Goal: Task Accomplishment & Management: Use online tool/utility

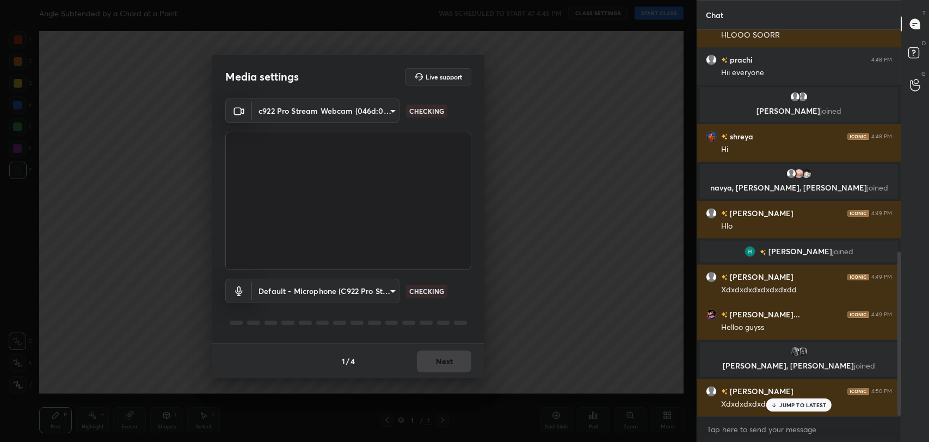
scroll to position [520, 0]
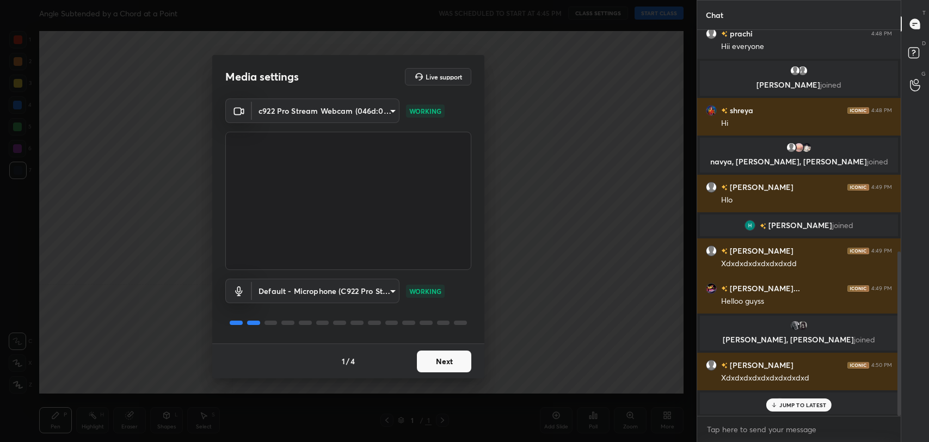
click at [444, 360] on button "Next" at bounding box center [444, 362] width 54 height 22
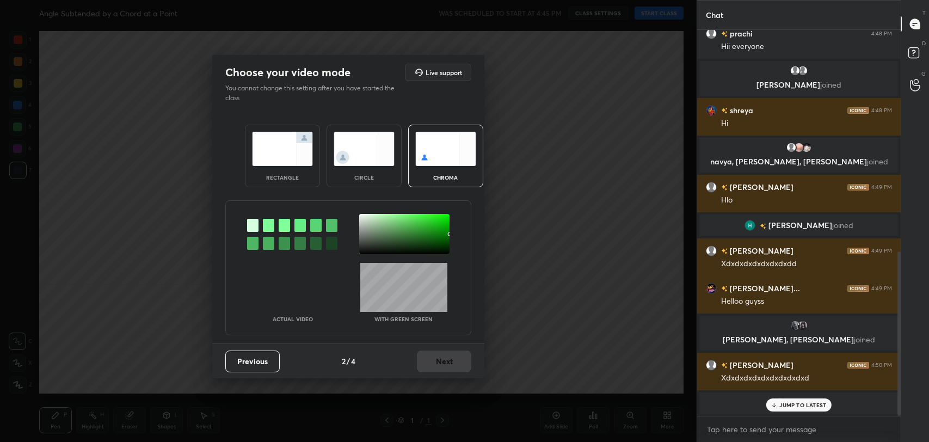
click at [266, 223] on div at bounding box center [268, 225] width 11 height 13
click at [361, 216] on div at bounding box center [404, 234] width 90 height 40
click at [265, 224] on div at bounding box center [268, 225] width 11 height 13
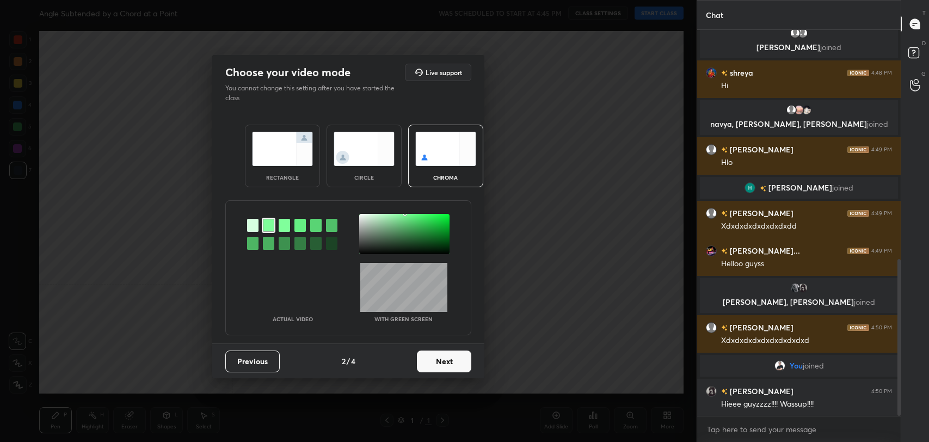
scroll to position [566, 0]
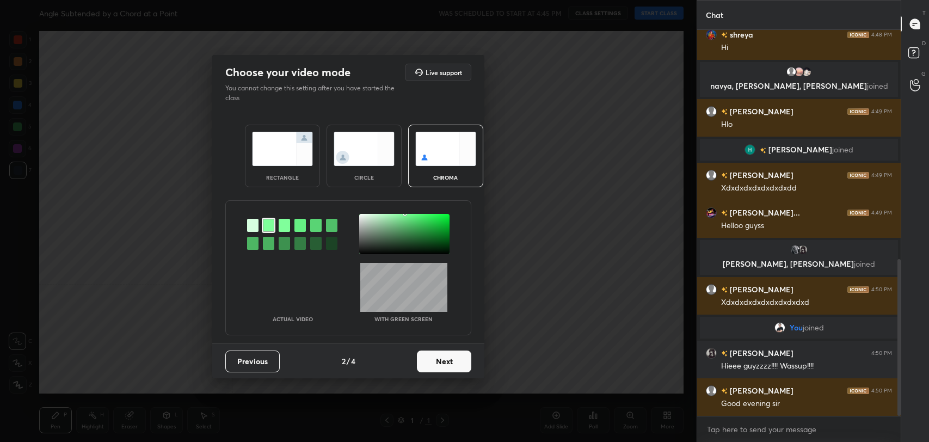
click at [361, 217] on div at bounding box center [404, 234] width 90 height 40
click at [444, 354] on button "Next" at bounding box center [444, 362] width 54 height 22
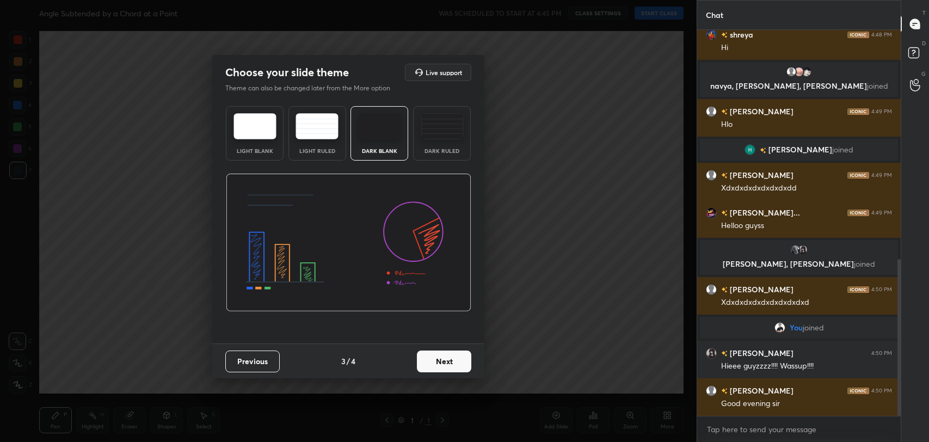
click at [446, 354] on button "Next" at bounding box center [444, 362] width 54 height 22
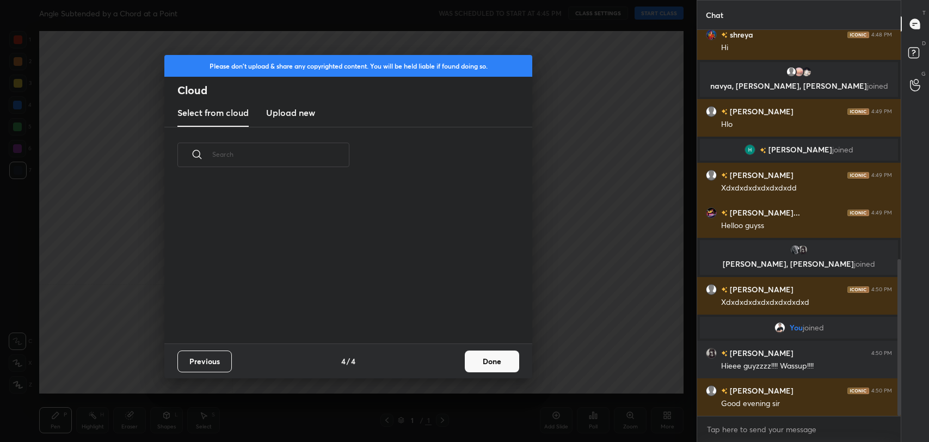
click at [489, 354] on button "Done" at bounding box center [492, 362] width 54 height 22
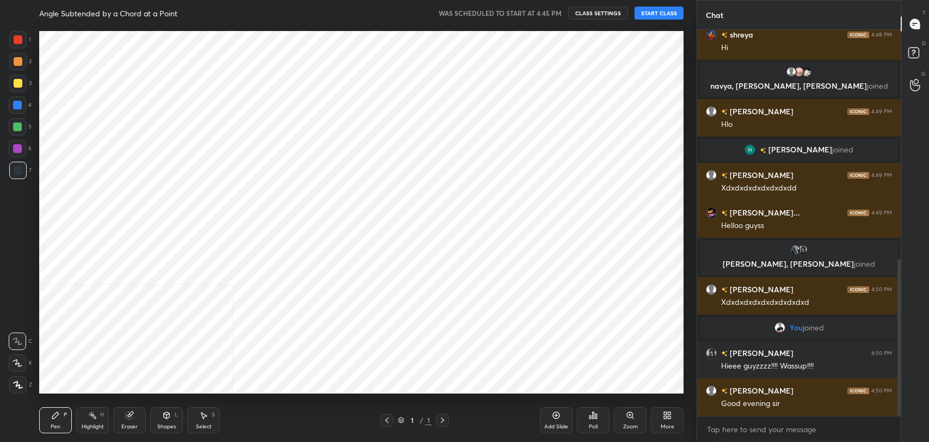
click at [650, 8] on button "START CLASS" at bounding box center [659, 13] width 49 height 13
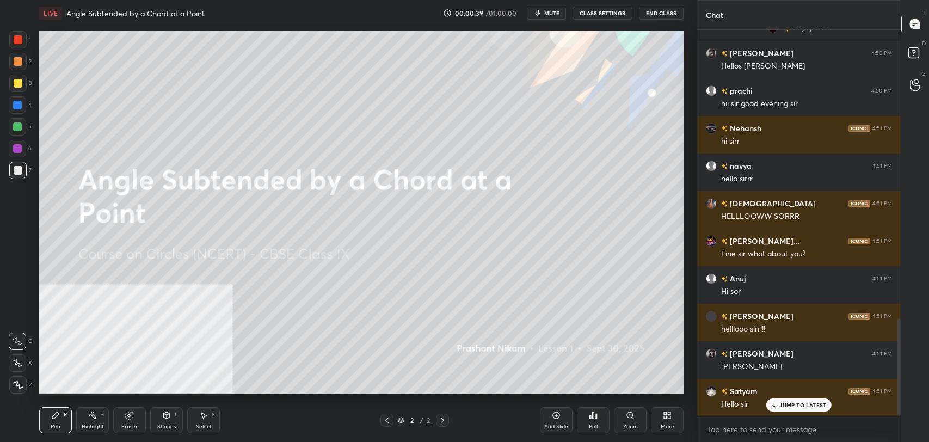
scroll to position [1181, 0]
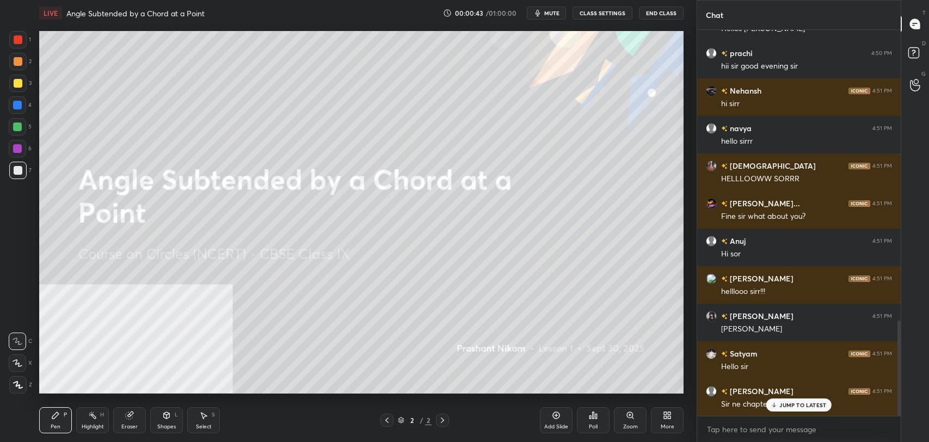
click at [784, 405] on p "JUMP TO LATEST" at bounding box center [802, 405] width 47 height 7
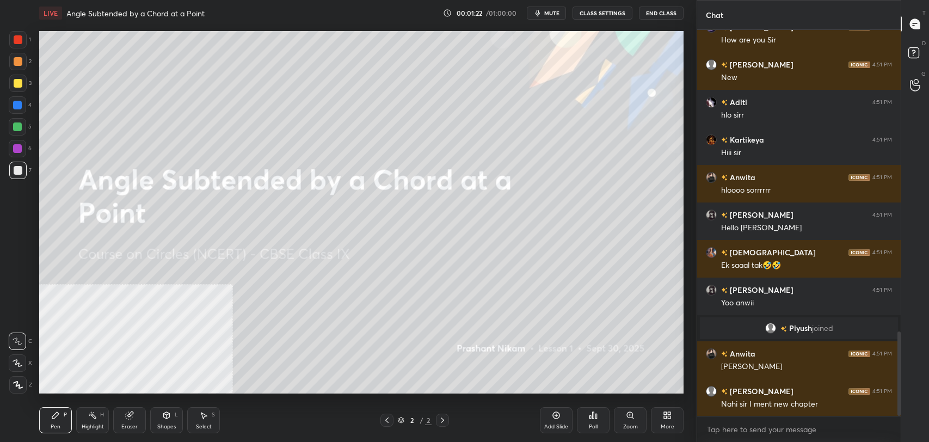
scroll to position [1384, 0]
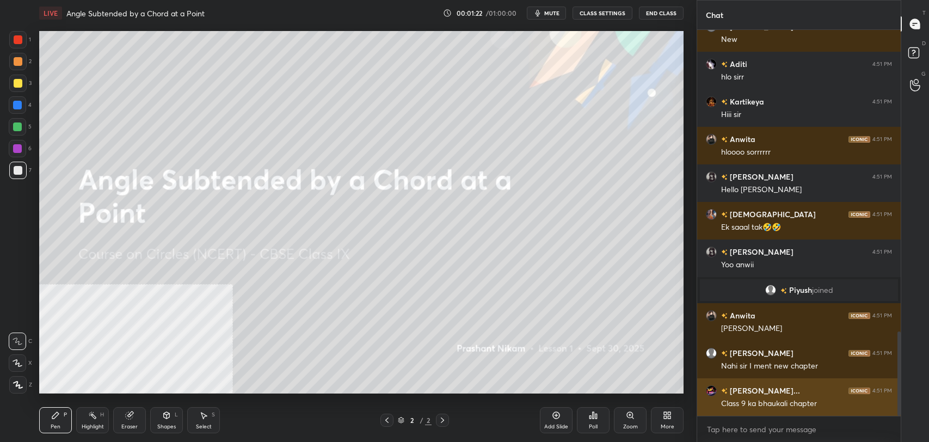
click at [794, 405] on div "[PERSON_NAME]... 4:51 PM How are you [PERSON_NAME] 4:51 PM New Aditi 4:51 PM hl…" at bounding box center [799, 223] width 204 height 386
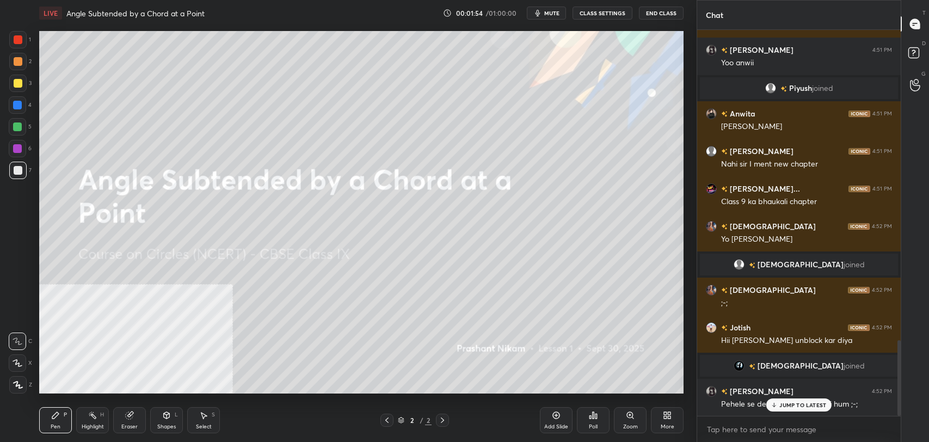
scroll to position [1612, 0]
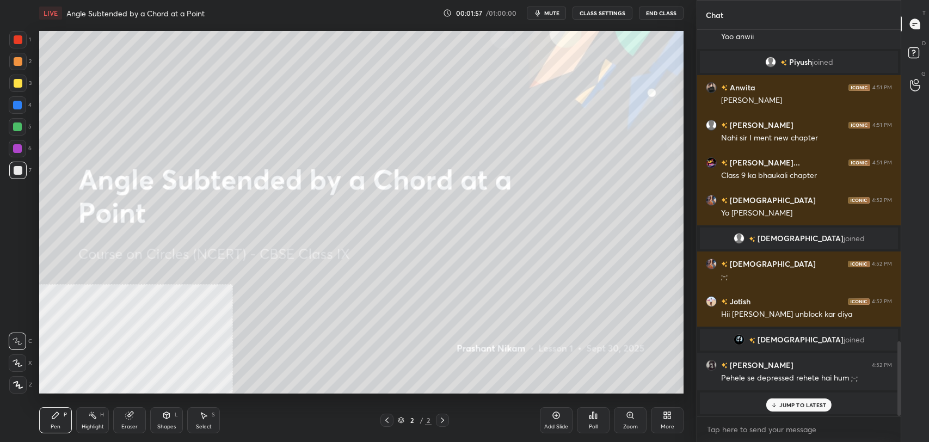
click at [797, 400] on div "JUMP TO LATEST" at bounding box center [798, 404] width 65 height 13
click at [667, 414] on icon at bounding box center [667, 415] width 9 height 9
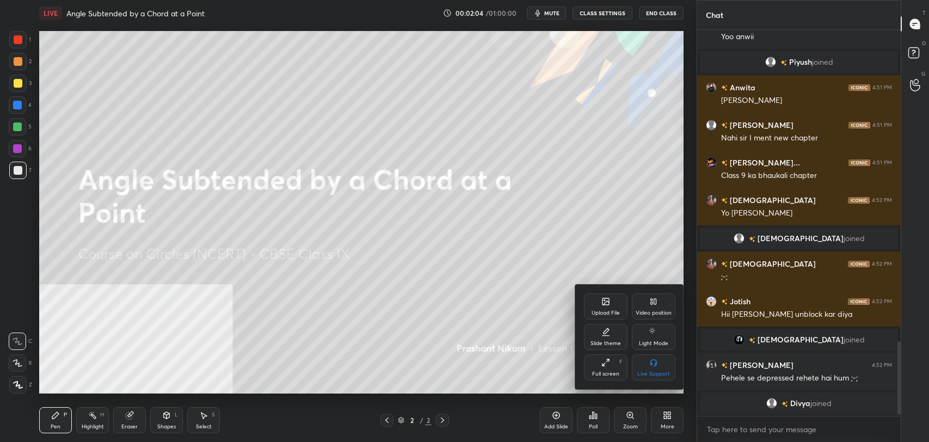
click at [610, 306] on div "Upload File" at bounding box center [606, 306] width 44 height 26
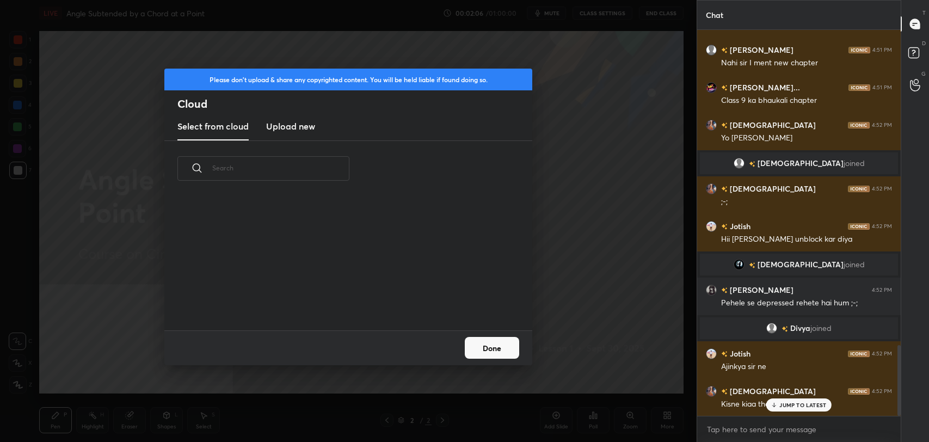
scroll to position [1725, 0]
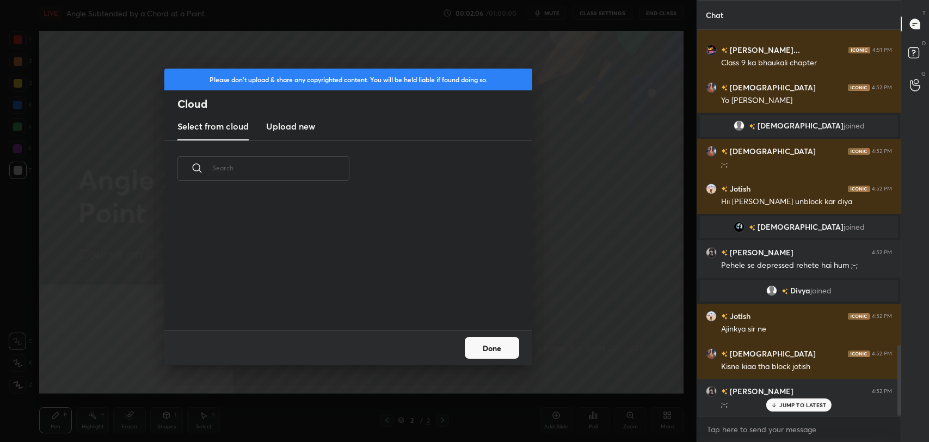
click at [308, 133] on new "Upload new" at bounding box center [290, 126] width 49 height 27
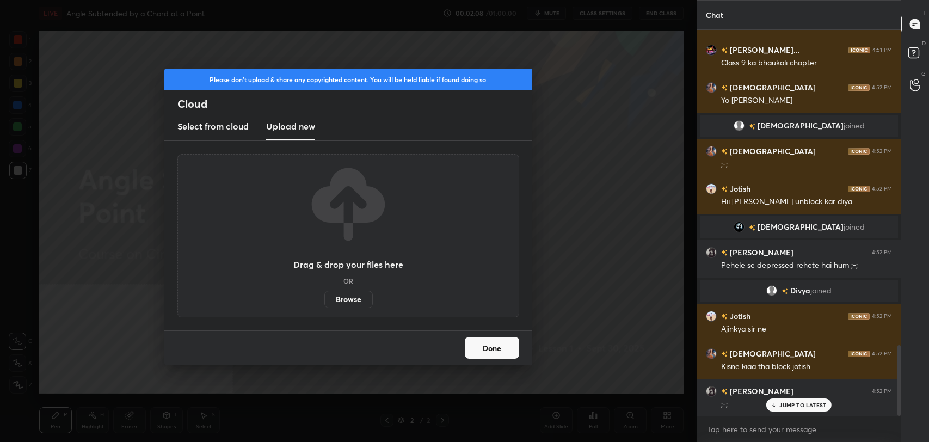
click at [353, 296] on label "Browse" at bounding box center [348, 299] width 48 height 17
click at [324, 296] on input "Browse" at bounding box center [324, 299] width 0 height 17
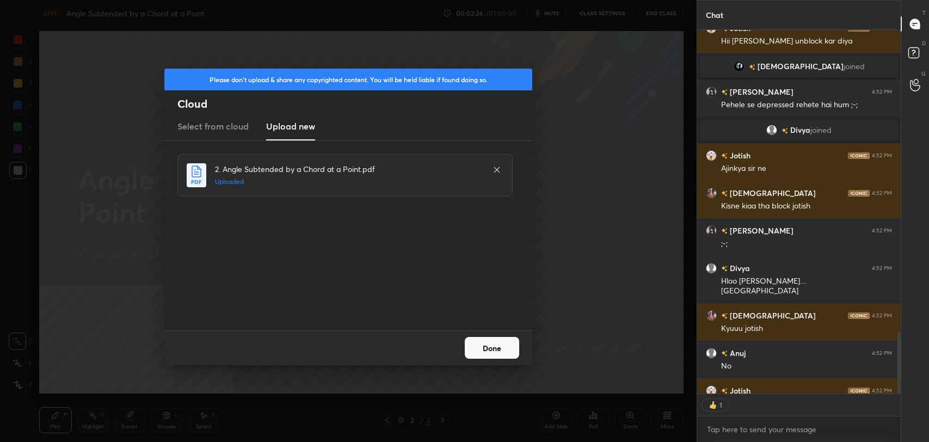
scroll to position [360, 200]
click at [501, 357] on button "Done" at bounding box center [492, 348] width 54 height 22
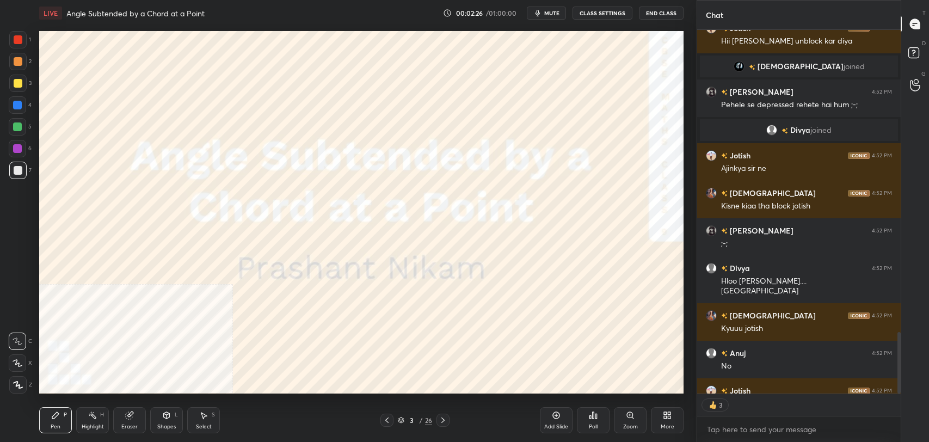
scroll to position [1945, 0]
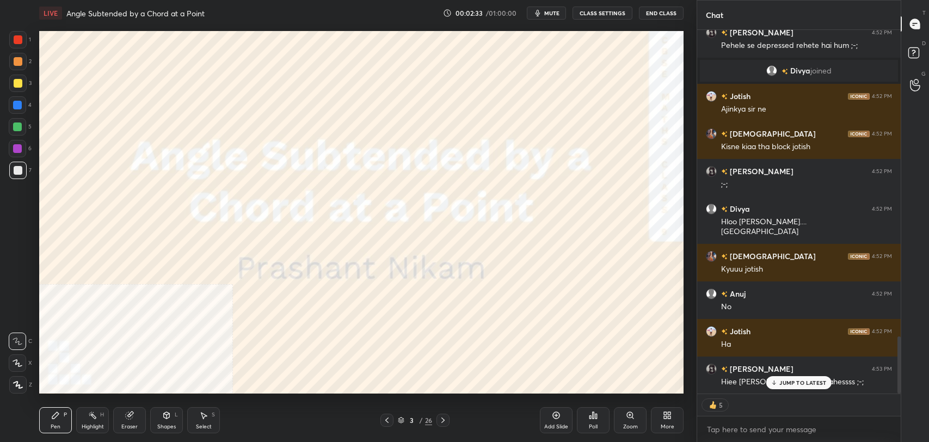
click at [813, 380] on p "JUMP TO LATEST" at bounding box center [802, 382] width 47 height 7
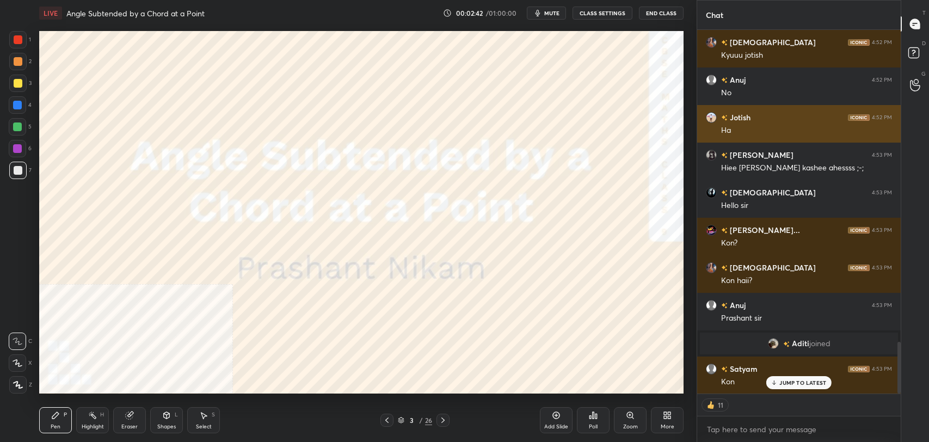
scroll to position [2196, 0]
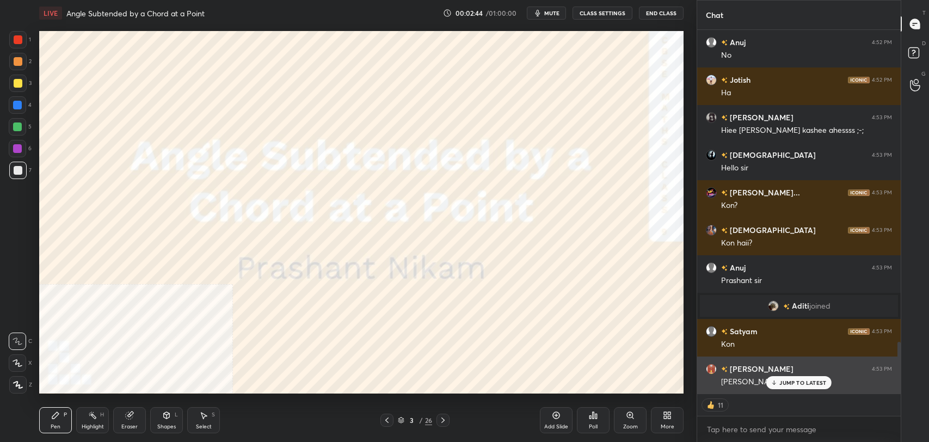
click at [800, 379] on p "JUMP TO LATEST" at bounding box center [802, 382] width 47 height 7
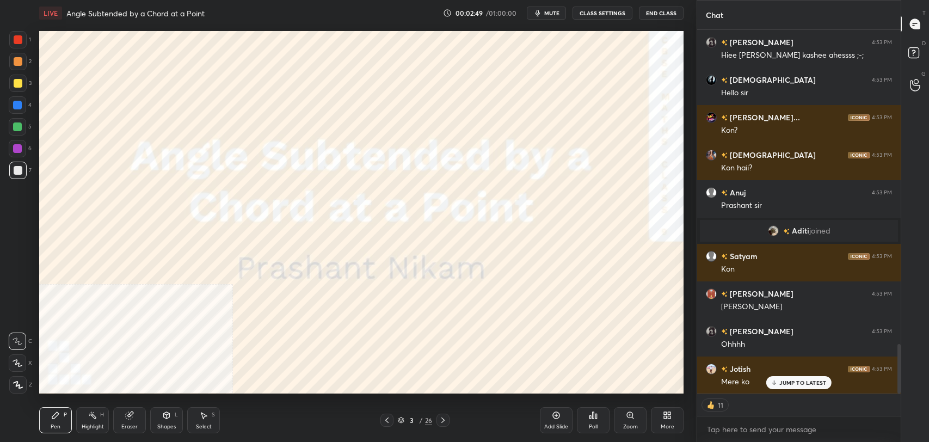
scroll to position [2309, 0]
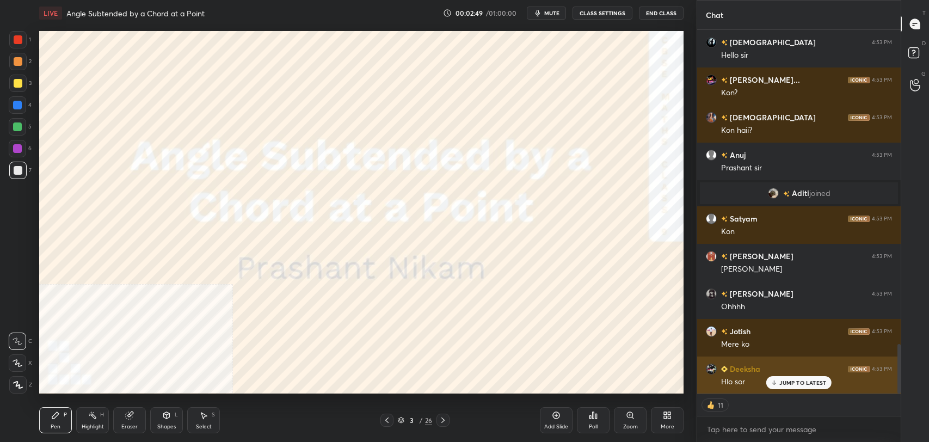
click at [792, 382] on p "JUMP TO LATEST" at bounding box center [802, 382] width 47 height 7
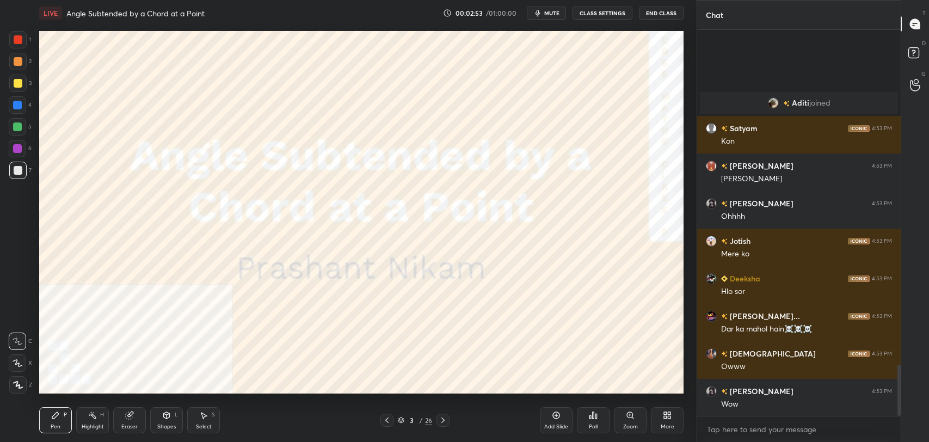
scroll to position [2512, 0]
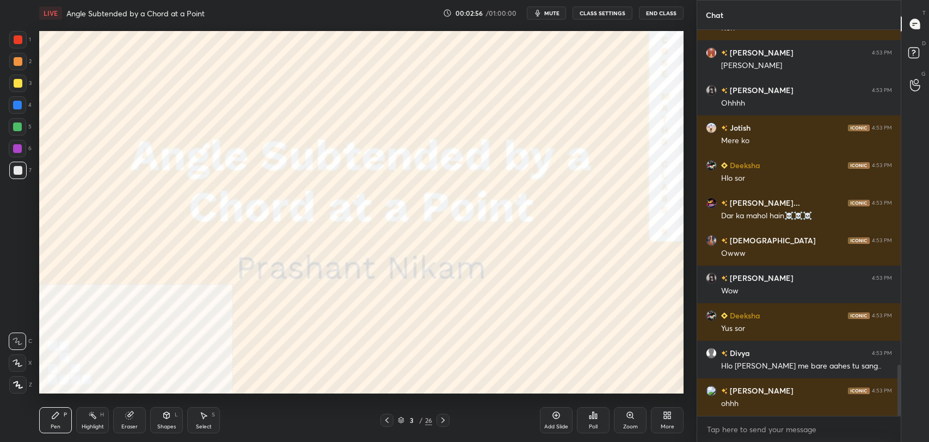
click at [20, 88] on div at bounding box center [17, 83] width 17 height 17
click at [20, 65] on div at bounding box center [18, 61] width 9 height 9
click at [16, 58] on div at bounding box center [18, 61] width 9 height 9
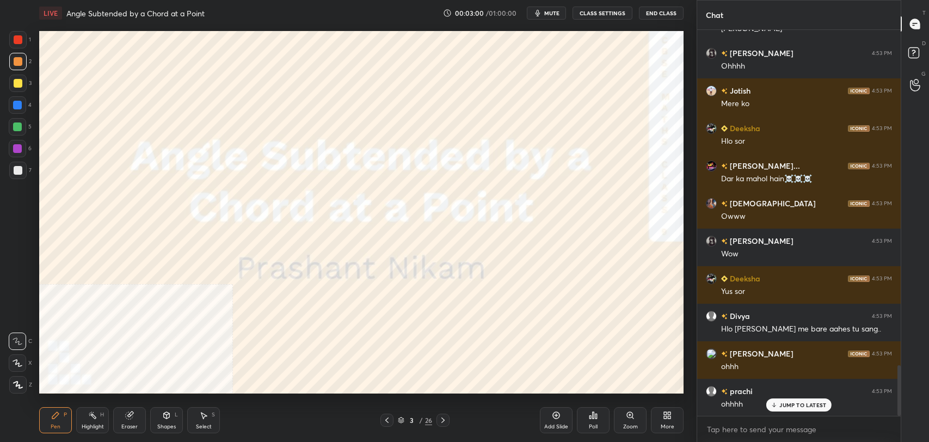
click at [664, 421] on div "More" at bounding box center [667, 420] width 33 height 26
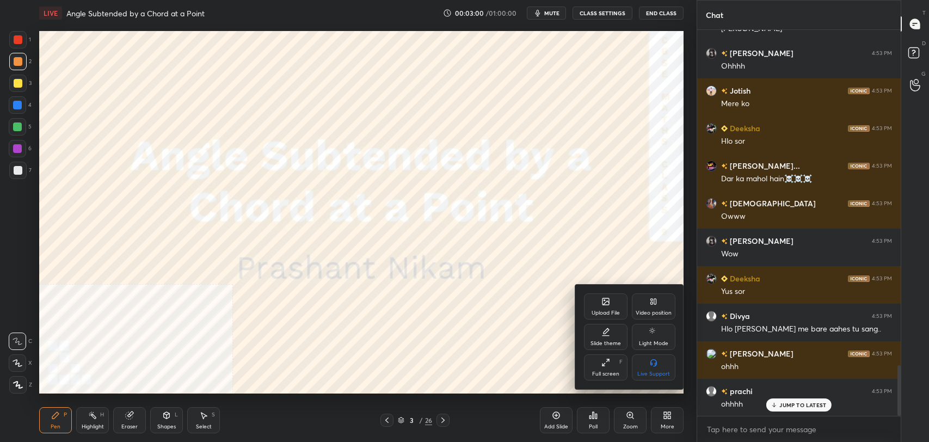
click at [661, 310] on div "Video position" at bounding box center [654, 312] width 36 height 5
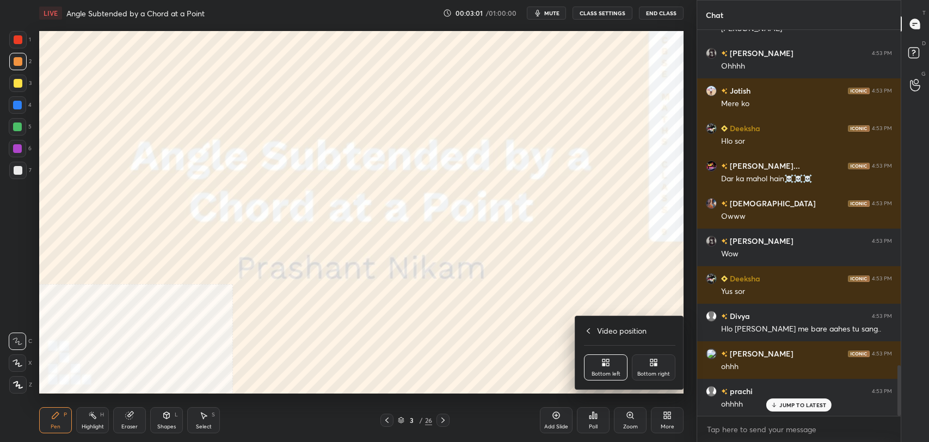
click at [650, 372] on div "Bottom right" at bounding box center [653, 373] width 33 height 5
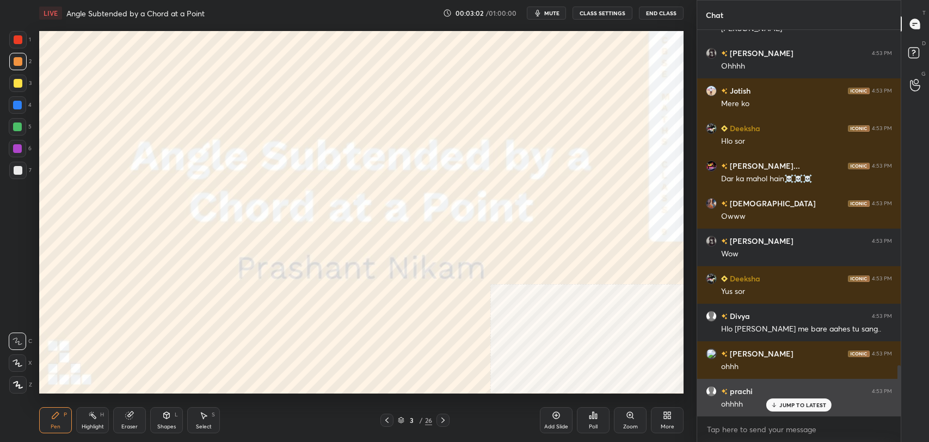
click at [789, 404] on p "JUMP TO LATEST" at bounding box center [802, 405] width 47 height 7
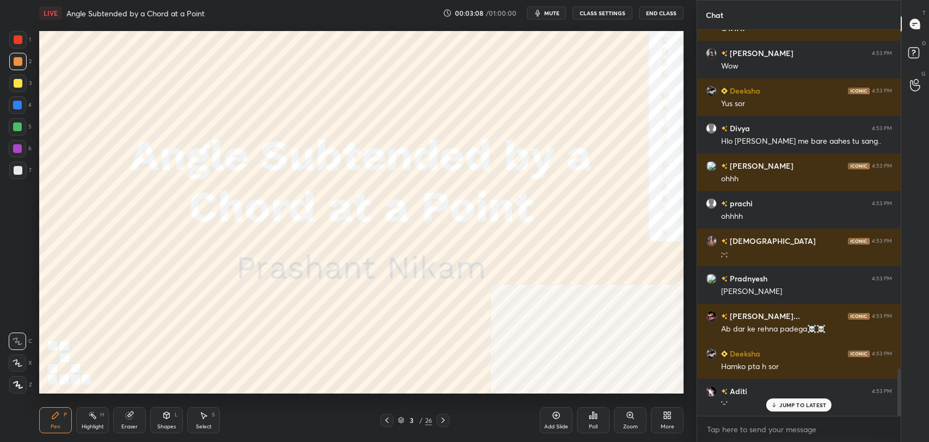
scroll to position [2775, 0]
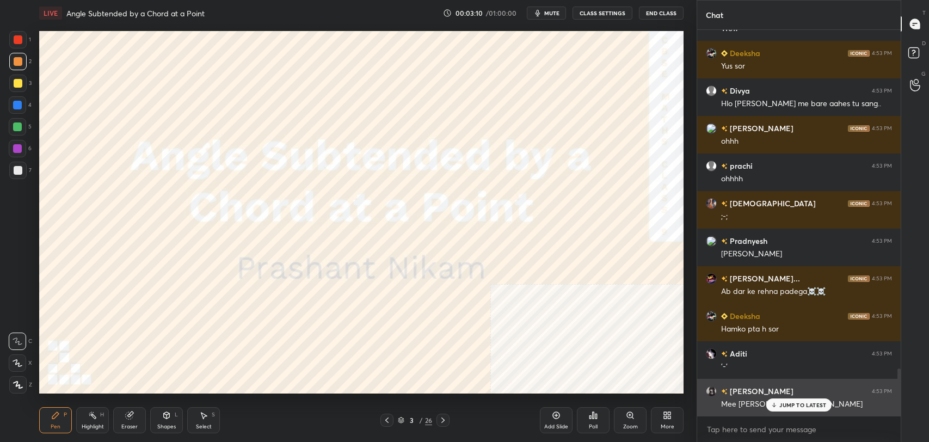
click at [794, 403] on p "JUMP TO LATEST" at bounding box center [802, 405] width 47 height 7
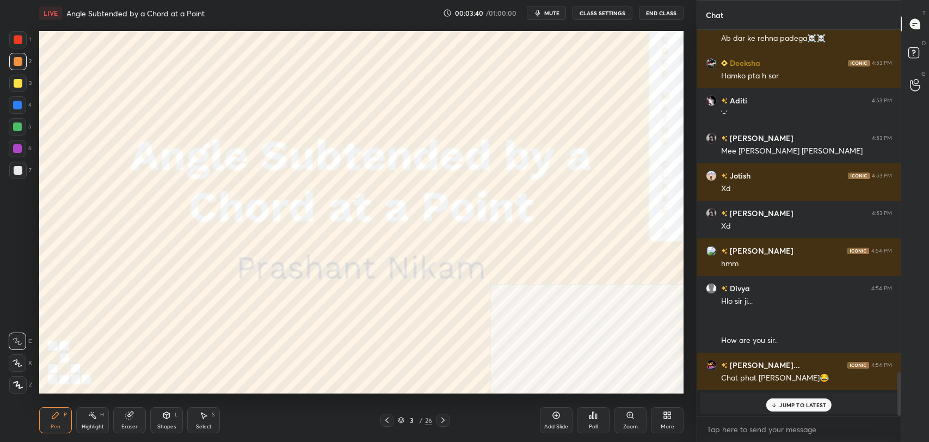
scroll to position [3065, 0]
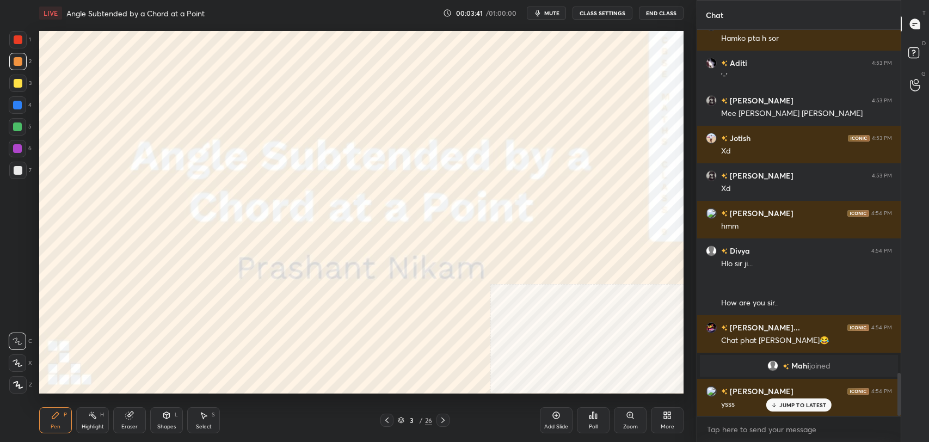
click at [806, 402] on p "JUMP TO LATEST" at bounding box center [802, 405] width 47 height 7
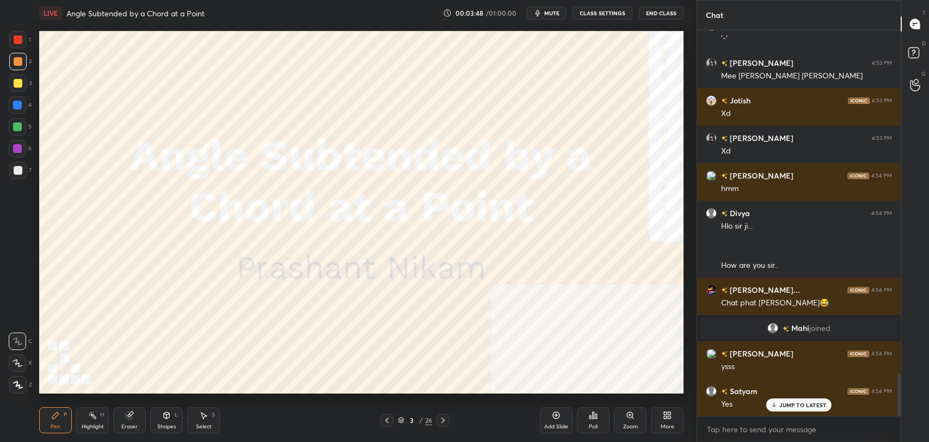
scroll to position [3150, 0]
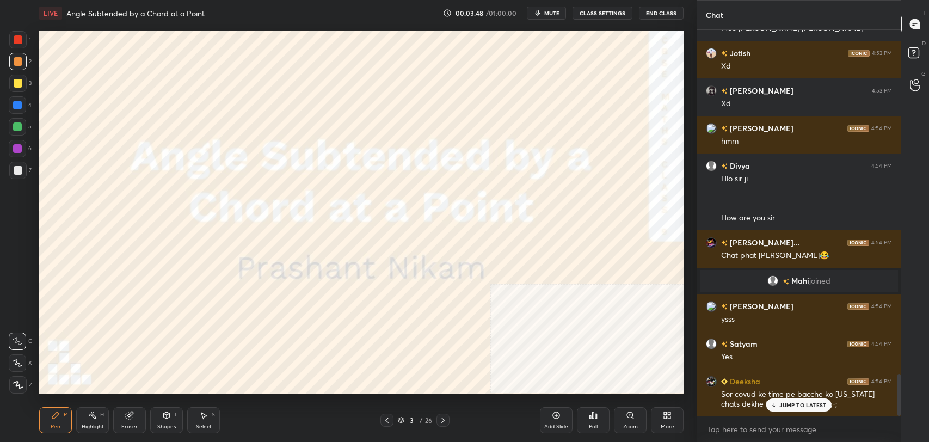
click at [22, 362] on icon at bounding box center [18, 363] width 10 height 8
click at [777, 402] on icon at bounding box center [774, 405] width 7 height 7
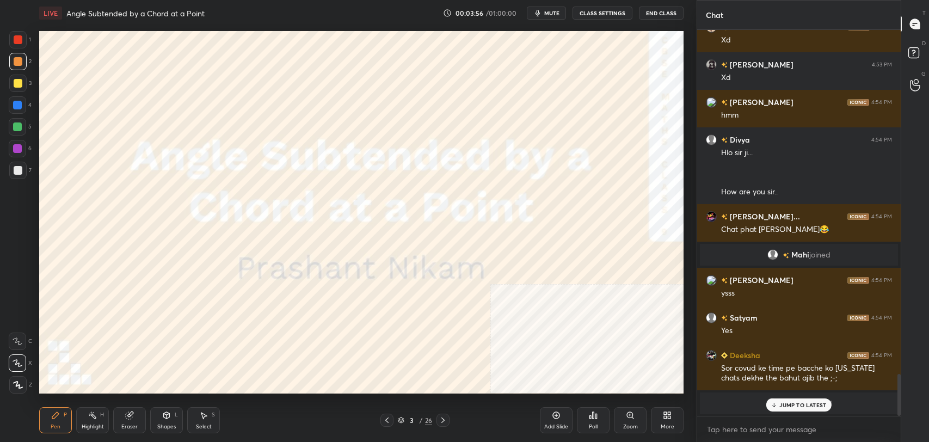
scroll to position [2714, 0]
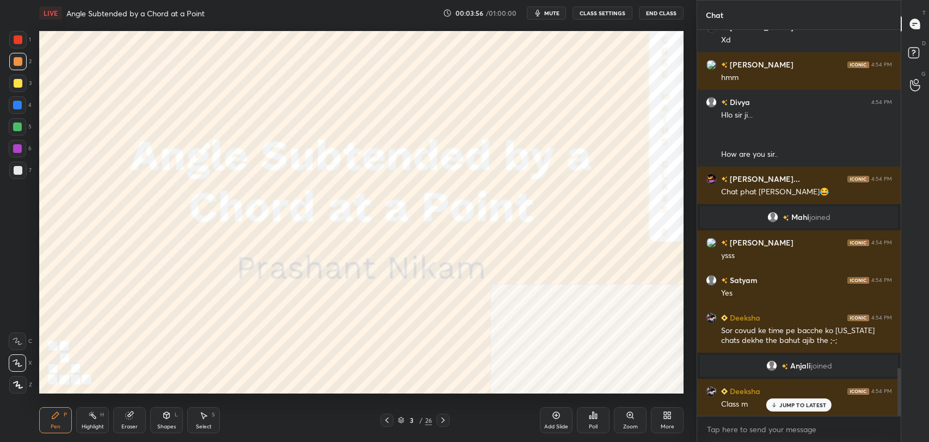
click at [790, 404] on p "JUMP TO LATEST" at bounding box center [802, 405] width 47 height 7
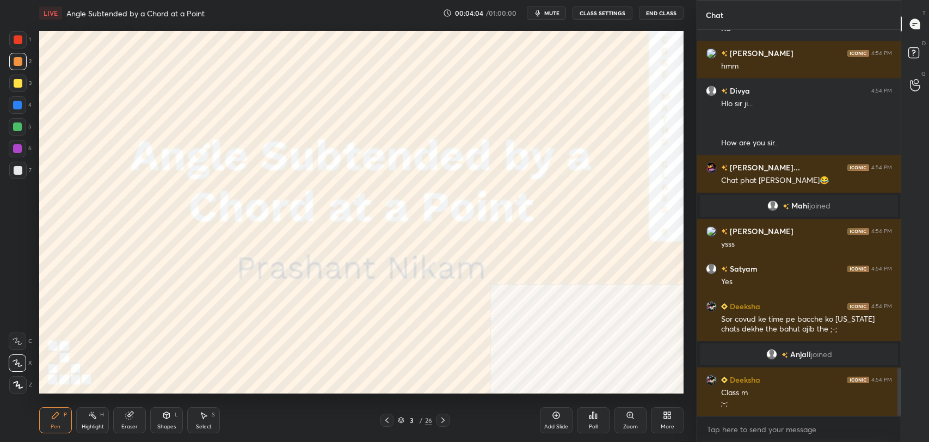
click at [668, 418] on icon at bounding box center [669, 417] width 3 height 3
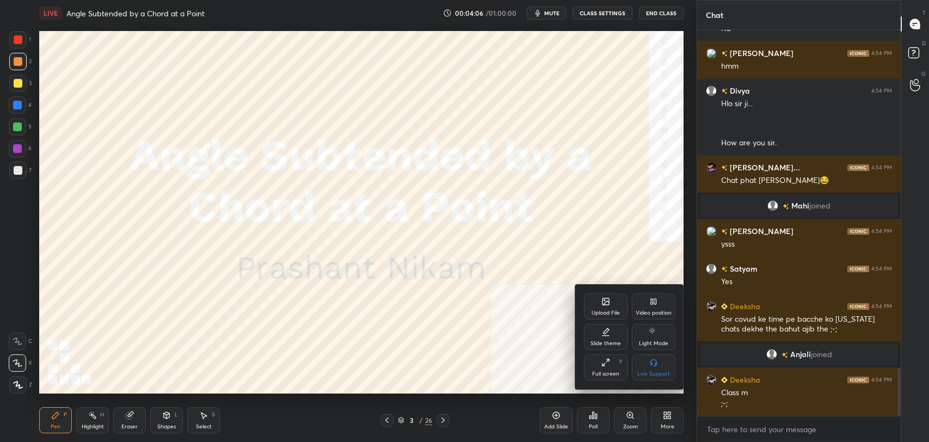
click at [650, 308] on div "Video position" at bounding box center [654, 306] width 44 height 26
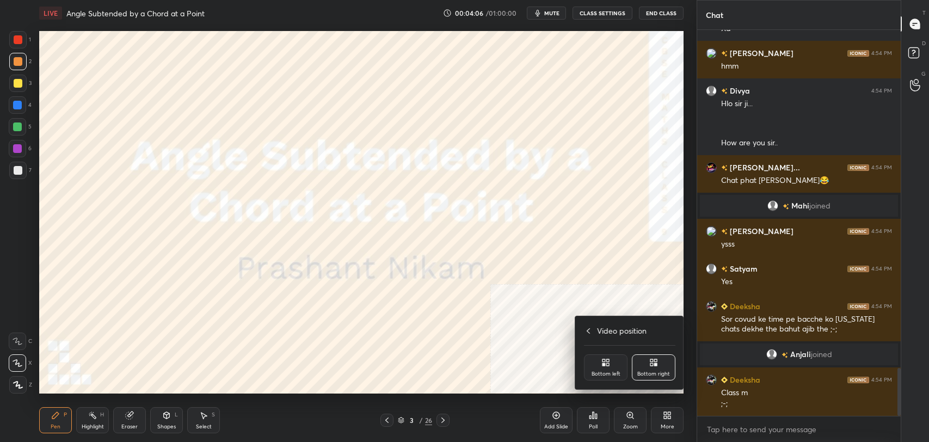
click at [657, 365] on icon at bounding box center [655, 364] width 3 height 3
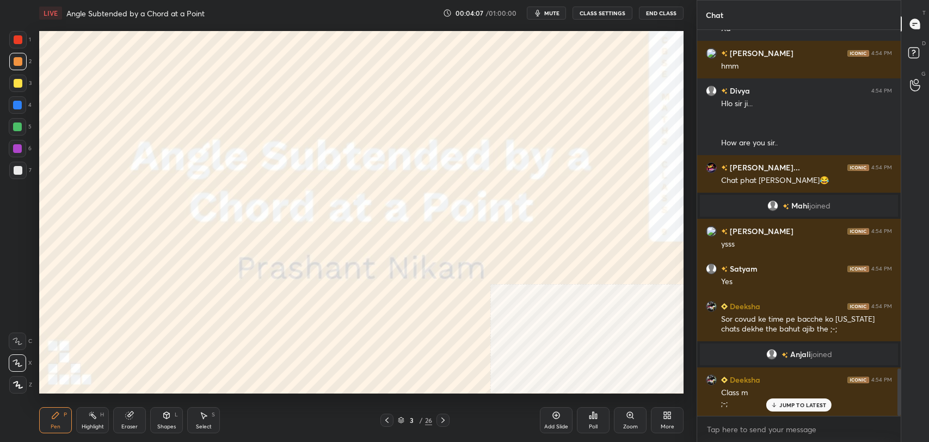
scroll to position [2763, 0]
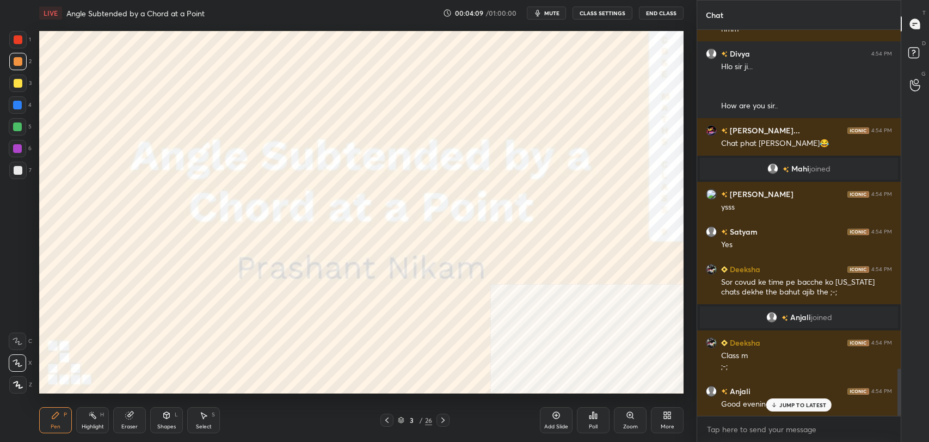
click at [781, 406] on p "JUMP TO LATEST" at bounding box center [802, 405] width 47 height 7
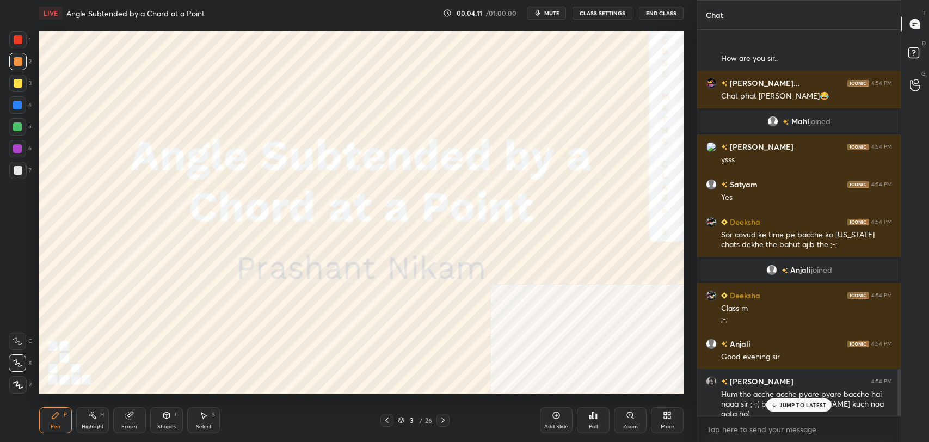
scroll to position [2848, 0]
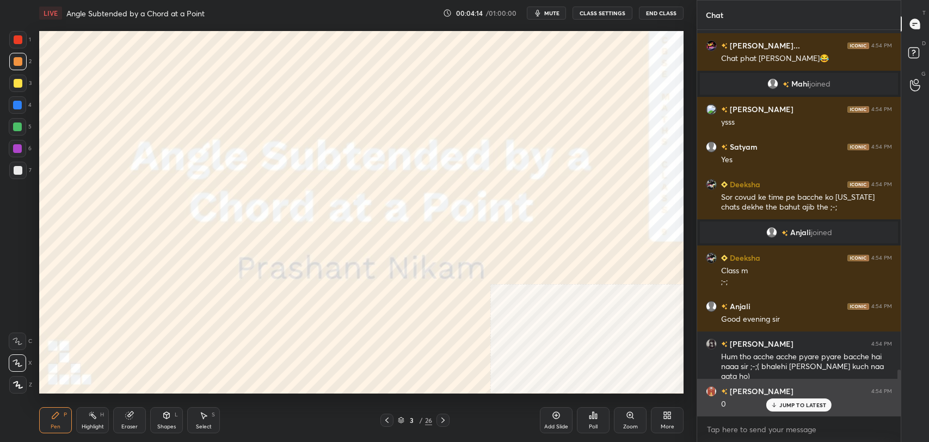
click at [790, 402] on p "JUMP TO LATEST" at bounding box center [802, 405] width 47 height 7
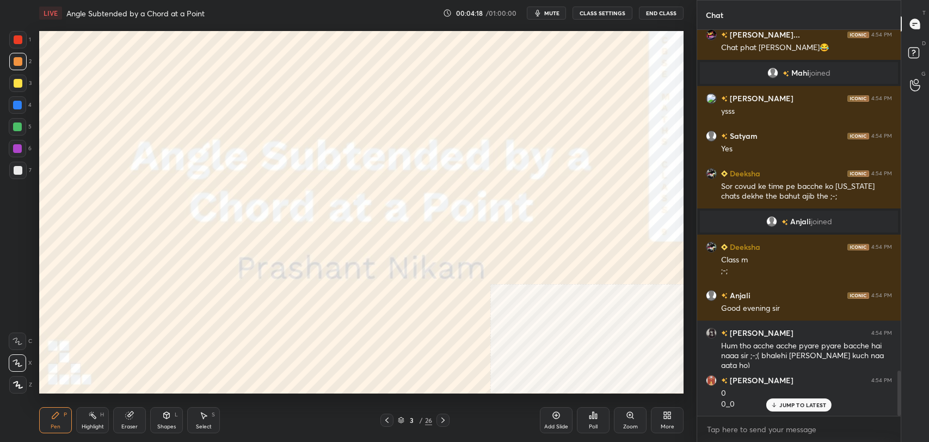
scroll to position [2896, 0]
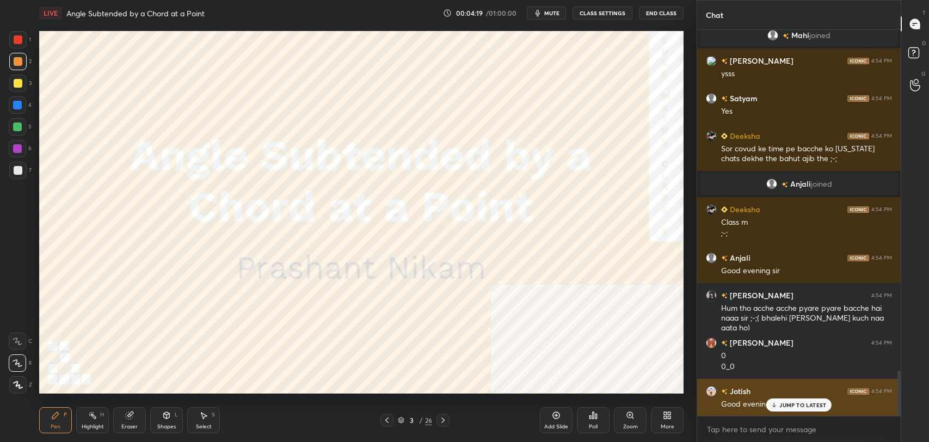
click at [788, 406] on p "JUMP TO LATEST" at bounding box center [802, 405] width 47 height 7
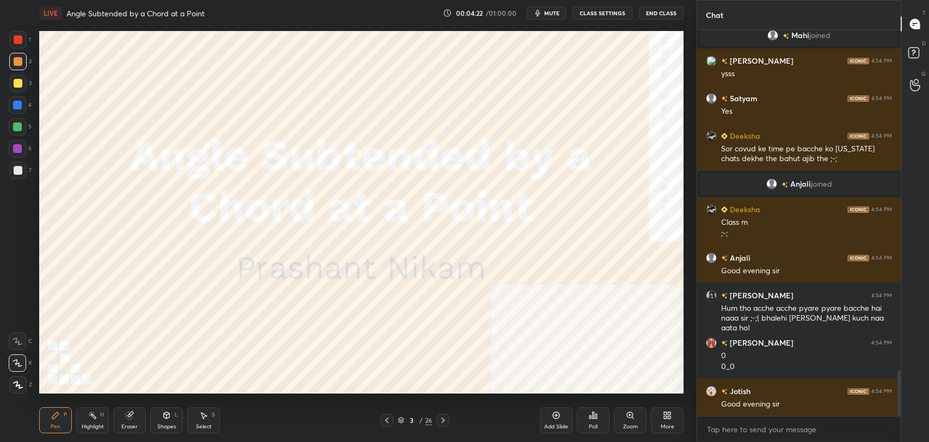
click at [446, 419] on icon at bounding box center [443, 420] width 9 height 9
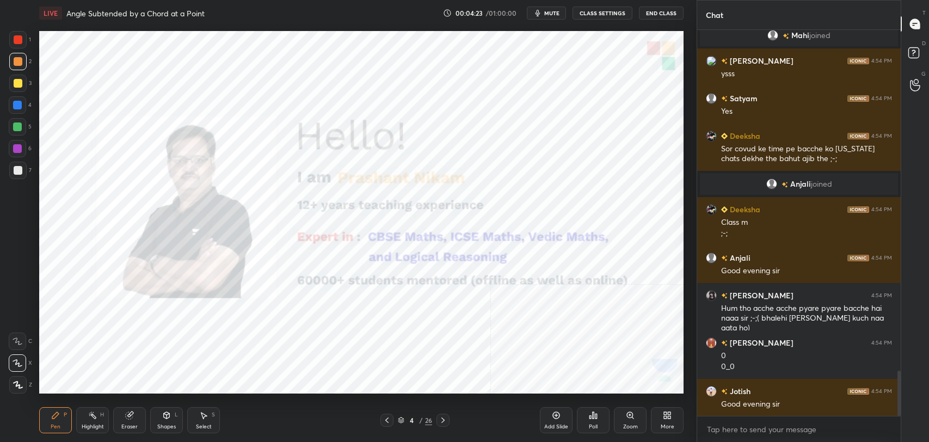
click at [101, 415] on div "H" at bounding box center [102, 414] width 4 height 5
click at [17, 153] on div at bounding box center [17, 148] width 17 height 17
click at [445, 421] on icon at bounding box center [443, 420] width 9 height 9
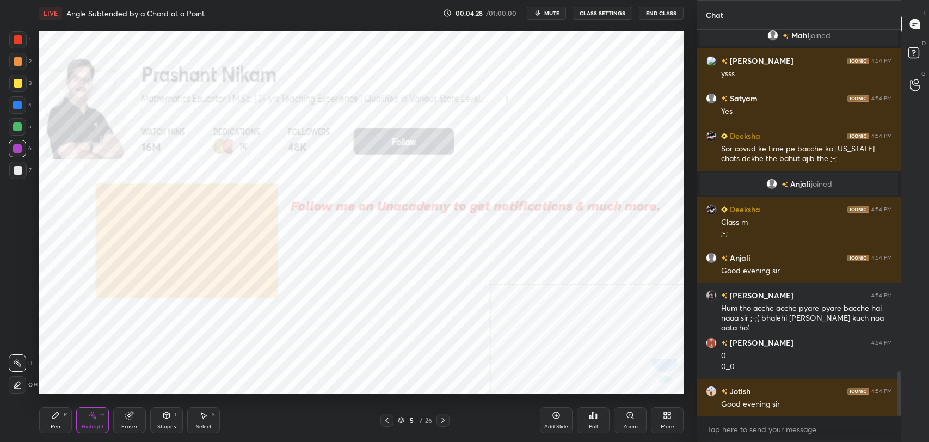
scroll to position [2934, 0]
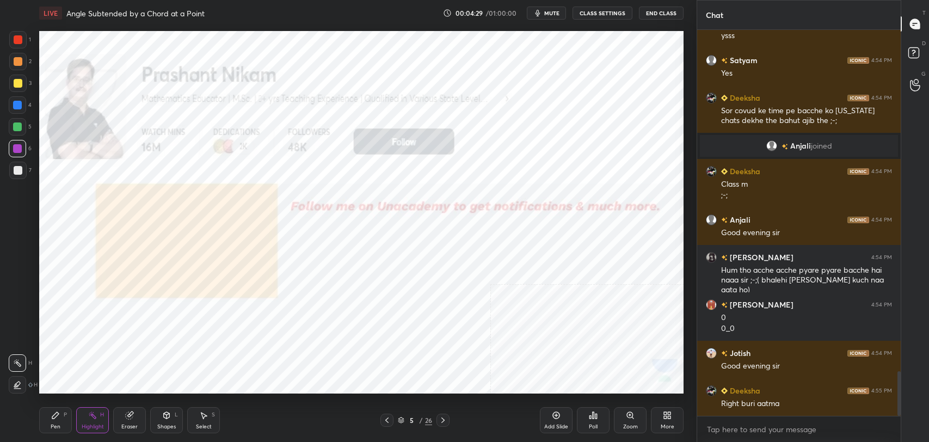
click at [175, 412] on div "L" at bounding box center [176, 414] width 3 height 5
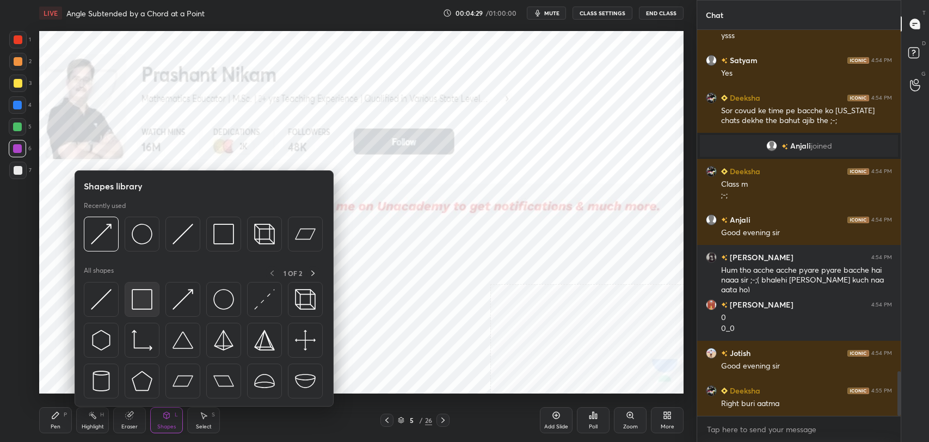
click at [144, 297] on img at bounding box center [142, 299] width 21 height 21
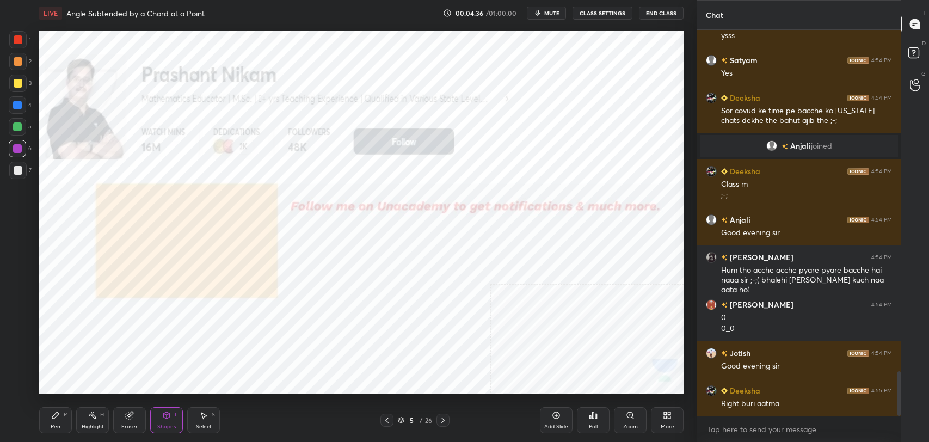
click at [446, 420] on icon at bounding box center [443, 420] width 9 height 9
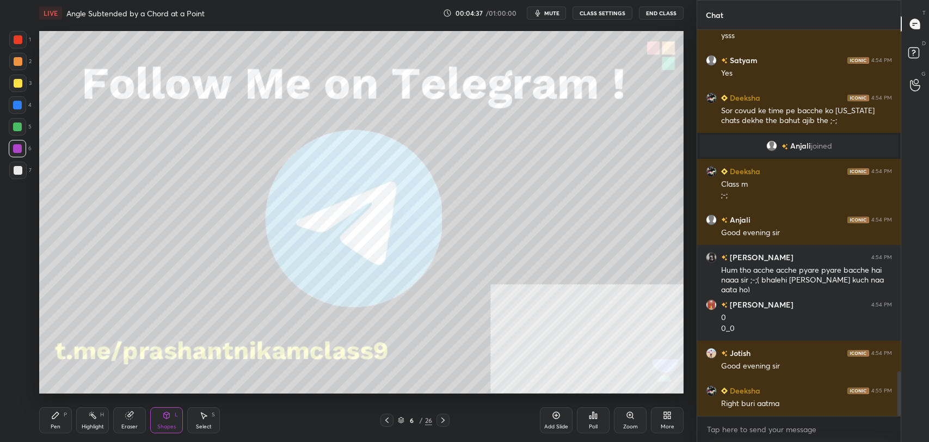
click at [165, 411] on icon at bounding box center [166, 415] width 9 height 9
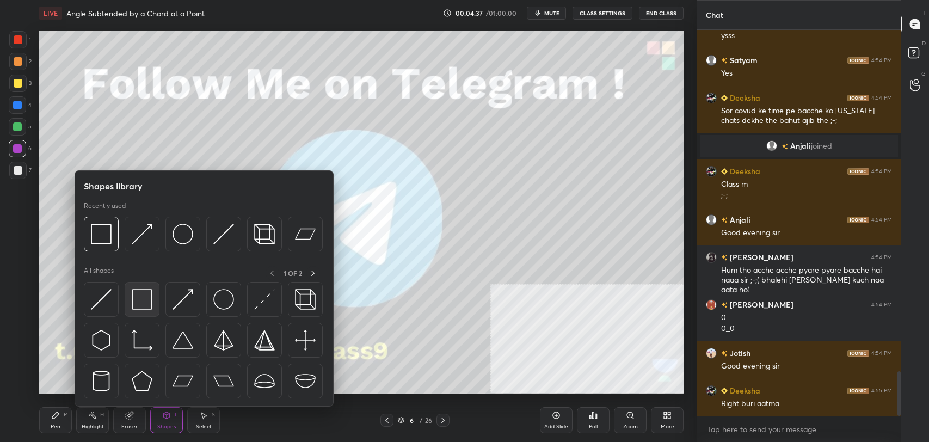
click at [142, 296] on img at bounding box center [142, 299] width 21 height 21
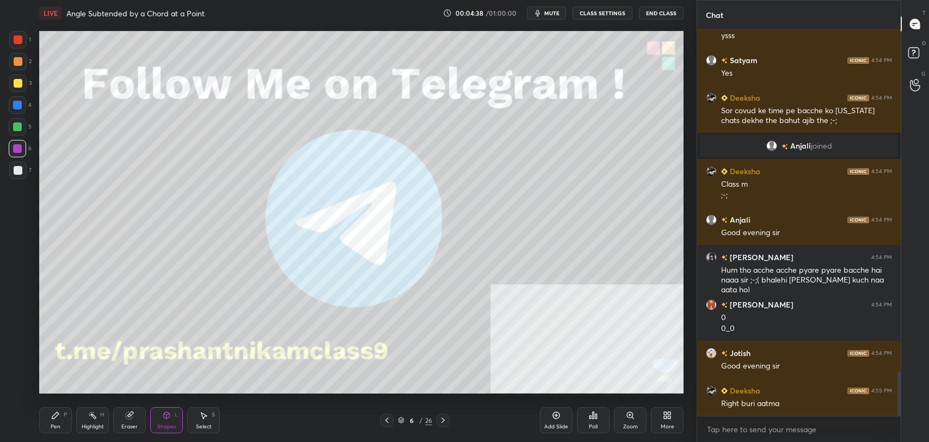
scroll to position [2971, 0]
click at [15, 88] on div at bounding box center [17, 83] width 17 height 17
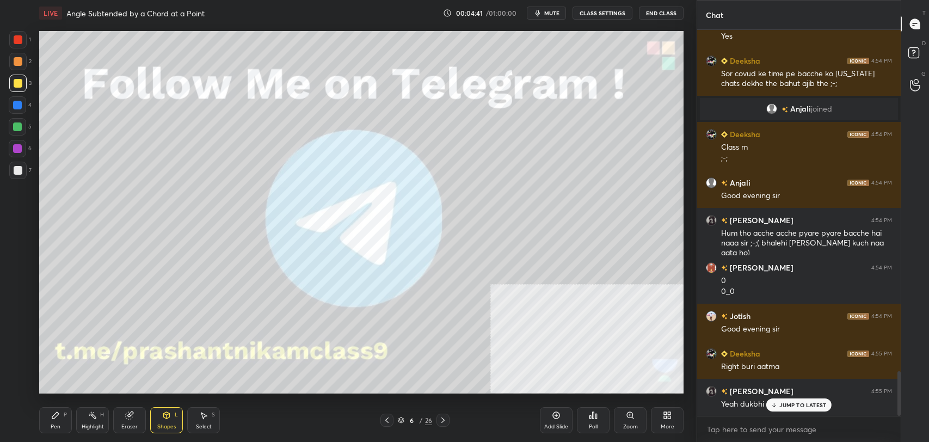
click at [76, 424] on div "Highlight H" at bounding box center [92, 420] width 33 height 26
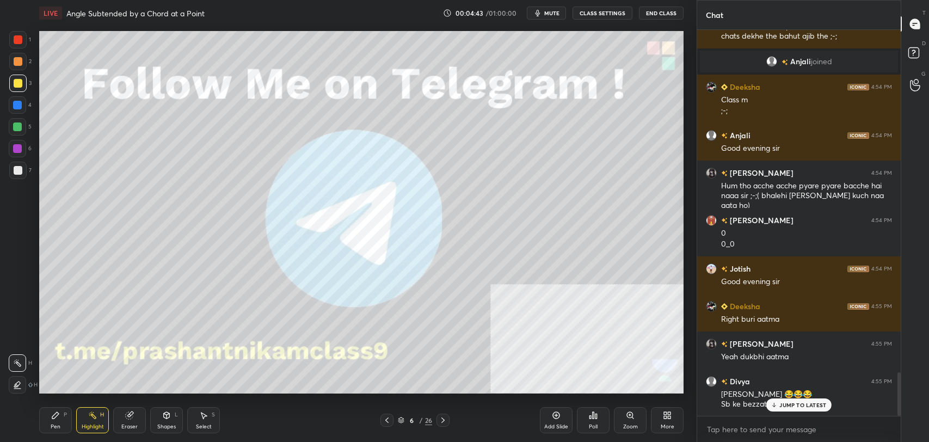
click at [792, 406] on p "JUMP TO LATEST" at bounding box center [802, 405] width 47 height 7
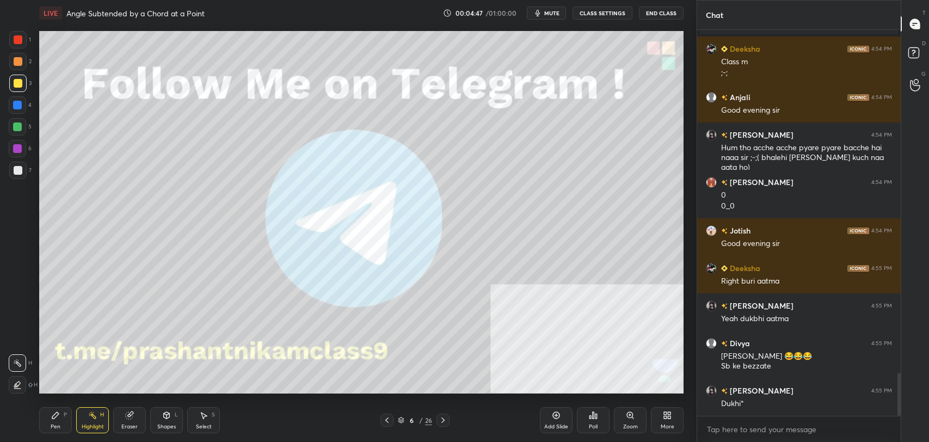
click at [444, 421] on icon at bounding box center [443, 420] width 9 height 9
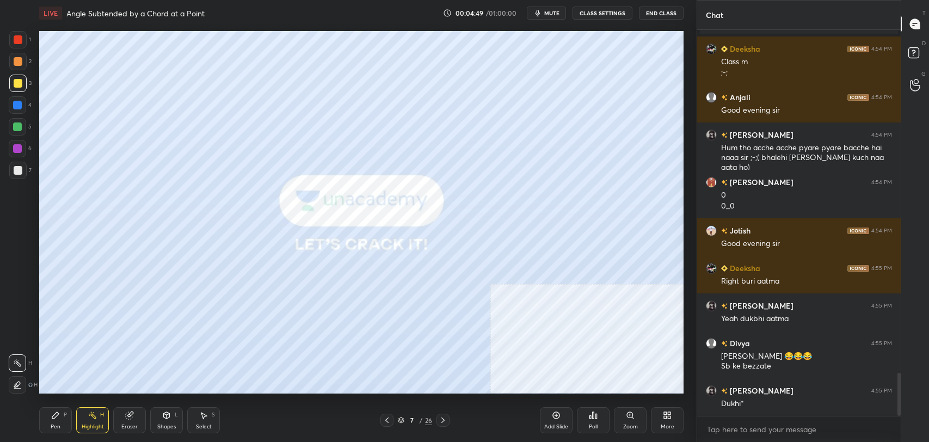
click at [603, 13] on button "CLASS SETTINGS" at bounding box center [603, 13] width 60 height 13
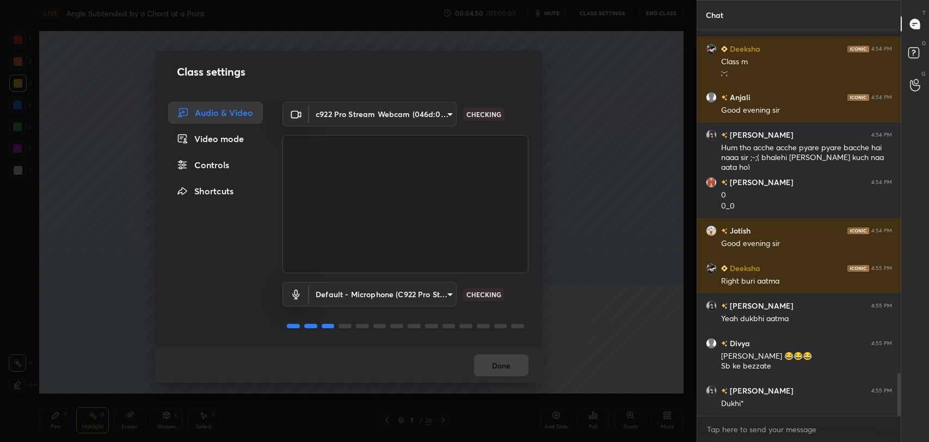
click at [222, 162] on div "Controls" at bounding box center [215, 165] width 95 height 22
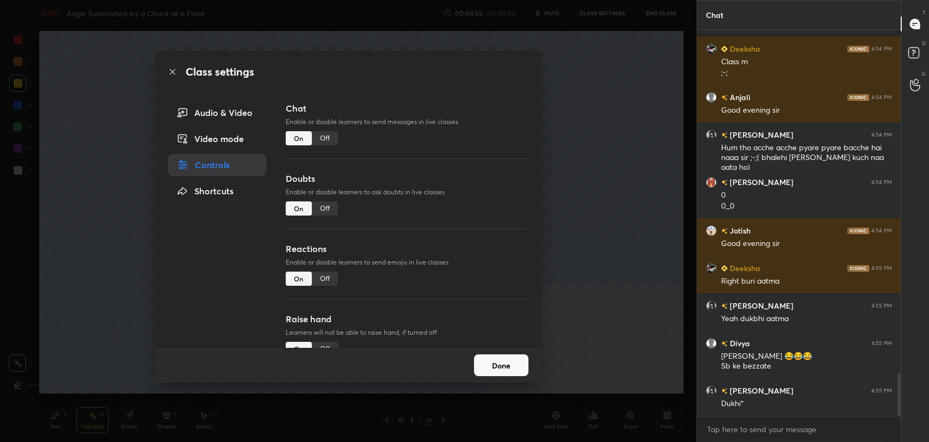
click at [327, 134] on div "Off" at bounding box center [325, 138] width 26 height 14
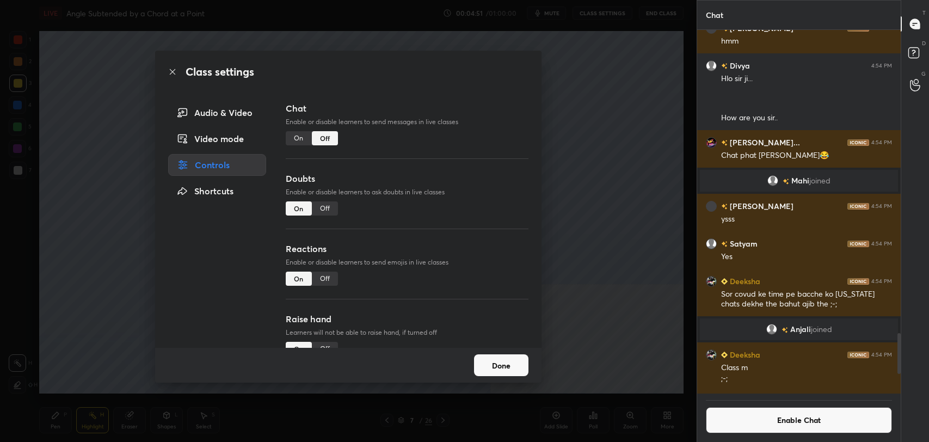
click at [318, 204] on div "Off" at bounding box center [325, 208] width 26 height 14
click at [169, 74] on icon at bounding box center [172, 71] width 9 height 9
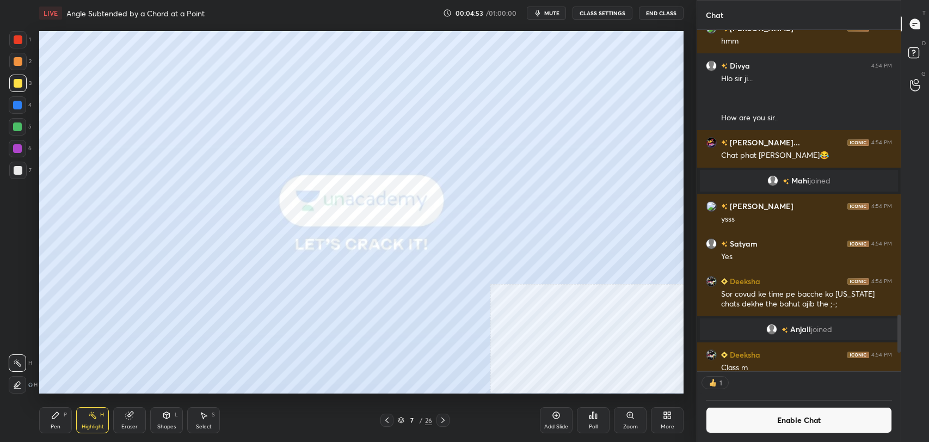
scroll to position [4, 3]
click at [20, 54] on div at bounding box center [17, 61] width 17 height 17
click at [23, 84] on div at bounding box center [17, 83] width 17 height 17
click at [447, 420] on icon at bounding box center [443, 420] width 9 height 9
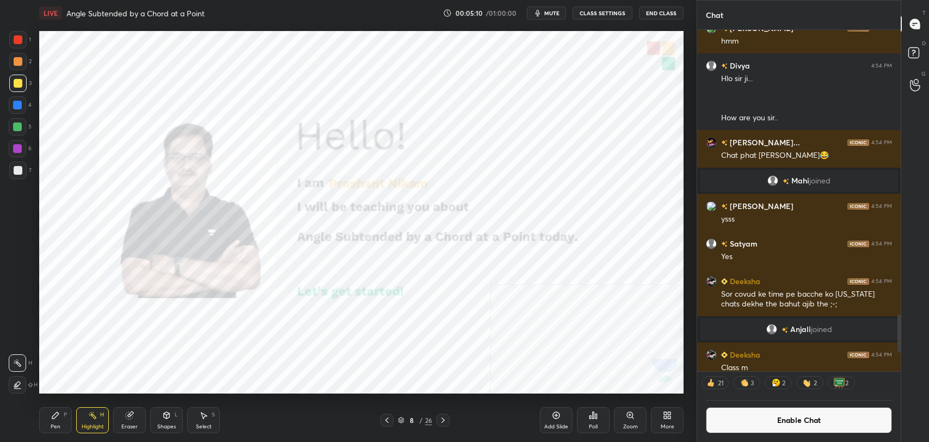
click at [174, 415] on div "Shapes L" at bounding box center [166, 420] width 33 height 26
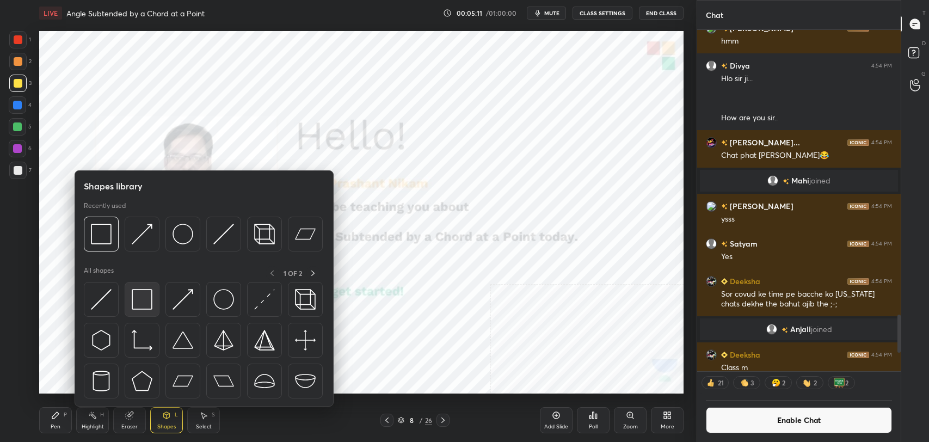
click at [151, 284] on div at bounding box center [142, 299] width 35 height 35
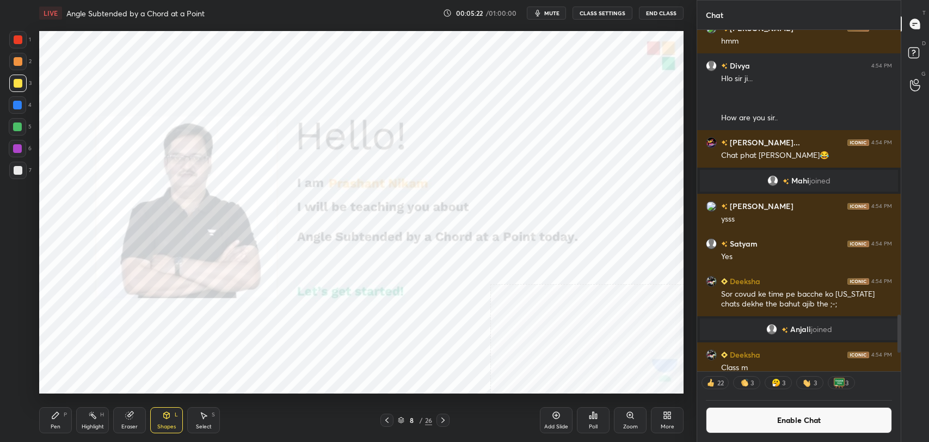
click at [169, 411] on icon at bounding box center [166, 415] width 9 height 9
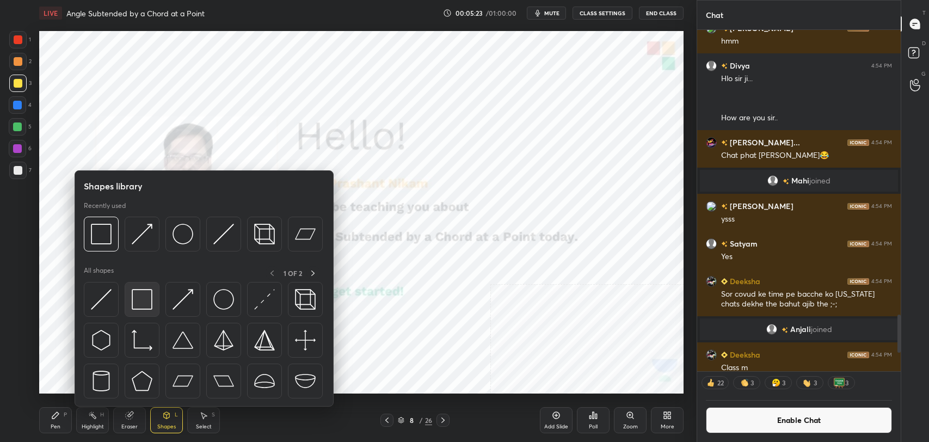
click at [143, 296] on img at bounding box center [142, 299] width 21 height 21
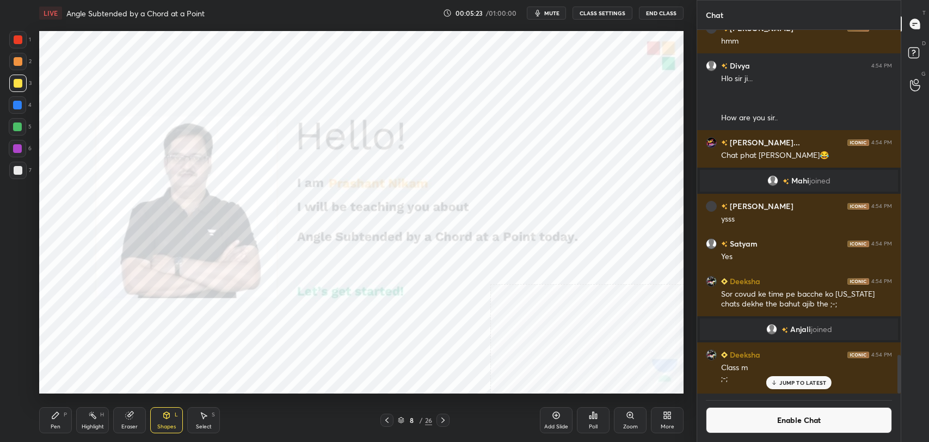
scroll to position [3058, 0]
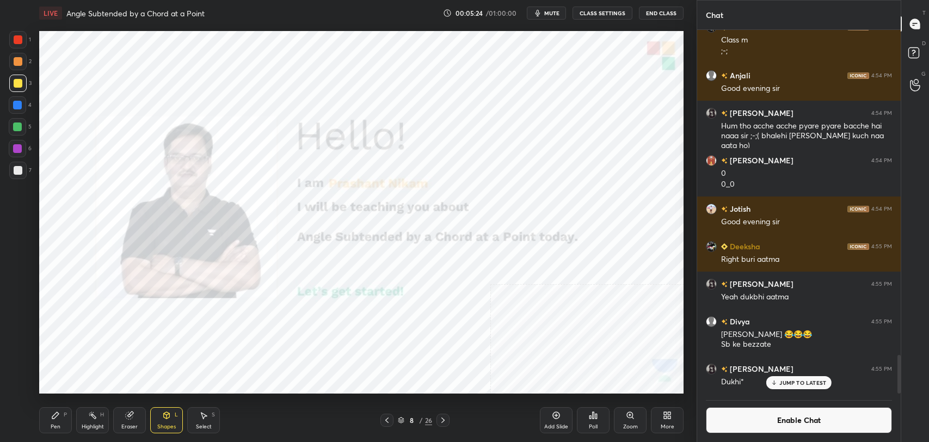
click at [21, 40] on div at bounding box center [18, 39] width 9 height 9
click at [94, 416] on rect at bounding box center [93, 416] width 5 height 5
click at [444, 417] on icon at bounding box center [443, 420] width 9 height 9
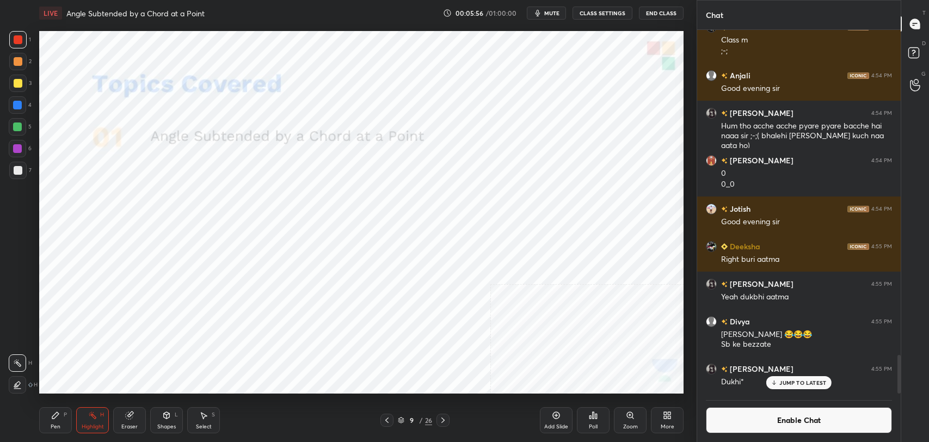
click at [165, 416] on icon at bounding box center [167, 415] width 6 height 7
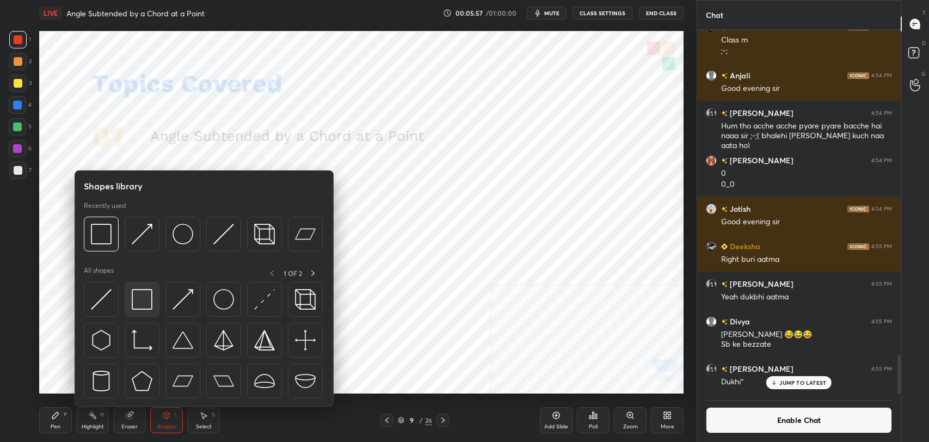
click at [146, 304] on img at bounding box center [142, 299] width 21 height 21
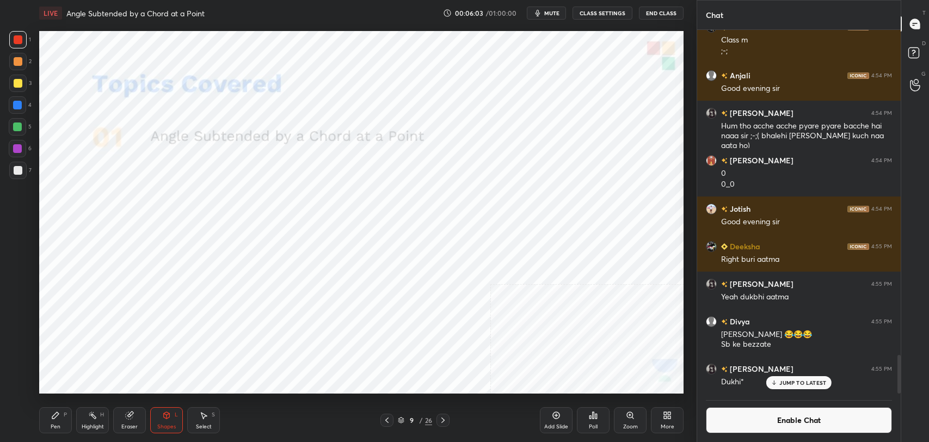
click at [443, 419] on icon at bounding box center [443, 420] width 9 height 9
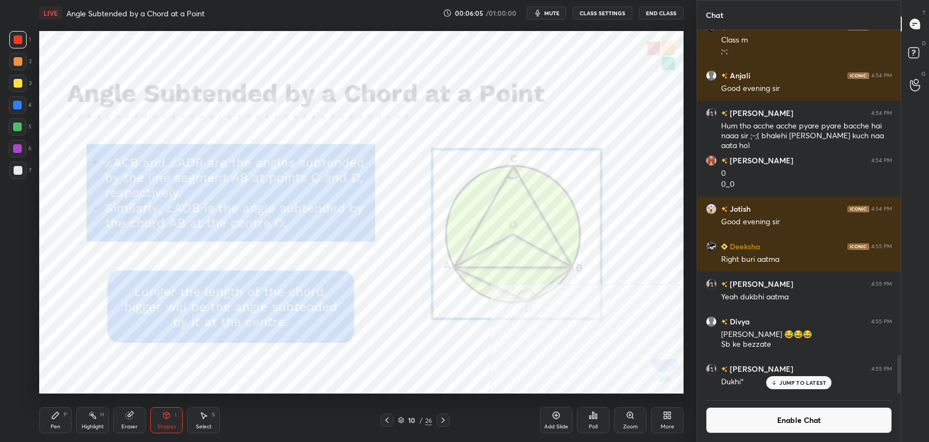
click at [100, 417] on div "H" at bounding box center [102, 414] width 4 height 5
click at [21, 149] on div at bounding box center [17, 148] width 9 height 9
click at [548, 418] on div "Add Slide" at bounding box center [556, 420] width 33 height 26
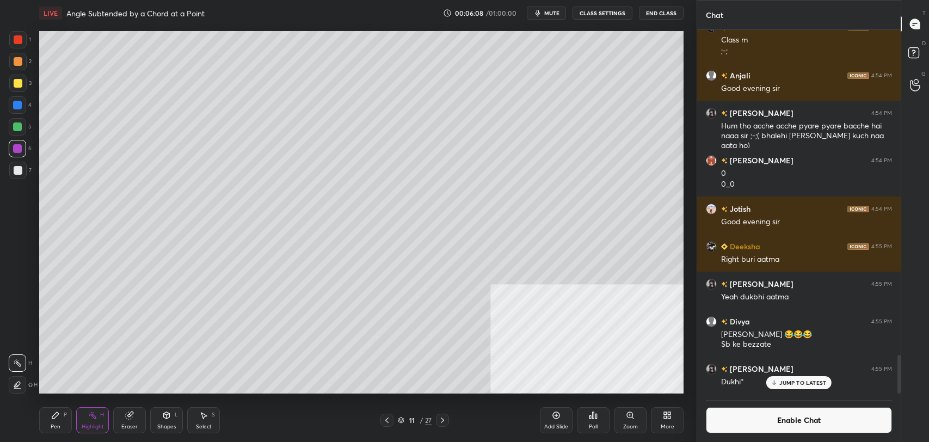
click at [167, 413] on icon at bounding box center [167, 415] width 6 height 7
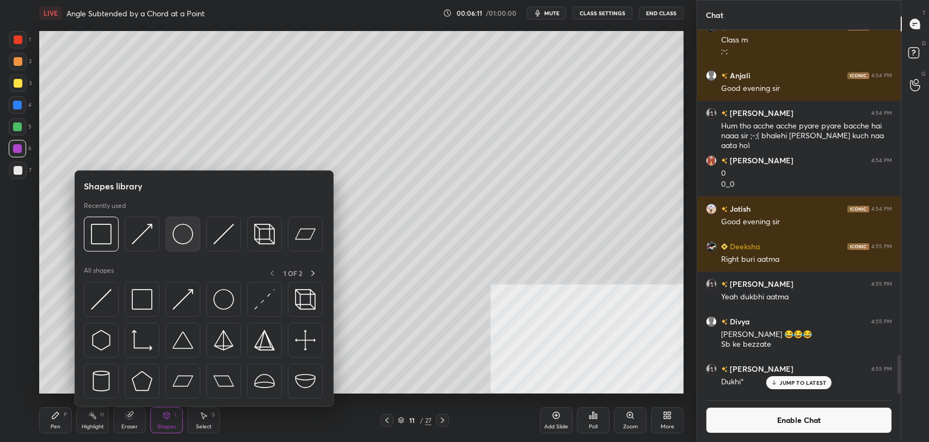
click at [182, 231] on img at bounding box center [183, 234] width 21 height 21
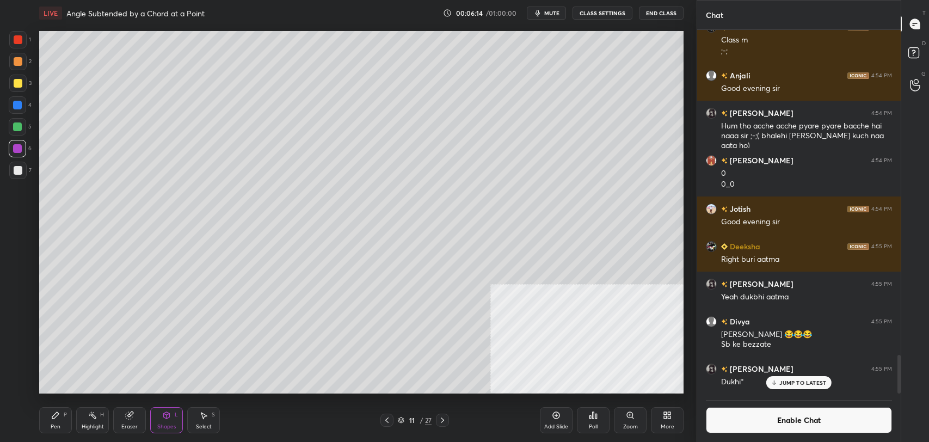
click at [162, 404] on div "Pen P Highlight H Eraser Shapes L Select S 11 / 27 Add Slide Poll Zoom More" at bounding box center [361, 420] width 644 height 44
click at [171, 411] on div "Shapes L" at bounding box center [166, 420] width 33 height 26
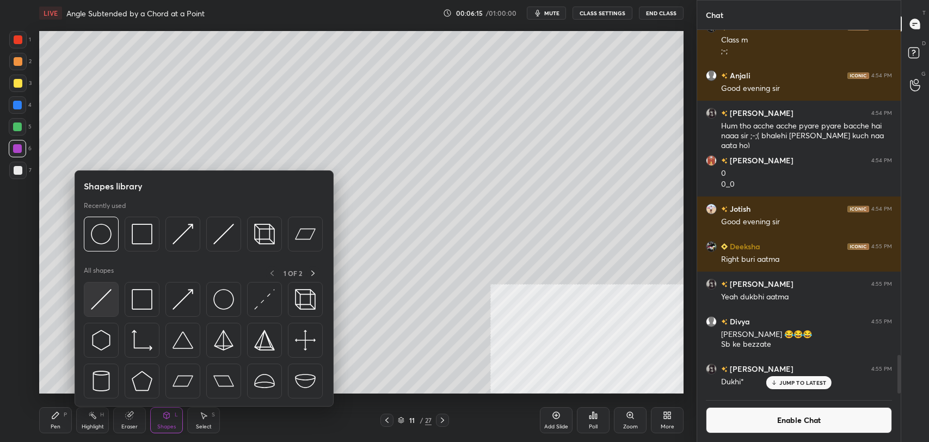
click at [108, 300] on img at bounding box center [101, 299] width 21 height 21
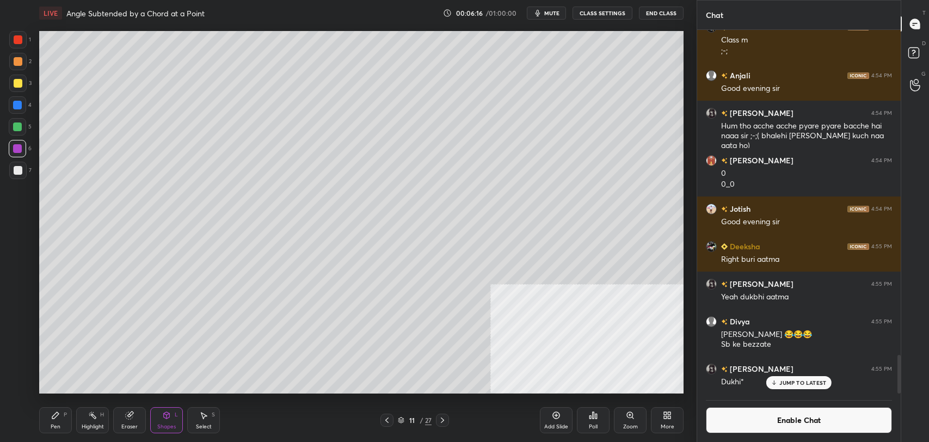
click at [19, 167] on div at bounding box center [18, 170] width 9 height 9
click at [96, 420] on div "Highlight H" at bounding box center [92, 420] width 33 height 26
click at [381, 420] on div at bounding box center [386, 420] width 13 height 13
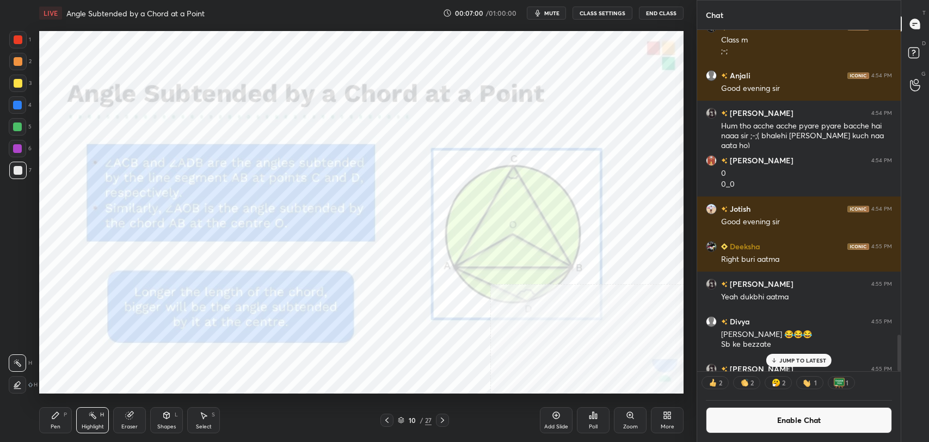
click at [448, 422] on div at bounding box center [442, 420] width 13 height 13
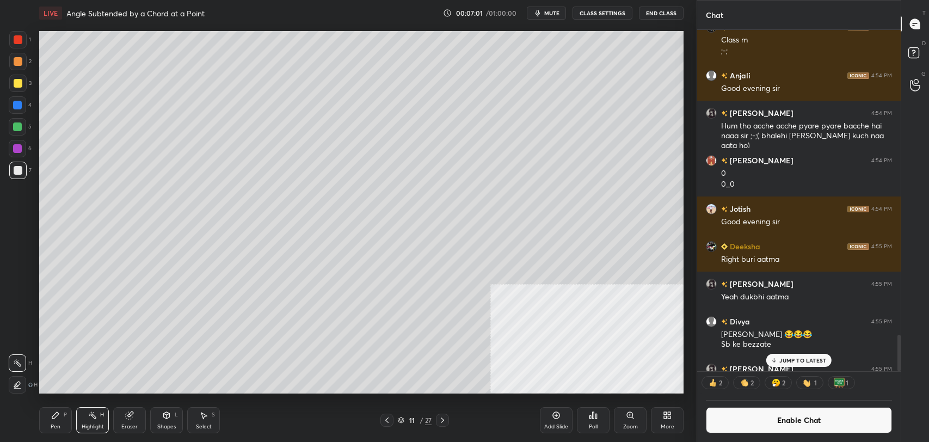
click at [93, 415] on icon at bounding box center [92, 415] width 1 height 1
click at [59, 426] on div "Pen" at bounding box center [56, 426] width 10 height 5
click at [173, 414] on div "Shapes L" at bounding box center [166, 420] width 33 height 26
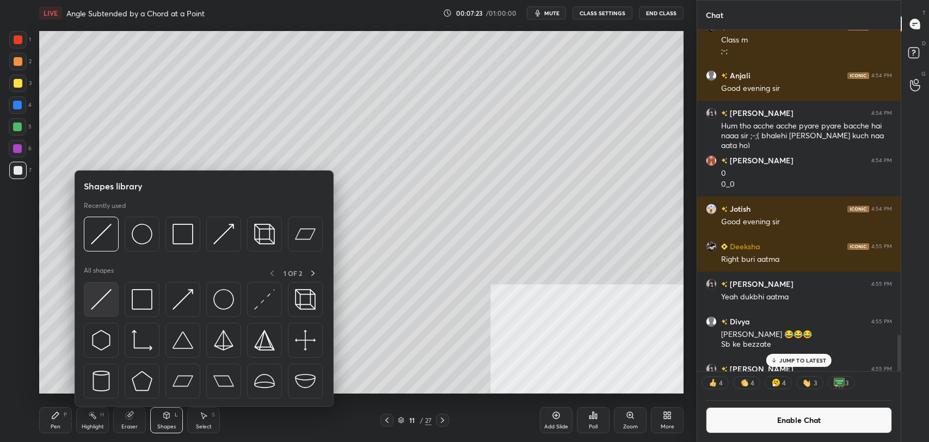
click at [108, 297] on img at bounding box center [101, 299] width 21 height 21
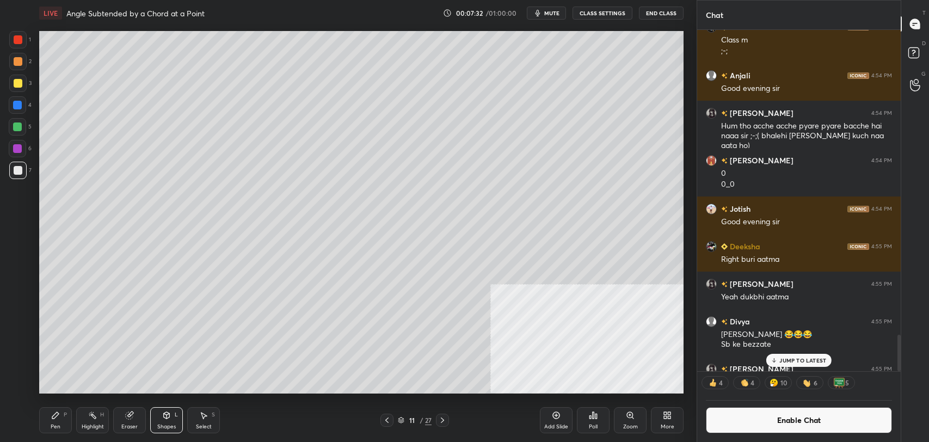
click at [50, 423] on div "Pen P" at bounding box center [55, 420] width 33 height 26
click at [91, 419] on icon at bounding box center [92, 415] width 9 height 9
click at [64, 421] on div "Pen P" at bounding box center [55, 420] width 33 height 26
click at [20, 84] on div at bounding box center [18, 83] width 9 height 9
click at [171, 417] on div "Shapes L" at bounding box center [166, 420] width 33 height 26
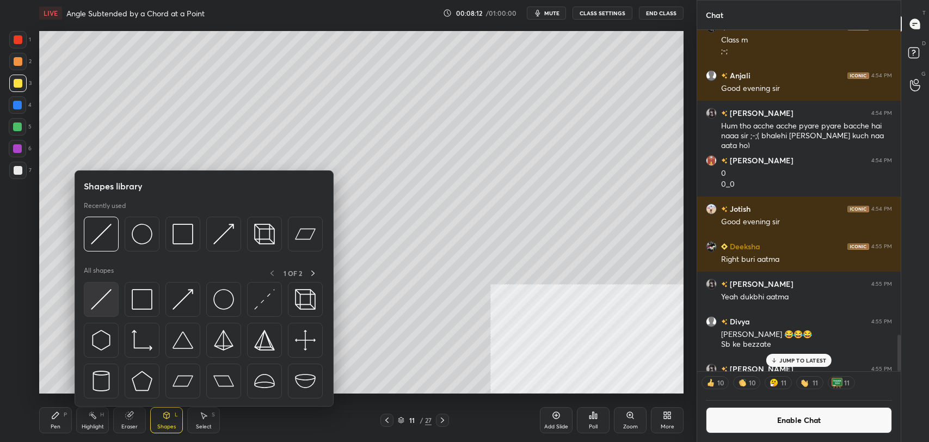
click at [112, 292] on div at bounding box center [101, 299] width 35 height 35
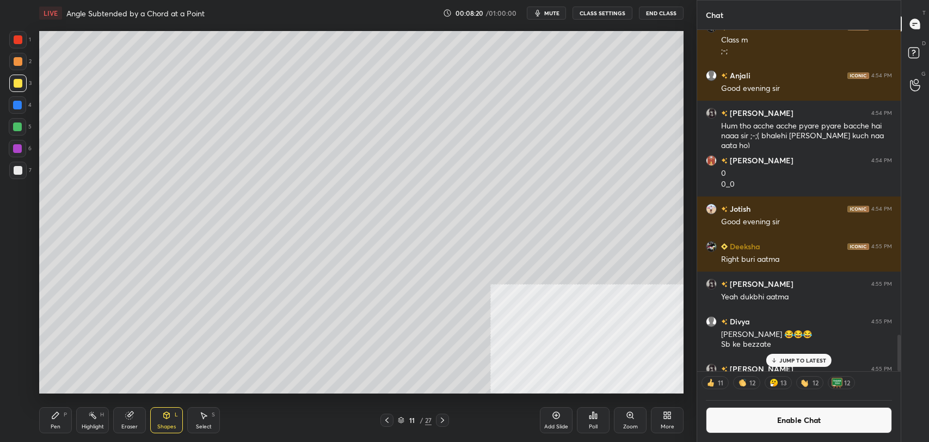
click at [60, 413] on div "Pen P" at bounding box center [55, 420] width 33 height 26
click at [93, 419] on icon at bounding box center [92, 415] width 9 height 9
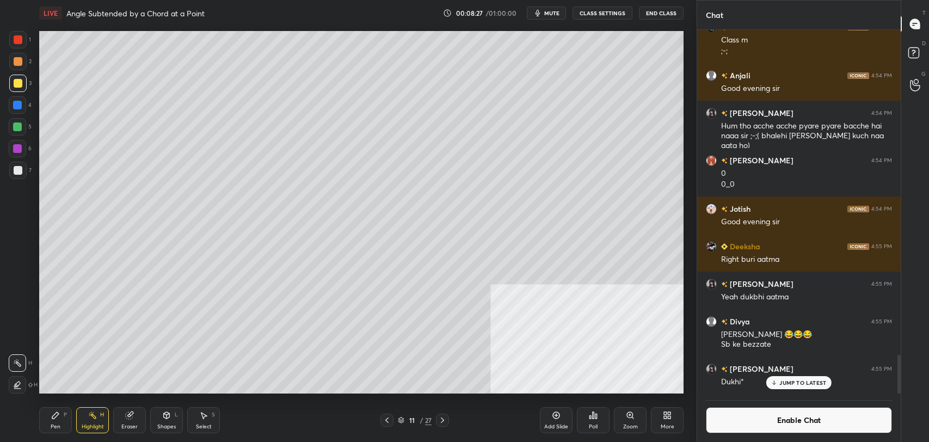
scroll to position [3058, 0]
click at [59, 420] on div "Pen P" at bounding box center [55, 420] width 33 height 26
click at [16, 130] on div at bounding box center [17, 126] width 9 height 9
click at [173, 417] on div "Shapes L" at bounding box center [166, 420] width 33 height 26
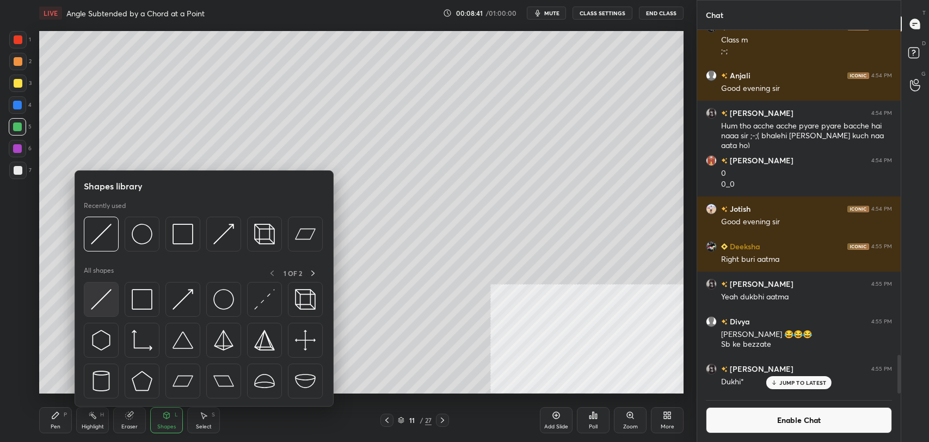
click at [108, 296] on img at bounding box center [101, 299] width 21 height 21
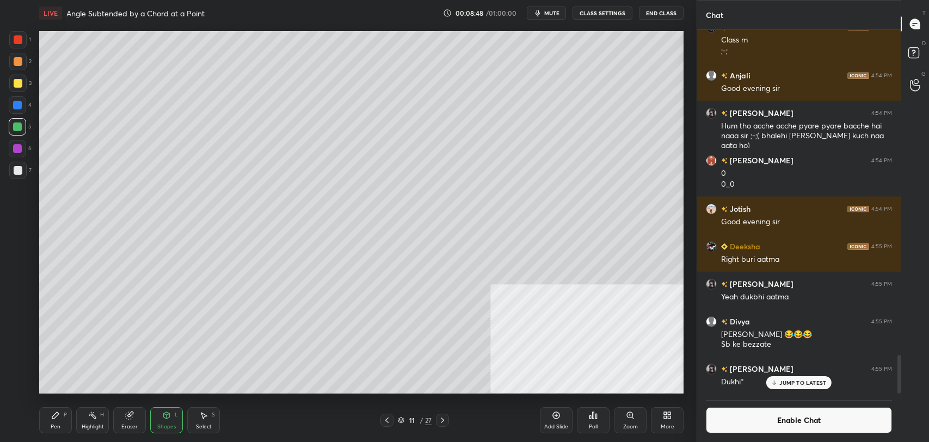
click at [48, 421] on div "Pen P" at bounding box center [55, 420] width 33 height 26
click at [90, 427] on div "Highlight" at bounding box center [93, 426] width 22 height 5
click at [167, 431] on div "Shapes L" at bounding box center [166, 420] width 33 height 26
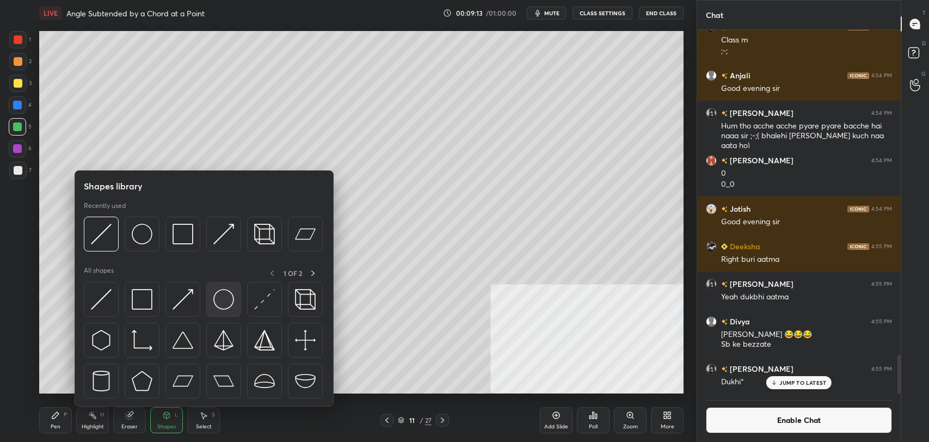
click at [230, 299] on img at bounding box center [223, 299] width 21 height 21
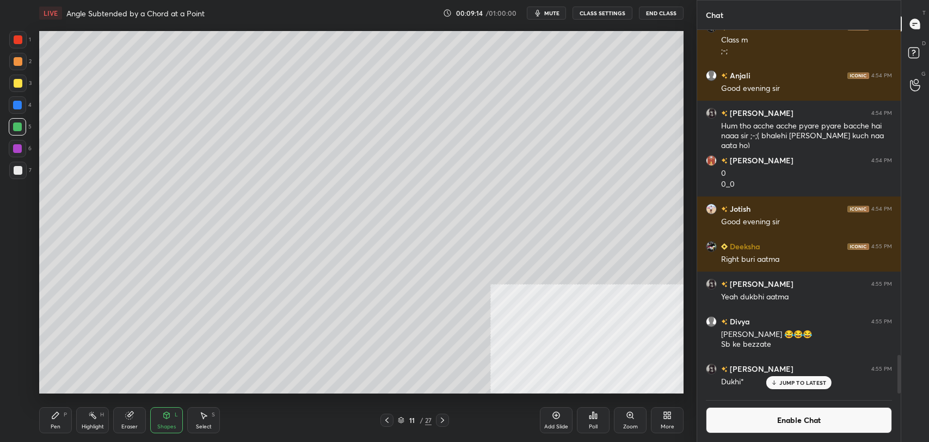
click at [20, 84] on div at bounding box center [18, 83] width 9 height 9
click at [57, 420] on div "Pen P" at bounding box center [55, 420] width 33 height 26
click at [19, 175] on div at bounding box center [17, 170] width 17 height 17
click at [167, 424] on div "Shapes" at bounding box center [166, 426] width 19 height 5
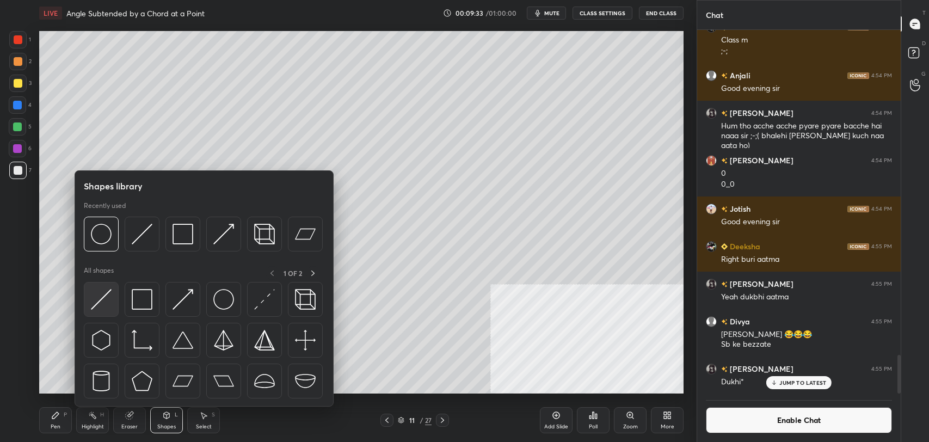
click at [96, 298] on img at bounding box center [101, 299] width 21 height 21
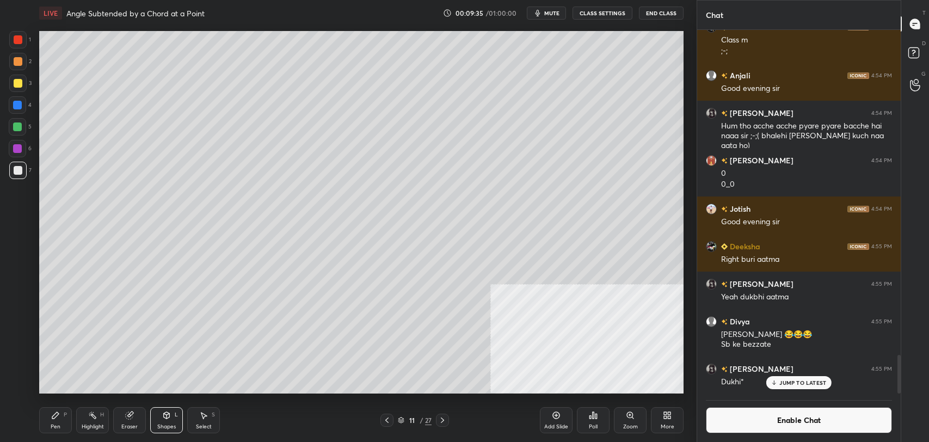
click at [13, 127] on div at bounding box center [17, 126] width 17 height 17
click at [56, 413] on icon at bounding box center [55, 415] width 7 height 7
click at [169, 411] on icon at bounding box center [166, 415] width 9 height 9
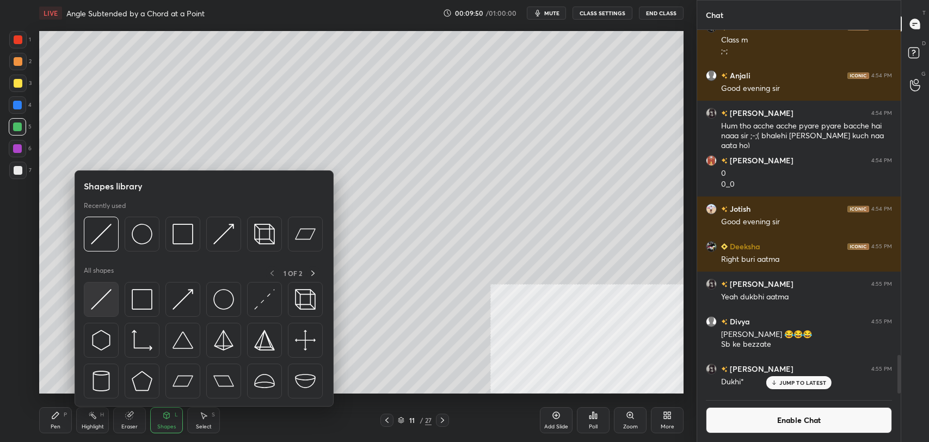
click at [105, 291] on img at bounding box center [101, 299] width 21 height 21
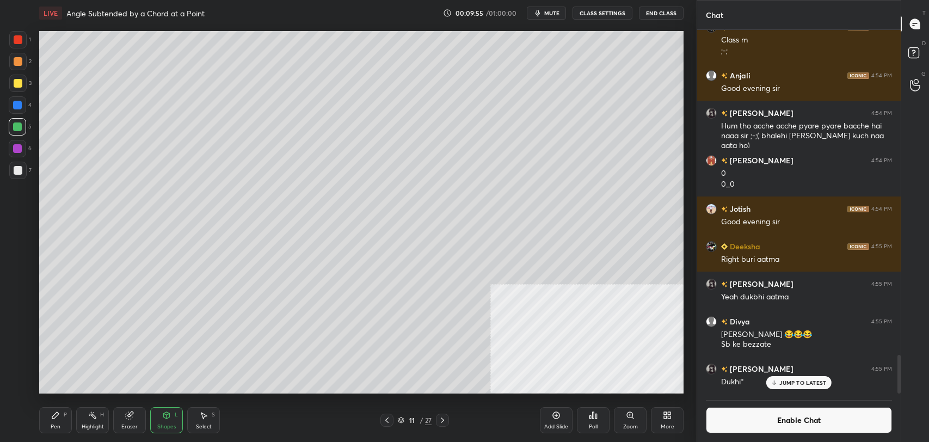
click at [61, 416] on div "Pen P" at bounding box center [55, 420] width 33 height 26
click at [96, 416] on icon at bounding box center [92, 415] width 9 height 9
click at [388, 419] on icon at bounding box center [386, 419] width 3 height 5
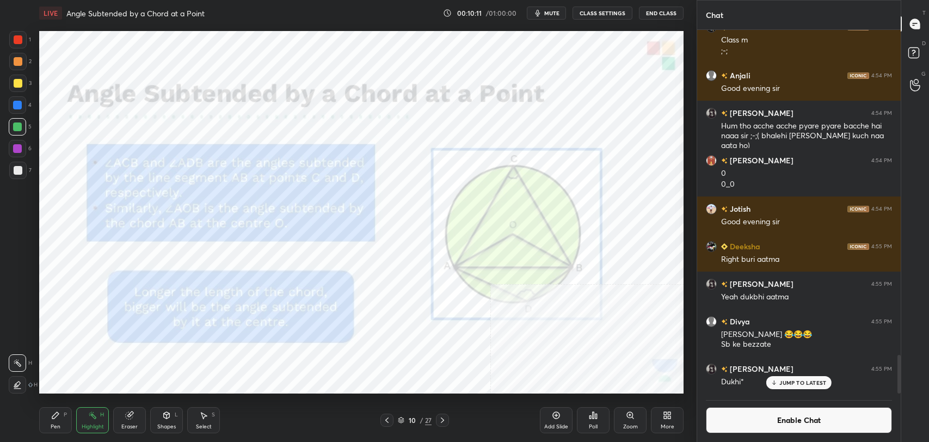
click at [663, 414] on icon at bounding box center [667, 415] width 9 height 9
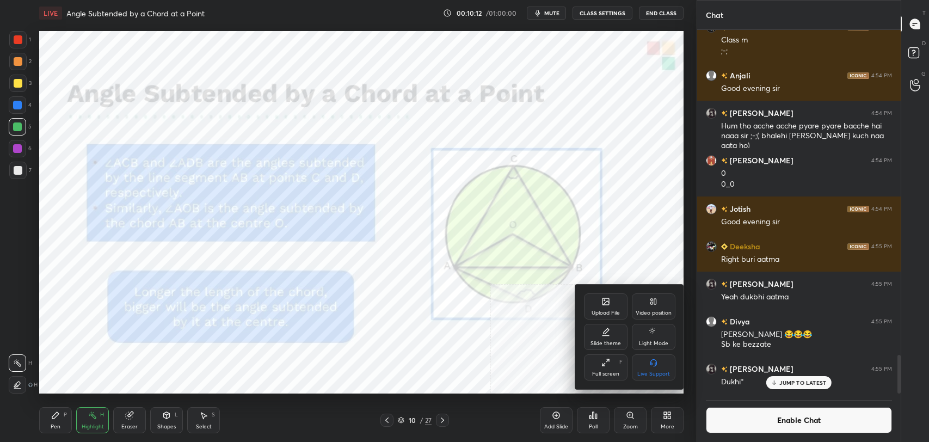
click at [667, 301] on div "Video position" at bounding box center [654, 306] width 44 height 26
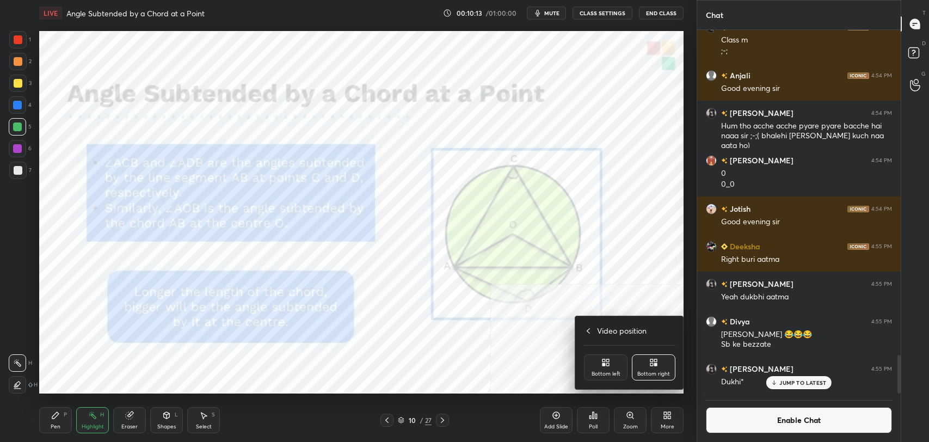
click at [604, 363] on icon at bounding box center [604, 364] width 3 height 3
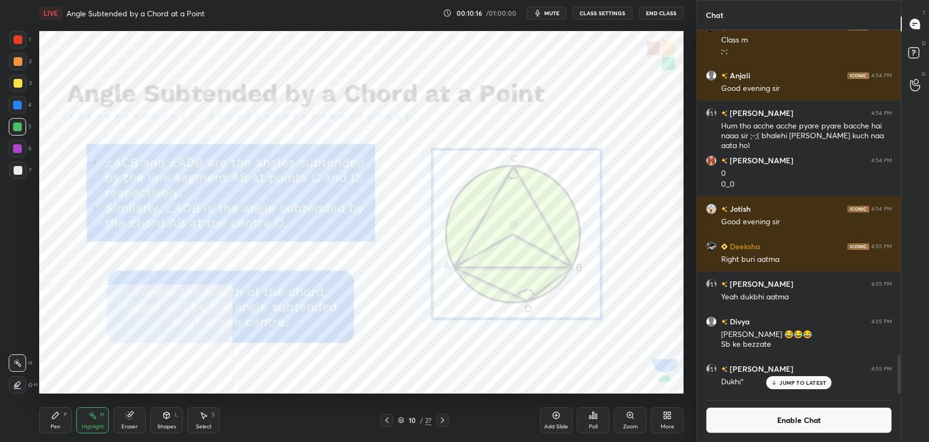
click at [14, 144] on div at bounding box center [17, 148] width 9 height 9
click at [63, 422] on div "Pen P" at bounding box center [55, 420] width 33 height 26
click at [16, 167] on div at bounding box center [18, 170] width 9 height 9
click at [21, 39] on div at bounding box center [18, 39] width 9 height 9
click at [87, 415] on div "Highlight H" at bounding box center [92, 420] width 33 height 26
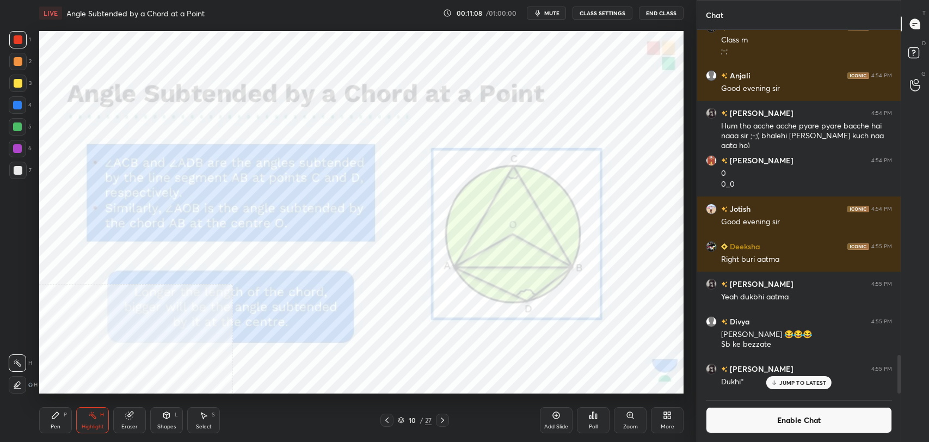
click at [57, 424] on div "Pen" at bounding box center [56, 426] width 10 height 5
click at [164, 416] on icon at bounding box center [167, 415] width 6 height 7
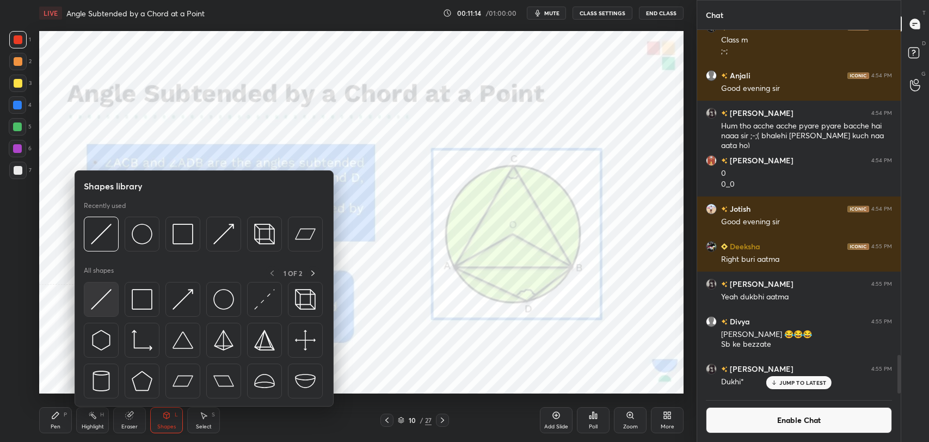
click at [102, 287] on div at bounding box center [101, 299] width 35 height 35
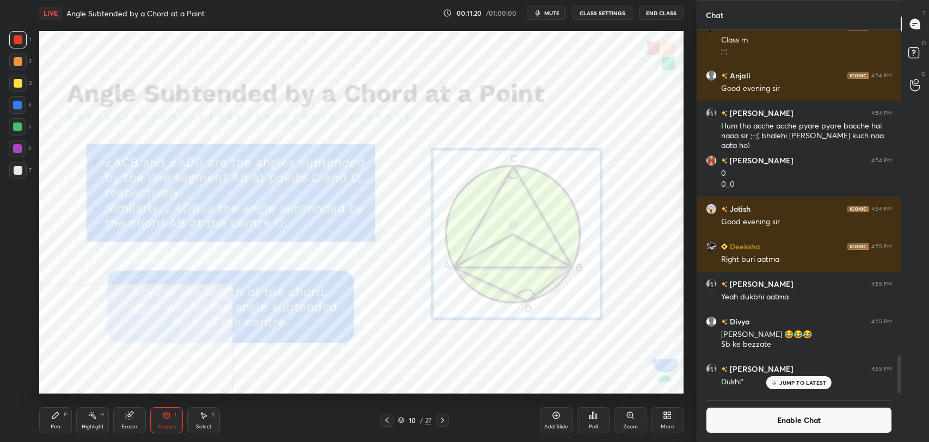
click at [91, 424] on div "Highlight" at bounding box center [93, 426] width 22 height 5
click at [46, 423] on div "Pen P" at bounding box center [55, 420] width 33 height 26
click at [96, 422] on div "Highlight H" at bounding box center [92, 420] width 33 height 26
click at [774, 421] on button "Enable Chat" at bounding box center [799, 420] width 186 height 26
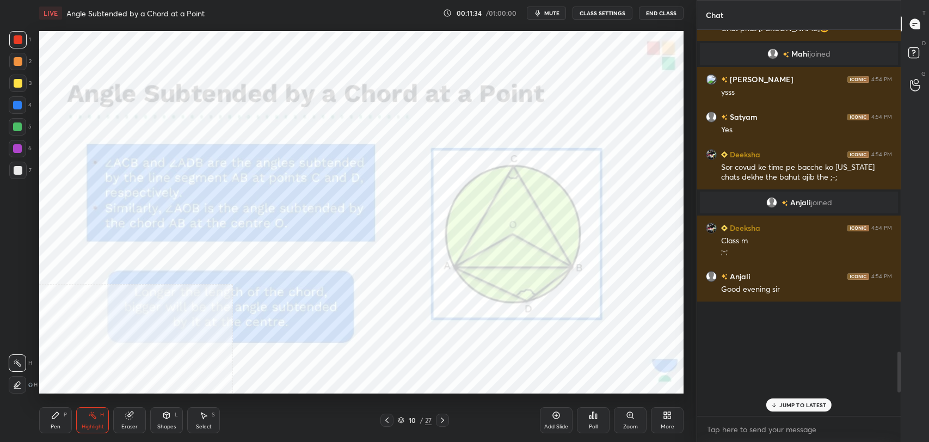
scroll to position [383, 200]
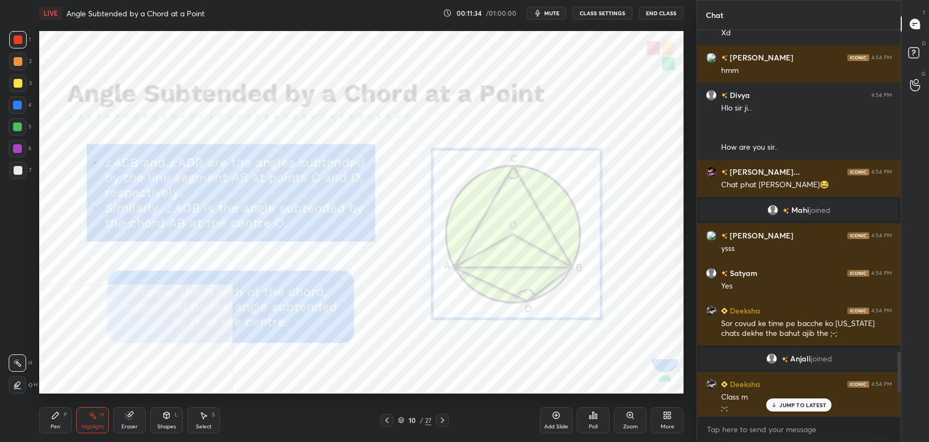
click at [792, 406] on p "JUMP TO LATEST" at bounding box center [802, 405] width 47 height 7
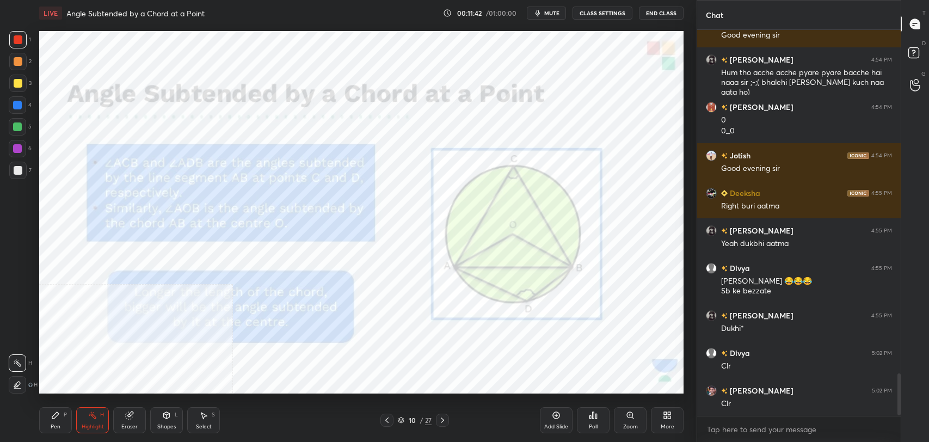
scroll to position [3158, 0]
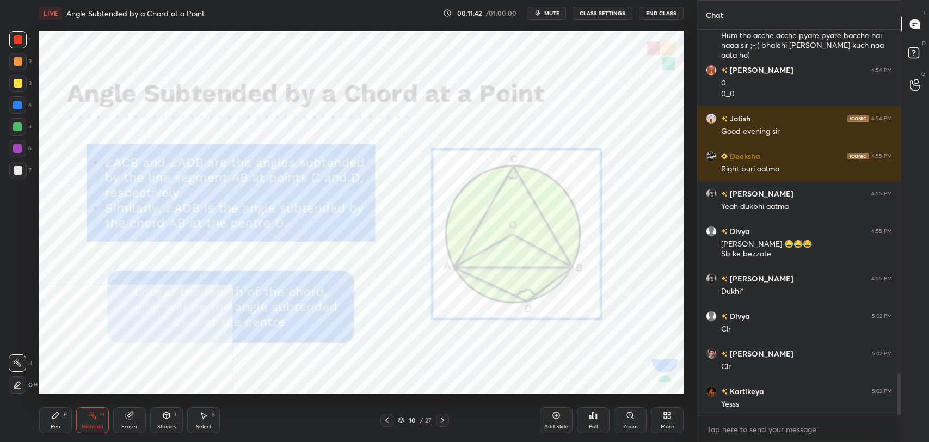
click at [672, 417] on div "More" at bounding box center [667, 420] width 33 height 26
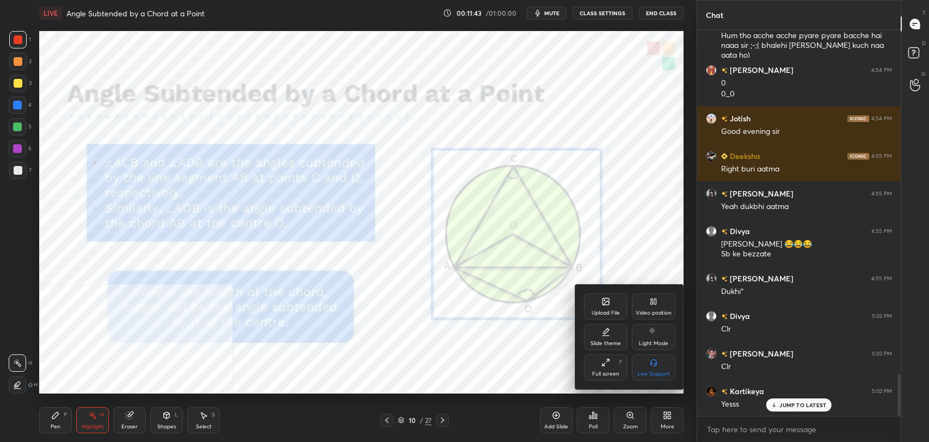
click at [656, 300] on icon at bounding box center [655, 301] width 2 height 5
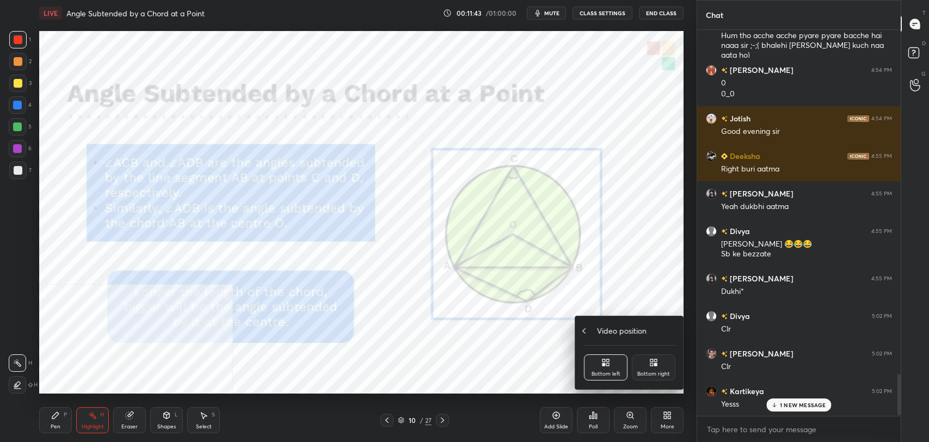
scroll to position [3196, 0]
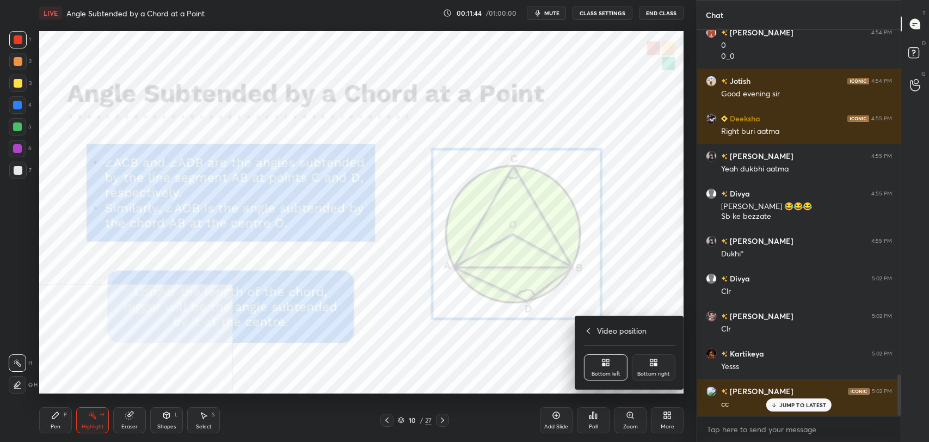
click at [656, 362] on icon at bounding box center [653, 362] width 9 height 9
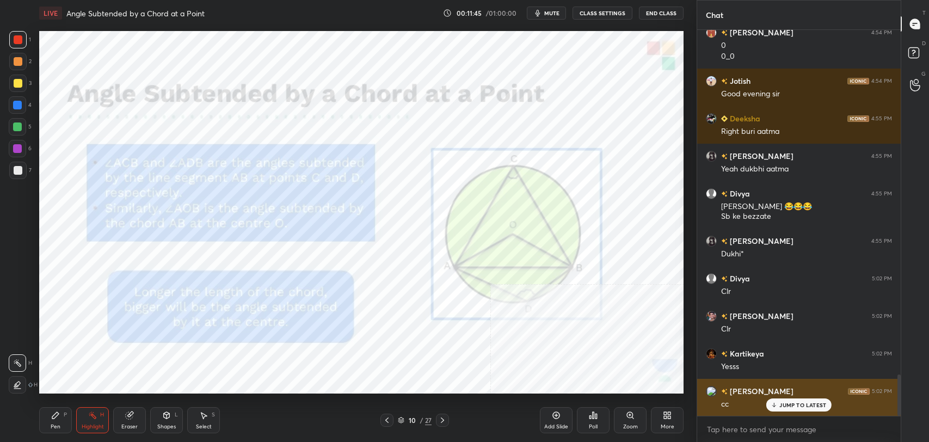
click at [813, 408] on div "JUMP TO LATEST" at bounding box center [798, 404] width 65 height 13
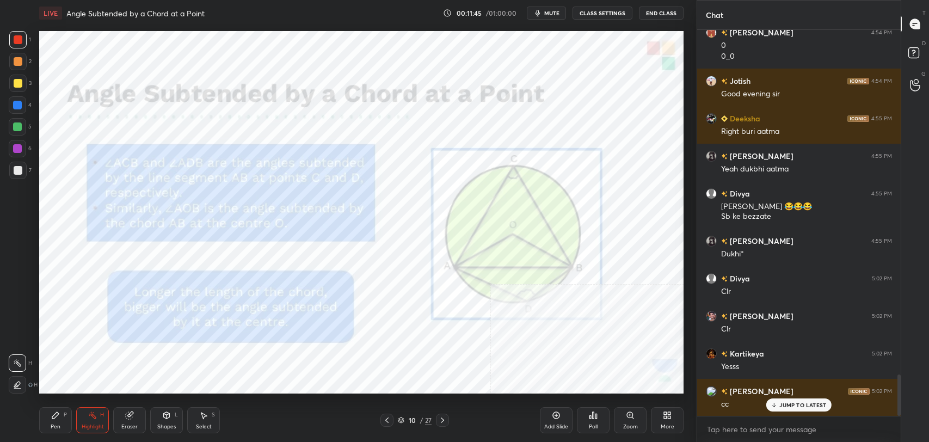
scroll to position [3234, 0]
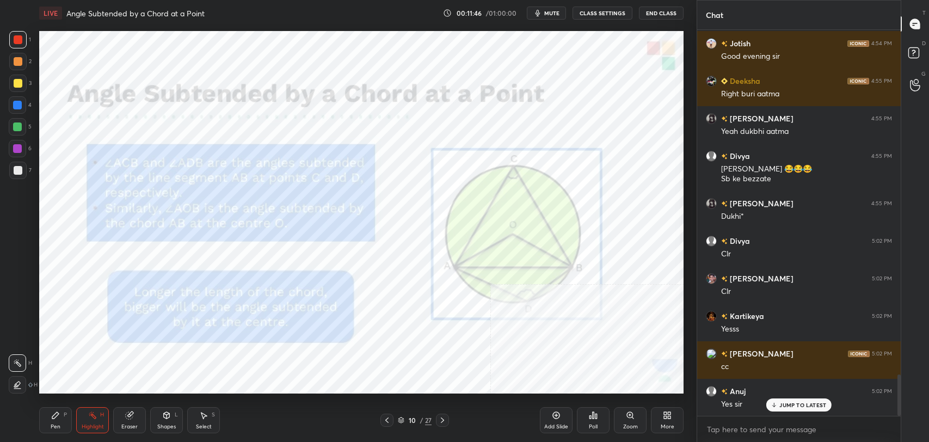
click at [444, 425] on div at bounding box center [442, 420] width 13 height 13
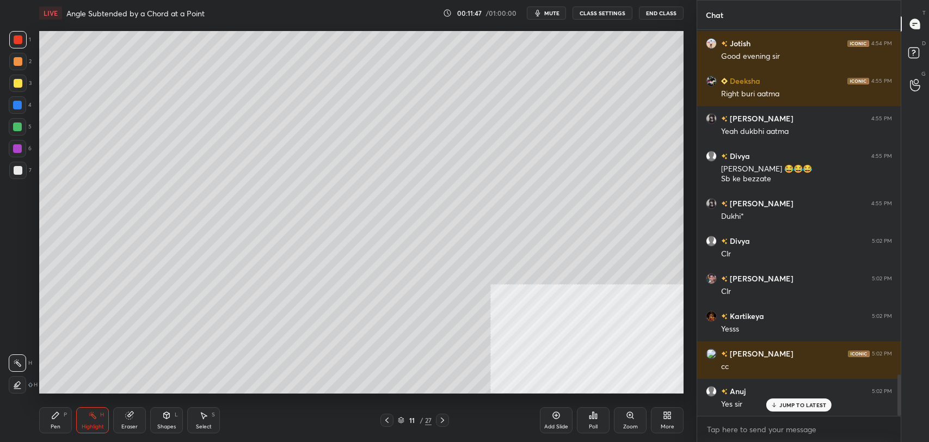
click at [444, 425] on div at bounding box center [442, 420] width 13 height 13
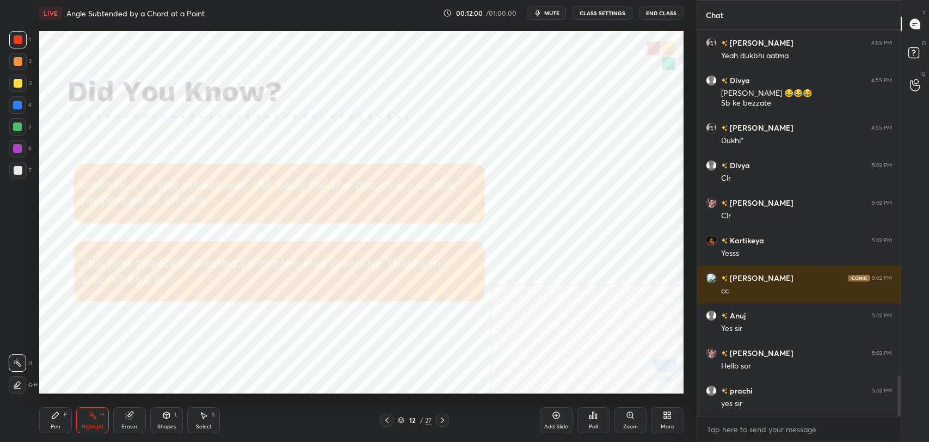
scroll to position [3335, 0]
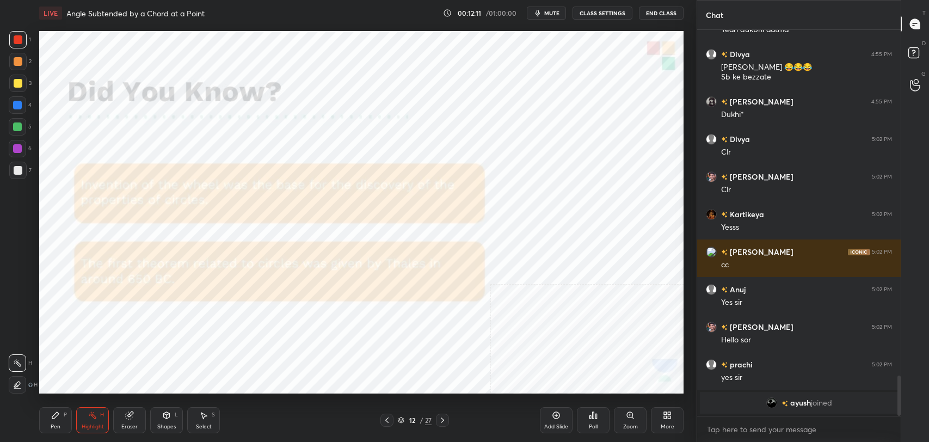
click at [441, 421] on icon at bounding box center [442, 420] width 9 height 9
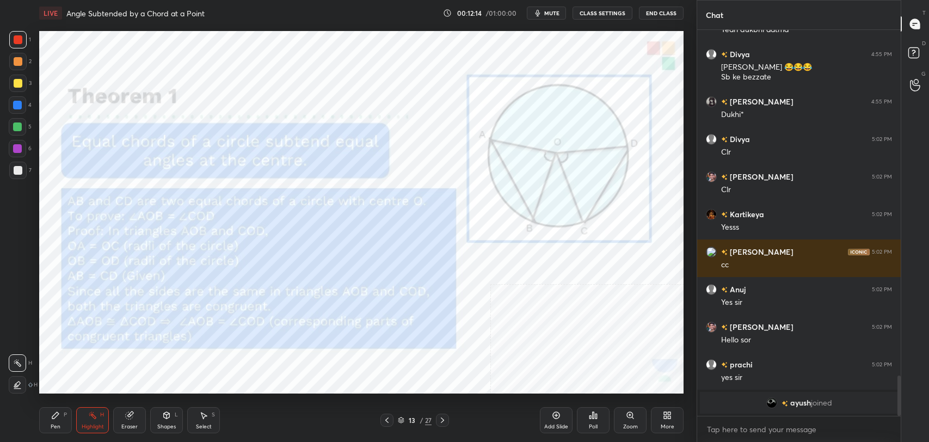
scroll to position [3199, 0]
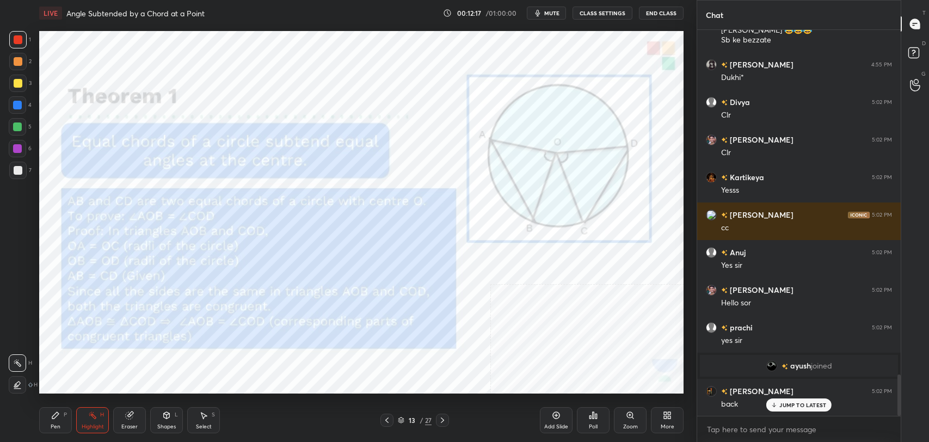
click at [390, 417] on icon at bounding box center [387, 420] width 9 height 9
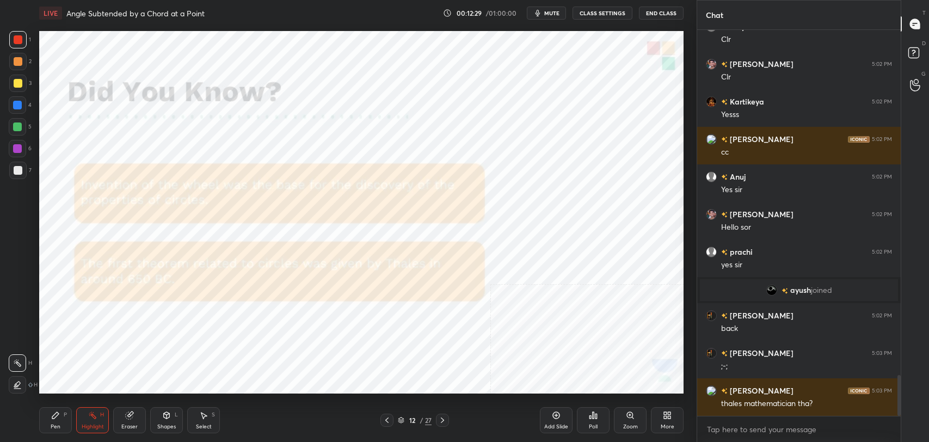
scroll to position [3311, 0]
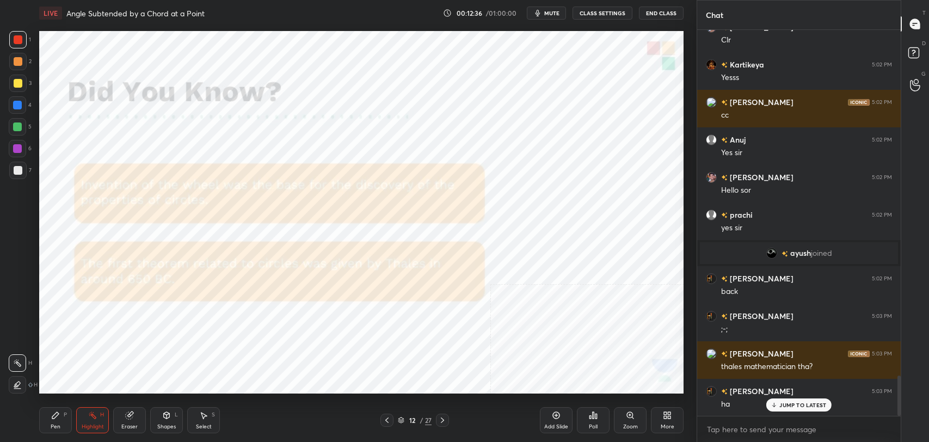
click at [792, 406] on p "JUMP TO LATEST" at bounding box center [802, 405] width 47 height 7
click at [21, 31] on div at bounding box center [17, 39] width 17 height 17
click at [57, 413] on icon at bounding box center [55, 415] width 9 height 9
click at [26, 83] on div "3" at bounding box center [20, 83] width 22 height 17
click at [20, 82] on div at bounding box center [18, 83] width 9 height 9
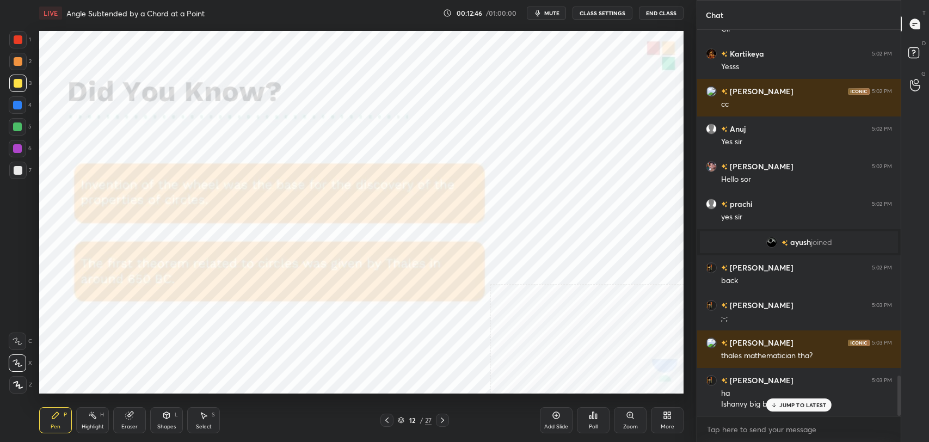
scroll to position [3360, 0]
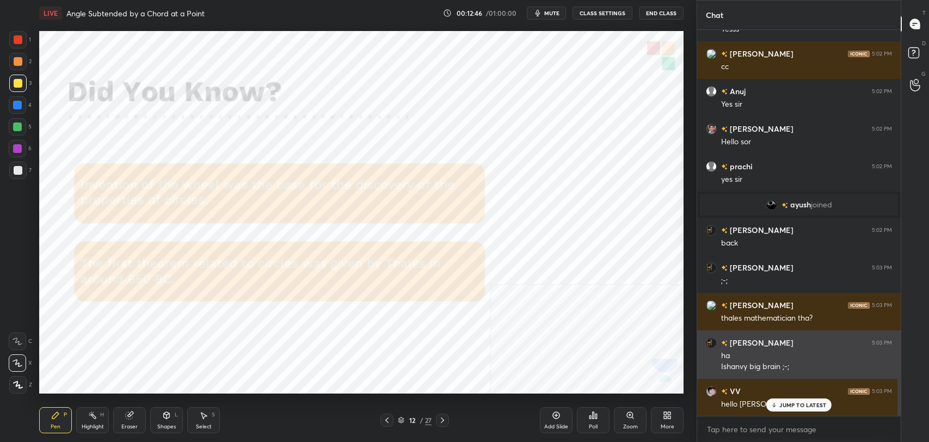
drag, startPoint x: 791, startPoint y: 405, endPoint x: 743, endPoint y: 376, distance: 56.2
click at [789, 403] on p "JUMP TO LATEST" at bounding box center [802, 405] width 47 height 7
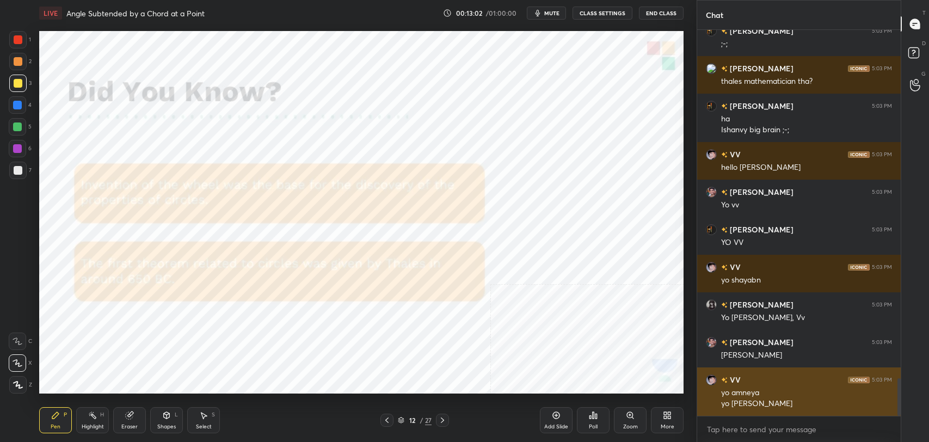
scroll to position [3634, 0]
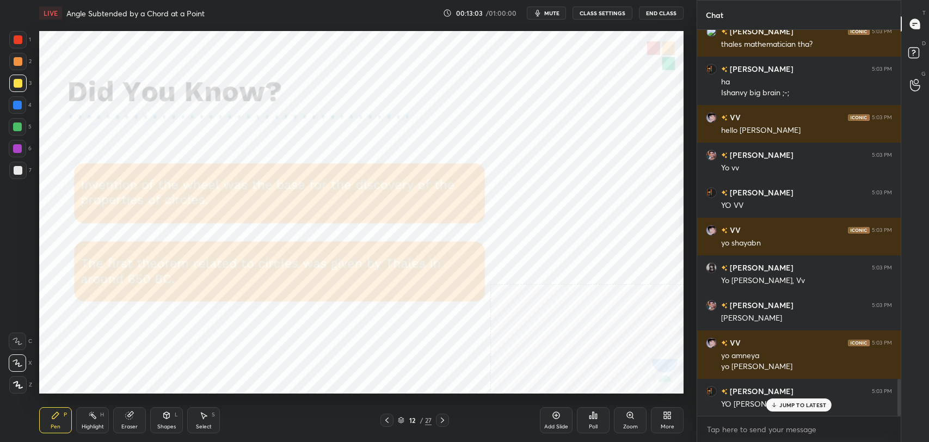
click at [800, 408] on p "JUMP TO LATEST" at bounding box center [802, 405] width 47 height 7
click at [439, 419] on icon at bounding box center [442, 420] width 9 height 9
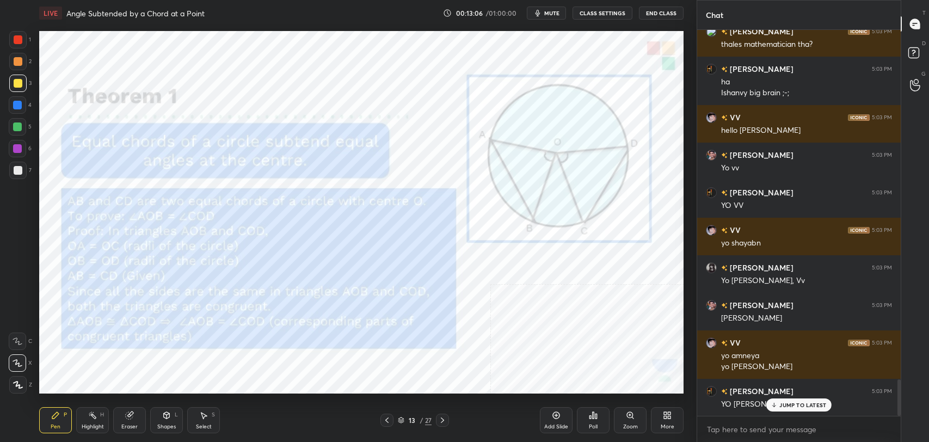
scroll to position [3671, 0]
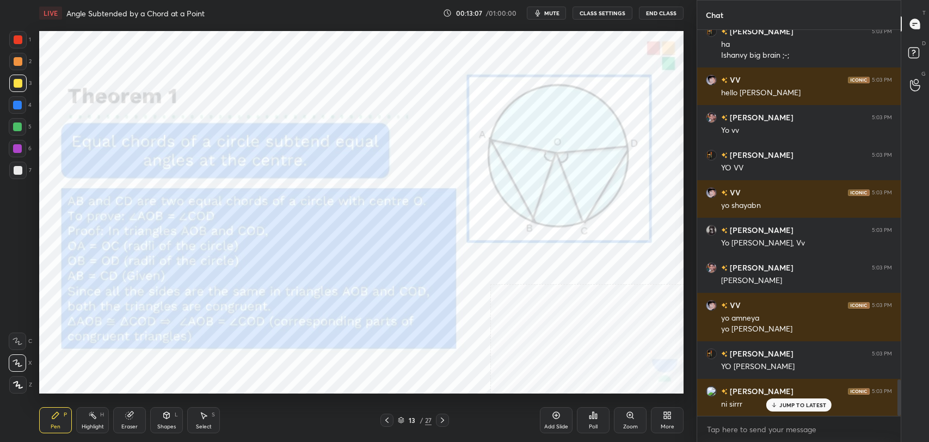
click at [771, 404] on icon at bounding box center [774, 405] width 7 height 7
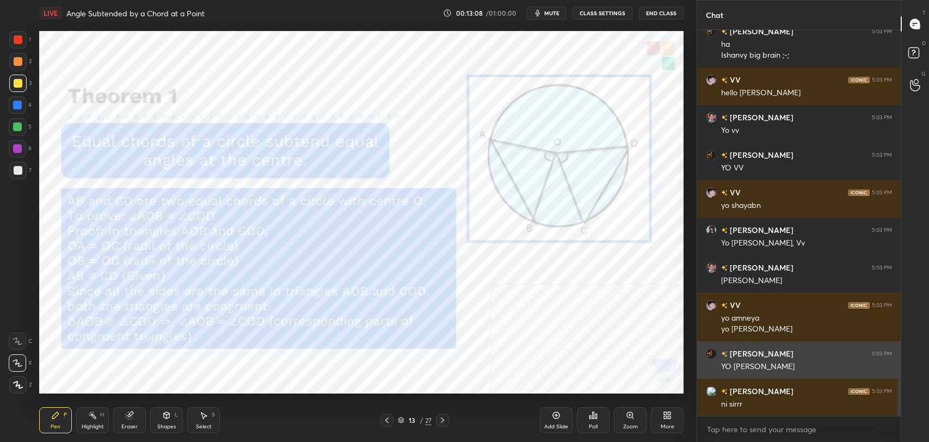
scroll to position [3709, 0]
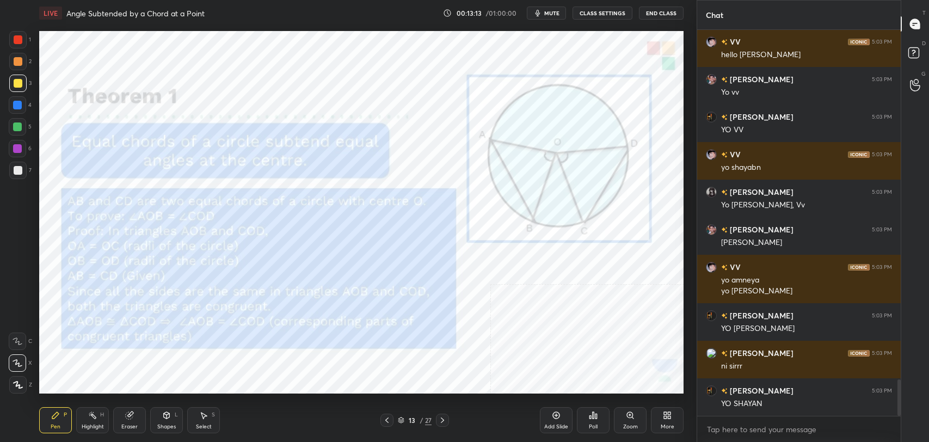
click at [606, 11] on button "CLASS SETTINGS" at bounding box center [603, 13] width 60 height 13
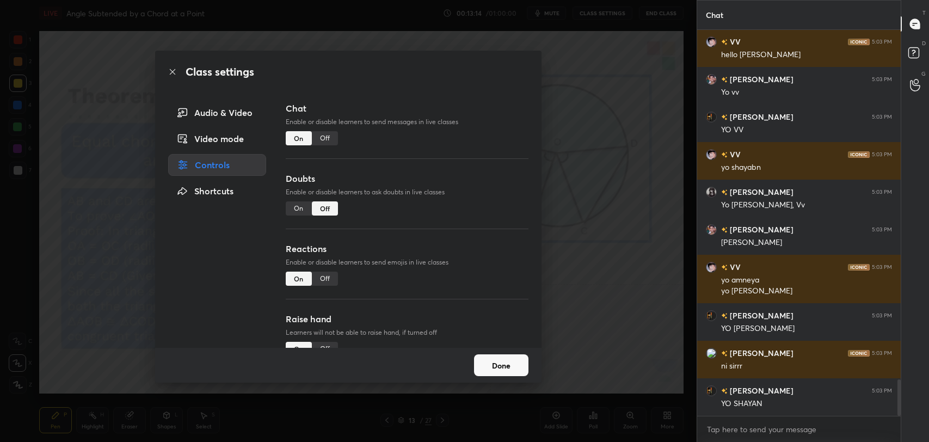
click at [319, 141] on div "Off" at bounding box center [325, 138] width 26 height 14
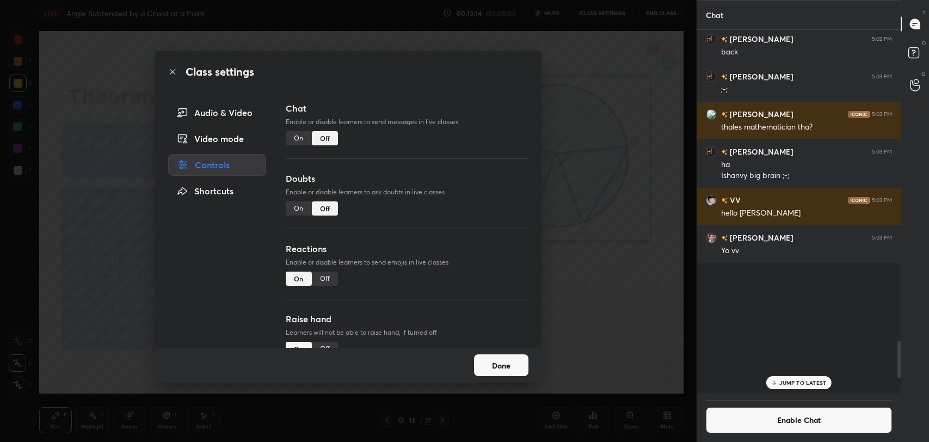
scroll to position [360, 200]
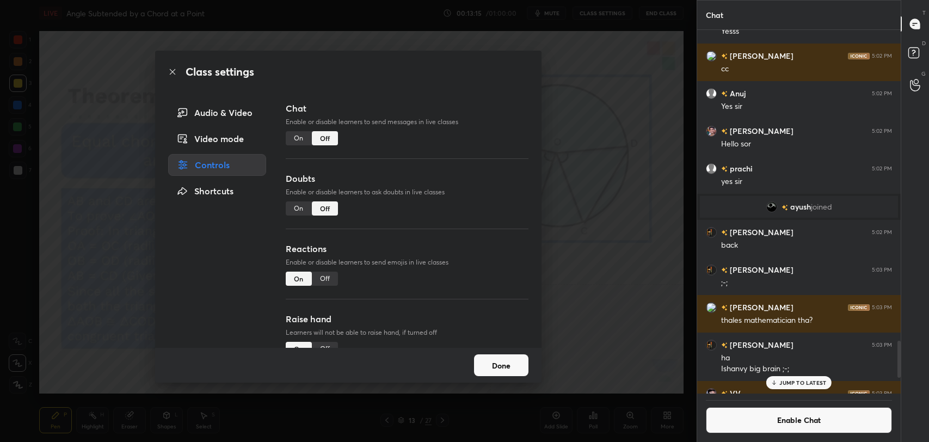
click at [171, 71] on icon at bounding box center [172, 71] width 9 height 9
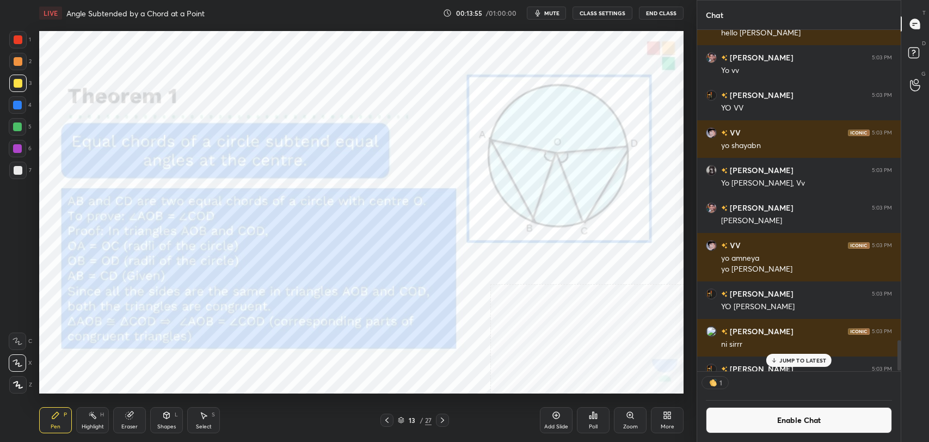
scroll to position [4, 3]
click at [88, 424] on div "Highlight" at bounding box center [93, 426] width 22 height 5
click at [19, 40] on div at bounding box center [18, 39] width 9 height 9
click at [552, 415] on icon at bounding box center [556, 415] width 9 height 9
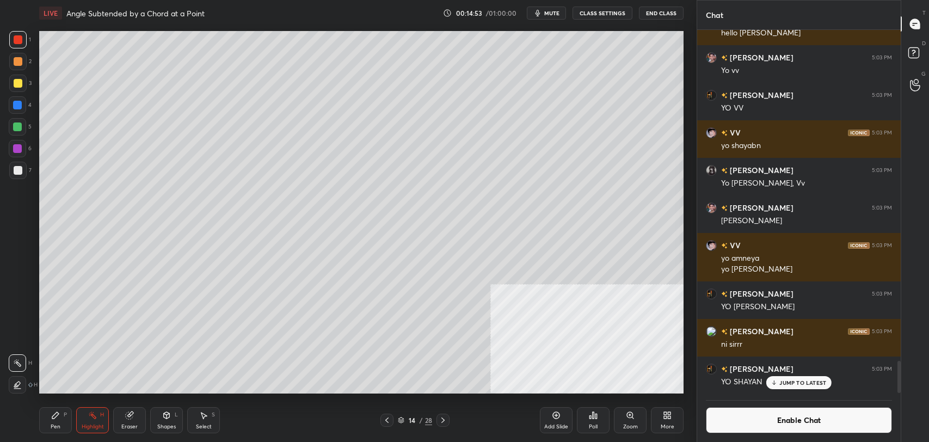
click at [172, 419] on div "Shapes L" at bounding box center [166, 420] width 33 height 26
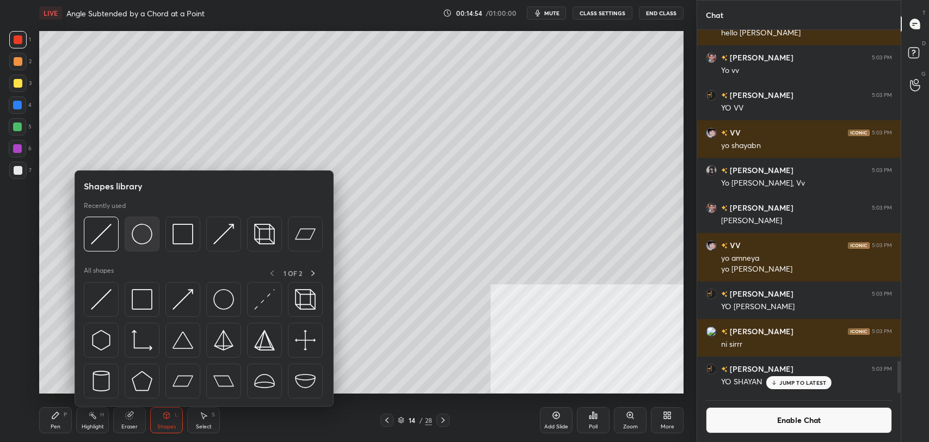
click at [152, 230] on img at bounding box center [142, 234] width 21 height 21
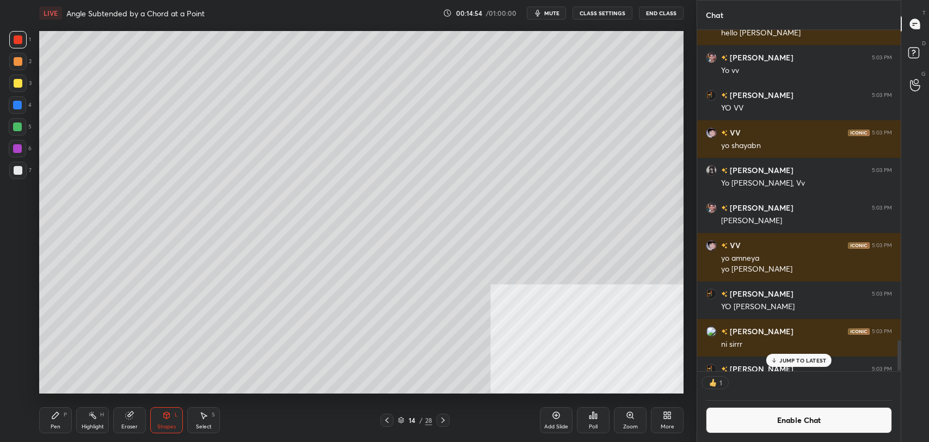
scroll to position [4, 3]
click at [21, 79] on div at bounding box center [18, 83] width 9 height 9
click at [56, 425] on div "Pen" at bounding box center [56, 426] width 10 height 5
click at [19, 170] on div at bounding box center [18, 170] width 9 height 9
click at [159, 417] on div "Shapes L" at bounding box center [166, 420] width 33 height 26
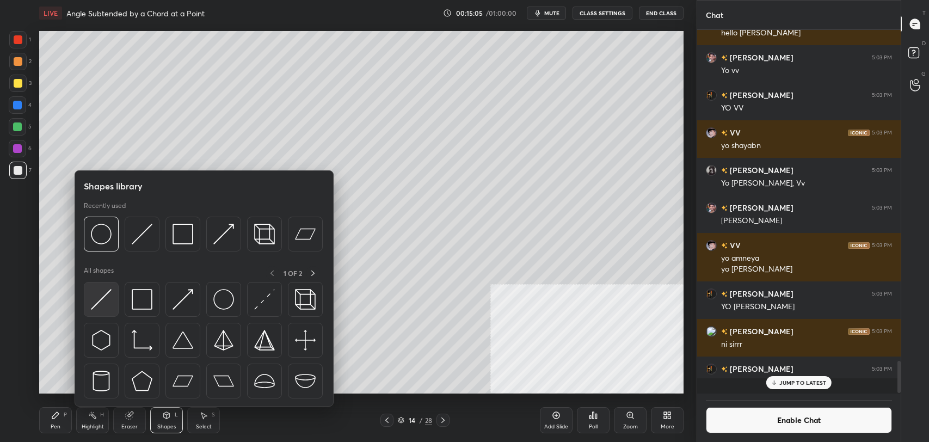
scroll to position [360, 200]
click at [105, 302] on img at bounding box center [101, 299] width 21 height 21
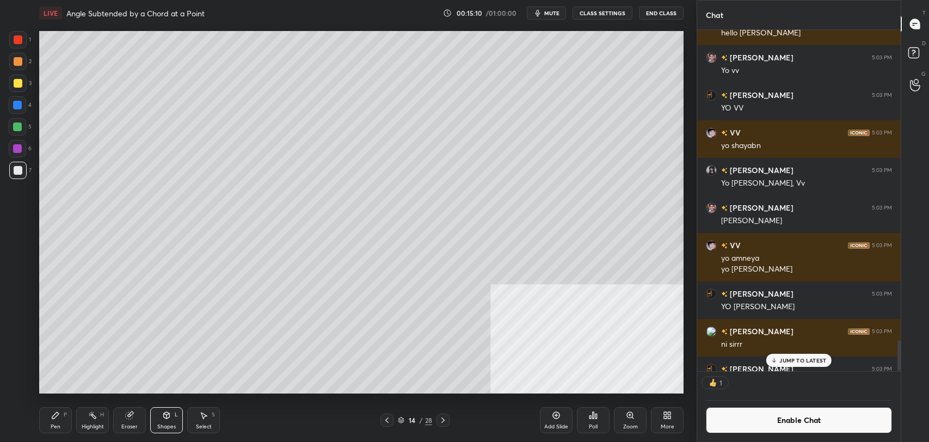
scroll to position [4, 3]
click at [53, 417] on icon at bounding box center [55, 415] width 7 height 7
click at [170, 419] on icon at bounding box center [166, 415] width 9 height 9
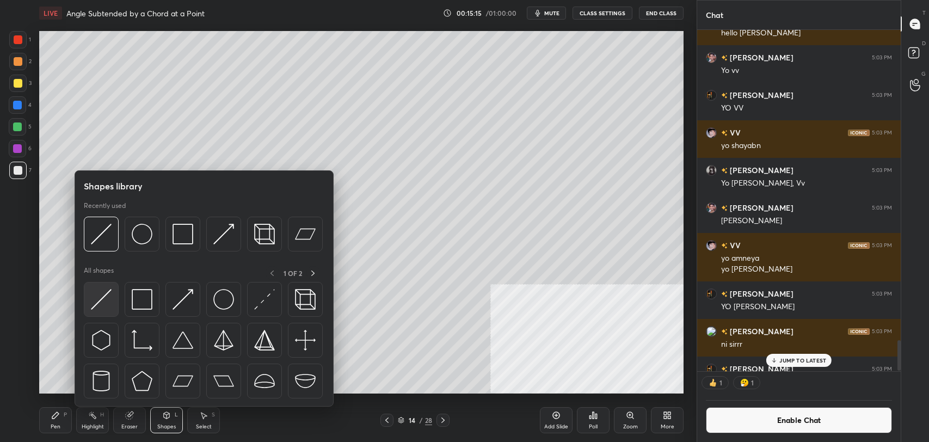
click at [102, 295] on img at bounding box center [101, 299] width 21 height 21
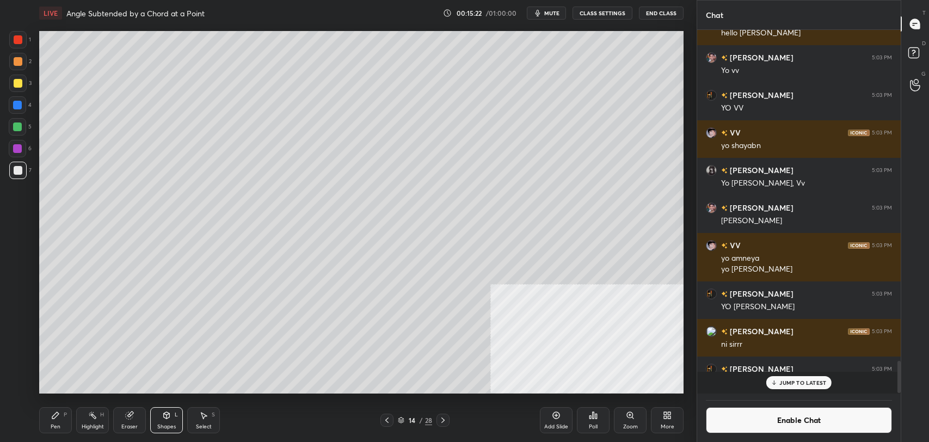
scroll to position [3661, 0]
click at [58, 415] on icon at bounding box center [55, 415] width 7 height 7
click at [170, 416] on icon at bounding box center [166, 415] width 9 height 9
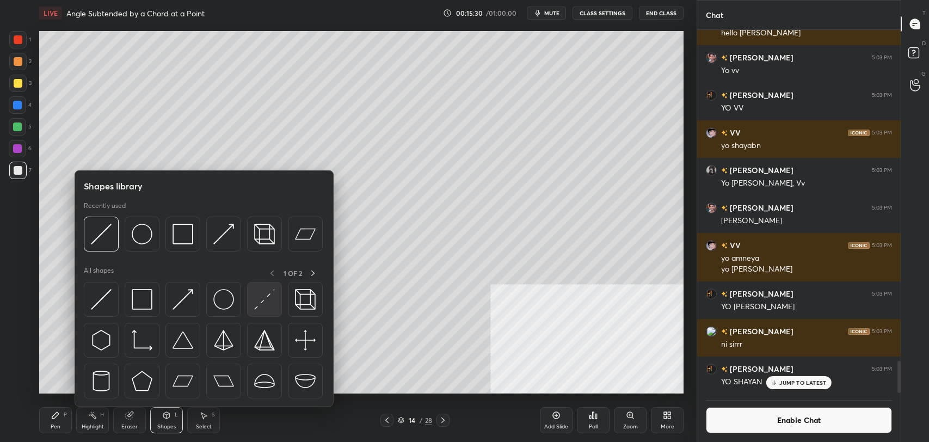
click at [269, 302] on img at bounding box center [264, 299] width 21 height 21
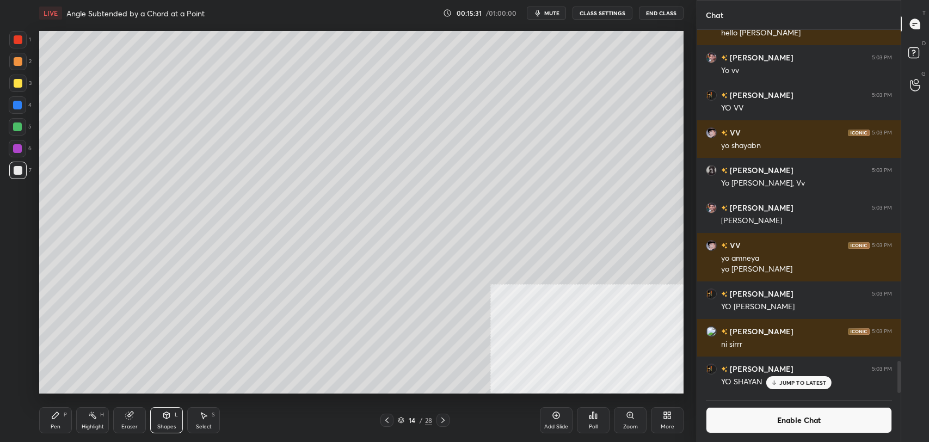
click at [165, 413] on icon at bounding box center [167, 415] width 6 height 7
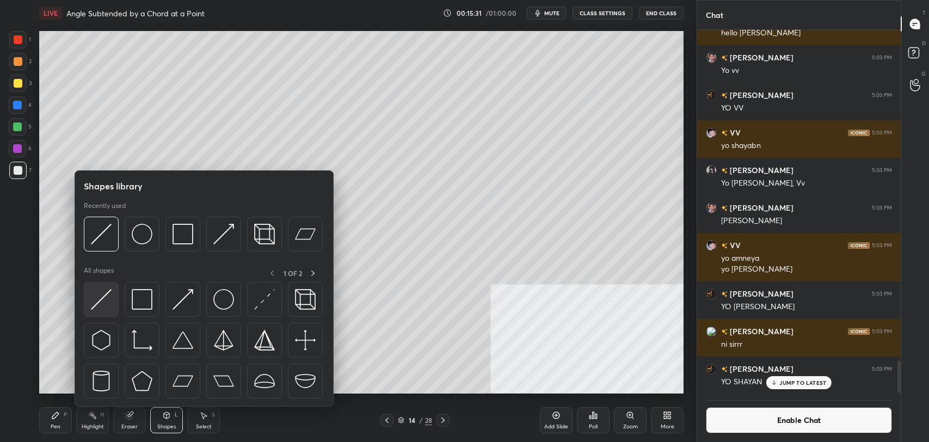
click at [103, 292] on img at bounding box center [101, 299] width 21 height 21
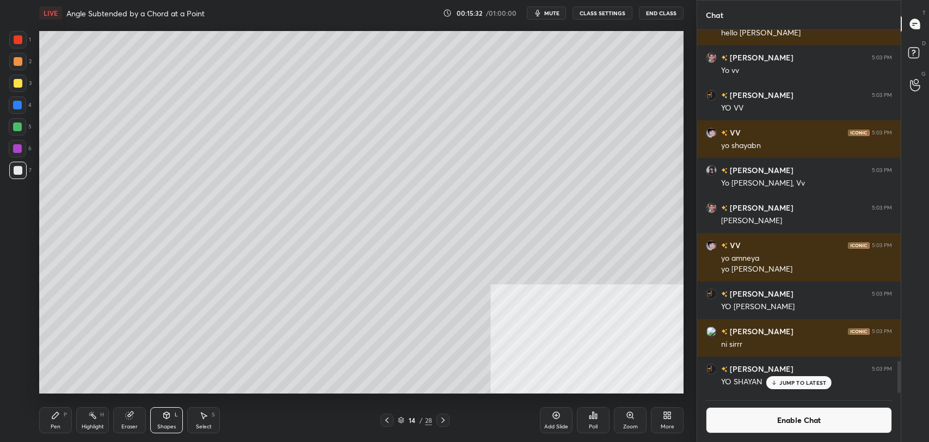
click at [19, 162] on div at bounding box center [17, 170] width 17 height 17
click at [52, 422] on div "Pen P" at bounding box center [55, 420] width 33 height 26
click at [20, 164] on div at bounding box center [17, 170] width 17 height 17
click at [90, 424] on div "Highlight" at bounding box center [93, 426] width 22 height 5
click at [54, 417] on icon at bounding box center [55, 415] width 7 height 7
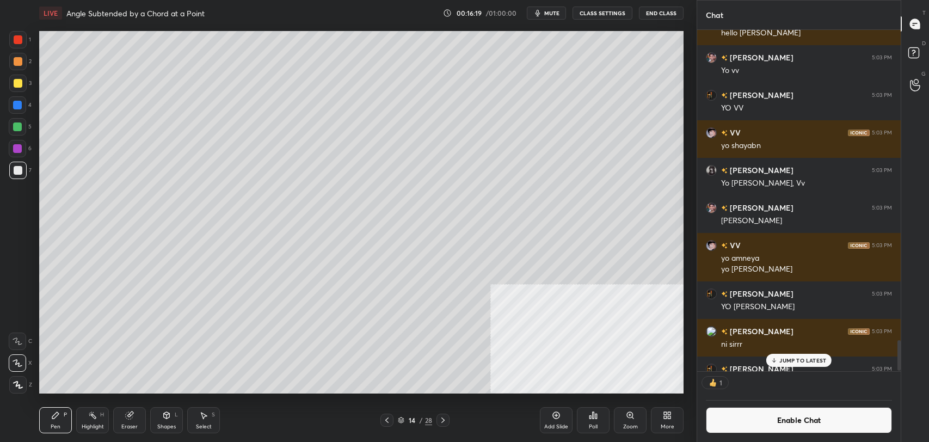
scroll to position [4, 3]
click at [128, 415] on icon at bounding box center [129, 415] width 7 height 7
click at [57, 424] on div "Pen" at bounding box center [56, 426] width 10 height 5
click at [83, 416] on div "Highlight H" at bounding box center [92, 420] width 33 height 26
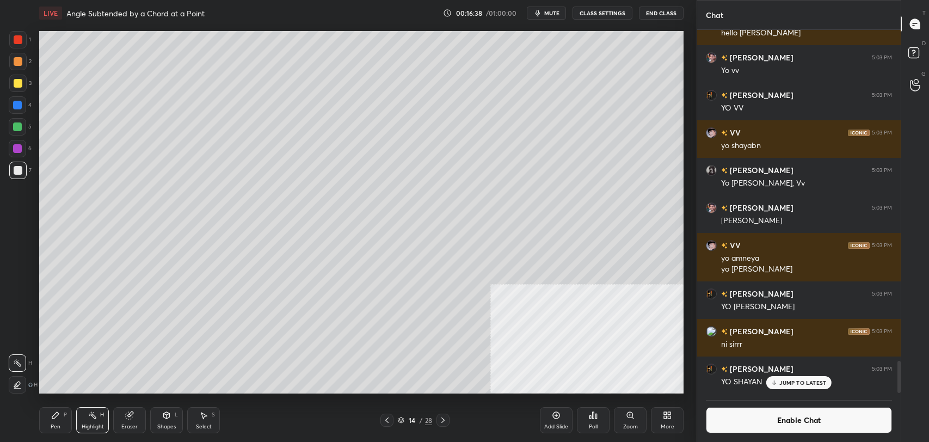
click at [52, 419] on div "Pen P" at bounding box center [55, 420] width 33 height 26
click at [87, 419] on div "Highlight H" at bounding box center [92, 420] width 33 height 26
click at [57, 416] on icon at bounding box center [55, 415] width 9 height 9
click at [99, 417] on div "Highlight H" at bounding box center [92, 420] width 33 height 26
click at [58, 422] on div "Pen P" at bounding box center [55, 420] width 33 height 26
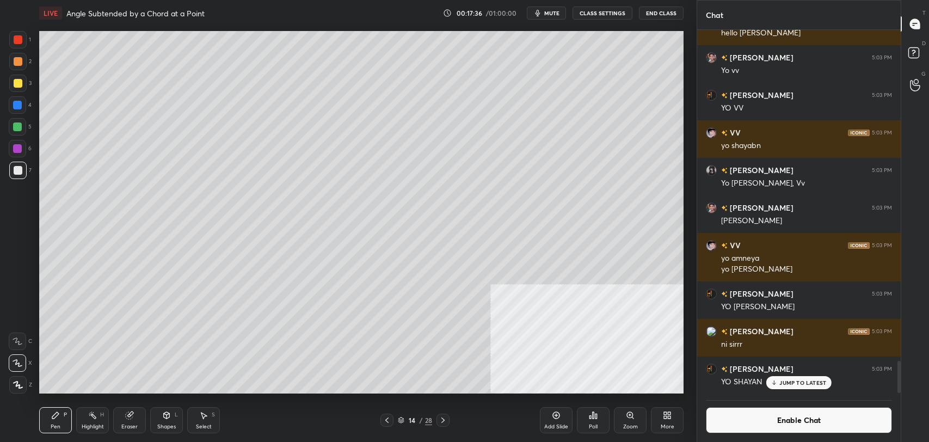
click at [774, 425] on button "Enable Chat" at bounding box center [799, 420] width 186 height 26
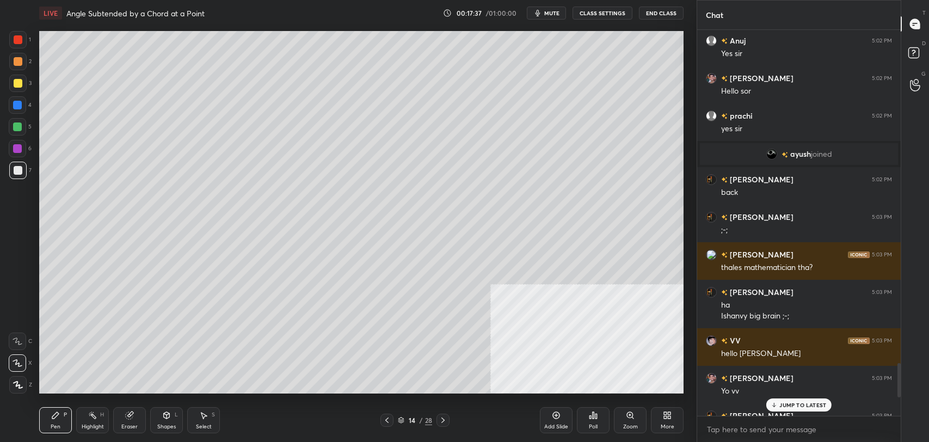
click at [801, 403] on p "JUMP TO LATEST" at bounding box center [802, 405] width 47 height 7
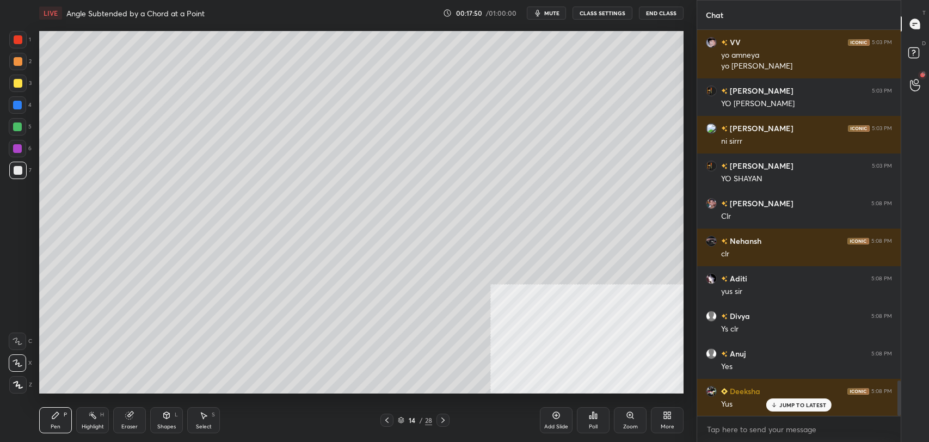
scroll to position [3871, 0]
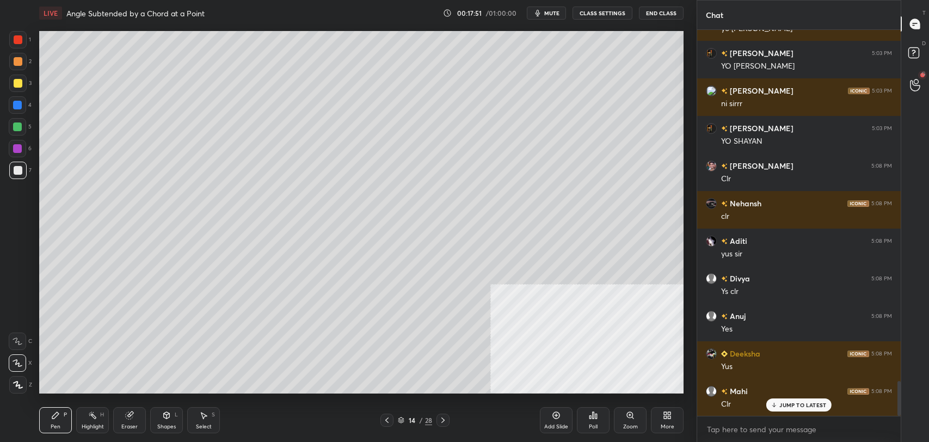
click at [126, 414] on icon at bounding box center [129, 415] width 7 height 7
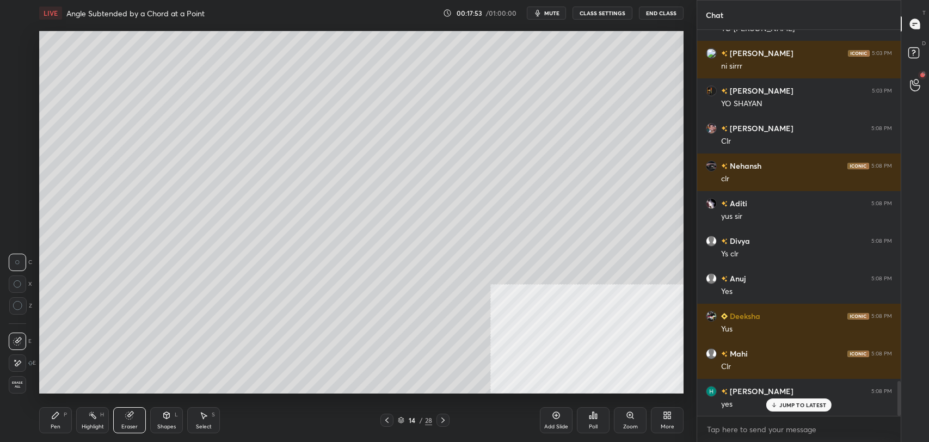
scroll to position [3946, 0]
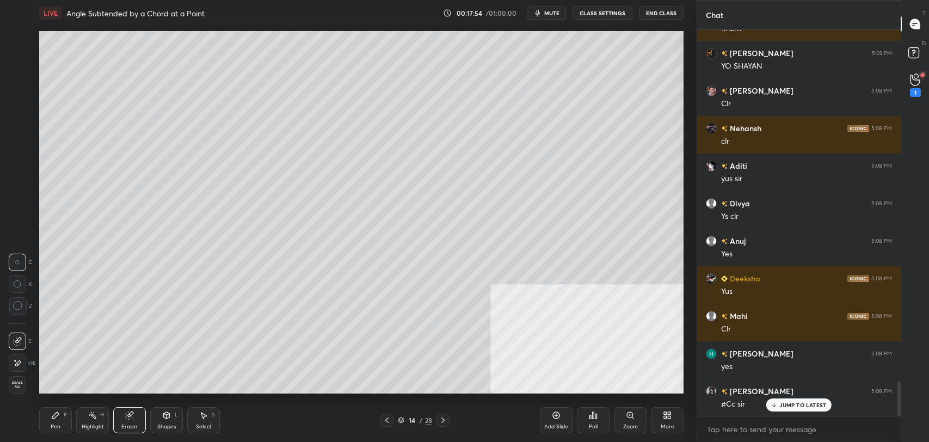
click at [17, 360] on icon at bounding box center [17, 363] width 9 height 9
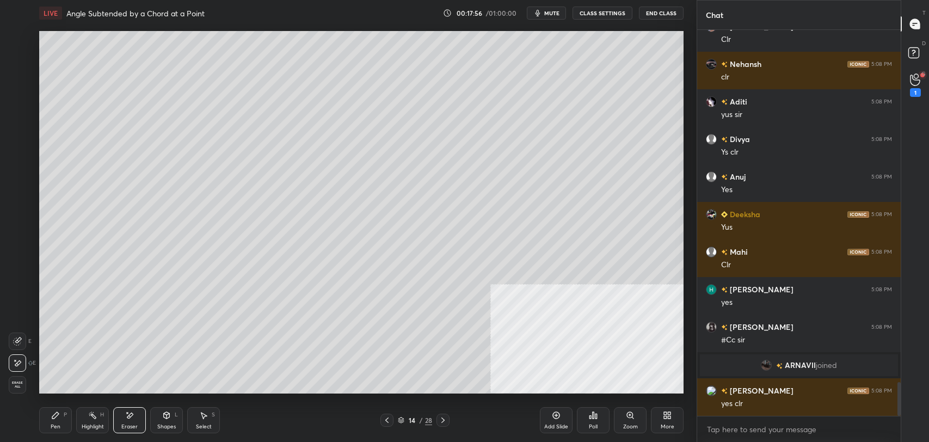
scroll to position [4047, 0]
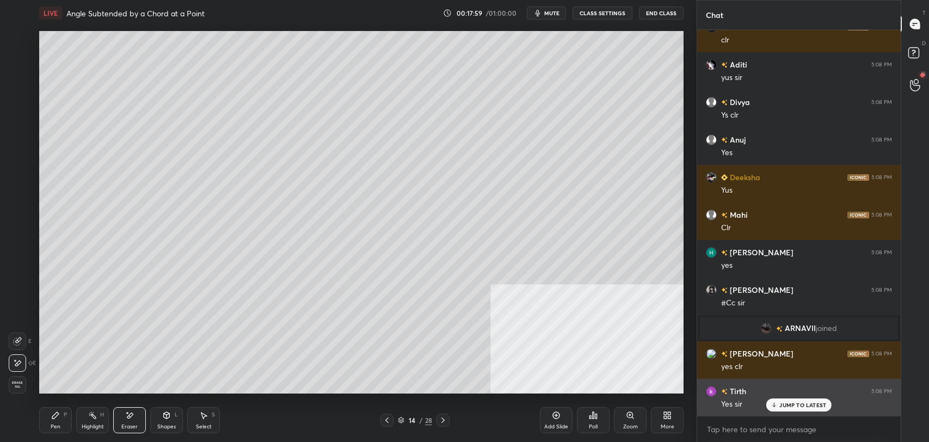
click at [792, 404] on p "JUMP TO LATEST" at bounding box center [802, 405] width 47 height 7
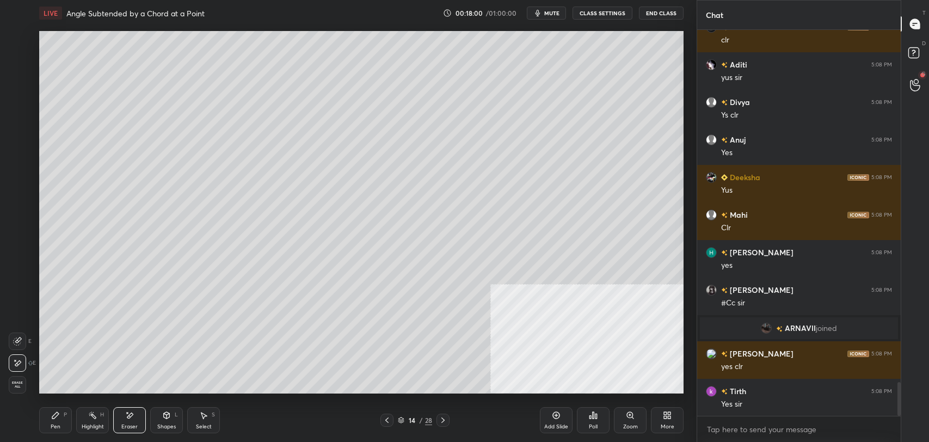
click at [606, 16] on button "CLASS SETTINGS" at bounding box center [603, 13] width 60 height 13
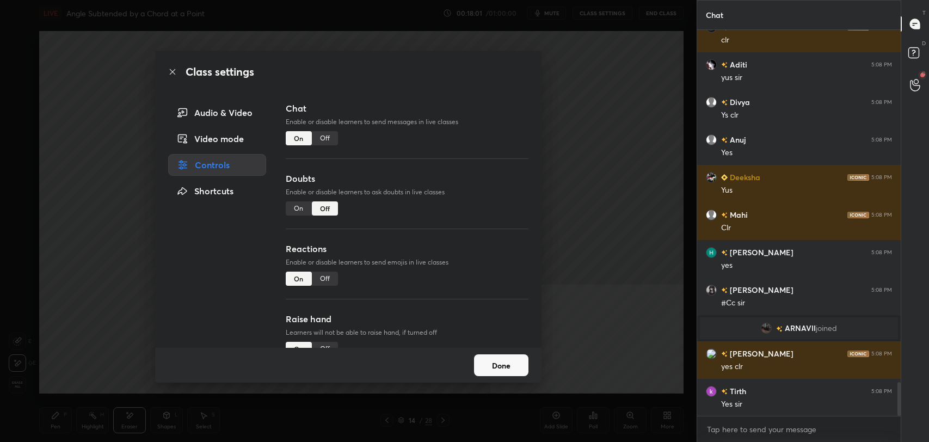
click at [323, 139] on div "Off" at bounding box center [325, 138] width 26 height 14
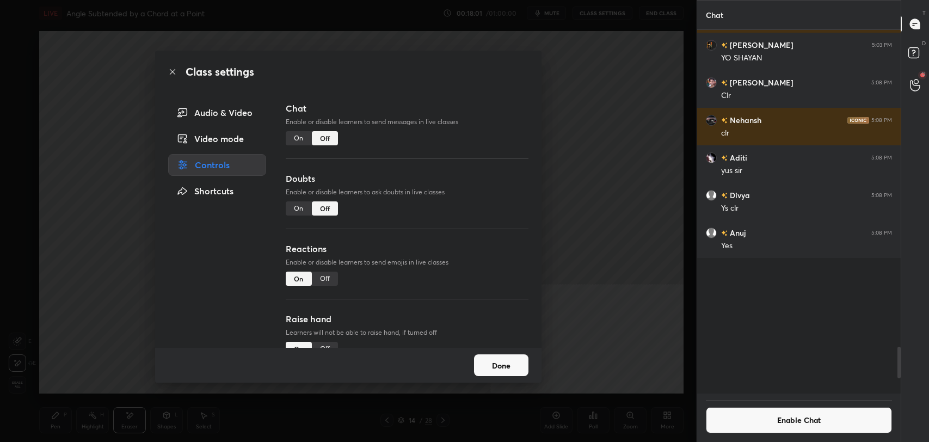
scroll to position [360, 200]
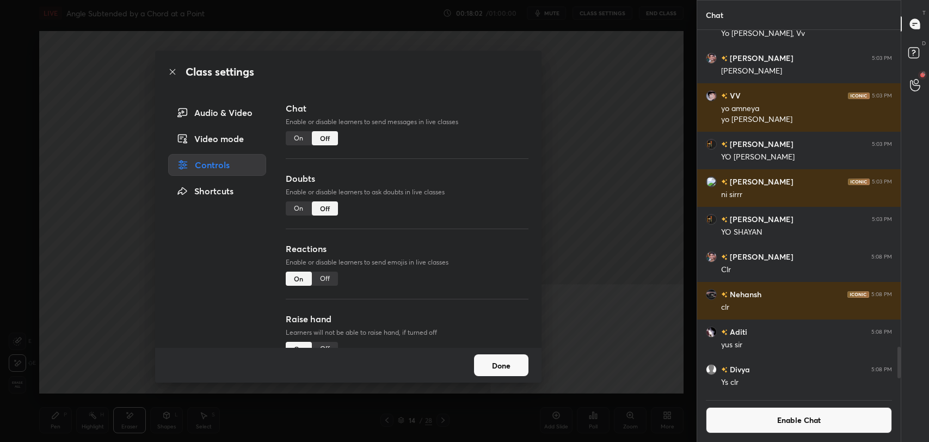
click at [175, 70] on icon at bounding box center [172, 71] width 9 height 9
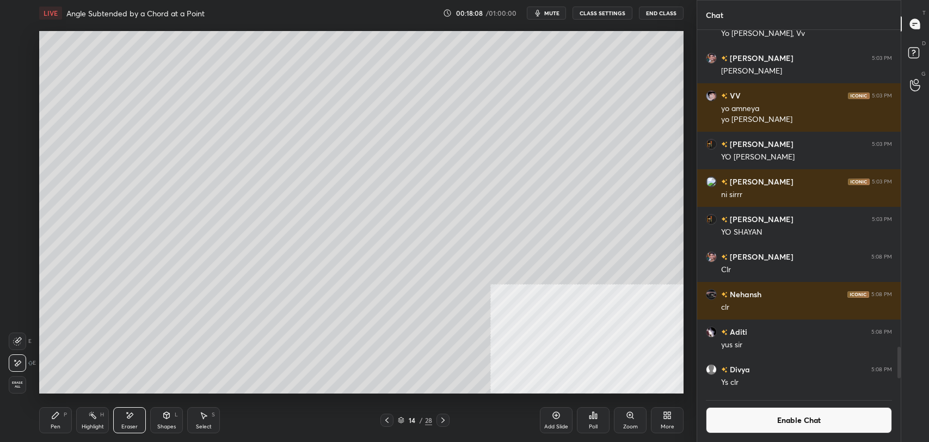
click at [59, 424] on div "Pen" at bounding box center [56, 426] width 10 height 5
click at [22, 88] on div at bounding box center [17, 83] width 17 height 17
click at [383, 420] on icon at bounding box center [387, 420] width 9 height 9
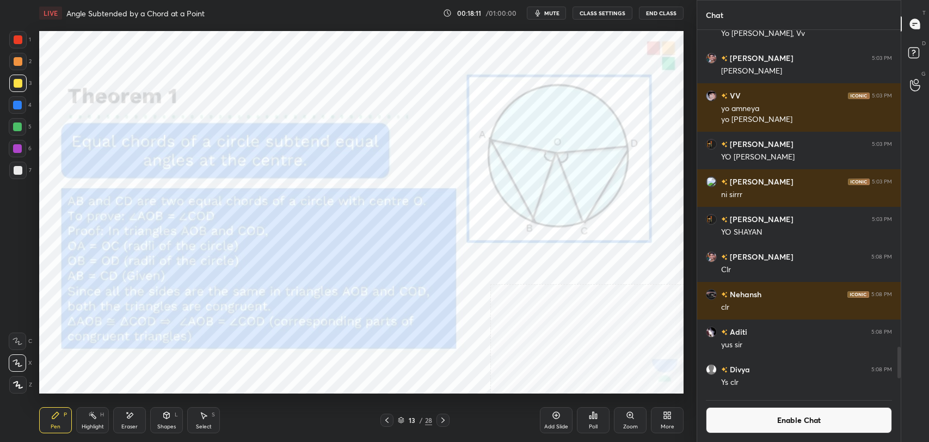
click at [95, 422] on div "Highlight H" at bounding box center [92, 420] width 33 height 26
click at [21, 146] on div at bounding box center [17, 148] width 9 height 9
click at [444, 418] on icon at bounding box center [443, 420] width 9 height 9
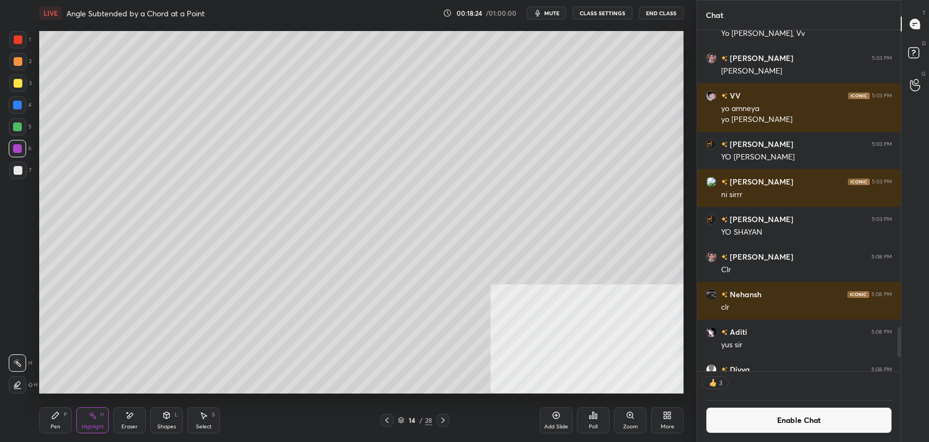
click at [56, 415] on icon at bounding box center [55, 415] width 7 height 7
click at [16, 162] on div at bounding box center [17, 170] width 17 height 17
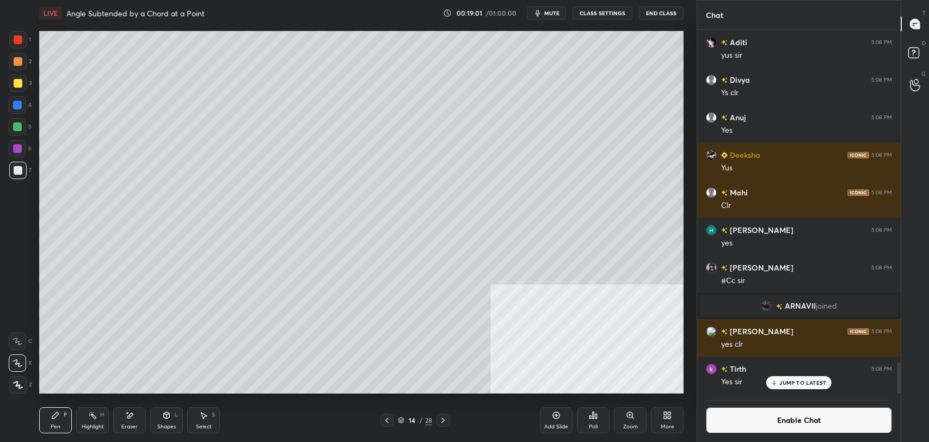
click at [89, 411] on icon at bounding box center [92, 415] width 9 height 9
click at [61, 412] on div "Pen P" at bounding box center [55, 420] width 33 height 26
click at [91, 409] on div "Highlight H" at bounding box center [92, 420] width 33 height 26
click at [52, 417] on icon at bounding box center [55, 415] width 7 height 7
click at [96, 412] on icon at bounding box center [92, 415] width 9 height 9
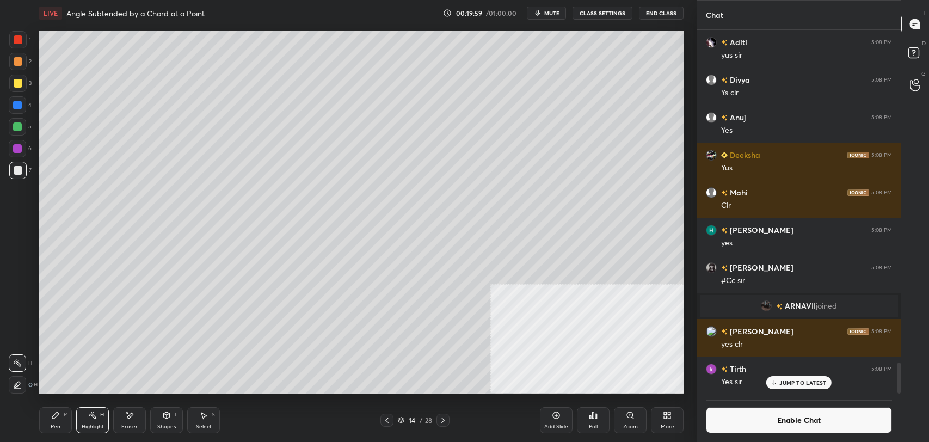
click at [59, 415] on icon at bounding box center [55, 415] width 9 height 9
click at [663, 413] on icon at bounding box center [667, 415] width 9 height 9
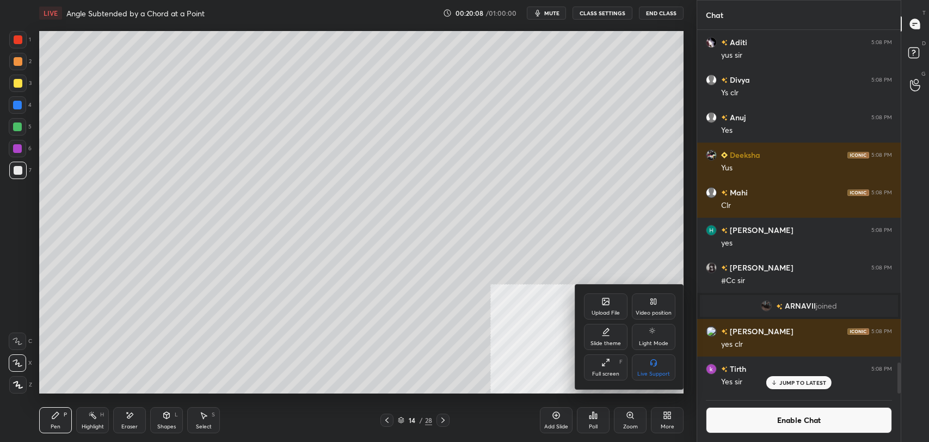
click at [665, 298] on div "Video position" at bounding box center [654, 306] width 44 height 26
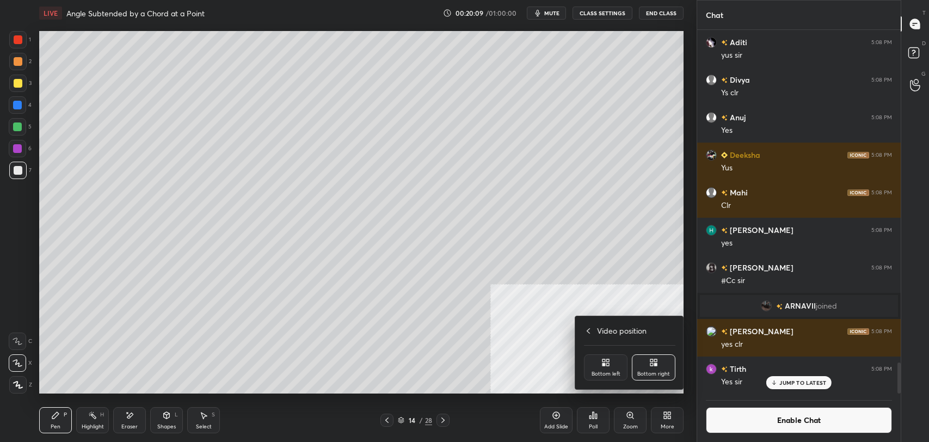
click at [595, 365] on div "Bottom left" at bounding box center [606, 367] width 44 height 26
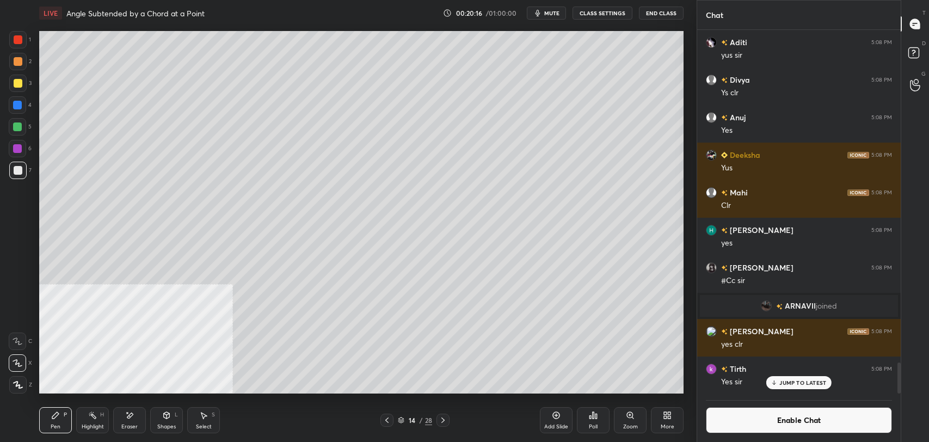
click at [93, 416] on rect at bounding box center [93, 416] width 5 height 5
click at [65, 421] on div "Pen P" at bounding box center [55, 420] width 33 height 26
click at [90, 419] on icon at bounding box center [92, 415] width 9 height 9
click at [55, 424] on div "Pen" at bounding box center [56, 426] width 10 height 5
click at [91, 415] on rect at bounding box center [93, 416] width 5 height 5
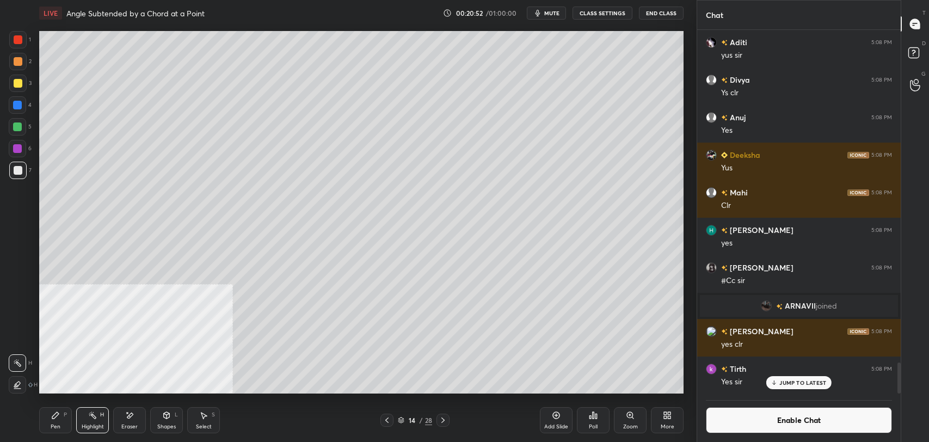
scroll to position [4, 3]
click at [65, 412] on div "P" at bounding box center [65, 414] width 3 height 5
click at [89, 407] on div "Highlight H" at bounding box center [92, 420] width 33 height 26
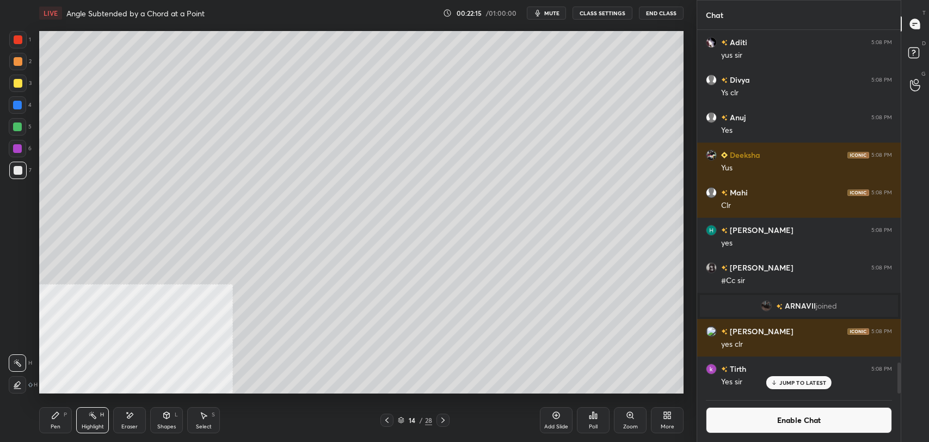
click at [54, 407] on div "Pen P" at bounding box center [55, 420] width 33 height 26
click at [386, 422] on icon at bounding box center [387, 420] width 9 height 9
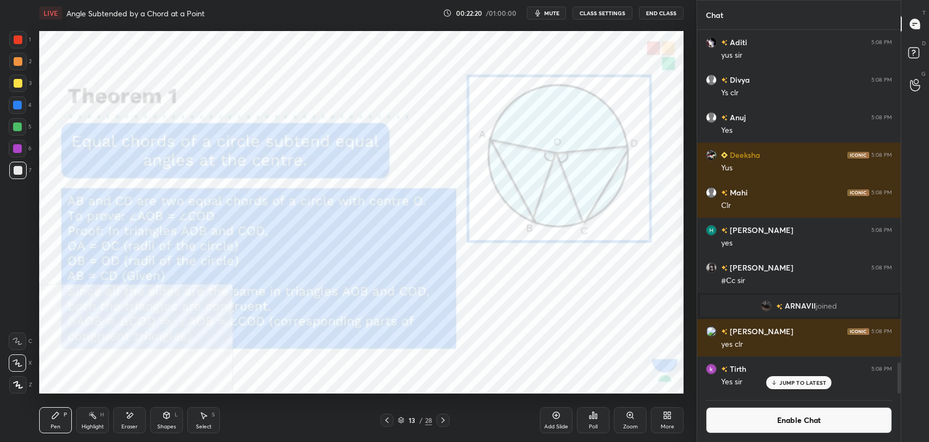
click at [85, 422] on div "Highlight H" at bounding box center [92, 420] width 33 height 26
click at [731, 425] on button "Enable Chat" at bounding box center [799, 420] width 186 height 26
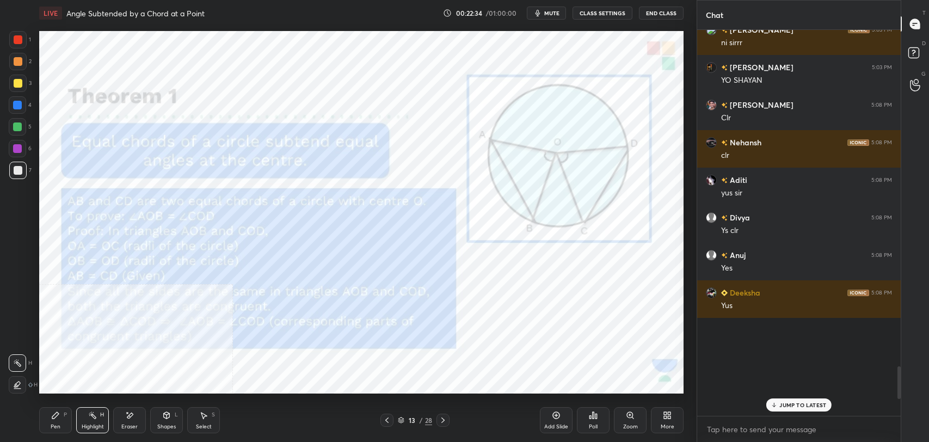
scroll to position [383, 200]
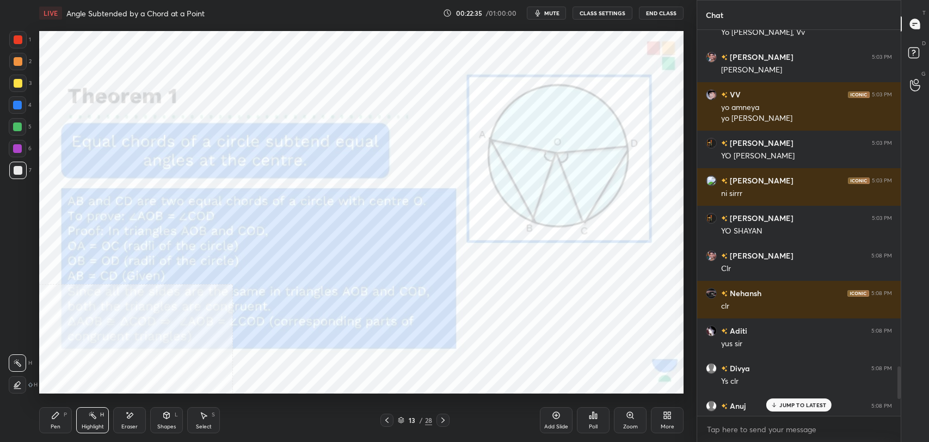
click at [798, 405] on p "JUMP TO LATEST" at bounding box center [802, 405] width 47 height 7
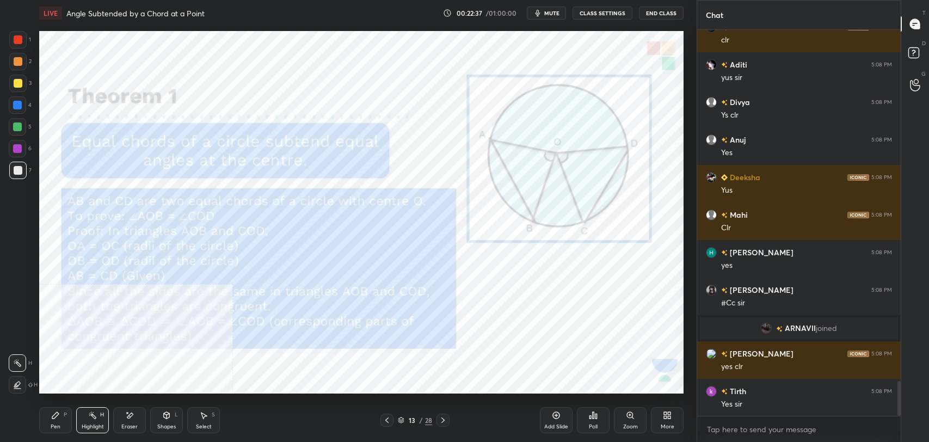
click at [445, 417] on icon at bounding box center [443, 420] width 9 height 9
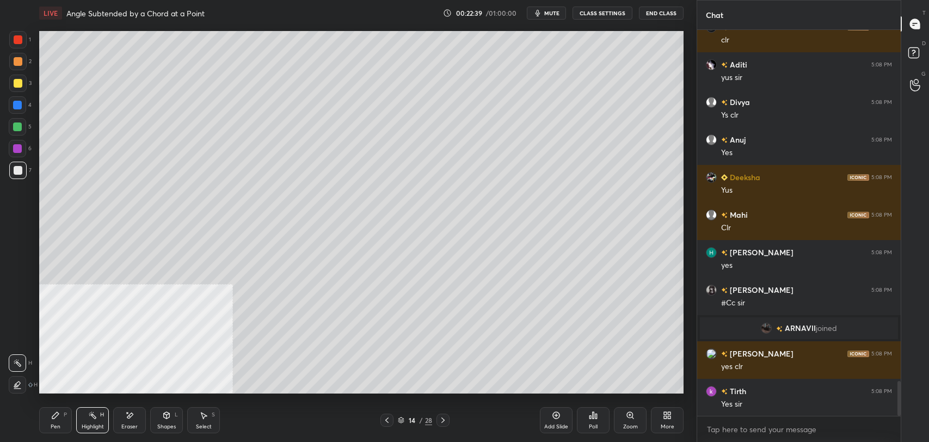
click at [61, 421] on div "Pen P" at bounding box center [55, 420] width 33 height 26
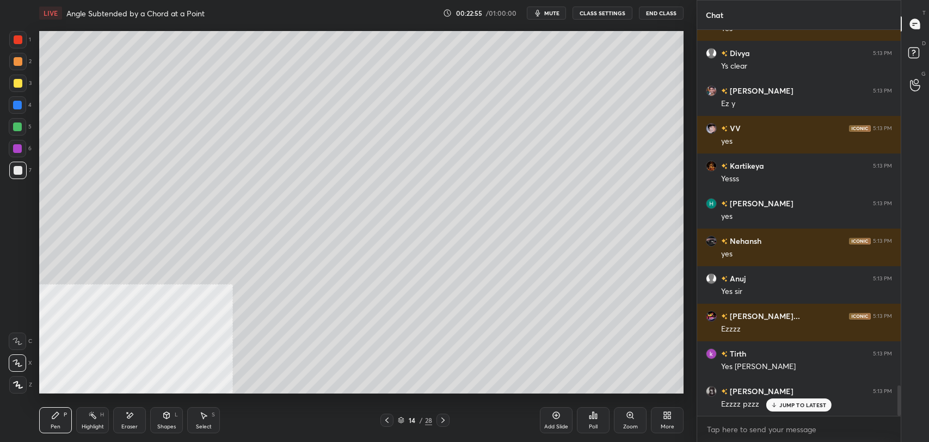
scroll to position [4503, 0]
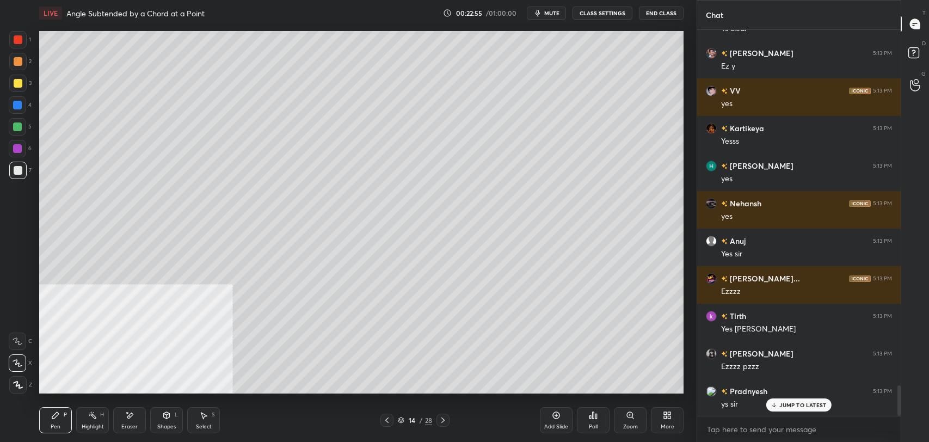
click at [791, 403] on p "JUMP TO LATEST" at bounding box center [802, 405] width 47 height 7
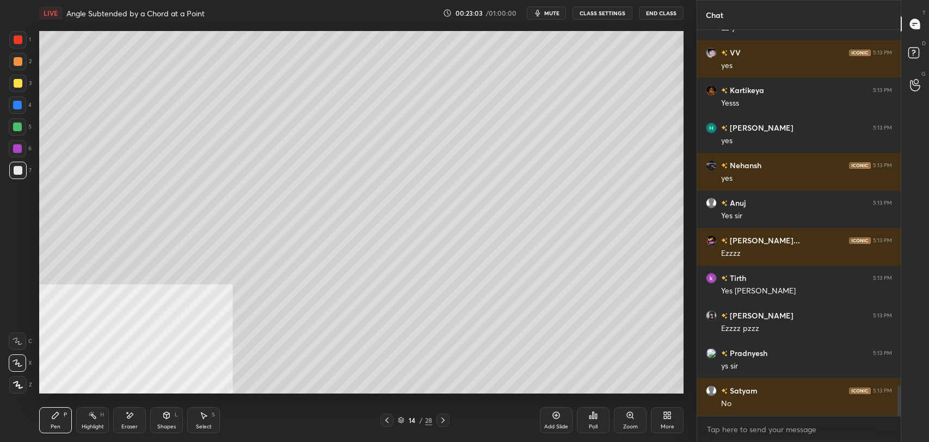
click at [609, 12] on button "CLASS SETTINGS" at bounding box center [603, 13] width 60 height 13
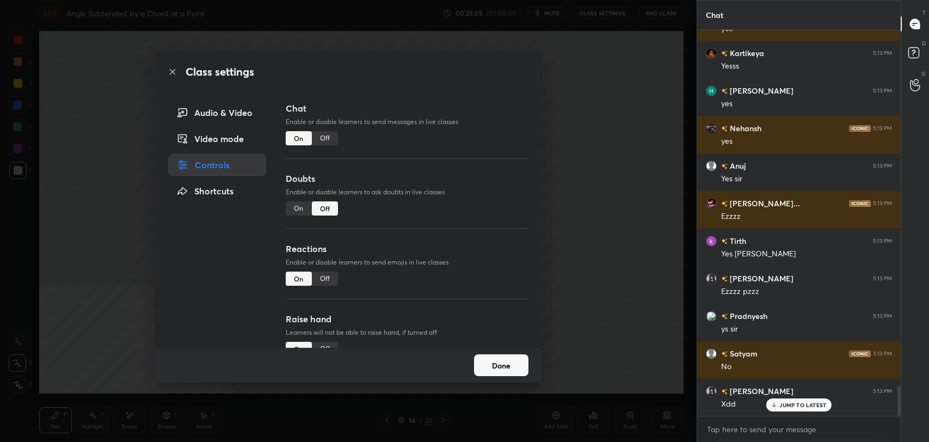
click at [325, 142] on div "Off" at bounding box center [325, 138] width 26 height 14
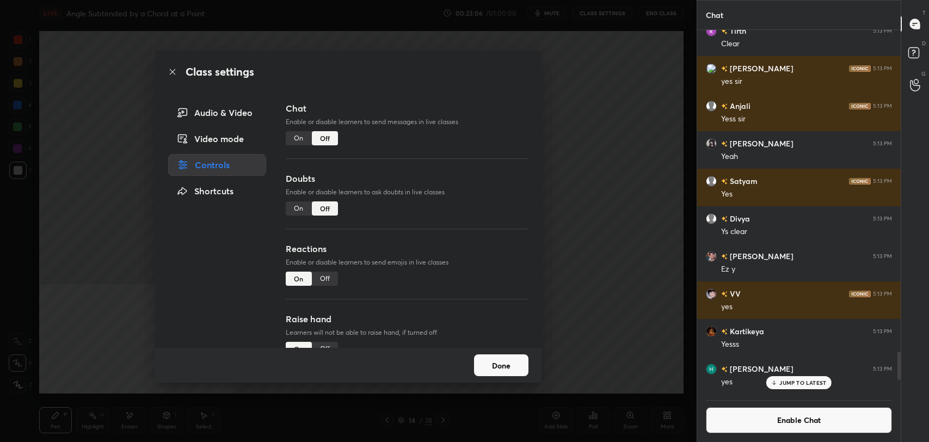
click at [171, 72] on icon at bounding box center [172, 71] width 5 height 5
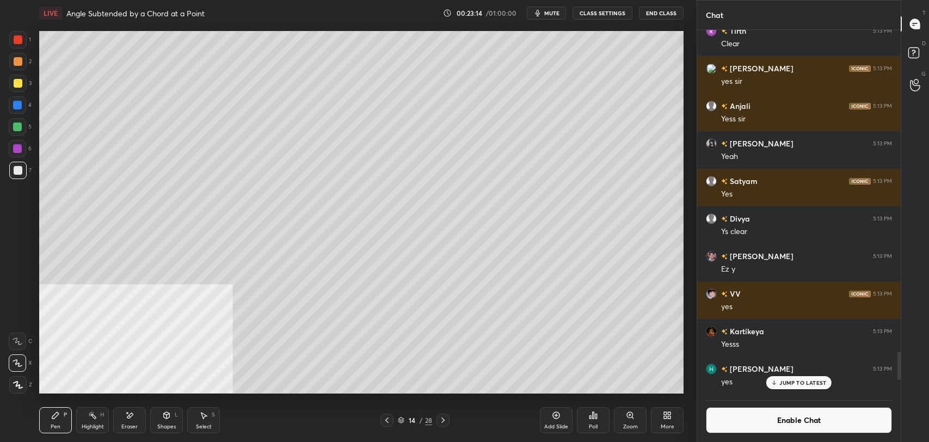
click at [447, 421] on icon at bounding box center [443, 420] width 9 height 9
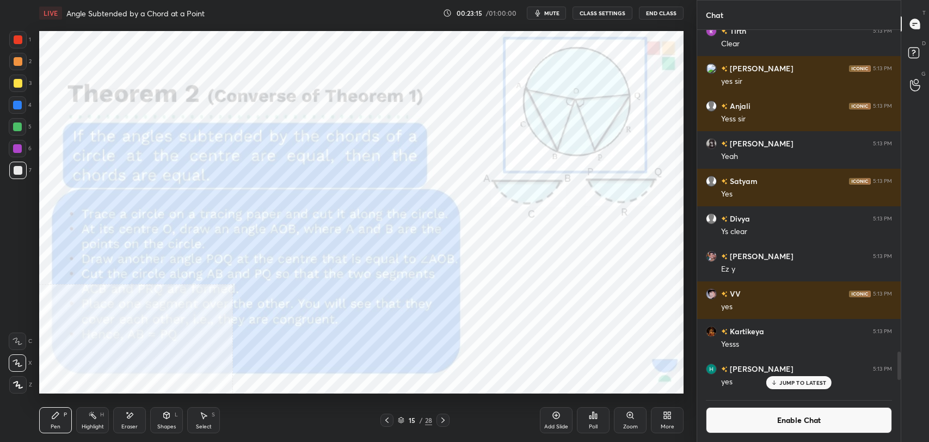
click at [663, 420] on div "More" at bounding box center [667, 420] width 33 height 26
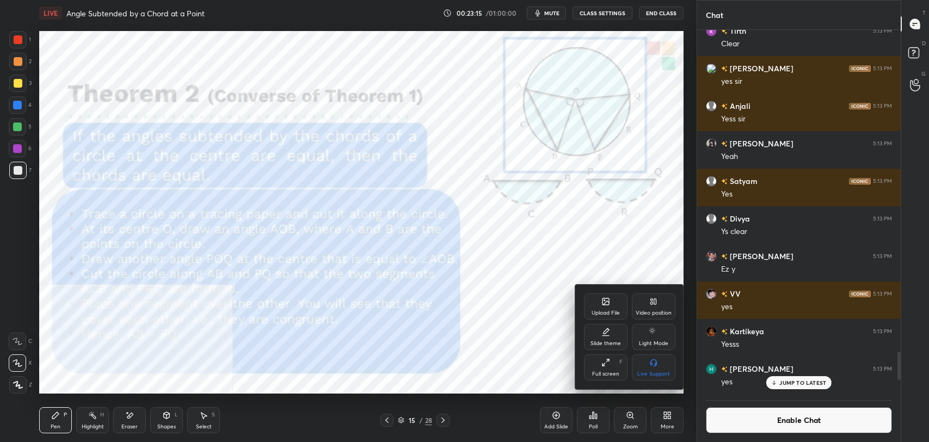
click at [657, 309] on div "Video position" at bounding box center [654, 306] width 44 height 26
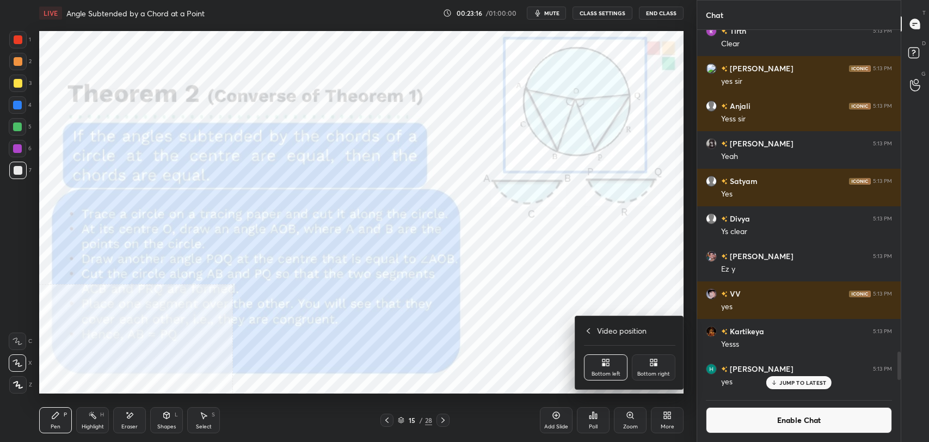
click at [657, 367] on div "Bottom right" at bounding box center [654, 367] width 44 height 26
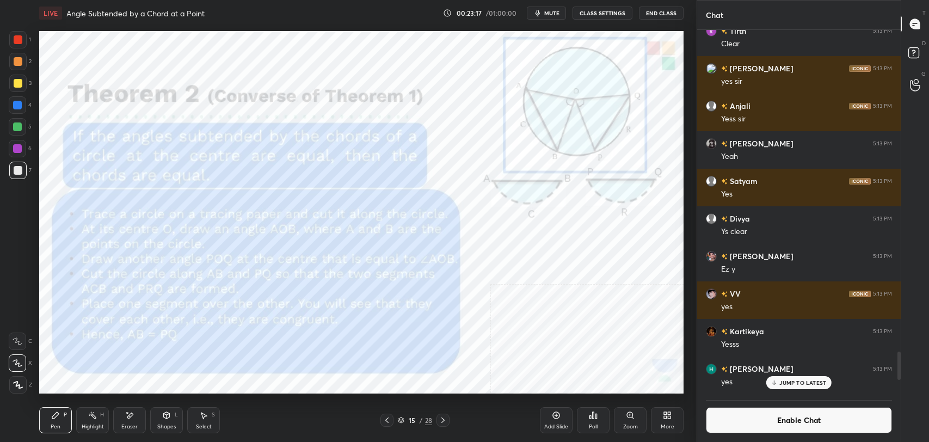
click at [100, 426] on div "Highlight" at bounding box center [93, 426] width 22 height 5
click at [11, 103] on div at bounding box center [17, 104] width 17 height 17
click at [12, 39] on div at bounding box center [17, 39] width 17 height 17
click at [556, 415] on icon at bounding box center [556, 415] width 3 height 3
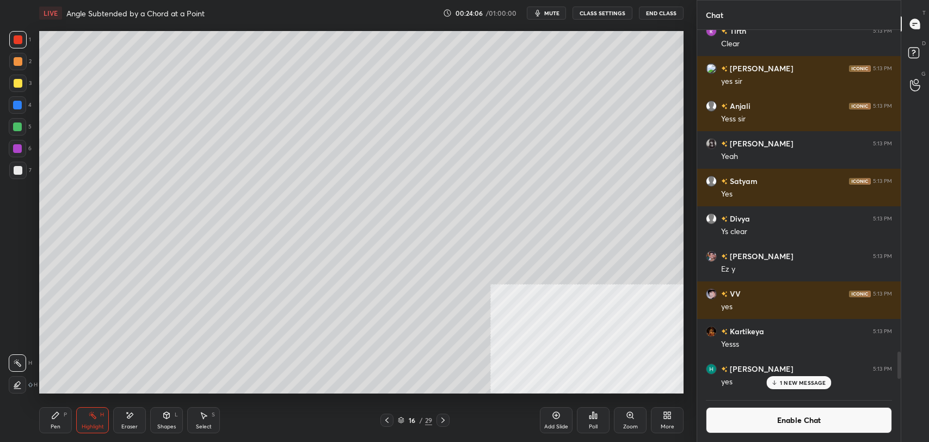
click at [161, 427] on div "Shapes" at bounding box center [166, 426] width 19 height 5
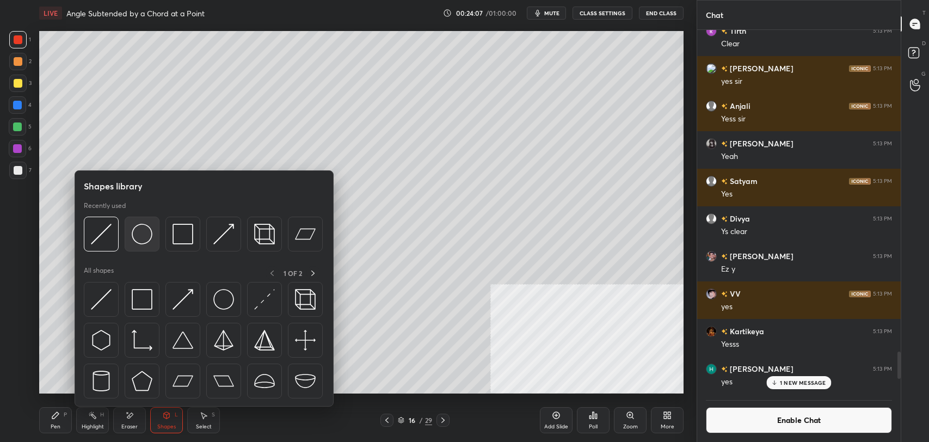
click at [139, 238] on img at bounding box center [142, 234] width 21 height 21
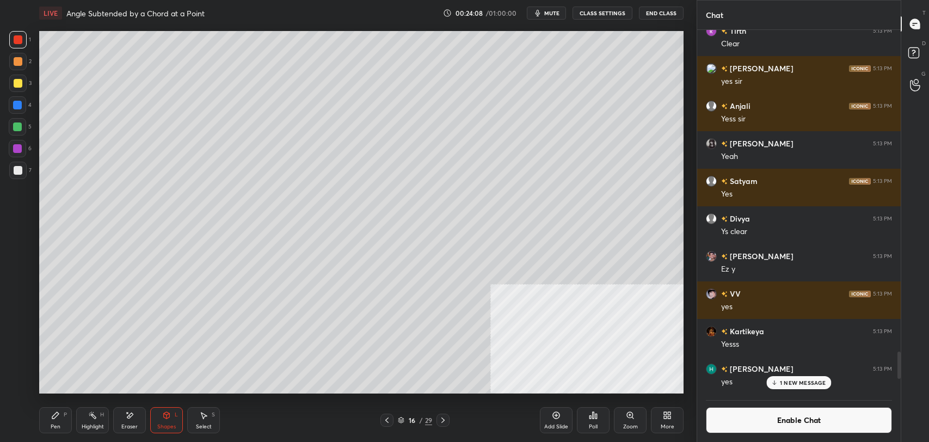
click at [19, 79] on div at bounding box center [18, 83] width 9 height 9
click at [55, 416] on icon at bounding box center [55, 415] width 7 height 7
click at [19, 167] on div at bounding box center [18, 170] width 9 height 9
click at [164, 424] on div "Shapes" at bounding box center [166, 426] width 19 height 5
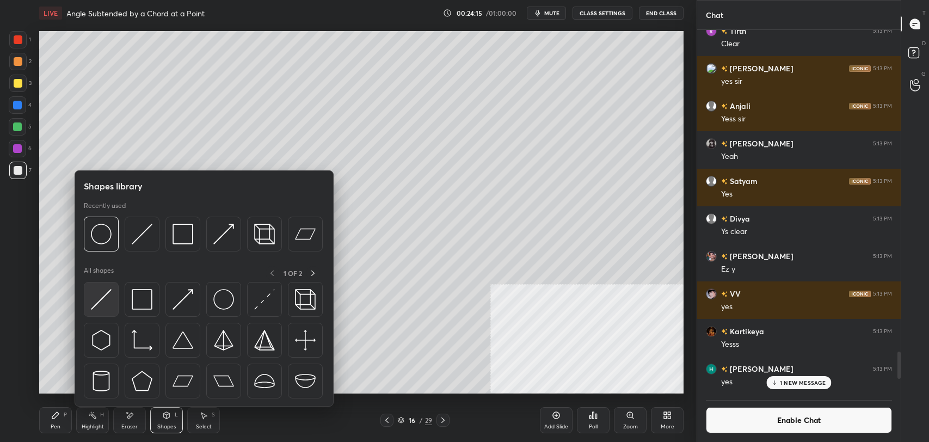
click at [109, 293] on img at bounding box center [101, 299] width 21 height 21
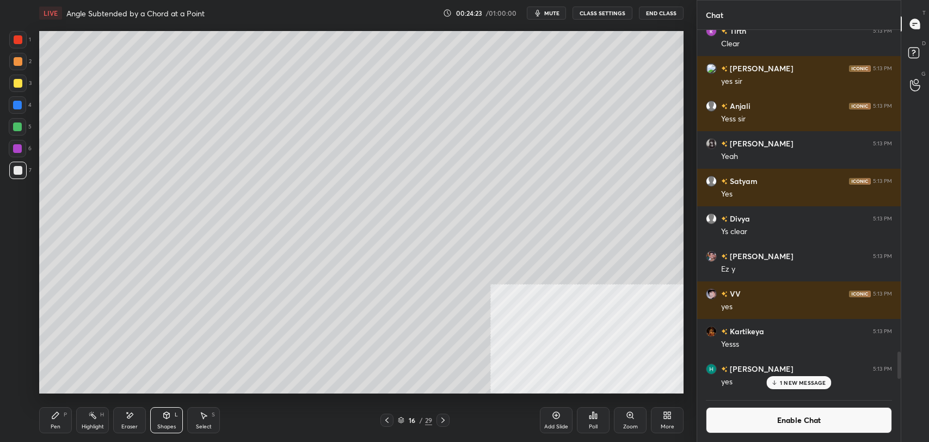
click at [59, 417] on icon at bounding box center [55, 415] width 9 height 9
click at [170, 411] on icon at bounding box center [166, 415] width 9 height 9
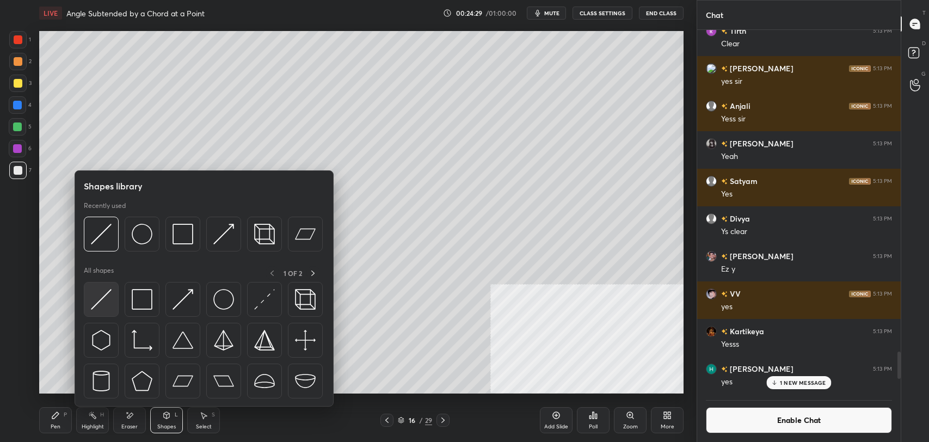
click at [100, 284] on div at bounding box center [101, 299] width 35 height 35
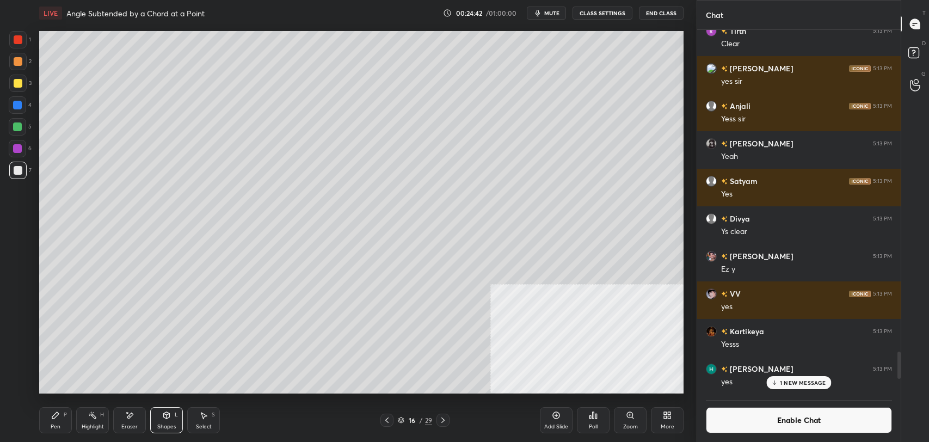
click at [53, 420] on div "Pen P" at bounding box center [55, 420] width 33 height 26
click at [90, 419] on icon at bounding box center [92, 415] width 9 height 9
click at [53, 431] on div "Pen P" at bounding box center [55, 420] width 33 height 26
click at [93, 418] on icon at bounding box center [92, 415] width 9 height 9
click at [61, 419] on div "Pen P" at bounding box center [55, 420] width 33 height 26
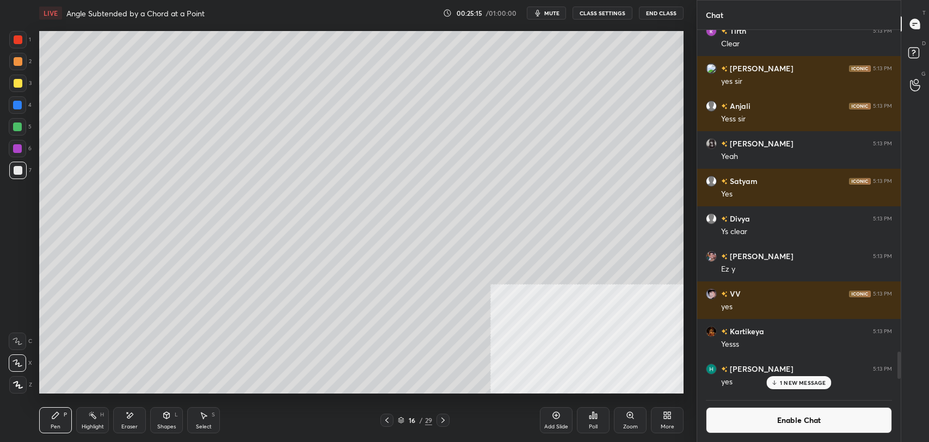
click at [87, 414] on div "Highlight H" at bounding box center [92, 420] width 33 height 26
click at [62, 421] on div "Pen P" at bounding box center [55, 420] width 33 height 26
click at [100, 412] on div "H" at bounding box center [102, 414] width 4 height 5
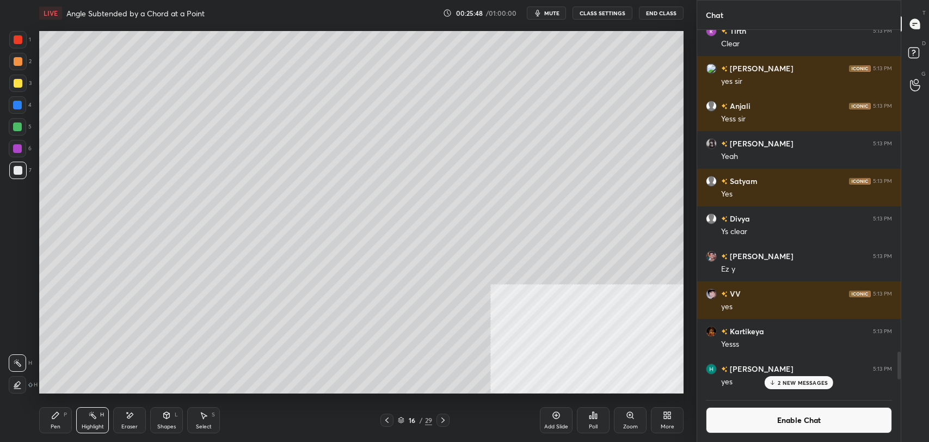
click at [389, 419] on icon at bounding box center [387, 420] width 9 height 9
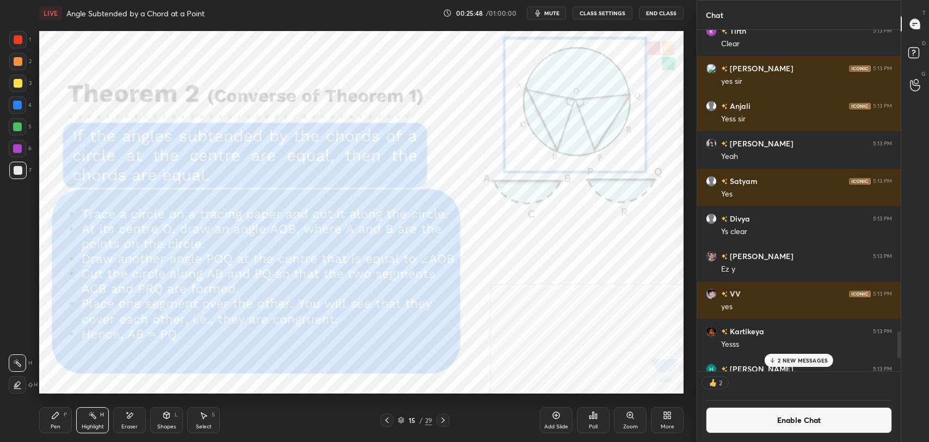
scroll to position [338, 200]
click at [12, 140] on div "6" at bounding box center [20, 148] width 23 height 17
click at [14, 120] on div at bounding box center [17, 126] width 17 height 17
click at [442, 422] on icon at bounding box center [442, 419] width 3 height 5
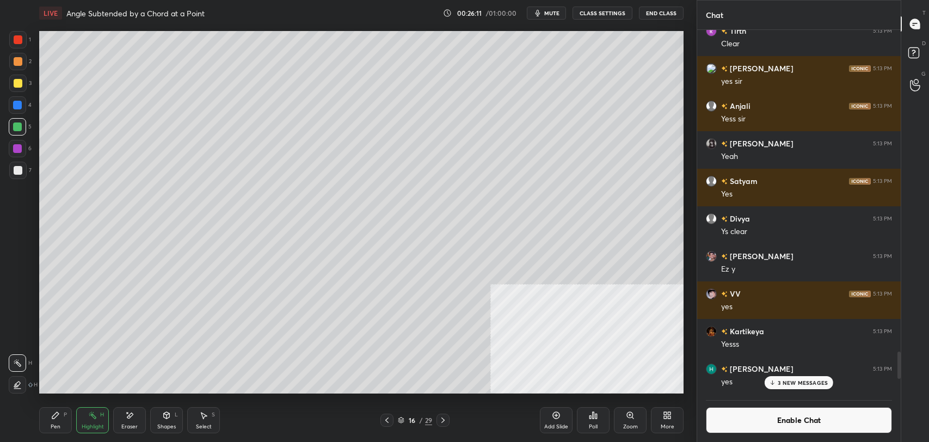
click at [131, 422] on div "Eraser" at bounding box center [129, 420] width 33 height 26
click at [47, 423] on div "Pen P" at bounding box center [55, 420] width 33 height 26
click at [22, 171] on div at bounding box center [17, 170] width 17 height 17
click at [16, 83] on div at bounding box center [18, 83] width 9 height 9
click at [18, 169] on div at bounding box center [18, 170] width 9 height 9
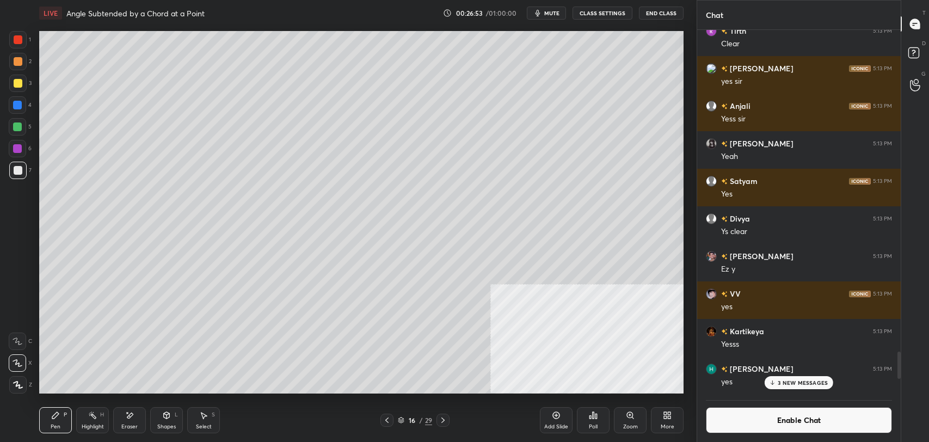
click at [93, 422] on div "Highlight H" at bounding box center [92, 420] width 33 height 26
click at [53, 422] on div "Pen P" at bounding box center [55, 420] width 33 height 26
click at [77, 421] on div "Highlight H" at bounding box center [92, 420] width 33 height 26
click at [57, 424] on div "Pen" at bounding box center [56, 426] width 10 height 5
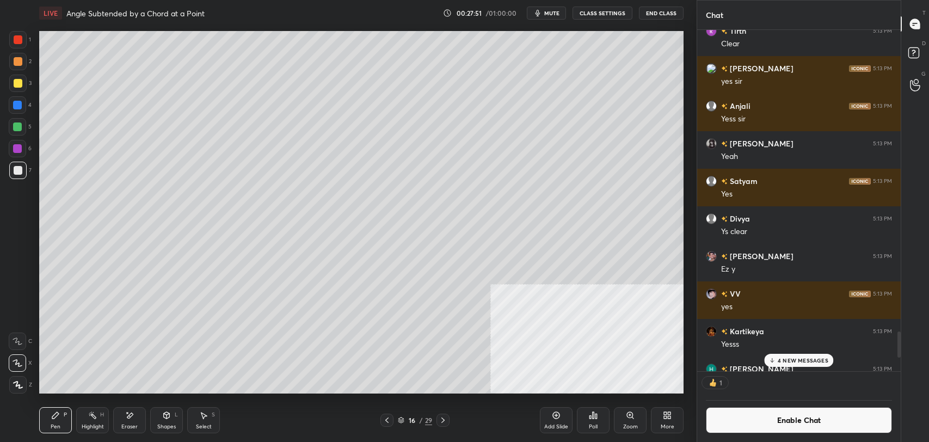
scroll to position [338, 200]
click at [91, 415] on rect at bounding box center [93, 416] width 5 height 5
click at [54, 422] on div "Pen P" at bounding box center [55, 420] width 33 height 26
click at [668, 415] on icon at bounding box center [669, 413] width 3 height 3
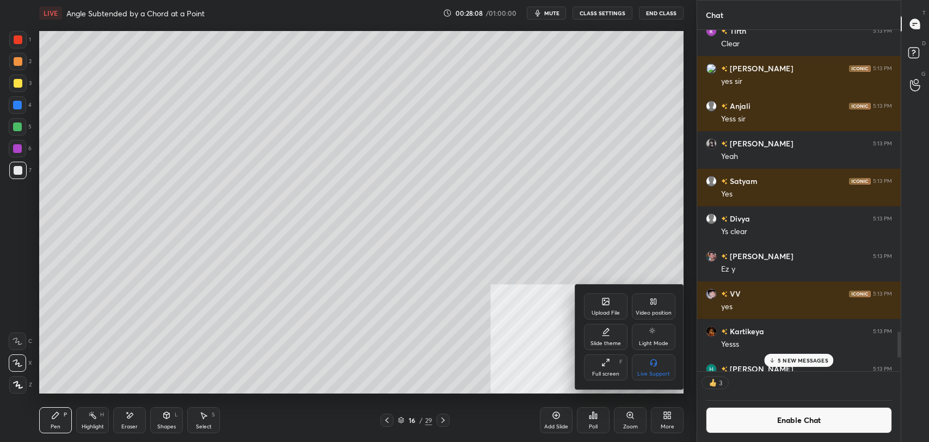
click at [667, 302] on div "Video position" at bounding box center [654, 306] width 44 height 26
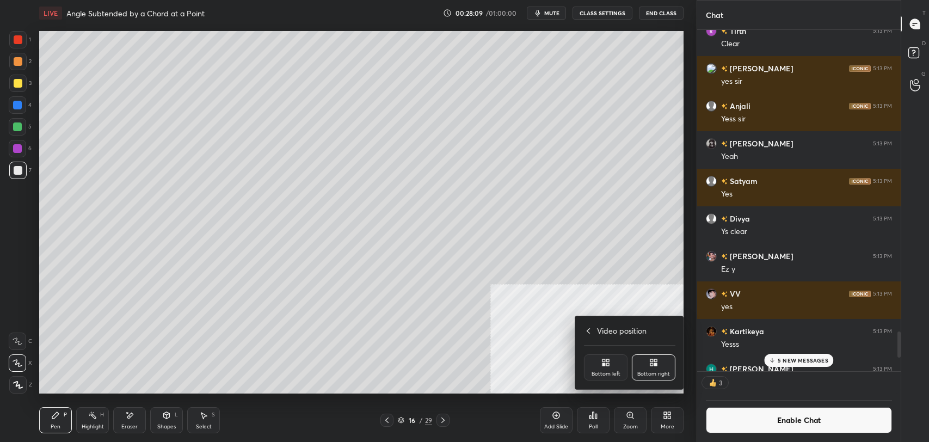
click at [607, 358] on icon at bounding box center [605, 362] width 9 height 9
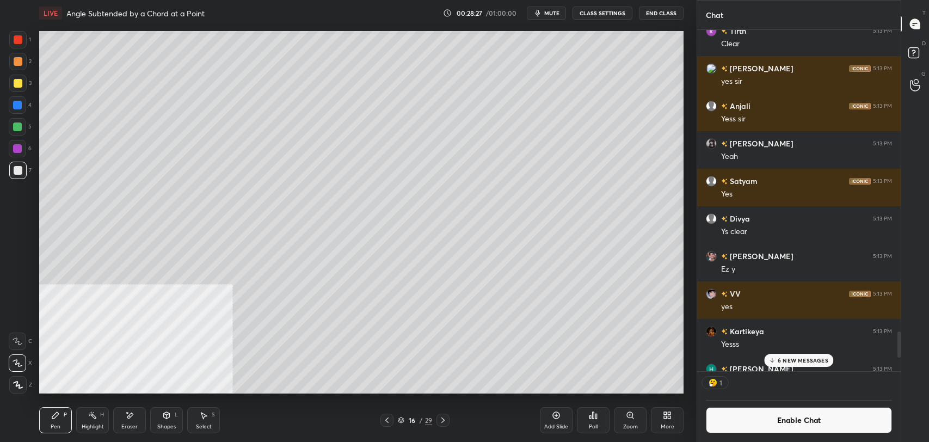
scroll to position [4, 3]
click at [94, 414] on icon at bounding box center [92, 415] width 9 height 9
click at [52, 425] on div "Pen" at bounding box center [56, 426] width 10 height 5
click at [385, 419] on icon at bounding box center [386, 419] width 3 height 5
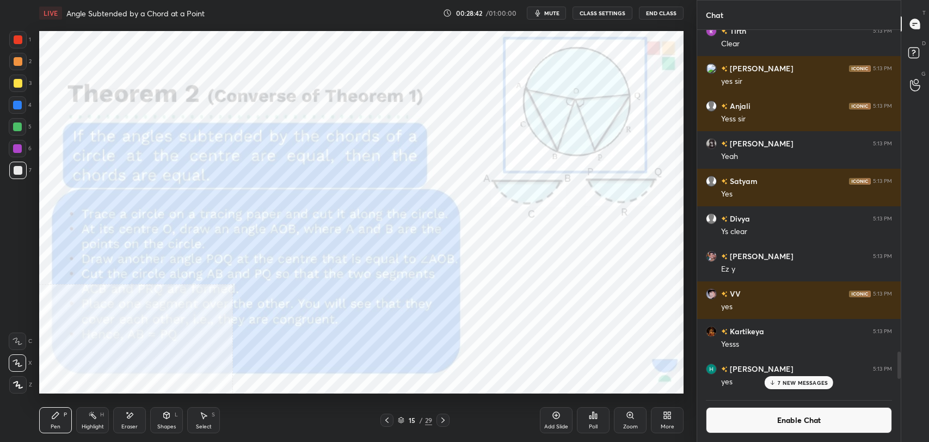
click at [86, 424] on div "Highlight" at bounding box center [93, 426] width 22 height 5
click at [19, 145] on div at bounding box center [17, 148] width 9 height 9
click at [439, 420] on icon at bounding box center [443, 420] width 9 height 9
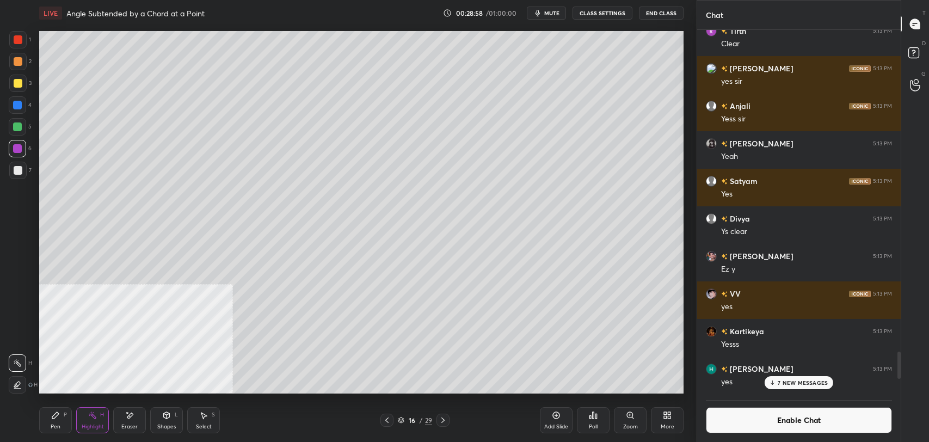
click at [745, 420] on button "Enable Chat" at bounding box center [799, 420] width 186 height 26
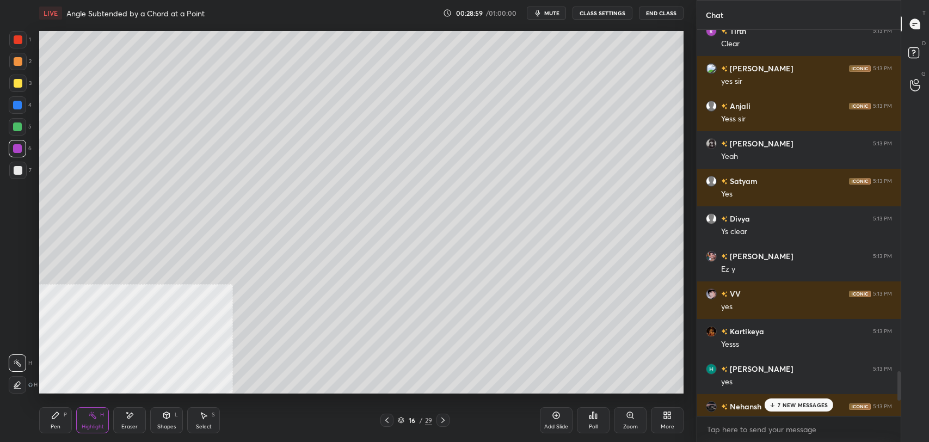
click at [786, 403] on p "7 NEW MESSAGES" at bounding box center [803, 405] width 50 height 7
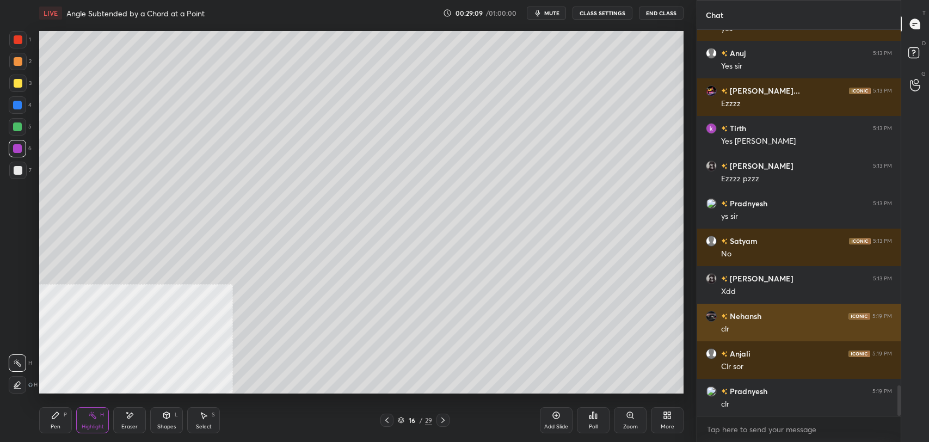
scroll to position [4533, 0]
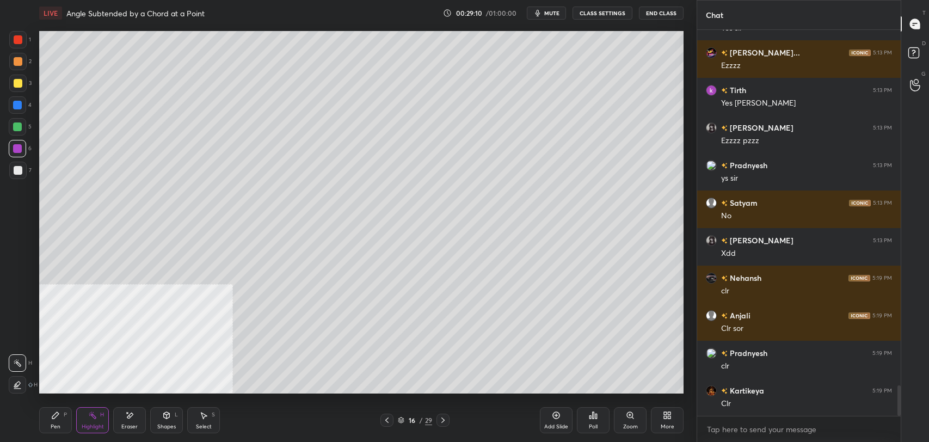
click at [56, 419] on div "Pen P" at bounding box center [55, 420] width 33 height 26
click at [443, 417] on icon at bounding box center [443, 420] width 9 height 9
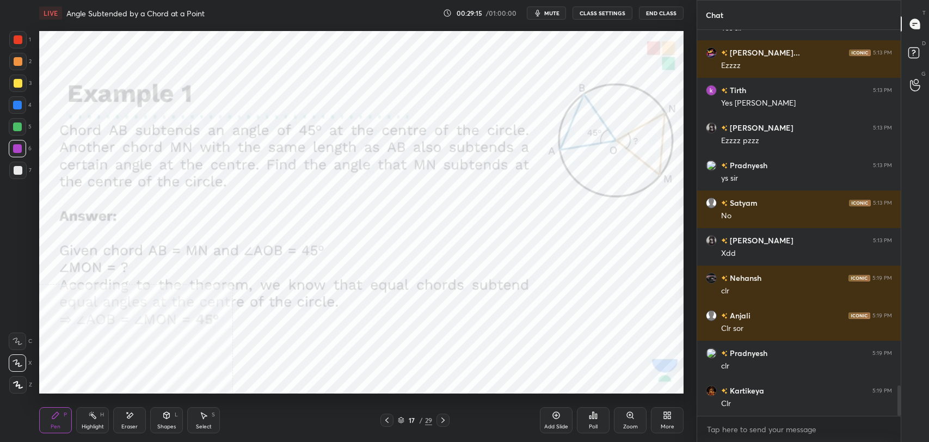
scroll to position [4570, 0]
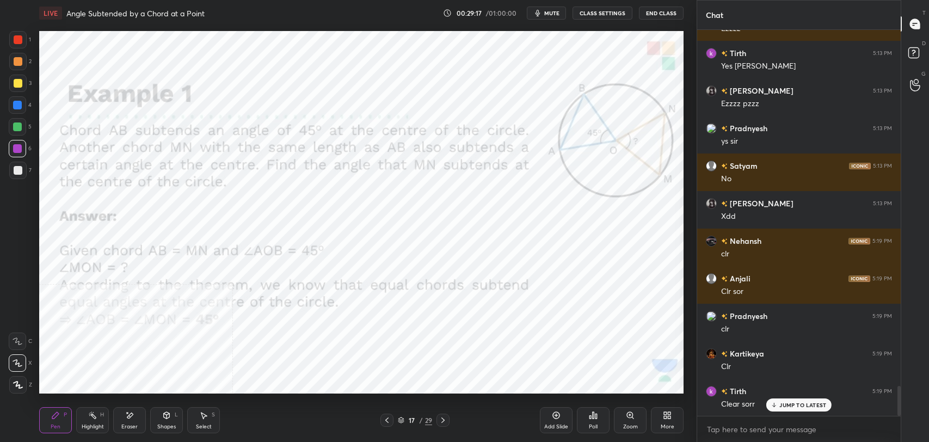
click at [443, 417] on icon at bounding box center [443, 420] width 9 height 9
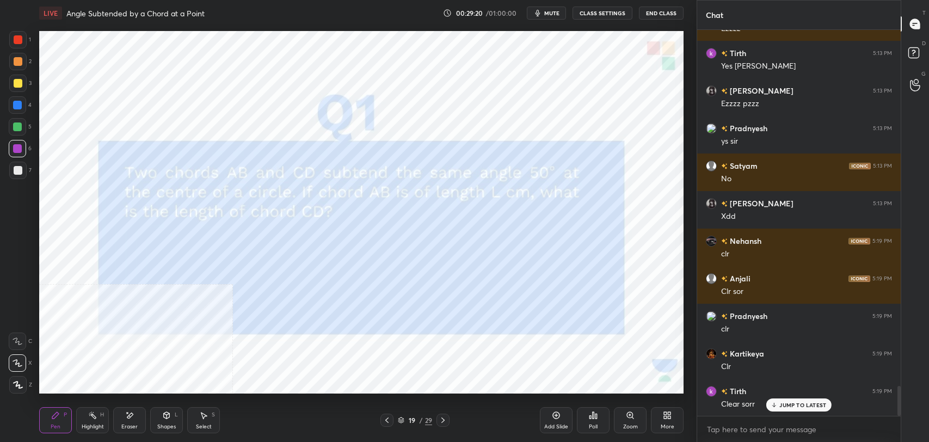
scroll to position [4617, 0]
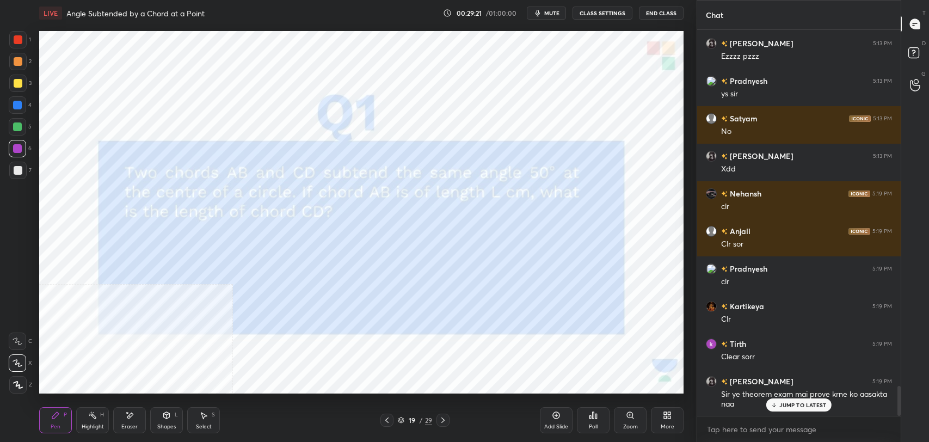
click at [443, 417] on icon at bounding box center [443, 420] width 9 height 9
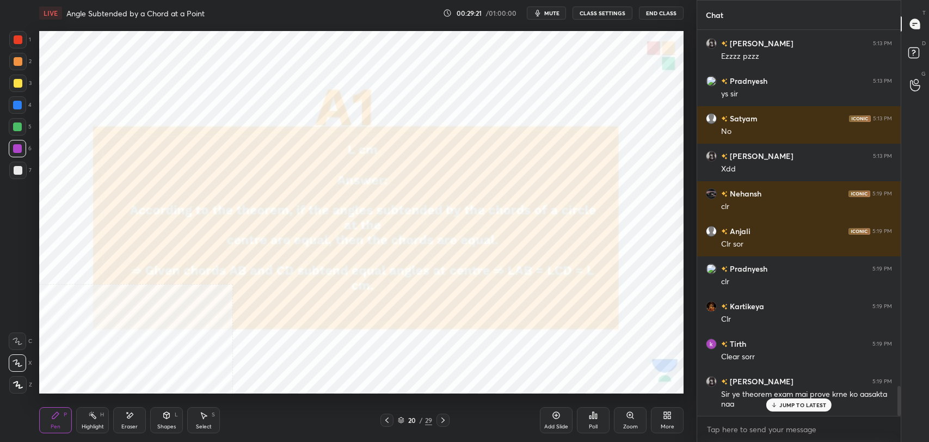
click at [443, 417] on icon at bounding box center [443, 420] width 9 height 9
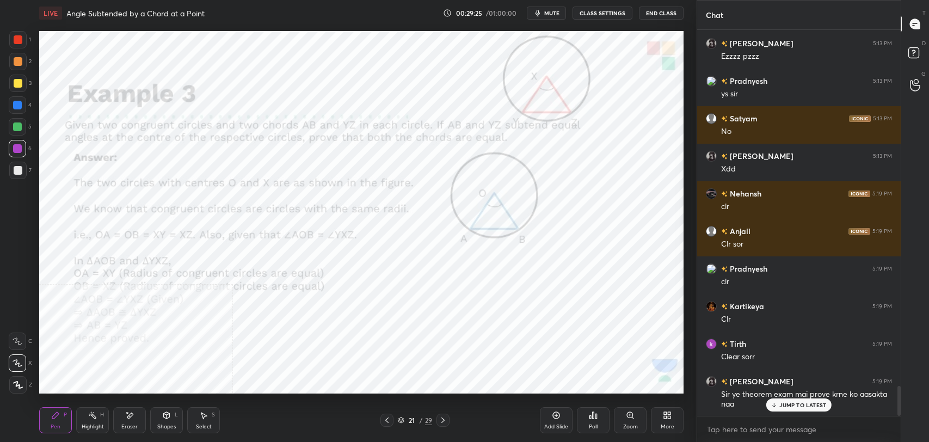
click at [443, 417] on icon at bounding box center [443, 420] width 9 height 9
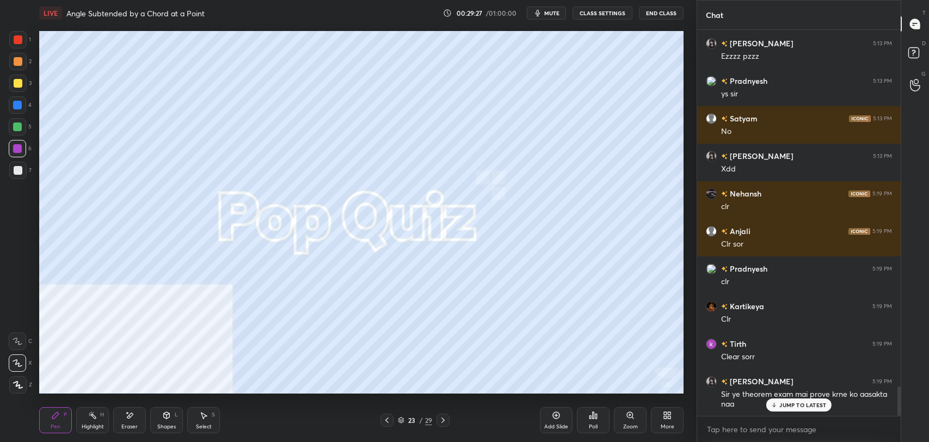
scroll to position [4655, 0]
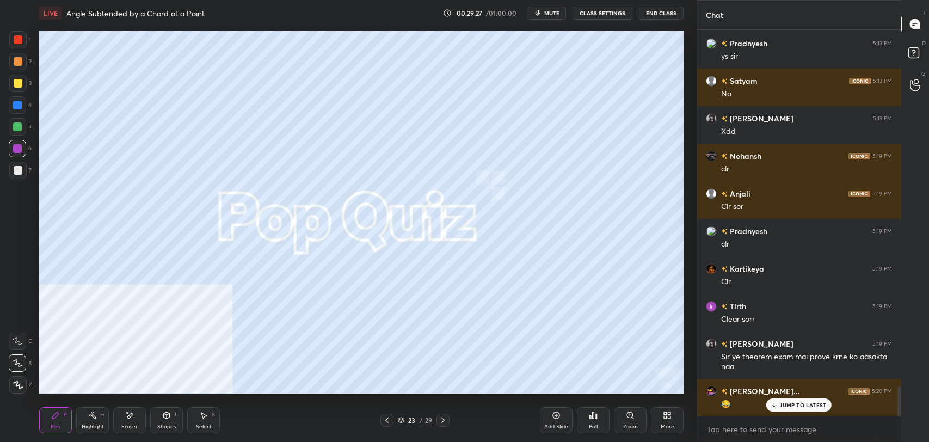
click at [443, 417] on icon at bounding box center [443, 420] width 9 height 9
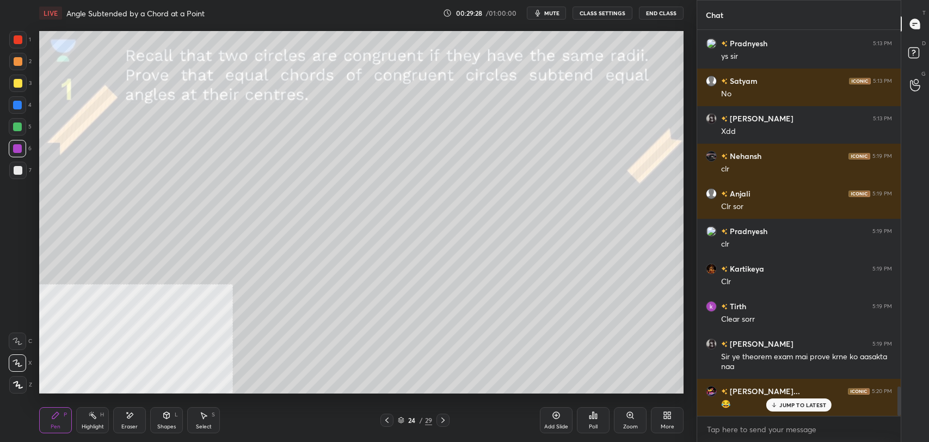
scroll to position [4692, 0]
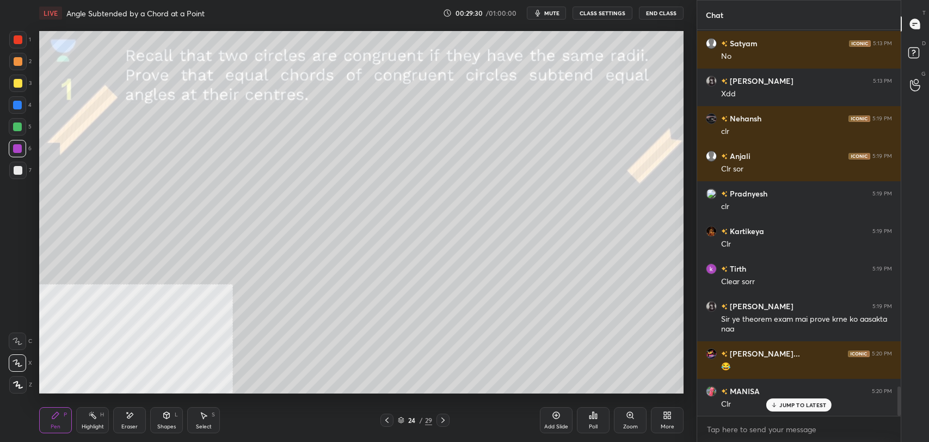
click at [812, 405] on p "JUMP TO LATEST" at bounding box center [802, 405] width 47 height 7
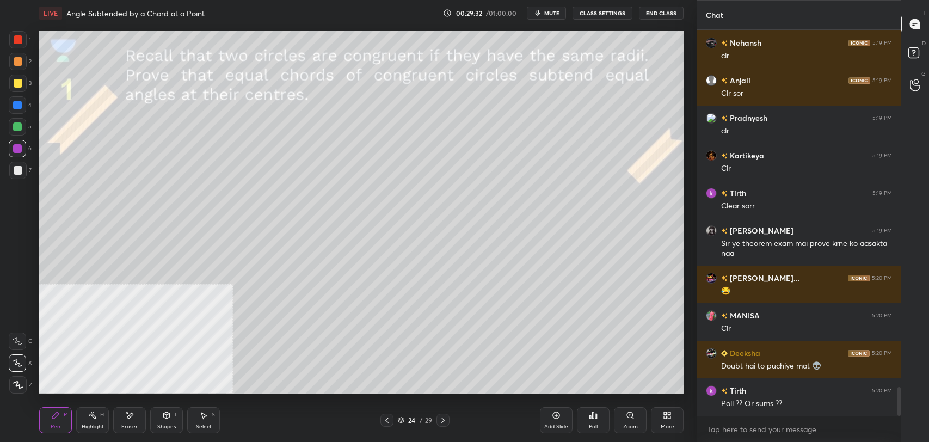
scroll to position [4805, 0]
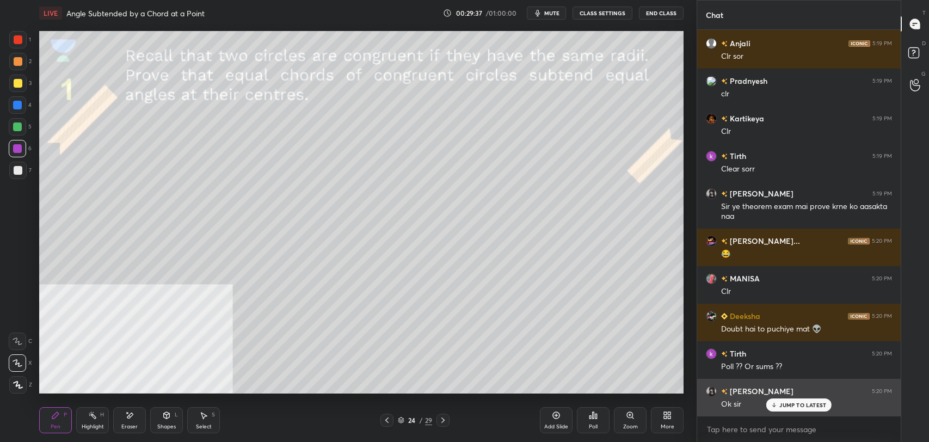
drag, startPoint x: 795, startPoint y: 399, endPoint x: 732, endPoint y: 396, distance: 63.7
click at [786, 399] on div "JUMP TO LATEST" at bounding box center [798, 404] width 65 height 13
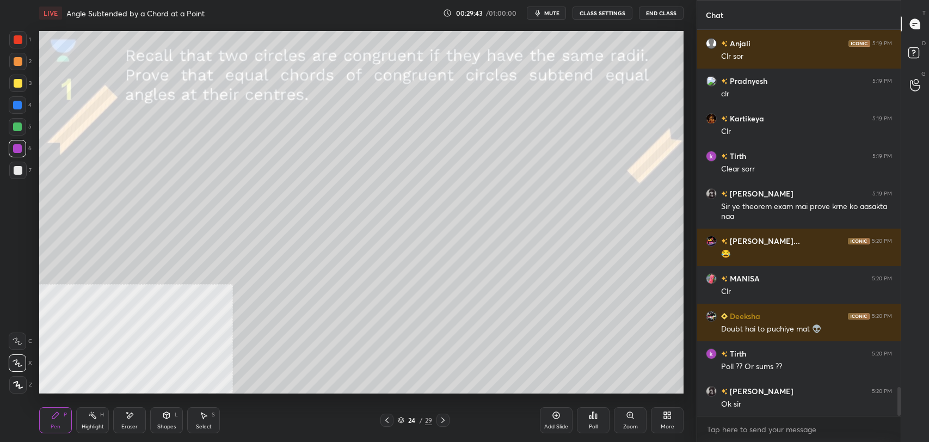
click at [19, 81] on div at bounding box center [18, 83] width 9 height 9
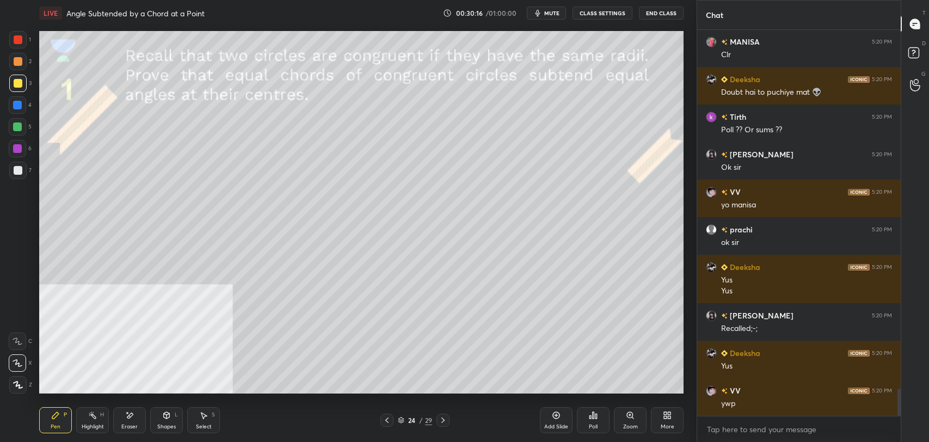
scroll to position [5089, 0]
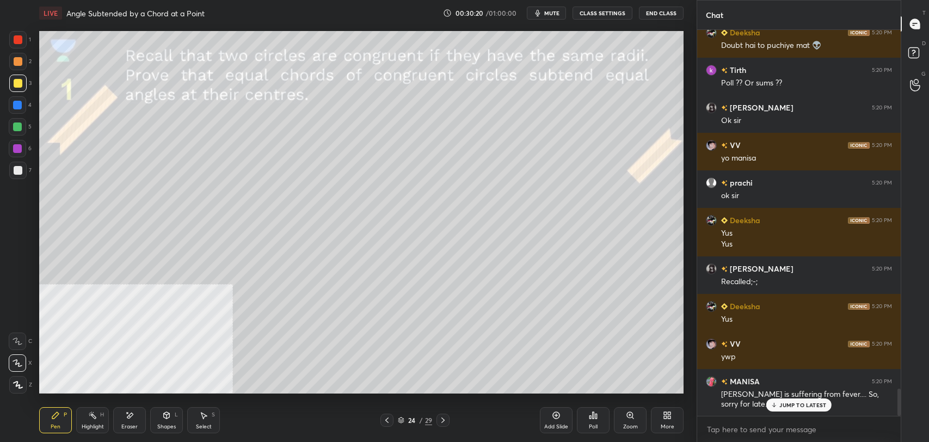
click at [809, 406] on p "JUMP TO LATEST" at bounding box center [802, 405] width 47 height 7
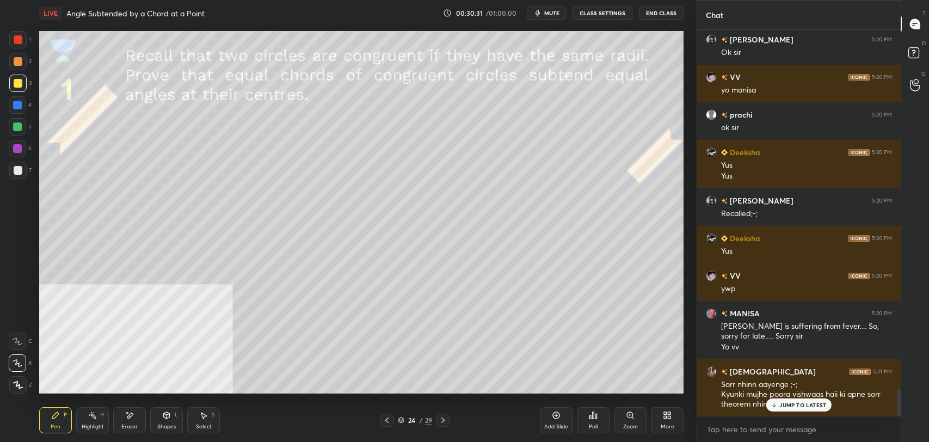
scroll to position [5204, 0]
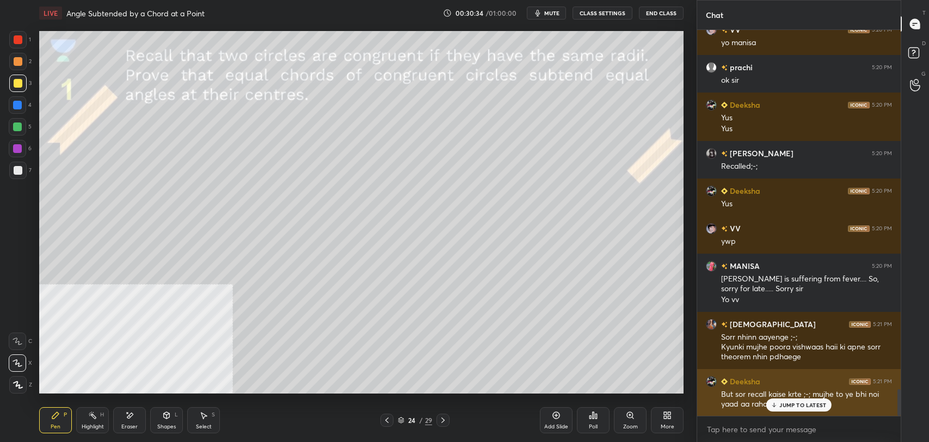
click at [783, 395] on div "But sor recall kaise krte ;-; mujhe to ye bhi noi yaad aa raha kal kya khaya" at bounding box center [806, 399] width 171 height 21
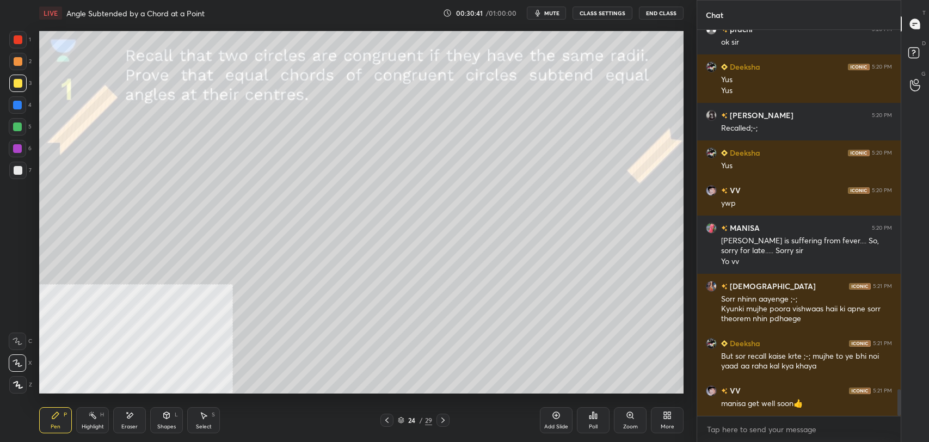
scroll to position [5289, 0]
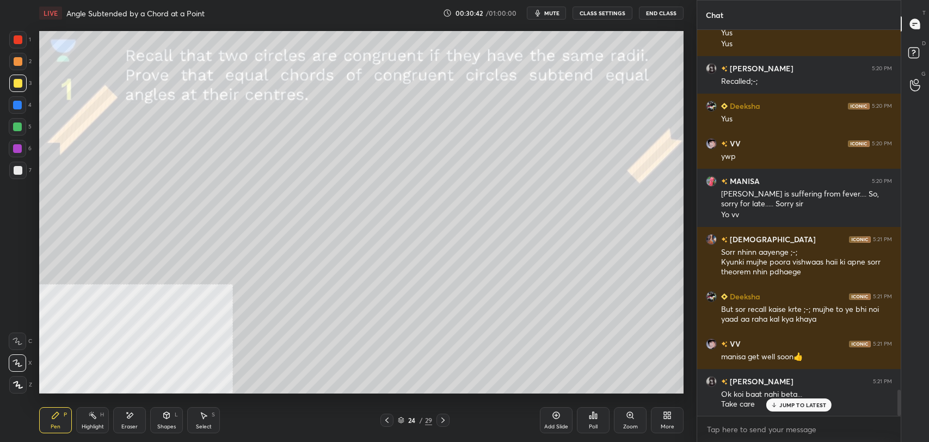
click at [24, 60] on div at bounding box center [17, 61] width 17 height 17
click at [803, 403] on p "JUMP TO LATEST" at bounding box center [802, 405] width 47 height 7
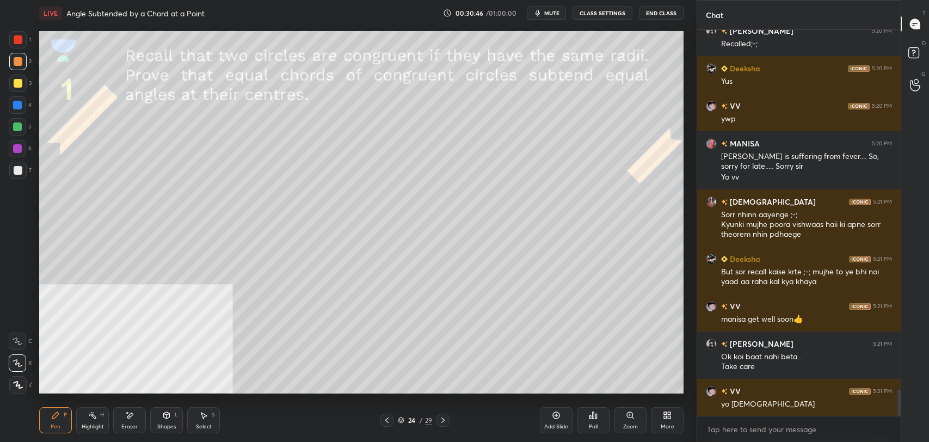
scroll to position [5364, 0]
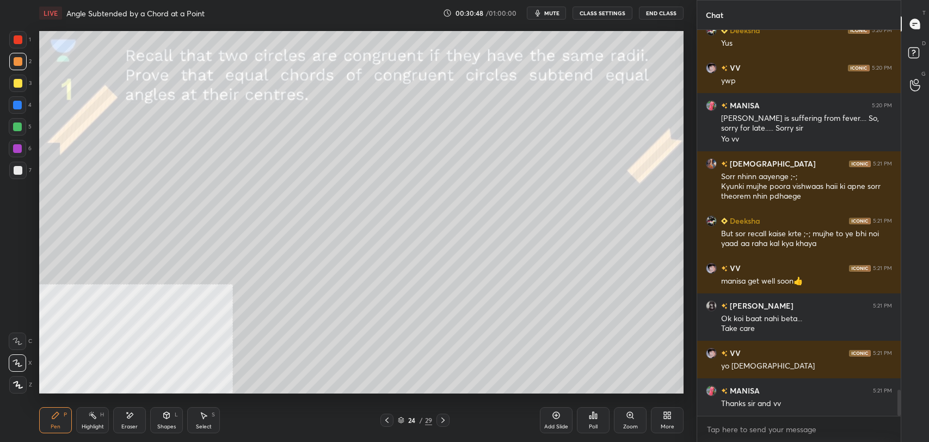
click at [609, 10] on button "CLASS SETTINGS" at bounding box center [603, 13] width 60 height 13
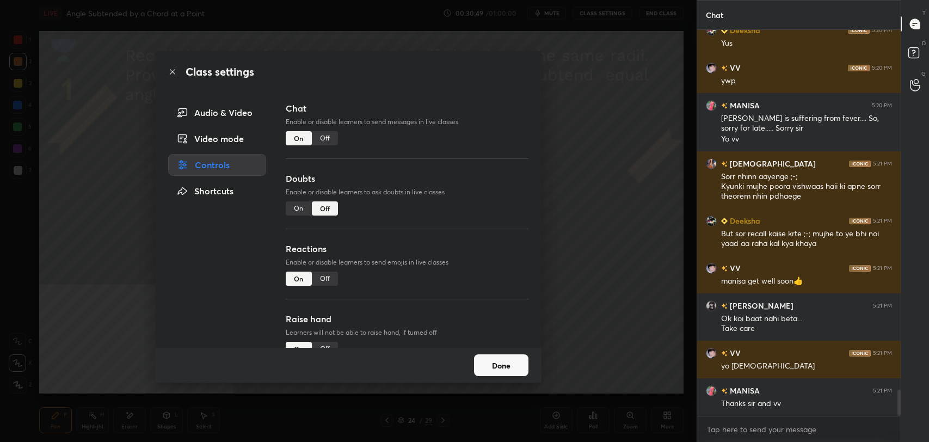
click at [324, 137] on div "Off" at bounding box center [325, 138] width 26 height 14
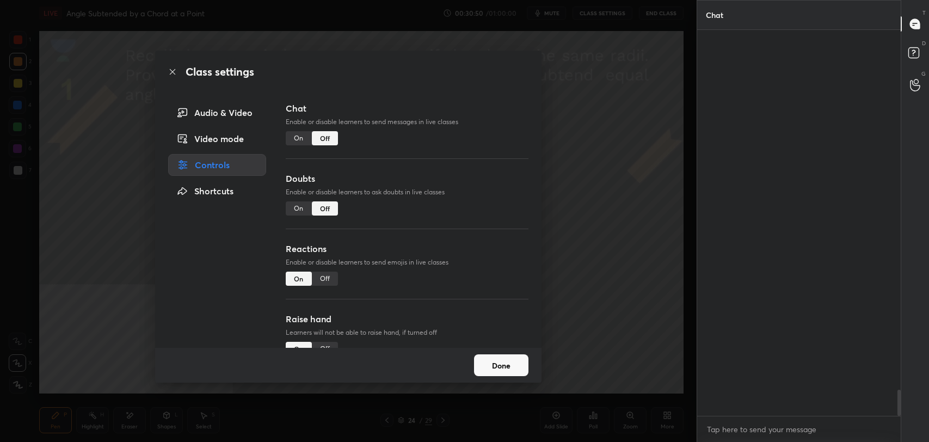
scroll to position [360, 200]
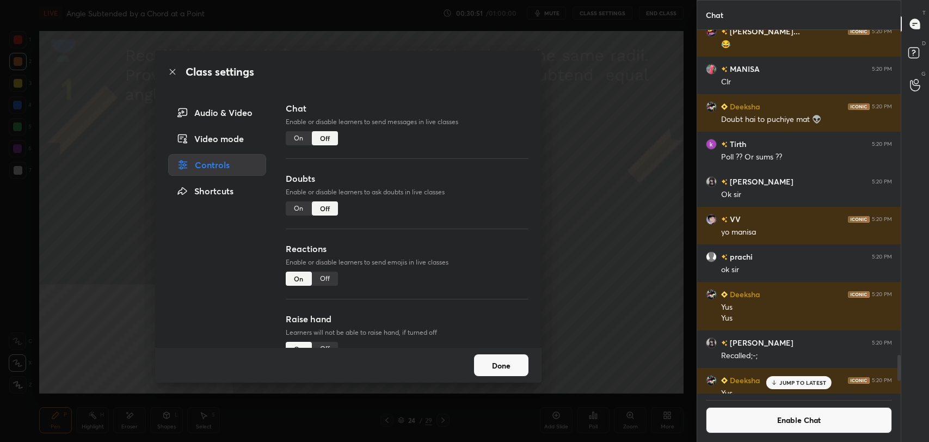
click at [176, 69] on icon at bounding box center [172, 71] width 9 height 9
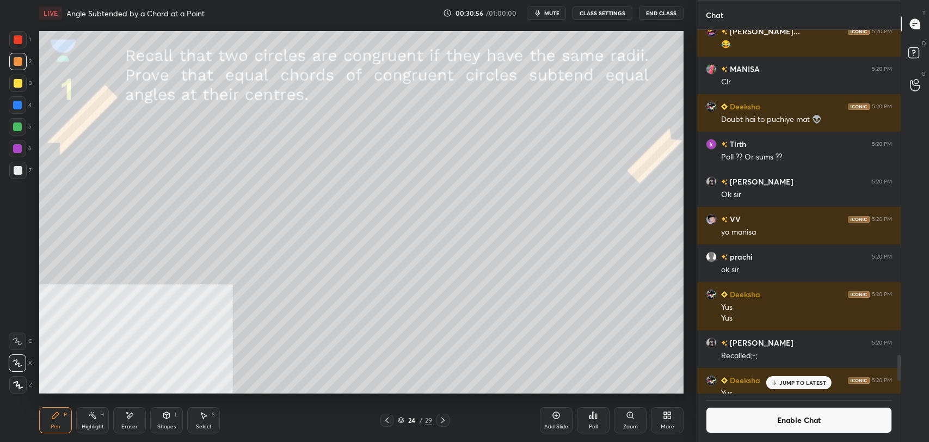
click at [667, 413] on icon at bounding box center [667, 415] width 9 height 9
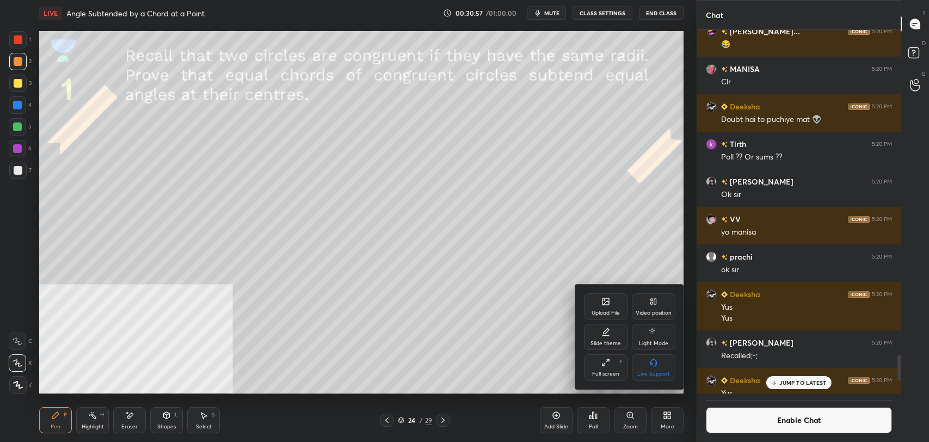
click at [659, 303] on div "Video position" at bounding box center [654, 306] width 44 height 26
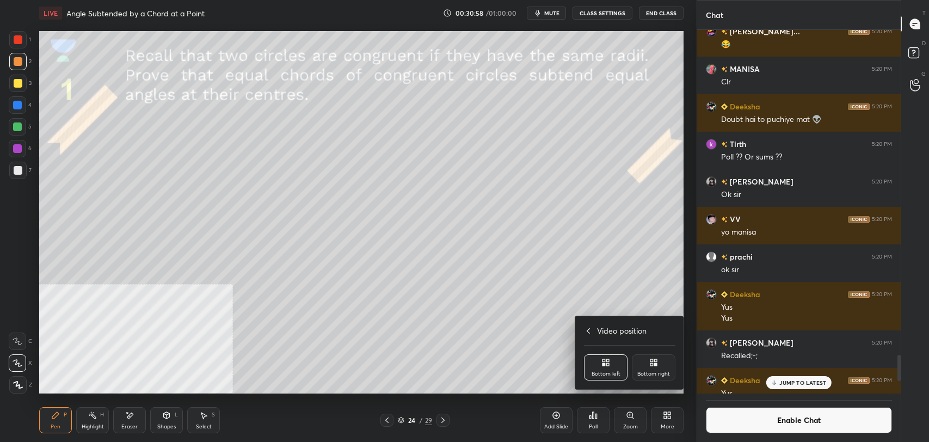
click at [663, 362] on div "Bottom right" at bounding box center [654, 367] width 44 height 26
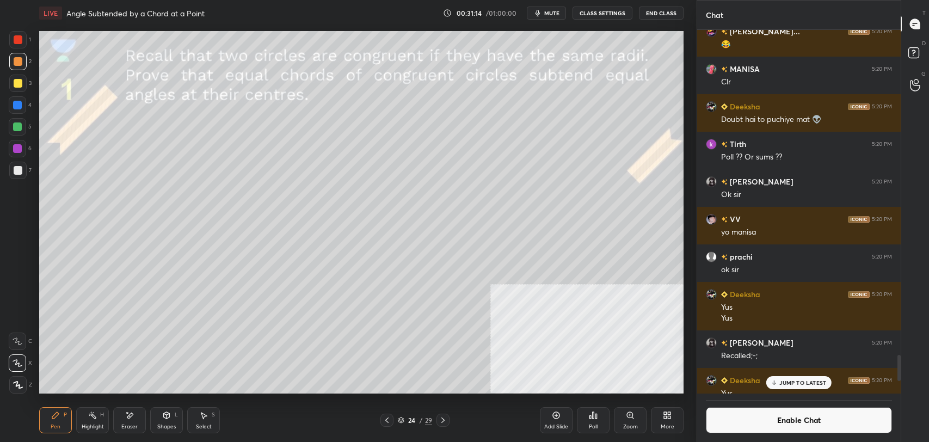
click at [163, 424] on div "Shapes" at bounding box center [166, 426] width 19 height 5
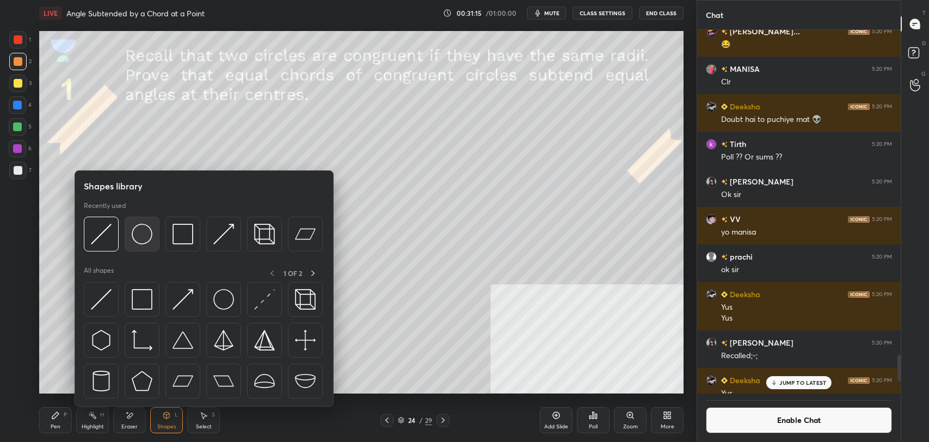
click at [137, 230] on img at bounding box center [142, 234] width 21 height 21
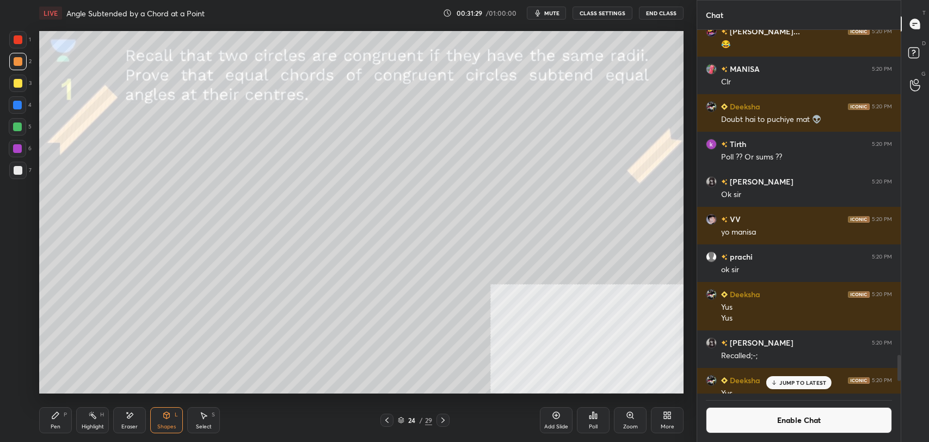
click at [53, 424] on div "Pen" at bounding box center [56, 426] width 10 height 5
click at [16, 164] on div at bounding box center [17, 170] width 17 height 17
click at [175, 419] on div "Shapes L" at bounding box center [166, 420] width 33 height 26
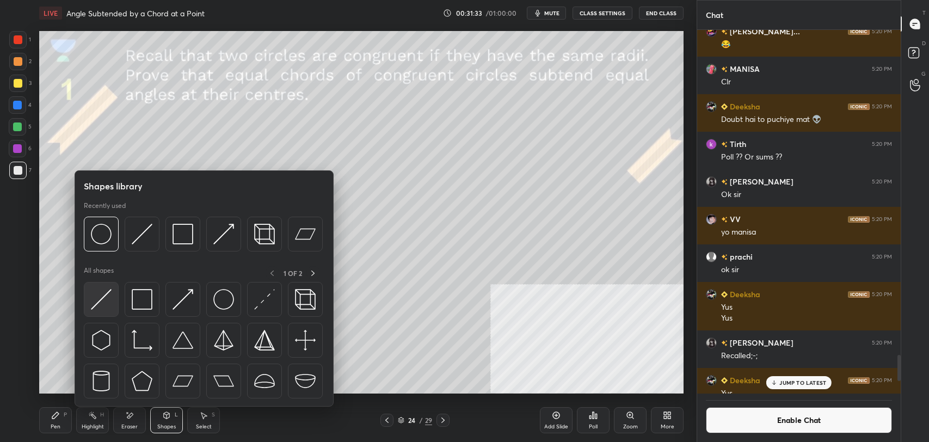
click at [105, 292] on img at bounding box center [101, 299] width 21 height 21
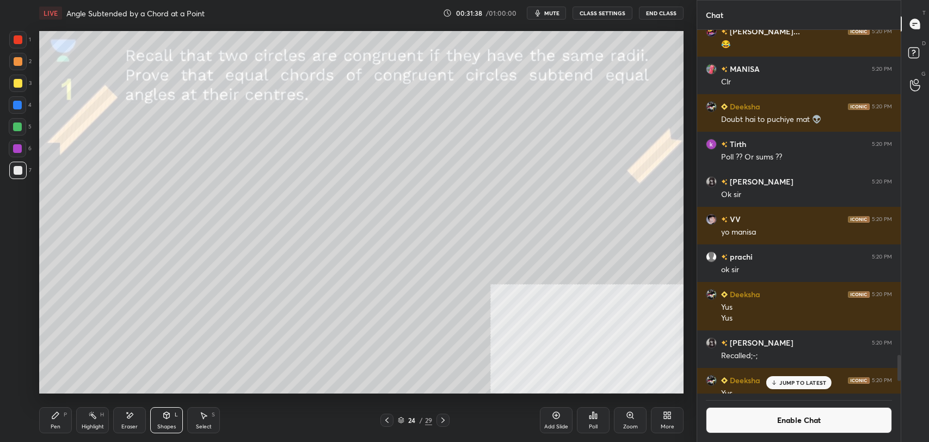
click at [58, 419] on icon at bounding box center [55, 415] width 9 height 9
click at [99, 416] on div "Highlight H" at bounding box center [92, 420] width 33 height 26
click at [66, 420] on div "Pen P" at bounding box center [55, 420] width 33 height 26
click at [93, 415] on rect at bounding box center [93, 416] width 5 height 5
click at [127, 415] on icon at bounding box center [129, 415] width 9 height 9
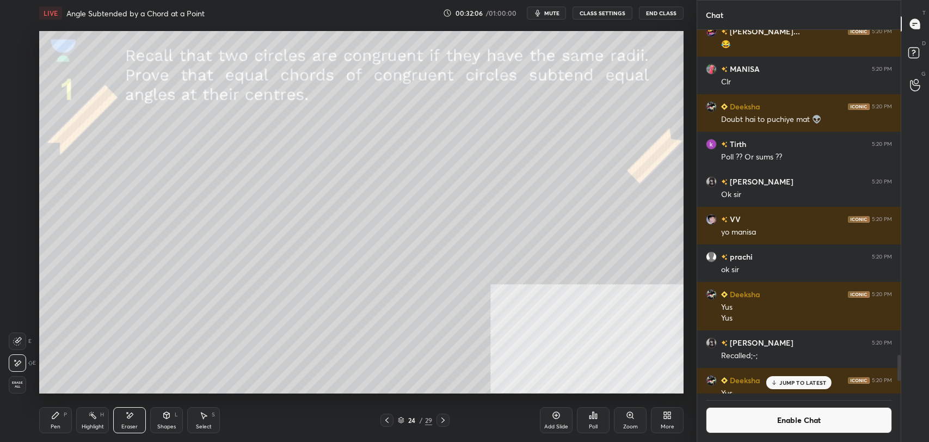
click at [8, 376] on div "1 2 3 4 5 6 7 C X Z E E Erase all H H" at bounding box center [17, 212] width 35 height 362
click at [17, 378] on div "Erase all" at bounding box center [17, 384] width 17 height 17
click at [89, 415] on circle at bounding box center [89, 415] width 1 height 1
click at [22, 80] on div at bounding box center [17, 83] width 17 height 17
click at [92, 421] on div "Highlight H" at bounding box center [92, 420] width 33 height 26
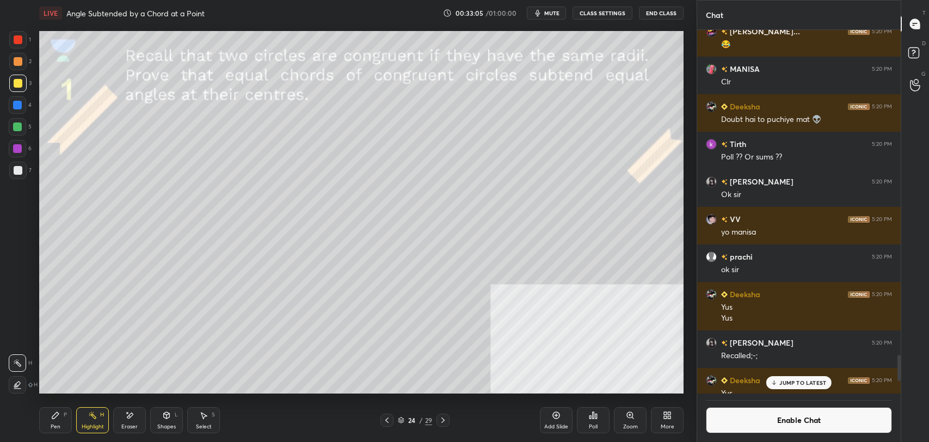
click at [174, 422] on div "Shapes L" at bounding box center [166, 420] width 33 height 26
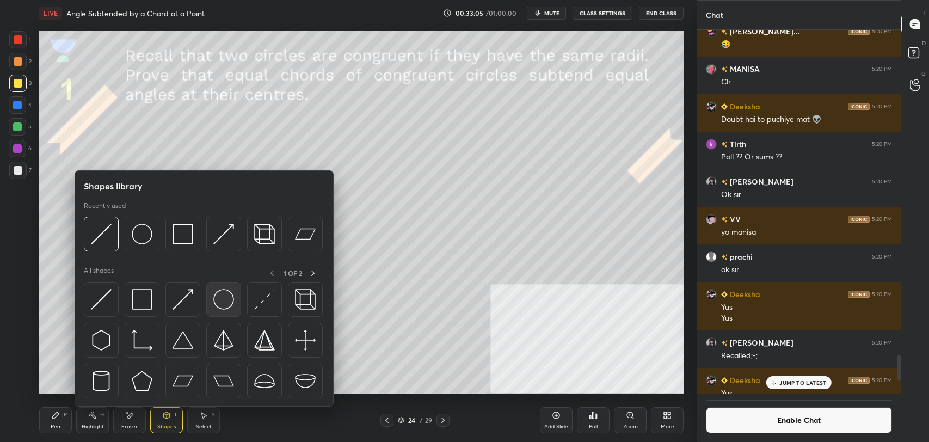
click at [218, 297] on img at bounding box center [223, 299] width 21 height 21
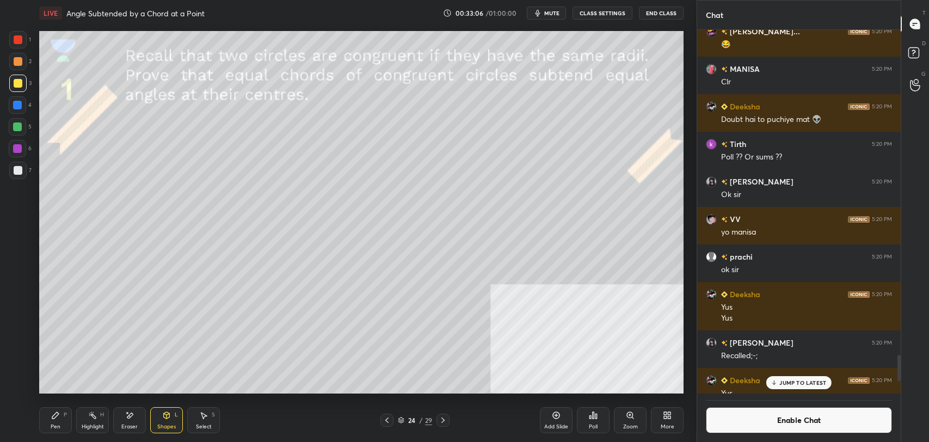
click at [16, 169] on div at bounding box center [18, 170] width 9 height 9
click at [64, 415] on div "P" at bounding box center [65, 414] width 3 height 5
click at [14, 87] on div at bounding box center [18, 83] width 9 height 9
click at [169, 416] on icon at bounding box center [167, 415] width 6 height 7
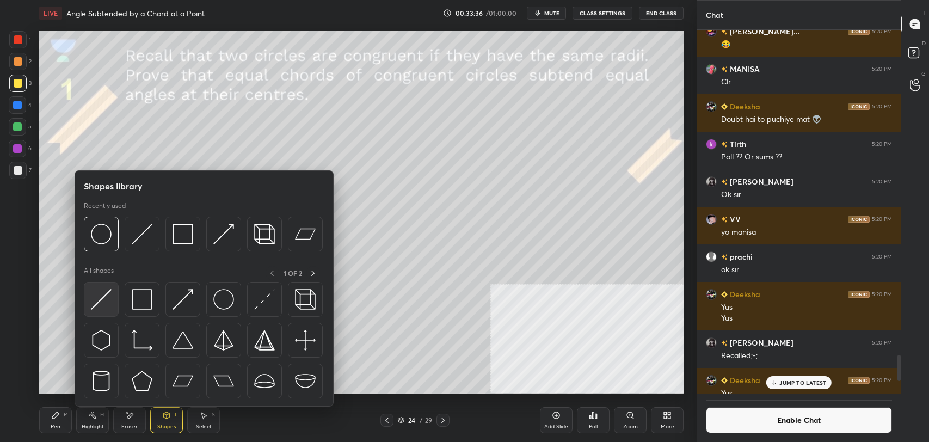
click at [109, 293] on img at bounding box center [101, 299] width 21 height 21
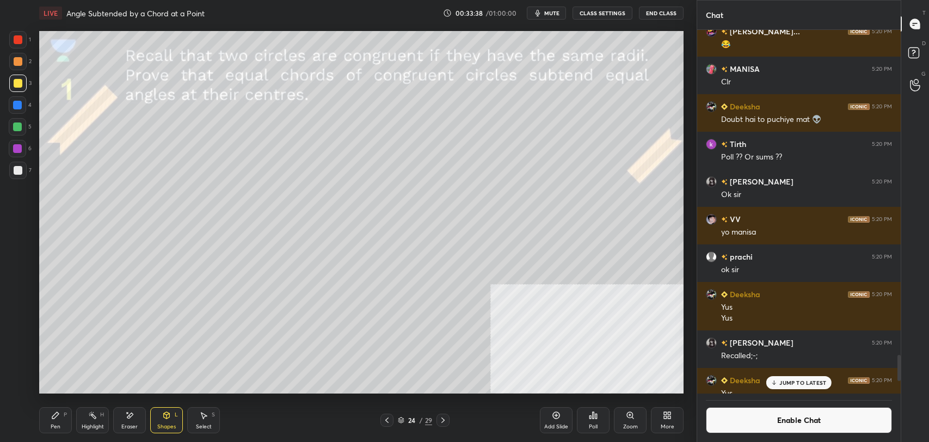
click at [19, 131] on div at bounding box center [17, 126] width 9 height 9
click at [16, 126] on div at bounding box center [17, 126] width 9 height 9
click at [168, 415] on icon at bounding box center [167, 415] width 6 height 7
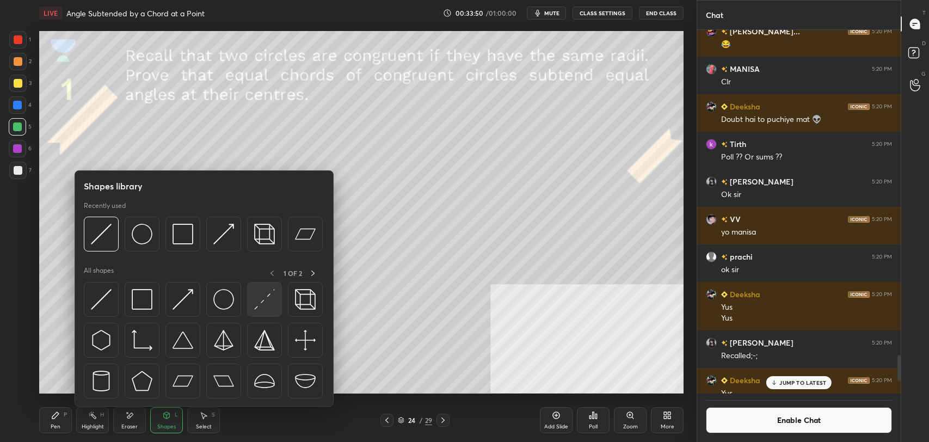
click at [266, 296] on img at bounding box center [264, 299] width 21 height 21
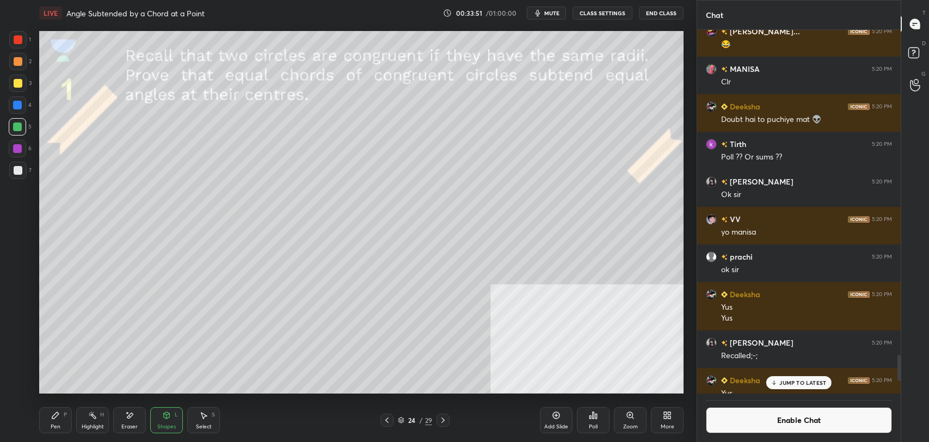
click at [18, 149] on div at bounding box center [17, 148] width 9 height 9
click at [19, 87] on div at bounding box center [18, 83] width 9 height 9
click at [22, 39] on div at bounding box center [18, 39] width 9 height 9
click at [56, 424] on div "Pen" at bounding box center [56, 426] width 10 height 5
click at [8, 170] on div "1 2 3 4 5 6 7 C X Z E E Erase all H H" at bounding box center [17, 212] width 35 height 362
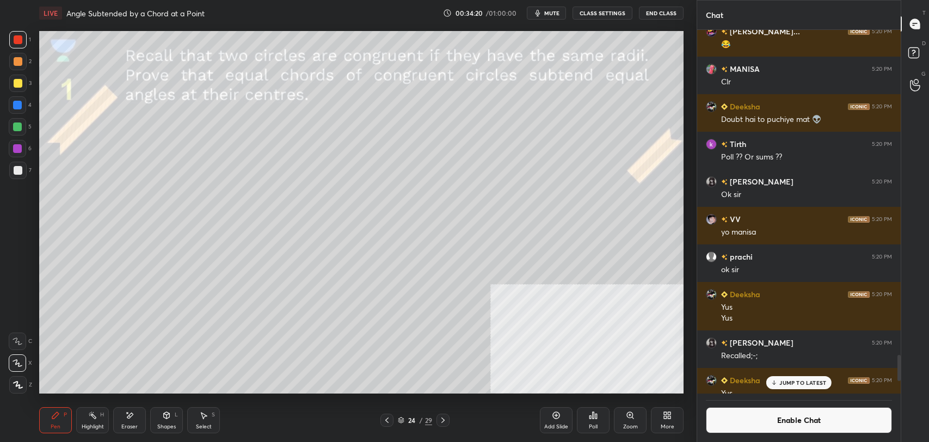
click at [94, 424] on div "Highlight" at bounding box center [93, 426] width 22 height 5
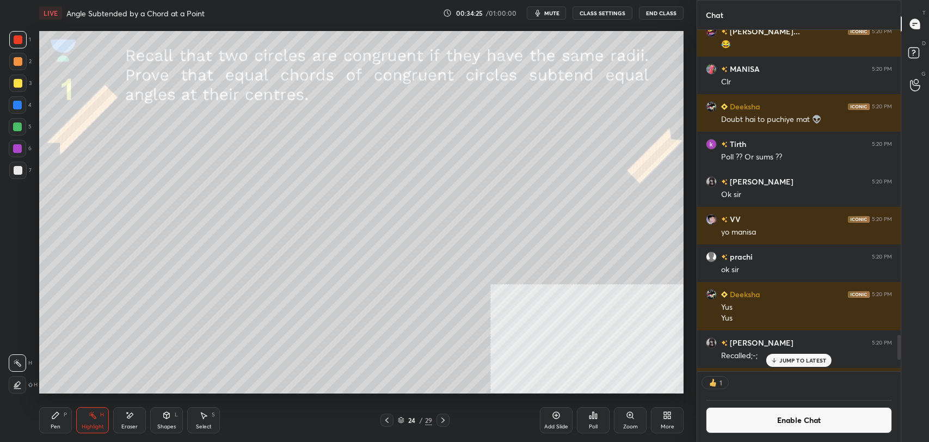
scroll to position [338, 200]
click at [59, 426] on div "Pen" at bounding box center [56, 426] width 10 height 5
click at [14, 169] on div at bounding box center [18, 170] width 9 height 9
click at [129, 420] on div "Eraser" at bounding box center [129, 420] width 33 height 26
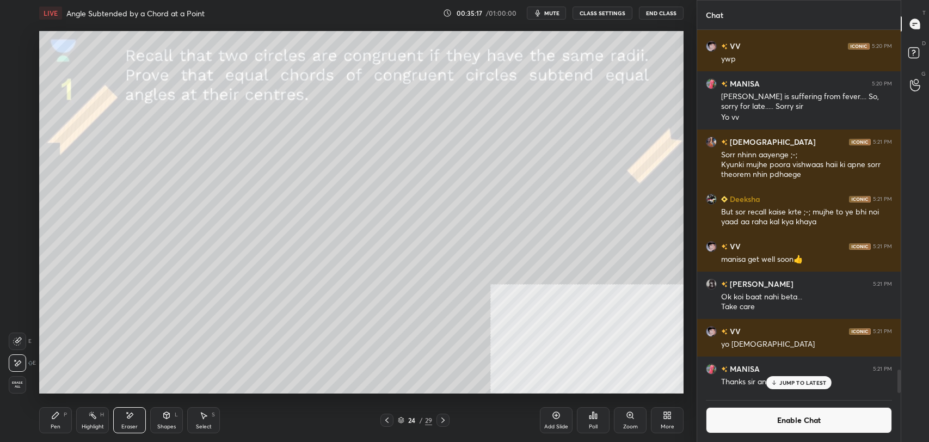
click at [56, 422] on div "Pen P" at bounding box center [55, 420] width 33 height 26
click at [17, 166] on div at bounding box center [18, 170] width 9 height 9
click at [92, 417] on icon at bounding box center [92, 415] width 9 height 9
click at [53, 422] on div "Pen P" at bounding box center [55, 420] width 33 height 26
click at [90, 417] on icon at bounding box center [92, 415] width 9 height 9
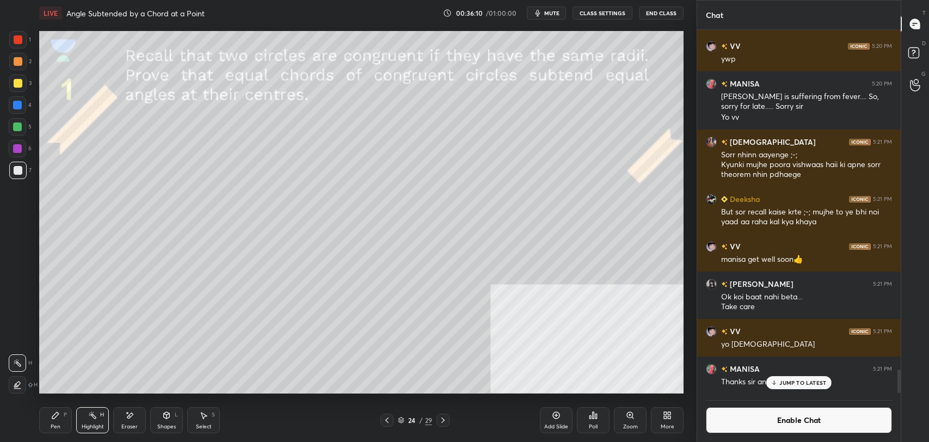
click at [127, 416] on icon at bounding box center [130, 415] width 6 height 5
click at [130, 414] on icon at bounding box center [130, 415] width 6 height 5
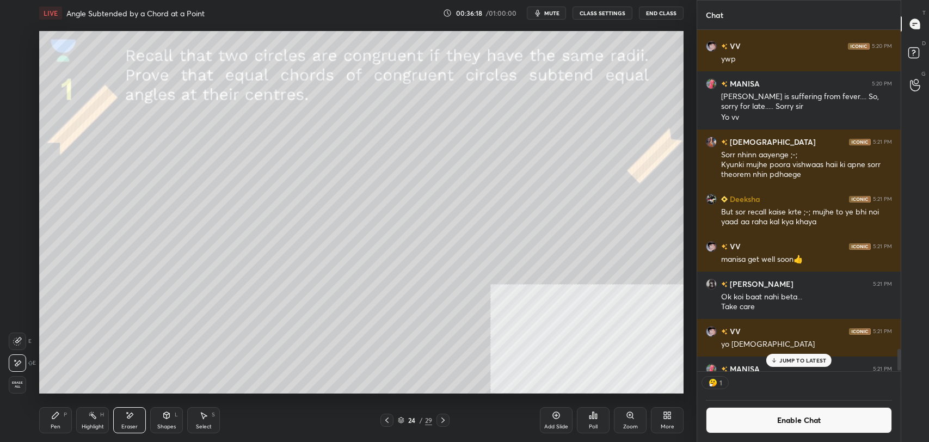
click at [89, 426] on div "Highlight" at bounding box center [93, 426] width 22 height 5
click at [44, 410] on div "Pen P" at bounding box center [55, 420] width 33 height 26
click at [88, 415] on icon at bounding box center [92, 415] width 9 height 9
click at [58, 427] on div "Pen" at bounding box center [56, 426] width 10 height 5
click at [14, 173] on div at bounding box center [18, 170] width 9 height 9
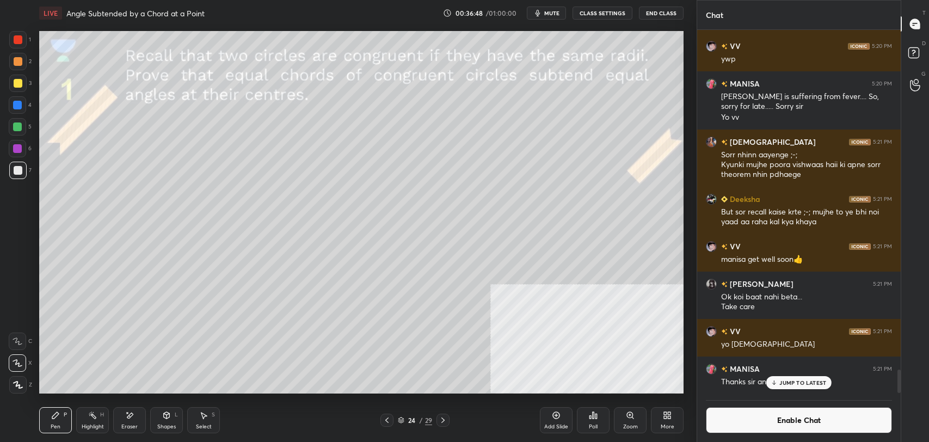
scroll to position [360, 200]
click at [663, 419] on icon at bounding box center [667, 415] width 9 height 9
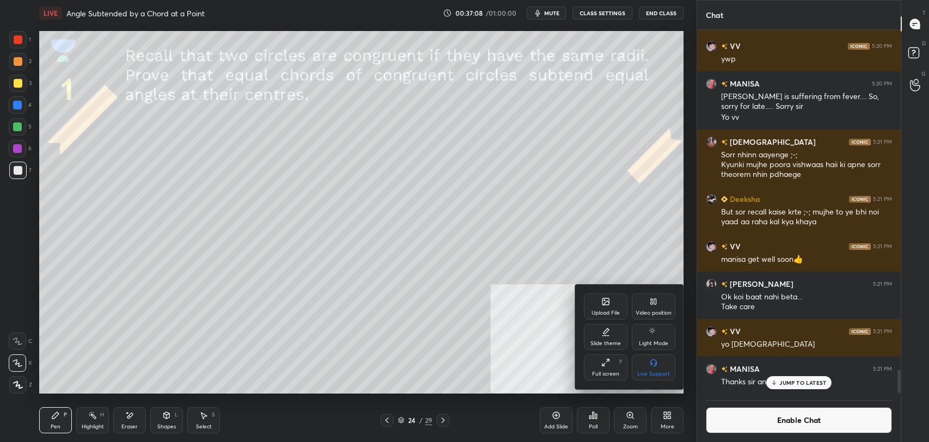
click at [661, 304] on div "Video position" at bounding box center [654, 306] width 44 height 26
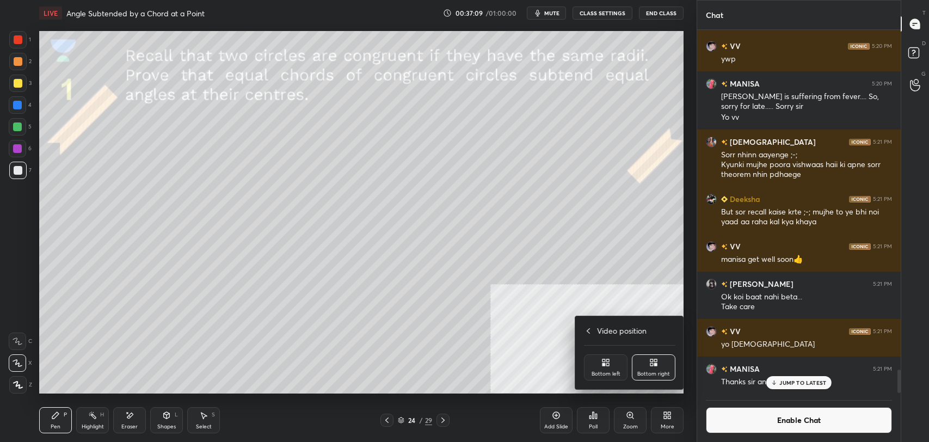
click at [597, 361] on div "Bottom left" at bounding box center [606, 367] width 44 height 26
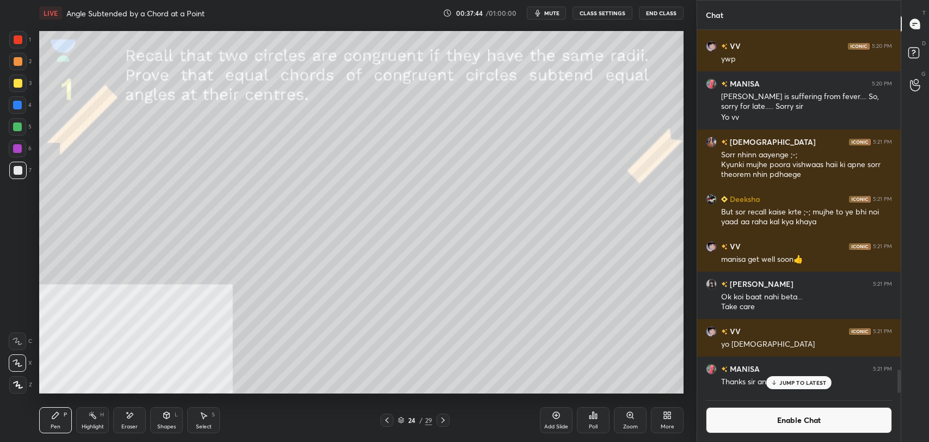
click at [126, 417] on icon at bounding box center [129, 415] width 9 height 9
click at [93, 420] on div "Highlight H" at bounding box center [92, 420] width 33 height 26
click at [58, 419] on icon at bounding box center [55, 415] width 9 height 9
click at [88, 424] on div "Highlight" at bounding box center [93, 426] width 22 height 5
click at [64, 420] on div "Pen P" at bounding box center [55, 420] width 33 height 26
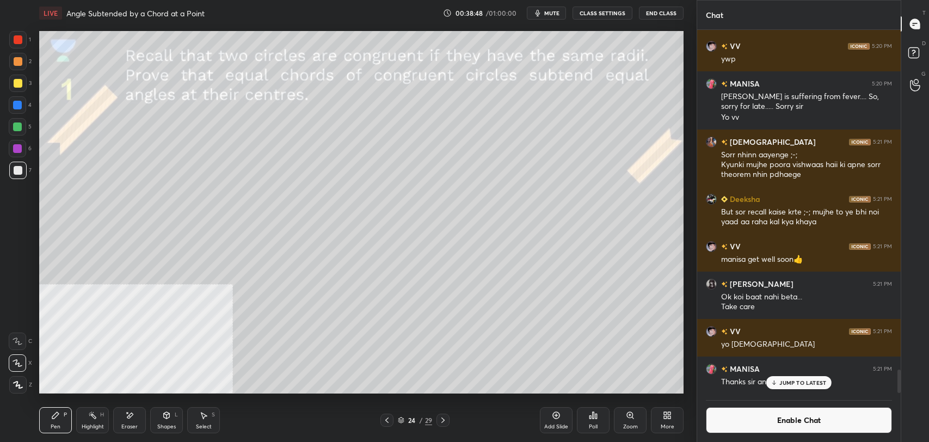
click at [91, 419] on icon at bounding box center [92, 415] width 9 height 9
click at [745, 422] on button "Enable Chat" at bounding box center [799, 420] width 186 height 26
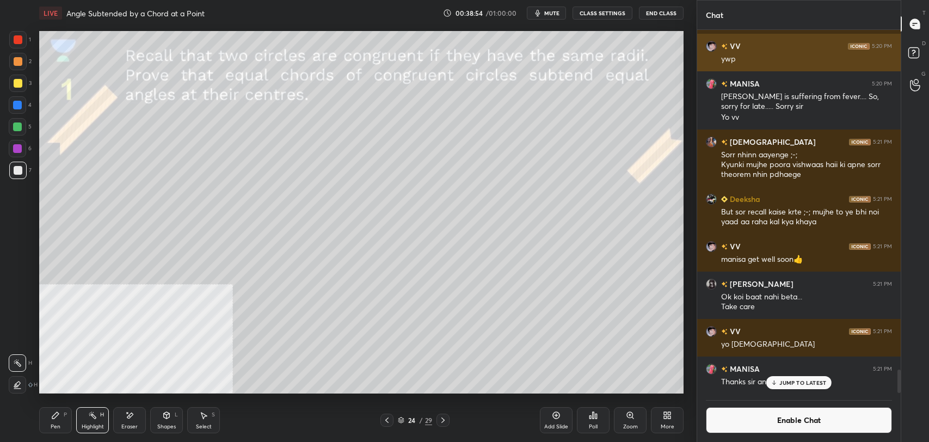
scroll to position [383, 200]
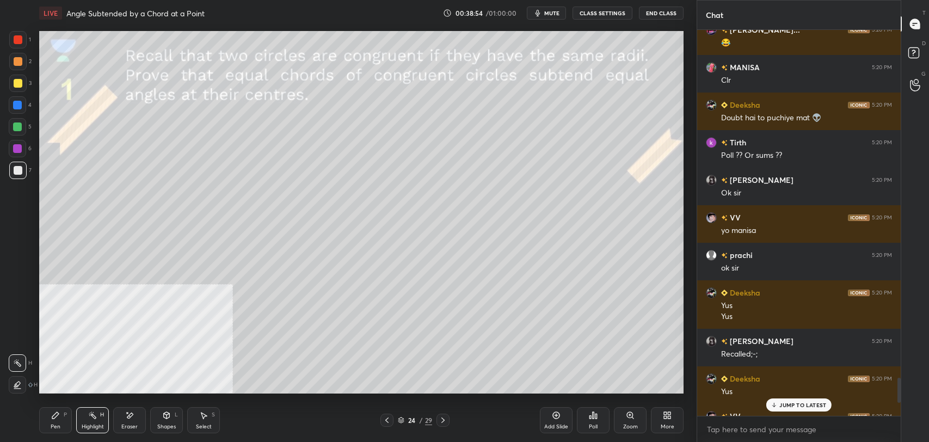
click at [792, 409] on div "JUMP TO LATEST" at bounding box center [798, 404] width 65 height 13
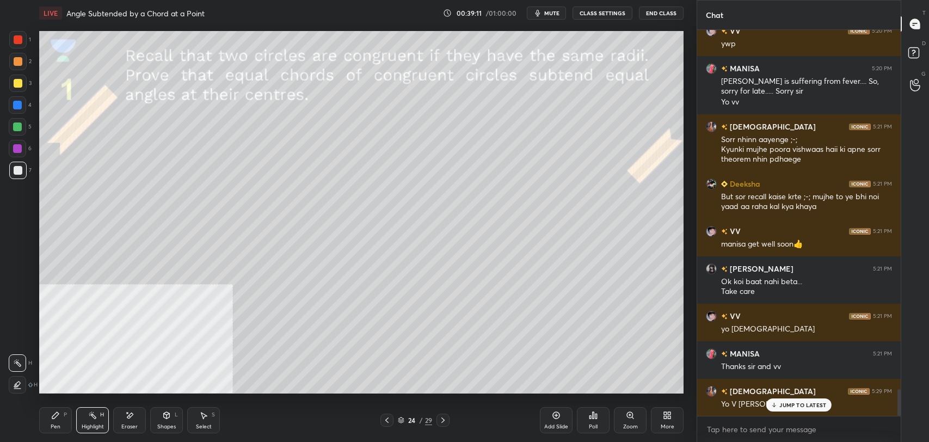
scroll to position [5203, 0]
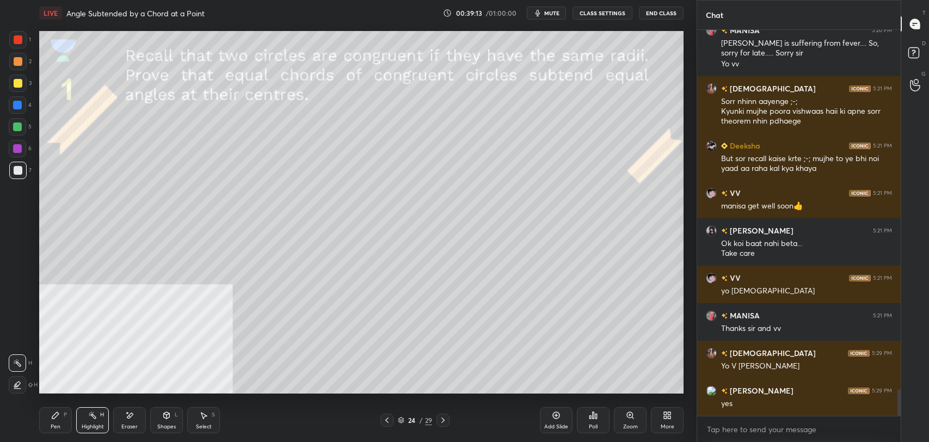
click at [45, 425] on div "Pen P" at bounding box center [55, 420] width 33 height 26
click at [168, 421] on div "Shapes L" at bounding box center [166, 420] width 33 height 26
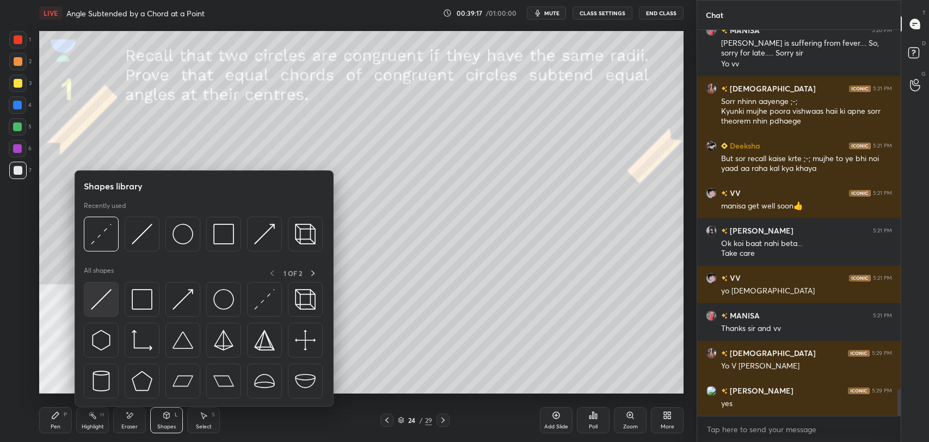
scroll to position [5240, 0]
click at [105, 292] on img at bounding box center [101, 299] width 21 height 21
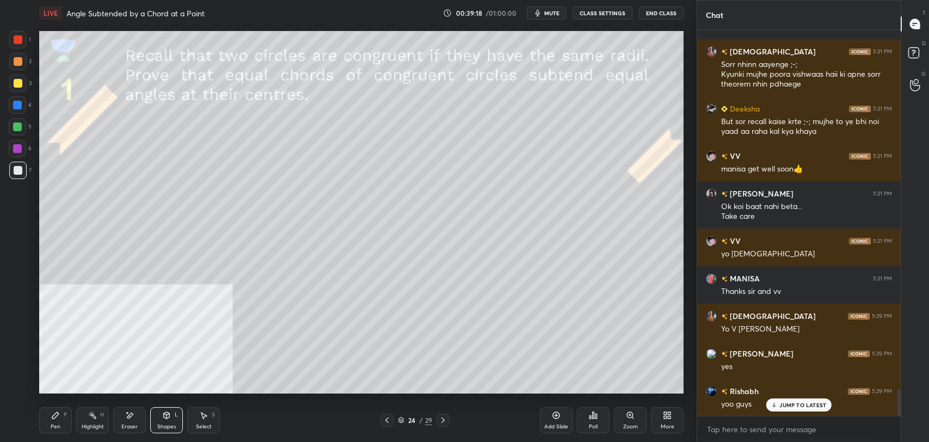
click at [14, 81] on div at bounding box center [18, 83] width 9 height 9
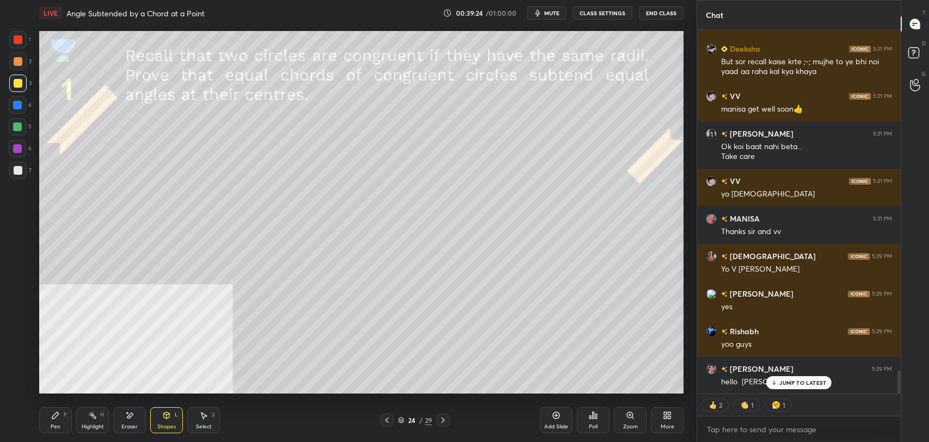
scroll to position [5337, 0]
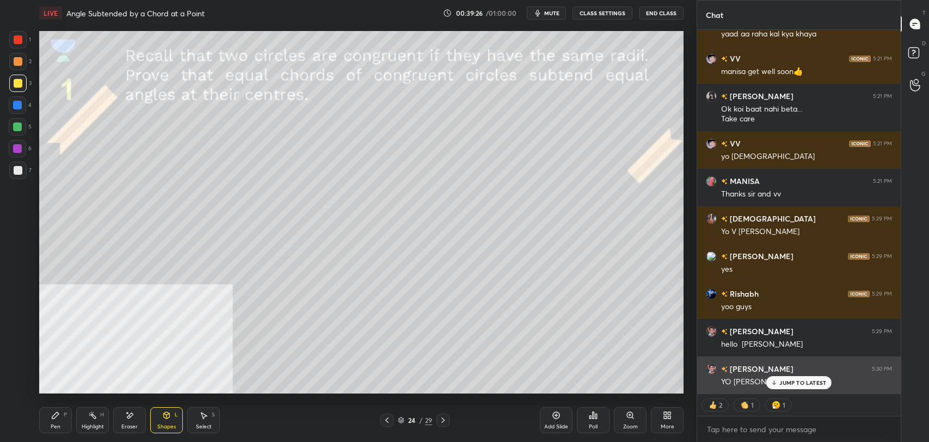
click at [797, 383] on p "JUMP TO LATEST" at bounding box center [802, 382] width 47 height 7
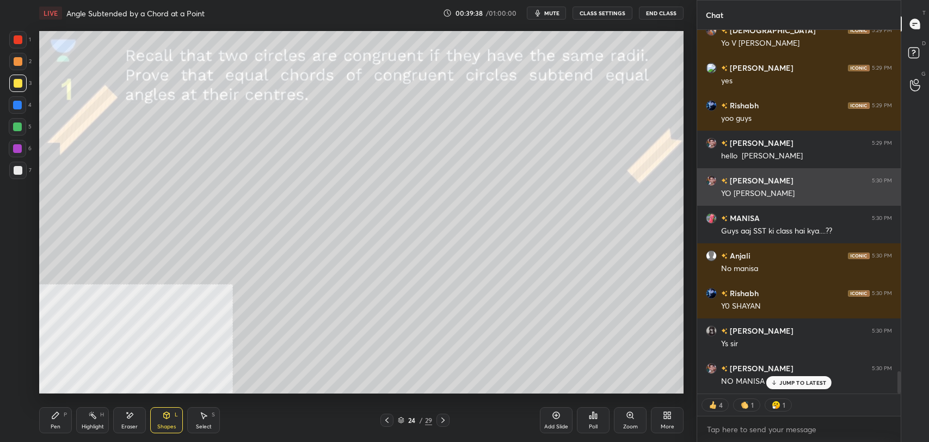
scroll to position [5563, 0]
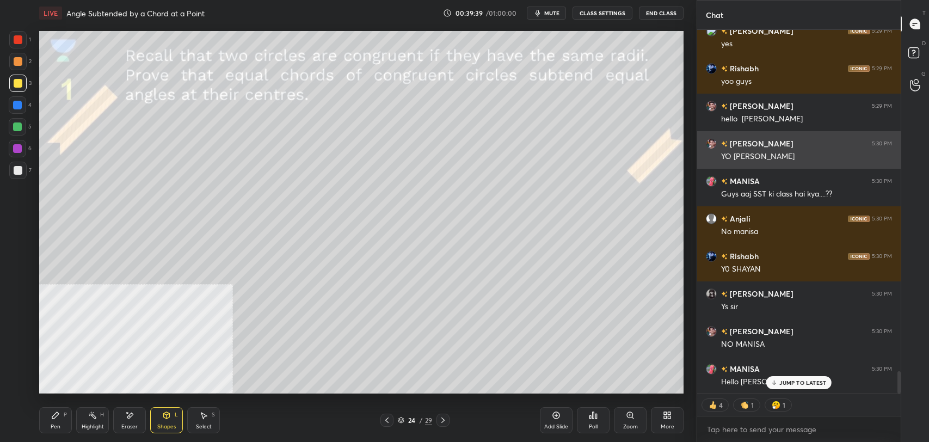
type textarea "x"
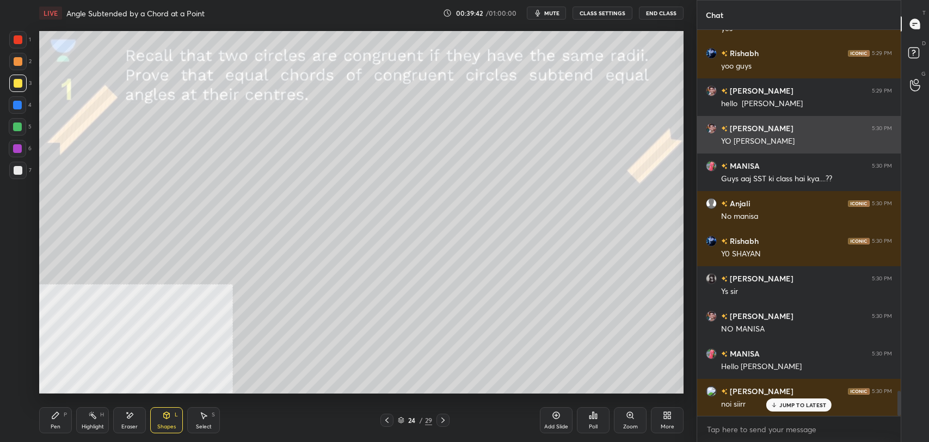
scroll to position [5615, 0]
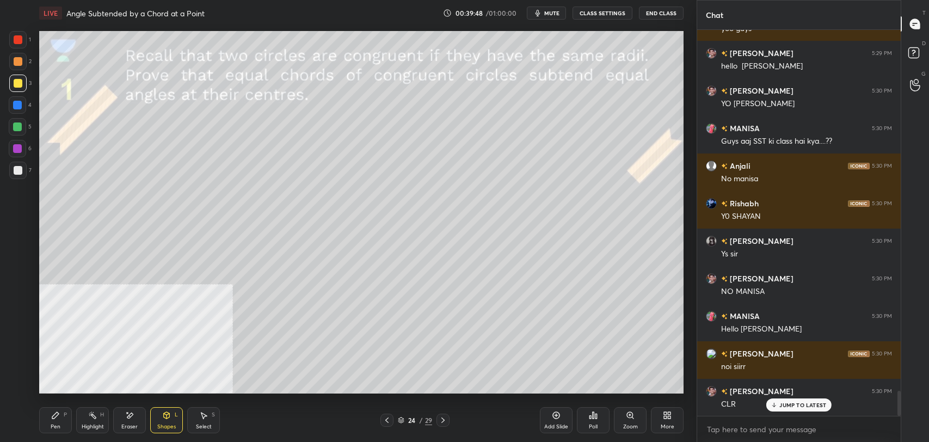
click at [808, 405] on p "JUMP TO LATEST" at bounding box center [802, 405] width 47 height 7
click at [445, 426] on div at bounding box center [443, 420] width 13 height 13
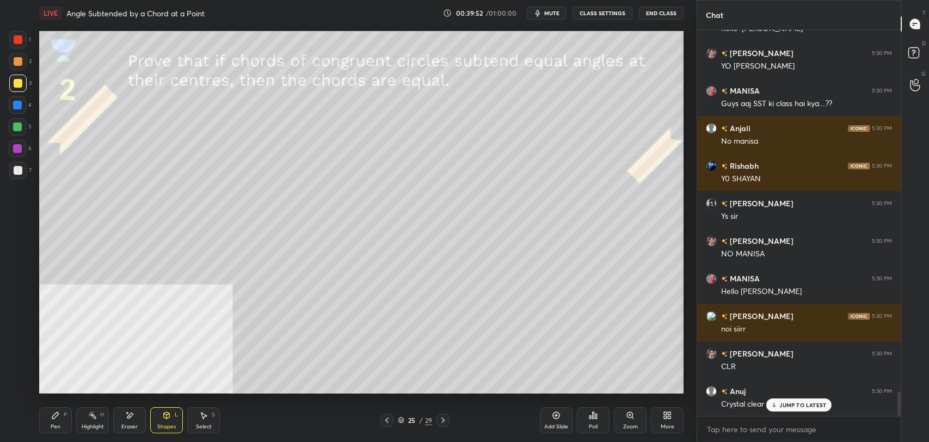
click at [615, 16] on button "CLASS SETTINGS" at bounding box center [603, 13] width 60 height 13
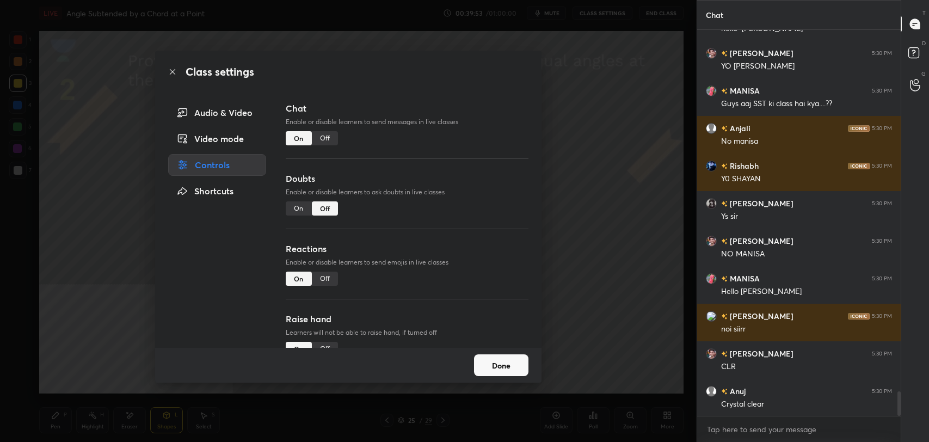
scroll to position [5691, 0]
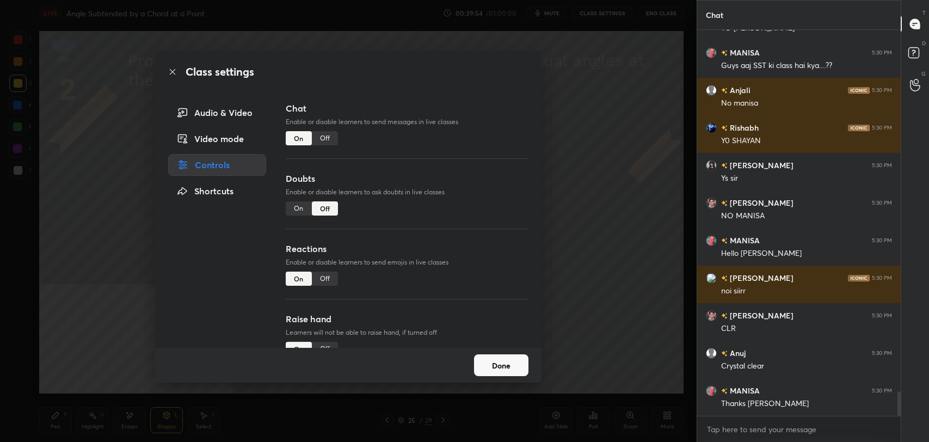
click at [336, 139] on div "Off" at bounding box center [325, 138] width 26 height 14
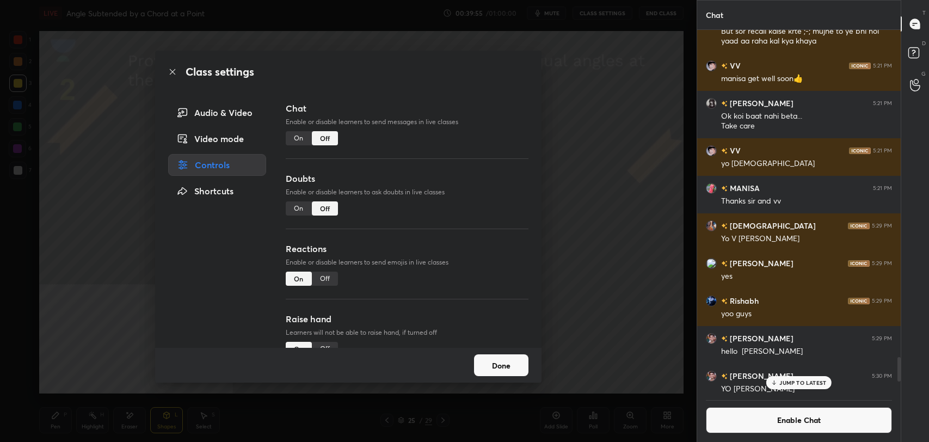
scroll to position [360, 200]
click at [174, 70] on icon at bounding box center [172, 71] width 5 height 5
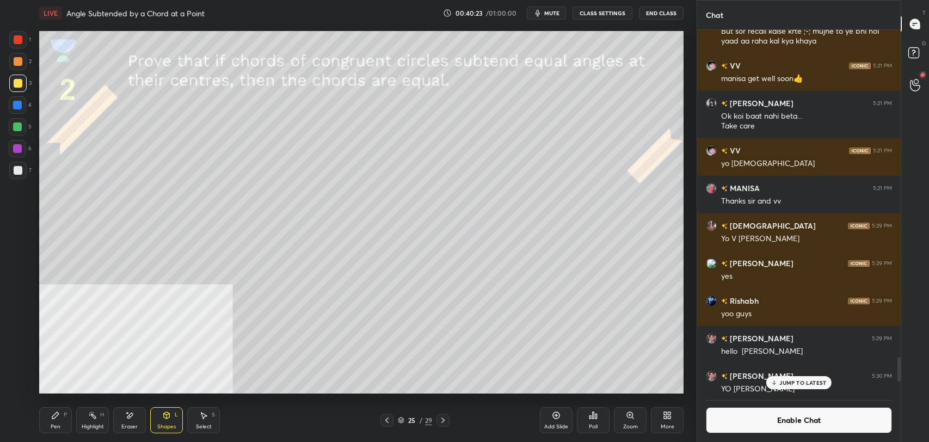
click at [166, 413] on icon at bounding box center [167, 415] width 6 height 7
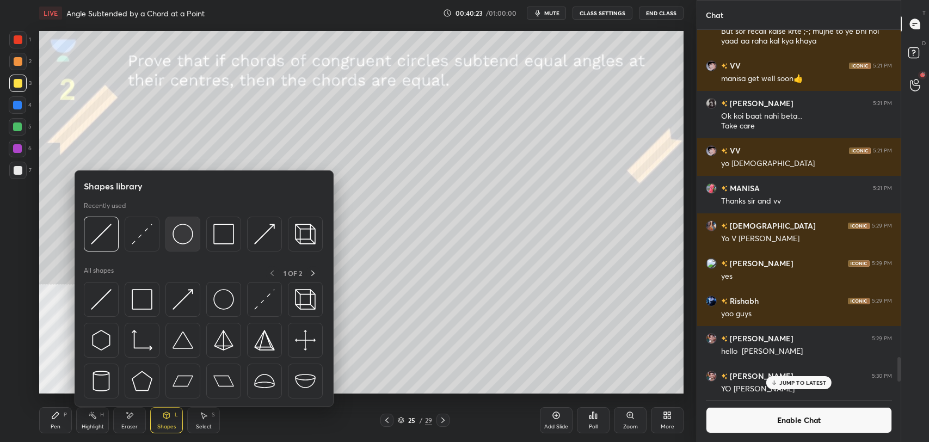
click at [179, 227] on img at bounding box center [183, 234] width 21 height 21
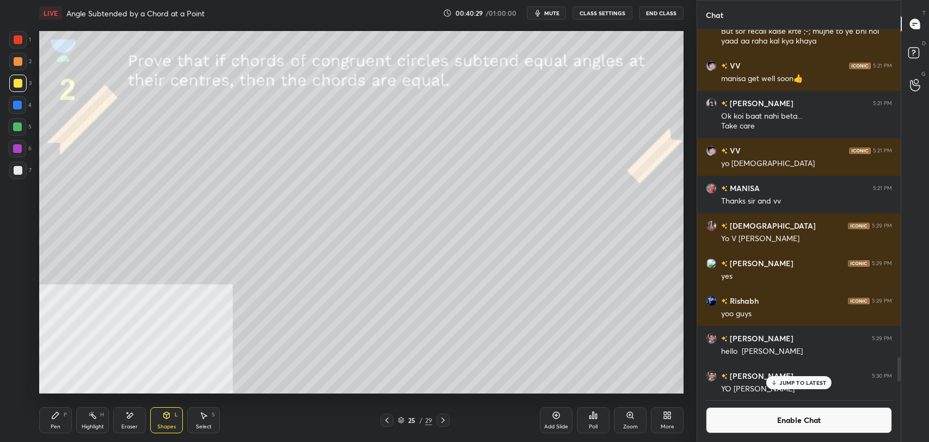
click at [59, 424] on div "Pen" at bounding box center [56, 426] width 10 height 5
click at [15, 174] on div at bounding box center [18, 170] width 9 height 9
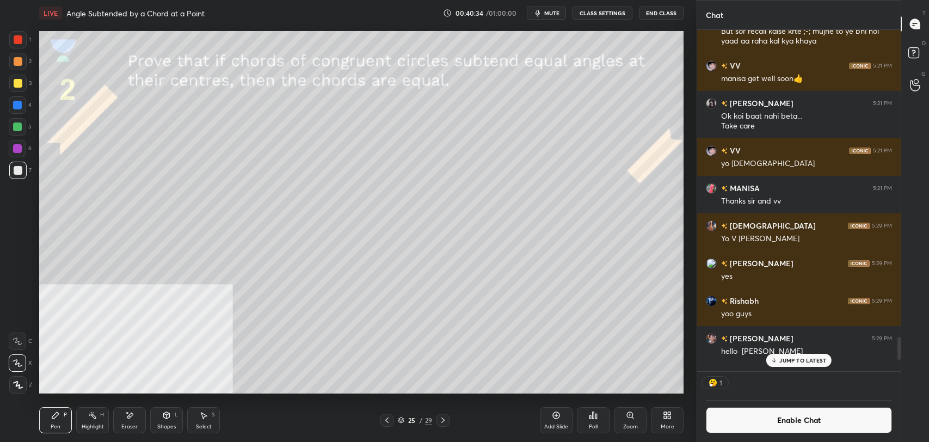
scroll to position [4, 3]
click at [165, 424] on div "Shapes" at bounding box center [166, 426] width 19 height 5
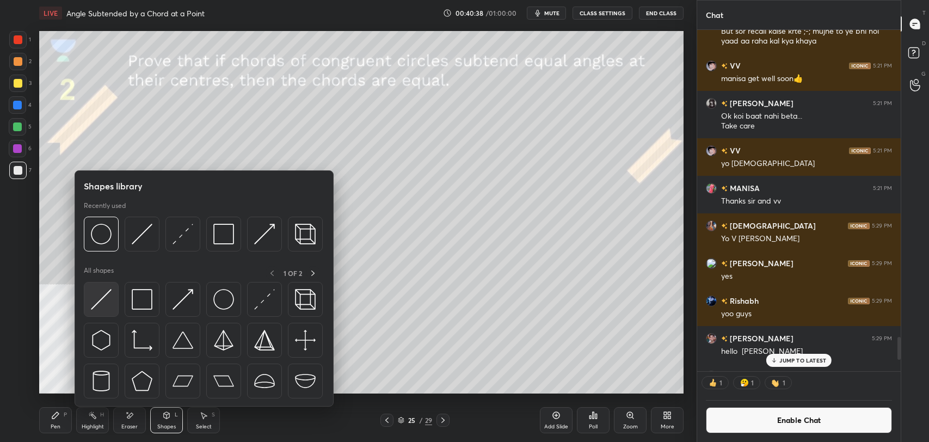
click at [98, 296] on img at bounding box center [101, 299] width 21 height 21
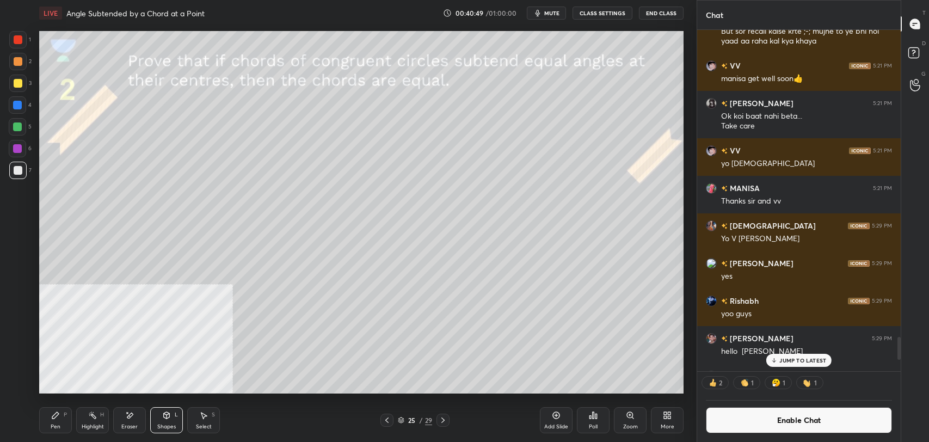
click at [60, 422] on div "Pen P" at bounding box center [55, 420] width 33 height 26
click at [166, 419] on icon at bounding box center [166, 415] width 9 height 9
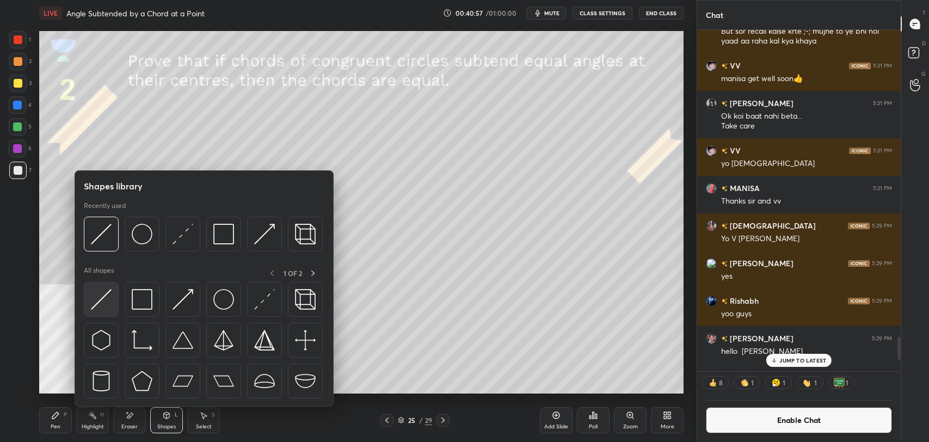
click at [109, 310] on div at bounding box center [101, 299] width 35 height 35
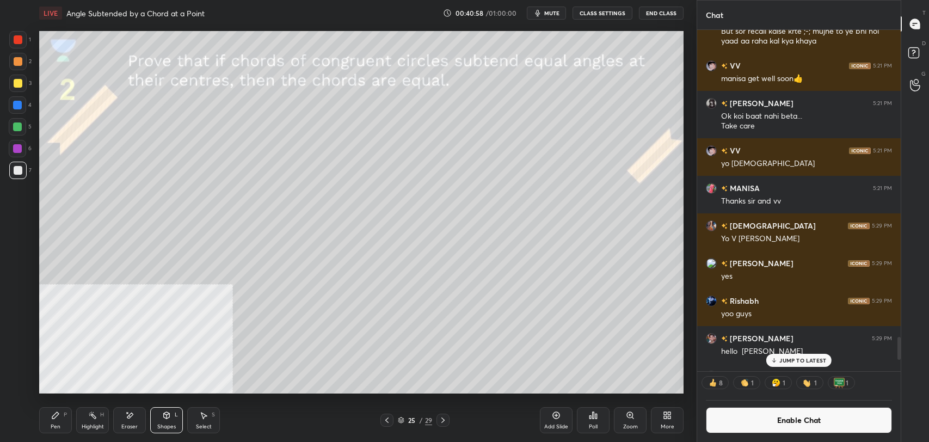
click at [17, 130] on div at bounding box center [17, 126] width 9 height 9
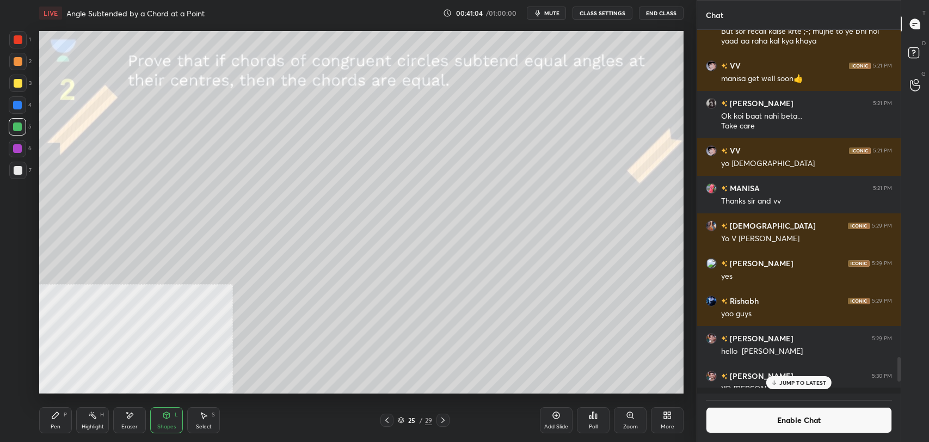
scroll to position [5569, 0]
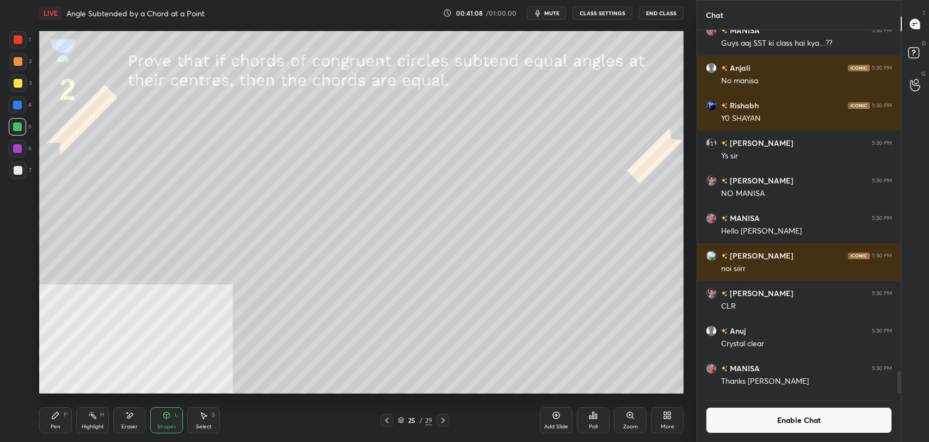
click at [57, 419] on icon at bounding box center [55, 415] width 9 height 9
click at [88, 419] on icon at bounding box center [92, 415] width 9 height 9
click at [64, 423] on div "Pen P" at bounding box center [55, 420] width 33 height 26
click at [105, 419] on div "Highlight H" at bounding box center [92, 420] width 33 height 26
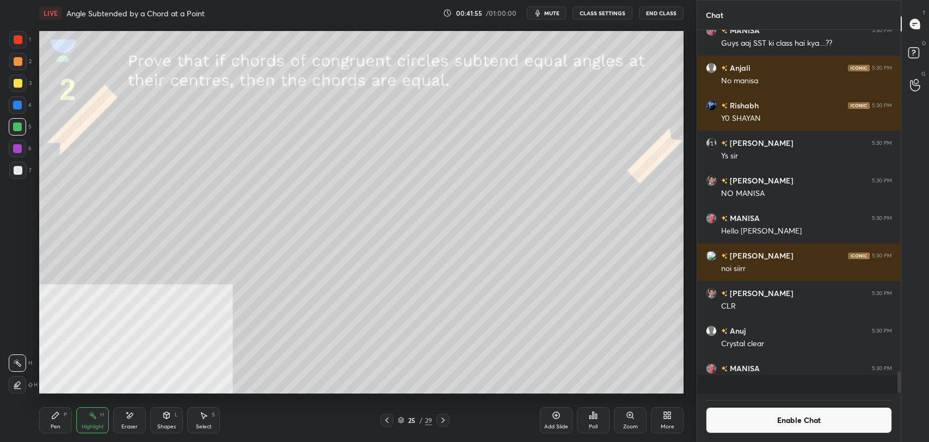
scroll to position [5569, 0]
click at [59, 415] on icon at bounding box center [55, 415] width 9 height 9
click at [15, 177] on div at bounding box center [17, 170] width 17 height 17
click at [139, 415] on div "Eraser" at bounding box center [129, 420] width 33 height 26
click at [57, 421] on div "Pen P" at bounding box center [55, 420] width 33 height 26
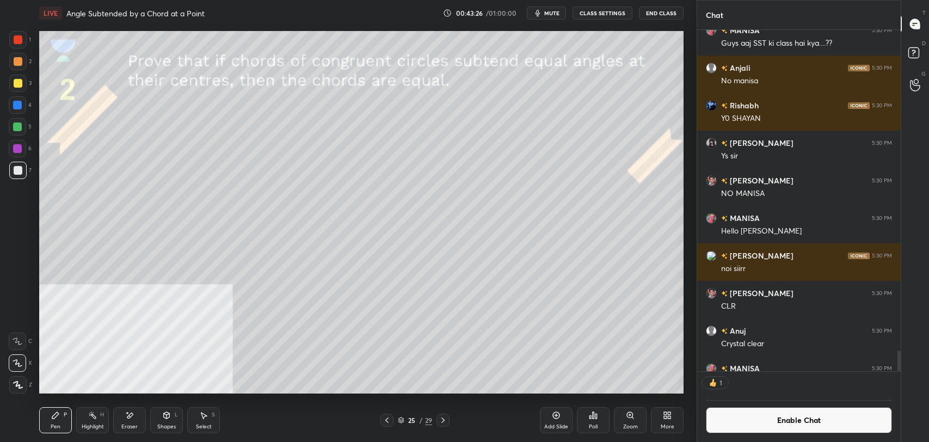
scroll to position [4, 3]
click at [92, 421] on div "Highlight H" at bounding box center [92, 420] width 33 height 26
click at [64, 421] on div "Pen P" at bounding box center [55, 420] width 33 height 26
click at [103, 415] on div "H" at bounding box center [102, 414] width 4 height 5
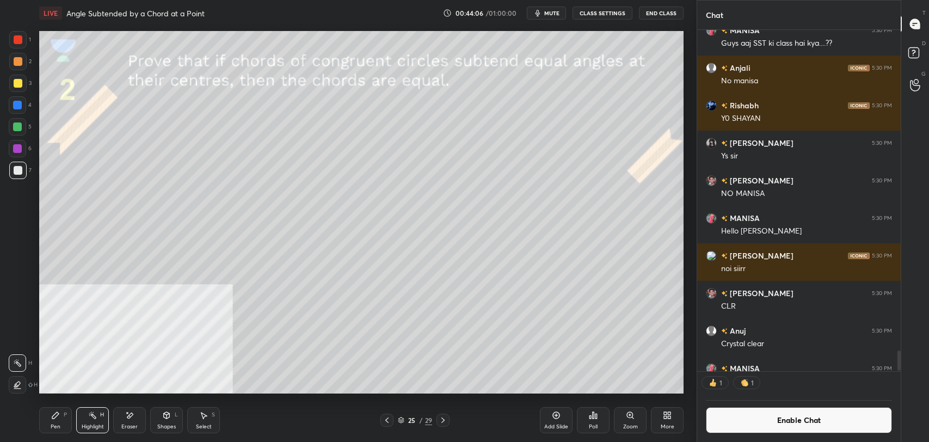
click at [57, 415] on icon at bounding box center [55, 415] width 9 height 9
click at [9, 86] on div at bounding box center [17, 83] width 17 height 17
click at [164, 420] on div "Shapes L" at bounding box center [166, 420] width 33 height 26
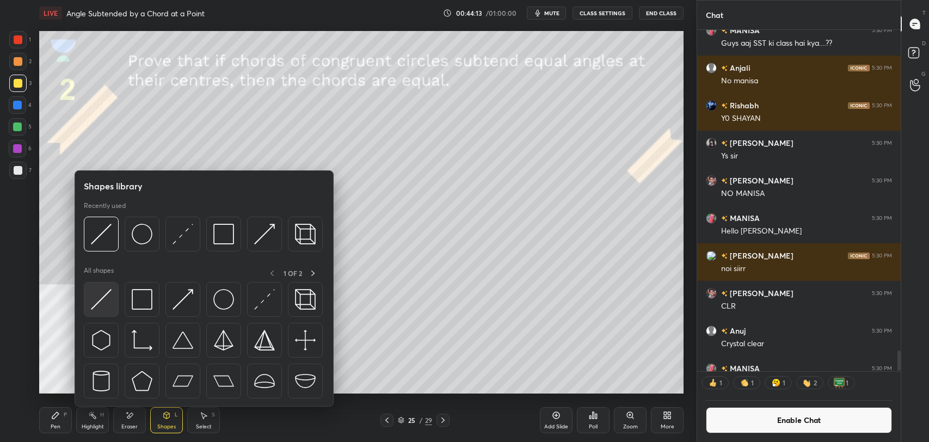
click at [103, 298] on img at bounding box center [101, 299] width 21 height 21
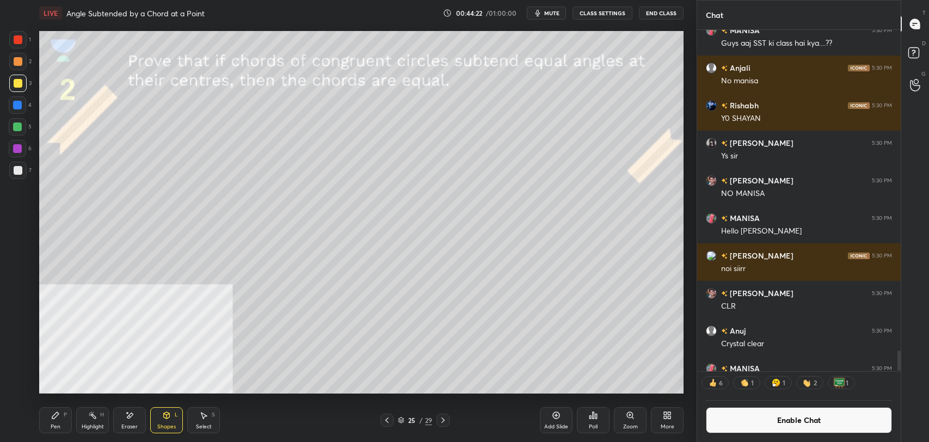
click at [745, 423] on button "Enable Chat" at bounding box center [799, 420] width 186 height 26
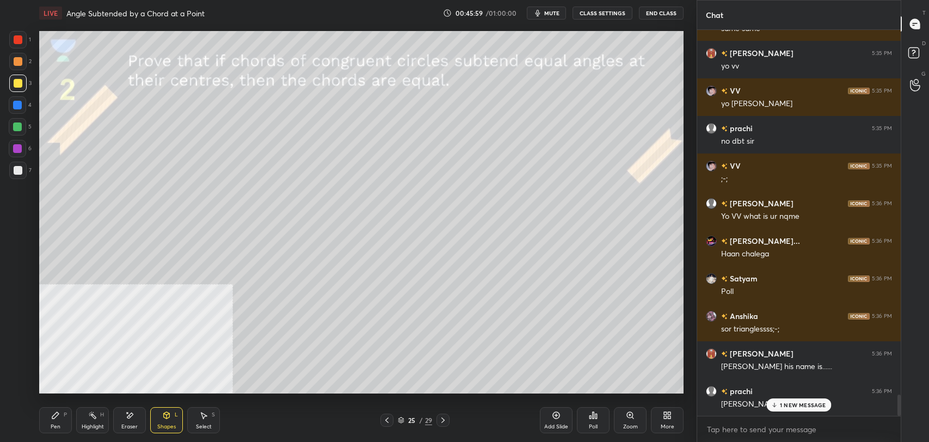
scroll to position [6750, 0]
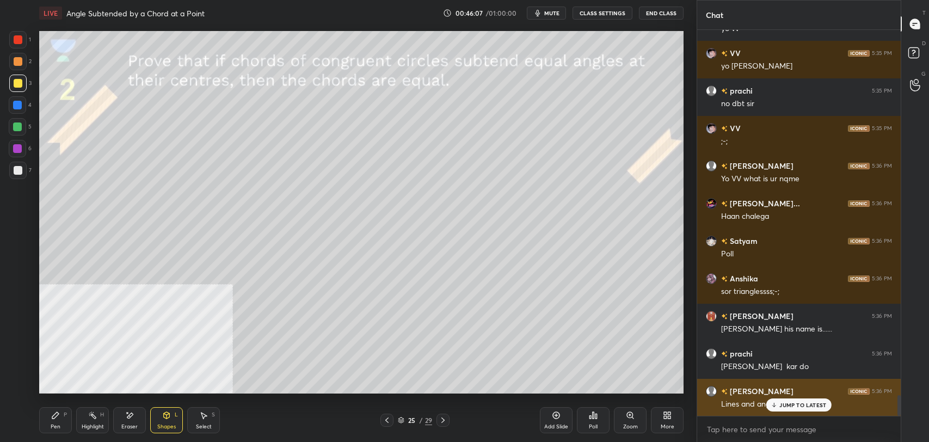
drag, startPoint x: 800, startPoint y: 407, endPoint x: 734, endPoint y: 401, distance: 66.7
click at [786, 406] on p "JUMP TO LATEST" at bounding box center [802, 405] width 47 height 7
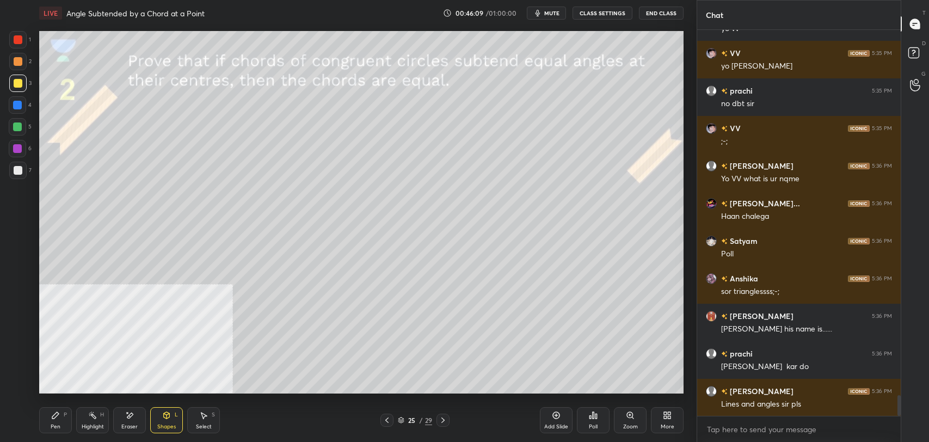
scroll to position [6788, 0]
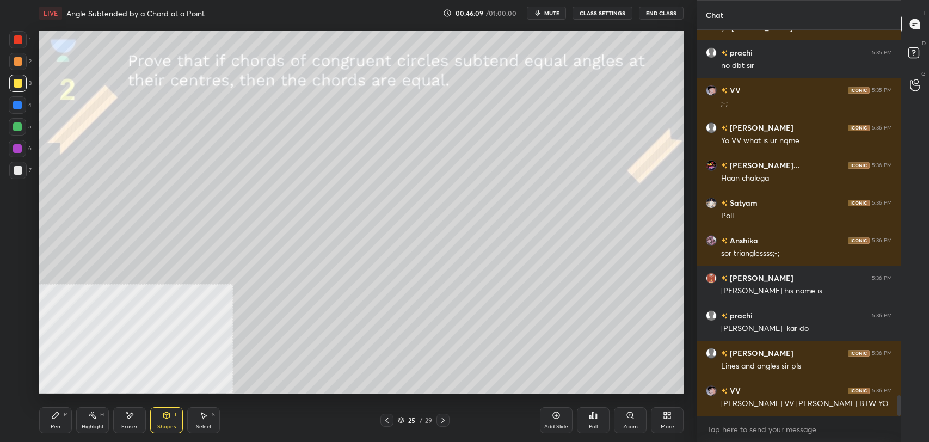
click at [555, 19] on button "mute" at bounding box center [546, 13] width 39 height 13
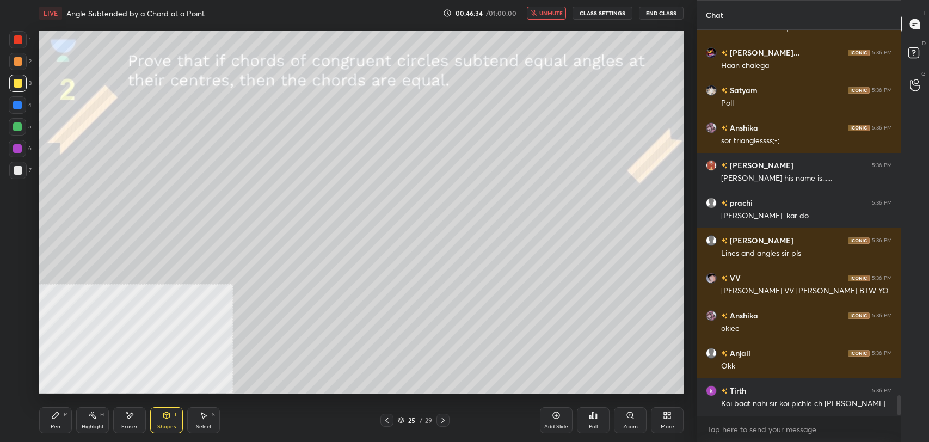
scroll to position [7051, 0]
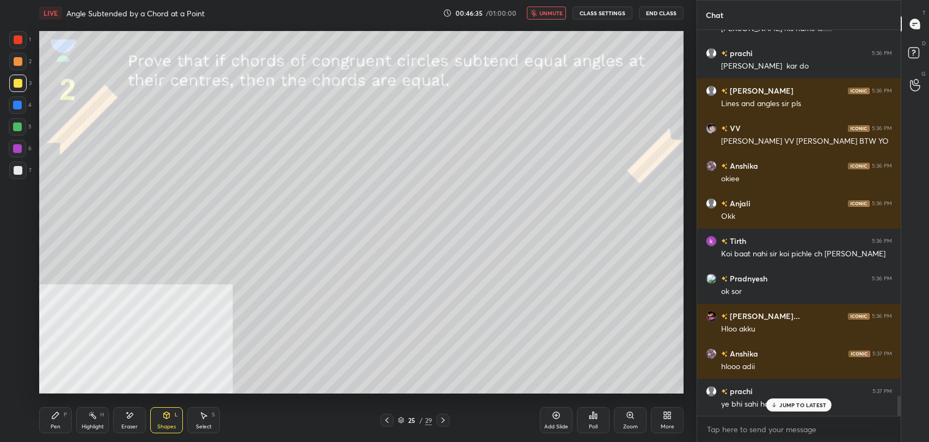
click at [552, 15] on span "unmute" at bounding box center [550, 13] width 23 height 8
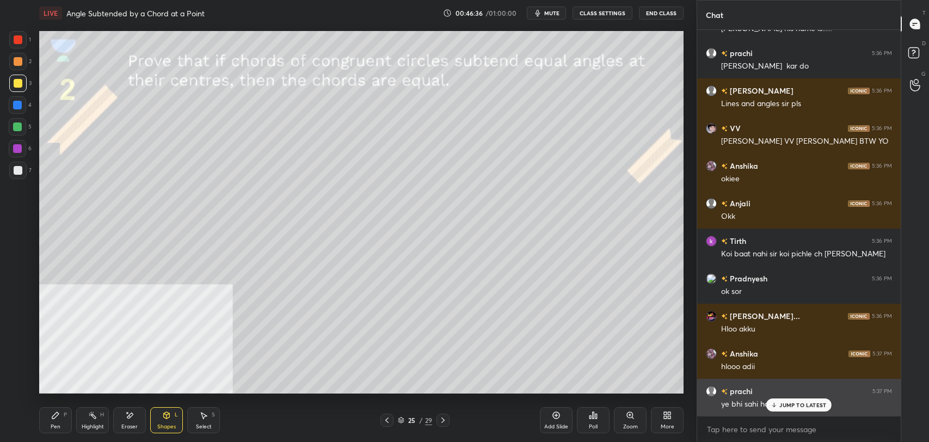
drag, startPoint x: 788, startPoint y: 402, endPoint x: 706, endPoint y: 389, distance: 82.6
click at [782, 400] on div "JUMP TO LATEST" at bounding box center [798, 404] width 65 height 13
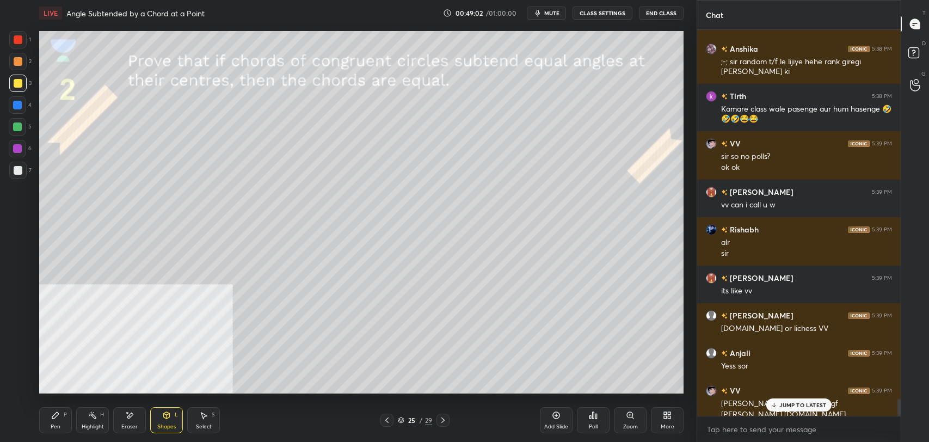
scroll to position [8514, 0]
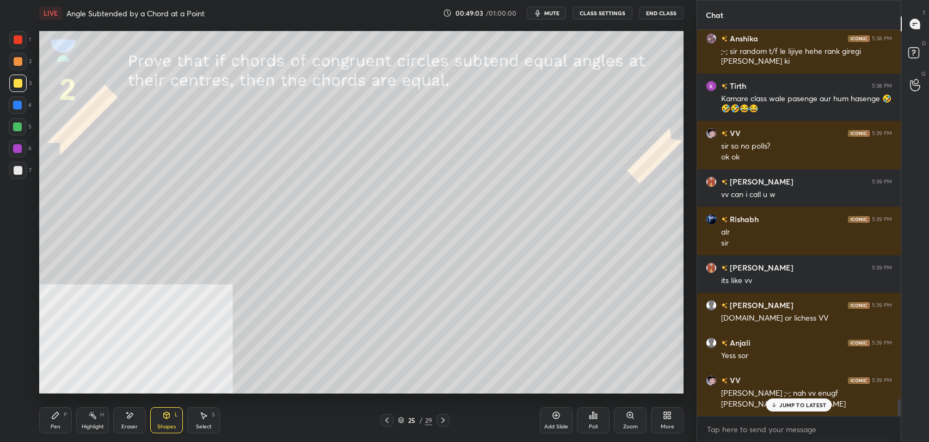
click at [555, 417] on icon at bounding box center [556, 415] width 9 height 9
click at [59, 420] on div "Pen P" at bounding box center [55, 420] width 33 height 26
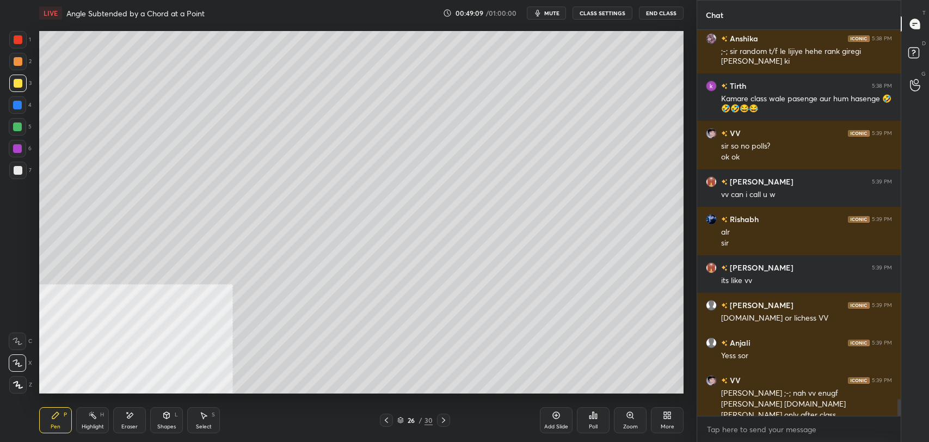
click at [17, 81] on div at bounding box center [18, 83] width 9 height 9
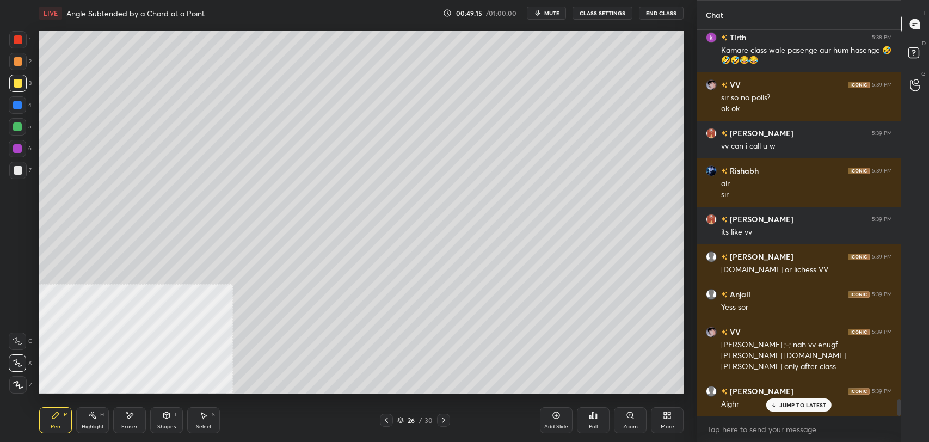
scroll to position [8600, 0]
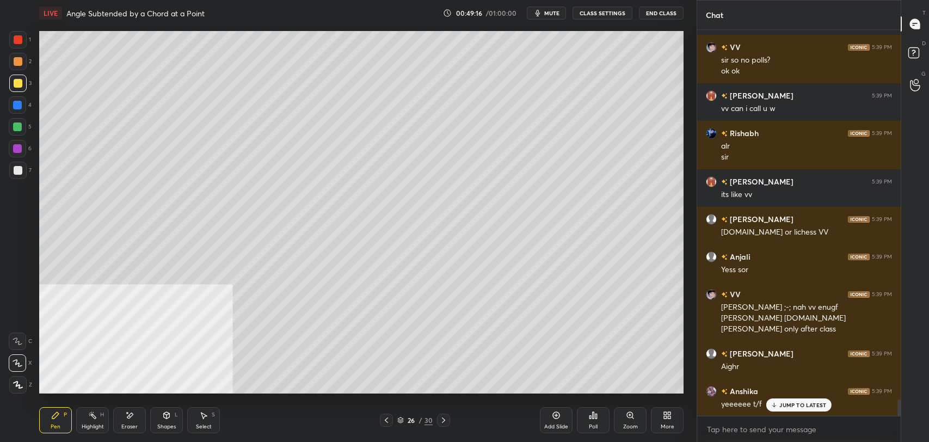
click at [136, 421] on div "Eraser" at bounding box center [129, 420] width 33 height 26
click at [9, 376] on div "Erase all" at bounding box center [19, 383] width 20 height 22
click at [17, 170] on div at bounding box center [18, 170] width 9 height 9
click at [126, 419] on icon at bounding box center [129, 415] width 9 height 9
click at [9, 385] on div "Erase all" at bounding box center [17, 384] width 17 height 17
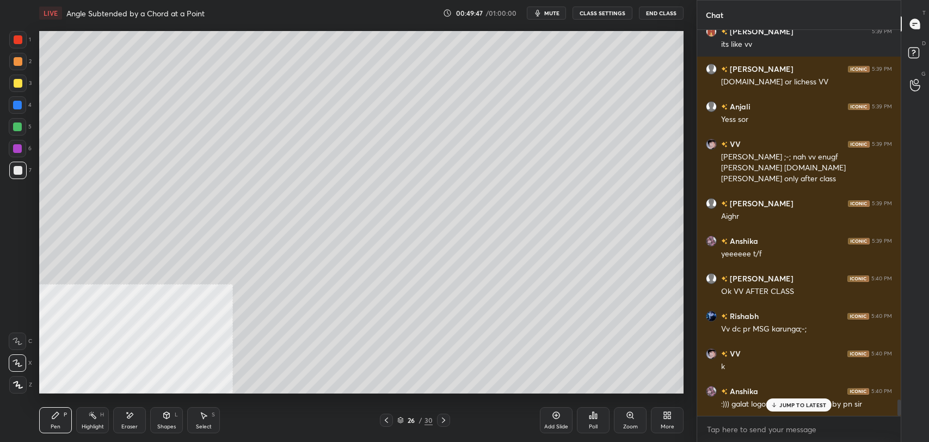
scroll to position [8788, 0]
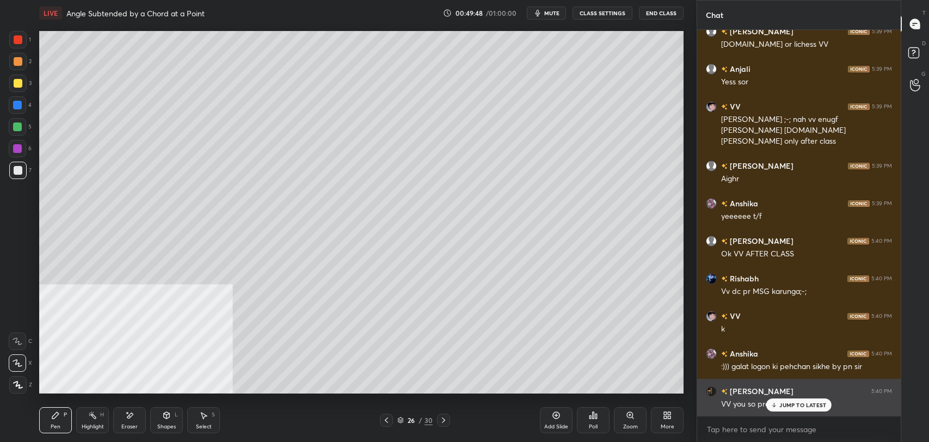
click at [790, 406] on p "JUMP TO LATEST" at bounding box center [802, 405] width 47 height 7
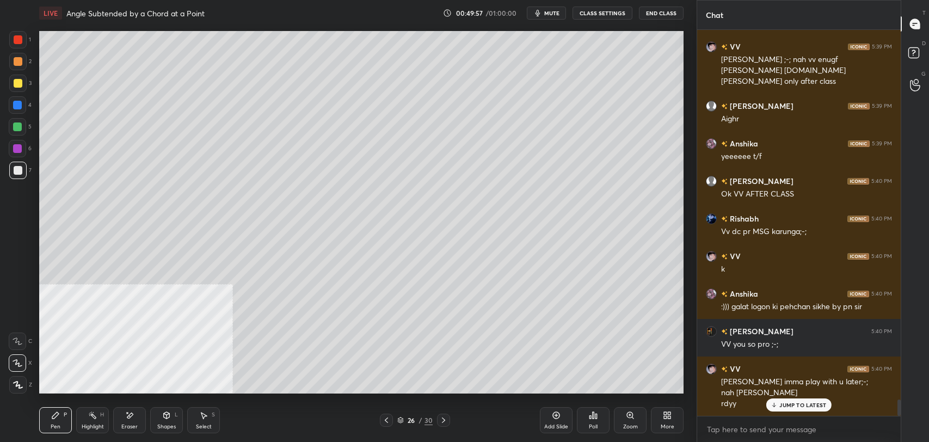
scroll to position [8885, 0]
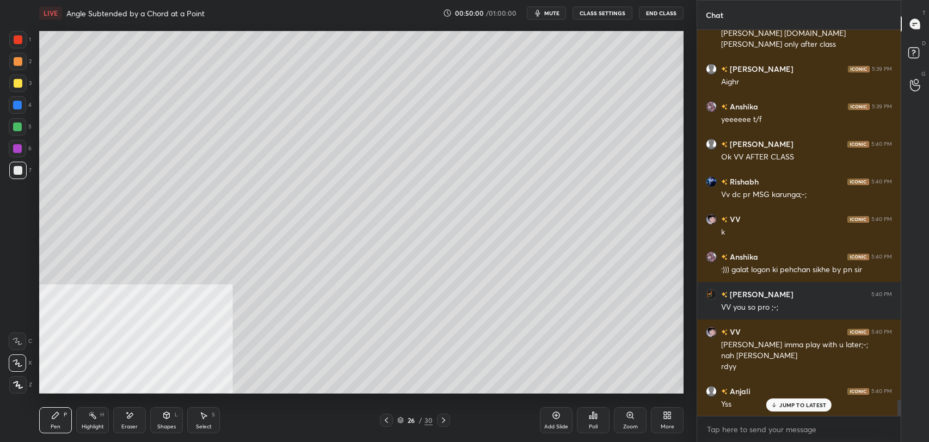
click at [589, 415] on icon at bounding box center [593, 415] width 9 height 9
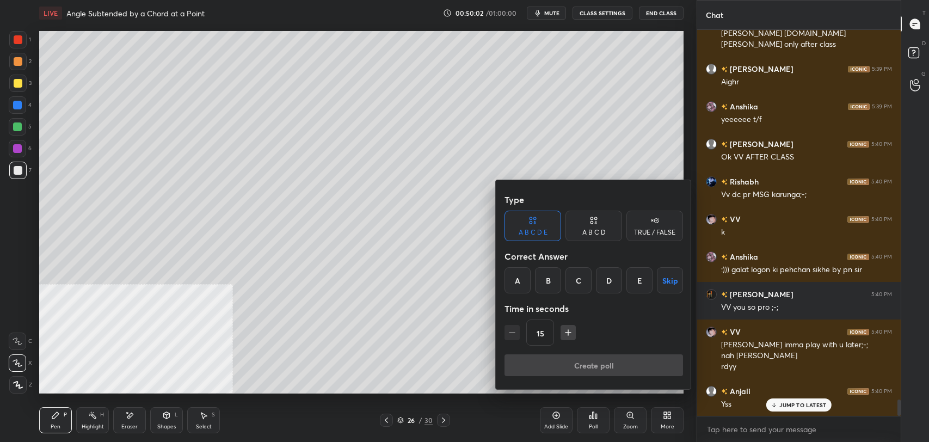
click at [650, 219] on icon at bounding box center [654, 220] width 9 height 11
click at [523, 280] on div "True" at bounding box center [533, 280] width 57 height 26
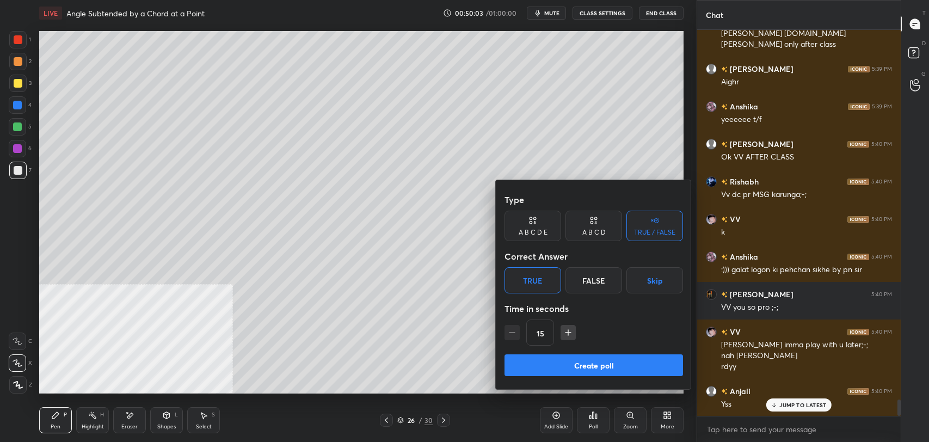
click at [591, 361] on button "Create poll" at bounding box center [594, 365] width 179 height 22
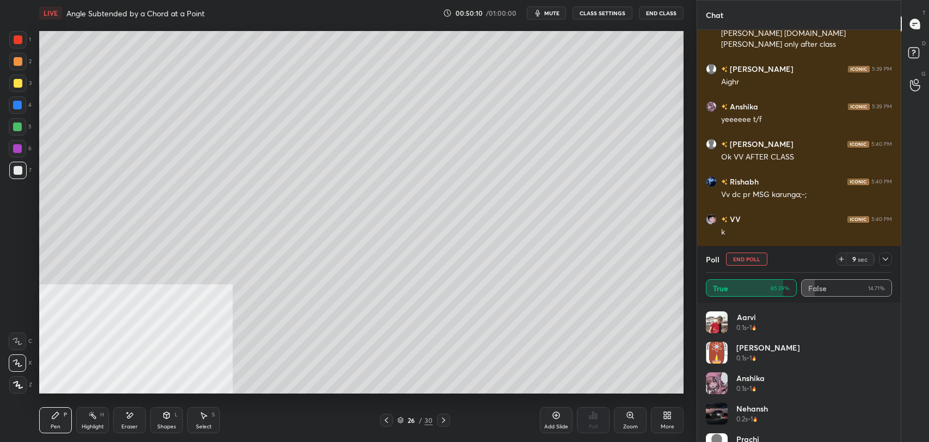
scroll to position [8979, 0]
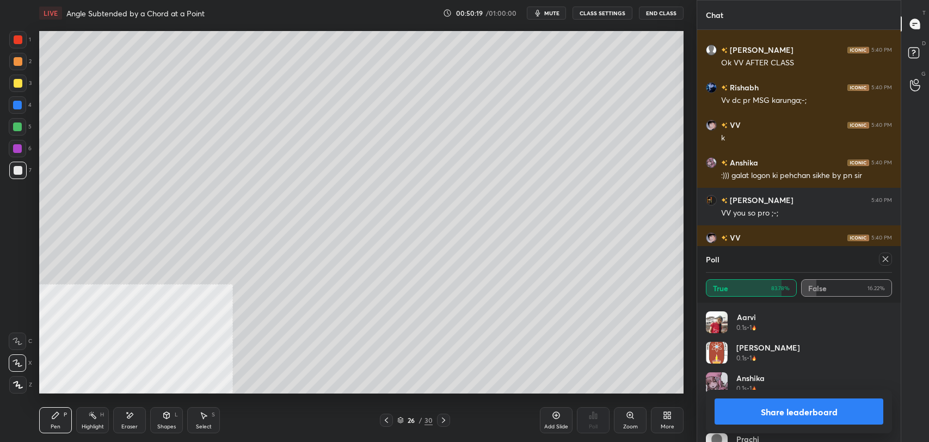
drag, startPoint x: 817, startPoint y: 402, endPoint x: 811, endPoint y: 407, distance: 8.1
click at [816, 403] on button "Share leaderboard" at bounding box center [799, 411] width 169 height 26
type textarea "x"
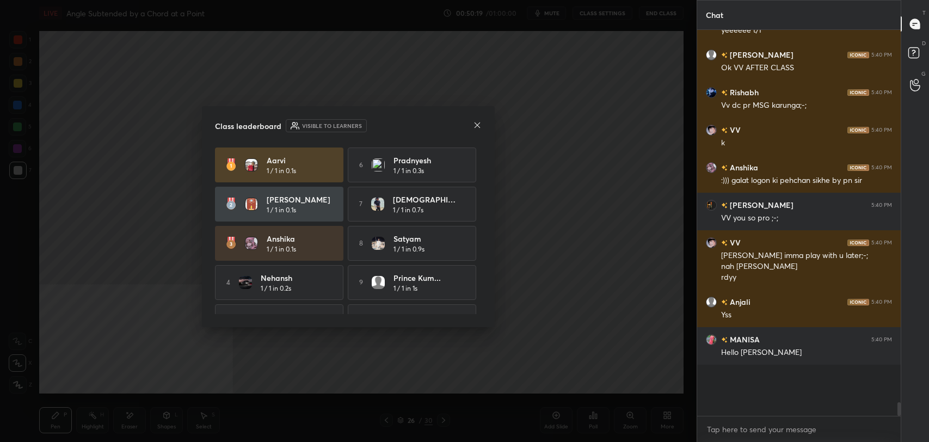
scroll to position [370, 200]
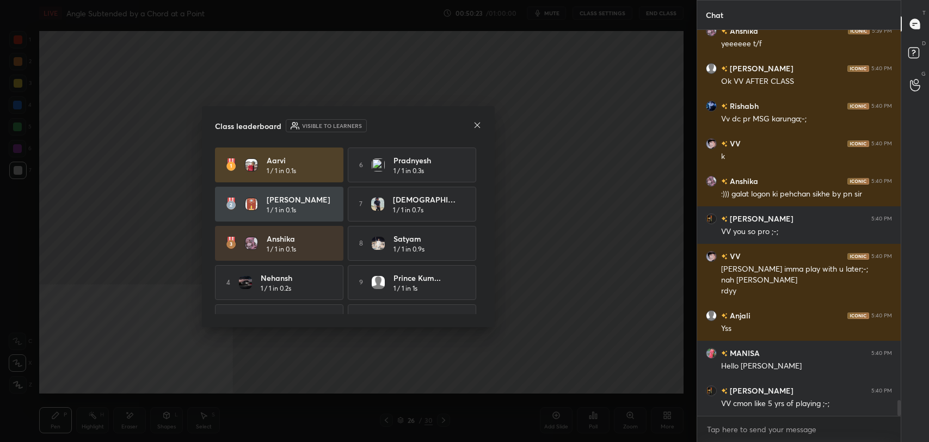
click at [474, 127] on icon at bounding box center [477, 125] width 9 height 9
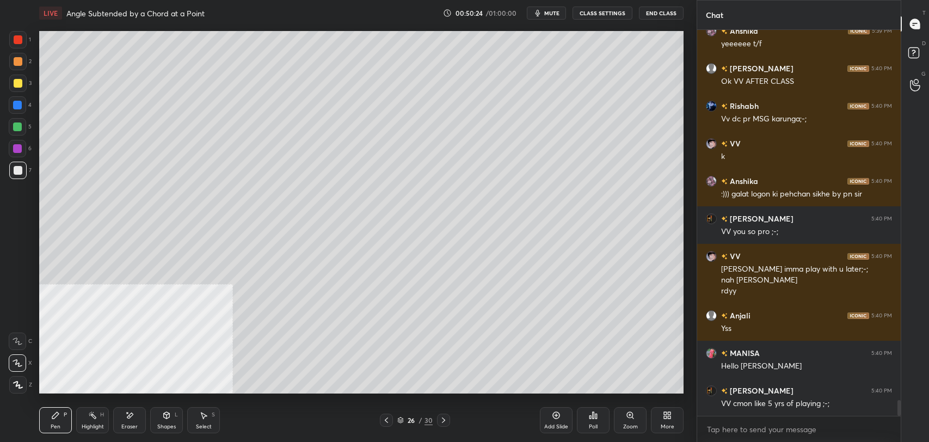
click at [613, 11] on button "CLASS SETTINGS" at bounding box center [603, 13] width 60 height 13
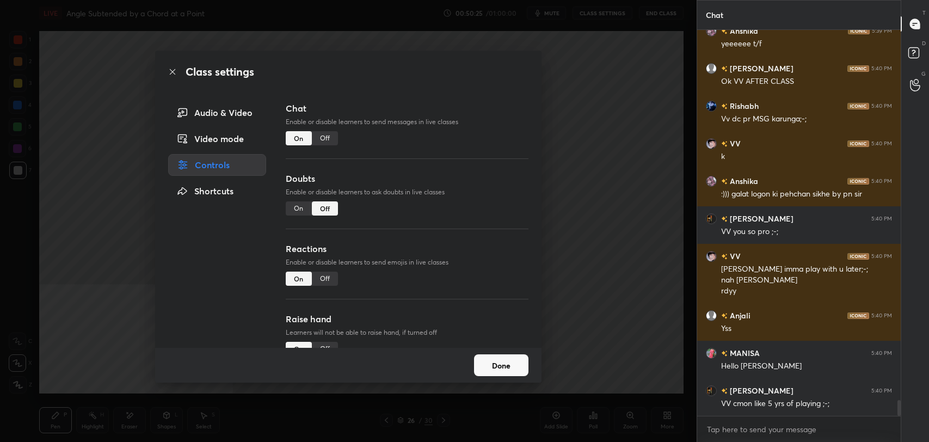
click at [318, 139] on div "Off" at bounding box center [325, 138] width 26 height 14
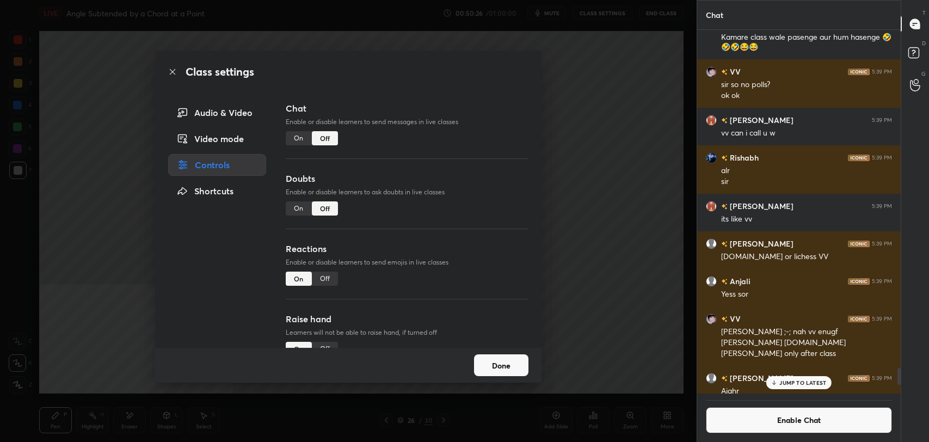
click at [176, 71] on icon at bounding box center [172, 71] width 9 height 9
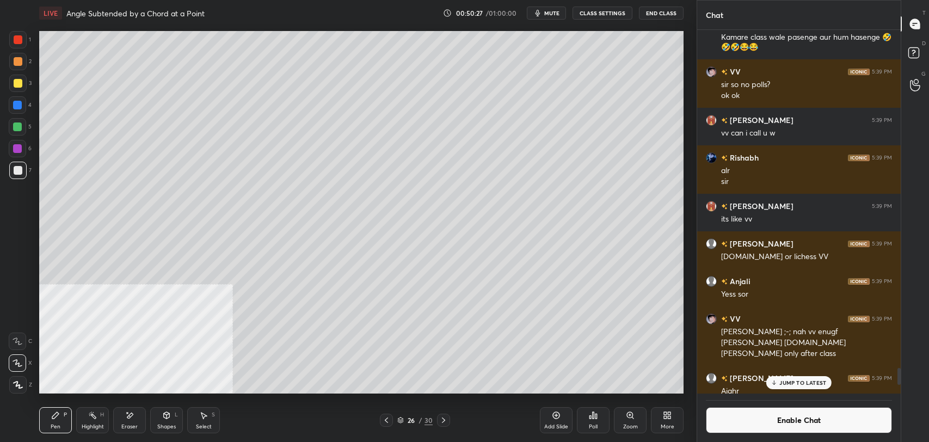
click at [16, 62] on div at bounding box center [18, 61] width 9 height 9
click at [167, 411] on icon at bounding box center [166, 415] width 9 height 9
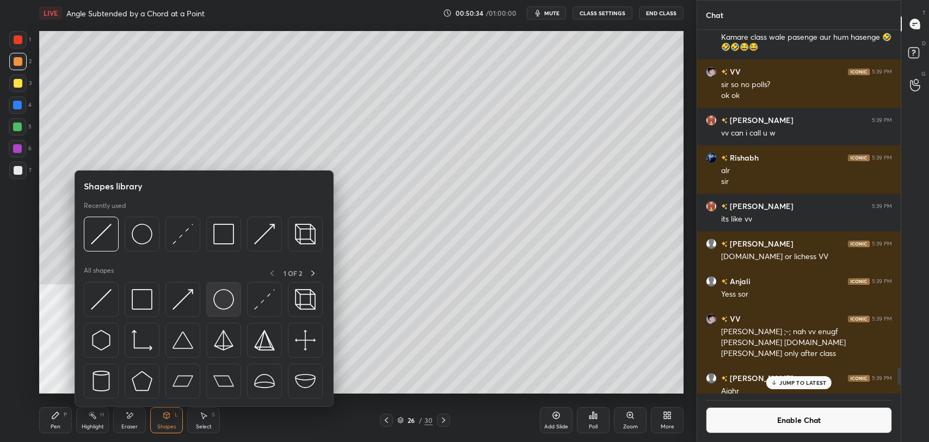
click at [226, 291] on img at bounding box center [223, 299] width 21 height 21
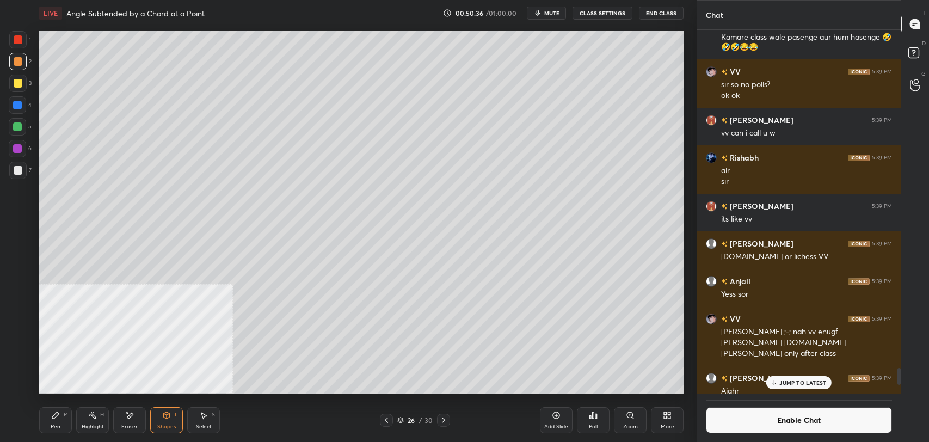
click at [167, 409] on div "Shapes L" at bounding box center [166, 420] width 33 height 26
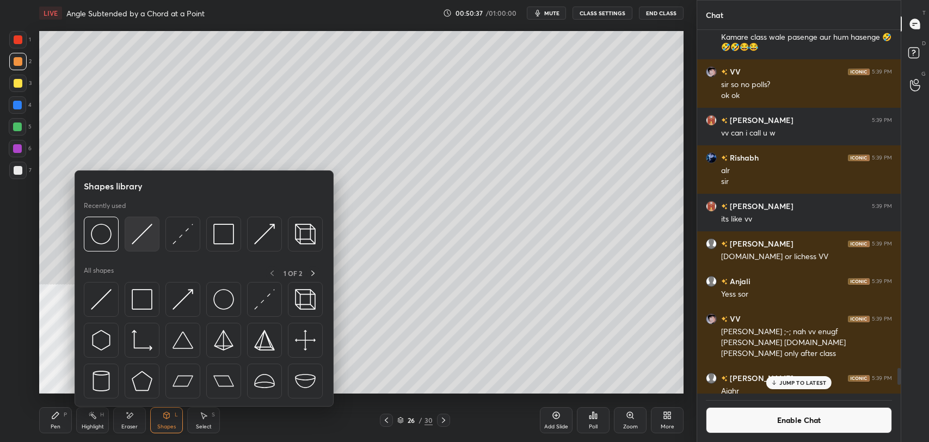
click at [146, 231] on img at bounding box center [142, 234] width 21 height 21
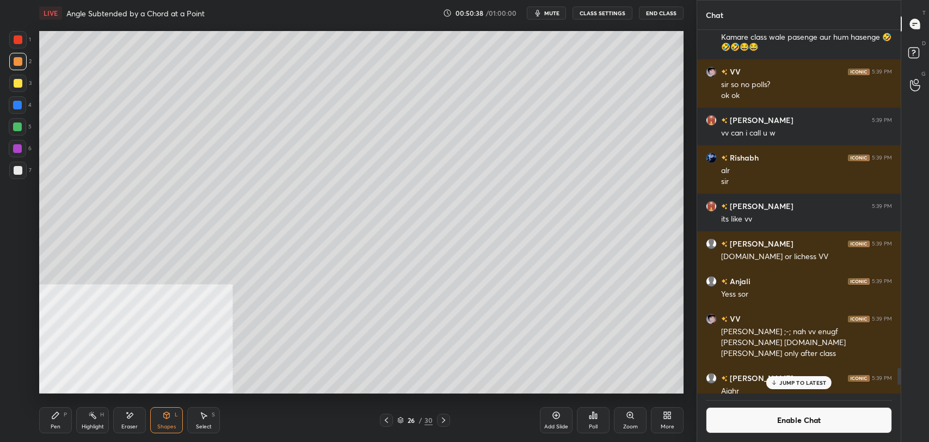
click at [665, 415] on icon at bounding box center [665, 413] width 3 height 3
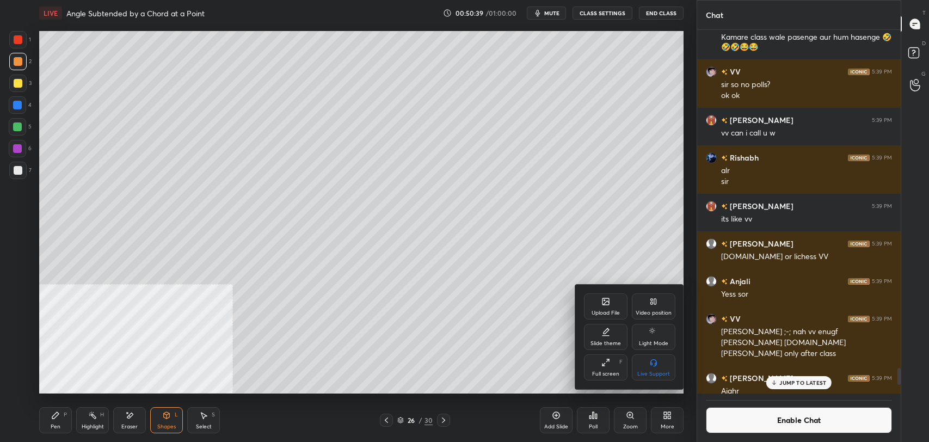
click at [661, 297] on div "Video position" at bounding box center [654, 306] width 44 height 26
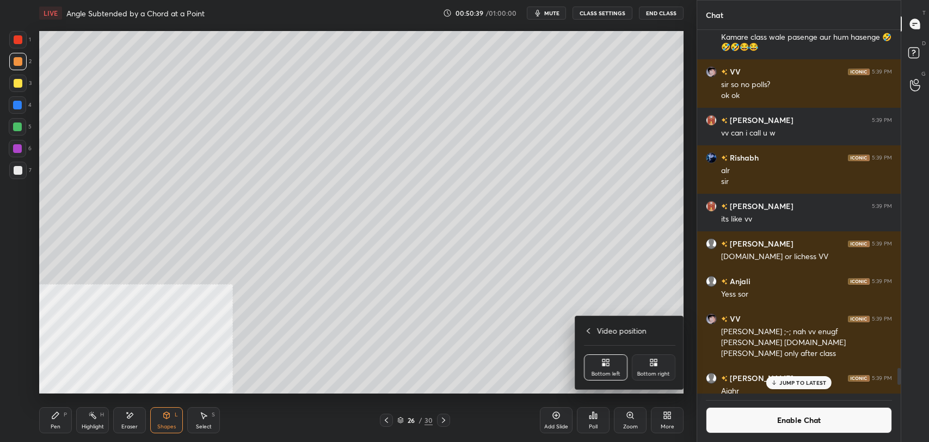
click at [654, 376] on div "Bottom right" at bounding box center [653, 373] width 33 height 5
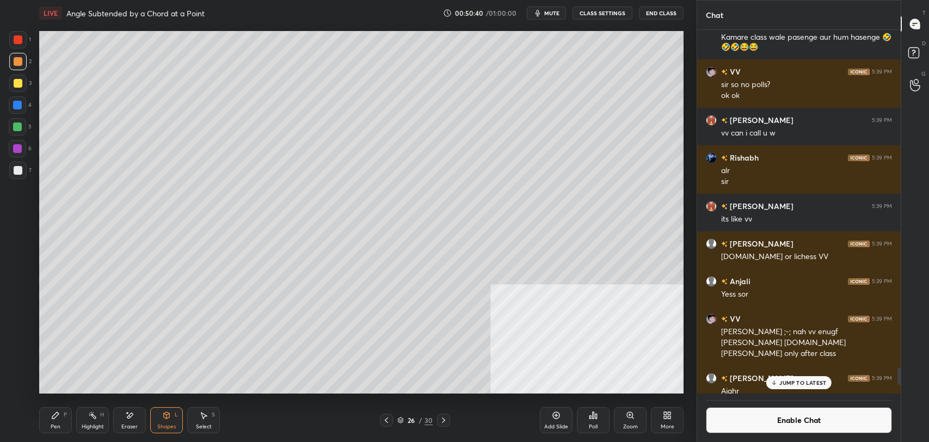
click at [167, 415] on icon at bounding box center [167, 417] width 0 height 4
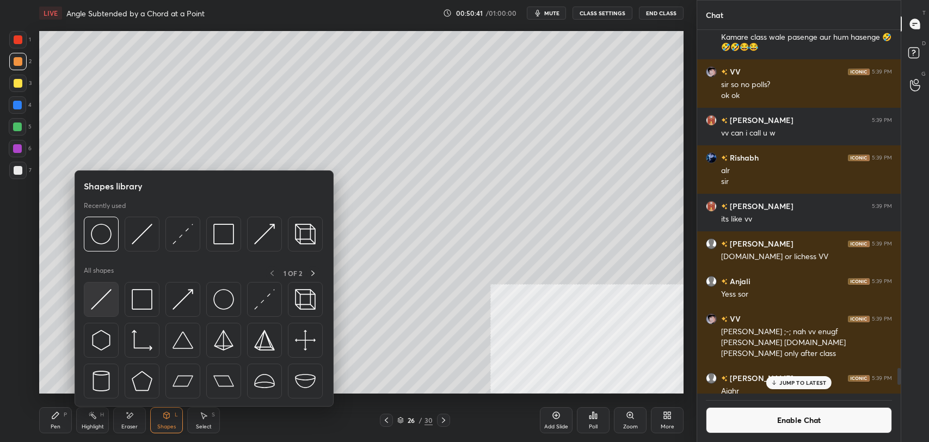
click at [102, 297] on img at bounding box center [101, 299] width 21 height 21
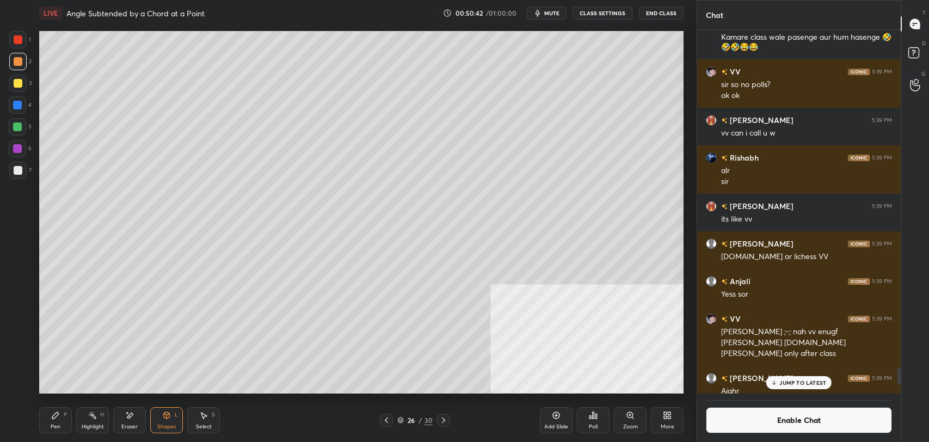
click at [22, 165] on div at bounding box center [17, 170] width 17 height 17
click at [91, 415] on rect at bounding box center [93, 416] width 5 height 5
click at [55, 411] on icon at bounding box center [55, 415] width 9 height 9
click at [767, 422] on button "Enable Chat" at bounding box center [799, 420] width 186 height 26
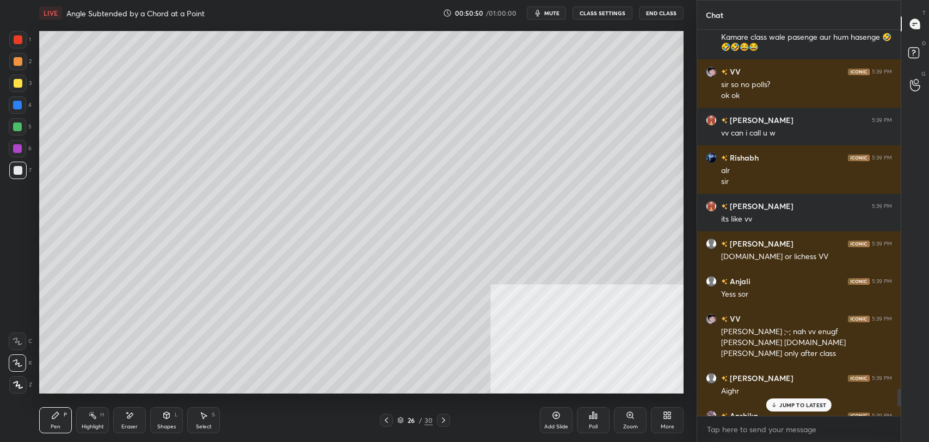
click at [802, 402] on p "JUMP TO LATEST" at bounding box center [802, 405] width 47 height 7
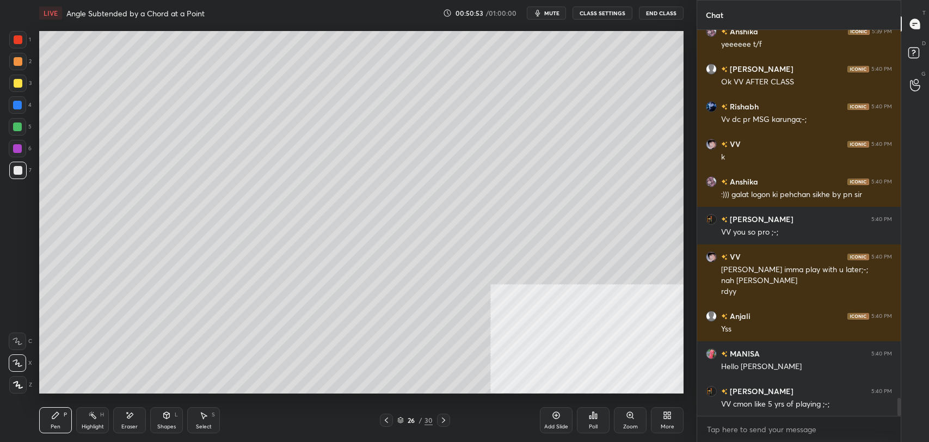
click at [554, 413] on icon at bounding box center [556, 415] width 7 height 7
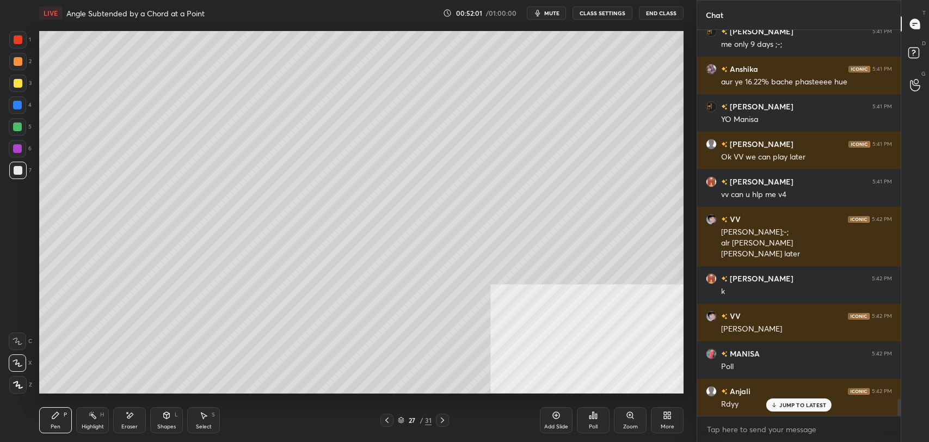
scroll to position [8434, 0]
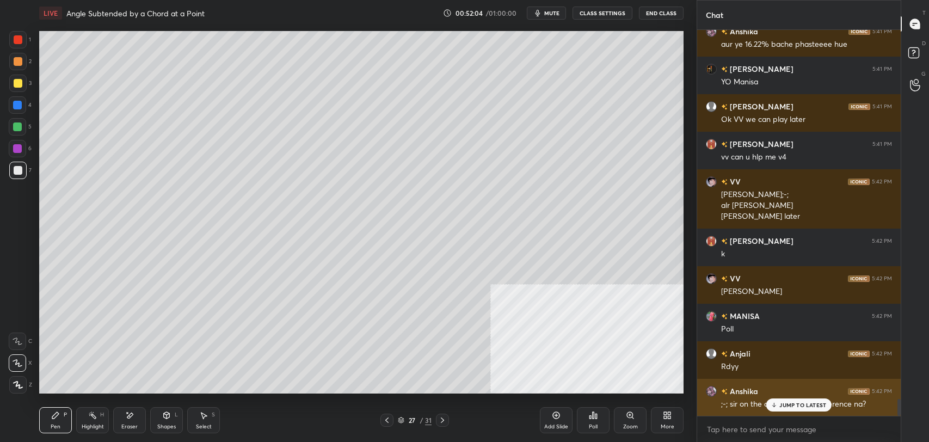
click at [785, 402] on p "JUMP TO LATEST" at bounding box center [802, 405] width 47 height 7
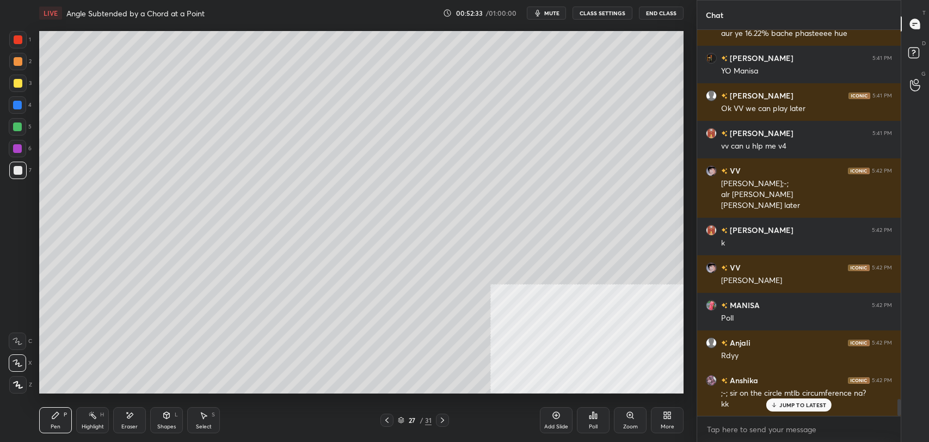
scroll to position [8483, 0]
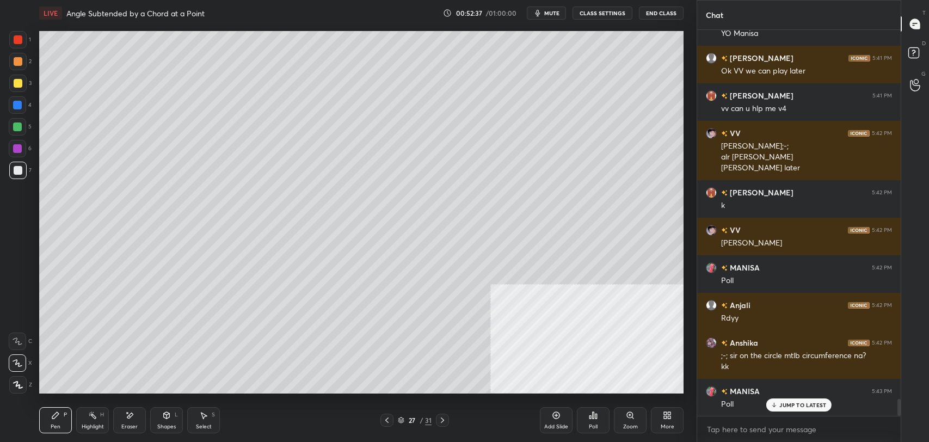
click at [597, 415] on icon at bounding box center [593, 415] width 9 height 9
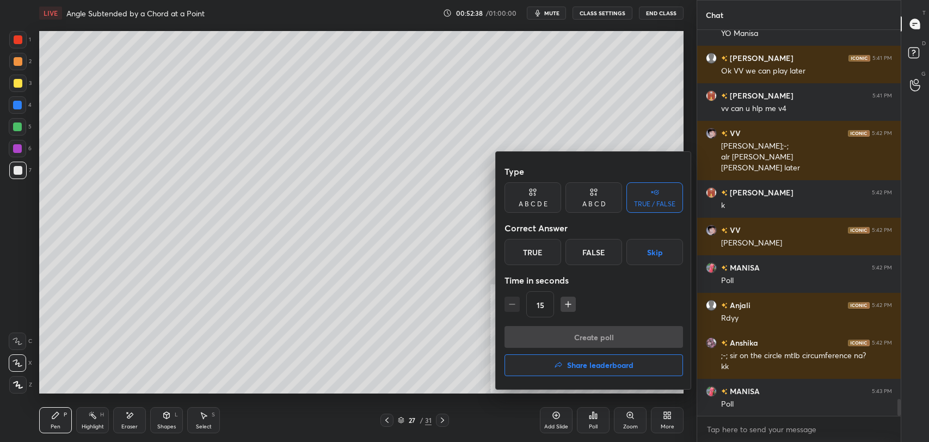
scroll to position [8521, 0]
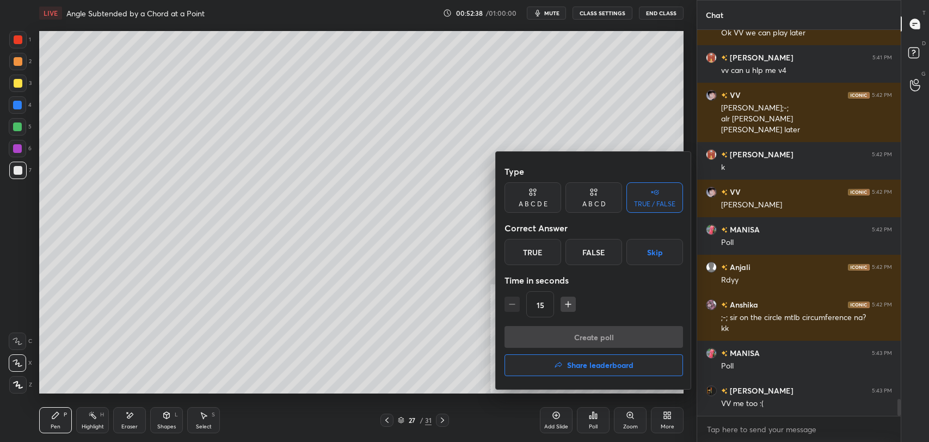
click at [532, 247] on div "True" at bounding box center [533, 252] width 57 height 26
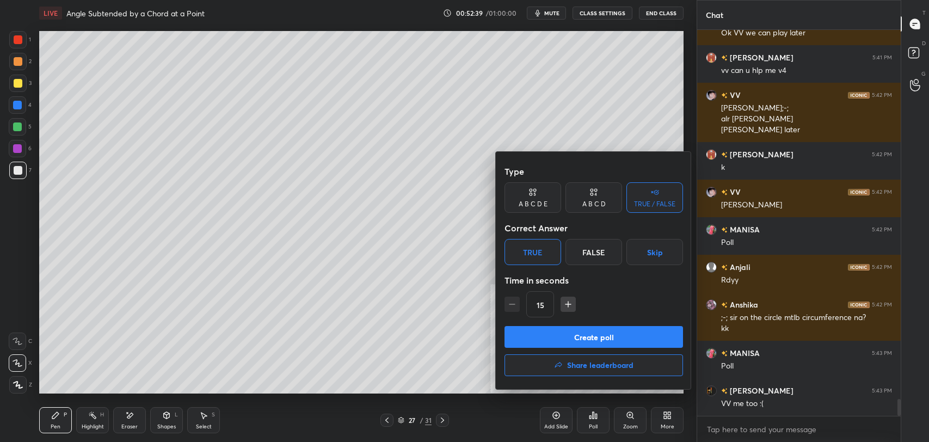
click at [566, 337] on button "Create poll" at bounding box center [594, 337] width 179 height 22
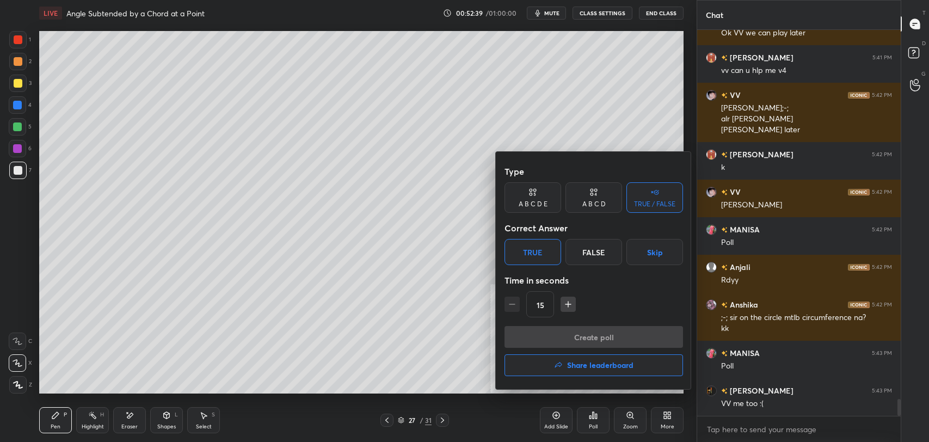
type textarea "x"
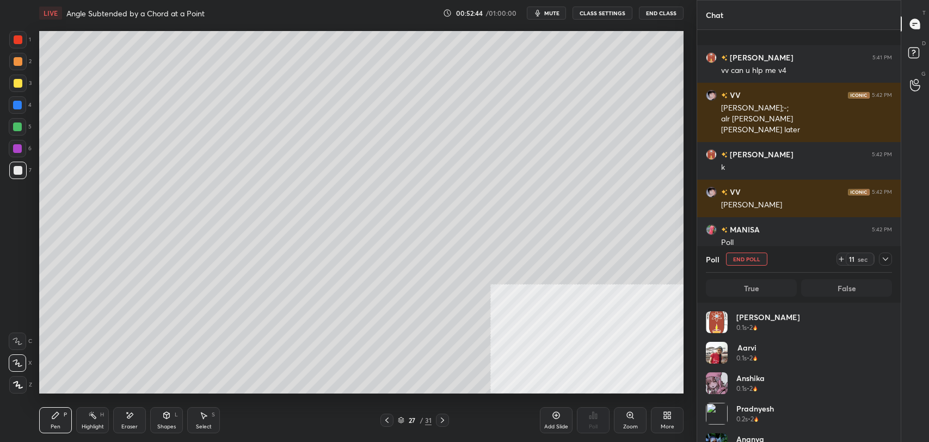
scroll to position [8614, 0]
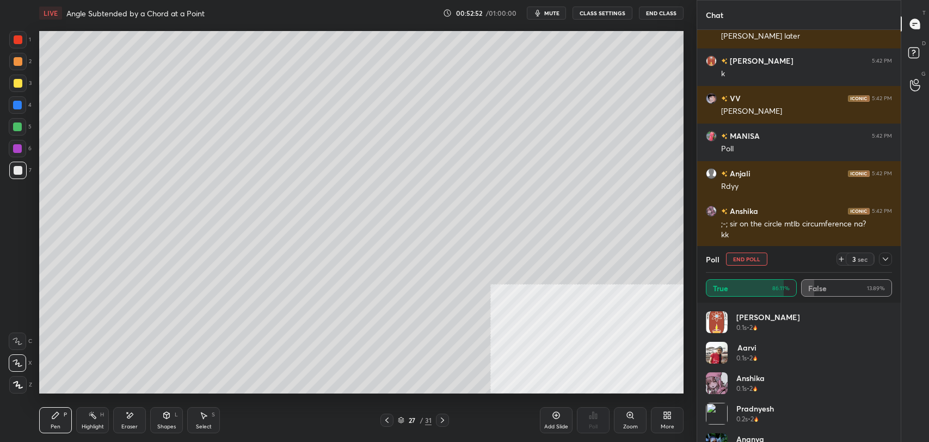
click at [613, 9] on button "CLASS SETTINGS" at bounding box center [603, 13] width 60 height 13
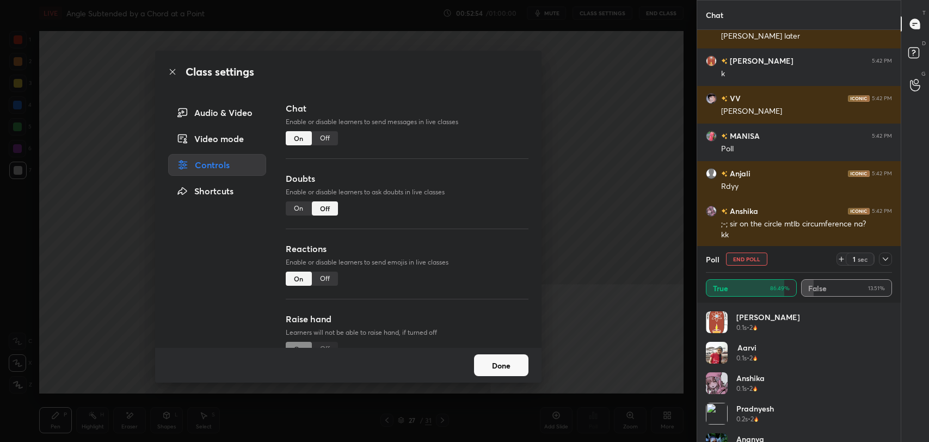
click at [328, 139] on div "Off" at bounding box center [325, 138] width 26 height 14
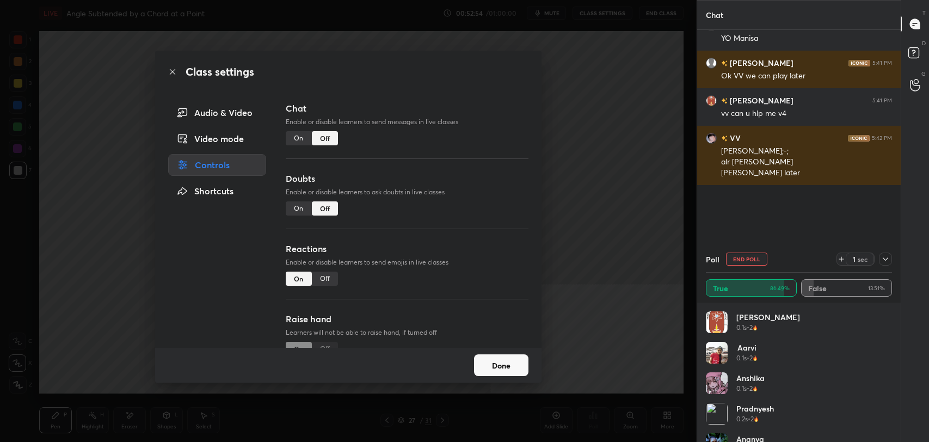
scroll to position [304, 200]
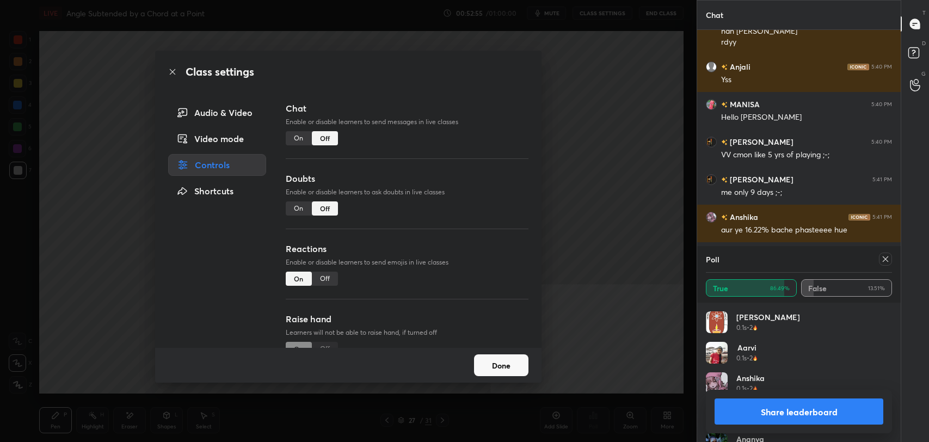
click at [172, 73] on icon at bounding box center [172, 71] width 9 height 9
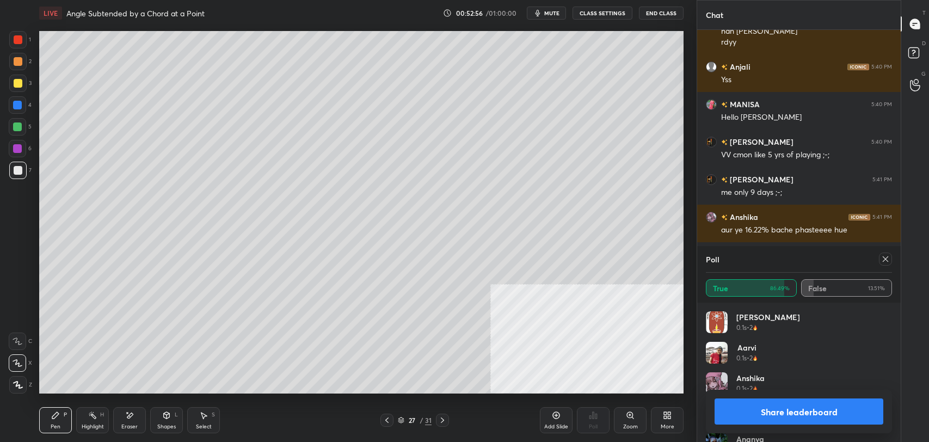
click at [781, 404] on button "Share leaderboard" at bounding box center [799, 411] width 169 height 26
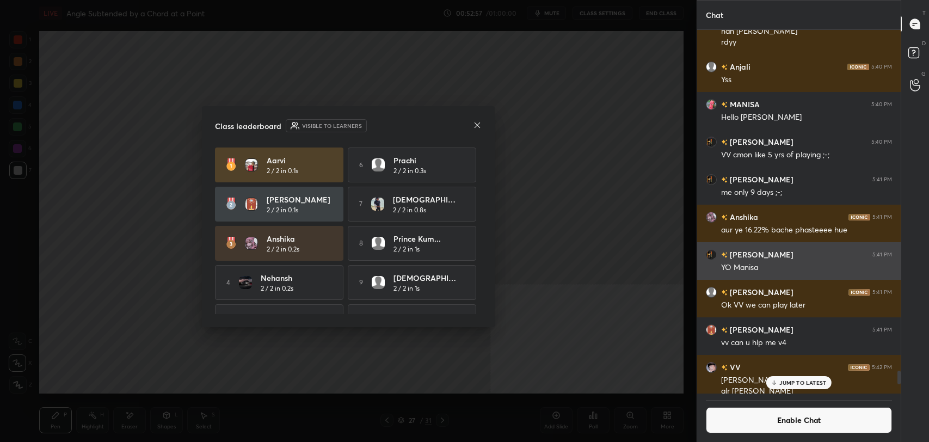
scroll to position [360, 200]
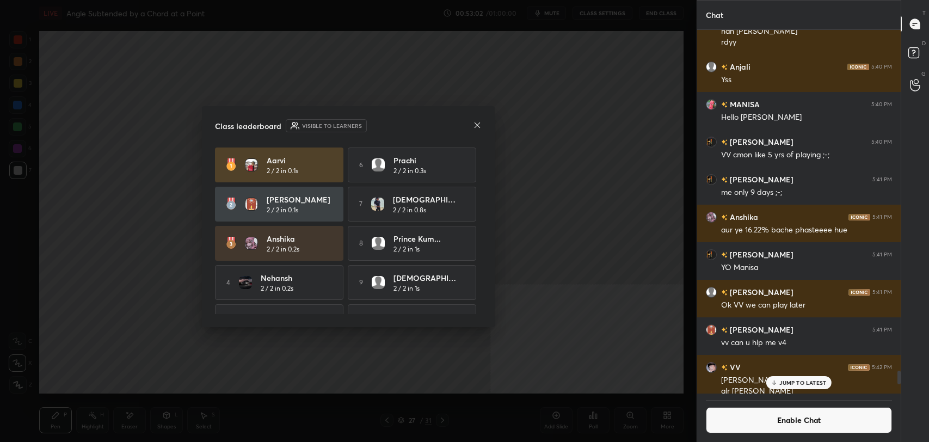
click at [478, 125] on icon at bounding box center [477, 125] width 9 height 9
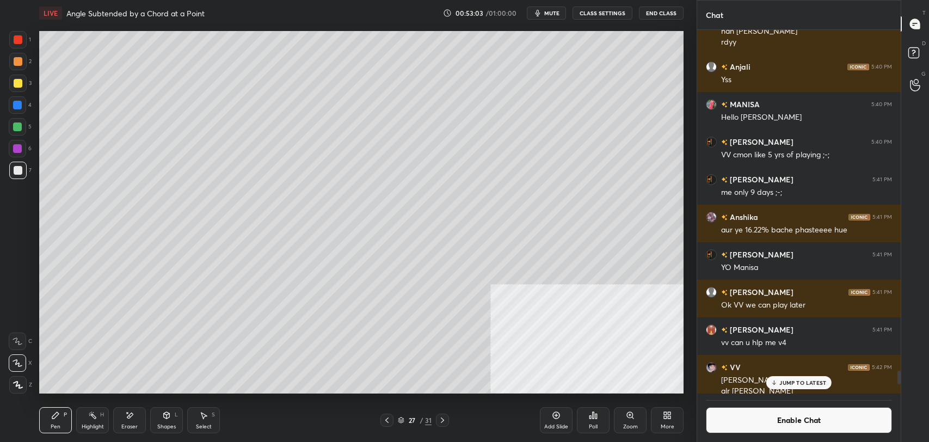
click at [165, 422] on div "Shapes L" at bounding box center [166, 420] width 33 height 26
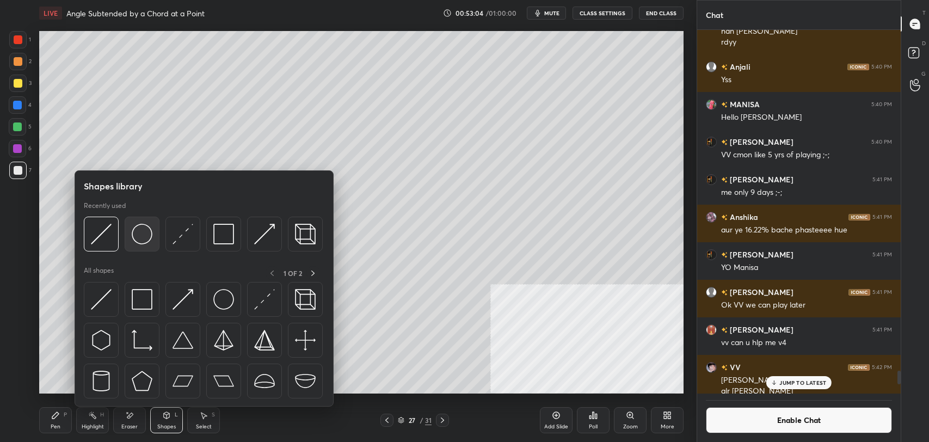
click at [141, 222] on div at bounding box center [142, 234] width 35 height 35
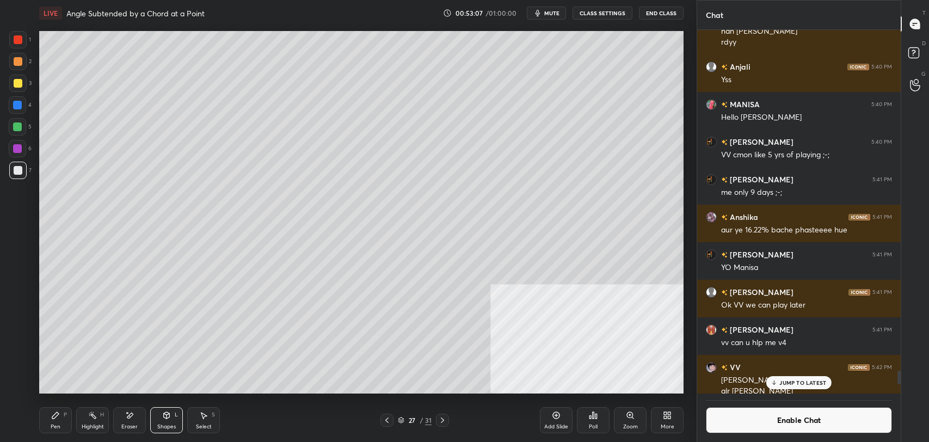
click at [57, 418] on icon at bounding box center [55, 415] width 9 height 9
click at [159, 420] on div "Shapes L" at bounding box center [166, 420] width 33 height 26
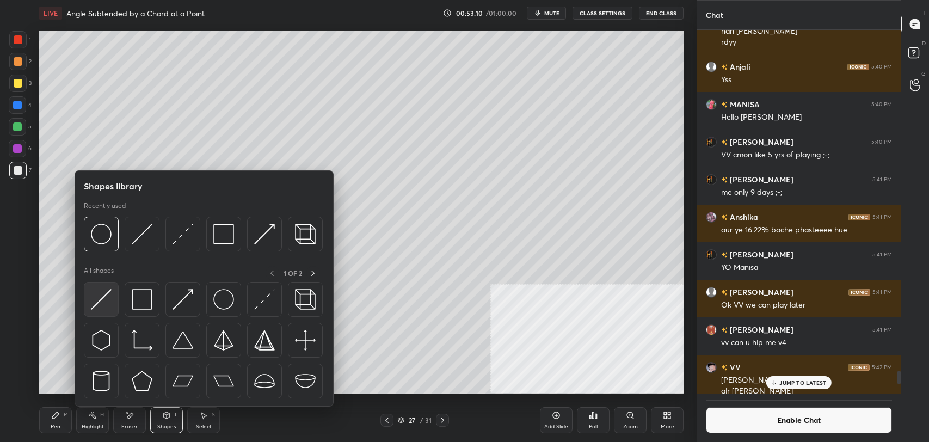
click at [105, 291] on img at bounding box center [101, 299] width 21 height 21
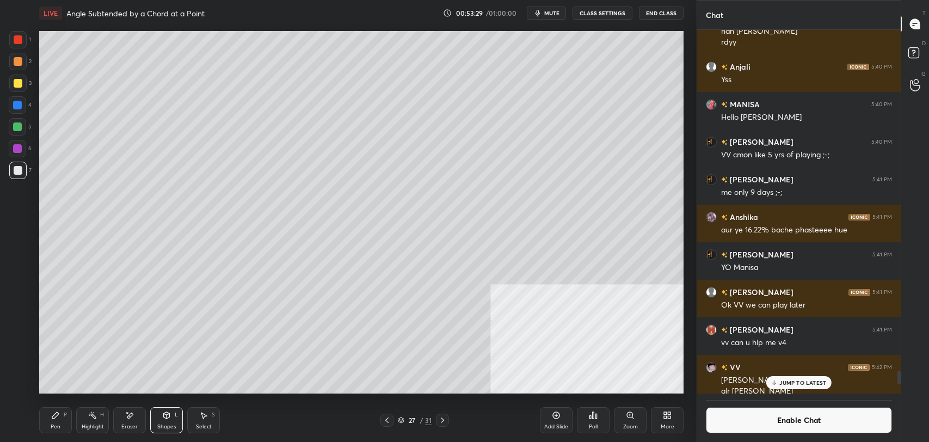
click at [58, 421] on div "Pen P" at bounding box center [55, 420] width 33 height 26
click at [734, 413] on button "Enable Chat" at bounding box center [799, 420] width 186 height 26
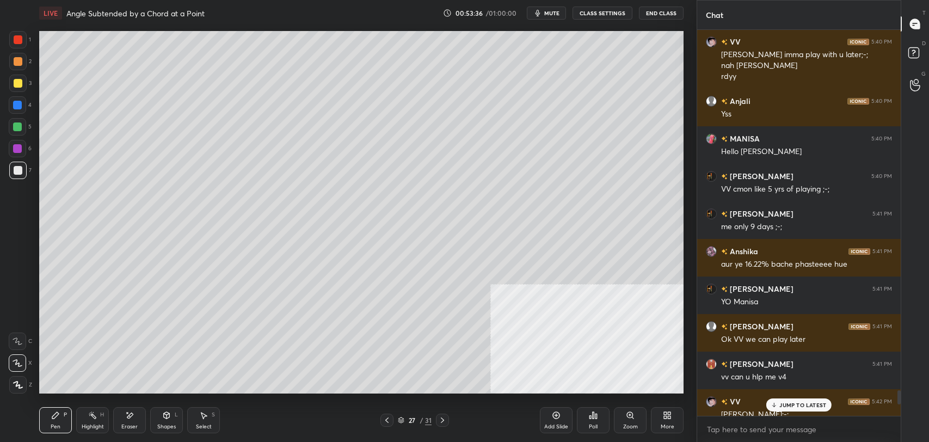
click at [165, 422] on div "Shapes L" at bounding box center [166, 420] width 33 height 26
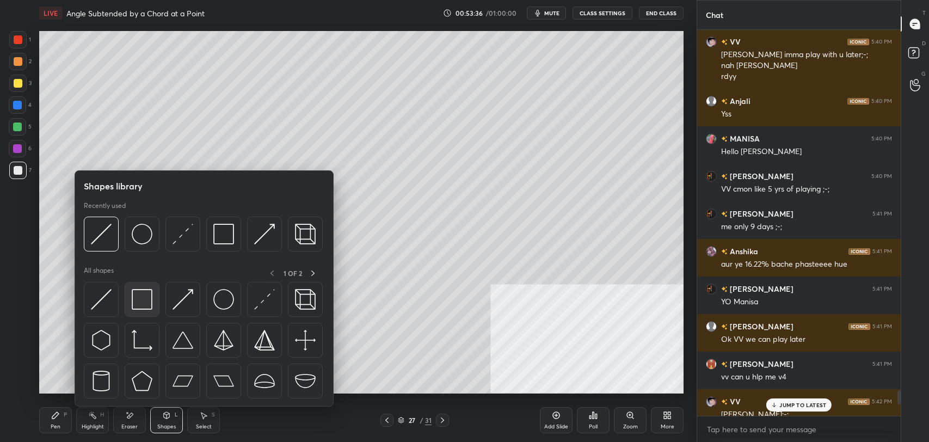
click at [132, 297] on img at bounding box center [142, 299] width 21 height 21
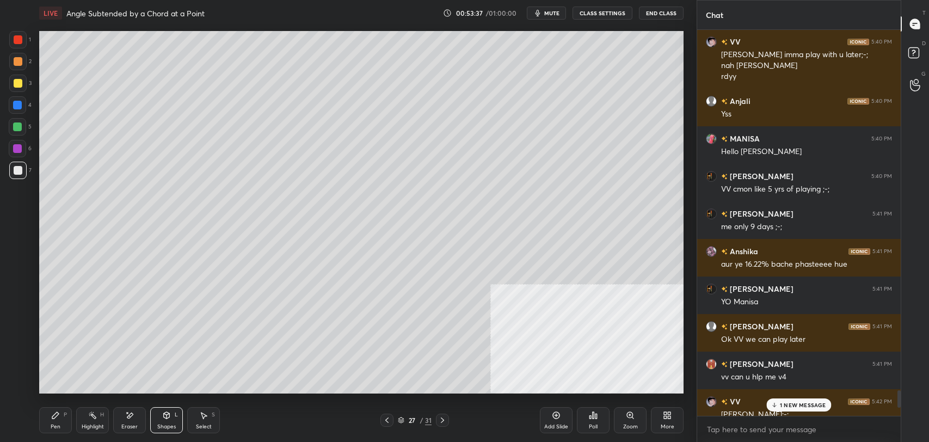
click at [13, 83] on div at bounding box center [17, 83] width 17 height 17
click at [792, 406] on p "1 NEW MESSAGE" at bounding box center [803, 405] width 46 height 7
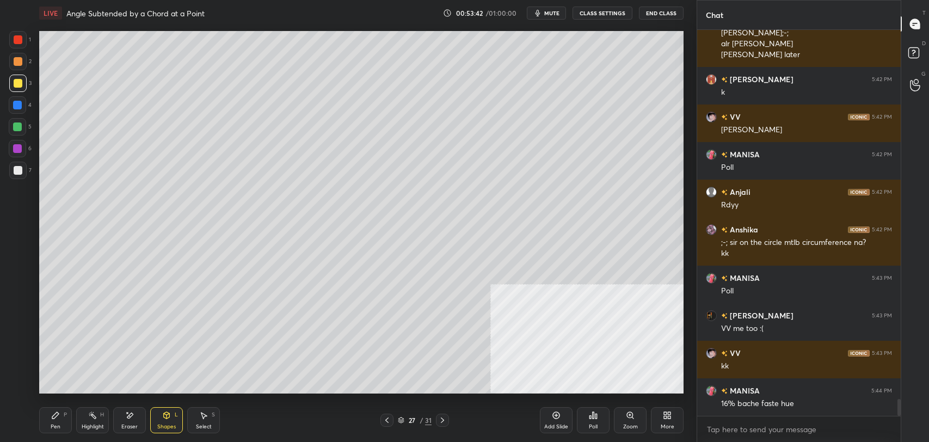
scroll to position [8436, 0]
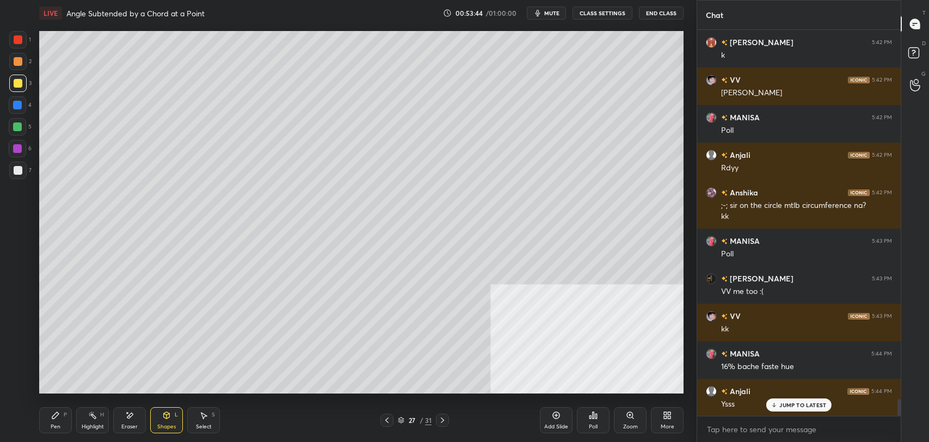
click at [556, 414] on icon at bounding box center [556, 415] width 3 height 3
click at [22, 169] on div at bounding box center [17, 170] width 17 height 17
click at [57, 419] on div "Pen P" at bounding box center [55, 420] width 33 height 26
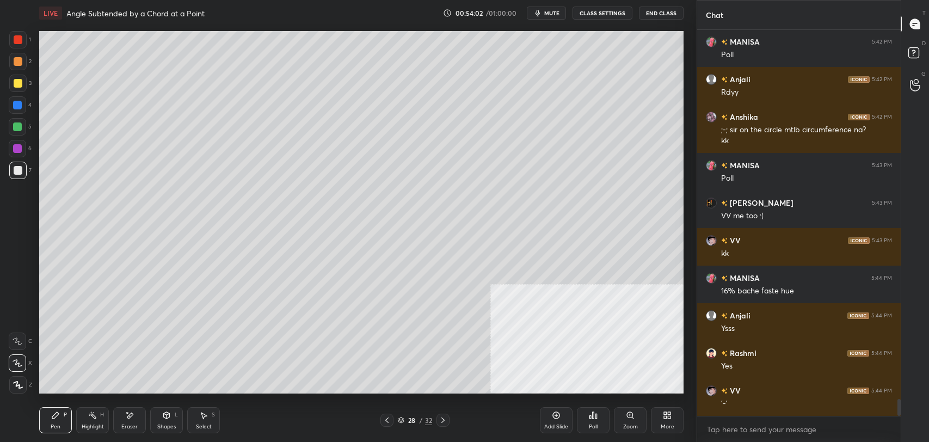
scroll to position [8549, 0]
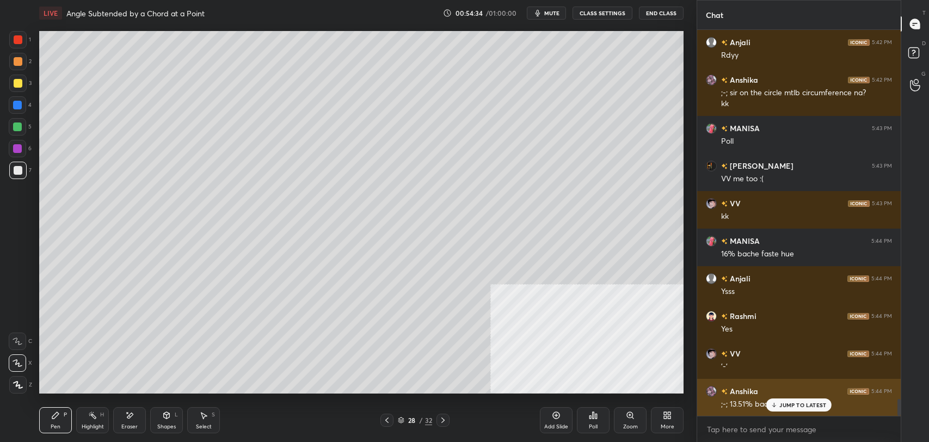
click at [785, 405] on p "JUMP TO LATEST" at bounding box center [802, 405] width 47 height 7
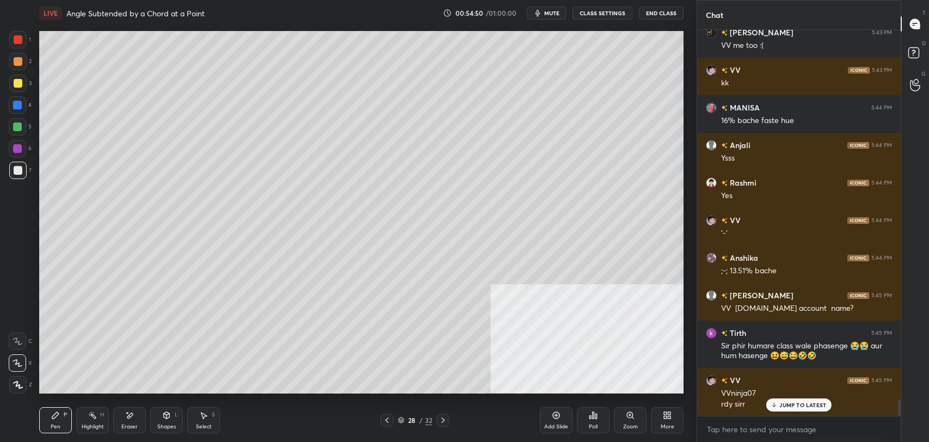
scroll to position [8720, 0]
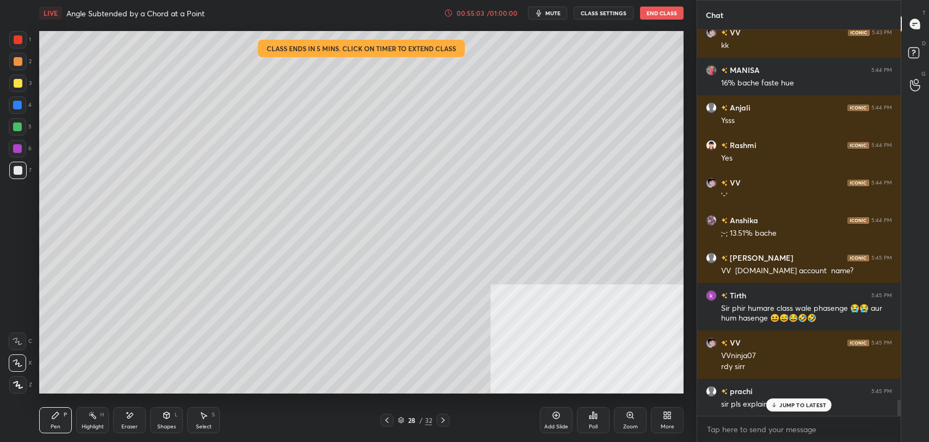
click at [795, 408] on p "JUMP TO LATEST" at bounding box center [802, 405] width 47 height 7
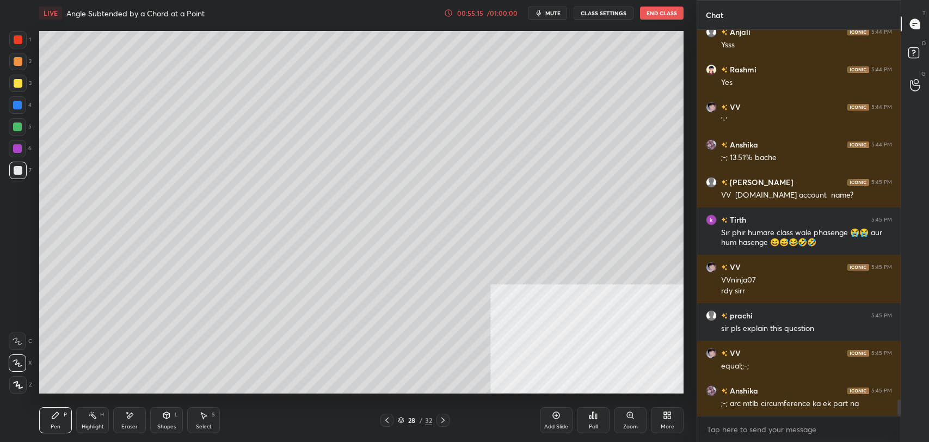
scroll to position [8833, 0]
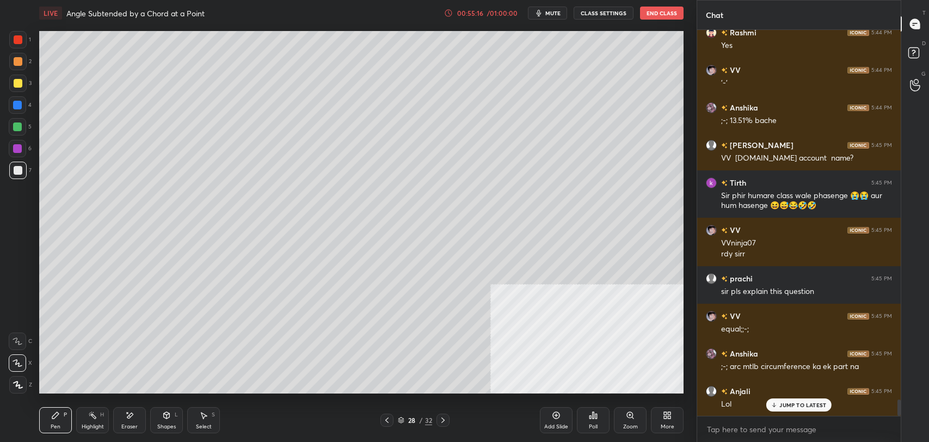
click at [472, 12] on div "00:55:16" at bounding box center [470, 13] width 30 height 7
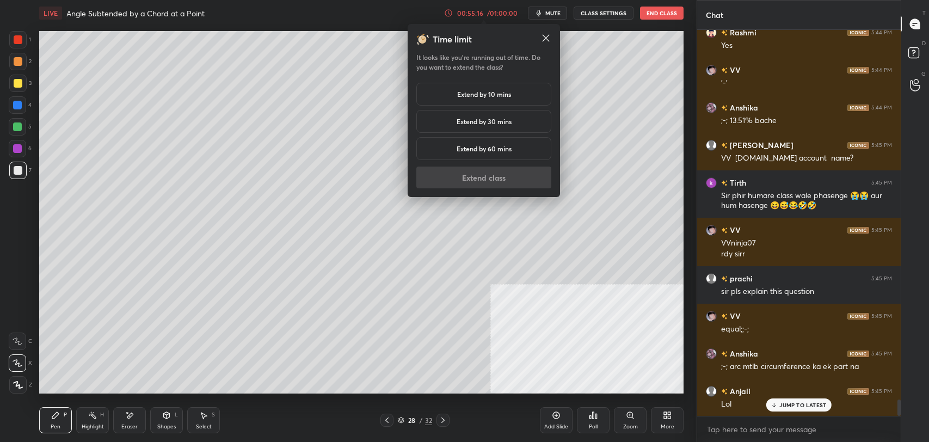
scroll to position [8870, 0]
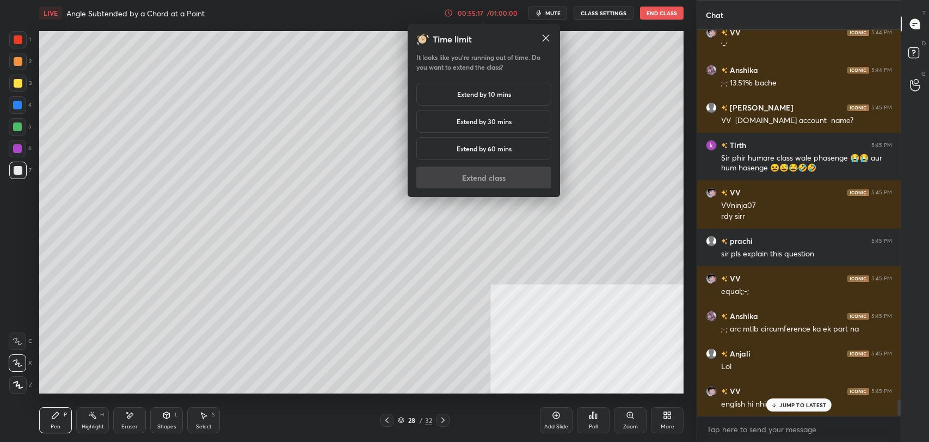
click at [448, 92] on div "Extend by 10 mins" at bounding box center [483, 94] width 135 height 23
click at [466, 184] on button "Extend class" at bounding box center [483, 178] width 135 height 22
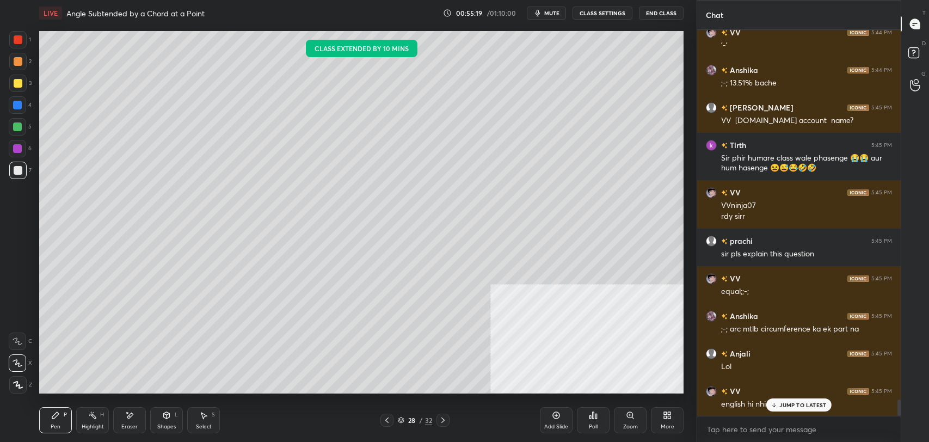
click at [790, 408] on div "JUMP TO LATEST" at bounding box center [798, 404] width 65 height 13
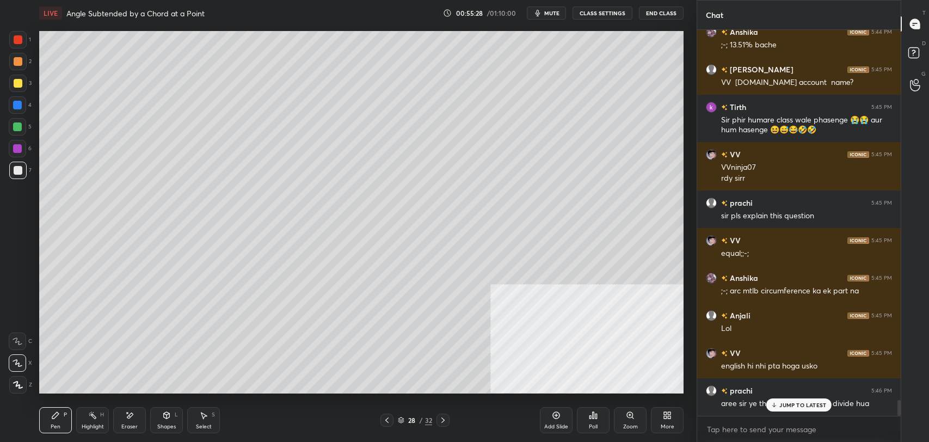
scroll to position [8945, 0]
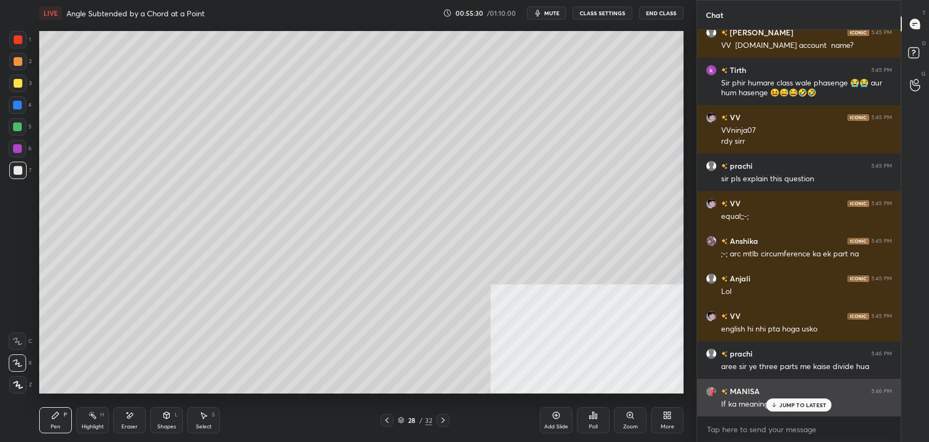
click at [765, 402] on div "If ka meaning pata nahi" at bounding box center [806, 404] width 171 height 11
drag, startPoint x: 803, startPoint y: 407, endPoint x: 712, endPoint y: 393, distance: 92.5
click at [791, 408] on p "JUMP TO LATEST" at bounding box center [802, 405] width 47 height 7
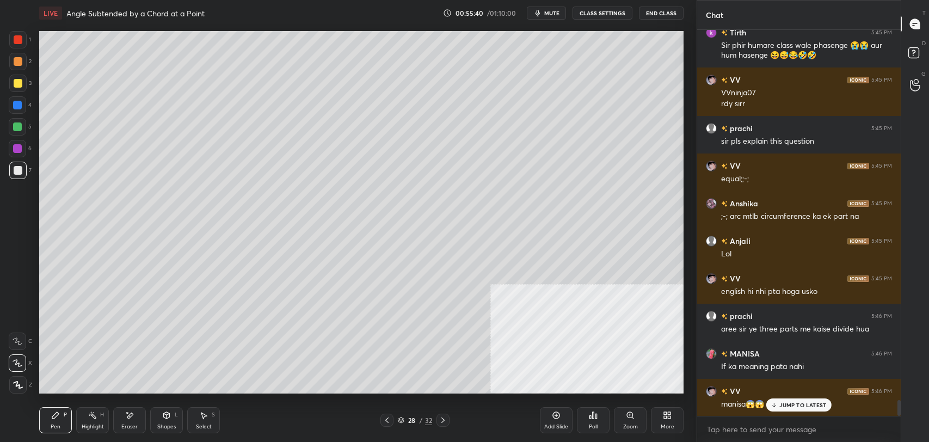
click at [808, 408] on p "JUMP TO LATEST" at bounding box center [802, 405] width 47 height 7
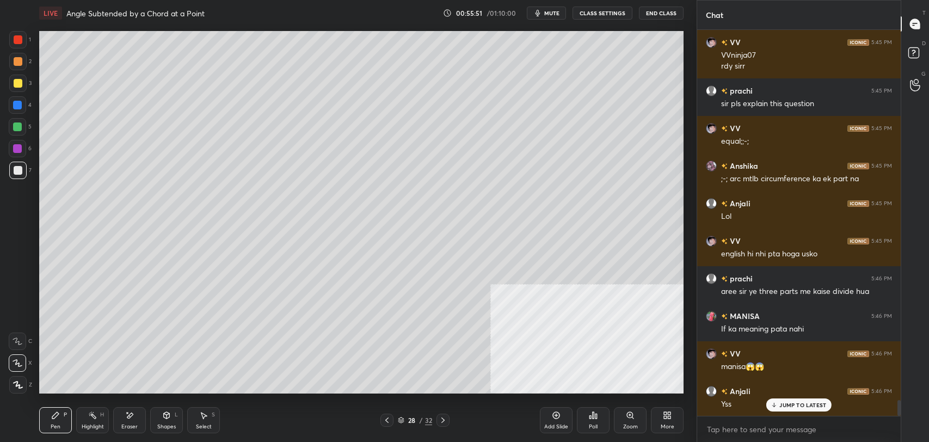
scroll to position [9058, 0]
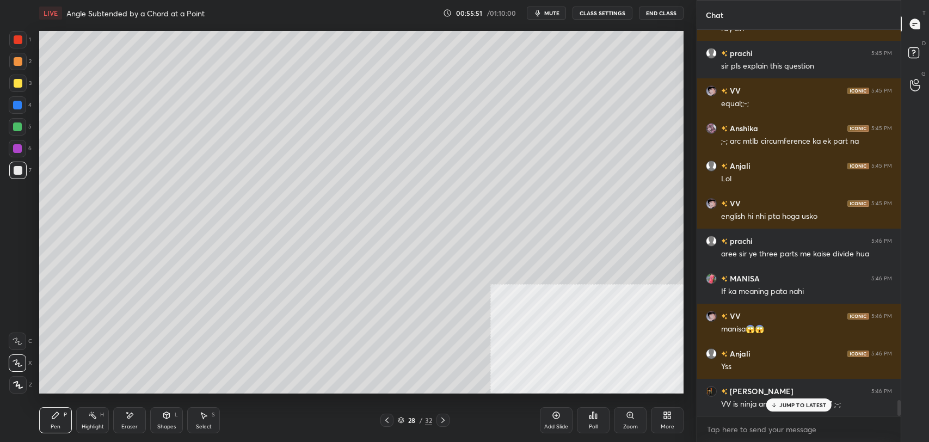
click at [600, 420] on div "Poll" at bounding box center [593, 420] width 33 height 26
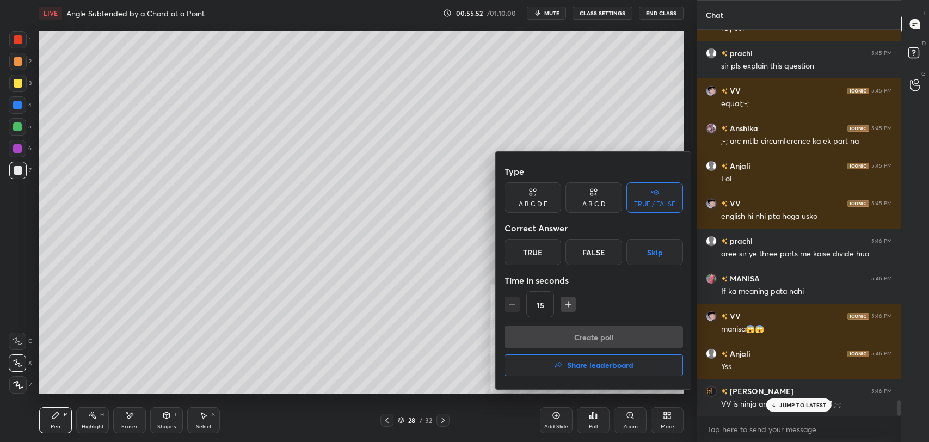
click at [596, 253] on div "False" at bounding box center [594, 252] width 57 height 26
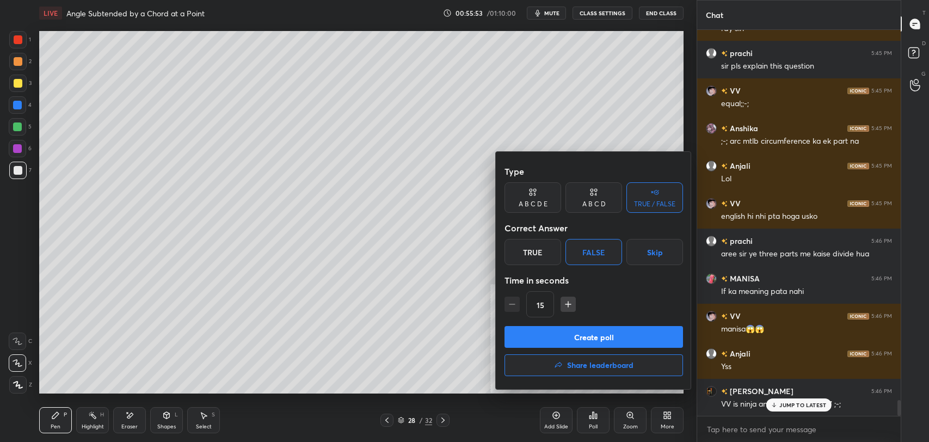
click at [597, 340] on button "Create poll" at bounding box center [594, 337] width 179 height 22
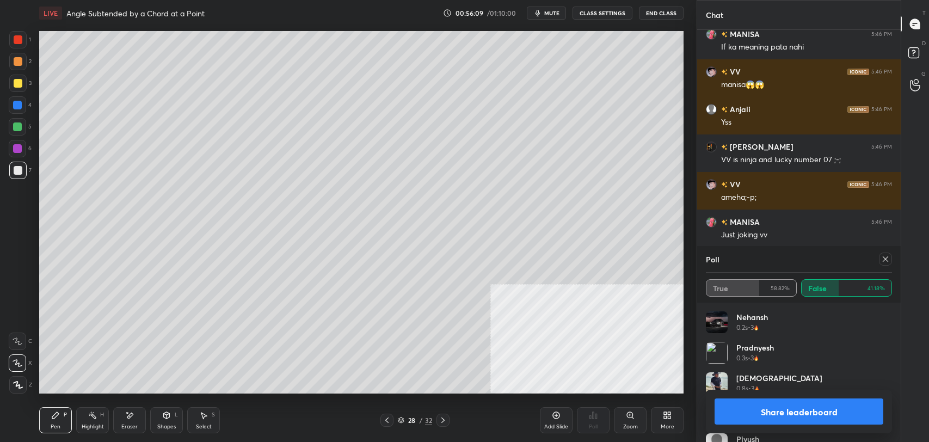
scroll to position [9340, 0]
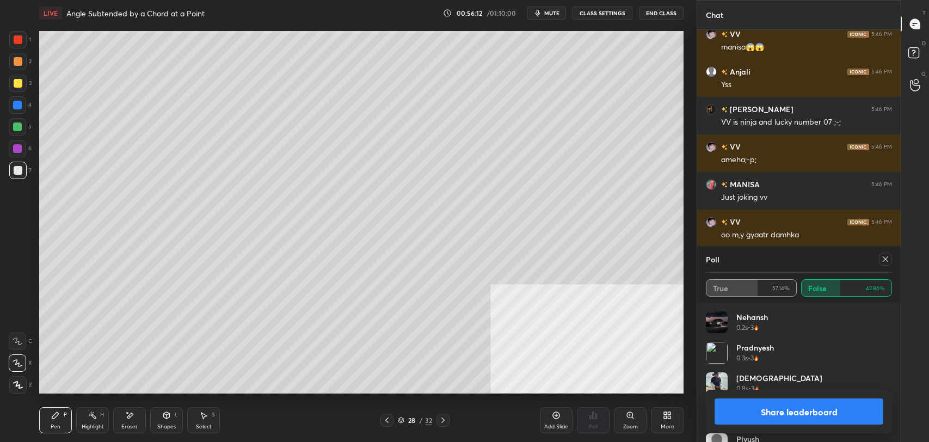
click at [806, 416] on button "Share leaderboard" at bounding box center [799, 411] width 169 height 26
type textarea "x"
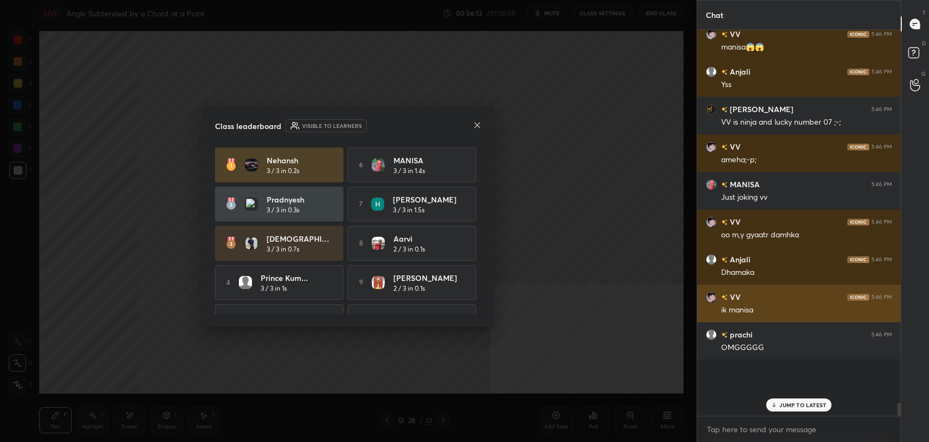
scroll to position [3, 3]
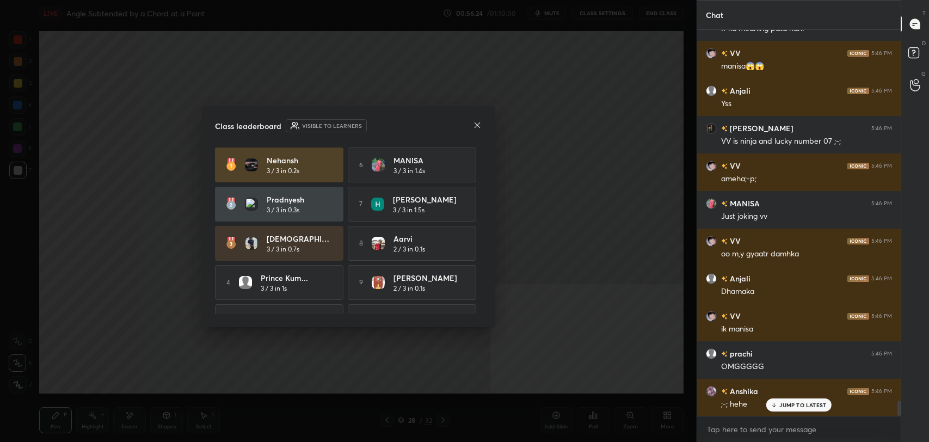
click at [480, 126] on icon at bounding box center [477, 125] width 9 height 9
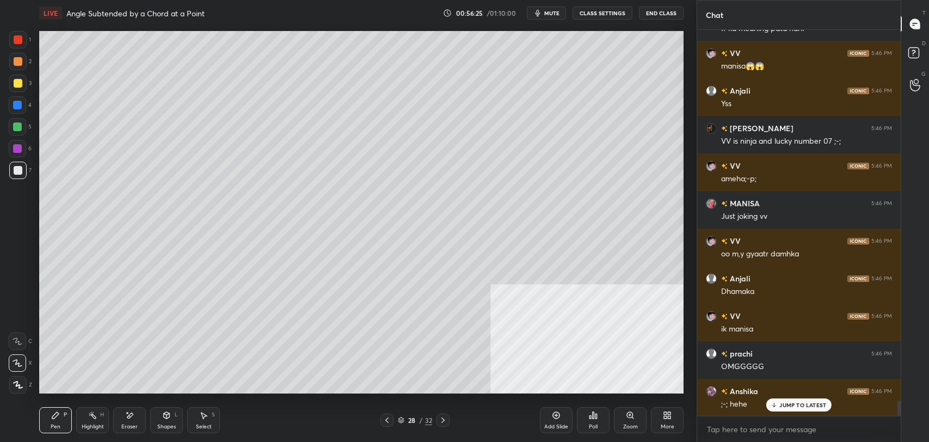
click at [605, 13] on button "CLASS SETTINGS" at bounding box center [603, 13] width 60 height 13
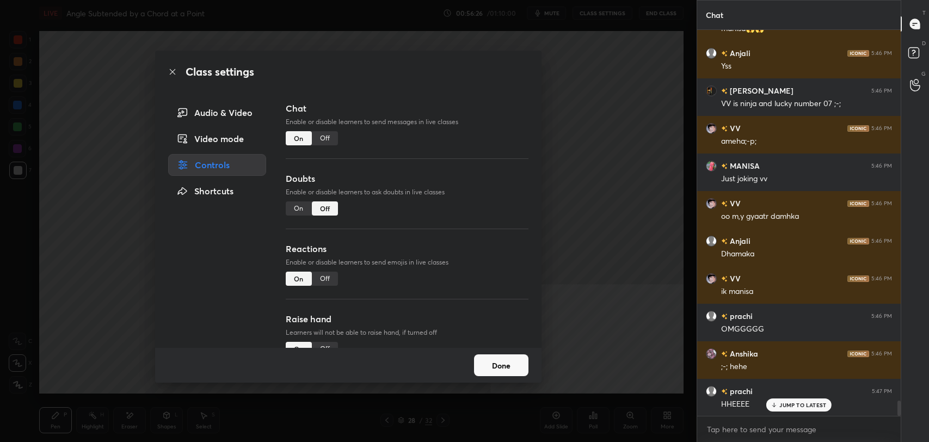
click at [321, 134] on div "Off" at bounding box center [325, 138] width 26 height 14
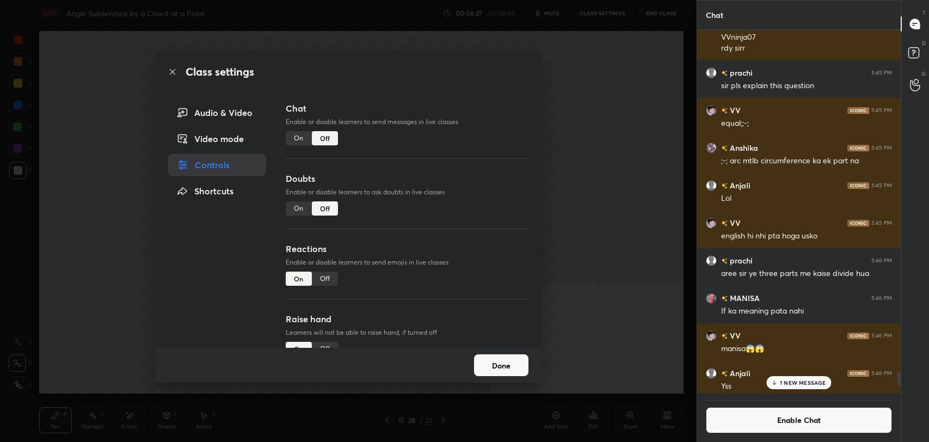
click at [173, 72] on icon at bounding box center [172, 71] width 9 height 9
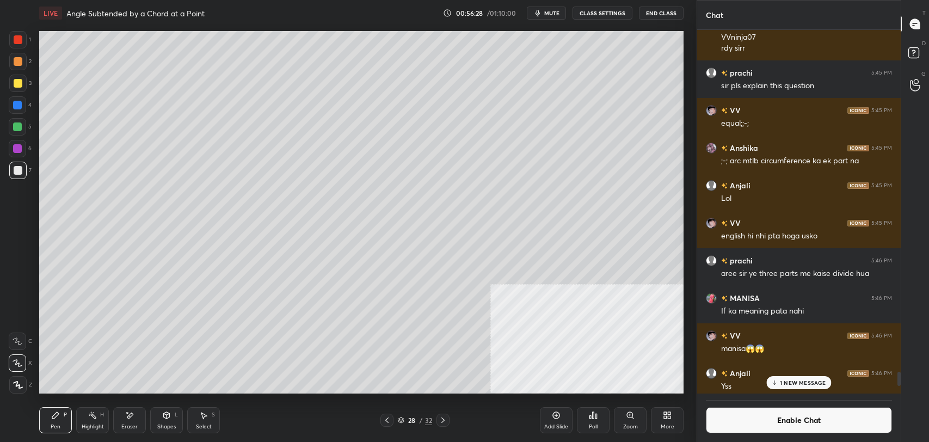
click at [166, 422] on div "Shapes L" at bounding box center [166, 420] width 33 height 26
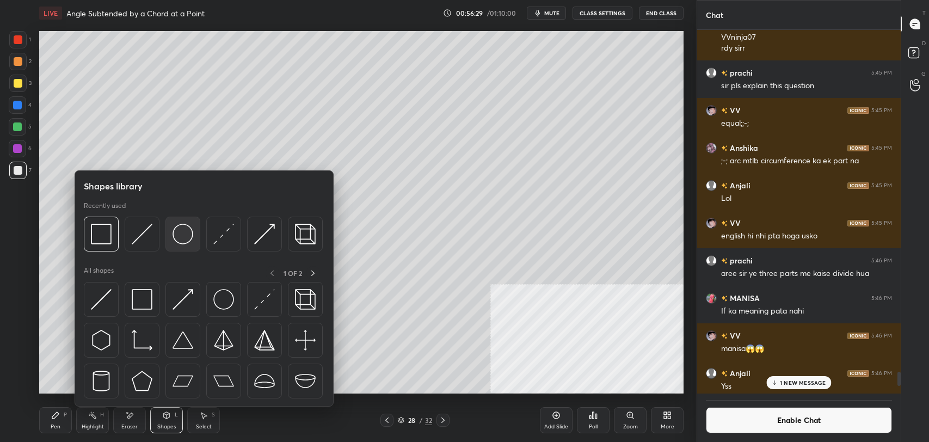
click at [185, 230] on img at bounding box center [183, 234] width 21 height 21
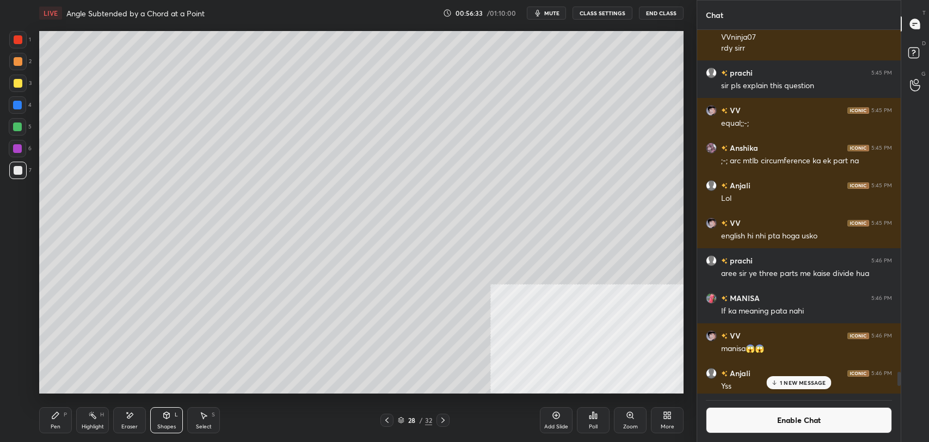
click at [101, 421] on div "Highlight H" at bounding box center [92, 420] width 33 height 26
click at [130, 424] on div "Eraser" at bounding box center [129, 426] width 16 height 5
click at [20, 340] on icon at bounding box center [17, 341] width 9 height 9
click at [82, 427] on div "Highlight" at bounding box center [93, 426] width 22 height 5
click at [165, 419] on div "Shapes L" at bounding box center [166, 420] width 33 height 26
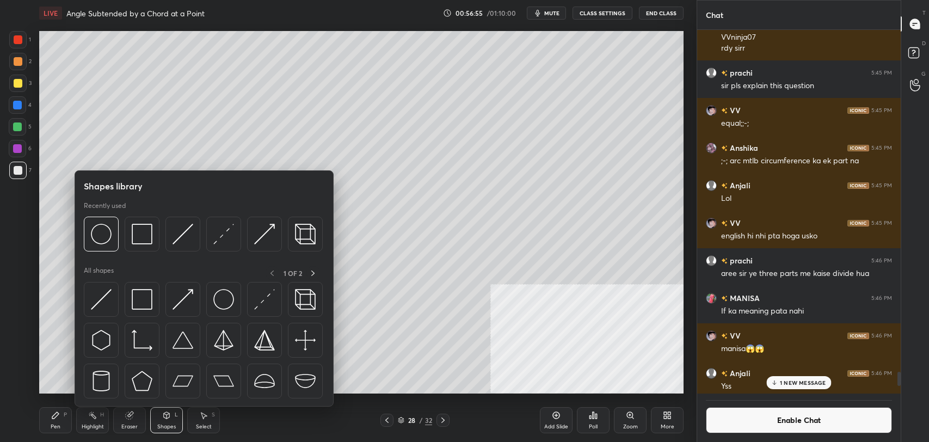
click at [131, 418] on icon at bounding box center [129, 415] width 7 height 7
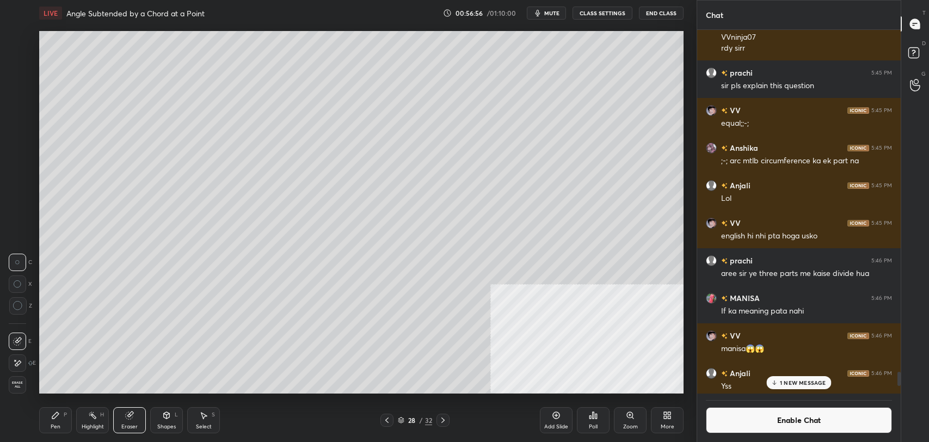
click at [19, 260] on icon at bounding box center [17, 262] width 5 height 5
click at [85, 416] on div "Highlight H" at bounding box center [92, 420] width 33 height 26
click at [96, 420] on div "Highlight H" at bounding box center [92, 420] width 33 height 26
click at [134, 419] on div "Eraser" at bounding box center [129, 420] width 33 height 26
click at [17, 255] on div at bounding box center [17, 262] width 17 height 17
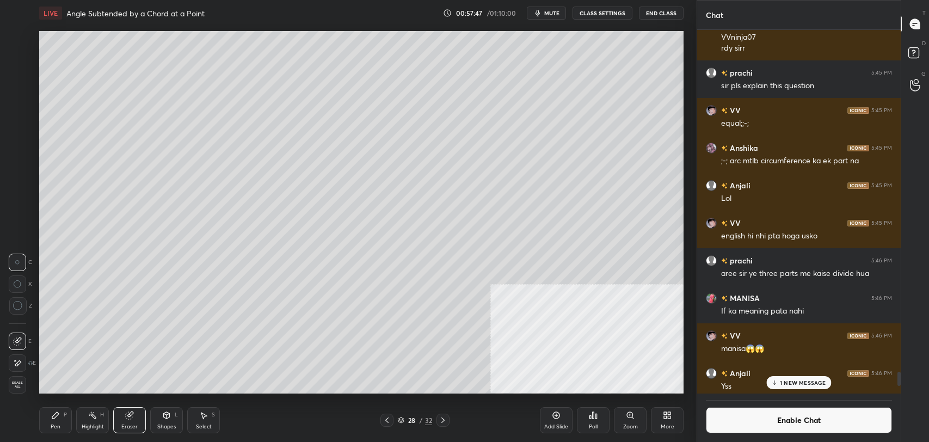
click at [91, 424] on div "Highlight" at bounding box center [93, 426] width 22 height 5
click at [775, 415] on button "Enable Chat" at bounding box center [799, 420] width 186 height 26
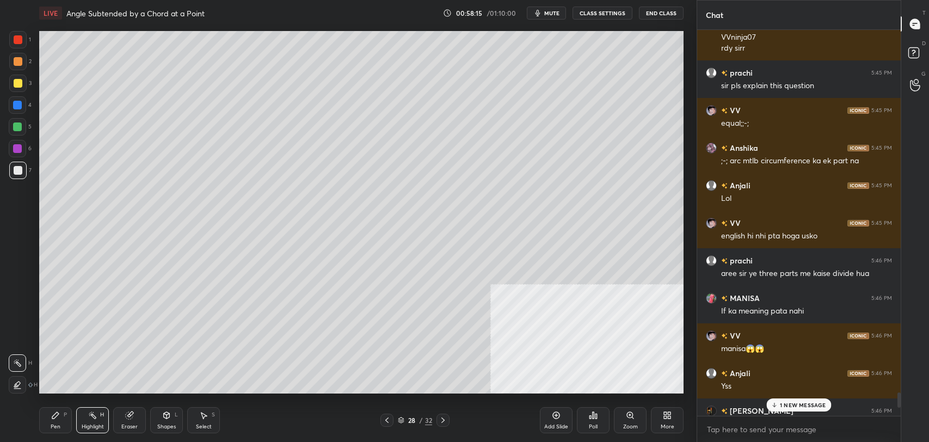
click at [792, 402] on p "1 NEW MESSAGE" at bounding box center [803, 405] width 46 height 7
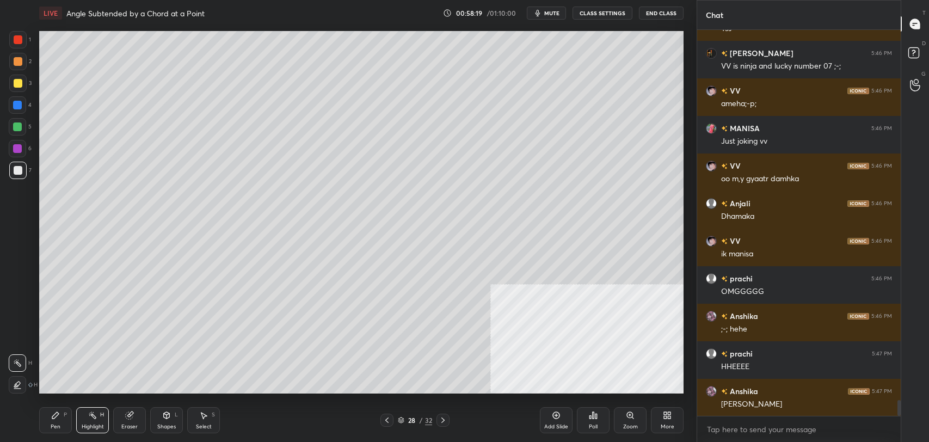
click at [52, 421] on div "Pen P" at bounding box center [55, 420] width 33 height 26
click at [163, 424] on div "Shapes" at bounding box center [166, 426] width 19 height 5
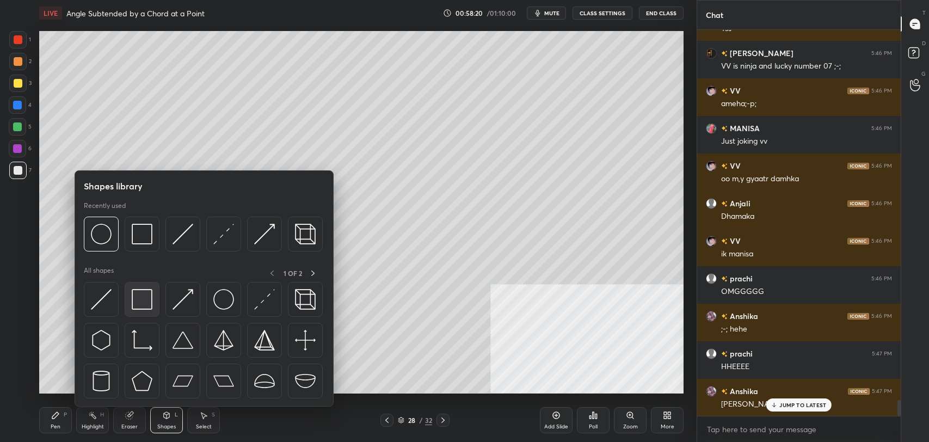
scroll to position [9099, 0]
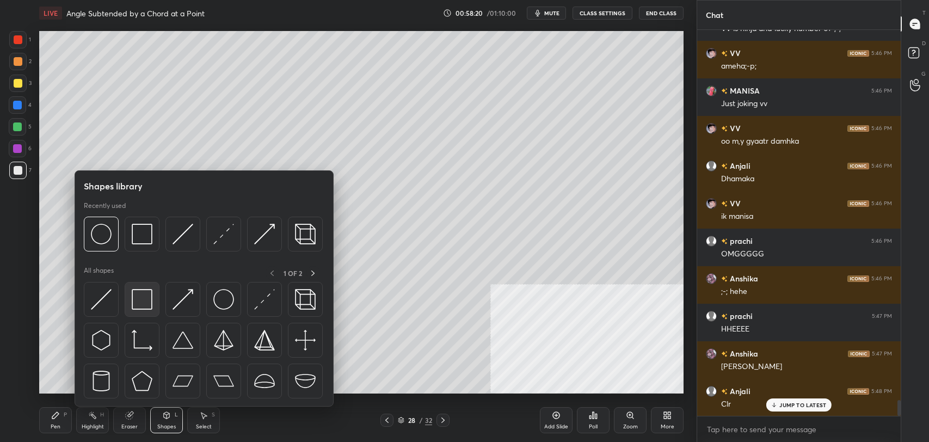
click at [144, 293] on img at bounding box center [142, 299] width 21 height 21
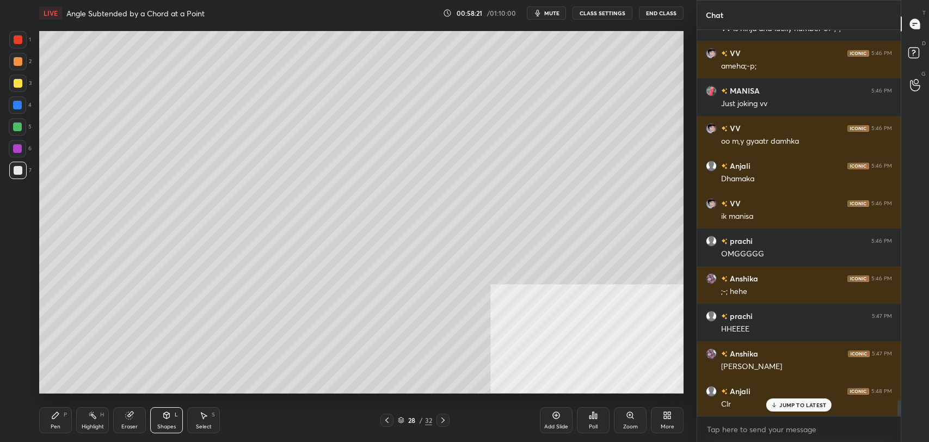
click at [15, 56] on div at bounding box center [17, 61] width 17 height 17
click at [16, 64] on div at bounding box center [18, 61] width 9 height 9
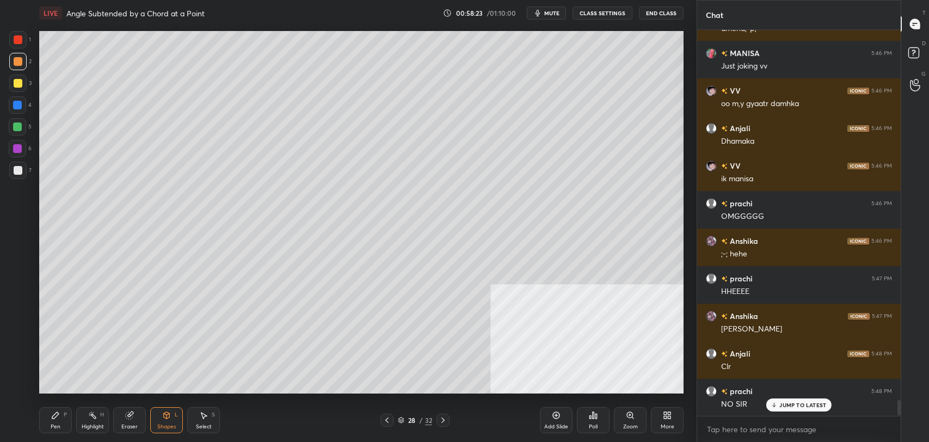
scroll to position [9212, 0]
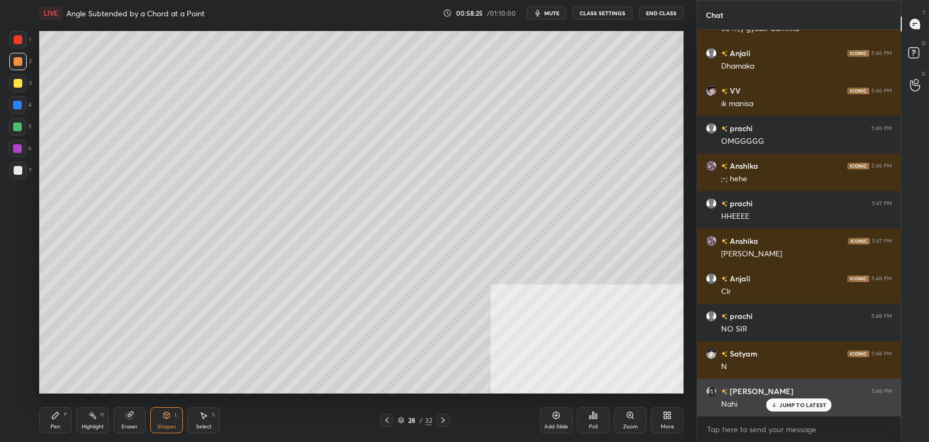
click at [787, 402] on p "JUMP TO LATEST" at bounding box center [802, 405] width 47 height 7
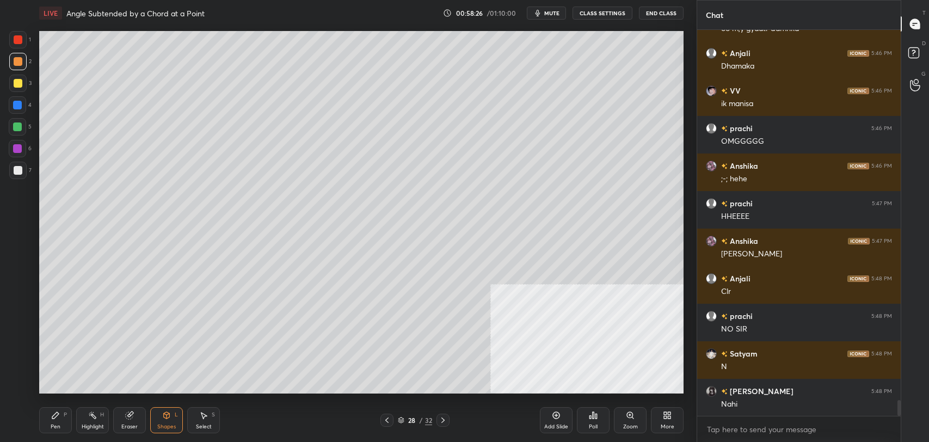
click at [54, 426] on div "Pen" at bounding box center [56, 426] width 10 height 5
click at [548, 416] on div "Add Slide" at bounding box center [556, 420] width 33 height 26
click at [23, 169] on div at bounding box center [17, 170] width 17 height 17
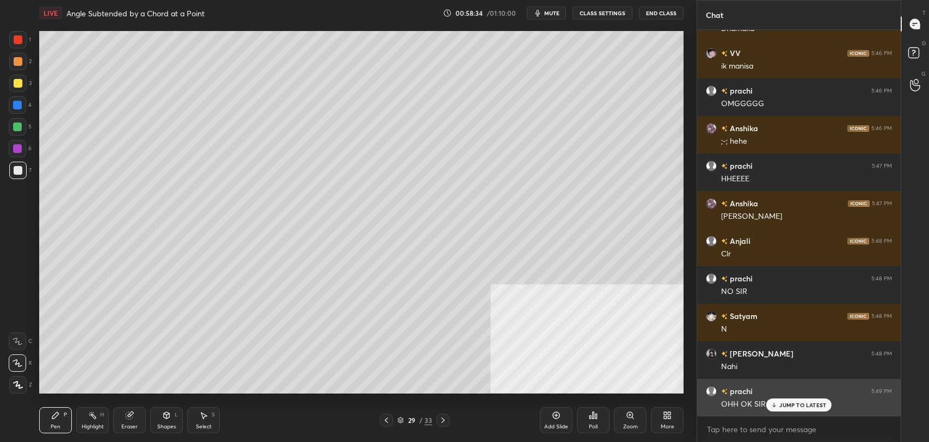
click at [794, 408] on p "JUMP TO LATEST" at bounding box center [802, 405] width 47 height 7
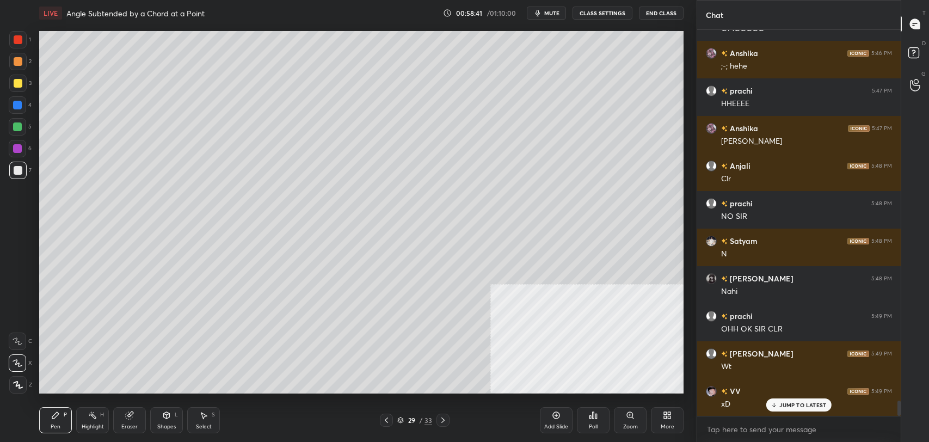
scroll to position [9362, 0]
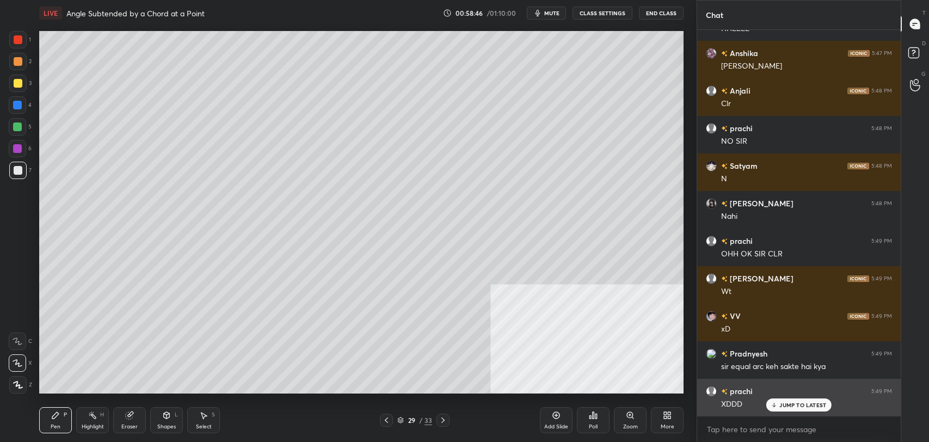
click at [786, 406] on p "JUMP TO LATEST" at bounding box center [802, 405] width 47 height 7
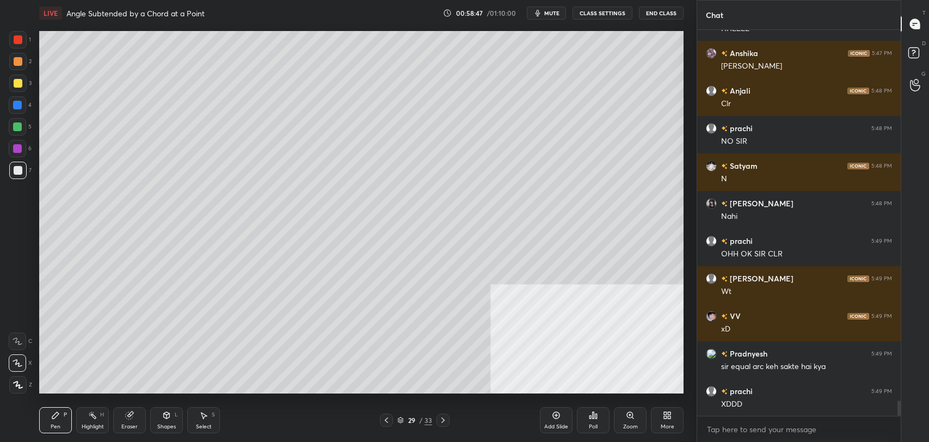
scroll to position [9437, 0]
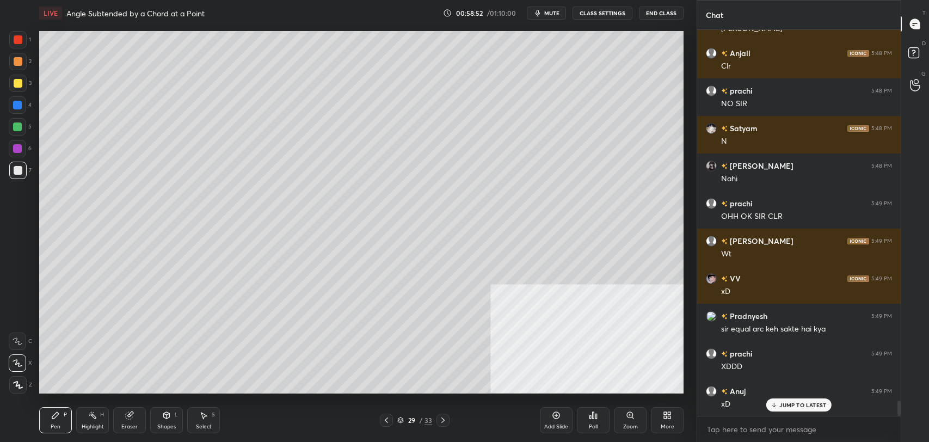
click at [14, 86] on div at bounding box center [18, 83] width 9 height 9
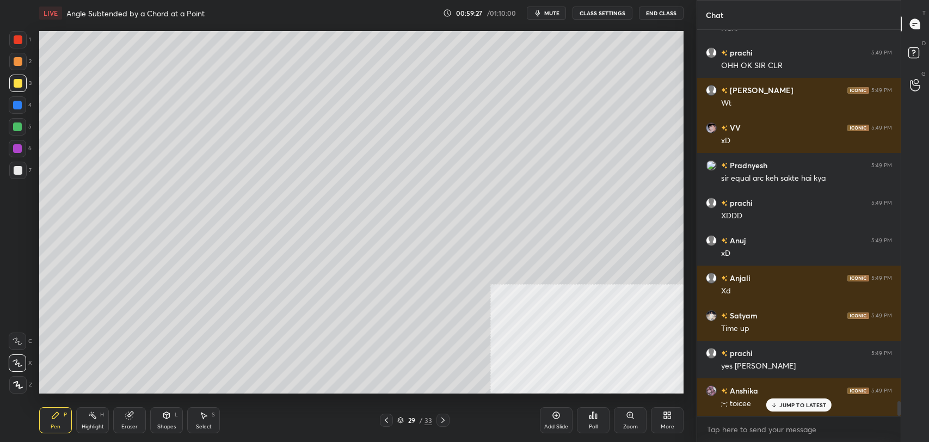
scroll to position [9625, 0]
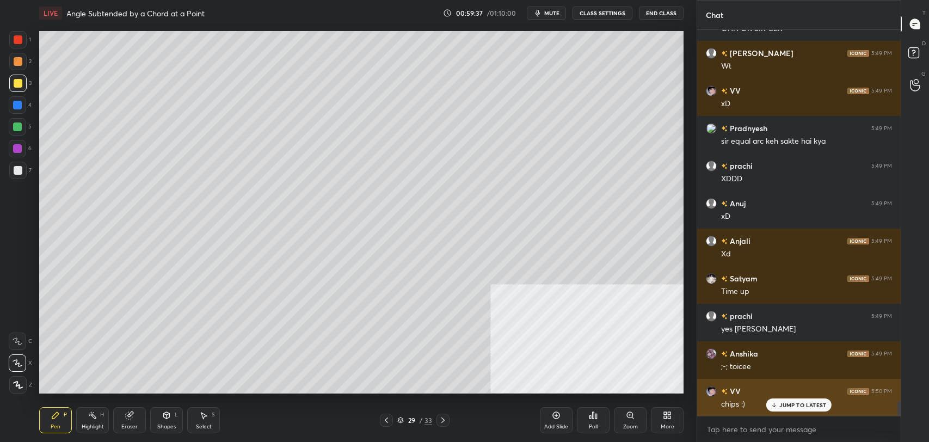
click at [810, 405] on p "JUMP TO LATEST" at bounding box center [802, 405] width 47 height 7
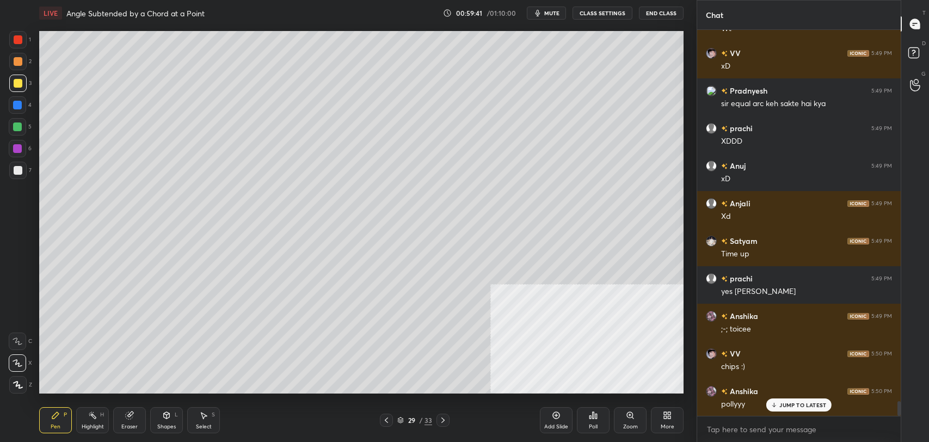
scroll to position [9700, 0]
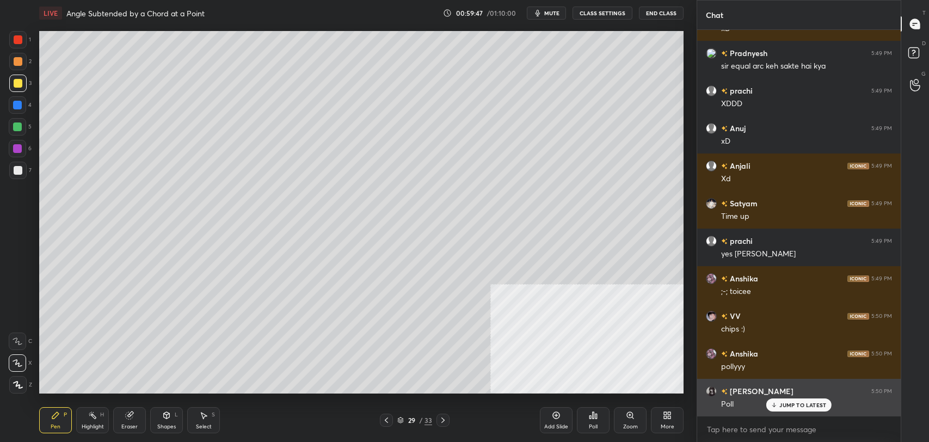
click at [790, 406] on p "JUMP TO LATEST" at bounding box center [802, 405] width 47 height 7
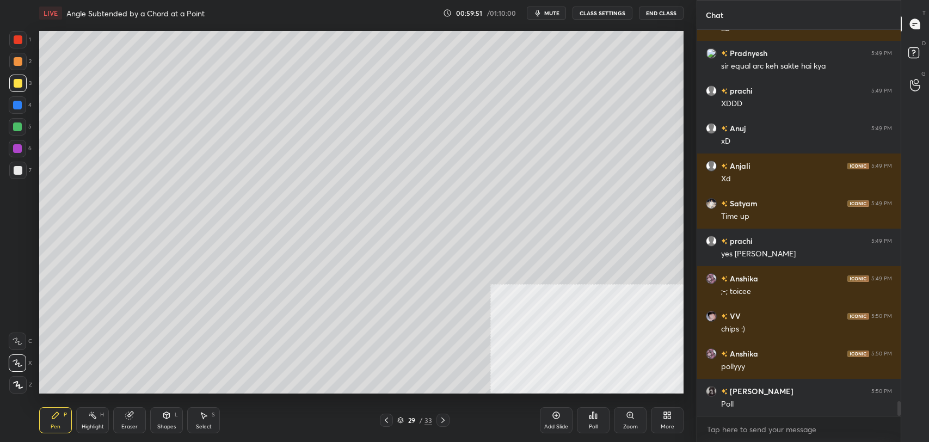
scroll to position [9737, 0]
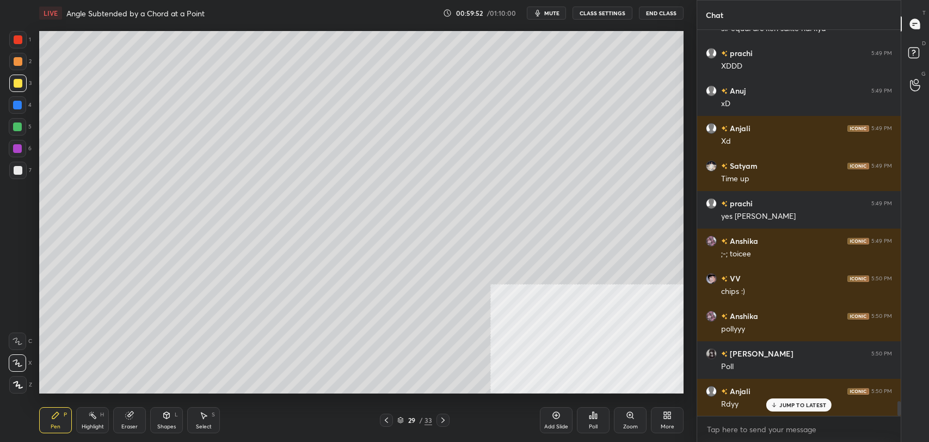
click at [594, 420] on div "Poll" at bounding box center [593, 420] width 33 height 26
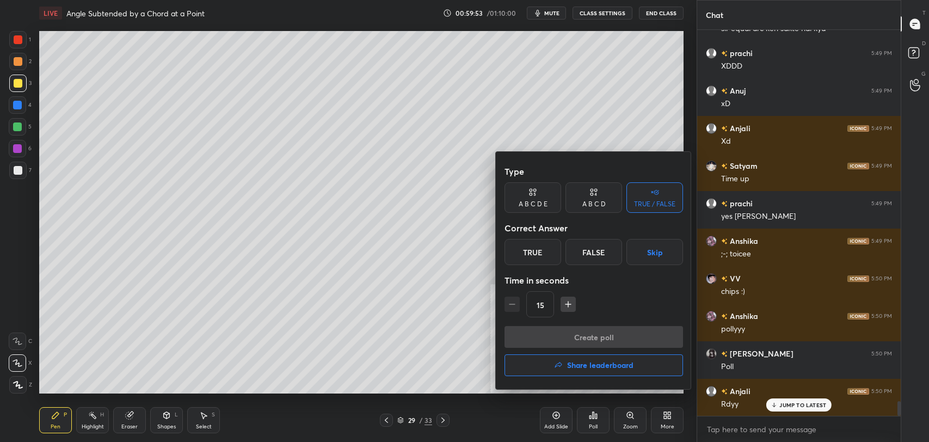
click at [541, 256] on div "True" at bounding box center [533, 252] width 57 height 26
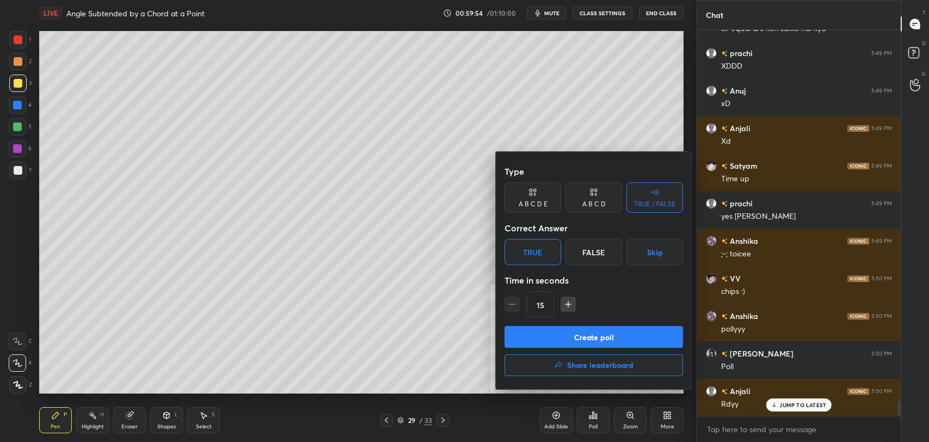
scroll to position [9775, 0]
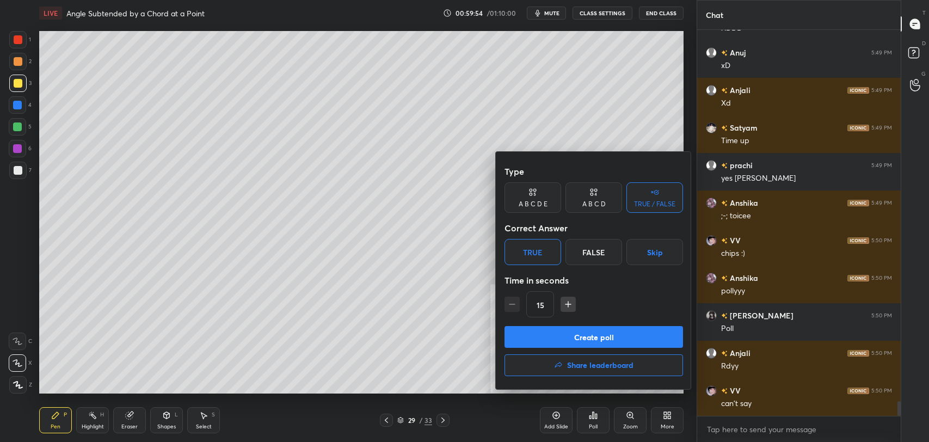
click at [563, 334] on button "Create poll" at bounding box center [594, 337] width 179 height 22
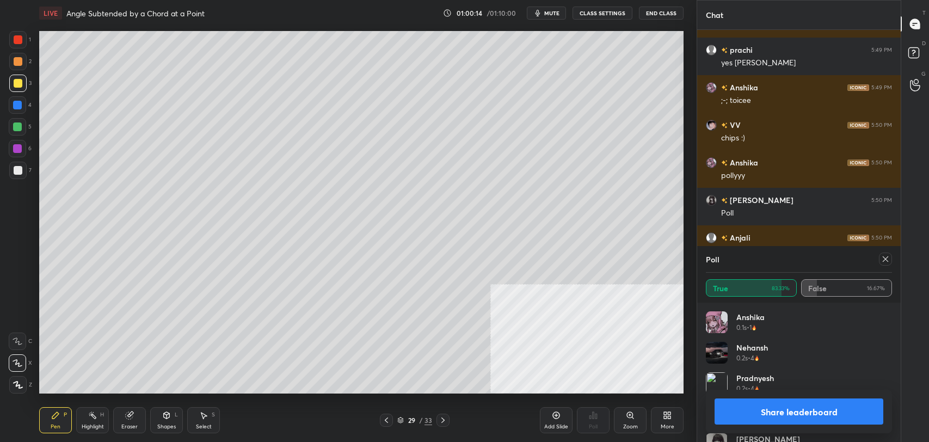
scroll to position [9928, 0]
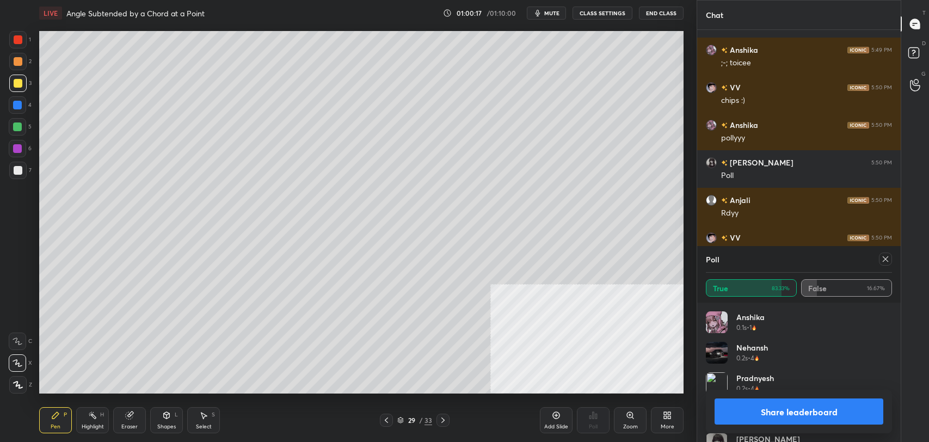
click at [811, 407] on button "Share leaderboard" at bounding box center [799, 411] width 169 height 26
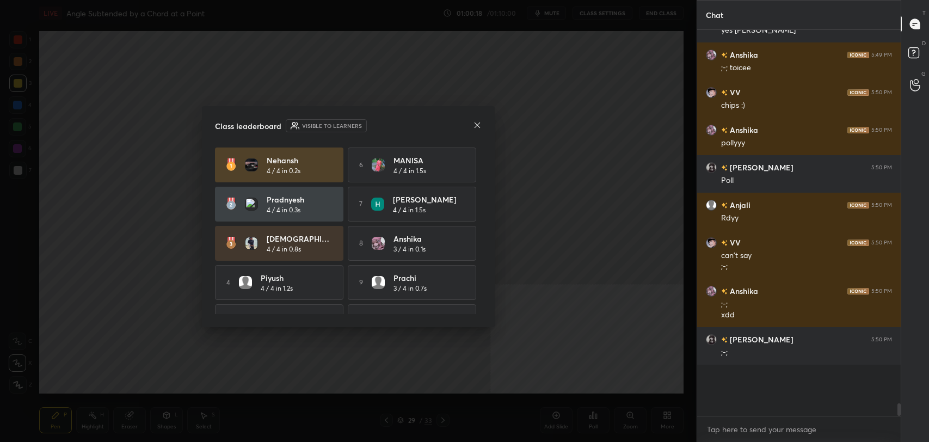
scroll to position [344, 200]
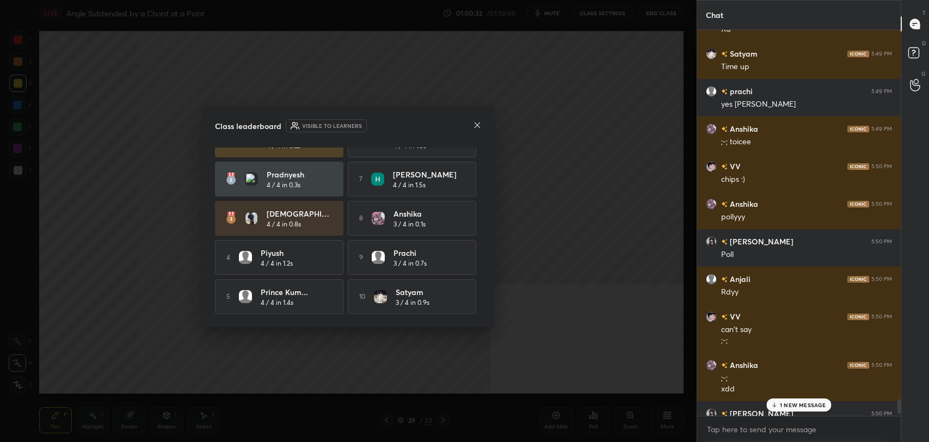
click at [481, 125] on icon at bounding box center [477, 125] width 9 height 9
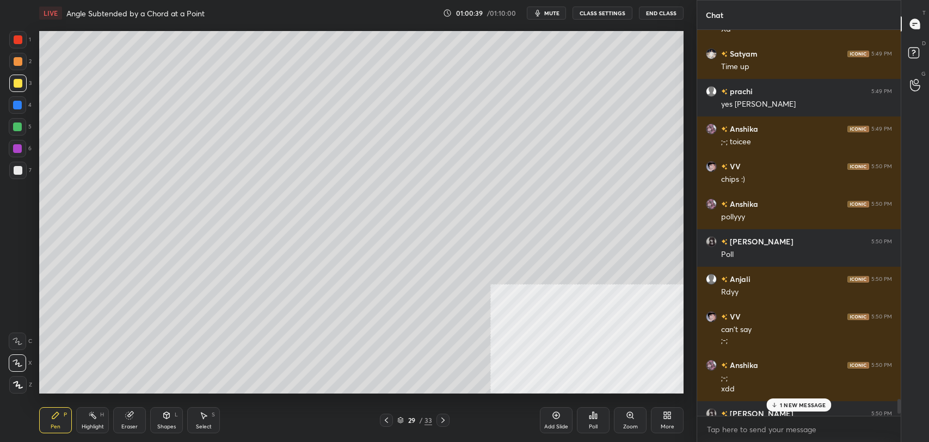
click at [792, 409] on div "1 NEW MESSAGE" at bounding box center [799, 404] width 65 height 13
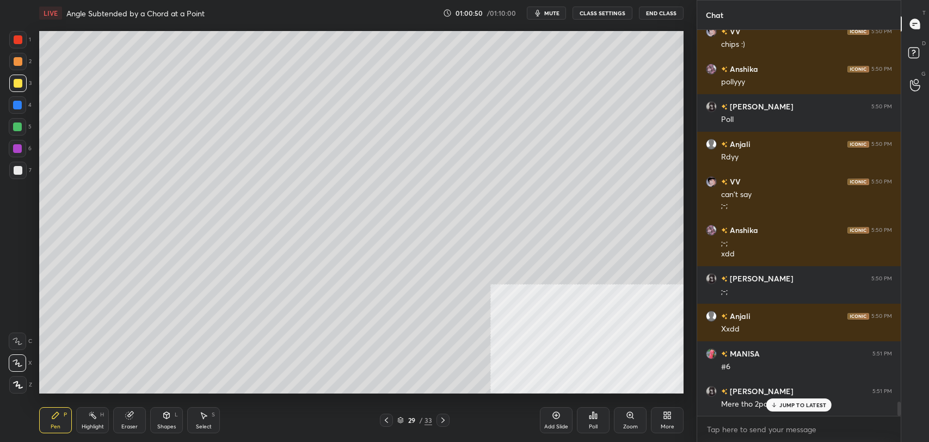
click at [786, 402] on p "JUMP TO LATEST" at bounding box center [802, 405] width 47 height 7
click at [401, 418] on icon at bounding box center [400, 420] width 7 height 7
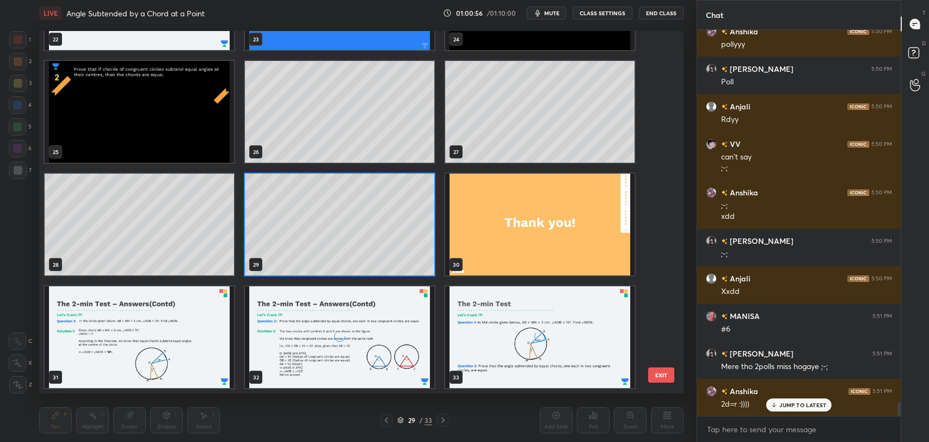
click at [548, 217] on img "grid" at bounding box center [539, 225] width 189 height 102
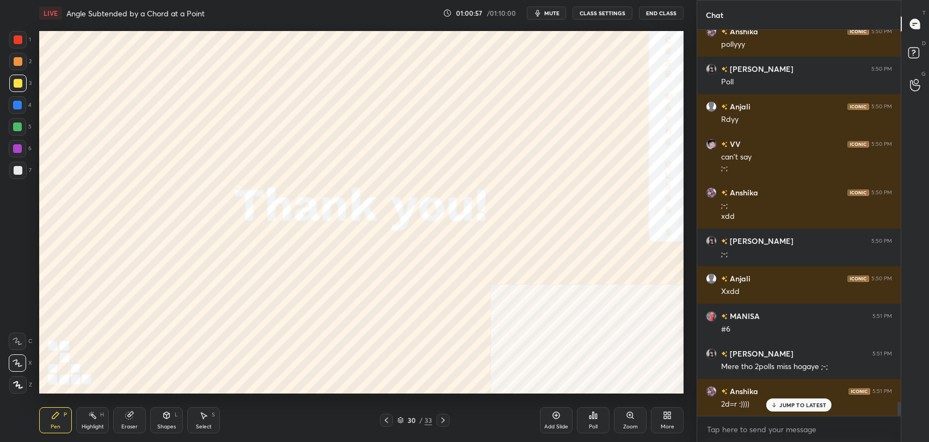
click at [548, 217] on img "grid" at bounding box center [539, 225] width 189 height 102
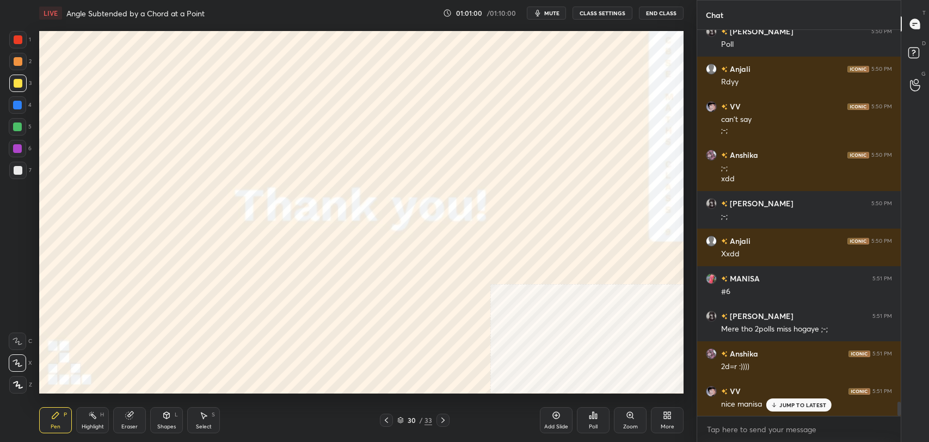
click at [799, 403] on p "JUMP TO LATEST" at bounding box center [802, 405] width 47 height 7
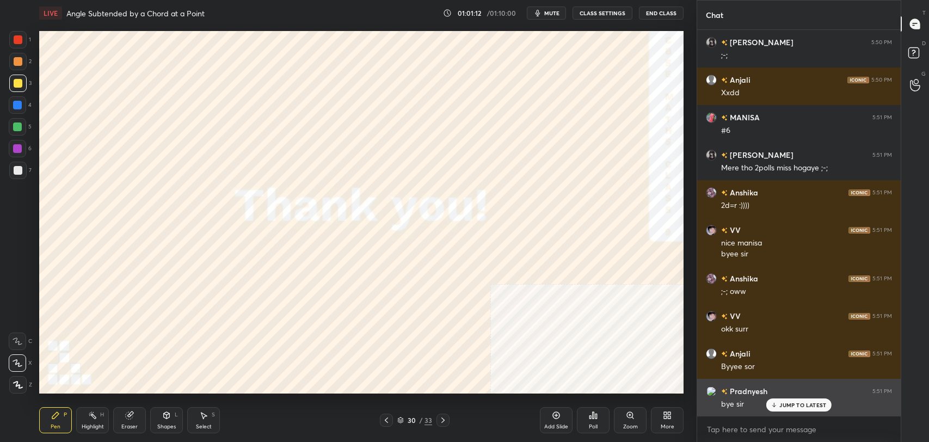
drag, startPoint x: 790, startPoint y: 402, endPoint x: 739, endPoint y: 379, distance: 55.5
click at [785, 402] on p "JUMP TO LATEST" at bounding box center [802, 405] width 47 height 7
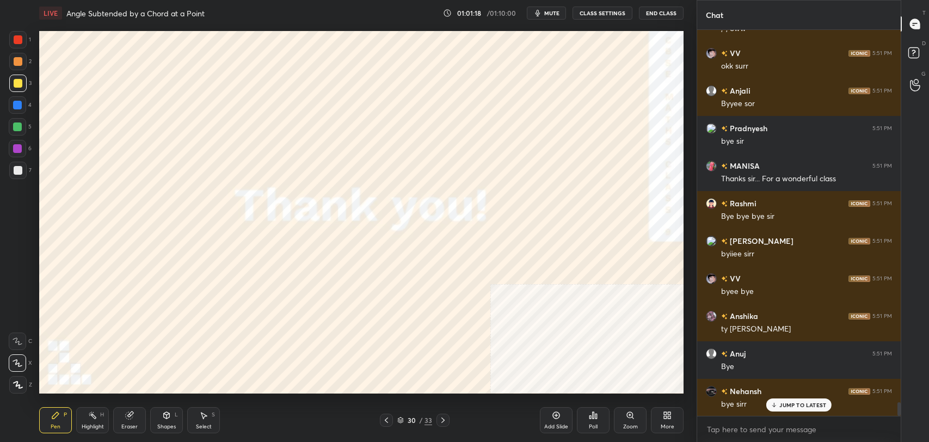
click at [665, 9] on button "End Class" at bounding box center [661, 13] width 45 height 13
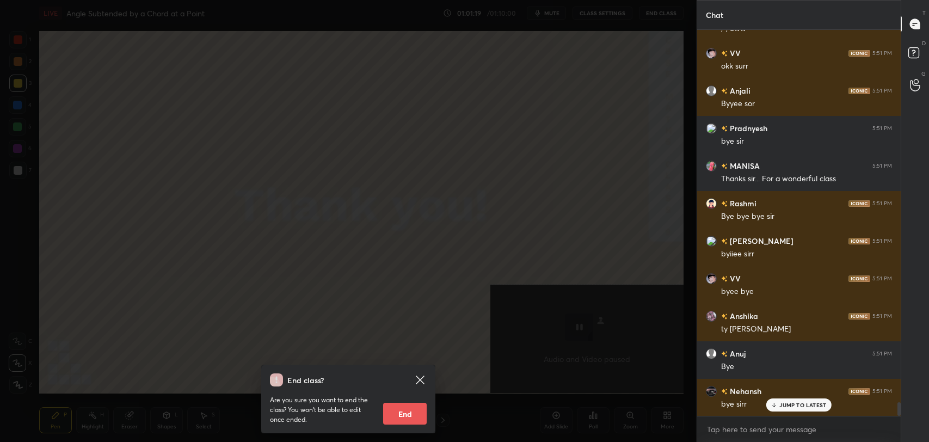
scroll to position [10521, 0]
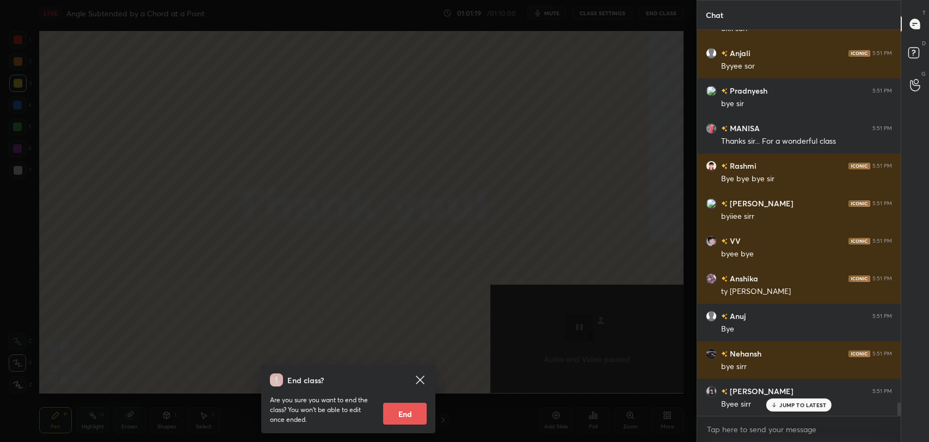
click at [412, 408] on button "End" at bounding box center [405, 414] width 44 height 22
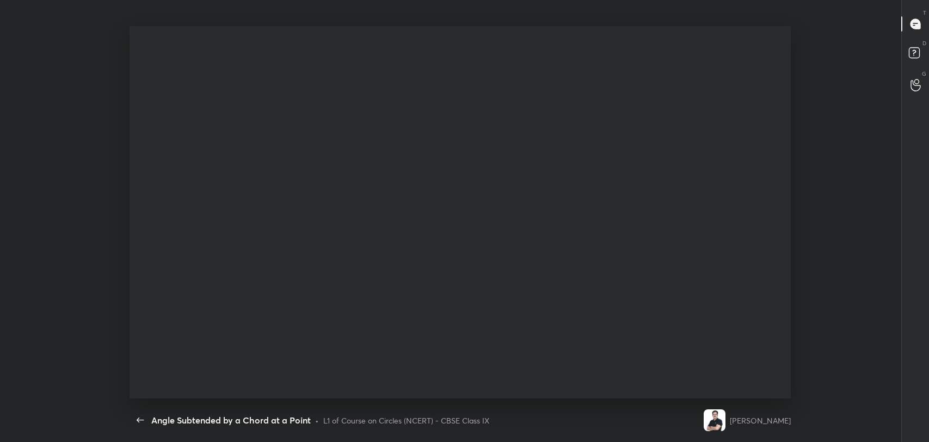
scroll to position [409, 87]
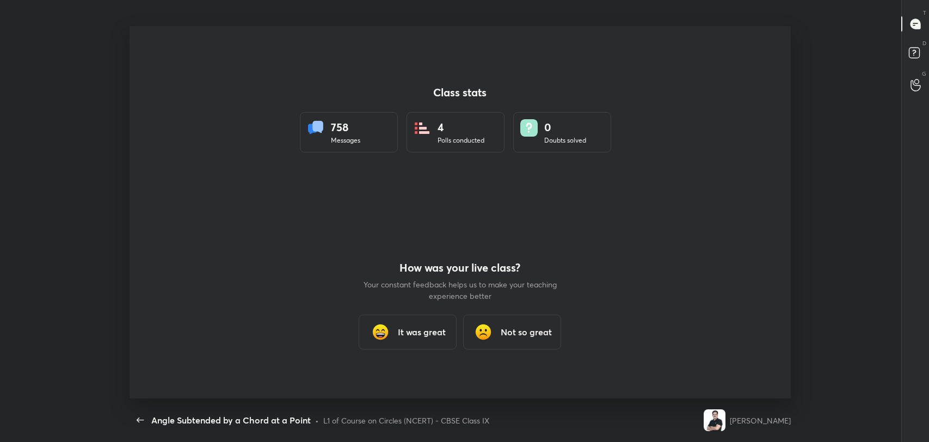
click at [439, 322] on div "It was great" at bounding box center [408, 332] width 98 height 35
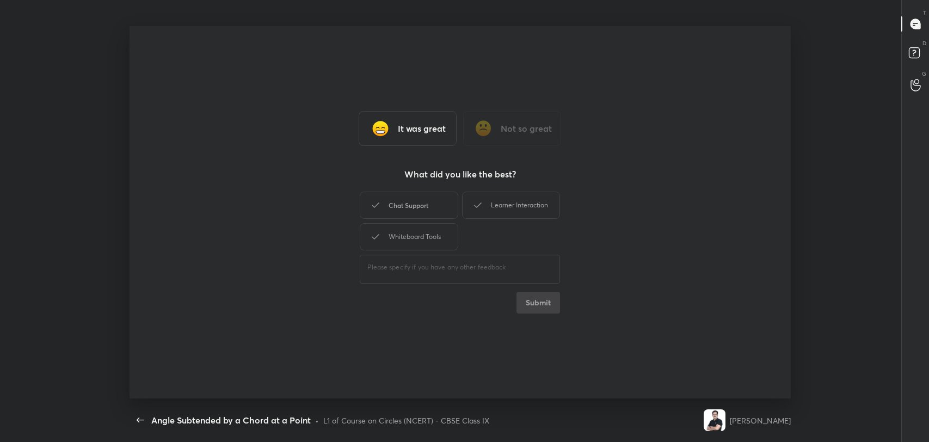
click at [421, 203] on div "Chat Support" at bounding box center [409, 205] width 98 height 27
click at [509, 204] on div "Learner Interaction" at bounding box center [511, 205] width 98 height 27
click at [418, 238] on div "Whiteboard Tools" at bounding box center [409, 236] width 98 height 27
click at [544, 295] on button "Submit" at bounding box center [539, 303] width 44 height 22
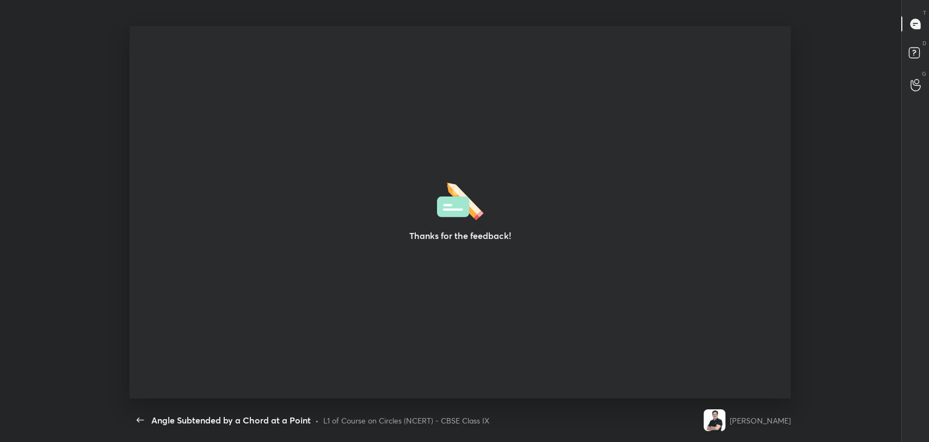
type textarea "x"
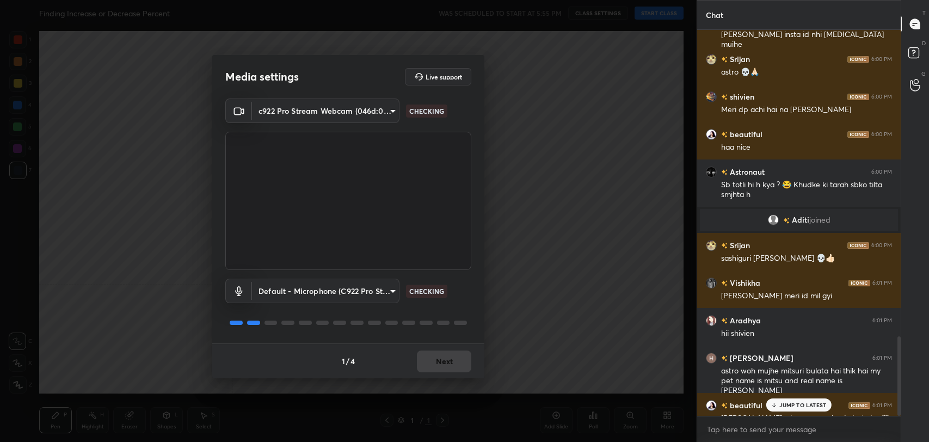
scroll to position [1483, 0]
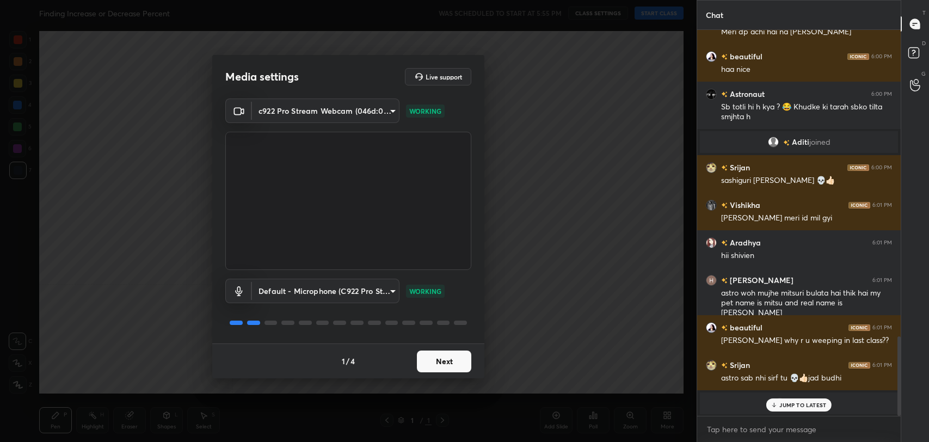
click at [446, 362] on button "Next" at bounding box center [444, 362] width 54 height 22
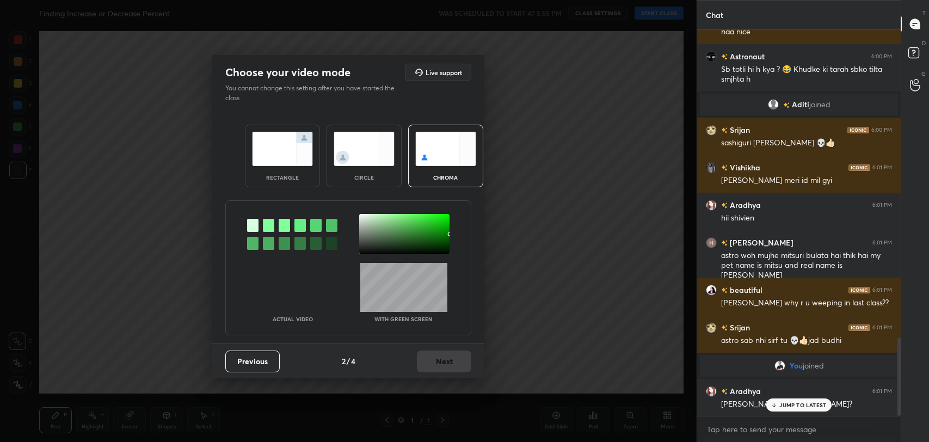
click at [268, 223] on div at bounding box center [268, 225] width 11 height 13
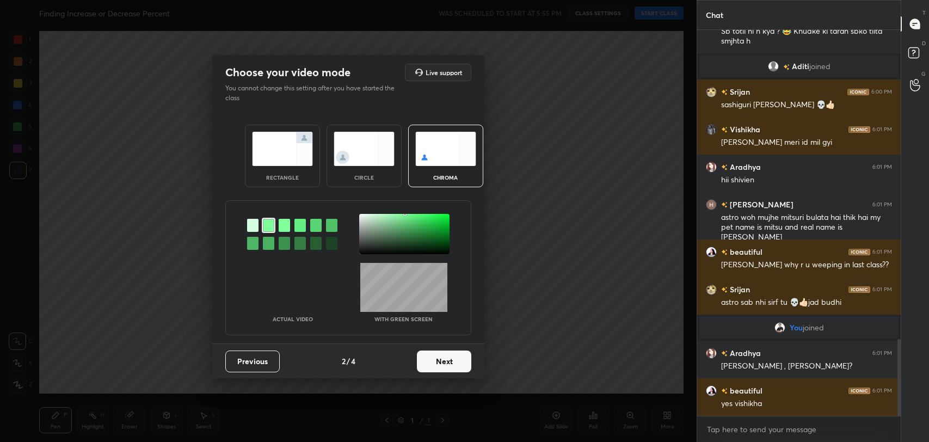
click at [361, 216] on div at bounding box center [404, 234] width 90 height 40
click at [443, 368] on button "Next" at bounding box center [444, 362] width 54 height 22
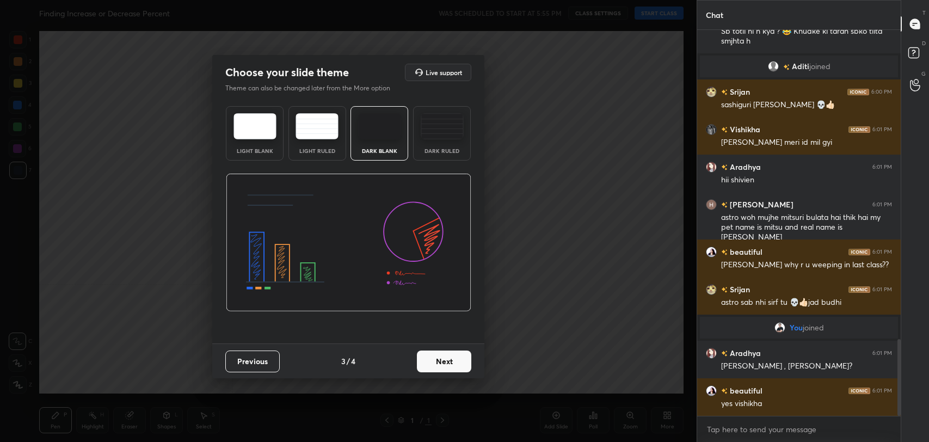
click at [449, 365] on button "Next" at bounding box center [444, 362] width 54 height 22
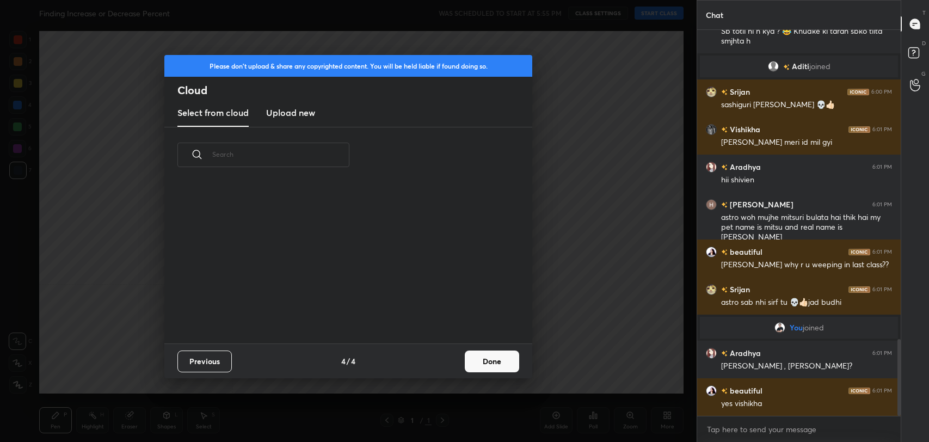
click at [483, 361] on button "Done" at bounding box center [492, 362] width 54 height 22
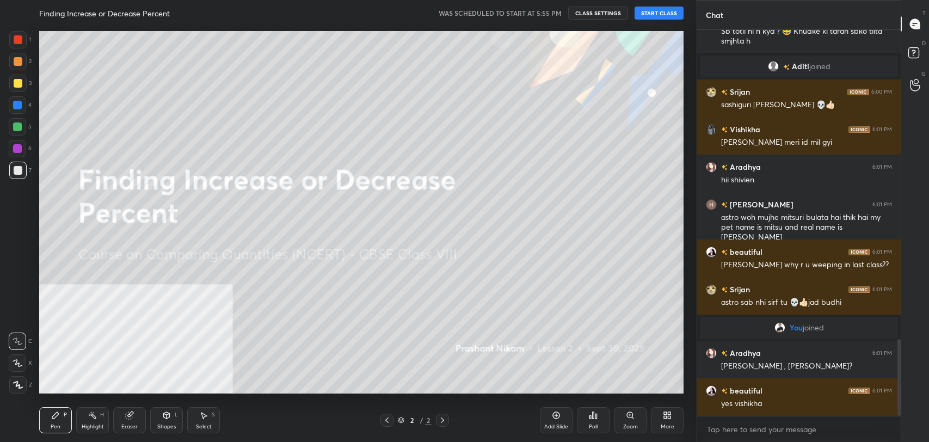
click at [656, 13] on button "START CLASS" at bounding box center [659, 13] width 49 height 13
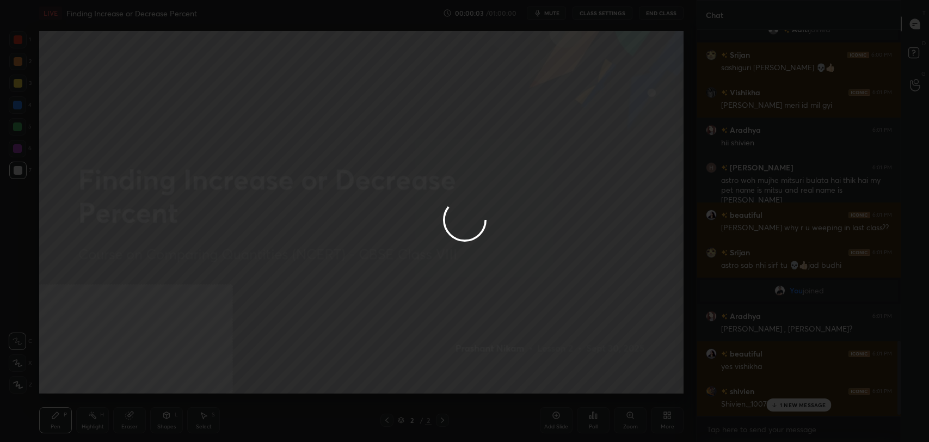
scroll to position [1633, 0]
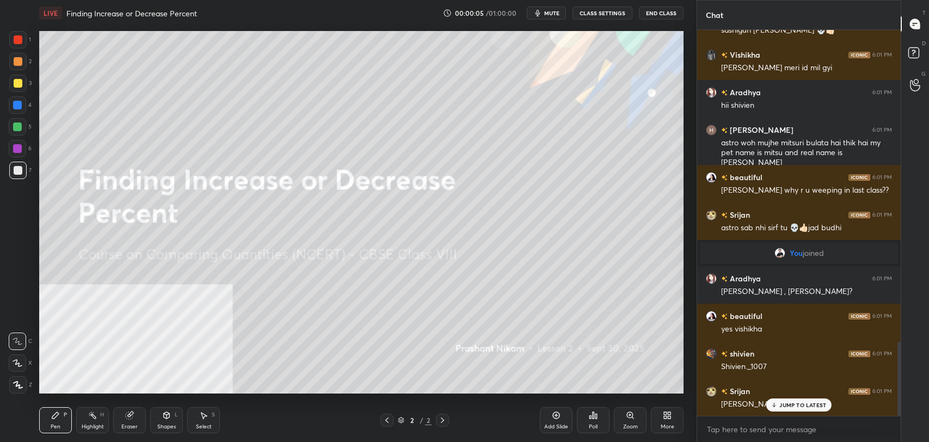
click at [553, 419] on div "Add Slide" at bounding box center [556, 420] width 33 height 26
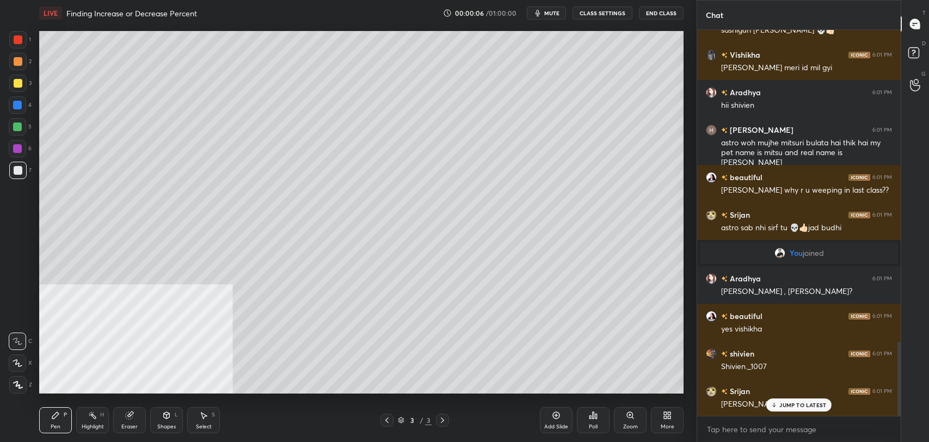
click at [13, 364] on icon at bounding box center [18, 363] width 10 height 8
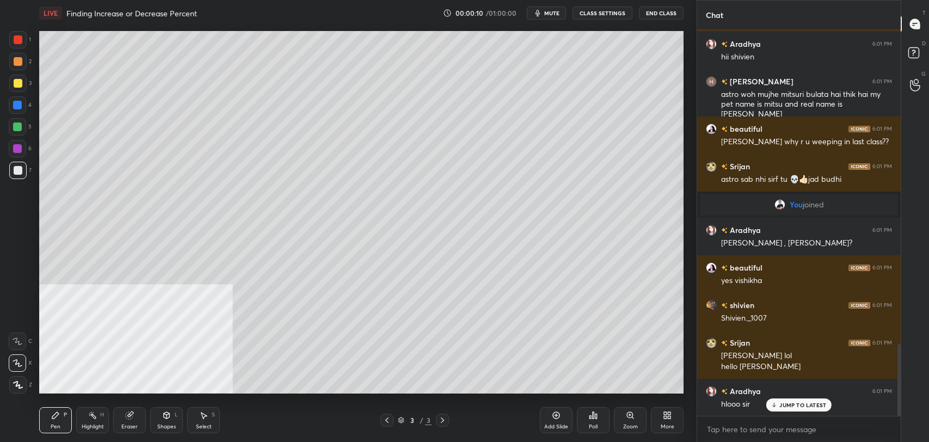
scroll to position [1719, 0]
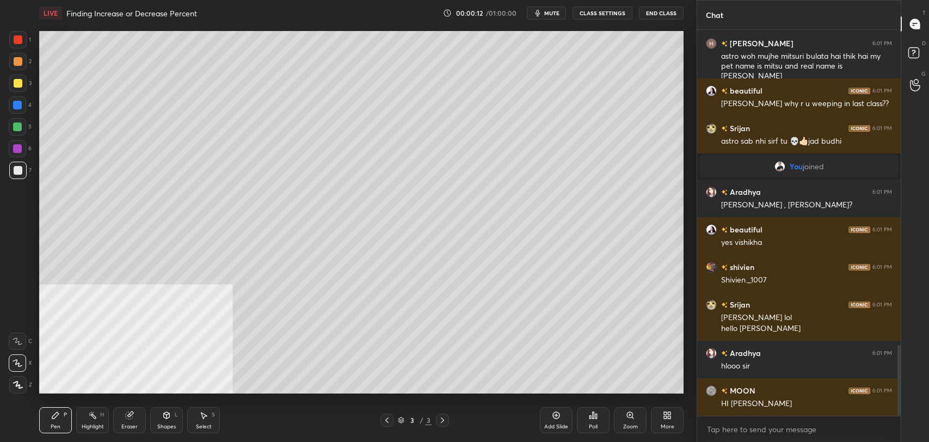
click at [661, 414] on div "More" at bounding box center [667, 420] width 33 height 26
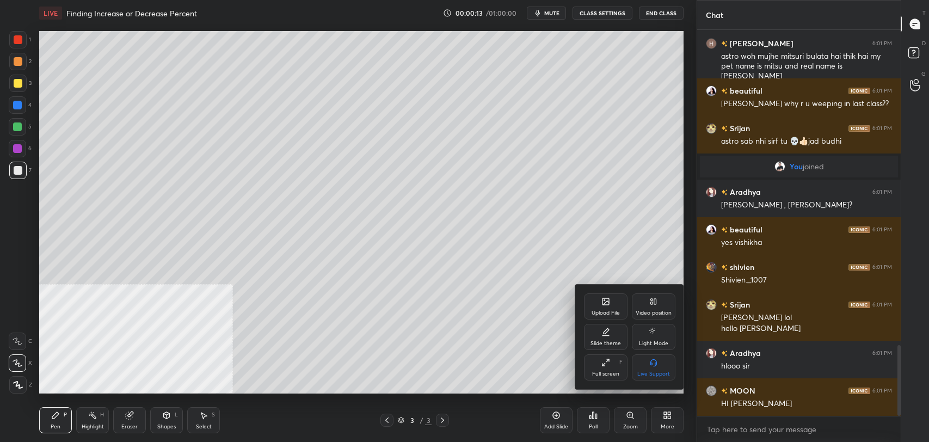
click at [608, 307] on div "Upload File" at bounding box center [606, 306] width 44 height 26
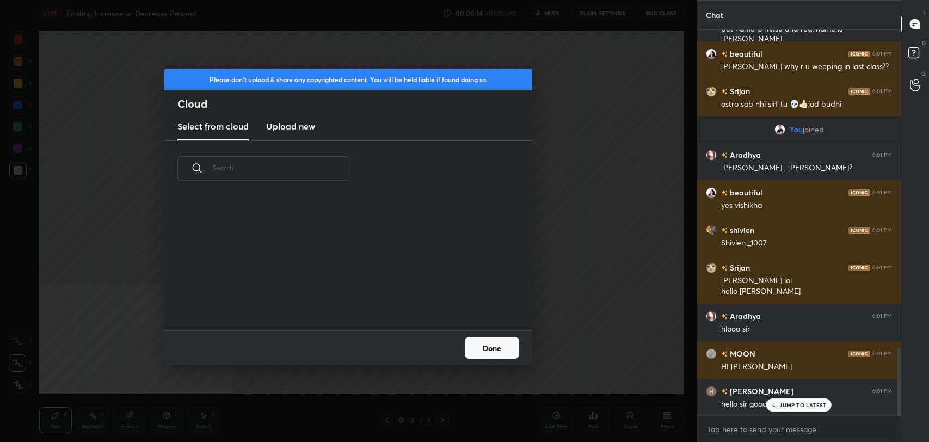
scroll to position [1794, 0]
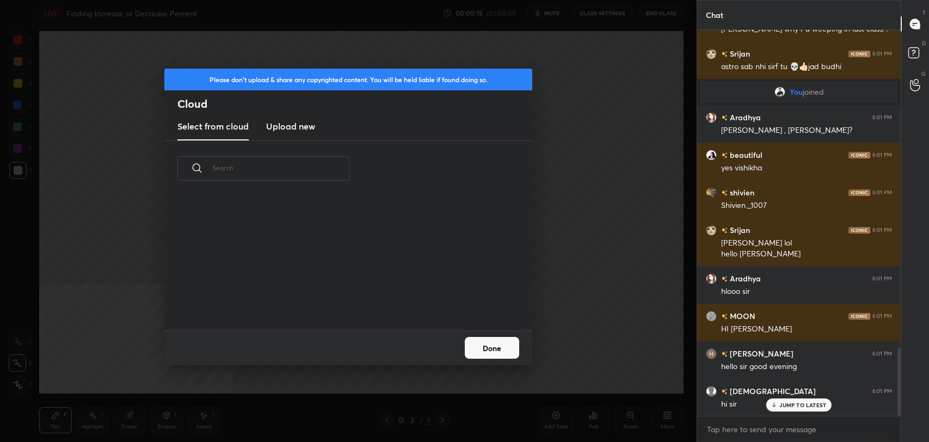
click at [303, 117] on new "Upload new" at bounding box center [290, 126] width 49 height 27
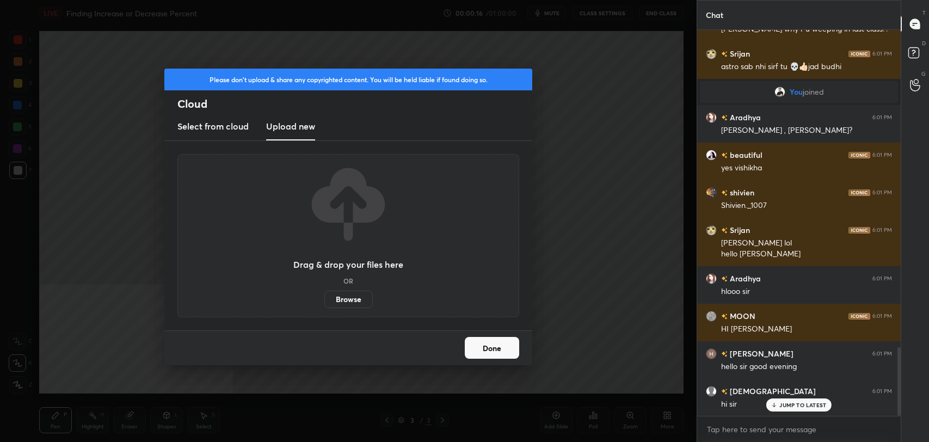
scroll to position [1907, 0]
click at [358, 294] on label "Browse" at bounding box center [348, 299] width 48 height 17
click at [324, 294] on input "Browse" at bounding box center [324, 299] width 0 height 17
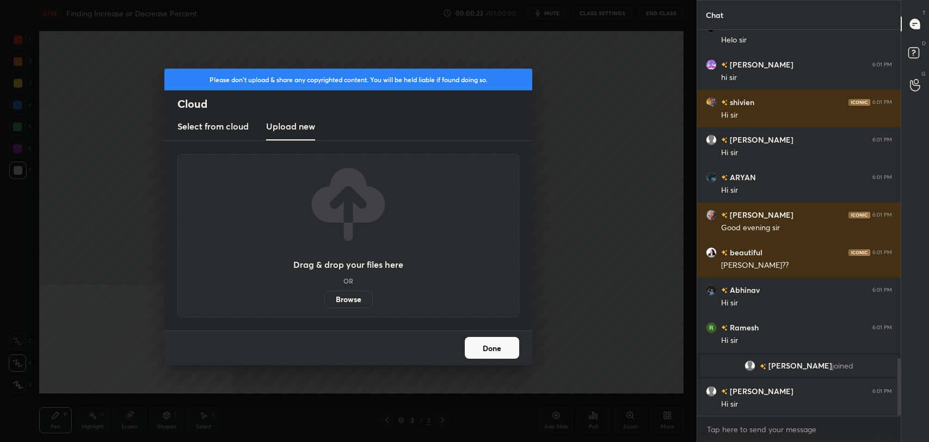
scroll to position [2234, 0]
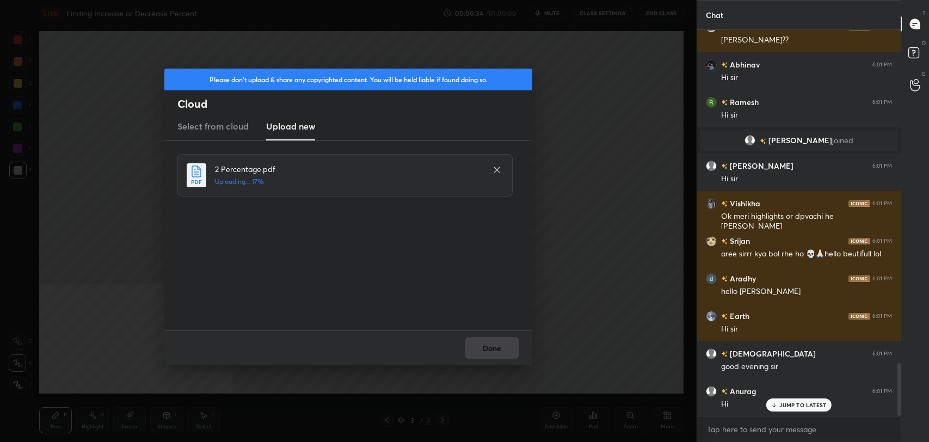
click at [803, 406] on p "JUMP TO LATEST" at bounding box center [802, 405] width 47 height 7
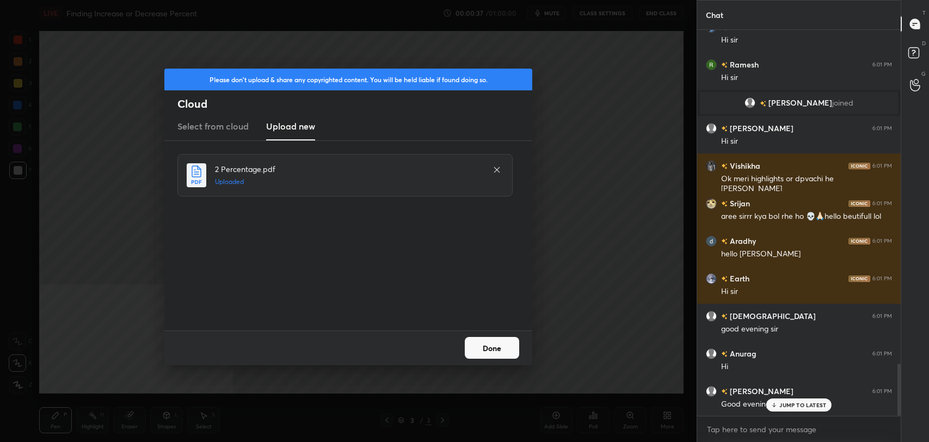
click at [492, 348] on button "Done" at bounding box center [492, 348] width 54 height 22
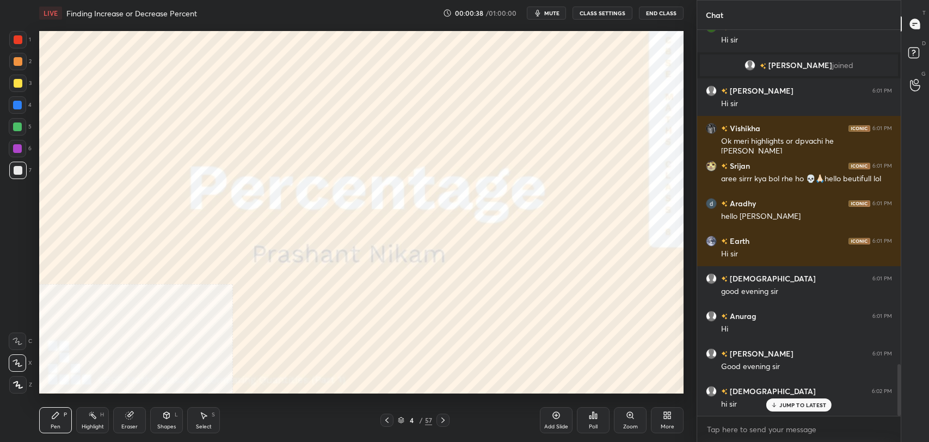
click at [798, 407] on p "JUMP TO LATEST" at bounding box center [802, 405] width 47 height 7
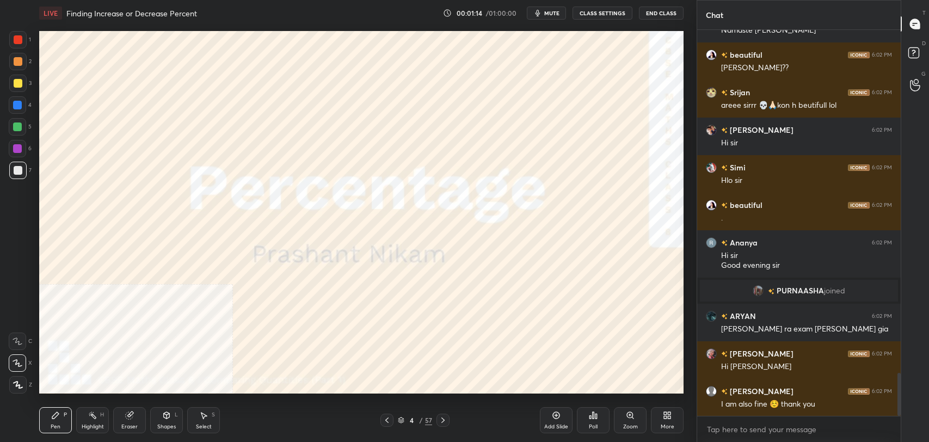
scroll to position [3096, 0]
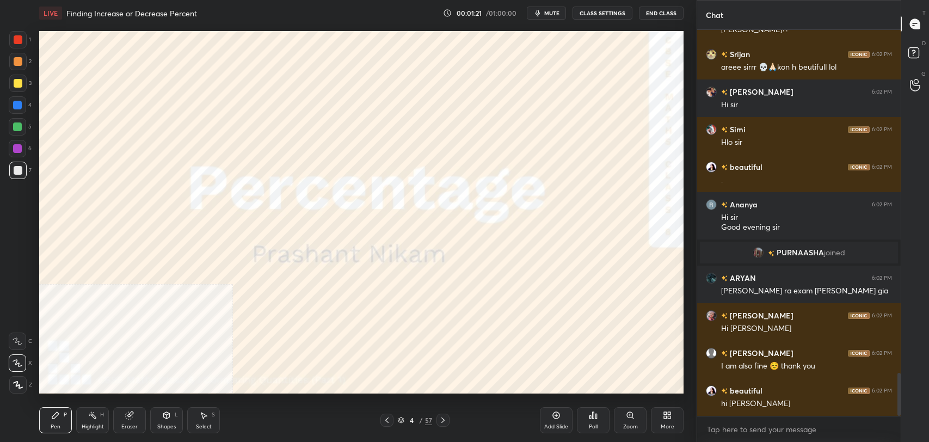
click at [672, 413] on div "More" at bounding box center [667, 420] width 33 height 26
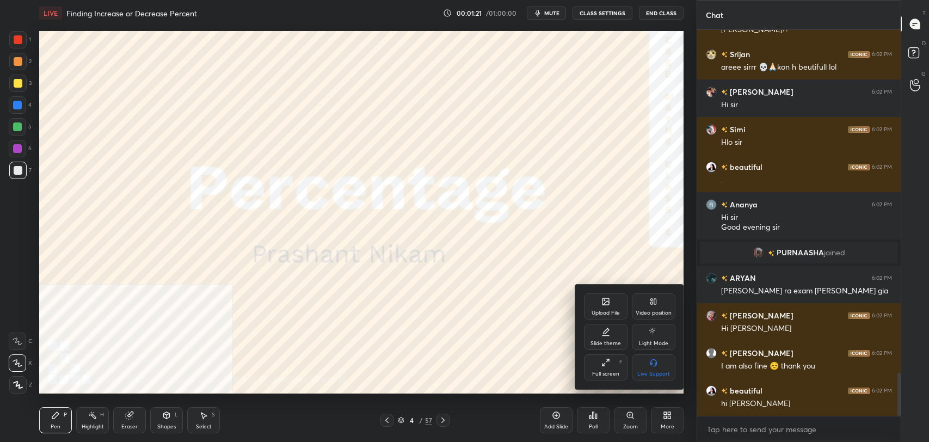
scroll to position [3133, 0]
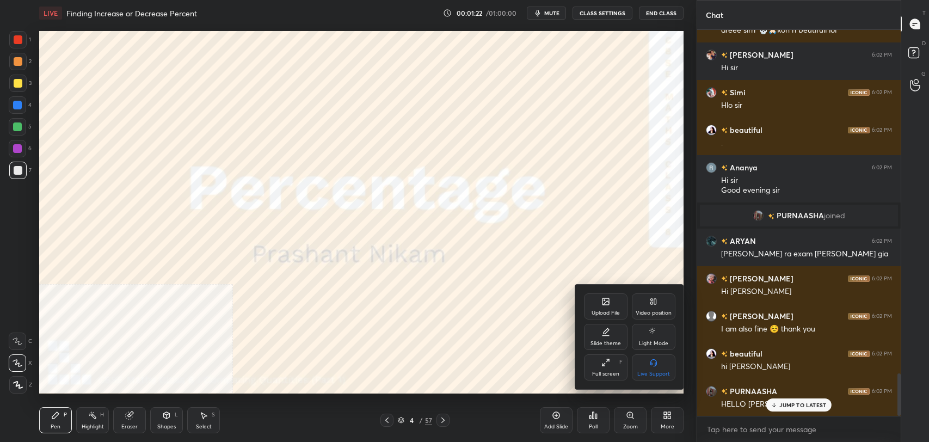
click at [652, 304] on icon at bounding box center [653, 301] width 9 height 9
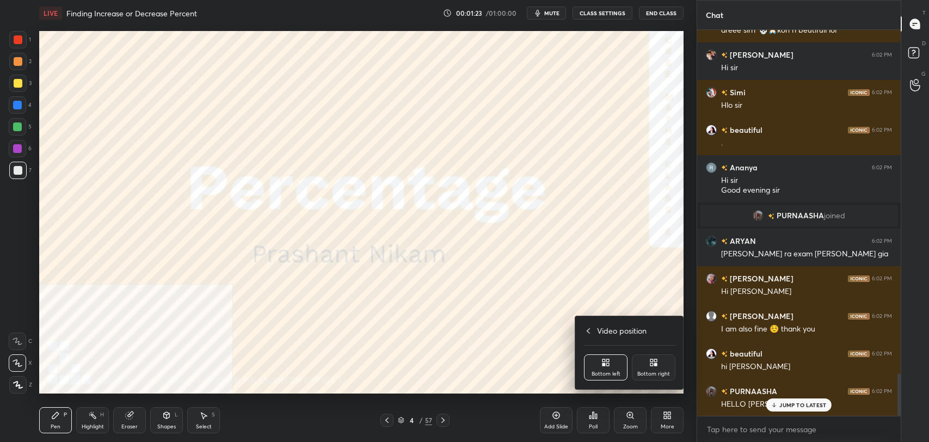
click at [653, 359] on icon at bounding box center [651, 360] width 3 height 3
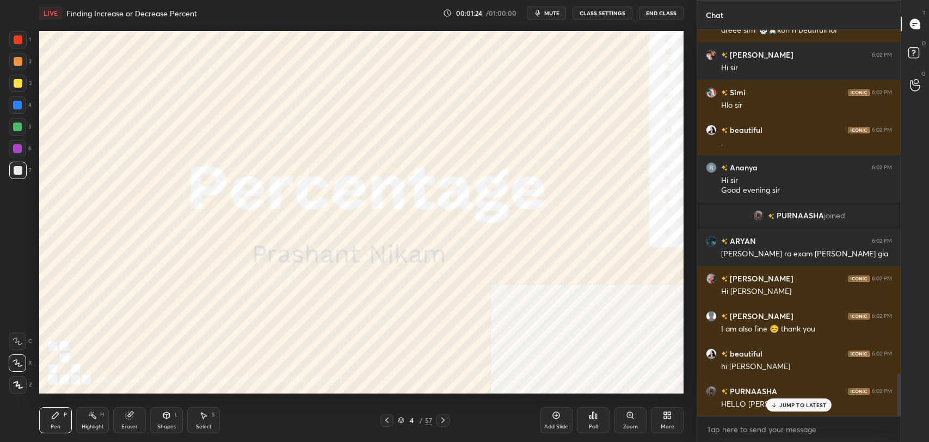
click at [801, 406] on p "JUMP TO LATEST" at bounding box center [802, 405] width 47 height 7
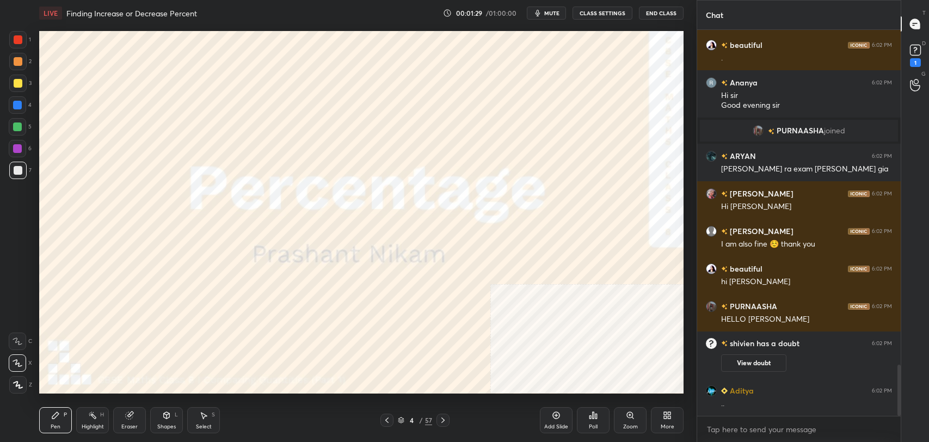
scroll to position [2553, 0]
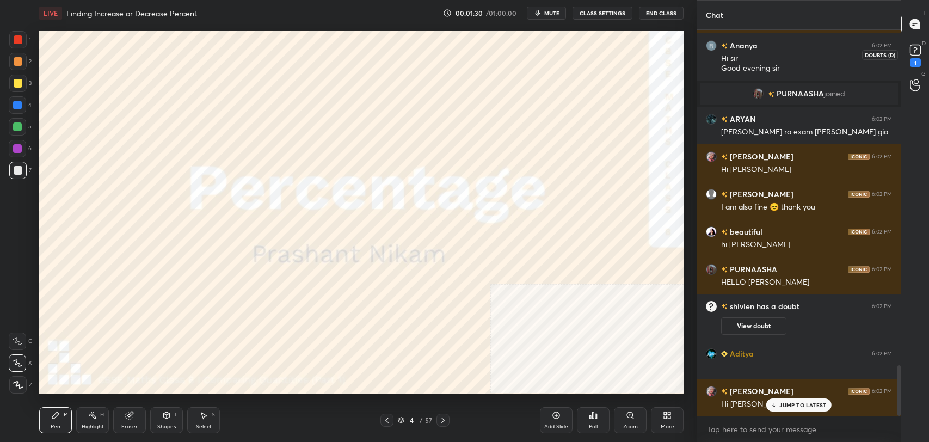
click at [919, 59] on div "1" at bounding box center [915, 62] width 11 height 9
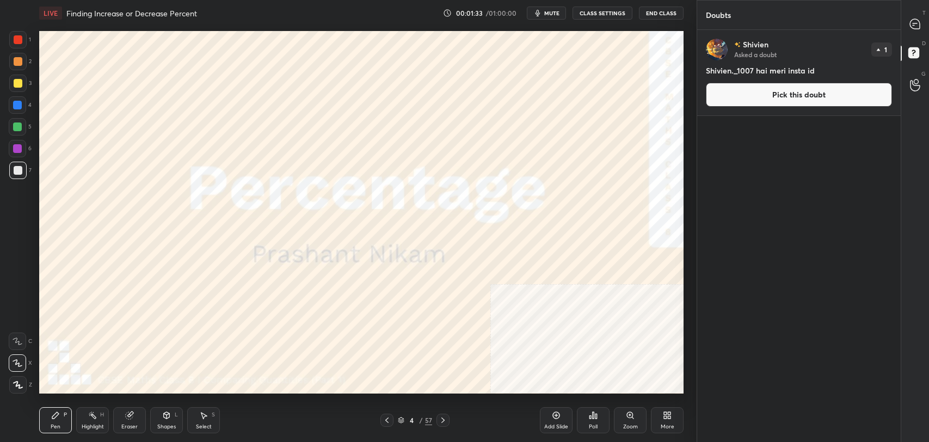
click at [598, 10] on button "CLASS SETTINGS" at bounding box center [603, 13] width 60 height 13
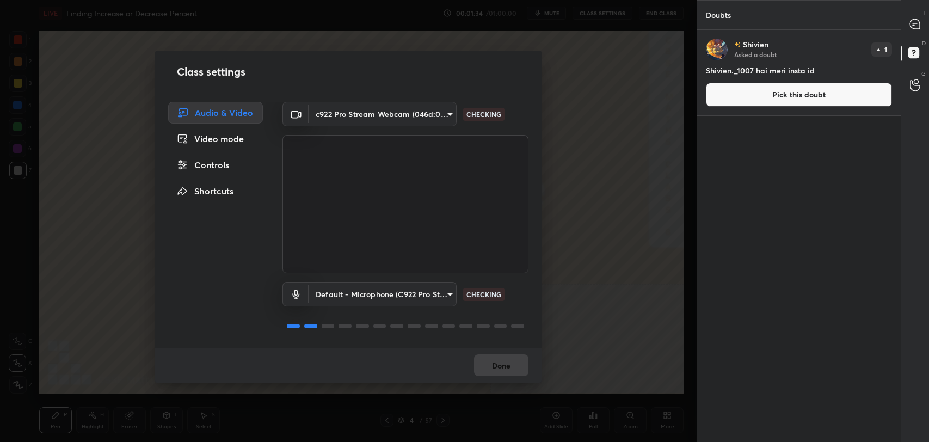
click at [219, 168] on div "Controls" at bounding box center [215, 165] width 95 height 22
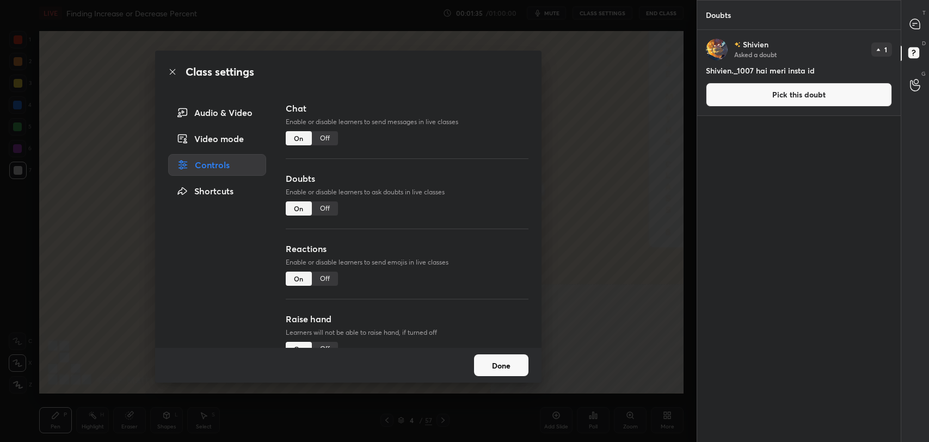
click at [324, 201] on div "Off" at bounding box center [325, 208] width 26 height 14
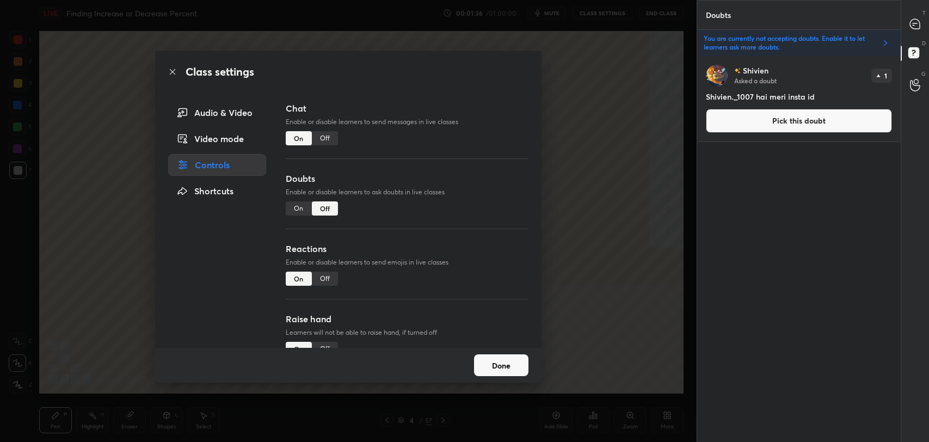
click at [176, 75] on icon at bounding box center [172, 71] width 9 height 9
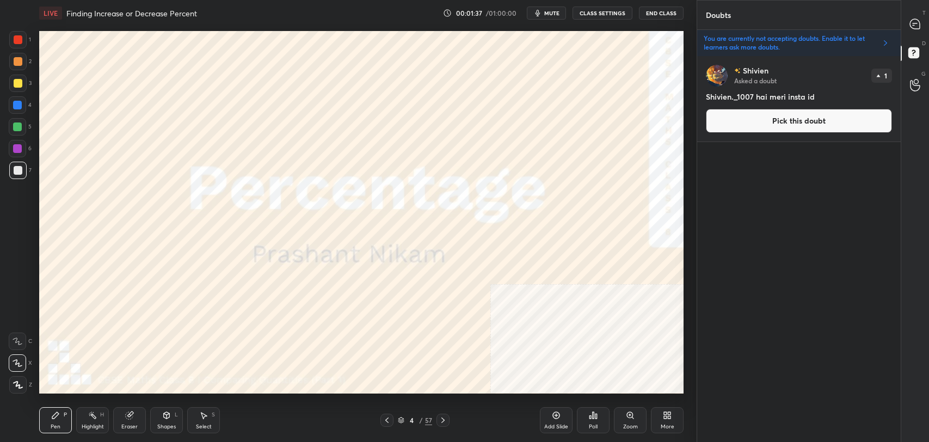
drag, startPoint x: 917, startPoint y: 35, endPoint x: 911, endPoint y: 40, distance: 7.3
click at [917, 32] on div "T Messages (T)" at bounding box center [915, 24] width 28 height 30
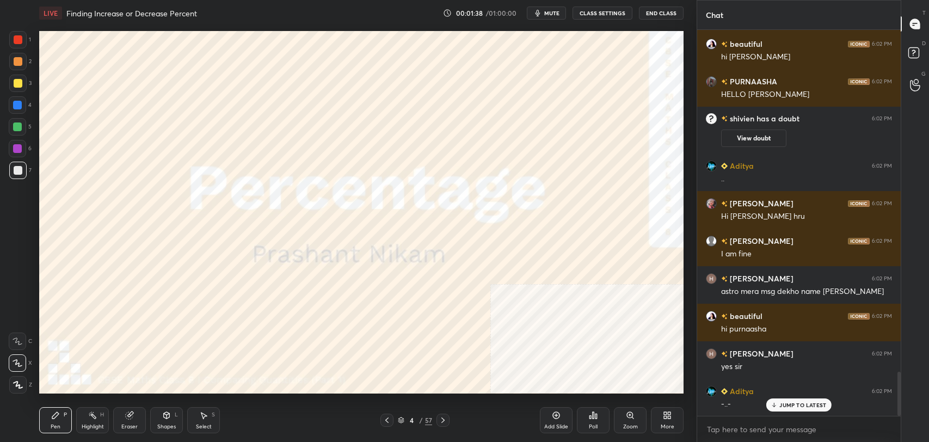
scroll to position [3009, 0]
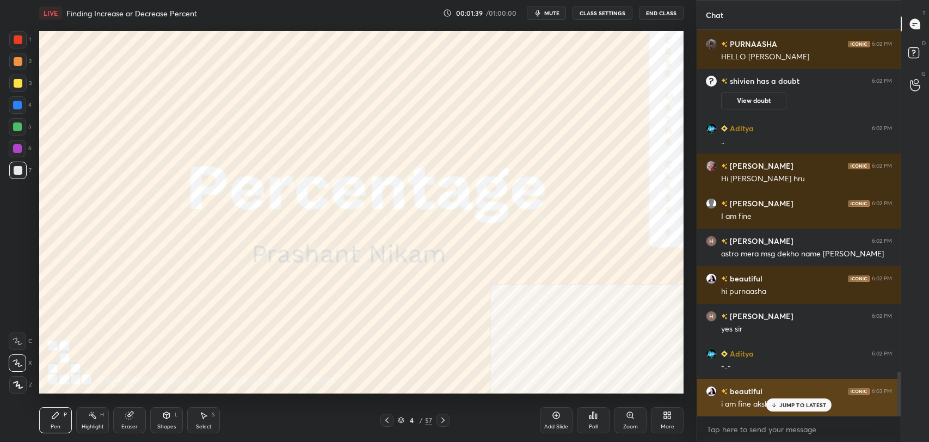
drag, startPoint x: 792, startPoint y: 404, endPoint x: 728, endPoint y: 402, distance: 64.8
click at [790, 404] on p "JUMP TO LATEST" at bounding box center [802, 405] width 47 height 7
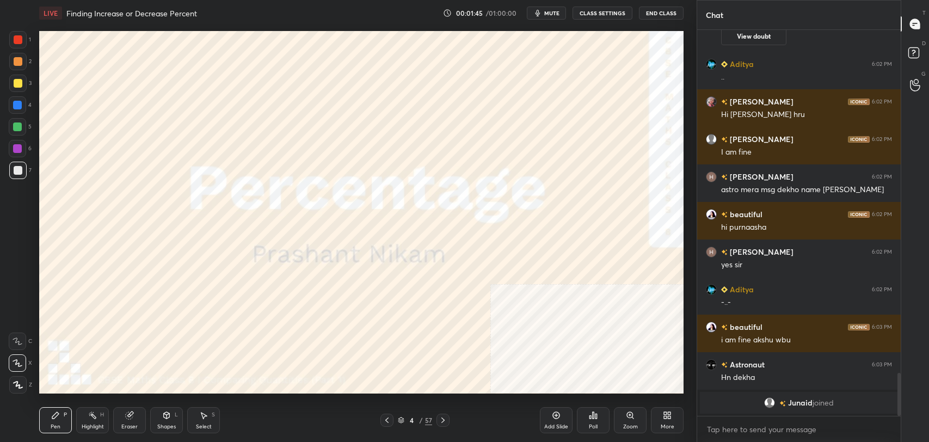
scroll to position [2797, 0]
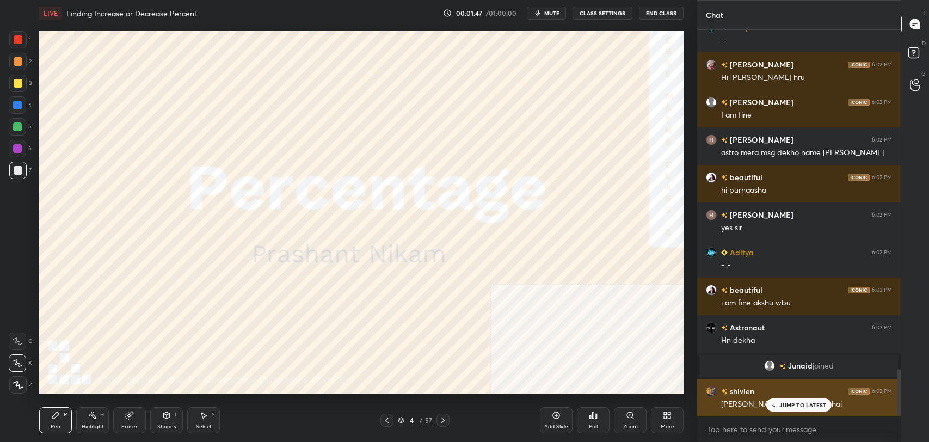
drag, startPoint x: 792, startPoint y: 408, endPoint x: 776, endPoint y: 401, distance: 17.5
click at [783, 403] on div "JUMP TO LATEST" at bounding box center [798, 404] width 65 height 13
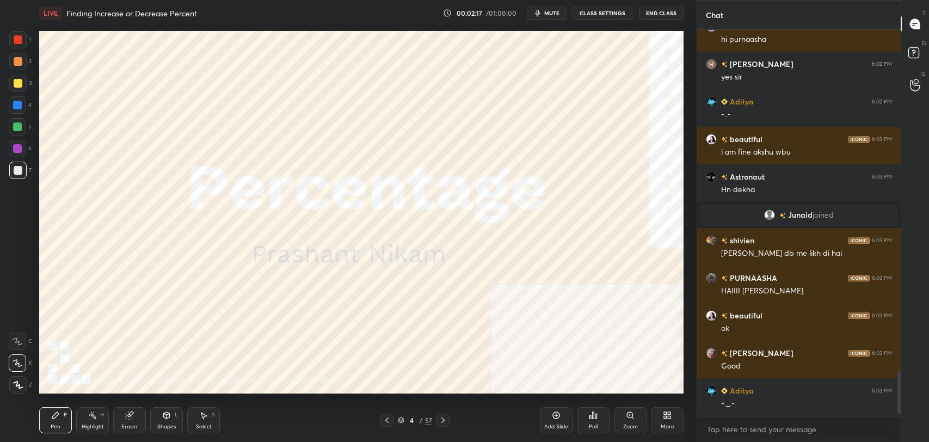
scroll to position [3098, 0]
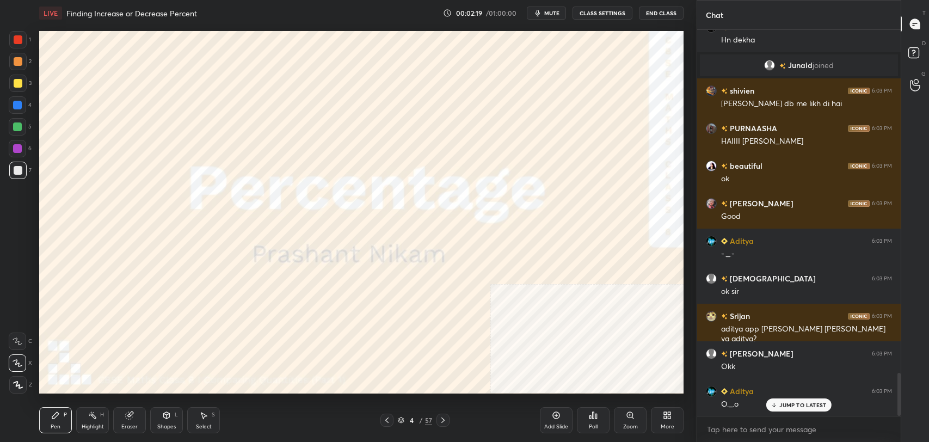
click at [794, 404] on p "JUMP TO LATEST" at bounding box center [802, 405] width 47 height 7
type textarea "x"
click at [749, 421] on textarea at bounding box center [799, 429] width 186 height 17
paste textarea "https://unacademy.com/class/class-8-lets-crack-term-1quadrilateralspn10/PFMU2DSD"
type textarea "https://unacademy.com/class/class-8-lets-crack-term-1quadrilateralspn10/PFMU2DSD"
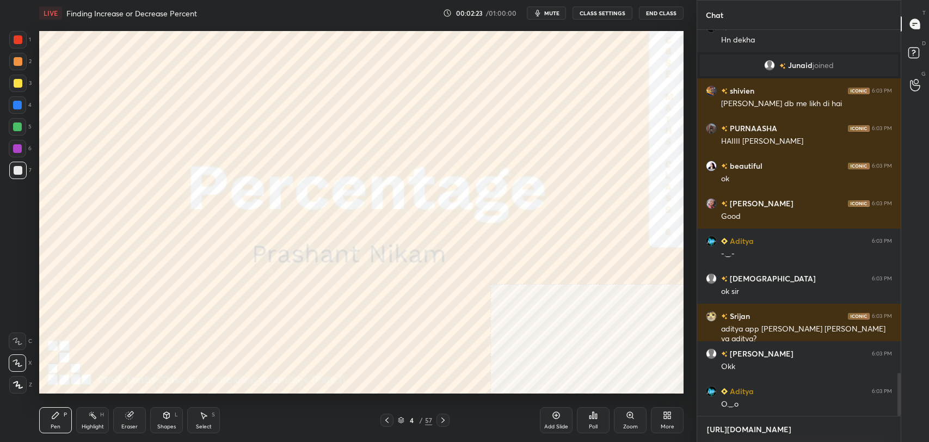
type textarea "x"
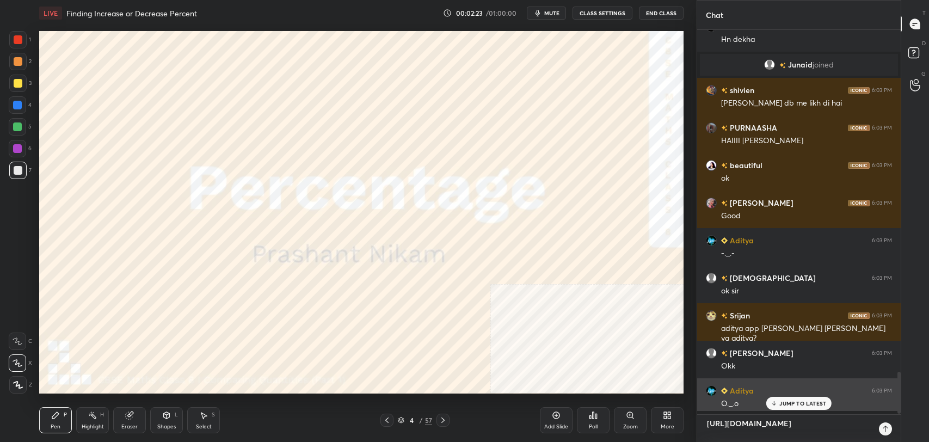
scroll to position [409, 200]
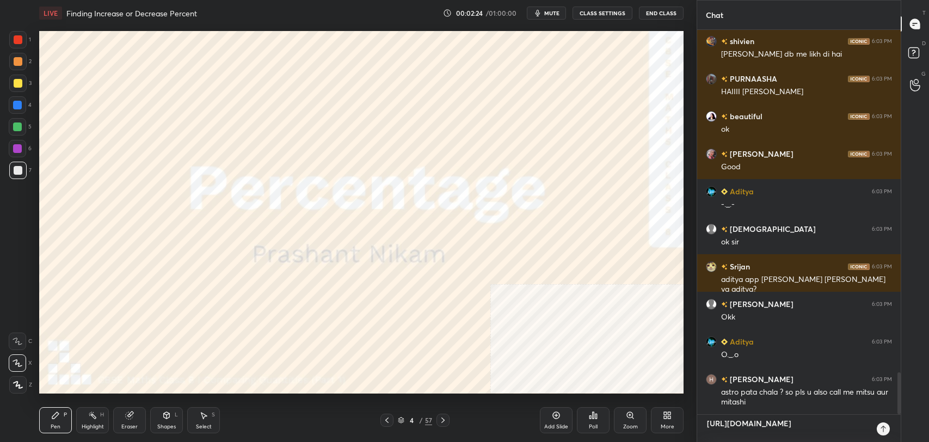
type textarea "https://unacademy.com/class/class-8-lets-crack-term-1quadrilateralspn10/PFMU2DSD"
type textarea "x"
click at [886, 427] on icon at bounding box center [883, 429] width 9 height 9
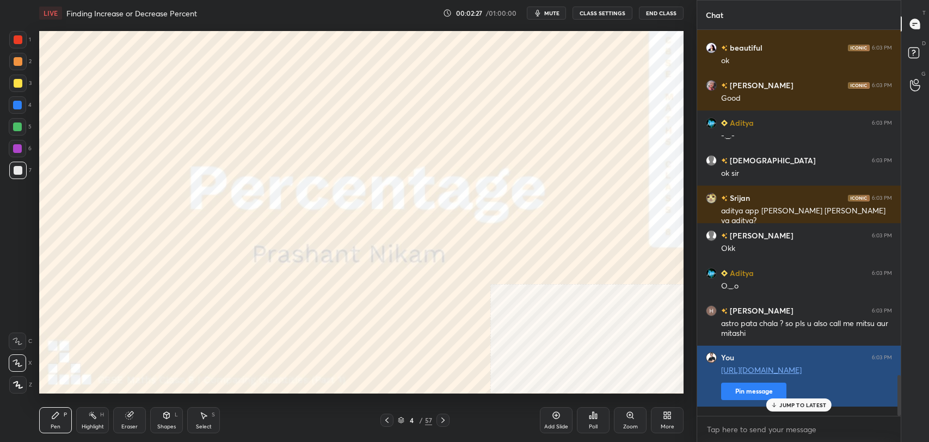
click at [761, 396] on div "Avnit 6:02 PM I am fine DEVARSHI 6:02 PM astro mera msg dekho name wala beautif…" at bounding box center [799, 223] width 204 height 386
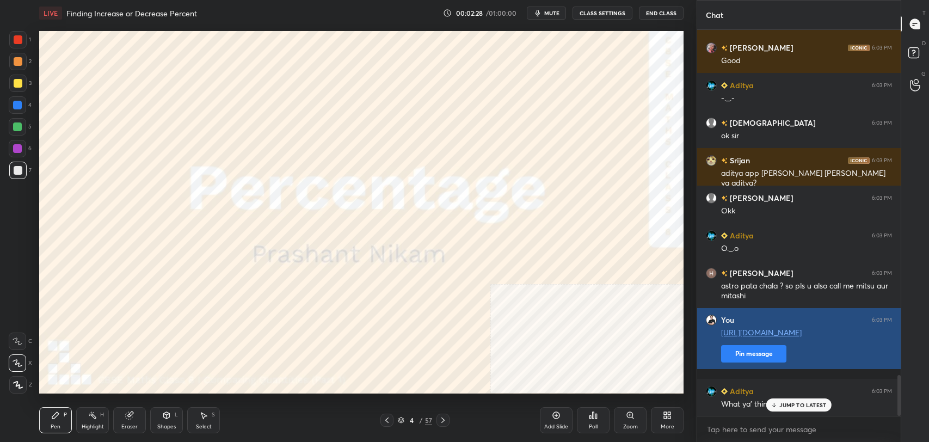
click at [743, 358] on button "Pin message" at bounding box center [753, 353] width 65 height 17
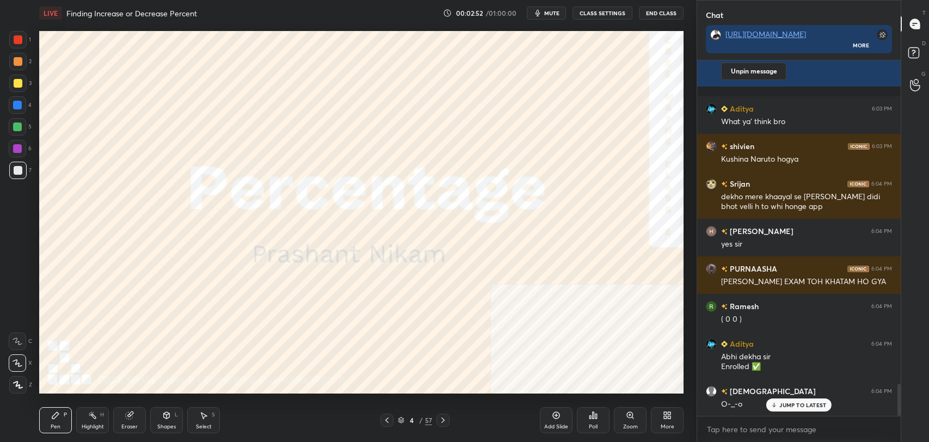
scroll to position [3604, 0]
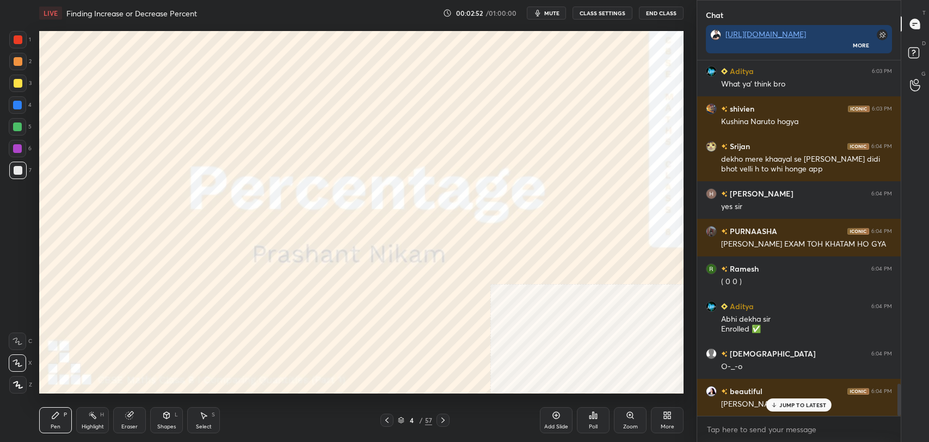
click at [813, 408] on p "JUMP TO LATEST" at bounding box center [802, 405] width 47 height 7
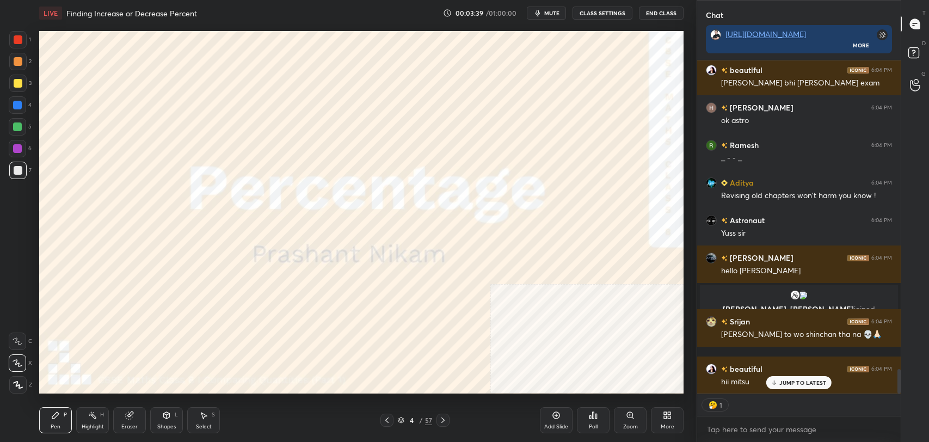
scroll to position [4207, 0]
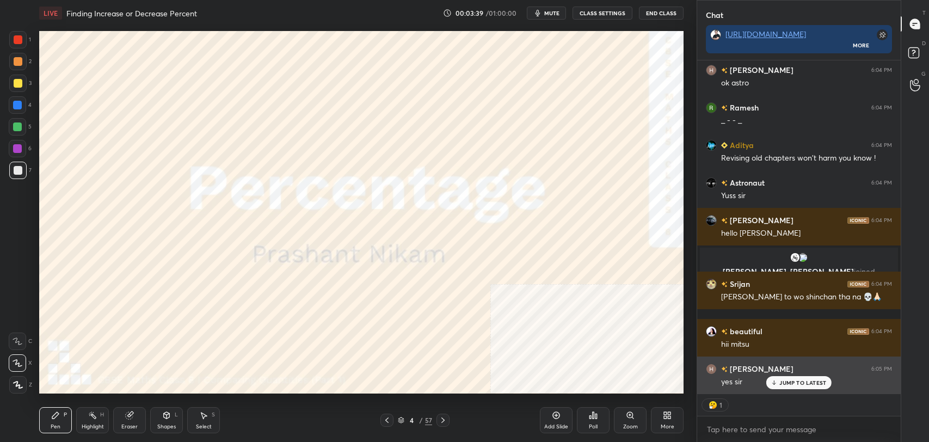
drag, startPoint x: 803, startPoint y: 384, endPoint x: 765, endPoint y: 366, distance: 42.4
click at [803, 384] on p "JUMP TO LATEST" at bounding box center [802, 382] width 47 height 7
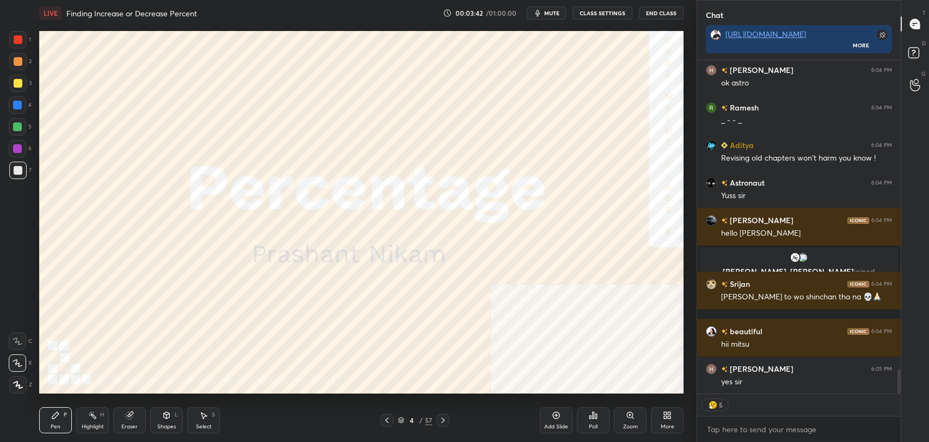
click at [667, 417] on icon at bounding box center [667, 415] width 9 height 9
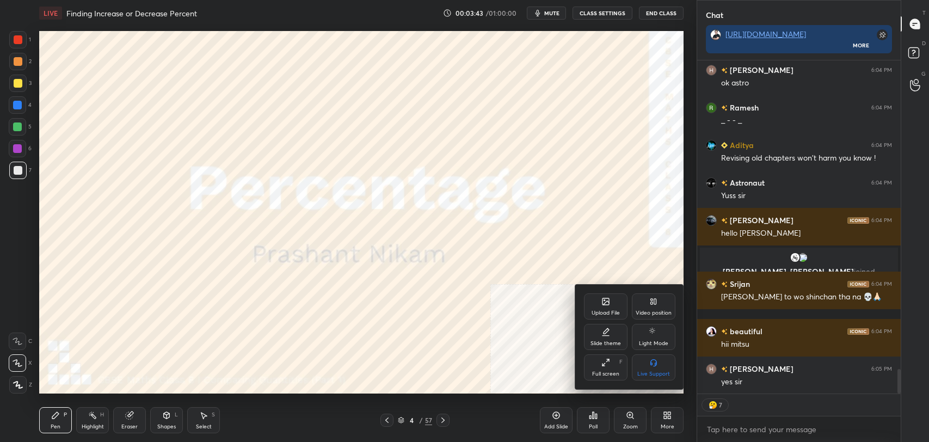
click at [652, 308] on div "Video position" at bounding box center [654, 306] width 44 height 26
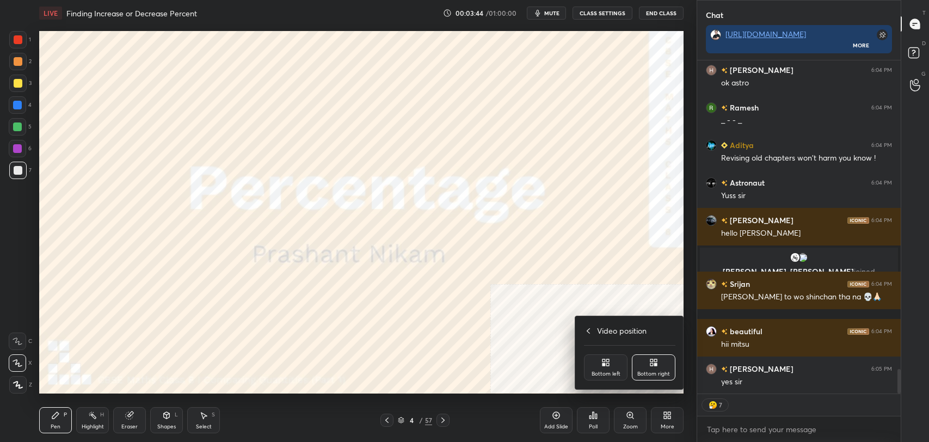
scroll to position [4245, 0]
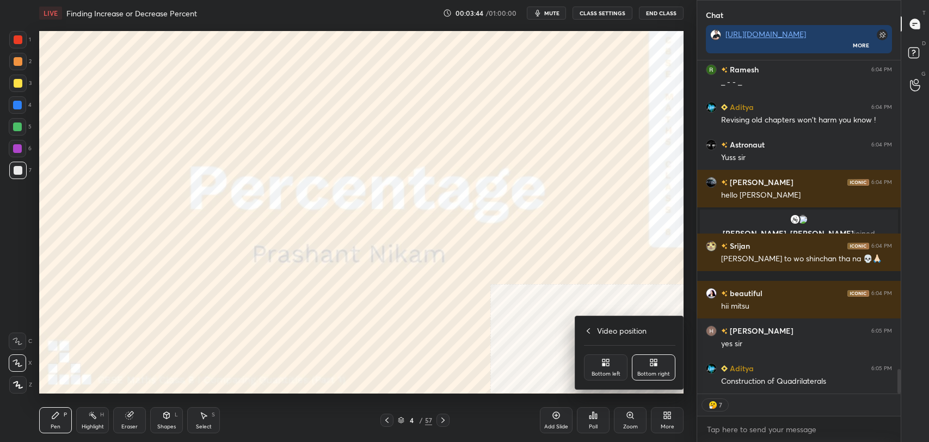
click at [418, 316] on div at bounding box center [464, 221] width 929 height 442
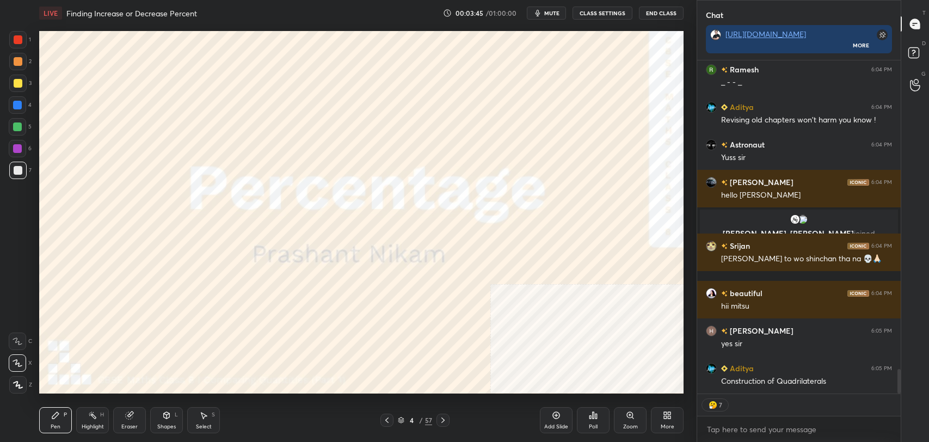
scroll to position [4282, 0]
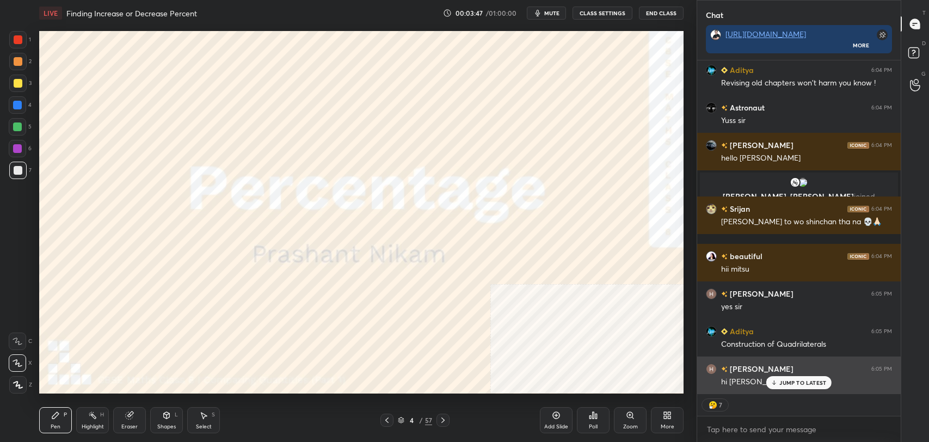
click at [795, 379] on p "JUMP TO LATEST" at bounding box center [802, 382] width 47 height 7
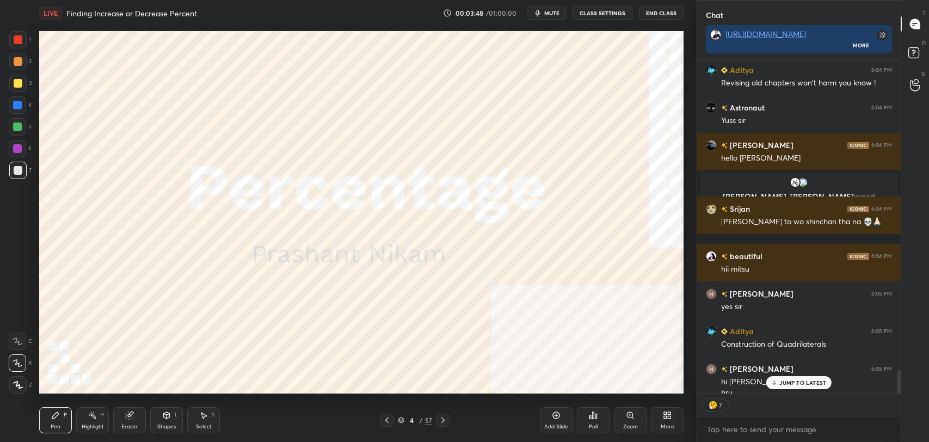
scroll to position [4293, 0]
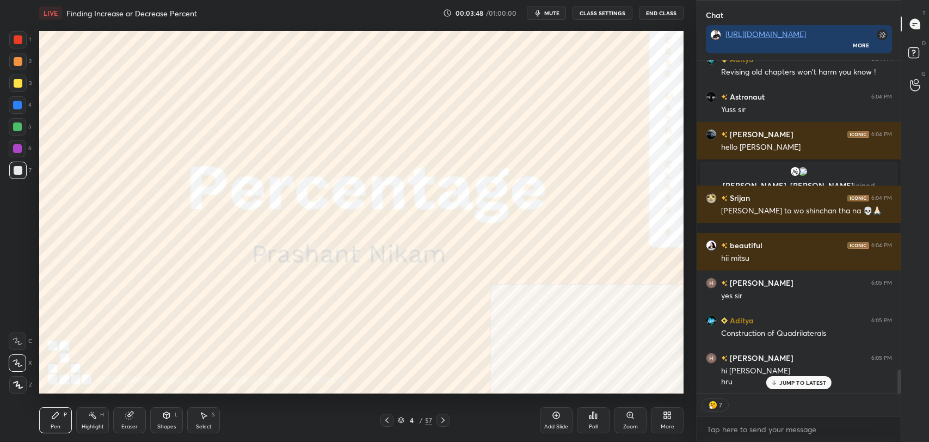
click at [444, 421] on icon at bounding box center [443, 420] width 9 height 9
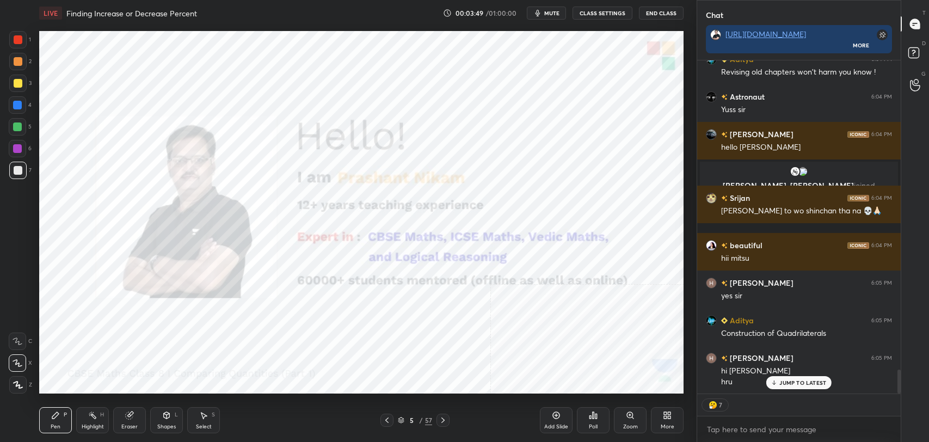
scroll to position [4331, 0]
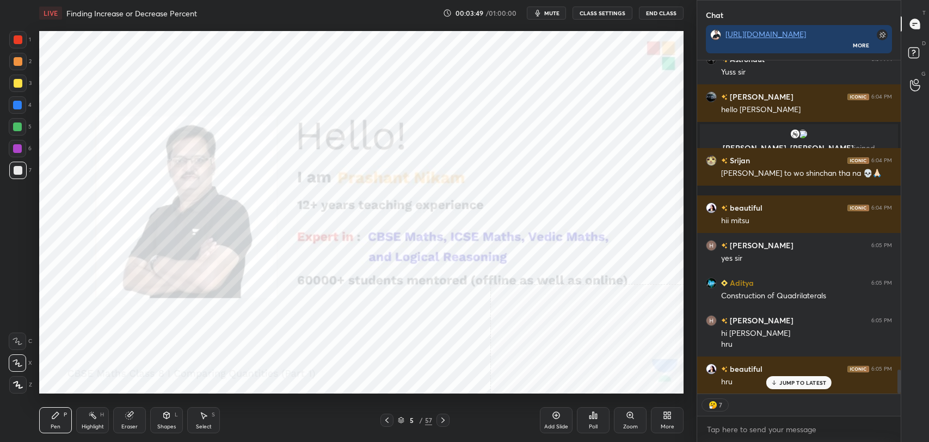
click at [87, 422] on div "Highlight H" at bounding box center [92, 420] width 33 height 26
click at [17, 147] on div at bounding box center [17, 148] width 9 height 9
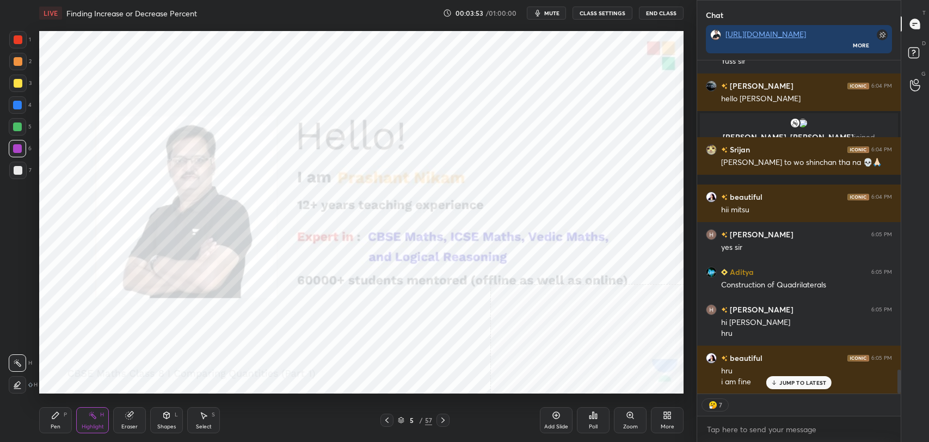
type textarea "x"
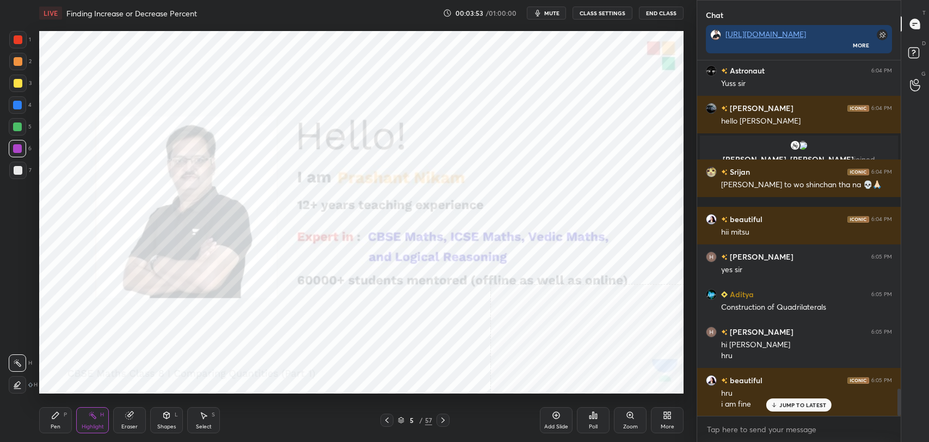
scroll to position [4357, 0]
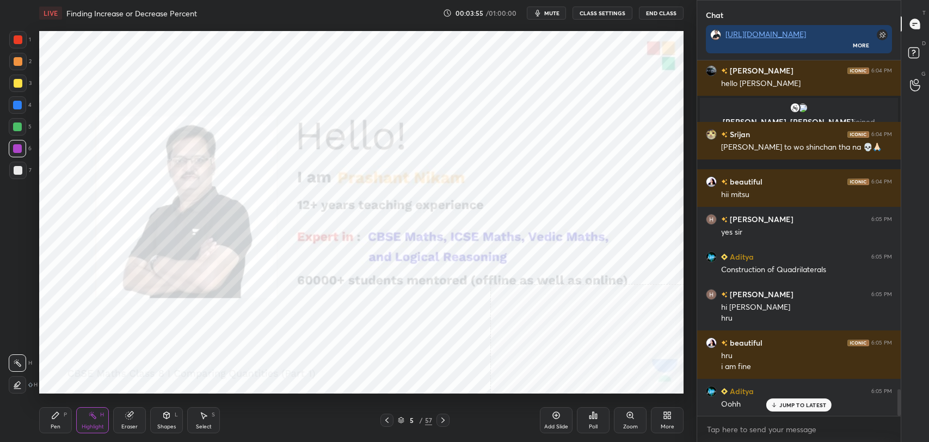
click at [446, 420] on icon at bounding box center [443, 420] width 9 height 9
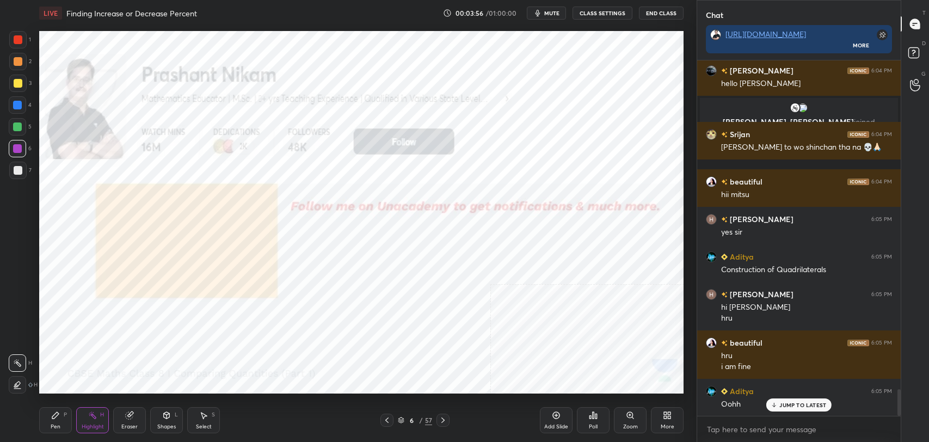
click at [169, 415] on icon at bounding box center [167, 415] width 6 height 7
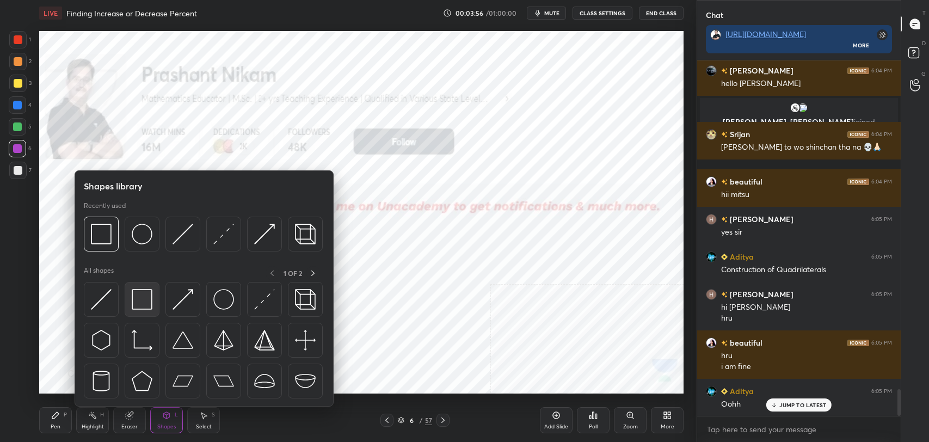
click at [144, 289] on img at bounding box center [142, 299] width 21 height 21
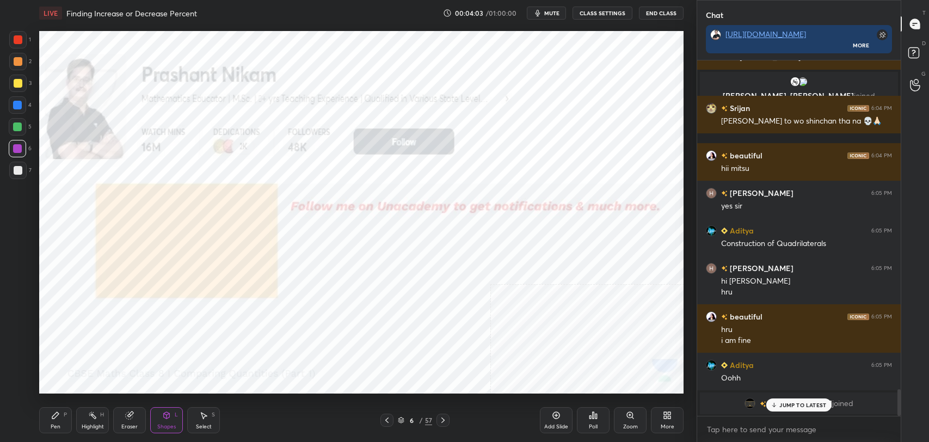
scroll to position [4421, 0]
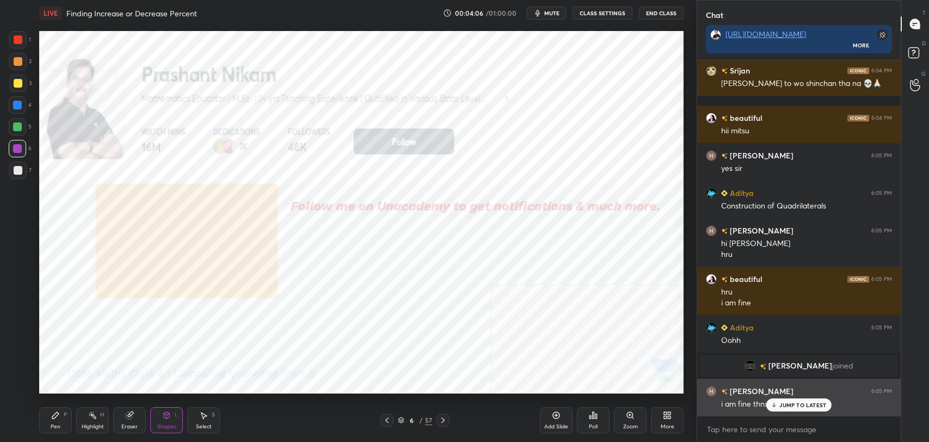
click at [791, 405] on p "JUMP TO LATEST" at bounding box center [802, 405] width 47 height 7
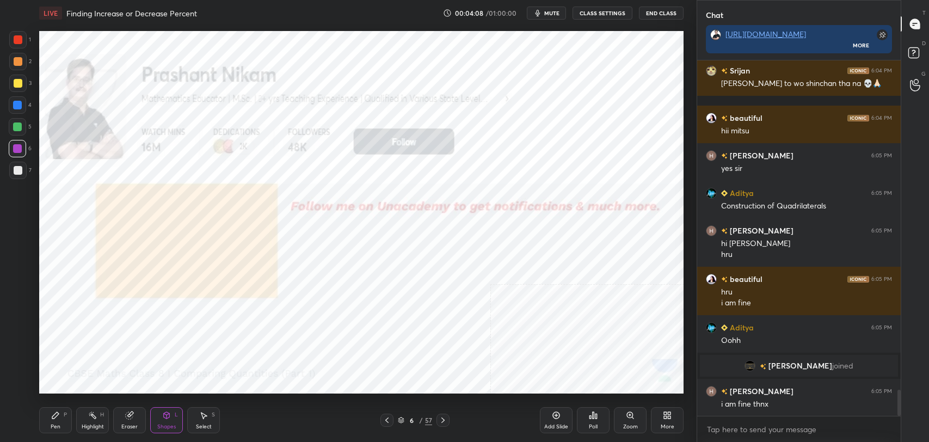
scroll to position [4459, 0]
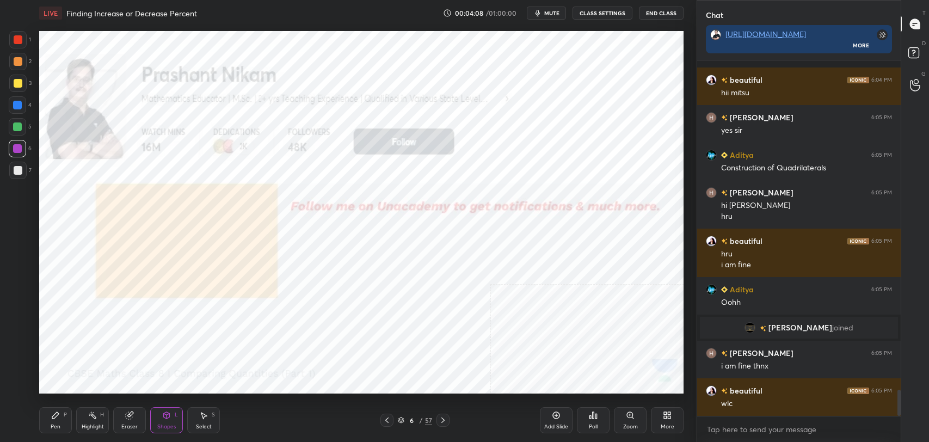
click at [445, 421] on icon at bounding box center [443, 420] width 9 height 9
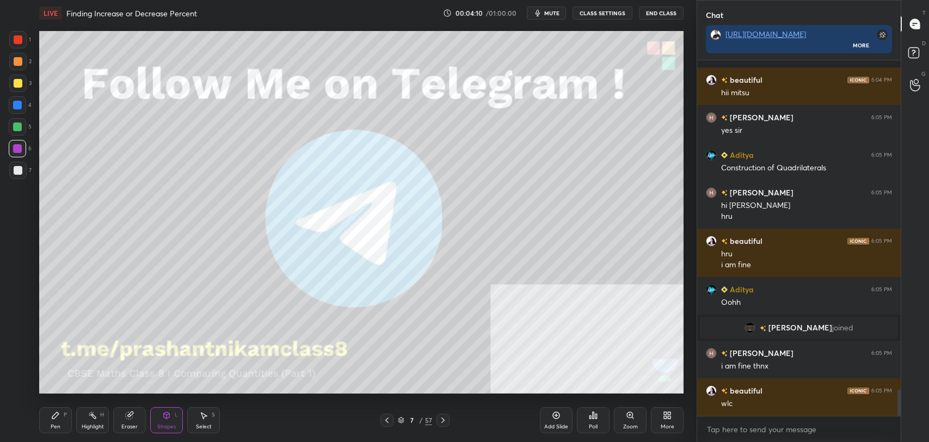
click at [168, 422] on div "Shapes L" at bounding box center [166, 420] width 33 height 26
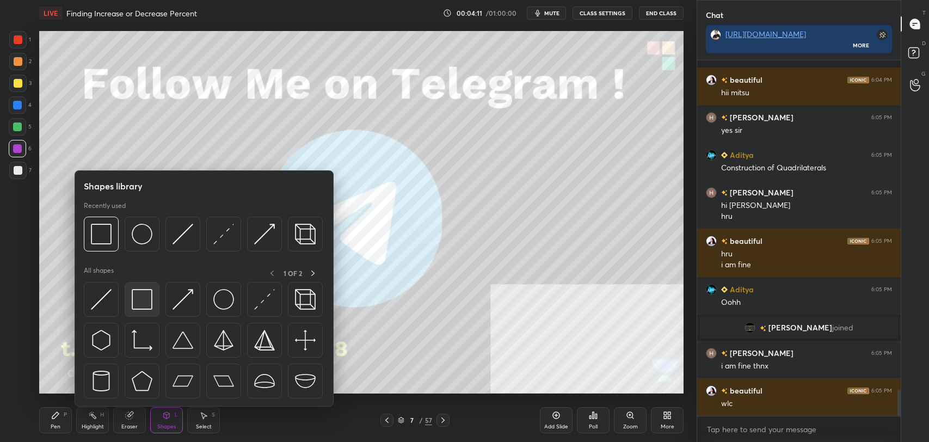
click at [146, 302] on img at bounding box center [142, 299] width 21 height 21
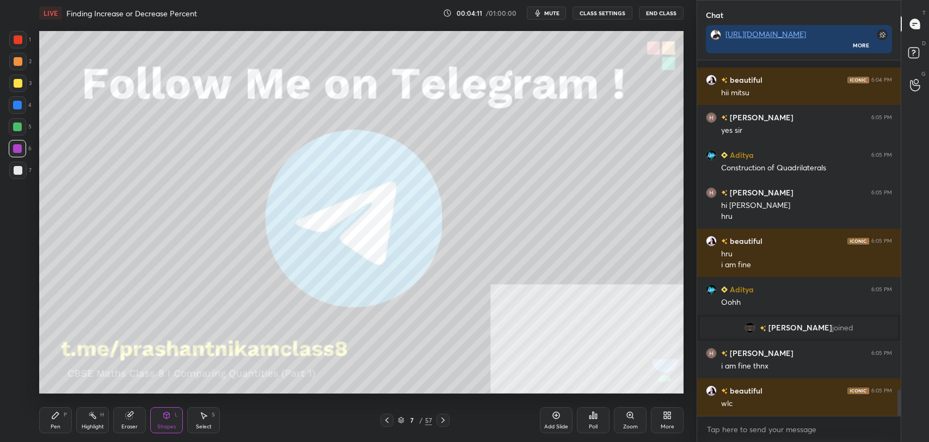
click at [14, 88] on div at bounding box center [17, 83] width 17 height 17
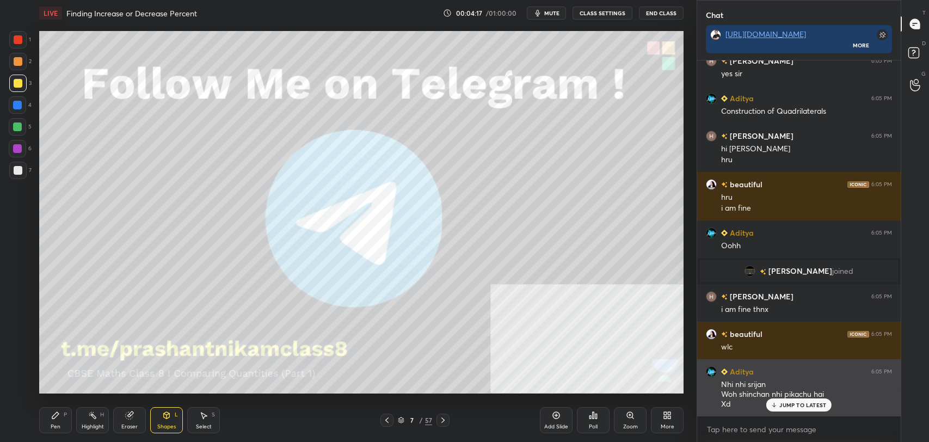
click at [794, 406] on p "JUMP TO LATEST" at bounding box center [802, 405] width 47 height 7
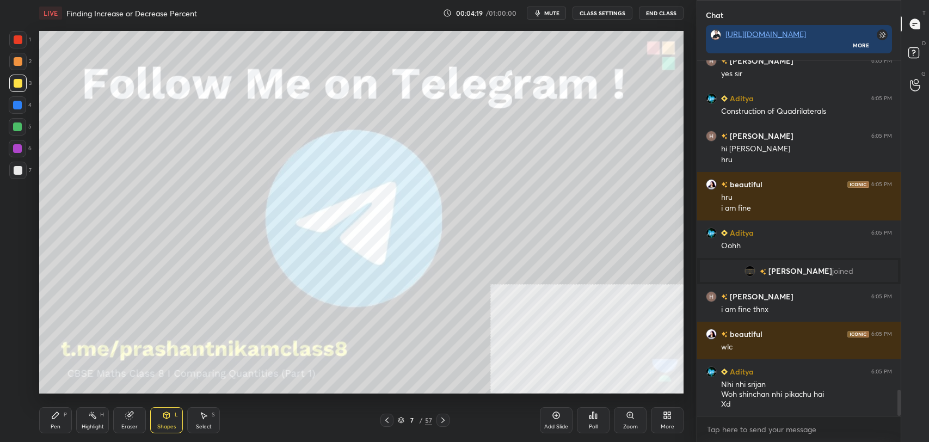
click at [56, 424] on div "Pen" at bounding box center [56, 426] width 10 height 5
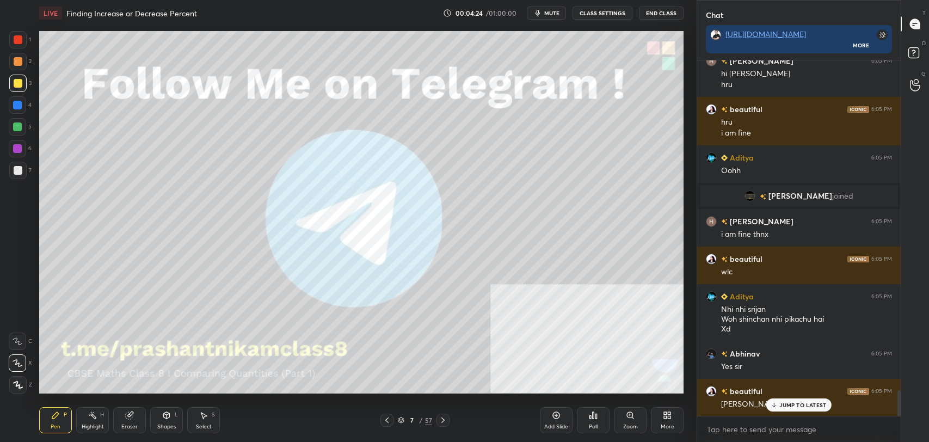
scroll to position [4629, 0]
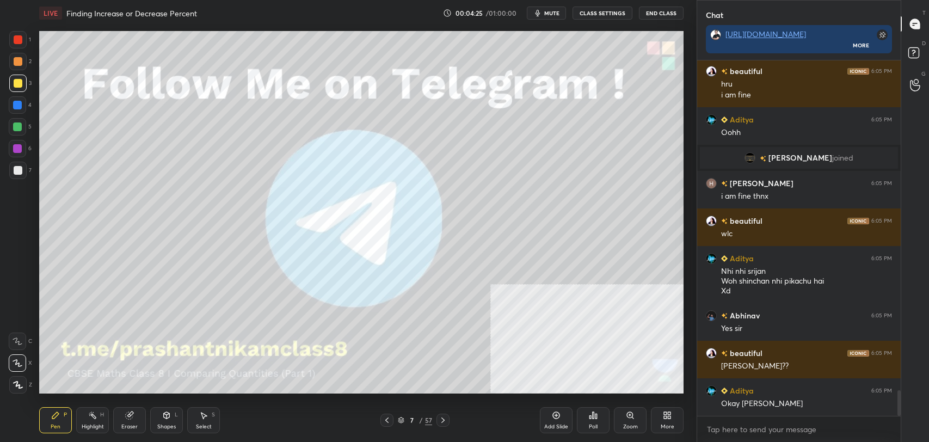
click at [607, 17] on button "CLASS SETTINGS" at bounding box center [603, 13] width 60 height 13
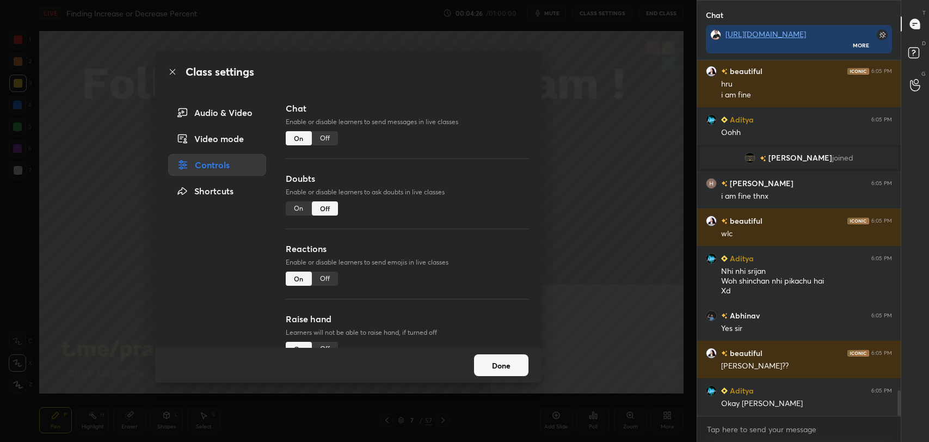
click at [323, 130] on div "Chat Enable or disable learners to send messages in live classes On Off" at bounding box center [407, 137] width 243 height 70
click at [323, 139] on div "Off" at bounding box center [325, 138] width 26 height 14
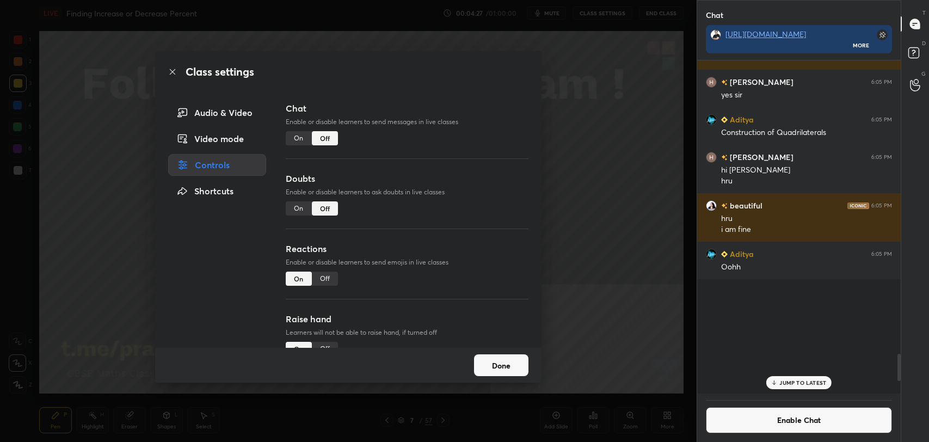
scroll to position [330, 200]
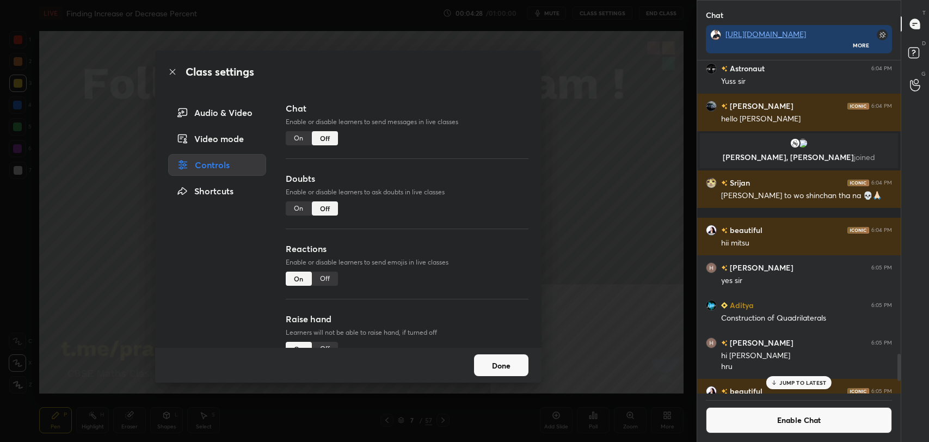
click at [175, 72] on icon at bounding box center [172, 71] width 9 height 9
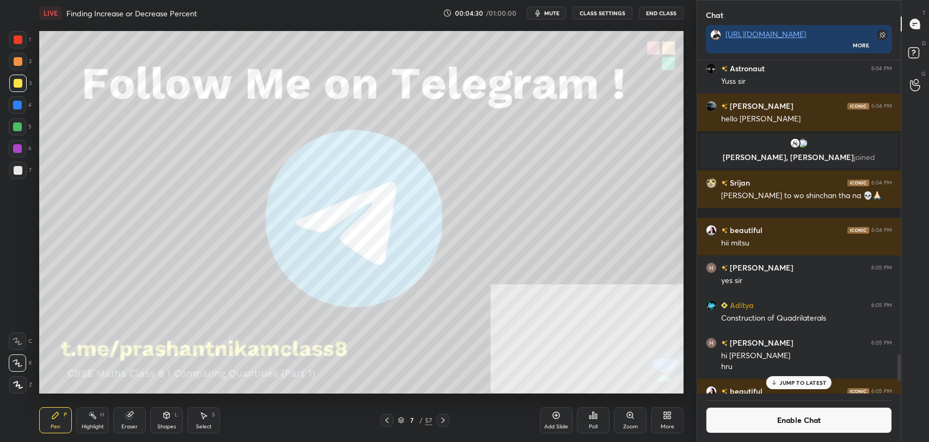
click at [60, 419] on div "Pen P" at bounding box center [55, 420] width 33 height 26
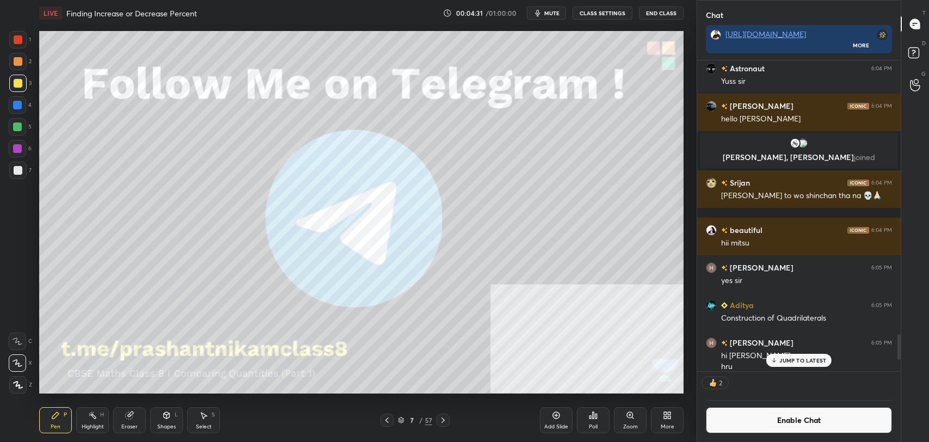
scroll to position [308, 200]
click at [443, 420] on icon at bounding box center [442, 419] width 3 height 5
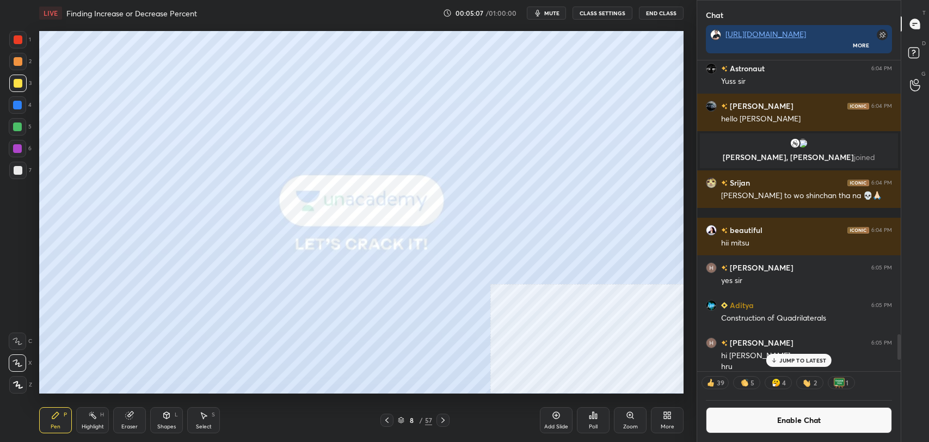
click at [161, 419] on div "Shapes L" at bounding box center [166, 420] width 33 height 26
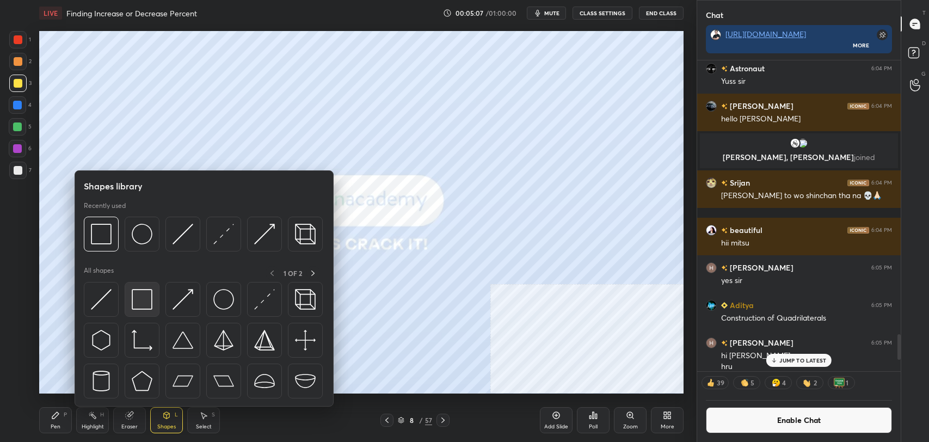
click at [143, 306] on img at bounding box center [142, 299] width 21 height 21
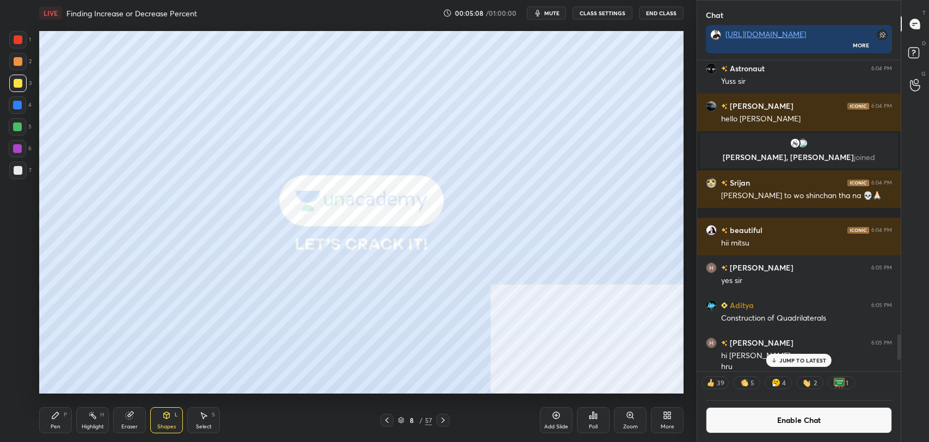
click at [18, 172] on div at bounding box center [18, 170] width 9 height 9
click at [57, 424] on div "Pen" at bounding box center [56, 426] width 10 height 5
click at [17, 38] on div at bounding box center [18, 39] width 9 height 9
click at [446, 419] on icon at bounding box center [443, 420] width 9 height 9
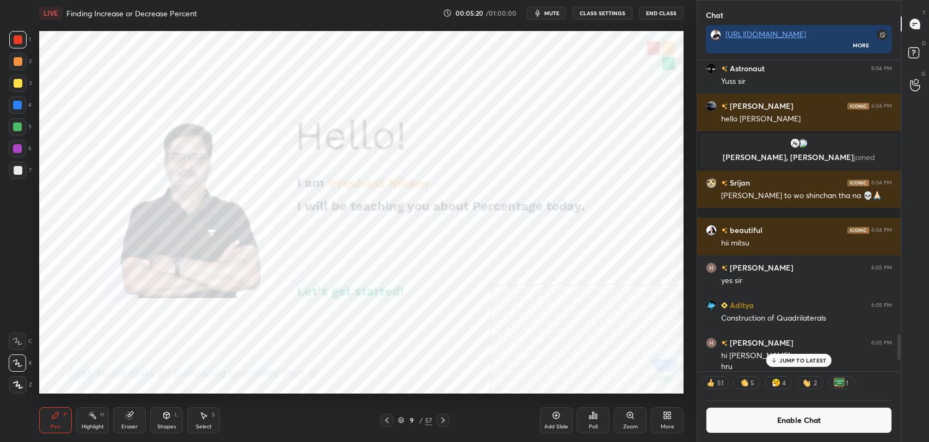
click at [156, 425] on div "Shapes L" at bounding box center [166, 420] width 33 height 26
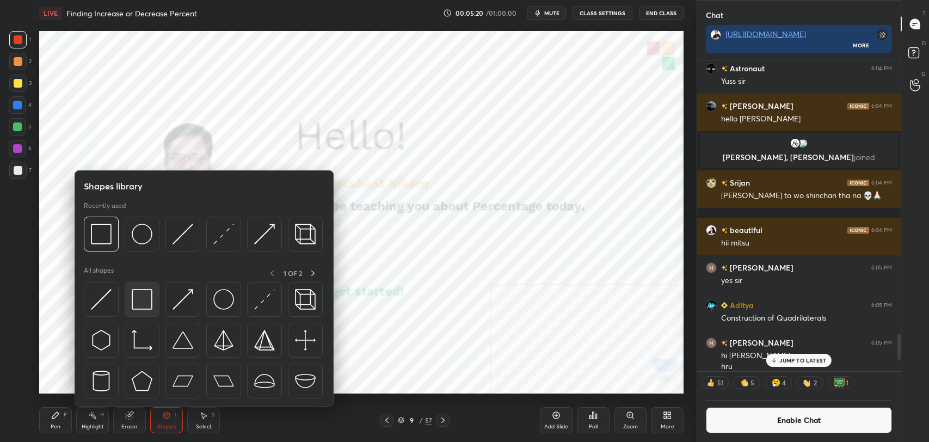
click at [134, 306] on img at bounding box center [142, 299] width 21 height 21
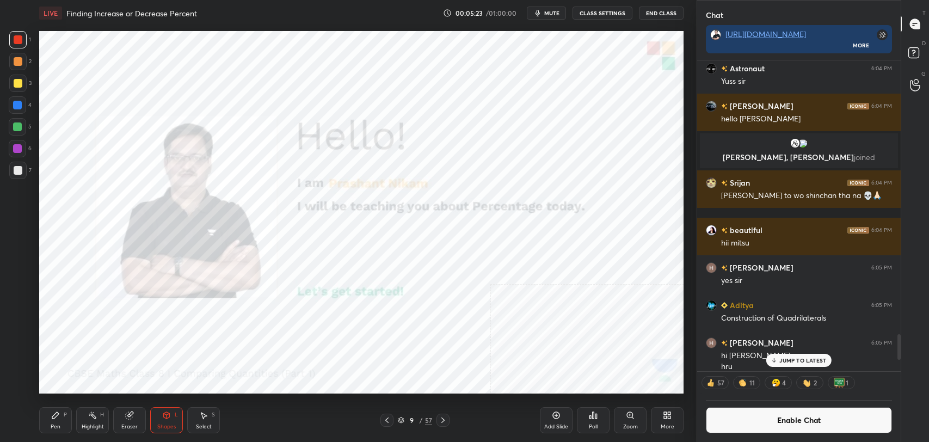
click at [441, 420] on icon at bounding box center [443, 420] width 9 height 9
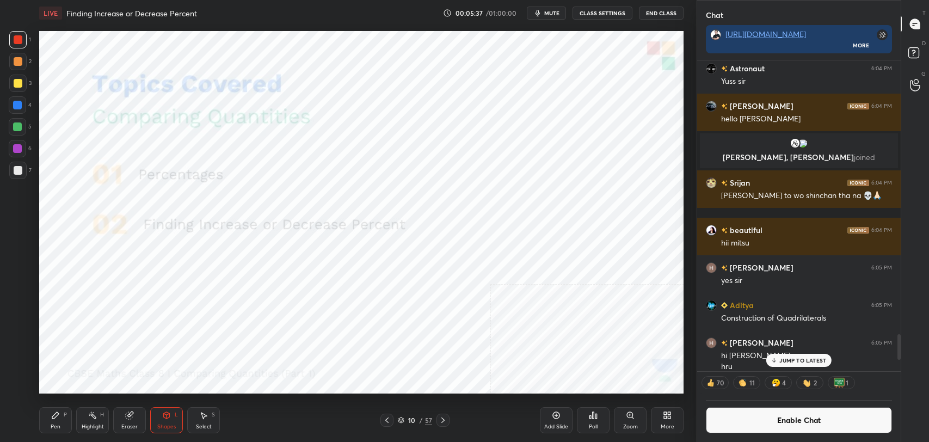
click at [444, 423] on icon at bounding box center [443, 420] width 9 height 9
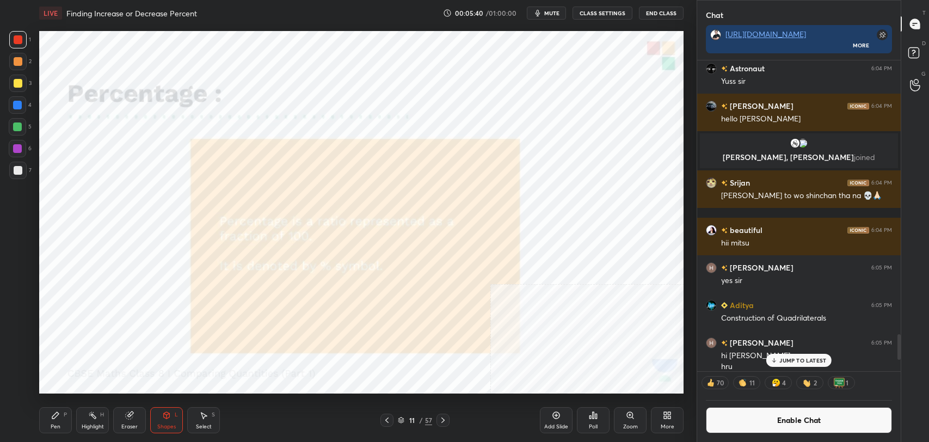
click at [168, 408] on div "Shapes L" at bounding box center [166, 420] width 33 height 26
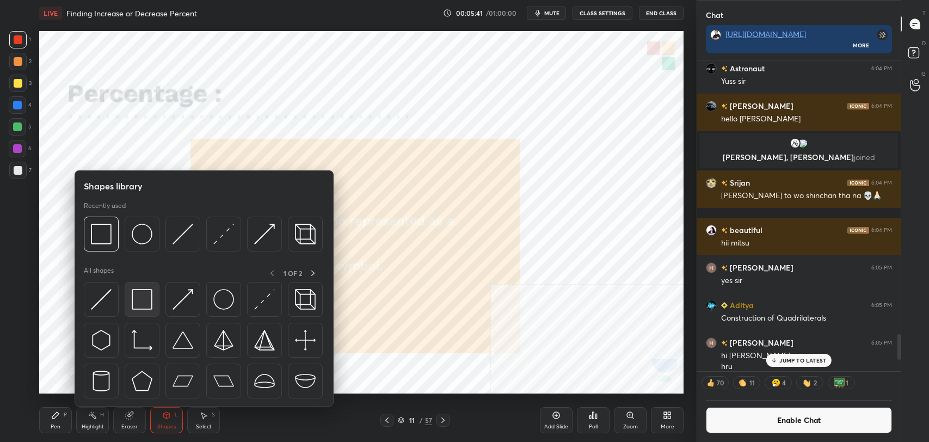
click at [142, 299] on img at bounding box center [142, 299] width 21 height 21
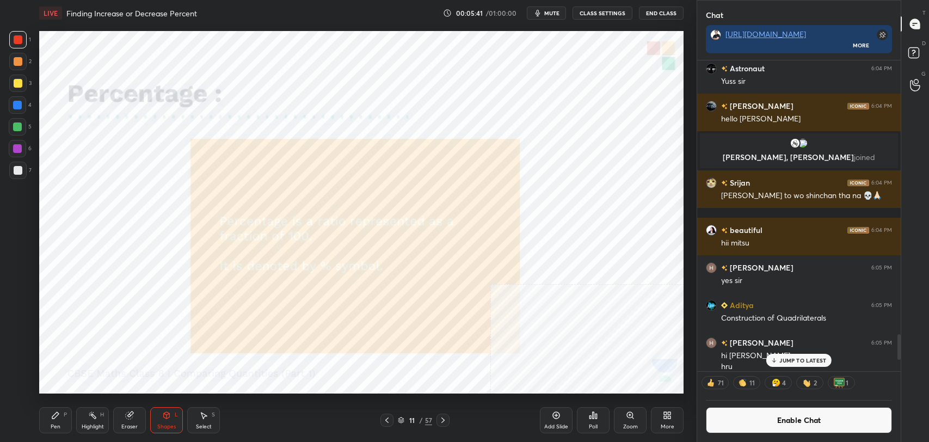
click at [26, 169] on div at bounding box center [17, 170] width 17 height 17
click at [444, 420] on icon at bounding box center [442, 419] width 3 height 5
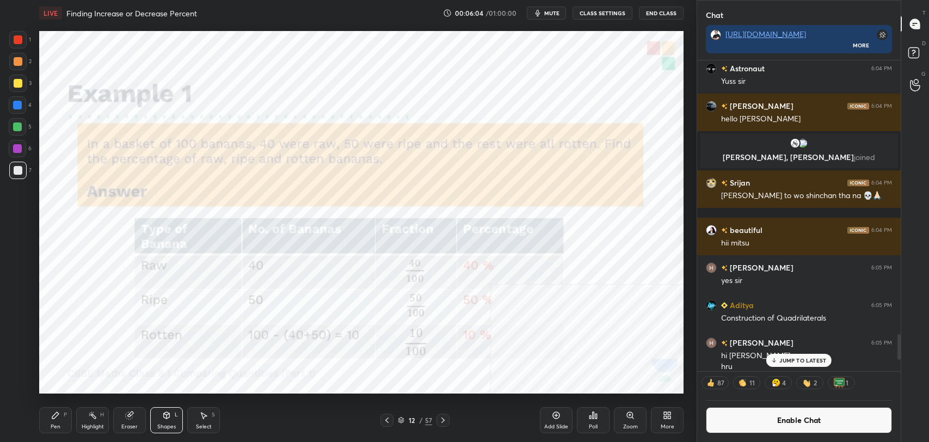
click at [91, 414] on rect at bounding box center [93, 416] width 5 height 5
click at [19, 156] on div at bounding box center [17, 148] width 17 height 17
click at [444, 416] on icon at bounding box center [443, 420] width 9 height 9
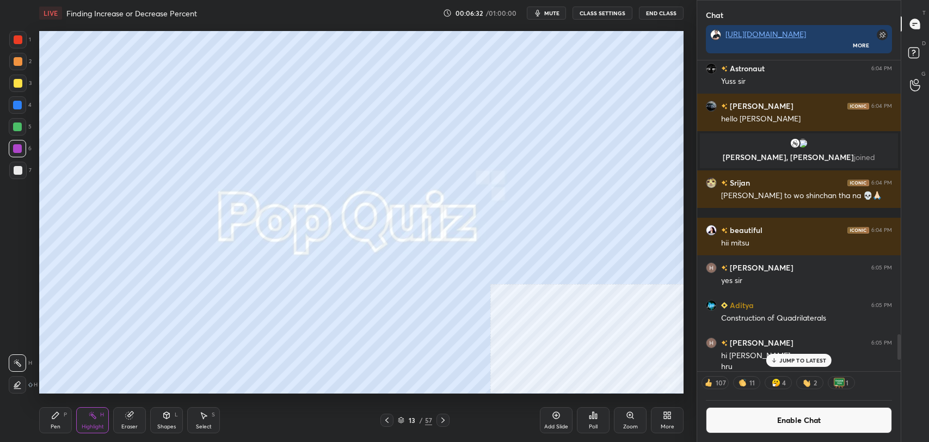
click at [444, 414] on div at bounding box center [443, 420] width 13 height 13
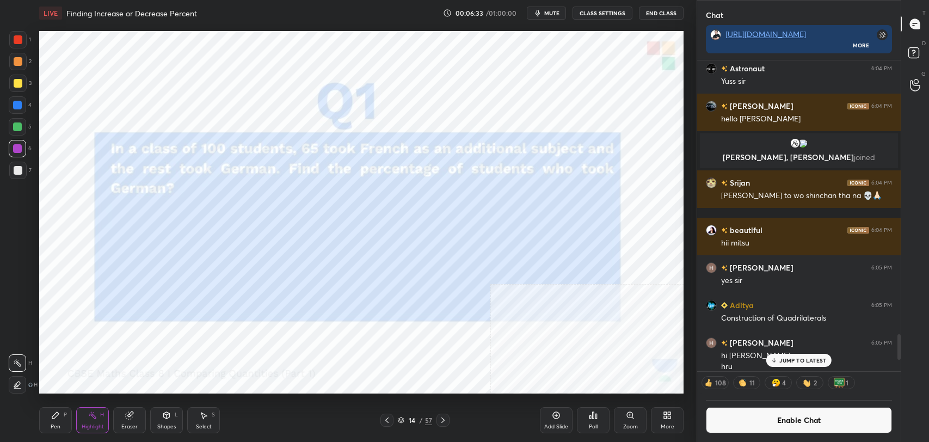
click at [444, 410] on div "Pen P Highlight H Eraser Shapes L Select S 14 / 57 Add Slide Poll Zoom More" at bounding box center [361, 420] width 644 height 44
click at [443, 421] on icon at bounding box center [442, 419] width 3 height 5
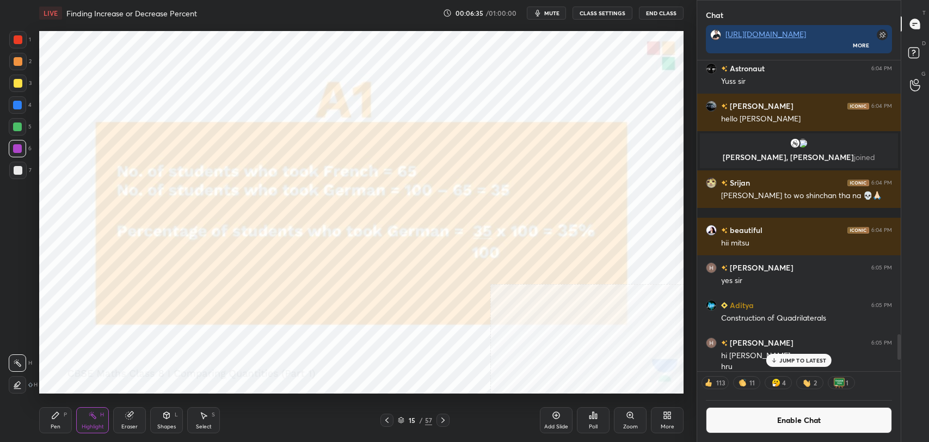
click at [444, 419] on icon at bounding box center [443, 420] width 9 height 9
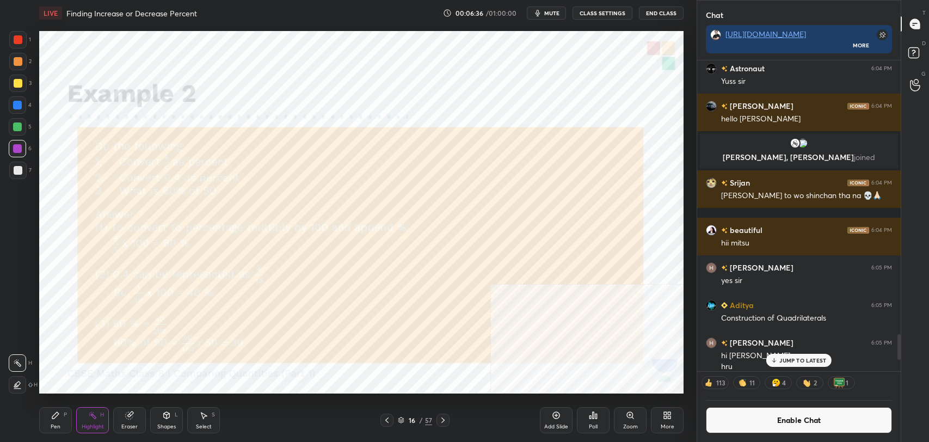
click at [444, 419] on icon at bounding box center [443, 420] width 9 height 9
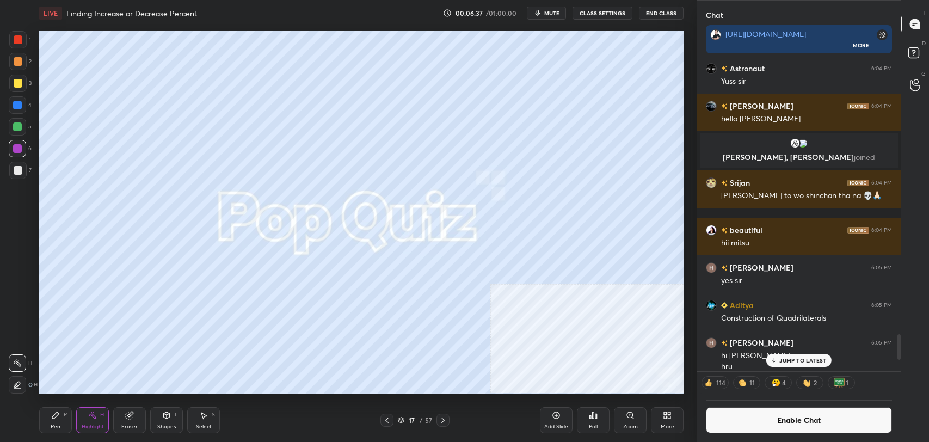
click at [444, 417] on icon at bounding box center [443, 420] width 9 height 9
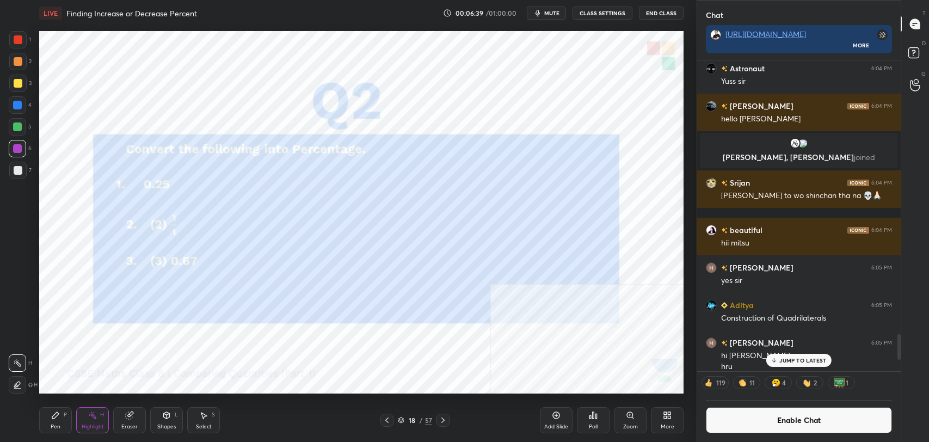
click at [444, 416] on icon at bounding box center [443, 420] width 9 height 9
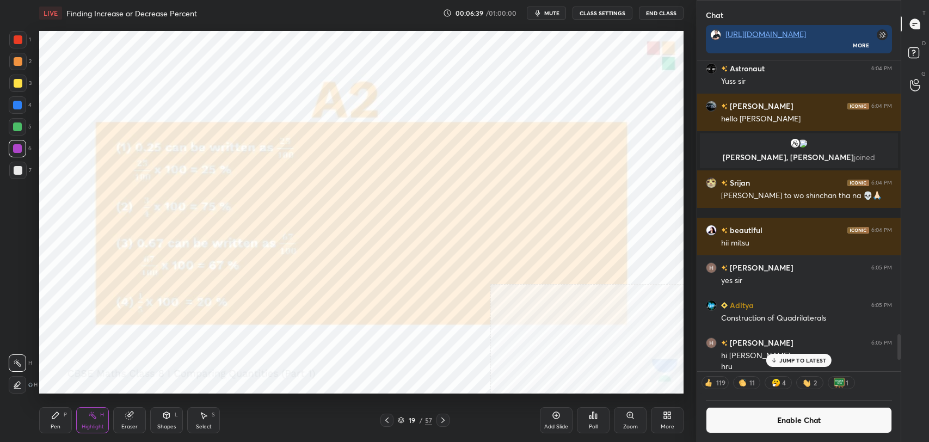
click at [441, 419] on icon at bounding box center [443, 420] width 9 height 9
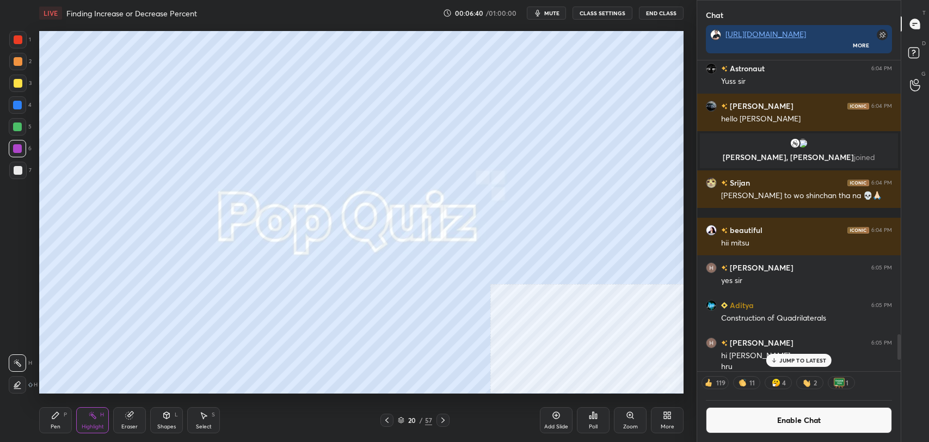
click at [443, 419] on icon at bounding box center [442, 419] width 3 height 5
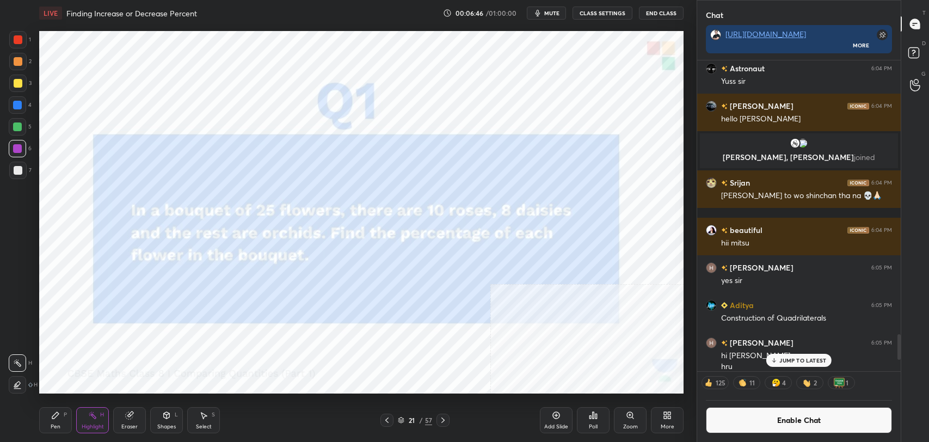
click at [443, 420] on icon at bounding box center [443, 420] width 9 height 9
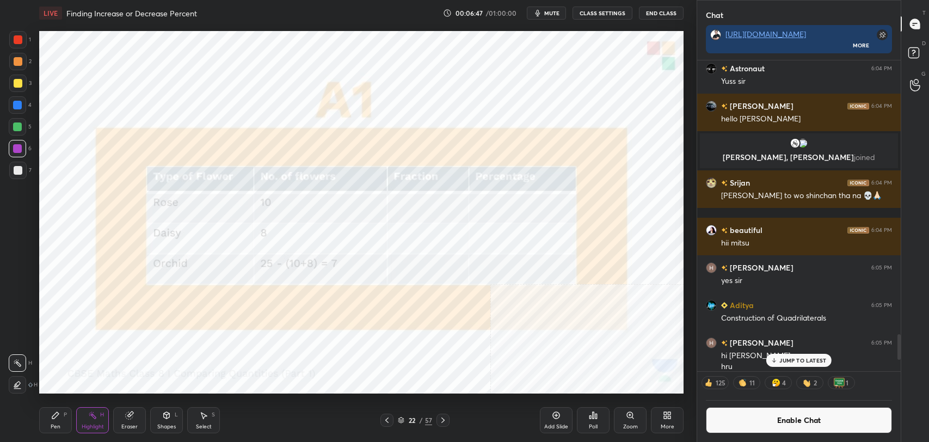
click at [440, 416] on icon at bounding box center [443, 420] width 9 height 9
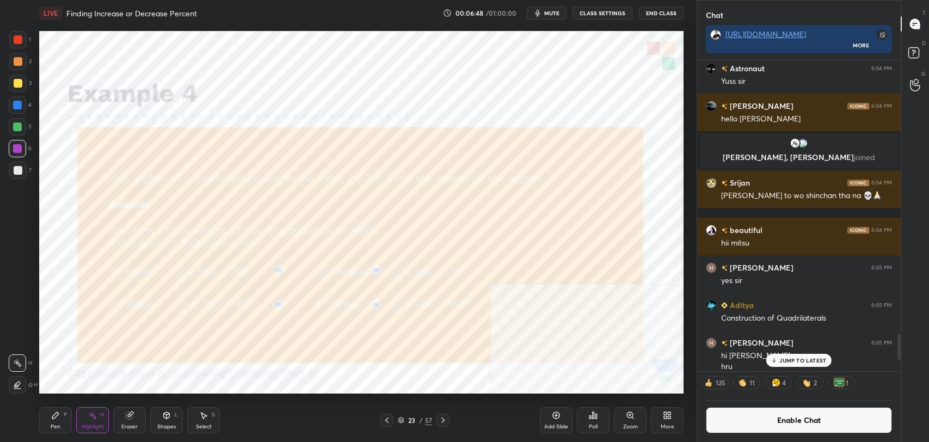
click at [438, 416] on div at bounding box center [443, 420] width 13 height 13
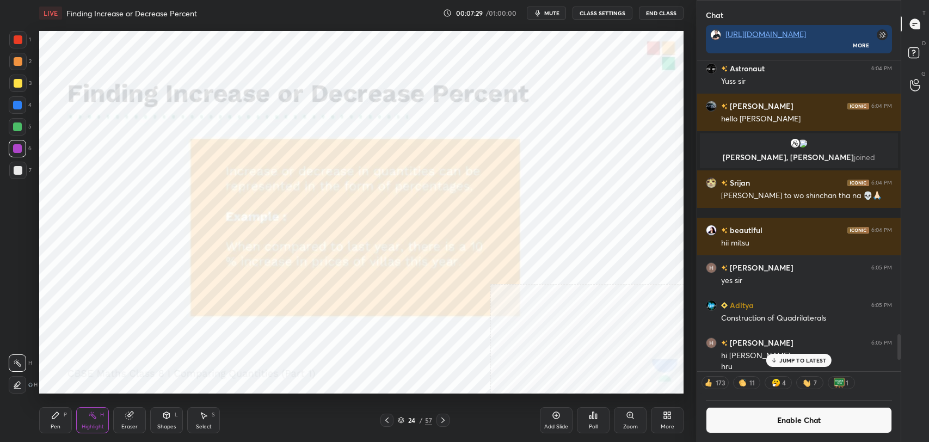
click at [552, 415] on icon at bounding box center [556, 415] width 9 height 9
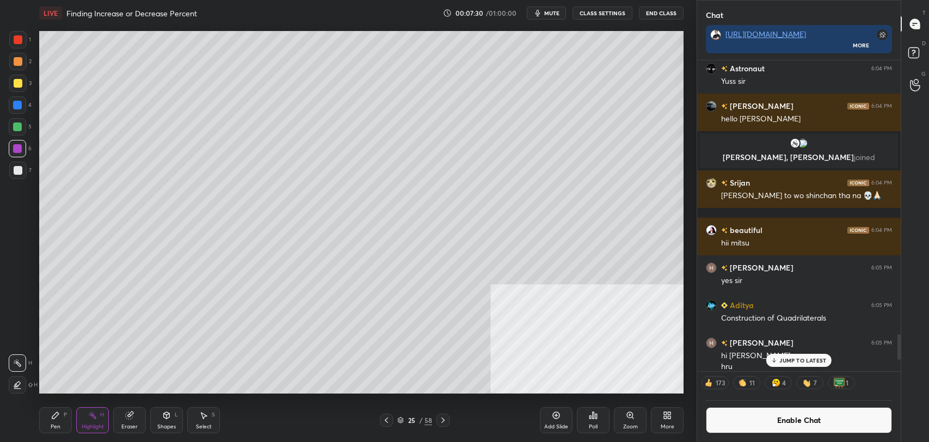
click at [13, 81] on div at bounding box center [17, 83] width 17 height 17
click at [52, 425] on div "Pen" at bounding box center [56, 426] width 10 height 5
click at [165, 416] on icon at bounding box center [167, 415] width 6 height 7
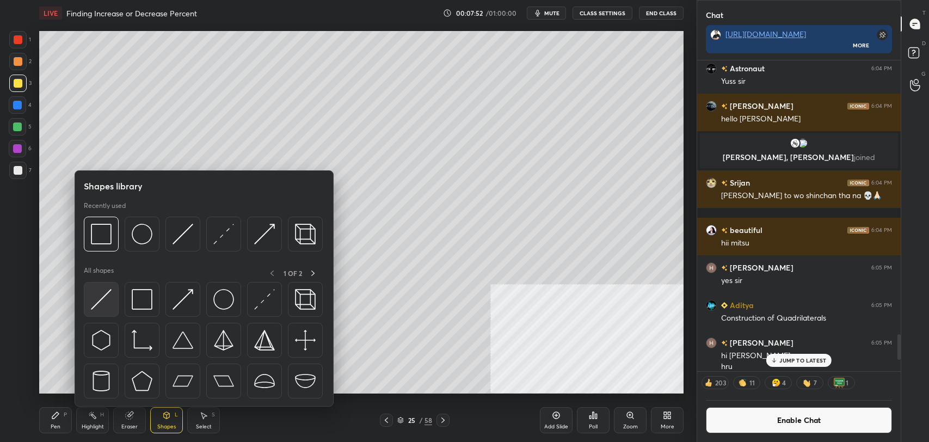
click at [96, 293] on img at bounding box center [101, 299] width 21 height 21
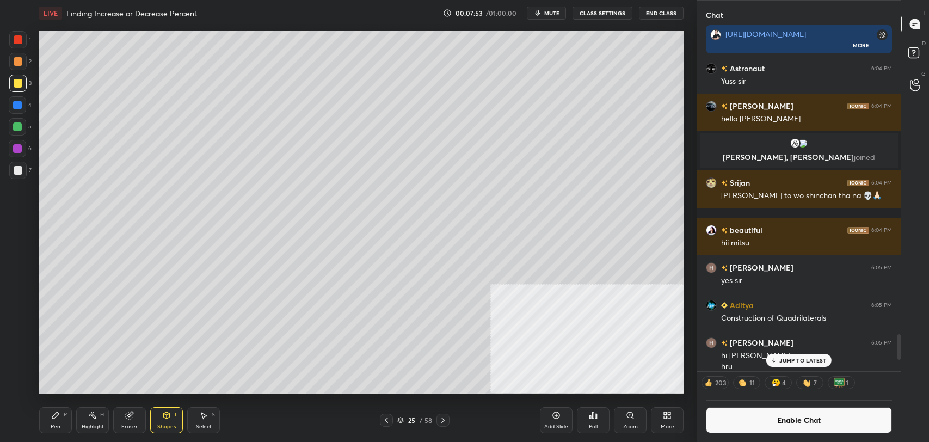
click at [48, 411] on div "Pen P" at bounding box center [55, 420] width 33 height 26
click at [159, 411] on div "Shapes L" at bounding box center [166, 420] width 33 height 26
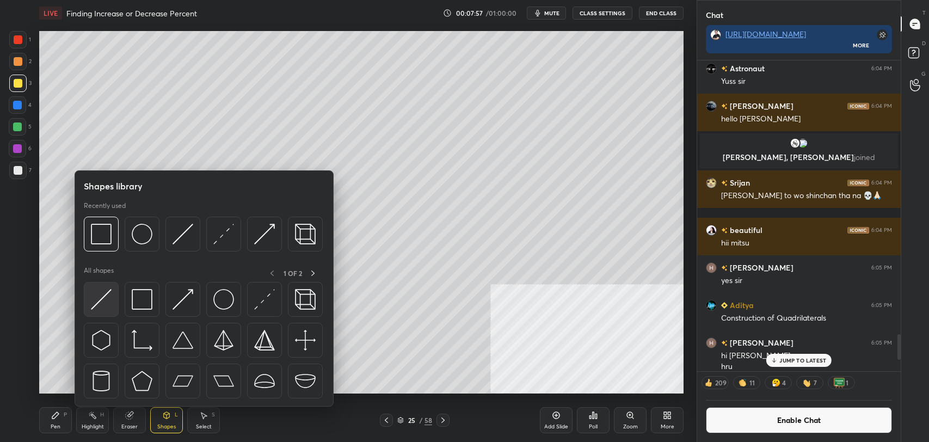
click at [103, 289] on img at bounding box center [101, 299] width 21 height 21
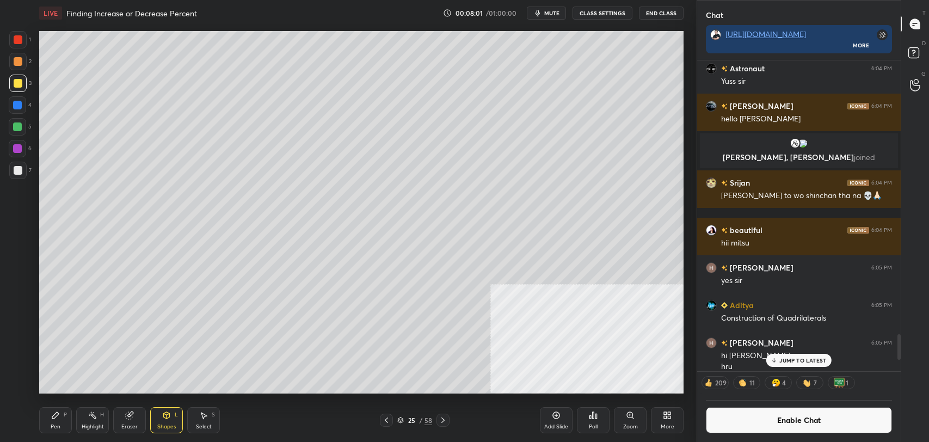
click at [44, 429] on div "Pen P" at bounding box center [55, 420] width 33 height 26
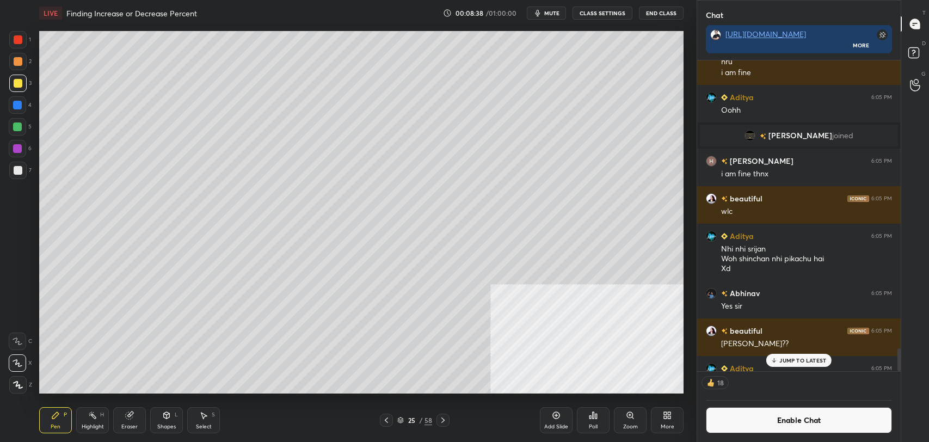
click at [167, 412] on icon at bounding box center [167, 415] width 6 height 7
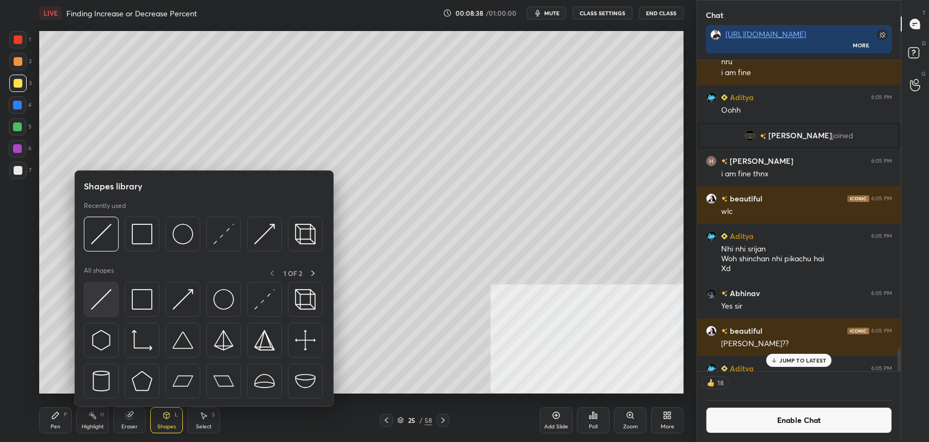
click at [96, 294] on img at bounding box center [101, 299] width 21 height 21
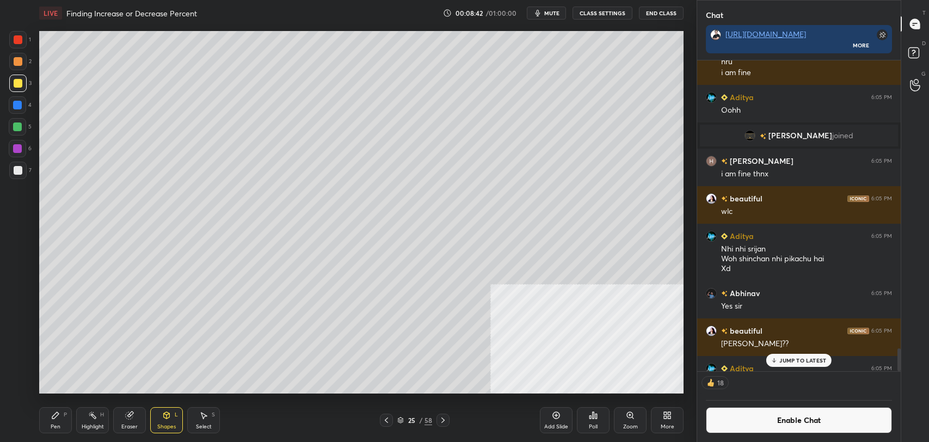
click at [45, 419] on div "Pen P" at bounding box center [55, 420] width 33 height 26
click at [728, 415] on button "Enable Chat" at bounding box center [799, 420] width 186 height 26
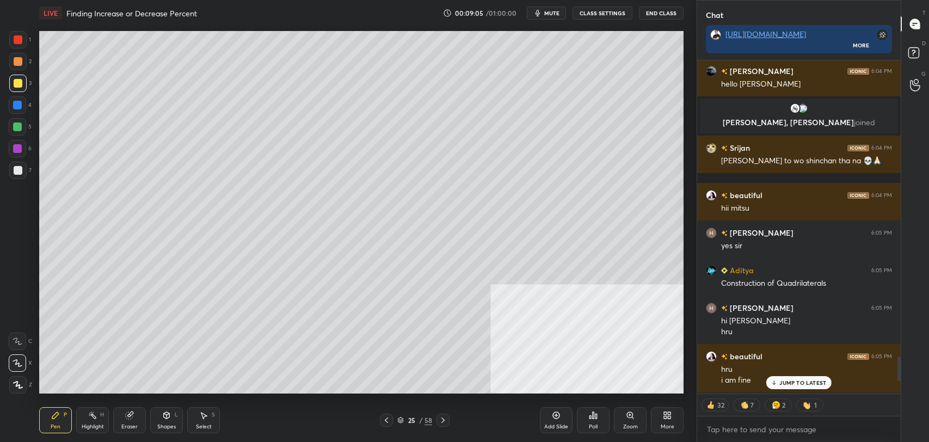
click at [800, 386] on div "JUMP TO LATEST" at bounding box center [798, 382] width 65 height 13
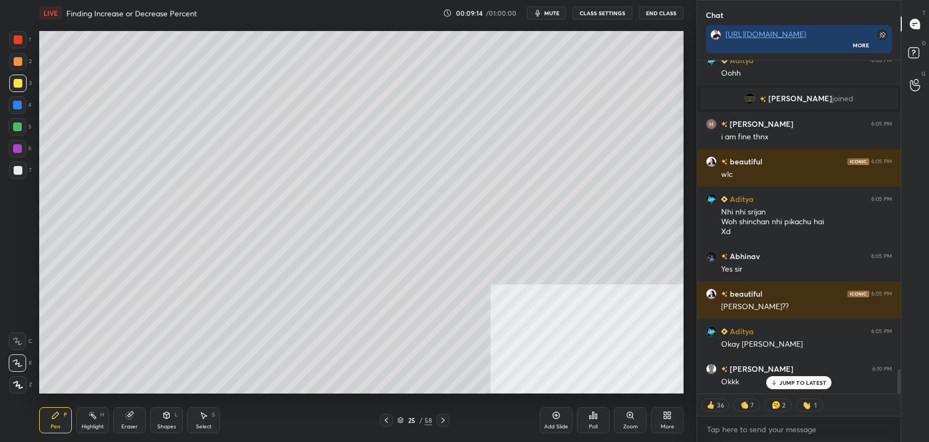
scroll to position [4235, 0]
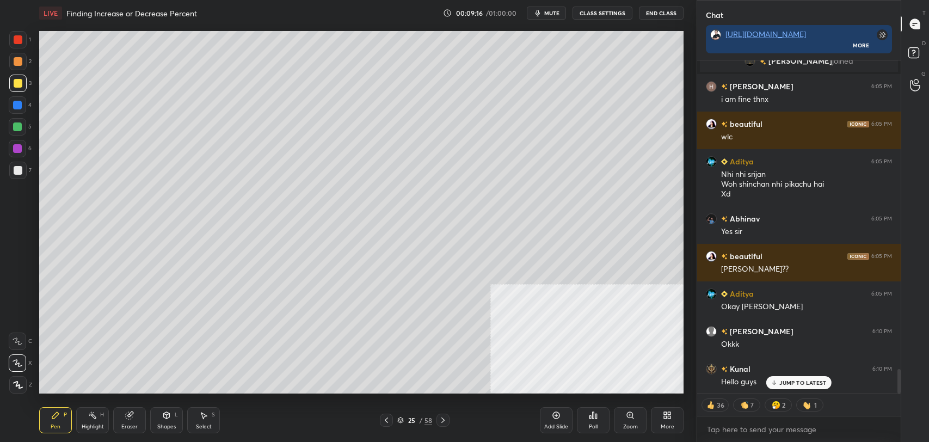
type textarea "x"
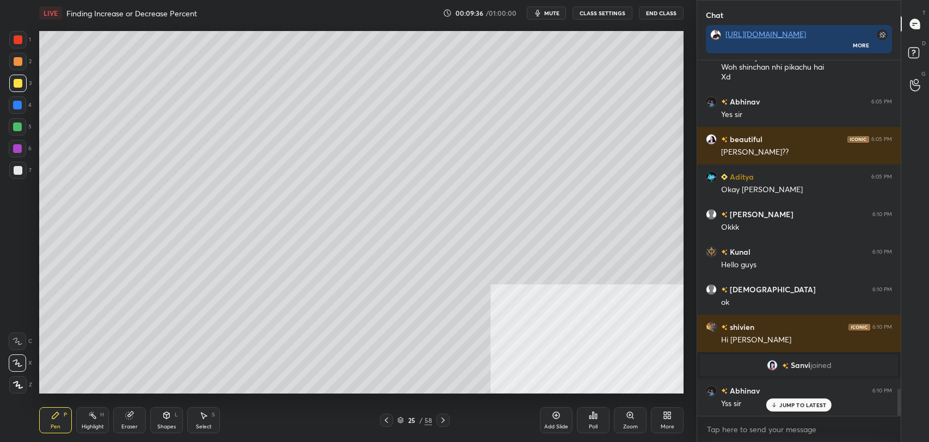
scroll to position [4287, 0]
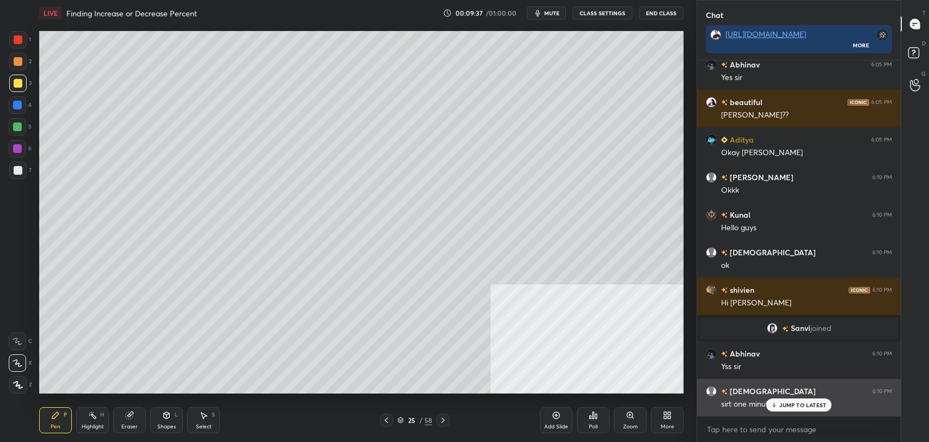
drag, startPoint x: 787, startPoint y: 403, endPoint x: 707, endPoint y: 388, distance: 81.3
click at [784, 403] on p "JUMP TO LATEST" at bounding box center [802, 405] width 47 height 7
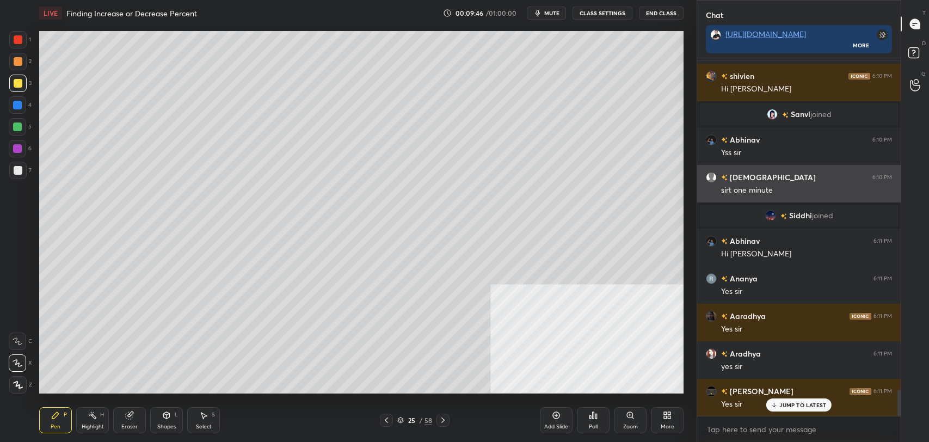
scroll to position [4476, 0]
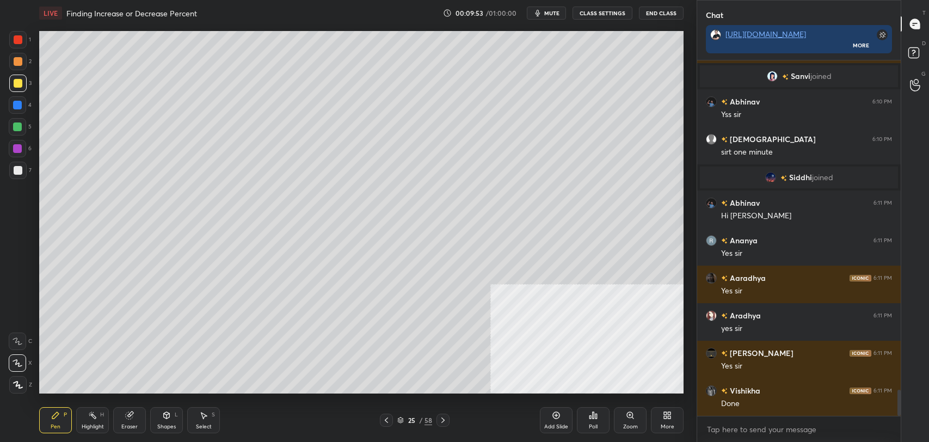
click at [606, 12] on button "CLASS SETTINGS" at bounding box center [603, 13] width 60 height 13
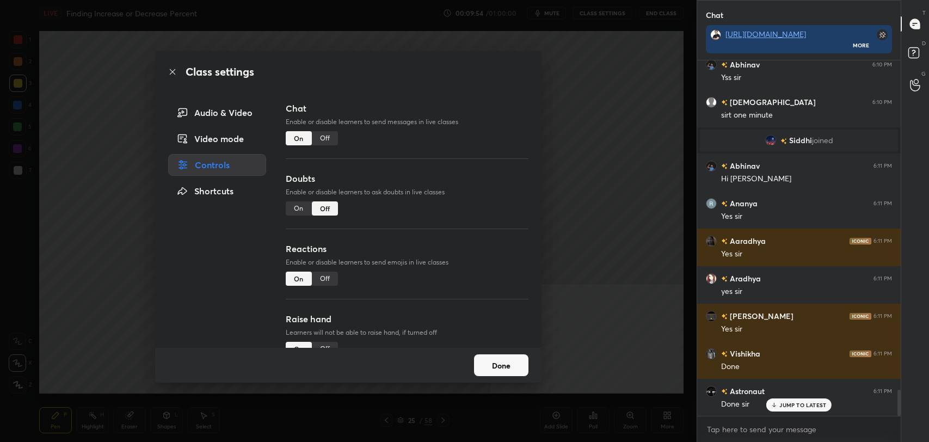
click at [323, 139] on div "Off" at bounding box center [325, 138] width 26 height 14
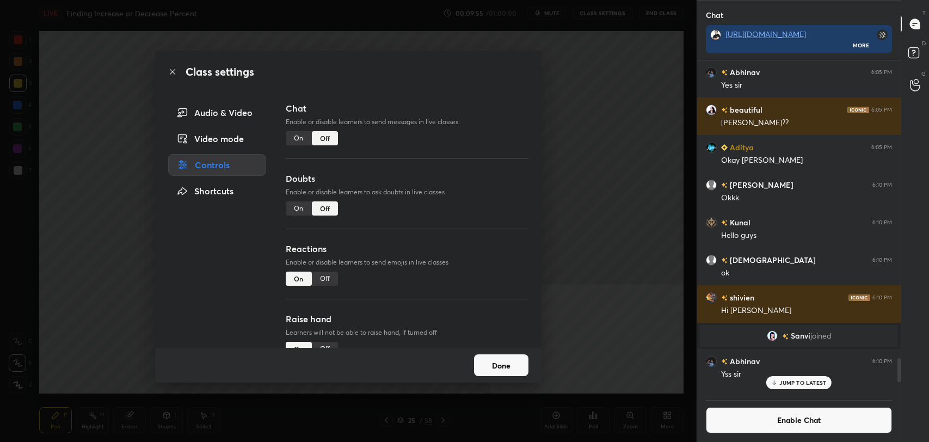
click at [174, 72] on icon at bounding box center [172, 71] width 9 height 9
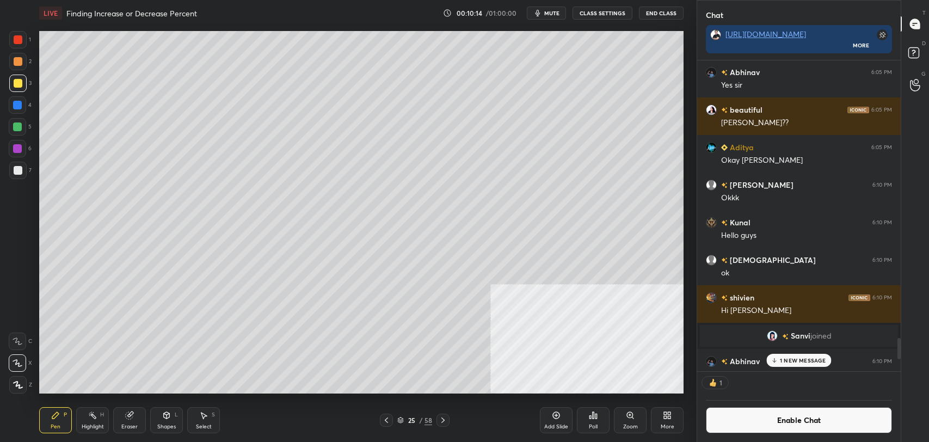
scroll to position [4, 3]
click at [557, 417] on icon at bounding box center [556, 415] width 9 height 9
click at [15, 359] on icon at bounding box center [18, 363] width 10 height 8
click at [17, 85] on div at bounding box center [18, 83] width 9 height 9
click at [88, 419] on icon at bounding box center [92, 415] width 9 height 9
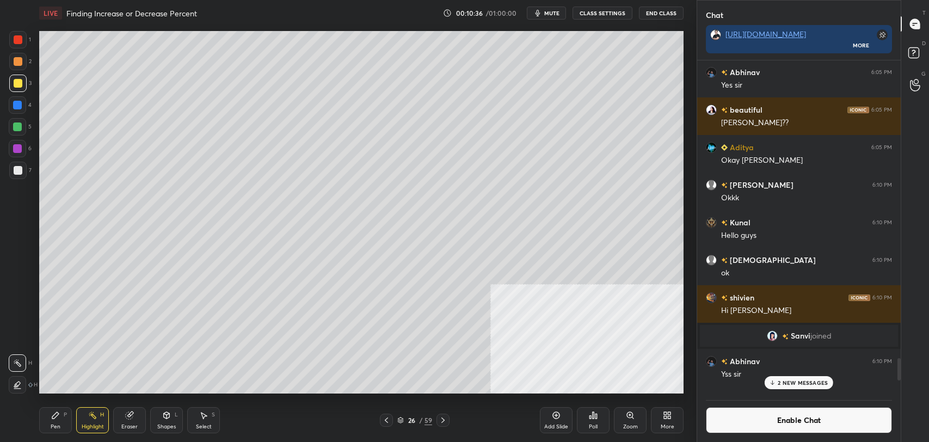
scroll to position [330, 200]
click at [17, 174] on div at bounding box center [18, 170] width 9 height 9
click at [58, 421] on div "Pen P" at bounding box center [55, 420] width 33 height 26
click at [23, 83] on div at bounding box center [17, 83] width 17 height 17
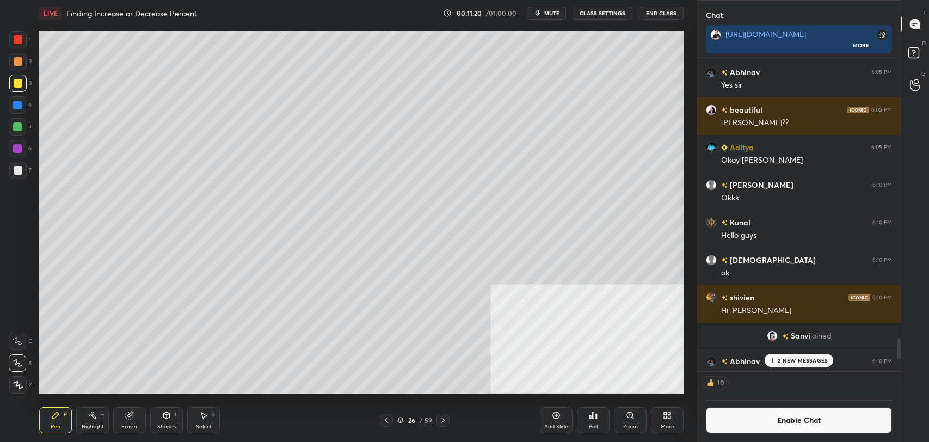
click at [18, 168] on div at bounding box center [18, 170] width 9 height 9
click at [91, 415] on rect at bounding box center [93, 416] width 5 height 5
click at [60, 408] on div "Pen P" at bounding box center [55, 420] width 33 height 26
click at [94, 414] on icon at bounding box center [92, 415] width 9 height 9
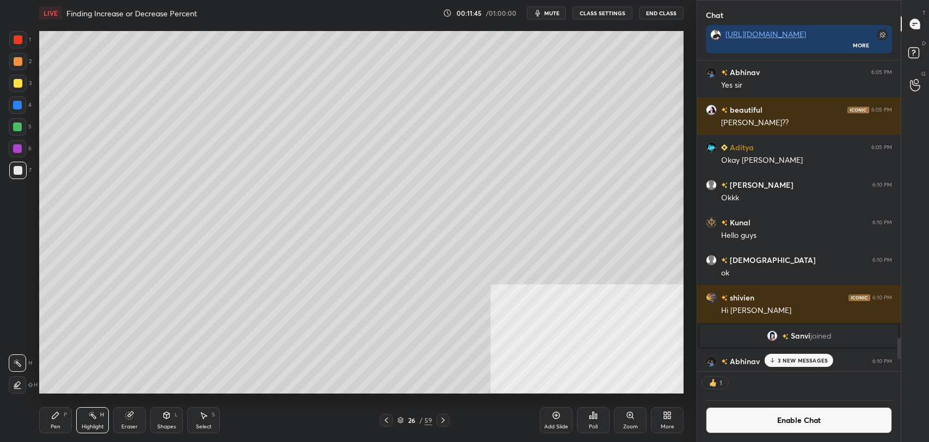
scroll to position [4, 3]
click at [54, 415] on icon at bounding box center [55, 415] width 7 height 7
click at [82, 413] on div "Highlight H" at bounding box center [92, 420] width 33 height 26
click at [56, 420] on div "Pen P" at bounding box center [55, 420] width 33 height 26
click at [130, 418] on icon at bounding box center [129, 415] width 7 height 7
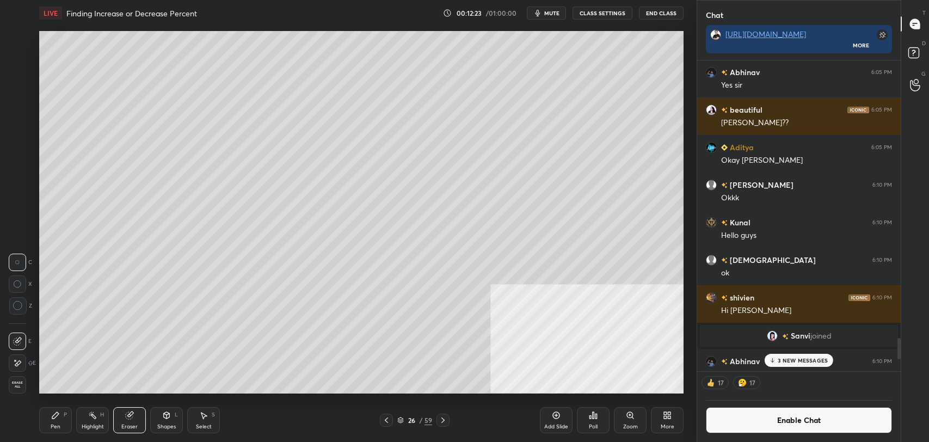
click at [21, 359] on icon at bounding box center [17, 363] width 9 height 9
click at [64, 412] on div "P" at bounding box center [65, 414] width 3 height 5
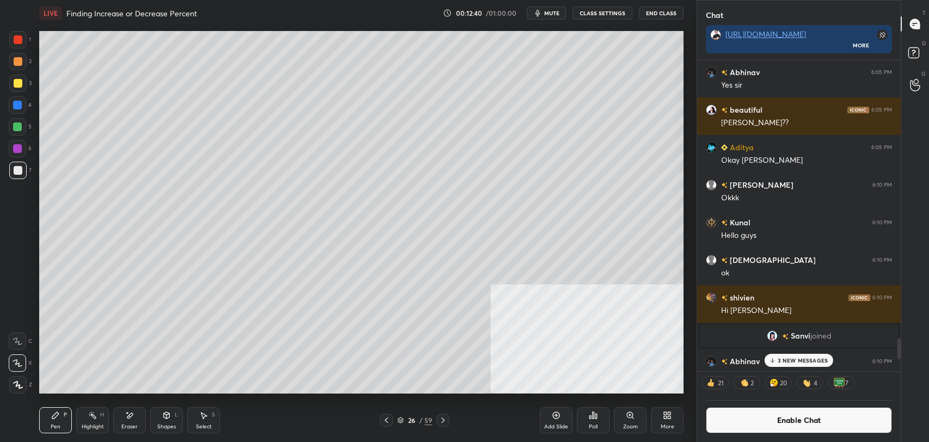
click at [164, 419] on icon at bounding box center [166, 415] width 9 height 9
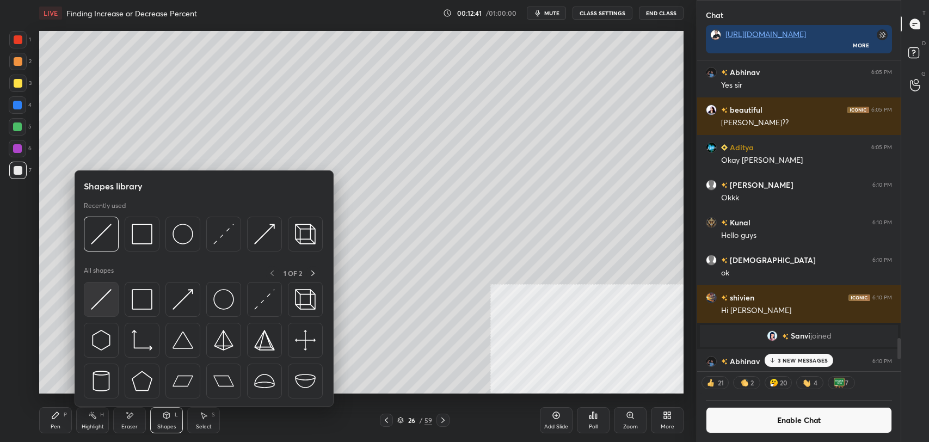
click at [103, 293] on img at bounding box center [101, 299] width 21 height 21
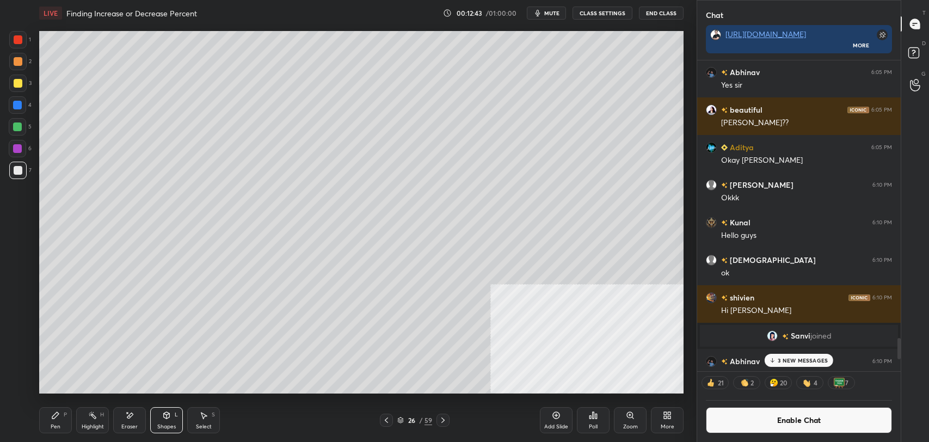
click at [48, 419] on div "Pen P" at bounding box center [55, 420] width 33 height 26
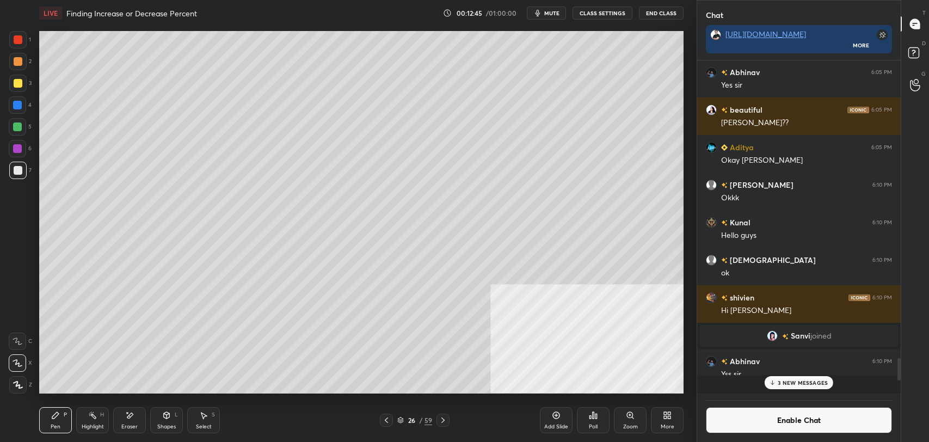
scroll to position [330, 200]
click at [88, 417] on icon at bounding box center [92, 415] width 9 height 9
click at [42, 413] on div "Pen P" at bounding box center [55, 420] width 33 height 26
click at [84, 418] on div "Highlight H" at bounding box center [92, 420] width 33 height 26
click at [52, 416] on icon at bounding box center [55, 415] width 7 height 7
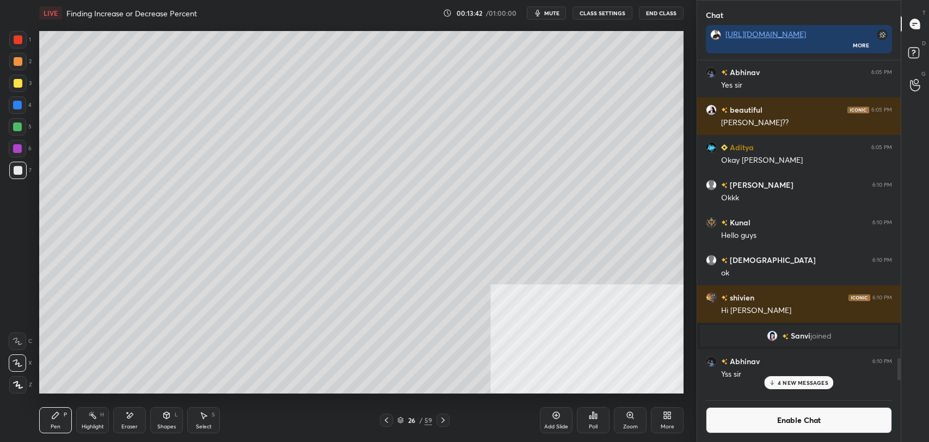
click at [86, 417] on div "Highlight H" at bounding box center [92, 420] width 33 height 26
click at [67, 409] on div "Pen P" at bounding box center [55, 420] width 33 height 26
click at [87, 415] on div "Highlight H" at bounding box center [92, 420] width 33 height 26
click at [49, 422] on div "Pen P" at bounding box center [55, 420] width 33 height 26
click at [98, 420] on div "Highlight H" at bounding box center [92, 420] width 33 height 26
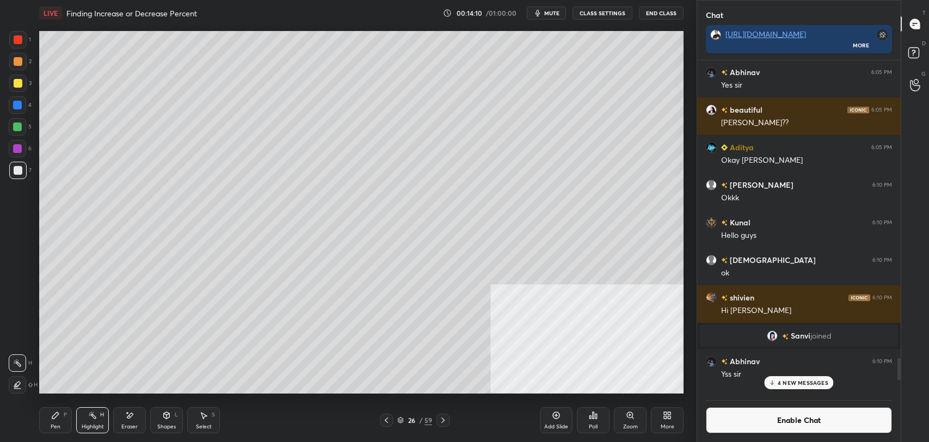
click at [547, 419] on div "Add Slide" at bounding box center [556, 420] width 33 height 26
click at [60, 414] on div "Pen P" at bounding box center [55, 420] width 33 height 26
click at [17, 84] on div at bounding box center [18, 83] width 9 height 9
click at [21, 175] on div at bounding box center [17, 170] width 17 height 17
click at [13, 88] on div at bounding box center [17, 83] width 17 height 17
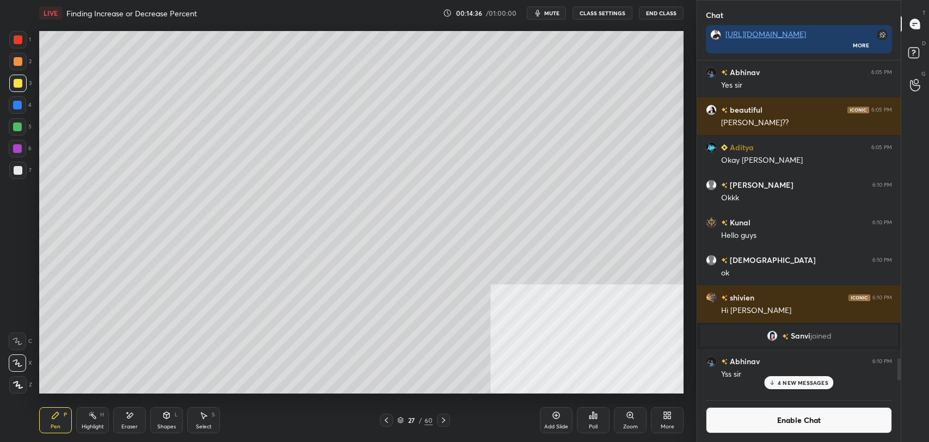
click at [173, 424] on div "Shapes" at bounding box center [166, 426] width 19 height 5
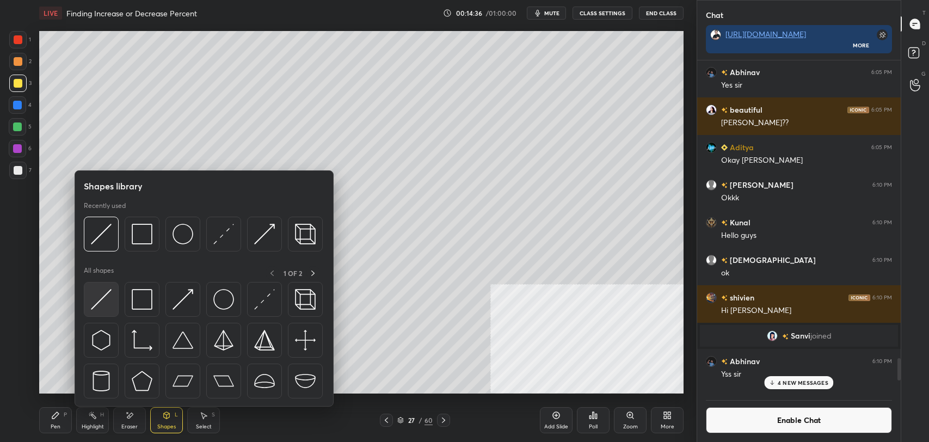
click at [107, 297] on img at bounding box center [101, 299] width 21 height 21
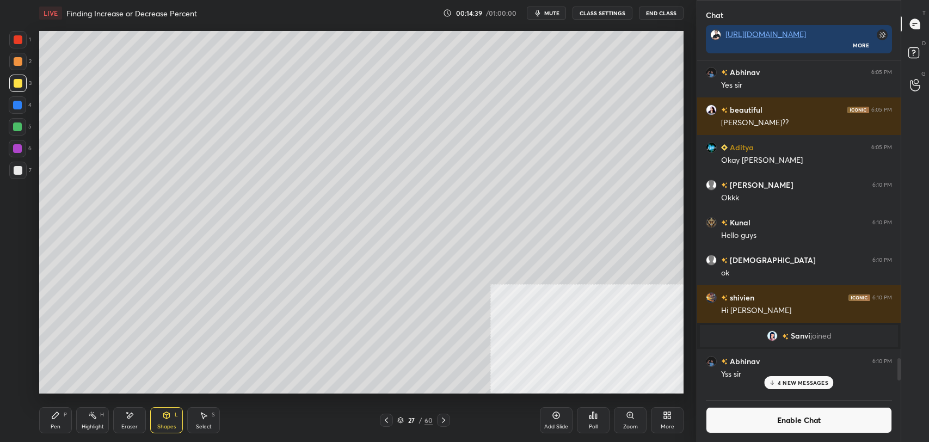
click at [52, 419] on icon at bounding box center [55, 415] width 9 height 9
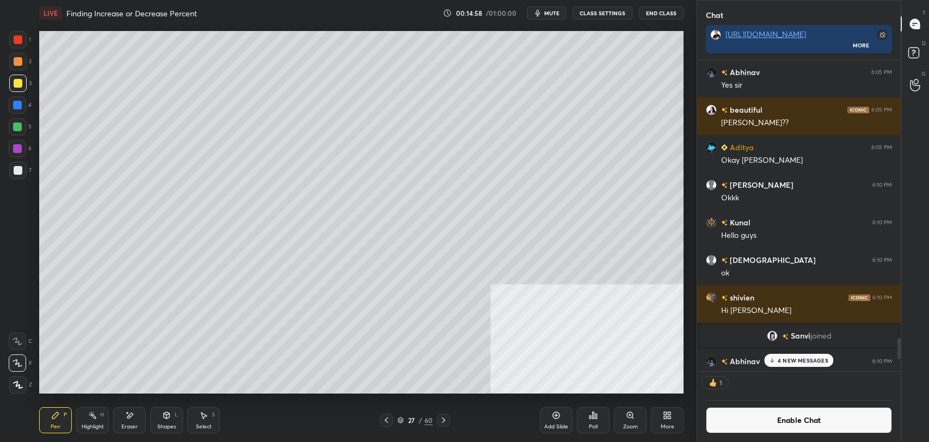
click at [86, 414] on div "Highlight H" at bounding box center [92, 420] width 33 height 26
click at [52, 415] on icon at bounding box center [55, 415] width 9 height 9
click at [24, 170] on div at bounding box center [17, 170] width 17 height 17
click at [87, 418] on div "Highlight H" at bounding box center [92, 420] width 33 height 26
click at [51, 420] on div "Pen P" at bounding box center [55, 420] width 33 height 26
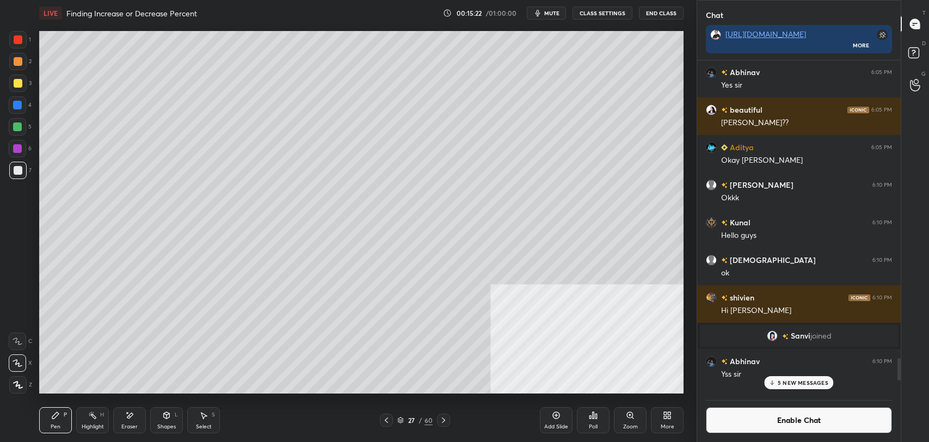
scroll to position [330, 200]
click at [84, 416] on div "Highlight H" at bounding box center [92, 420] width 33 height 26
click at [64, 417] on div "P" at bounding box center [65, 414] width 3 height 5
click at [93, 424] on div "Highlight" at bounding box center [93, 426] width 22 height 5
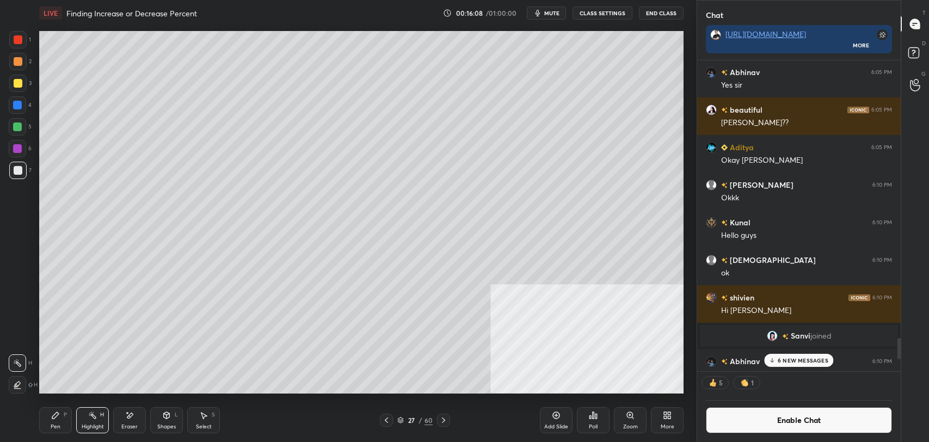
click at [383, 422] on icon at bounding box center [386, 420] width 9 height 9
click at [446, 420] on icon at bounding box center [443, 420] width 9 height 9
click at [382, 419] on icon at bounding box center [386, 420] width 9 height 9
click at [446, 421] on icon at bounding box center [443, 420] width 9 height 9
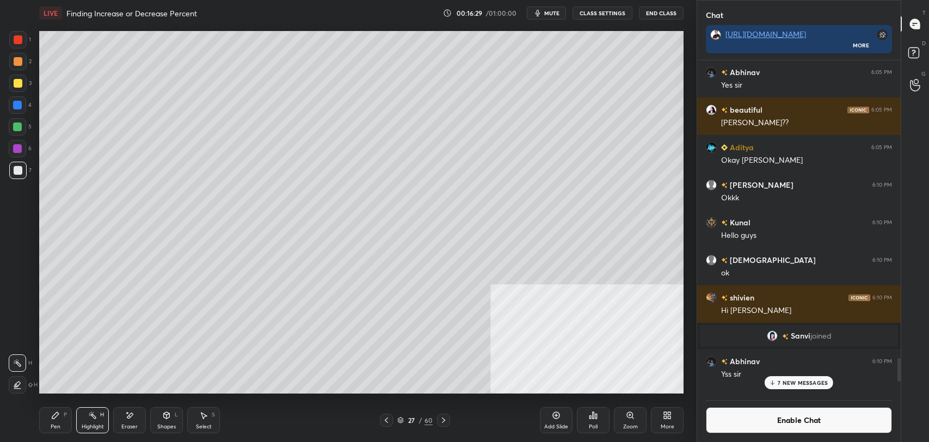
click at [384, 420] on icon at bounding box center [386, 420] width 9 height 9
click at [443, 419] on icon at bounding box center [443, 420] width 9 height 9
click at [722, 420] on button "Enable Chat" at bounding box center [799, 420] width 186 height 26
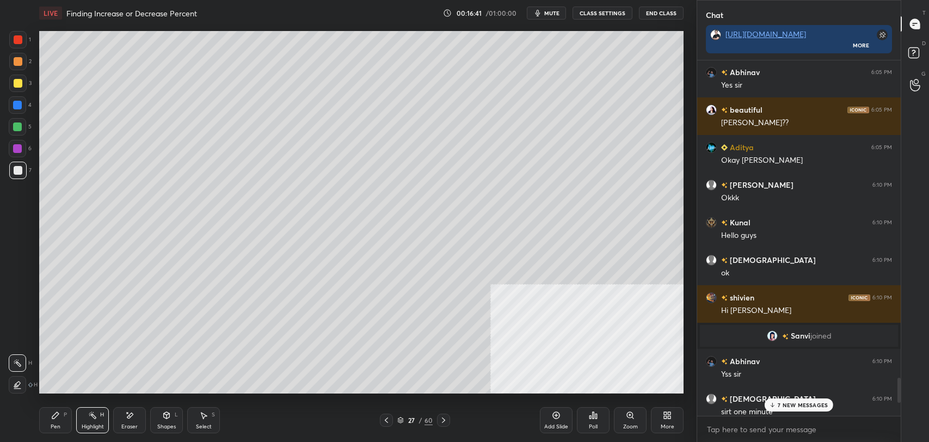
scroll to position [353, 200]
click at [791, 403] on p "7 NEW MESSAGES" at bounding box center [803, 405] width 50 height 7
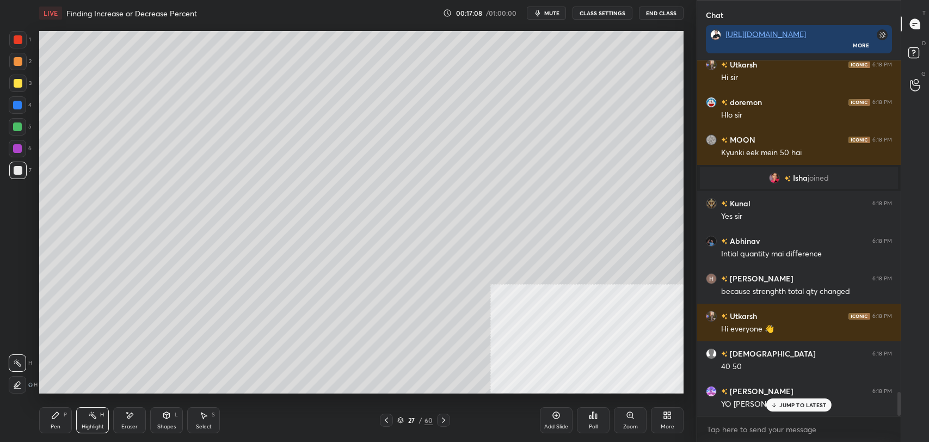
scroll to position [4916, 0]
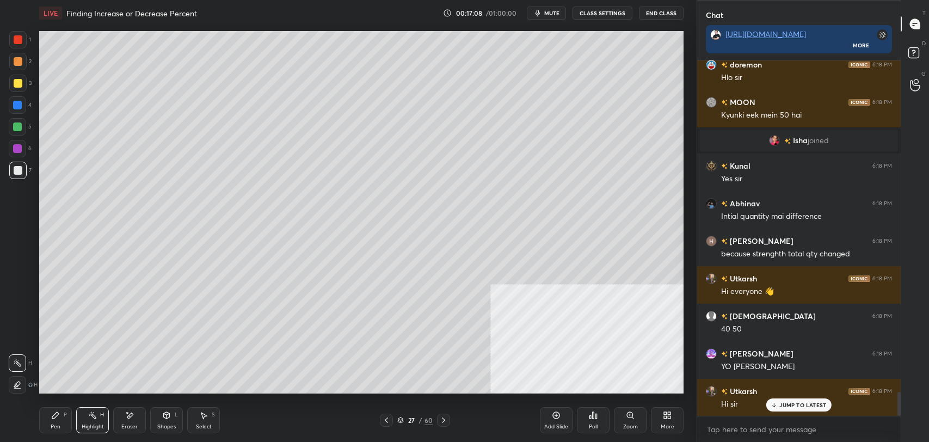
drag, startPoint x: 781, startPoint y: 406, endPoint x: 732, endPoint y: 389, distance: 51.8
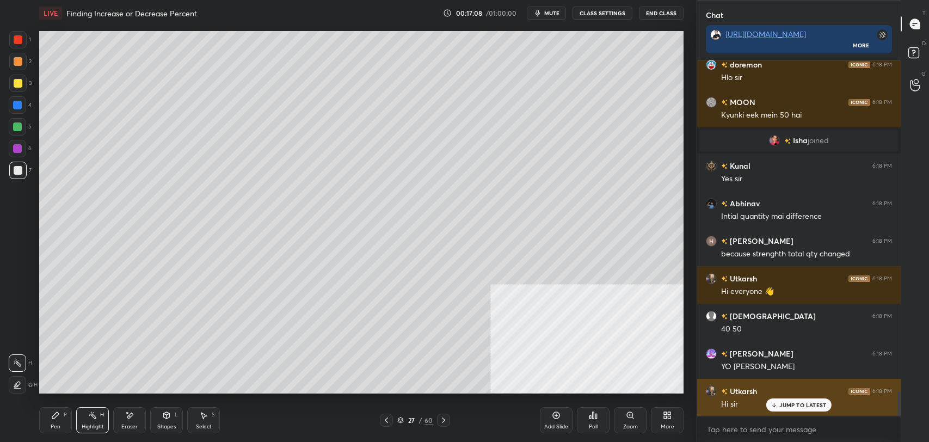
click at [781, 406] on p "JUMP TO LATEST" at bounding box center [802, 405] width 47 height 7
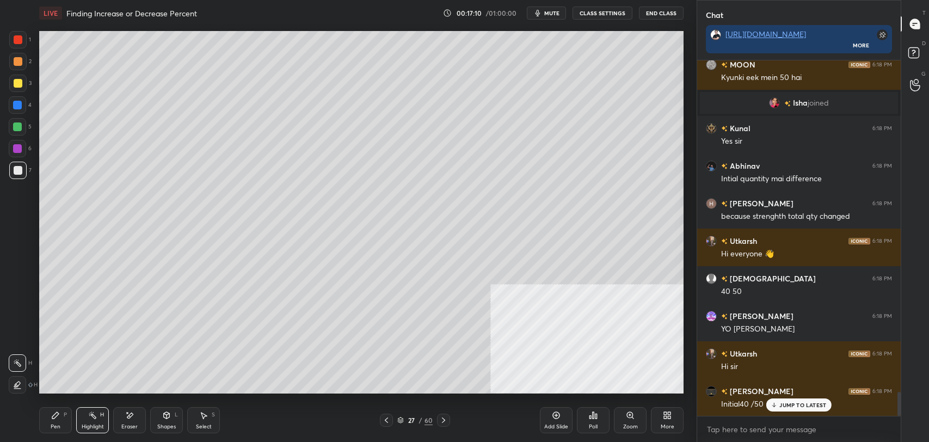
click at [605, 13] on button "CLASS SETTINGS" at bounding box center [603, 13] width 60 height 13
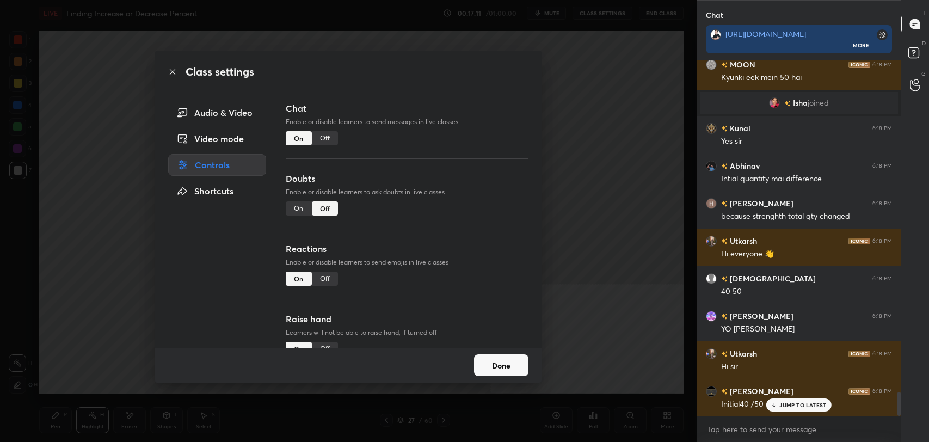
click at [328, 136] on div "Off" at bounding box center [325, 138] width 26 height 14
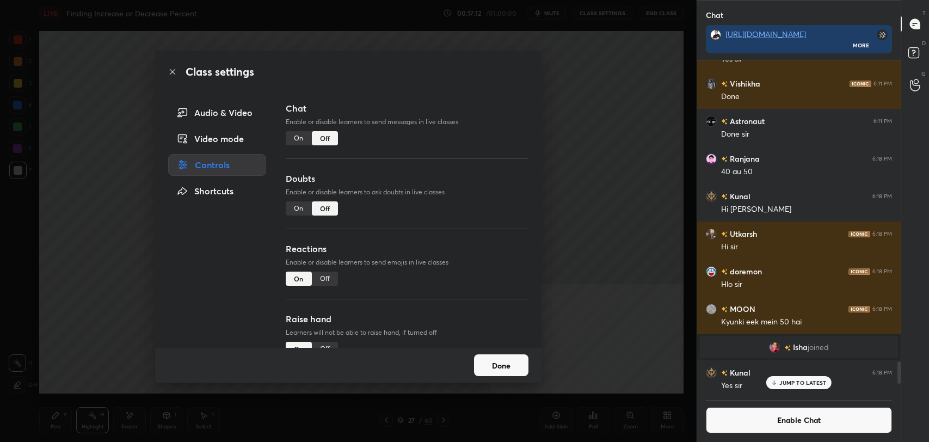
click at [170, 71] on icon at bounding box center [172, 71] width 9 height 9
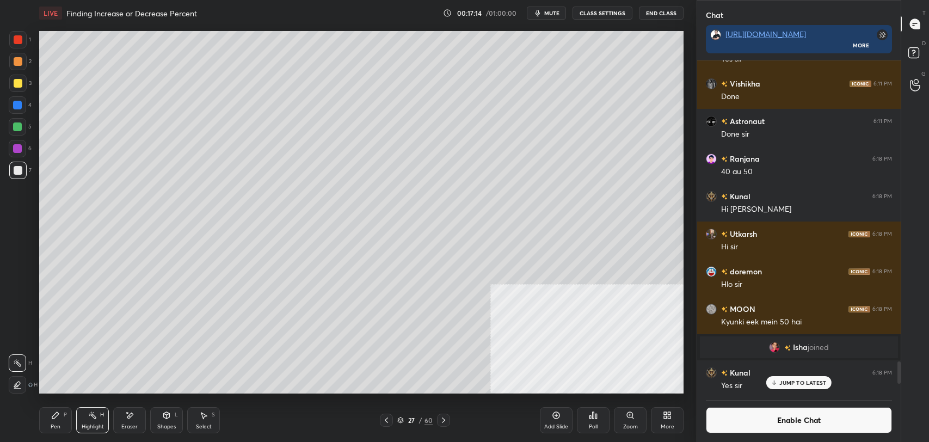
click at [389, 419] on icon at bounding box center [386, 420] width 9 height 9
click at [42, 415] on div "Pen P" at bounding box center [55, 420] width 33 height 26
click at [444, 418] on icon at bounding box center [443, 420] width 9 height 9
click at [389, 417] on icon at bounding box center [386, 420] width 9 height 9
click at [794, 418] on button "Enable Chat" at bounding box center [799, 420] width 186 height 26
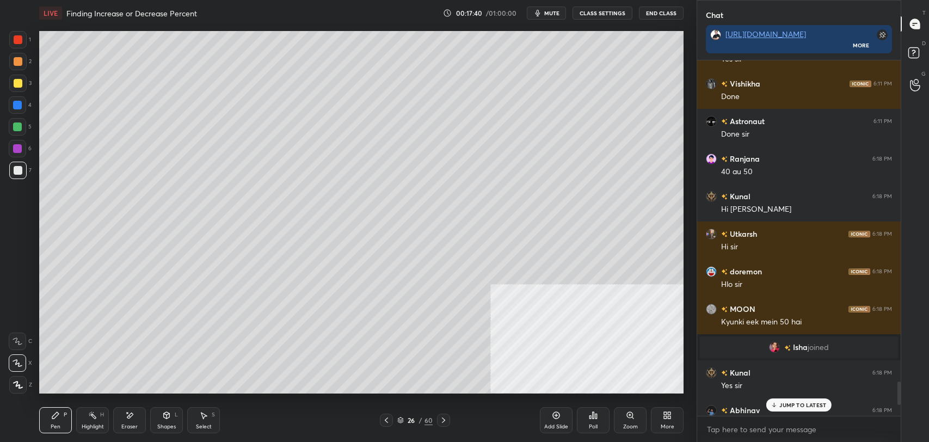
scroll to position [353, 200]
click at [788, 405] on p "JUMP TO LATEST" at bounding box center [802, 405] width 47 height 7
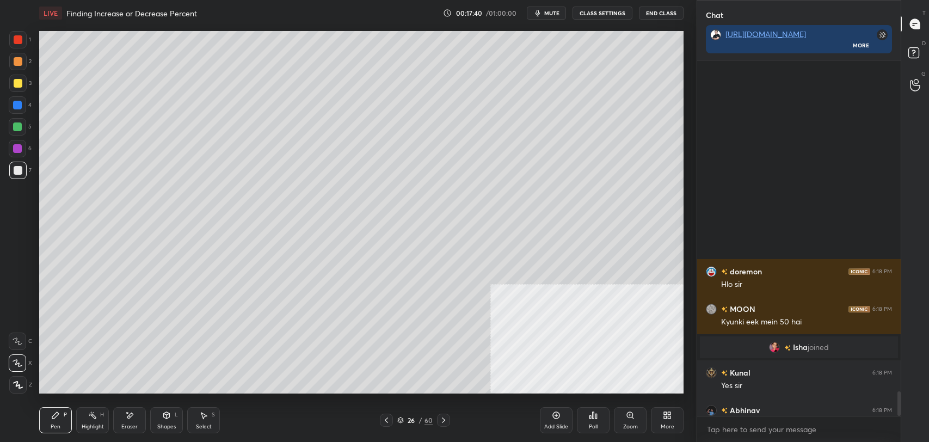
scroll to position [4842, 0]
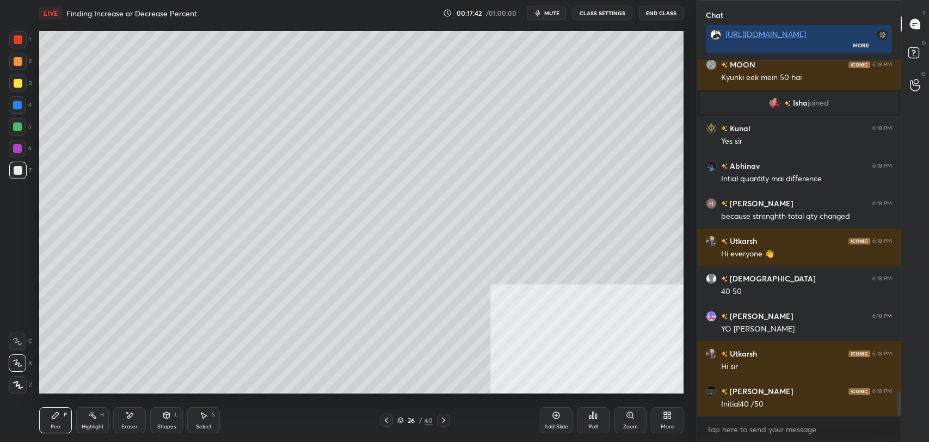
click at [440, 420] on icon at bounding box center [443, 420] width 9 height 9
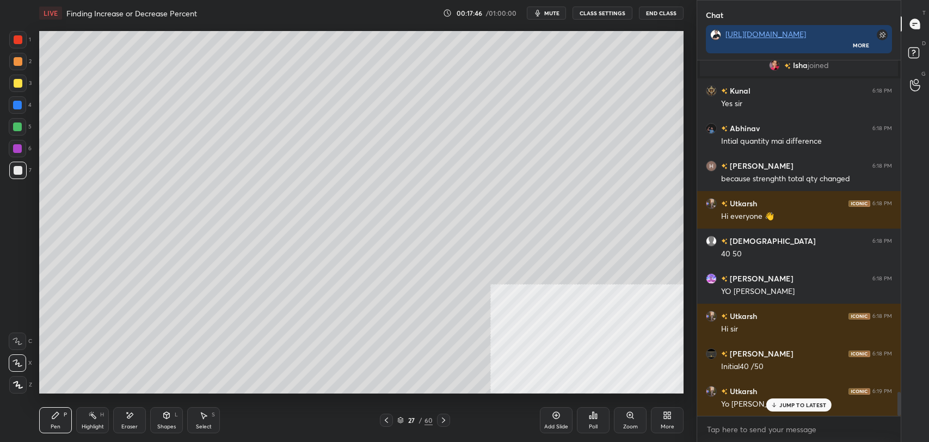
scroll to position [4917, 0]
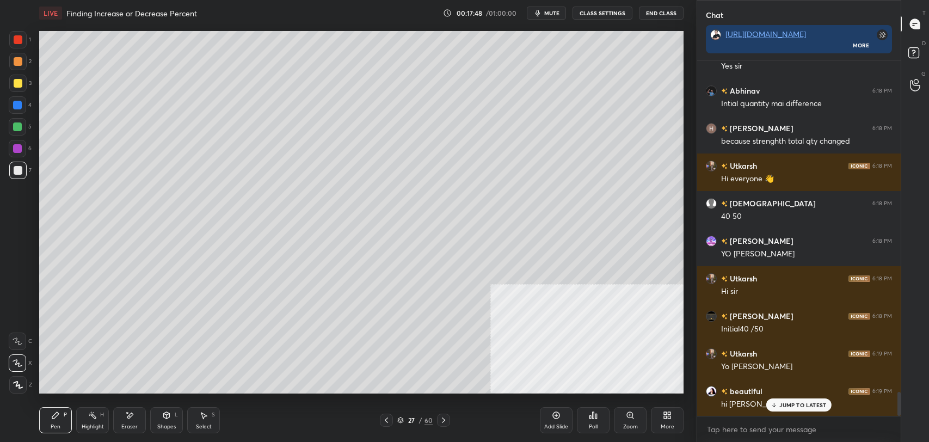
click at [443, 419] on icon at bounding box center [443, 419] width 3 height 5
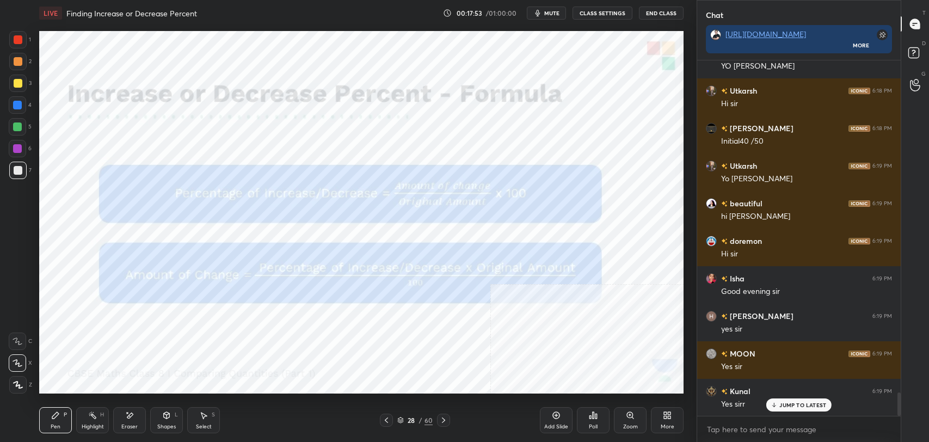
scroll to position [5142, 0]
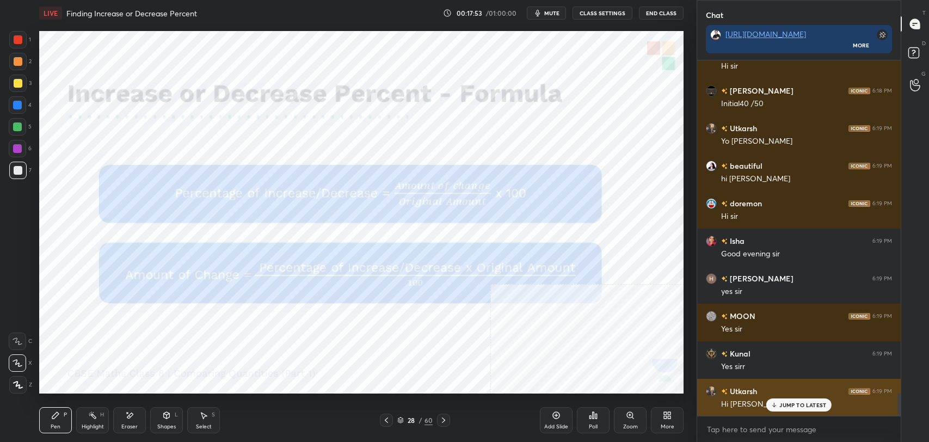
drag, startPoint x: 781, startPoint y: 398, endPoint x: 703, endPoint y: 391, distance: 78.7
click at [770, 398] on div "JUMP TO LATEST" at bounding box center [798, 404] width 65 height 13
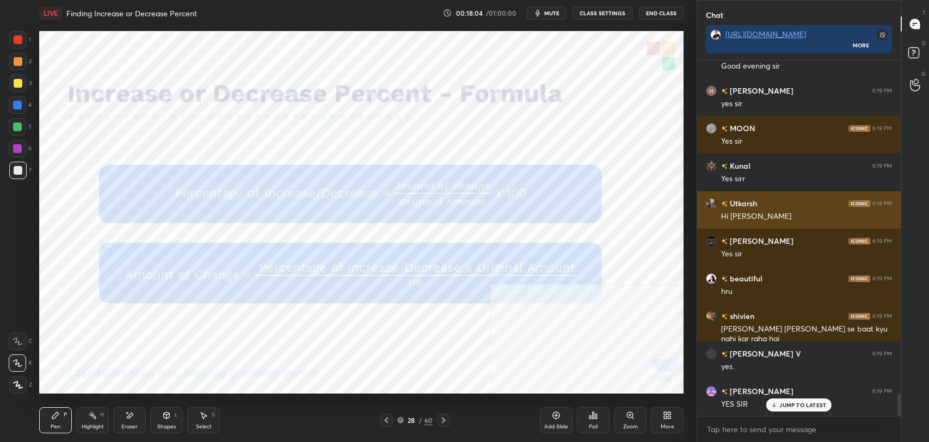
scroll to position [5368, 0]
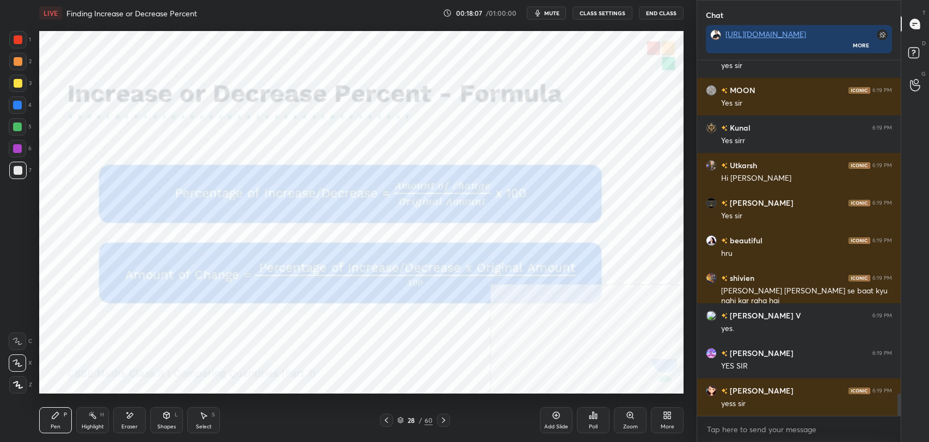
click at [609, 14] on button "CLASS SETTINGS" at bounding box center [603, 13] width 60 height 13
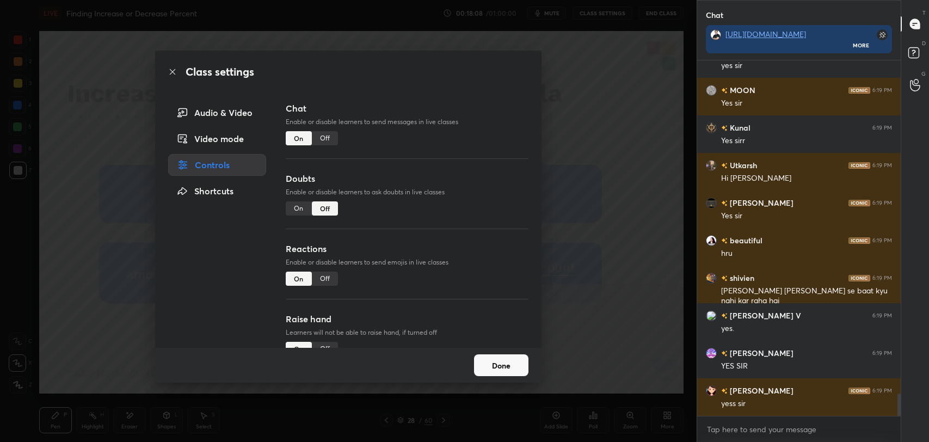
click at [327, 132] on div "Off" at bounding box center [325, 138] width 26 height 14
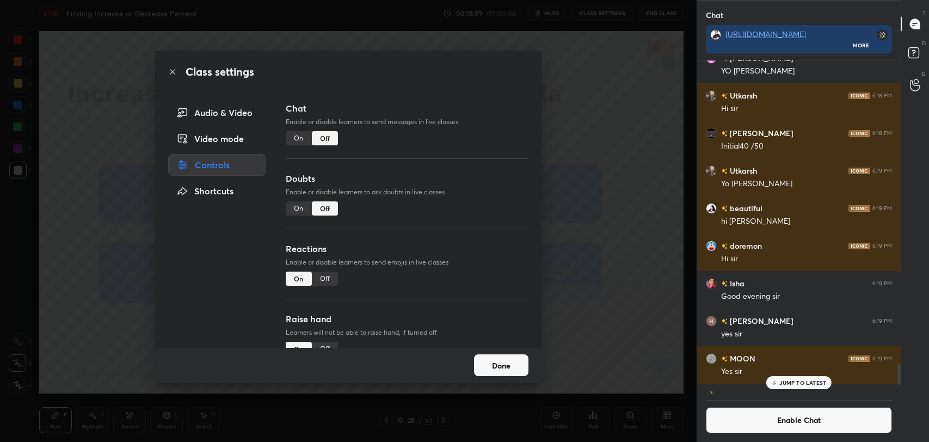
click at [170, 71] on icon at bounding box center [172, 71] width 9 height 9
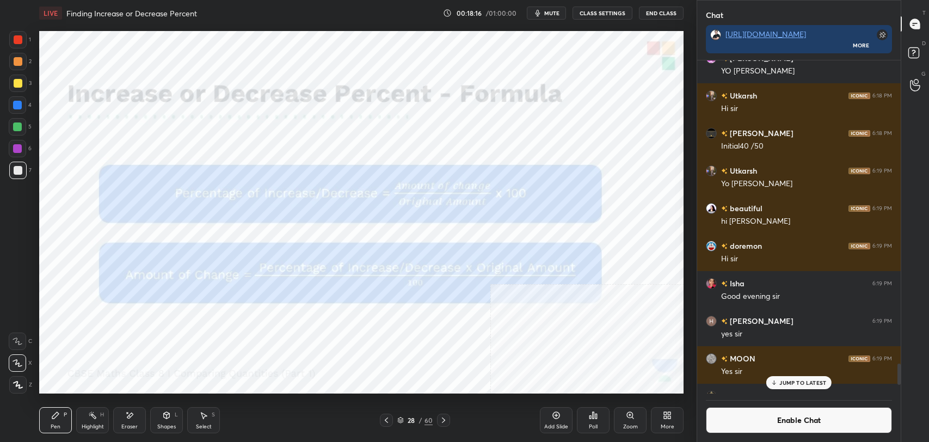
click at [93, 420] on div "Highlight H" at bounding box center [92, 420] width 33 height 26
click at [21, 143] on div at bounding box center [17, 148] width 17 height 17
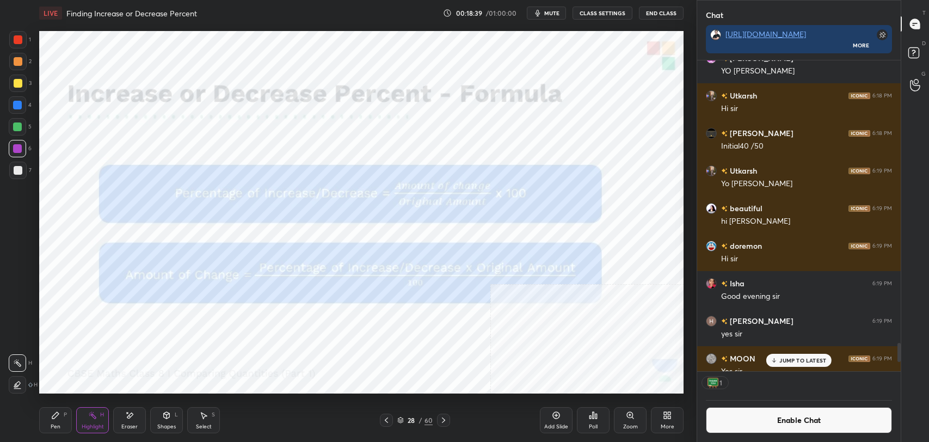
scroll to position [4, 3]
click at [747, 428] on button "Enable Chat" at bounding box center [799, 420] width 186 height 26
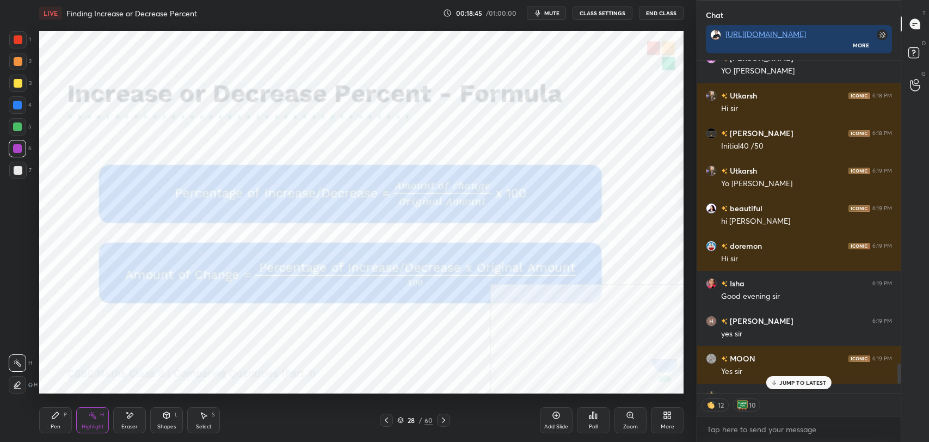
click at [443, 418] on icon at bounding box center [443, 419] width 3 height 5
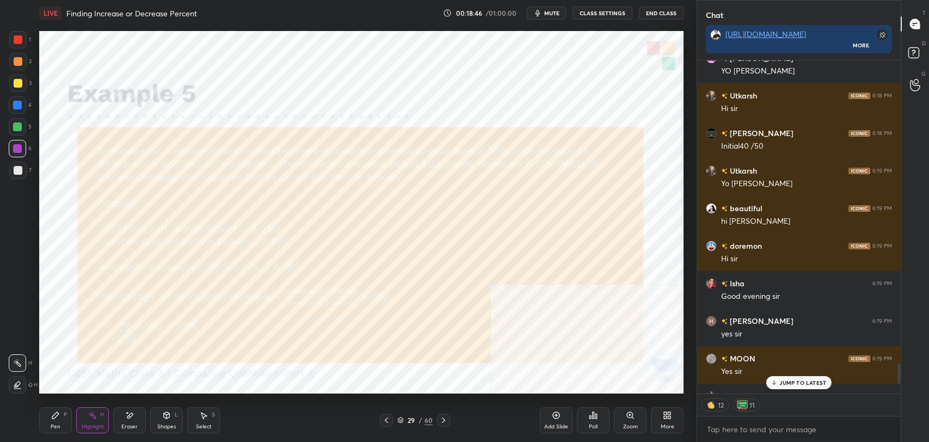
click at [442, 416] on icon at bounding box center [443, 420] width 9 height 9
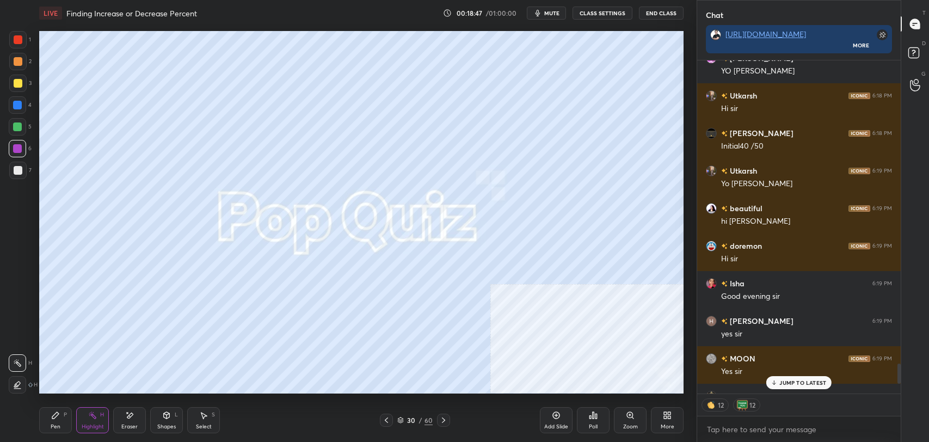
click at [445, 418] on icon at bounding box center [443, 420] width 9 height 9
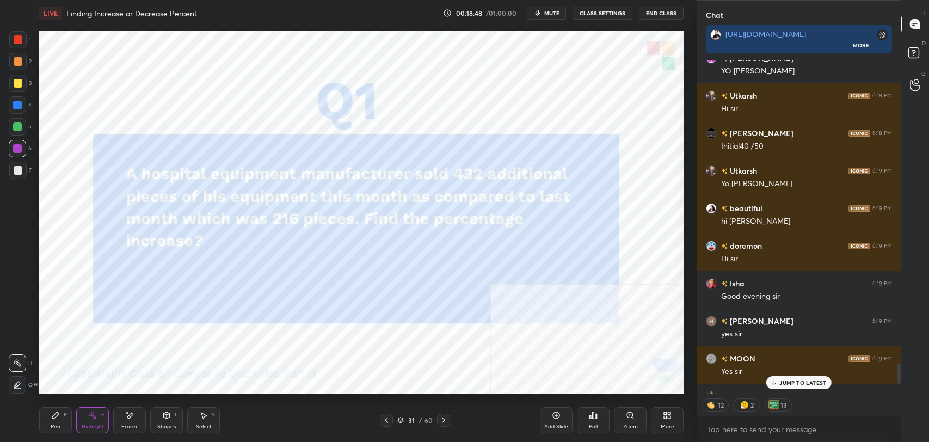
click at [445, 416] on icon at bounding box center [443, 420] width 9 height 9
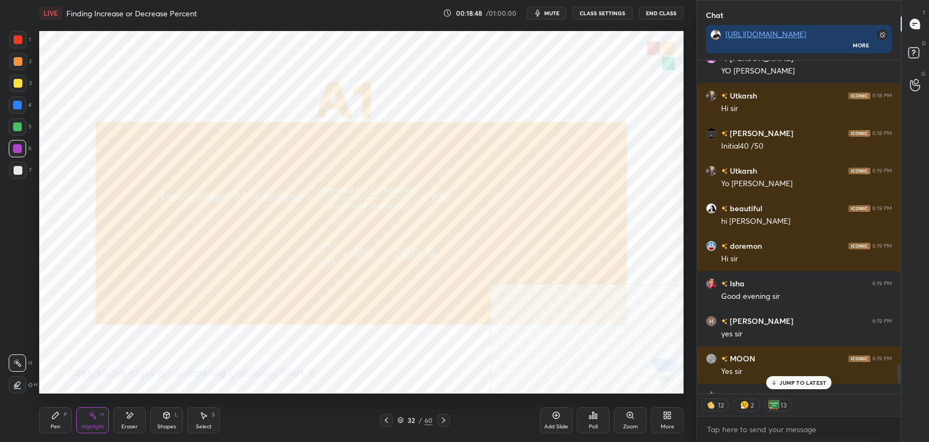
click at [446, 416] on icon at bounding box center [443, 420] width 9 height 9
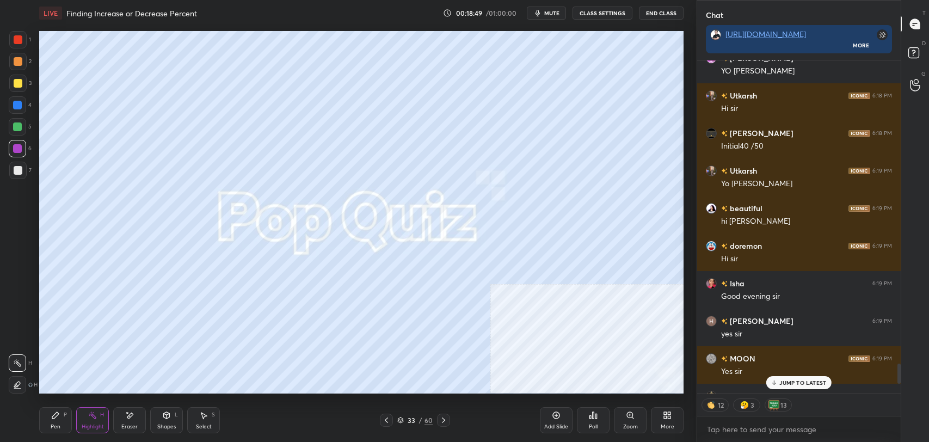
click at [445, 419] on icon at bounding box center [443, 420] width 9 height 9
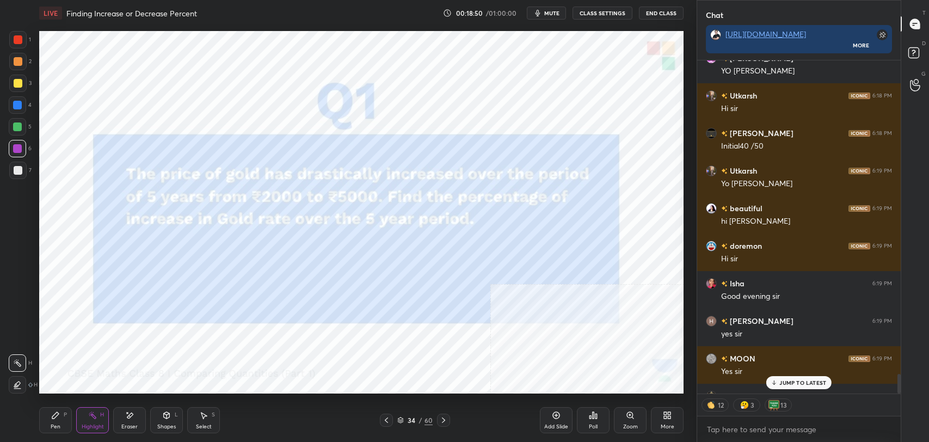
scroll to position [5306, 0]
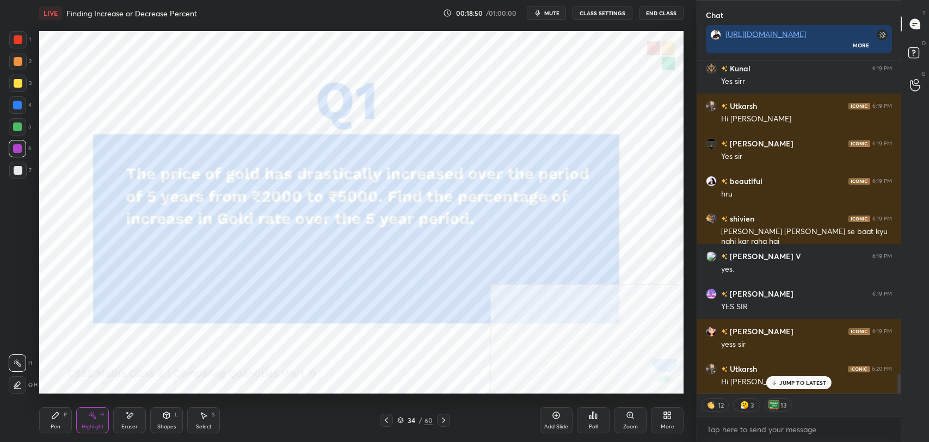
click at [445, 418] on icon at bounding box center [443, 420] width 9 height 9
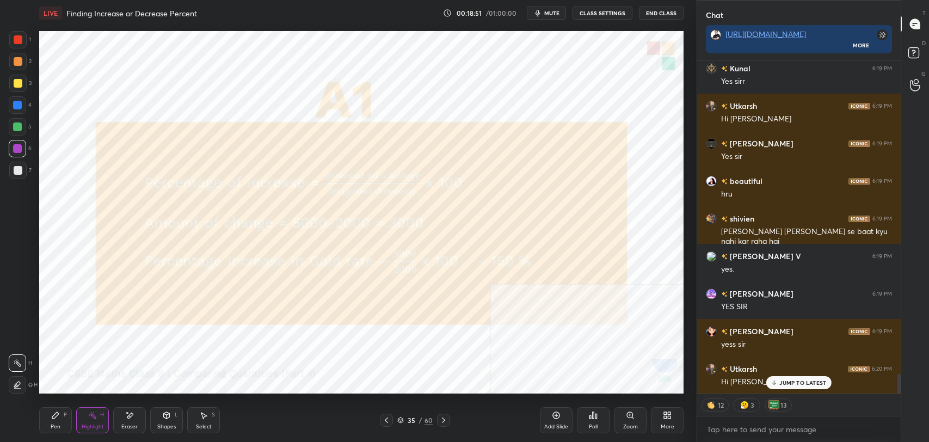
scroll to position [5343, 0]
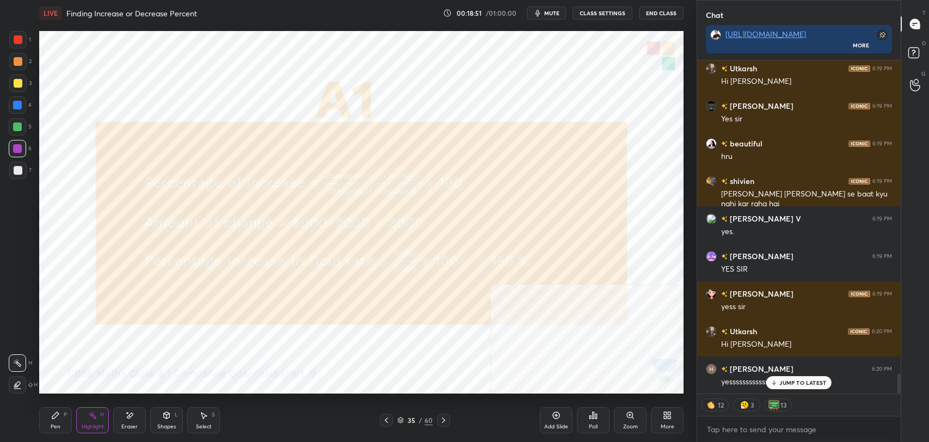
click at [446, 420] on icon at bounding box center [443, 420] width 9 height 9
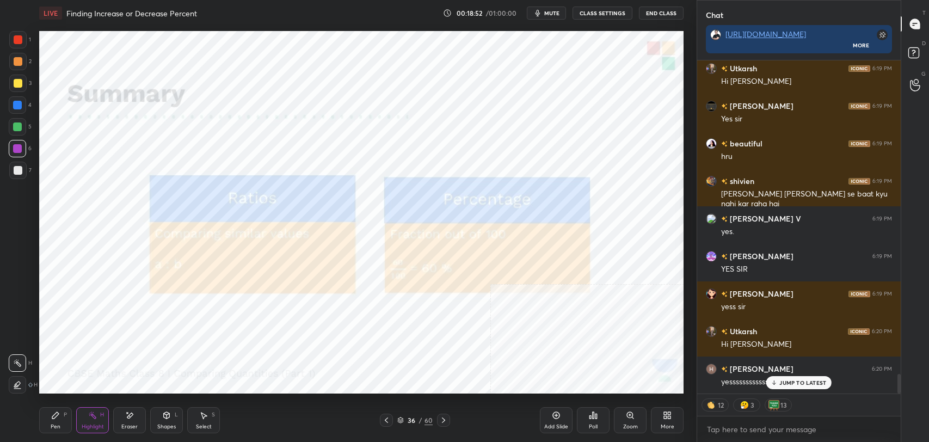
click at [447, 421] on icon at bounding box center [443, 420] width 9 height 9
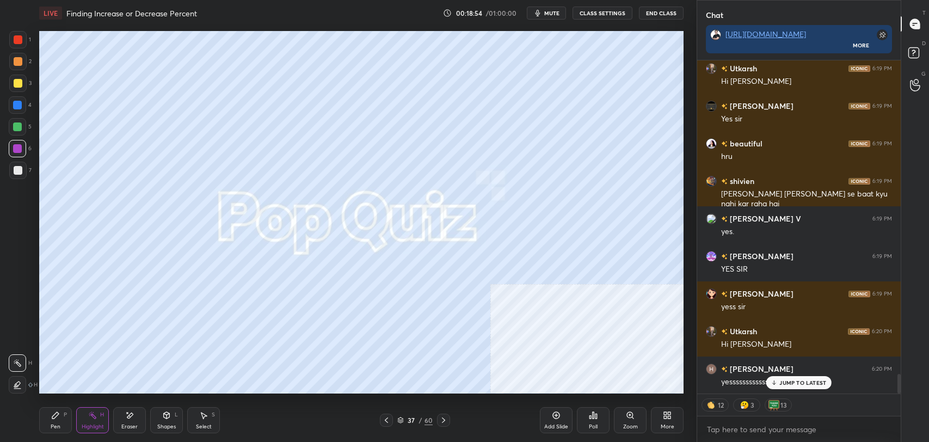
click at [445, 420] on icon at bounding box center [443, 420] width 9 height 9
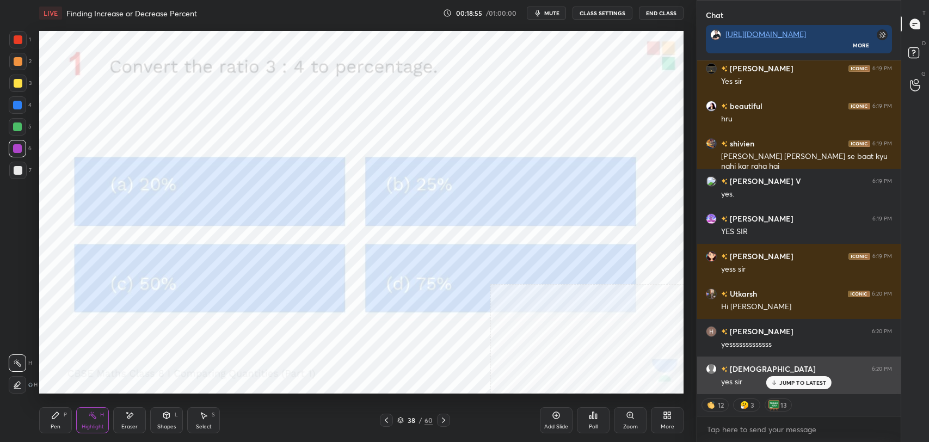
click at [803, 379] on p "JUMP TO LATEST" at bounding box center [802, 382] width 47 height 7
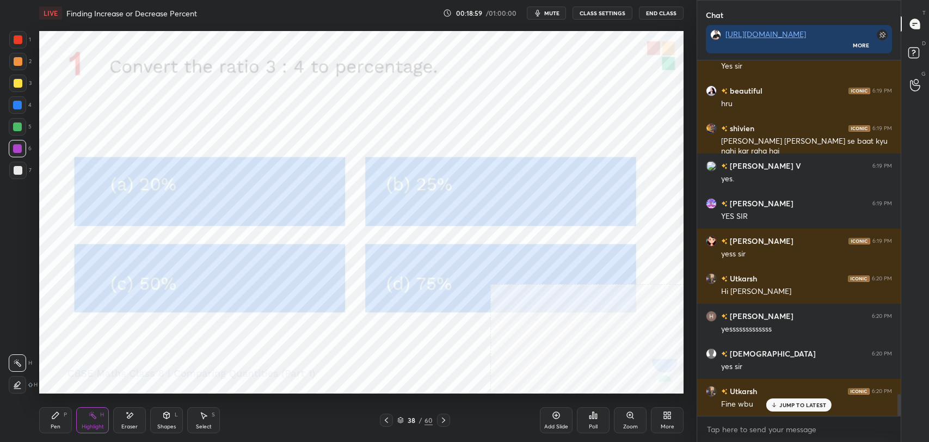
scroll to position [353, 200]
click at [794, 401] on div "Utkarsh 6:18 PM Hi sir LALBABU 6:18 PM Initial40 /50 Utkarsh 6:19 PM Yo varadra…" at bounding box center [799, 237] width 204 height 355
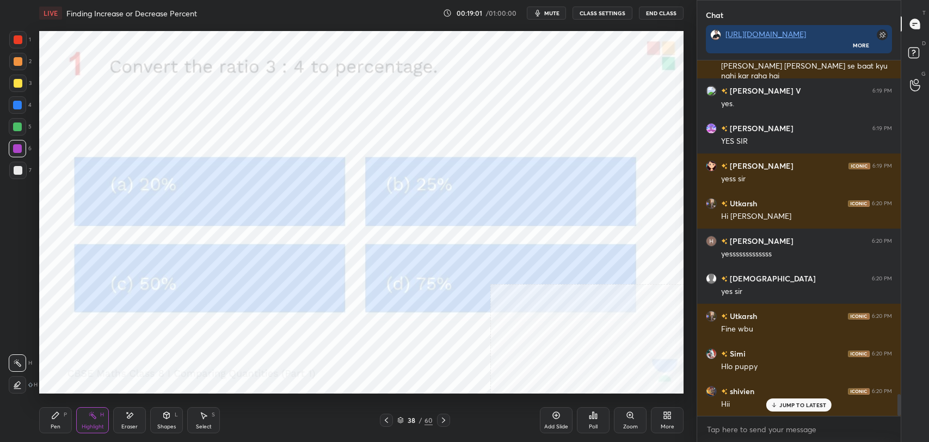
scroll to position [5509, 0]
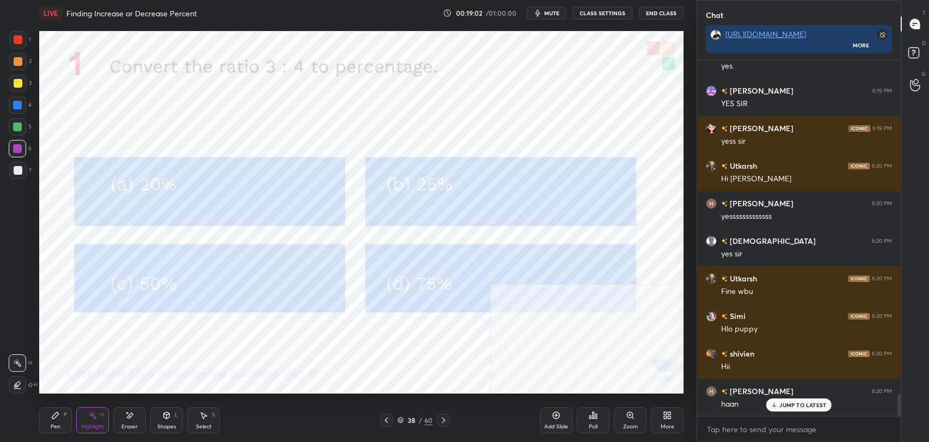
click at [56, 417] on icon at bounding box center [55, 415] width 7 height 7
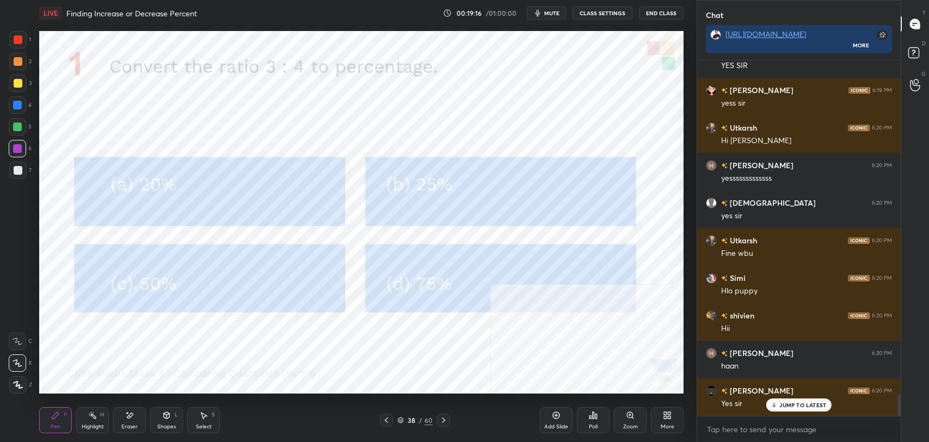
scroll to position [5659, 0]
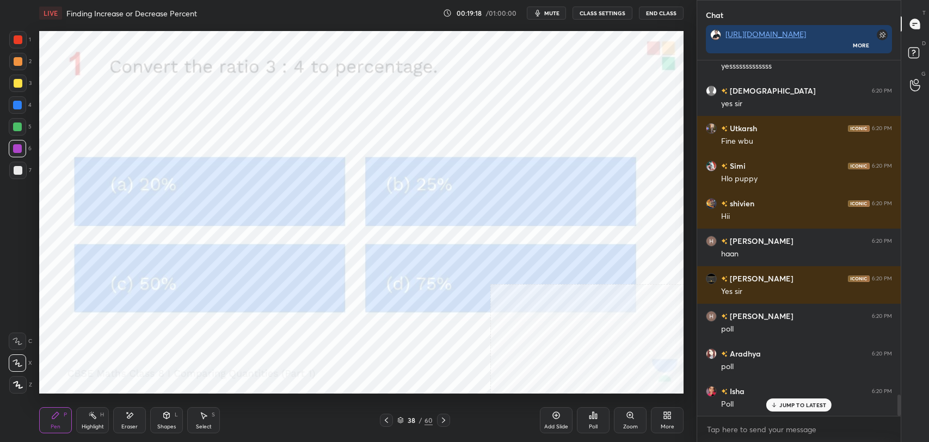
click at [804, 405] on p "JUMP TO LATEST" at bounding box center [802, 405] width 47 height 7
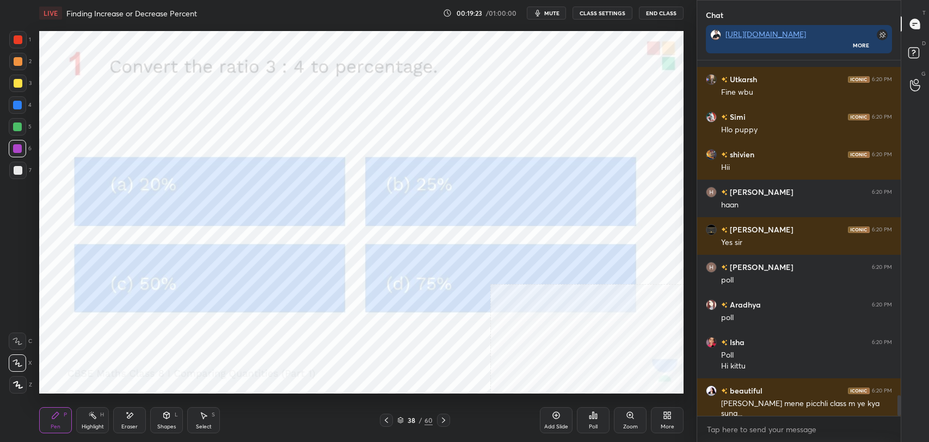
scroll to position [5745, 0]
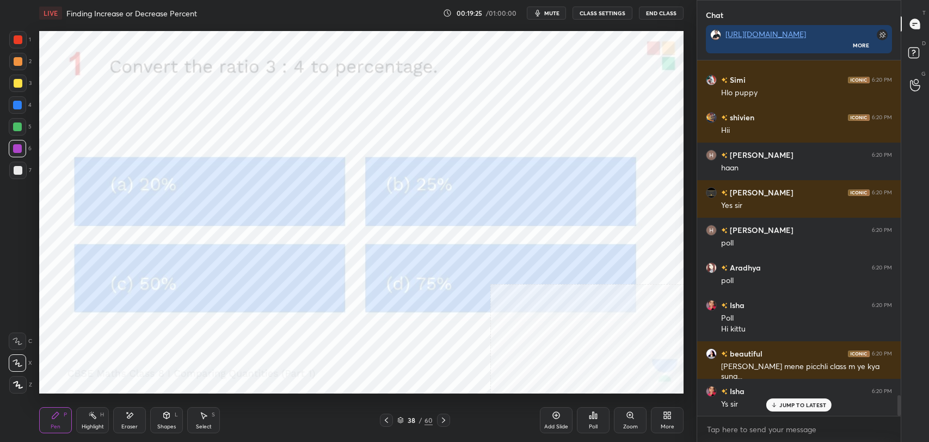
click at [798, 409] on div "JUMP TO LATEST" at bounding box center [798, 404] width 65 height 13
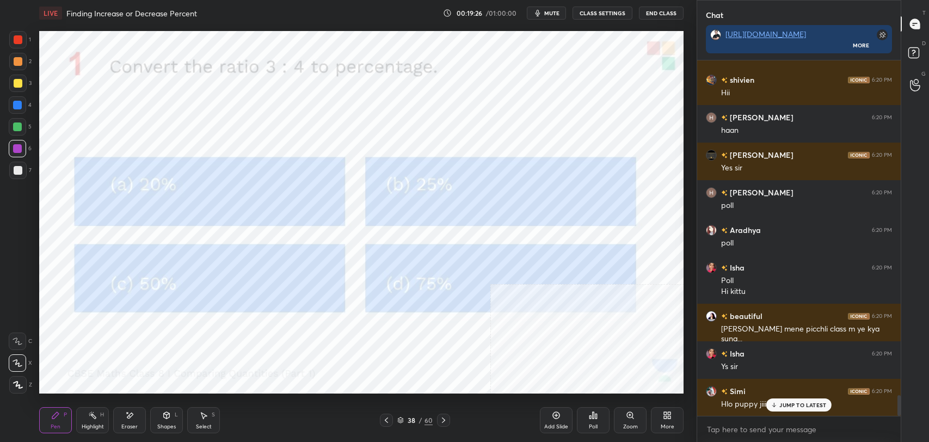
scroll to position [5858, 0]
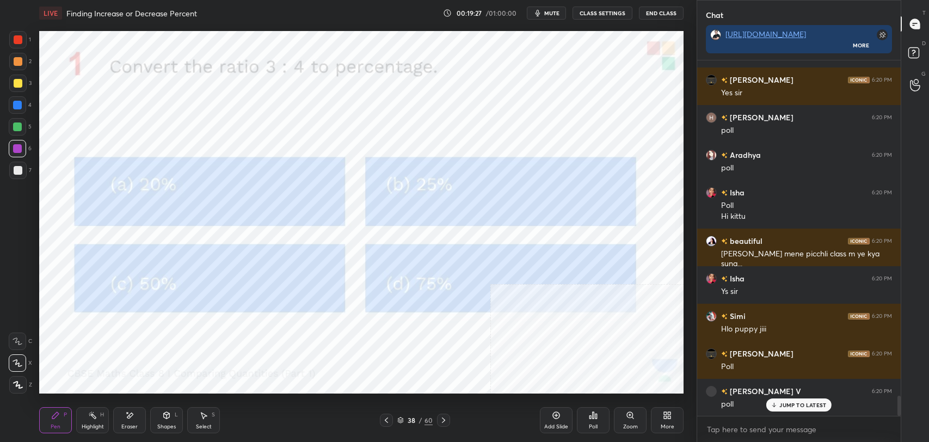
click at [790, 402] on p "JUMP TO LATEST" at bounding box center [802, 405] width 47 height 7
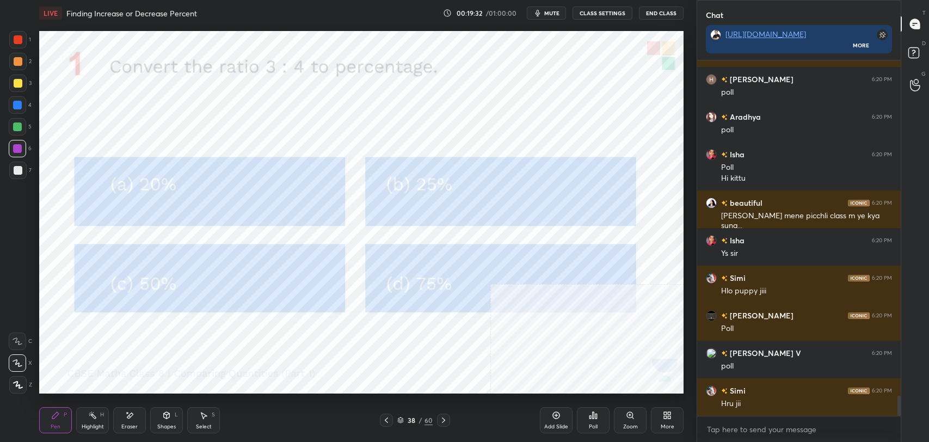
click at [593, 420] on div "Poll" at bounding box center [593, 420] width 33 height 26
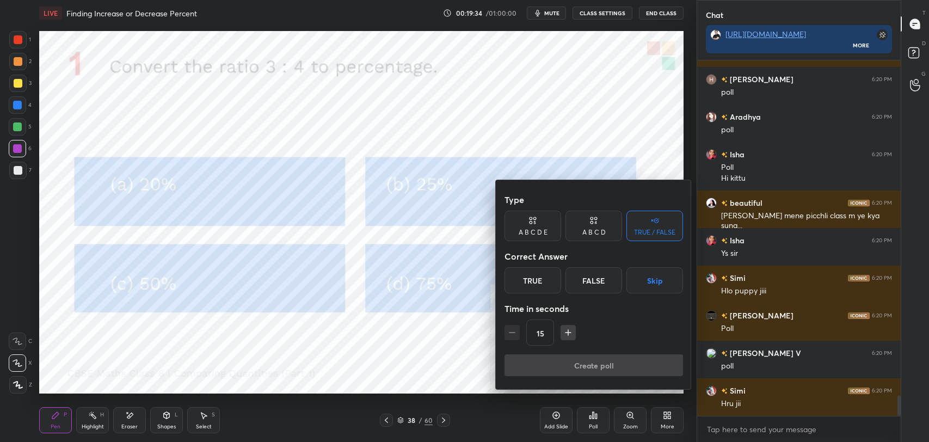
click at [592, 224] on icon at bounding box center [593, 220] width 9 height 11
click at [631, 271] on div "D" at bounding box center [631, 280] width 32 height 26
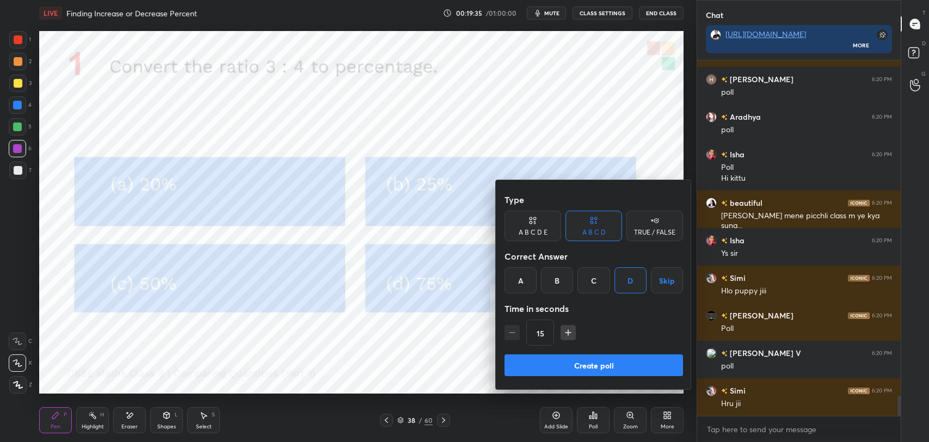
click at [606, 362] on button "Create poll" at bounding box center [594, 365] width 179 height 22
type textarea "x"
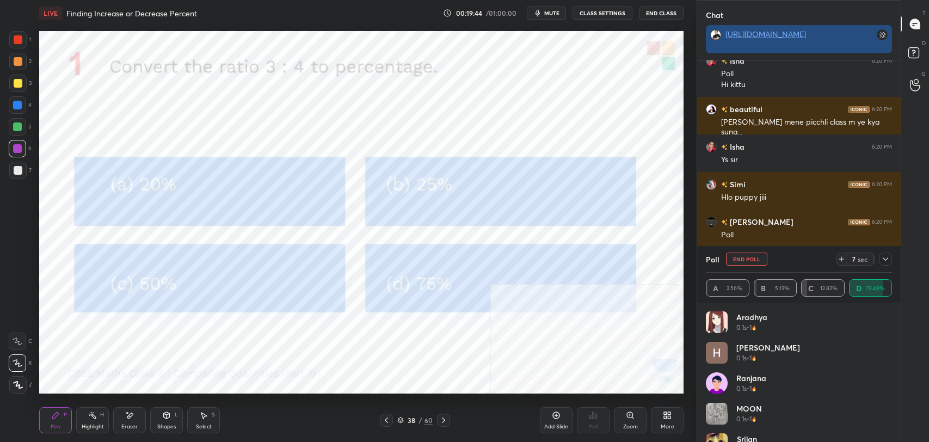
scroll to position [317, 200]
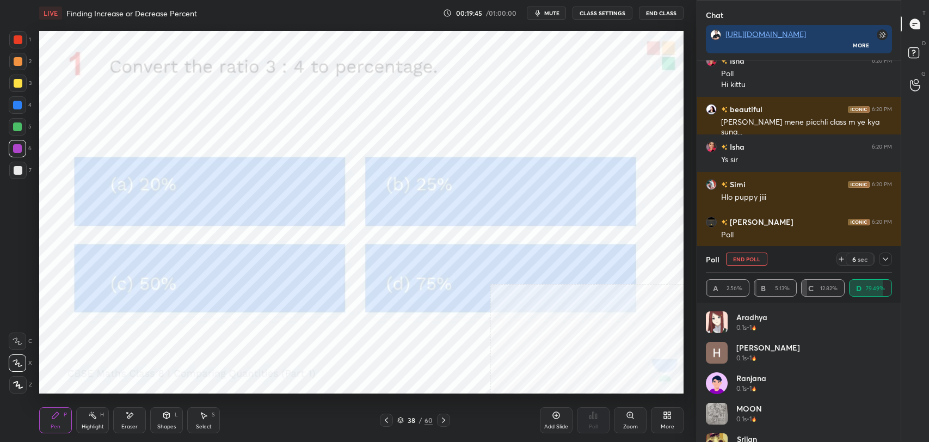
click at [592, 13] on button "CLASS SETTINGS" at bounding box center [603, 13] width 60 height 13
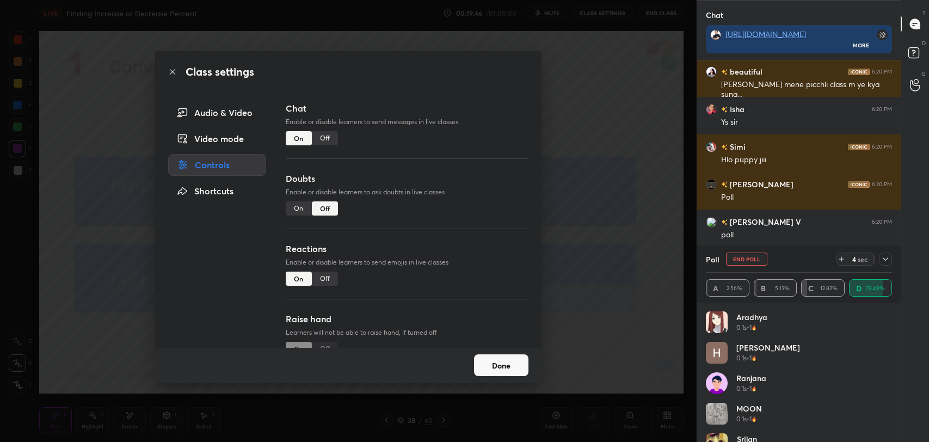
click at [338, 133] on div "Chat Enable or disable learners to send messages in live classes On Off" at bounding box center [407, 137] width 243 height 70
click at [327, 143] on div "Off" at bounding box center [325, 138] width 26 height 14
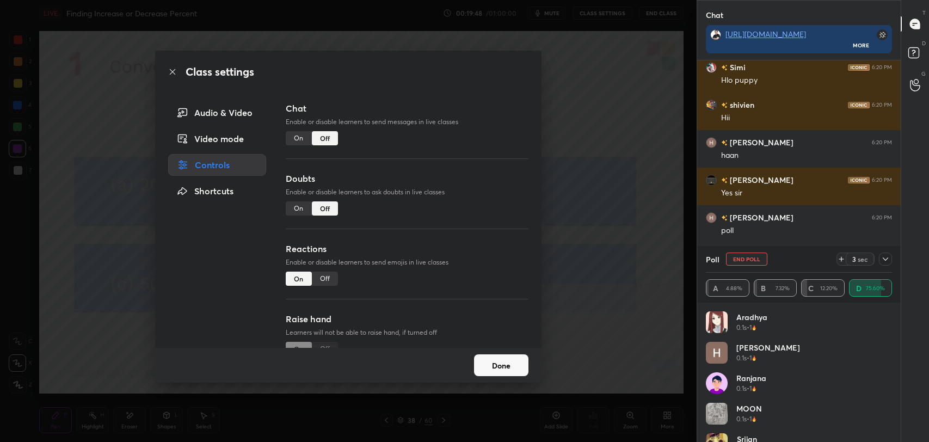
click at [176, 70] on icon at bounding box center [172, 71] width 9 height 9
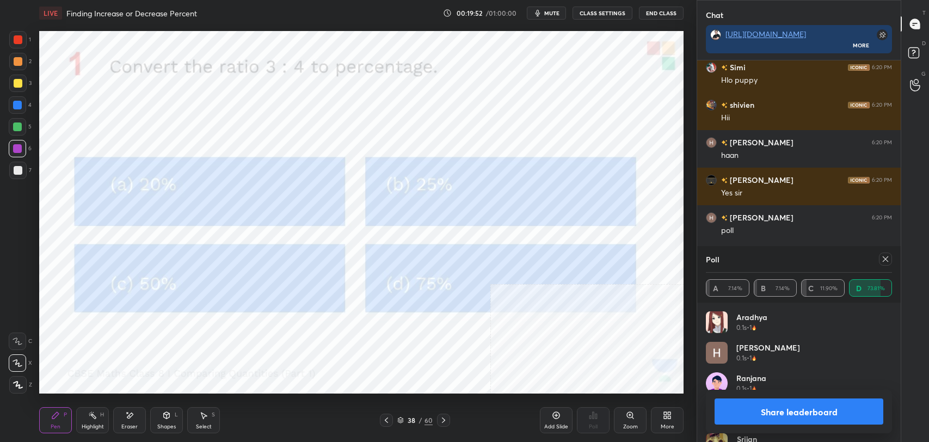
click at [850, 403] on button "Share leaderboard" at bounding box center [799, 411] width 169 height 26
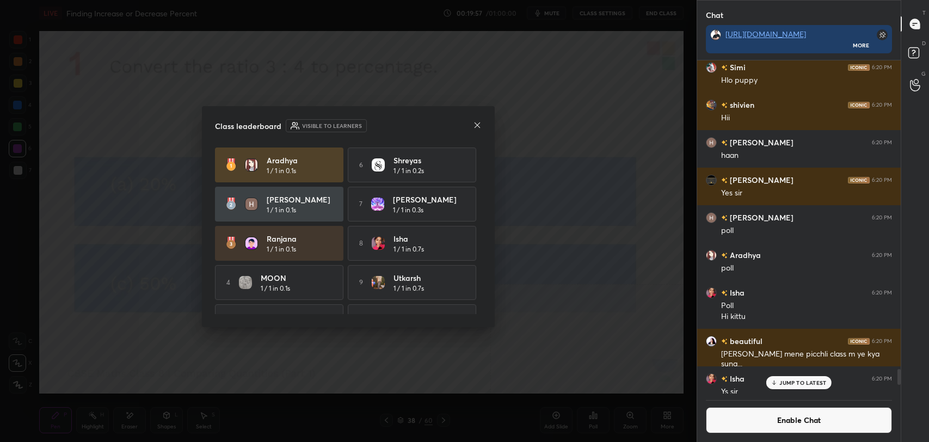
click at [476, 123] on icon at bounding box center [477, 124] width 5 height 5
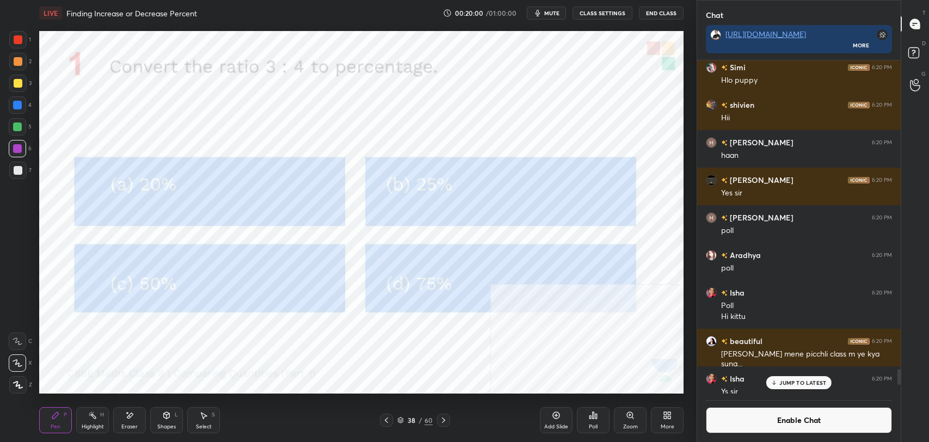
click at [16, 79] on div at bounding box center [18, 83] width 9 height 9
click at [557, 421] on div "Add Slide" at bounding box center [556, 420] width 33 height 26
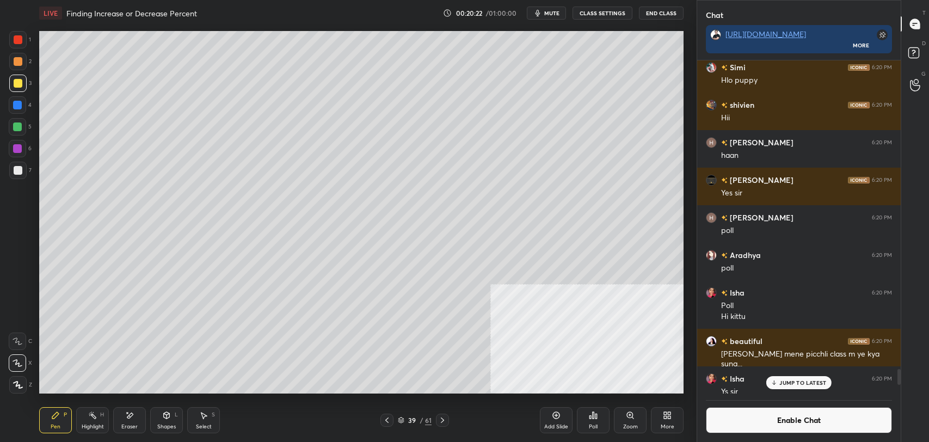
click at [98, 421] on div "Highlight H" at bounding box center [92, 420] width 33 height 26
click at [55, 415] on icon at bounding box center [55, 415] width 7 height 7
click at [716, 420] on button "Enable Chat" at bounding box center [799, 420] width 186 height 26
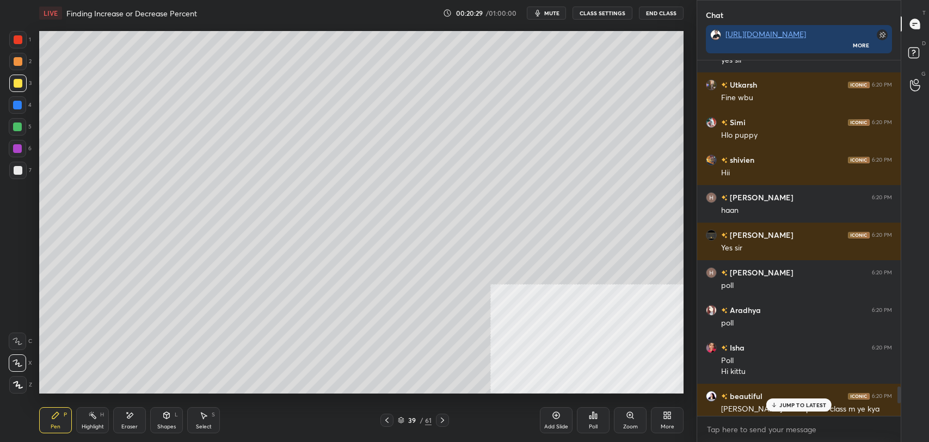
click at [386, 419] on icon at bounding box center [387, 420] width 9 height 9
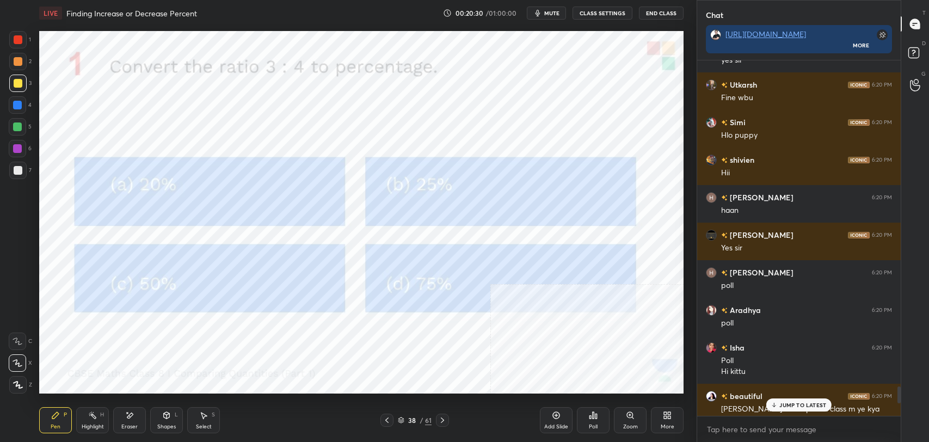
click at [166, 420] on div "Shapes L" at bounding box center [166, 420] width 33 height 26
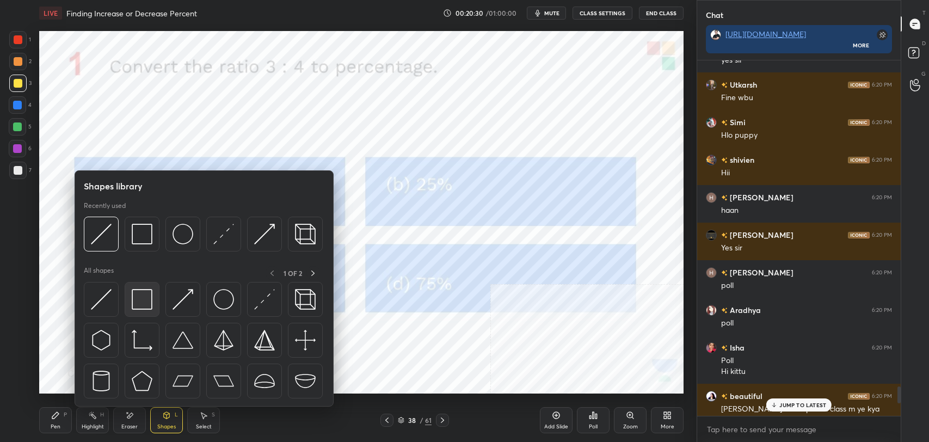
click at [148, 299] on img at bounding box center [142, 299] width 21 height 21
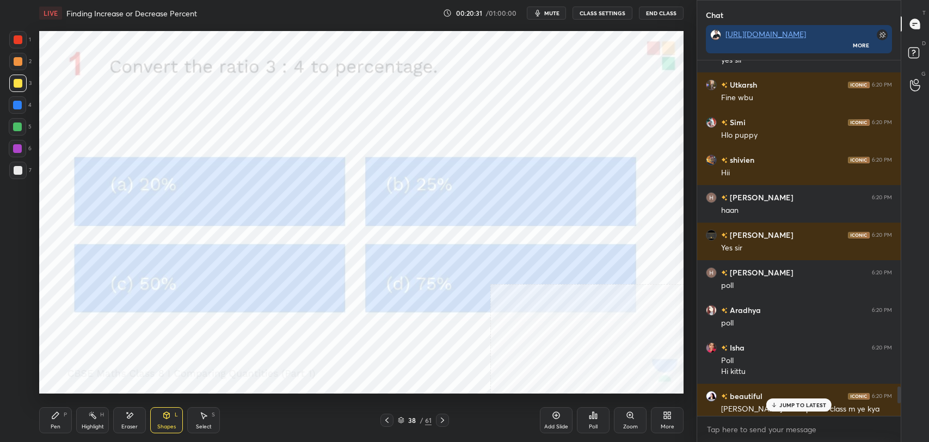
click at [19, 167] on div at bounding box center [18, 170] width 9 height 9
click at [792, 403] on p "1 NEW MESSAGE" at bounding box center [803, 405] width 46 height 7
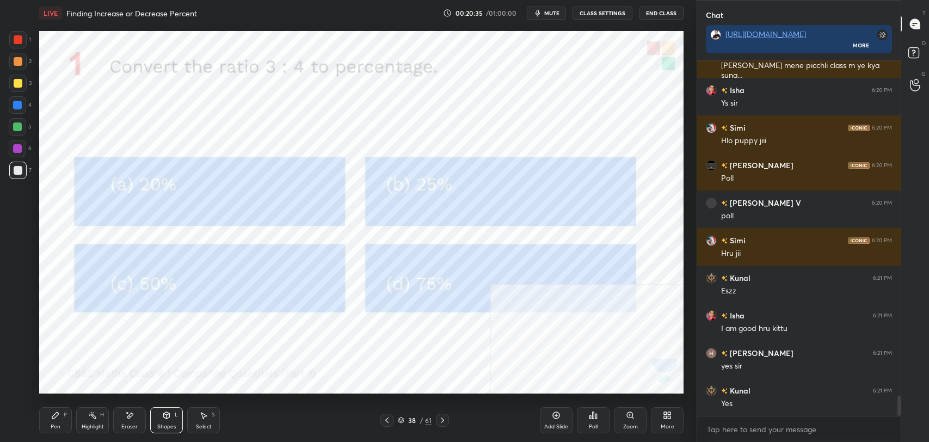
click at [443, 419] on icon at bounding box center [442, 419] width 3 height 5
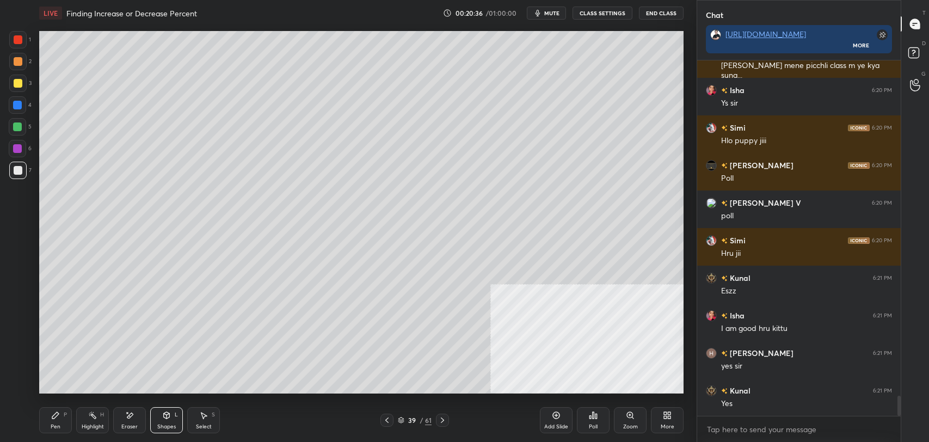
click at [443, 416] on icon at bounding box center [442, 420] width 9 height 9
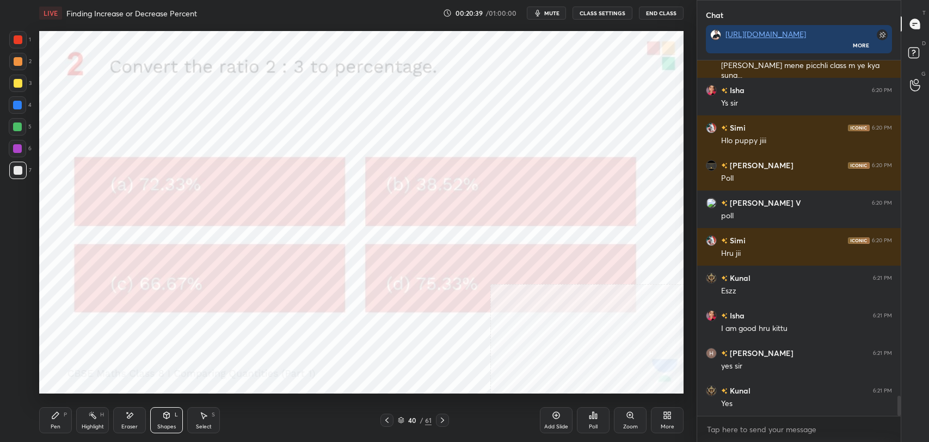
scroll to position [5898, 0]
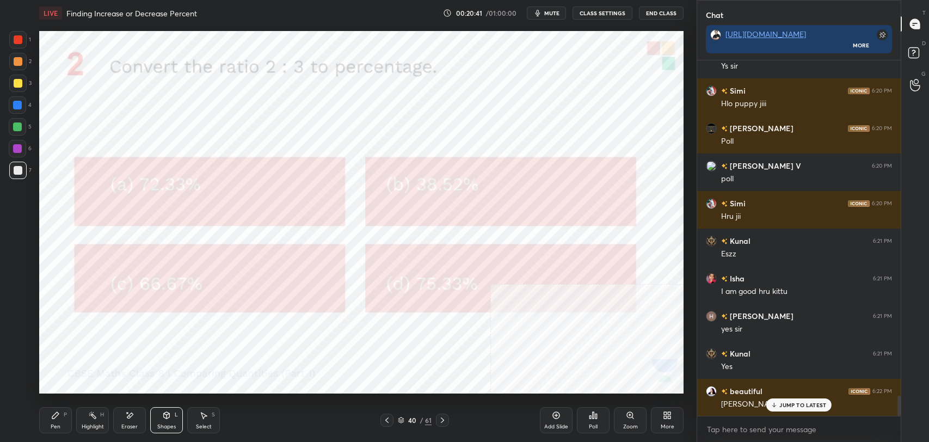
click at [782, 405] on p "JUMP TO LATEST" at bounding box center [802, 405] width 47 height 7
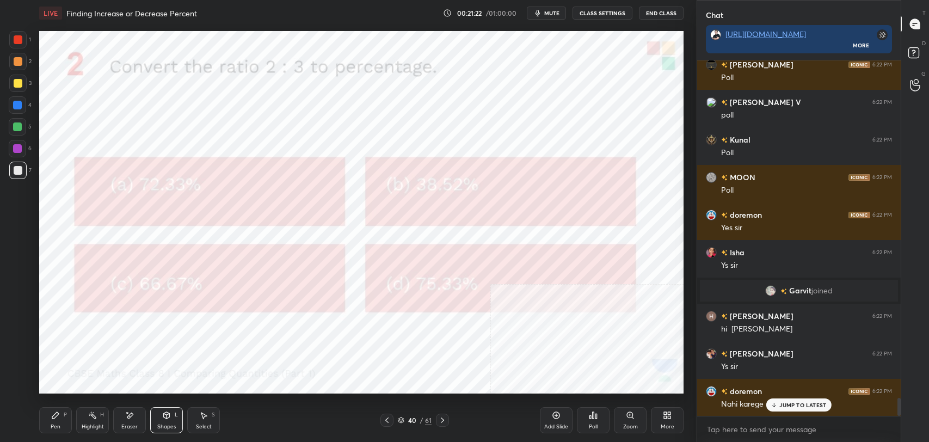
scroll to position [6647, 0]
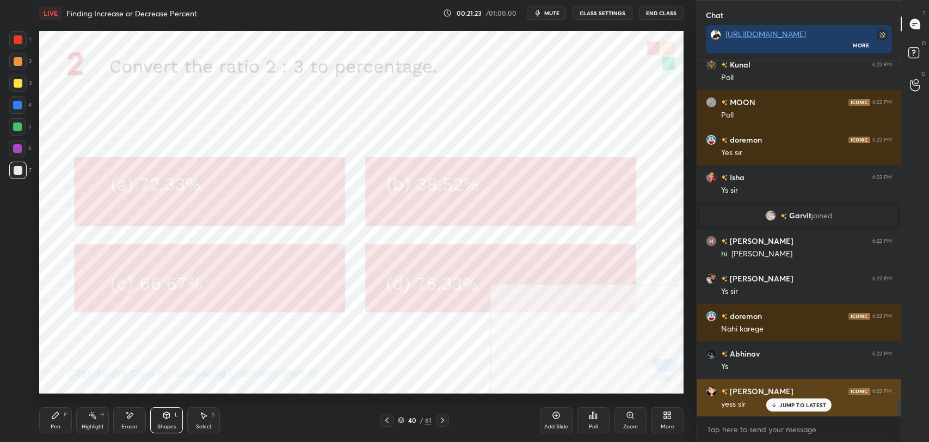
drag, startPoint x: 783, startPoint y: 402, endPoint x: 778, endPoint y: 399, distance: 5.9
click at [783, 402] on p "JUMP TO LATEST" at bounding box center [802, 405] width 47 height 7
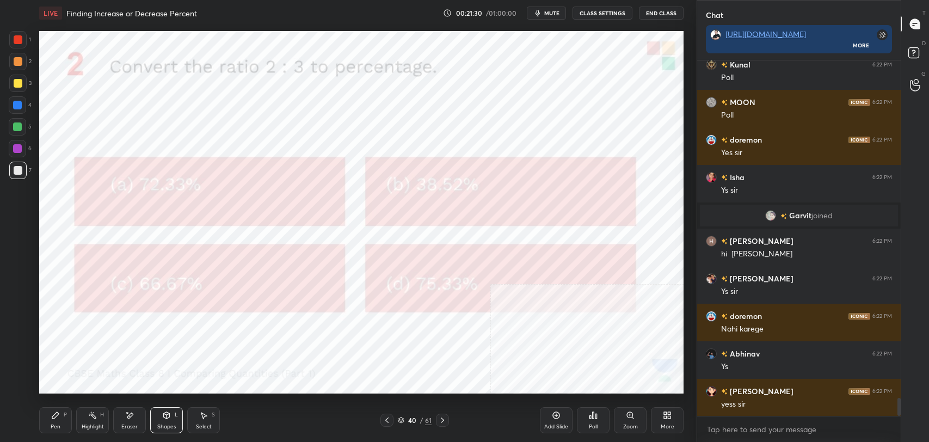
click at [595, 414] on icon at bounding box center [596, 416] width 2 height 5
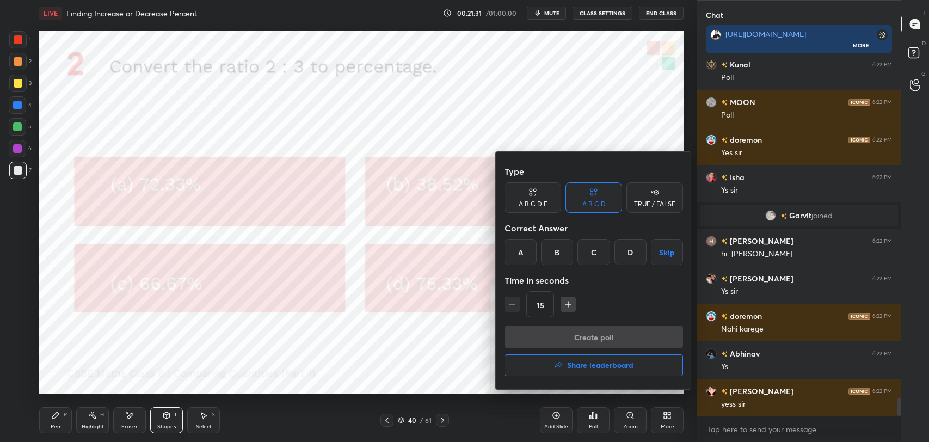
click at [591, 244] on div "C" at bounding box center [593, 252] width 32 height 26
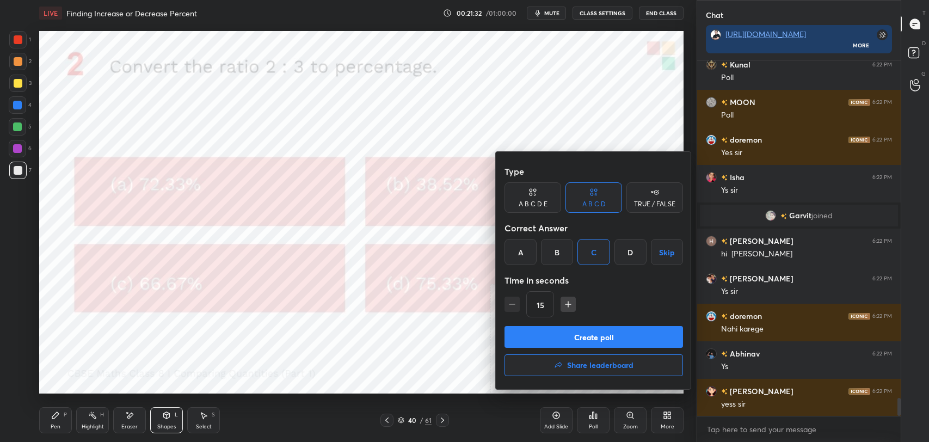
click at [581, 331] on button "Create poll" at bounding box center [594, 337] width 179 height 22
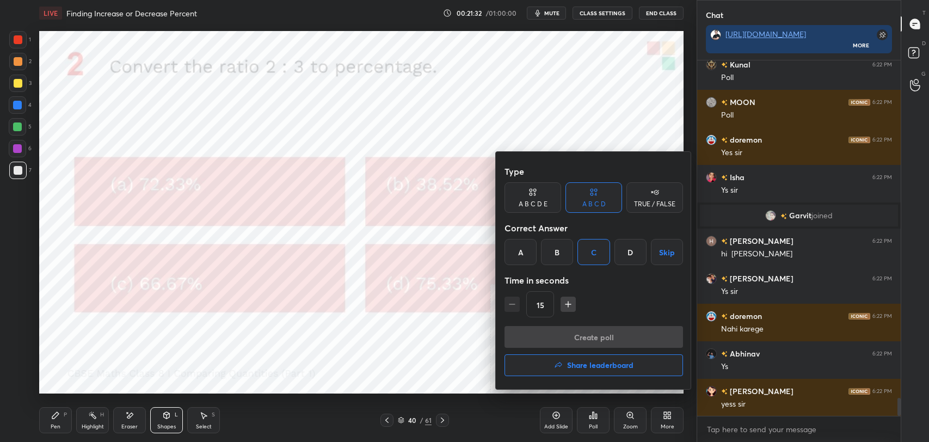
type textarea "x"
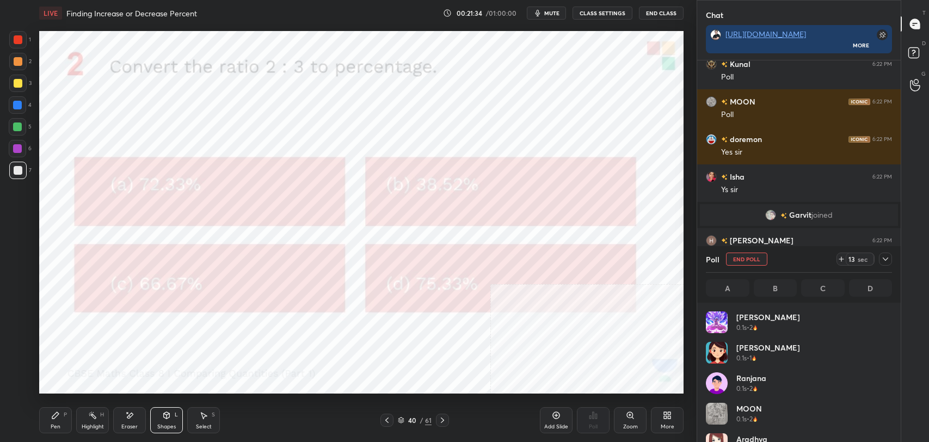
scroll to position [127, 183]
click at [19, 81] on div at bounding box center [18, 83] width 9 height 9
click at [55, 419] on icon at bounding box center [55, 415] width 9 height 9
click at [594, 13] on button "CLASS SETTINGS" at bounding box center [603, 13] width 60 height 13
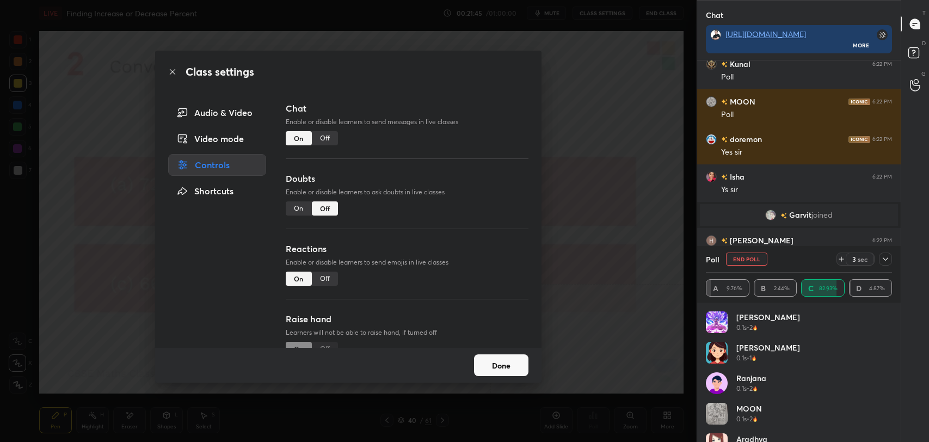
scroll to position [6742, 0]
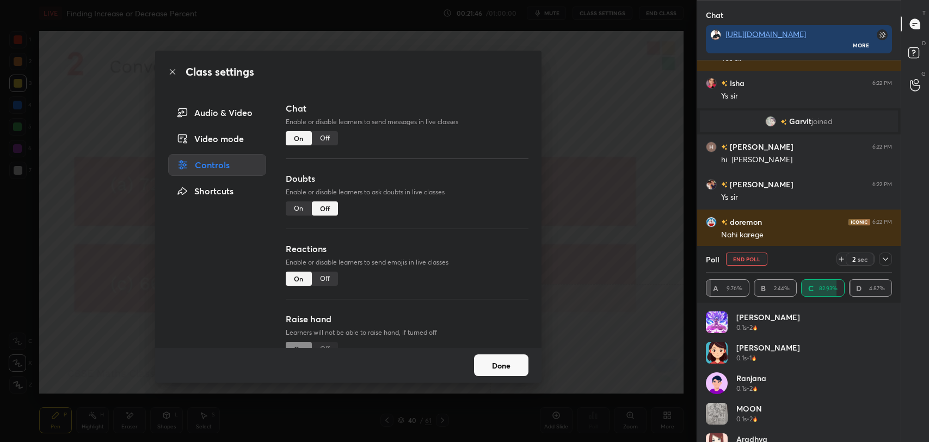
click at [326, 137] on div "Off" at bounding box center [325, 138] width 26 height 14
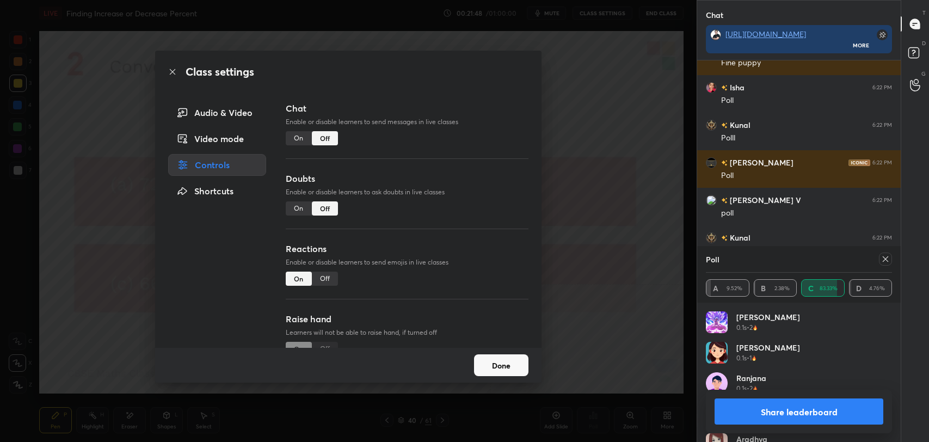
drag, startPoint x: 171, startPoint y: 70, endPoint x: 155, endPoint y: 118, distance: 50.6
click at [170, 79] on div "Class settings" at bounding box center [348, 72] width 386 height 42
click at [169, 71] on icon at bounding box center [172, 71] width 9 height 9
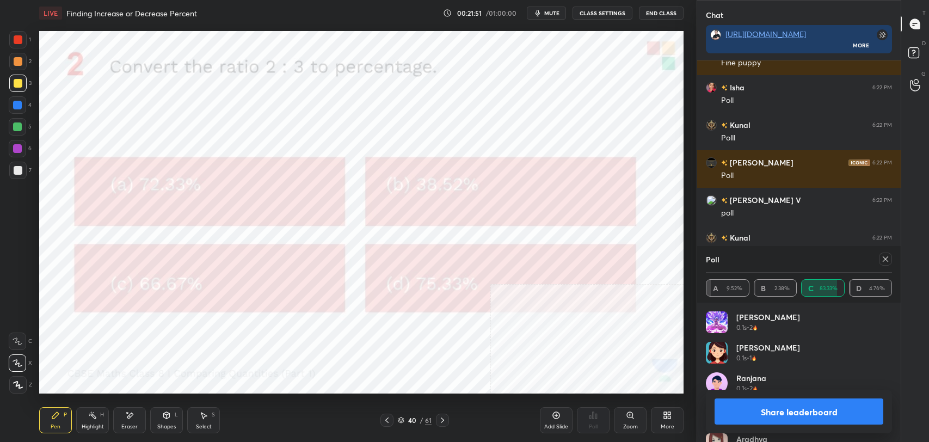
click at [798, 414] on button "Share leaderboard" at bounding box center [799, 411] width 169 height 26
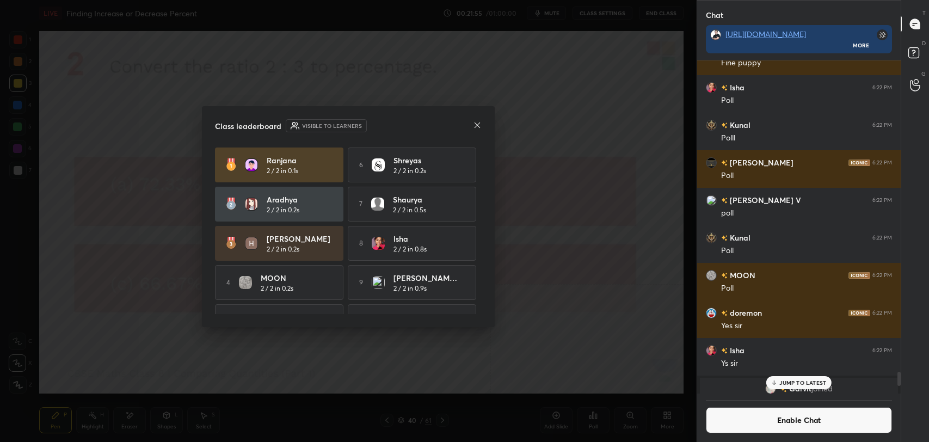
click at [477, 124] on icon at bounding box center [477, 125] width 9 height 9
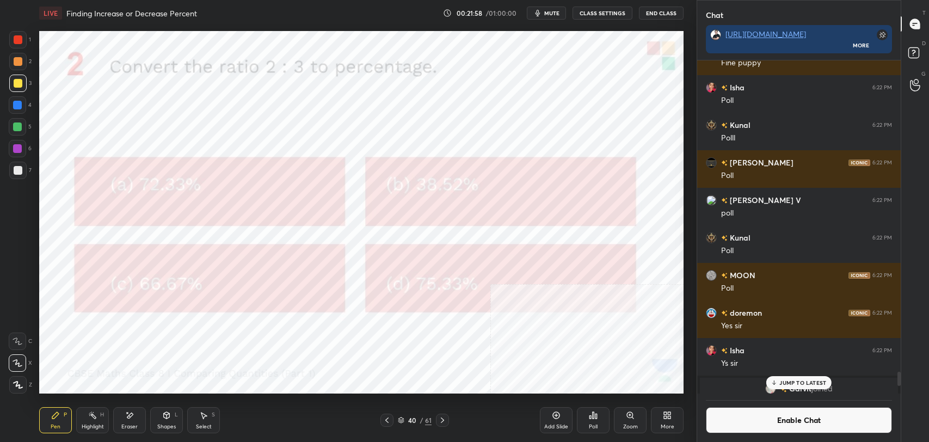
click at [559, 416] on icon at bounding box center [556, 415] width 7 height 7
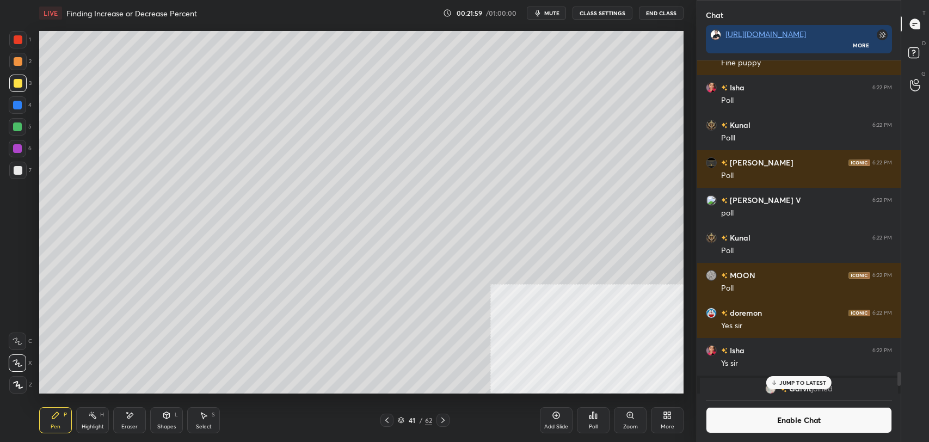
click at [16, 174] on div at bounding box center [18, 170] width 9 height 9
click at [126, 417] on icon at bounding box center [129, 415] width 9 height 9
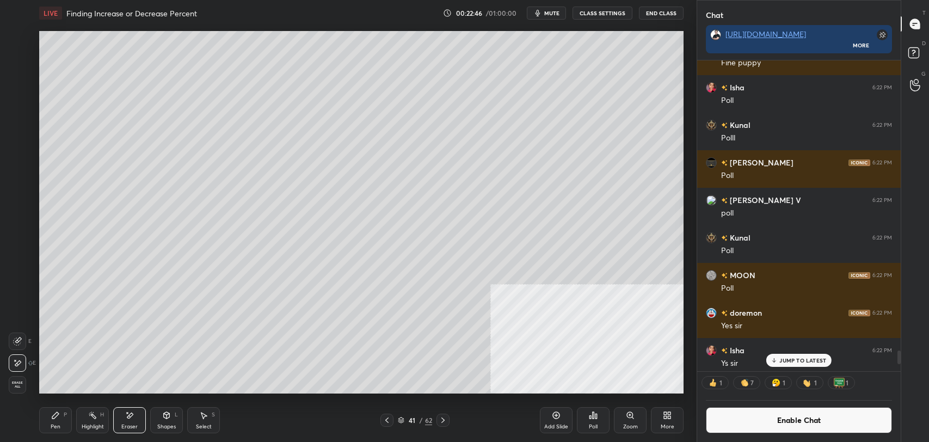
click at [57, 421] on div "Pen P" at bounding box center [55, 420] width 33 height 26
click at [741, 407] on button "Enable Chat" at bounding box center [799, 420] width 186 height 26
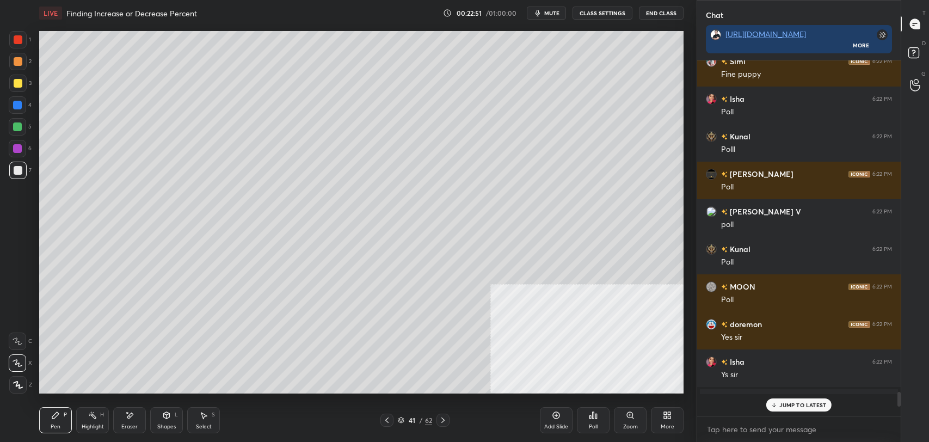
scroll to position [353, 200]
click at [794, 391] on div "Garvit joined" at bounding box center [799, 400] width 198 height 22
click at [796, 405] on p "1 NEW MESSAGE" at bounding box center [803, 405] width 46 height 7
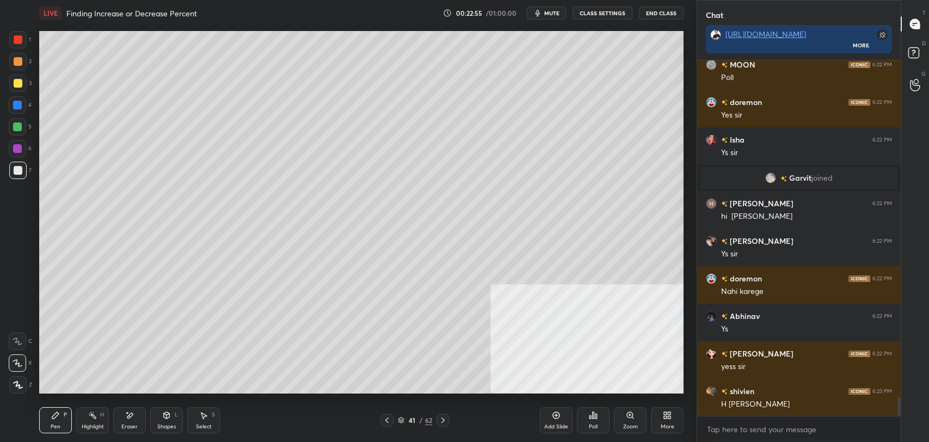
scroll to position [6453, 0]
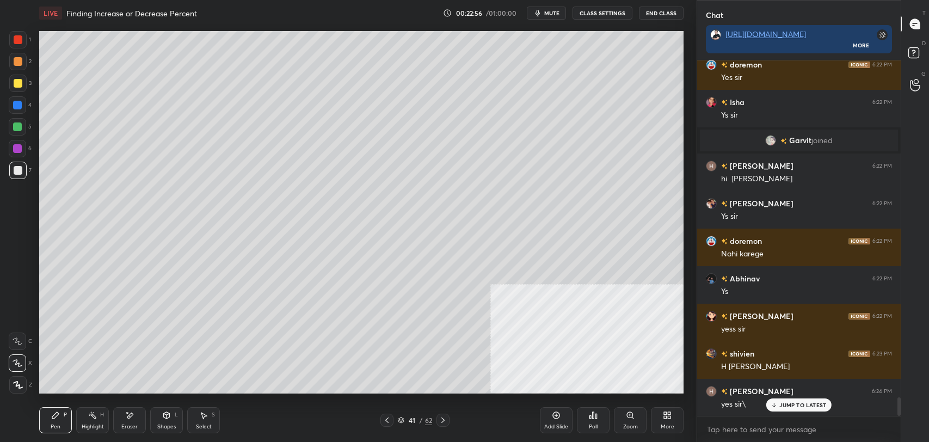
click at [388, 421] on icon at bounding box center [387, 420] width 9 height 9
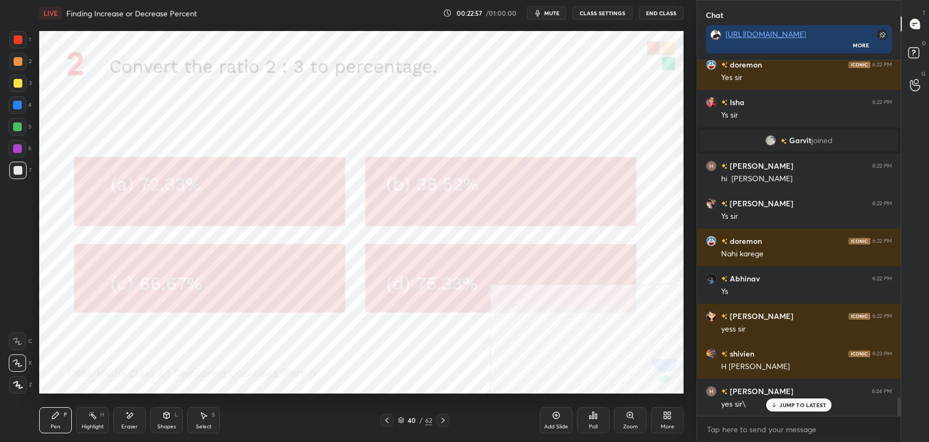
click at [166, 419] on div "Shapes L" at bounding box center [166, 420] width 33 height 26
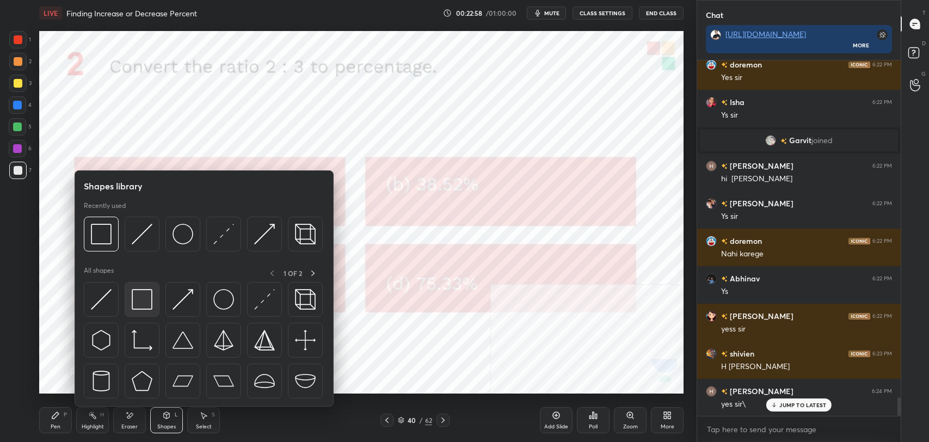
scroll to position [6491, 0]
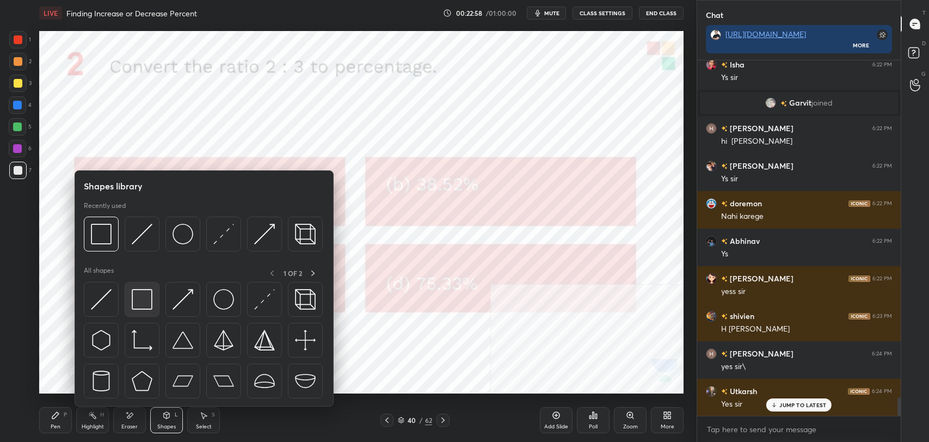
click at [142, 302] on img at bounding box center [142, 299] width 21 height 21
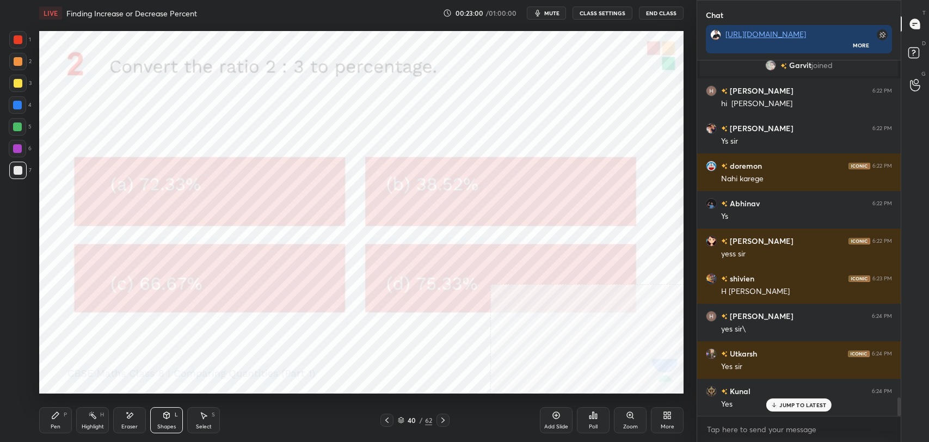
scroll to position [6566, 0]
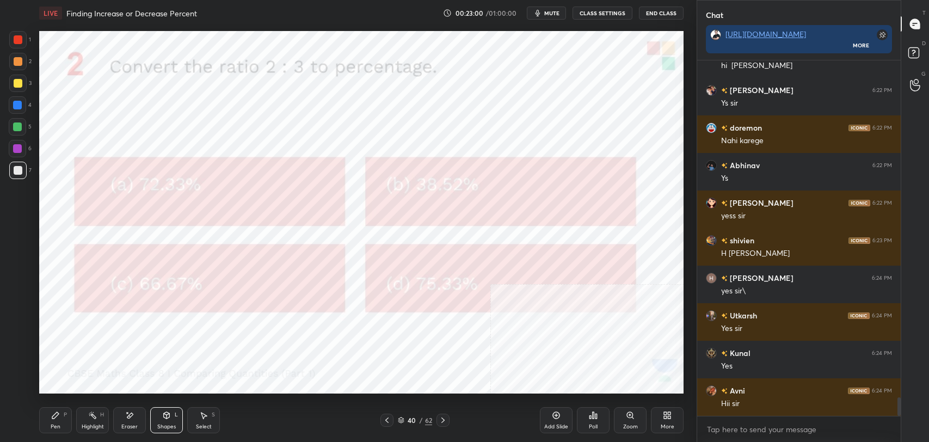
click at [447, 419] on div at bounding box center [443, 420] width 13 height 13
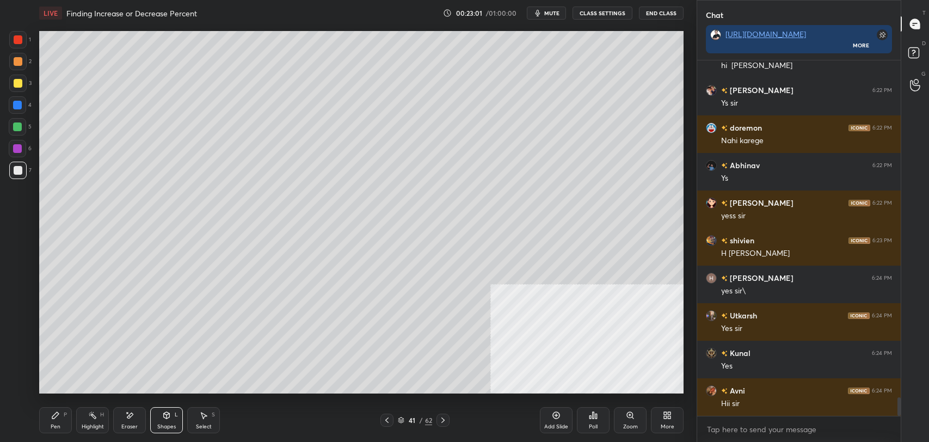
click at [446, 413] on div "Pen P Highlight H Eraser Shapes L Select S 41 / 62 Add Slide Poll Zoom More" at bounding box center [361, 420] width 644 height 44
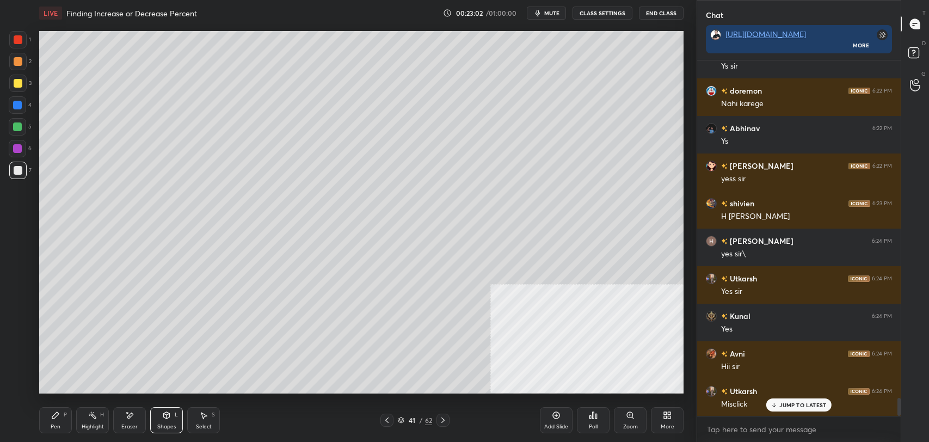
click at [445, 414] on div at bounding box center [443, 420] width 13 height 13
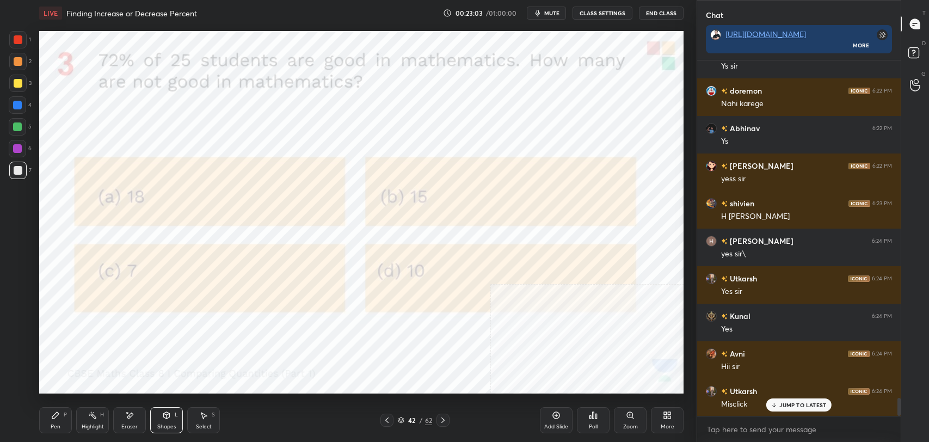
scroll to position [6641, 0]
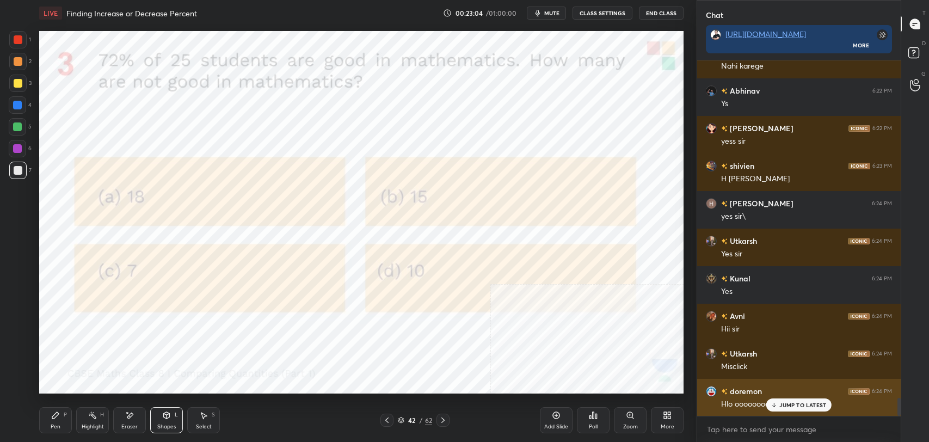
click at [787, 403] on p "JUMP TO LATEST" at bounding box center [802, 405] width 47 height 7
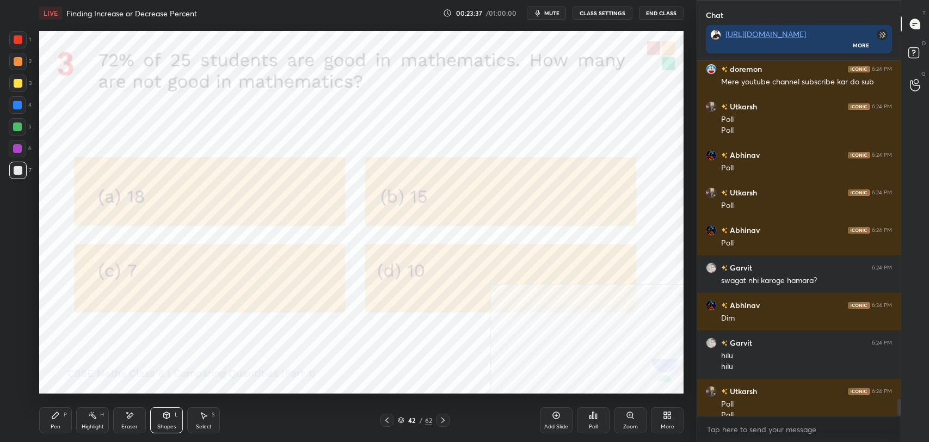
scroll to position [7162, 0]
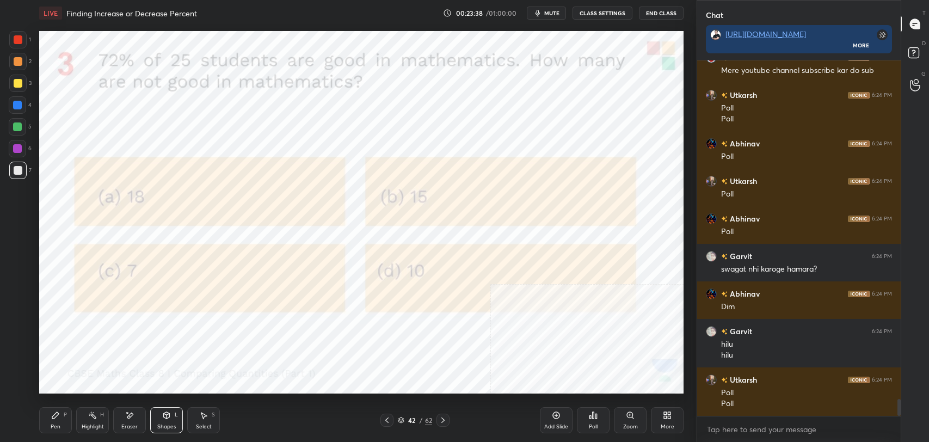
click at [14, 40] on div at bounding box center [18, 39] width 9 height 9
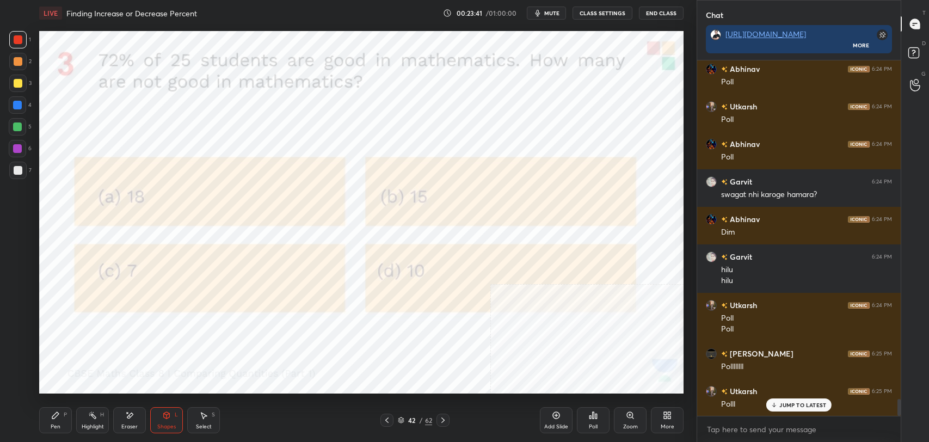
scroll to position [7274, 0]
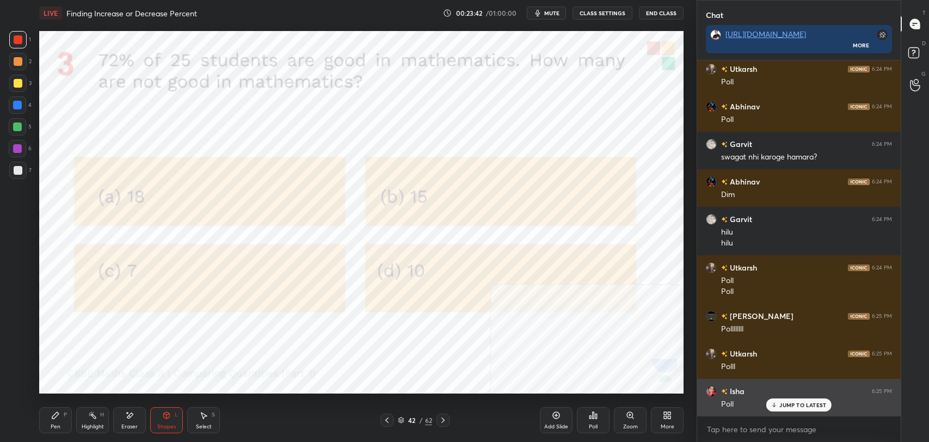
drag, startPoint x: 805, startPoint y: 407, endPoint x: 782, endPoint y: 401, distance: 23.6
click at [791, 403] on p "JUMP TO LATEST" at bounding box center [802, 405] width 47 height 7
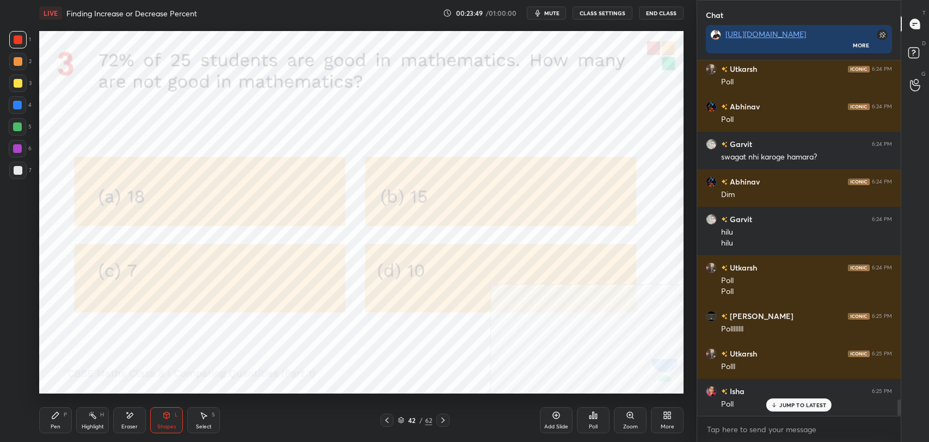
scroll to position [7322, 0]
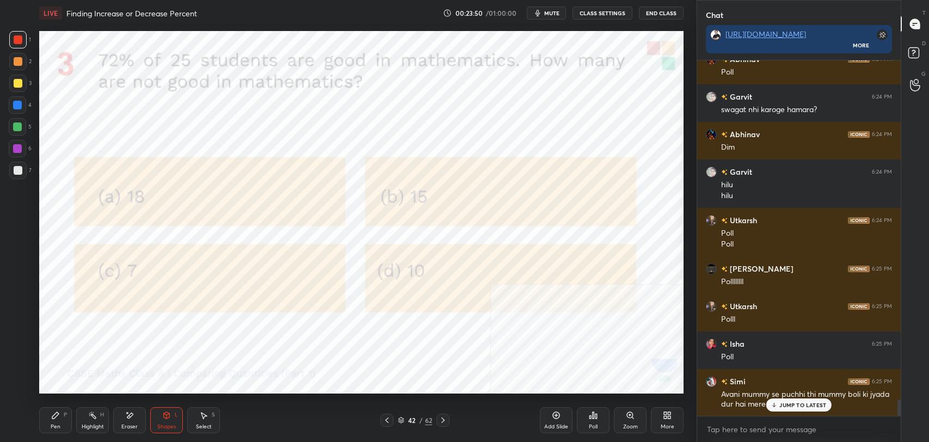
click at [598, 419] on div "Poll" at bounding box center [593, 420] width 33 height 26
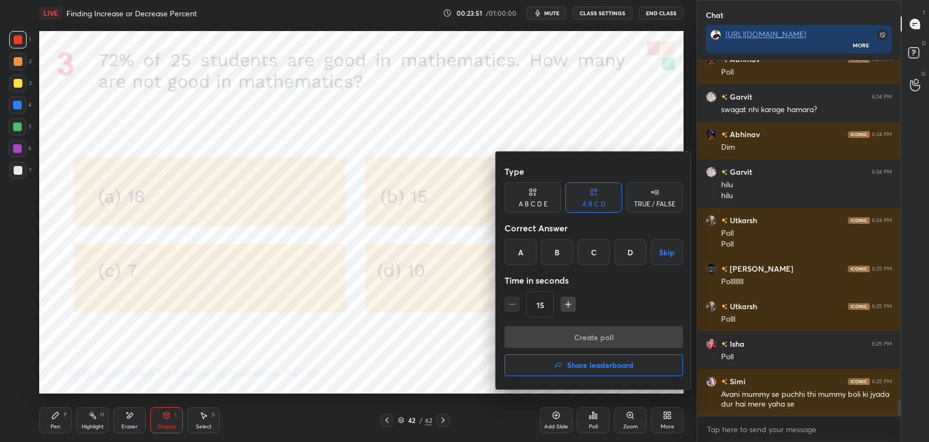
scroll to position [7359, 0]
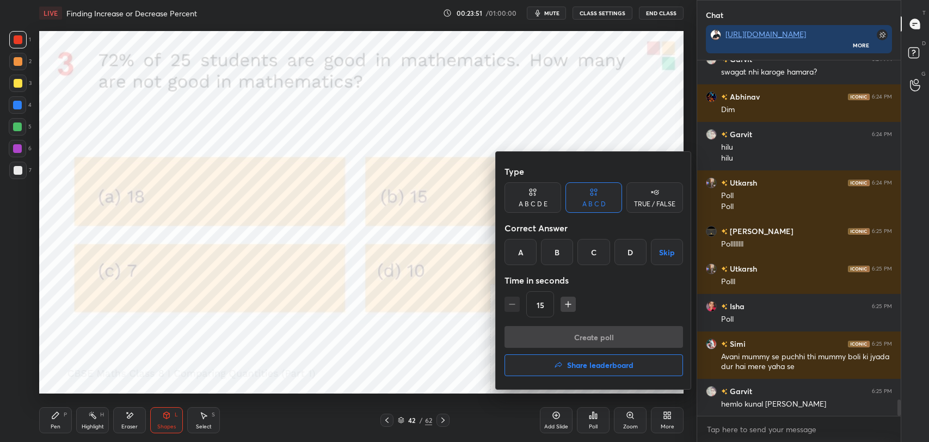
click at [603, 252] on div "C" at bounding box center [593, 252] width 32 height 26
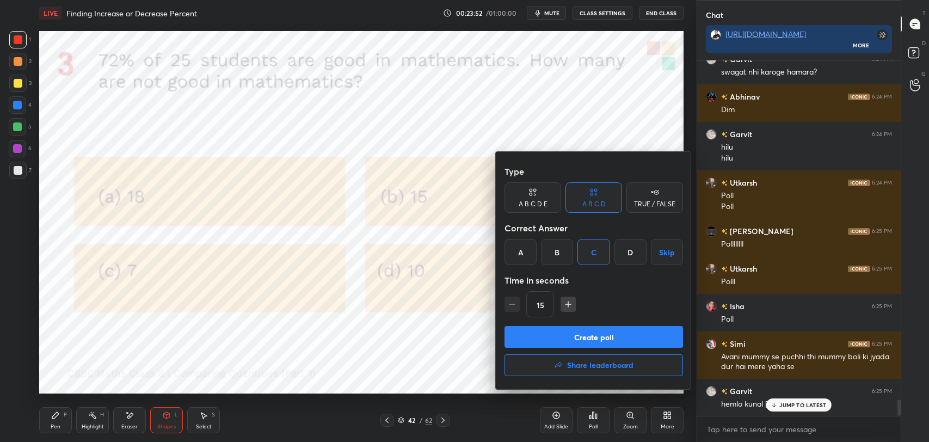
click at [583, 335] on button "Create poll" at bounding box center [594, 337] width 179 height 22
type textarea "x"
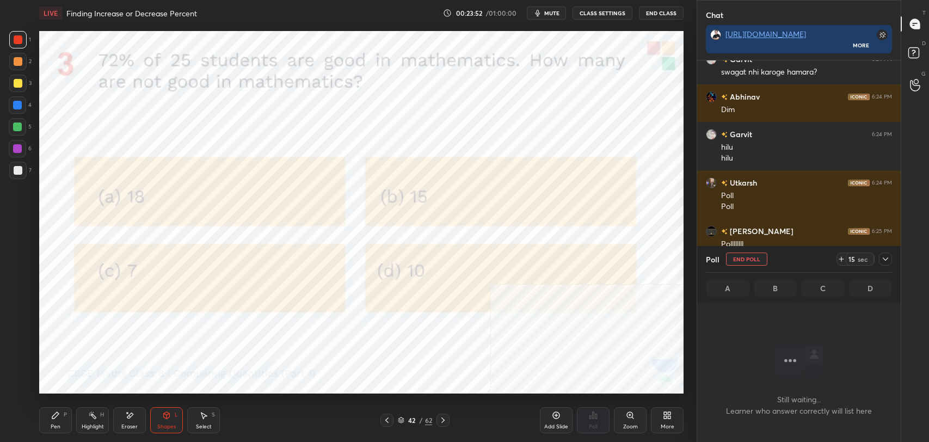
scroll to position [325, 200]
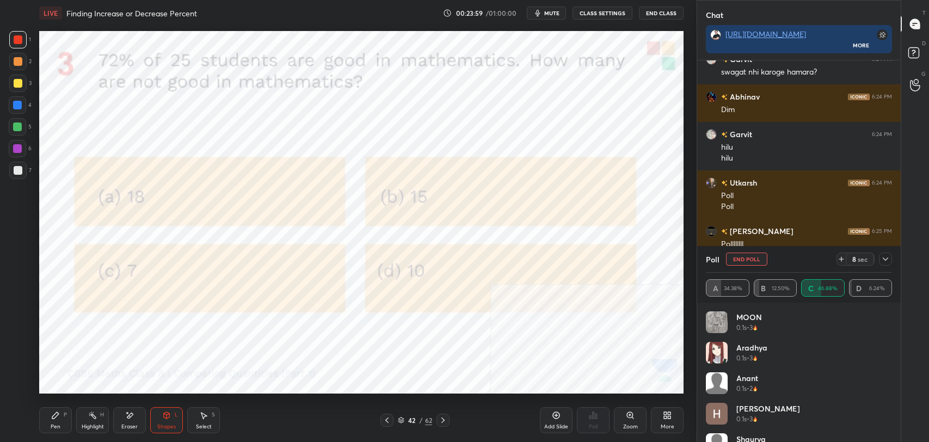
click at [607, 13] on button "CLASS SETTINGS" at bounding box center [603, 13] width 60 height 13
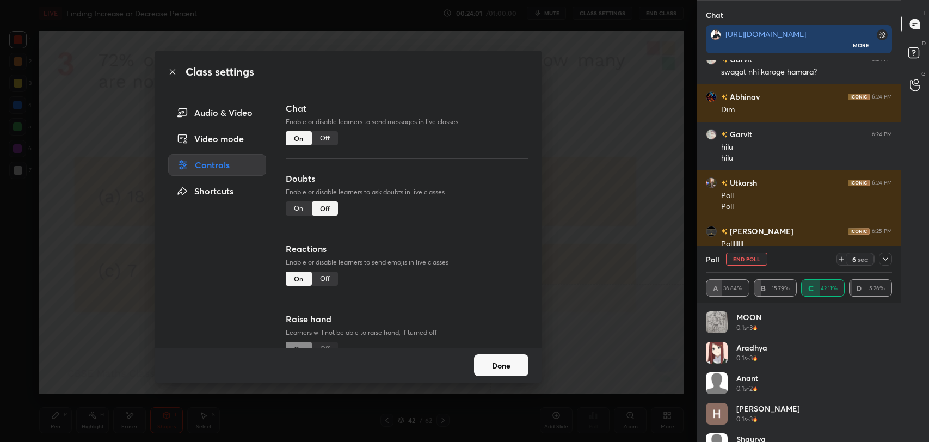
click at [327, 139] on div "Off" at bounding box center [325, 138] width 26 height 14
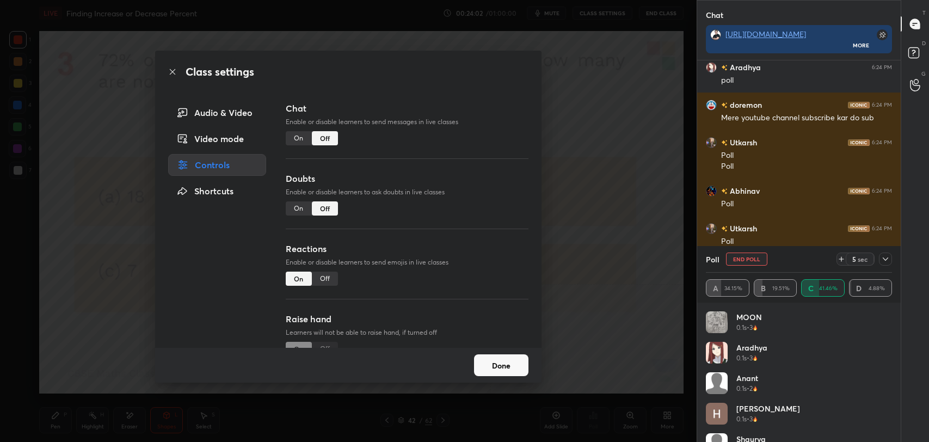
click at [170, 71] on icon at bounding box center [172, 71] width 9 height 9
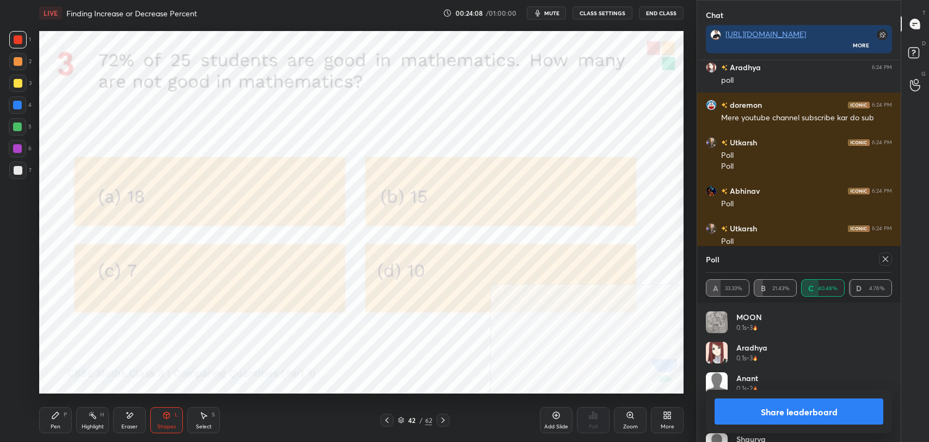
click at [824, 402] on button "Share leaderboard" at bounding box center [799, 411] width 169 height 26
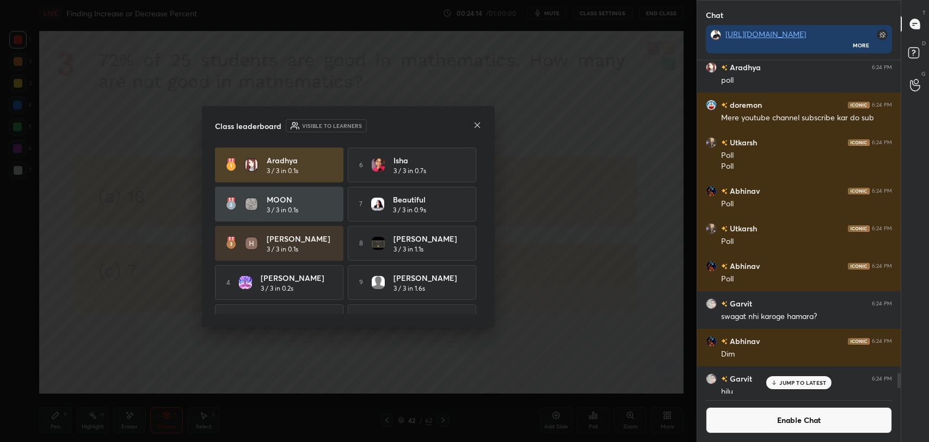
click at [478, 123] on icon at bounding box center [477, 125] width 9 height 9
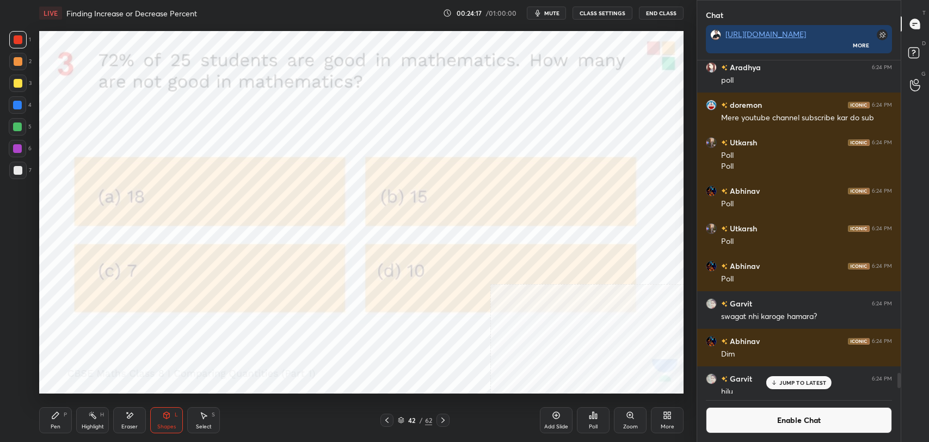
click at [96, 415] on icon at bounding box center [92, 415] width 9 height 9
click at [54, 421] on div "Pen P" at bounding box center [55, 420] width 33 height 26
click at [93, 418] on icon at bounding box center [92, 415] width 9 height 9
click at [52, 416] on icon at bounding box center [55, 415] width 9 height 9
click at [555, 422] on div "Add Slide" at bounding box center [556, 420] width 33 height 26
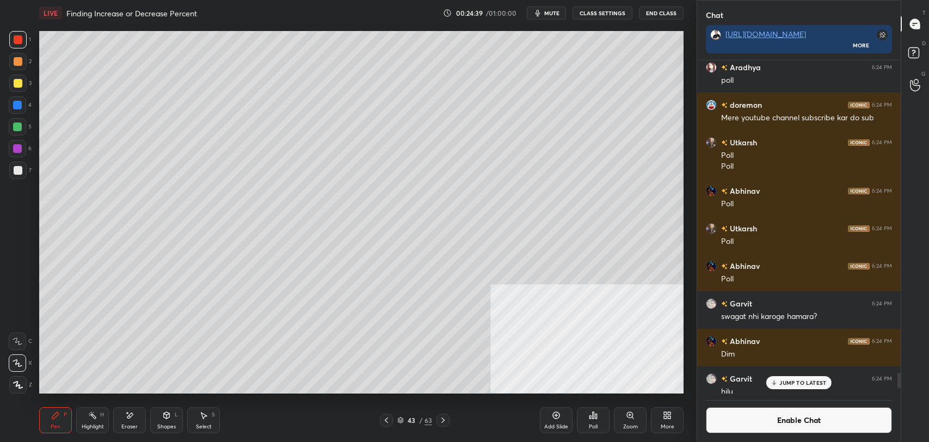
click at [14, 171] on div at bounding box center [18, 170] width 9 height 9
click at [19, 83] on div at bounding box center [18, 83] width 9 height 9
click at [382, 422] on div at bounding box center [386, 420] width 13 height 13
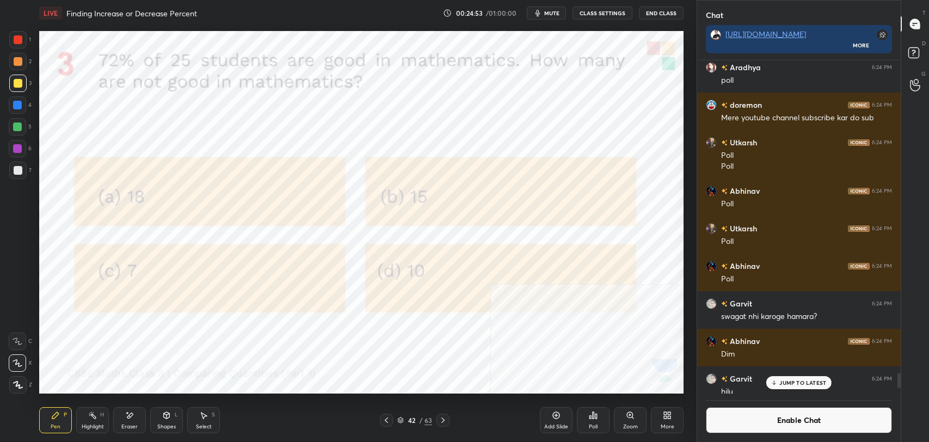
click at [445, 422] on icon at bounding box center [443, 420] width 9 height 9
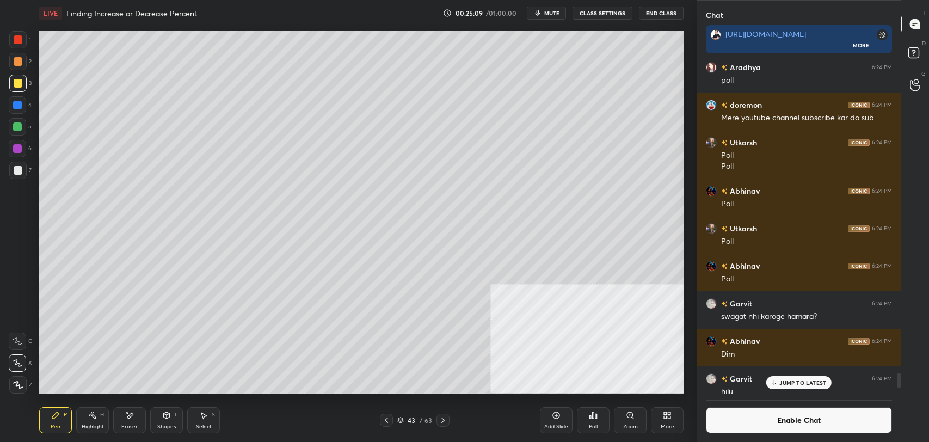
click at [387, 422] on icon at bounding box center [386, 419] width 3 height 5
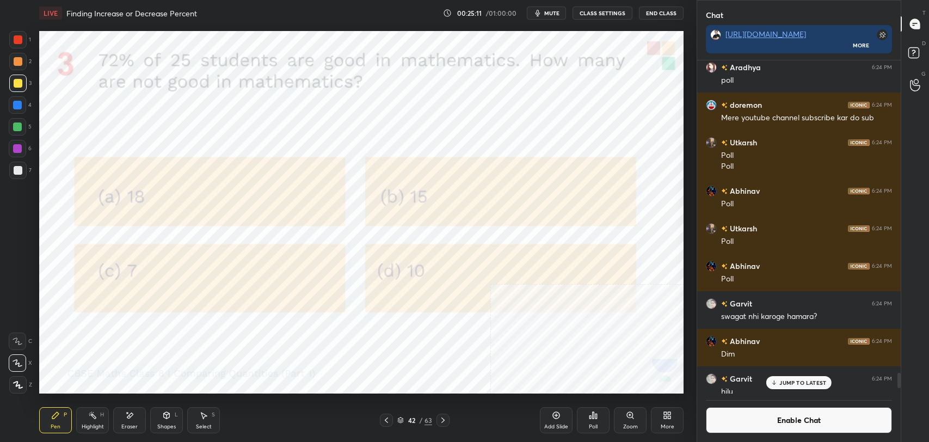
click at [440, 420] on icon at bounding box center [443, 420] width 9 height 9
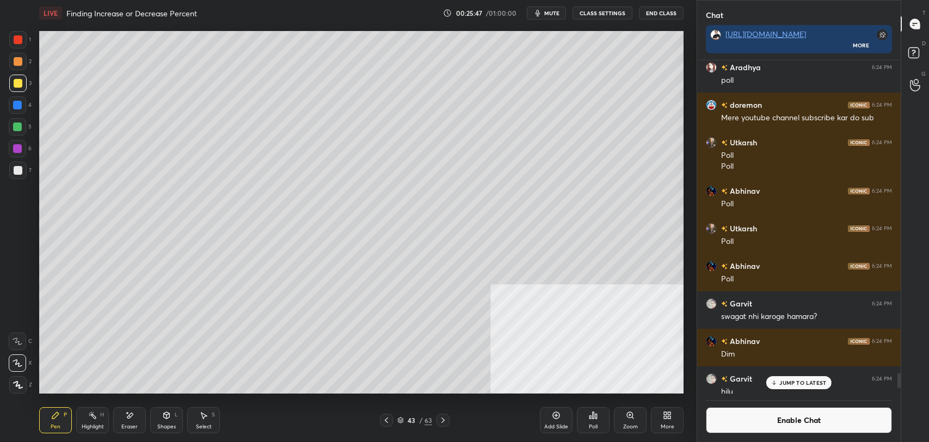
click at [555, 417] on icon at bounding box center [556, 415] width 9 height 9
click at [385, 419] on icon at bounding box center [386, 420] width 9 height 9
click at [386, 422] on icon at bounding box center [386, 420] width 9 height 9
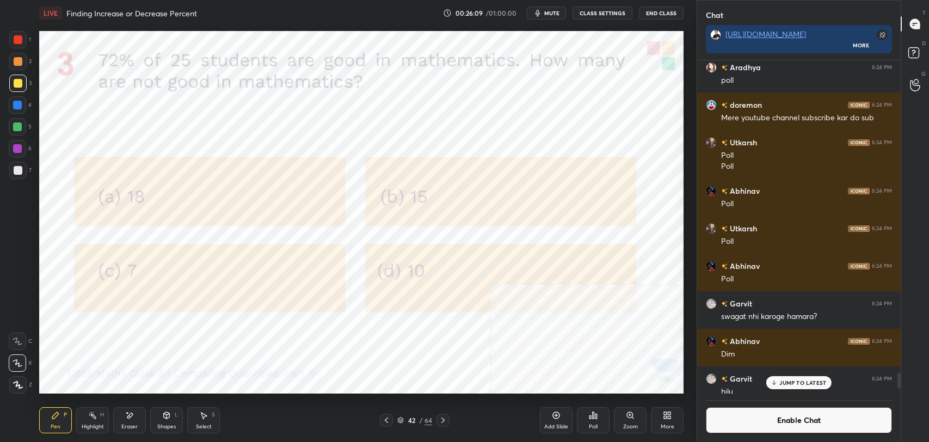
click at [444, 422] on icon at bounding box center [443, 420] width 9 height 9
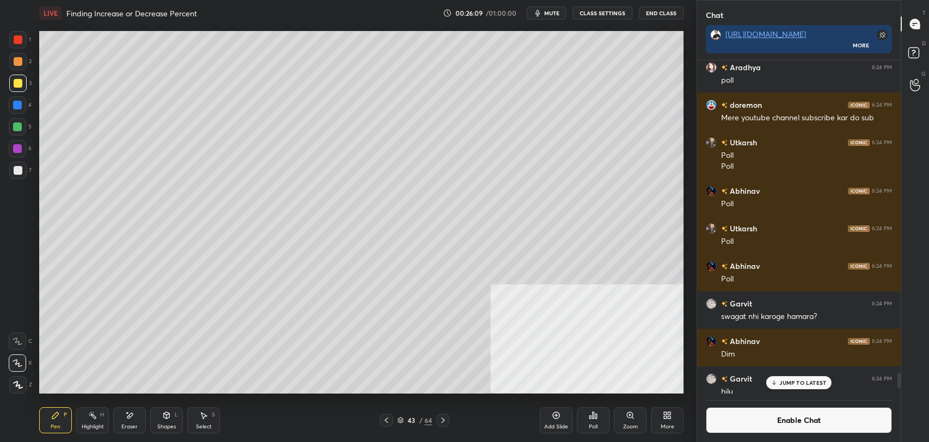
click at [442, 422] on icon at bounding box center [442, 419] width 3 height 5
click at [444, 423] on icon at bounding box center [443, 420] width 9 height 9
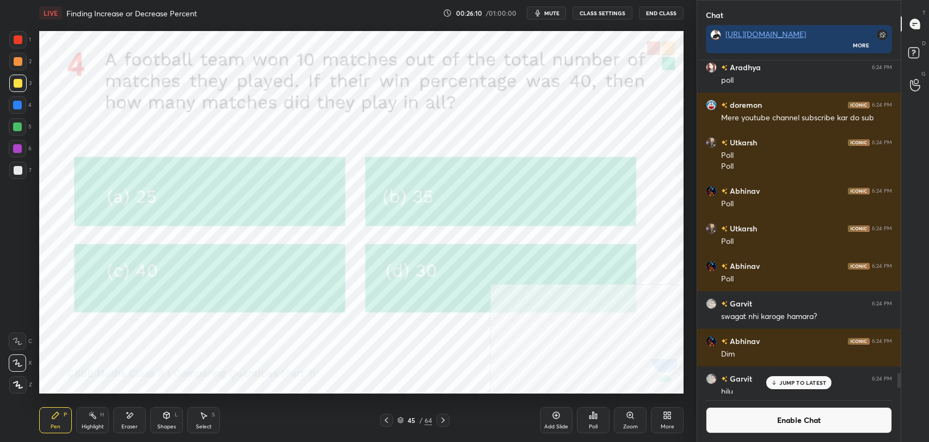
click at [387, 418] on icon at bounding box center [386, 419] width 3 height 5
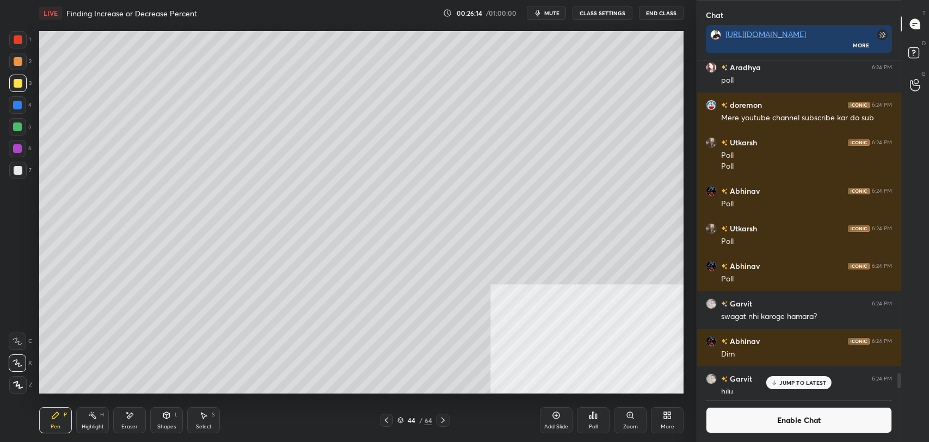
click at [383, 419] on icon at bounding box center [386, 420] width 9 height 9
click at [82, 417] on div "Highlight H" at bounding box center [92, 420] width 33 height 26
click at [438, 414] on div at bounding box center [443, 420] width 13 height 13
click at [138, 408] on div "Eraser" at bounding box center [129, 420] width 33 height 26
click at [56, 419] on icon at bounding box center [55, 415] width 9 height 9
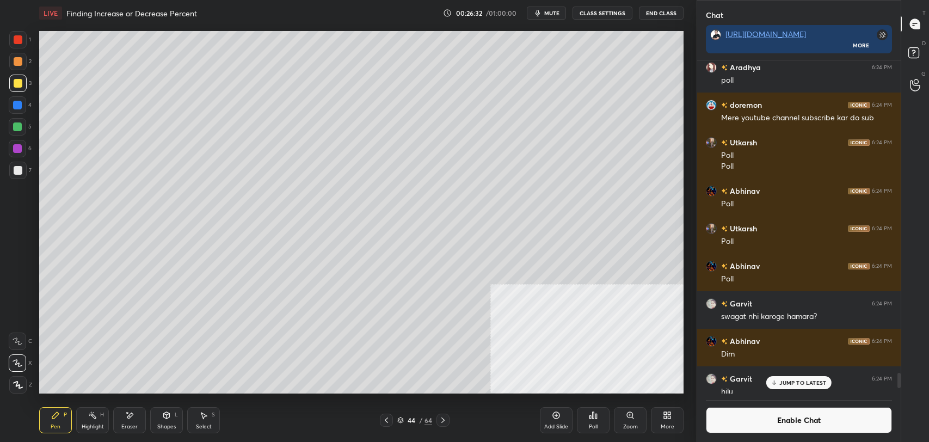
click at [658, 415] on div "More" at bounding box center [667, 420] width 33 height 26
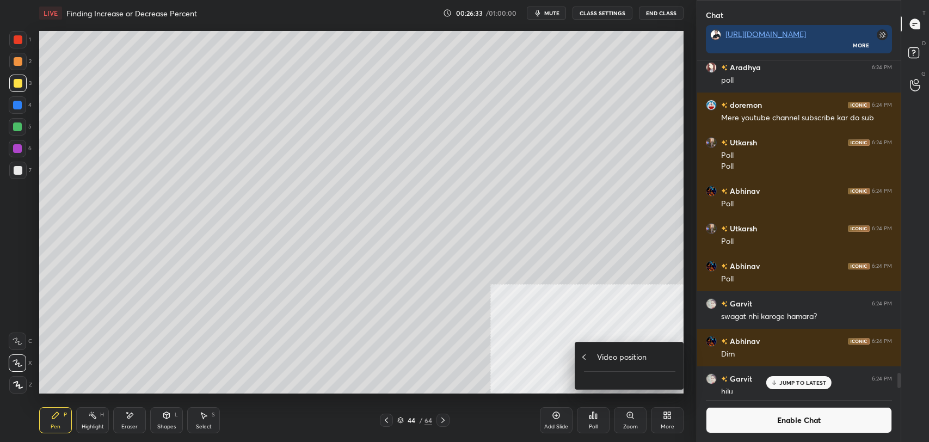
click at [619, 355] on h4 "Video position" at bounding box center [622, 356] width 50 height 11
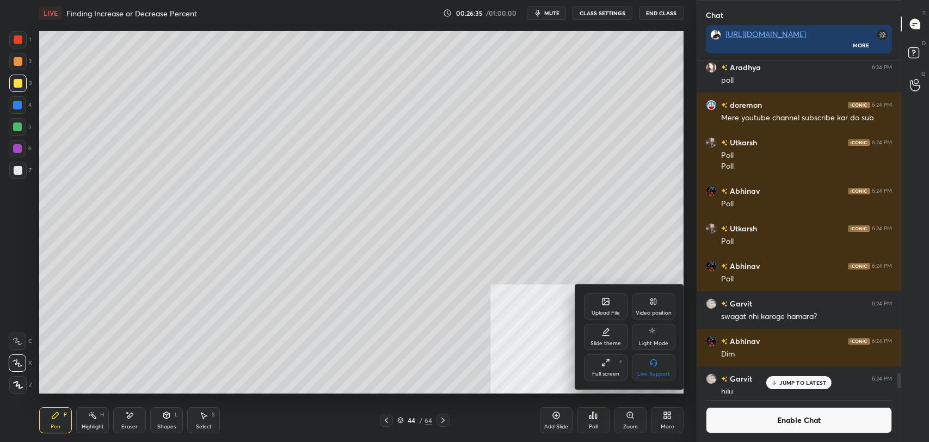
click at [656, 310] on div "Video position" at bounding box center [654, 312] width 36 height 5
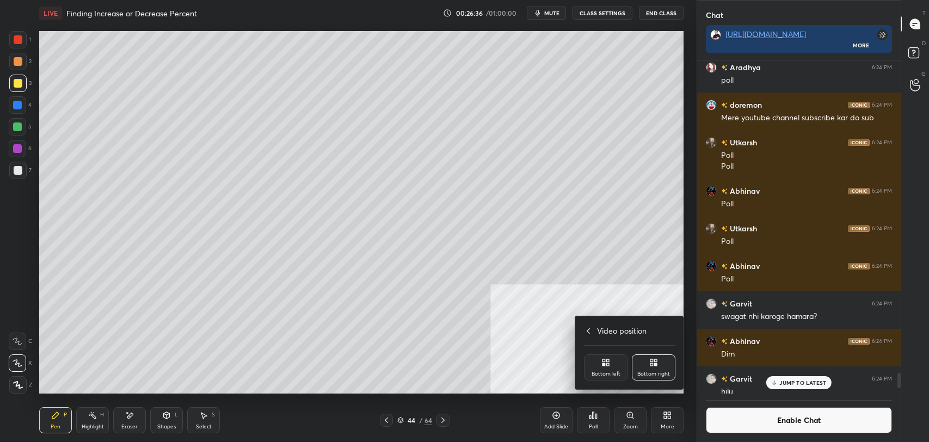
click at [600, 365] on div "Bottom left" at bounding box center [606, 367] width 44 height 26
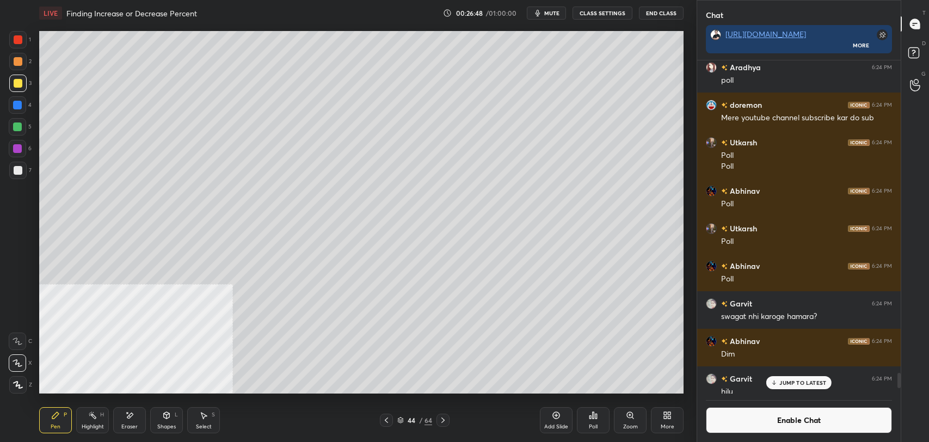
click at [385, 420] on icon at bounding box center [386, 420] width 9 height 9
click at [387, 422] on icon at bounding box center [386, 420] width 9 height 9
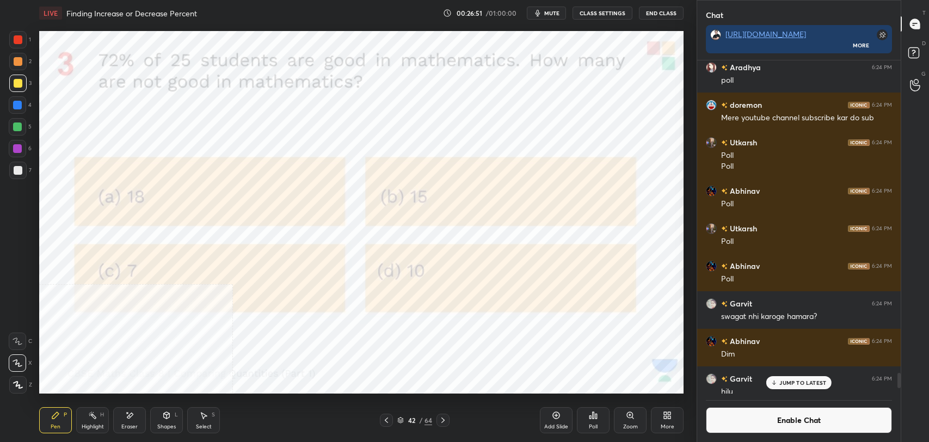
click at [96, 419] on icon at bounding box center [92, 415] width 9 height 9
click at [17, 102] on div at bounding box center [17, 105] width 9 height 9
click at [64, 414] on div "P" at bounding box center [65, 414] width 3 height 5
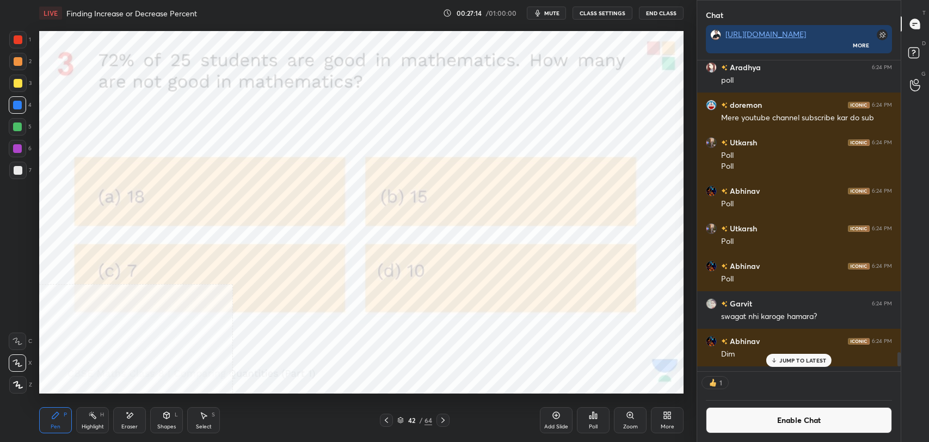
scroll to position [308, 200]
click at [557, 419] on div "Add Slide" at bounding box center [556, 420] width 33 height 26
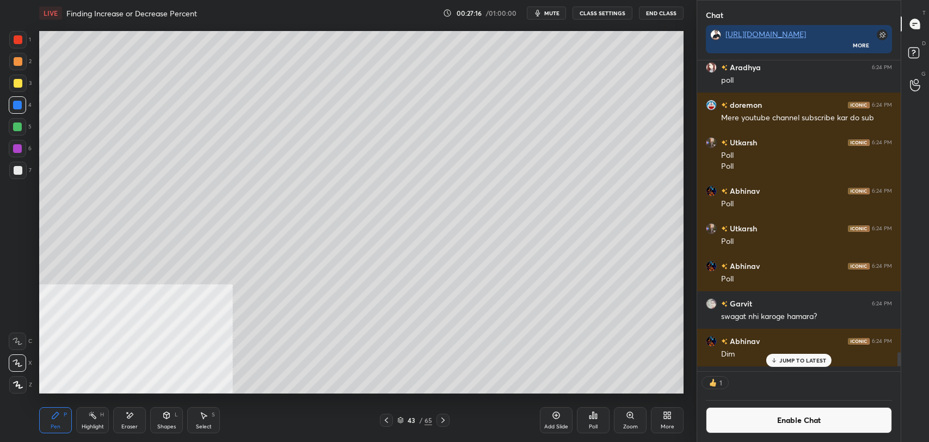
click at [22, 169] on div at bounding box center [17, 170] width 17 height 17
click at [15, 85] on div at bounding box center [18, 83] width 9 height 9
click at [387, 422] on icon at bounding box center [386, 419] width 3 height 5
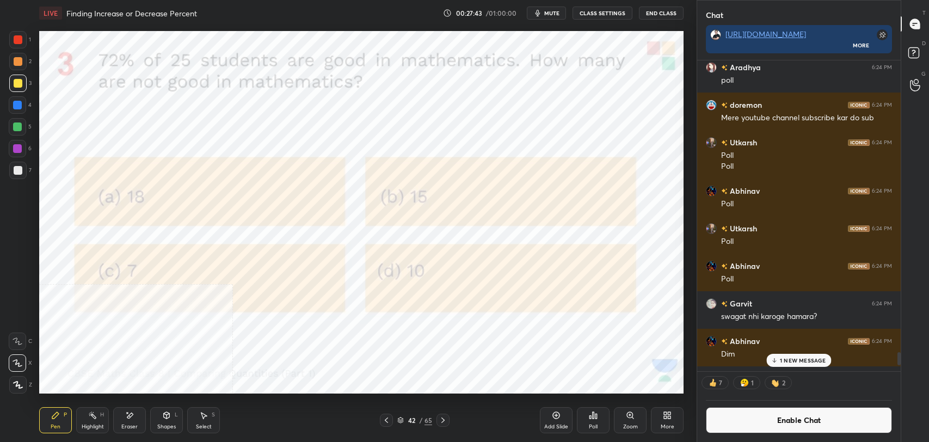
click at [446, 421] on icon at bounding box center [443, 420] width 9 height 9
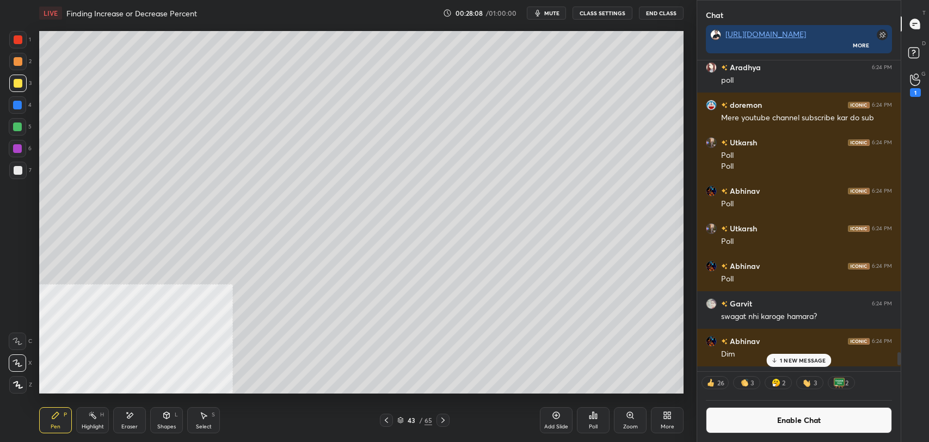
click at [16, 179] on div "7" at bounding box center [20, 173] width 22 height 22
click at [741, 420] on button "Enable Chat" at bounding box center [799, 420] width 186 height 26
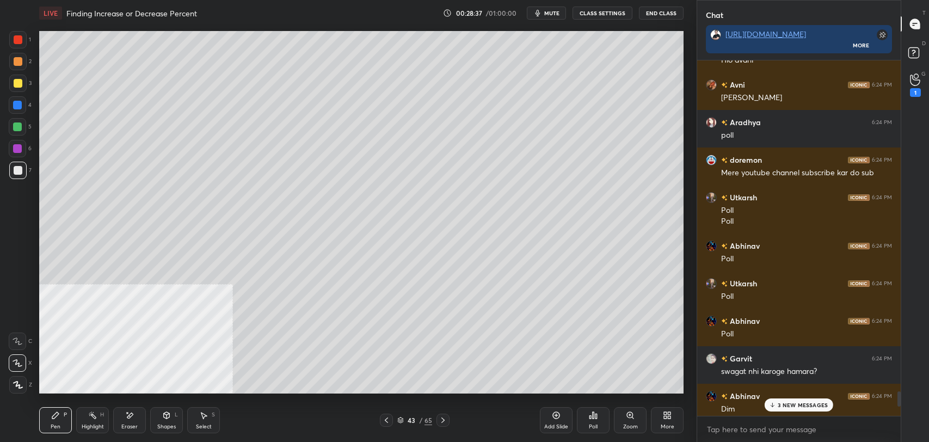
click at [789, 407] on p "3 NEW MESSAGES" at bounding box center [803, 405] width 50 height 7
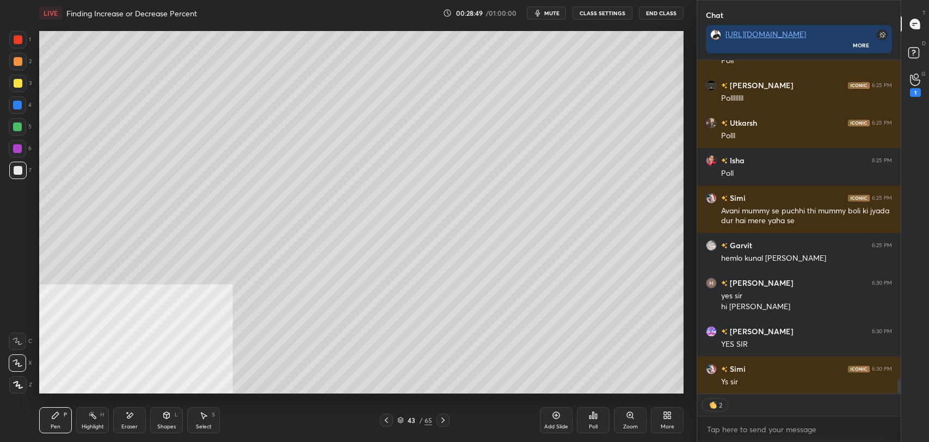
scroll to position [7307, 0]
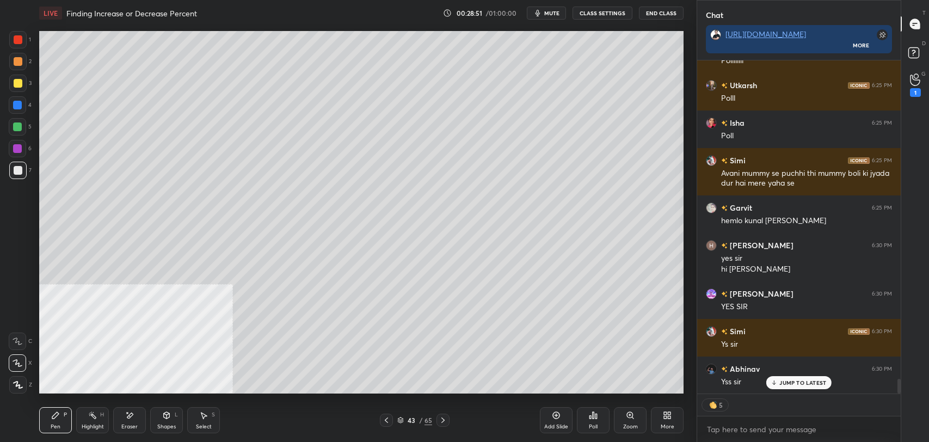
click at [445, 419] on icon at bounding box center [443, 420] width 9 height 9
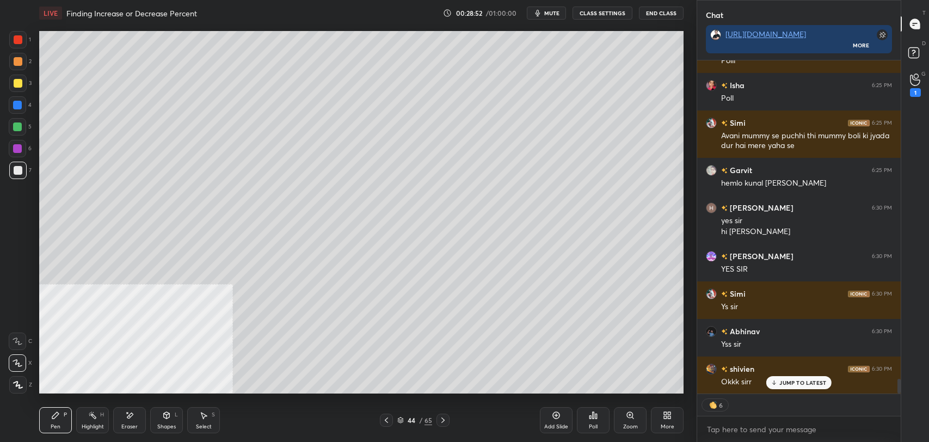
click at [445, 419] on icon at bounding box center [443, 420] width 9 height 9
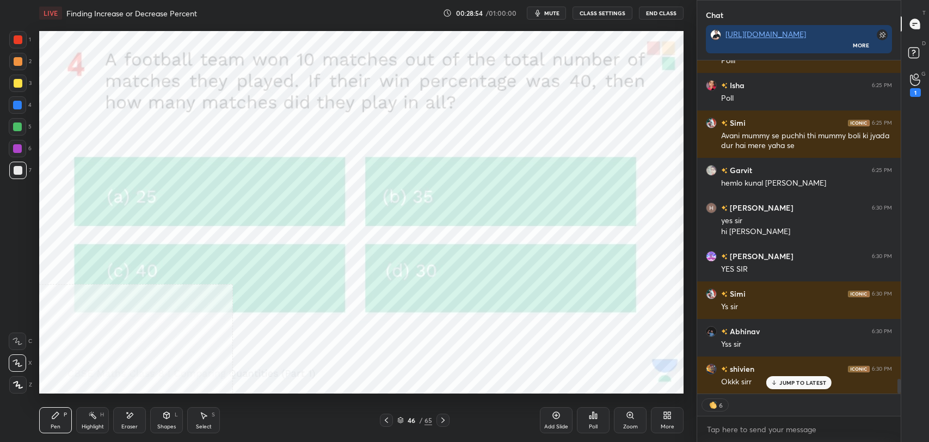
click at [670, 419] on icon at bounding box center [669, 417] width 3 height 3
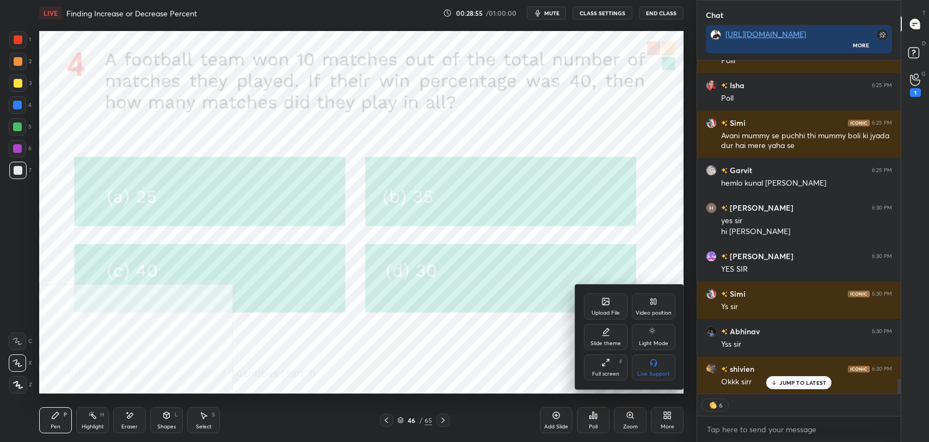
click at [662, 306] on div "Video position" at bounding box center [654, 306] width 44 height 26
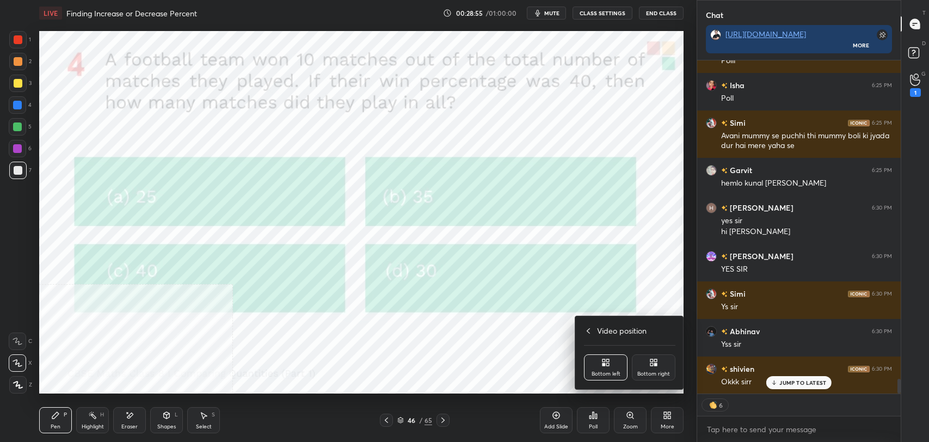
click at [660, 364] on div "Bottom right" at bounding box center [654, 367] width 44 height 26
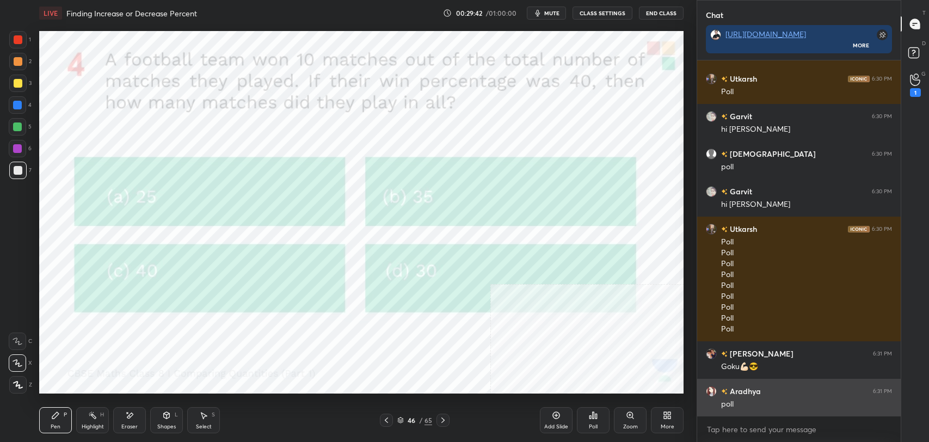
scroll to position [7785, 0]
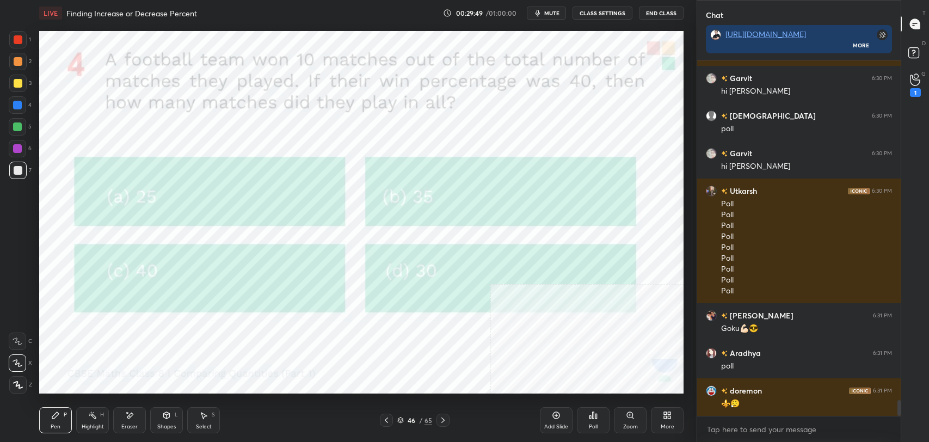
click at [558, 13] on span "mute" at bounding box center [551, 13] width 15 height 8
click at [23, 82] on div at bounding box center [17, 83] width 17 height 17
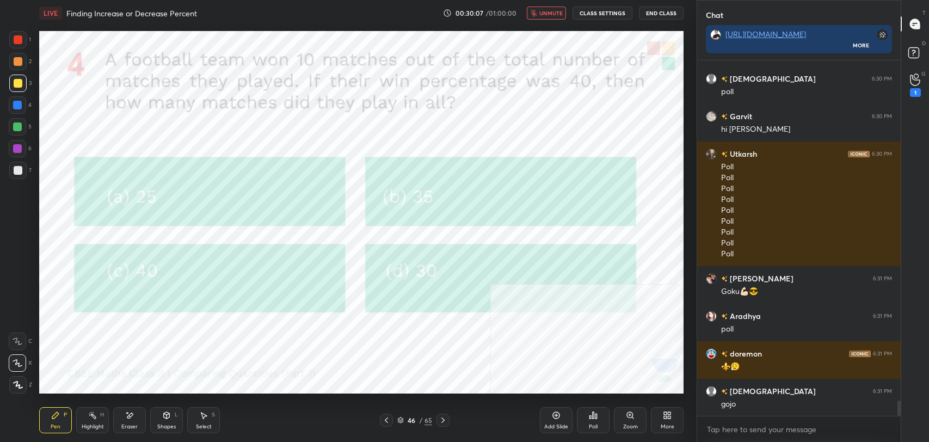
scroll to position [7860, 0]
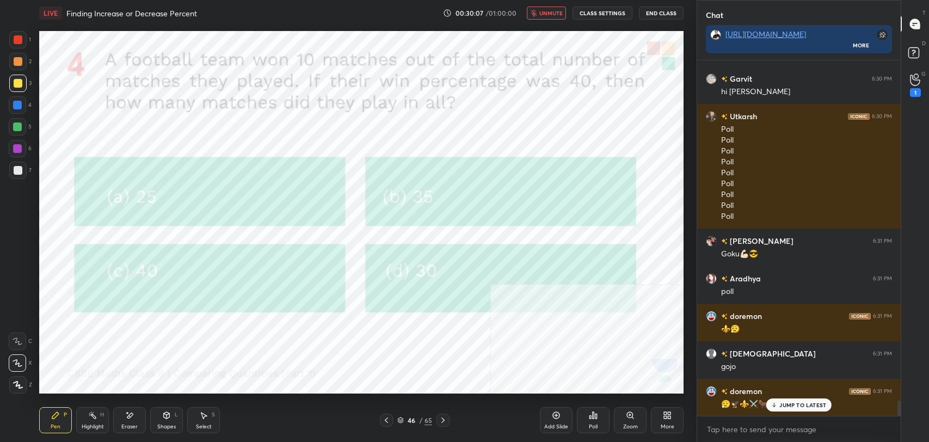
click at [551, 13] on span "unmute" at bounding box center [550, 13] width 23 height 8
click at [802, 403] on p "JUMP TO LATEST" at bounding box center [802, 405] width 47 height 7
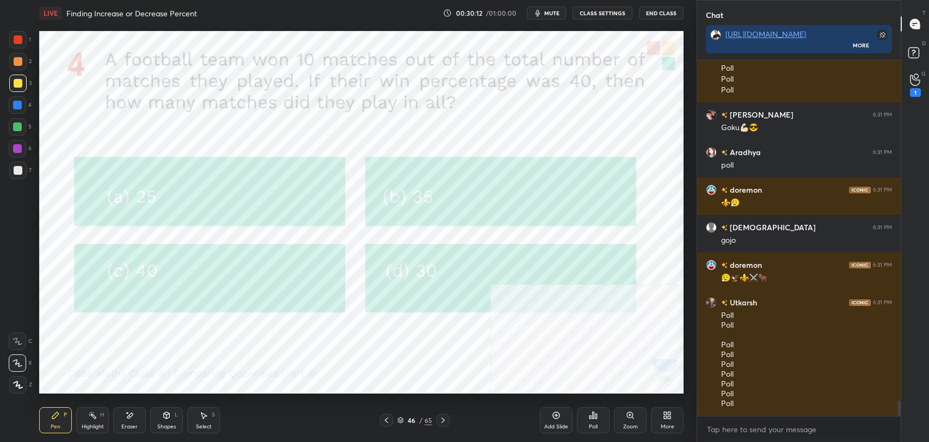
click at [589, 424] on div "Poll" at bounding box center [593, 426] width 9 height 5
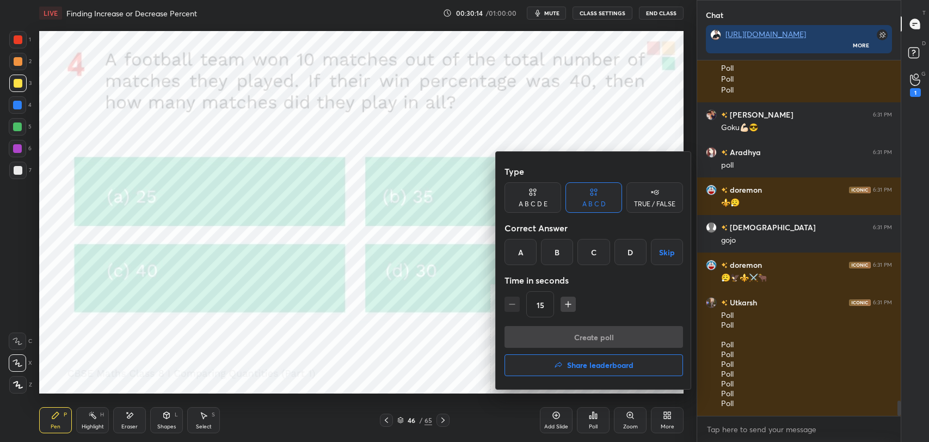
click at [524, 257] on div "A" at bounding box center [521, 252] width 32 height 26
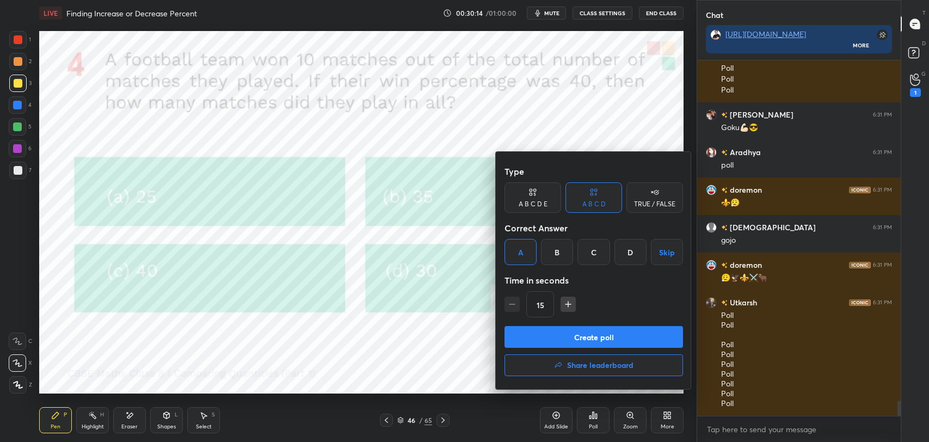
click at [560, 336] on button "Create poll" at bounding box center [594, 337] width 179 height 22
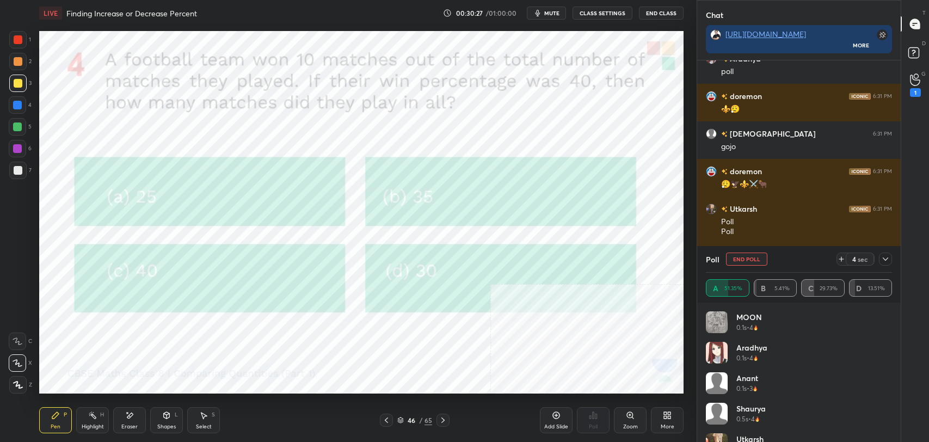
scroll to position [8117, 0]
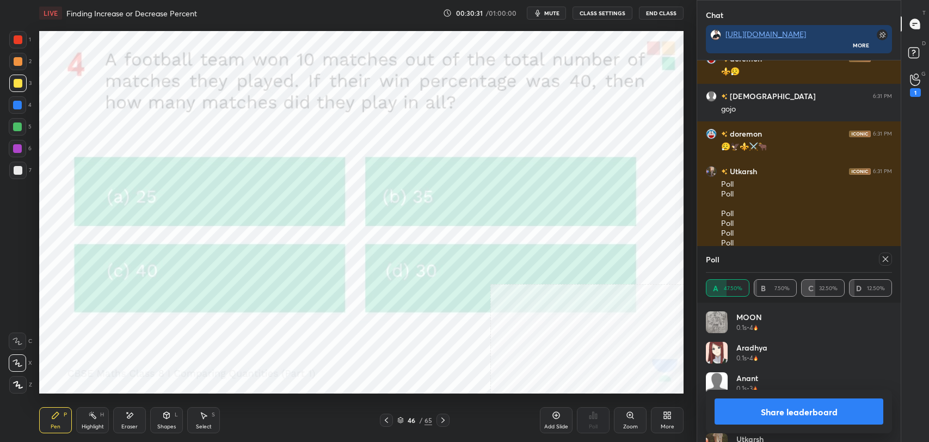
click at [835, 410] on button "Share leaderboard" at bounding box center [799, 411] width 169 height 26
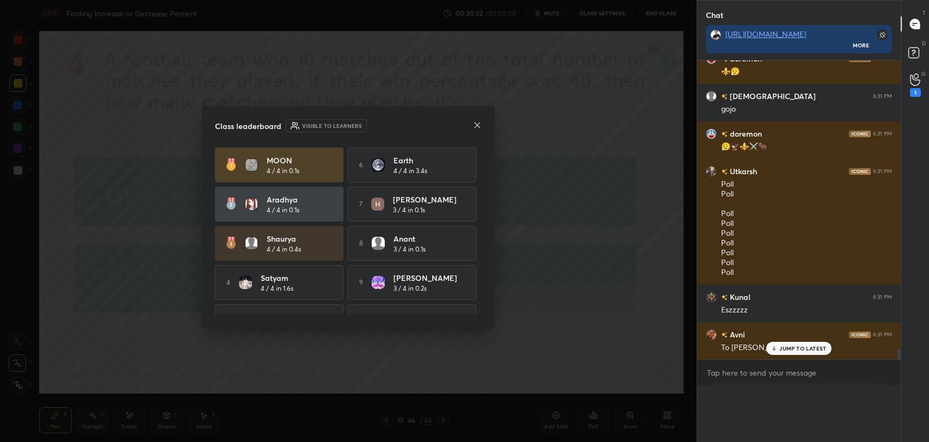
scroll to position [349, 200]
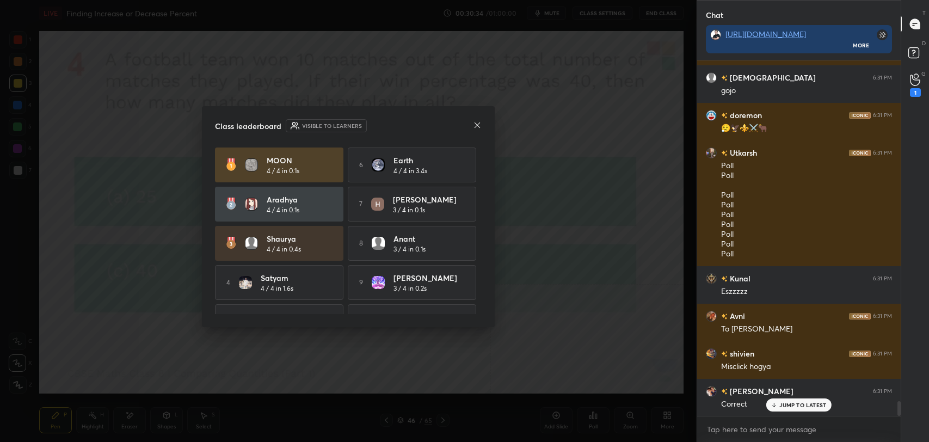
click at [807, 405] on p "JUMP TO LATEST" at bounding box center [802, 405] width 47 height 7
click at [480, 121] on icon at bounding box center [477, 125] width 9 height 9
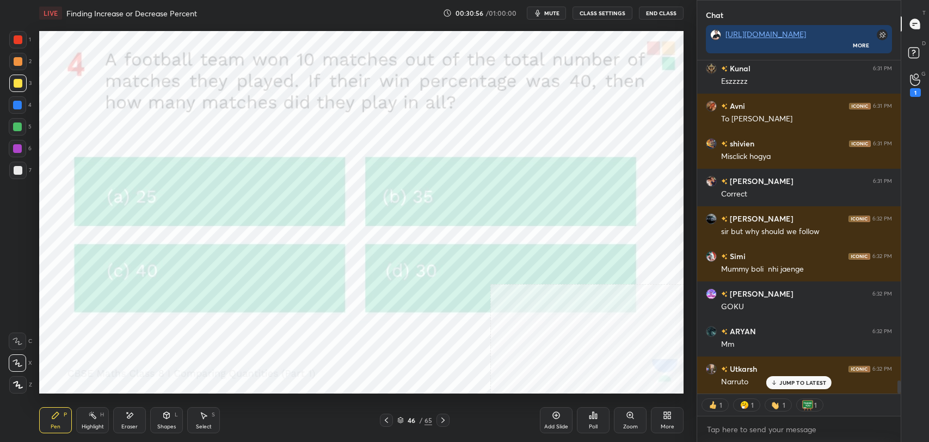
click at [612, 12] on button "CLASS SETTINGS" at bounding box center [603, 13] width 60 height 13
type textarea "x"
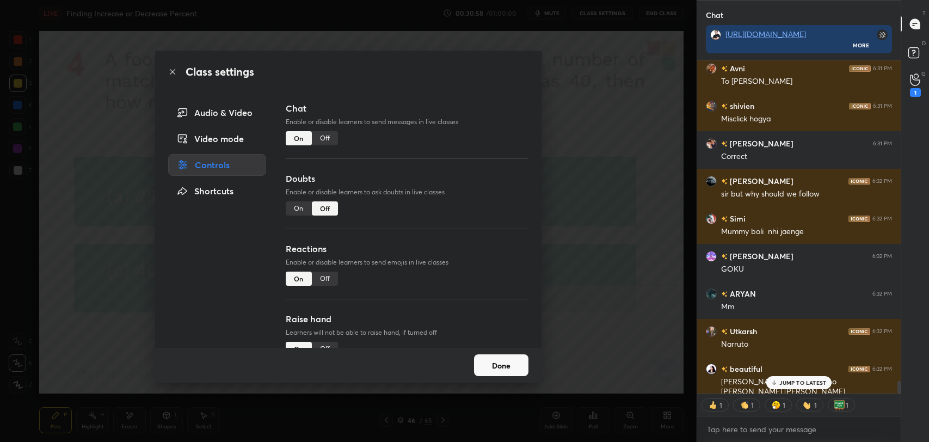
click at [320, 141] on div "Off" at bounding box center [325, 138] width 26 height 14
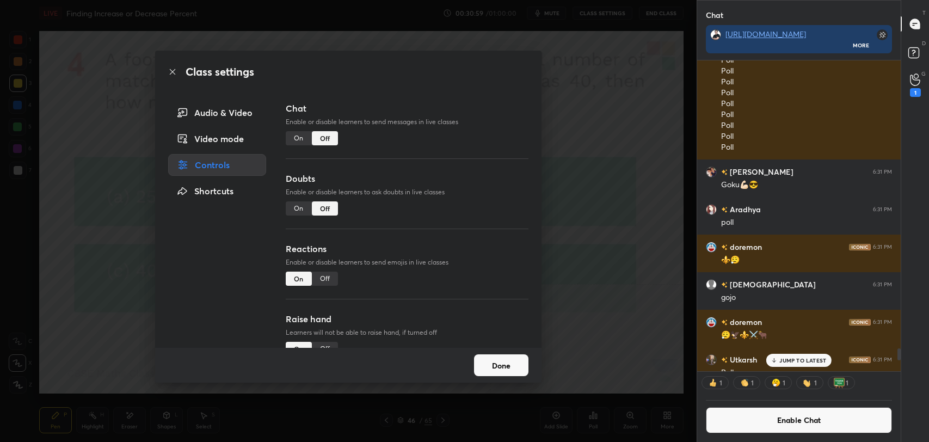
click at [175, 72] on icon at bounding box center [172, 71] width 9 height 9
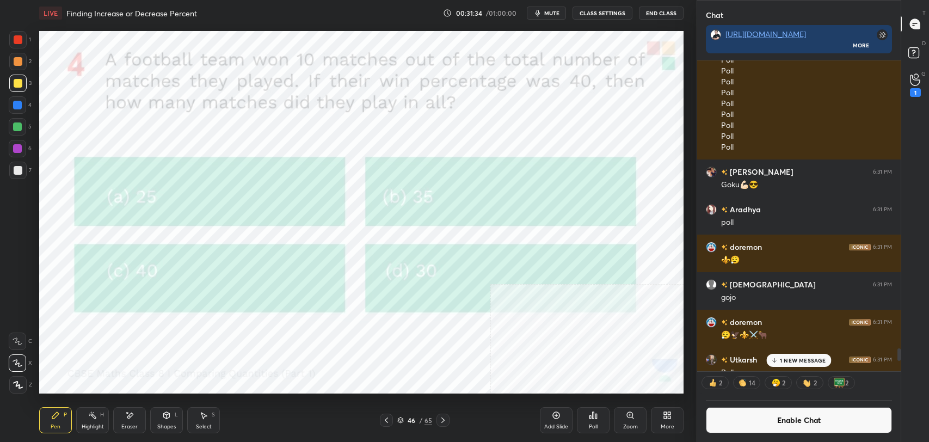
click at [14, 87] on div at bounding box center [18, 83] width 9 height 9
click at [557, 421] on div "Add Slide" at bounding box center [556, 420] width 33 height 26
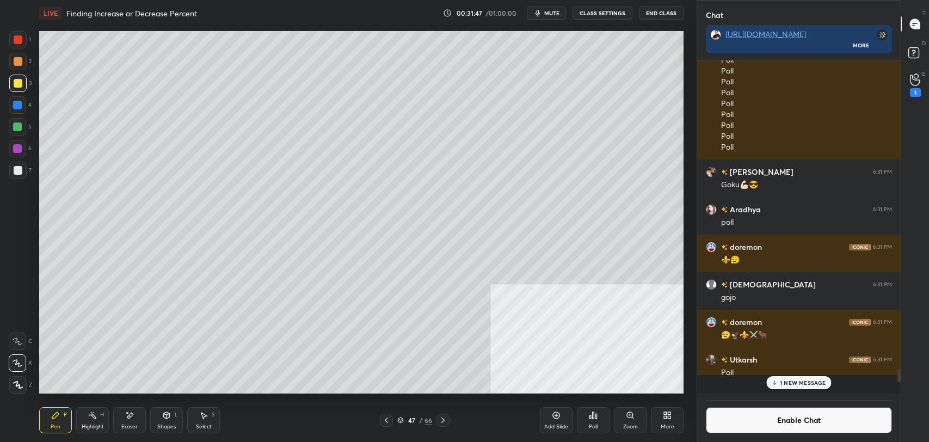
scroll to position [330, 200]
click at [20, 166] on div at bounding box center [18, 170] width 9 height 9
click at [386, 420] on icon at bounding box center [386, 419] width 3 height 5
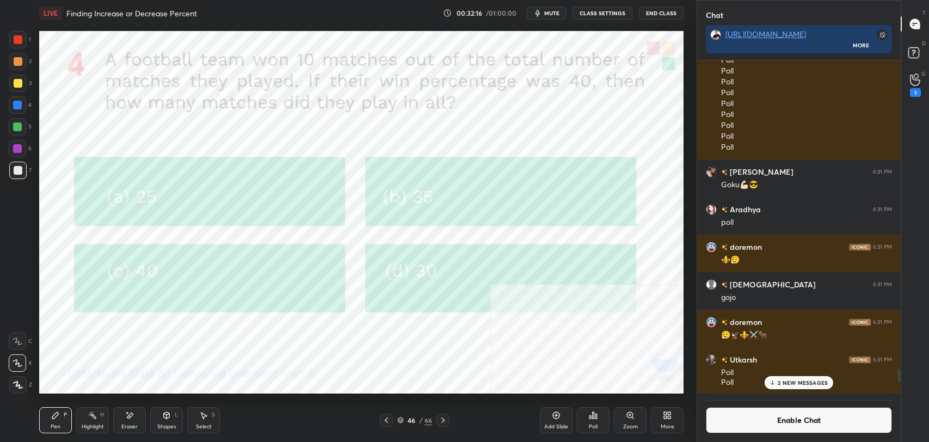
click at [0, 123] on div "1 2 3 4 5 6 7 C X Z E E Erase all H H" at bounding box center [17, 212] width 35 height 362
click at [5, 134] on div "1 2 3 4 5 6 7 C X Z E E Erase all H H" at bounding box center [17, 212] width 35 height 362
click at [17, 145] on div at bounding box center [17, 148] width 9 height 9
click at [115, 417] on div "Eraser" at bounding box center [129, 420] width 33 height 26
click at [87, 407] on div "Highlight H" at bounding box center [92, 420] width 33 height 26
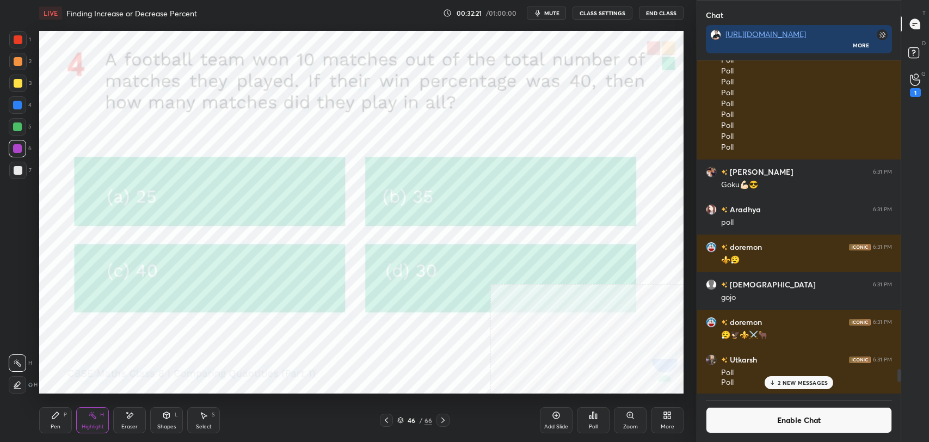
click at [91, 411] on circle at bounding box center [91, 411] width 1 height 1
click at [50, 424] on div "Pen P" at bounding box center [55, 420] width 33 height 26
click at [443, 417] on icon at bounding box center [443, 420] width 9 height 9
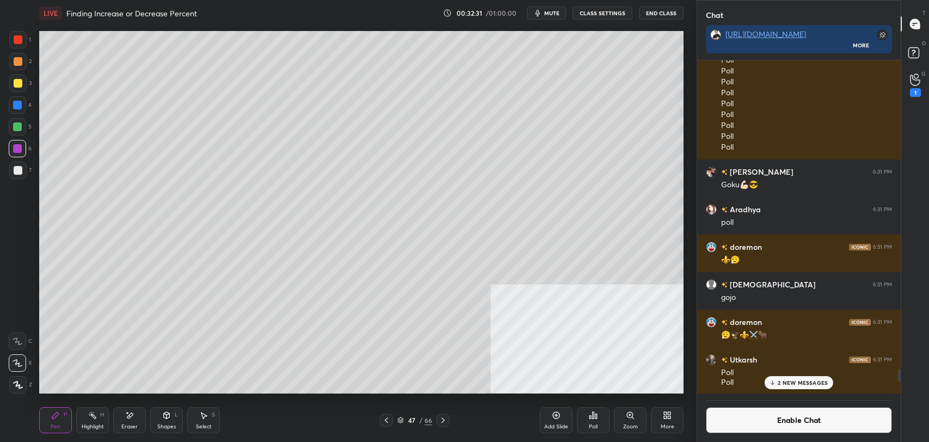
click at [19, 169] on div at bounding box center [18, 170] width 9 height 9
click at [84, 420] on div "Highlight H" at bounding box center [92, 420] width 33 height 26
click at [87, 421] on div "Highlight H" at bounding box center [92, 420] width 33 height 26
click at [52, 421] on div "Pen P" at bounding box center [55, 420] width 33 height 26
click at [93, 430] on div "Highlight H" at bounding box center [92, 420] width 33 height 26
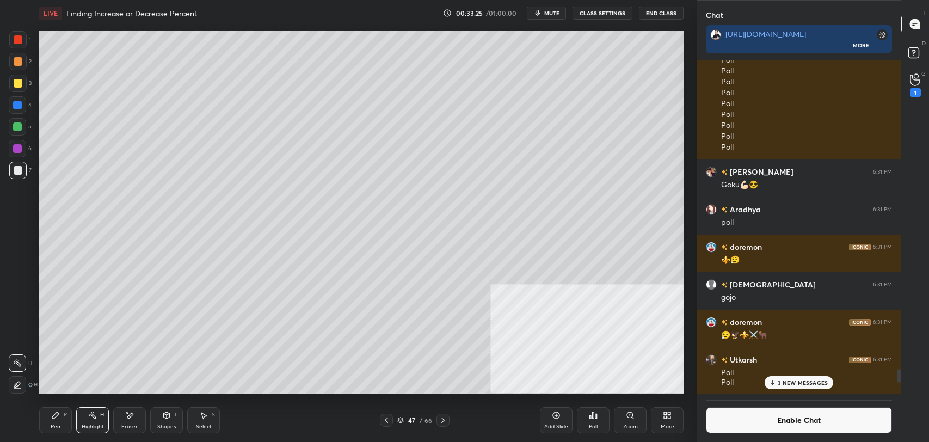
click at [58, 419] on icon at bounding box center [55, 415] width 9 height 9
click at [91, 422] on div "Highlight H" at bounding box center [92, 420] width 33 height 26
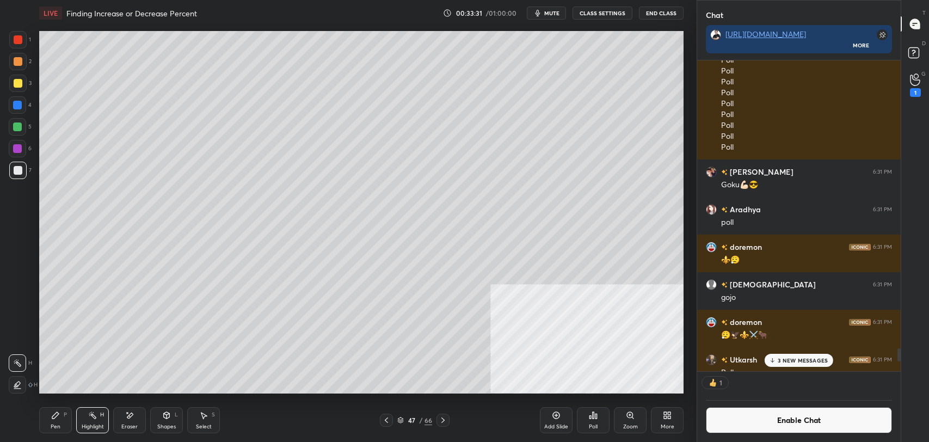
scroll to position [308, 200]
click at [63, 420] on div "Pen P" at bounding box center [55, 420] width 33 height 26
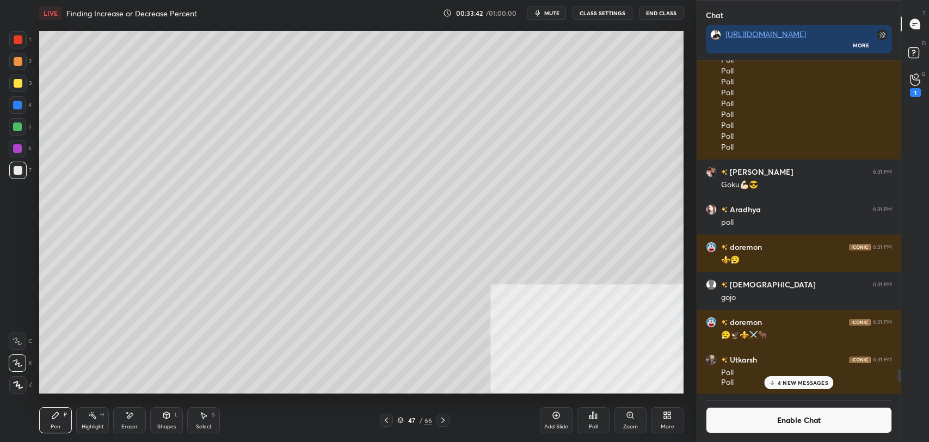
scroll to position [330, 200]
click at [723, 415] on button "Enable Chat" at bounding box center [799, 420] width 186 height 26
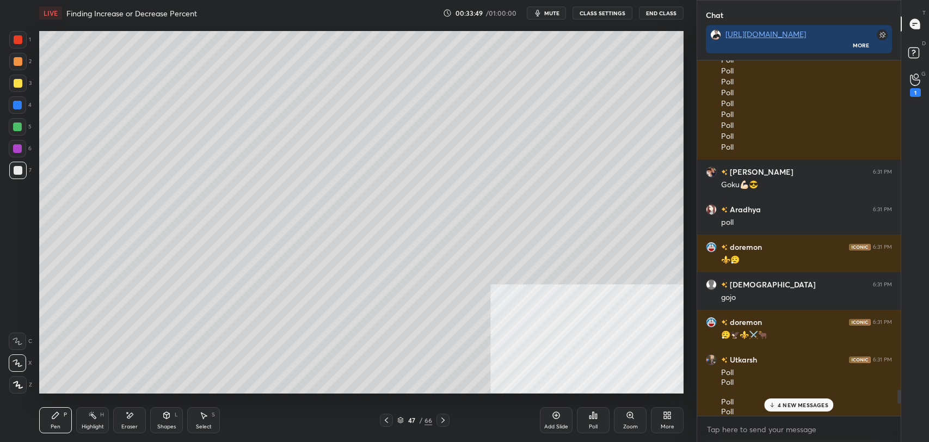
click at [782, 402] on p "4 NEW MESSAGES" at bounding box center [803, 405] width 51 height 7
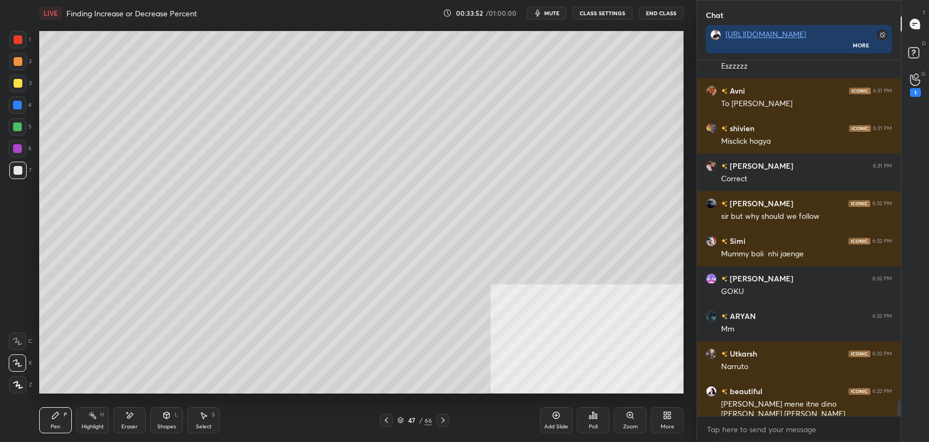
click at [383, 416] on icon at bounding box center [386, 420] width 9 height 9
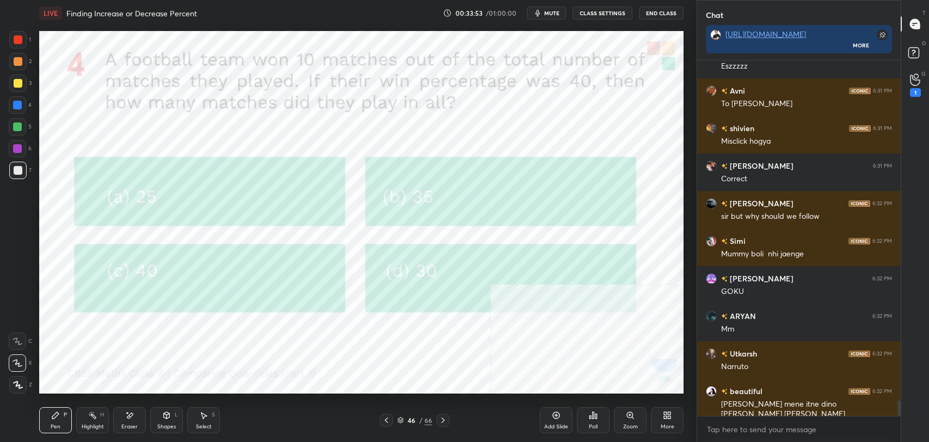
scroll to position [8055, 0]
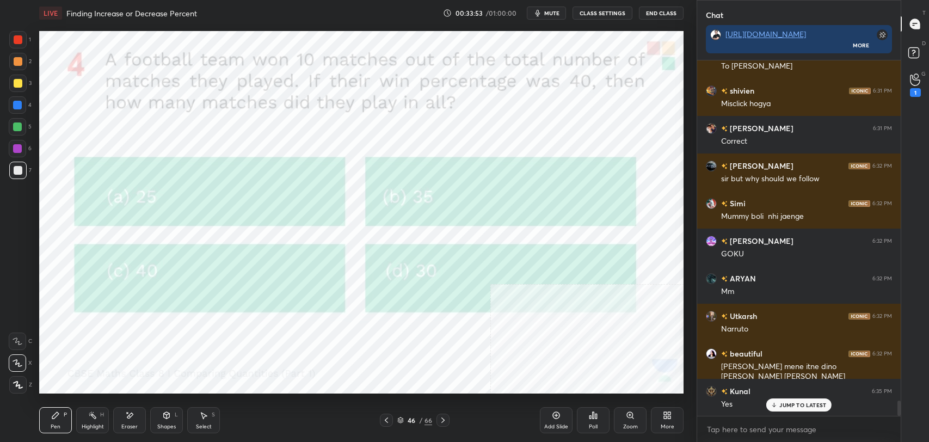
click at [167, 416] on icon at bounding box center [167, 415] width 6 height 7
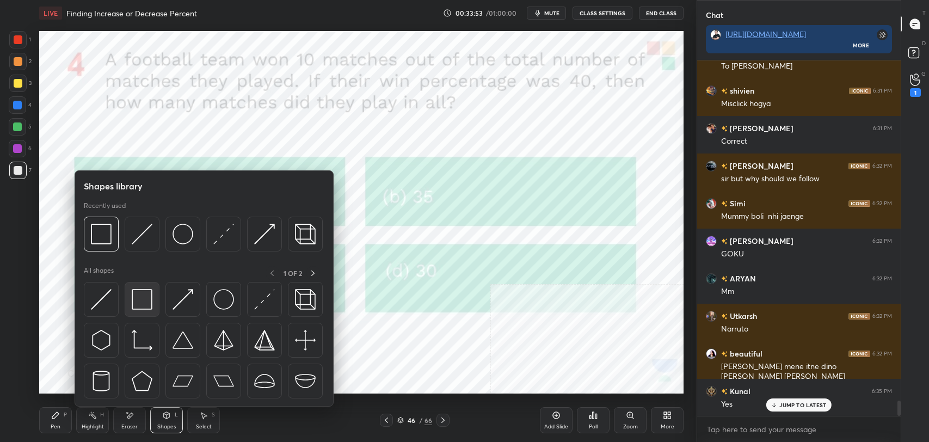
click at [144, 294] on img at bounding box center [142, 299] width 21 height 21
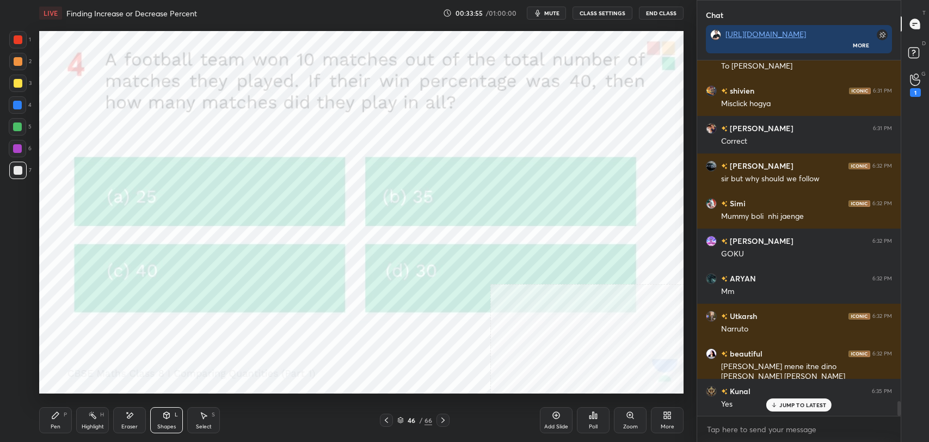
scroll to position [8093, 0]
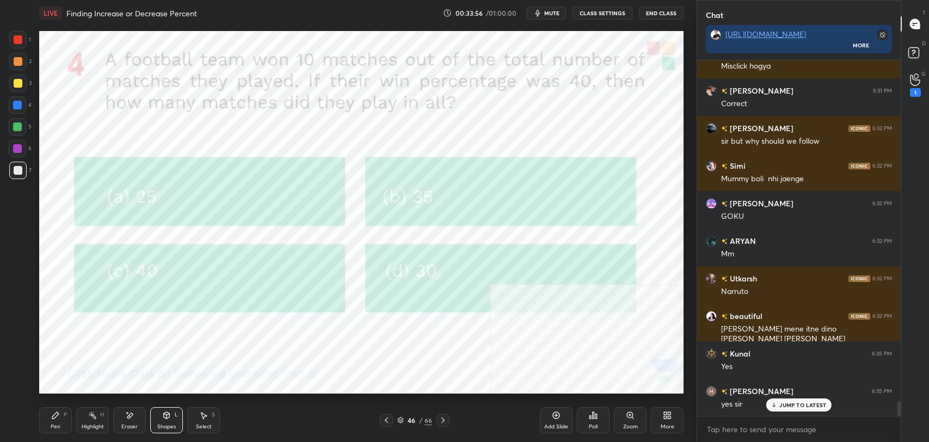
click at [443, 420] on icon at bounding box center [443, 420] width 9 height 9
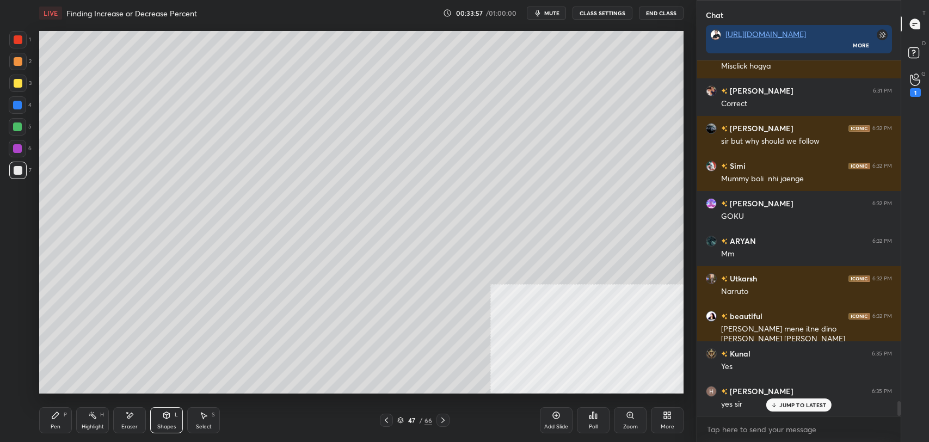
scroll to position [8131, 0]
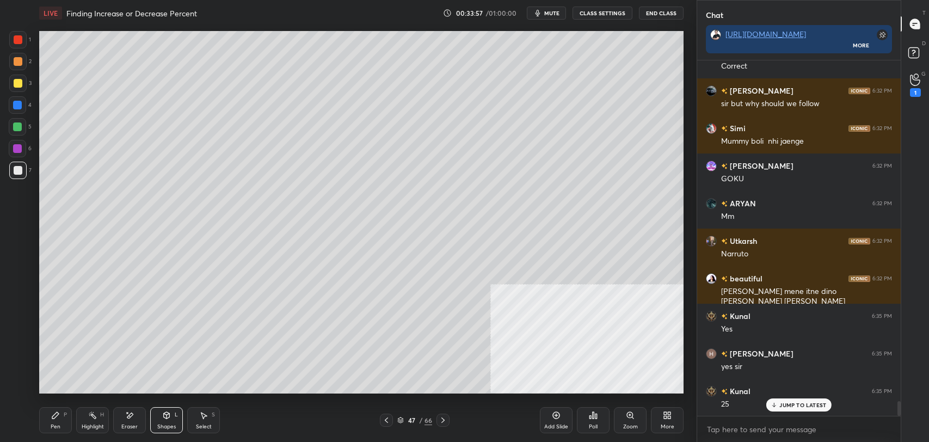
click at [789, 408] on p "JUMP TO LATEST" at bounding box center [802, 405] width 47 height 7
click at [444, 419] on icon at bounding box center [442, 419] width 3 height 5
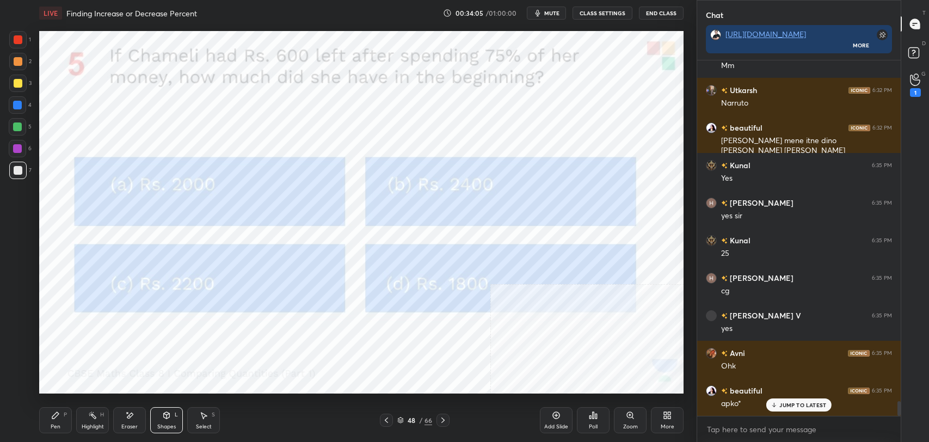
scroll to position [8318, 0]
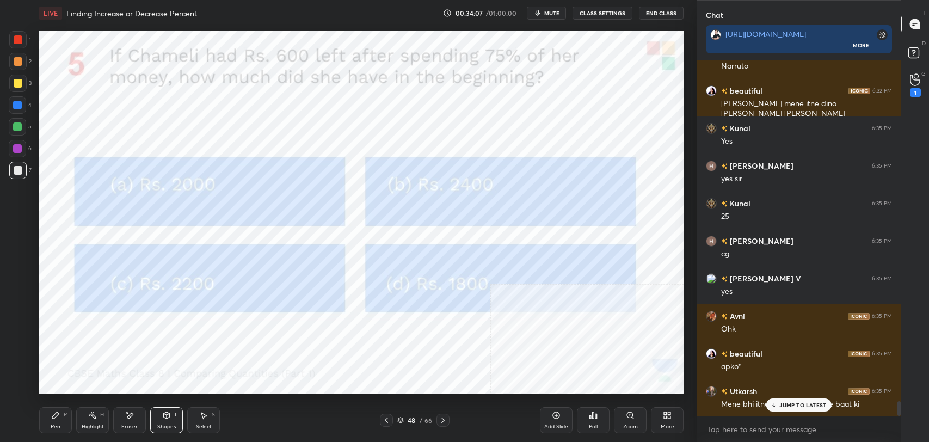
click at [789, 405] on p "JUMP TO LATEST" at bounding box center [802, 405] width 47 height 7
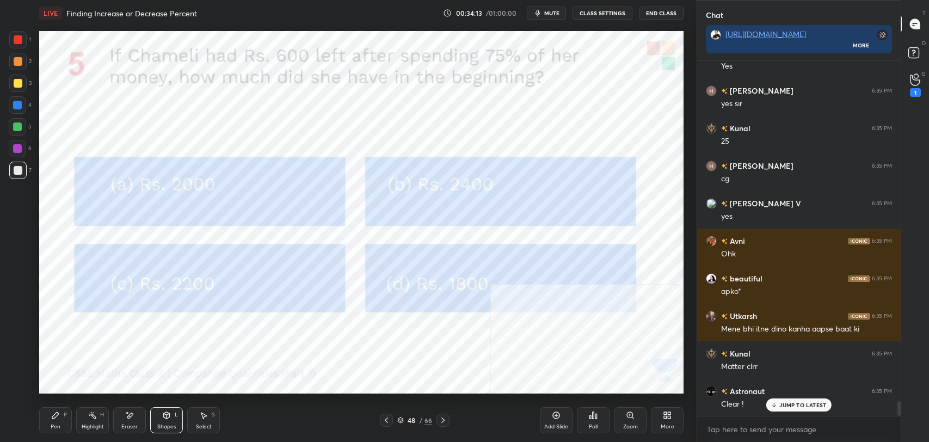
scroll to position [8431, 0]
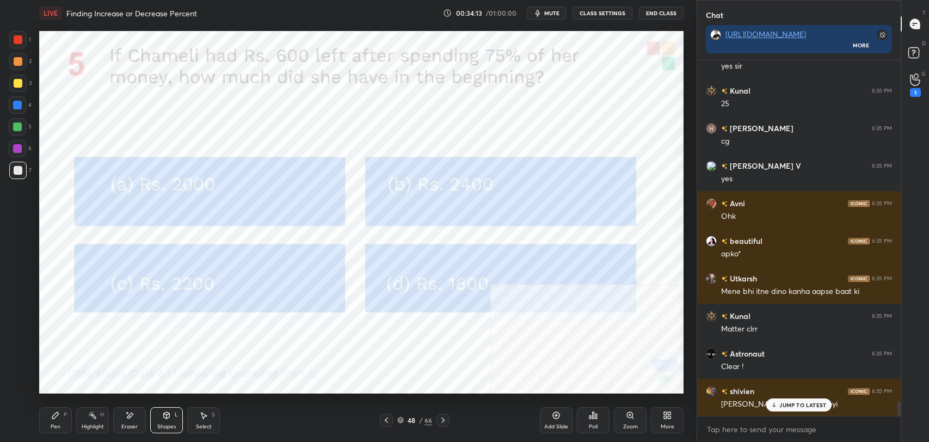
click at [777, 399] on div "JUMP TO LATEST" at bounding box center [798, 404] width 65 height 13
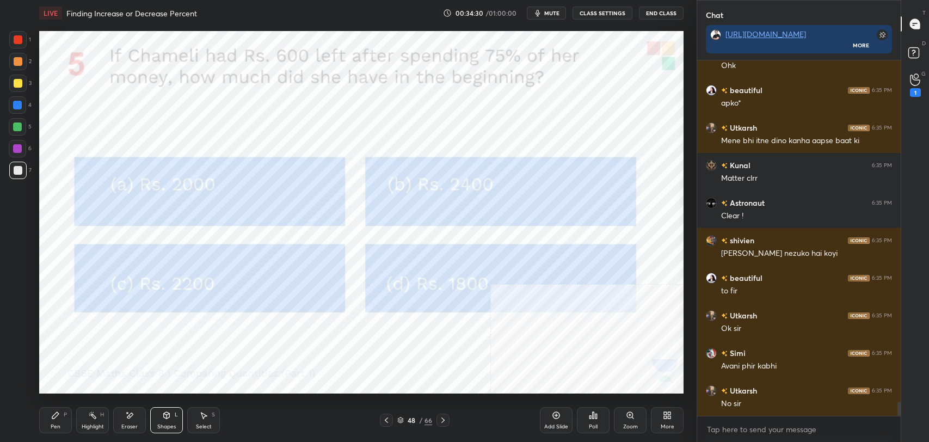
scroll to position [8608, 0]
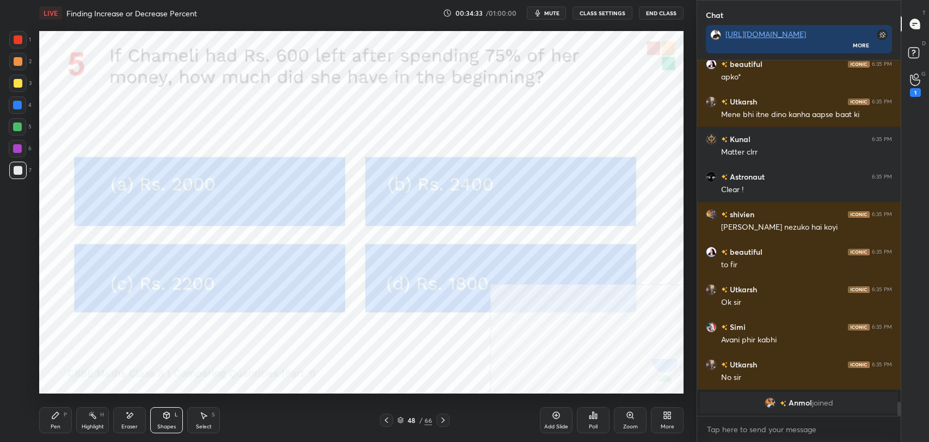
click at [65, 417] on div "P" at bounding box center [65, 414] width 3 height 5
click at [13, 88] on div at bounding box center [17, 83] width 17 height 17
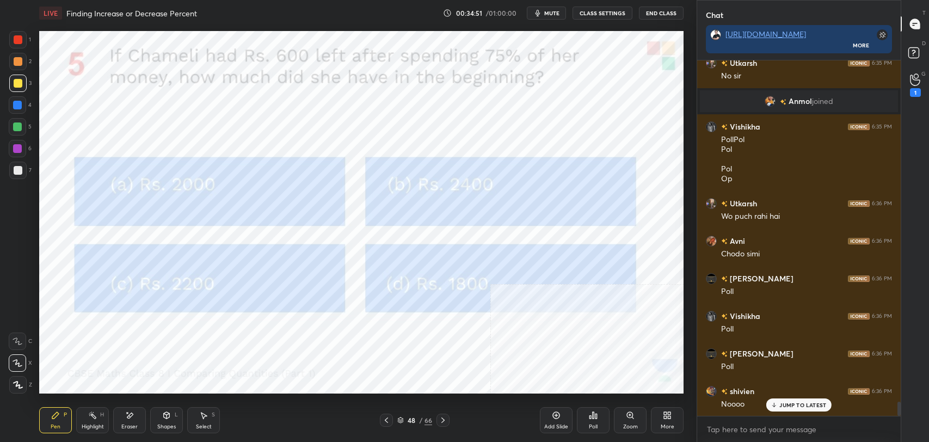
scroll to position [8555, 0]
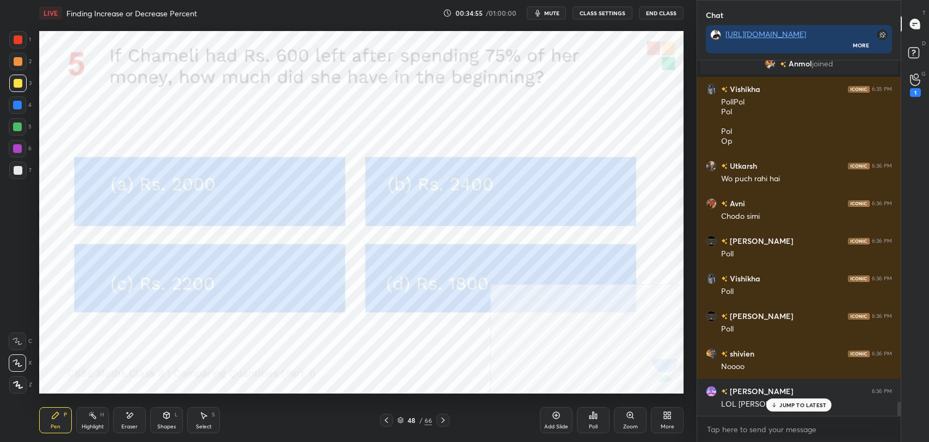
click at [798, 403] on p "JUMP TO LATEST" at bounding box center [802, 405] width 47 height 7
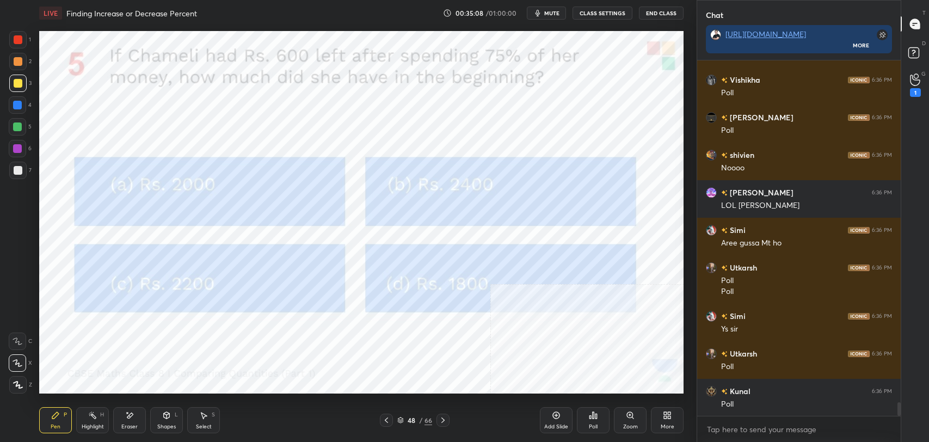
scroll to position [8791, 0]
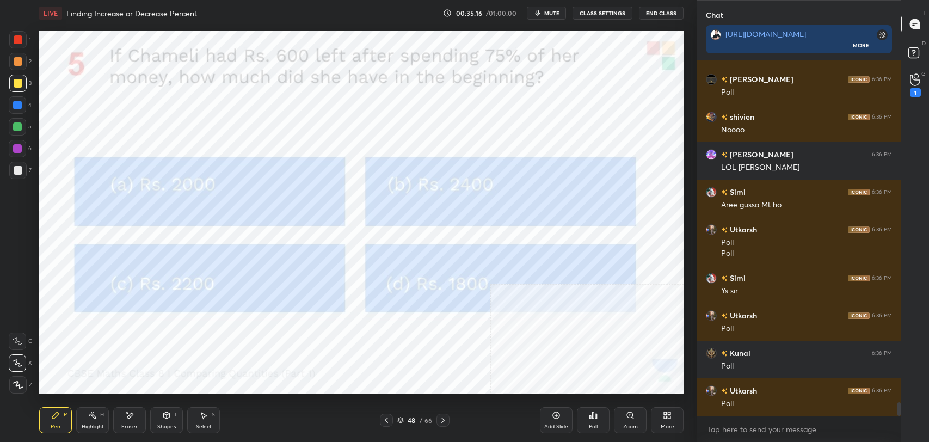
click at [597, 421] on div "Poll" at bounding box center [593, 420] width 33 height 26
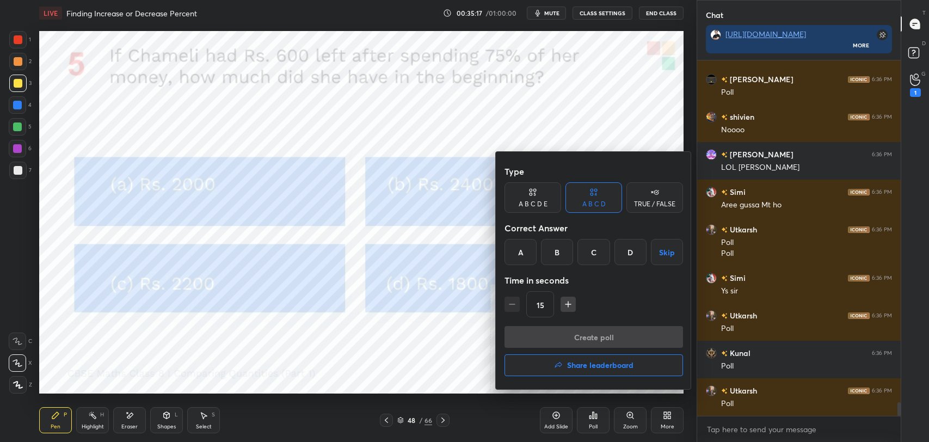
click at [555, 250] on div "B" at bounding box center [557, 252] width 32 height 26
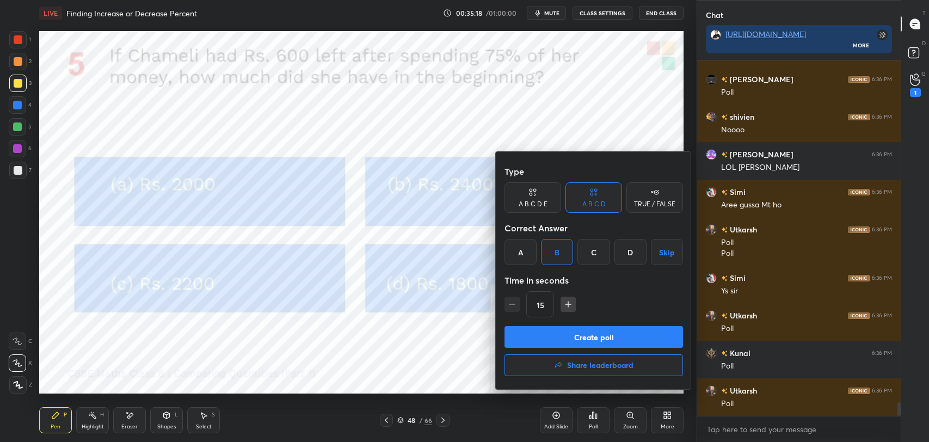
click at [567, 336] on button "Create poll" at bounding box center [594, 337] width 179 height 22
type textarea "x"
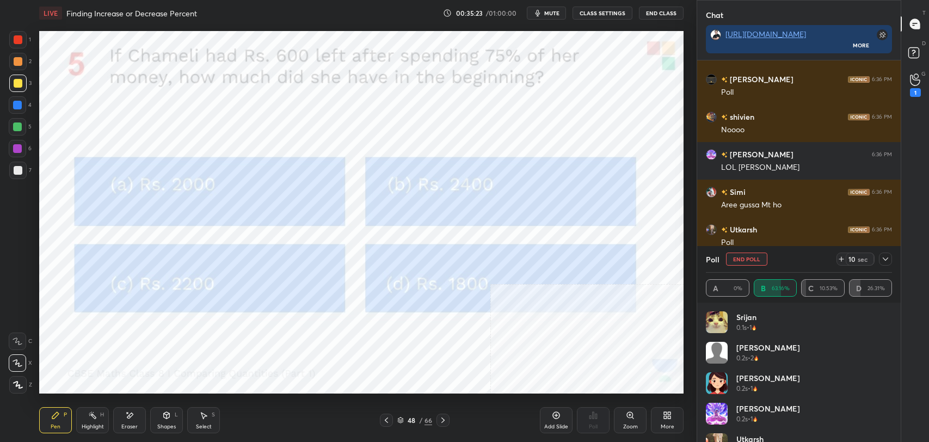
scroll to position [8885, 0]
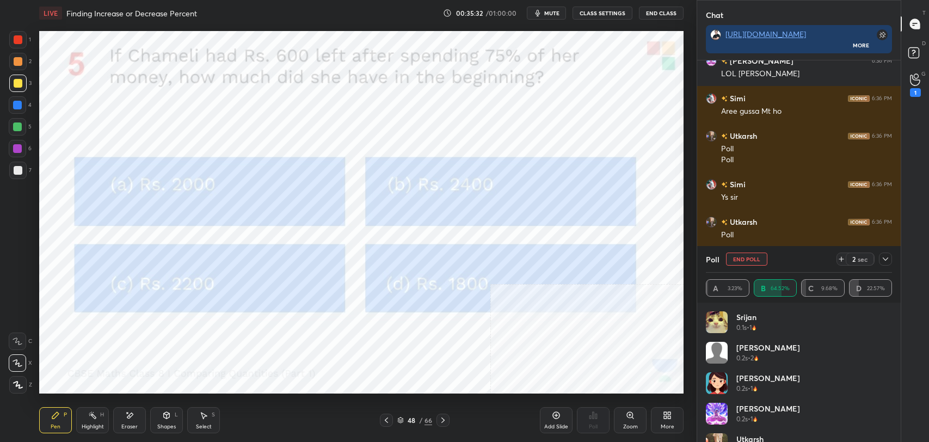
click at [601, 15] on button "CLASS SETTINGS" at bounding box center [603, 13] width 60 height 13
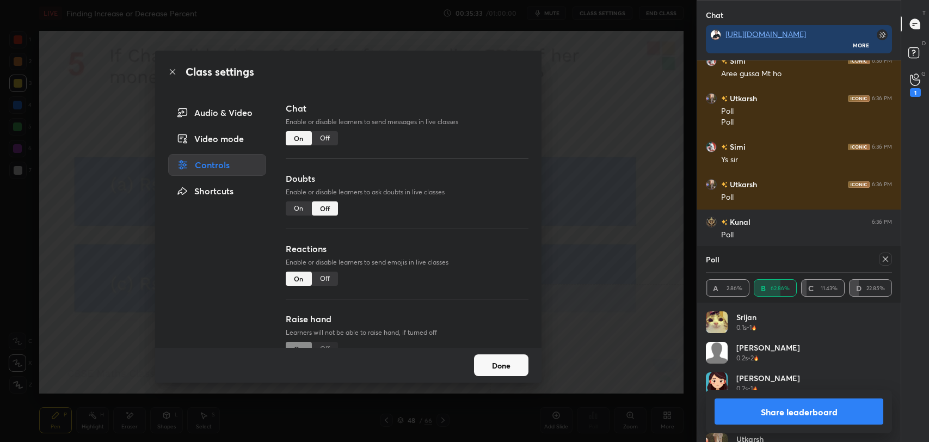
click at [327, 138] on div "Off" at bounding box center [325, 138] width 26 height 14
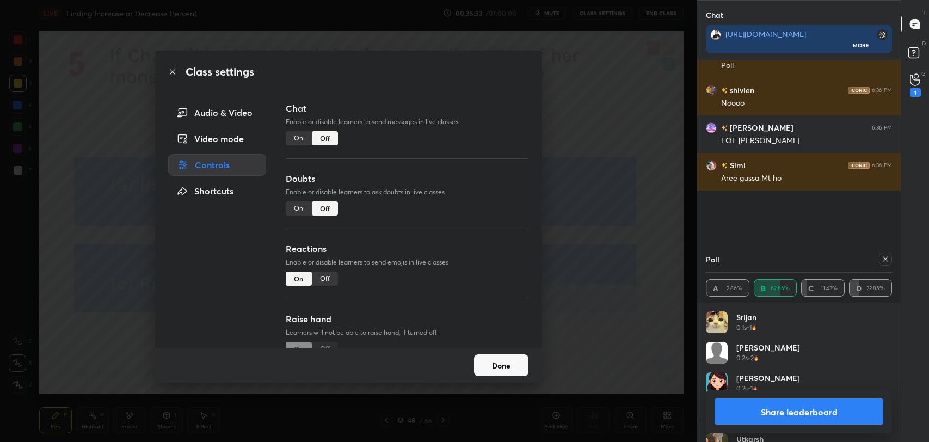
scroll to position [273, 200]
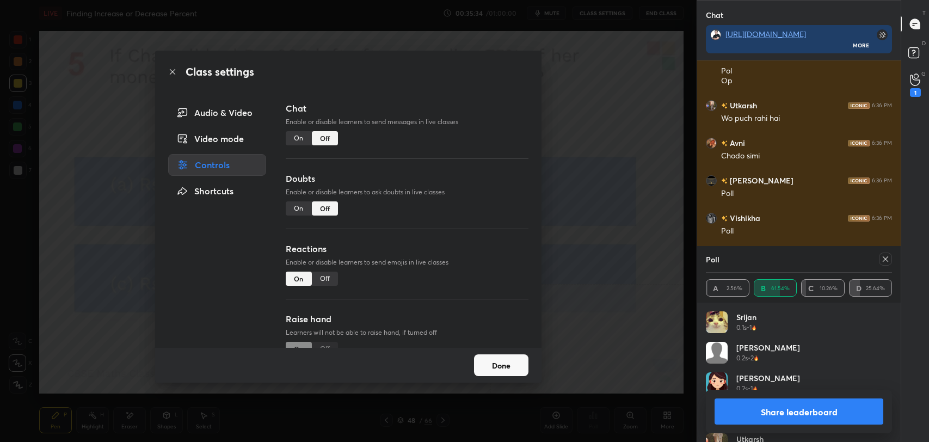
click at [177, 72] on div "Class settings" at bounding box center [348, 72] width 386 height 42
click at [175, 72] on icon at bounding box center [172, 71] width 9 height 9
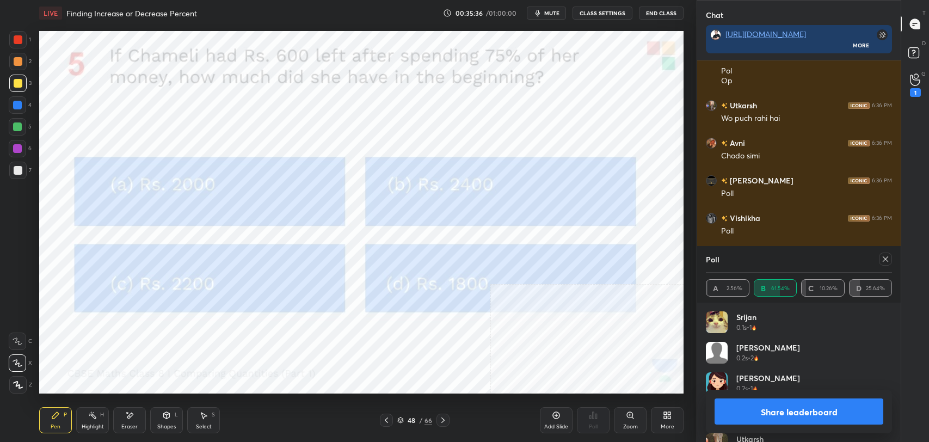
click at [771, 414] on button "Share leaderboard" at bounding box center [799, 411] width 169 height 26
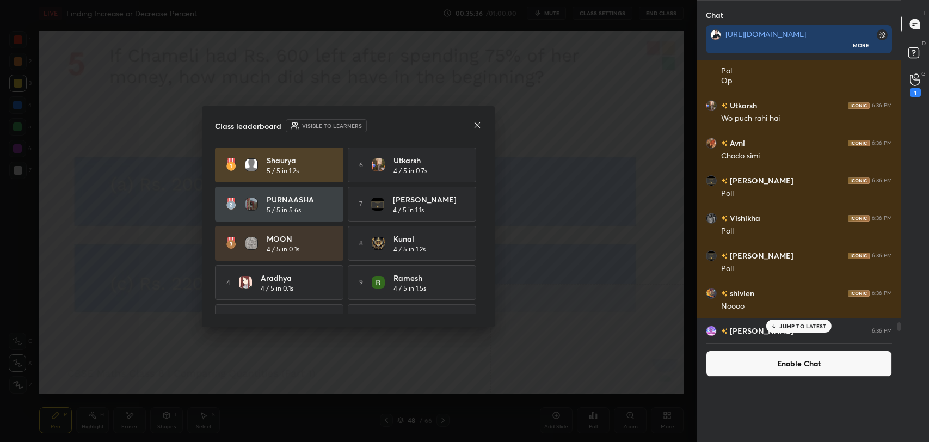
scroll to position [0, 0]
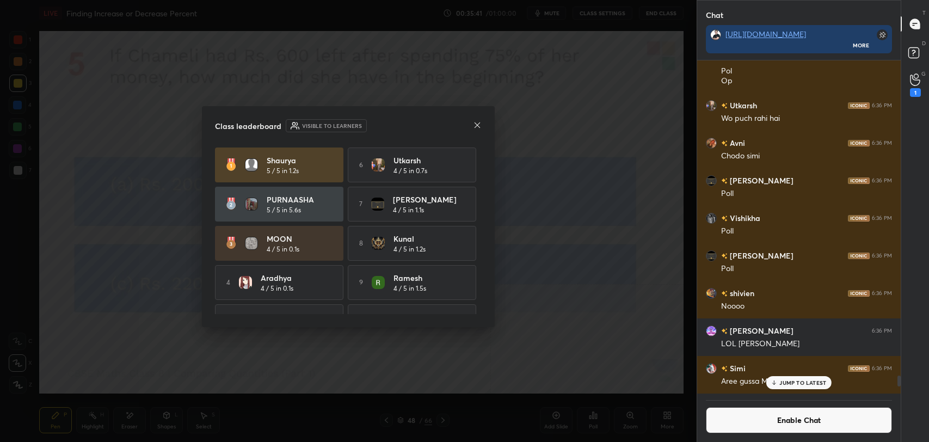
click at [477, 122] on icon at bounding box center [477, 125] width 9 height 9
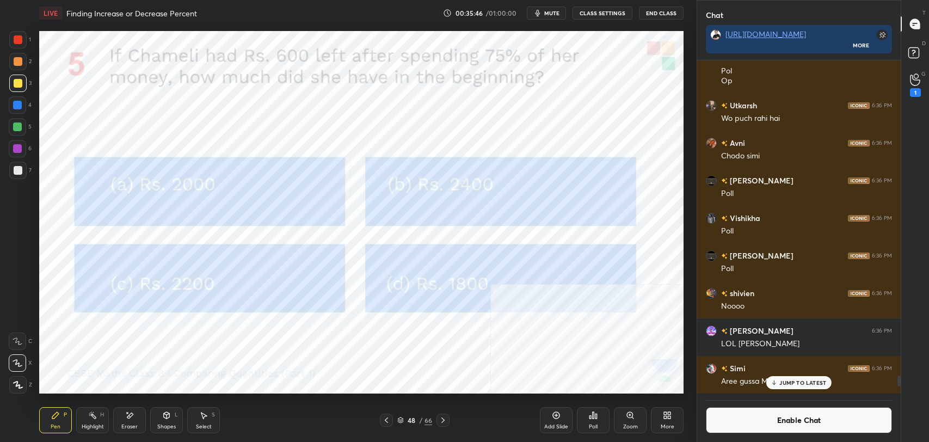
click at [101, 417] on div "H" at bounding box center [102, 414] width 4 height 5
click at [14, 152] on div at bounding box center [17, 148] width 9 height 9
click at [17, 42] on div at bounding box center [18, 39] width 9 height 9
click at [24, 39] on div at bounding box center [17, 39] width 17 height 17
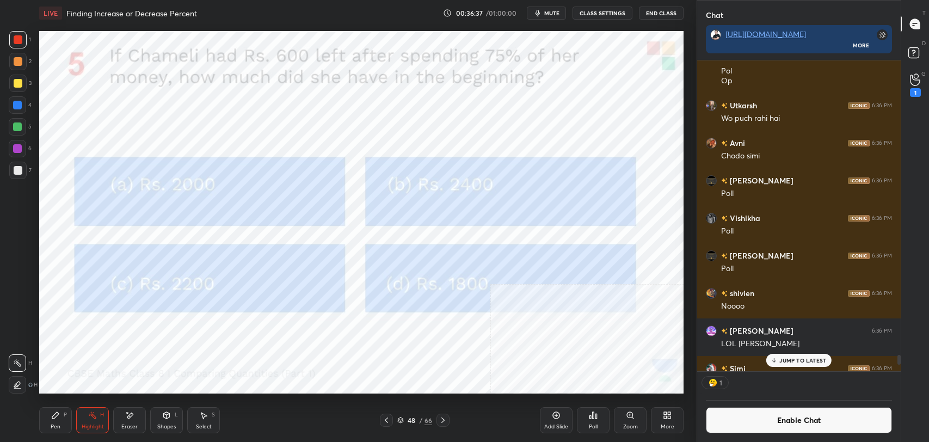
scroll to position [4, 3]
click at [62, 414] on div "Pen P" at bounding box center [55, 420] width 33 height 26
click at [555, 416] on icon at bounding box center [556, 415] width 9 height 9
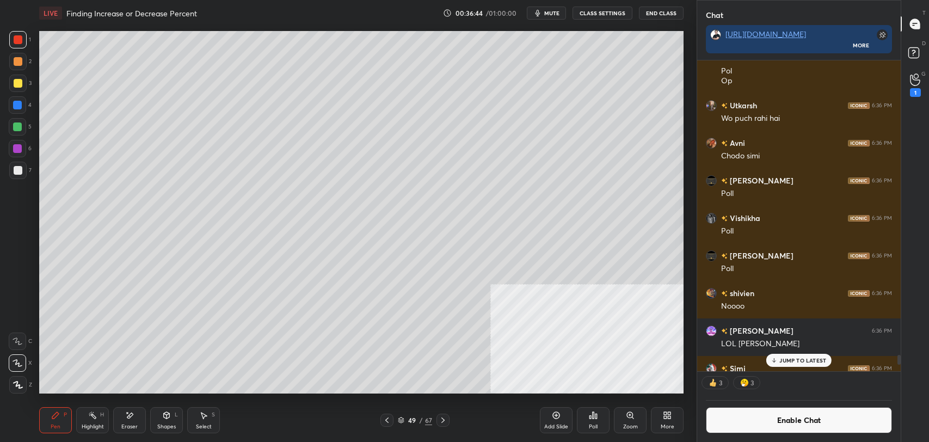
click at [17, 84] on div at bounding box center [18, 83] width 9 height 9
click at [384, 419] on icon at bounding box center [387, 420] width 9 height 9
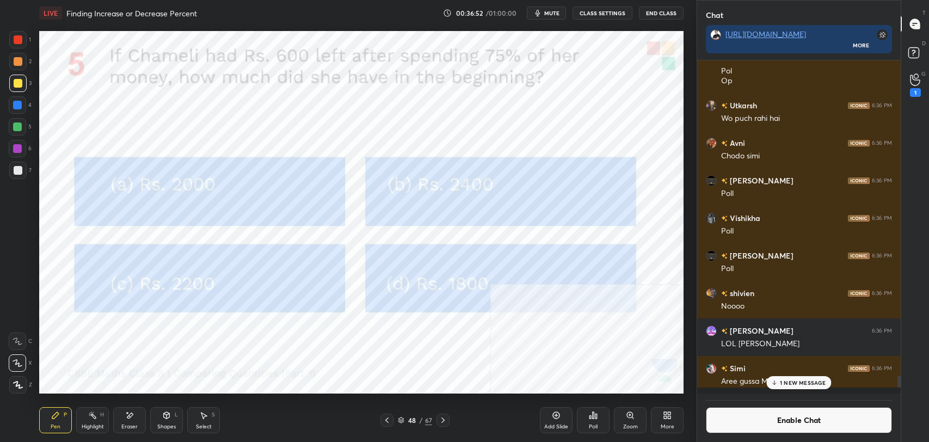
scroll to position [330, 200]
click at [441, 422] on icon at bounding box center [442, 419] width 3 height 5
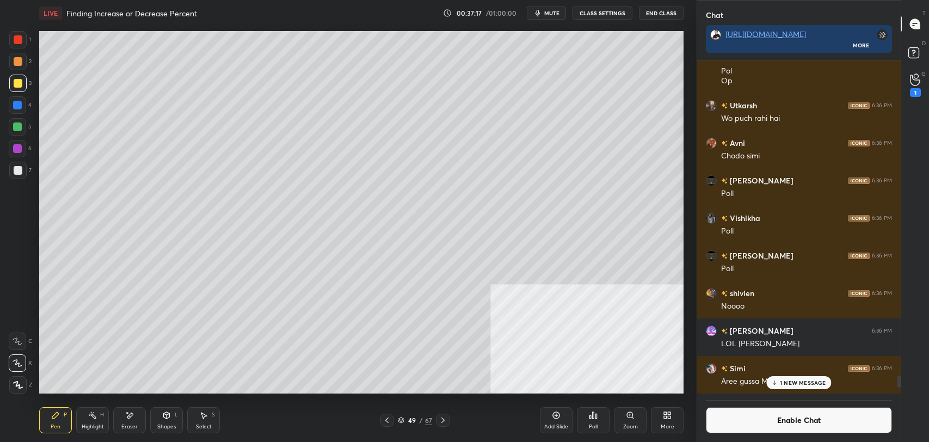
click at [93, 412] on circle at bounding box center [93, 412] width 1 height 1
click at [57, 415] on icon at bounding box center [55, 415] width 7 height 7
click at [384, 417] on icon at bounding box center [387, 420] width 9 height 9
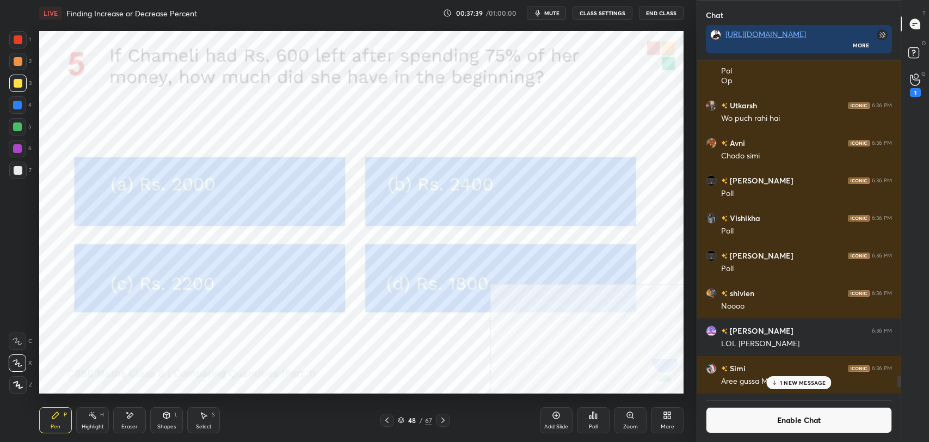
click at [444, 418] on icon at bounding box center [443, 420] width 9 height 9
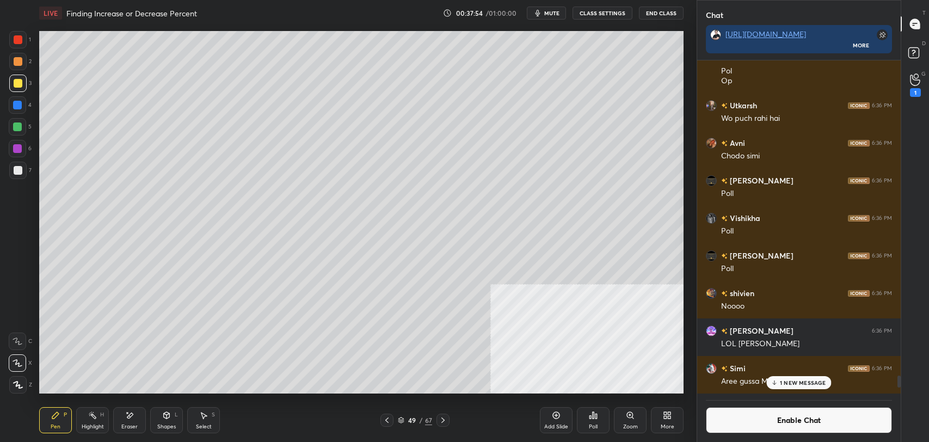
click at [16, 167] on div at bounding box center [18, 170] width 9 height 9
click at [91, 419] on icon at bounding box center [92, 415] width 9 height 9
click at [51, 415] on icon at bounding box center [55, 415] width 9 height 9
click at [105, 417] on div "Highlight H" at bounding box center [92, 420] width 33 height 26
click at [84, 416] on div "Highlight H" at bounding box center [92, 420] width 33 height 26
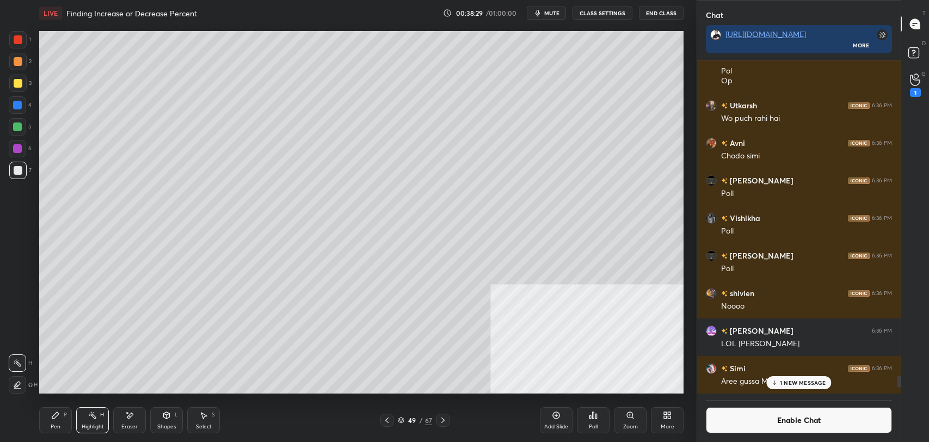
click at [55, 419] on div "Pen P" at bounding box center [55, 420] width 33 height 26
click at [91, 419] on icon at bounding box center [92, 415] width 9 height 9
click at [55, 422] on div "Pen P" at bounding box center [55, 420] width 33 height 26
click at [91, 419] on icon at bounding box center [92, 415] width 9 height 9
click at [51, 418] on icon at bounding box center [55, 415] width 9 height 9
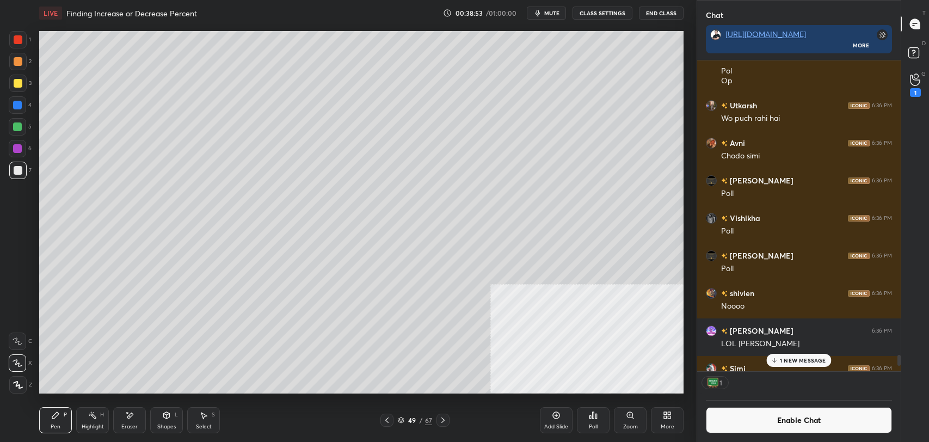
scroll to position [308, 200]
click at [746, 422] on button "Enable Chat" at bounding box center [799, 420] width 186 height 26
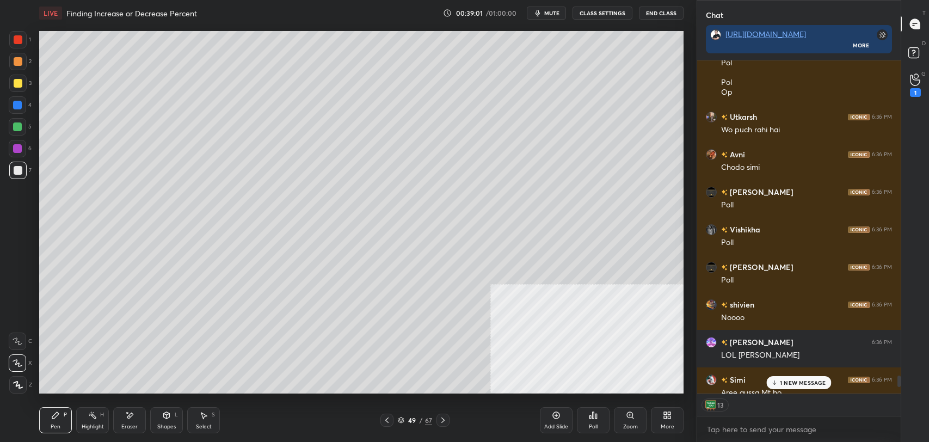
click at [801, 380] on p "1 NEW MESSAGE" at bounding box center [803, 382] width 46 height 7
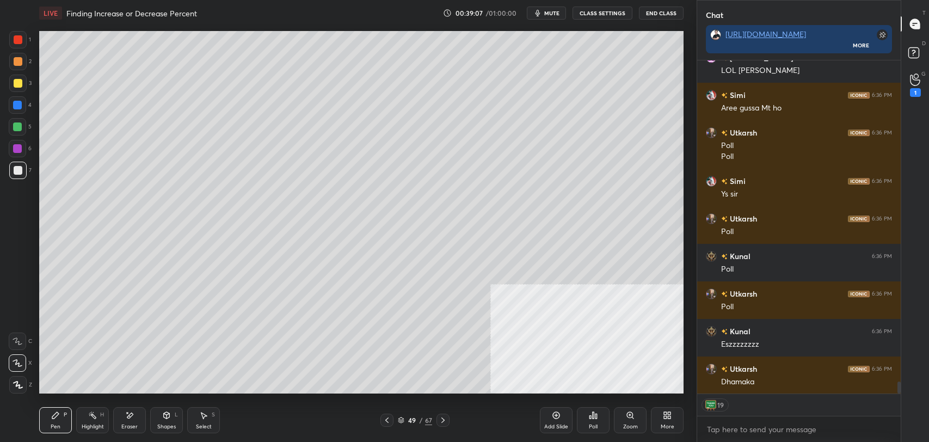
scroll to position [8802, 0]
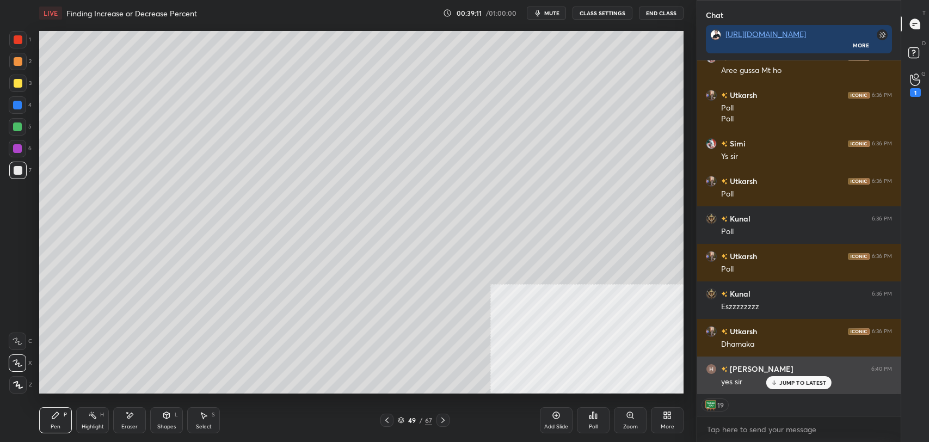
click at [802, 382] on p "JUMP TO LATEST" at bounding box center [802, 382] width 47 height 7
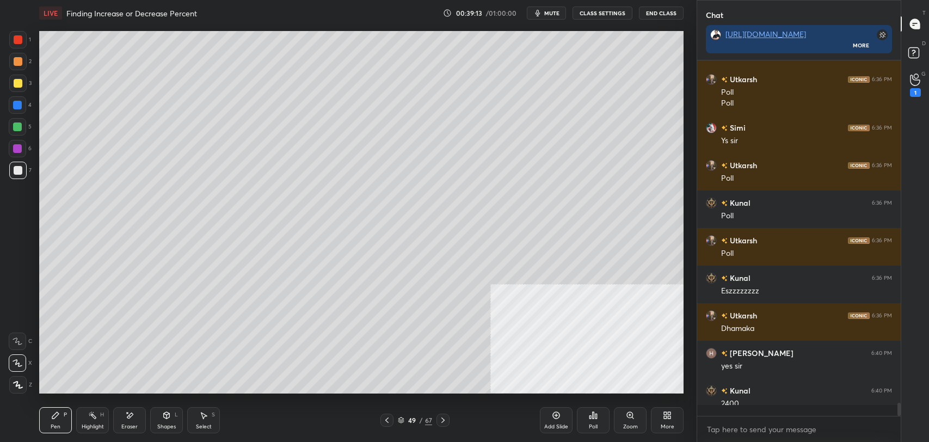
scroll to position [8817, 0]
click at [392, 419] on div at bounding box center [386, 420] width 13 height 13
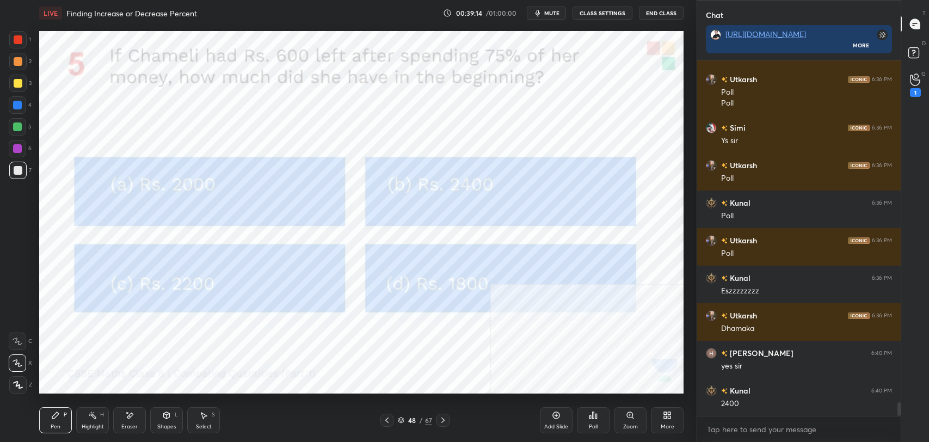
click at [163, 419] on icon at bounding box center [166, 415] width 9 height 9
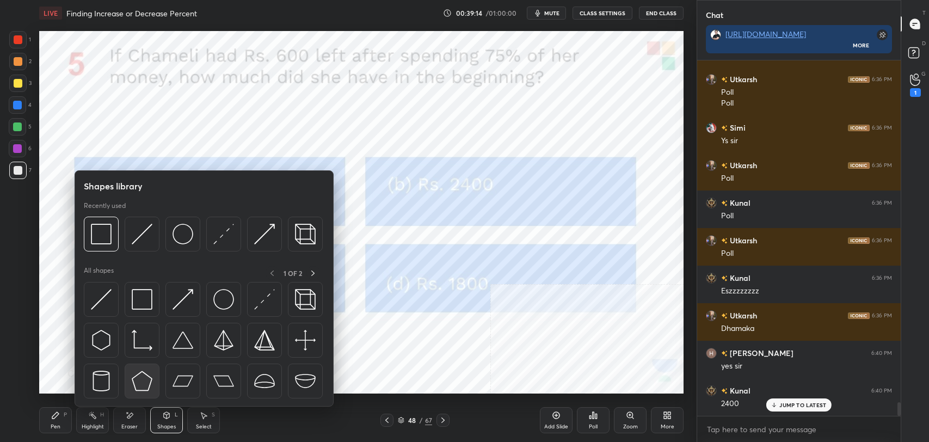
scroll to position [8854, 0]
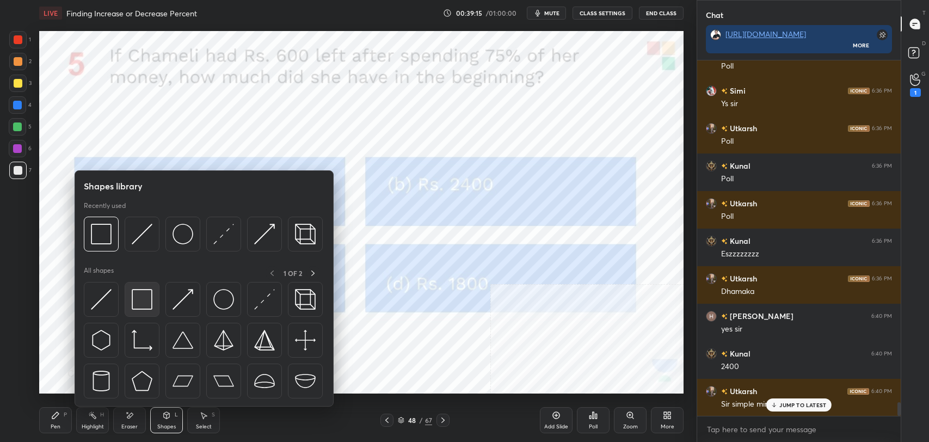
click at [145, 297] on img at bounding box center [142, 299] width 21 height 21
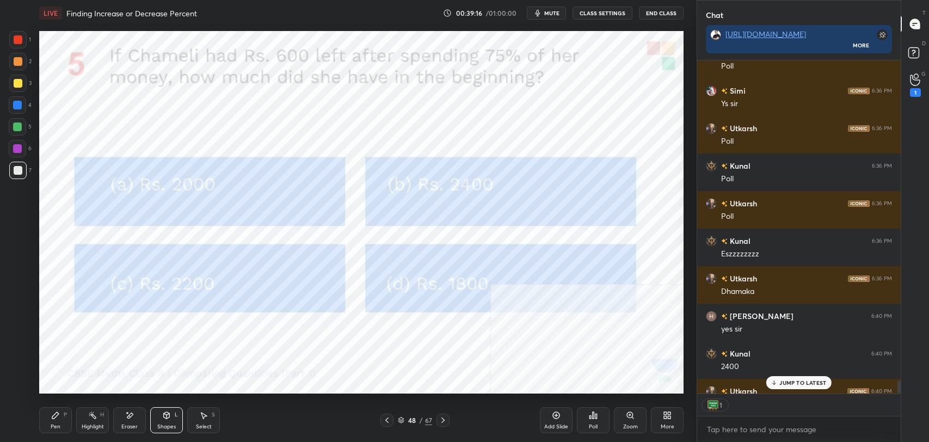
scroll to position [330, 200]
click at [797, 380] on p "JUMP TO LATEST" at bounding box center [802, 382] width 47 height 7
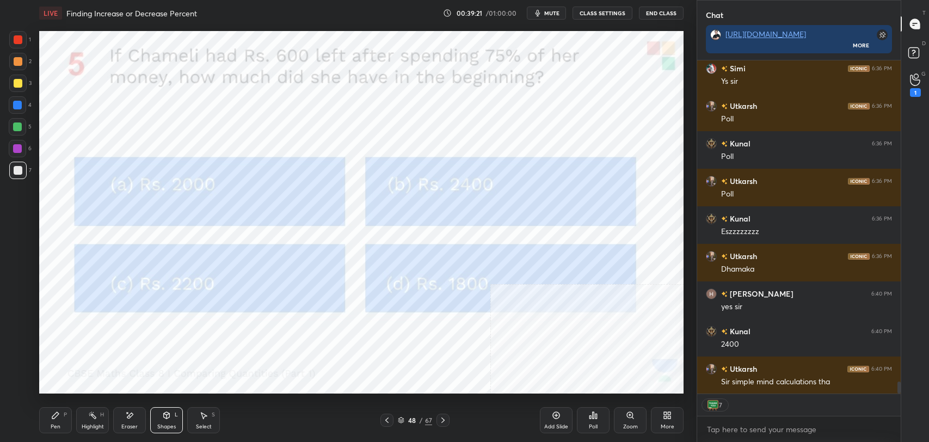
click at [445, 416] on icon at bounding box center [443, 420] width 9 height 9
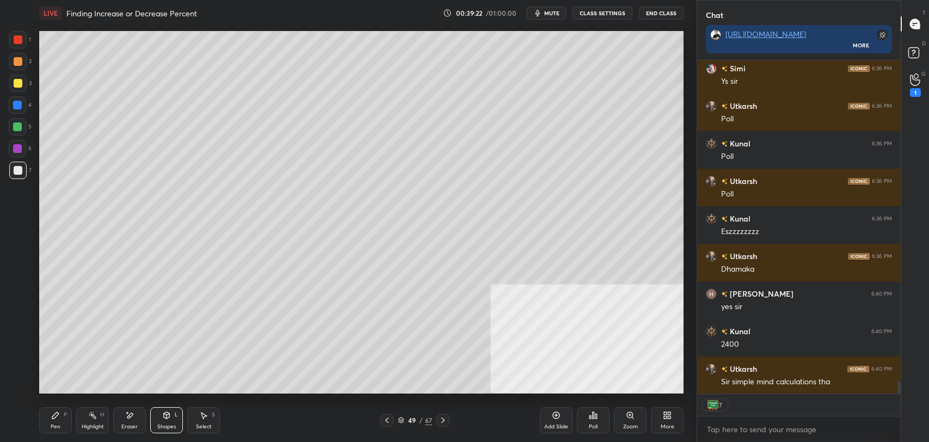
click at [443, 415] on div at bounding box center [443, 420] width 13 height 13
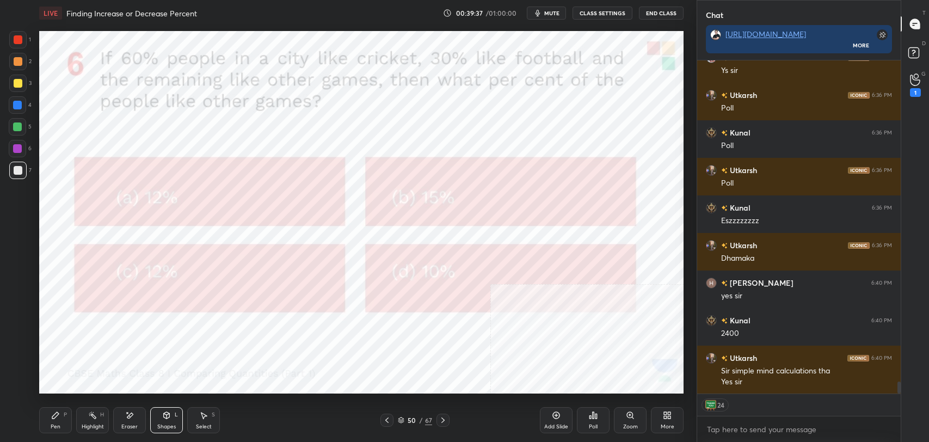
scroll to position [8935, 0]
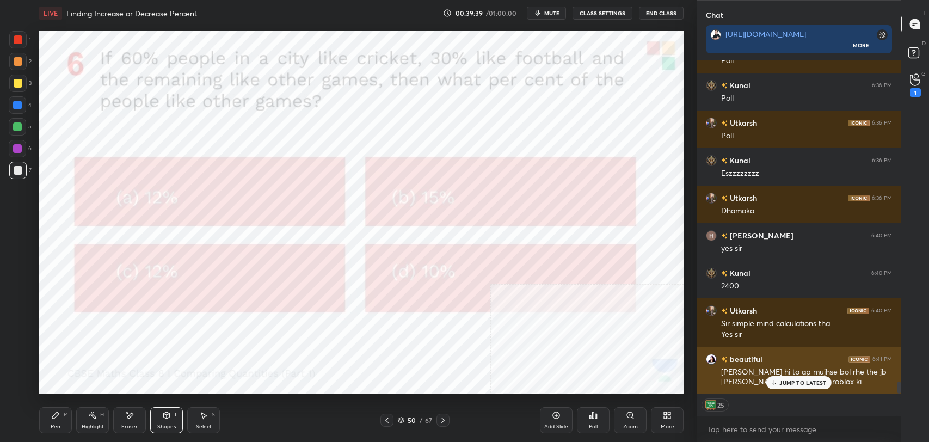
drag, startPoint x: 795, startPoint y: 380, endPoint x: 781, endPoint y: 374, distance: 14.9
click at [795, 379] on p "JUMP TO LATEST" at bounding box center [802, 382] width 47 height 7
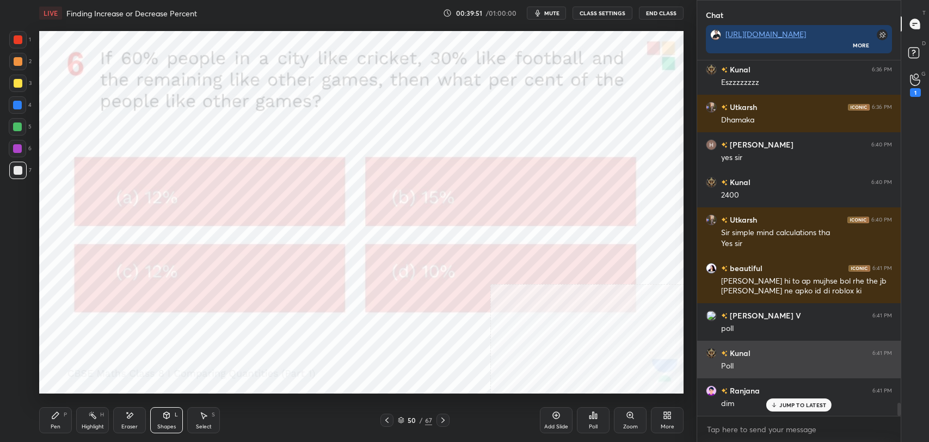
scroll to position [9026, 0]
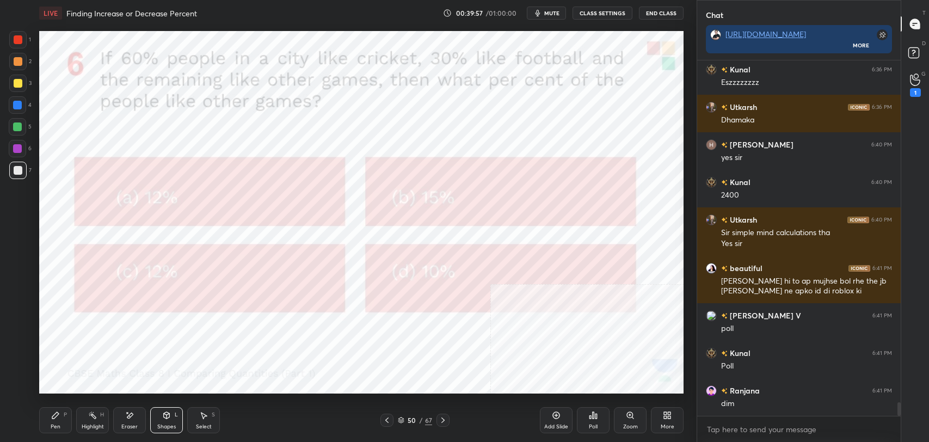
click at [65, 422] on div "Pen P" at bounding box center [55, 420] width 33 height 26
click at [23, 56] on div at bounding box center [17, 61] width 17 height 17
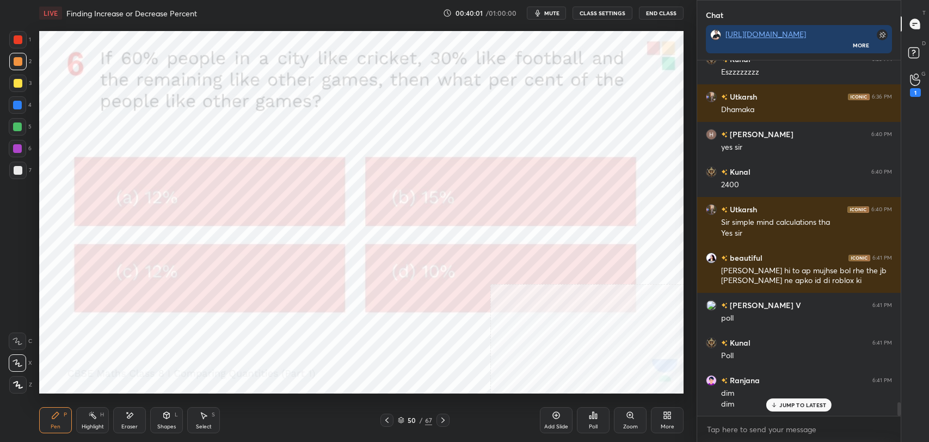
click at [784, 410] on div "JUMP TO LATEST" at bounding box center [798, 404] width 65 height 13
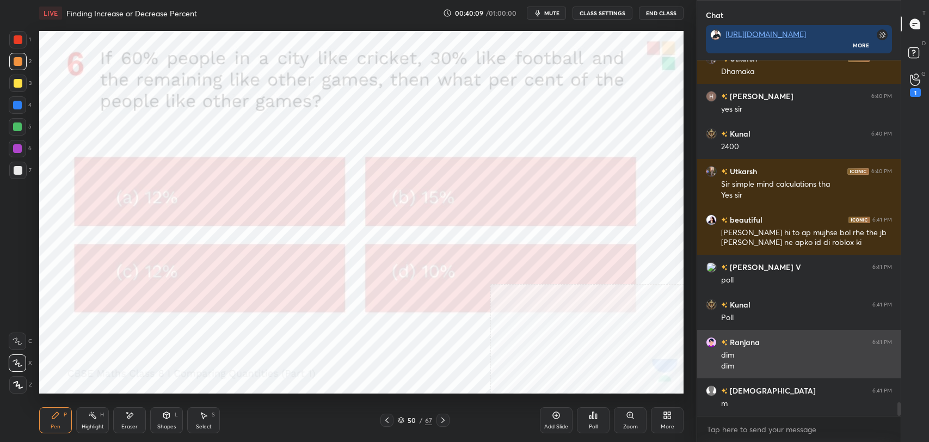
scroll to position [9111, 0]
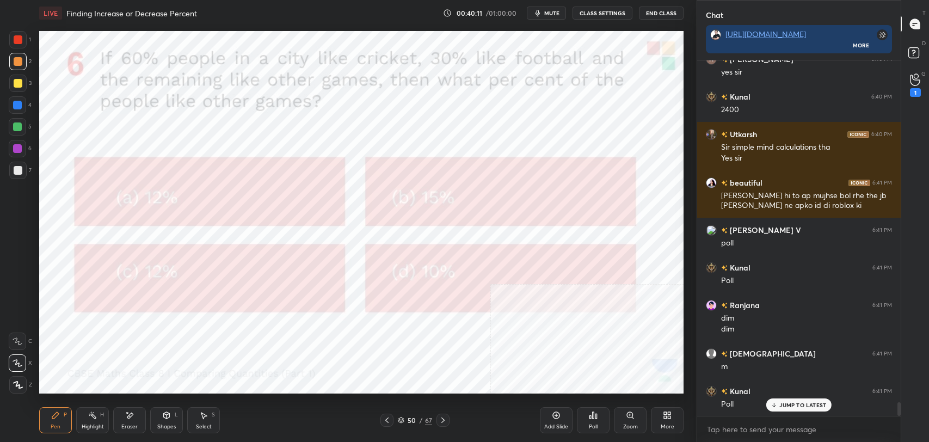
click at [792, 402] on p "JUMP TO LATEST" at bounding box center [802, 405] width 47 height 7
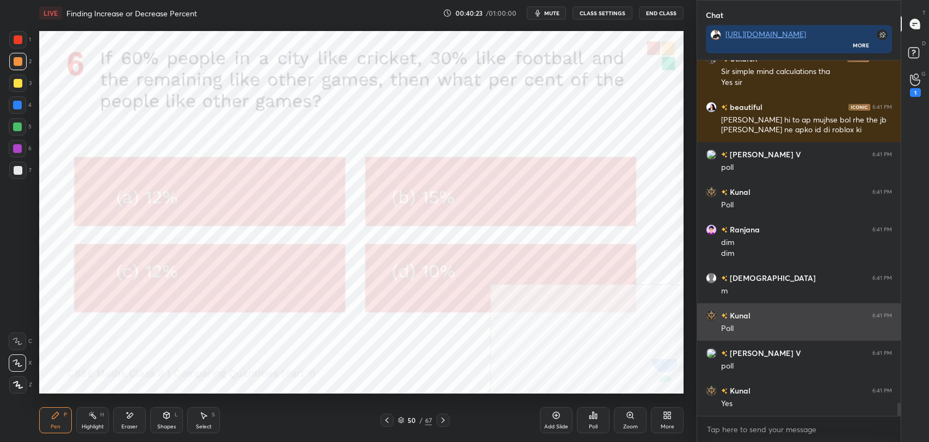
scroll to position [9224, 0]
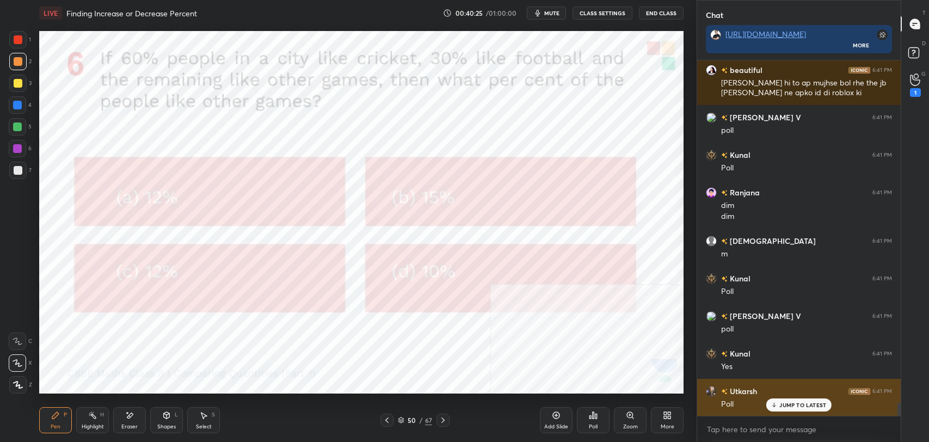
drag, startPoint x: 801, startPoint y: 404, endPoint x: 702, endPoint y: 391, distance: 100.0
click at [801, 405] on p "JUMP TO LATEST" at bounding box center [802, 405] width 47 height 7
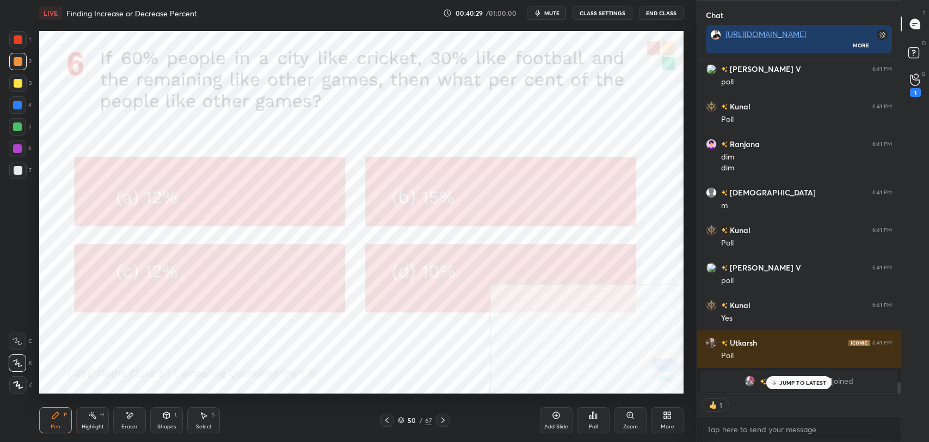
scroll to position [9348, 0]
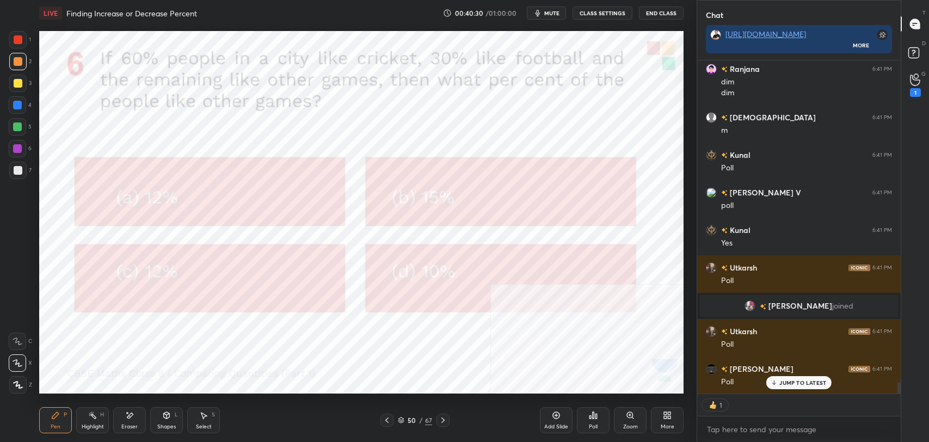
click at [790, 384] on p "JUMP TO LATEST" at bounding box center [802, 382] width 47 height 7
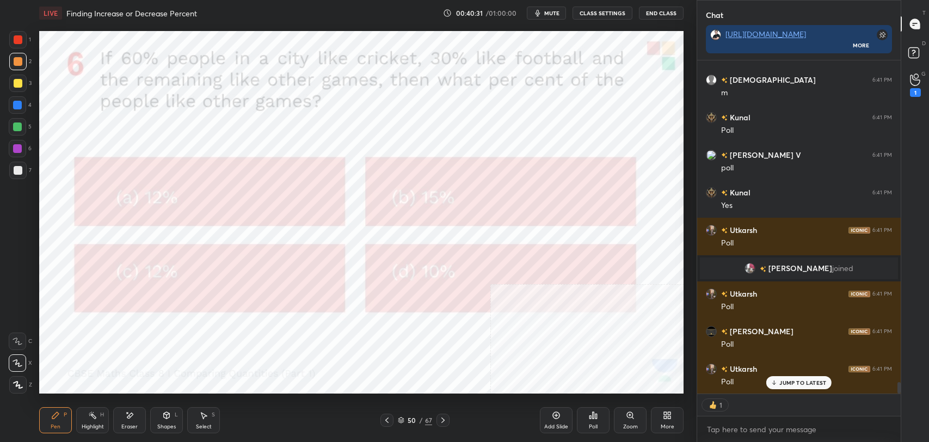
click at [599, 421] on div "Poll" at bounding box center [593, 420] width 33 height 26
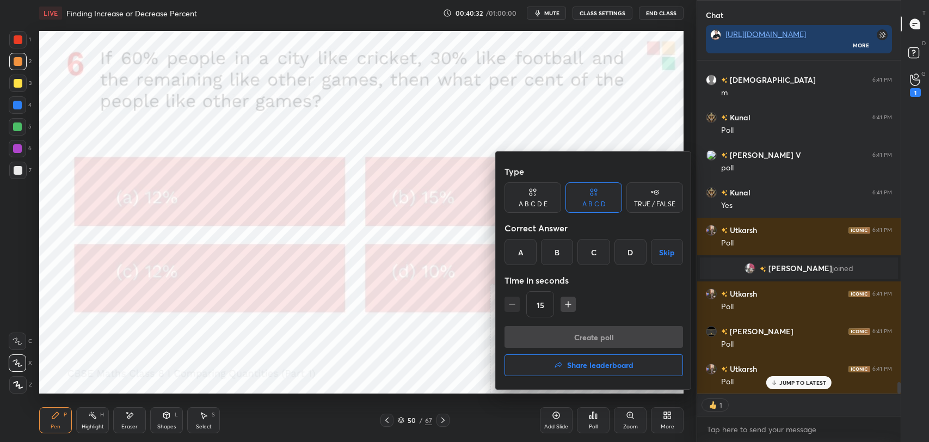
click at [642, 252] on div "D" at bounding box center [631, 252] width 32 height 26
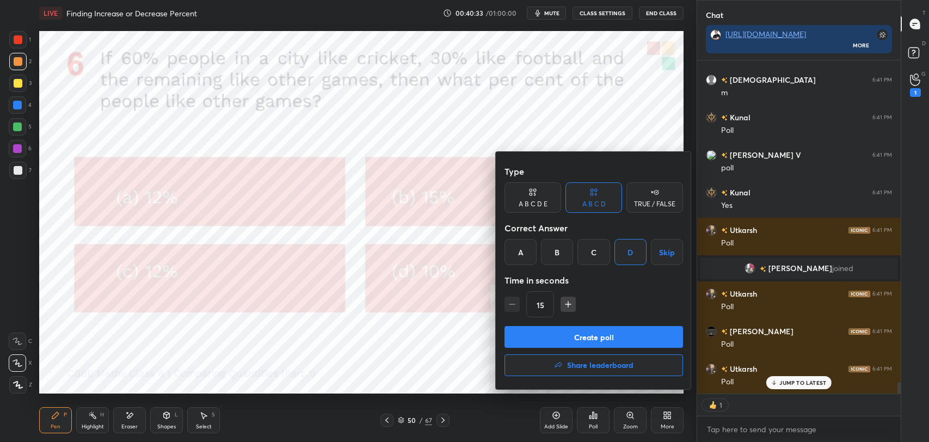
click at [604, 326] on button "Create poll" at bounding box center [594, 337] width 179 height 22
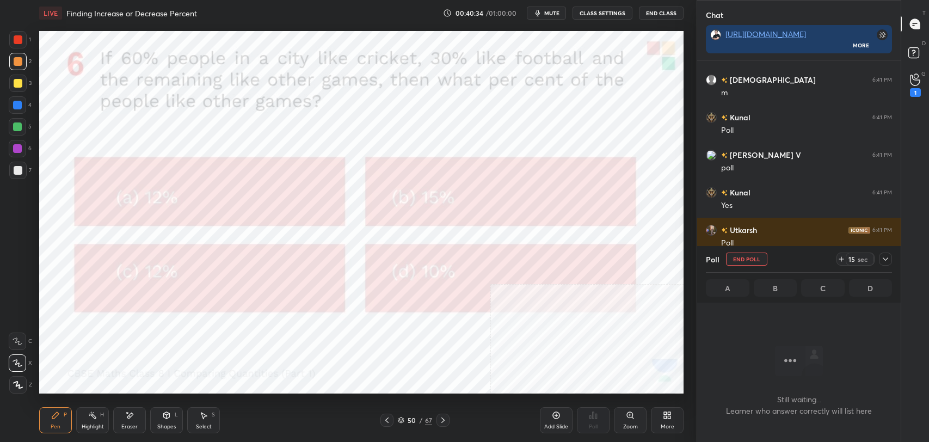
scroll to position [322, 200]
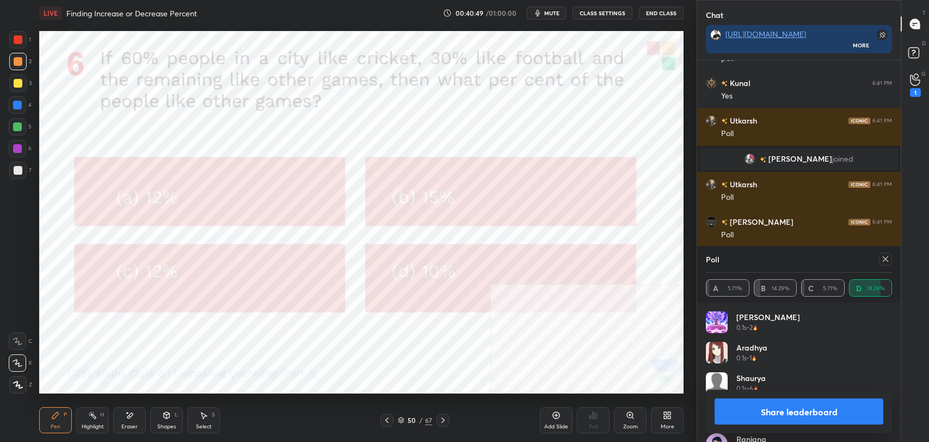
click at [822, 419] on button "Share leaderboard" at bounding box center [799, 411] width 169 height 26
type textarea "x"
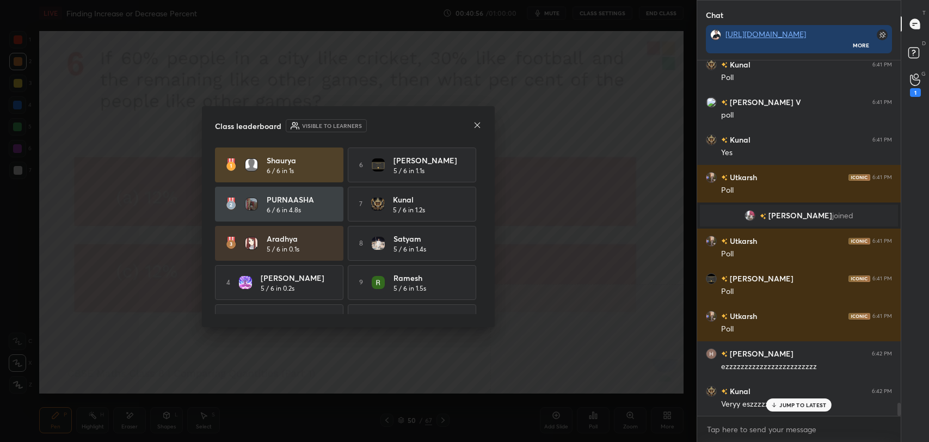
click at [479, 125] on icon at bounding box center [477, 125] width 9 height 9
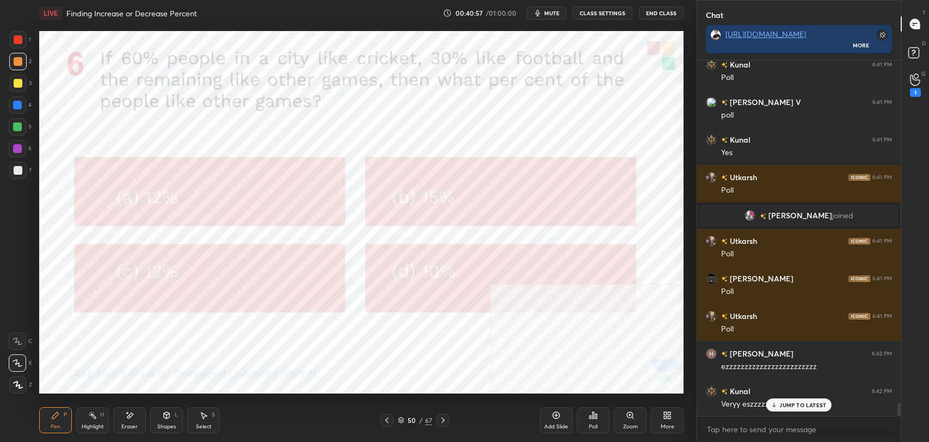
click at [594, 7] on button "CLASS SETTINGS" at bounding box center [603, 13] width 60 height 13
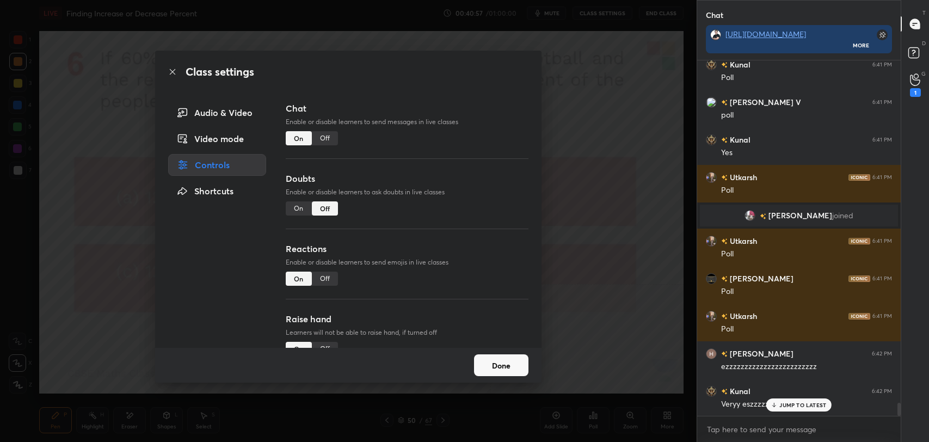
drag, startPoint x: 317, startPoint y: 130, endPoint x: 319, endPoint y: 140, distance: 11.1
click at [318, 132] on div "Chat Enable or disable learners to send messages in live classes On Off" at bounding box center [407, 137] width 243 height 70
click at [319, 138] on div "Off" at bounding box center [325, 138] width 26 height 14
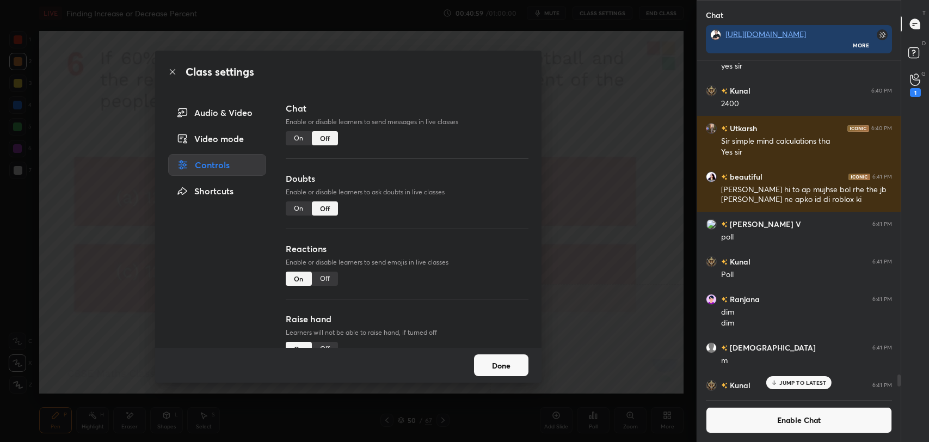
click at [169, 71] on icon at bounding box center [172, 71] width 9 height 9
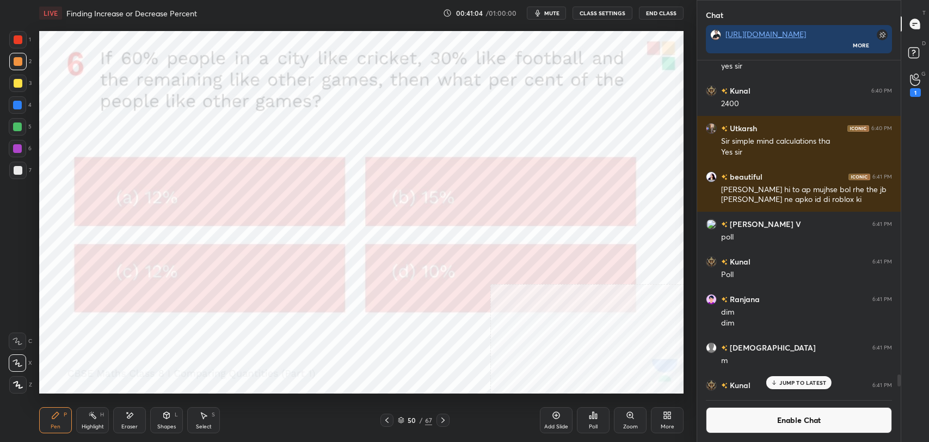
click at [90, 421] on div "Highlight H" at bounding box center [92, 420] width 33 height 26
click at [15, 106] on div at bounding box center [17, 105] width 9 height 9
click at [55, 419] on icon at bounding box center [55, 415] width 9 height 9
click at [19, 41] on div at bounding box center [18, 39] width 9 height 9
click at [169, 414] on icon at bounding box center [167, 415] width 6 height 2
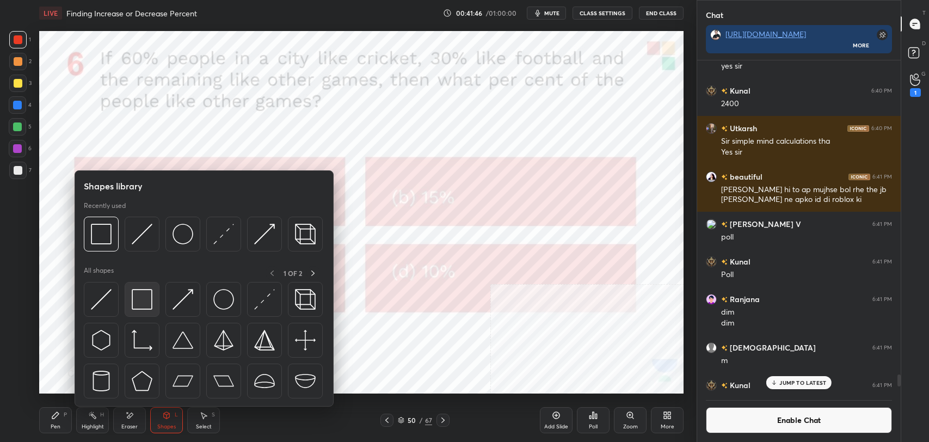
click at [142, 298] on img at bounding box center [142, 299] width 21 height 21
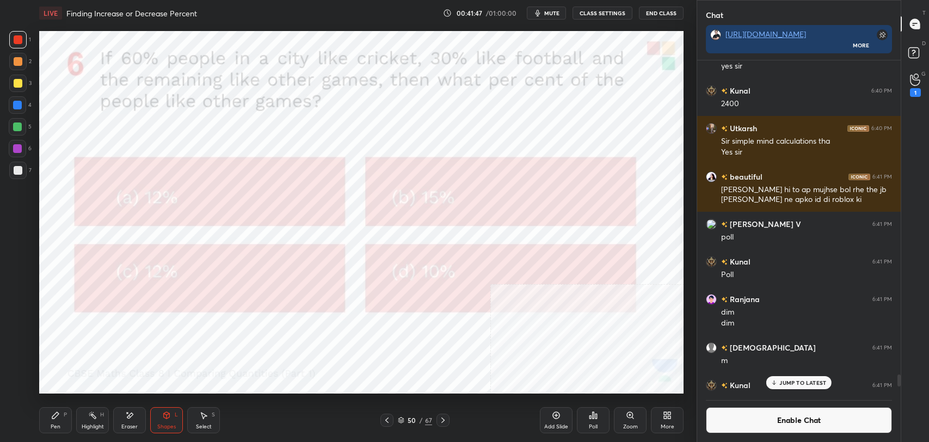
click at [20, 169] on div at bounding box center [18, 170] width 9 height 9
click at [723, 419] on button "Enable Chat" at bounding box center [799, 420] width 186 height 26
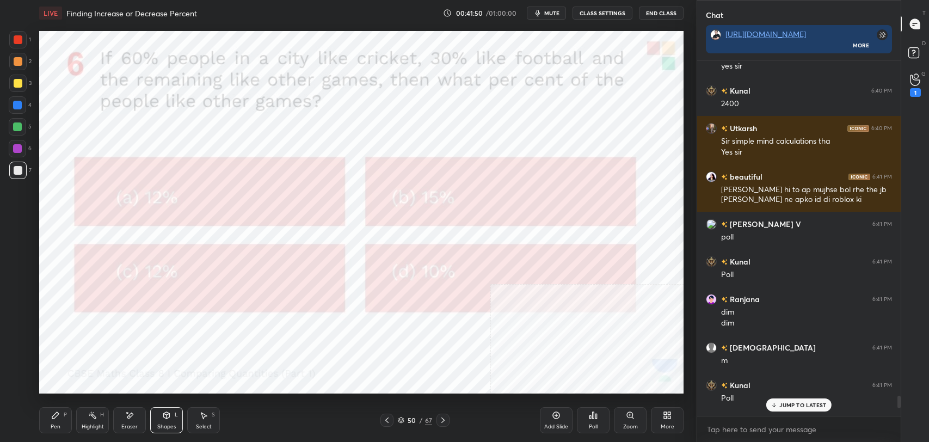
scroll to position [353, 200]
click at [790, 402] on p "JUMP TO LATEST" at bounding box center [802, 405] width 47 height 7
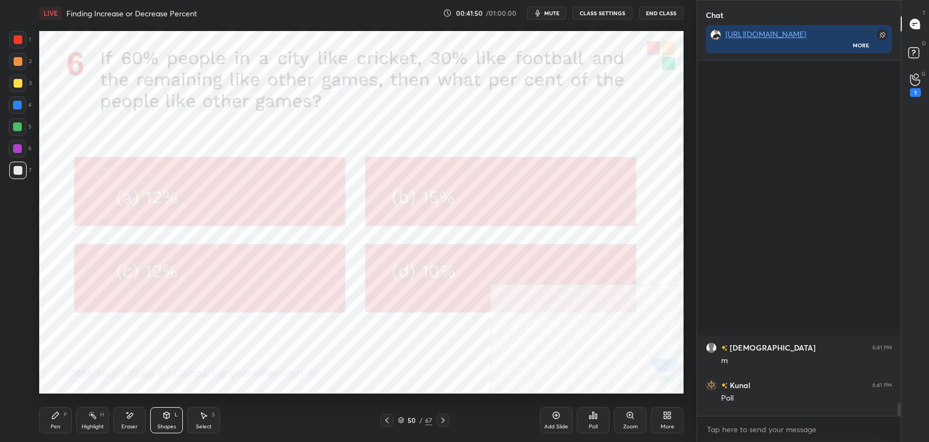
scroll to position [9245, 0]
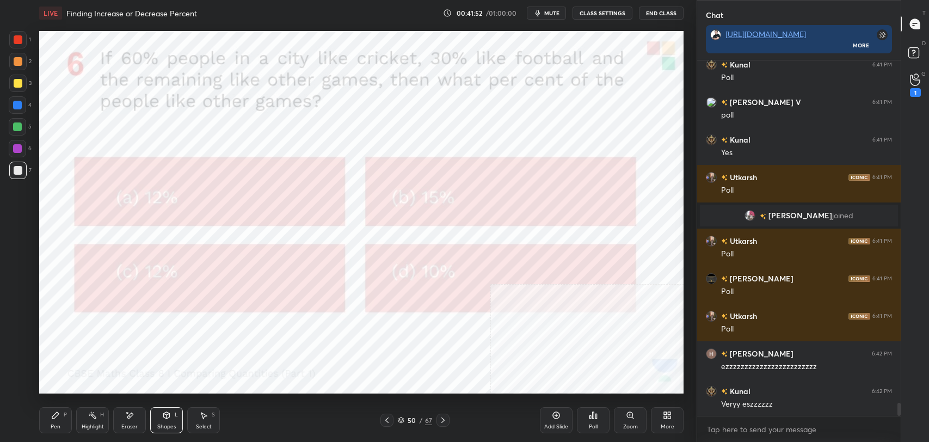
click at [445, 421] on icon at bounding box center [443, 420] width 9 height 9
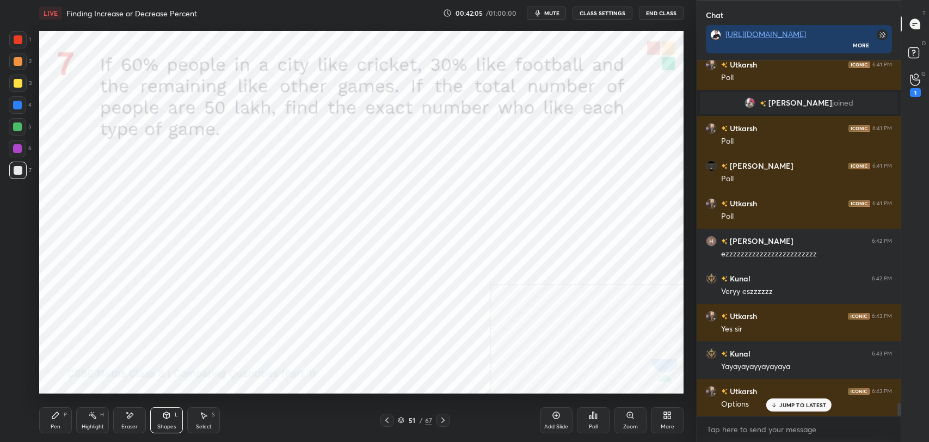
scroll to position [9368, 0]
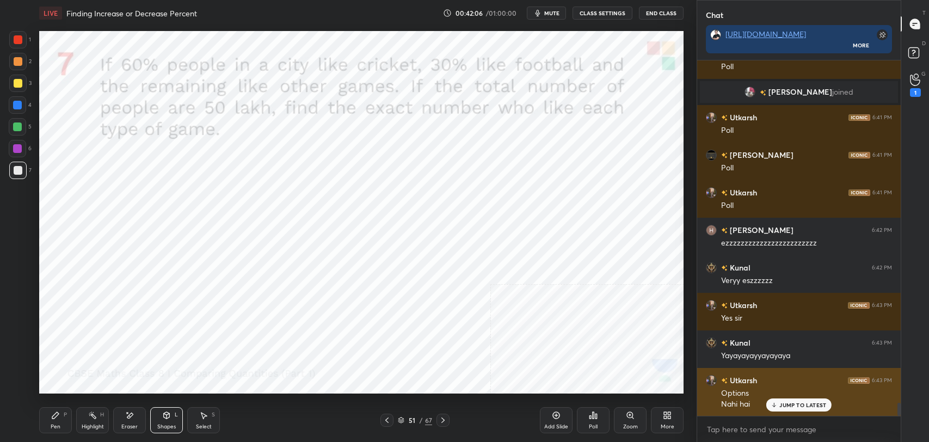
click at [794, 400] on div "JUMP TO LATEST" at bounding box center [798, 404] width 65 height 13
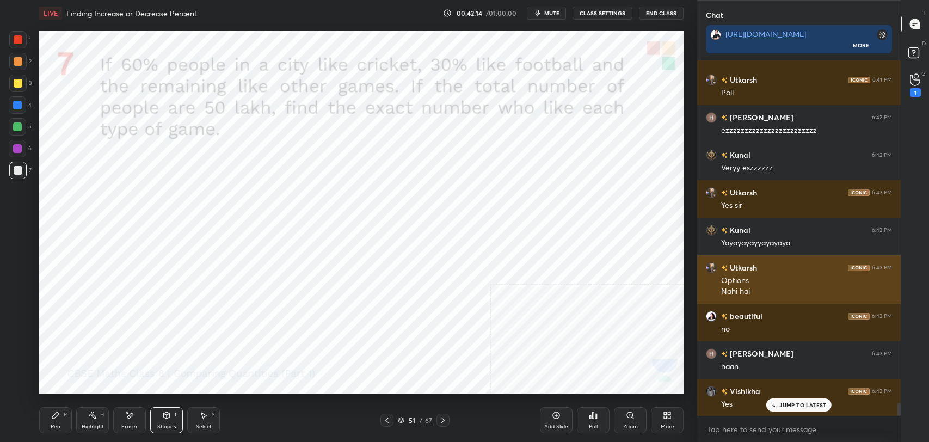
scroll to position [9518, 0]
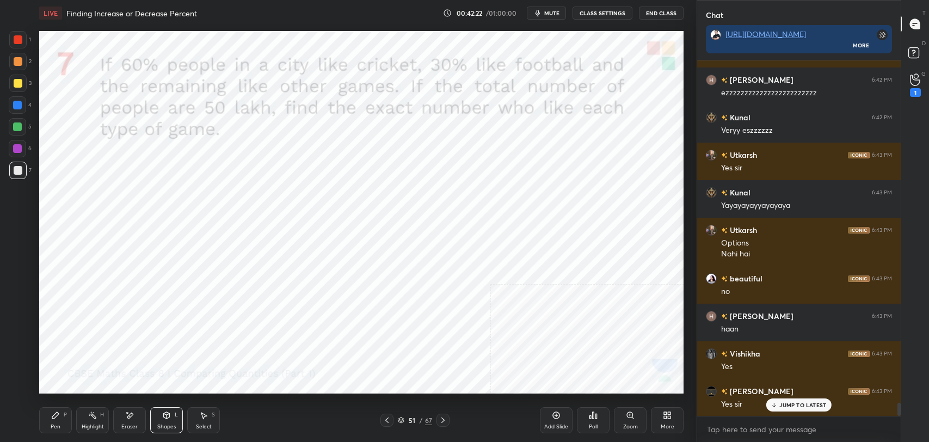
click at [611, 15] on button "CLASS SETTINGS" at bounding box center [603, 13] width 60 height 13
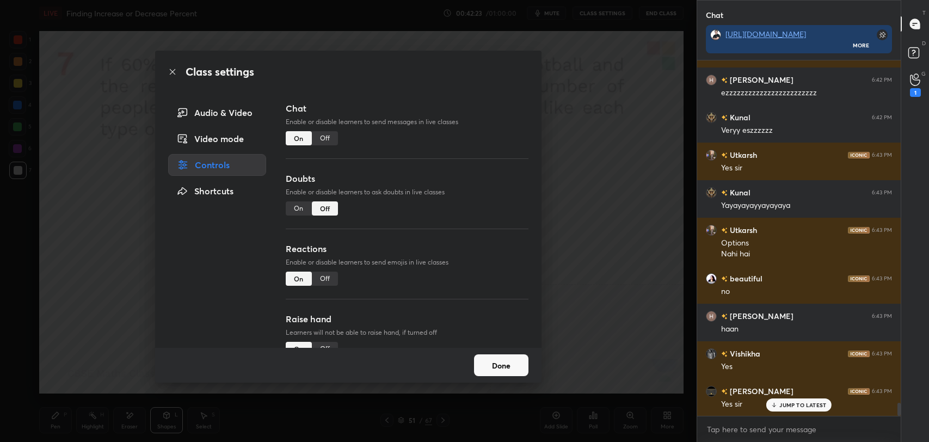
click at [321, 139] on div "Off" at bounding box center [325, 138] width 26 height 14
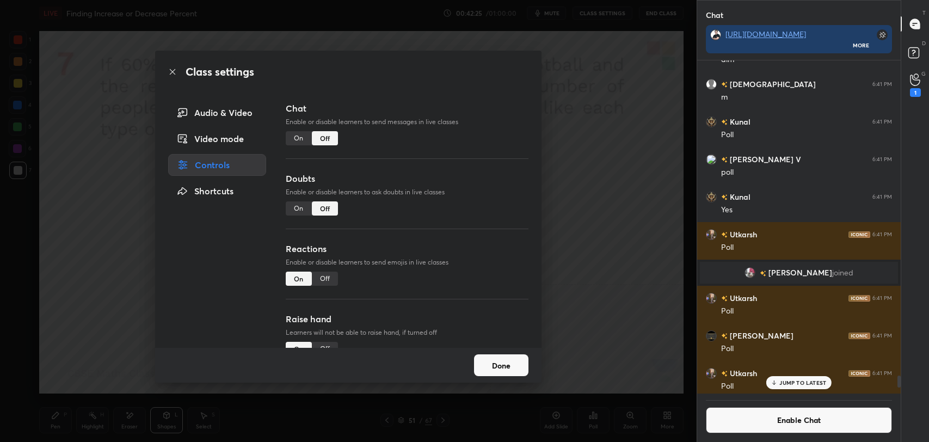
click at [170, 71] on icon at bounding box center [172, 71] width 9 height 9
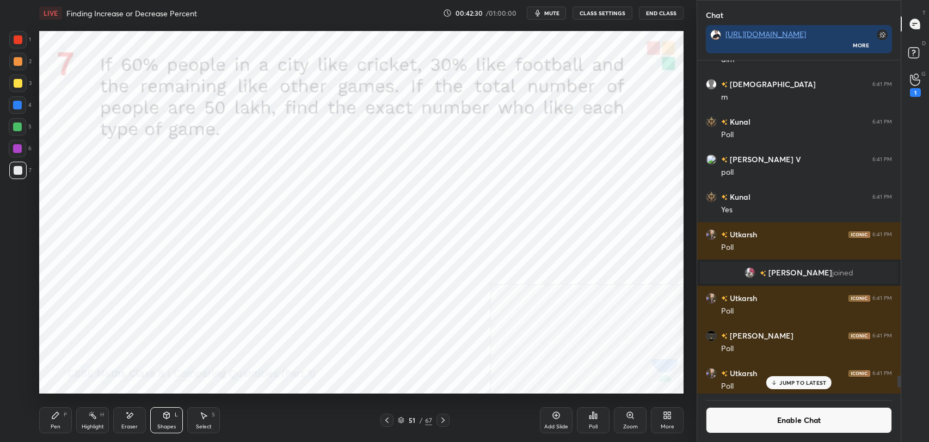
click at [94, 422] on div "Highlight H" at bounding box center [92, 420] width 33 height 26
click at [13, 42] on div at bounding box center [17, 39] width 17 height 17
click at [64, 419] on div "Pen P" at bounding box center [55, 420] width 33 height 26
click at [87, 416] on div "Highlight H" at bounding box center [92, 420] width 33 height 26
click at [52, 426] on div "Pen" at bounding box center [56, 426] width 10 height 5
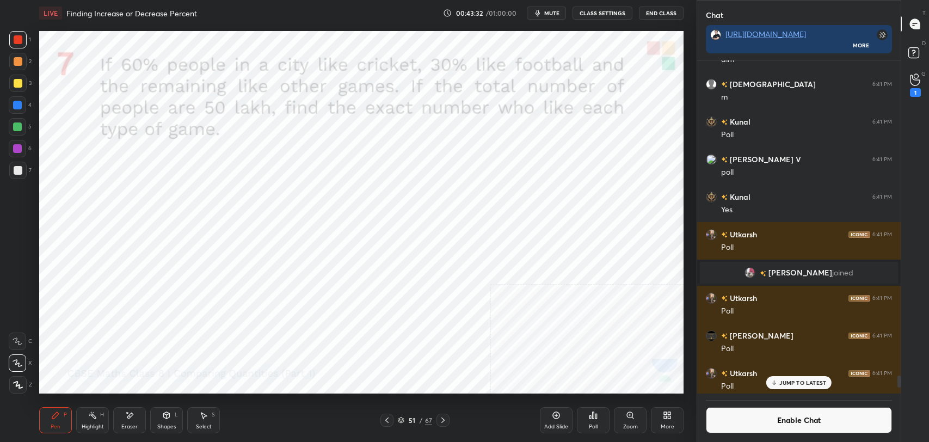
click at [174, 426] on div "Shapes" at bounding box center [166, 426] width 19 height 5
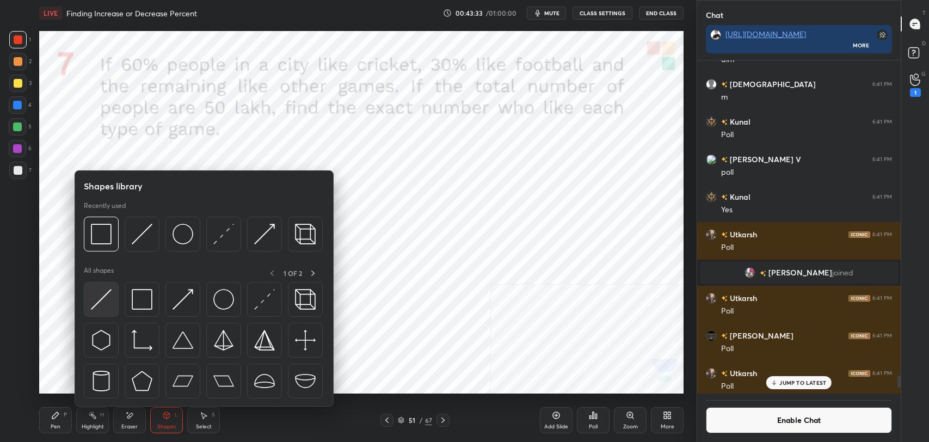
click at [98, 292] on img at bounding box center [101, 299] width 21 height 21
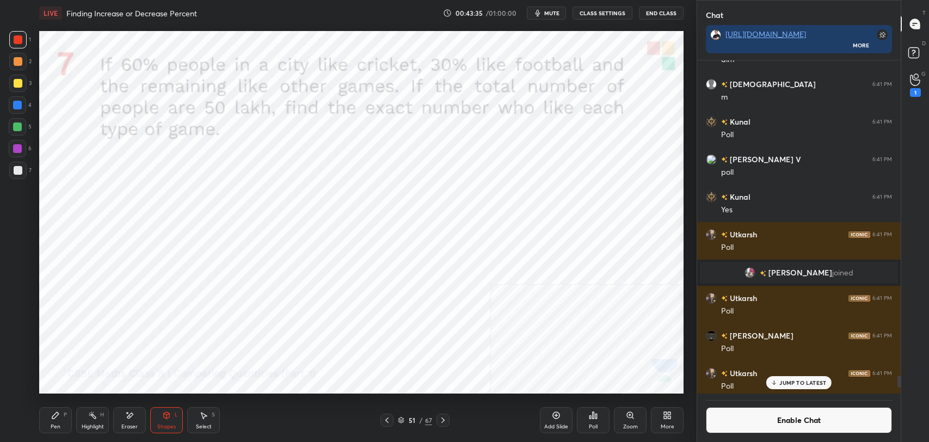
click at [56, 425] on div "Pen" at bounding box center [56, 426] width 10 height 5
click at [109, 423] on div "Pen P Highlight H Eraser Shapes L Select S" at bounding box center [164, 420] width 250 height 26
click at [91, 420] on div "Highlight H" at bounding box center [92, 420] width 33 height 26
click at [131, 415] on icon at bounding box center [130, 415] width 6 height 5
click at [68, 419] on div "Pen P" at bounding box center [55, 420] width 33 height 26
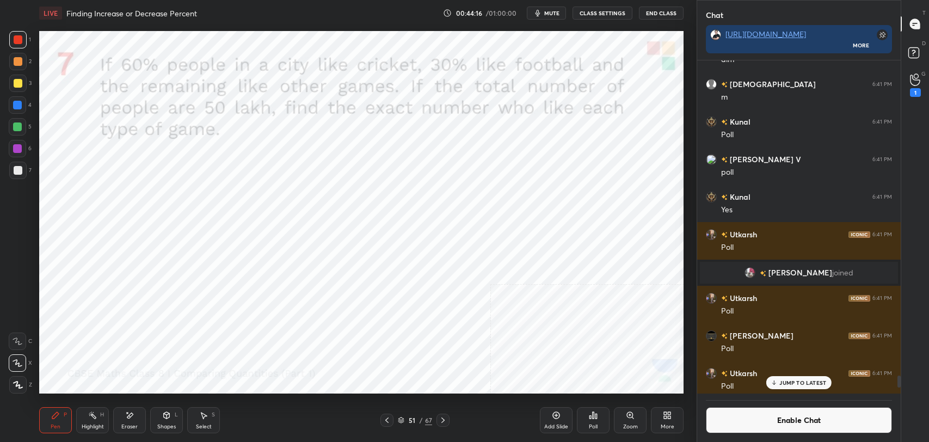
click at [90, 416] on icon at bounding box center [92, 415] width 9 height 9
click at [667, 422] on div "More" at bounding box center [667, 420] width 33 height 26
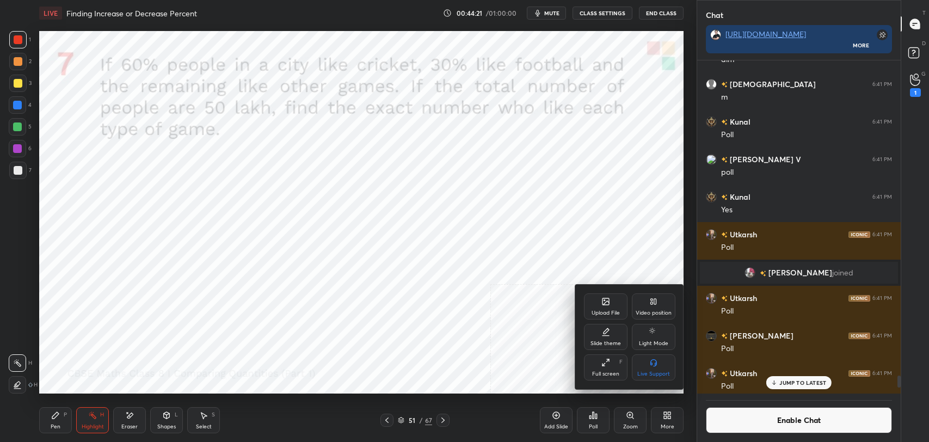
click at [660, 303] on div "Video position" at bounding box center [654, 306] width 44 height 26
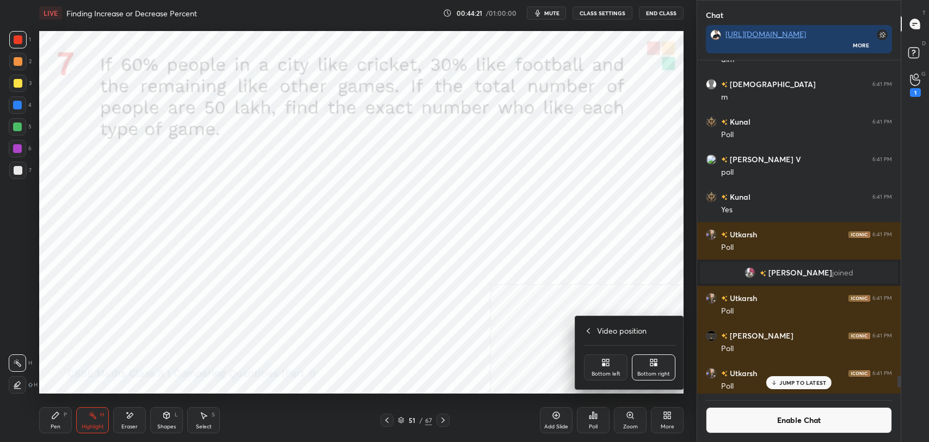
click at [594, 366] on div "Bottom left" at bounding box center [606, 367] width 44 height 26
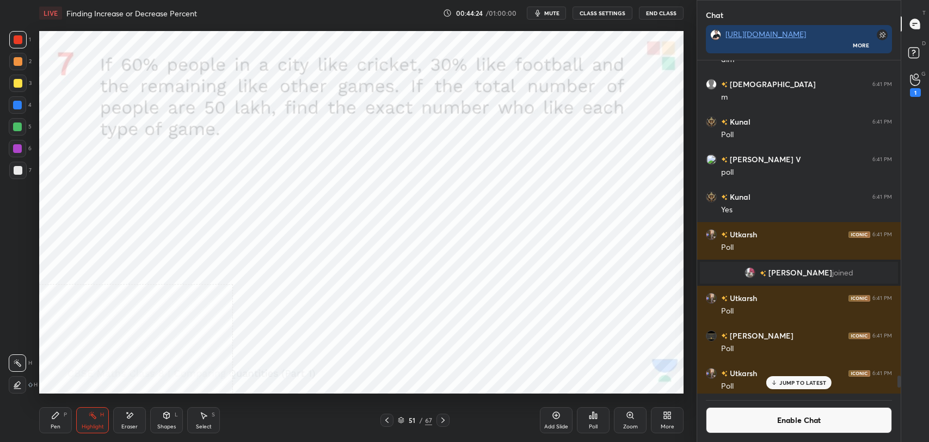
click at [69, 420] on div "Pen P" at bounding box center [55, 420] width 33 height 26
click at [74, 427] on div "Pen P Highlight H Eraser Shapes L Select S" at bounding box center [164, 420] width 250 height 26
click at [83, 422] on div "Highlight H" at bounding box center [92, 420] width 33 height 26
click at [66, 421] on div "Pen P" at bounding box center [55, 420] width 33 height 26
click at [554, 415] on icon at bounding box center [556, 415] width 9 height 9
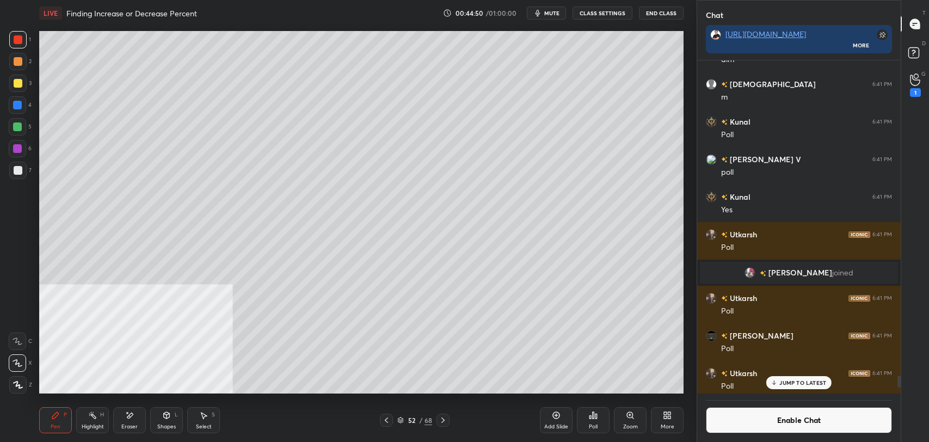
click at [23, 171] on div at bounding box center [17, 170] width 17 height 17
click at [384, 421] on icon at bounding box center [386, 420] width 9 height 9
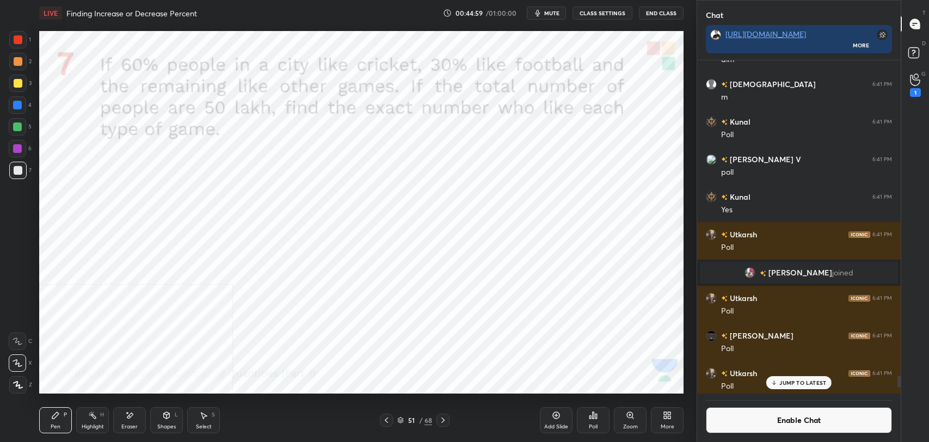
click at [443, 420] on icon at bounding box center [443, 420] width 9 height 9
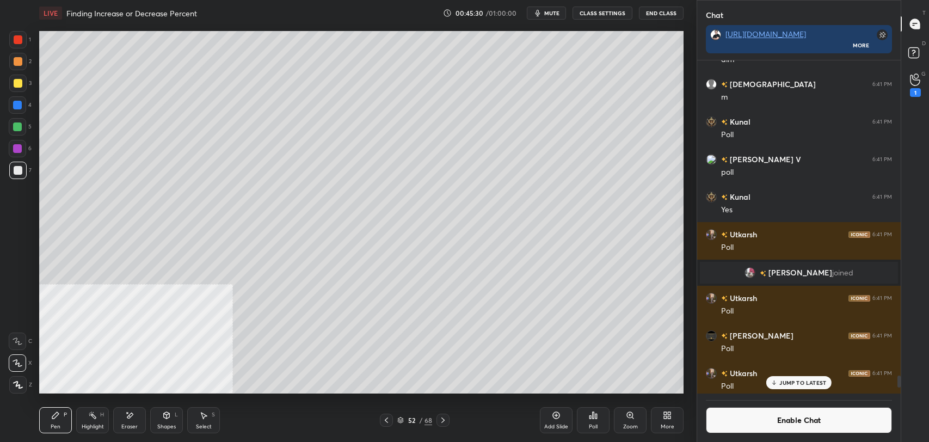
click at [554, 417] on icon at bounding box center [556, 415] width 7 height 7
click at [386, 419] on icon at bounding box center [386, 419] width 3 height 5
click at [387, 421] on icon at bounding box center [386, 419] width 3 height 5
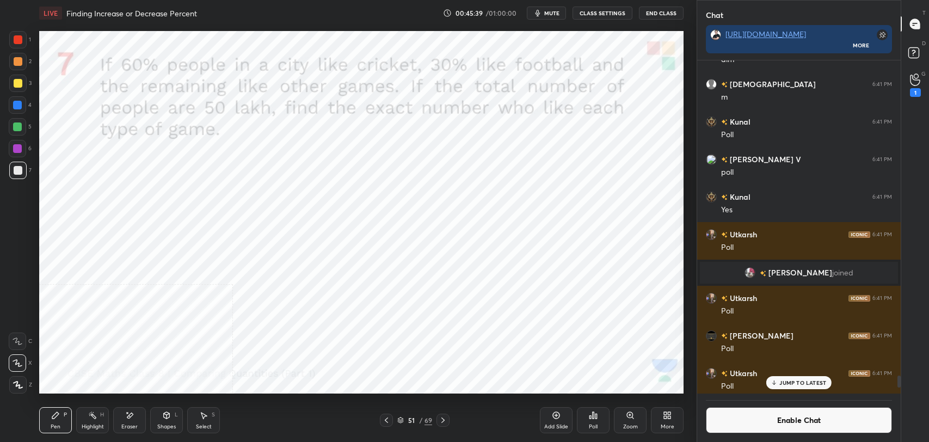
click at [446, 422] on icon at bounding box center [443, 420] width 9 height 9
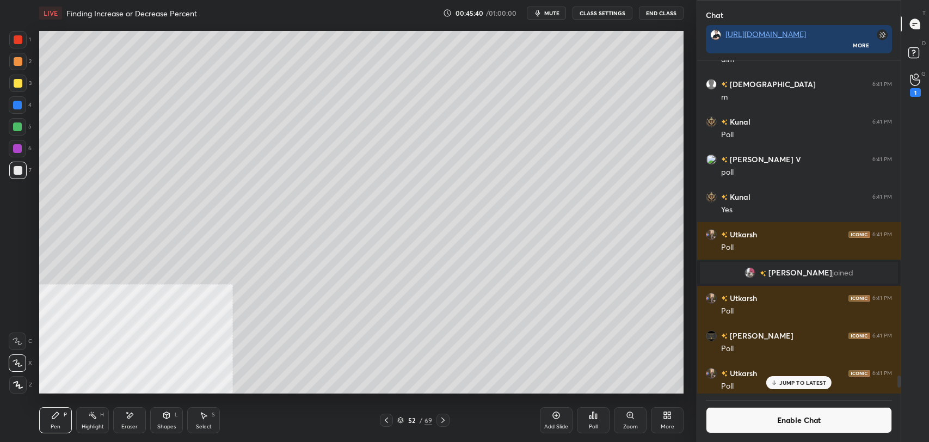
click at [445, 423] on icon at bounding box center [443, 420] width 9 height 9
click at [748, 411] on button "Enable Chat" at bounding box center [799, 420] width 186 height 26
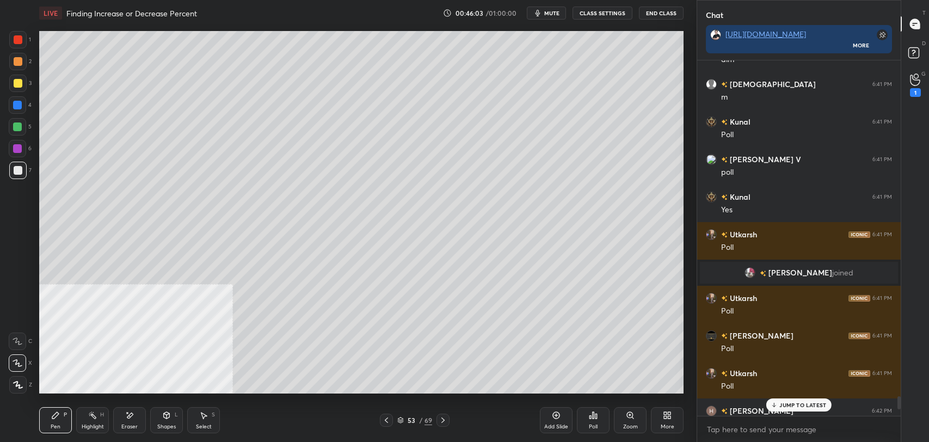
scroll to position [353, 200]
click at [788, 406] on p "JUMP TO LATEST" at bounding box center [802, 405] width 47 height 7
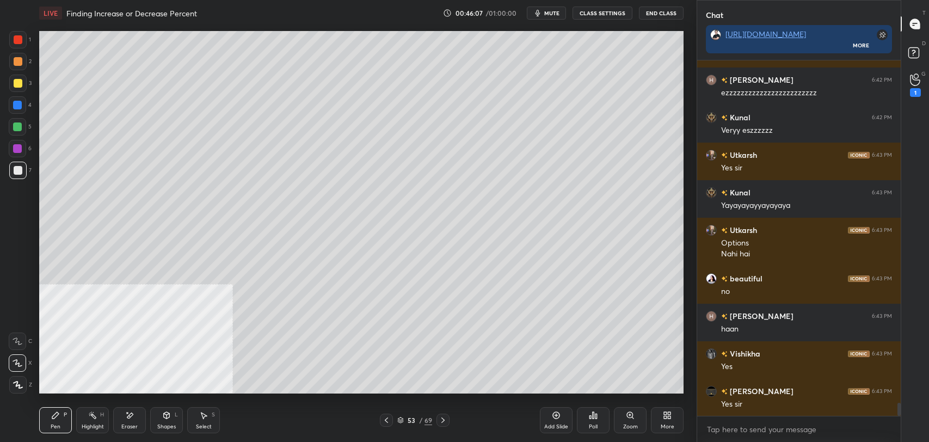
click at [385, 422] on icon at bounding box center [386, 420] width 9 height 9
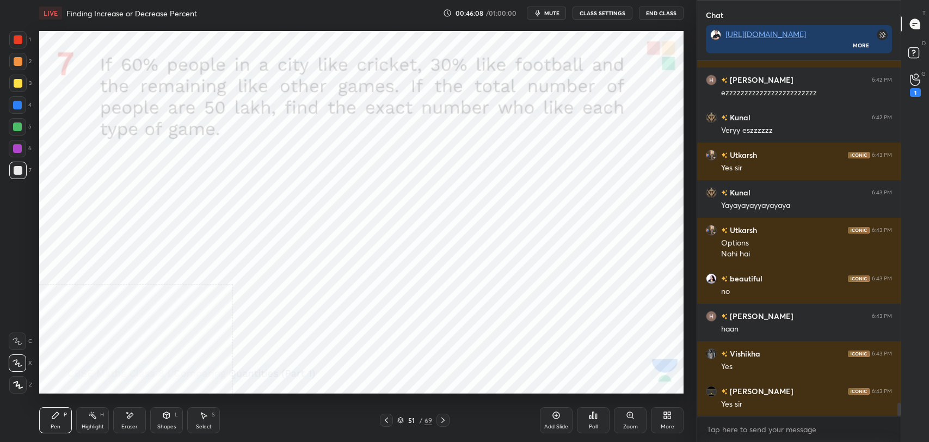
scroll to position [9484, 0]
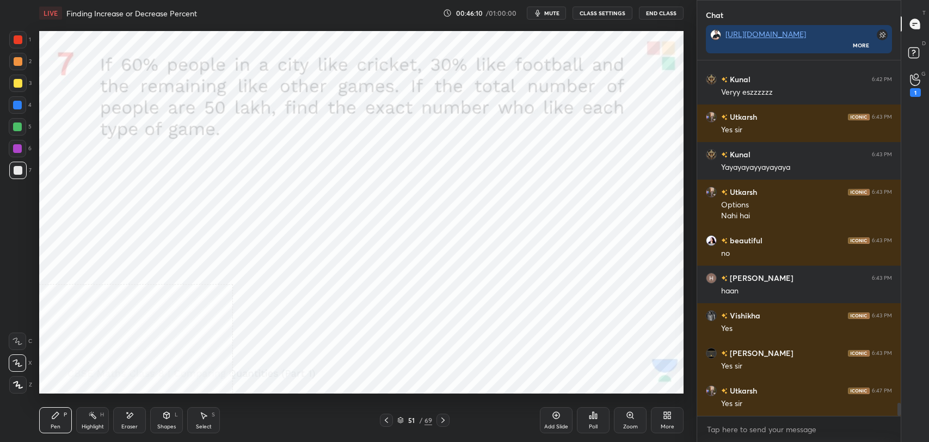
click at [445, 422] on icon at bounding box center [443, 420] width 9 height 9
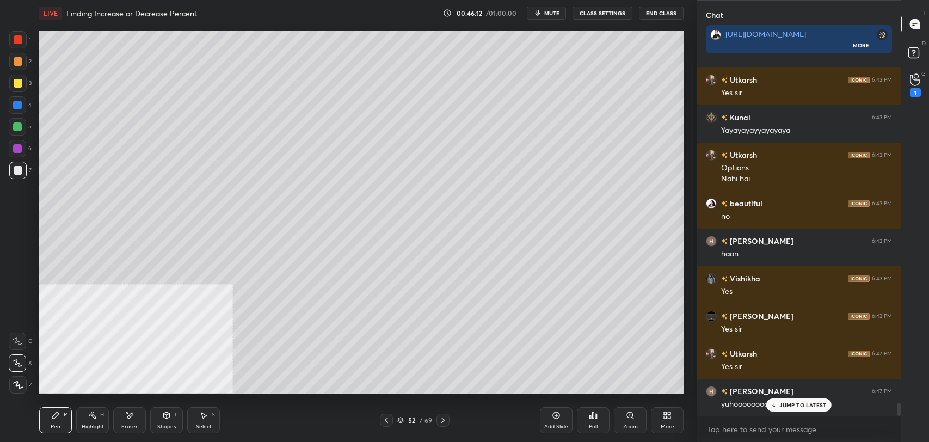
scroll to position [9558, 0]
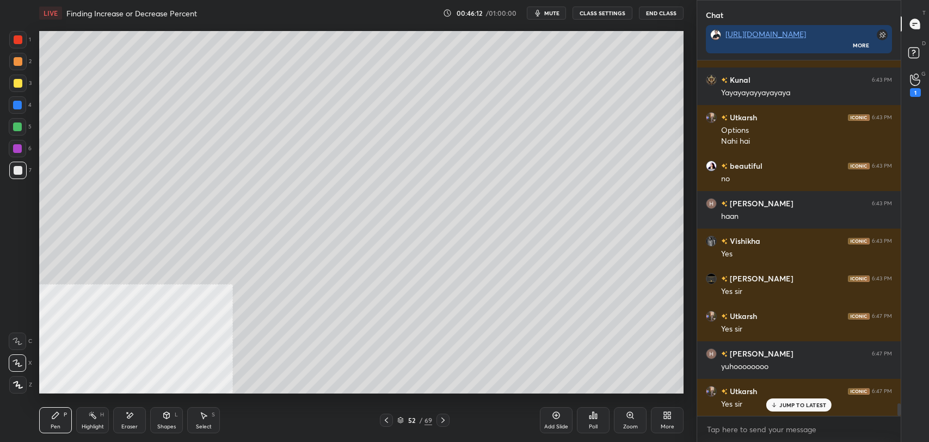
click at [445, 422] on icon at bounding box center [443, 420] width 9 height 9
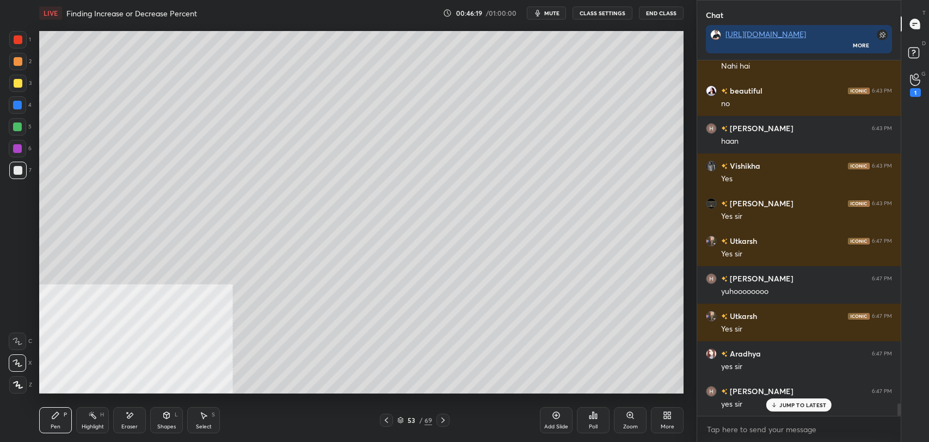
scroll to position [9671, 0]
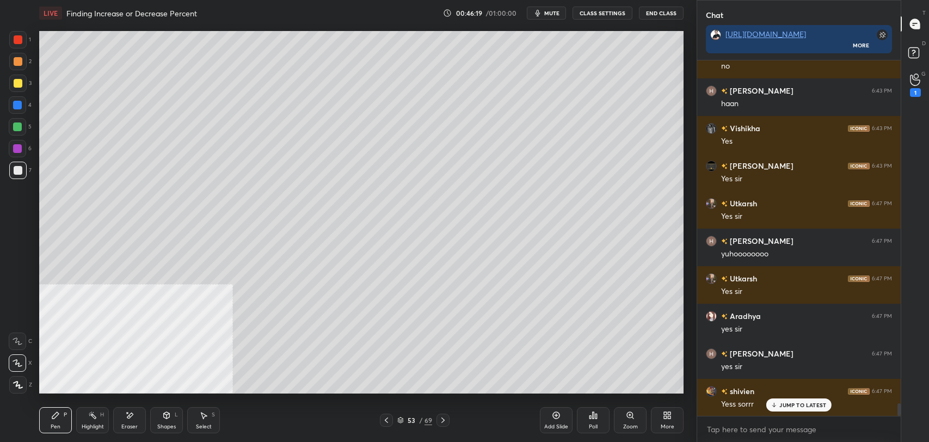
click at [445, 422] on icon at bounding box center [443, 420] width 9 height 9
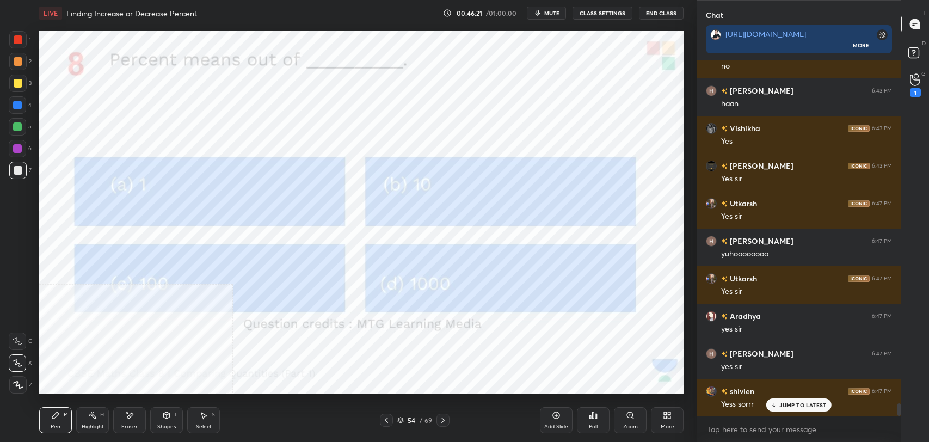
scroll to position [9708, 0]
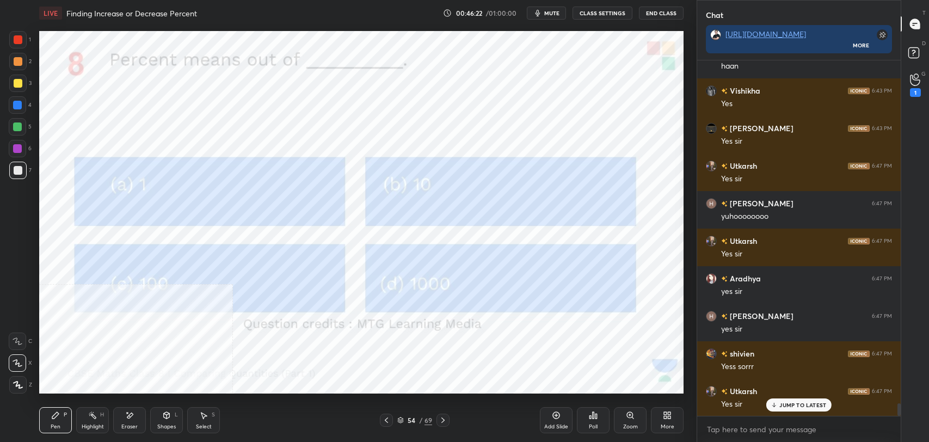
click at [664, 413] on icon at bounding box center [665, 413] width 3 height 3
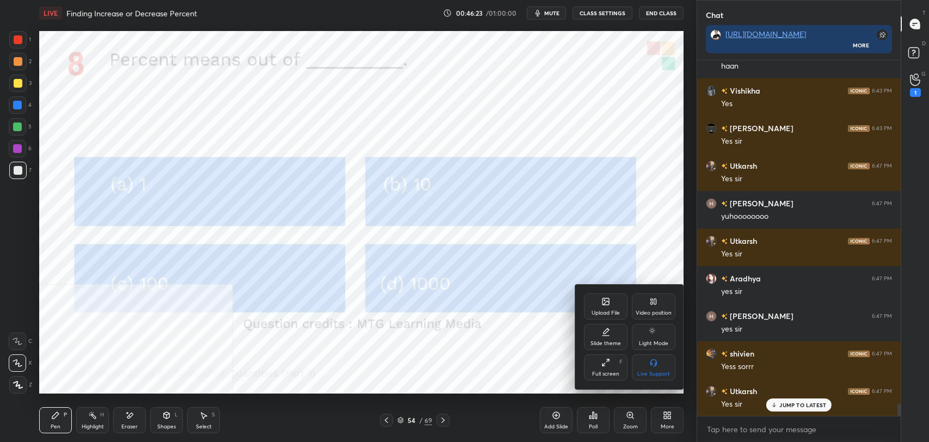
click at [656, 303] on icon at bounding box center [653, 301] width 9 height 9
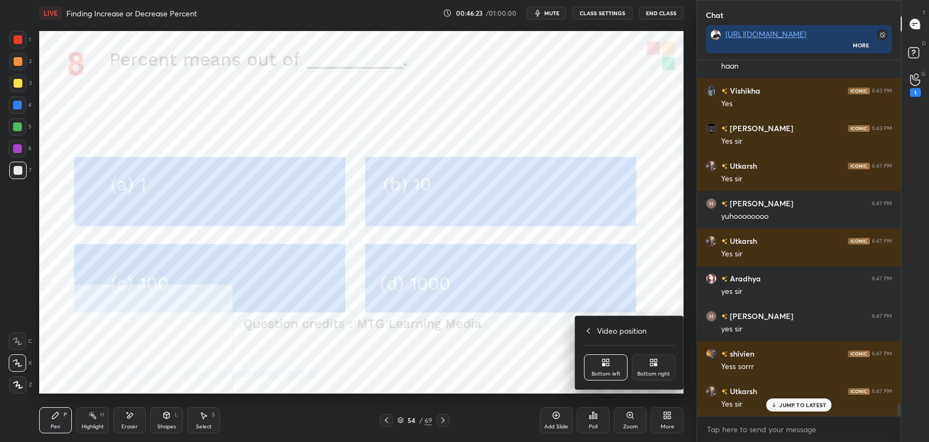
click at [656, 363] on icon at bounding box center [655, 364] width 3 height 3
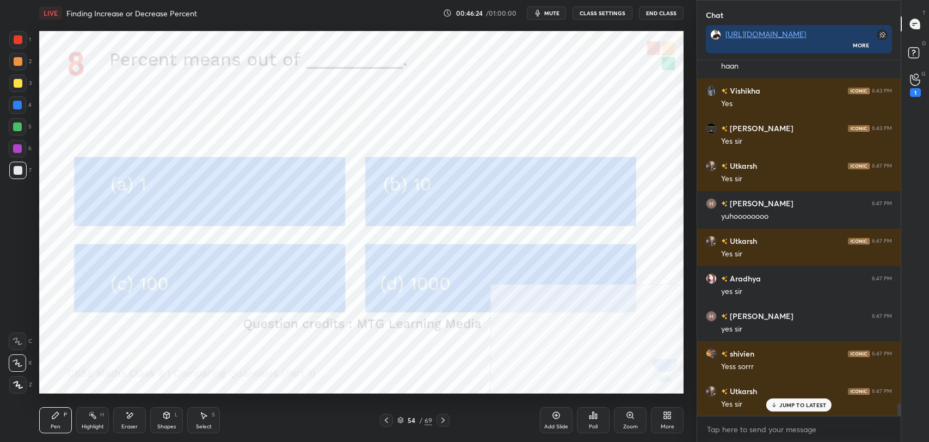
scroll to position [9746, 0]
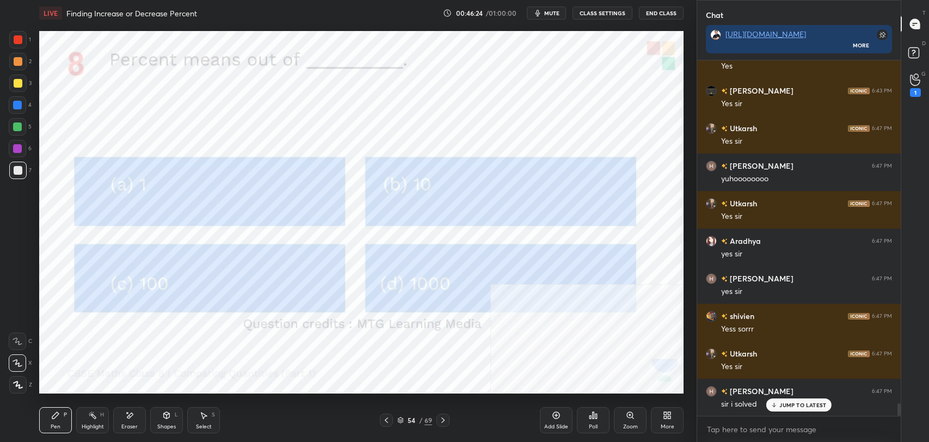
click at [807, 403] on p "JUMP TO LATEST" at bounding box center [802, 405] width 47 height 7
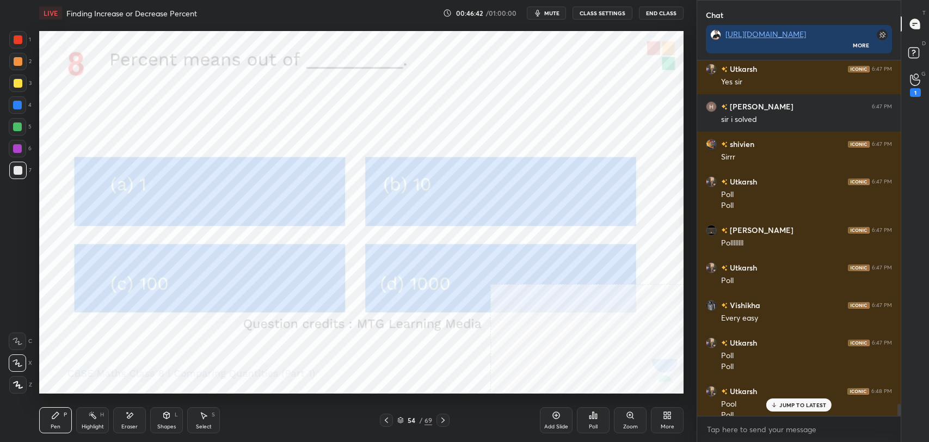
scroll to position [10042, 0]
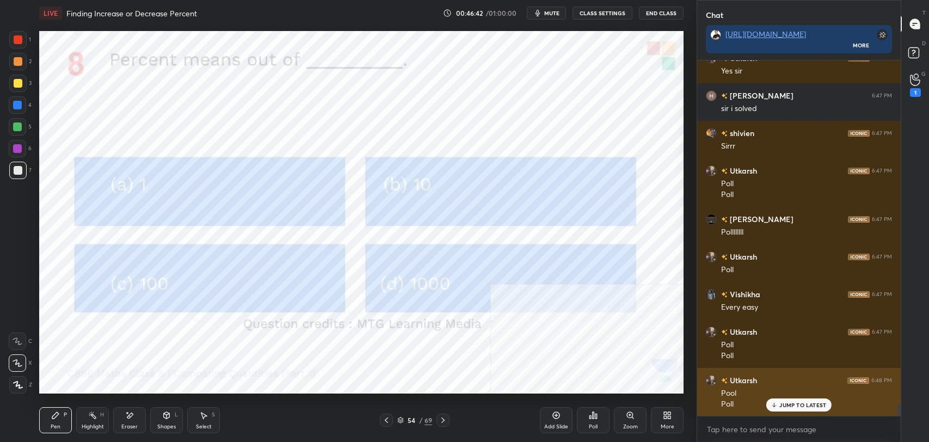
drag, startPoint x: 811, startPoint y: 406, endPoint x: 775, endPoint y: 408, distance: 36.0
click at [810, 406] on p "JUMP TO LATEST" at bounding box center [802, 405] width 47 height 7
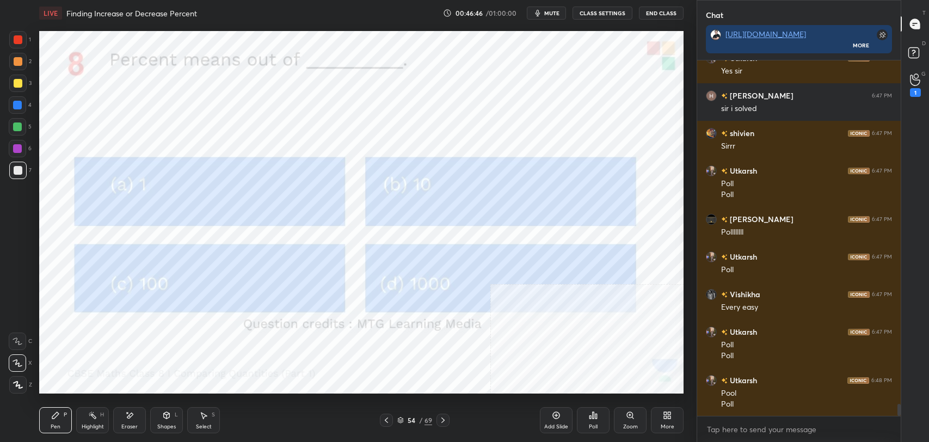
scroll to position [10080, 0]
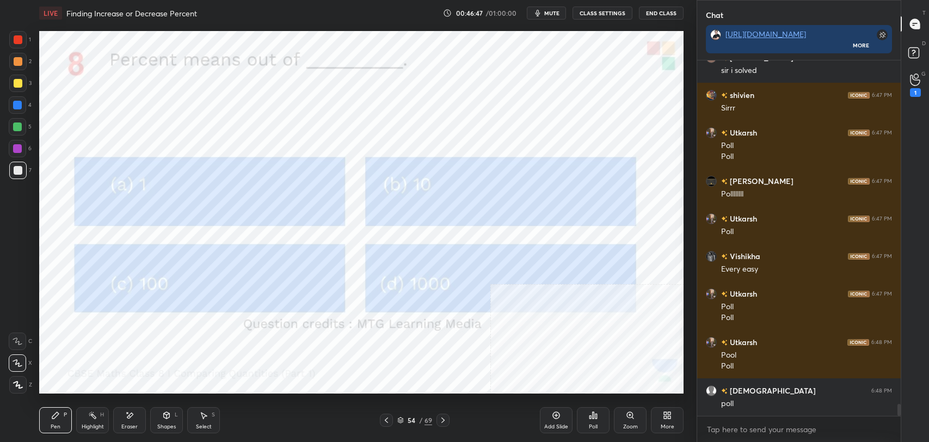
click at [595, 426] on div "Poll" at bounding box center [593, 426] width 9 height 5
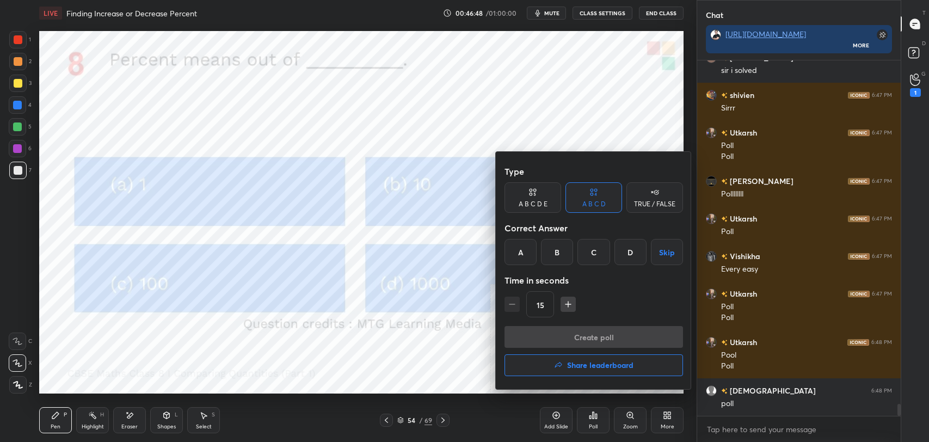
click at [580, 249] on div "C" at bounding box center [593, 252] width 32 height 26
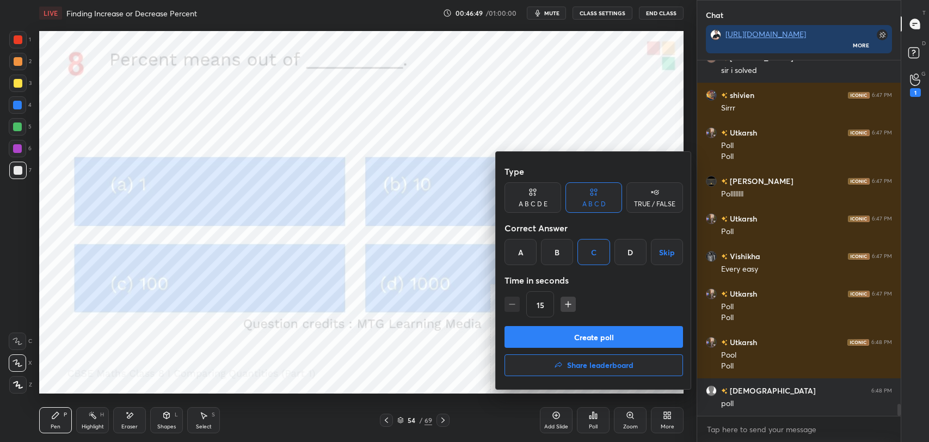
click at [581, 336] on button "Create poll" at bounding box center [594, 337] width 179 height 22
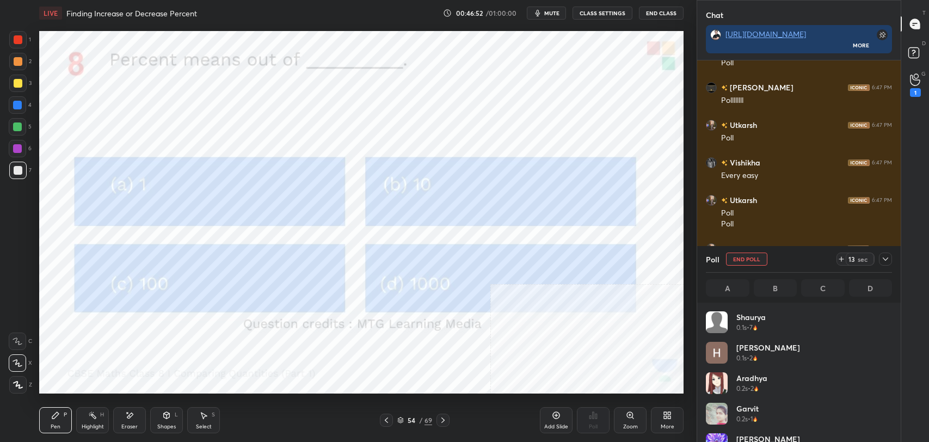
scroll to position [3, 3]
click at [163, 421] on div "Shapes L" at bounding box center [166, 420] width 33 height 26
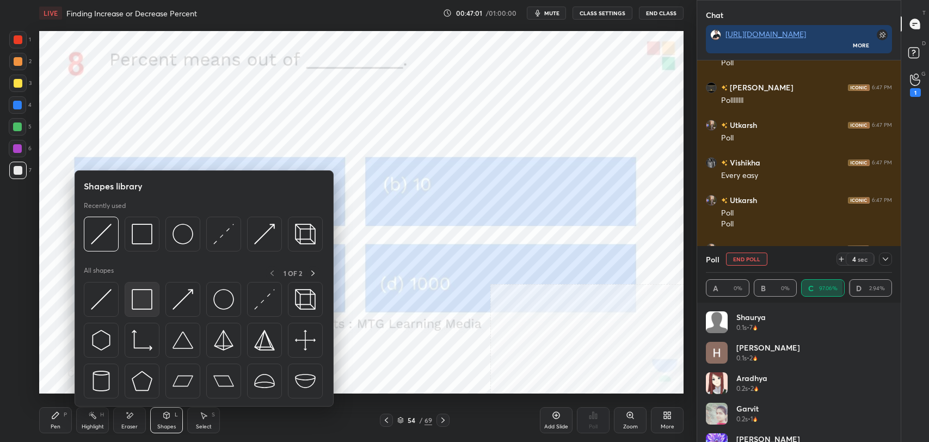
click at [139, 299] on img at bounding box center [142, 299] width 21 height 21
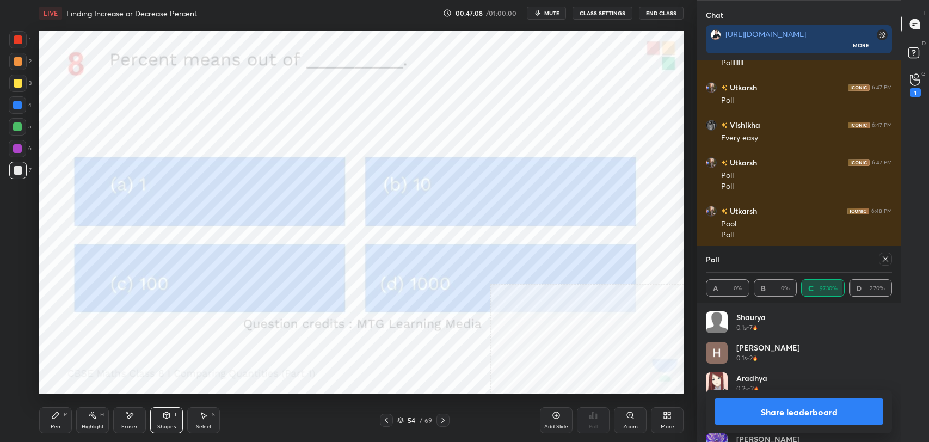
click at [779, 412] on button "Share leaderboard" at bounding box center [799, 411] width 169 height 26
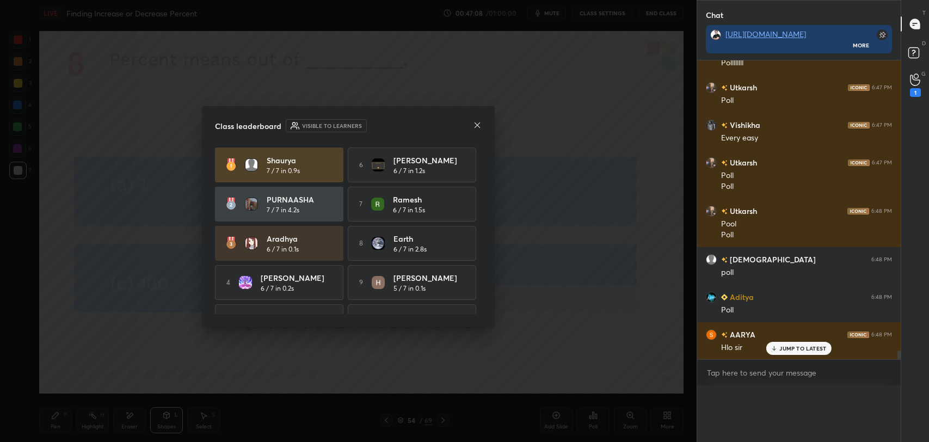
scroll to position [0, 0]
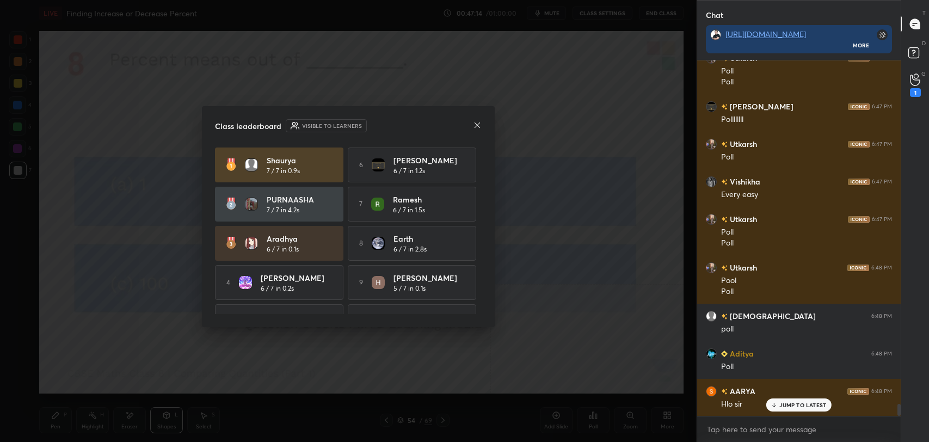
click at [479, 124] on icon at bounding box center [477, 125] width 9 height 9
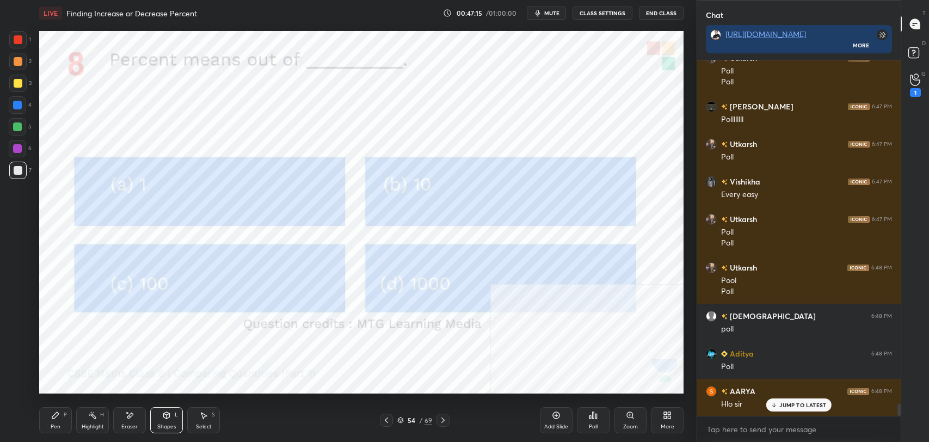
click at [441, 423] on icon at bounding box center [443, 420] width 9 height 9
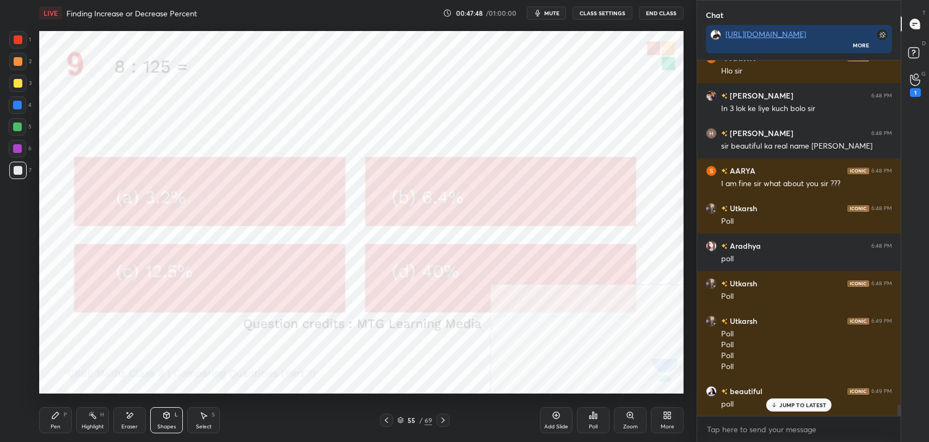
click at [791, 402] on p "JUMP TO LATEST" at bounding box center [802, 405] width 47 height 7
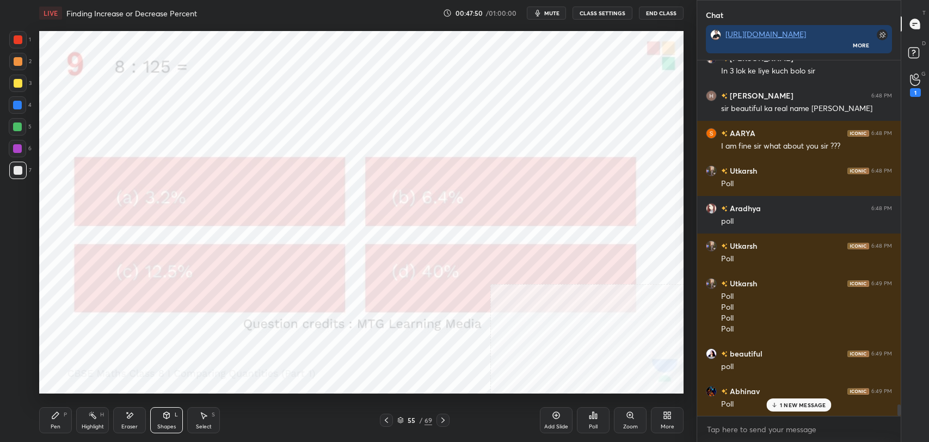
scroll to position [10563, 0]
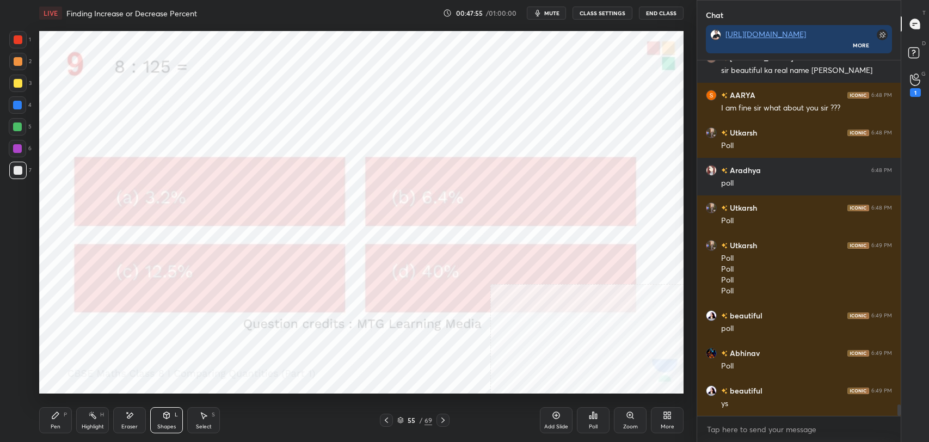
click at [597, 417] on icon at bounding box center [593, 415] width 9 height 9
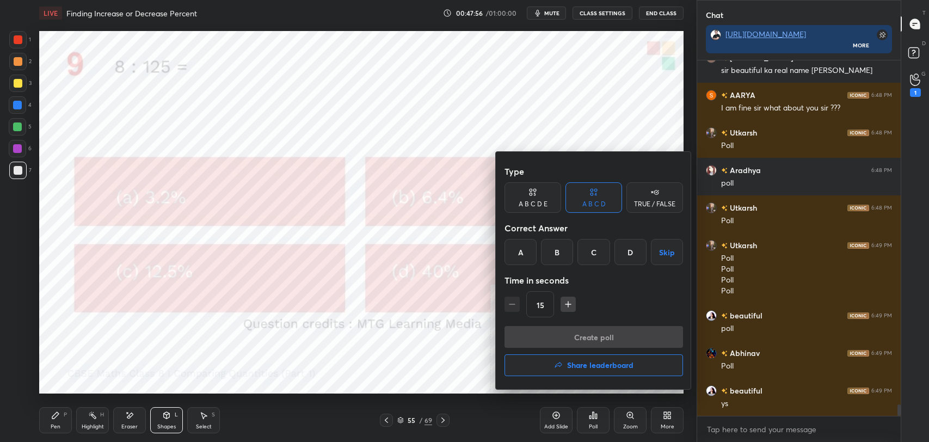
click at [543, 244] on div "B" at bounding box center [557, 252] width 32 height 26
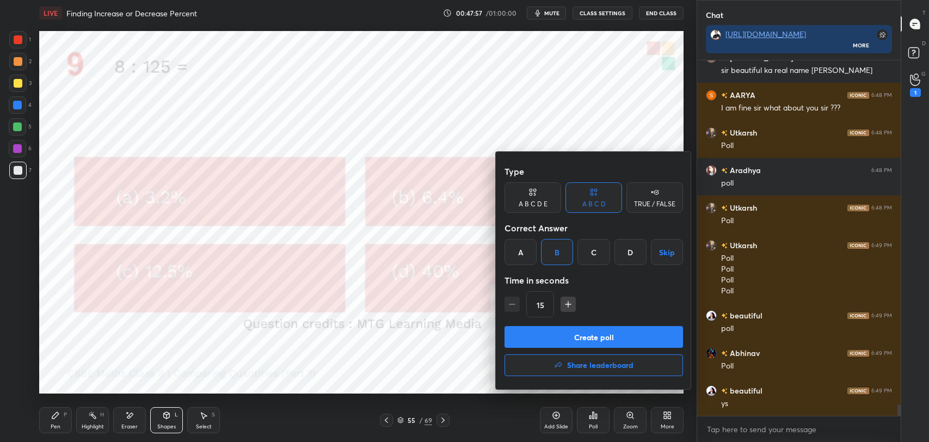
click at [575, 334] on button "Create poll" at bounding box center [594, 337] width 179 height 22
type textarea "x"
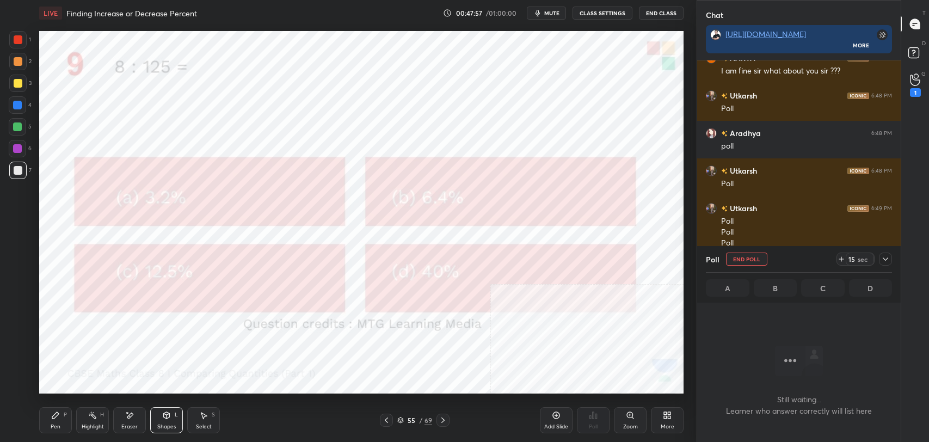
scroll to position [299, 200]
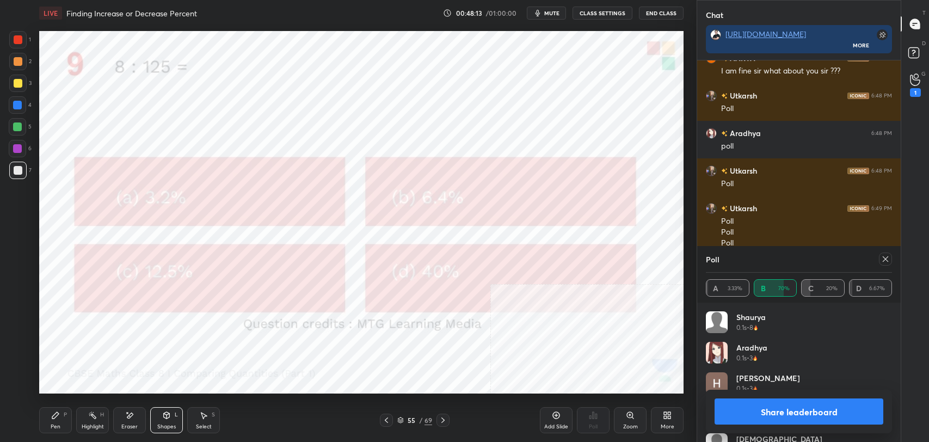
click at [603, 16] on button "CLASS SETTINGS" at bounding box center [603, 13] width 60 height 13
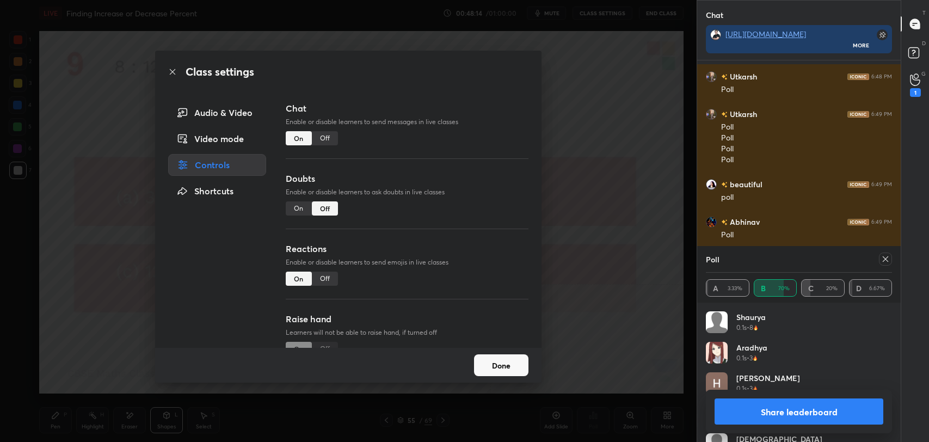
click at [327, 137] on div "Off" at bounding box center [325, 138] width 26 height 14
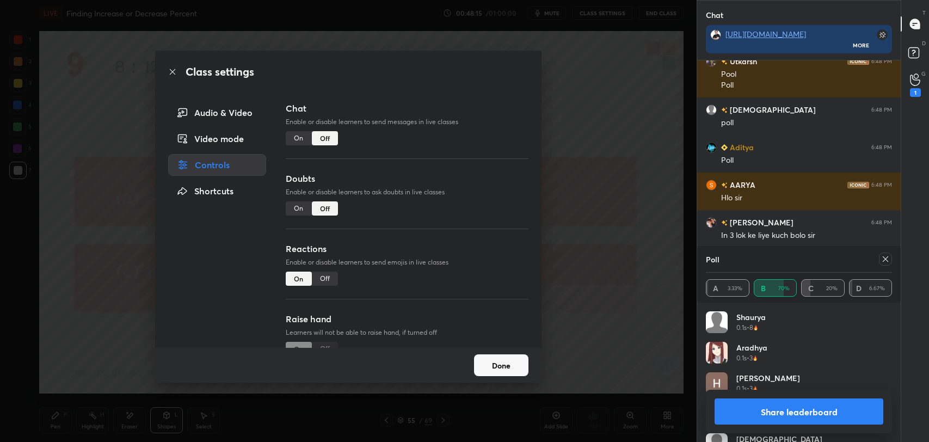
click at [171, 72] on icon at bounding box center [172, 71] width 5 height 5
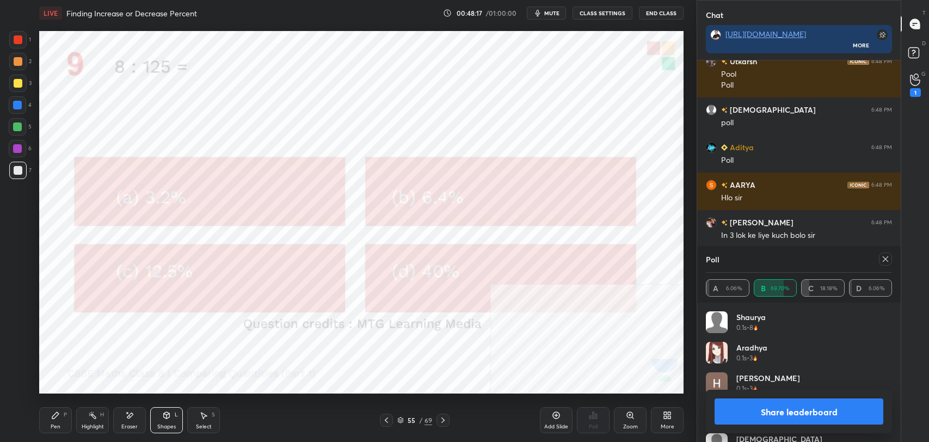
drag, startPoint x: 767, startPoint y: 410, endPoint x: 747, endPoint y: 402, distance: 22.0
click at [766, 410] on button "Share leaderboard" at bounding box center [799, 411] width 169 height 26
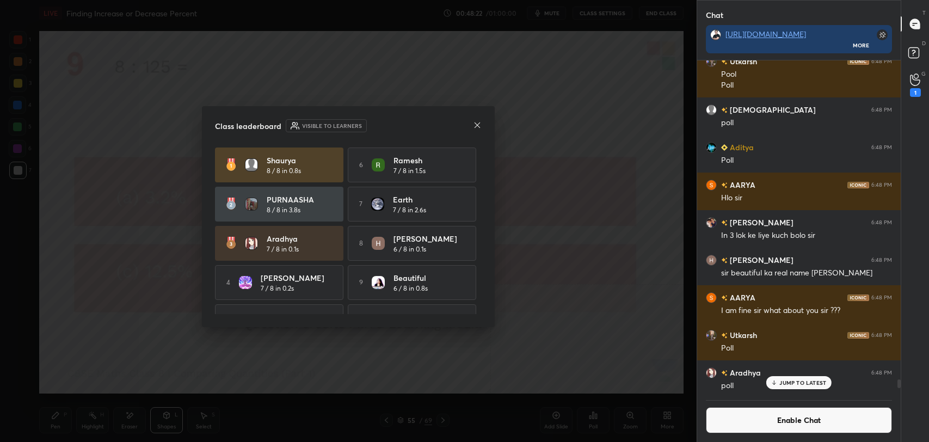
click at [477, 123] on icon at bounding box center [477, 125] width 9 height 9
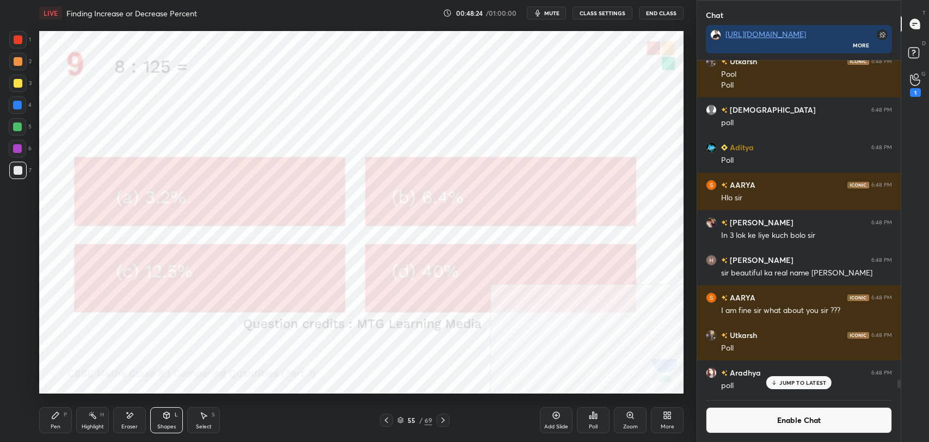
click at [14, 40] on div at bounding box center [18, 39] width 9 height 9
click at [54, 424] on div "Pen" at bounding box center [56, 426] width 10 height 5
click at [18, 175] on div at bounding box center [17, 170] width 17 height 17
click at [556, 417] on icon at bounding box center [556, 415] width 9 height 9
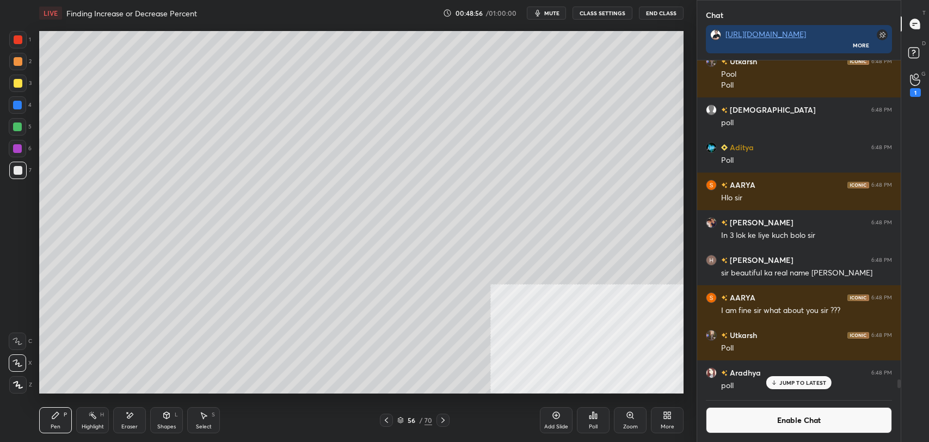
click at [389, 423] on icon at bounding box center [386, 420] width 9 height 9
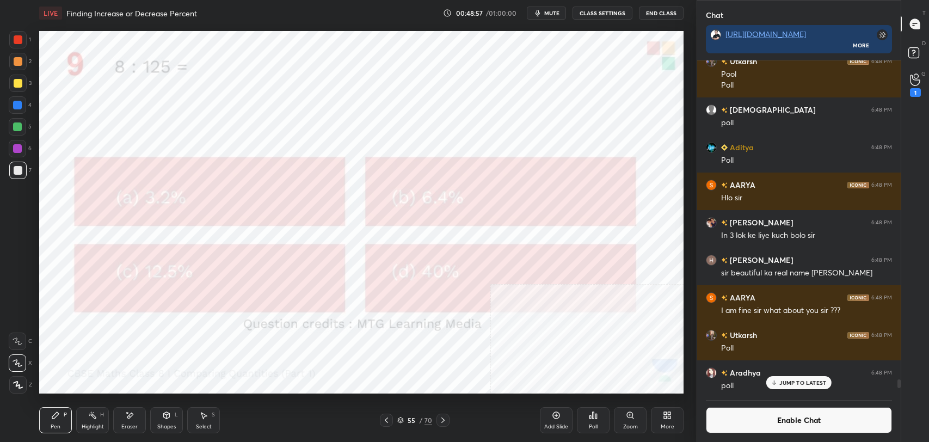
click at [450, 421] on div "55 / 70" at bounding box center [415, 420] width 250 height 13
click at [445, 421] on icon at bounding box center [443, 420] width 9 height 9
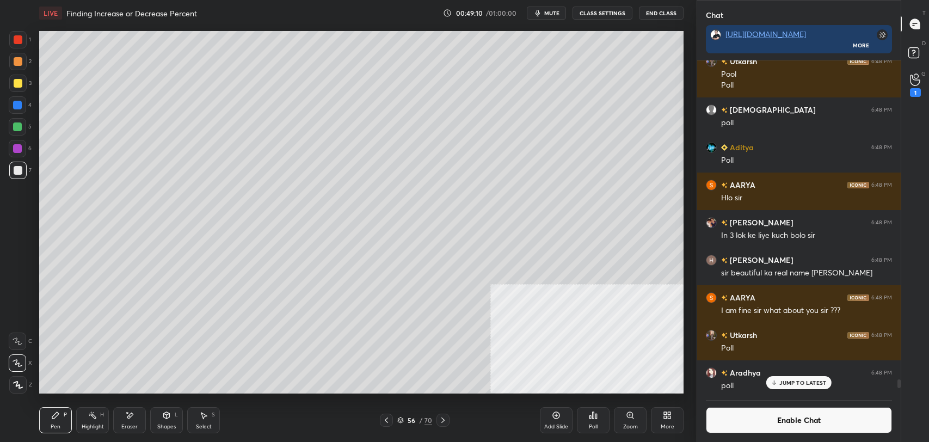
click at [779, 426] on button "Enable Chat" at bounding box center [799, 420] width 186 height 26
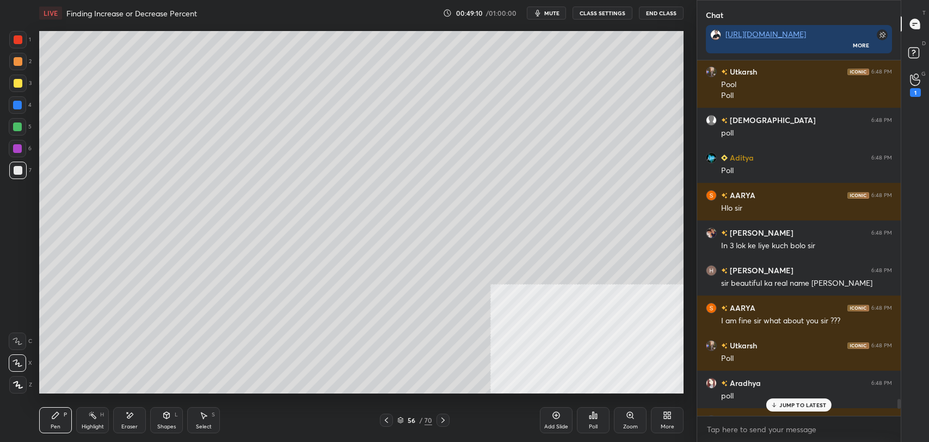
scroll to position [353, 200]
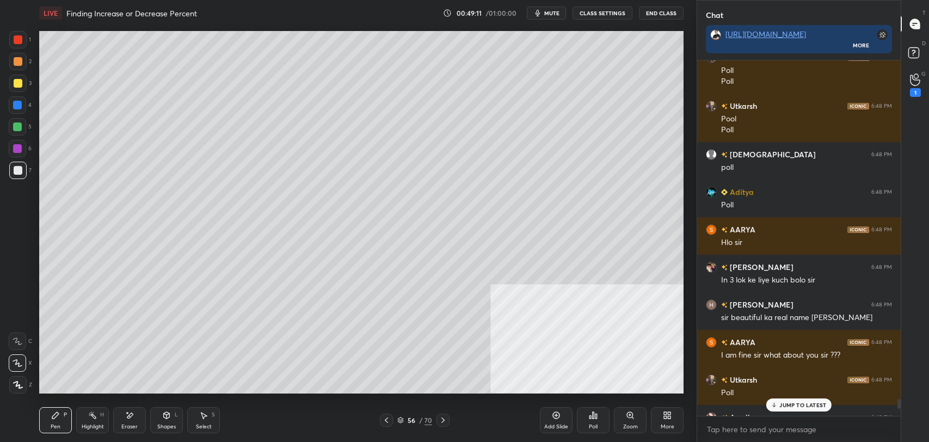
click at [798, 407] on p "JUMP TO LATEST" at bounding box center [802, 405] width 47 height 7
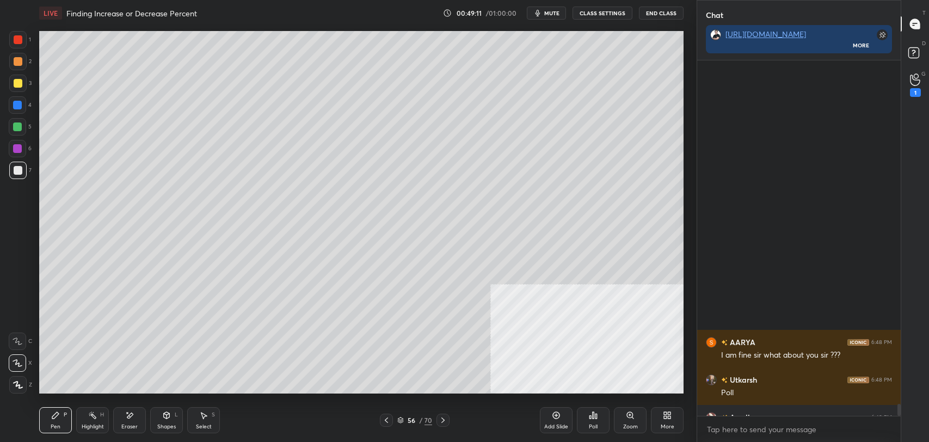
scroll to position [10276, 0]
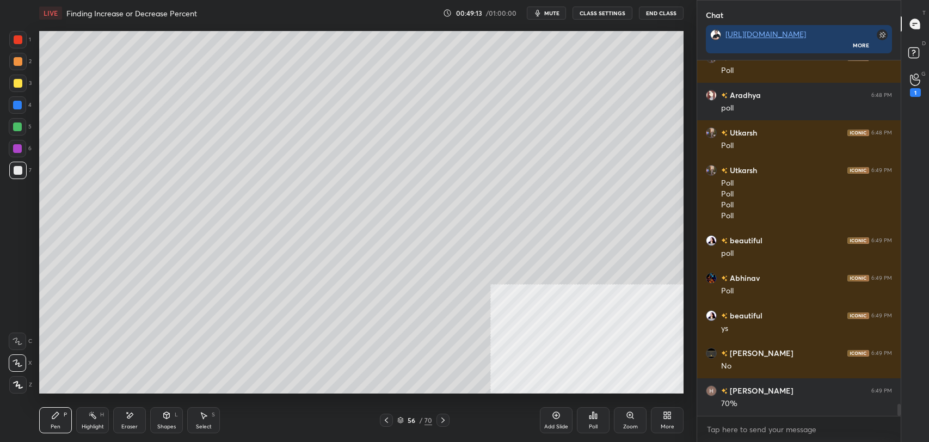
click at [388, 418] on icon at bounding box center [386, 420] width 9 height 9
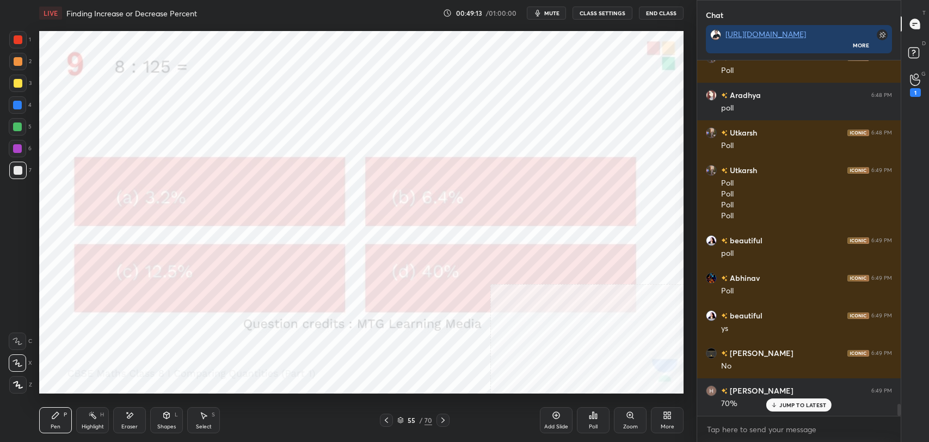
scroll to position [10313, 0]
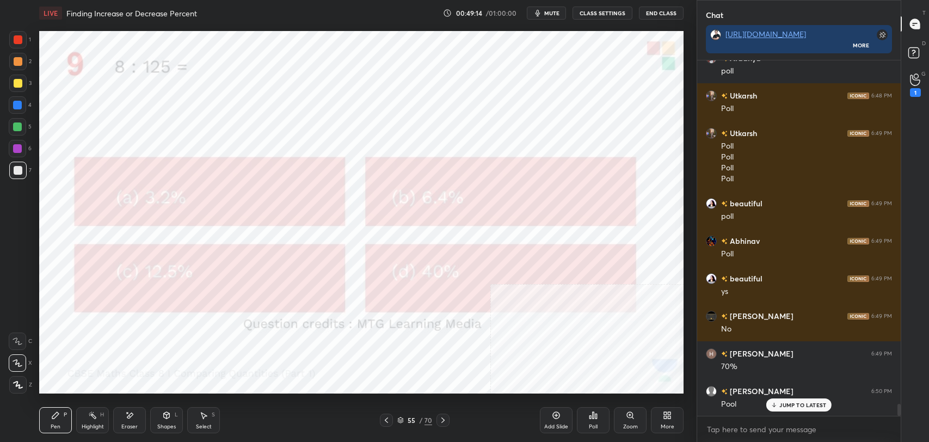
click at [168, 414] on icon at bounding box center [167, 415] width 6 height 2
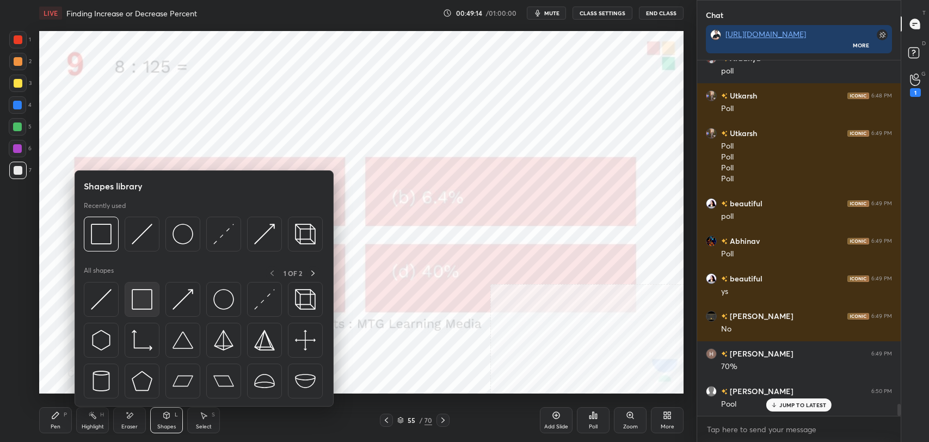
click at [145, 297] on img at bounding box center [142, 299] width 21 height 21
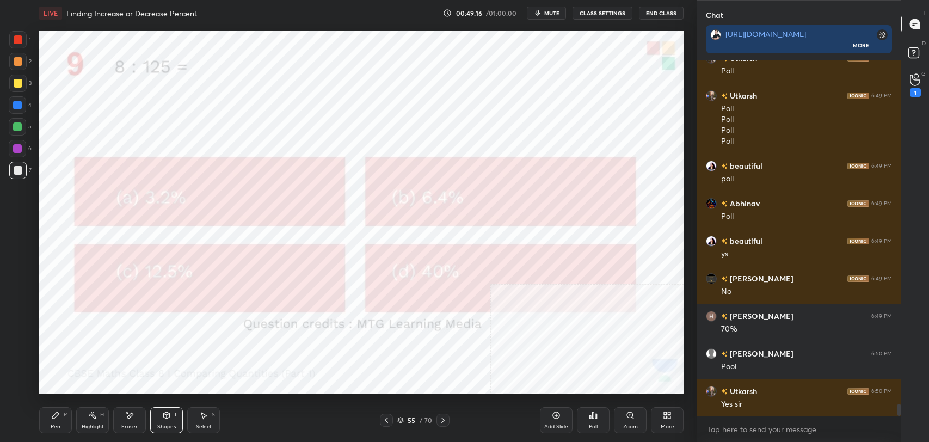
scroll to position [10389, 0]
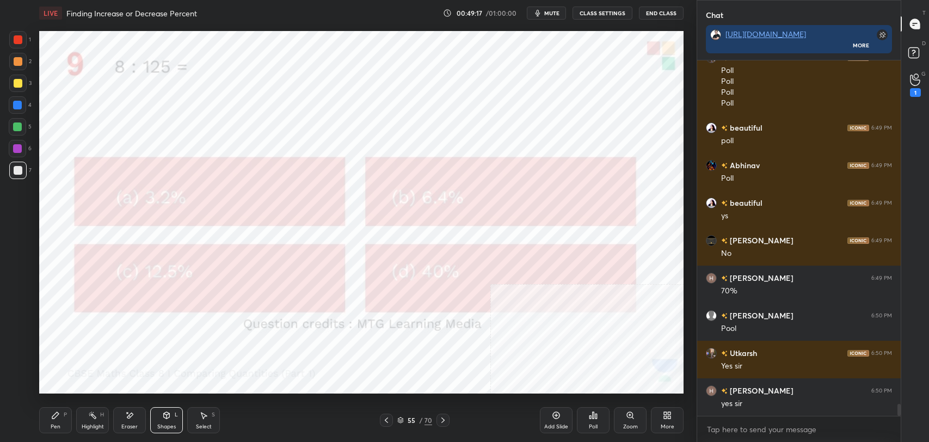
click at [446, 418] on icon at bounding box center [443, 420] width 9 height 9
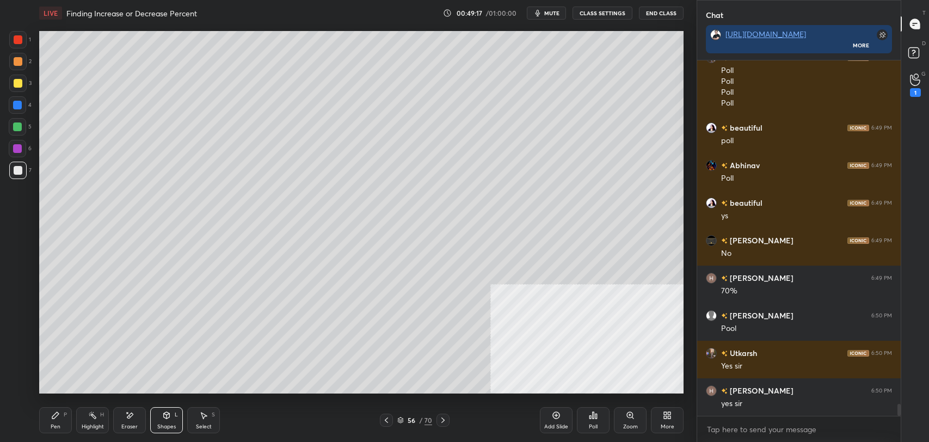
click at [444, 419] on icon at bounding box center [443, 420] width 9 height 9
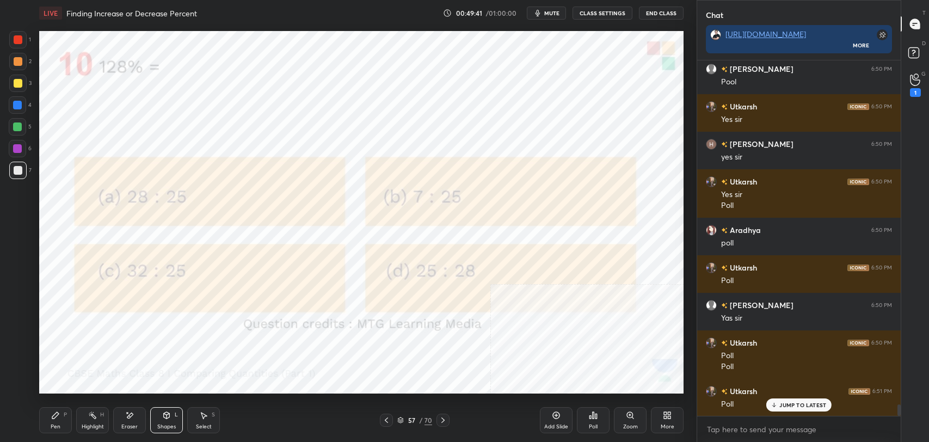
scroll to position [10673, 0]
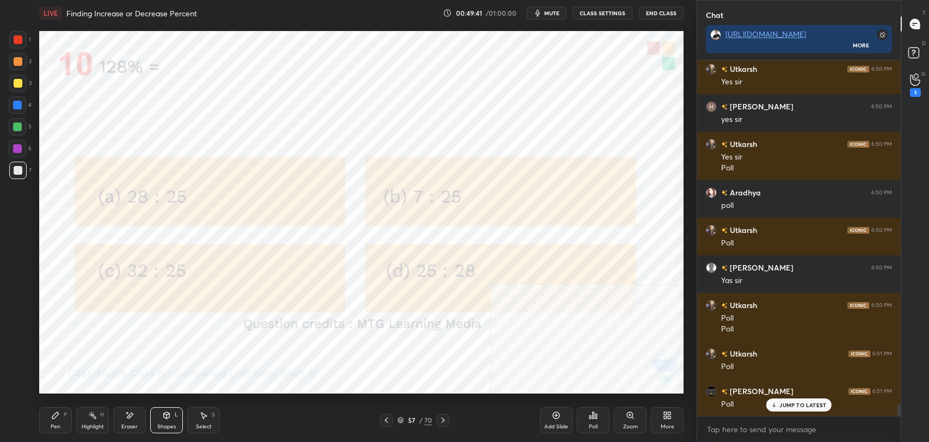
click at [793, 405] on p "JUMP TO LATEST" at bounding box center [802, 405] width 47 height 7
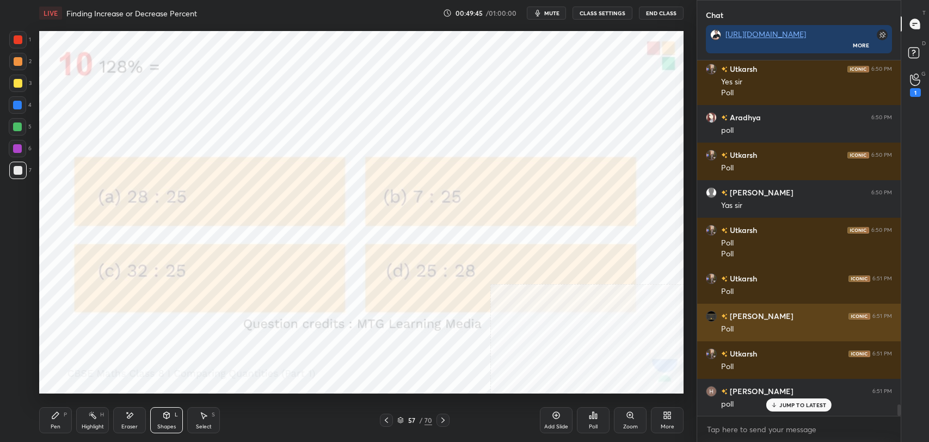
scroll to position [10786, 0]
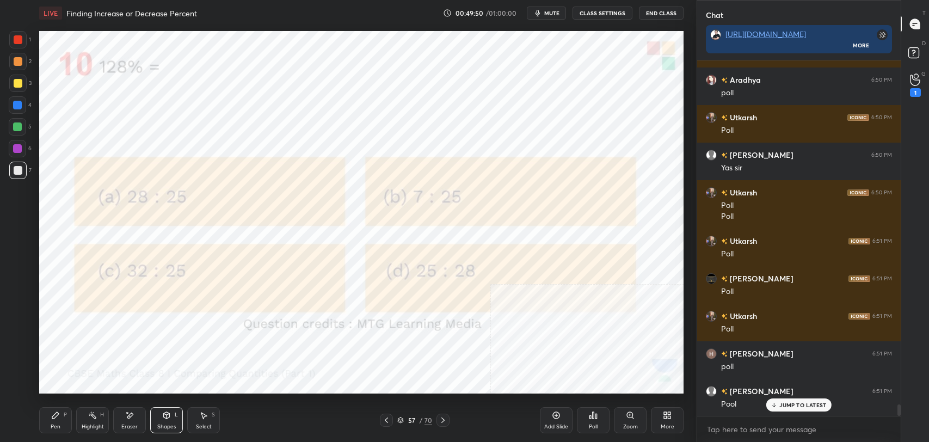
click at [590, 417] on icon at bounding box center [590, 417] width 2 height 3
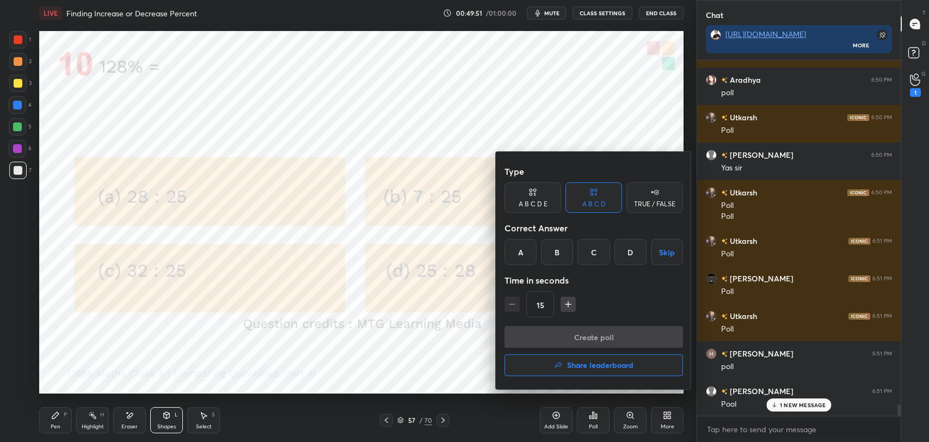
scroll to position [10823, 0]
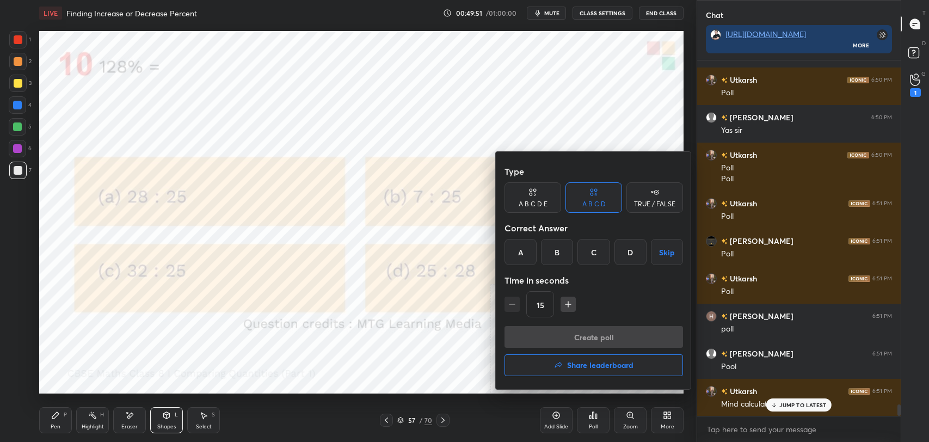
click at [585, 255] on div "C" at bounding box center [593, 252] width 32 height 26
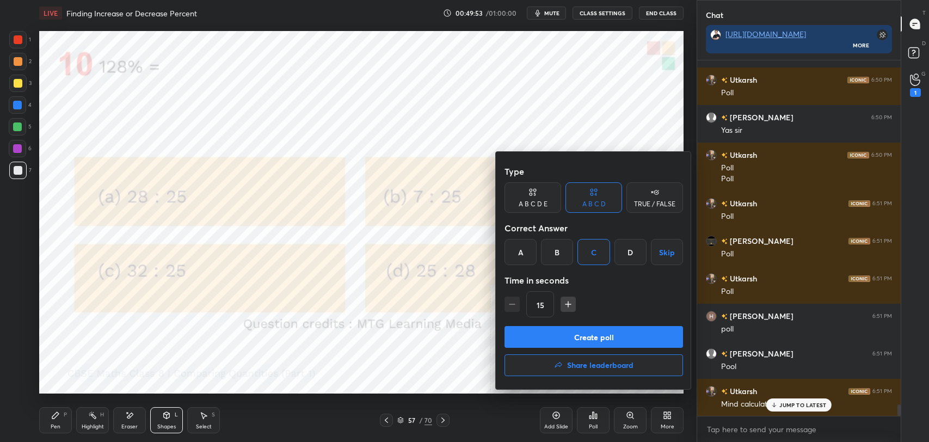
click at [581, 337] on button "Create poll" at bounding box center [594, 337] width 179 height 22
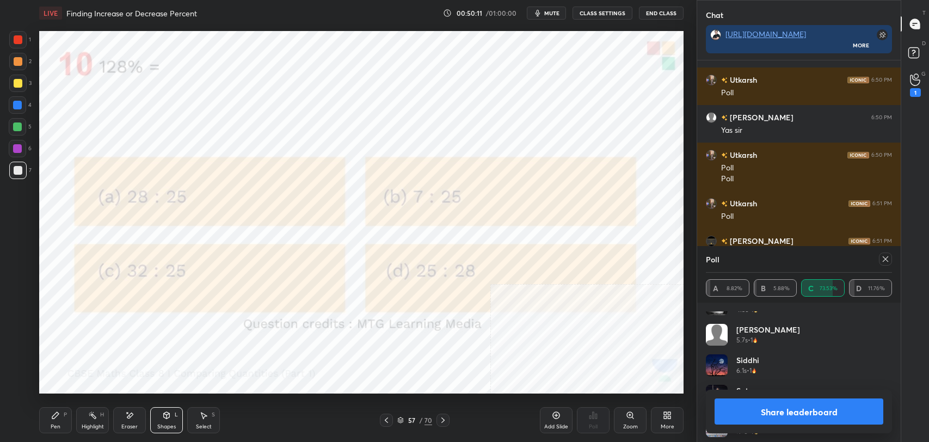
scroll to position [631, 0]
click at [780, 420] on button "Share leaderboard" at bounding box center [799, 411] width 169 height 26
type textarea "x"
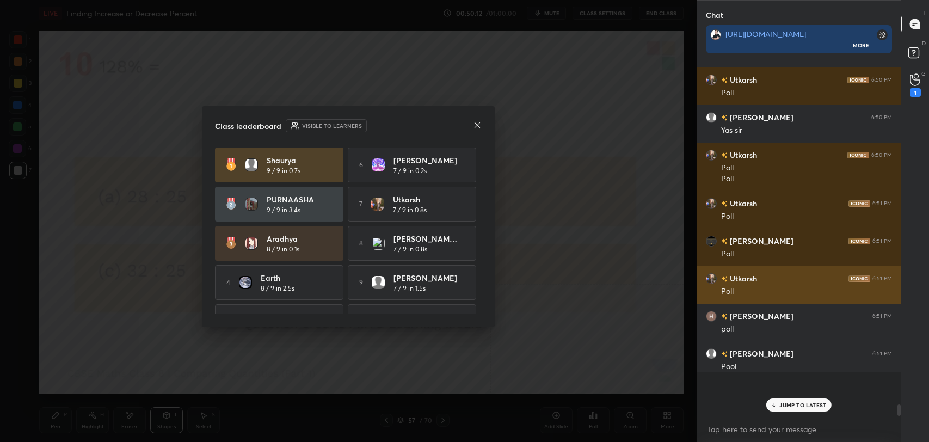
scroll to position [3, 3]
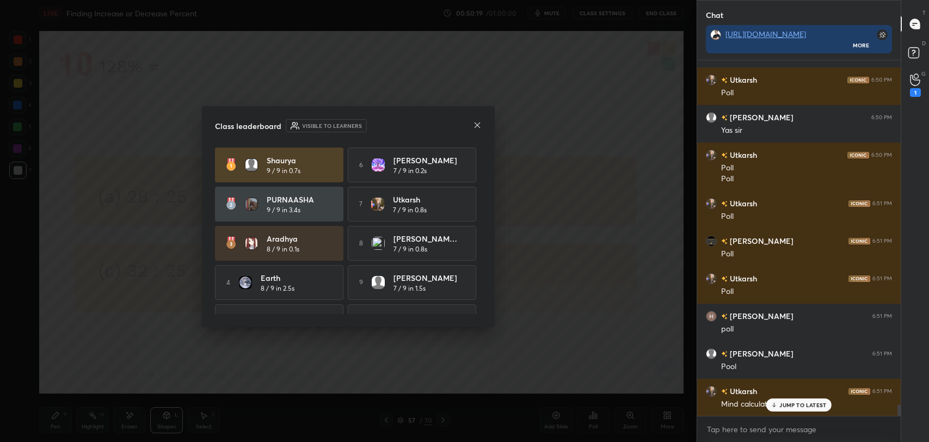
click at [481, 130] on div at bounding box center [477, 125] width 9 height 11
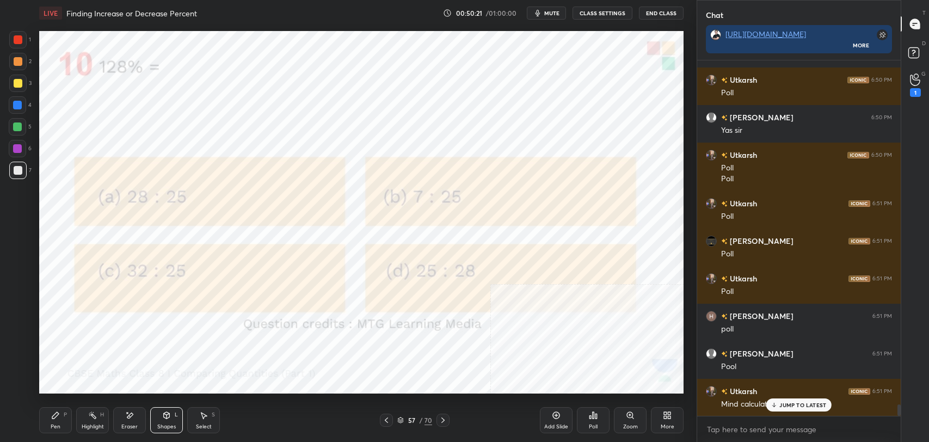
click at [801, 402] on p "JUMP TO LATEST" at bounding box center [802, 405] width 47 height 7
click at [606, 18] on button "CLASS SETTINGS" at bounding box center [603, 13] width 60 height 13
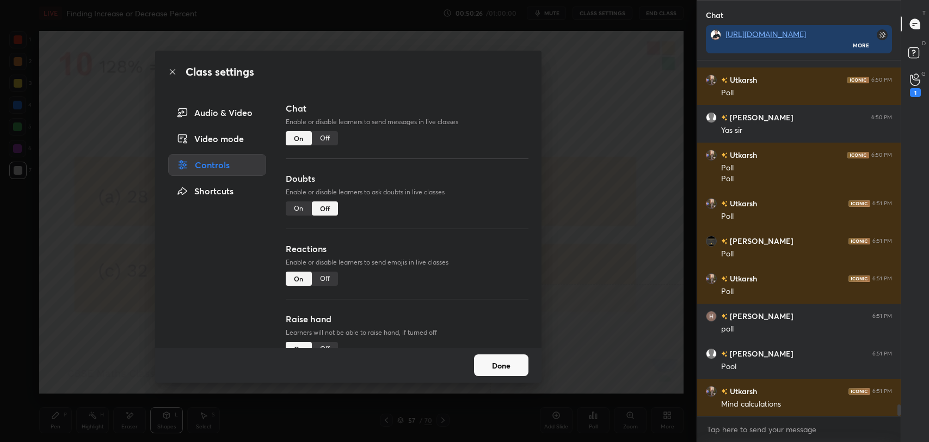
click at [327, 133] on div "Off" at bounding box center [325, 138] width 26 height 14
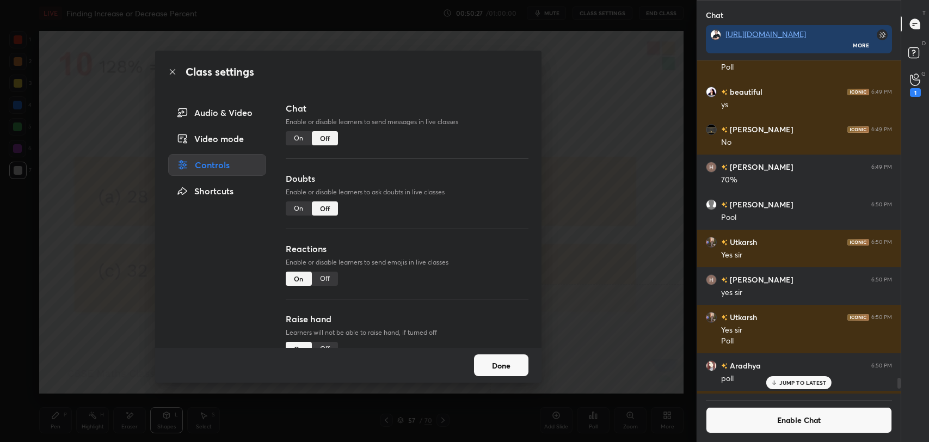
click at [169, 73] on icon at bounding box center [172, 71] width 9 height 9
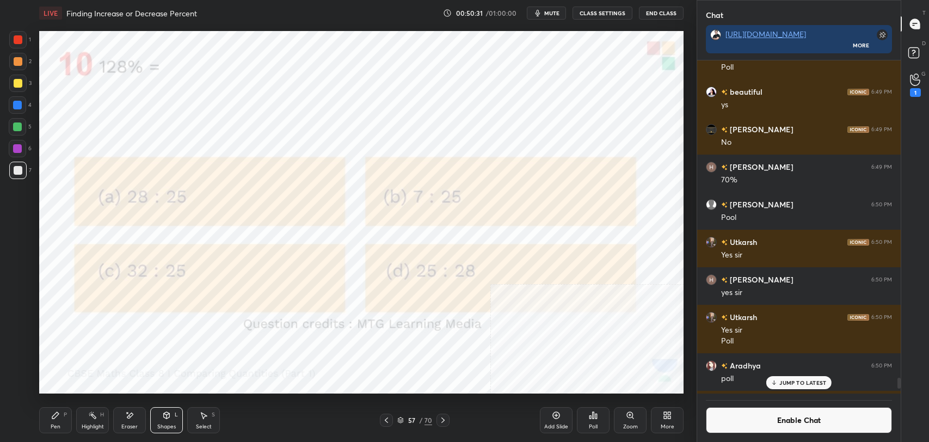
click at [553, 421] on div "Add Slide" at bounding box center [556, 420] width 33 height 26
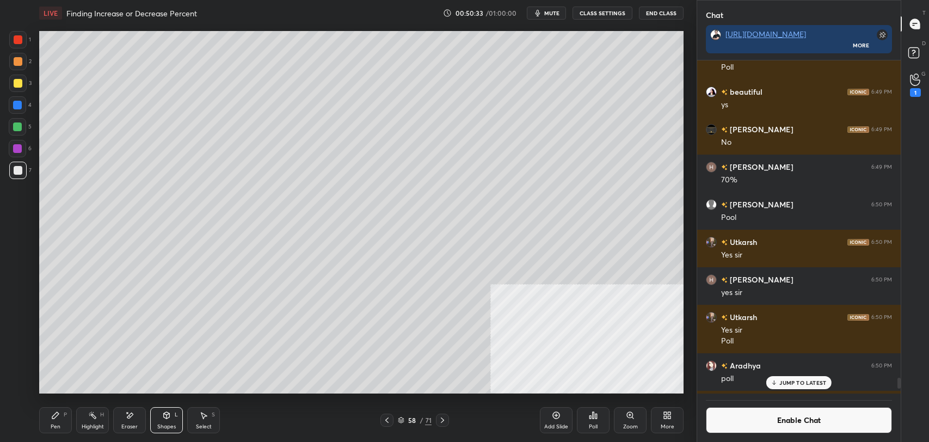
click at [12, 87] on div at bounding box center [17, 83] width 17 height 17
click at [386, 419] on icon at bounding box center [387, 420] width 9 height 9
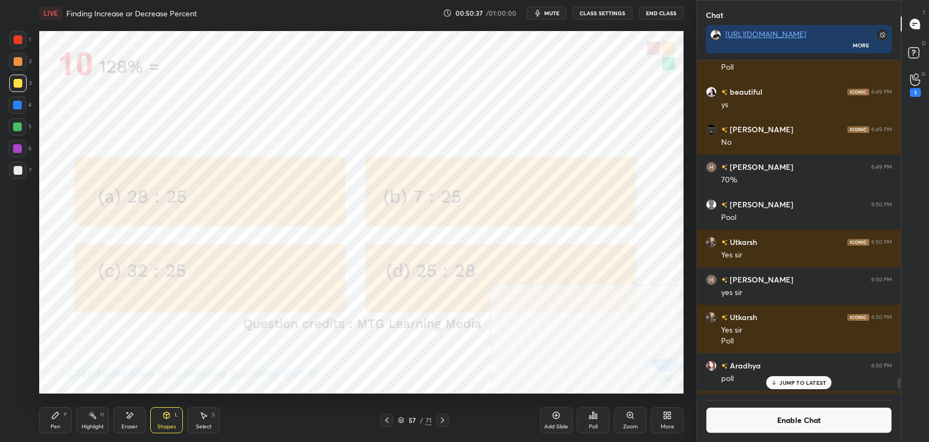
click at [444, 419] on icon at bounding box center [442, 420] width 9 height 9
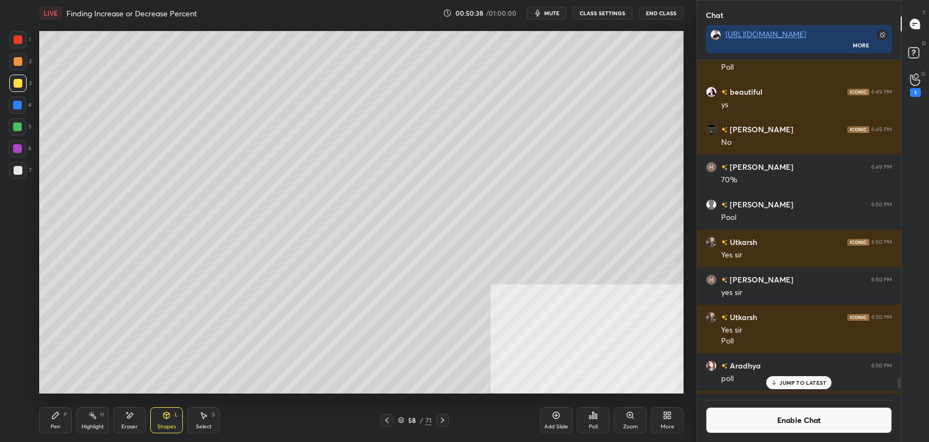
click at [52, 422] on div "Pen P" at bounding box center [55, 420] width 33 height 26
click at [16, 166] on div at bounding box center [18, 170] width 9 height 9
click at [752, 422] on button "Enable Chat" at bounding box center [799, 420] width 186 height 26
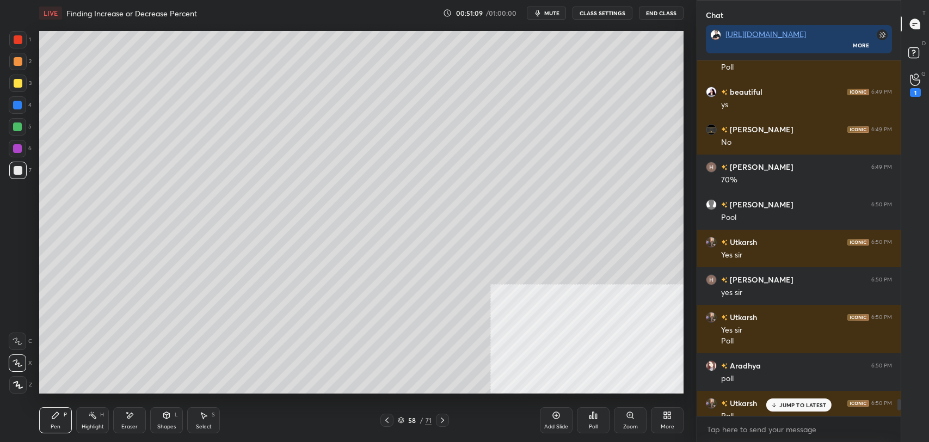
scroll to position [353, 200]
click at [388, 421] on icon at bounding box center [387, 420] width 9 height 9
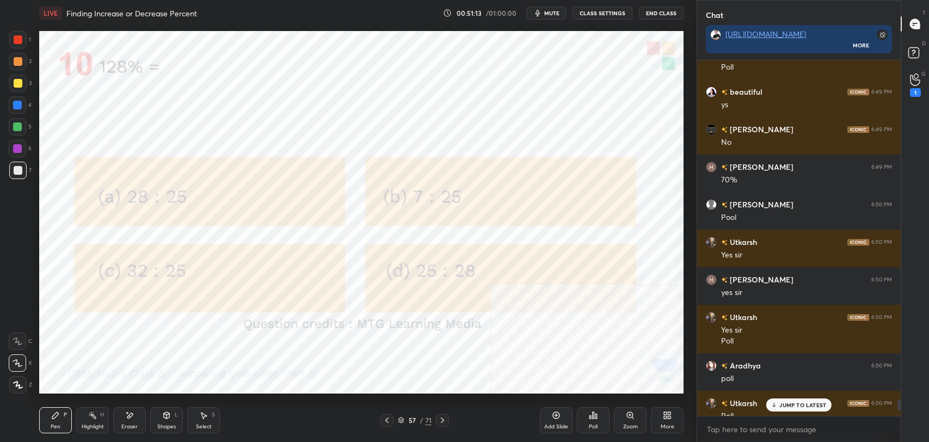
click at [169, 419] on div "Shapes L" at bounding box center [166, 420] width 33 height 26
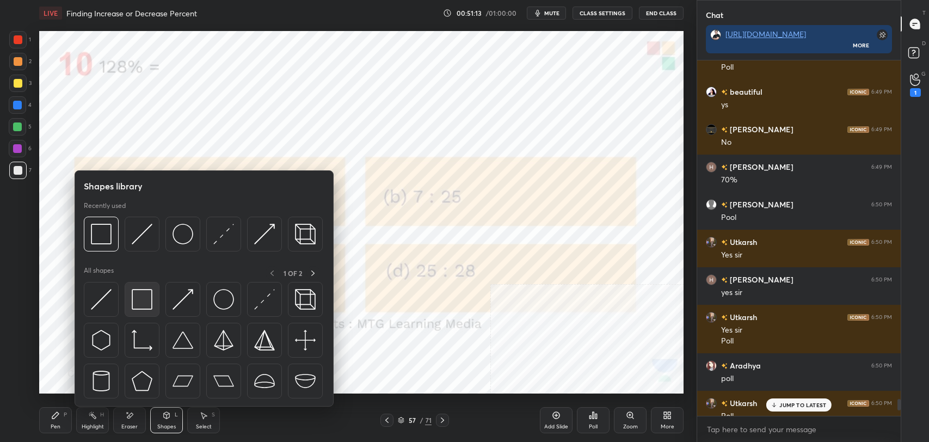
click at [141, 300] on img at bounding box center [142, 299] width 21 height 21
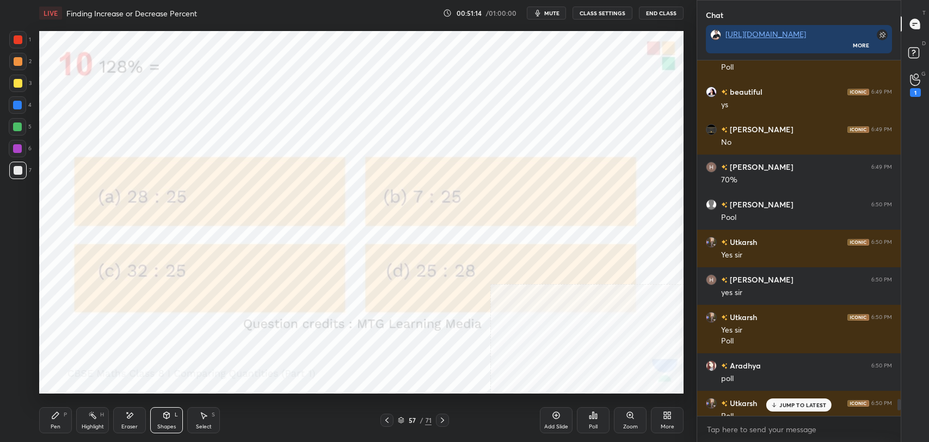
scroll to position [10694, 0]
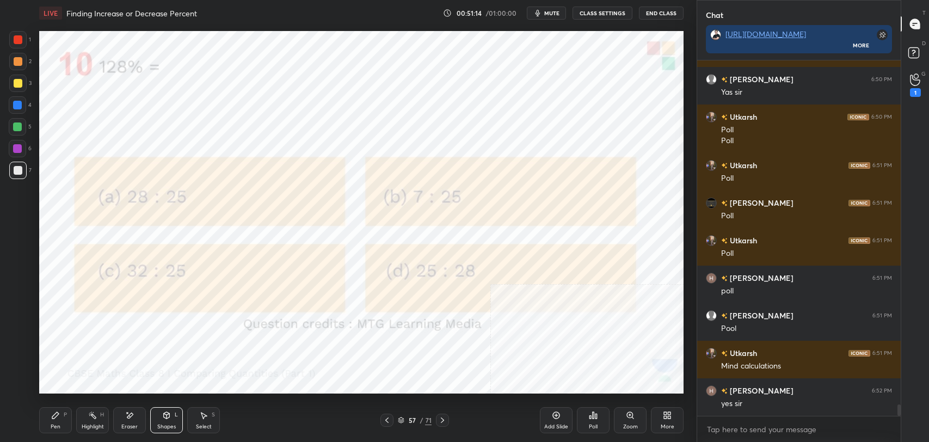
click at [442, 417] on icon at bounding box center [442, 420] width 9 height 9
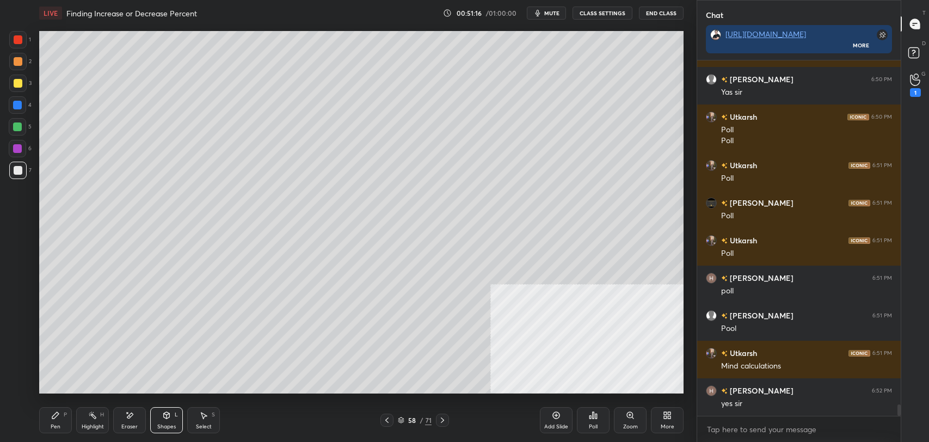
click at [387, 417] on icon at bounding box center [387, 420] width 9 height 9
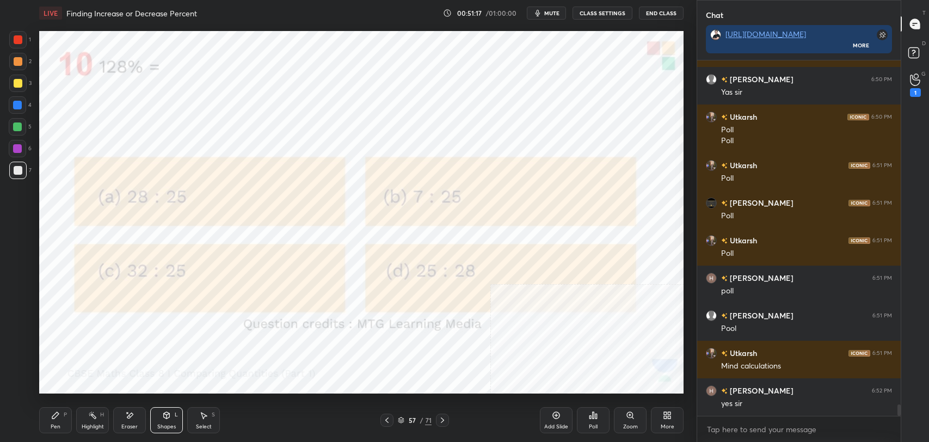
click at [159, 413] on div "Shapes L" at bounding box center [166, 420] width 33 height 26
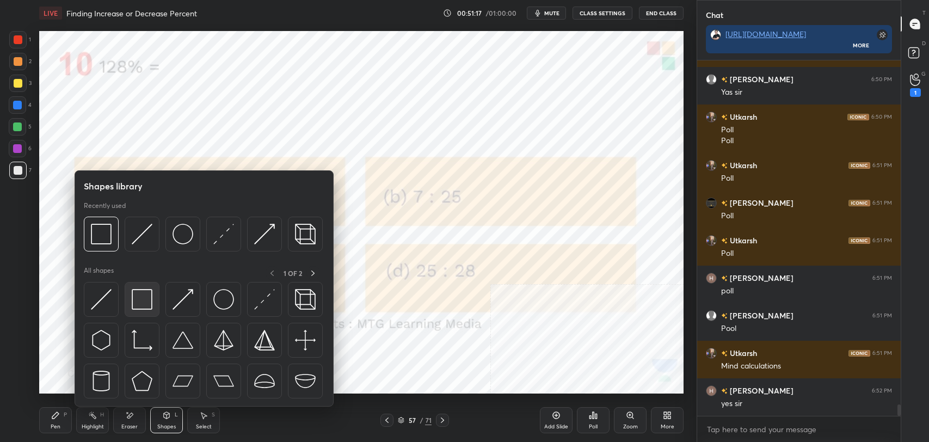
click at [138, 291] on img at bounding box center [142, 299] width 21 height 21
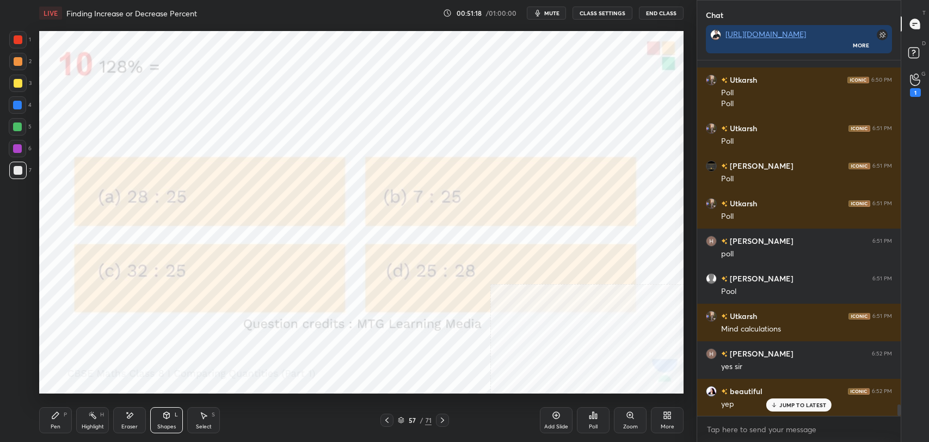
click at [25, 36] on div at bounding box center [17, 39] width 17 height 17
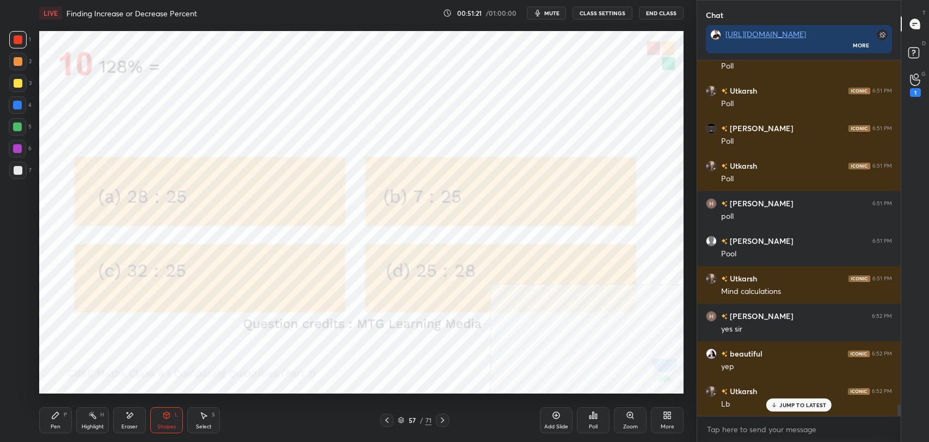
click at [448, 419] on div at bounding box center [442, 420] width 13 height 13
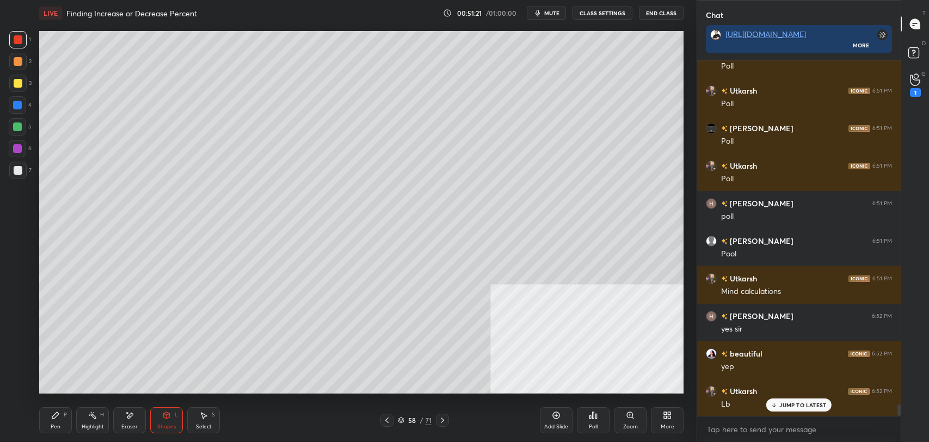
scroll to position [10807, 0]
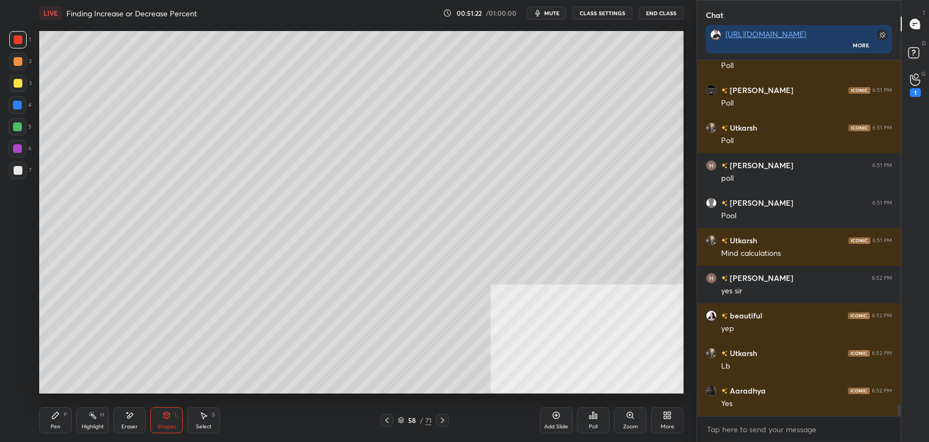
click at [446, 418] on icon at bounding box center [442, 420] width 9 height 9
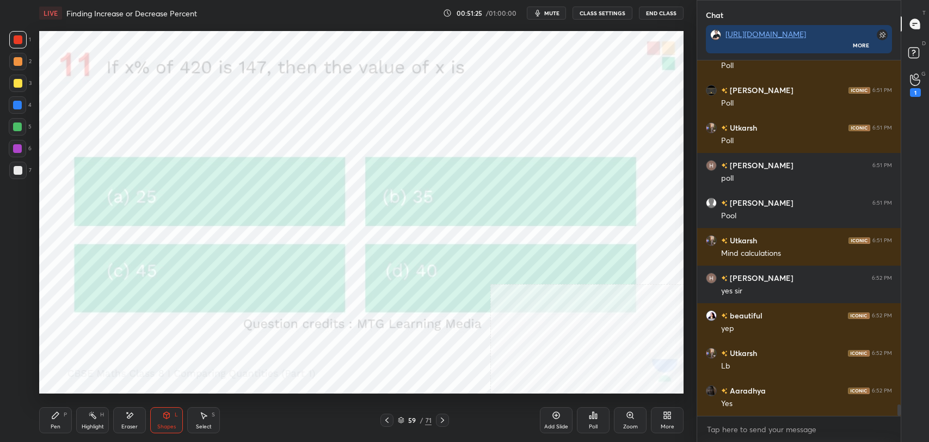
click at [596, 425] on div "Poll" at bounding box center [593, 426] width 9 height 5
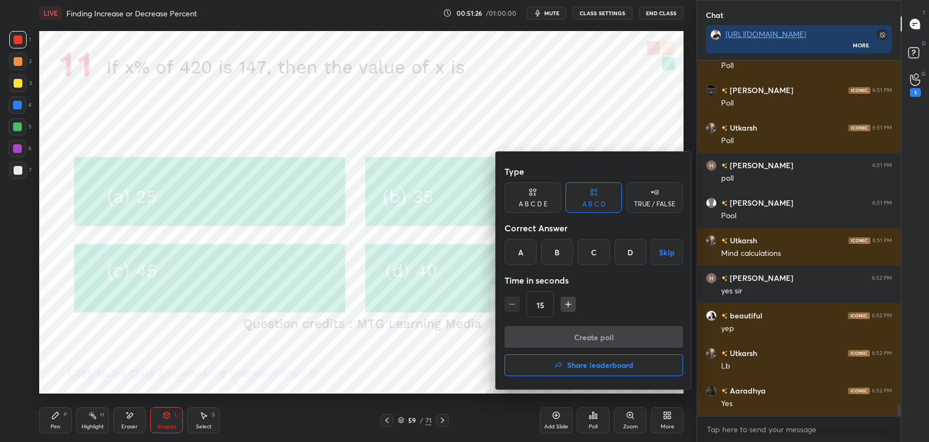
click at [580, 366] on h4 "Share leaderboard" at bounding box center [600, 365] width 66 height 8
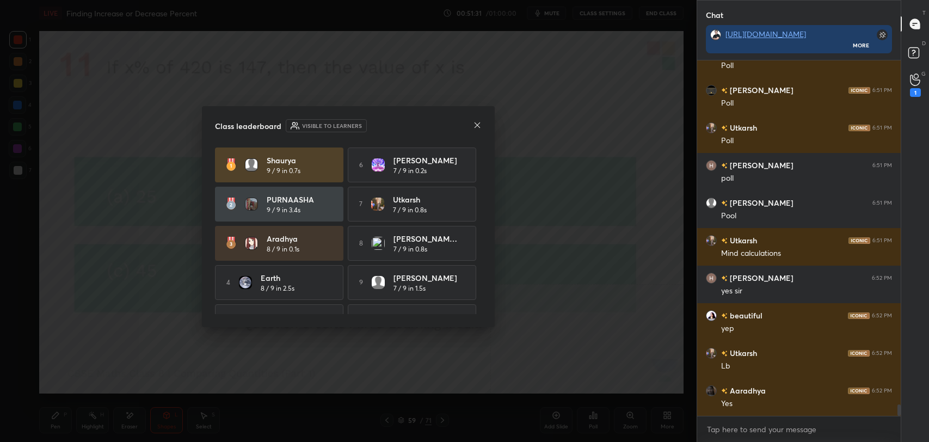
click at [473, 125] on icon at bounding box center [477, 125] width 9 height 9
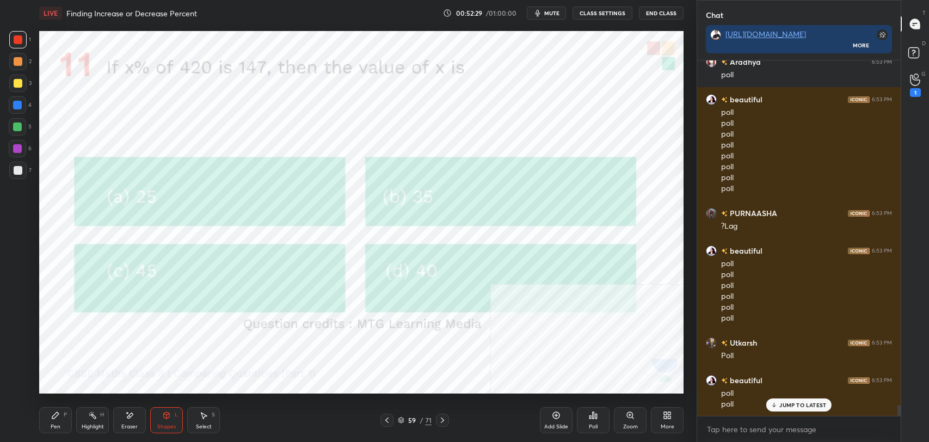
scroll to position [11211, 0]
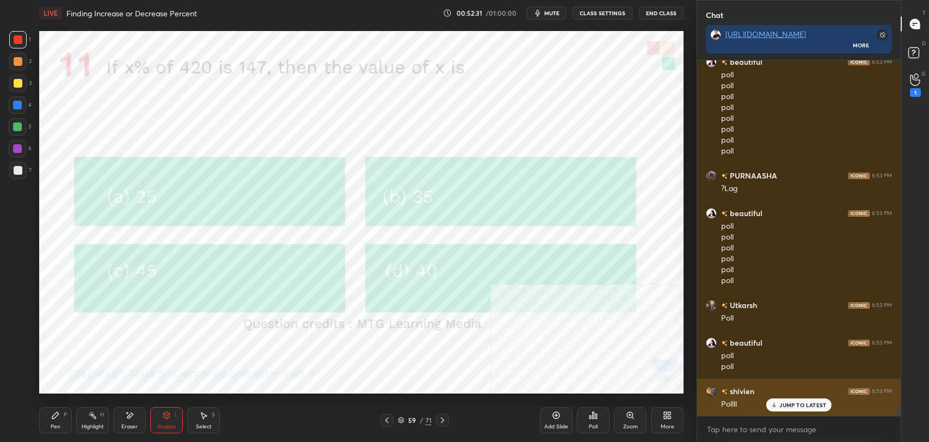
drag, startPoint x: 788, startPoint y: 398, endPoint x: 712, endPoint y: 394, distance: 75.8
click at [789, 399] on div "JUMP TO LATEST" at bounding box center [798, 404] width 65 height 13
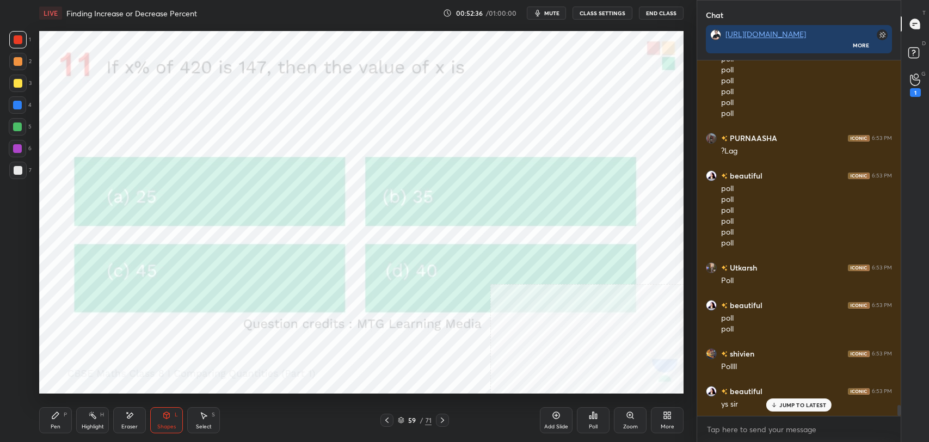
drag, startPoint x: 784, startPoint y: 405, endPoint x: 658, endPoint y: 404, distance: 125.7
click at [781, 405] on p "JUMP TO LATEST" at bounding box center [802, 405] width 47 height 7
click at [595, 424] on div "Poll" at bounding box center [593, 426] width 9 height 5
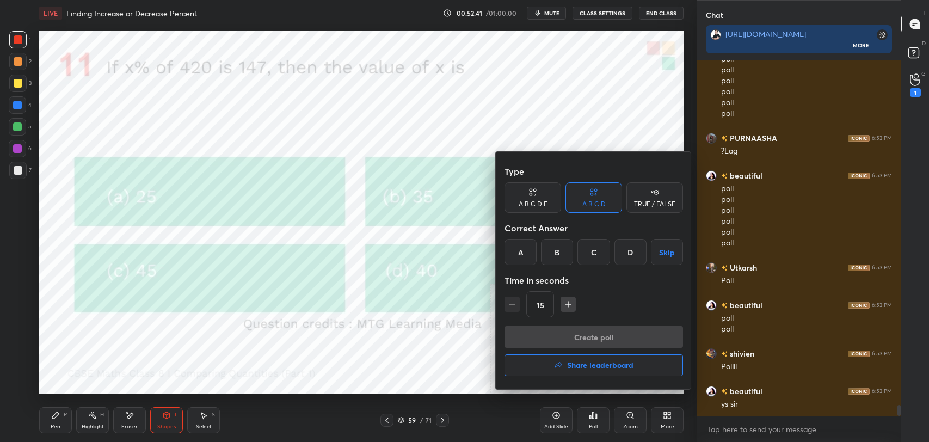
click at [553, 253] on div "B" at bounding box center [557, 252] width 32 height 26
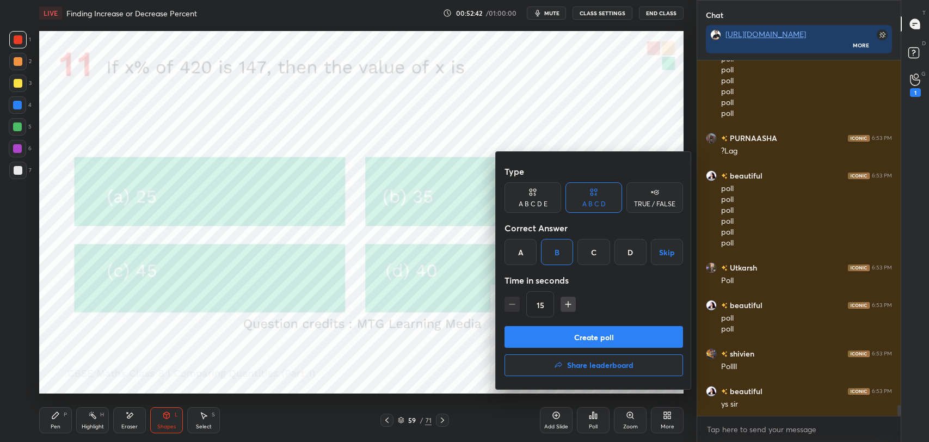
click at [581, 336] on button "Create poll" at bounding box center [594, 337] width 179 height 22
type textarea "x"
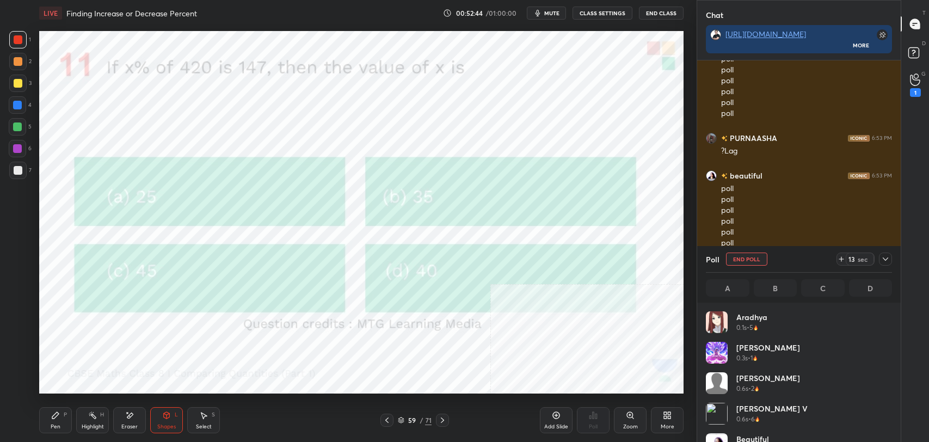
scroll to position [3, 3]
click at [593, 12] on button "CLASS SETTINGS" at bounding box center [603, 13] width 60 height 13
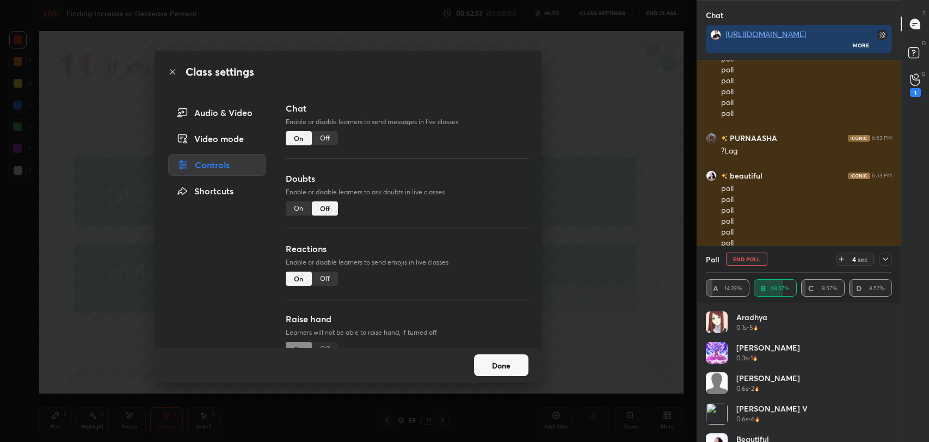
click at [328, 134] on div "Off" at bounding box center [325, 138] width 26 height 14
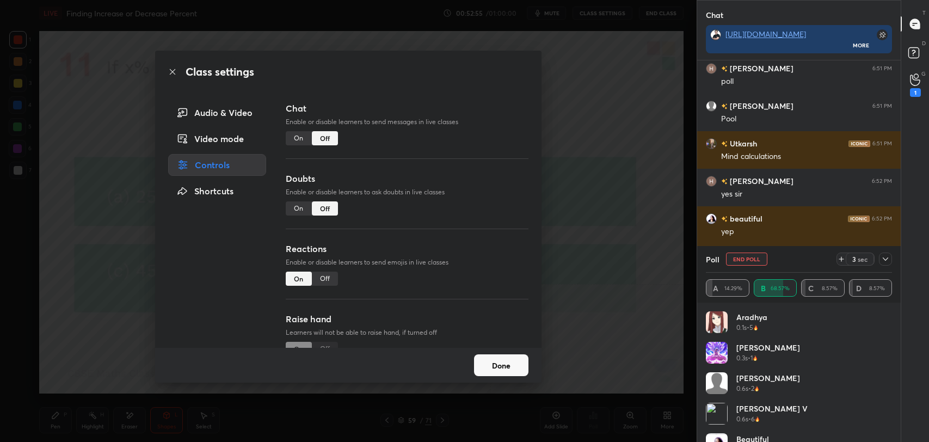
click at [174, 71] on icon at bounding box center [172, 71] width 5 height 5
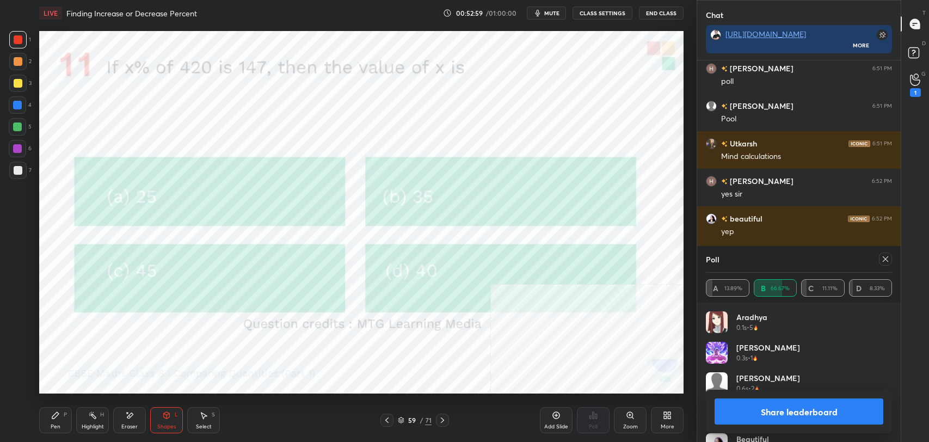
click at [827, 413] on button "Share leaderboard" at bounding box center [799, 411] width 169 height 26
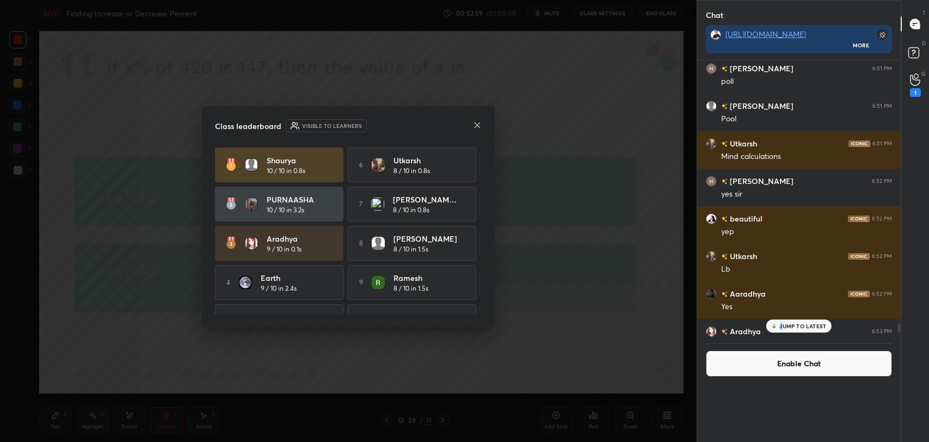
scroll to position [0, 0]
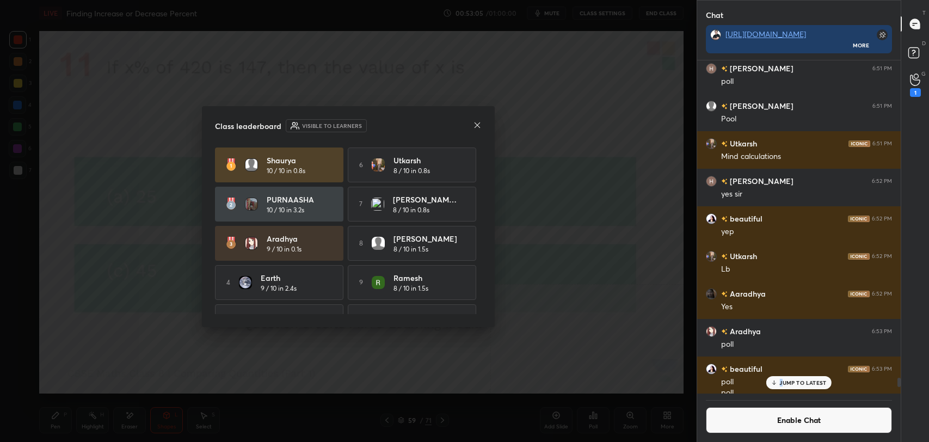
click at [476, 124] on icon at bounding box center [477, 125] width 9 height 9
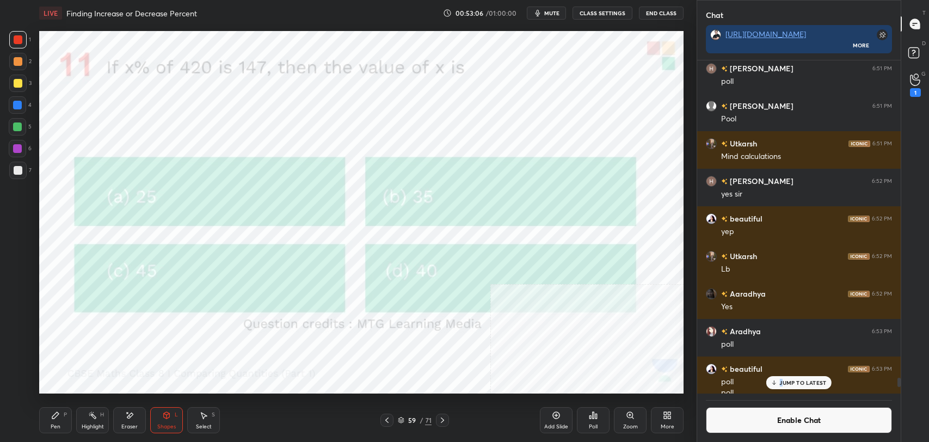
click at [23, 80] on div at bounding box center [17, 83] width 17 height 17
click at [62, 410] on div "Pen P" at bounding box center [55, 420] width 33 height 26
click at [557, 415] on icon at bounding box center [556, 415] width 9 height 9
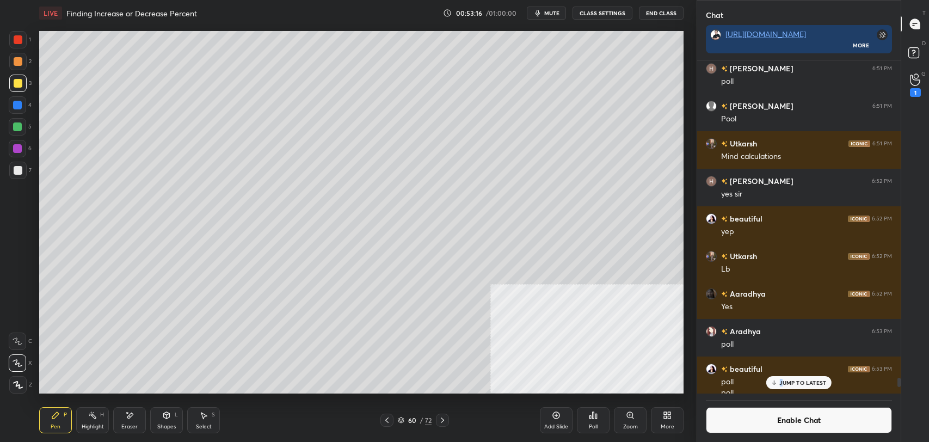
click at [388, 422] on icon at bounding box center [386, 419] width 3 height 5
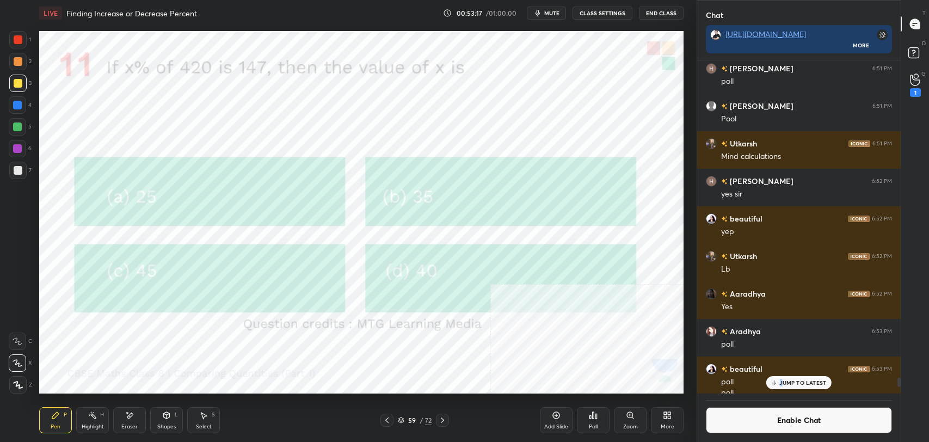
click at [446, 419] on icon at bounding box center [442, 420] width 9 height 9
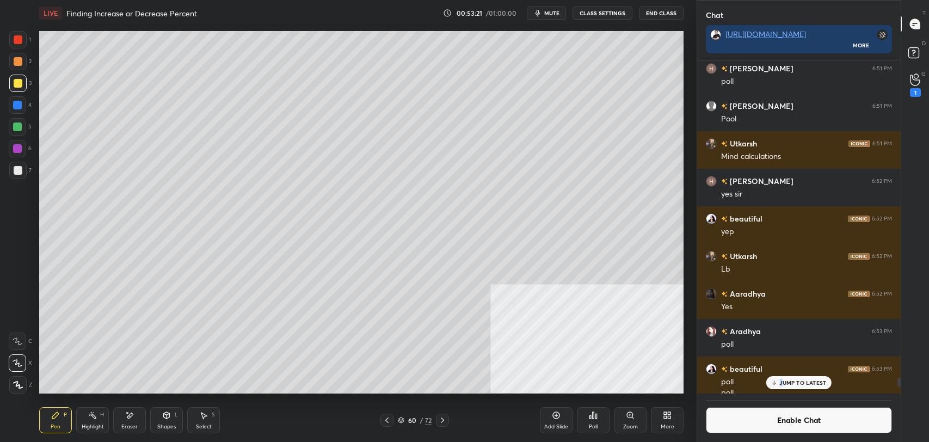
click at [385, 422] on icon at bounding box center [387, 420] width 9 height 9
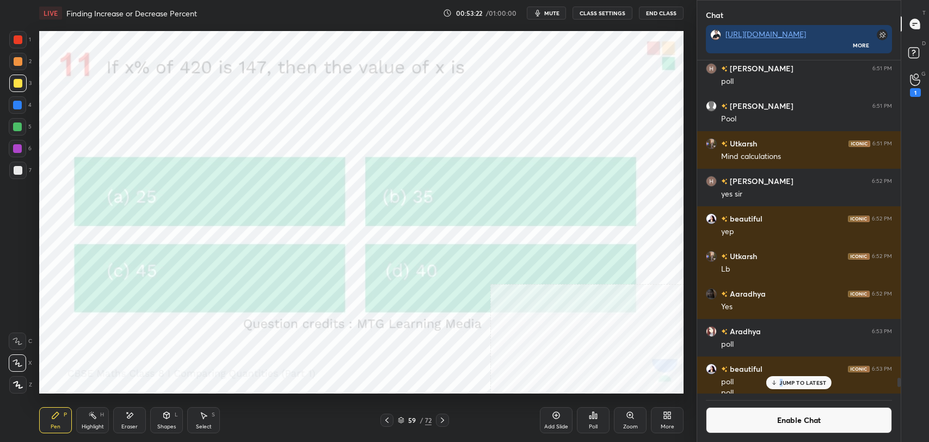
click at [446, 417] on icon at bounding box center [442, 420] width 9 height 9
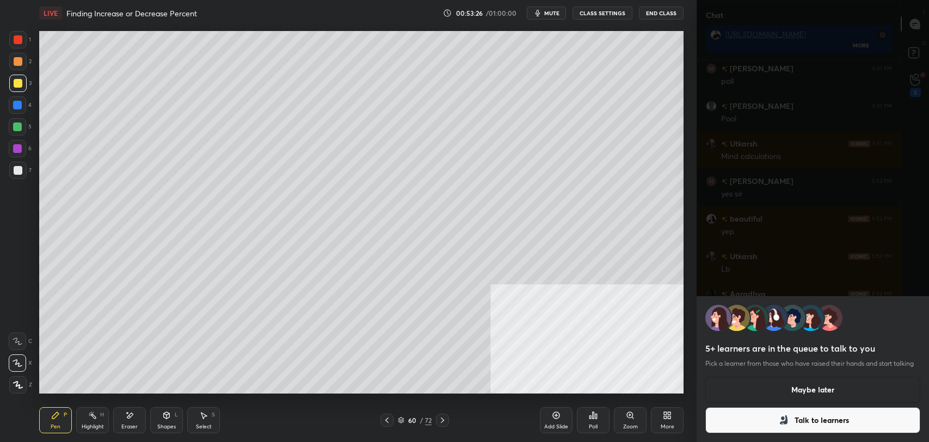
click at [389, 421] on icon at bounding box center [387, 420] width 9 height 9
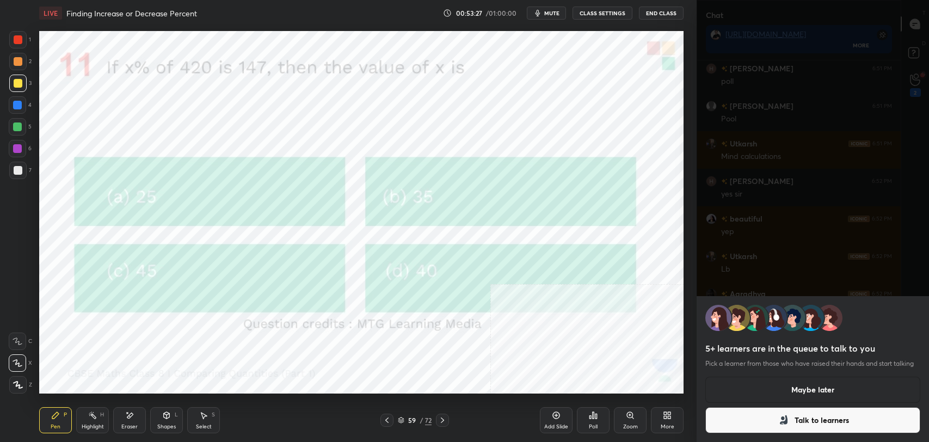
click at [444, 422] on icon at bounding box center [442, 420] width 9 height 9
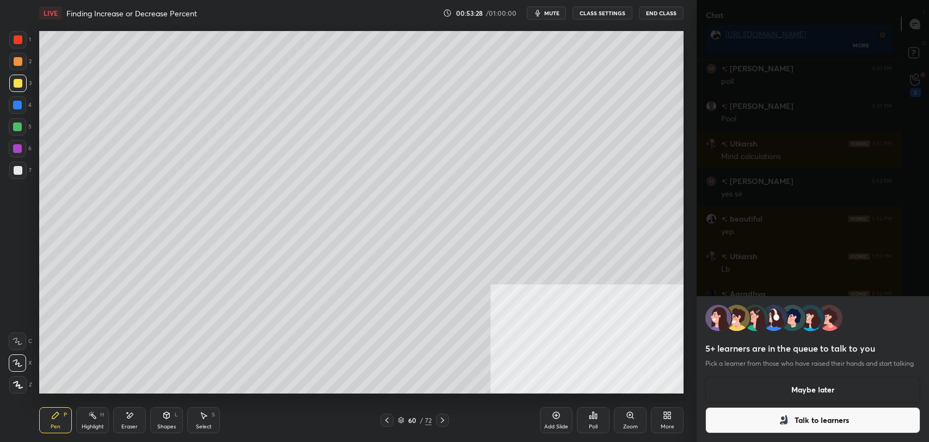
click at [781, 385] on button "Maybe later" at bounding box center [812, 390] width 215 height 26
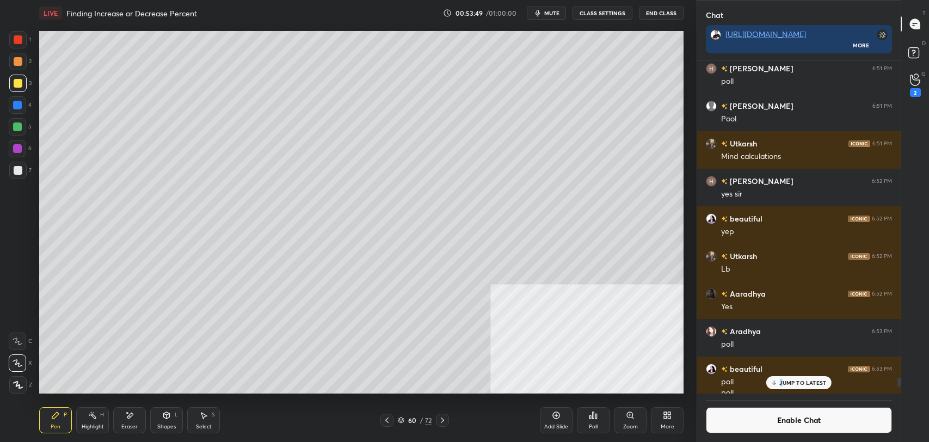
click at [91, 424] on div "Highlight" at bounding box center [93, 426] width 22 height 5
click at [52, 413] on icon at bounding box center [55, 415] width 9 height 9
click at [20, 175] on div at bounding box center [17, 170] width 17 height 17
click at [134, 416] on div "Eraser" at bounding box center [129, 420] width 33 height 26
click at [62, 428] on div "Pen P" at bounding box center [55, 420] width 33 height 26
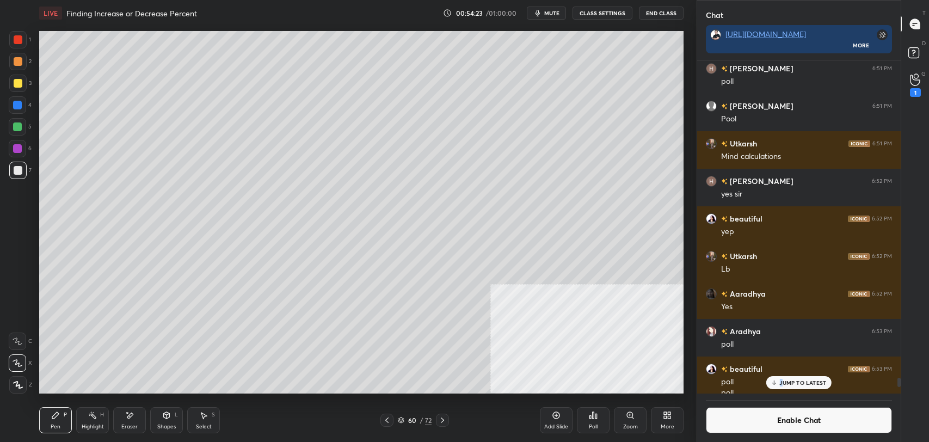
click at [715, 409] on button "Enable Chat" at bounding box center [799, 420] width 186 height 26
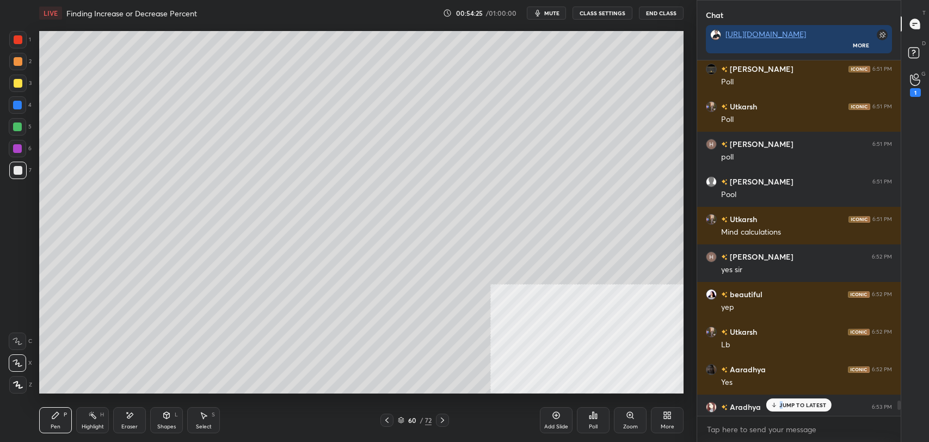
click at [388, 419] on icon at bounding box center [387, 420] width 9 height 9
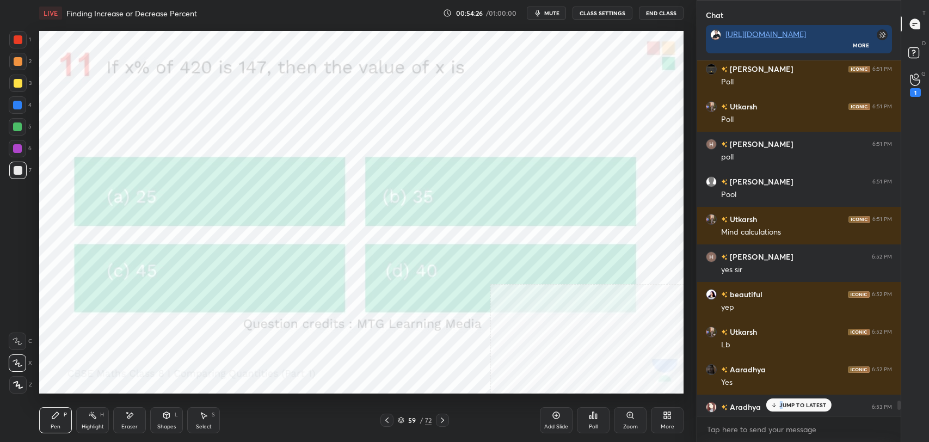
click at [157, 421] on div "Shapes L" at bounding box center [166, 420] width 33 height 26
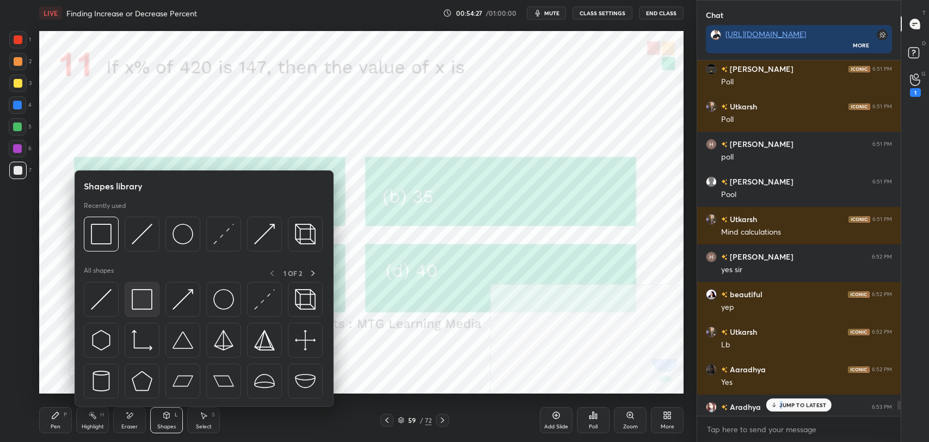
click at [140, 295] on img at bounding box center [142, 299] width 21 height 21
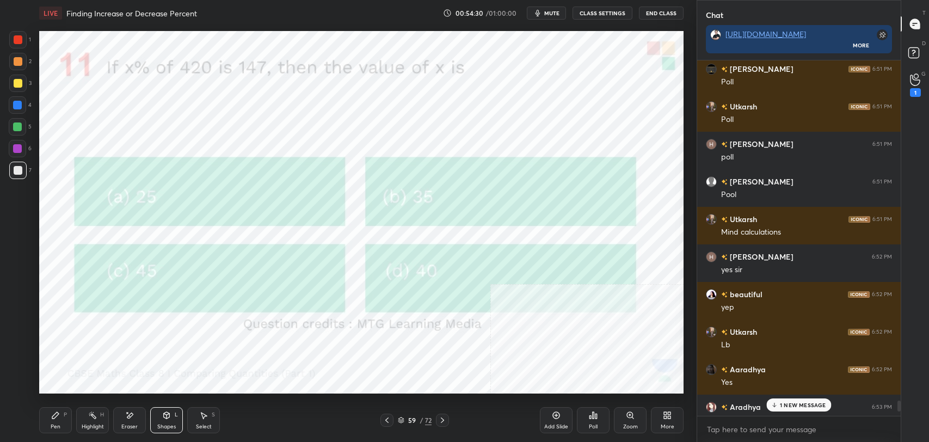
click at [788, 405] on p "1 NEW MESSAGE" at bounding box center [803, 405] width 46 height 7
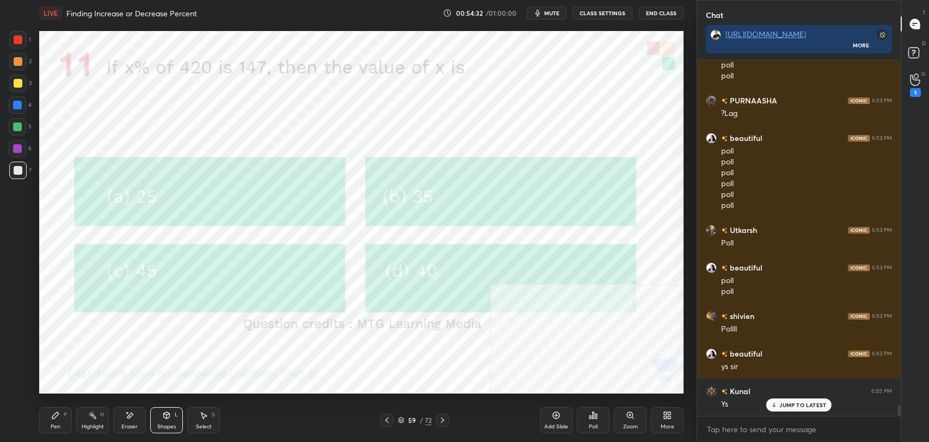
click at [441, 419] on icon at bounding box center [442, 420] width 9 height 9
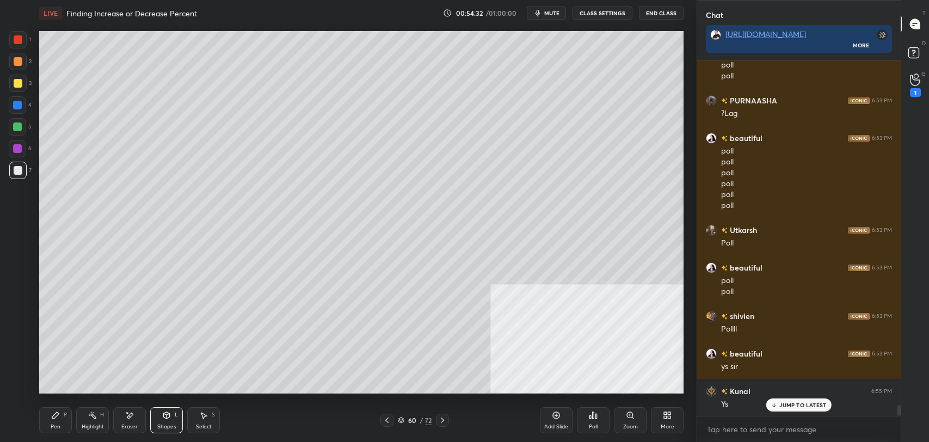
click at [441, 419] on icon at bounding box center [442, 420] width 9 height 9
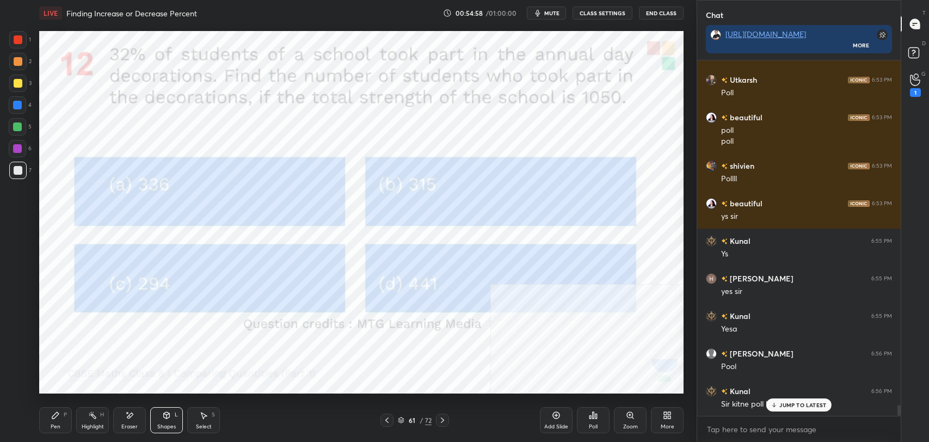
scroll to position [11306, 0]
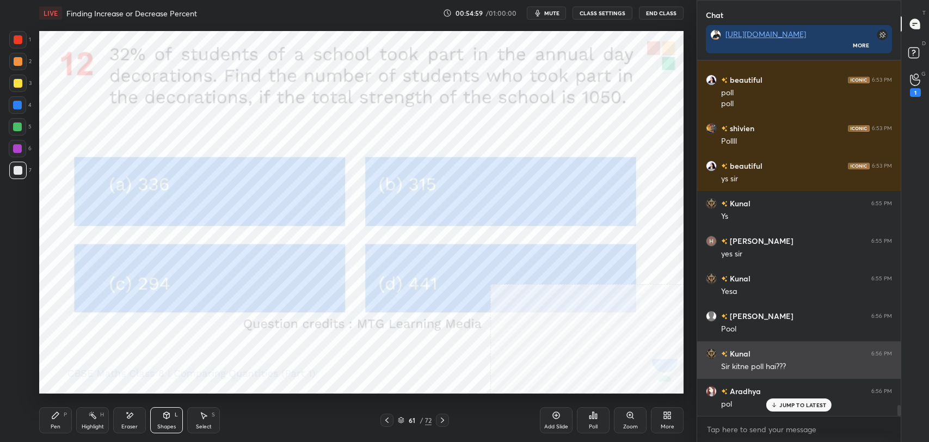
drag, startPoint x: 806, startPoint y: 404, endPoint x: 697, endPoint y: 376, distance: 112.3
click at [802, 403] on p "JUMP TO LATEST" at bounding box center [802, 405] width 47 height 7
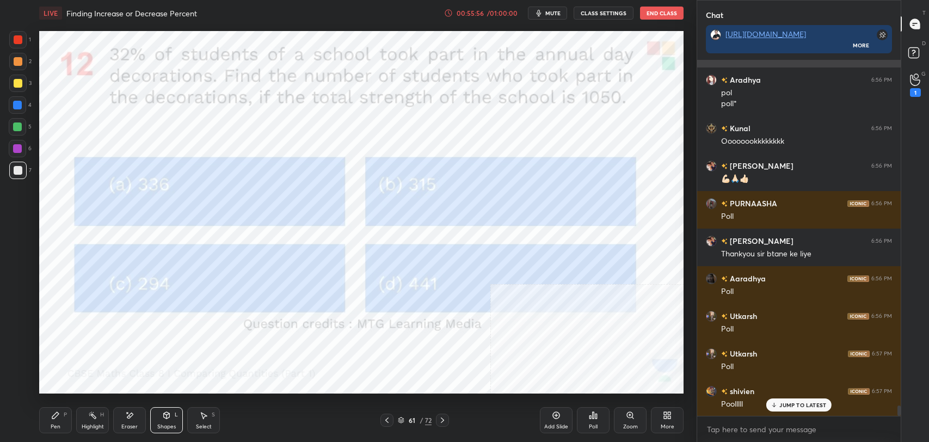
scroll to position [11656, 0]
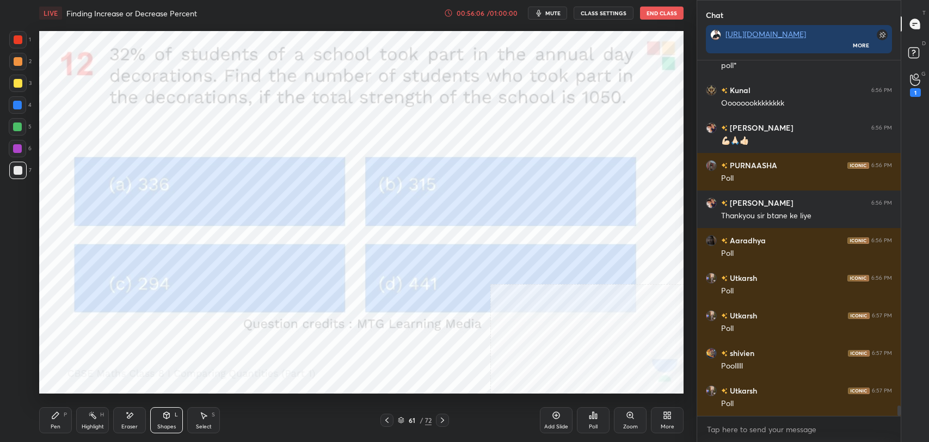
click at [593, 425] on div "Poll" at bounding box center [593, 426] width 9 height 5
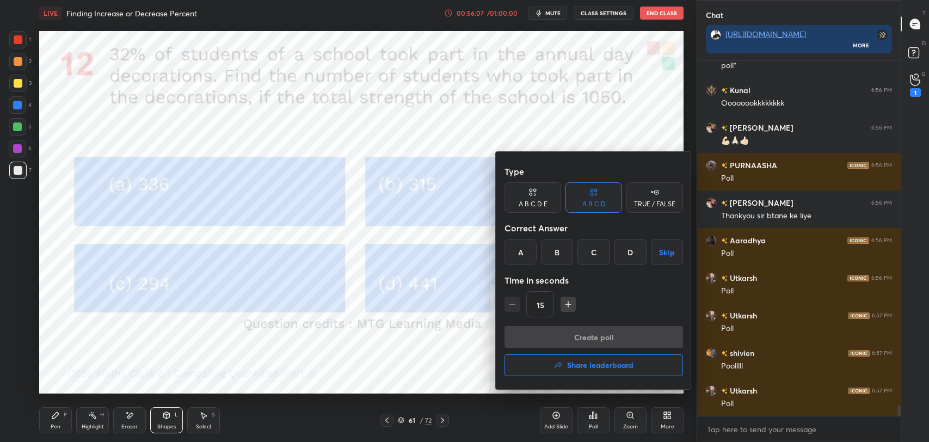
click at [524, 250] on div "A" at bounding box center [521, 252] width 32 height 26
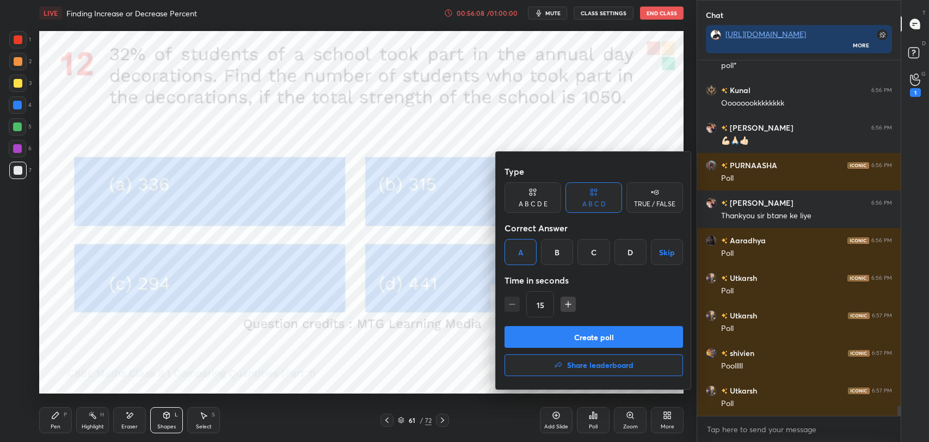
click at [565, 328] on button "Create poll" at bounding box center [594, 337] width 179 height 22
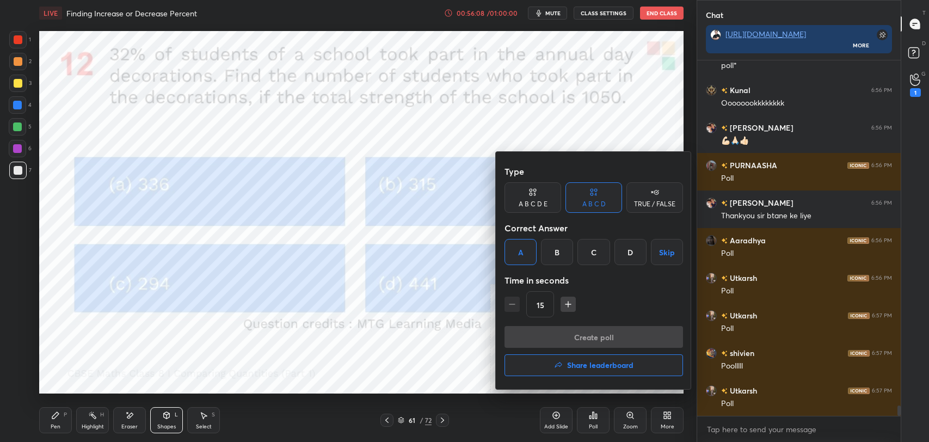
type textarea "x"
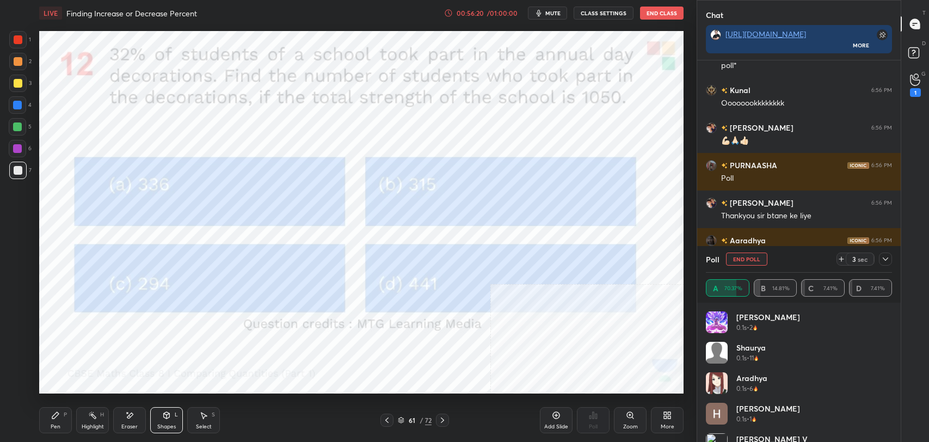
scroll to position [11750, 0]
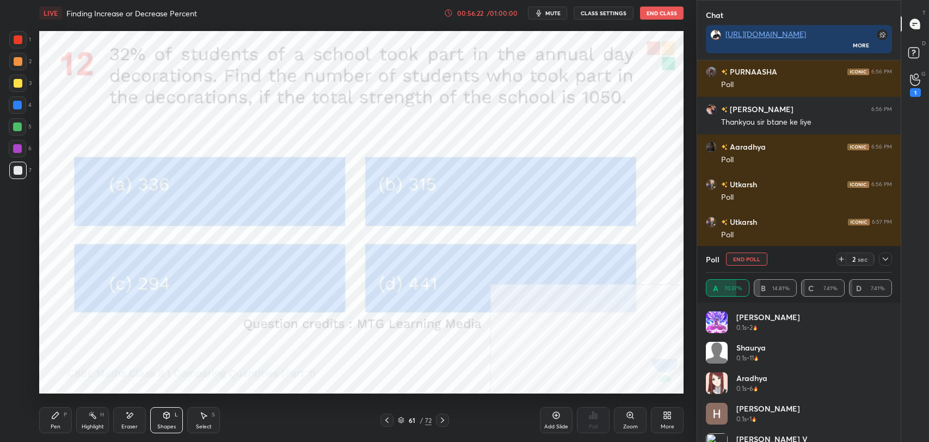
click at [611, 14] on button "CLASS SETTINGS" at bounding box center [604, 13] width 60 height 13
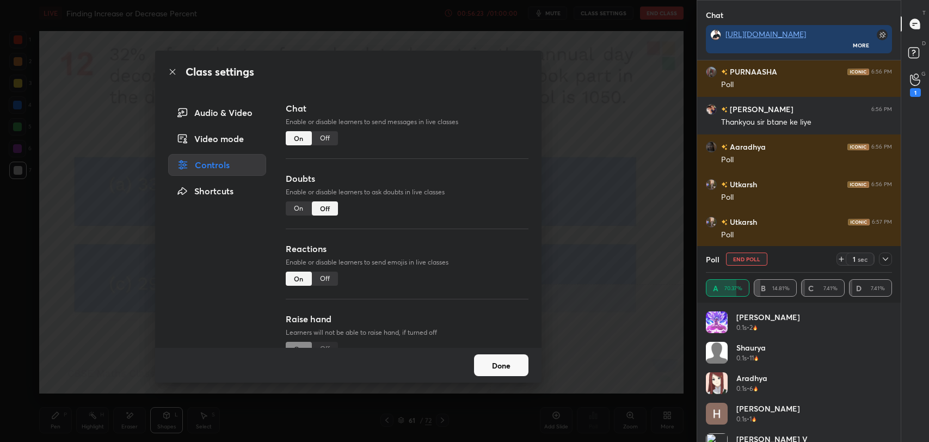
click at [327, 139] on div "Off" at bounding box center [325, 138] width 26 height 14
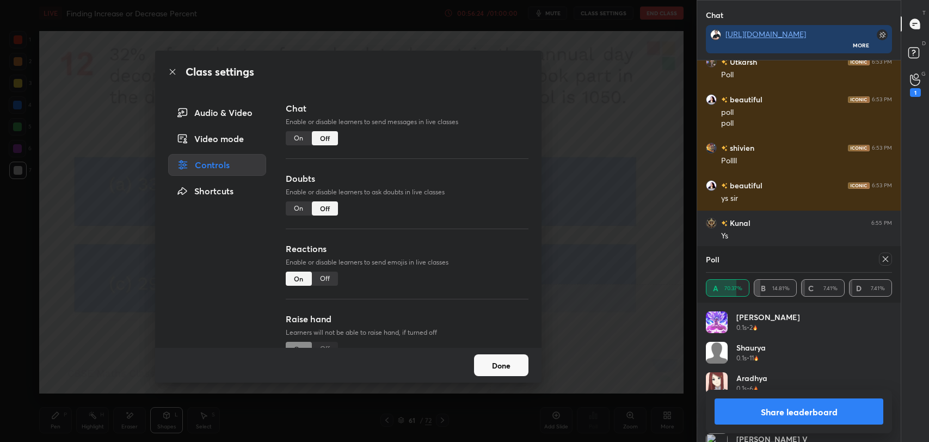
click at [170, 71] on icon at bounding box center [172, 71] width 9 height 9
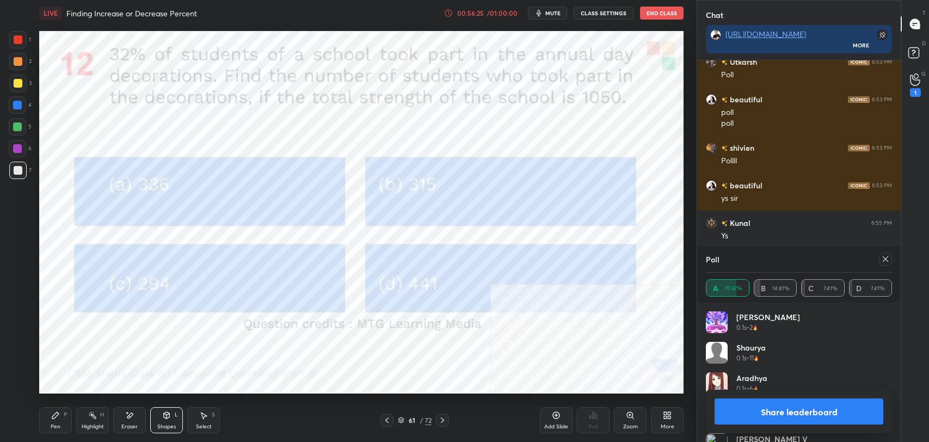
click at [785, 421] on button "Share leaderboard" at bounding box center [799, 411] width 169 height 26
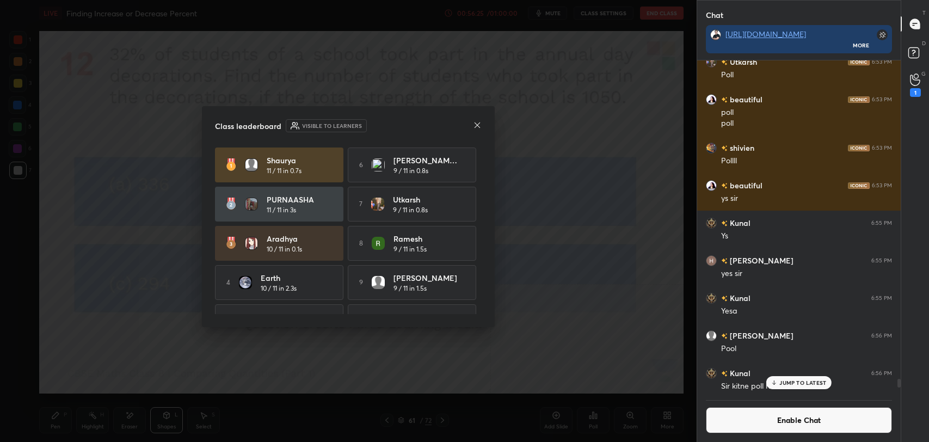
scroll to position [330, 200]
click at [477, 124] on icon at bounding box center [477, 124] width 5 height 5
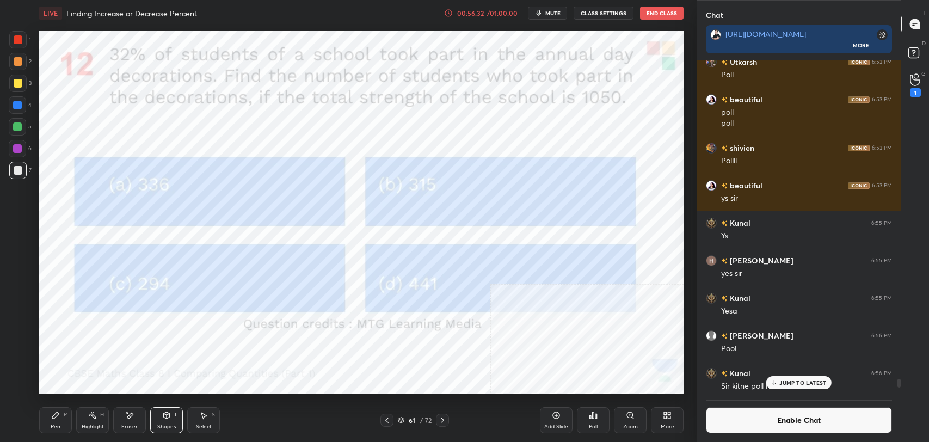
click at [76, 419] on div "Highlight H" at bounding box center [92, 420] width 33 height 26
click at [14, 76] on div at bounding box center [17, 83] width 17 height 17
click at [555, 416] on icon at bounding box center [556, 415] width 9 height 9
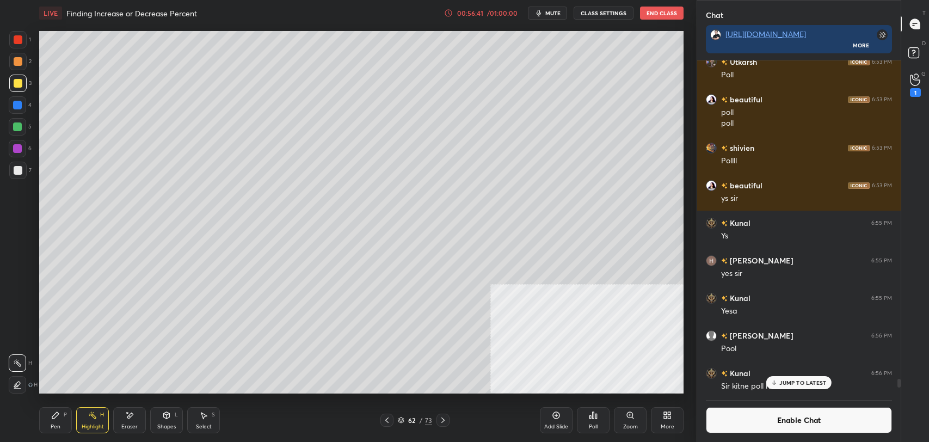
click at [57, 418] on icon at bounding box center [55, 415] width 9 height 9
click at [385, 420] on icon at bounding box center [387, 420] width 9 height 9
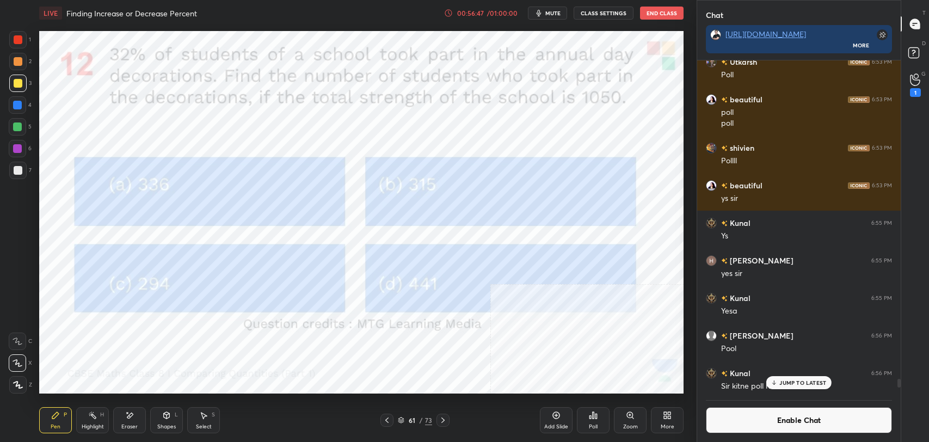
click at [444, 419] on icon at bounding box center [443, 420] width 9 height 9
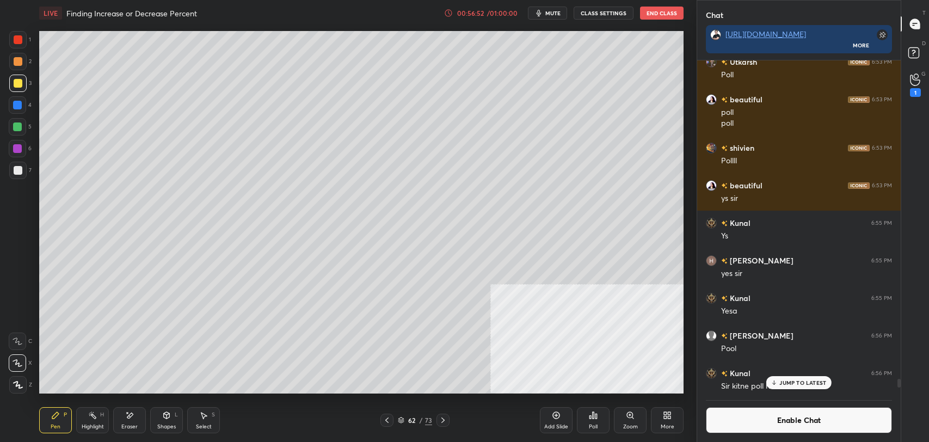
click at [84, 419] on div "Highlight H" at bounding box center [92, 420] width 33 height 26
click at [63, 426] on div "Pen P" at bounding box center [55, 420] width 33 height 26
click at [723, 417] on button "Enable Chat" at bounding box center [799, 420] width 186 height 26
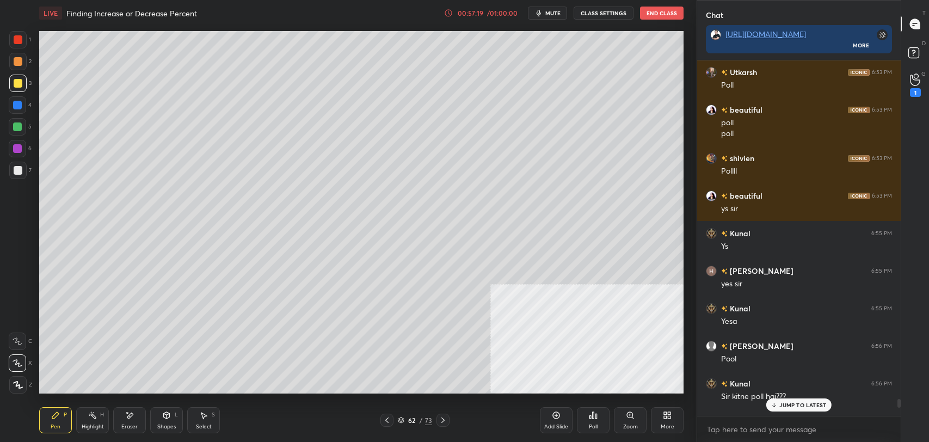
scroll to position [11096, 0]
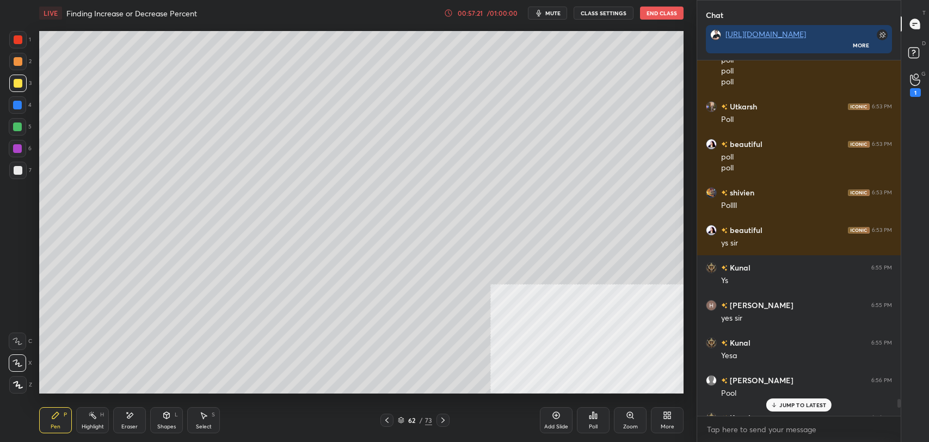
click at [385, 419] on icon at bounding box center [387, 420] width 9 height 9
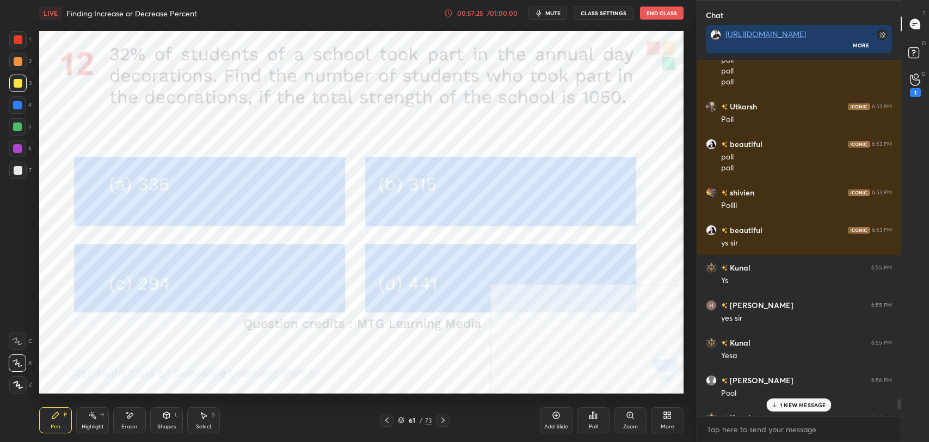
click at [168, 419] on icon at bounding box center [166, 415] width 9 height 9
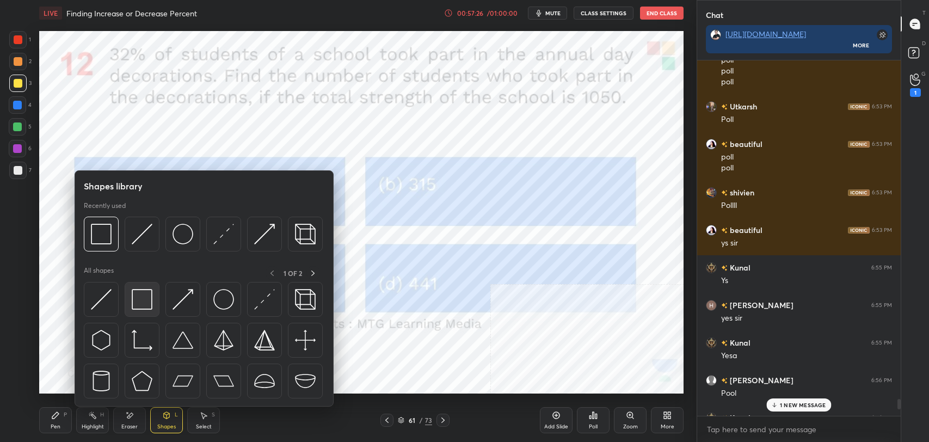
click at [143, 293] on img at bounding box center [142, 299] width 21 height 21
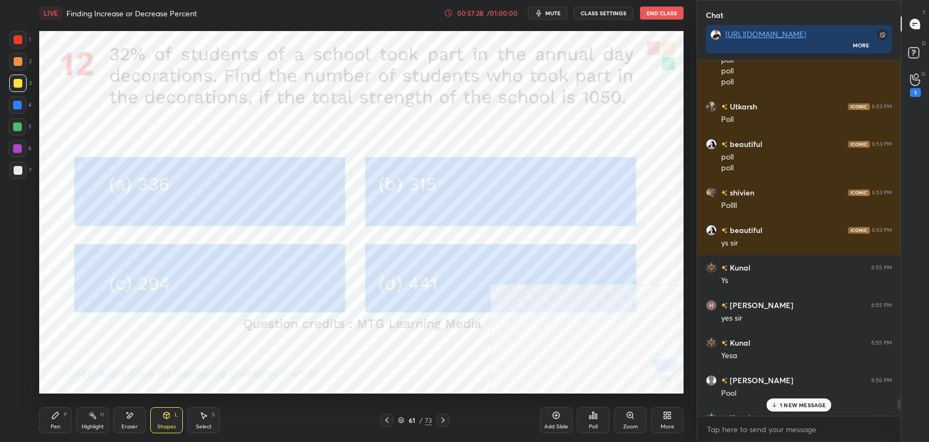
click at [444, 419] on icon at bounding box center [443, 420] width 9 height 9
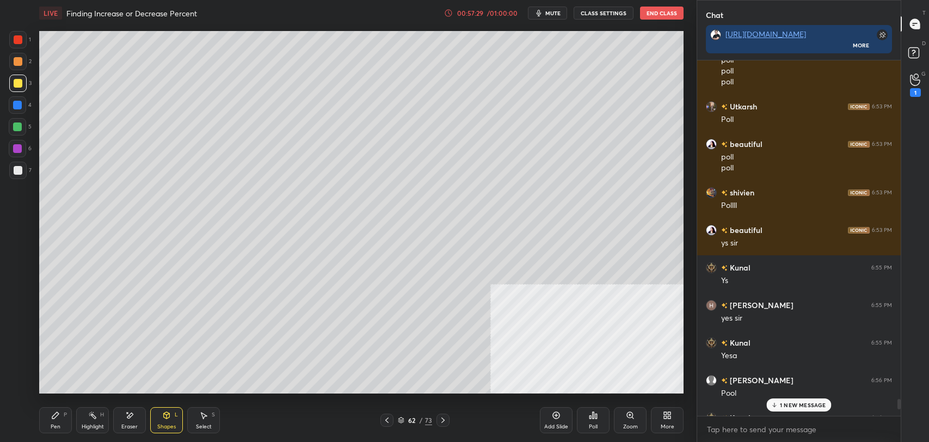
click at [52, 419] on div "Pen P" at bounding box center [55, 420] width 33 height 26
click at [796, 407] on p "1 NEW MESSAGE" at bounding box center [803, 405] width 46 height 7
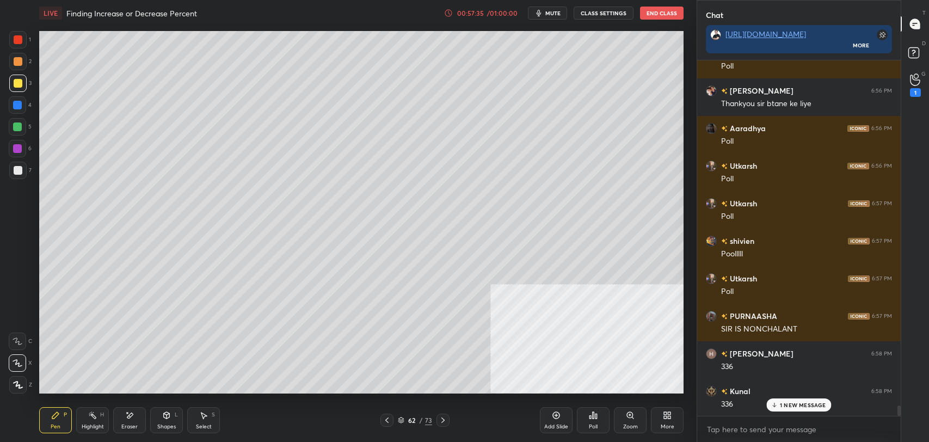
scroll to position [11660, 0]
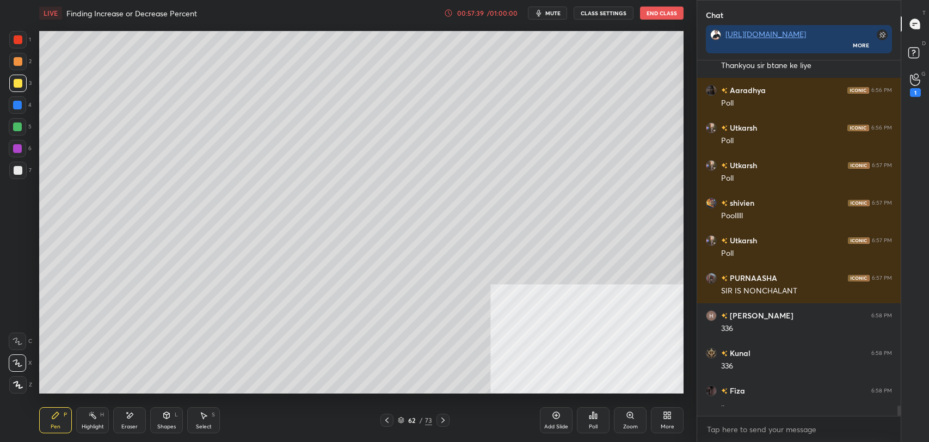
click at [448, 419] on div at bounding box center [443, 420] width 13 height 13
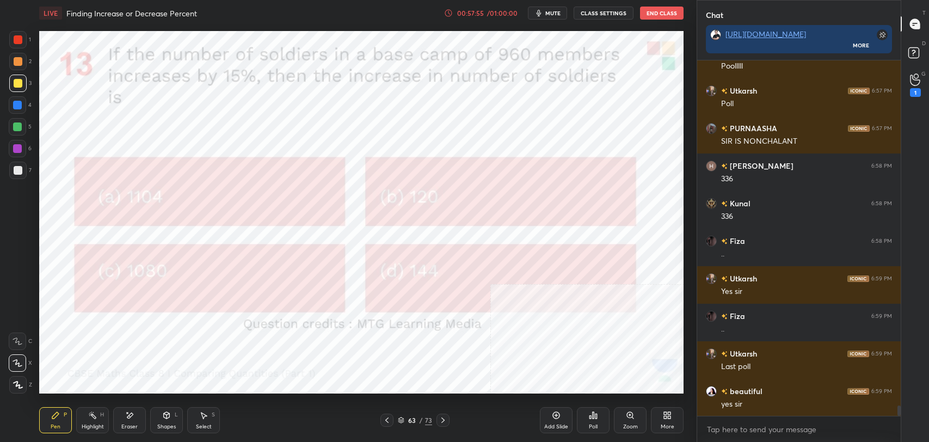
scroll to position [11848, 0]
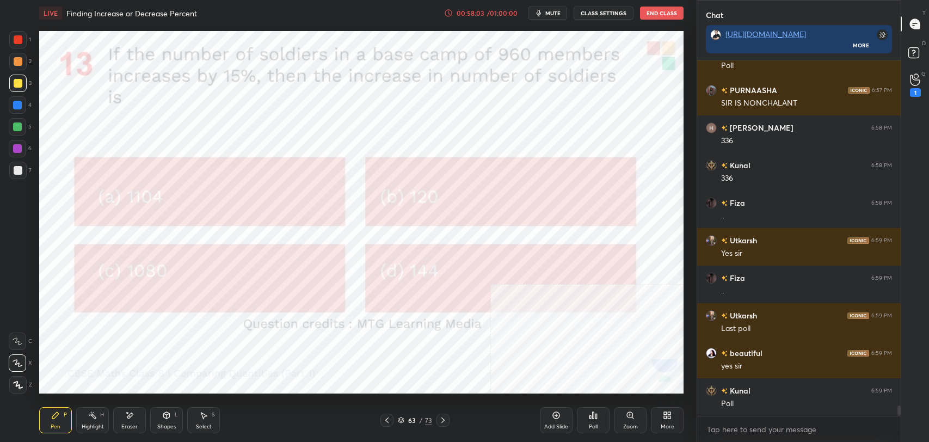
click at [601, 414] on div "Poll" at bounding box center [593, 420] width 33 height 26
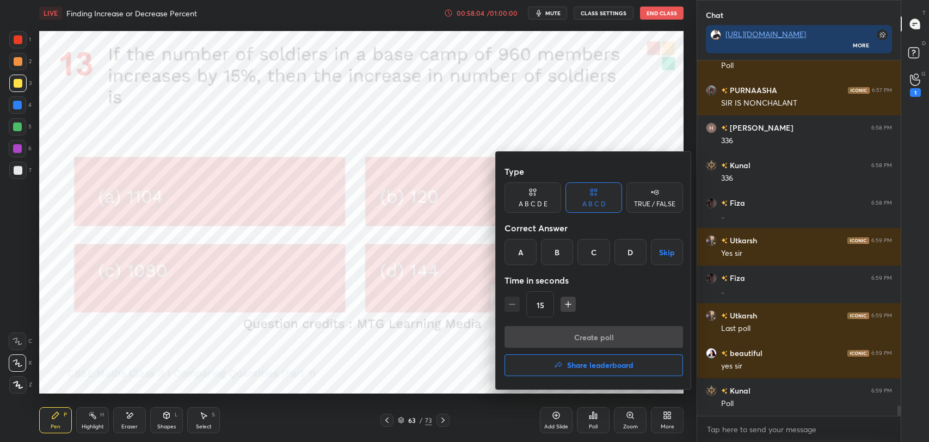
click at [594, 367] on h4 "Share leaderboard" at bounding box center [600, 365] width 66 height 8
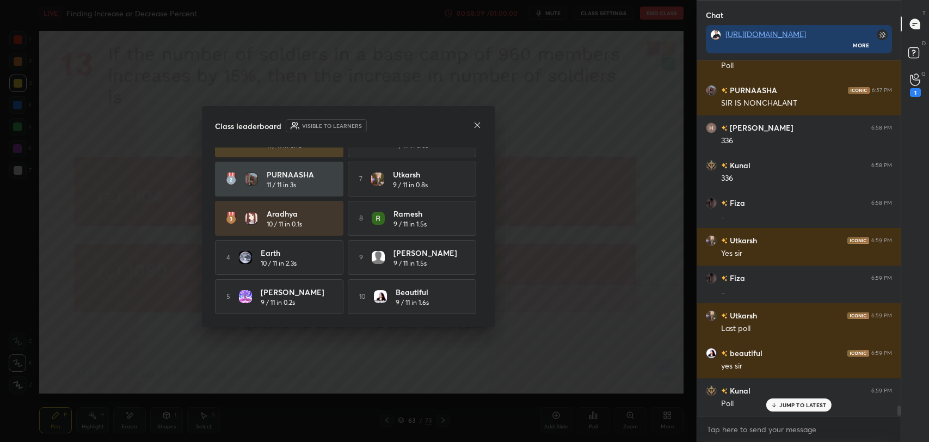
scroll to position [11885, 0]
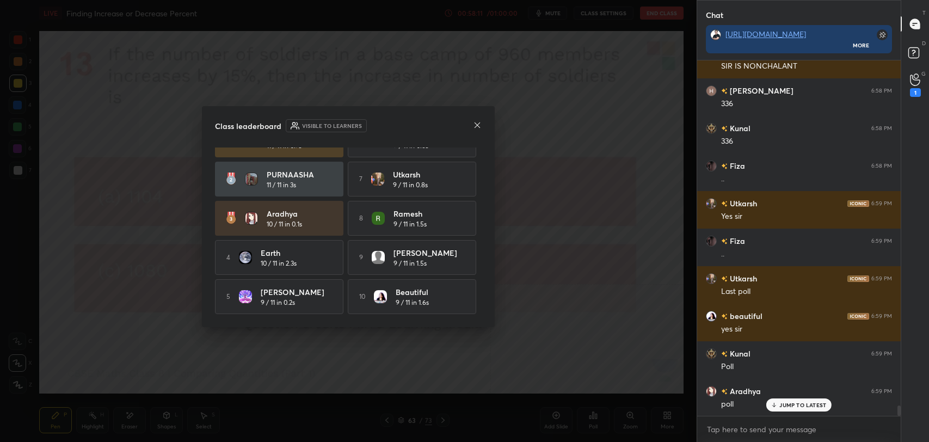
click at [479, 123] on icon at bounding box center [477, 125] width 9 height 9
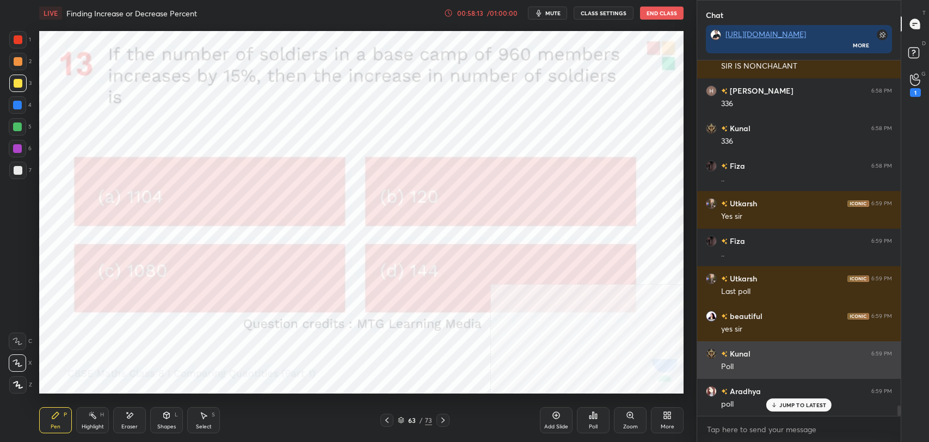
drag, startPoint x: 806, startPoint y: 405, endPoint x: 710, endPoint y: 350, distance: 110.7
click at [805, 405] on p "JUMP TO LATEST" at bounding box center [802, 405] width 47 height 7
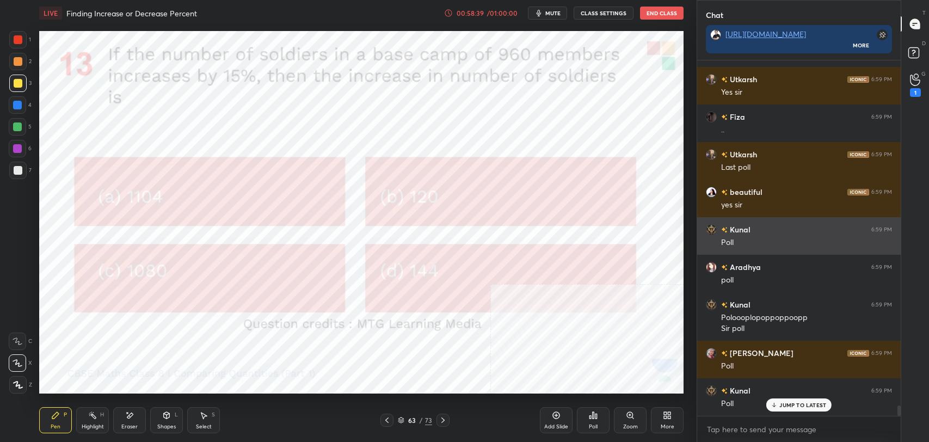
scroll to position [12046, 0]
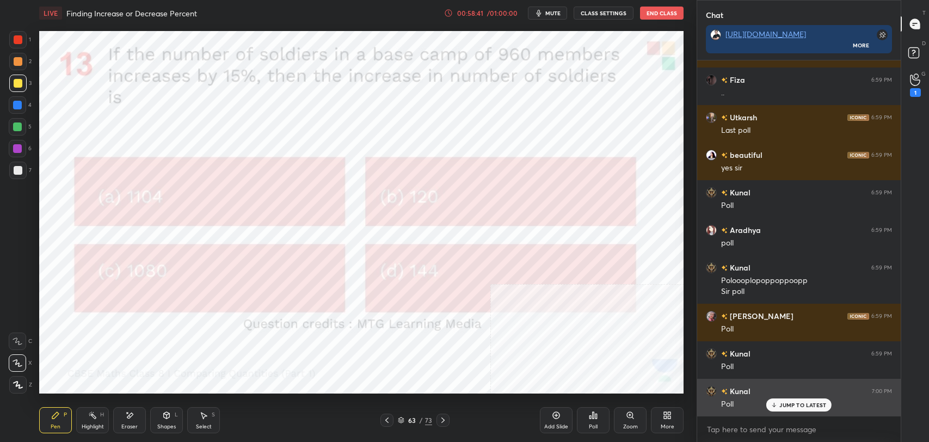
click at [785, 403] on p "JUMP TO LATEST" at bounding box center [802, 405] width 47 height 7
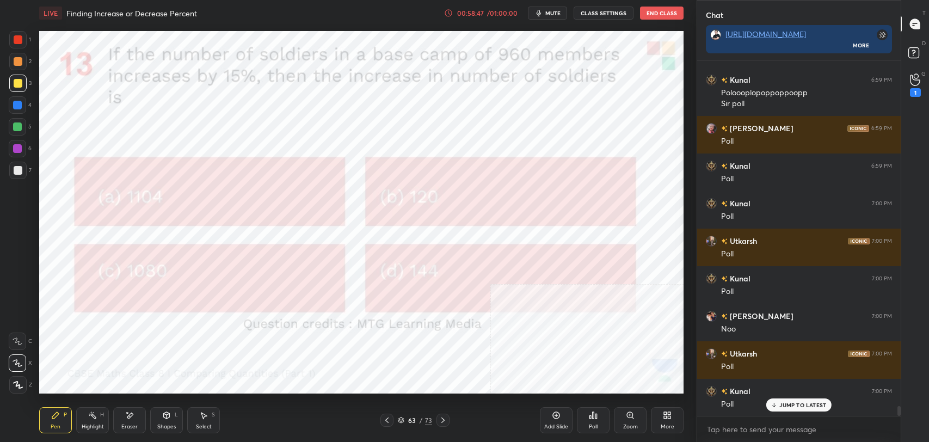
scroll to position [12245, 0]
click at [787, 407] on p "JUMP TO LATEST" at bounding box center [802, 405] width 47 height 7
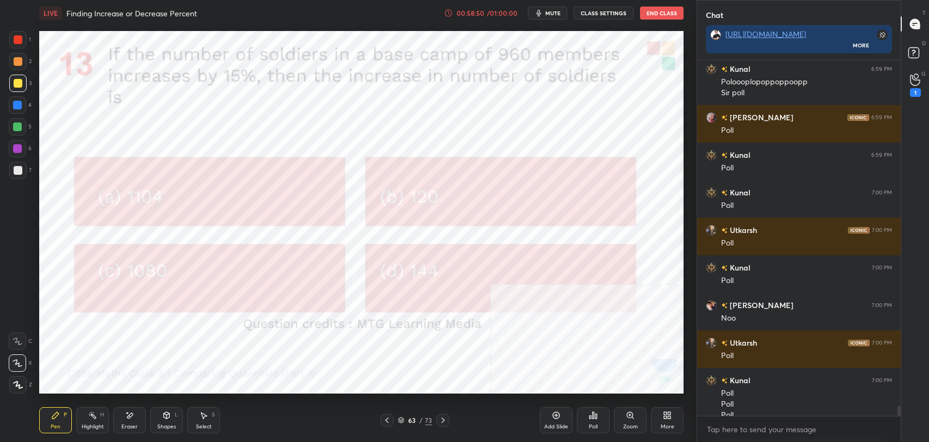
scroll to position [12256, 0]
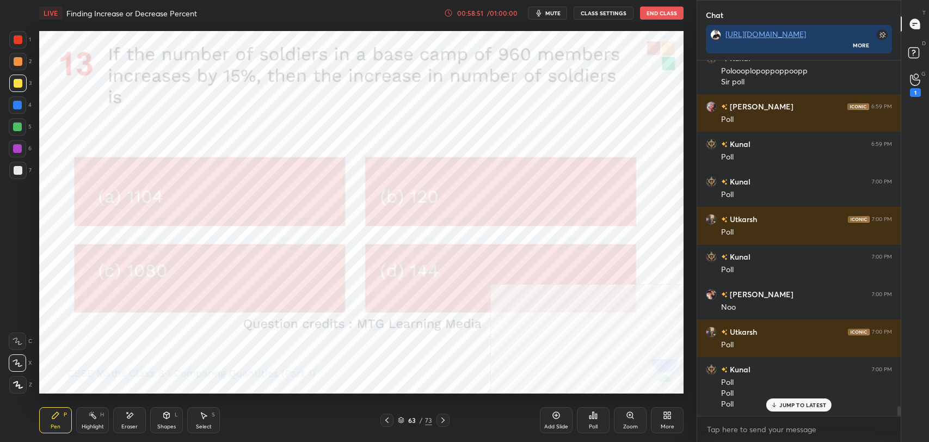
click at [597, 420] on div "Poll" at bounding box center [593, 420] width 33 height 26
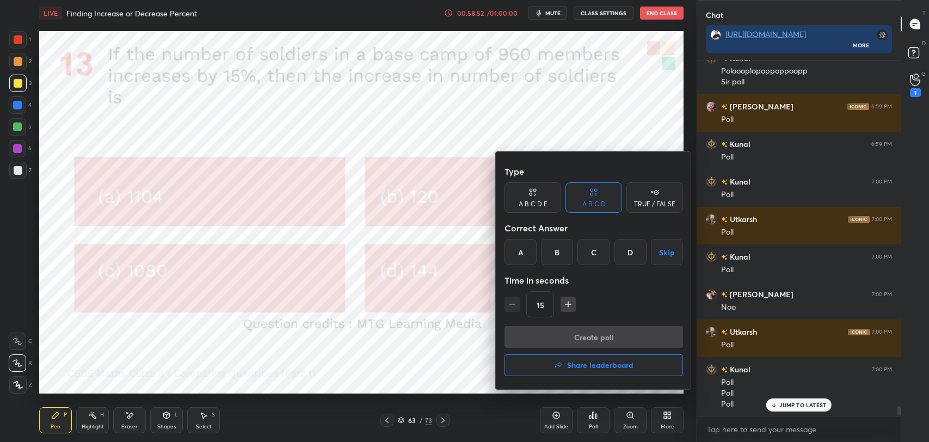
click at [625, 250] on div "D" at bounding box center [631, 252] width 32 height 26
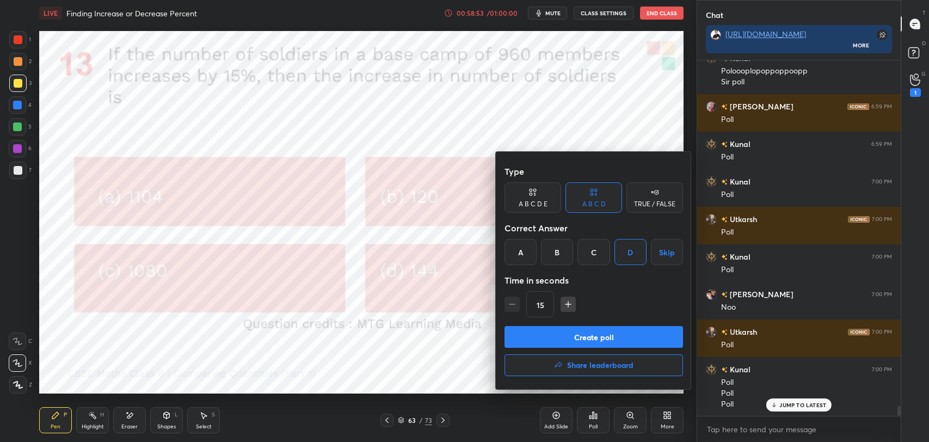
click at [593, 333] on button "Create poll" at bounding box center [594, 337] width 179 height 22
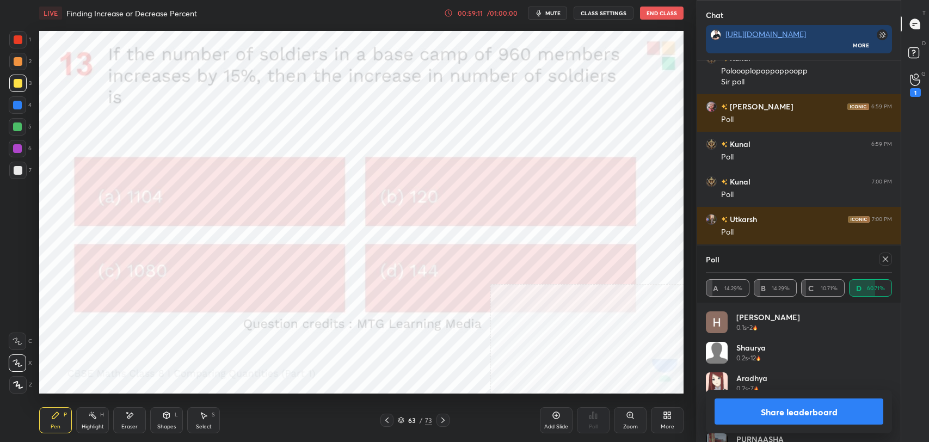
scroll to position [12350, 0]
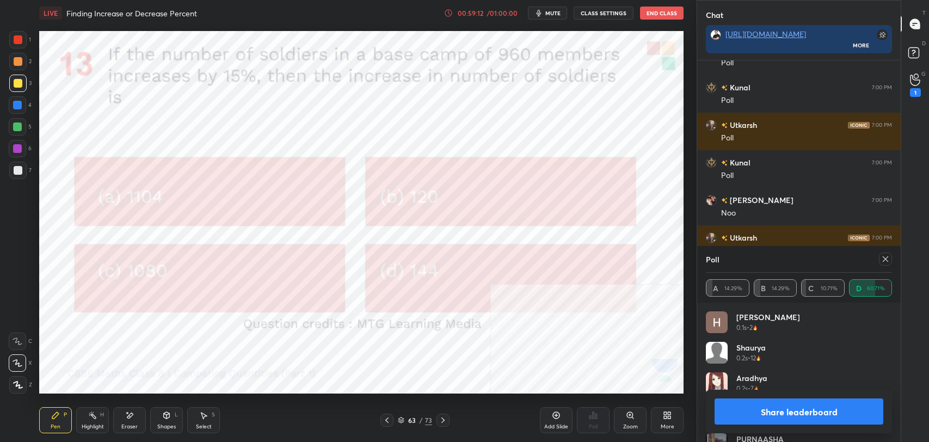
click at [809, 407] on button "Share leaderboard" at bounding box center [799, 411] width 169 height 26
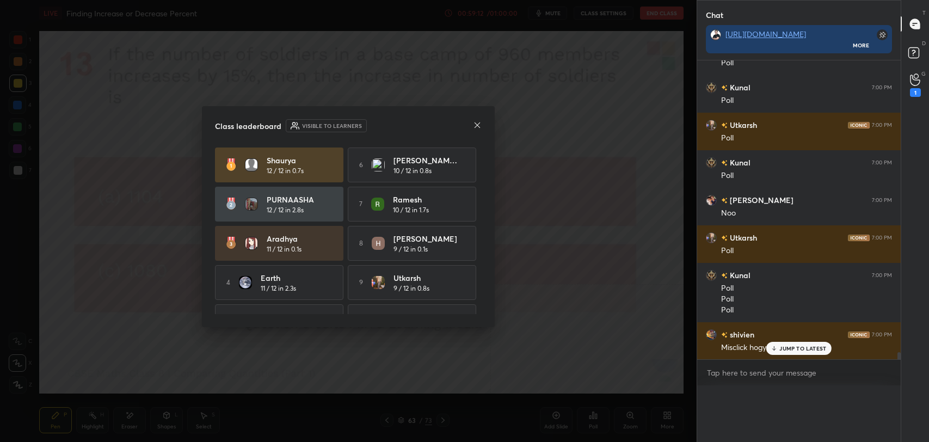
scroll to position [0, 0]
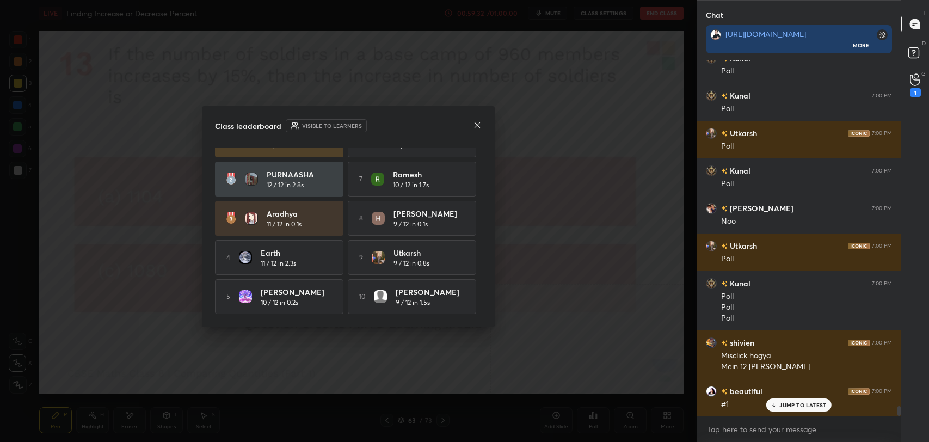
click at [477, 120] on div at bounding box center [477, 125] width 9 height 11
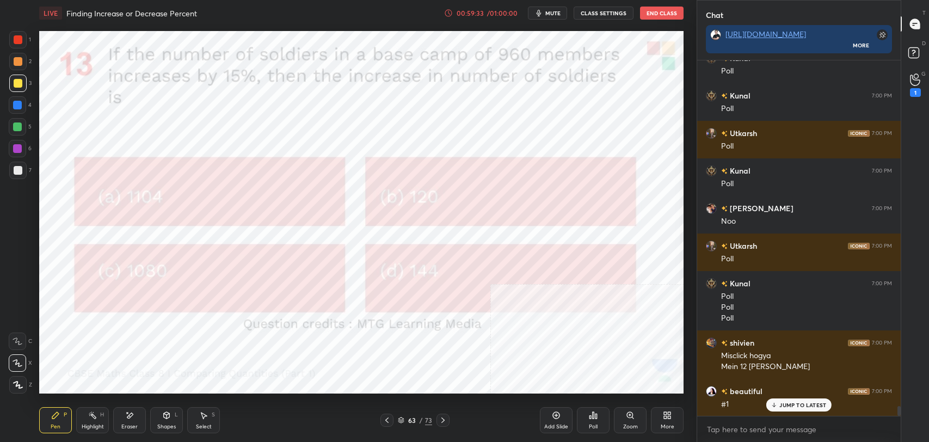
click at [784, 398] on div "JUMP TO LATEST" at bounding box center [798, 404] width 65 height 13
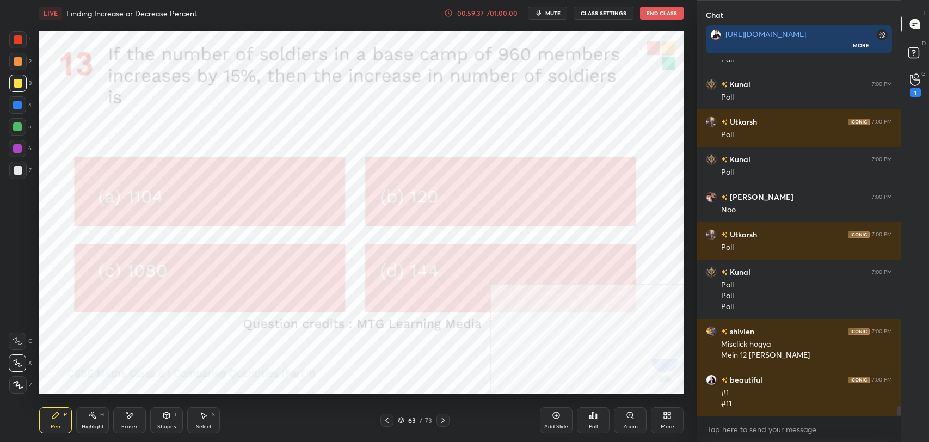
click at [553, 15] on span "mute" at bounding box center [552, 13] width 15 height 8
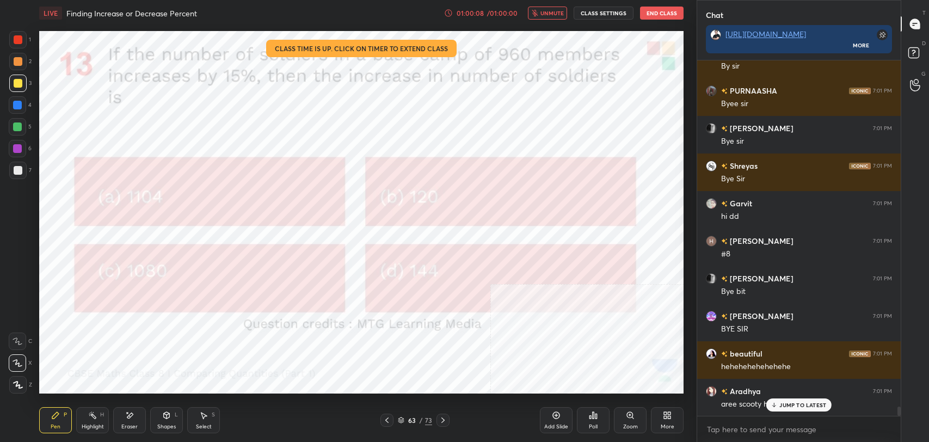
click at [557, 9] on span "unmute" at bounding box center [551, 13] width 23 height 8
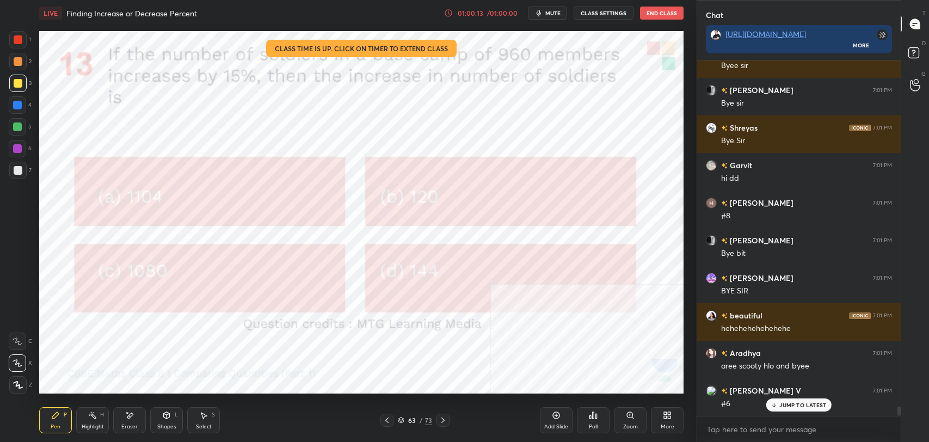
scroll to position [13104, 0]
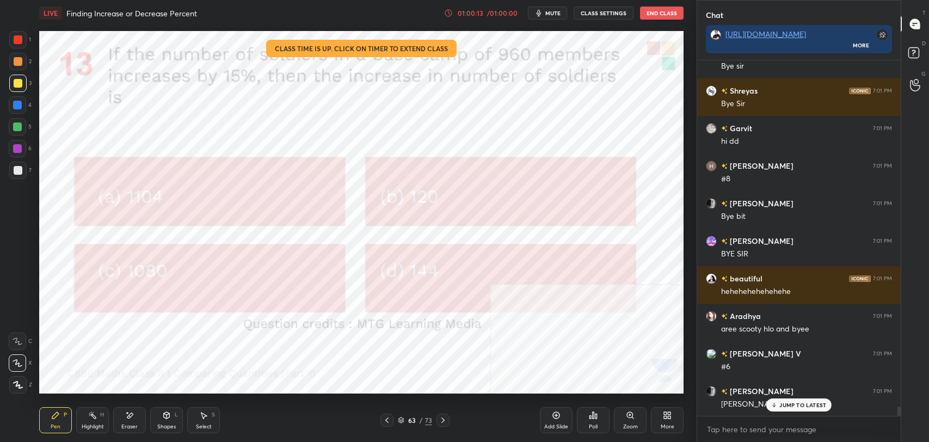
click at [661, 11] on button "End Class" at bounding box center [662, 13] width 44 height 13
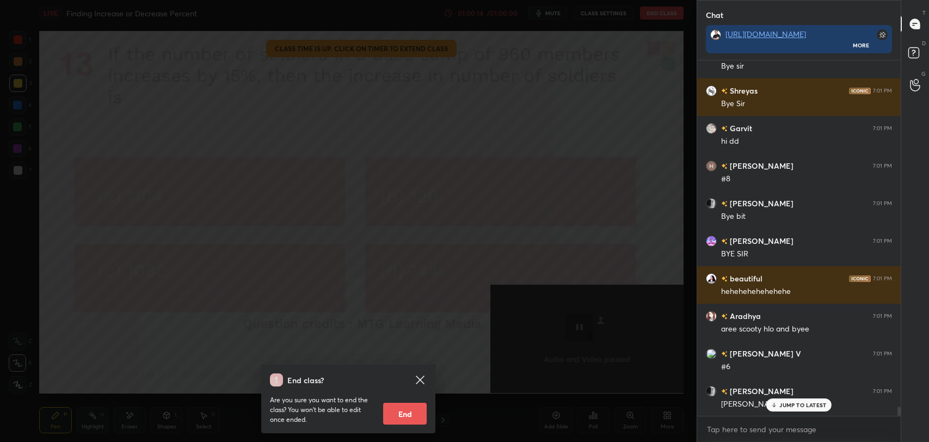
click at [415, 408] on button "End" at bounding box center [405, 414] width 44 height 22
type textarea "x"
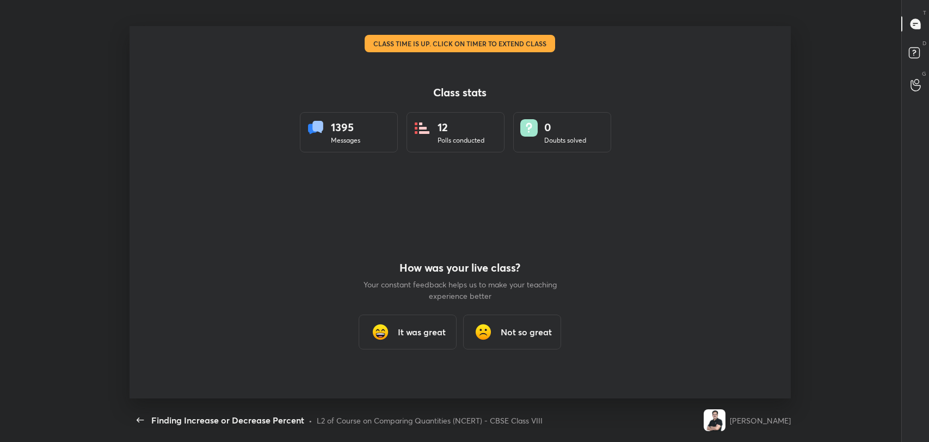
scroll to position [0, 0]
click at [413, 333] on h3 "It was great" at bounding box center [422, 331] width 48 height 13
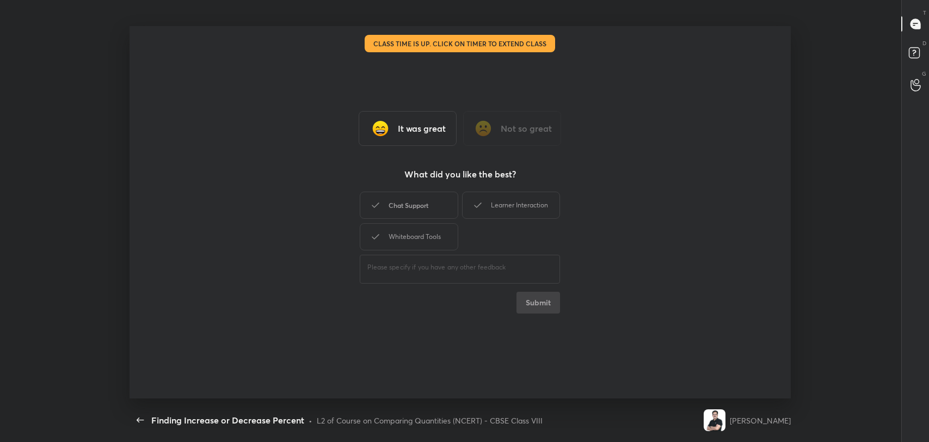
click at [408, 214] on div "Chat Support" at bounding box center [409, 205] width 98 height 27
click at [530, 209] on div "Learner Interaction" at bounding box center [511, 205] width 98 height 27
click at [419, 240] on div "Whiteboard Tools" at bounding box center [409, 236] width 98 height 27
click at [534, 304] on button "Submit" at bounding box center [539, 303] width 44 height 22
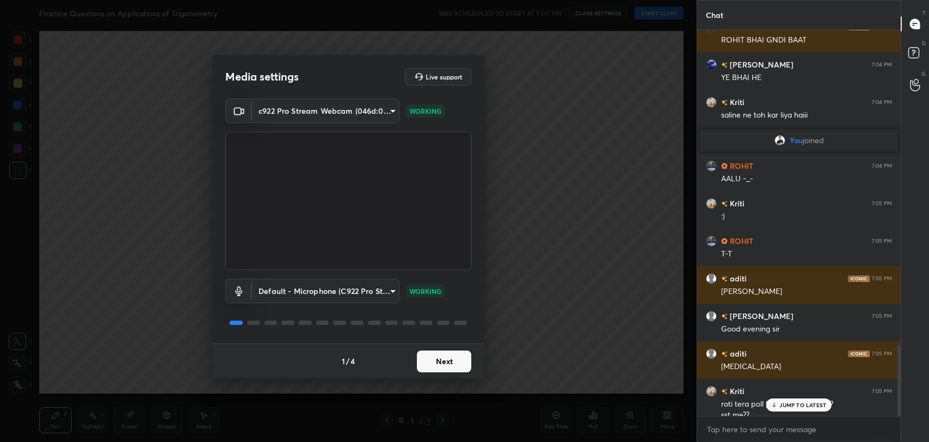
scroll to position [1713, 0]
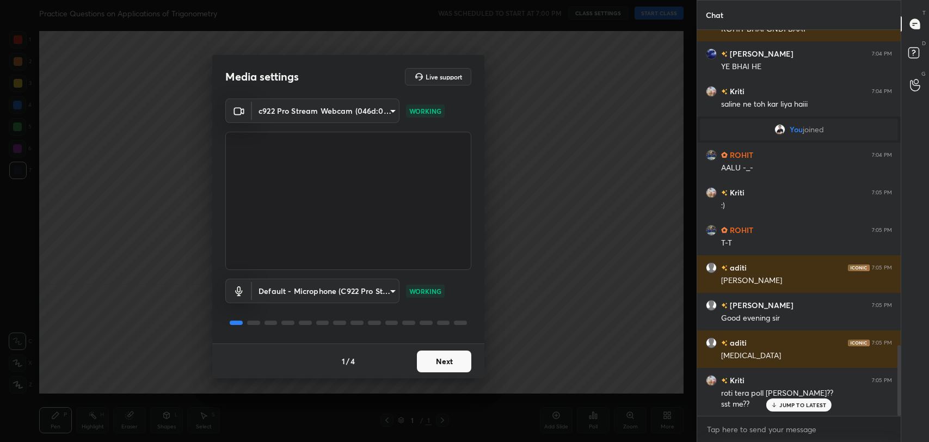
click at [425, 356] on button "Next" at bounding box center [444, 362] width 54 height 22
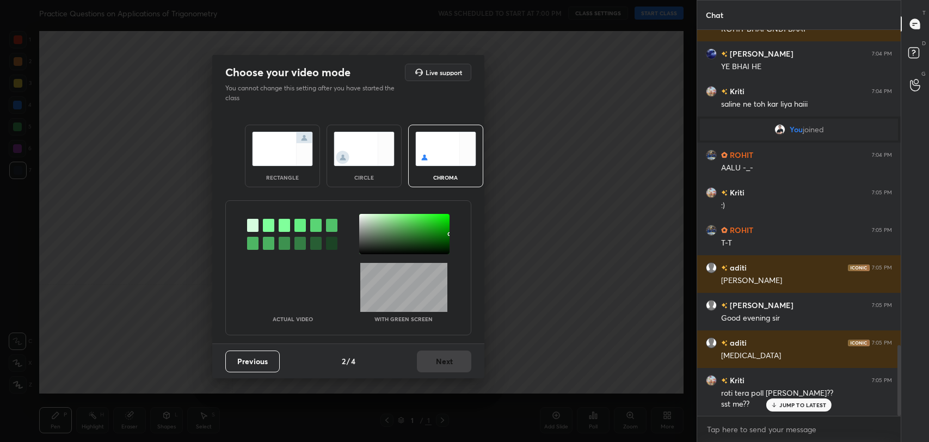
click at [269, 223] on div at bounding box center [268, 225] width 11 height 13
click at [361, 218] on div at bounding box center [404, 234] width 90 height 40
click at [269, 223] on div at bounding box center [268, 225] width 11 height 13
click at [362, 217] on div at bounding box center [404, 234] width 90 height 40
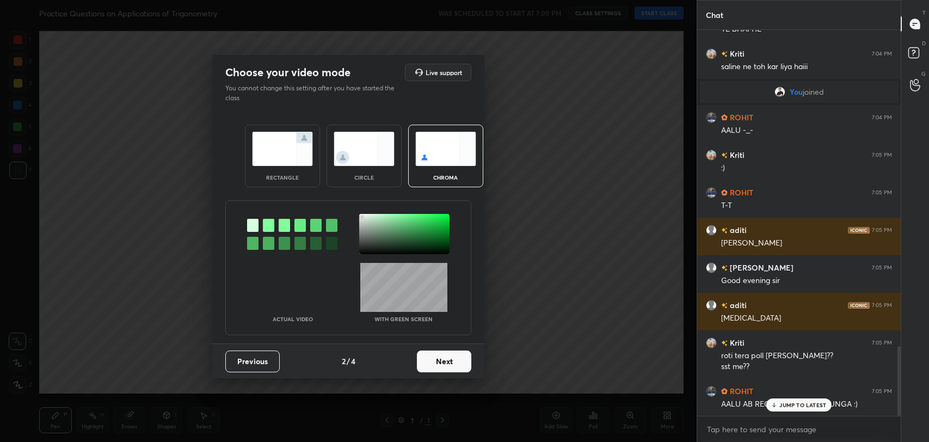
click at [432, 368] on button "Next" at bounding box center [444, 362] width 54 height 22
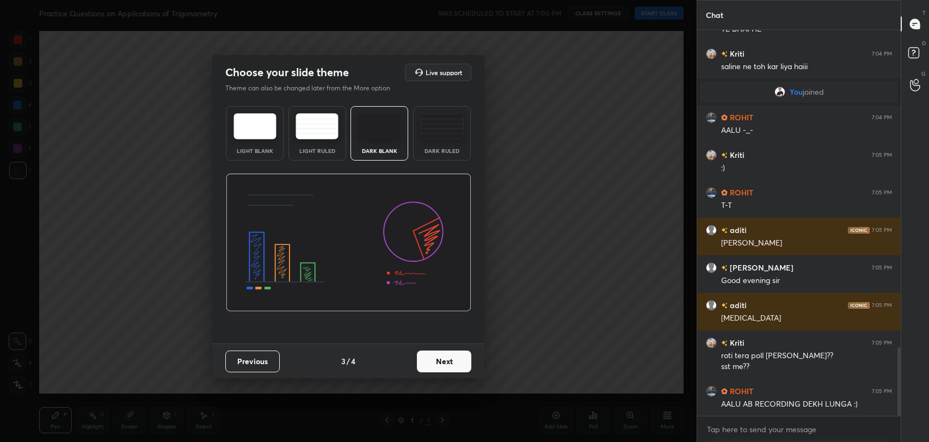
scroll to position [1789, 0]
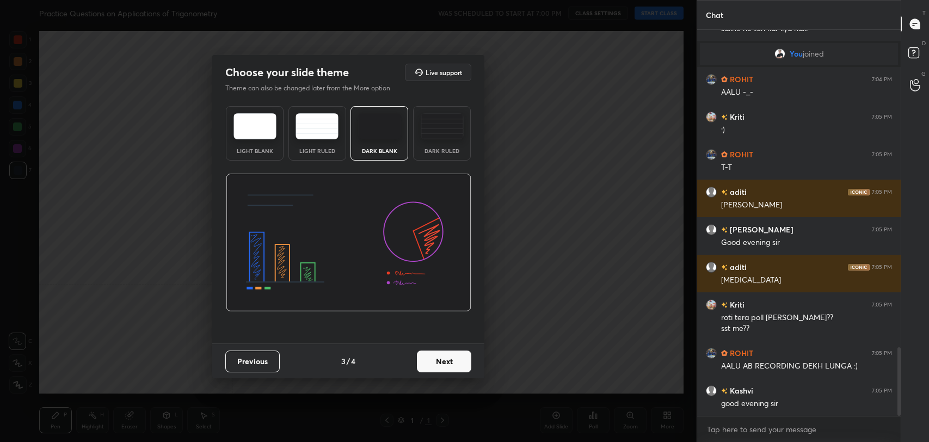
click at [461, 362] on button "Next" at bounding box center [444, 362] width 54 height 22
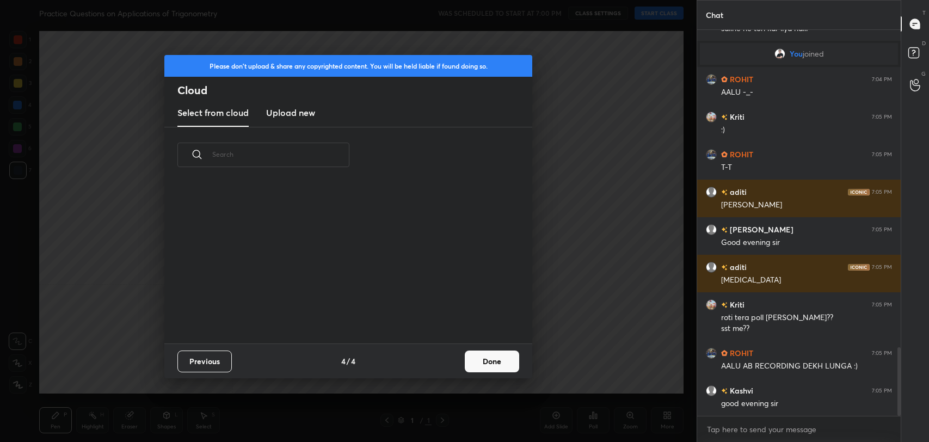
click at [503, 363] on button "Done" at bounding box center [492, 362] width 54 height 22
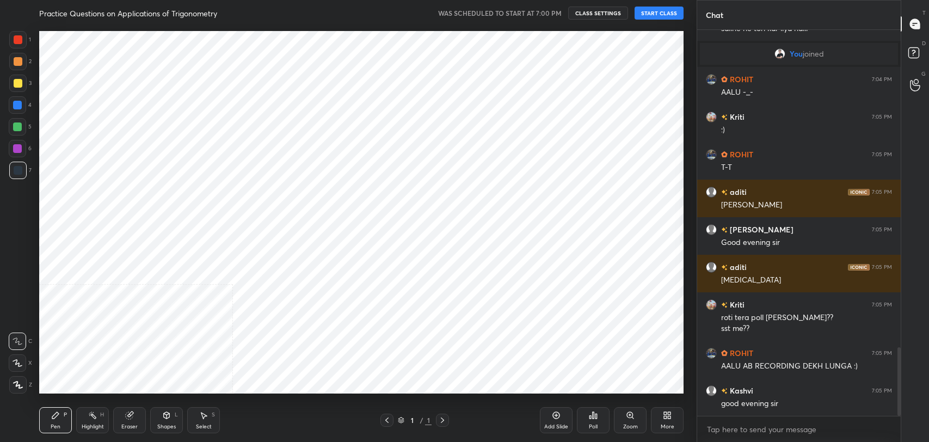
scroll to position [161, 349]
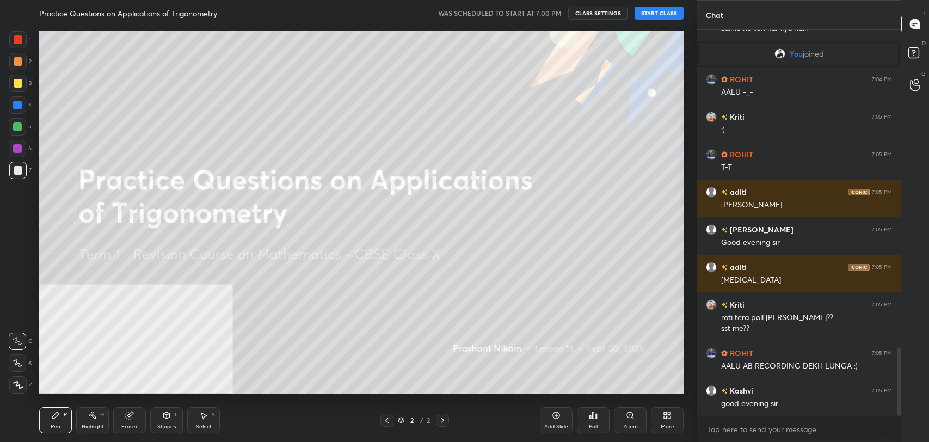
click at [661, 10] on button "START CLASS" at bounding box center [659, 13] width 49 height 13
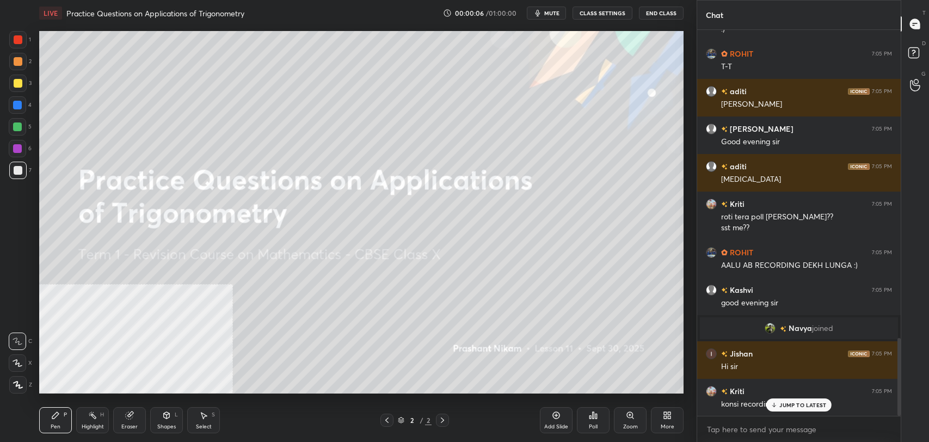
scroll to position [1525, 0]
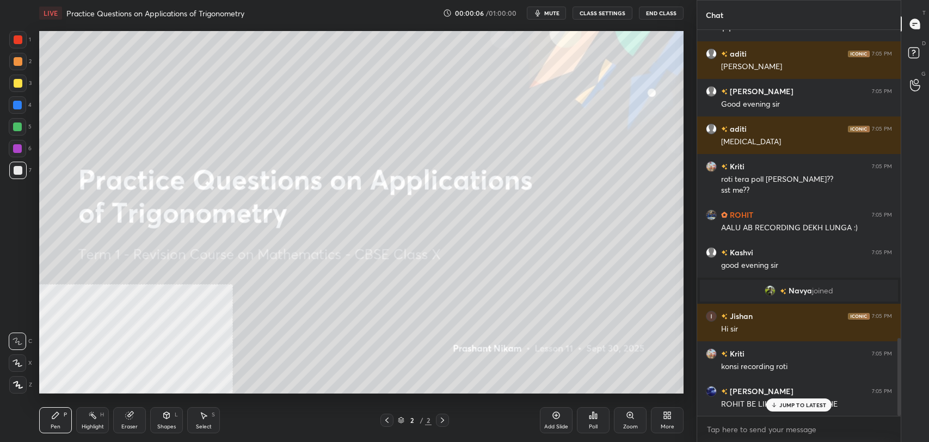
click at [17, 367] on div at bounding box center [17, 362] width 17 height 17
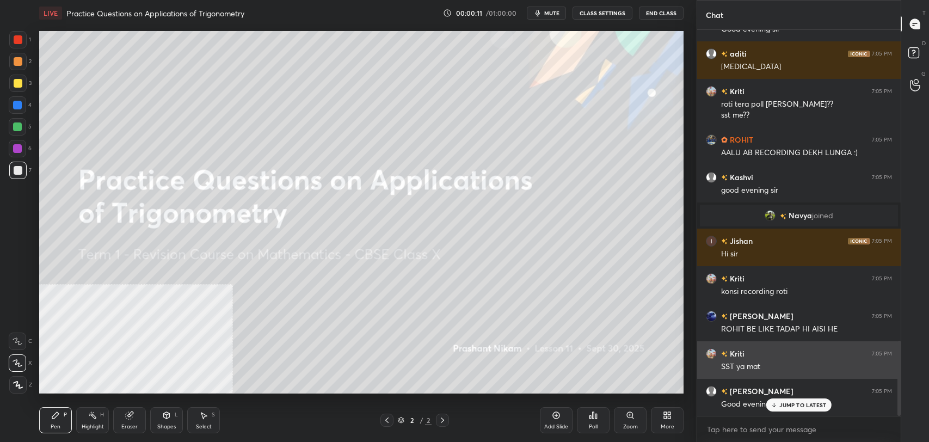
scroll to position [1637, 0]
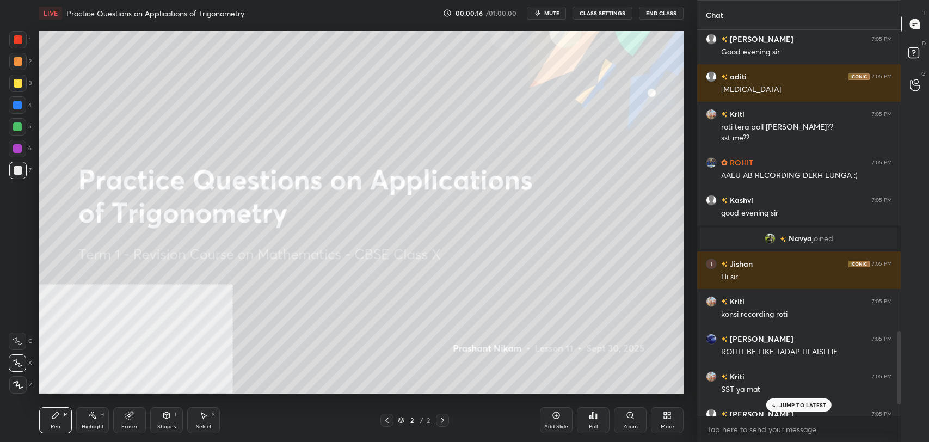
click at [816, 407] on p "JUMP TO LATEST" at bounding box center [802, 405] width 47 height 7
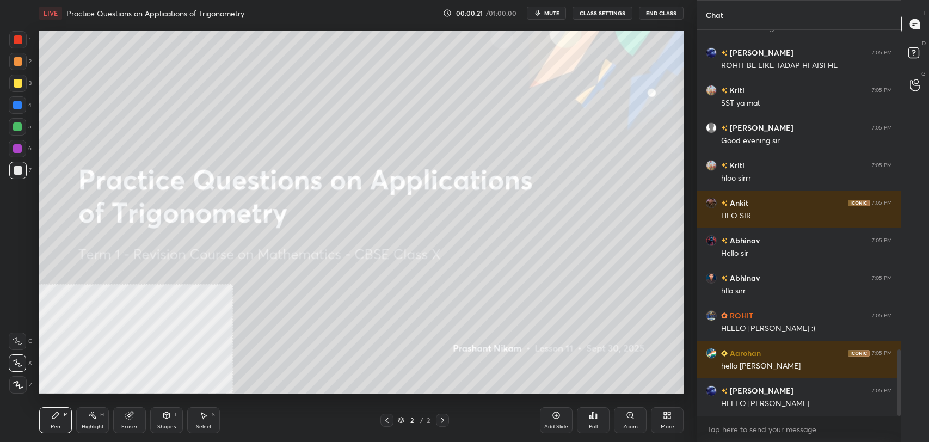
click at [611, 10] on button "CLASS SETTINGS" at bounding box center [603, 13] width 60 height 13
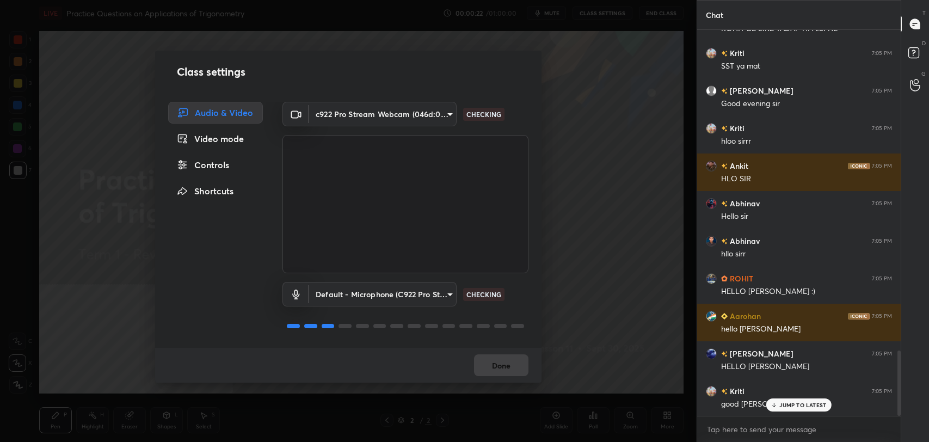
click at [194, 171] on div "Controls" at bounding box center [215, 165] width 95 height 22
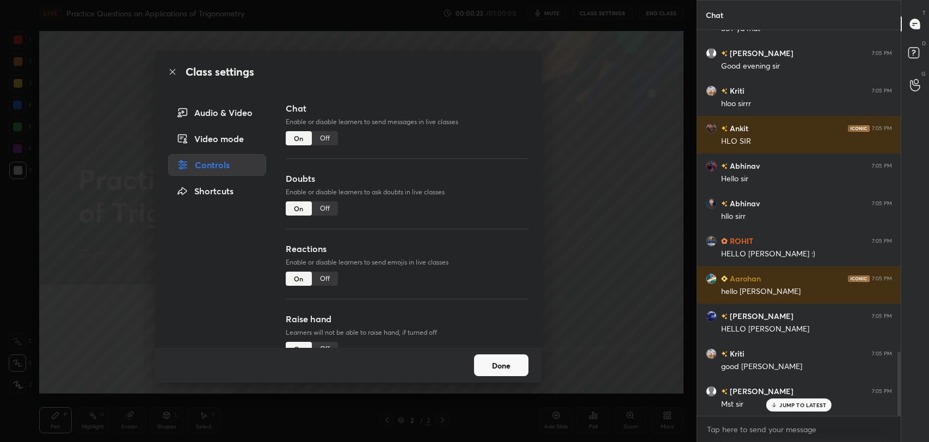
click at [334, 208] on div "Off" at bounding box center [325, 208] width 26 height 14
click at [177, 70] on div "Class settings" at bounding box center [348, 72] width 386 height 42
click at [170, 71] on icon at bounding box center [172, 71] width 9 height 9
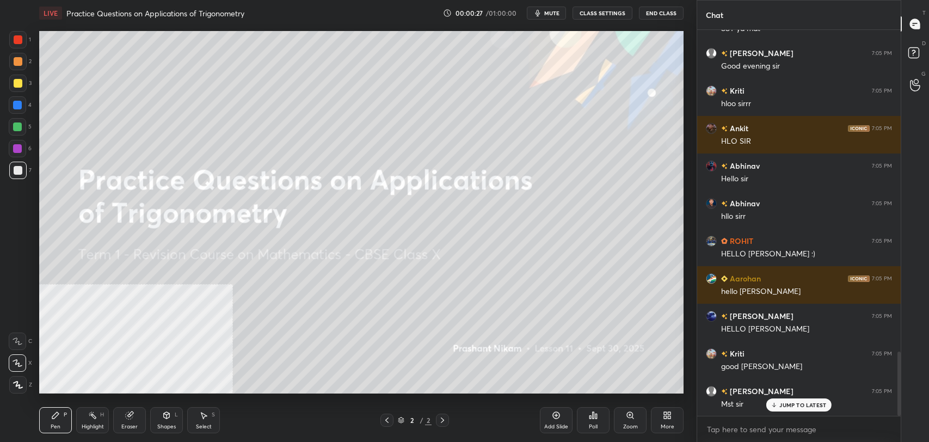
click at [796, 402] on p "JUMP TO LATEST" at bounding box center [802, 405] width 47 height 7
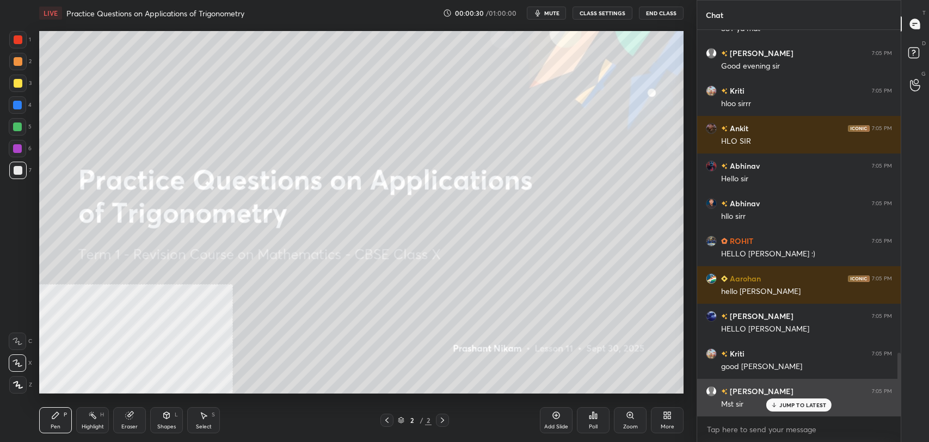
scroll to position [1975, 0]
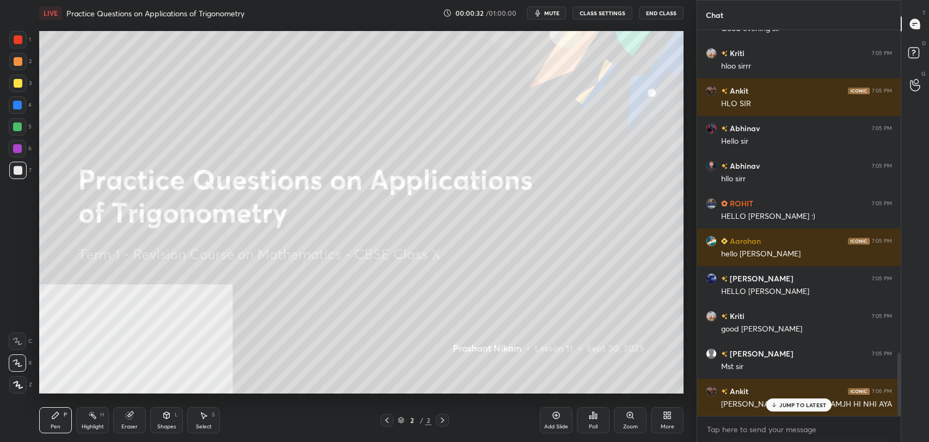
click at [789, 402] on p "JUMP TO LATEST" at bounding box center [802, 405] width 47 height 7
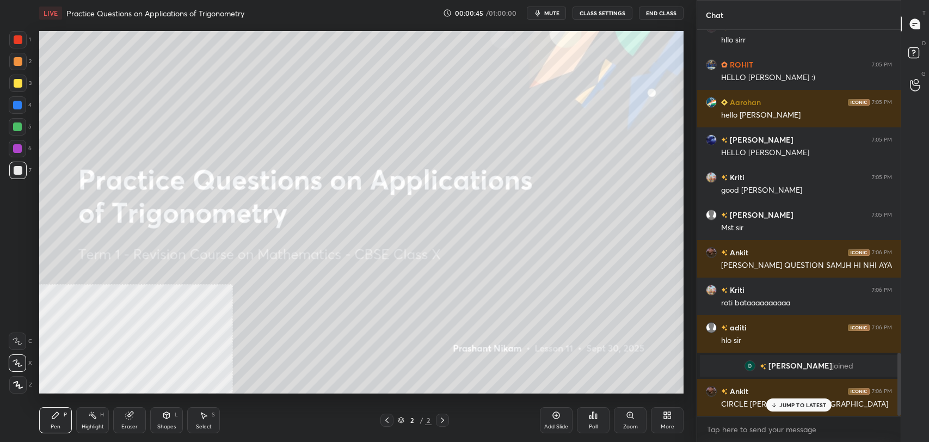
scroll to position [2048, 0]
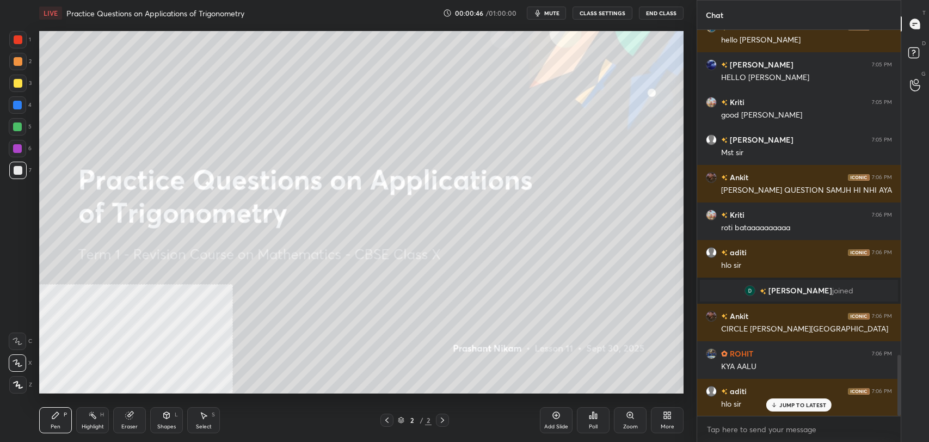
click at [794, 402] on p "JUMP TO LATEST" at bounding box center [802, 405] width 47 height 7
click at [20, 81] on div at bounding box center [18, 83] width 9 height 9
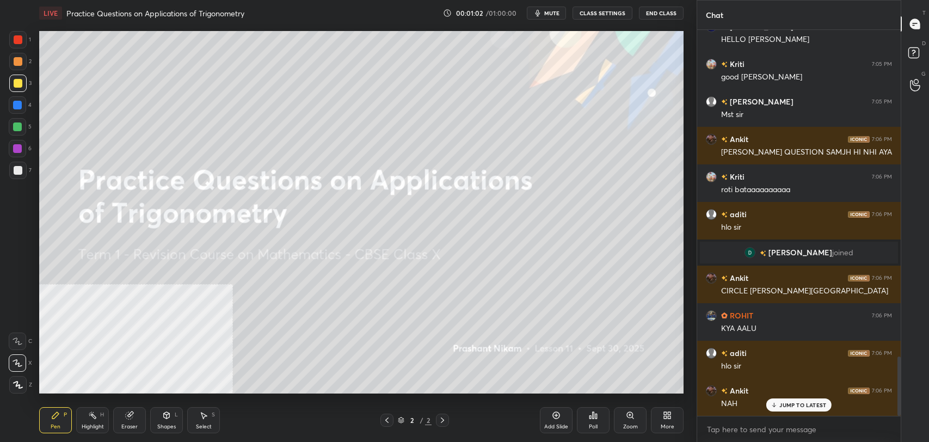
scroll to position [2123, 0]
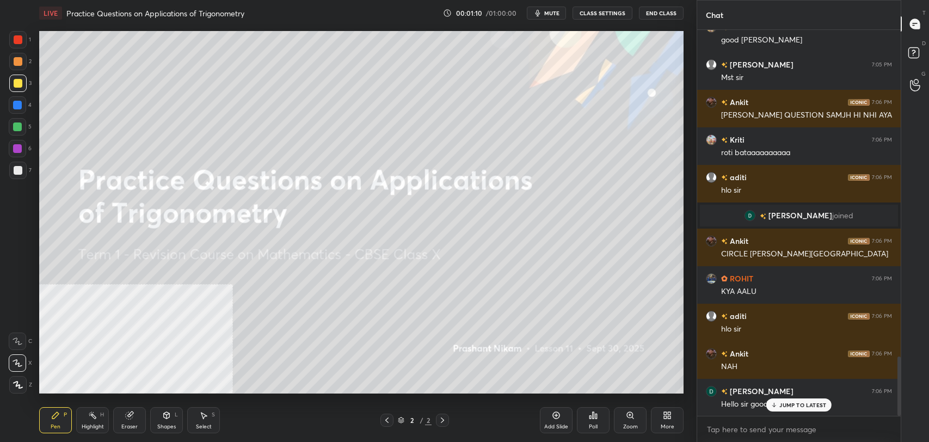
click at [790, 404] on p "JUMP TO LATEST" at bounding box center [802, 405] width 47 height 7
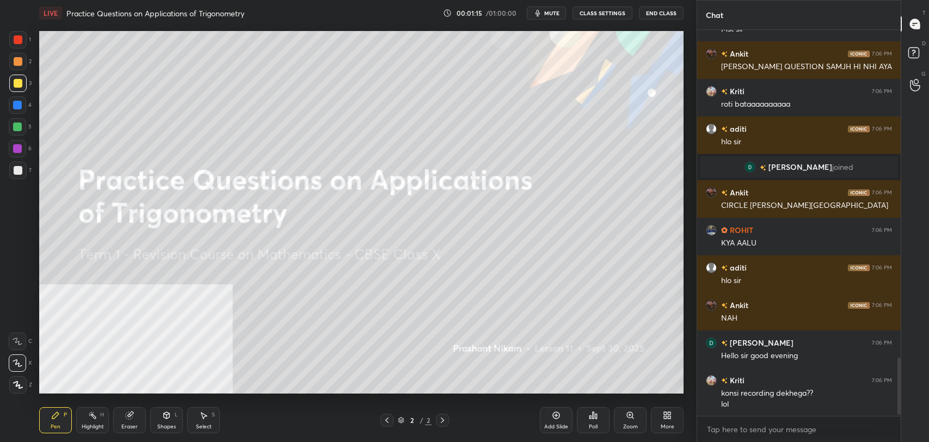
scroll to position [2219, 0]
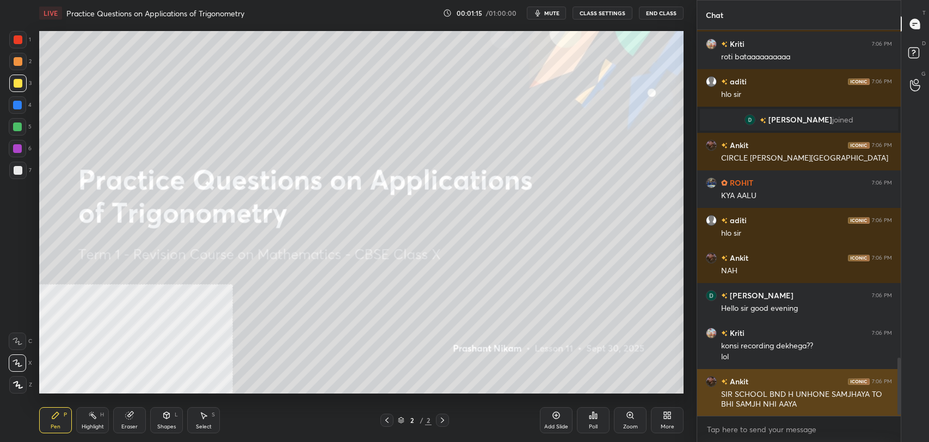
click at [787, 437] on p "JUMP TO LATEST" at bounding box center [802, 440] width 47 height 7
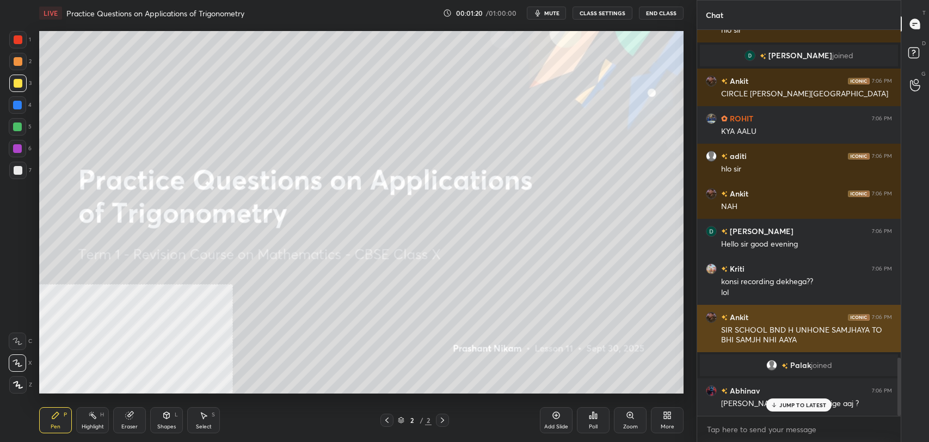
scroll to position [2179, 0]
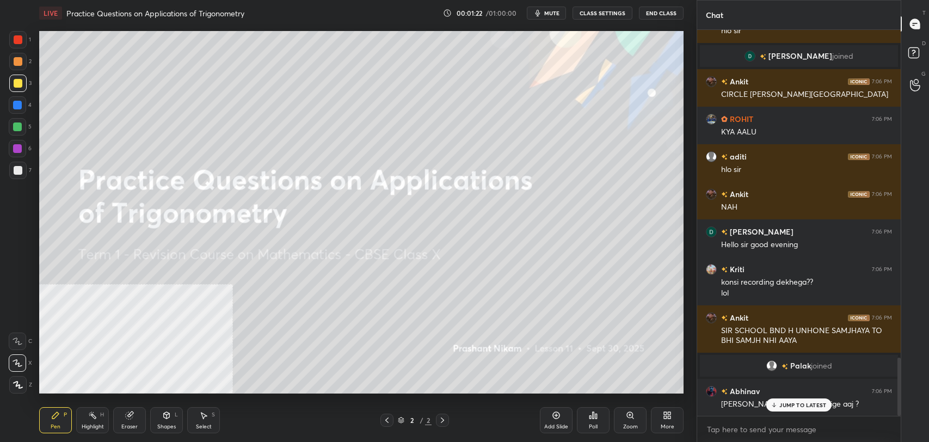
drag, startPoint x: 786, startPoint y: 405, endPoint x: 546, endPoint y: 395, distance: 240.2
click at [785, 405] on p "JUMP TO LATEST" at bounding box center [802, 405] width 47 height 7
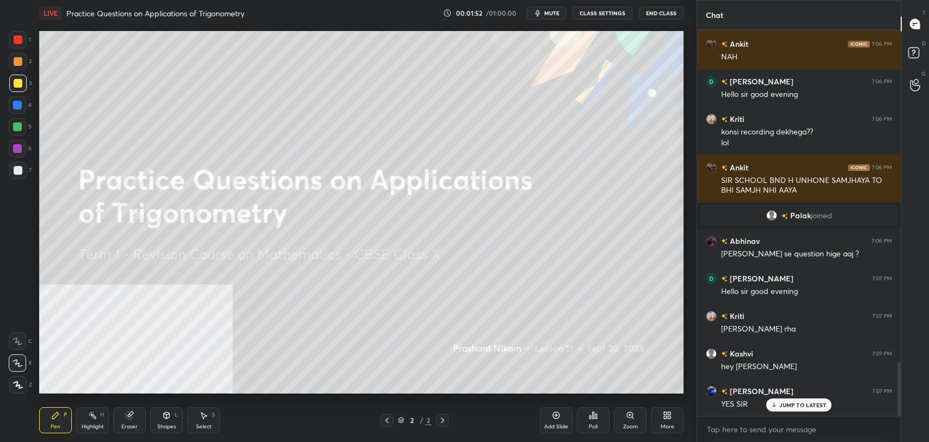
scroll to position [2367, 0]
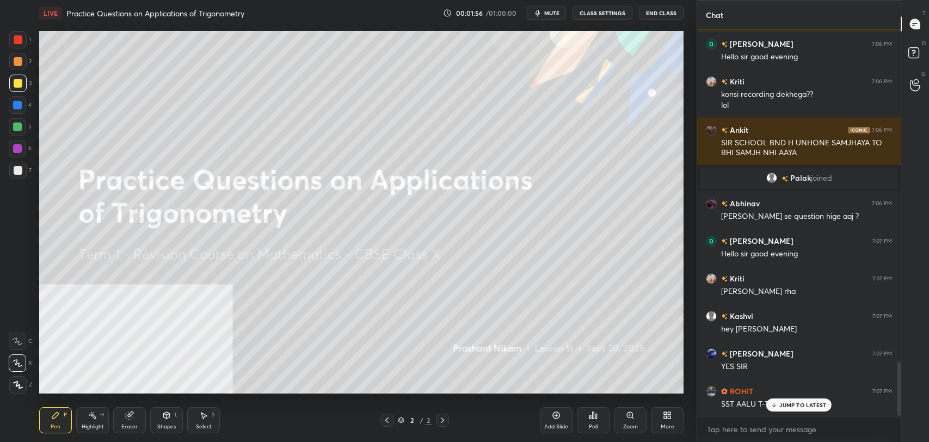
click at [549, 424] on div "Add Slide" at bounding box center [556, 426] width 24 height 5
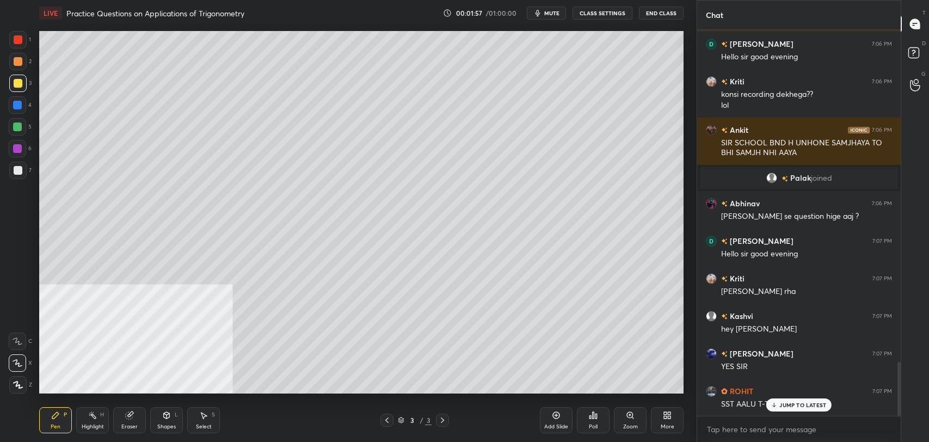
click at [21, 81] on div at bounding box center [18, 83] width 9 height 9
click at [798, 407] on p "JUMP TO LATEST" at bounding box center [802, 405] width 47 height 7
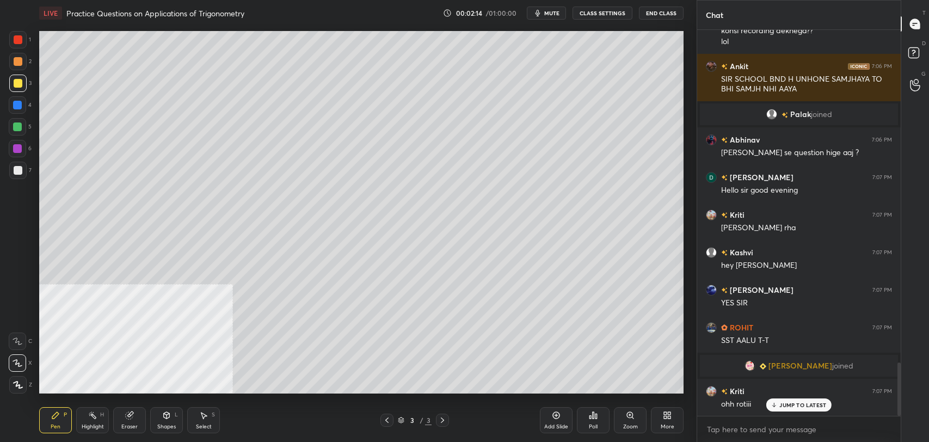
scroll to position [2396, 0]
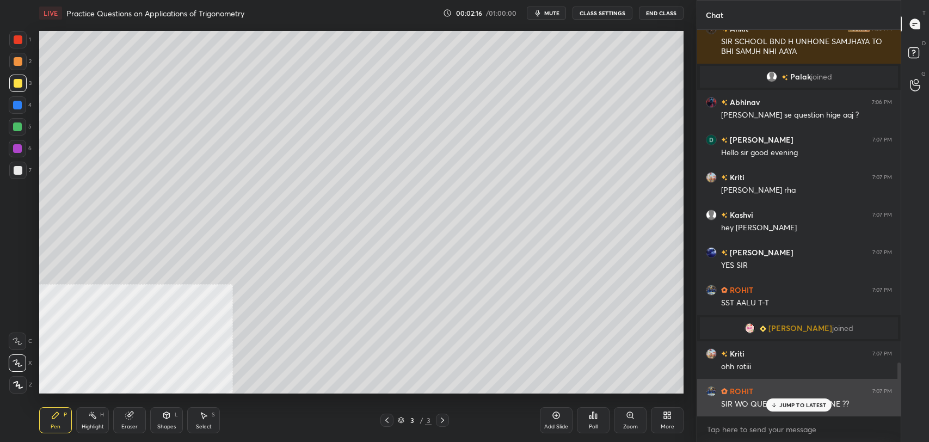
click at [792, 402] on p "JUMP TO LATEST" at bounding box center [802, 405] width 47 height 7
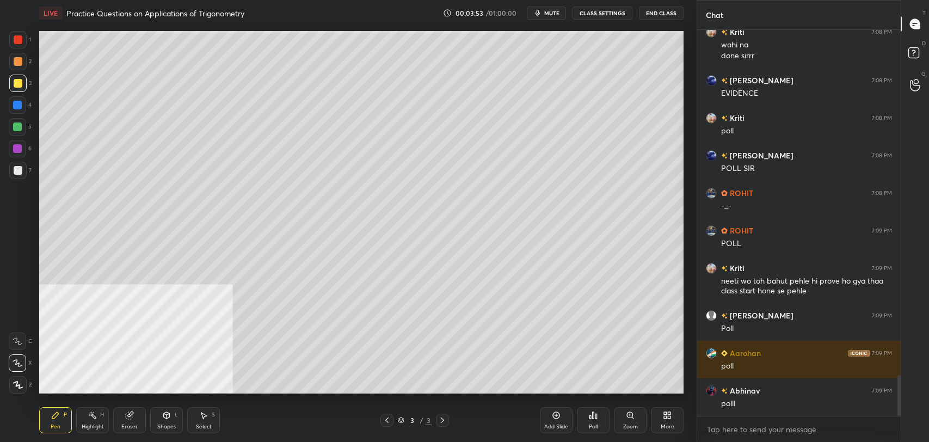
scroll to position [3285, 0]
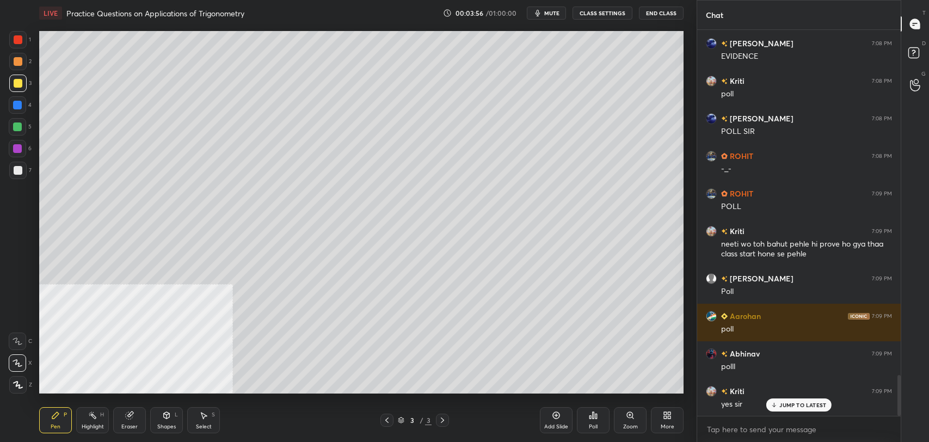
click at [591, 417] on icon at bounding box center [590, 417] width 2 height 3
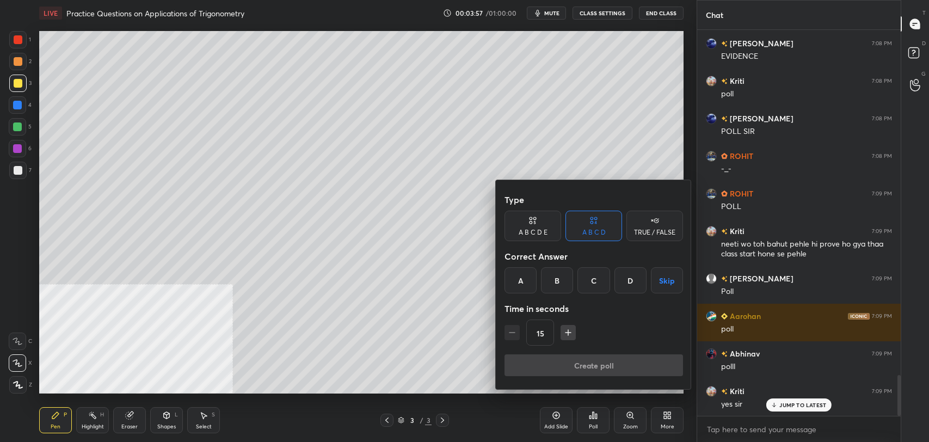
click at [631, 283] on div "D" at bounding box center [631, 280] width 32 height 26
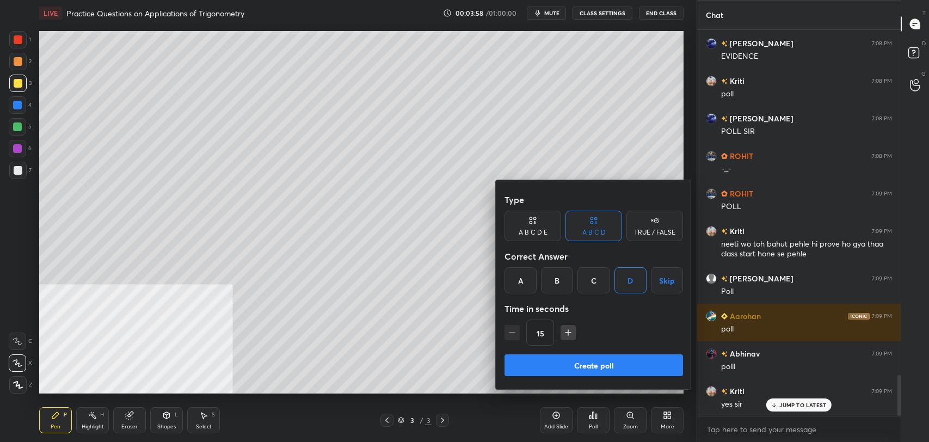
click at [570, 365] on button "Create poll" at bounding box center [594, 365] width 179 height 22
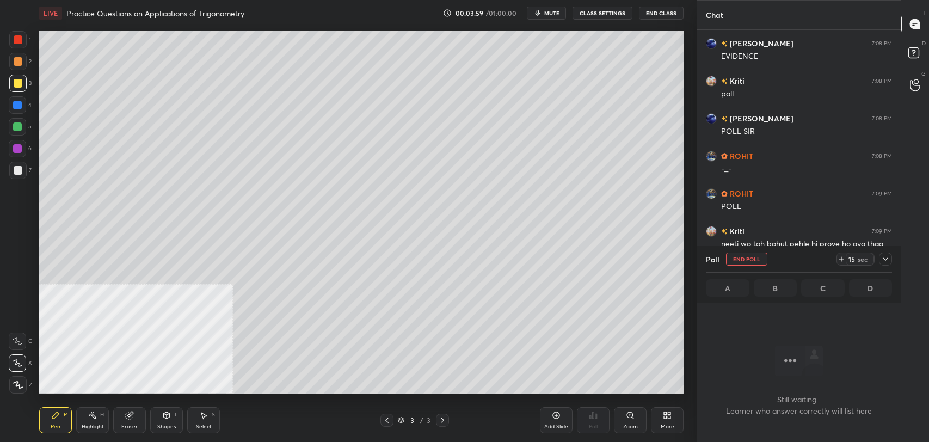
scroll to position [4, 3]
click at [170, 421] on div "Shapes L" at bounding box center [166, 420] width 33 height 26
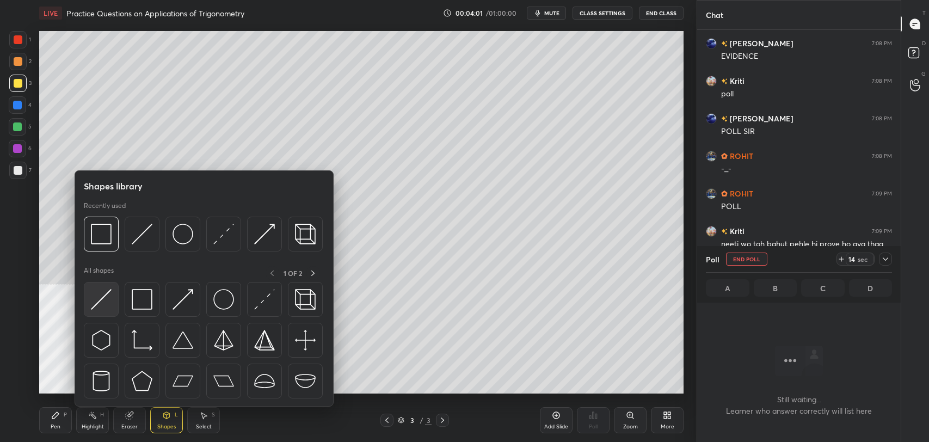
click at [104, 303] on img at bounding box center [101, 299] width 21 height 21
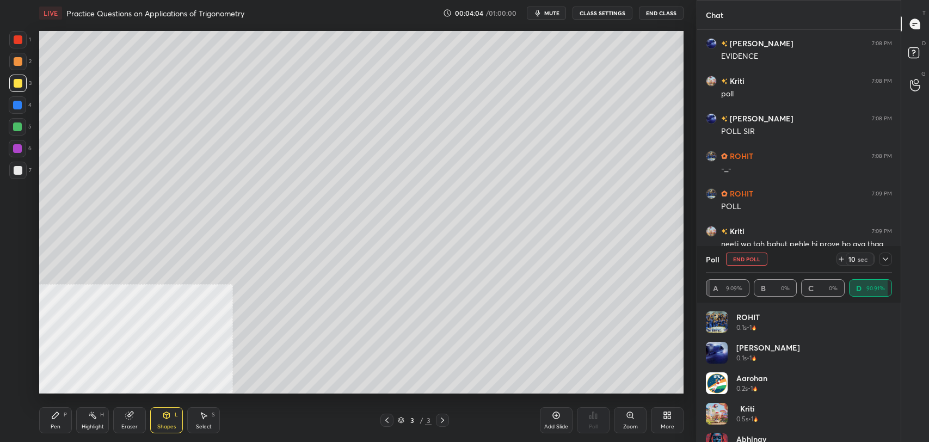
scroll to position [3379, 0]
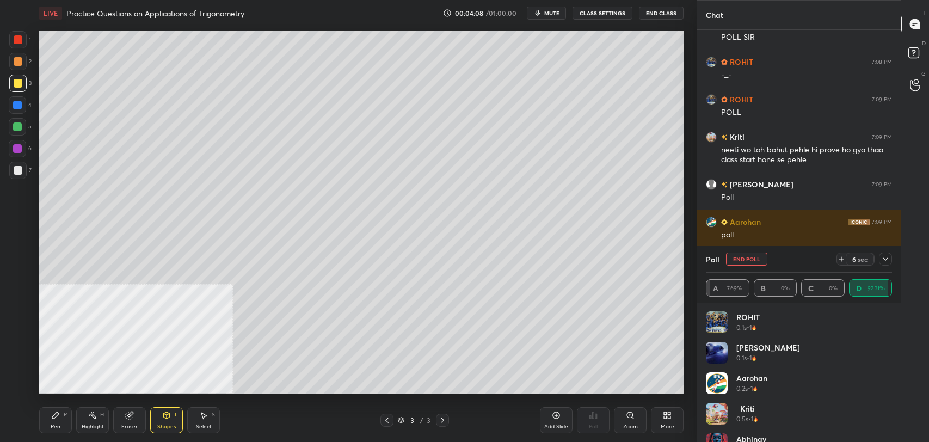
click at [65, 422] on div "Pen P" at bounding box center [55, 420] width 33 height 26
click at [22, 176] on div at bounding box center [17, 170] width 17 height 17
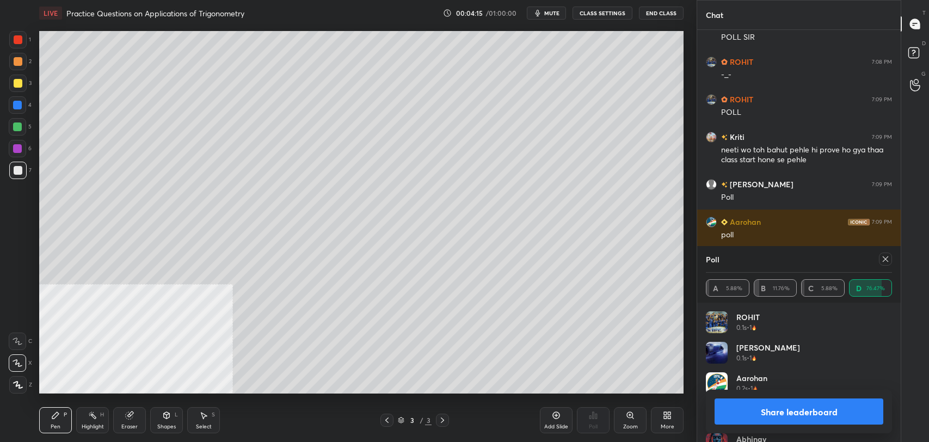
scroll to position [3416, 0]
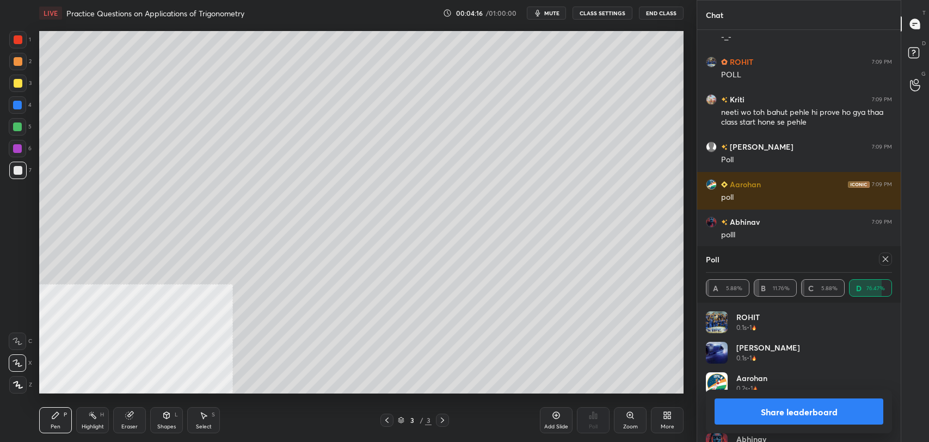
click at [798, 410] on button "Share leaderboard" at bounding box center [799, 411] width 169 height 26
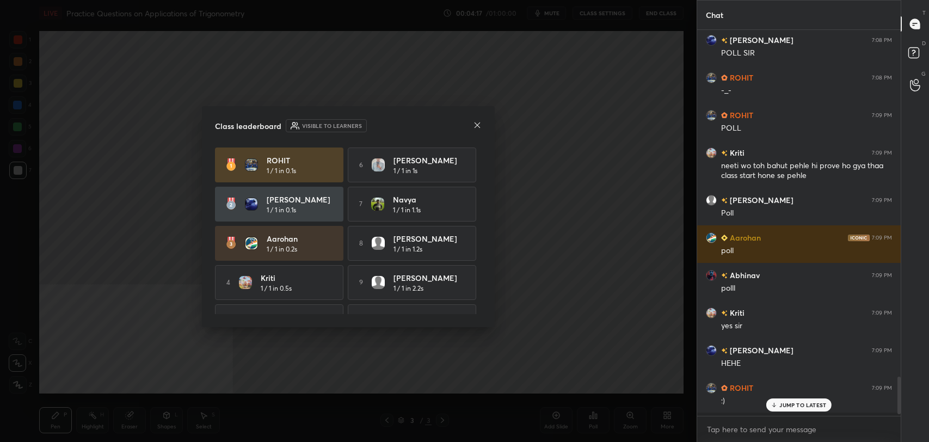
scroll to position [383, 200]
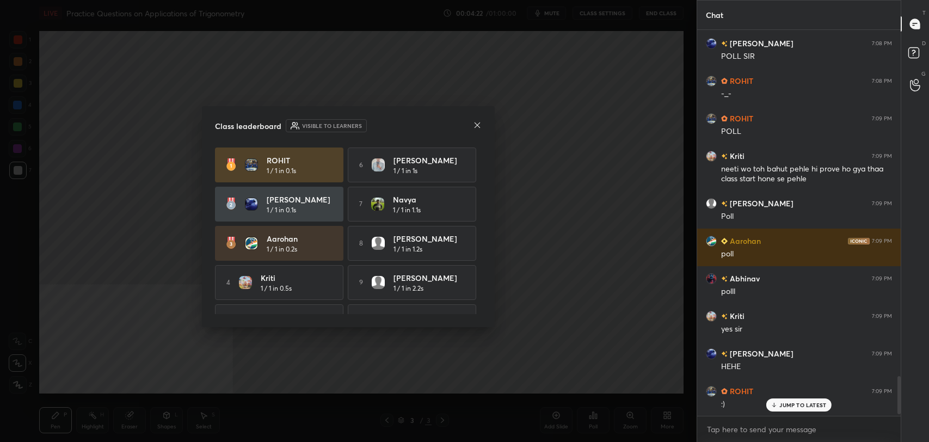
click at [479, 123] on icon at bounding box center [477, 125] width 9 height 9
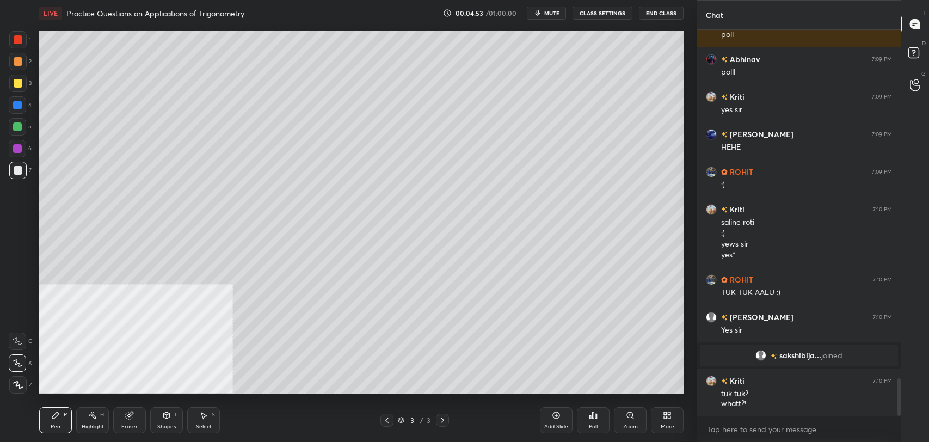
scroll to position [3616, 0]
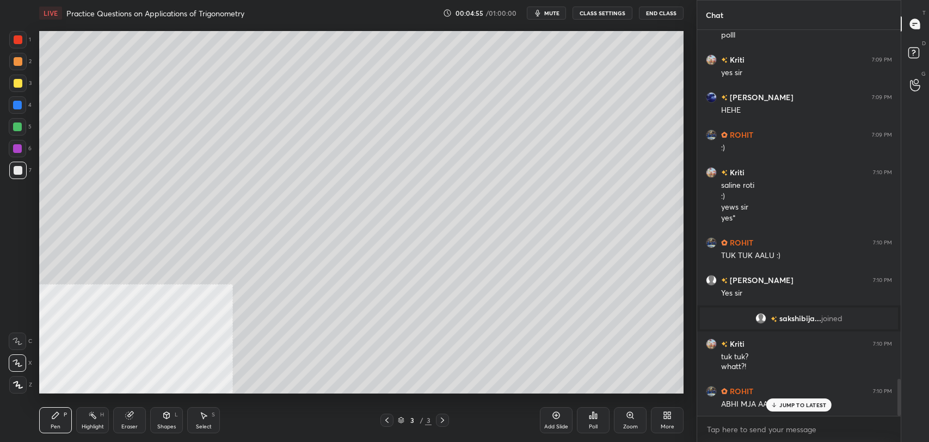
drag, startPoint x: 795, startPoint y: 402, endPoint x: 691, endPoint y: 379, distance: 105.9
click at [793, 402] on p "JUMP TO LATEST" at bounding box center [802, 405] width 47 height 7
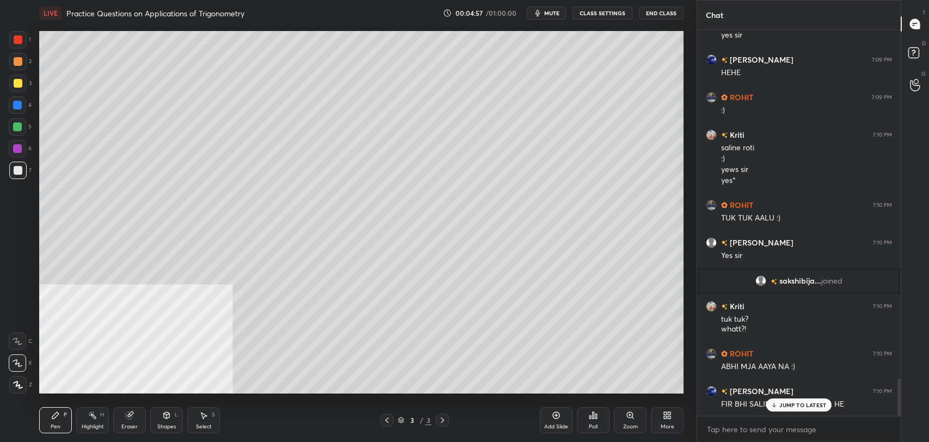
click at [788, 404] on p "JUMP TO LATEST" at bounding box center [802, 405] width 47 height 7
click at [560, 416] on icon at bounding box center [556, 415] width 9 height 9
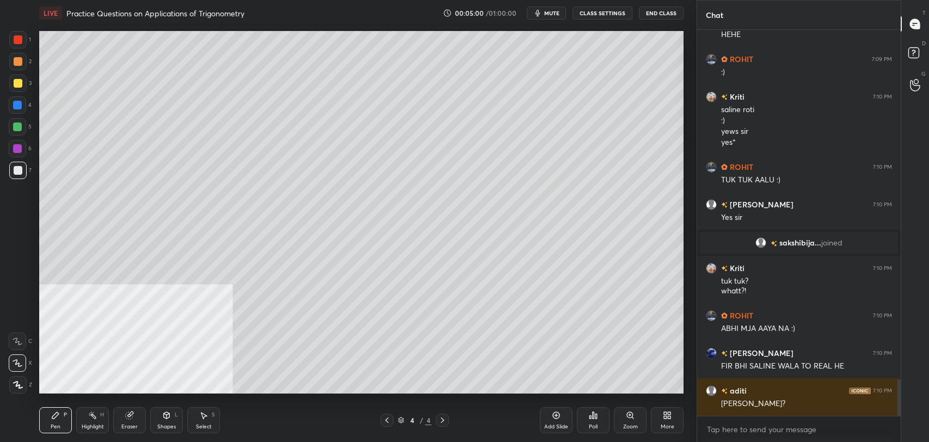
click at [18, 80] on div at bounding box center [18, 83] width 9 height 9
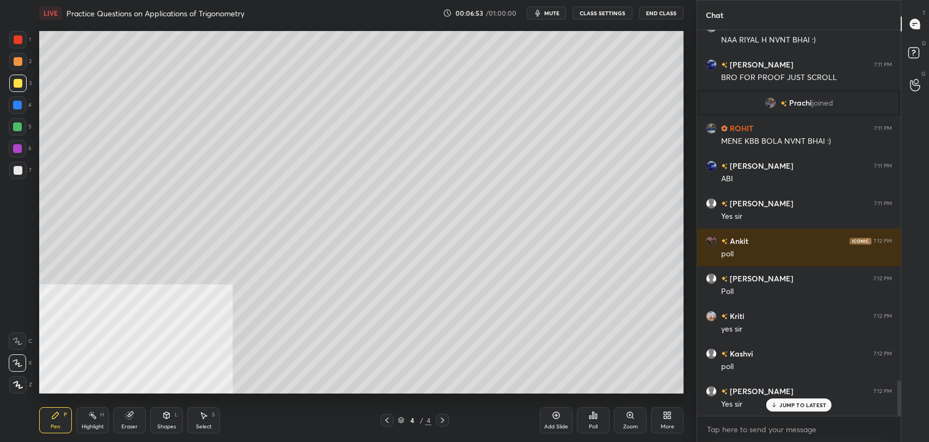
scroll to position [3876, 0]
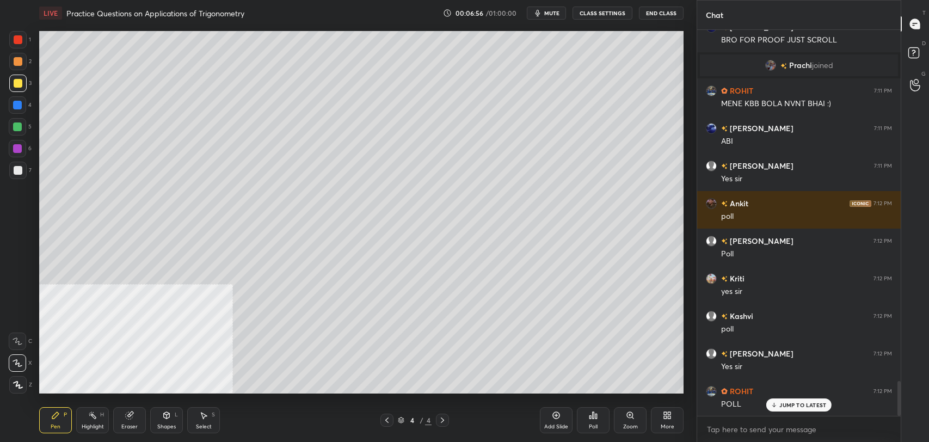
click at [592, 424] on div "Poll" at bounding box center [593, 426] width 9 height 5
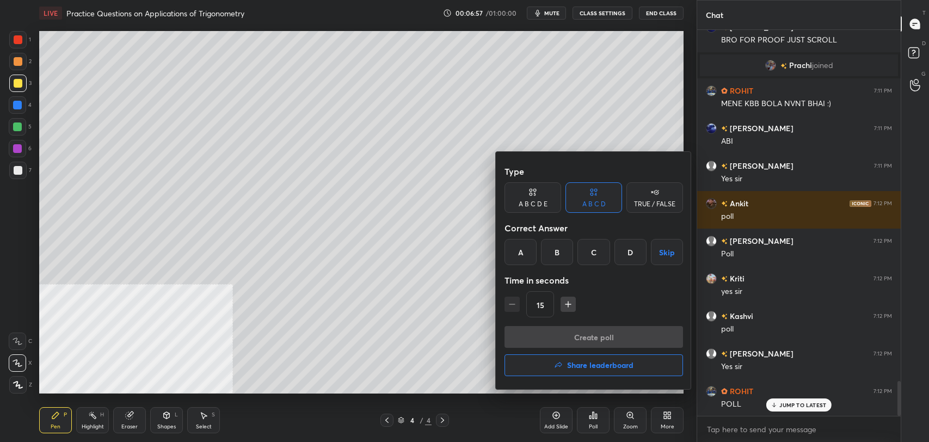
click at [549, 248] on div "B" at bounding box center [557, 252] width 32 height 26
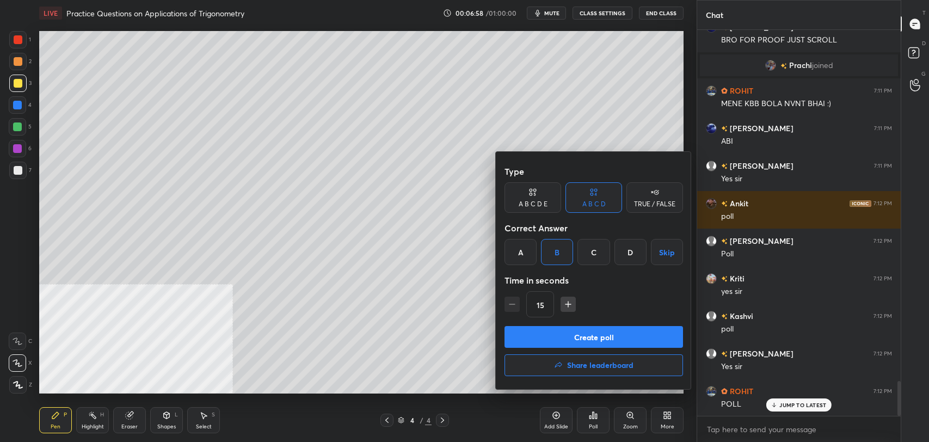
click at [572, 341] on button "Create poll" at bounding box center [594, 337] width 179 height 22
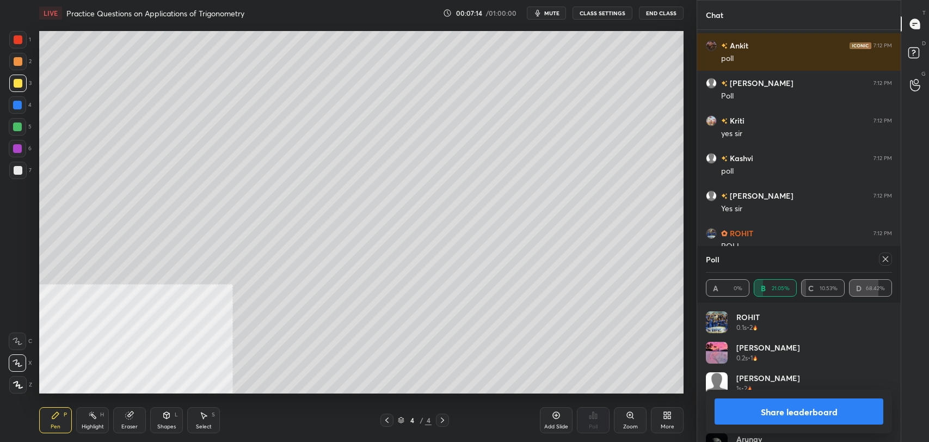
scroll to position [4071, 0]
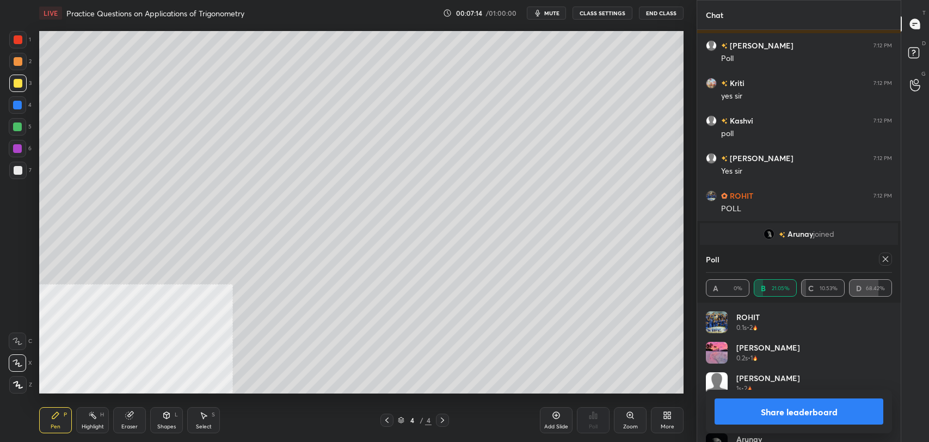
click at [814, 407] on button "Share leaderboard" at bounding box center [799, 411] width 169 height 26
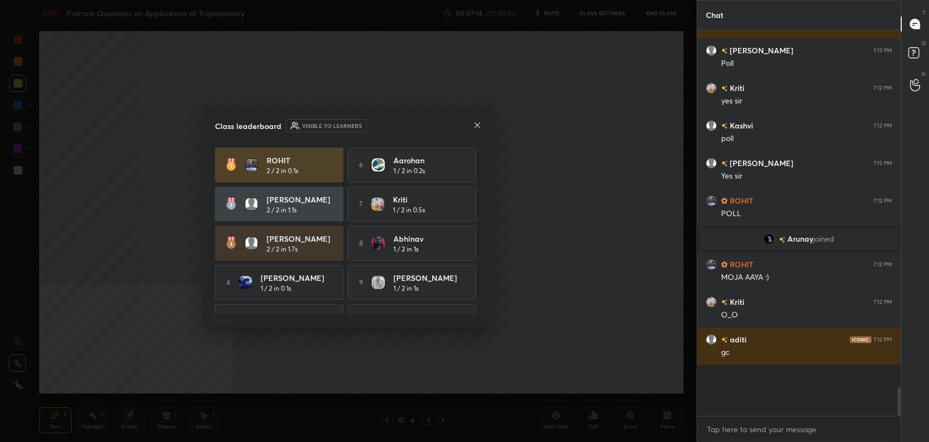
scroll to position [4049, 0]
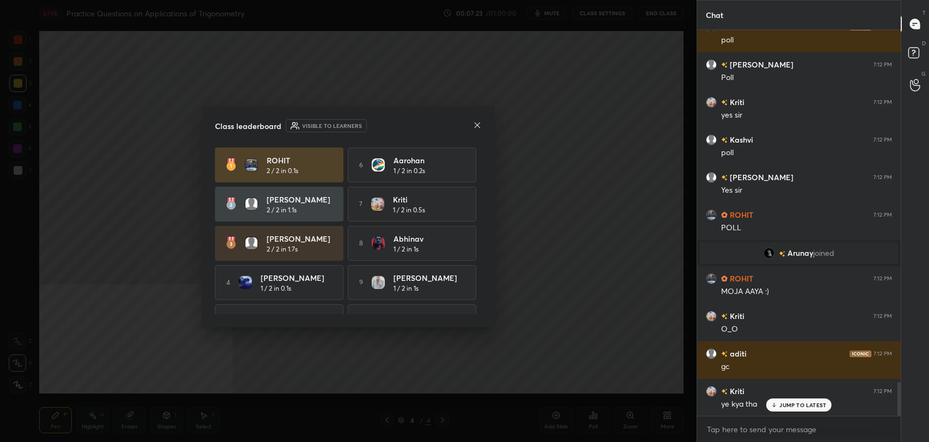
click at [797, 407] on p "JUMP TO LATEST" at bounding box center [802, 405] width 47 height 7
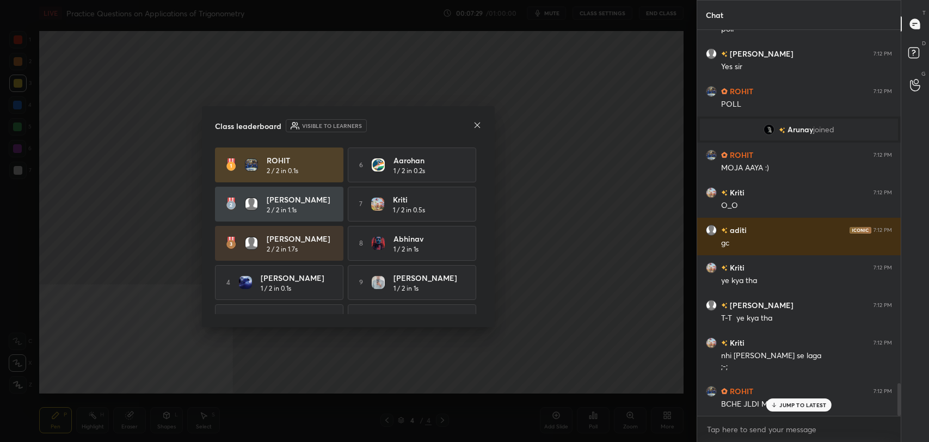
click at [476, 124] on icon at bounding box center [477, 124] width 5 height 5
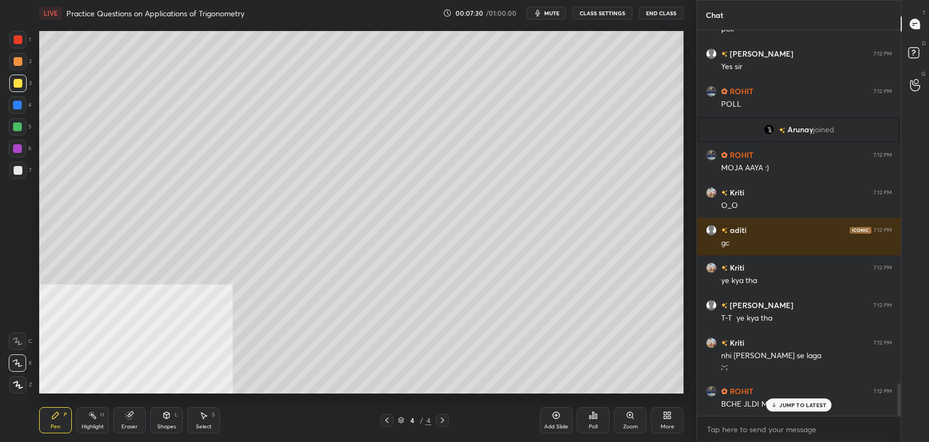
click at [795, 408] on p "JUMP TO LATEST" at bounding box center [802, 405] width 47 height 7
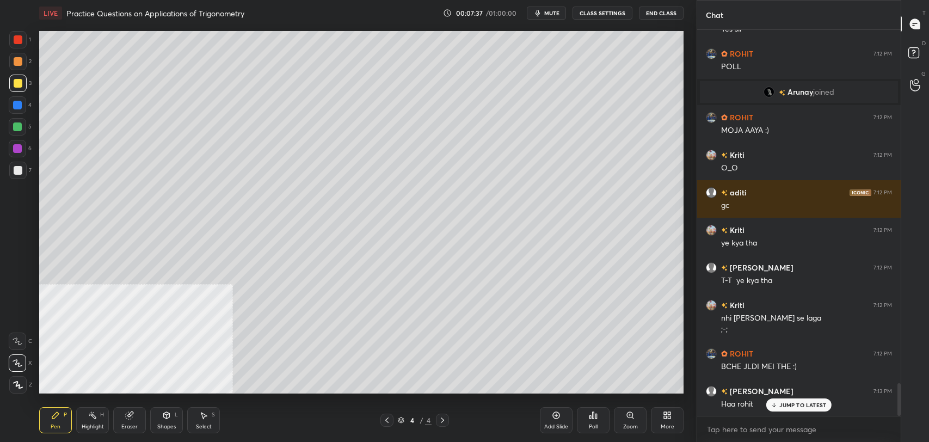
click at [556, 424] on div "Add Slide" at bounding box center [556, 426] width 24 height 5
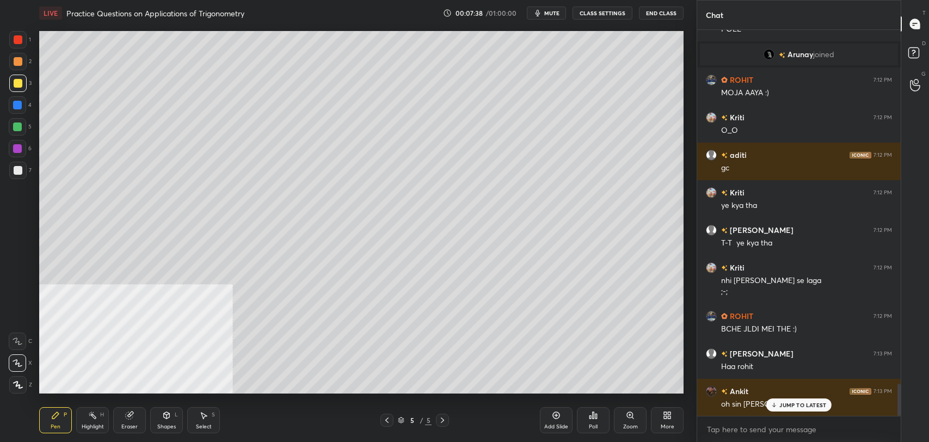
click at [800, 407] on p "JUMP TO LATEST" at bounding box center [802, 405] width 47 height 7
click at [169, 419] on div "Shapes L" at bounding box center [166, 420] width 33 height 26
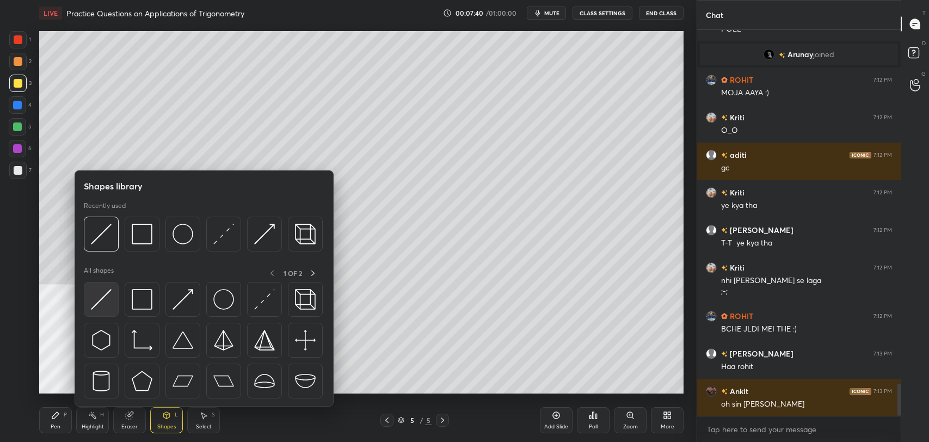
click at [105, 290] on img at bounding box center [101, 299] width 21 height 21
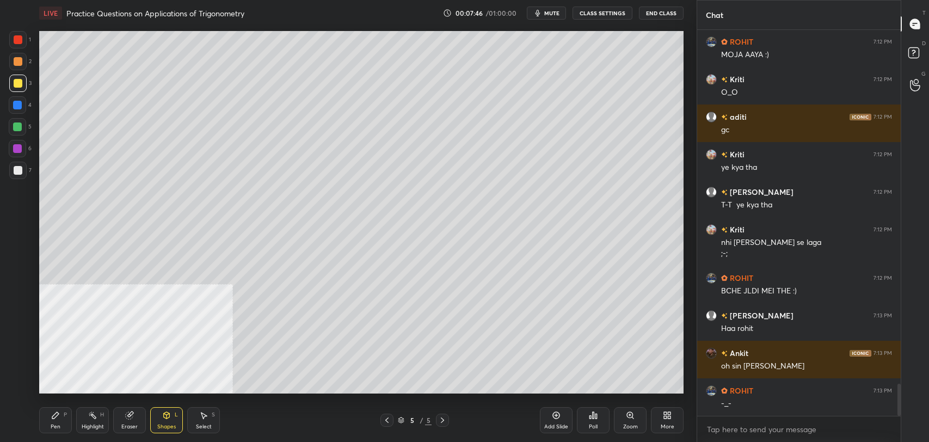
click at [388, 421] on icon at bounding box center [386, 419] width 3 height 5
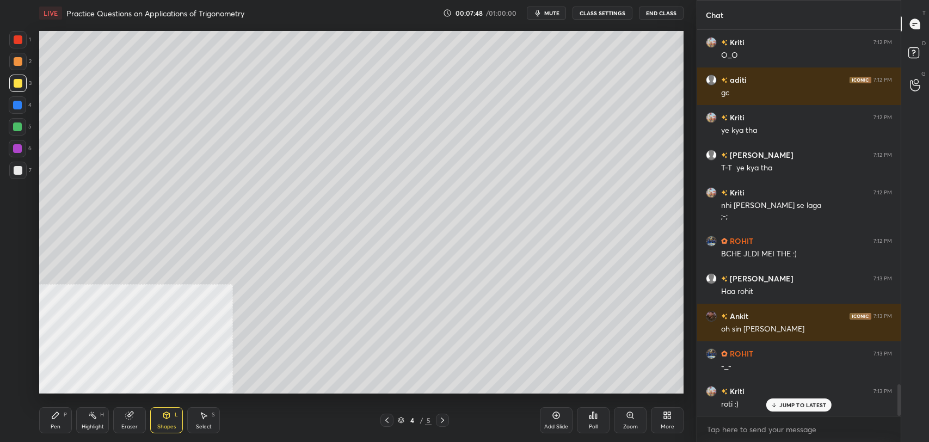
click at [53, 414] on icon at bounding box center [55, 415] width 9 height 9
click at [450, 420] on div "4 / 5" at bounding box center [415, 420] width 250 height 13
click at [446, 419] on icon at bounding box center [442, 420] width 9 height 9
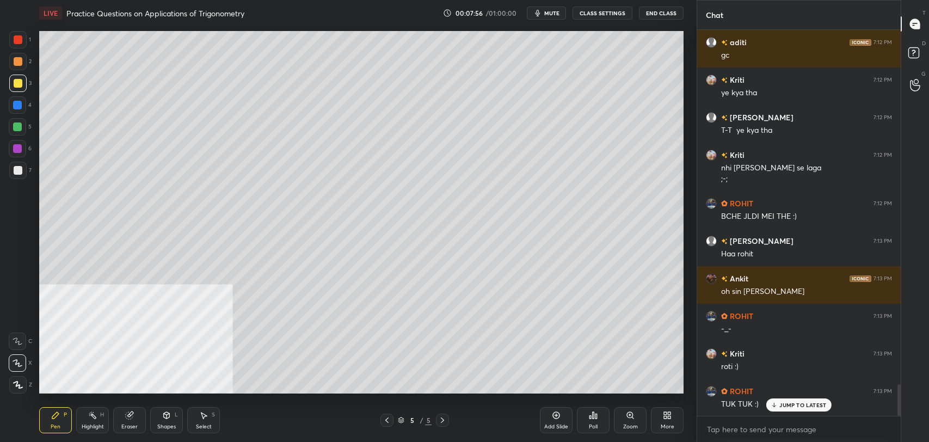
click at [386, 420] on icon at bounding box center [386, 419] width 3 height 5
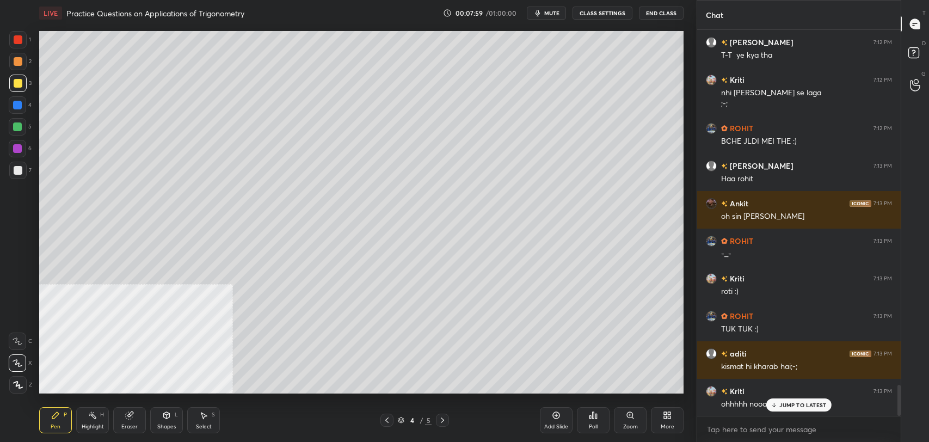
click at [445, 419] on icon at bounding box center [442, 420] width 9 height 9
click at [386, 421] on icon at bounding box center [387, 420] width 9 height 9
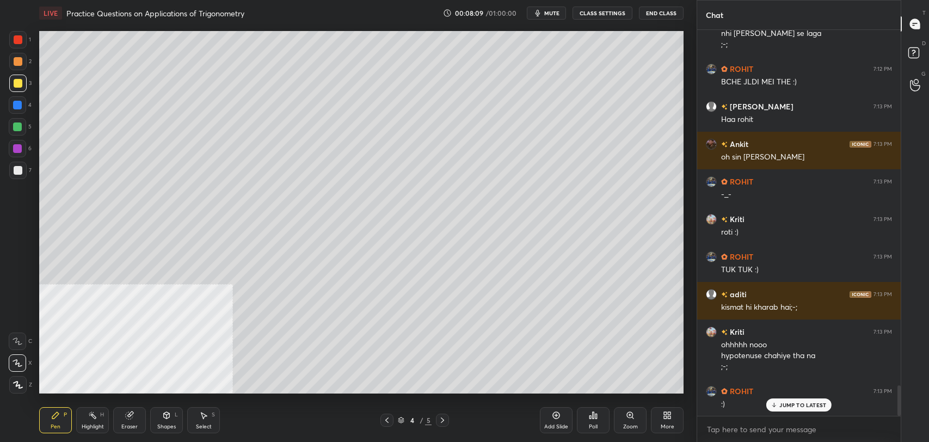
click at [446, 422] on icon at bounding box center [442, 420] width 9 height 9
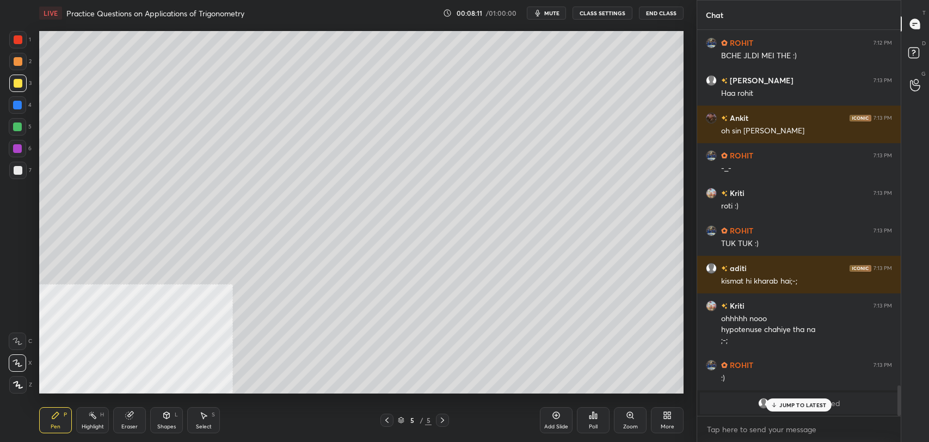
click at [99, 419] on div "Highlight H" at bounding box center [92, 420] width 33 height 26
click at [58, 424] on div "Pen" at bounding box center [56, 426] width 10 height 5
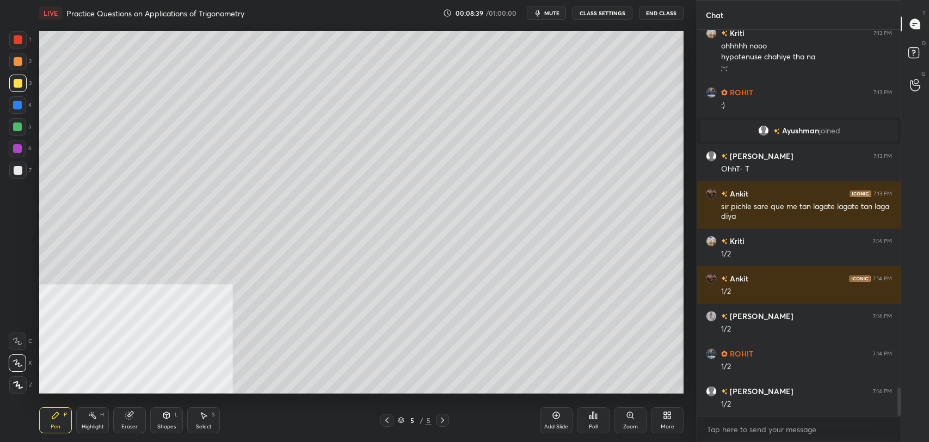
scroll to position [4834, 0]
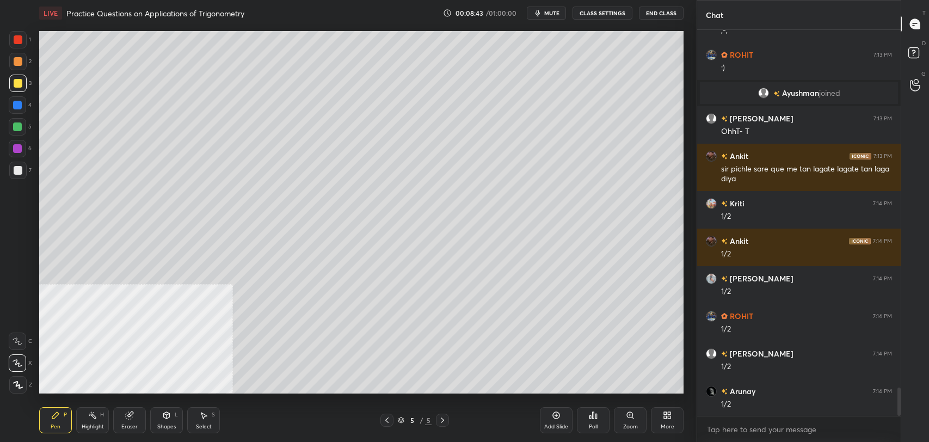
click at [386, 423] on icon at bounding box center [387, 420] width 9 height 9
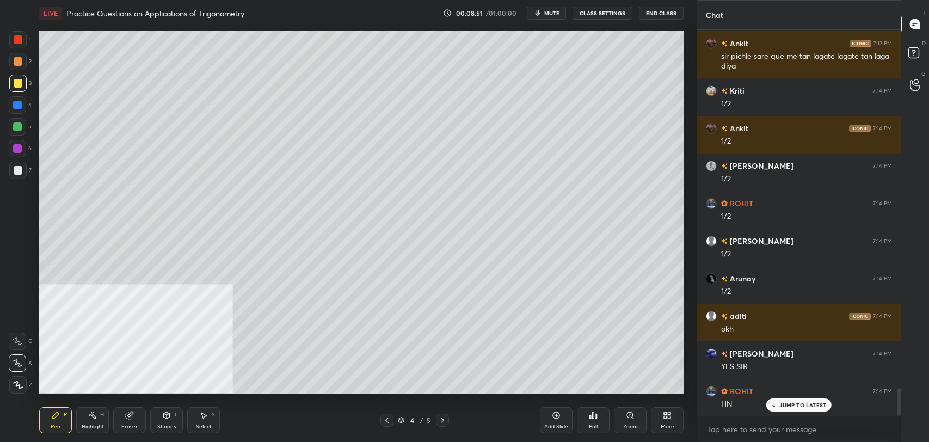
scroll to position [4994, 0]
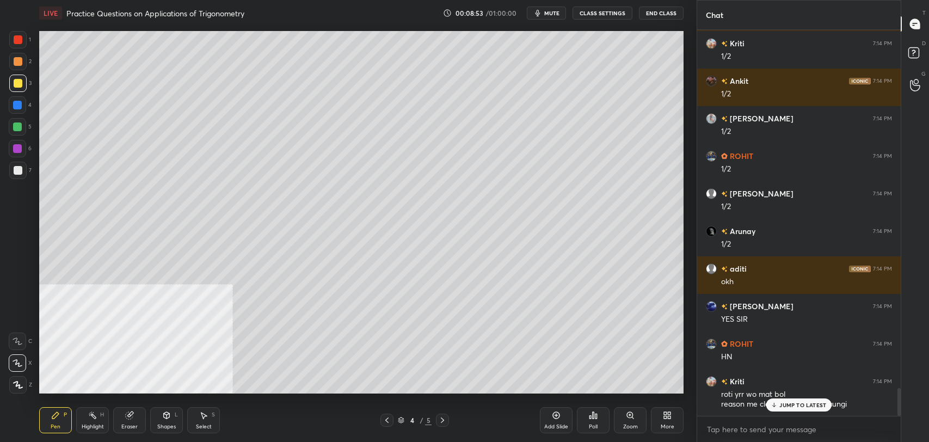
click at [802, 400] on div "JUMP TO LATEST" at bounding box center [798, 404] width 65 height 13
click at [552, 422] on div "Add Slide" at bounding box center [556, 420] width 33 height 26
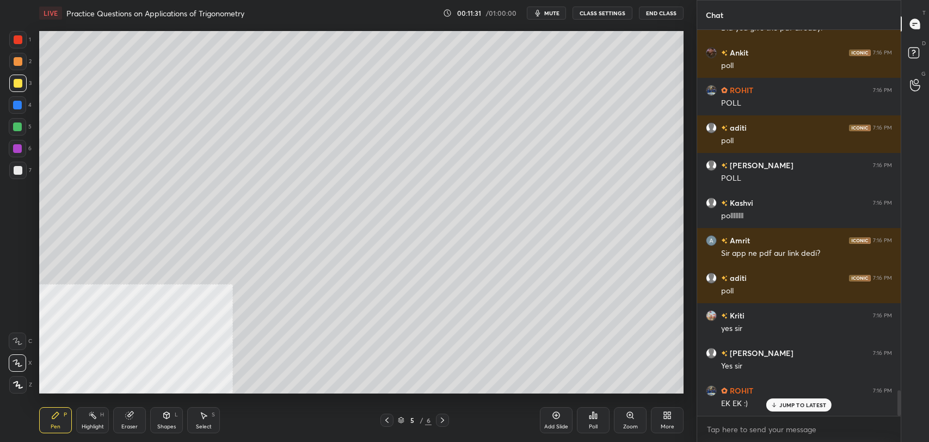
scroll to position [5458, 0]
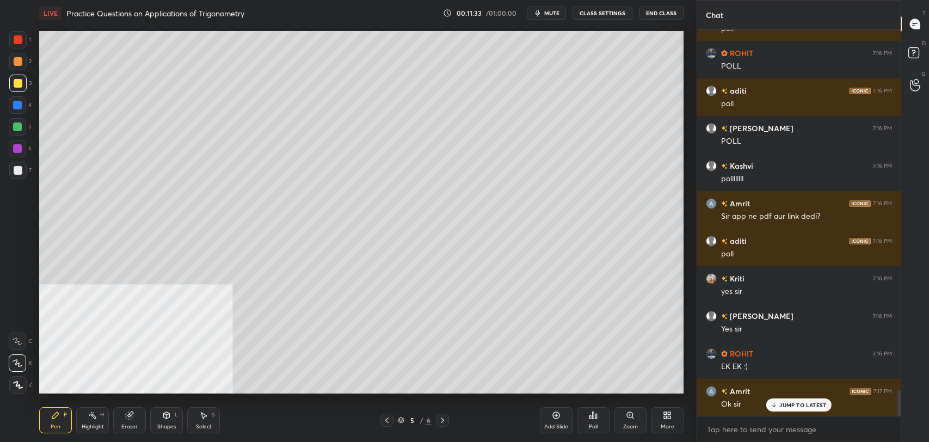
click at [787, 407] on p "JUMP TO LATEST" at bounding box center [802, 405] width 47 height 7
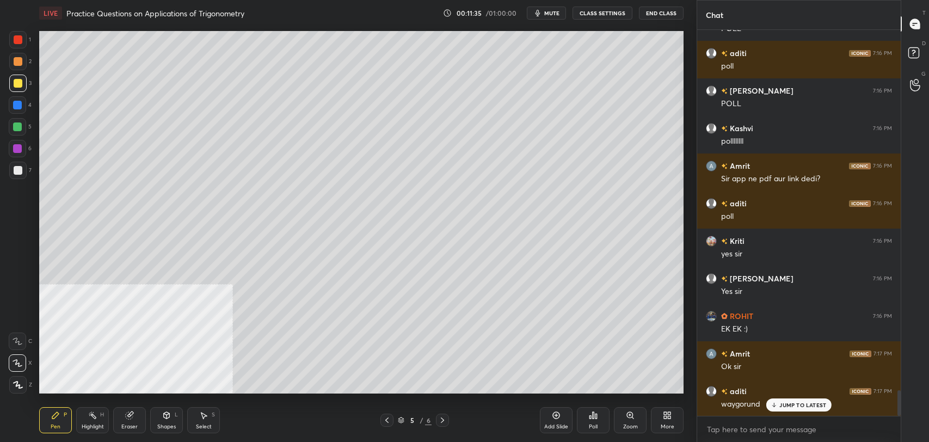
click at [16, 175] on div at bounding box center [17, 170] width 17 height 17
click at [794, 406] on p "JUMP TO LATEST" at bounding box center [802, 405] width 47 height 7
click at [584, 415] on div "Poll" at bounding box center [593, 420] width 33 height 26
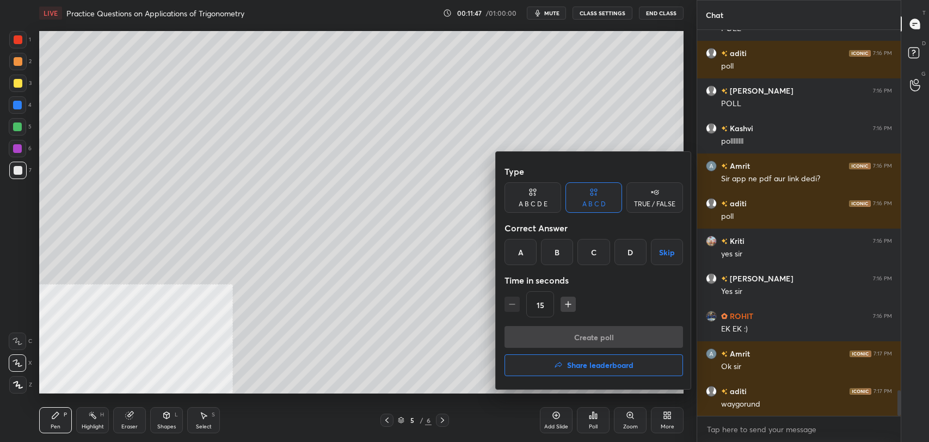
click at [594, 248] on div "C" at bounding box center [593, 252] width 32 height 26
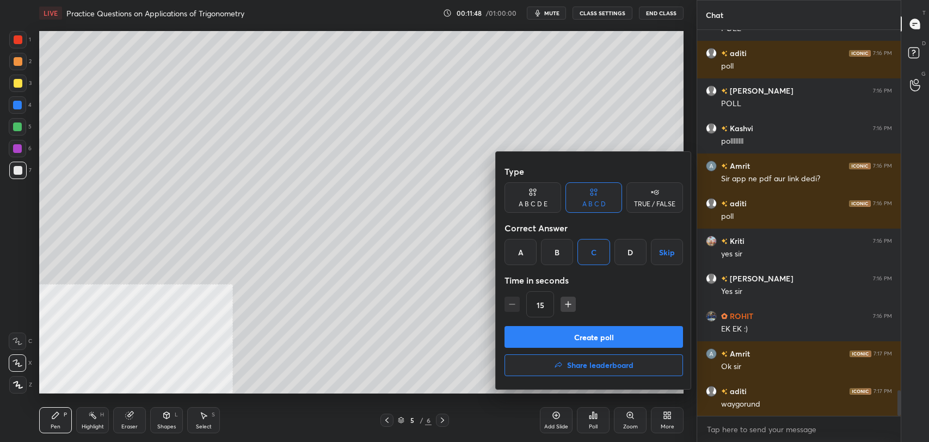
click at [592, 335] on button "Create poll" at bounding box center [594, 337] width 179 height 22
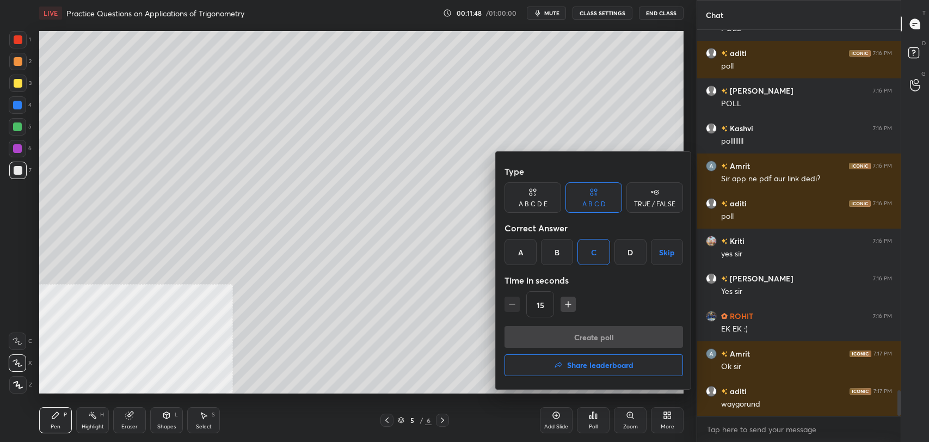
type textarea "x"
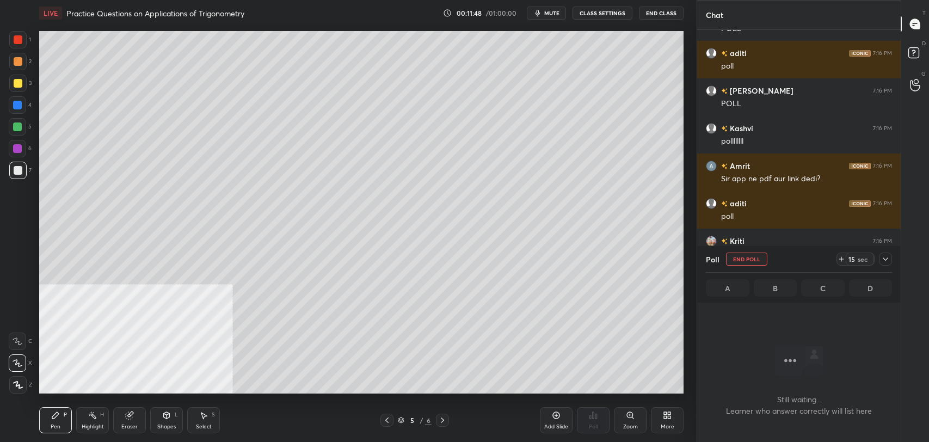
scroll to position [4, 3]
click at [24, 84] on div at bounding box center [17, 83] width 17 height 17
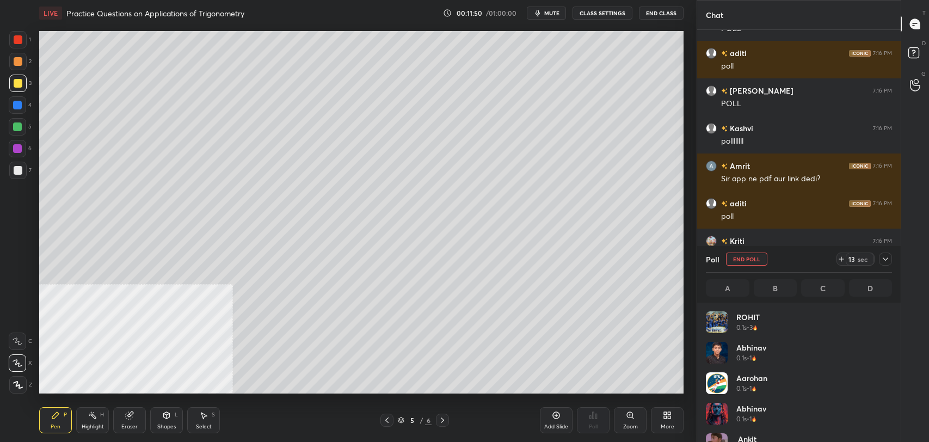
scroll to position [127, 183]
click at [595, 11] on button "CLASS SETTINGS" at bounding box center [603, 13] width 60 height 13
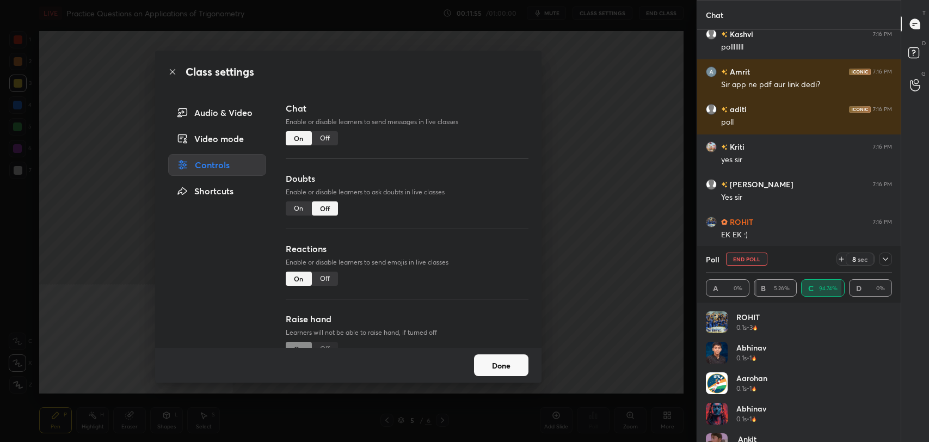
click at [328, 136] on div "Off" at bounding box center [325, 138] width 26 height 14
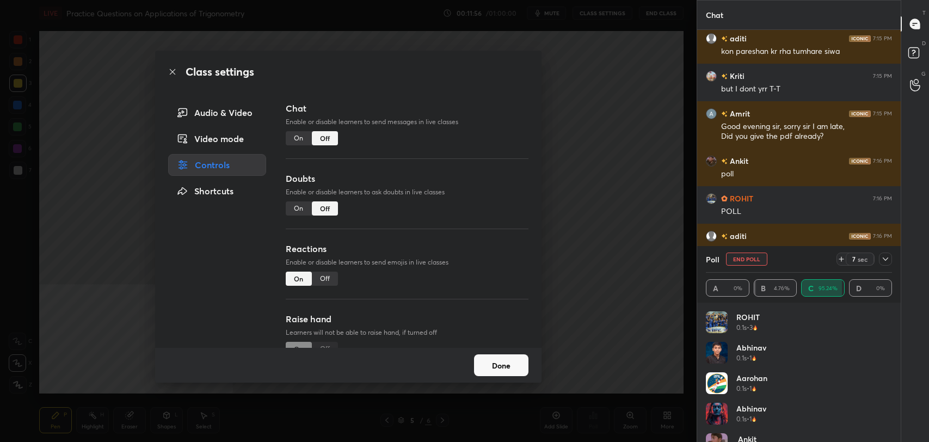
click at [174, 72] on icon at bounding box center [172, 71] width 5 height 5
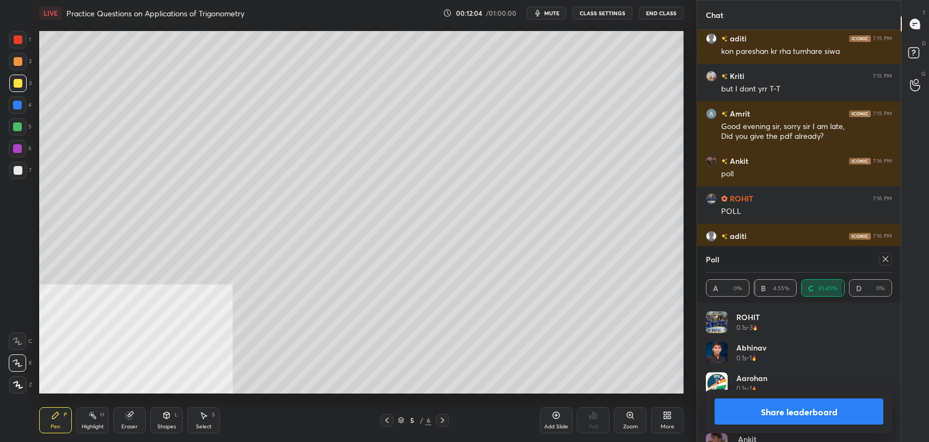
click at [812, 405] on button "Share leaderboard" at bounding box center [799, 411] width 169 height 26
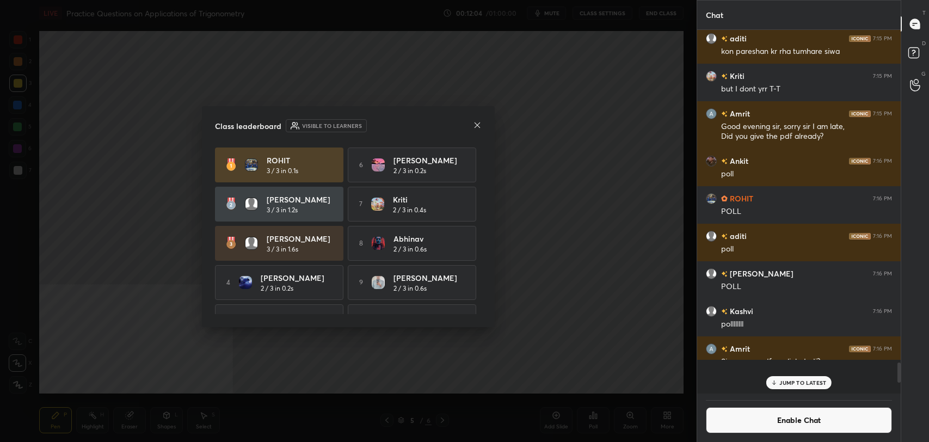
scroll to position [405, 200]
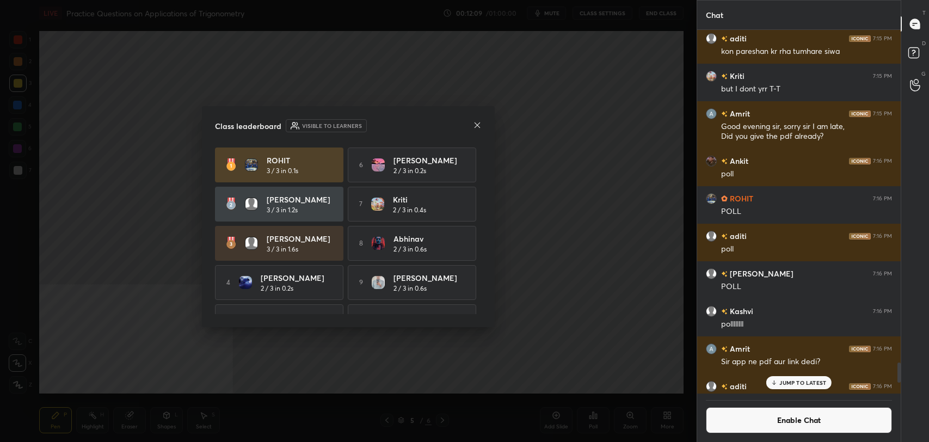
click at [477, 123] on icon at bounding box center [477, 125] width 9 height 9
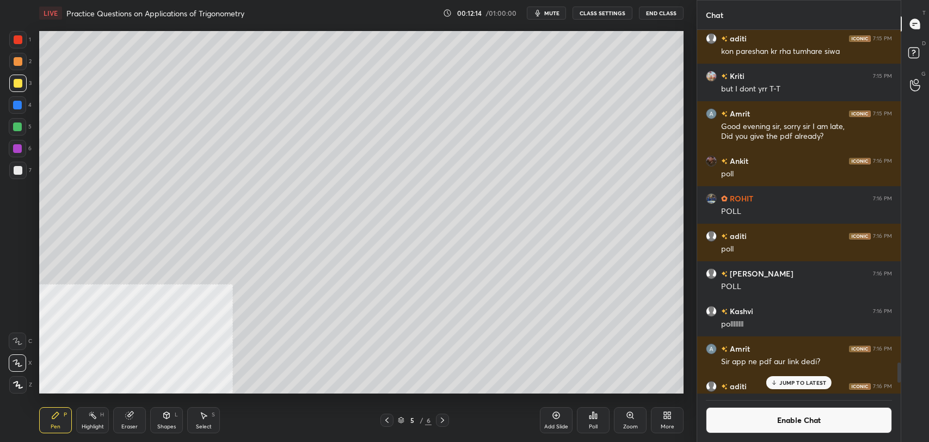
click at [561, 414] on div "Add Slide" at bounding box center [556, 420] width 33 height 26
click at [170, 417] on icon at bounding box center [166, 415] width 9 height 9
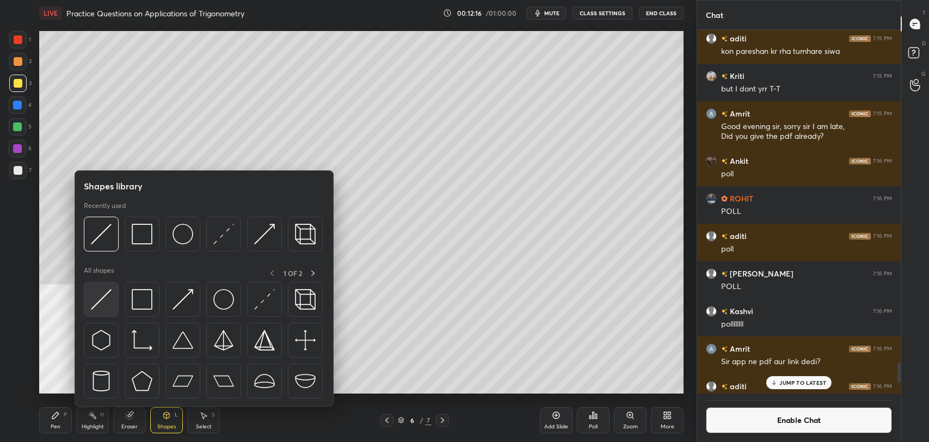
click at [106, 293] on img at bounding box center [101, 299] width 21 height 21
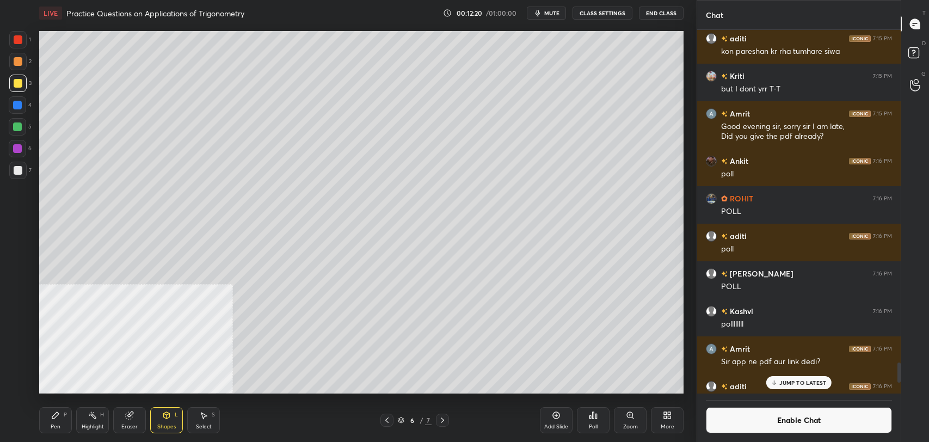
click at [57, 418] on icon at bounding box center [55, 415] width 9 height 9
click at [385, 419] on icon at bounding box center [387, 420] width 9 height 9
click at [444, 419] on icon at bounding box center [442, 420] width 9 height 9
click at [172, 413] on div "Shapes L" at bounding box center [166, 420] width 33 height 26
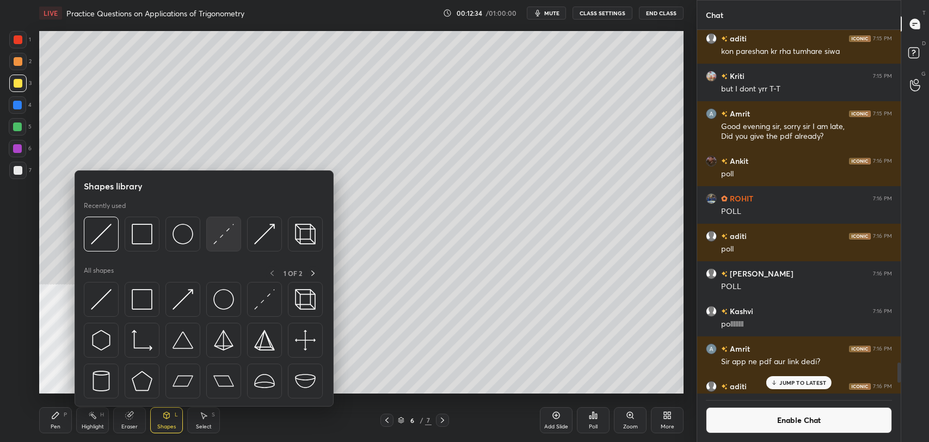
click at [231, 230] on img at bounding box center [223, 234] width 21 height 21
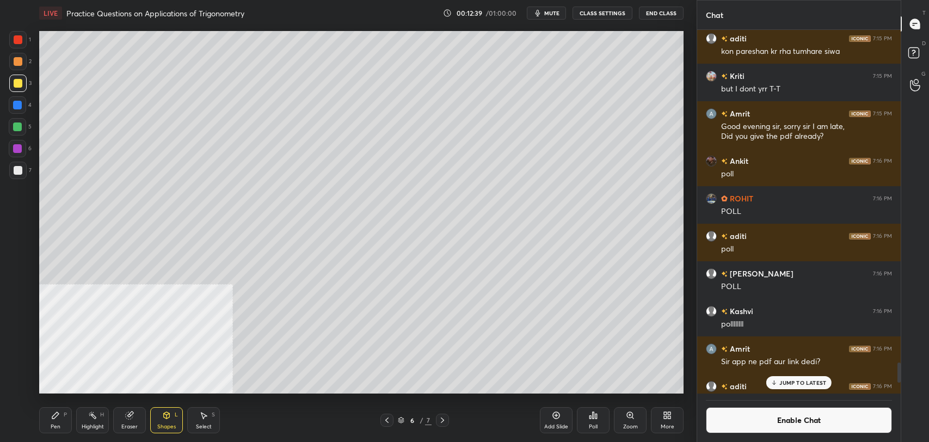
click at [161, 416] on div "Shapes L" at bounding box center [166, 420] width 33 height 26
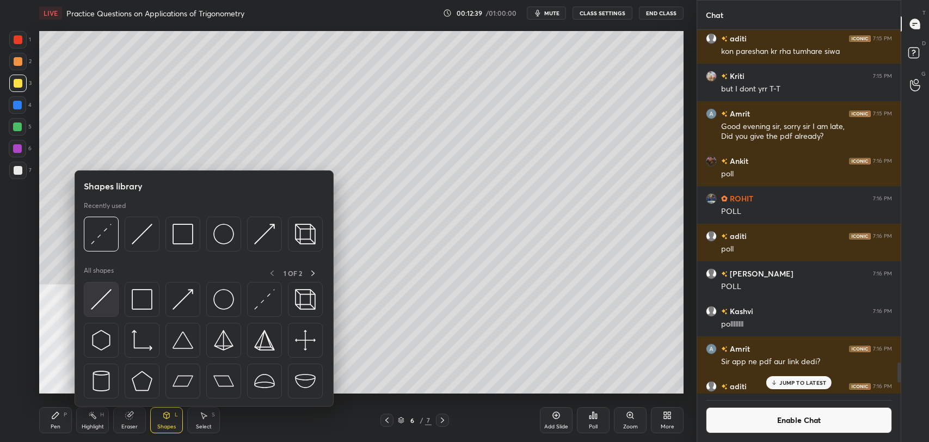
click at [102, 297] on img at bounding box center [101, 299] width 21 height 21
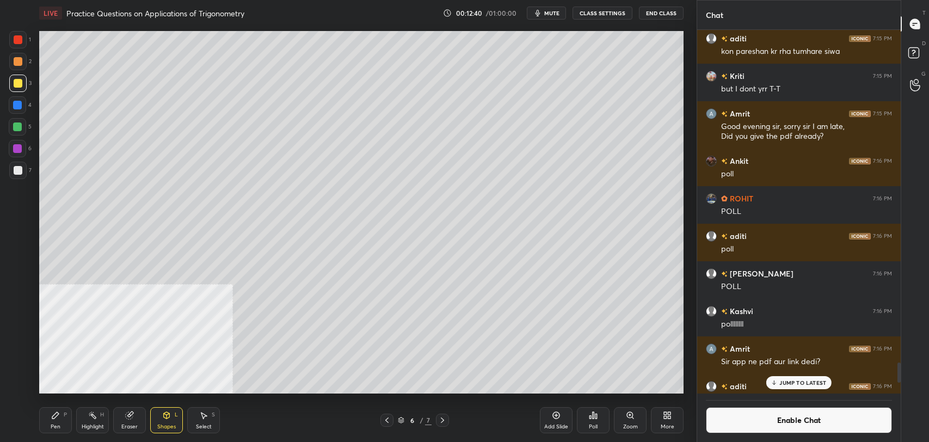
click at [26, 102] on div at bounding box center [17, 104] width 17 height 17
click at [58, 415] on icon at bounding box center [55, 415] width 9 height 9
click at [385, 420] on icon at bounding box center [387, 420] width 9 height 9
click at [446, 419] on icon at bounding box center [442, 420] width 9 height 9
click at [169, 419] on icon at bounding box center [166, 415] width 9 height 9
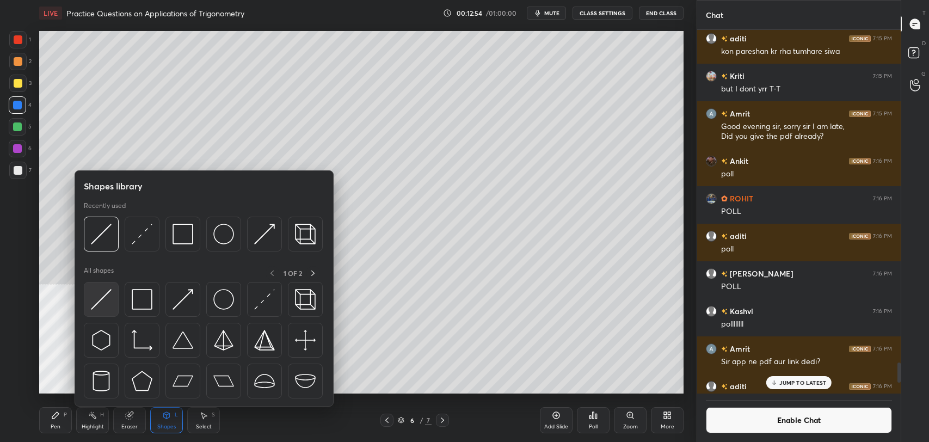
click at [105, 297] on img at bounding box center [101, 299] width 21 height 21
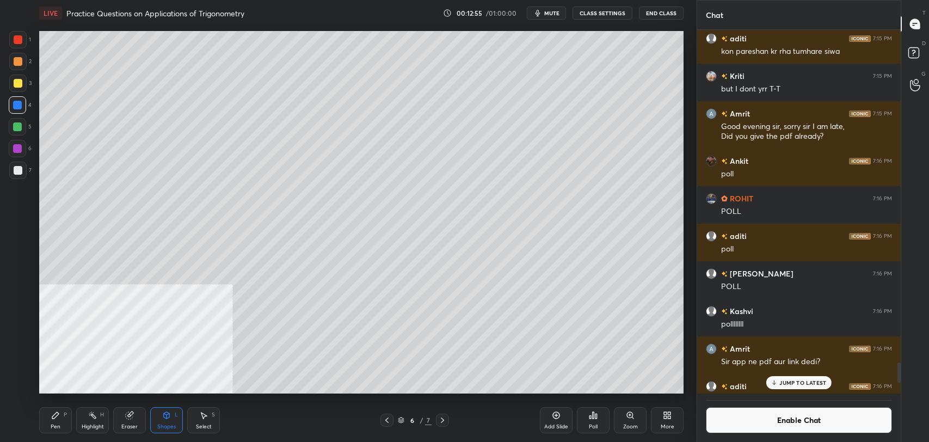
click at [16, 167] on div at bounding box center [18, 170] width 9 height 9
click at [61, 422] on div "Pen P" at bounding box center [55, 420] width 33 height 26
click at [83, 420] on div "Highlight H" at bounding box center [92, 420] width 33 height 26
click at [49, 429] on div "Pen P" at bounding box center [55, 420] width 33 height 26
click at [790, 415] on button "Enable Chat" at bounding box center [799, 420] width 186 height 26
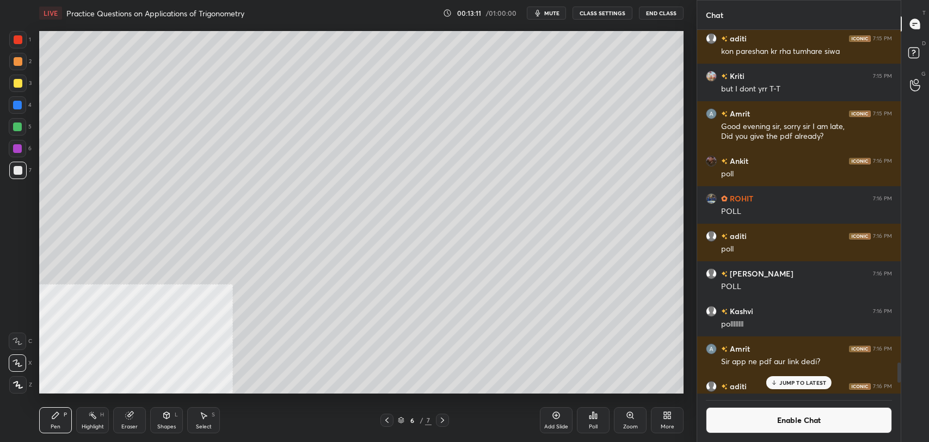
scroll to position [383, 200]
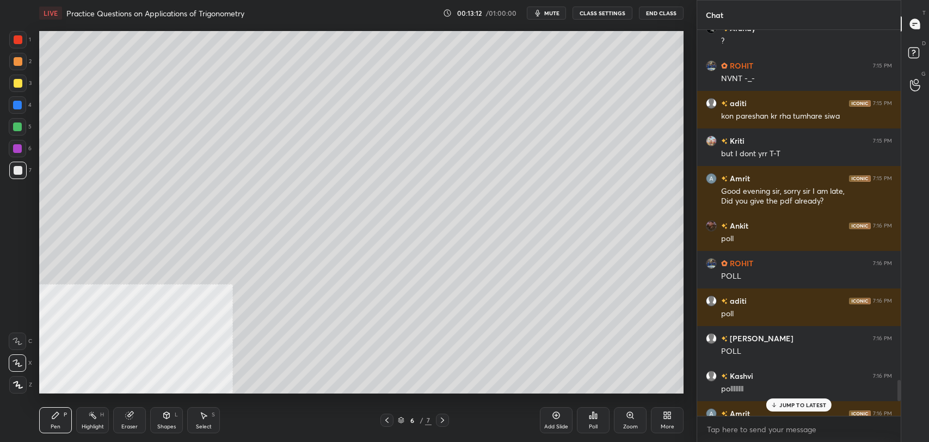
click at [794, 405] on p "JUMP TO LATEST" at bounding box center [802, 405] width 47 height 7
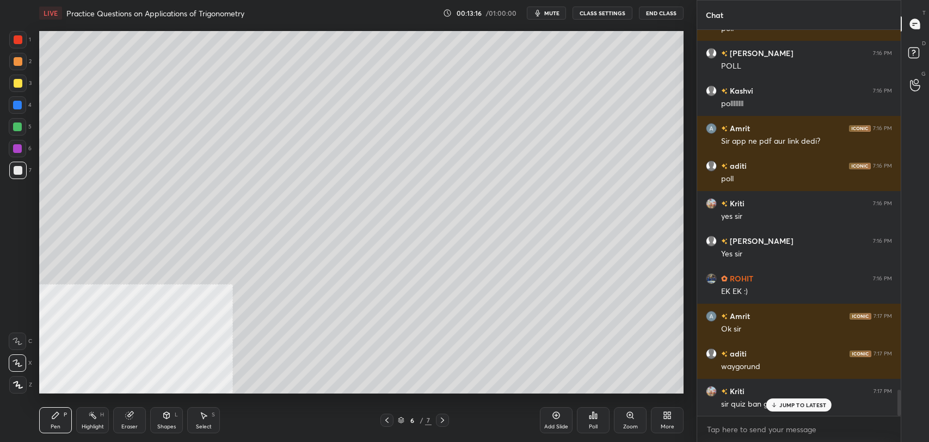
scroll to position [5374, 0]
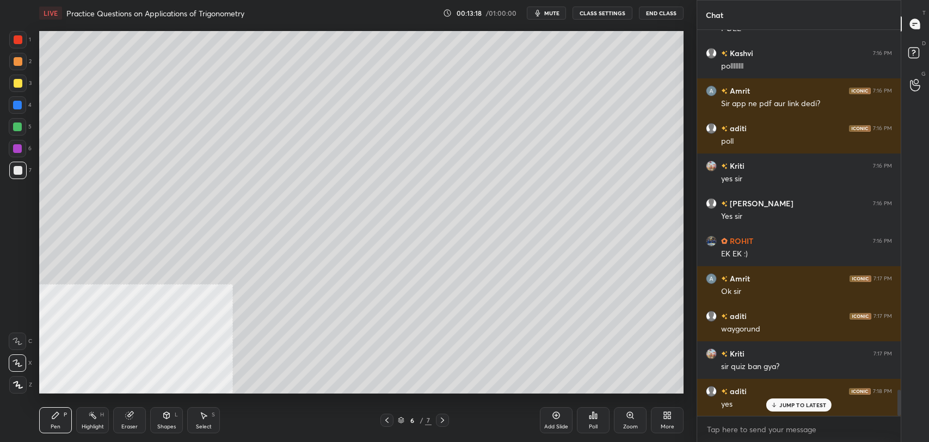
click at [789, 404] on p "JUMP TO LATEST" at bounding box center [802, 405] width 47 height 7
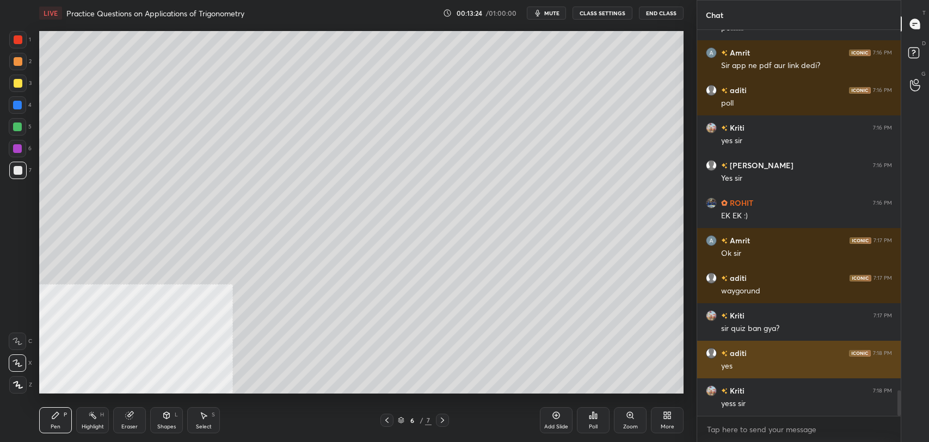
scroll to position [5449, 0]
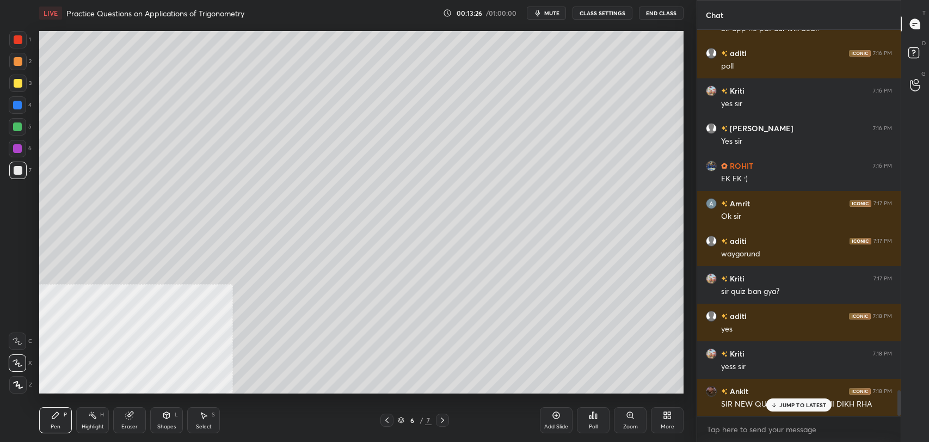
click at [783, 402] on p "JUMP TO LATEST" at bounding box center [802, 405] width 47 height 7
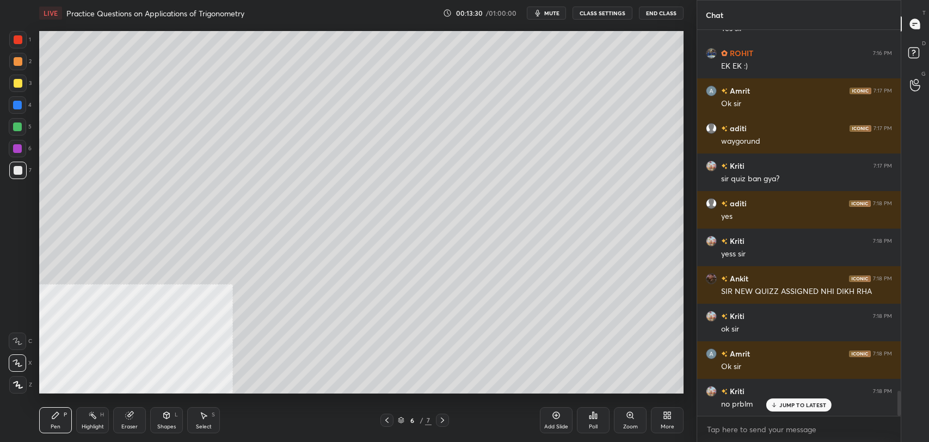
scroll to position [5600, 0]
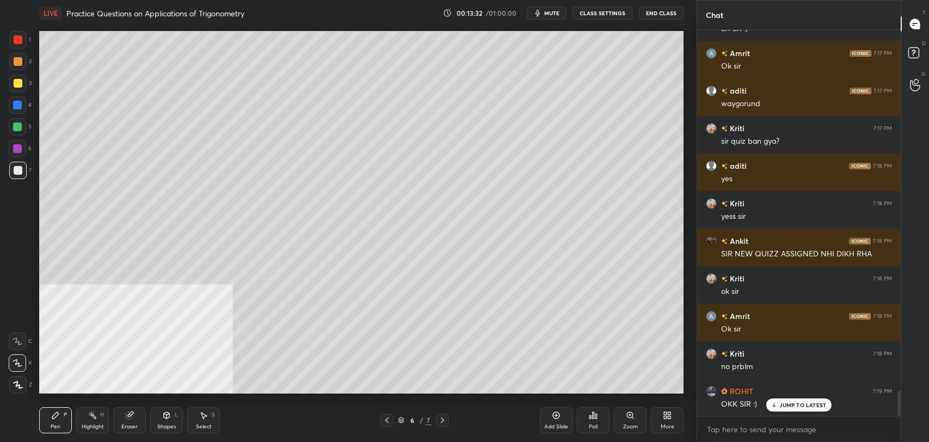
click at [800, 407] on p "JUMP TO LATEST" at bounding box center [802, 405] width 47 height 7
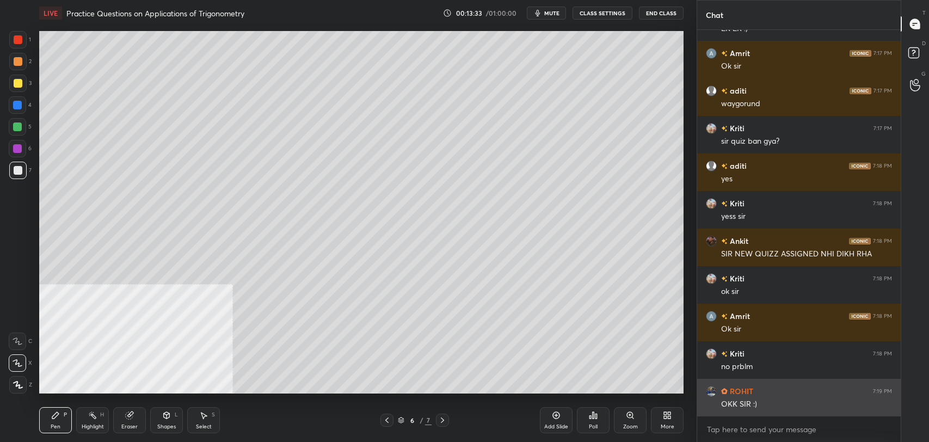
scroll to position [5637, 0]
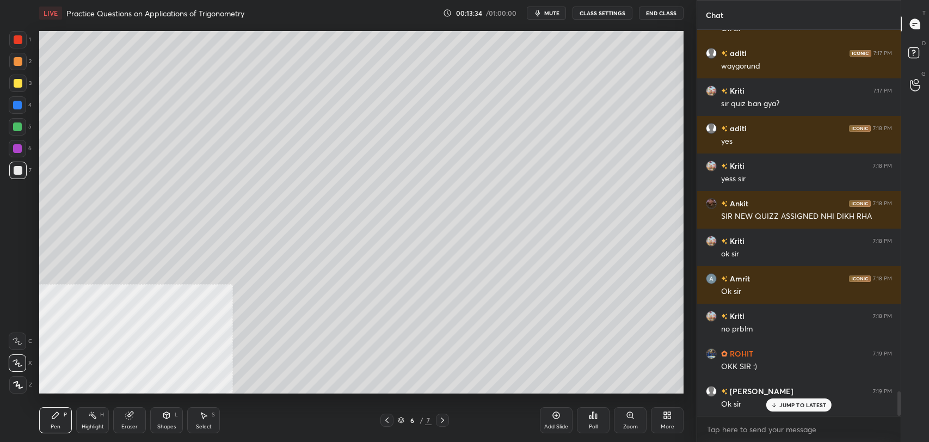
click at [605, 7] on button "CLASS SETTINGS" at bounding box center [603, 13] width 60 height 13
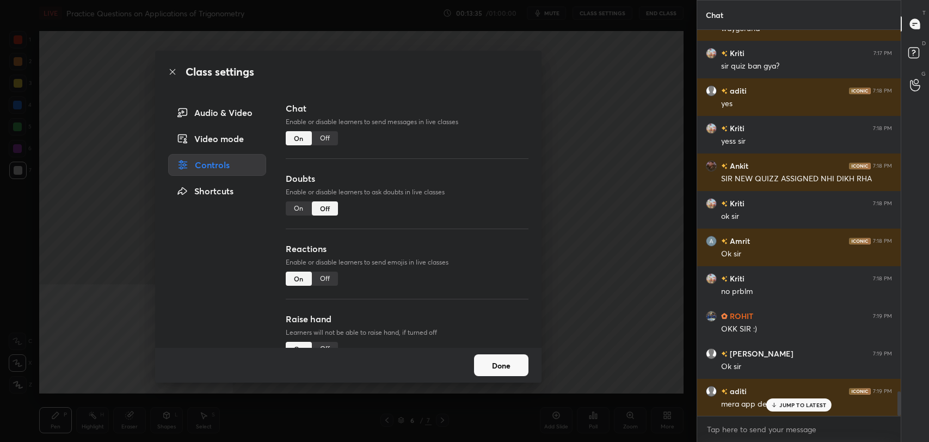
click at [327, 132] on div "Off" at bounding box center [325, 138] width 26 height 14
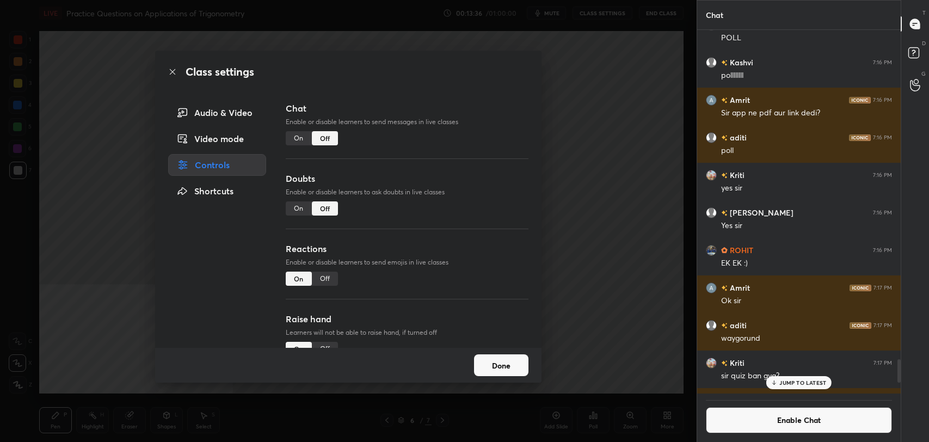
click at [171, 70] on icon at bounding box center [172, 71] width 9 height 9
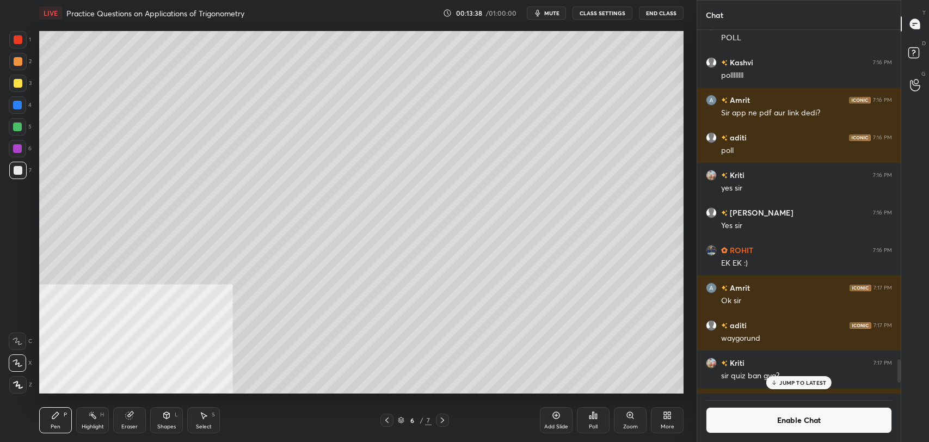
click at [19, 88] on div at bounding box center [17, 83] width 17 height 17
click at [20, 106] on div at bounding box center [17, 105] width 9 height 9
click at [24, 172] on div at bounding box center [17, 170] width 17 height 17
click at [90, 419] on icon at bounding box center [92, 415] width 9 height 9
click at [126, 419] on icon at bounding box center [129, 415] width 9 height 9
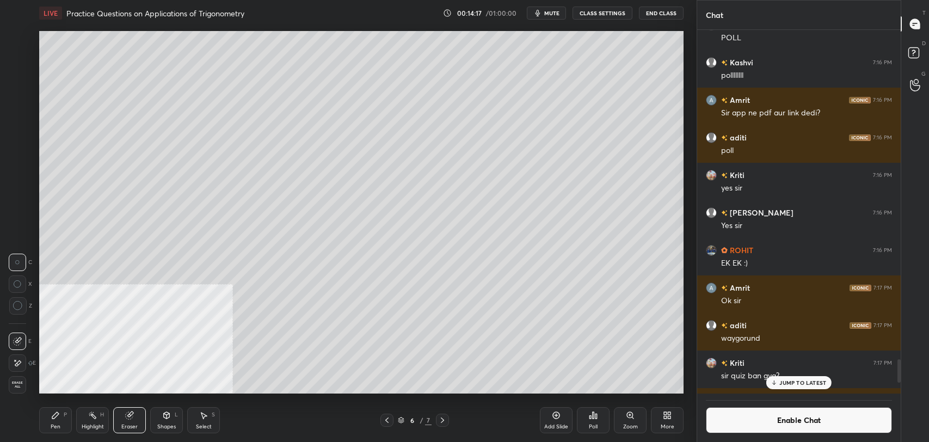
click at [19, 366] on icon at bounding box center [17, 363] width 9 height 9
click at [59, 422] on div "Pen P" at bounding box center [55, 420] width 33 height 26
click at [753, 410] on button "Enable Chat" at bounding box center [799, 420] width 186 height 26
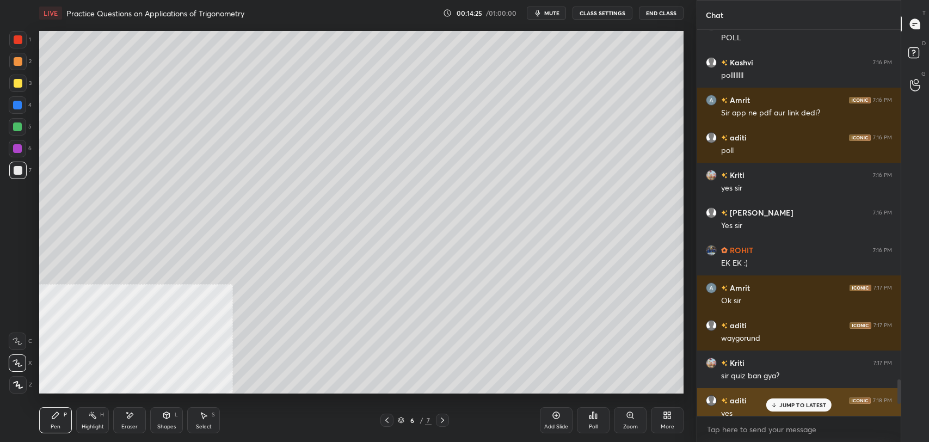
scroll to position [383, 200]
click at [786, 400] on div "JUMP TO LATEST" at bounding box center [798, 404] width 65 height 13
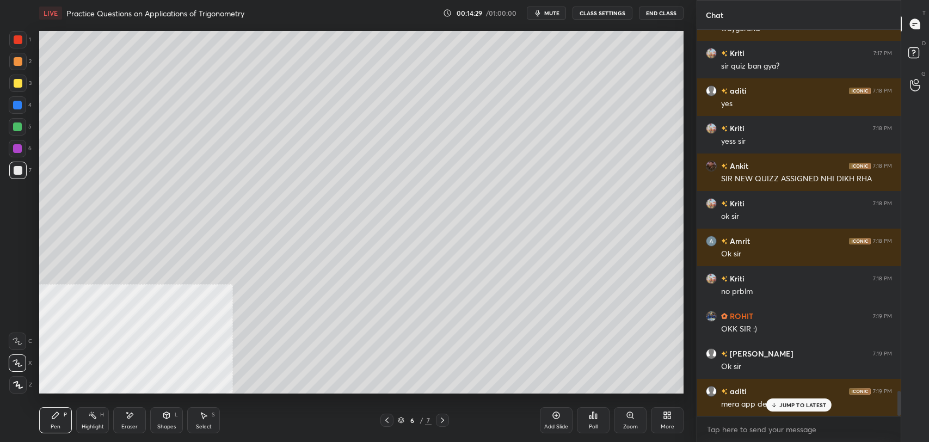
scroll to position [5621, 0]
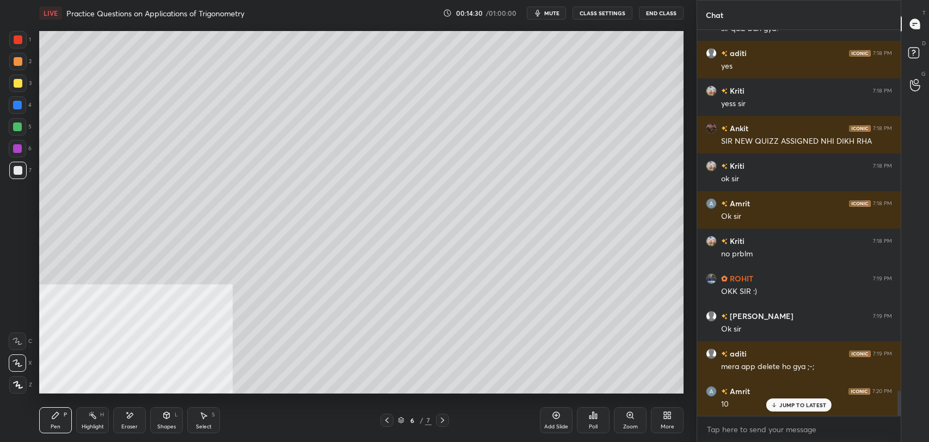
click at [127, 421] on div "Eraser" at bounding box center [129, 420] width 33 height 26
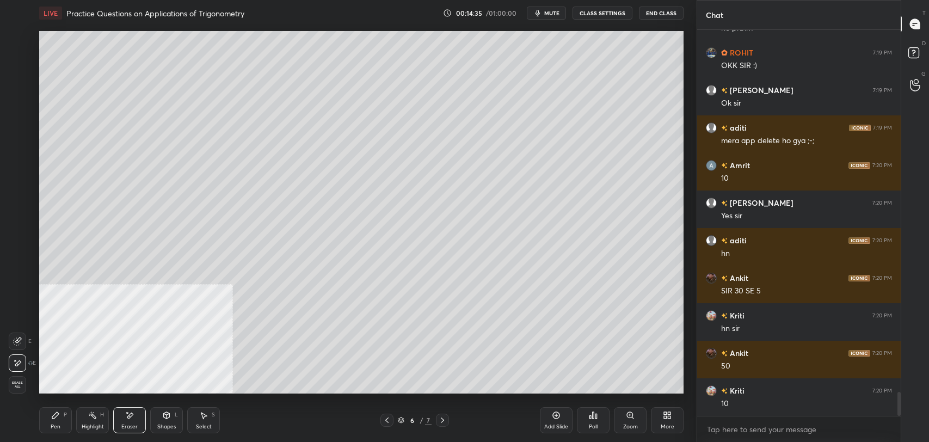
scroll to position [5884, 0]
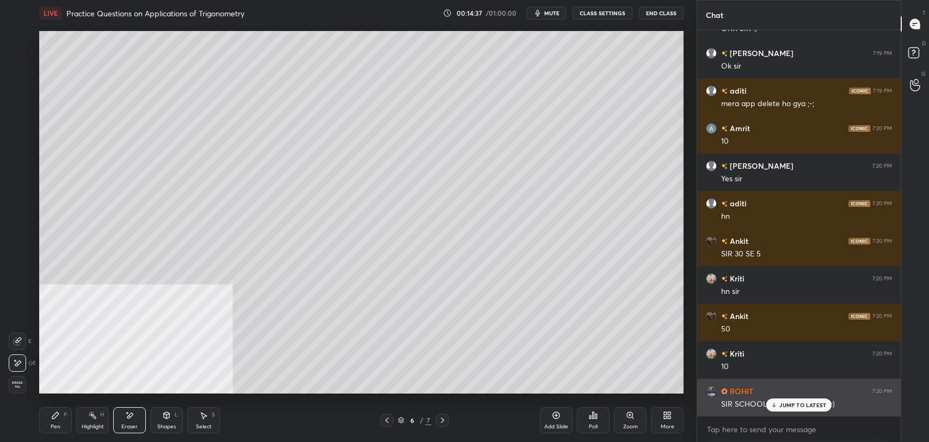
click at [794, 402] on p "JUMP TO LATEST" at bounding box center [802, 405] width 47 height 7
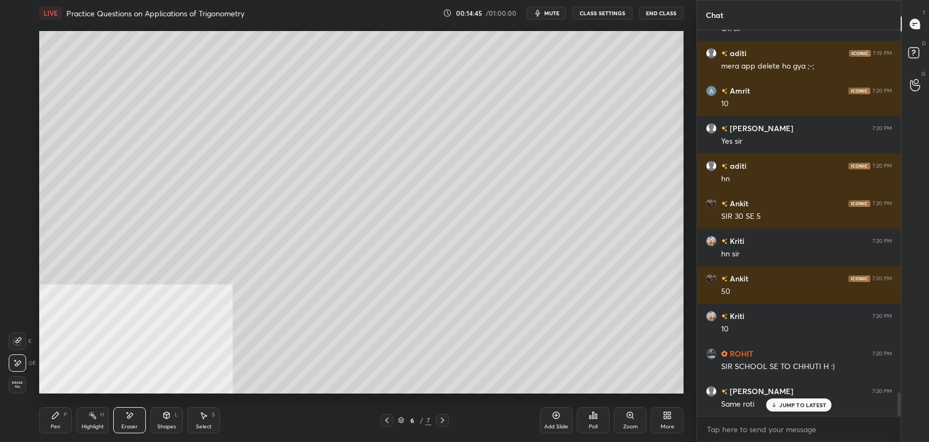
scroll to position [5959, 0]
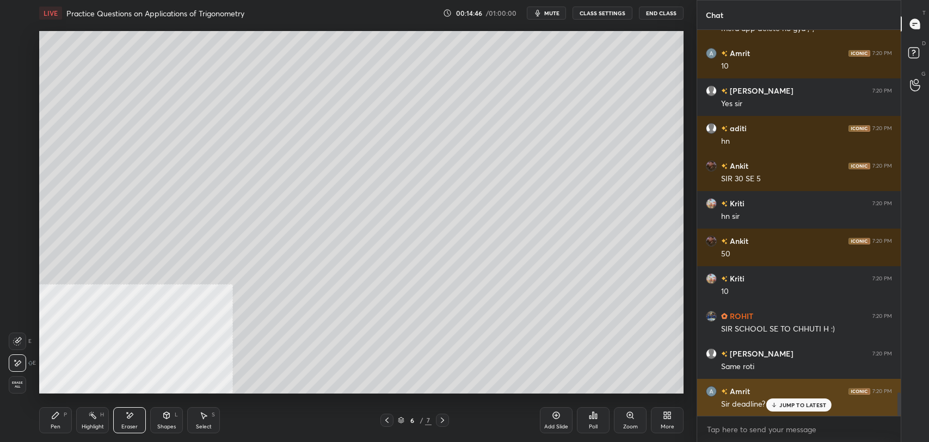
click at [792, 405] on p "JUMP TO LATEST" at bounding box center [802, 405] width 47 height 7
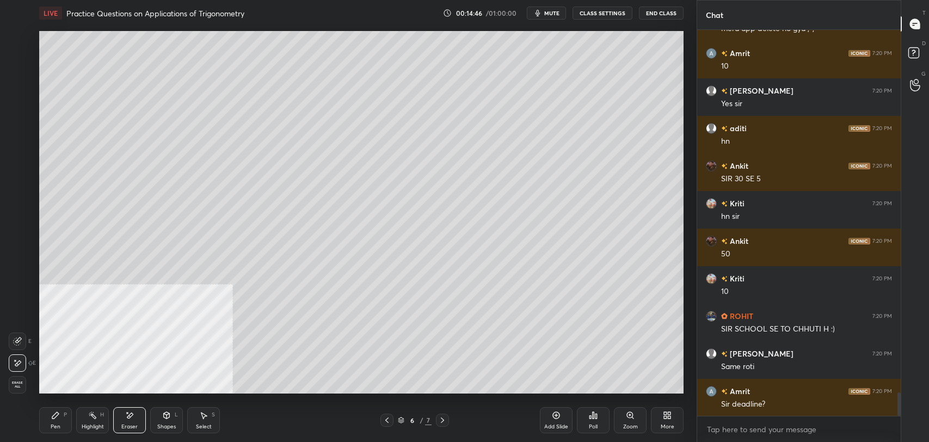
scroll to position [5997, 0]
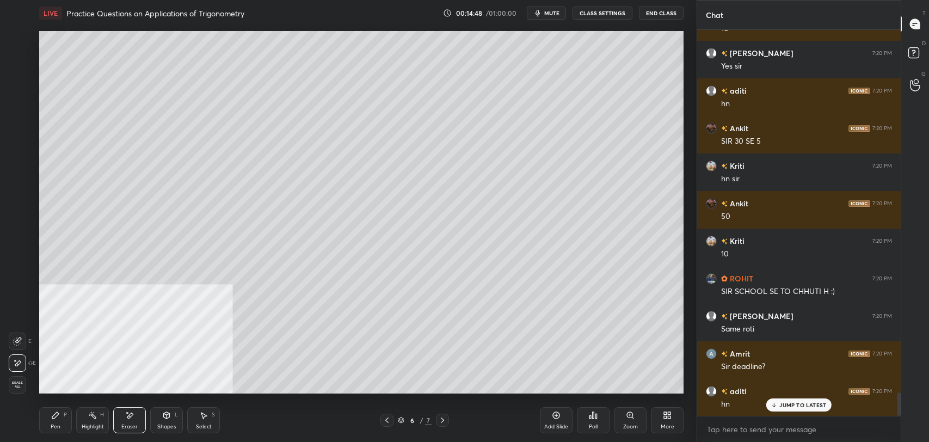
click at [58, 422] on div "Pen P" at bounding box center [55, 420] width 33 height 26
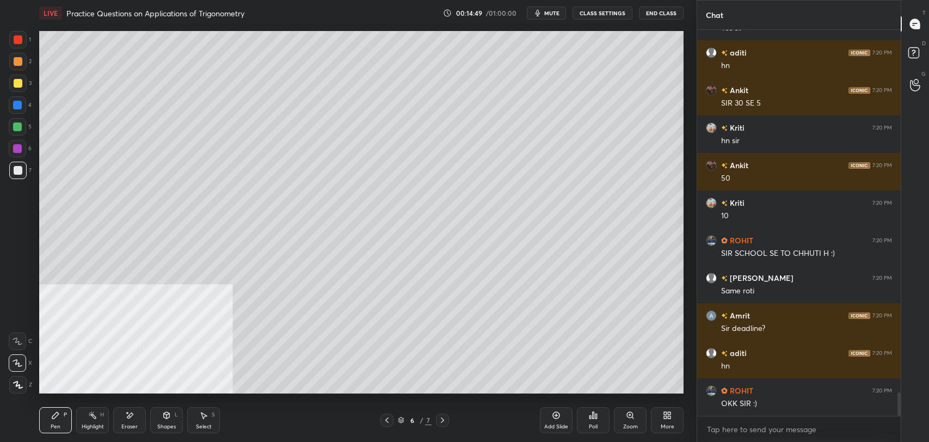
scroll to position [6072, 0]
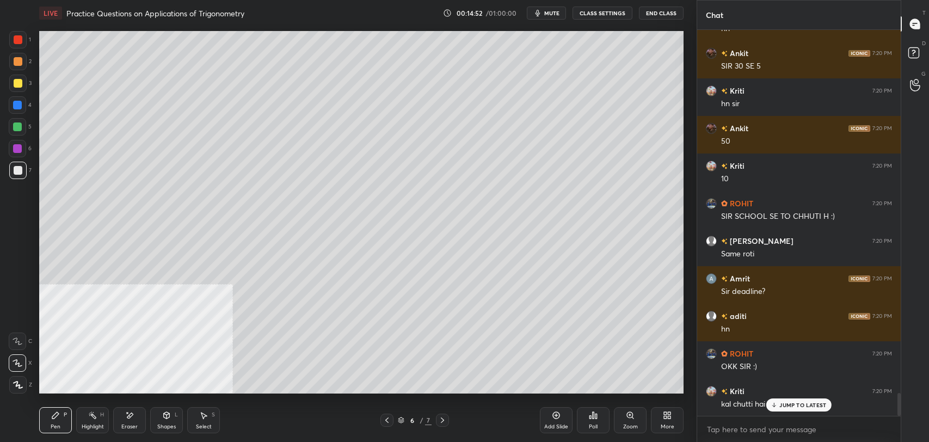
click at [774, 400] on div "JUMP TO LATEST" at bounding box center [798, 404] width 65 height 13
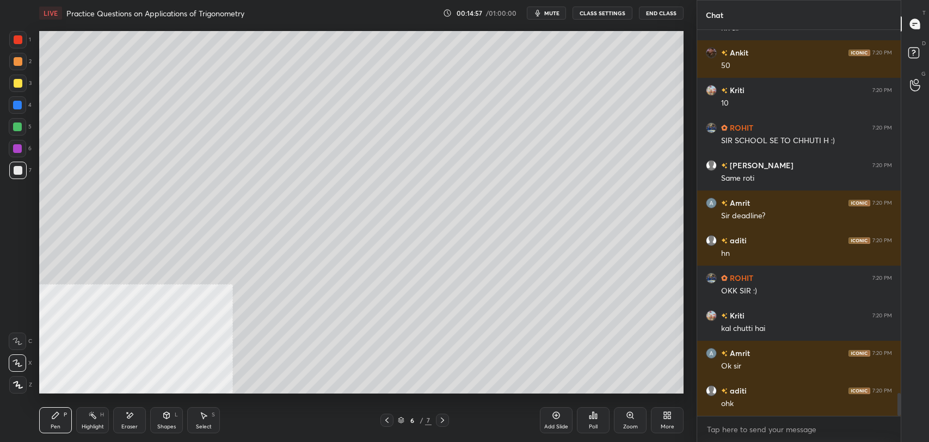
scroll to position [6185, 0]
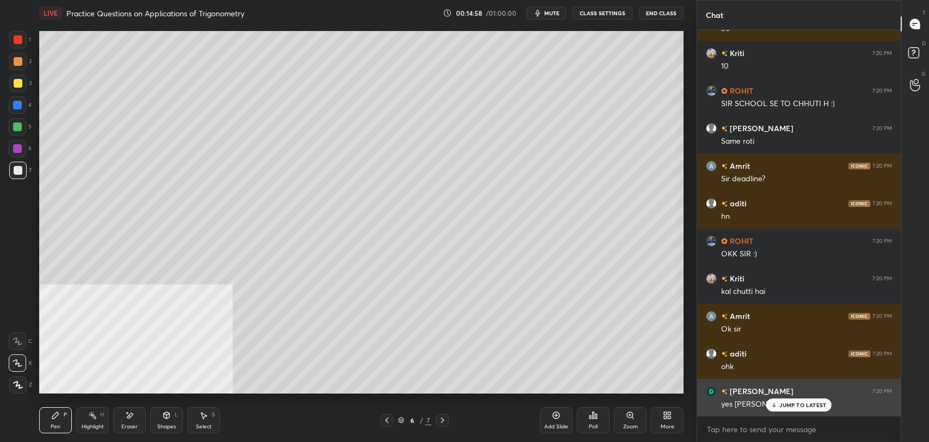
click at [795, 404] on p "JUMP TO LATEST" at bounding box center [802, 405] width 47 height 7
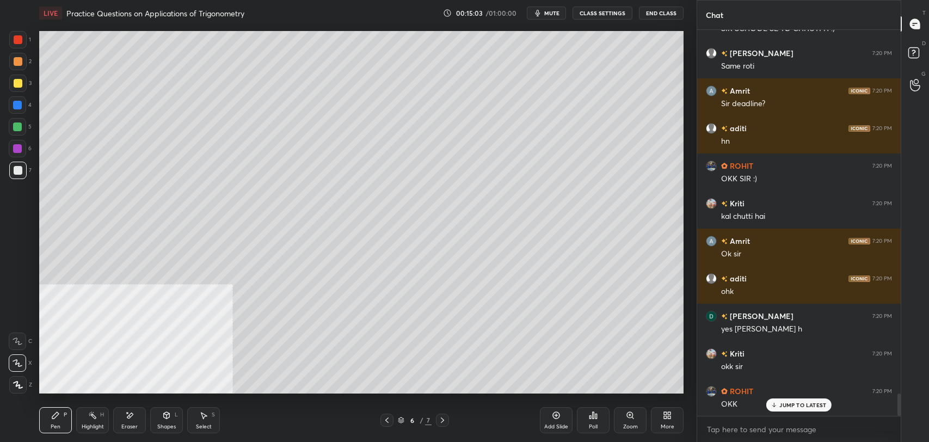
scroll to position [6297, 0]
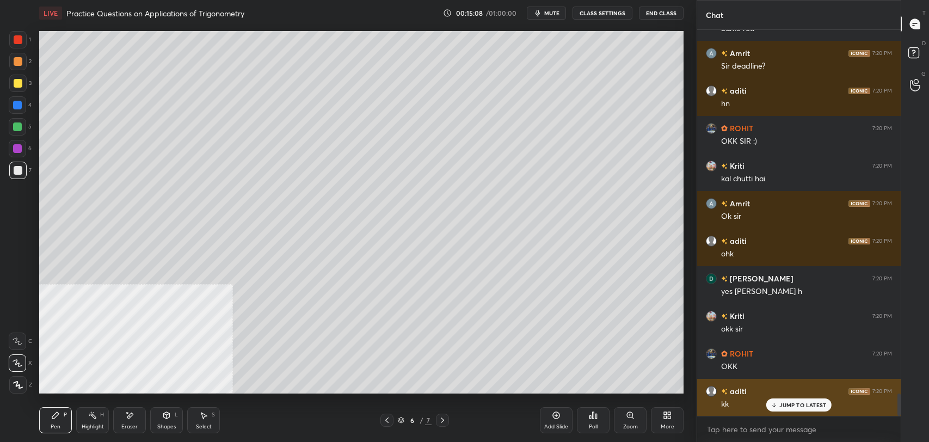
click at [801, 403] on p "JUMP TO LATEST" at bounding box center [802, 405] width 47 height 7
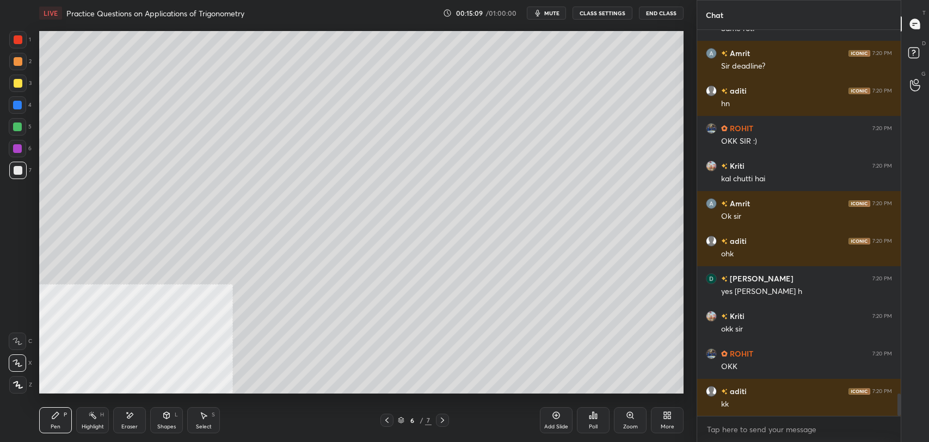
scroll to position [6336, 0]
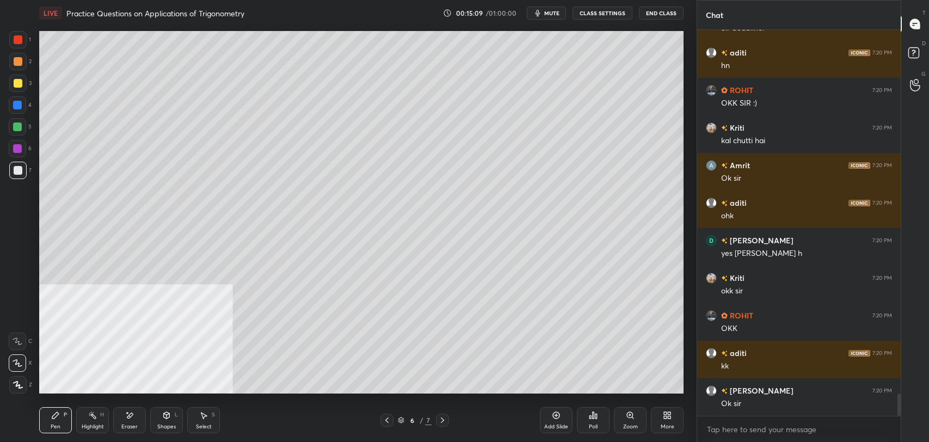
click at [610, 14] on button "CLASS SETTINGS" at bounding box center [603, 13] width 60 height 13
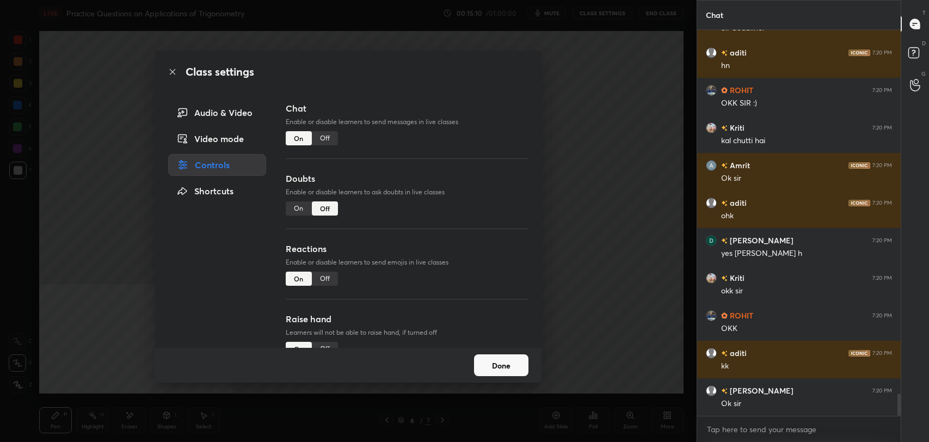
click at [318, 136] on div "Off" at bounding box center [325, 138] width 26 height 14
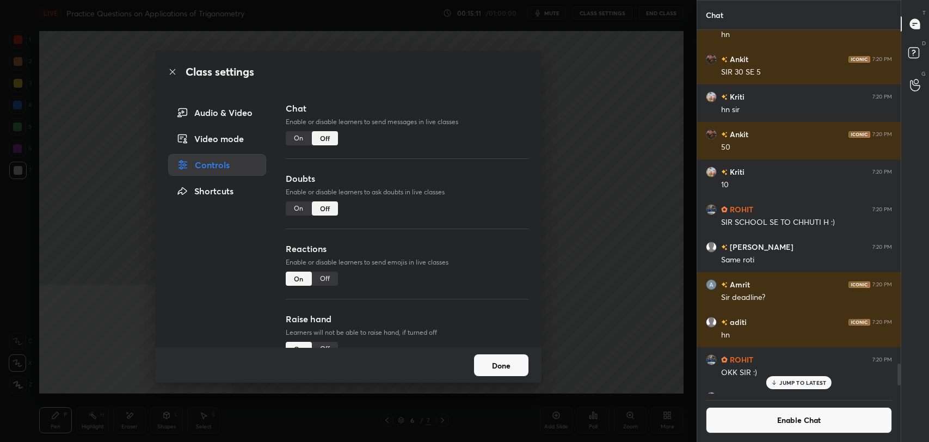
click at [173, 70] on icon at bounding box center [172, 71] width 9 height 9
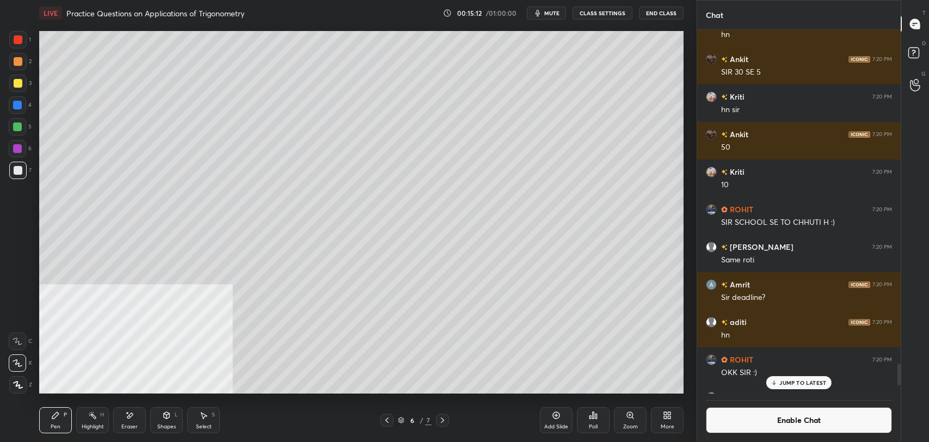
click at [553, 415] on icon at bounding box center [556, 415] width 7 height 7
click at [17, 80] on div at bounding box center [18, 83] width 9 height 9
click at [16, 174] on div at bounding box center [18, 170] width 9 height 9
click at [140, 422] on div "Eraser" at bounding box center [129, 420] width 33 height 26
click at [56, 421] on div "Pen P" at bounding box center [55, 420] width 33 height 26
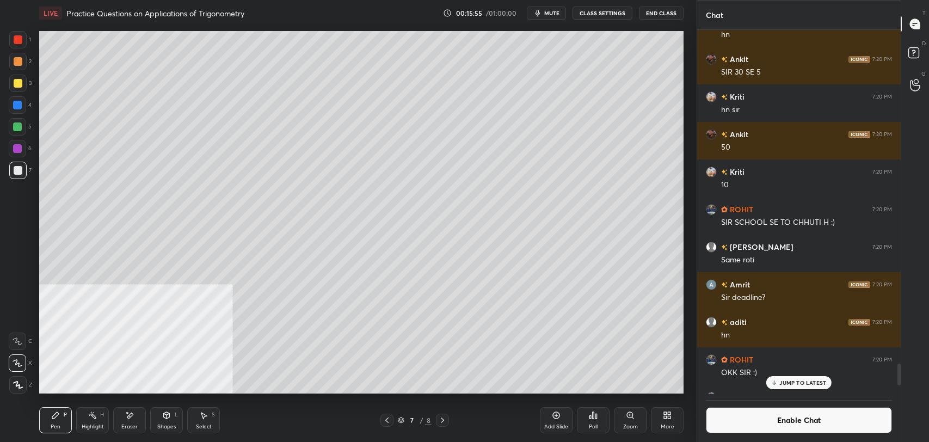
click at [20, 85] on div at bounding box center [18, 83] width 9 height 9
click at [87, 428] on div "Highlight" at bounding box center [93, 426] width 22 height 5
click at [772, 411] on button "Enable Chat" at bounding box center [799, 420] width 186 height 26
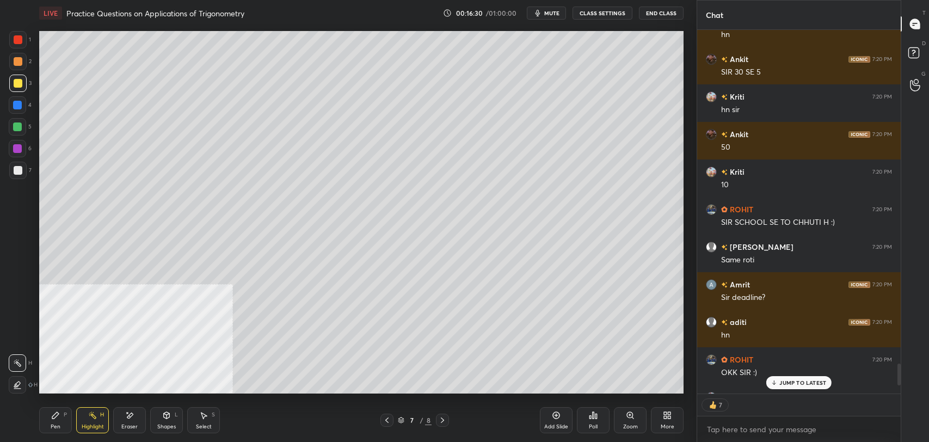
scroll to position [360, 200]
click at [790, 386] on div "JUMP TO LATEST" at bounding box center [798, 382] width 65 height 13
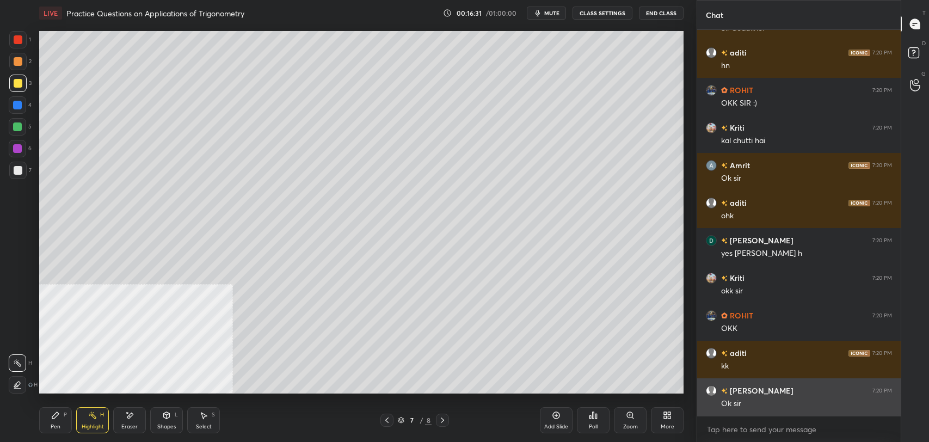
scroll to position [6109, 0]
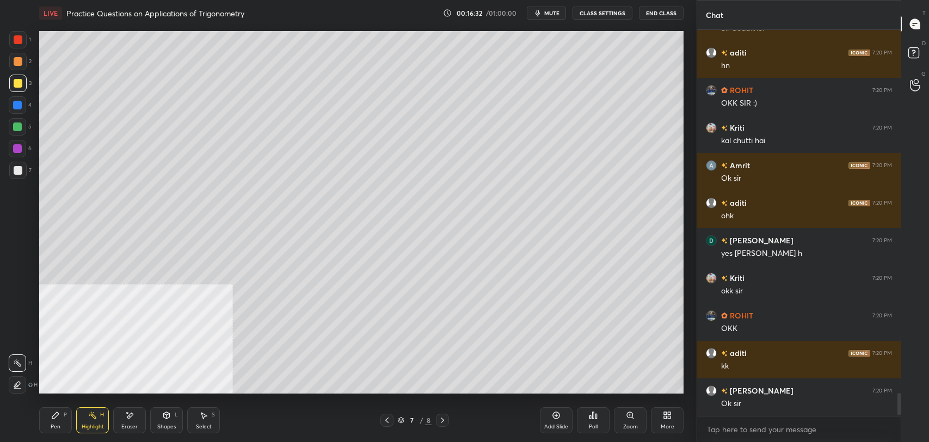
click at [57, 420] on div "Pen P" at bounding box center [55, 420] width 33 height 26
click at [94, 424] on div "Highlight" at bounding box center [93, 426] width 22 height 5
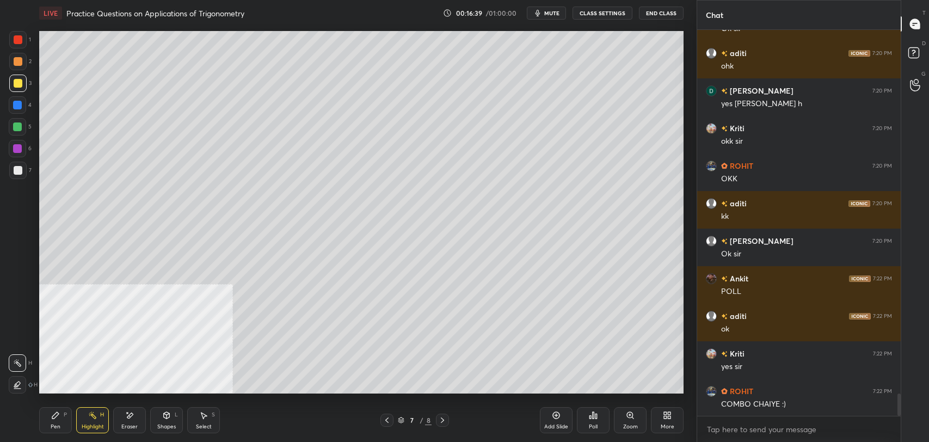
scroll to position [6296, 0]
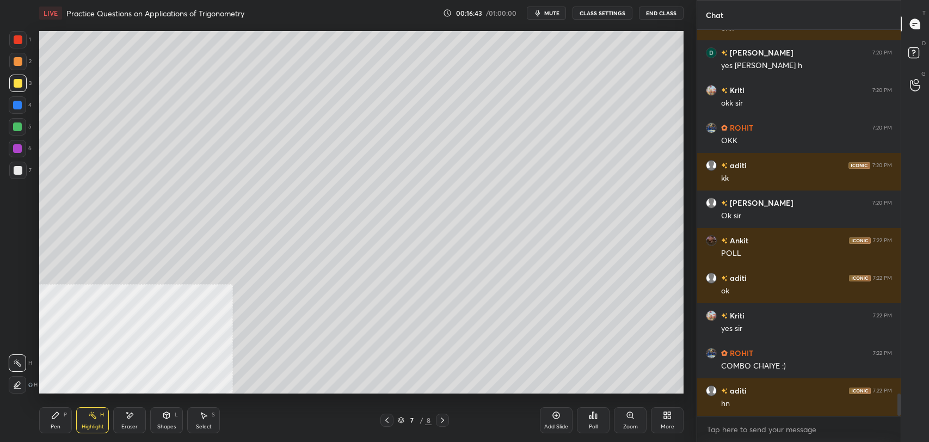
click at [55, 422] on div "Pen P" at bounding box center [55, 420] width 33 height 26
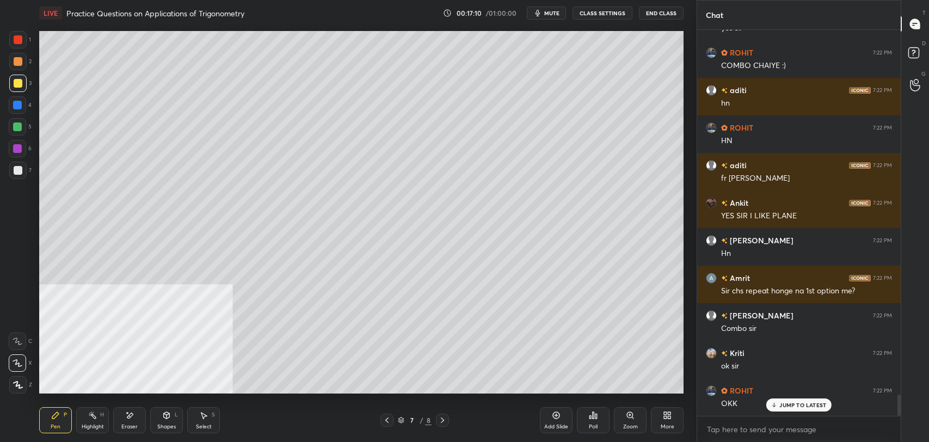
scroll to position [6634, 0]
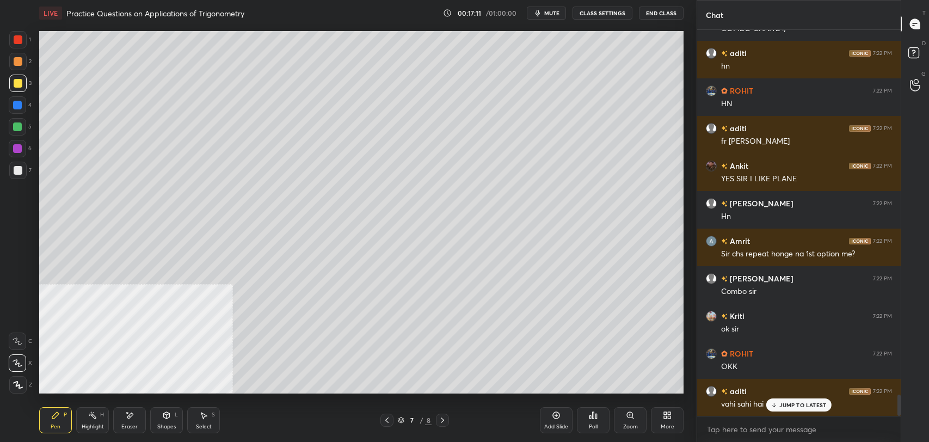
click at [799, 402] on p "JUMP TO LATEST" at bounding box center [802, 405] width 47 height 7
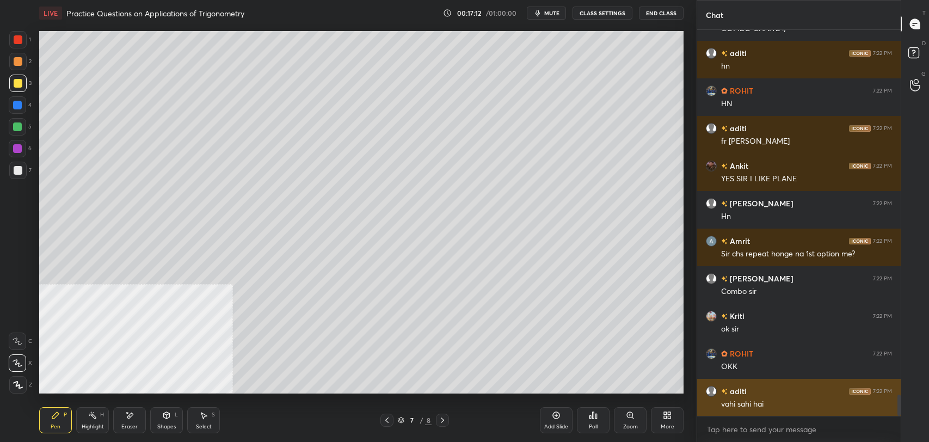
scroll to position [6671, 0]
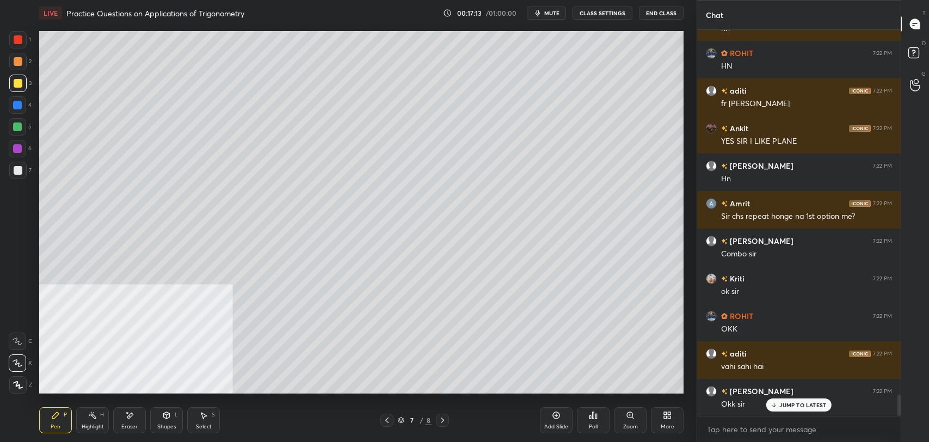
click at [592, 419] on icon at bounding box center [593, 415] width 9 height 9
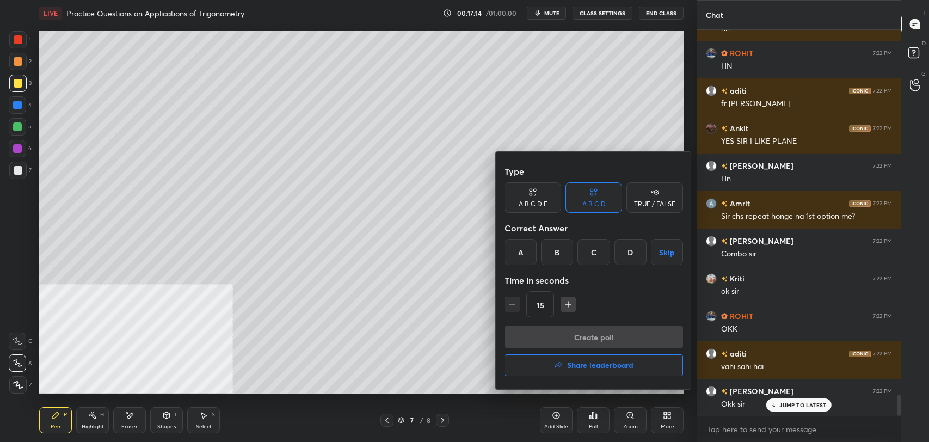
click at [663, 196] on div "TRUE / FALSE" at bounding box center [654, 197] width 57 height 30
click at [666, 248] on button "Skip" at bounding box center [654, 252] width 57 height 26
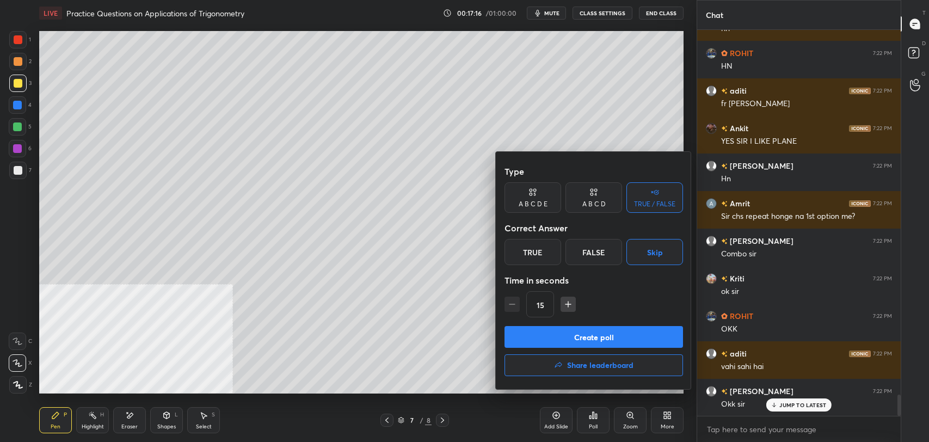
click at [626, 333] on button "Create poll" at bounding box center [594, 337] width 179 height 22
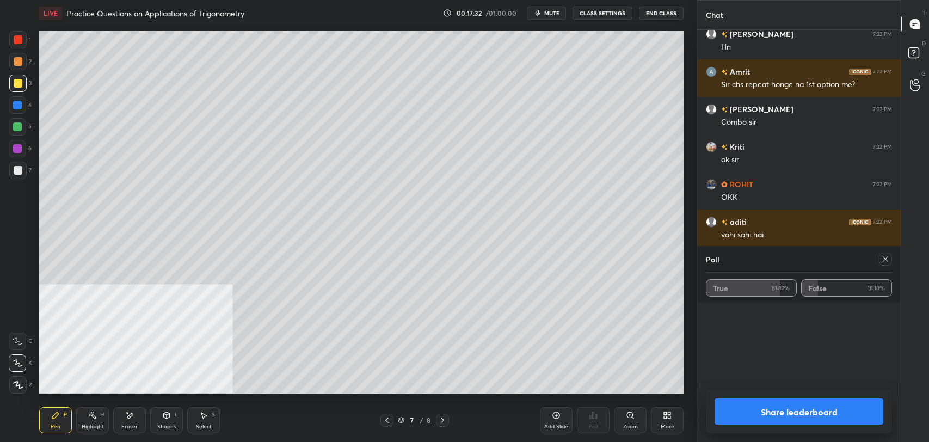
scroll to position [6841, 0]
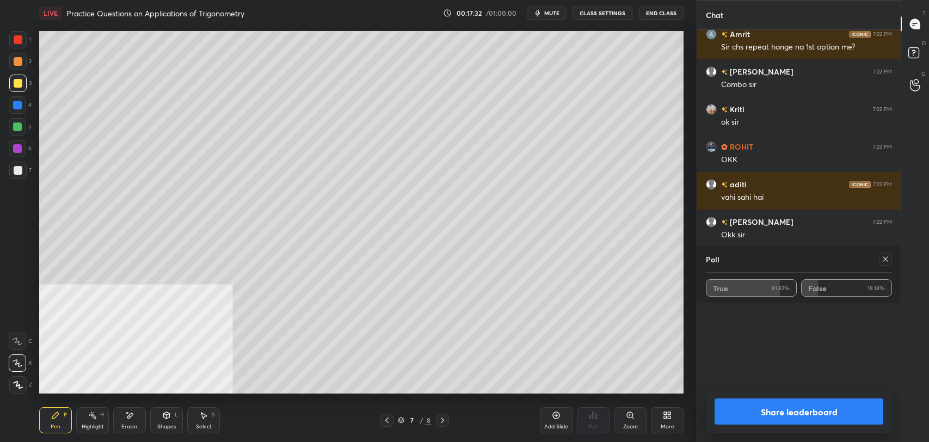
click at [889, 258] on div at bounding box center [885, 259] width 13 height 13
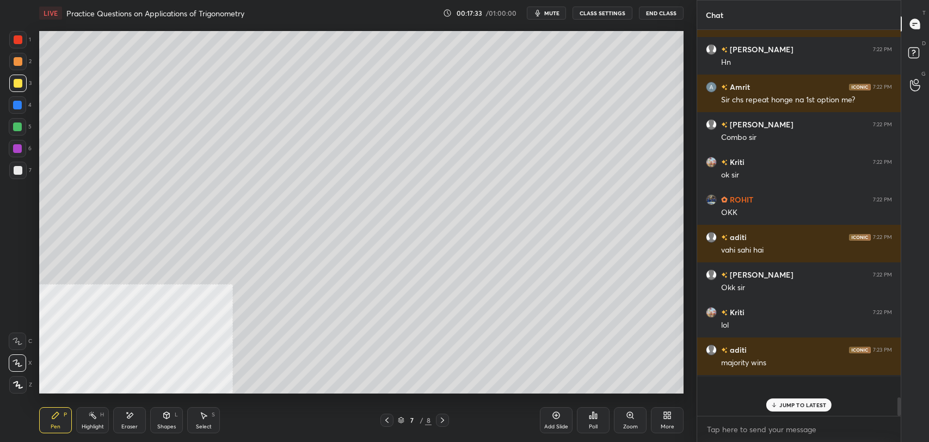
scroll to position [409, 200]
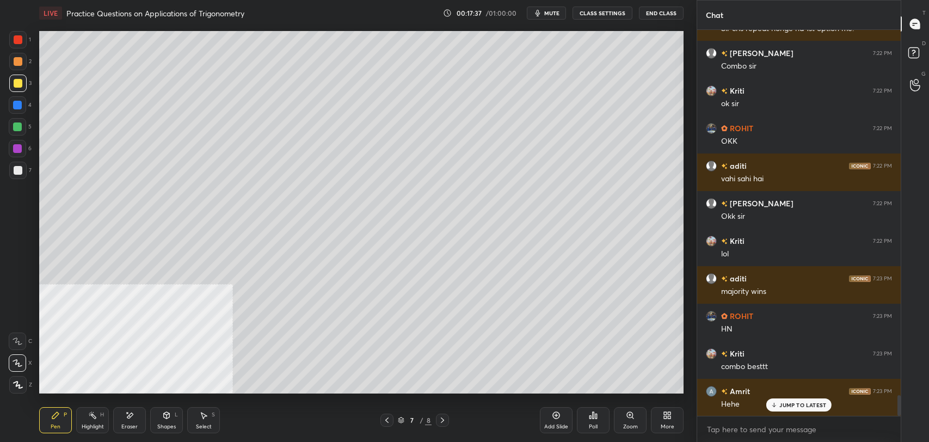
click at [798, 405] on p "JUMP TO LATEST" at bounding box center [802, 405] width 47 height 7
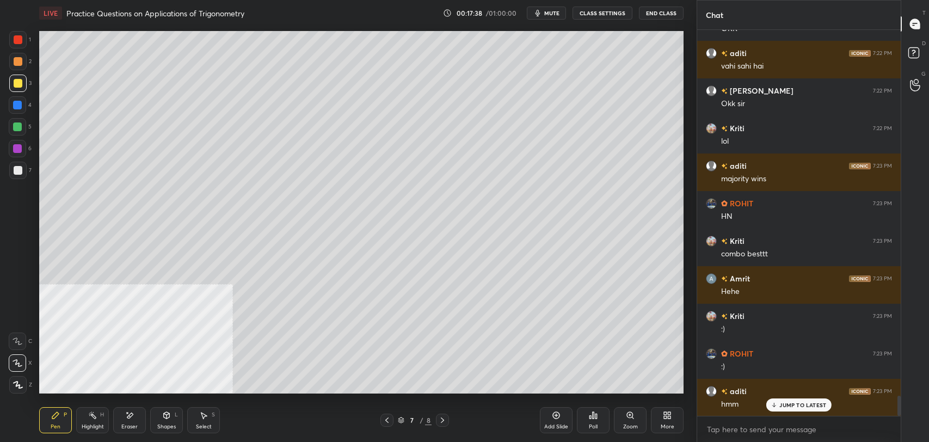
click at [386, 420] on icon at bounding box center [387, 420] width 9 height 9
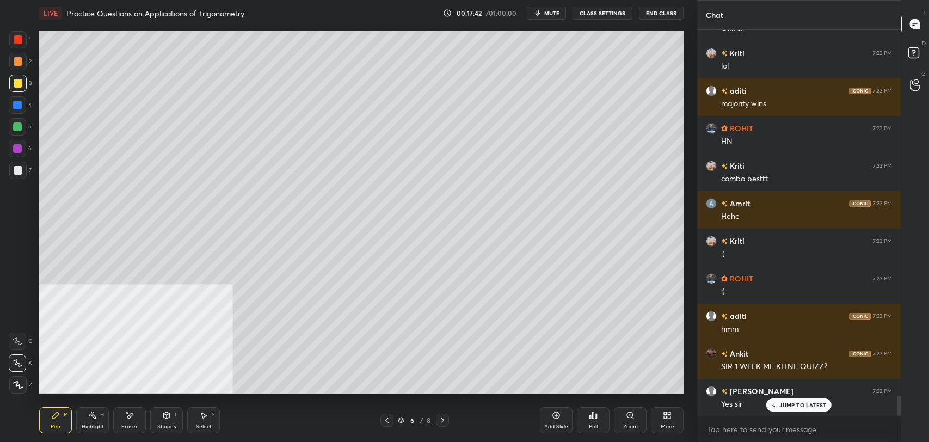
click at [794, 404] on p "JUMP TO LATEST" at bounding box center [802, 405] width 47 height 7
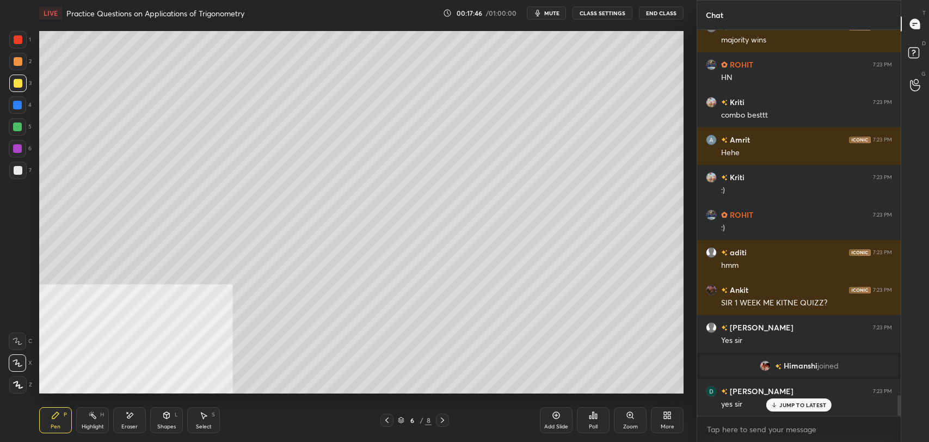
drag, startPoint x: 804, startPoint y: 403, endPoint x: 789, endPoint y: 400, distance: 14.9
click at [803, 403] on p "JUMP TO LATEST" at bounding box center [802, 405] width 47 height 7
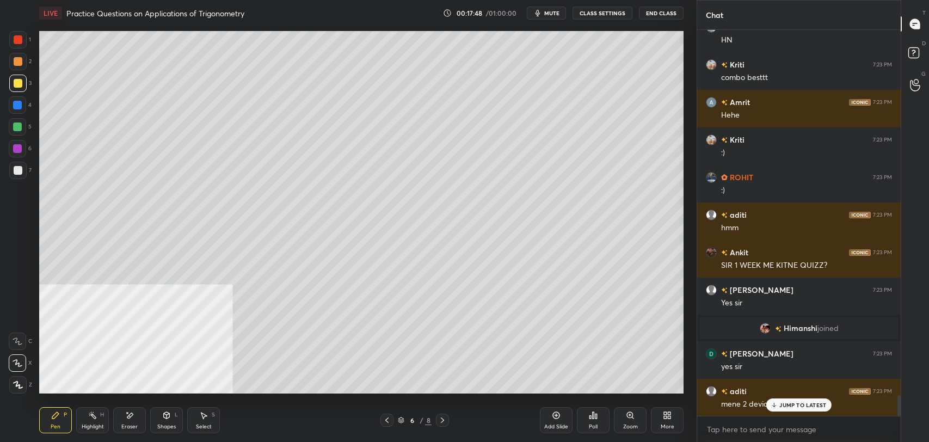
click at [785, 407] on p "JUMP TO LATEST" at bounding box center [802, 405] width 47 height 7
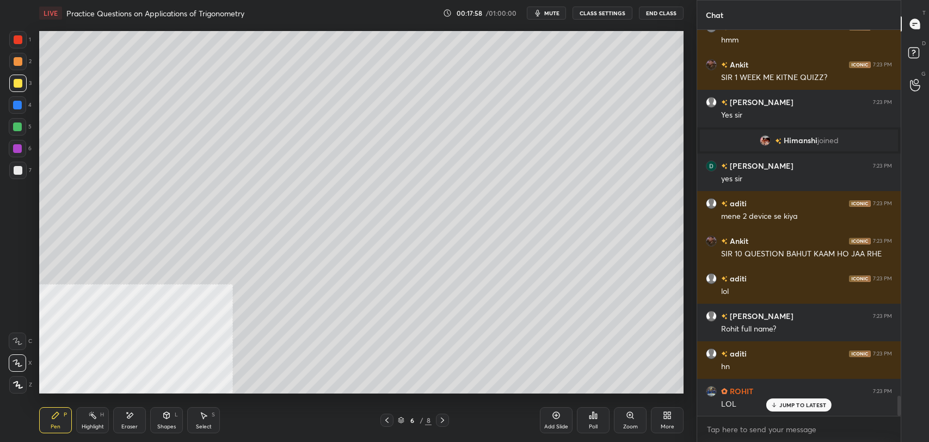
click at [803, 402] on p "JUMP TO LATEST" at bounding box center [802, 405] width 47 height 7
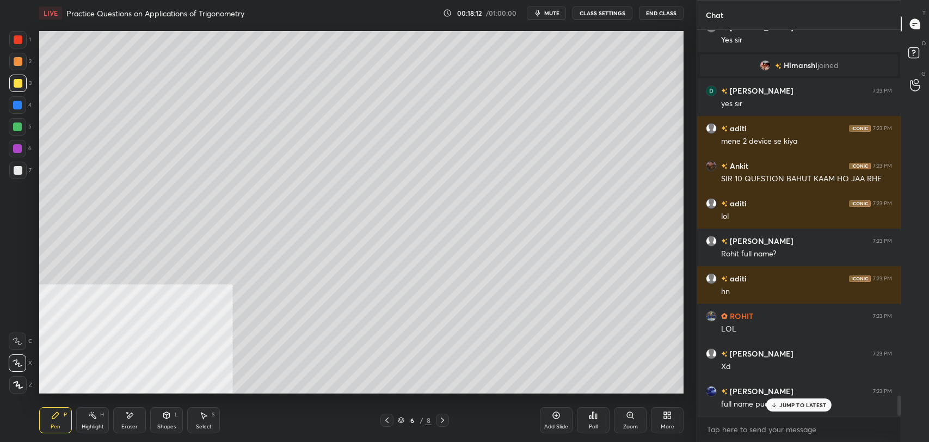
click at [791, 402] on p "JUMP TO LATEST" at bounding box center [802, 405] width 47 height 7
click at [17, 102] on div at bounding box center [17, 105] width 9 height 9
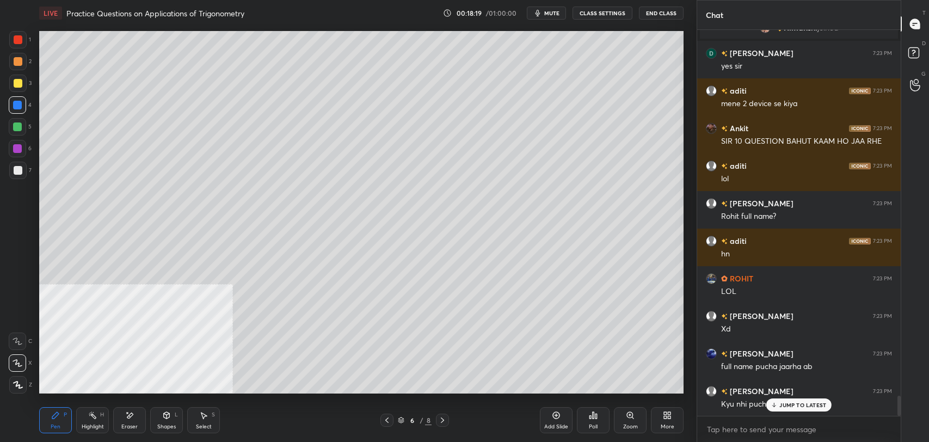
drag, startPoint x: 791, startPoint y: 403, endPoint x: 686, endPoint y: 370, distance: 109.5
click at [790, 403] on p "JUMP TO LATEST" at bounding box center [802, 405] width 47 height 7
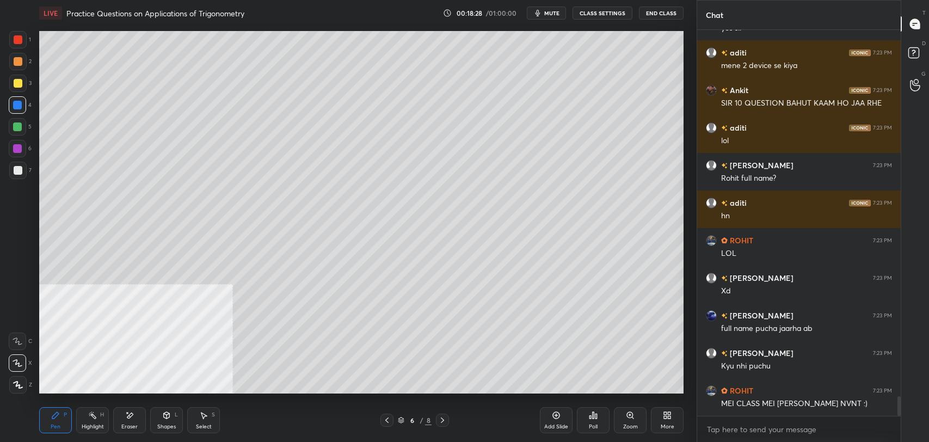
click at [13, 75] on div at bounding box center [17, 83] width 17 height 17
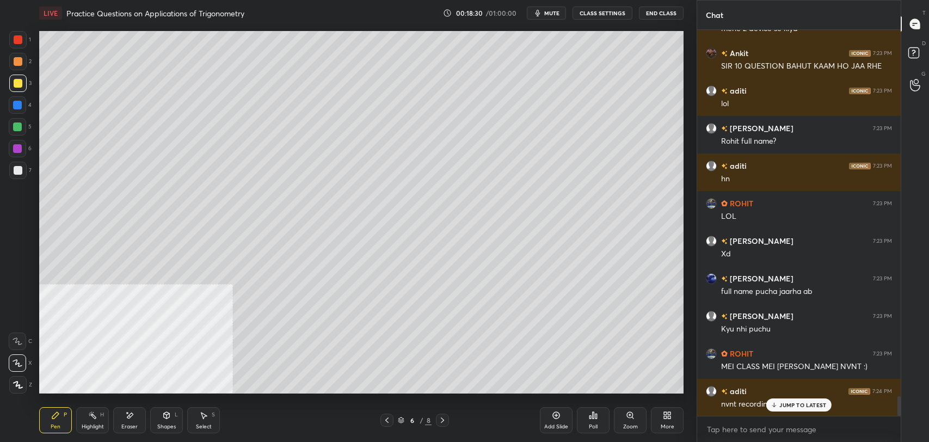
click at [786, 405] on p "JUMP TO LATEST" at bounding box center [802, 405] width 47 height 7
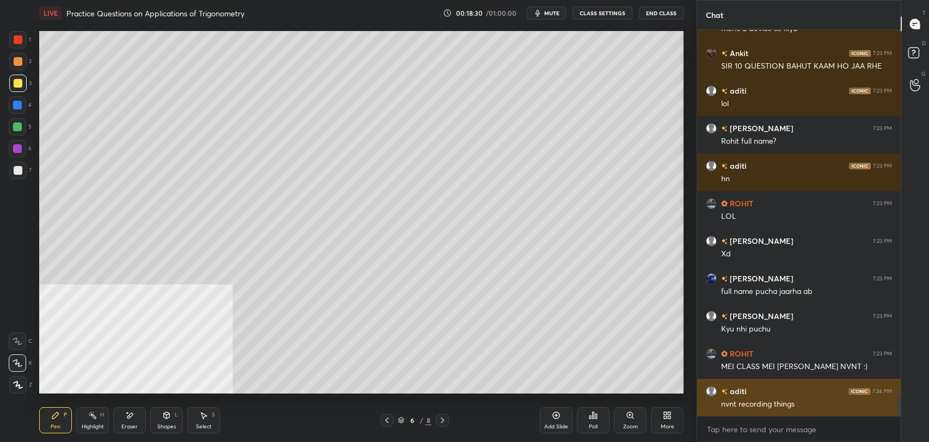
scroll to position [7220, 0]
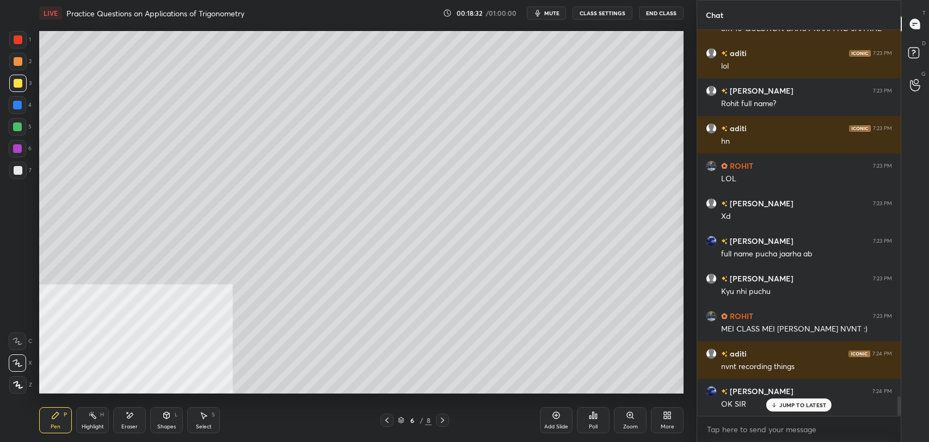
click at [784, 403] on p "JUMP TO LATEST" at bounding box center [802, 405] width 47 height 7
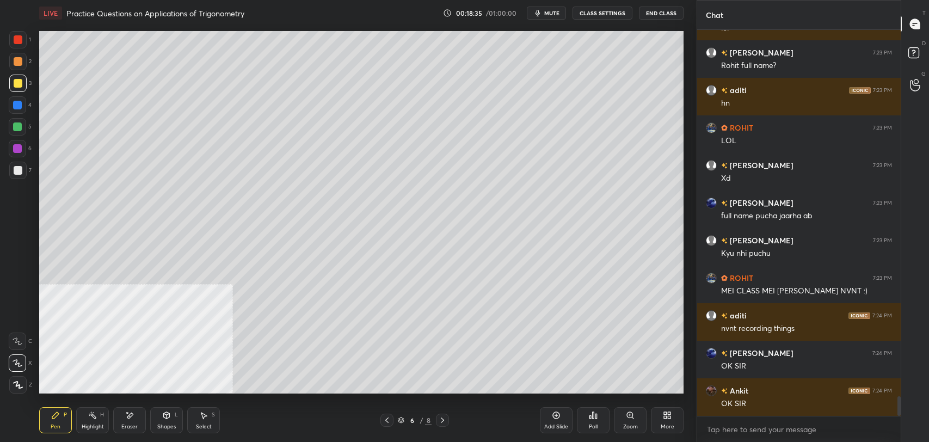
click at [553, 414] on icon at bounding box center [556, 415] width 7 height 7
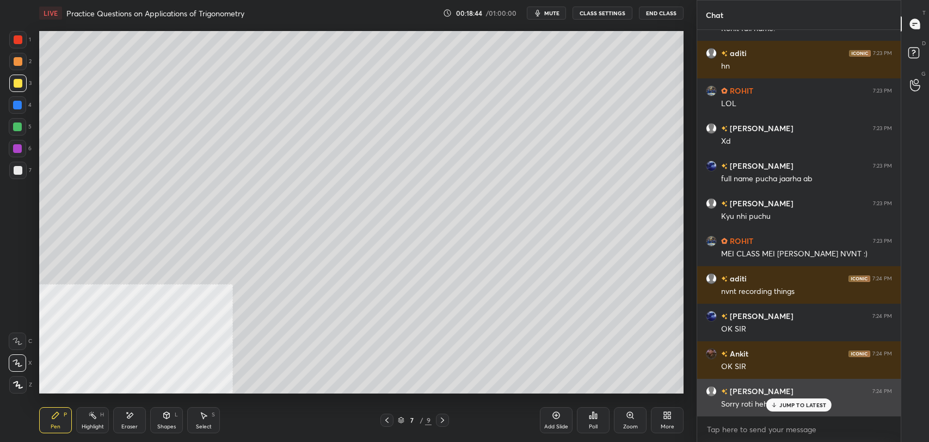
click at [791, 402] on p "JUMP TO LATEST" at bounding box center [802, 405] width 47 height 7
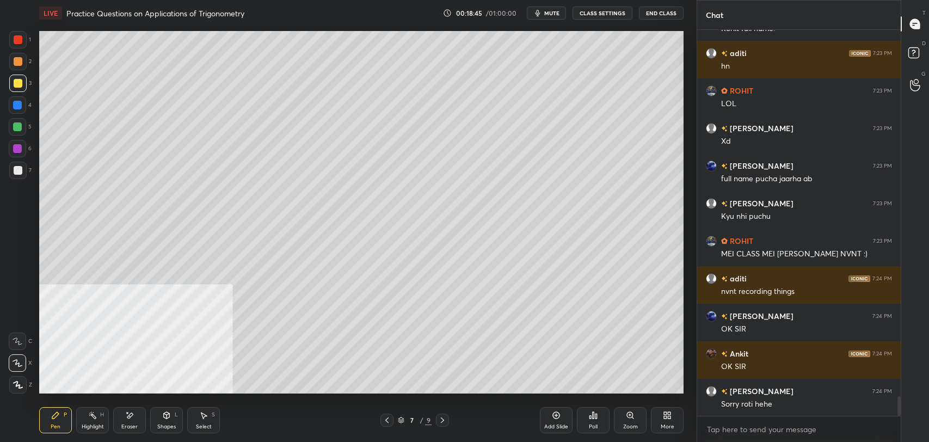
scroll to position [7333, 0]
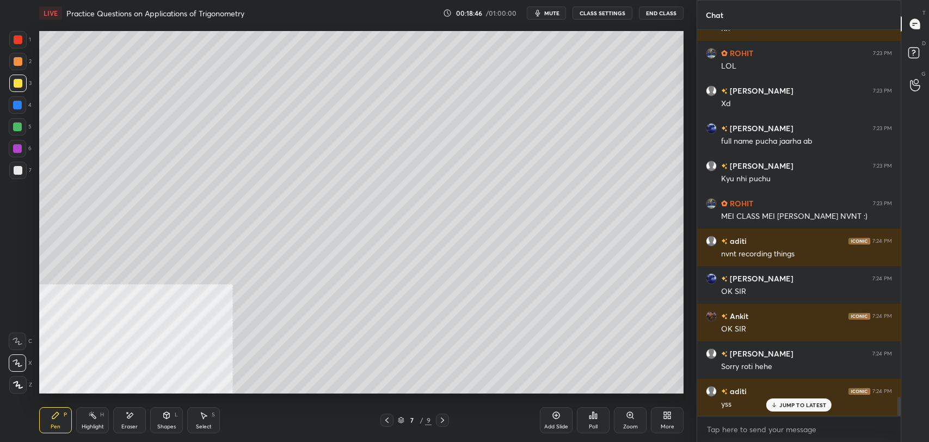
click at [17, 169] on div at bounding box center [18, 170] width 9 height 9
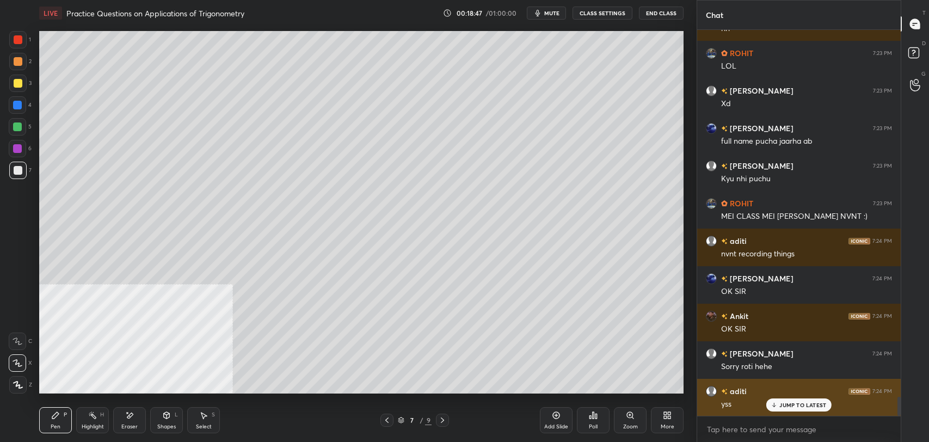
click at [791, 400] on div "JUMP TO LATEST" at bounding box center [798, 404] width 65 height 13
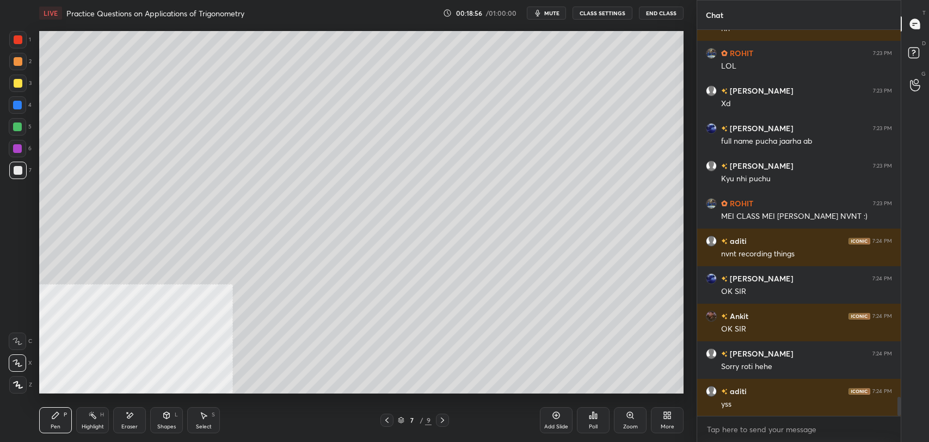
click at [13, 82] on div at bounding box center [17, 83] width 17 height 17
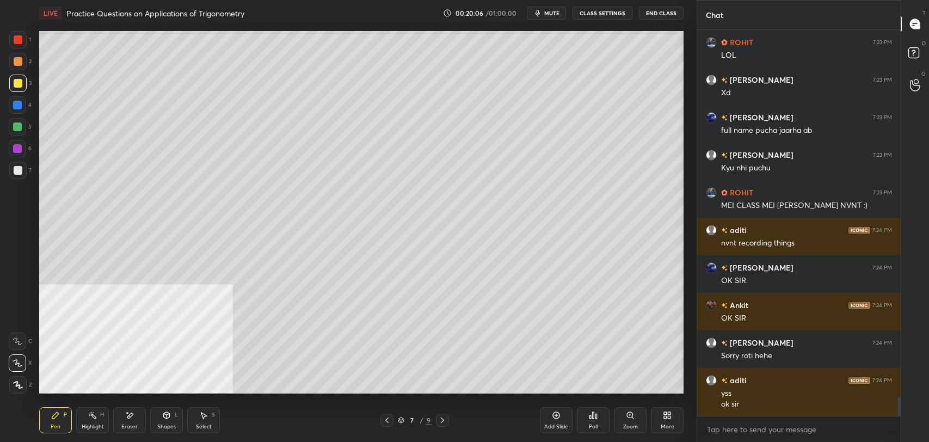
scroll to position [7411, 0]
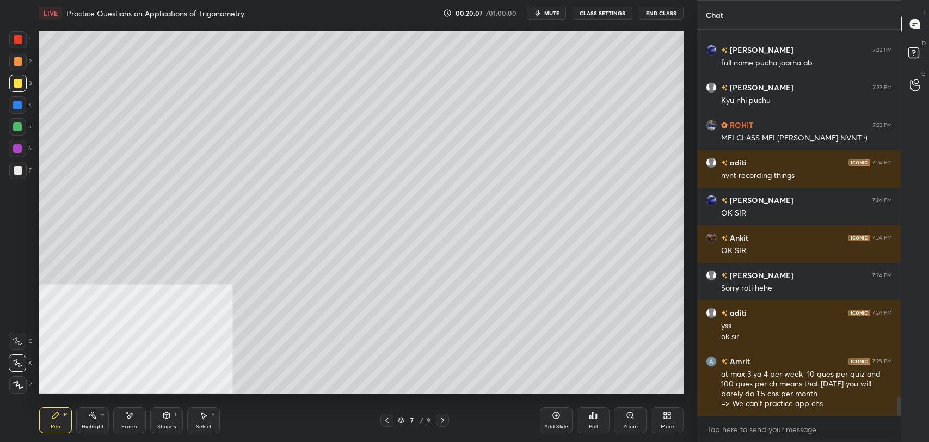
click at [27, 164] on div "7" at bounding box center [20, 170] width 22 height 17
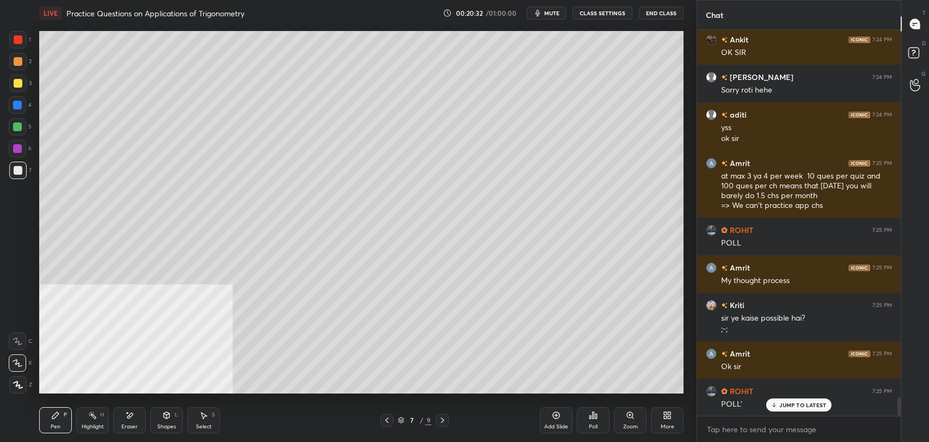
scroll to position [7647, 0]
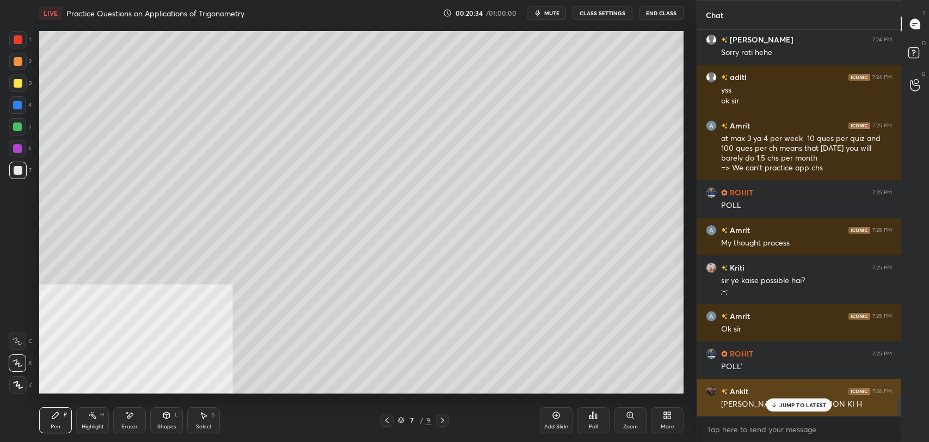
click at [791, 405] on p "JUMP TO LATEST" at bounding box center [802, 405] width 47 height 7
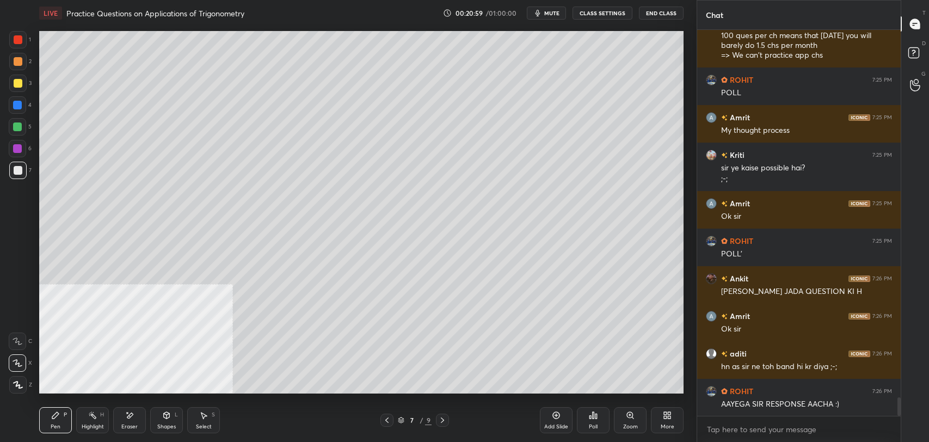
scroll to position [7770, 0]
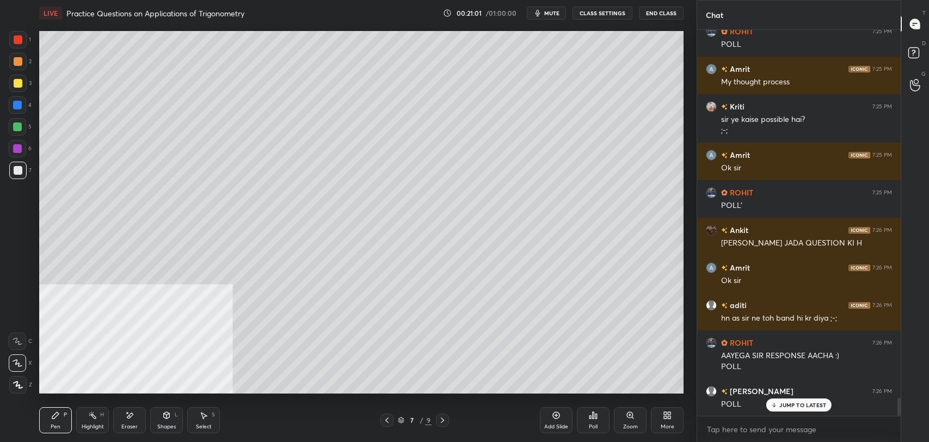
click at [786, 401] on div "Shalini 7:23 PM Xd Navneet 7:23 PM full name pucha jaarha ab Shalini 7:23 PM Ky…" at bounding box center [799, 223] width 204 height 386
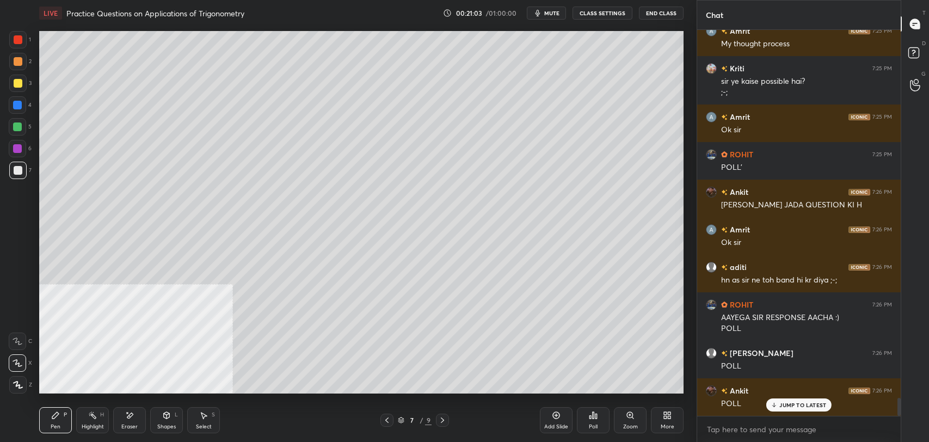
scroll to position [7883, 0]
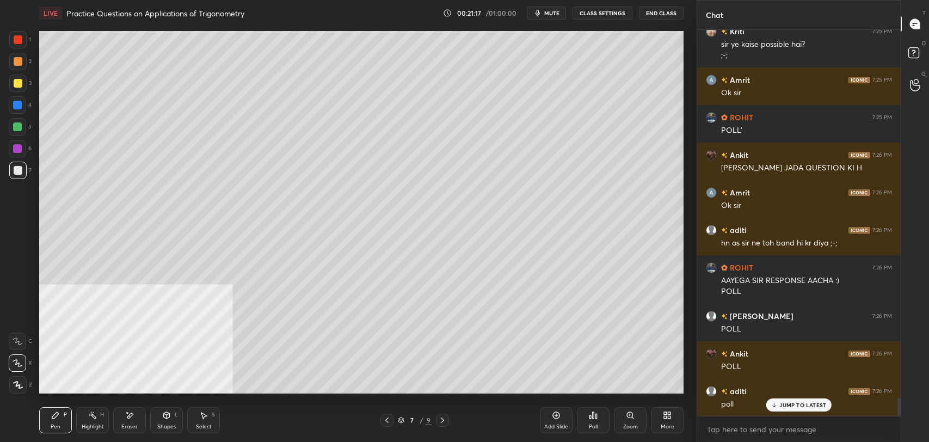
click at [588, 419] on div "Poll" at bounding box center [593, 420] width 33 height 26
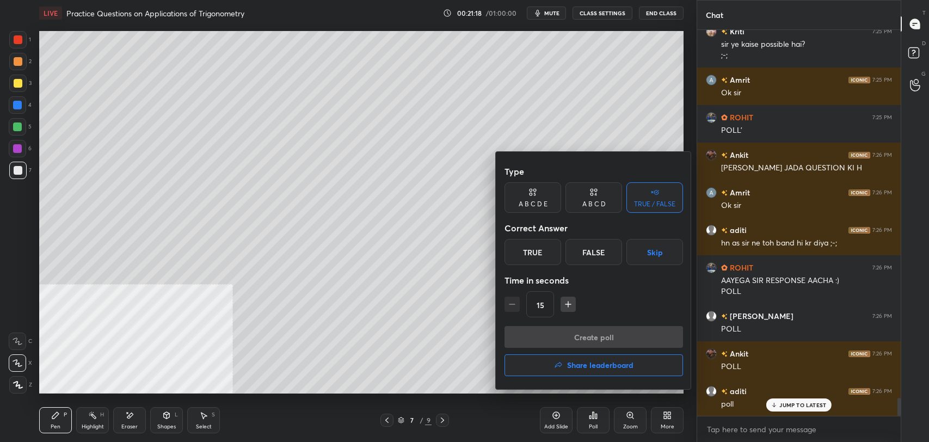
scroll to position [7909, 0]
click at [587, 201] on div "A B C D" at bounding box center [593, 204] width 23 height 7
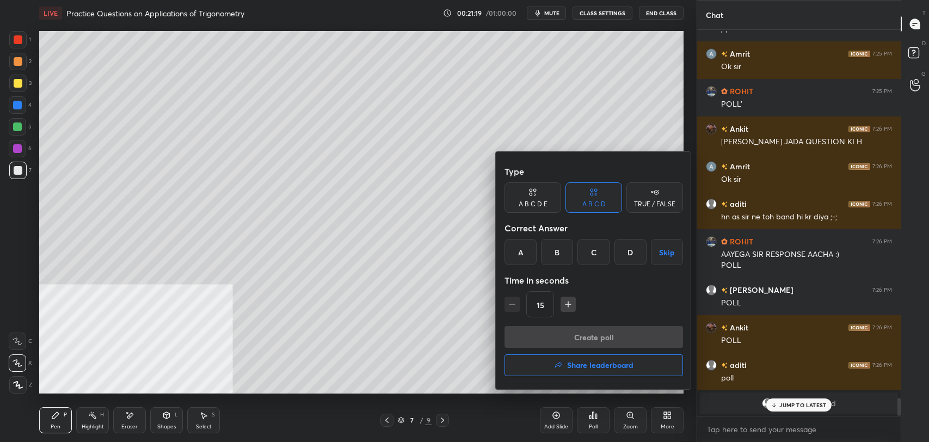
click at [560, 251] on div "B" at bounding box center [557, 252] width 32 height 26
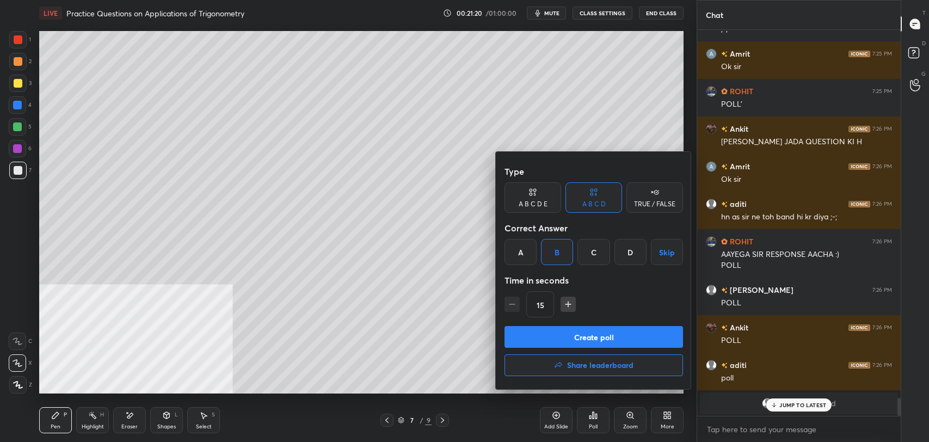
click at [587, 339] on button "Create poll" at bounding box center [594, 337] width 179 height 22
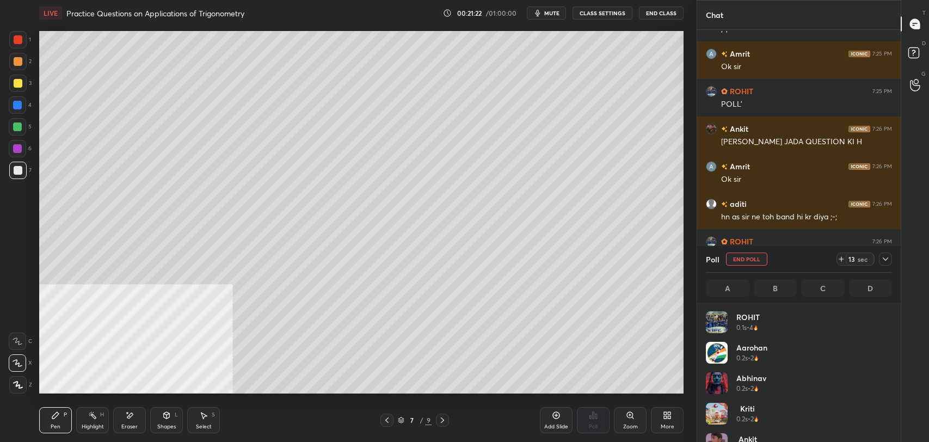
scroll to position [127, 183]
click at [19, 81] on div at bounding box center [18, 83] width 9 height 9
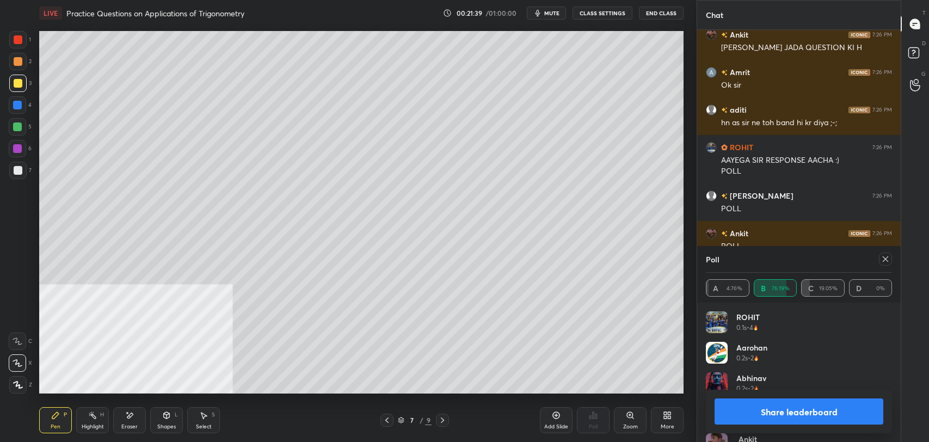
click at [769, 409] on button "Share leaderboard" at bounding box center [799, 411] width 169 height 26
type textarea "x"
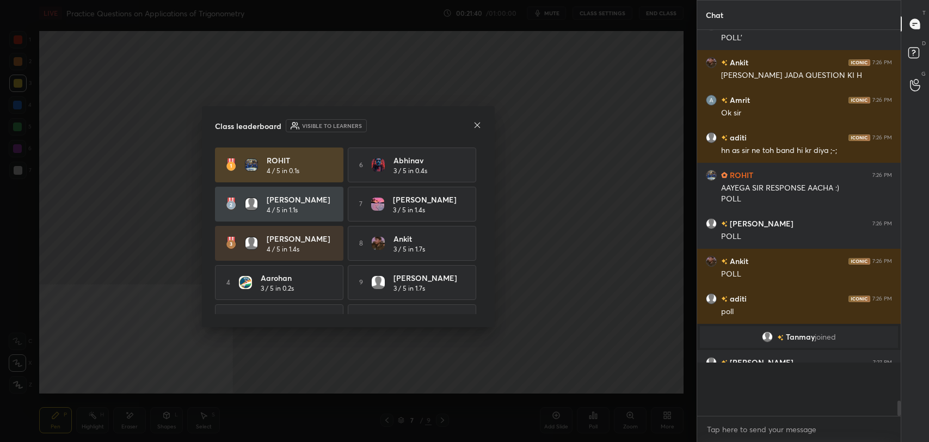
scroll to position [382, 200]
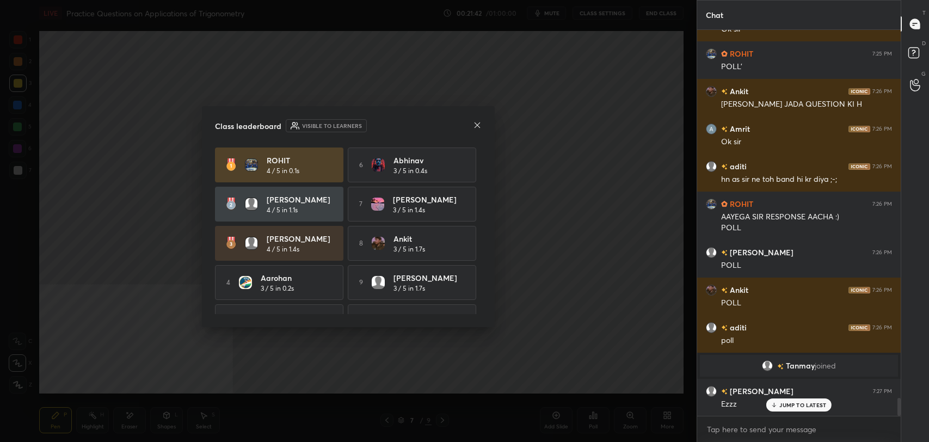
click at [781, 408] on p "JUMP TO LATEST" at bounding box center [802, 405] width 47 height 7
click at [477, 123] on icon at bounding box center [477, 125] width 9 height 9
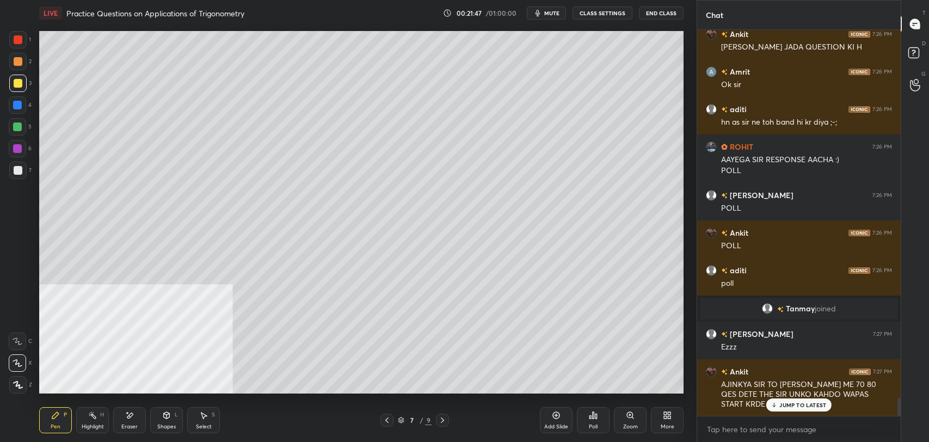
click at [806, 402] on p "JUMP TO LATEST" at bounding box center [802, 405] width 47 height 7
click at [588, 14] on button "CLASS SETTINGS" at bounding box center [603, 13] width 60 height 13
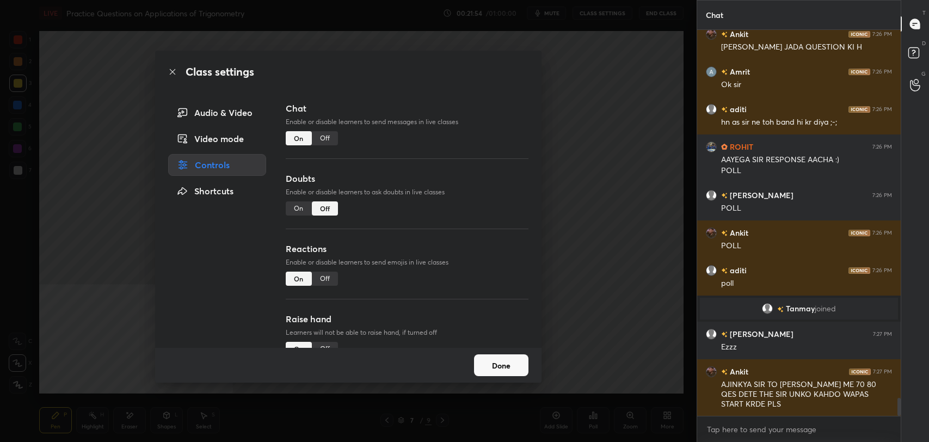
click at [330, 138] on div "Off" at bounding box center [325, 138] width 26 height 14
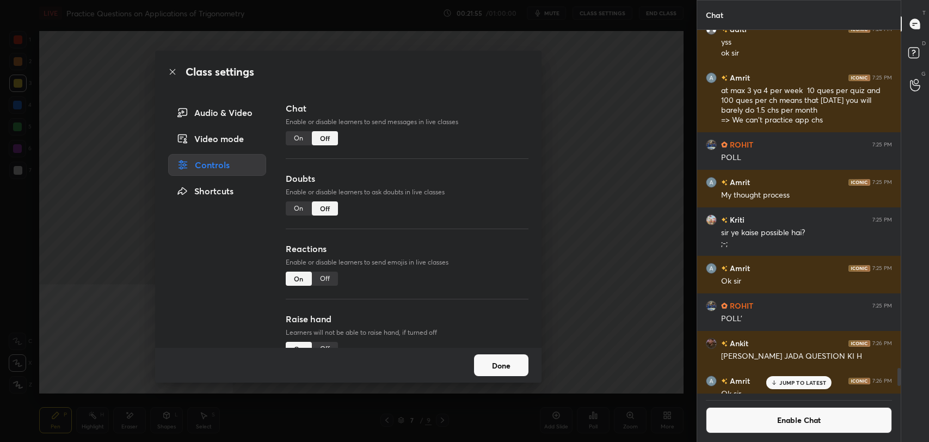
click at [172, 71] on icon at bounding box center [172, 71] width 9 height 9
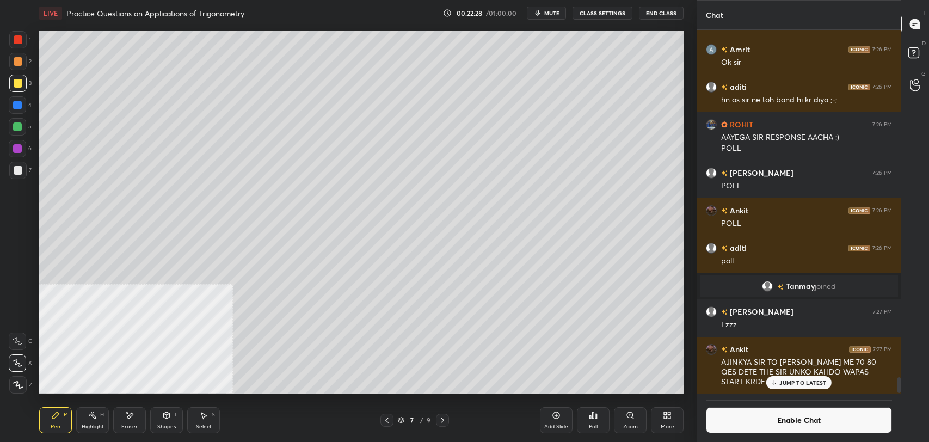
scroll to position [360, 200]
click at [14, 168] on div at bounding box center [18, 170] width 9 height 9
click at [20, 88] on div at bounding box center [17, 83] width 17 height 17
click at [757, 414] on button "Enable Chat" at bounding box center [799, 420] width 186 height 26
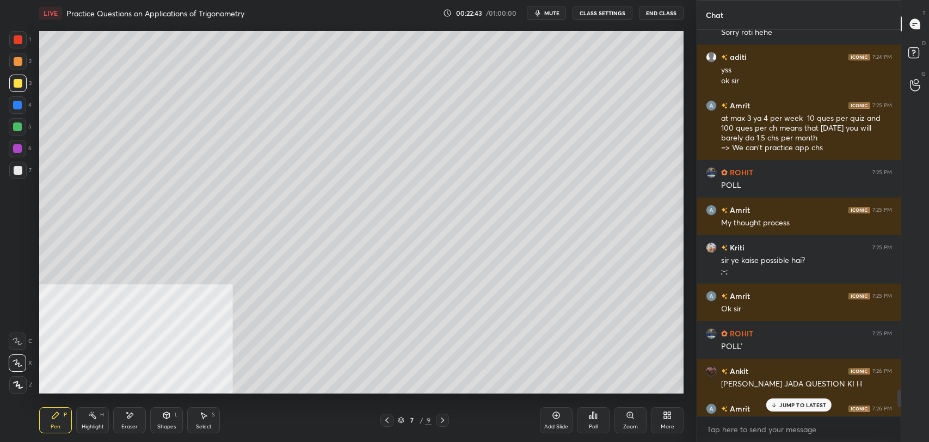
click at [797, 405] on p "JUMP TO LATEST" at bounding box center [802, 405] width 47 height 7
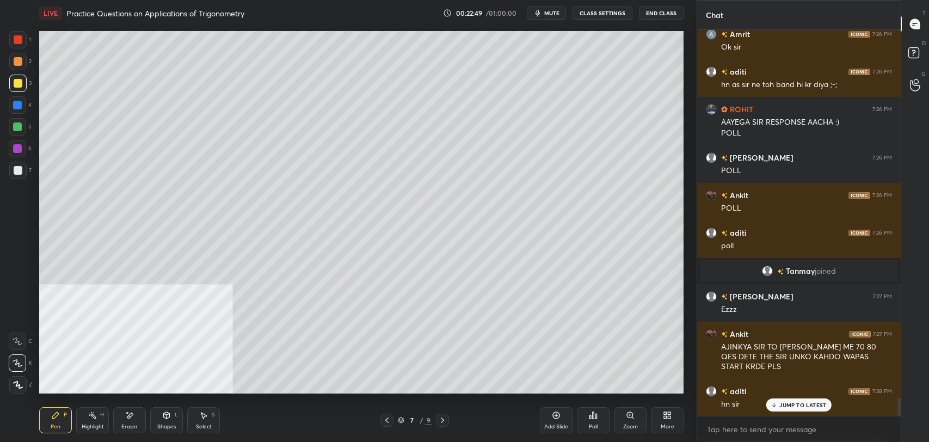
scroll to position [7869, 0]
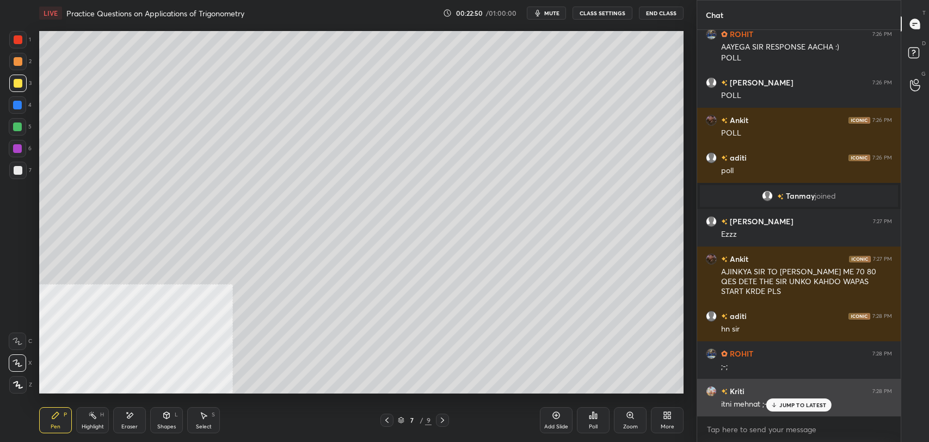
click at [777, 406] on icon at bounding box center [774, 405] width 7 height 7
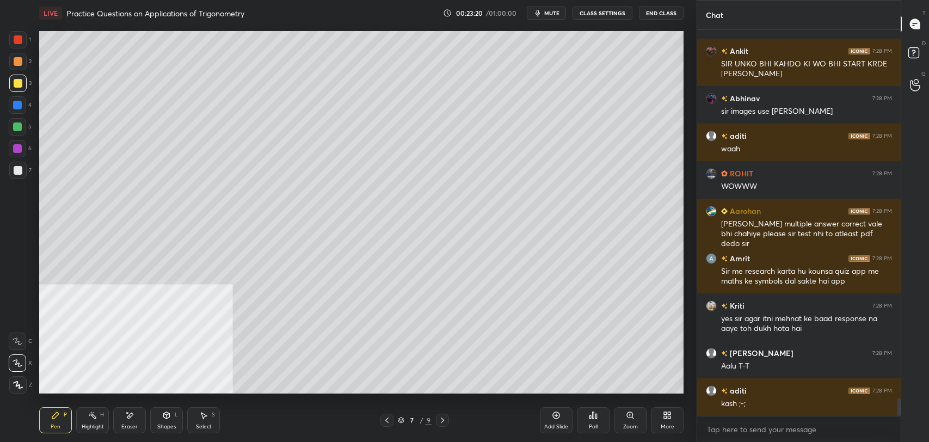
scroll to position [8284, 0]
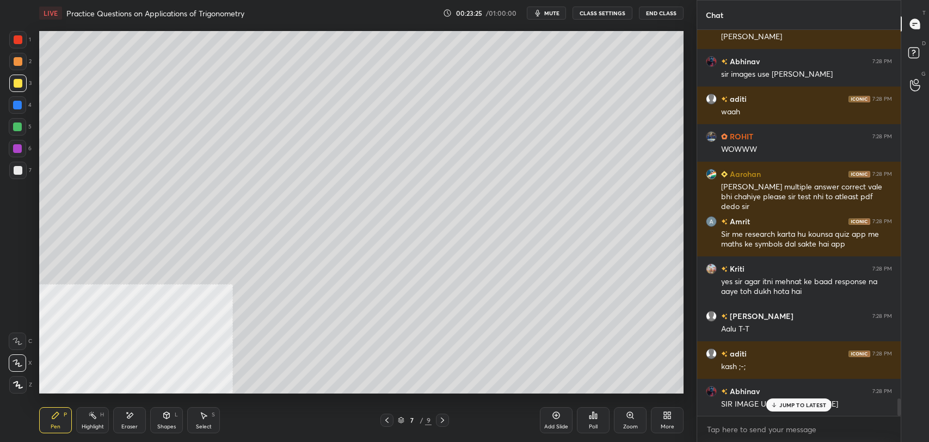
click at [782, 406] on p "JUMP TO LATEST" at bounding box center [802, 405] width 47 height 7
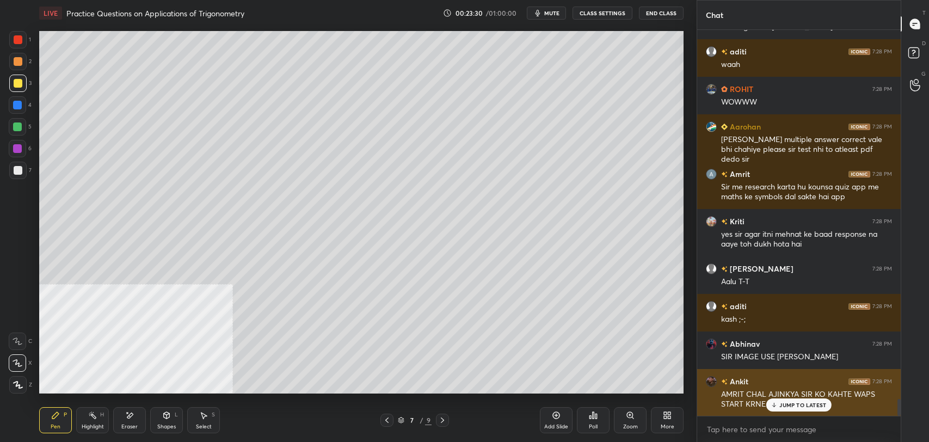
click at [804, 403] on p "JUMP TO LATEST" at bounding box center [802, 405] width 47 height 7
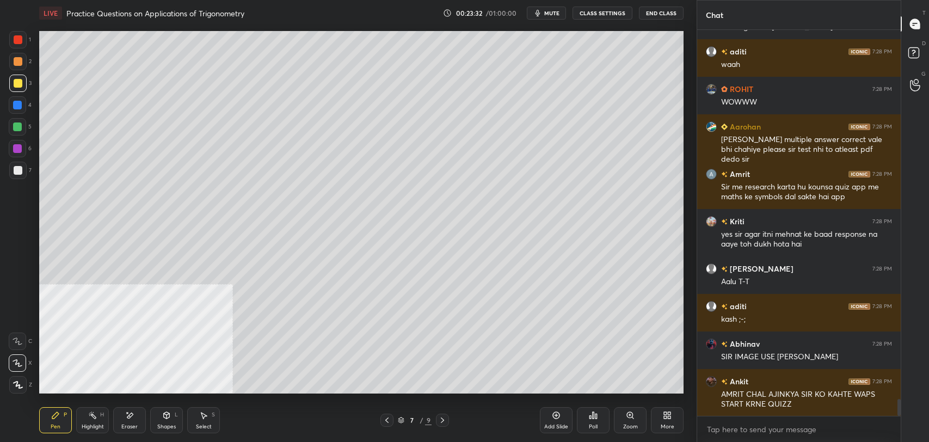
scroll to position [8369, 0]
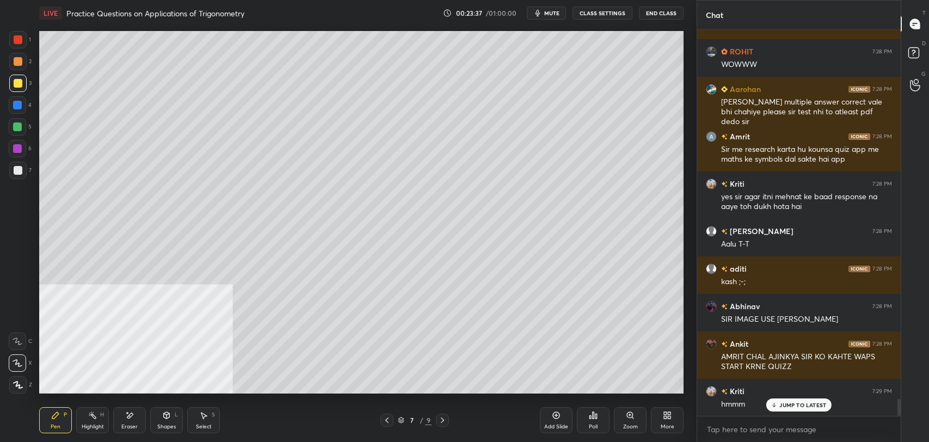
click at [800, 406] on p "JUMP TO LATEST" at bounding box center [802, 405] width 47 height 7
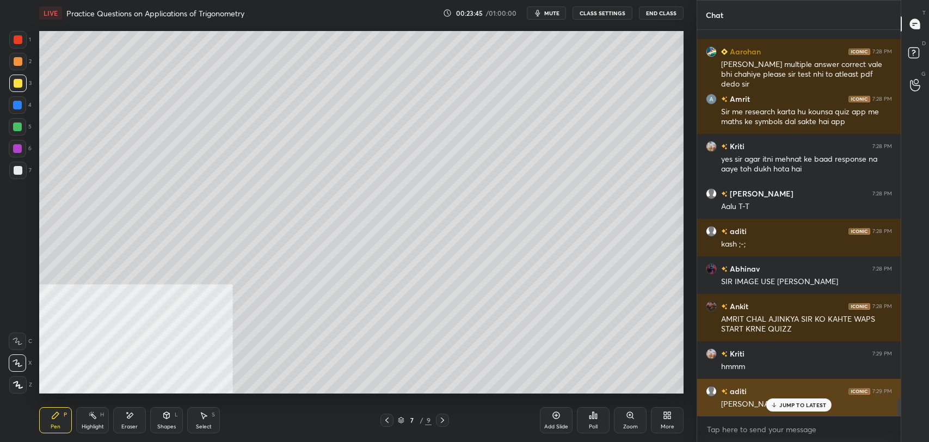
click at [809, 404] on p "JUMP TO LATEST" at bounding box center [802, 405] width 47 height 7
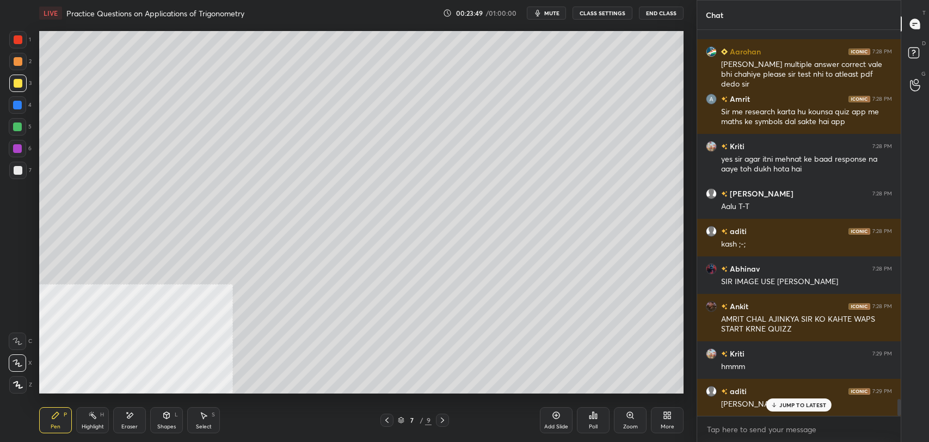
scroll to position [8444, 0]
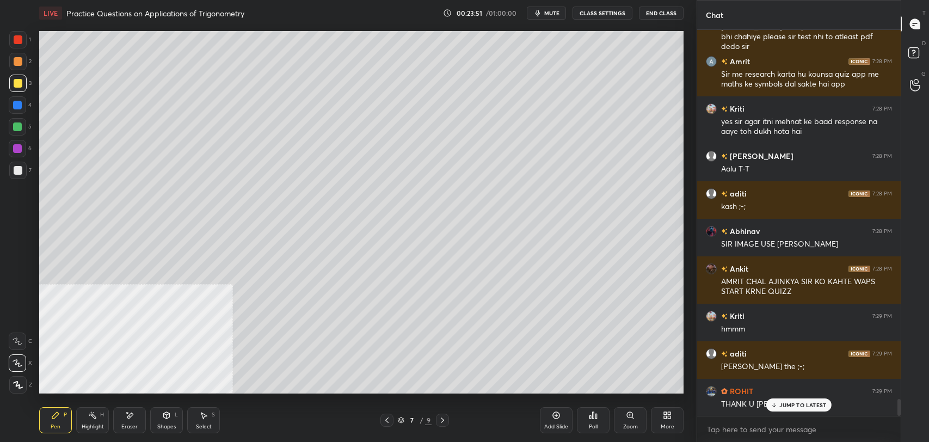
click at [788, 404] on p "JUMP TO LATEST" at bounding box center [802, 405] width 47 height 7
click at [167, 415] on icon at bounding box center [167, 417] width 0 height 4
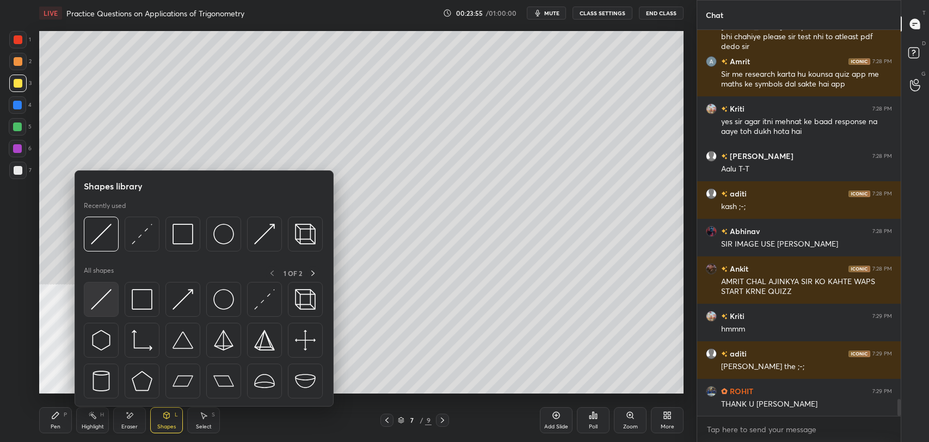
click at [101, 298] on img at bounding box center [101, 299] width 21 height 21
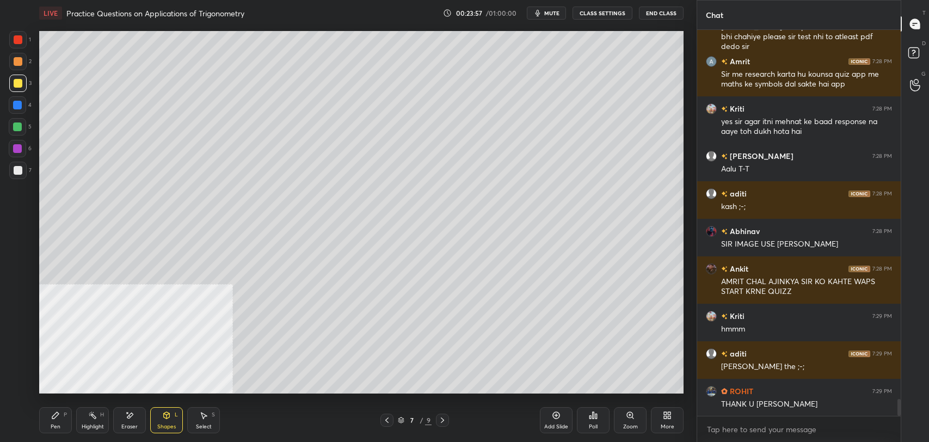
scroll to position [8482, 0]
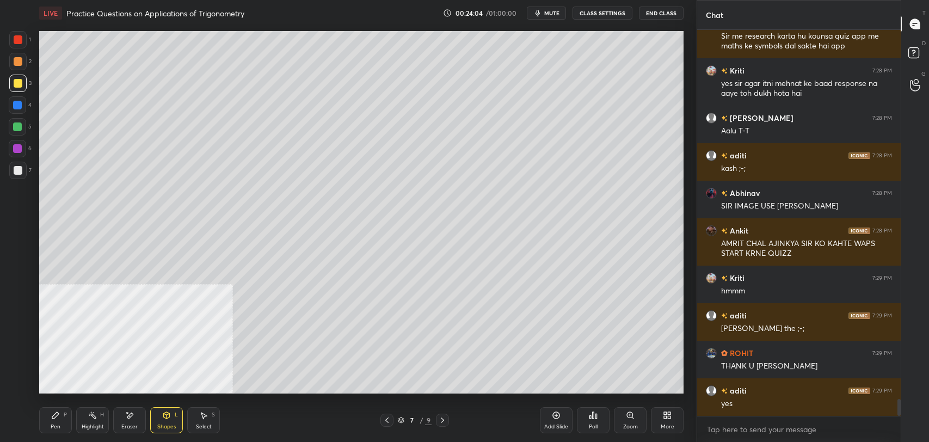
click at [44, 423] on div "Pen P" at bounding box center [55, 420] width 33 height 26
click at [20, 162] on div at bounding box center [17, 170] width 17 height 17
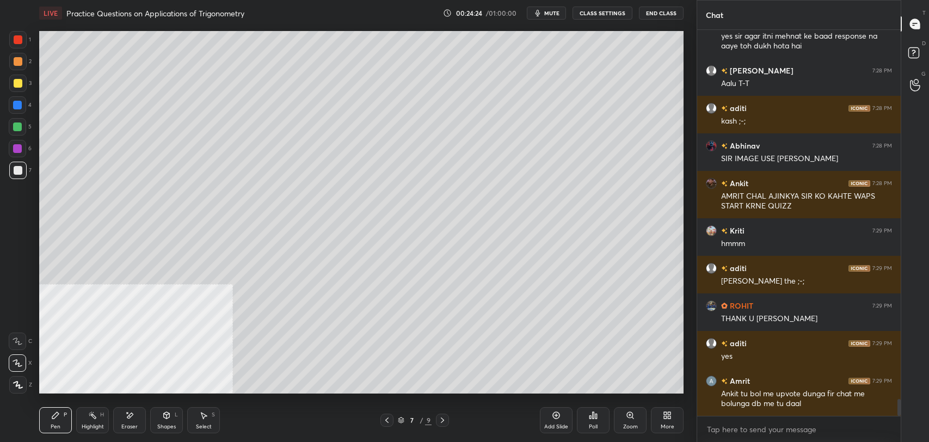
scroll to position [8567, 0]
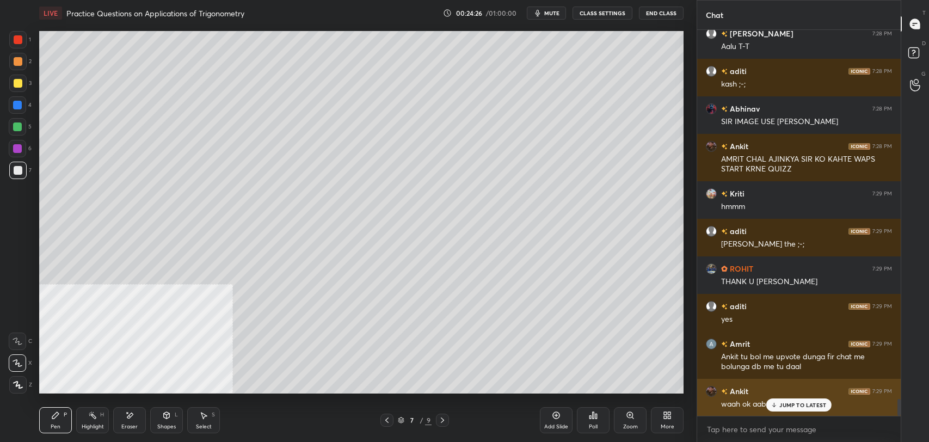
click at [792, 404] on p "JUMP TO LATEST" at bounding box center [802, 405] width 47 height 7
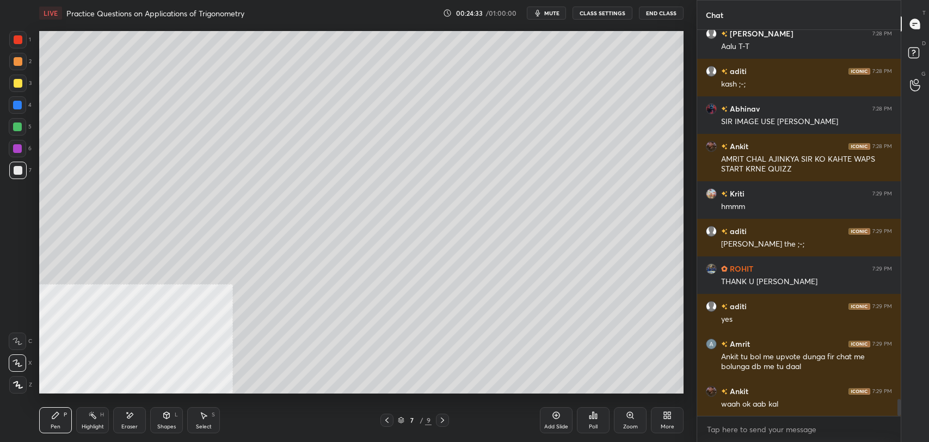
click at [133, 419] on icon at bounding box center [129, 415] width 9 height 9
click at [53, 416] on icon at bounding box center [55, 415] width 7 height 7
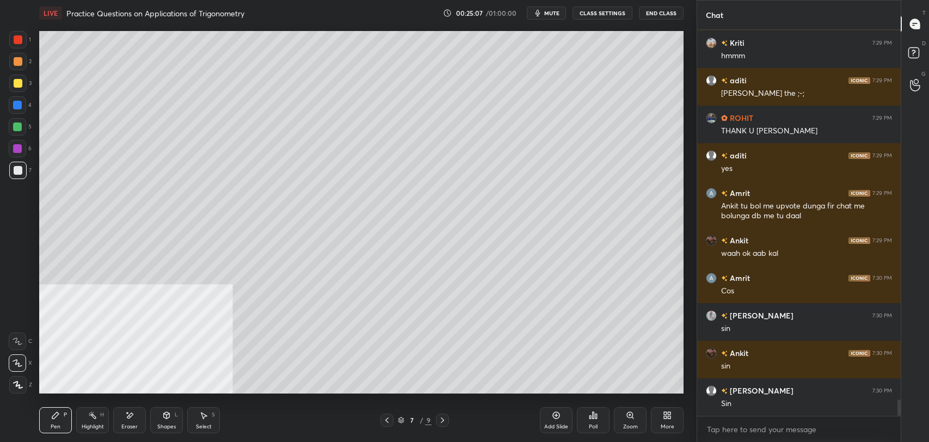
scroll to position [8765, 0]
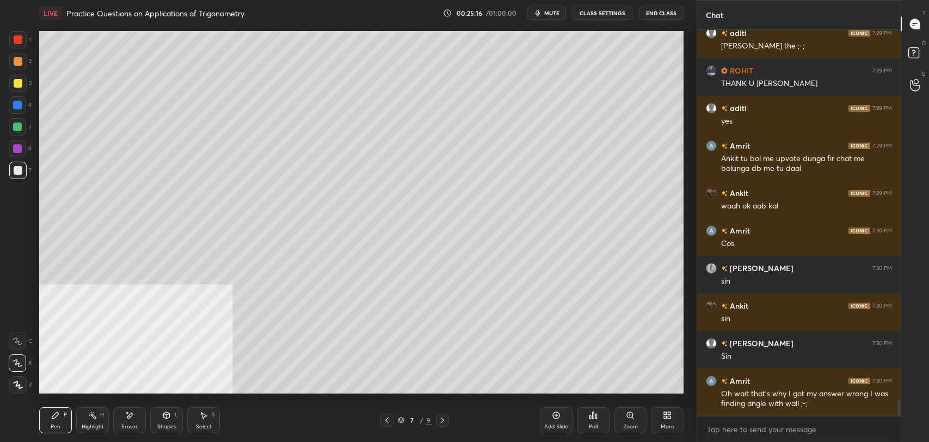
click at [93, 411] on icon at bounding box center [92, 415] width 9 height 9
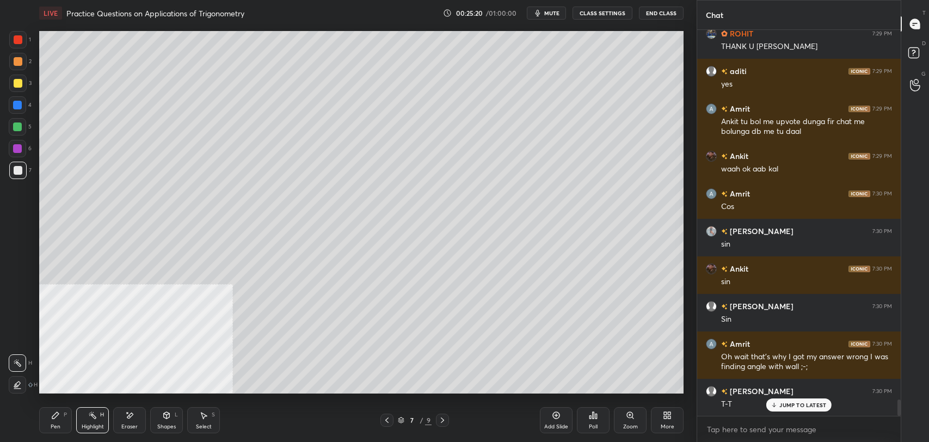
click at [68, 413] on div "Pen P" at bounding box center [55, 420] width 33 height 26
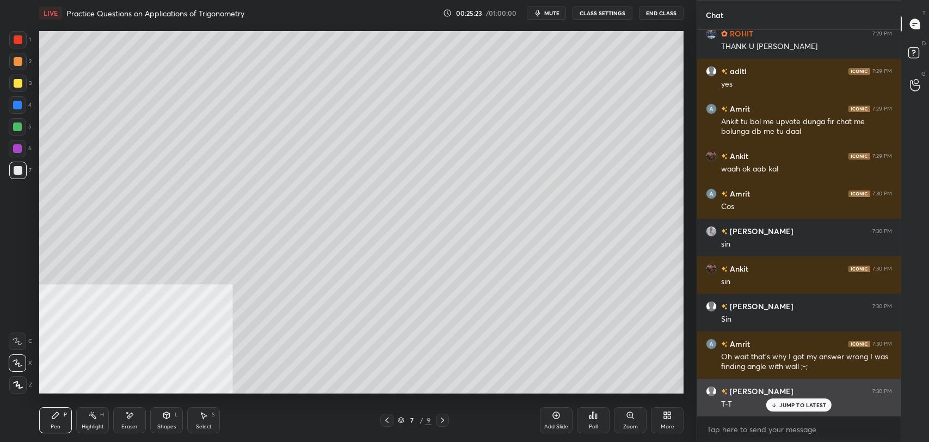
click at [792, 409] on div "JUMP TO LATEST" at bounding box center [798, 404] width 65 height 13
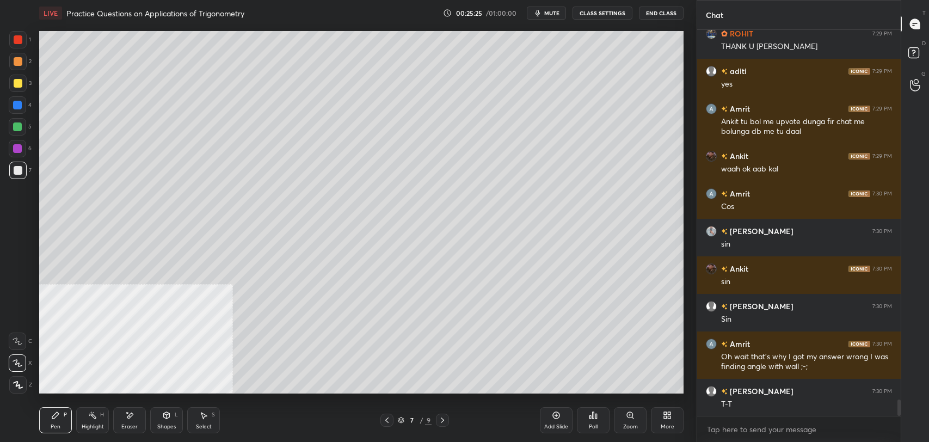
click at [598, 390] on div "Poll" at bounding box center [593, 420] width 33 height 61
click at [553, 419] on icon at bounding box center [556, 415] width 9 height 9
click at [16, 83] on div at bounding box center [18, 83] width 9 height 9
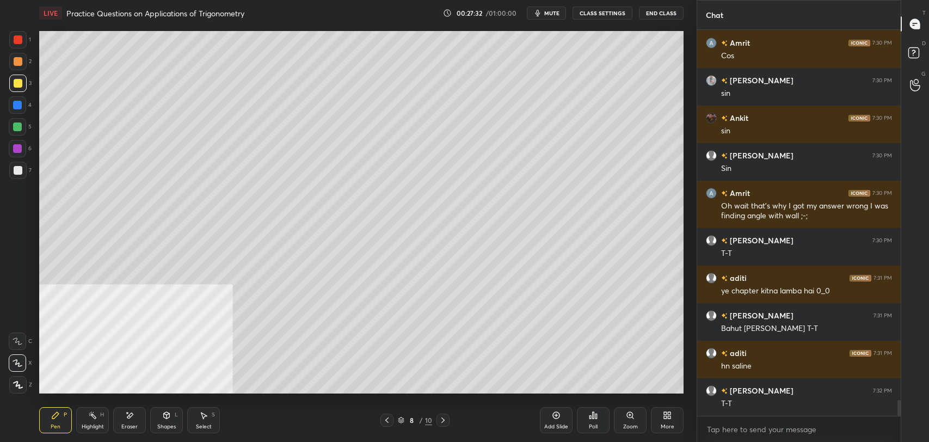
scroll to position [8989, 0]
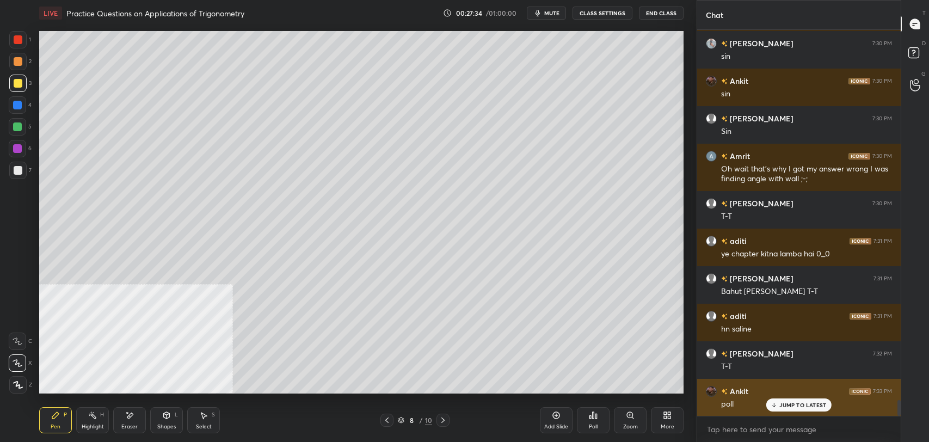
click at [801, 402] on p "JUMP TO LATEST" at bounding box center [802, 405] width 47 height 7
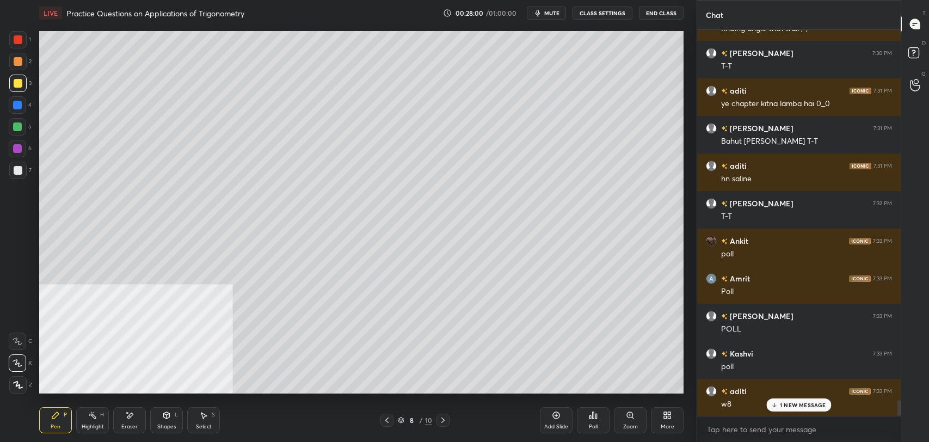
scroll to position [9197, 0]
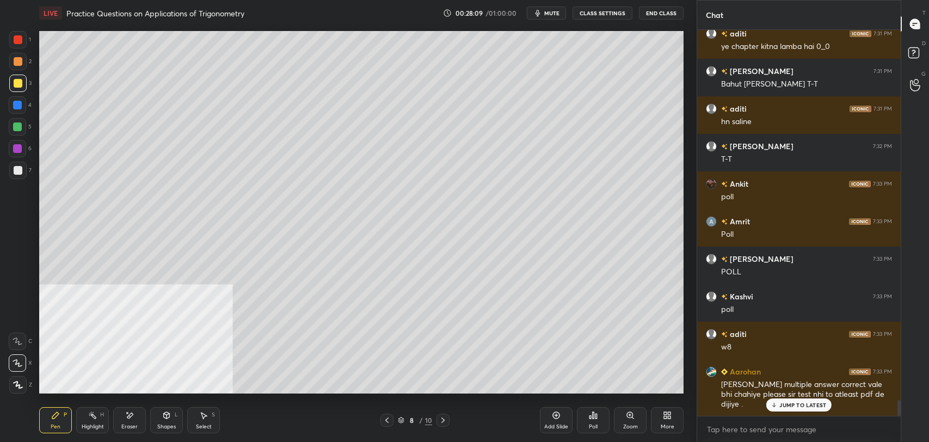
click at [803, 404] on p "JUMP TO LATEST" at bounding box center [802, 405] width 47 height 7
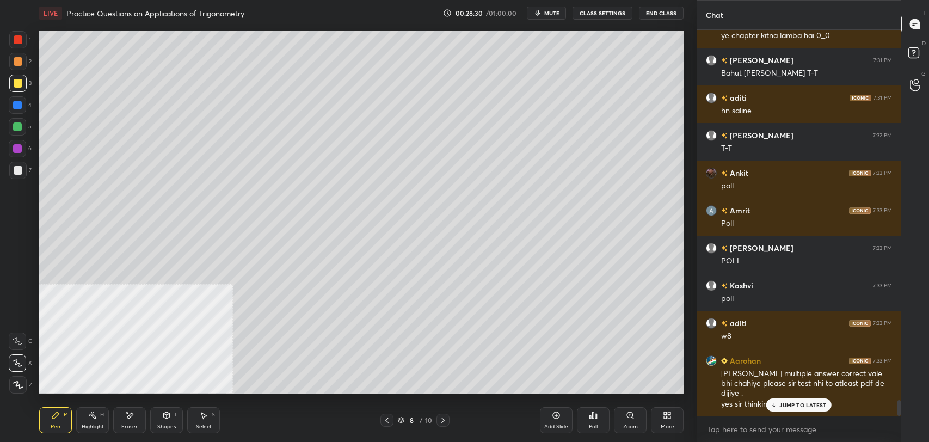
scroll to position [9245, 0]
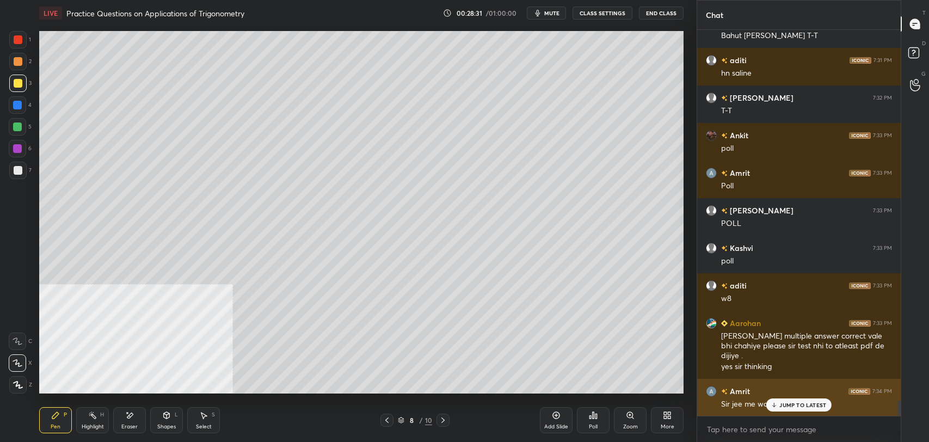
click at [791, 397] on div "Sir jee me waise ques hai?" at bounding box center [806, 403] width 171 height 13
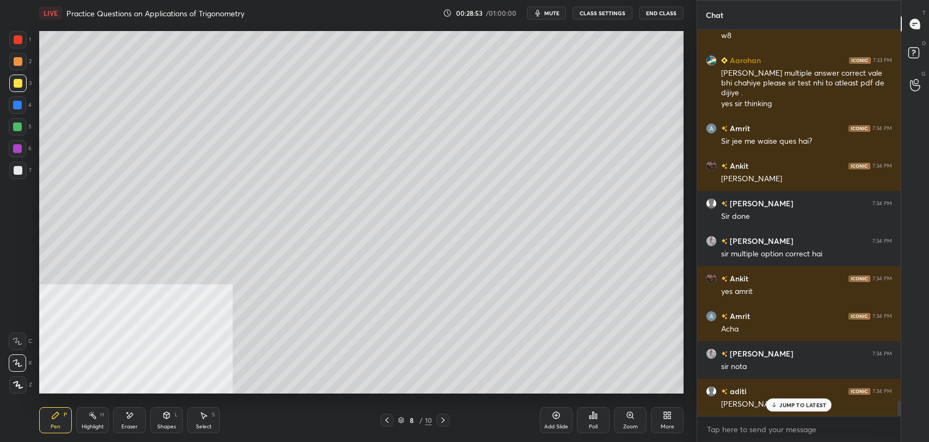
scroll to position [9546, 0]
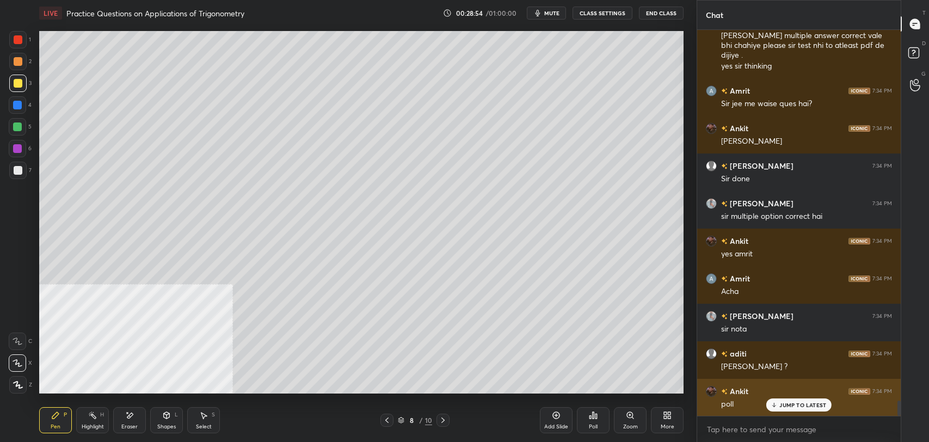
click at [794, 403] on p "JUMP TO LATEST" at bounding box center [802, 405] width 47 height 7
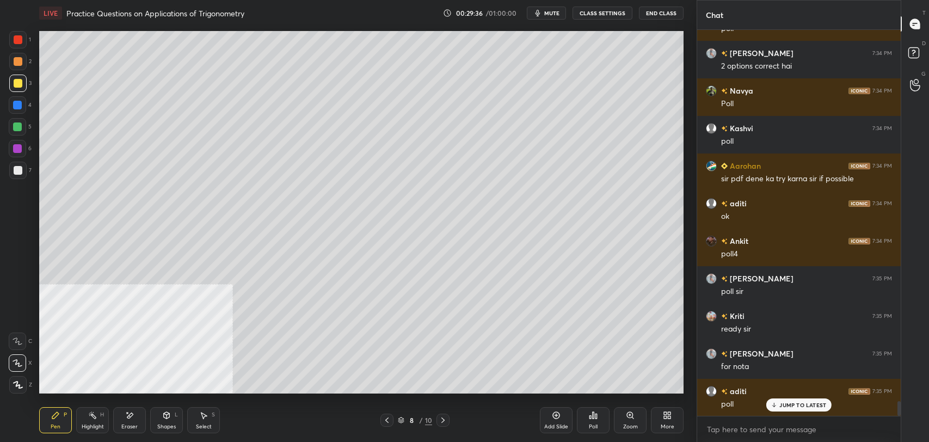
scroll to position [9959, 0]
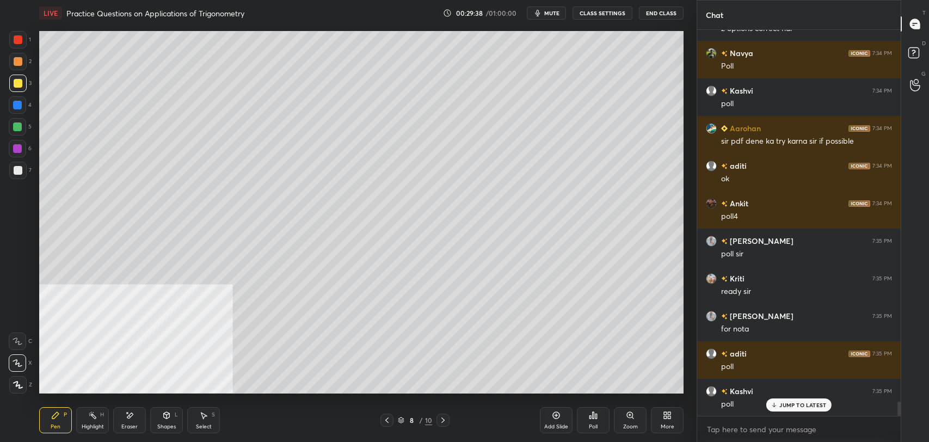
click at [589, 417] on icon at bounding box center [590, 417] width 2 height 3
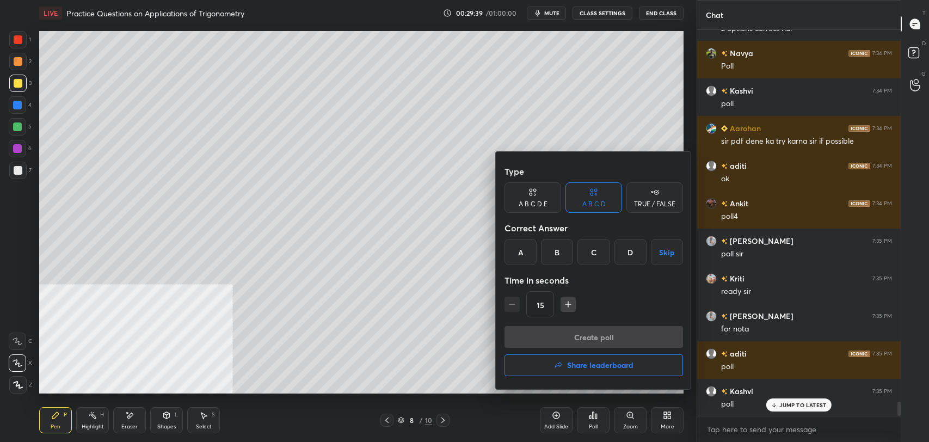
click at [516, 254] on div "A" at bounding box center [521, 252] width 32 height 26
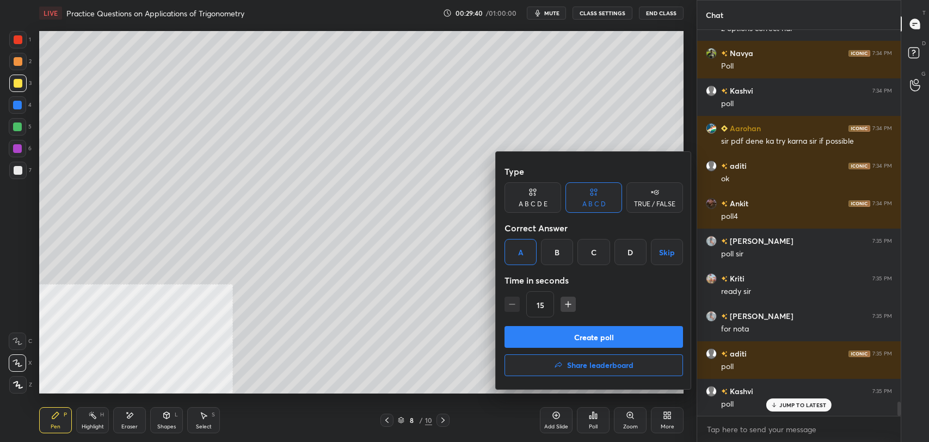
click at [521, 203] on div "A B C D E" at bounding box center [533, 204] width 29 height 7
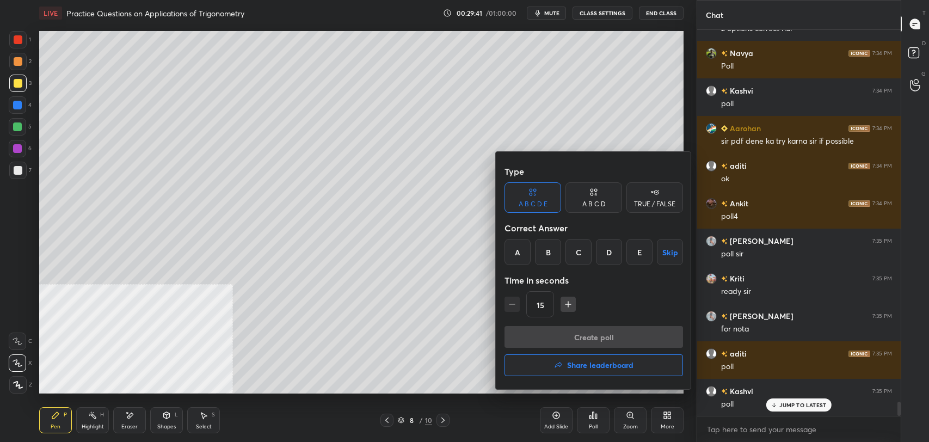
click at [509, 257] on div "A" at bounding box center [518, 252] width 26 height 26
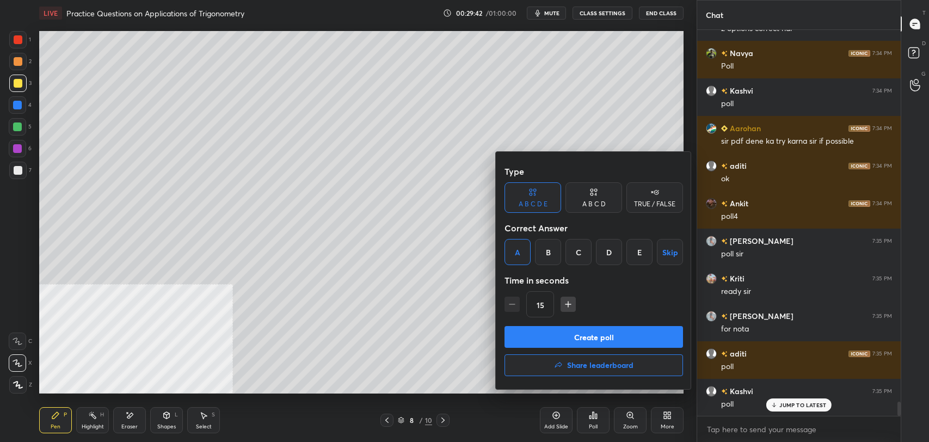
click at [573, 332] on button "Create poll" at bounding box center [594, 337] width 179 height 22
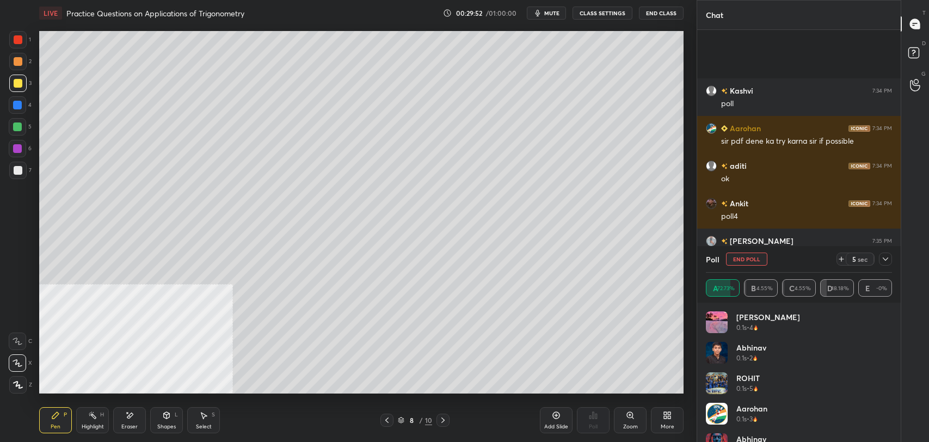
scroll to position [10054, 0]
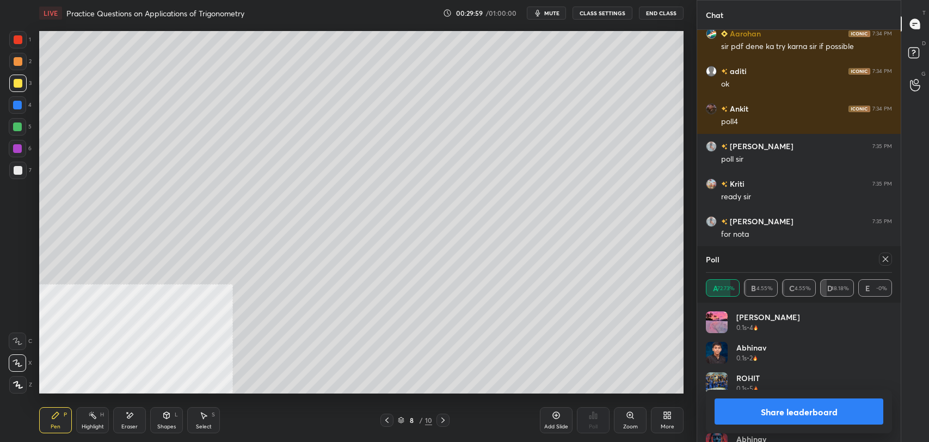
click at [804, 410] on button "Share leaderboard" at bounding box center [799, 411] width 169 height 26
type textarea "x"
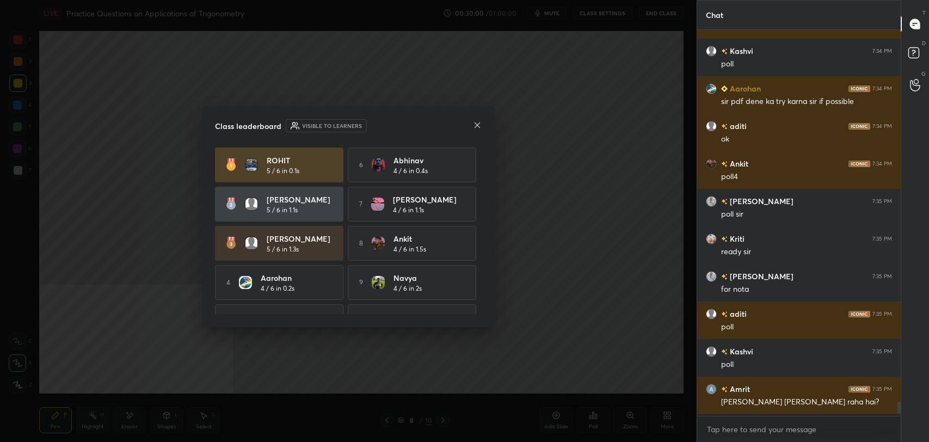
scroll to position [9997, 0]
click at [479, 123] on icon at bounding box center [477, 125] width 9 height 9
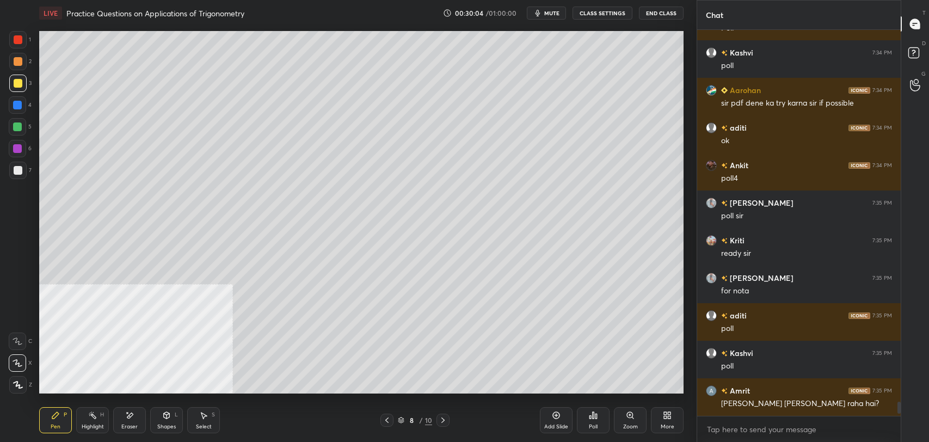
click at [597, 14] on button "CLASS SETTINGS" at bounding box center [603, 13] width 60 height 13
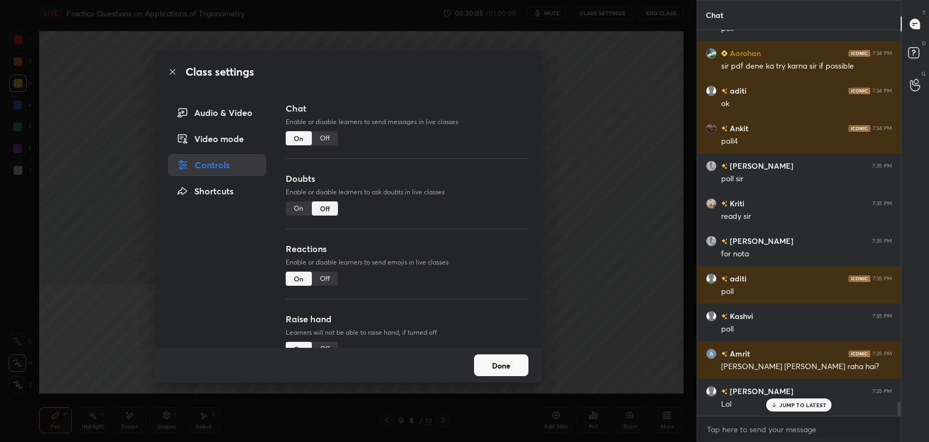
click at [324, 131] on div "Off" at bounding box center [325, 138] width 26 height 14
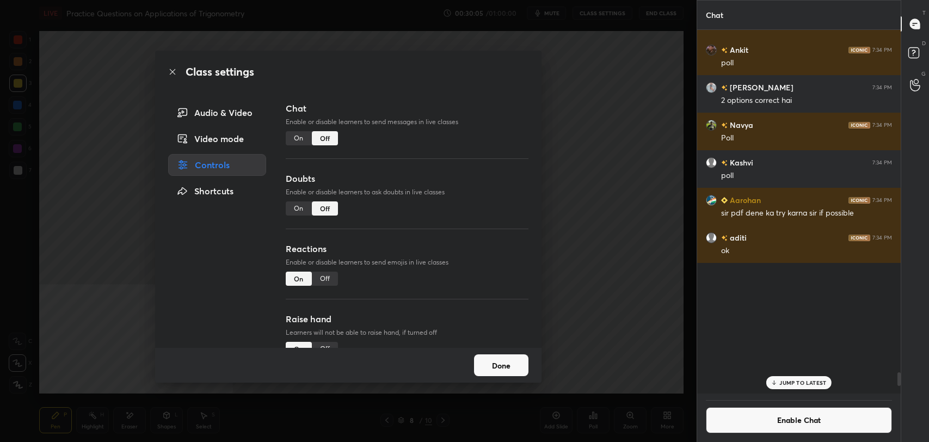
scroll to position [8975, 0]
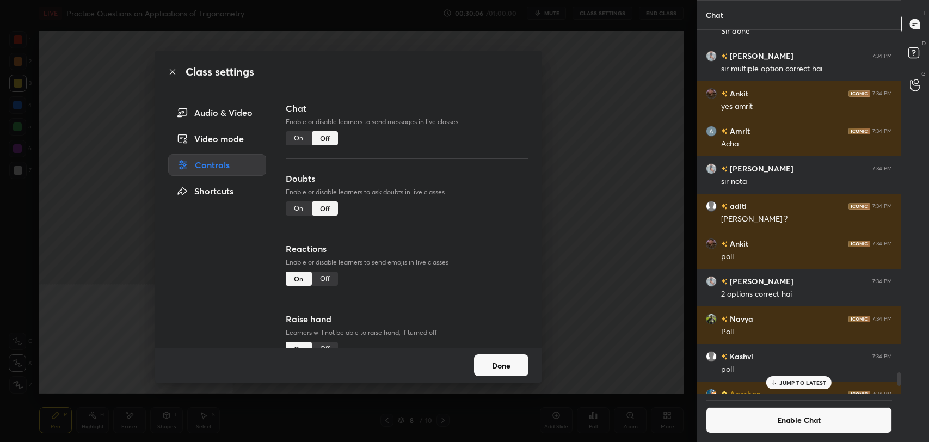
click at [172, 72] on icon at bounding box center [172, 71] width 5 height 5
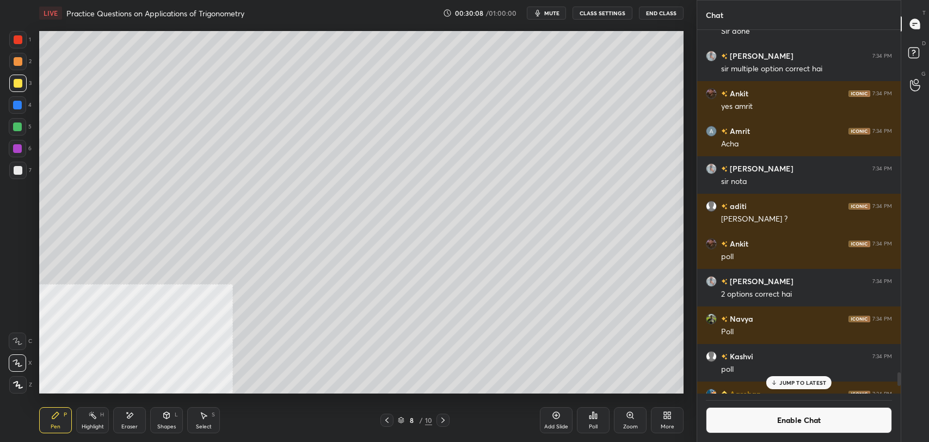
click at [553, 420] on div "Add Slide" at bounding box center [556, 420] width 33 height 26
click at [167, 417] on icon at bounding box center [167, 417] width 0 height 4
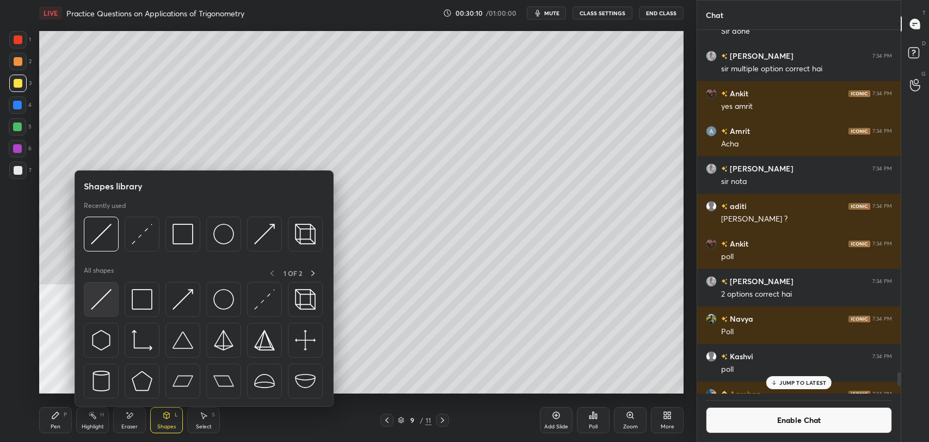
click at [101, 293] on img at bounding box center [101, 299] width 21 height 21
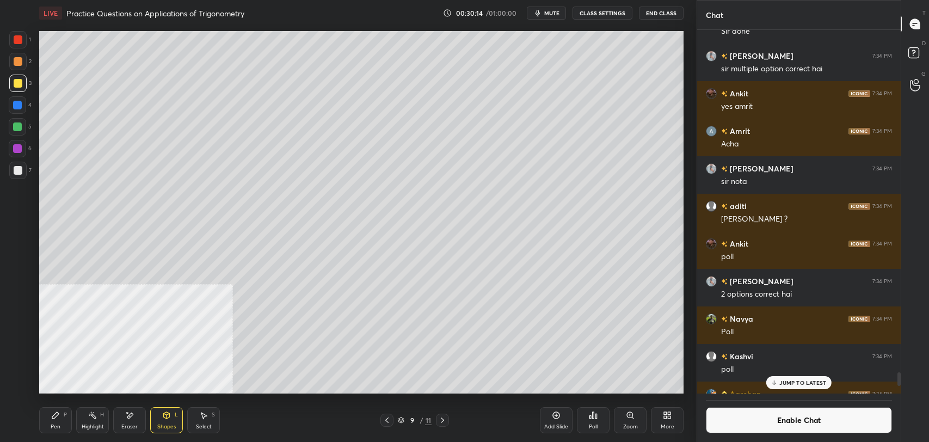
click at [57, 433] on div "Pen P Highlight H Eraser Shapes L Select S 9 / 11 Add Slide Poll Zoom More" at bounding box center [361, 420] width 644 height 44
click at [61, 422] on div "Pen P" at bounding box center [55, 420] width 33 height 26
click at [165, 416] on icon at bounding box center [167, 415] width 6 height 7
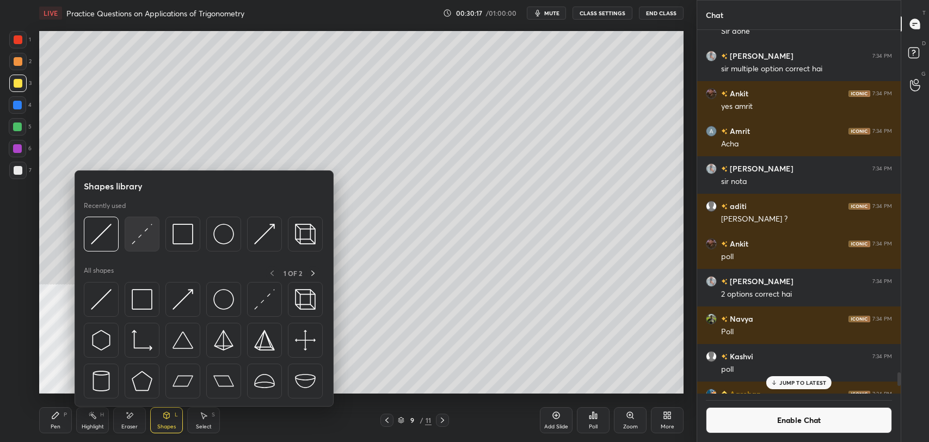
click at [148, 236] on img at bounding box center [142, 234] width 21 height 21
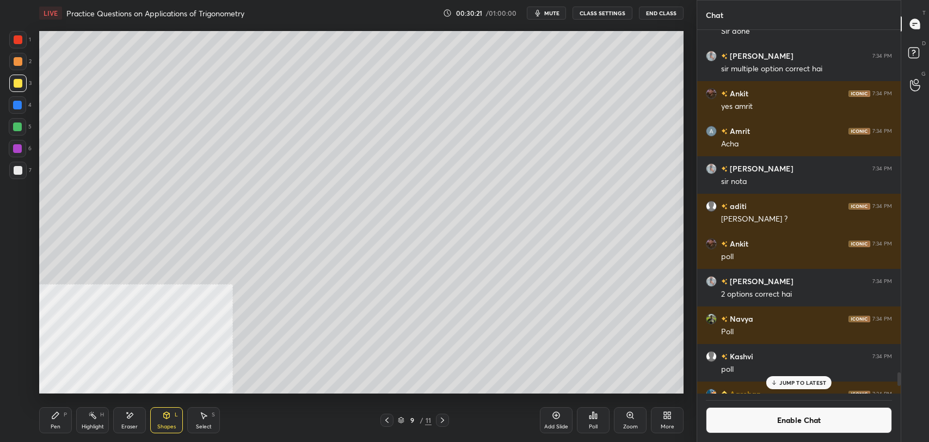
click at [170, 406] on div "Pen P Highlight H Eraser Shapes L Select S 9 / 11 Add Slide Poll Zoom More" at bounding box center [361, 420] width 644 height 44
click at [177, 431] on div "Shapes L" at bounding box center [166, 420] width 33 height 26
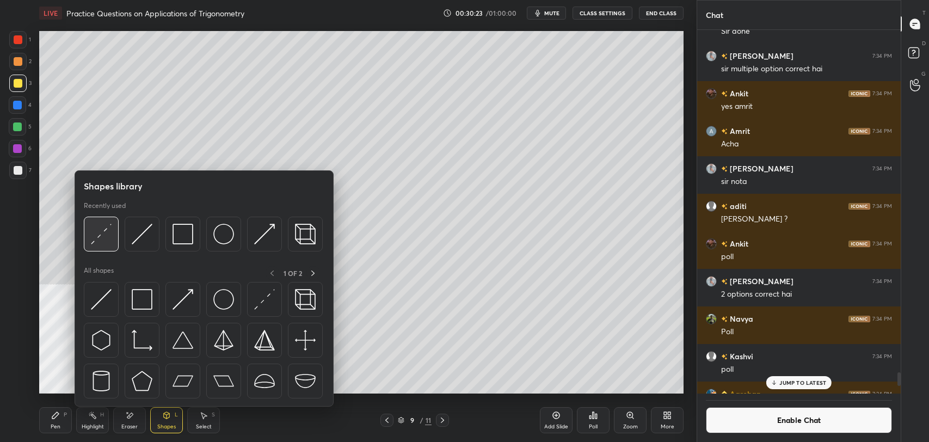
click at [101, 232] on img at bounding box center [101, 234] width 21 height 21
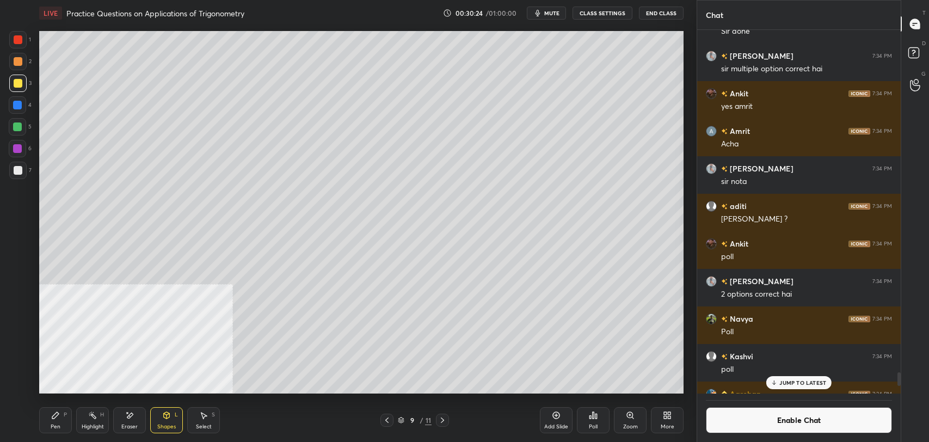
click at [9, 171] on div at bounding box center [17, 170] width 17 height 17
click at [167, 415] on icon at bounding box center [167, 415] width 6 height 2
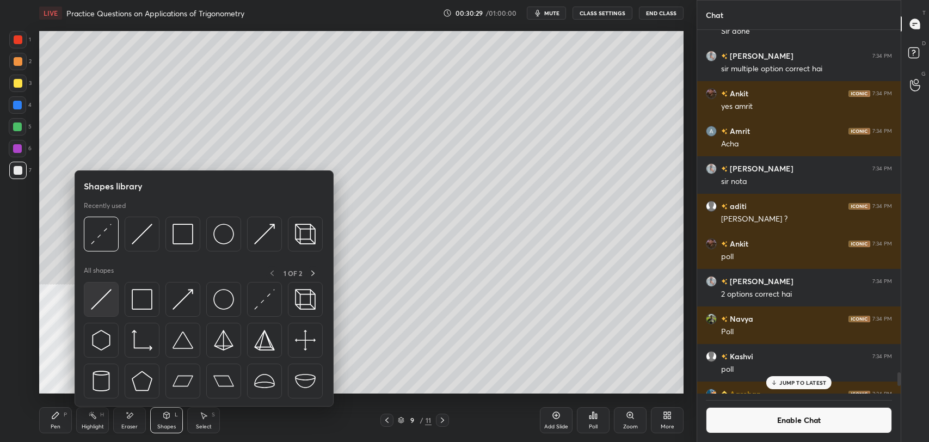
click at [96, 305] on img at bounding box center [101, 299] width 21 height 21
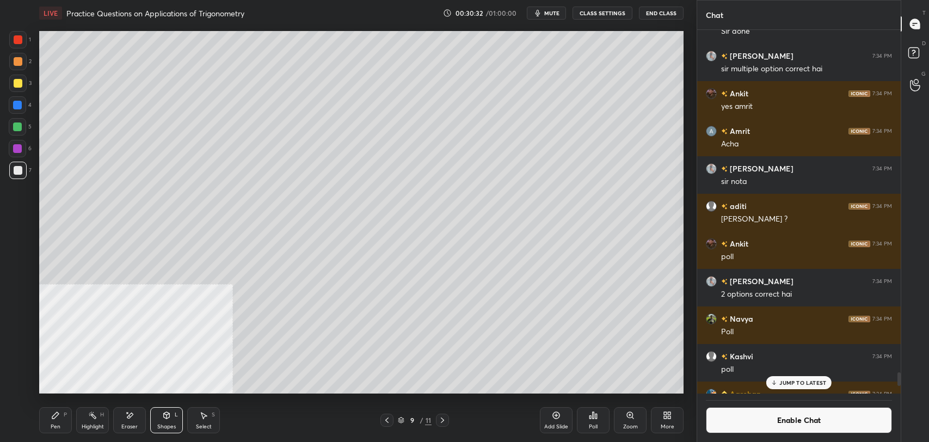
click at [53, 411] on icon at bounding box center [55, 415] width 9 height 9
click at [385, 416] on icon at bounding box center [387, 420] width 9 height 9
click at [446, 419] on icon at bounding box center [442, 420] width 9 height 9
click at [392, 418] on div at bounding box center [386, 420] width 13 height 13
click at [447, 419] on div at bounding box center [442, 420] width 13 height 13
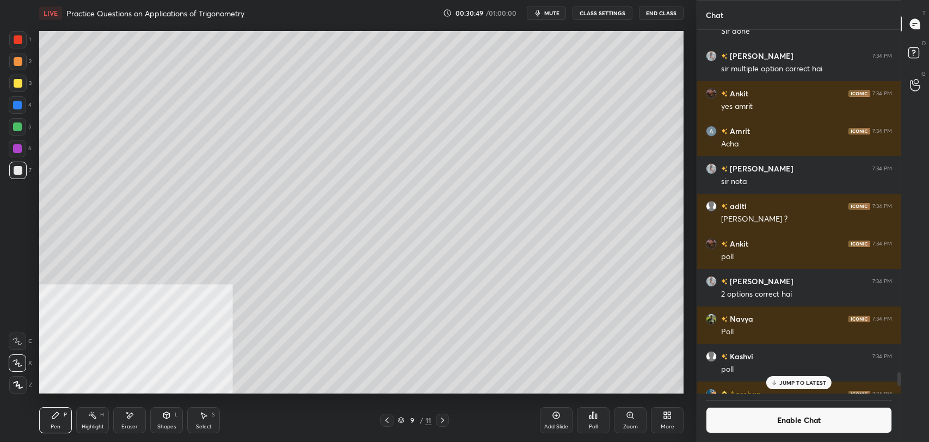
click at [385, 419] on icon at bounding box center [387, 420] width 9 height 9
click at [448, 417] on div at bounding box center [442, 420] width 13 height 13
click at [94, 419] on icon at bounding box center [92, 415] width 9 height 9
click at [55, 418] on icon at bounding box center [55, 415] width 9 height 9
click at [770, 413] on button "Enable Chat" at bounding box center [799, 420] width 186 height 26
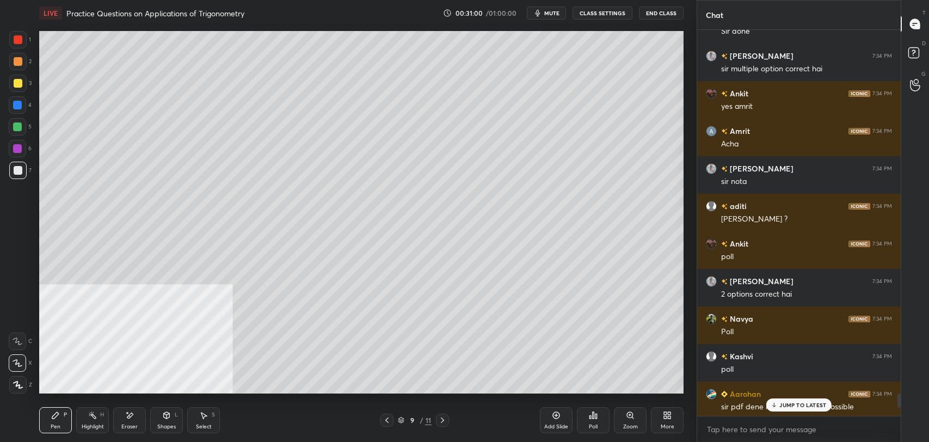
scroll to position [383, 200]
click at [797, 400] on div "JUMP TO LATEST" at bounding box center [798, 404] width 65 height 13
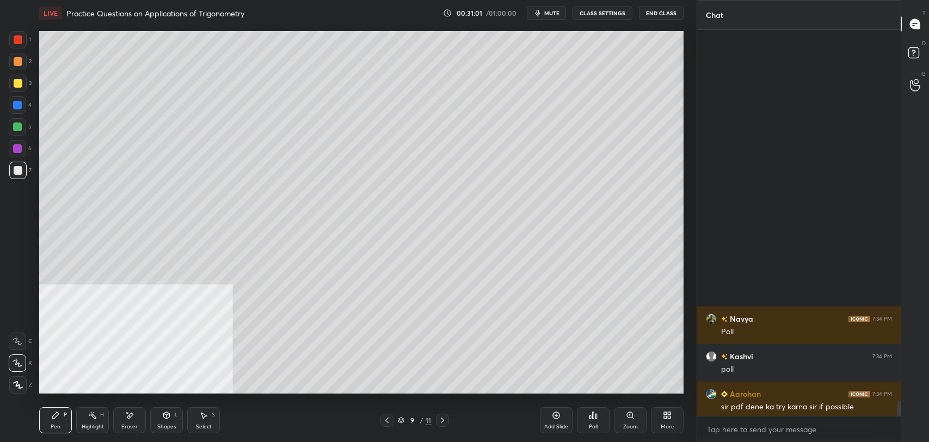
scroll to position [9316, 0]
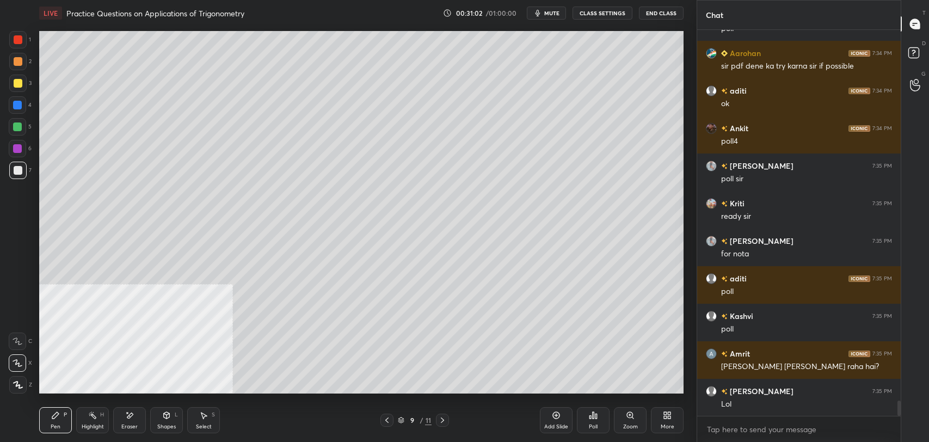
click at [15, 93] on div "3" at bounding box center [20, 86] width 22 height 22
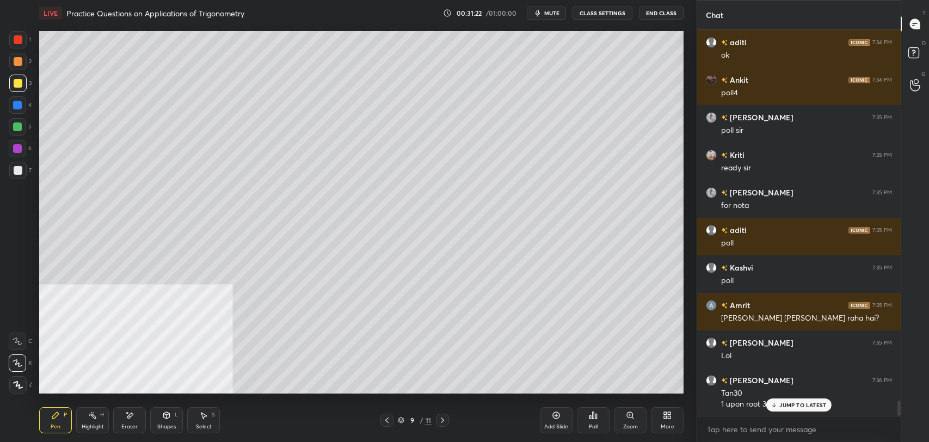
scroll to position [9402, 0]
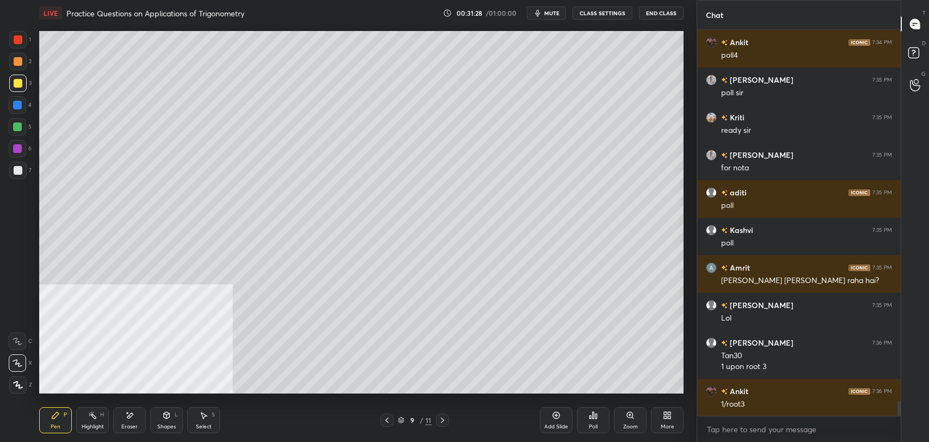
click at [388, 419] on icon at bounding box center [387, 420] width 9 height 9
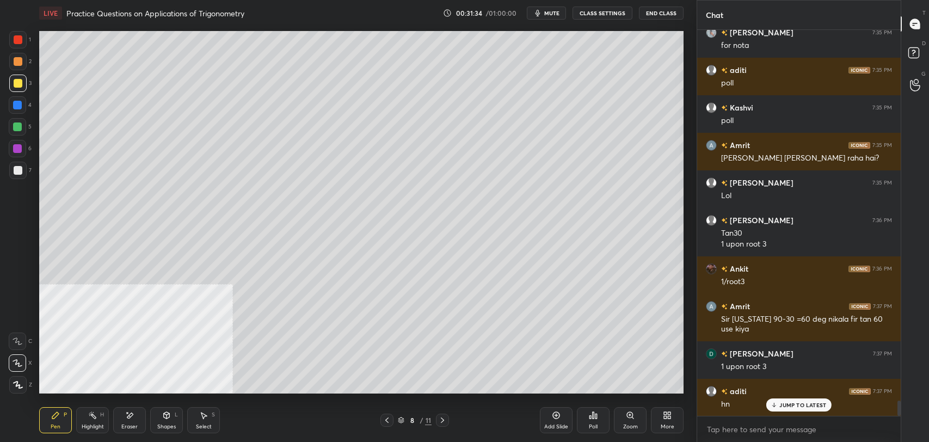
scroll to position [9562, 0]
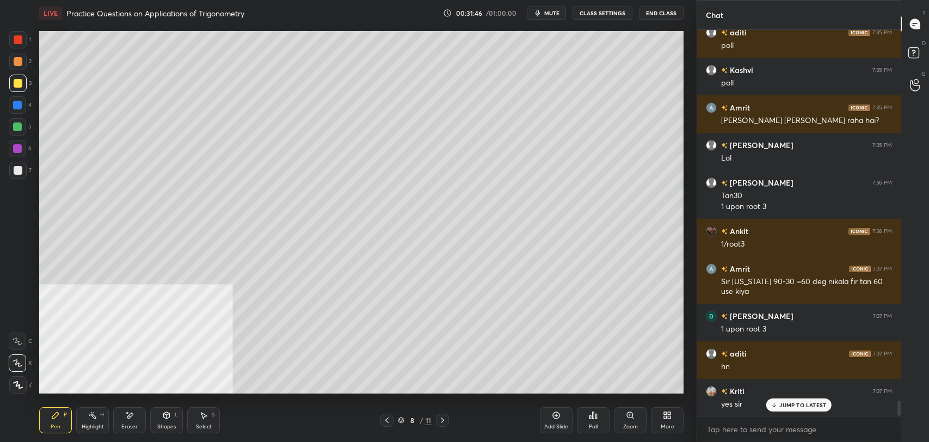
click at [562, 419] on div "Add Slide" at bounding box center [556, 420] width 33 height 26
click at [12, 84] on div at bounding box center [17, 83] width 17 height 17
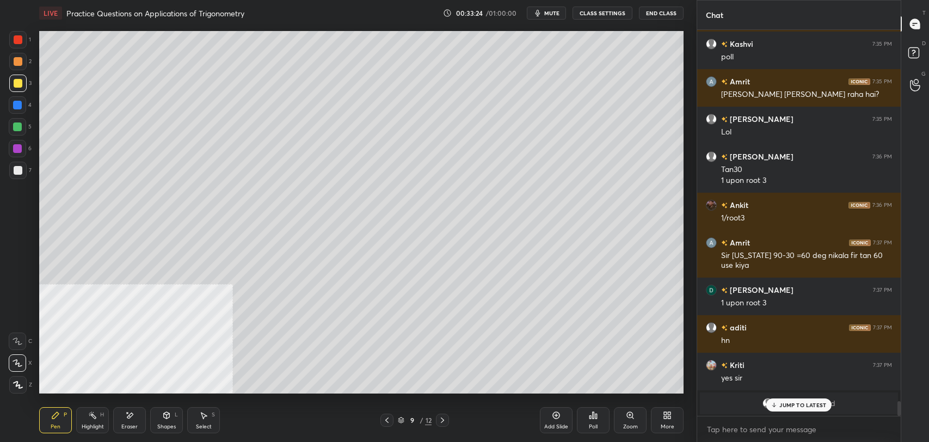
click at [787, 403] on p "JUMP TO LATEST" at bounding box center [802, 405] width 47 height 7
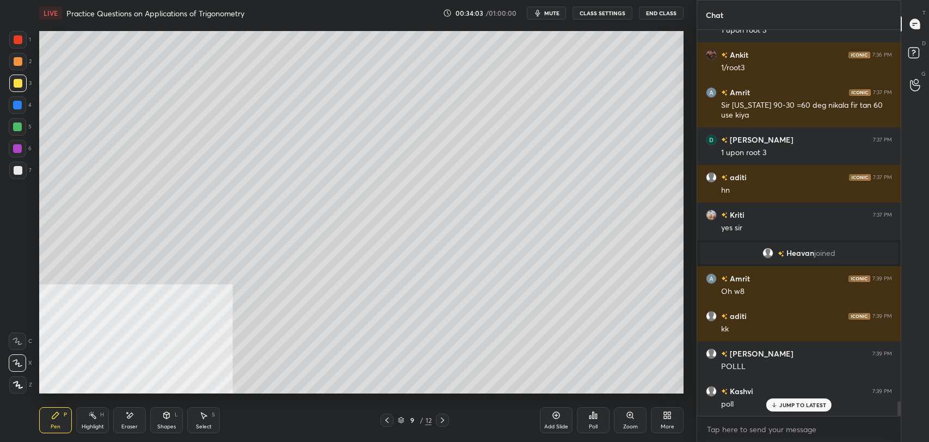
scroll to position [9776, 0]
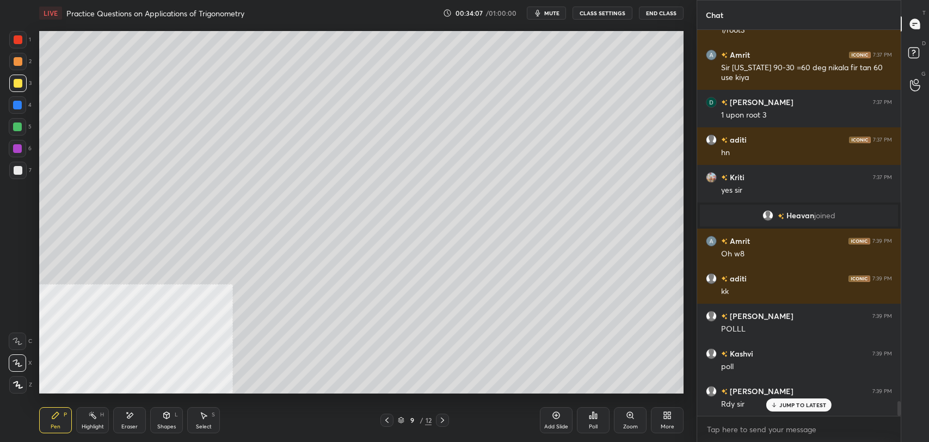
click at [788, 406] on p "JUMP TO LATEST" at bounding box center [802, 405] width 47 height 7
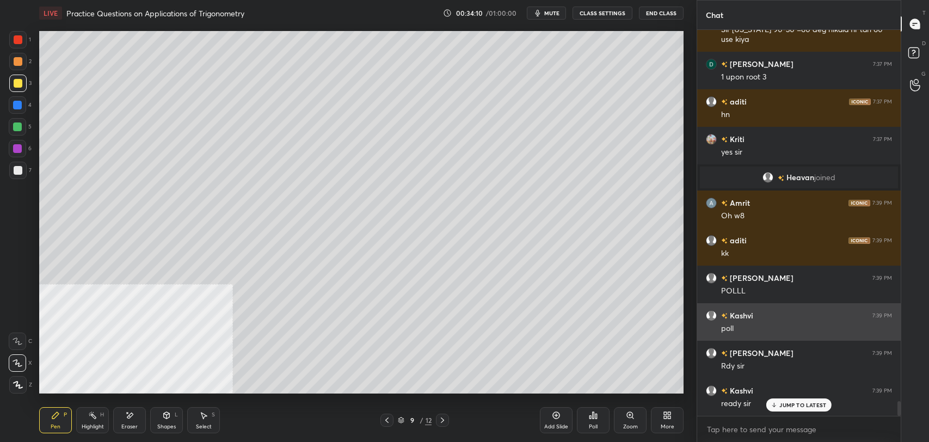
scroll to position [9851, 0]
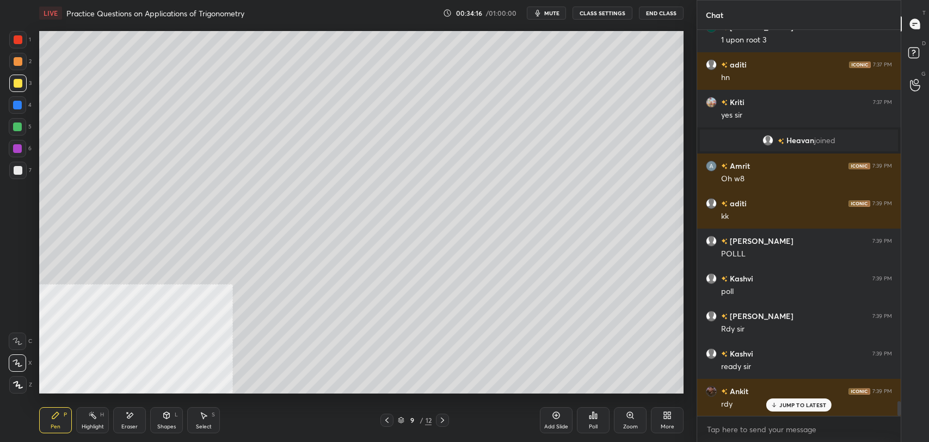
click at [589, 424] on div "Poll" at bounding box center [593, 426] width 9 height 5
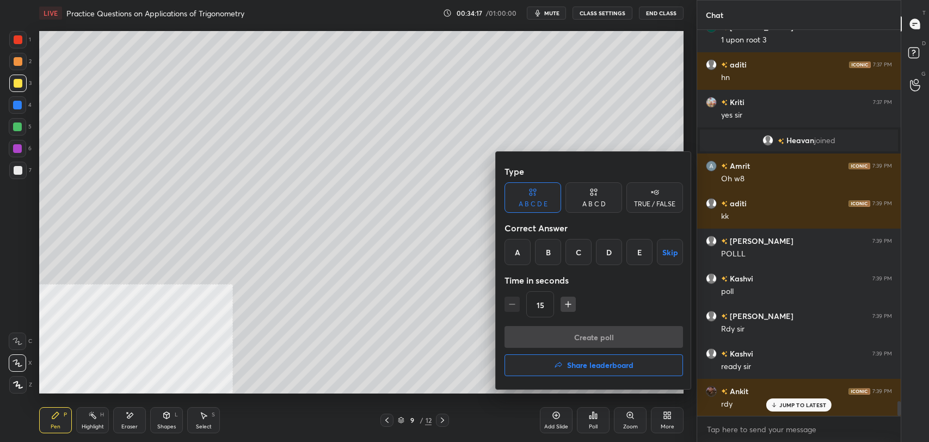
click at [598, 206] on div "A B C D" at bounding box center [593, 204] width 23 height 7
click at [598, 239] on div "C" at bounding box center [593, 252] width 32 height 26
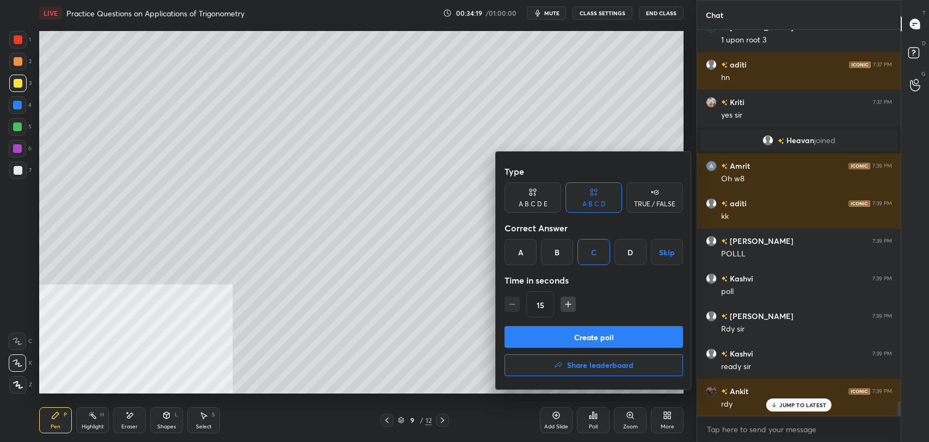
click at [590, 331] on button "Create poll" at bounding box center [594, 337] width 179 height 22
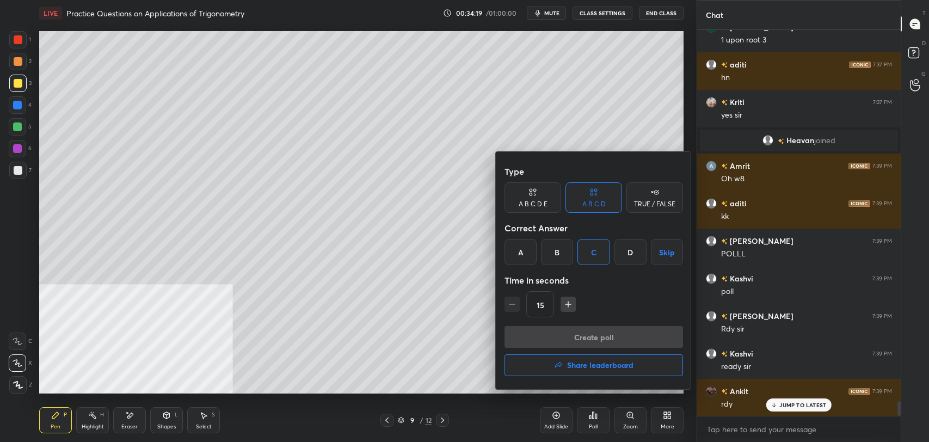
type textarea "x"
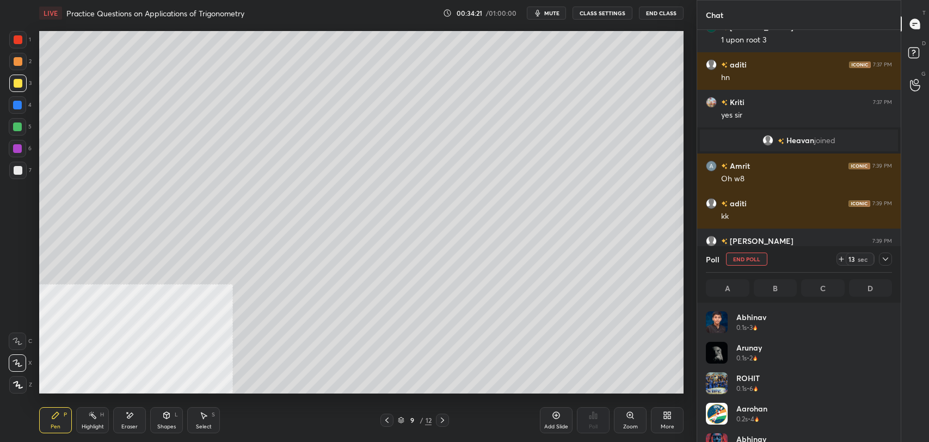
scroll to position [127, 183]
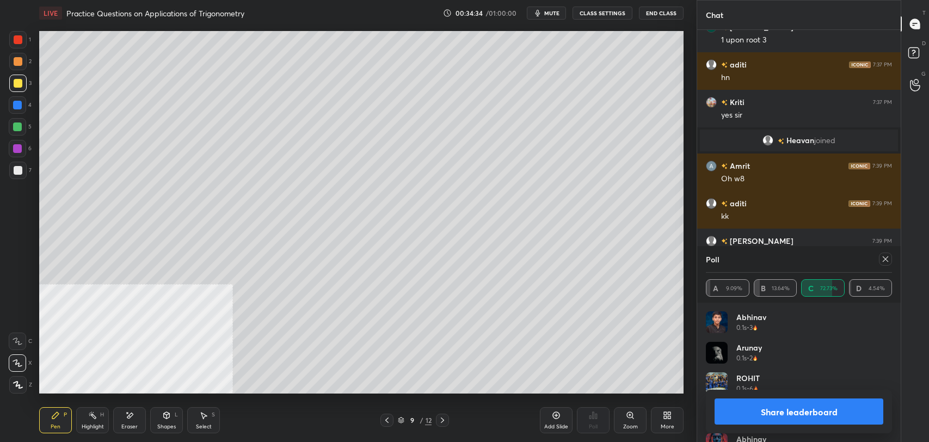
click at [605, 15] on button "CLASS SETTINGS" at bounding box center [603, 13] width 60 height 13
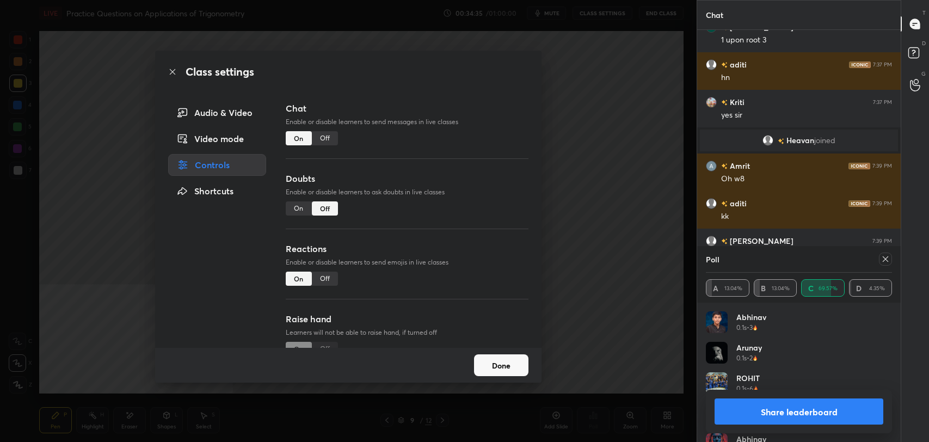
click at [330, 140] on div "Off" at bounding box center [325, 138] width 26 height 14
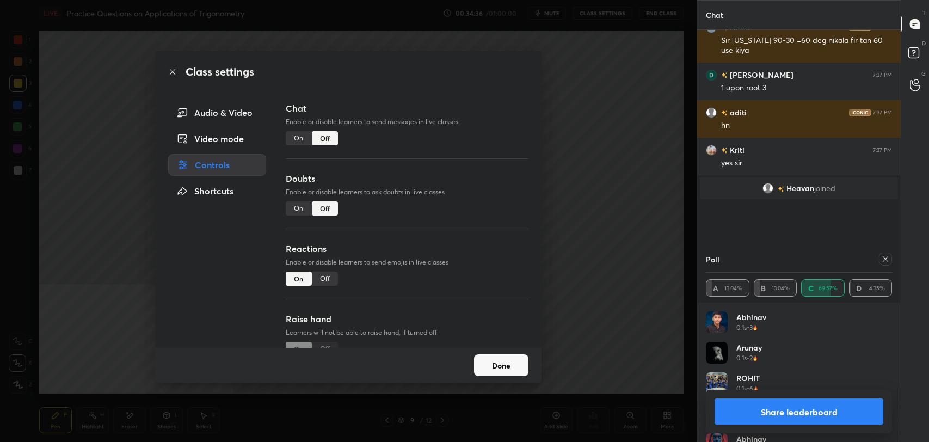
scroll to position [304, 200]
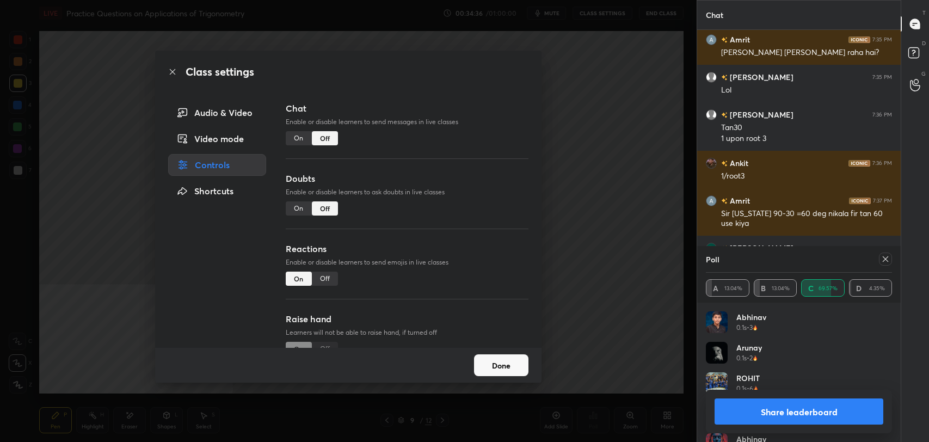
click at [174, 70] on icon at bounding box center [172, 71] width 9 height 9
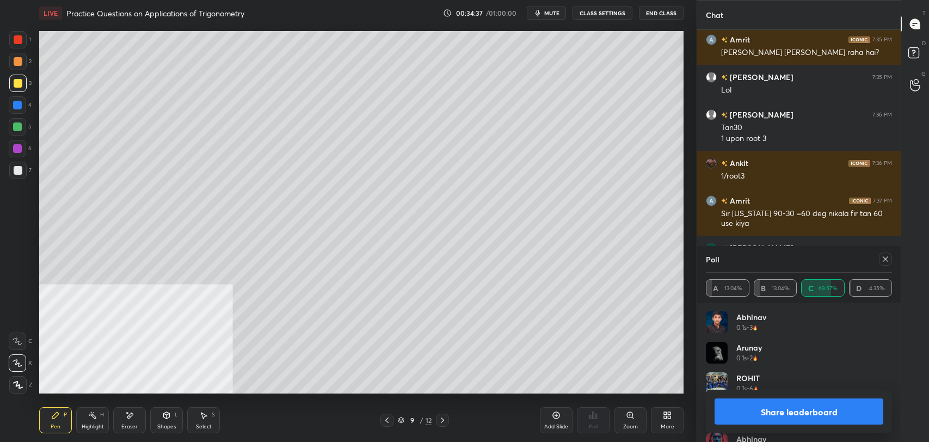
click at [825, 413] on button "Share leaderboard" at bounding box center [799, 411] width 169 height 26
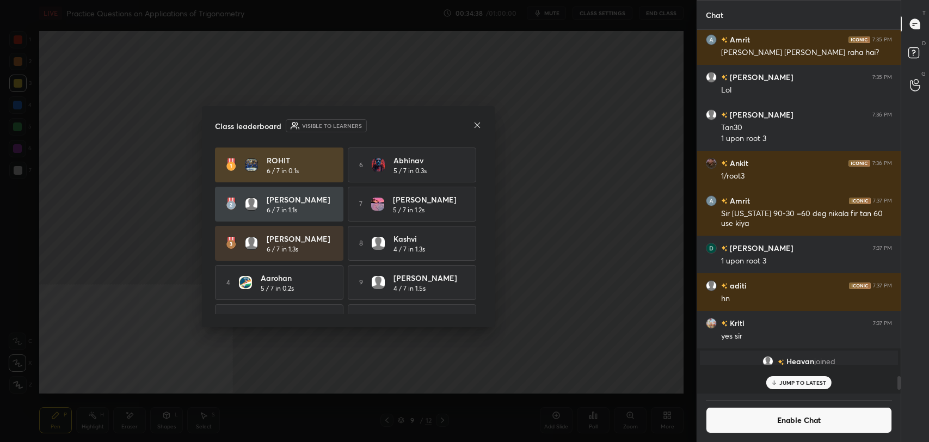
scroll to position [405, 200]
click at [477, 124] on icon at bounding box center [477, 124] width 5 height 5
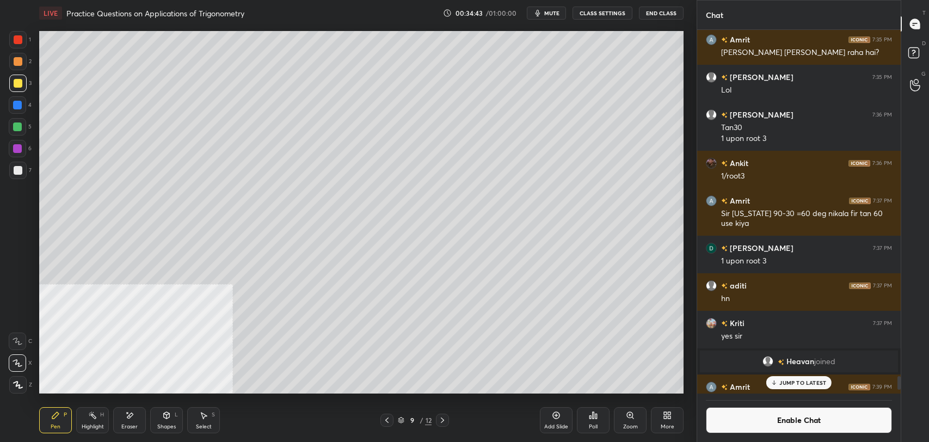
click at [556, 412] on icon at bounding box center [556, 415] width 7 height 7
click at [170, 421] on div "Shapes L" at bounding box center [166, 420] width 33 height 26
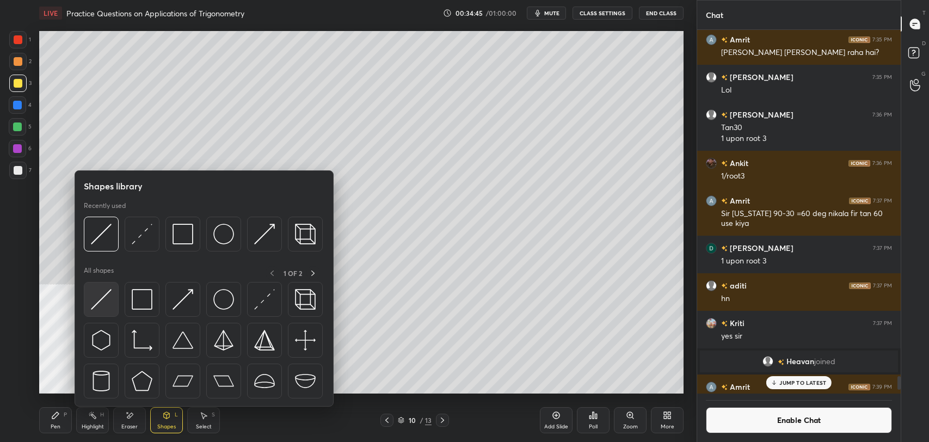
click at [110, 300] on img at bounding box center [101, 299] width 21 height 21
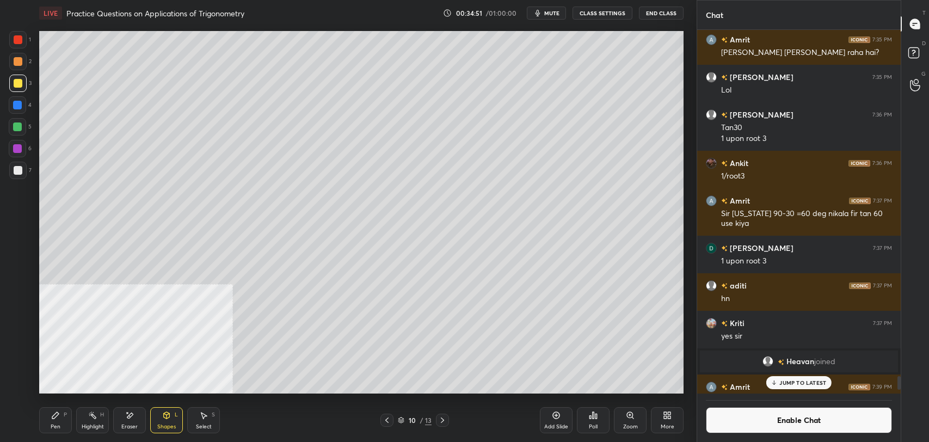
click at [56, 416] on icon at bounding box center [55, 415] width 7 height 7
click at [383, 422] on icon at bounding box center [387, 420] width 9 height 9
click at [448, 421] on div at bounding box center [442, 420] width 13 height 13
click at [383, 421] on icon at bounding box center [387, 420] width 9 height 9
click at [444, 419] on icon at bounding box center [442, 419] width 3 height 5
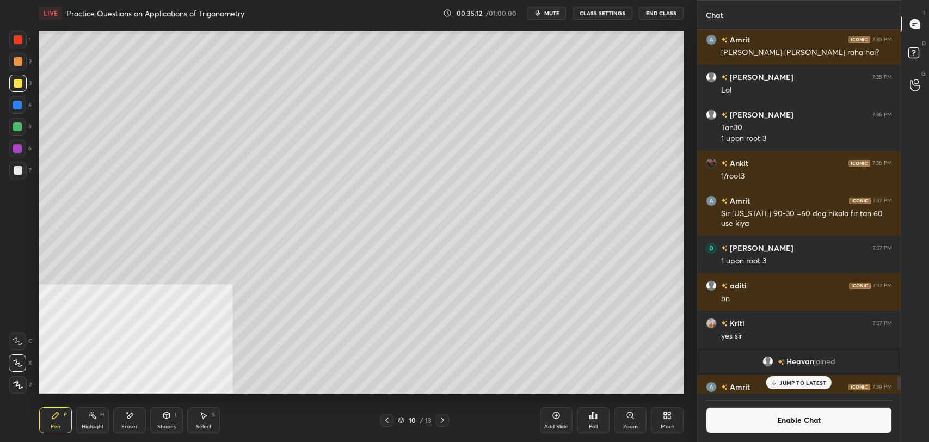
click at [385, 421] on icon at bounding box center [387, 420] width 9 height 9
click at [447, 420] on div at bounding box center [442, 420] width 13 height 13
click at [24, 167] on div at bounding box center [17, 170] width 17 height 17
click at [797, 419] on button "Enable Chat" at bounding box center [799, 420] width 186 height 26
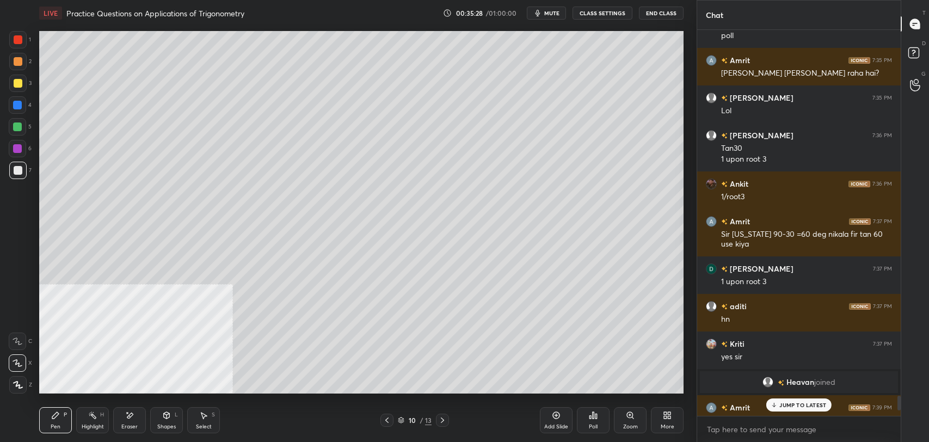
scroll to position [383, 200]
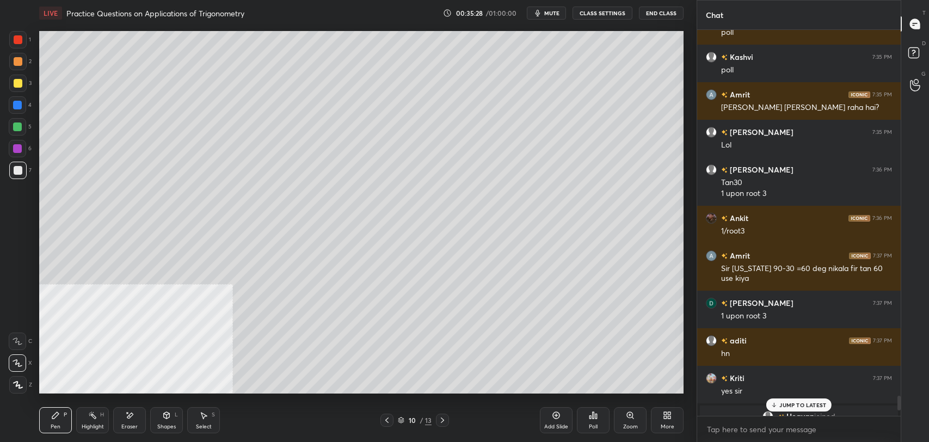
click at [802, 403] on p "JUMP TO LATEST" at bounding box center [802, 405] width 47 height 7
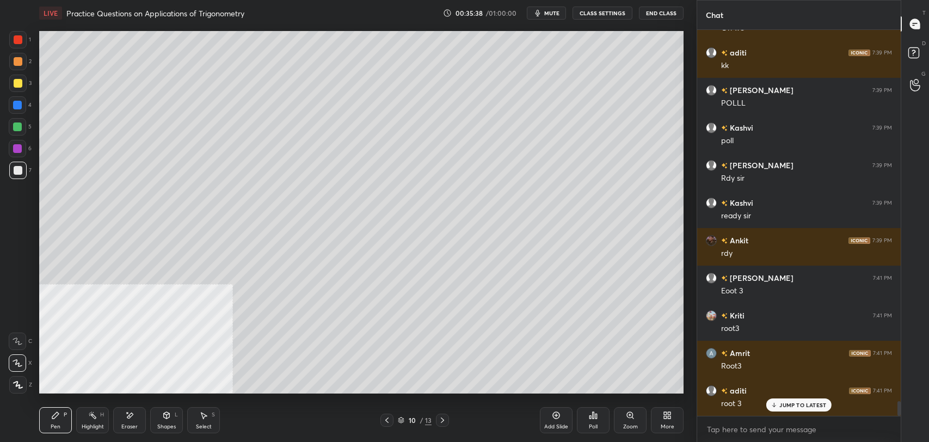
scroll to position [9843, 0]
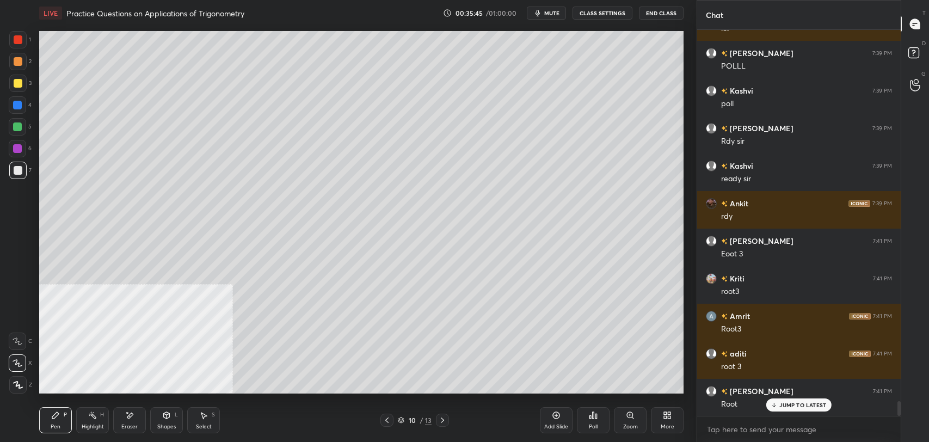
click at [386, 422] on icon at bounding box center [387, 420] width 9 height 9
click at [444, 421] on icon at bounding box center [442, 420] width 9 height 9
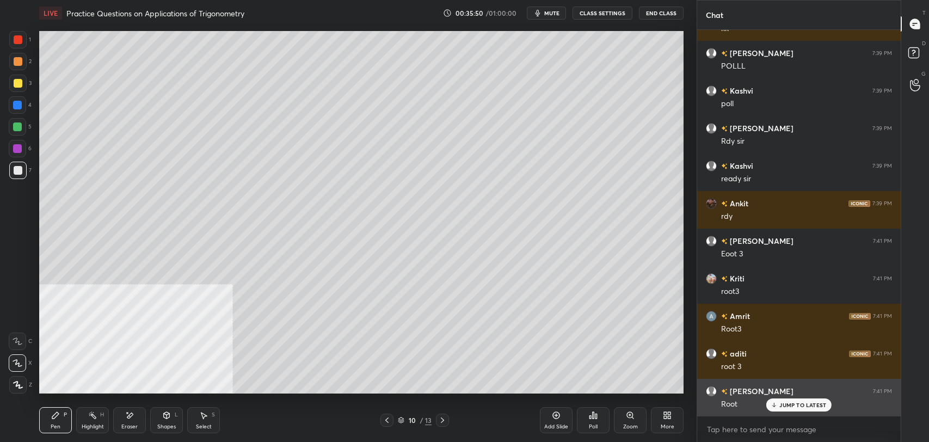
click at [779, 401] on div "JUMP TO LATEST" at bounding box center [798, 404] width 65 height 13
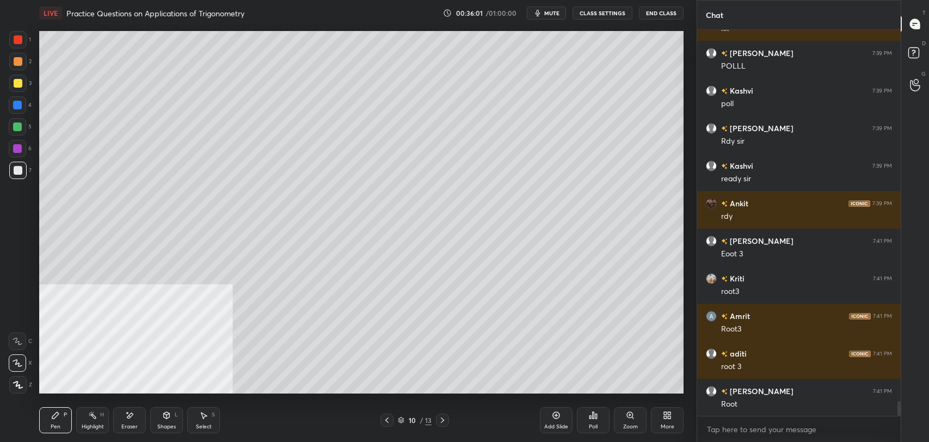
scroll to position [9854, 0]
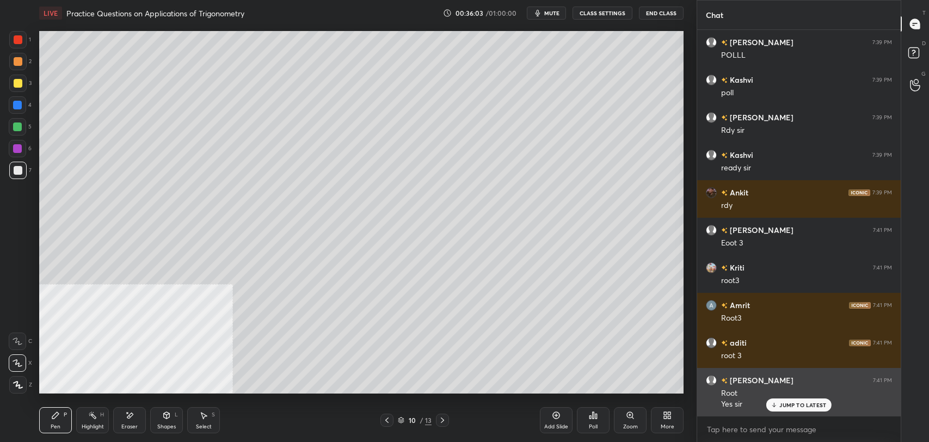
click at [800, 403] on p "JUMP TO LATEST" at bounding box center [802, 405] width 47 height 7
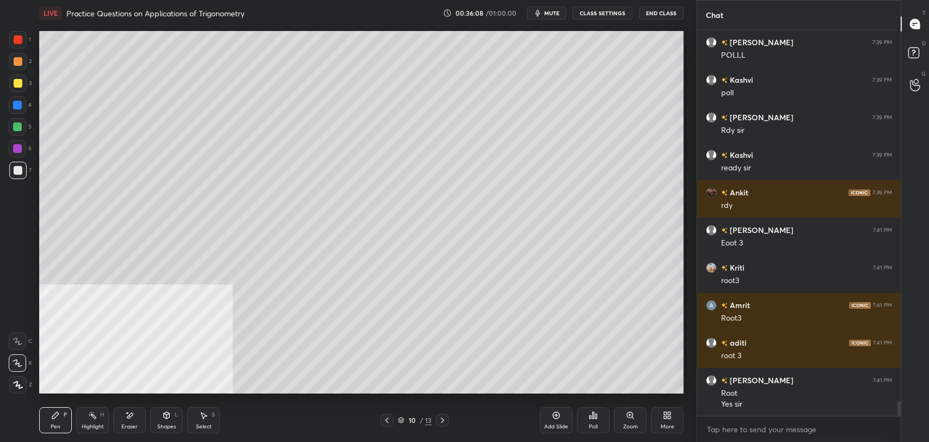
click at [83, 421] on div "Highlight H" at bounding box center [92, 420] width 33 height 26
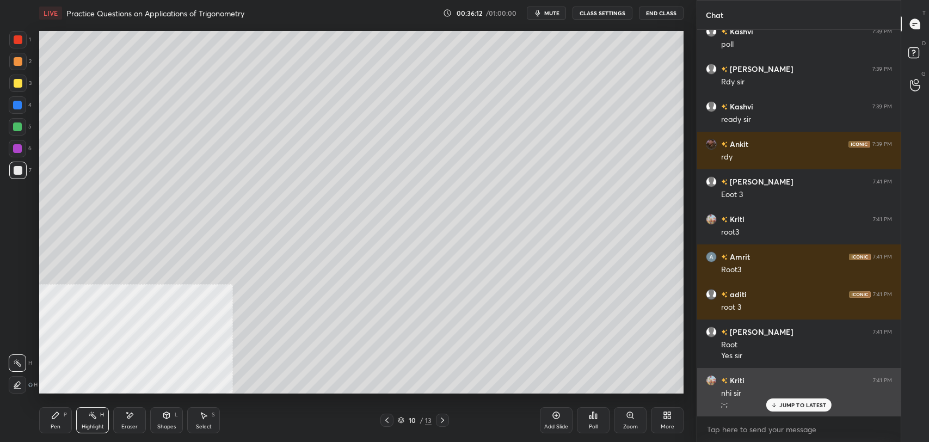
click at [794, 404] on p "JUMP TO LATEST" at bounding box center [802, 405] width 47 height 7
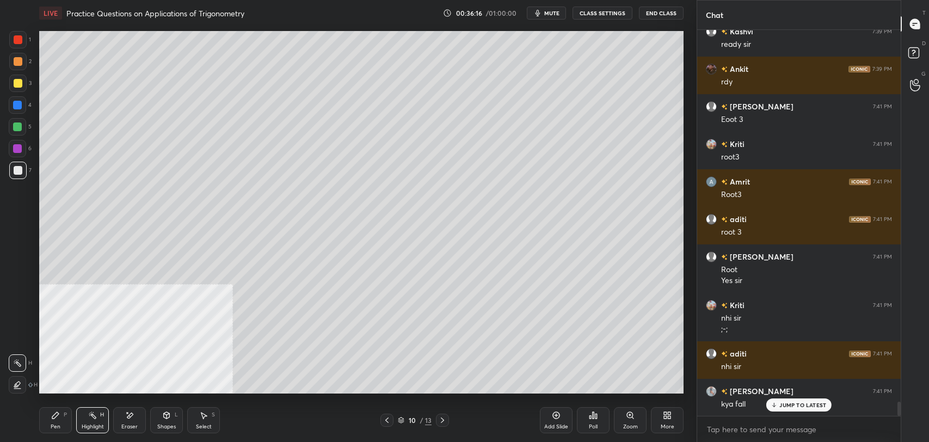
scroll to position [10015, 0]
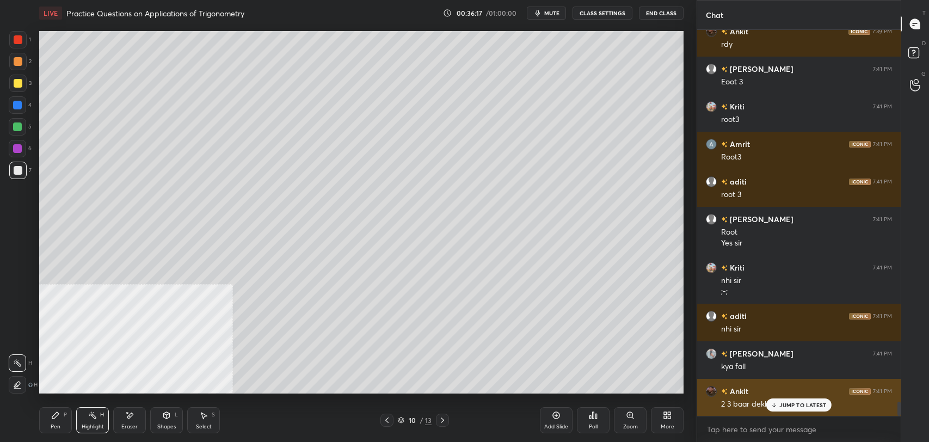
click at [797, 405] on p "JUMP TO LATEST" at bounding box center [802, 405] width 47 height 7
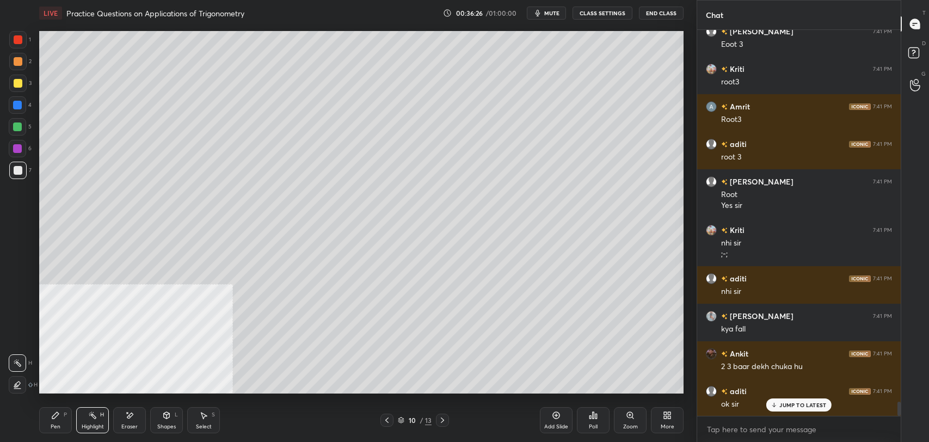
scroll to position [10090, 0]
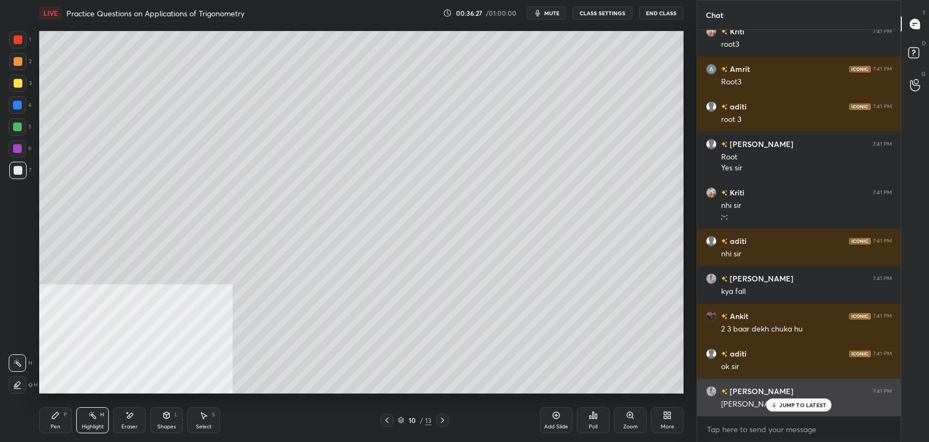
click at [792, 403] on p "JUMP TO LATEST" at bounding box center [802, 405] width 47 height 7
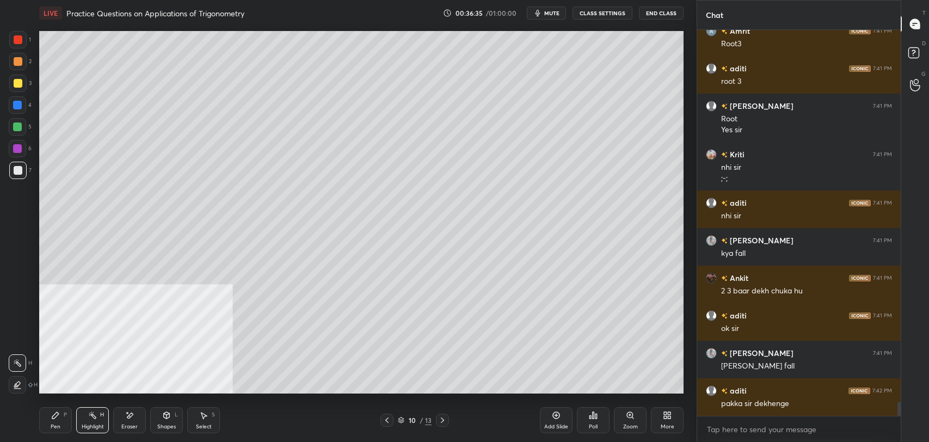
scroll to position [10165, 0]
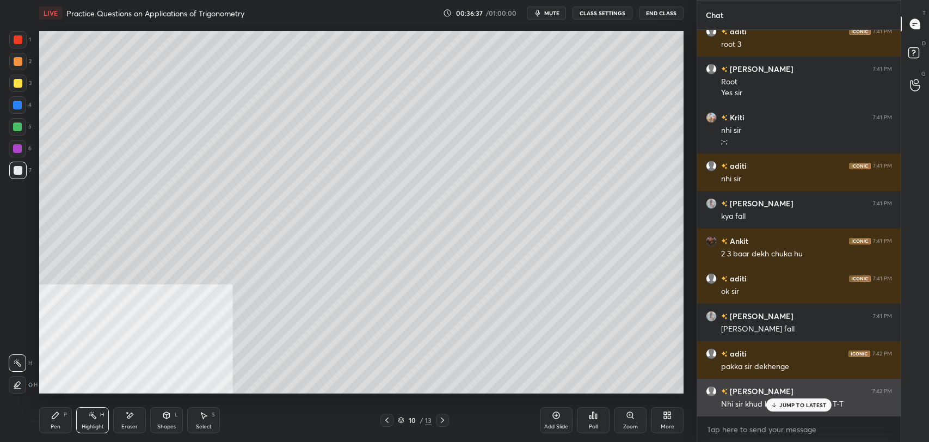
click at [791, 402] on p "JUMP TO LATEST" at bounding box center [802, 405] width 47 height 7
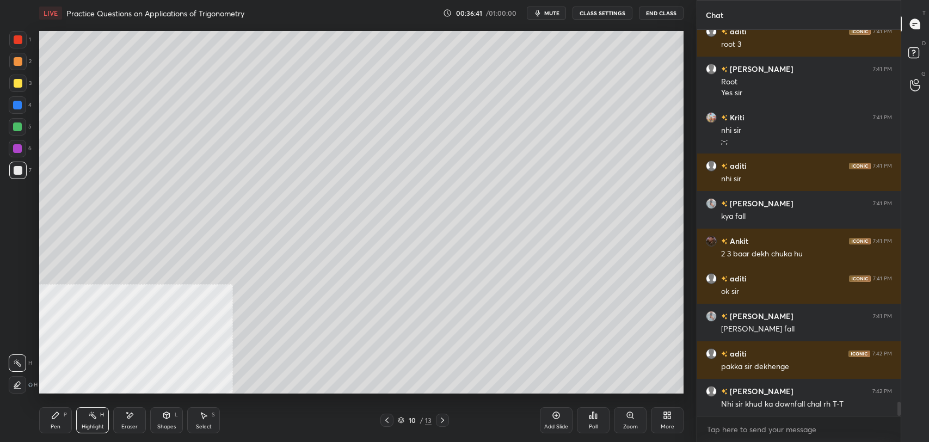
click at [66, 415] on div "P" at bounding box center [65, 414] width 3 height 5
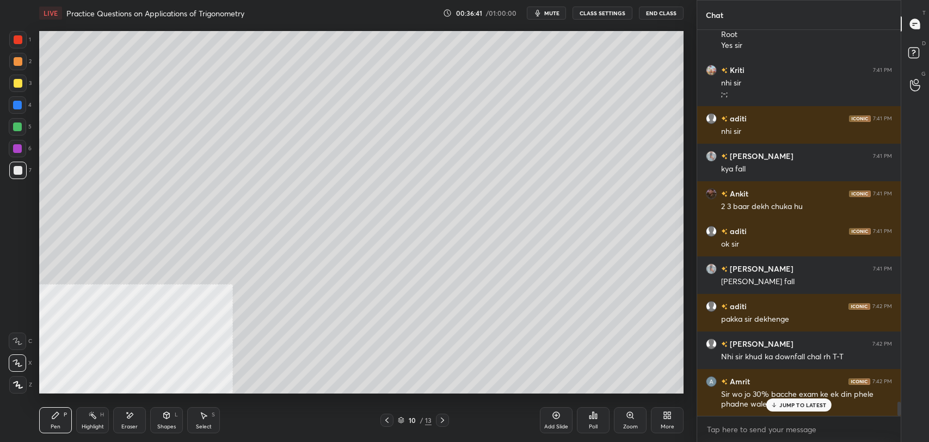
click at [87, 413] on div "Highlight H" at bounding box center [92, 420] width 33 height 26
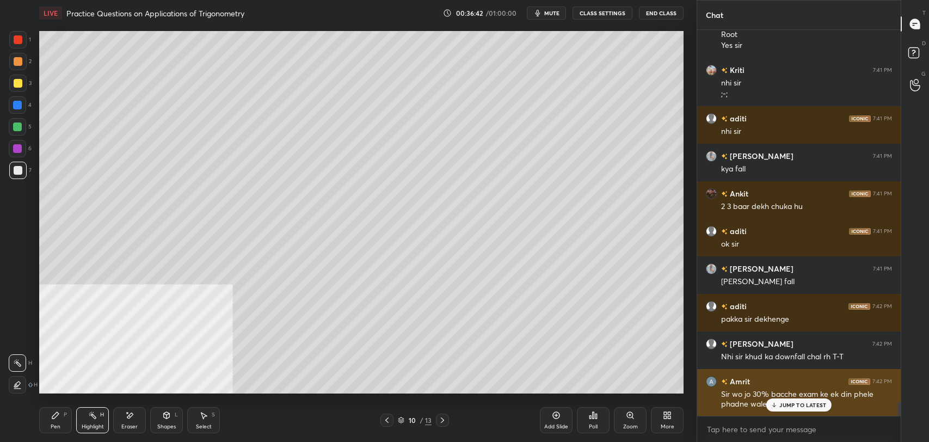
click at [798, 402] on p "JUMP TO LATEST" at bounding box center [802, 405] width 47 height 7
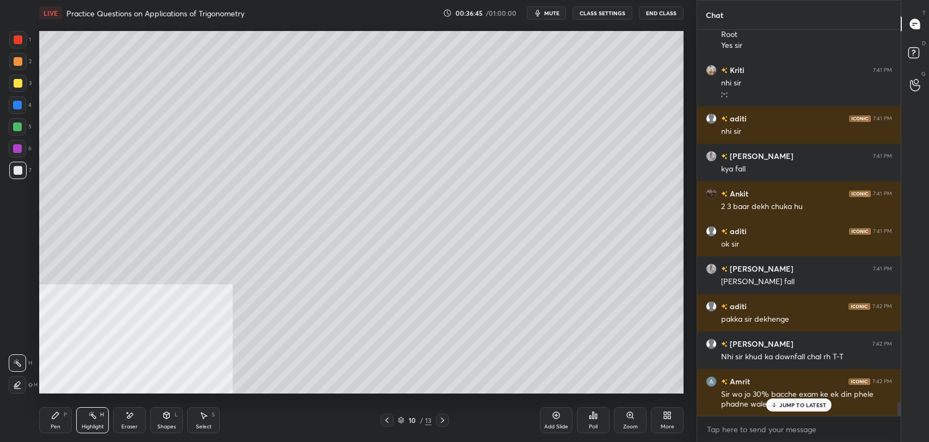
scroll to position [10250, 0]
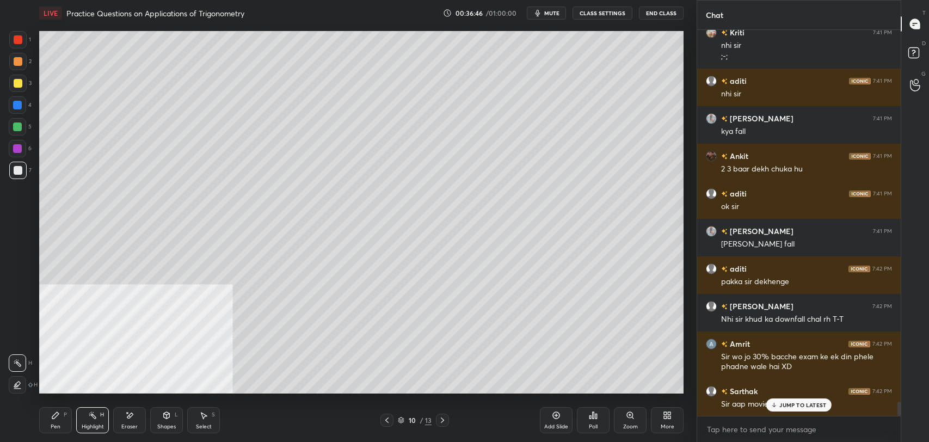
click at [794, 402] on p "JUMP TO LATEST" at bounding box center [802, 405] width 47 height 7
click at [18, 83] on div at bounding box center [18, 83] width 9 height 9
click at [17, 64] on div at bounding box center [18, 61] width 9 height 9
click at [605, 19] on button "CLASS SETTINGS" at bounding box center [603, 13] width 60 height 13
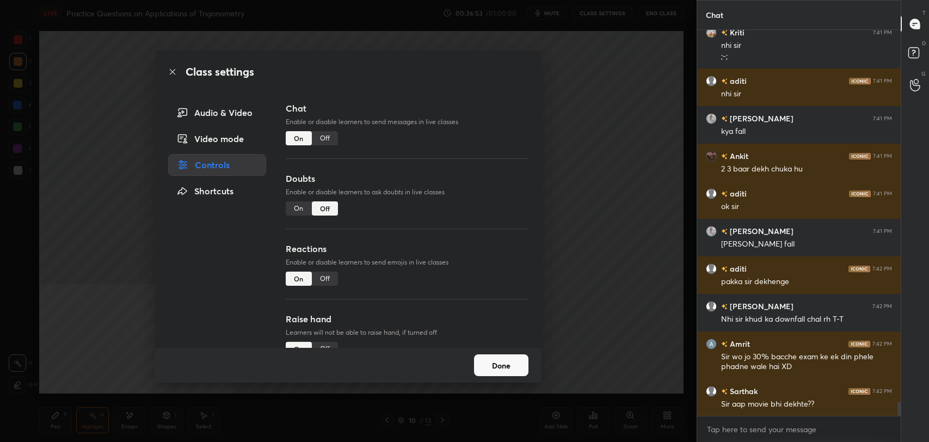
click at [321, 136] on div "Off" at bounding box center [325, 138] width 26 height 14
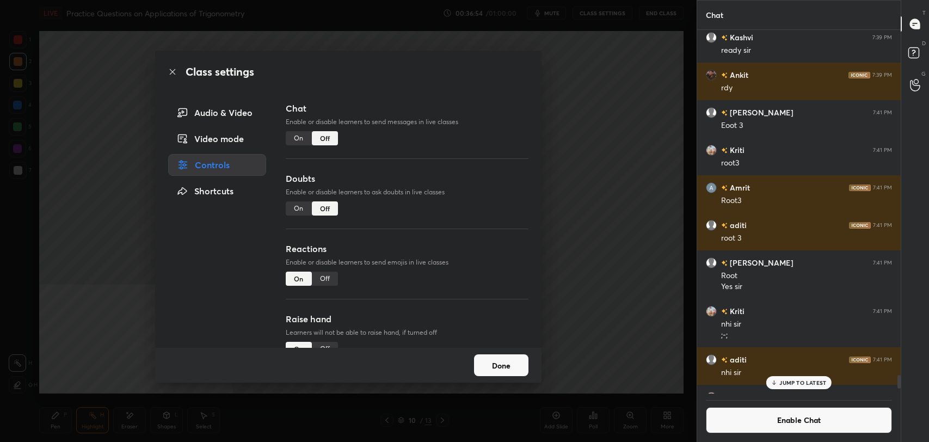
click at [177, 68] on div "Class settings" at bounding box center [348, 72] width 386 height 42
click at [174, 71] on icon at bounding box center [172, 71] width 9 height 9
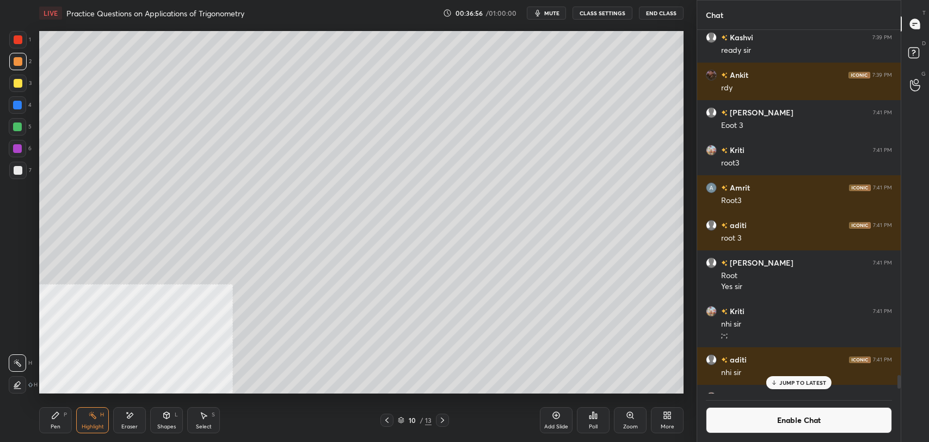
click at [41, 413] on div "Pen P" at bounding box center [55, 420] width 33 height 26
click at [21, 170] on div at bounding box center [18, 170] width 9 height 9
click at [126, 422] on div "Eraser" at bounding box center [129, 420] width 33 height 26
click at [78, 426] on div "Highlight H" at bounding box center [92, 420] width 33 height 26
click at [726, 421] on button "Enable Chat" at bounding box center [799, 420] width 186 height 26
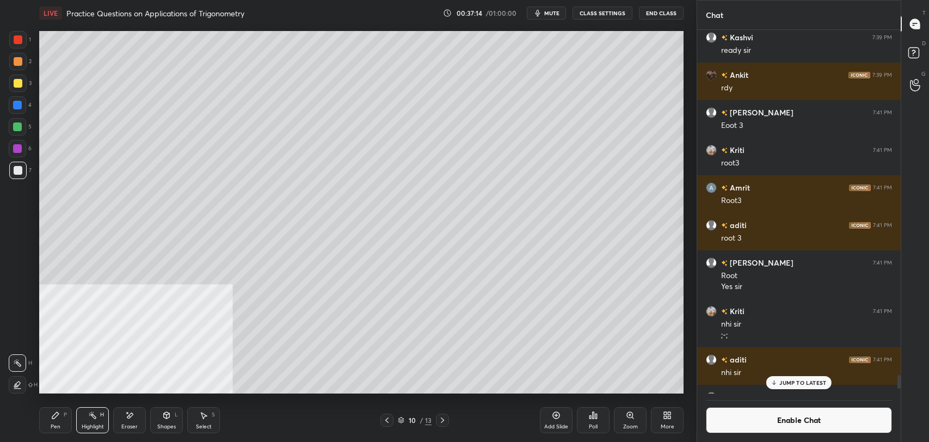
scroll to position [383, 200]
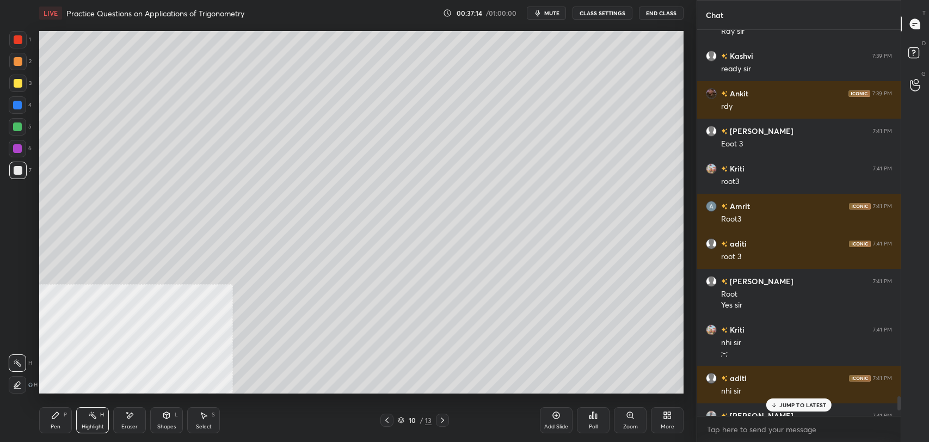
click at [794, 406] on p "JUMP TO LATEST" at bounding box center [802, 405] width 47 height 7
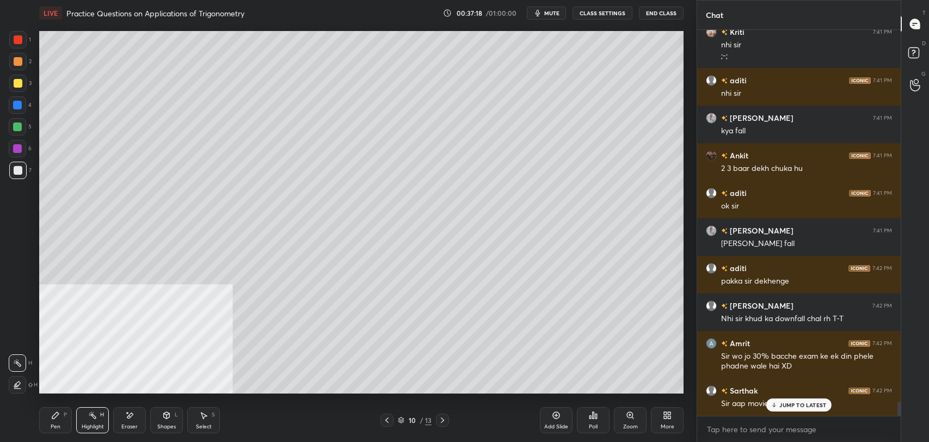
scroll to position [10122, 0]
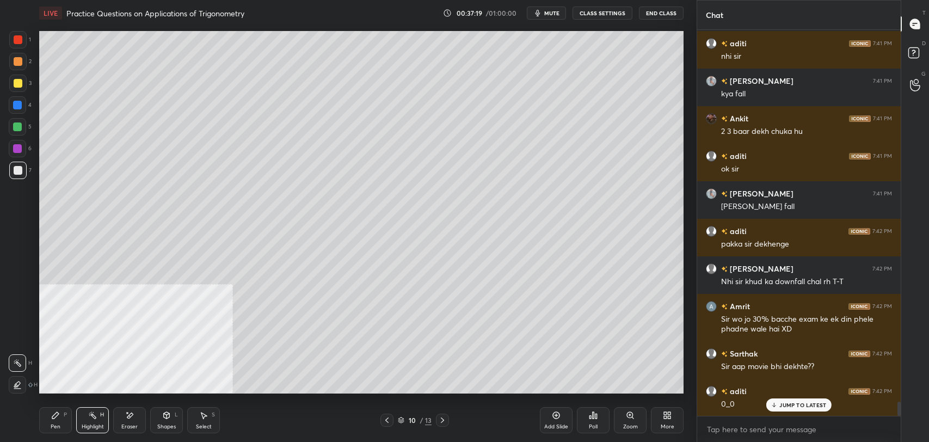
click at [62, 414] on div "Pen P" at bounding box center [55, 420] width 33 height 26
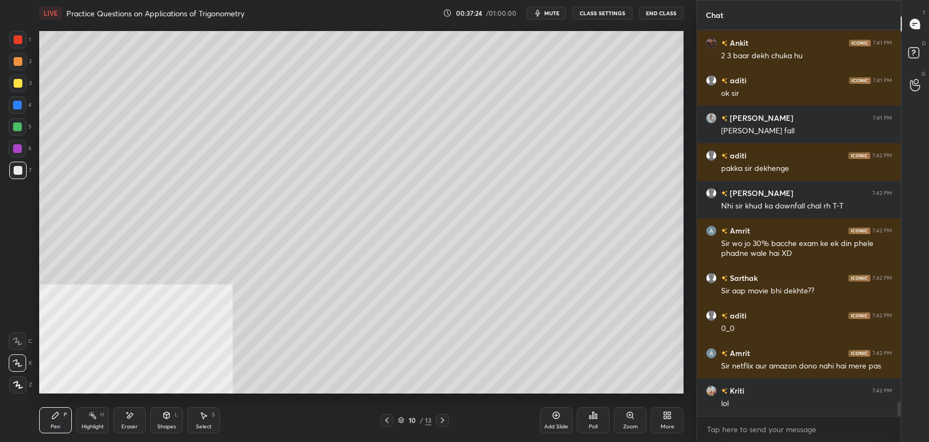
scroll to position [10234, 0]
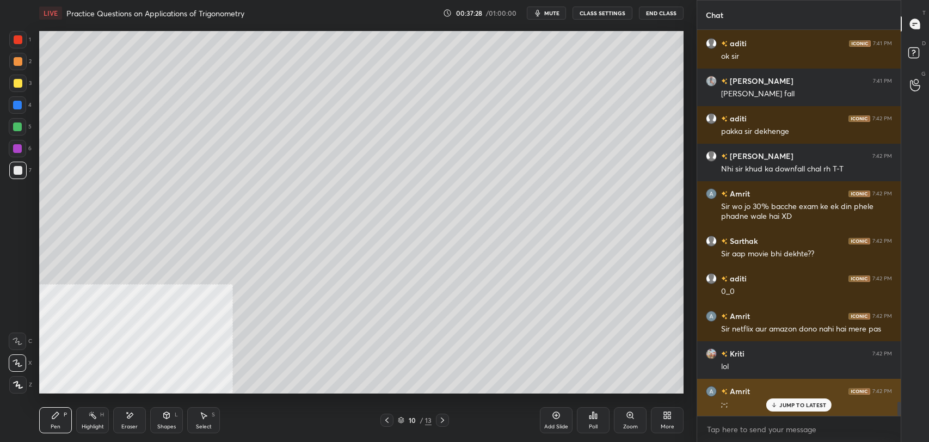
click at [795, 404] on p "JUMP TO LATEST" at bounding box center [802, 405] width 47 height 7
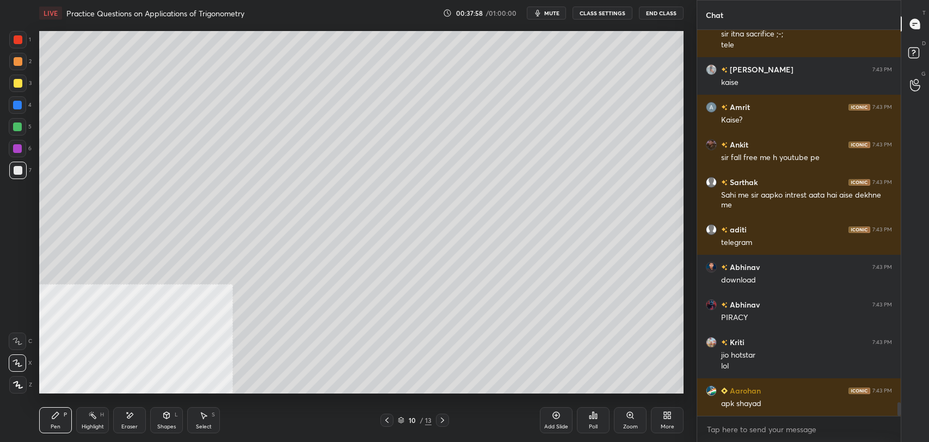
scroll to position [10679, 0]
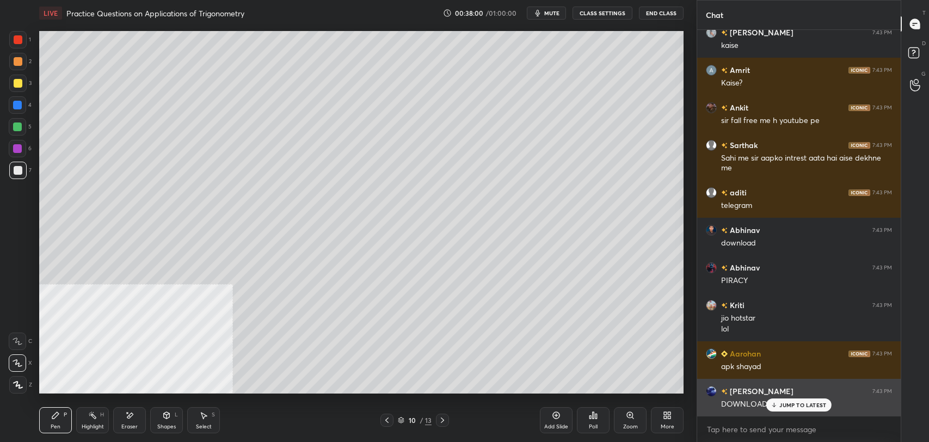
click at [788, 404] on p "JUMP TO LATEST" at bounding box center [802, 405] width 47 height 7
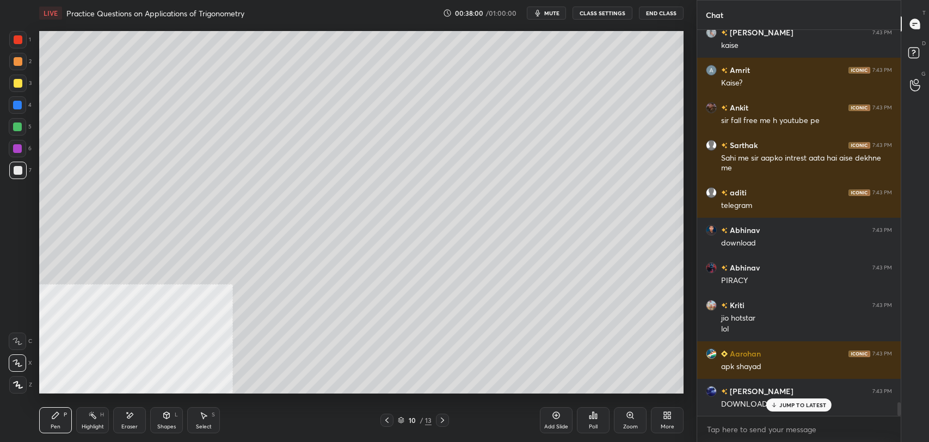
scroll to position [10716, 0]
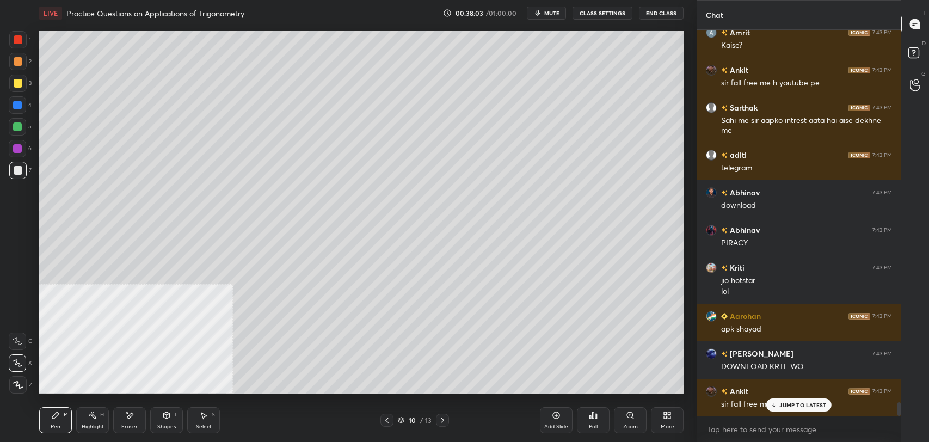
click at [805, 402] on p "JUMP TO LATEST" at bounding box center [802, 405] width 47 height 7
click at [17, 81] on div at bounding box center [18, 83] width 9 height 9
click at [91, 417] on icon at bounding box center [92, 415] width 9 height 9
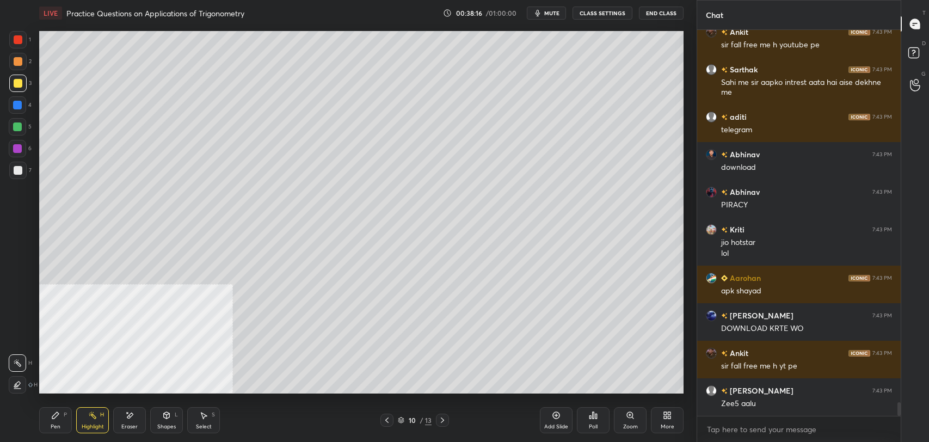
click at [550, 413] on div "Add Slide" at bounding box center [556, 420] width 33 height 26
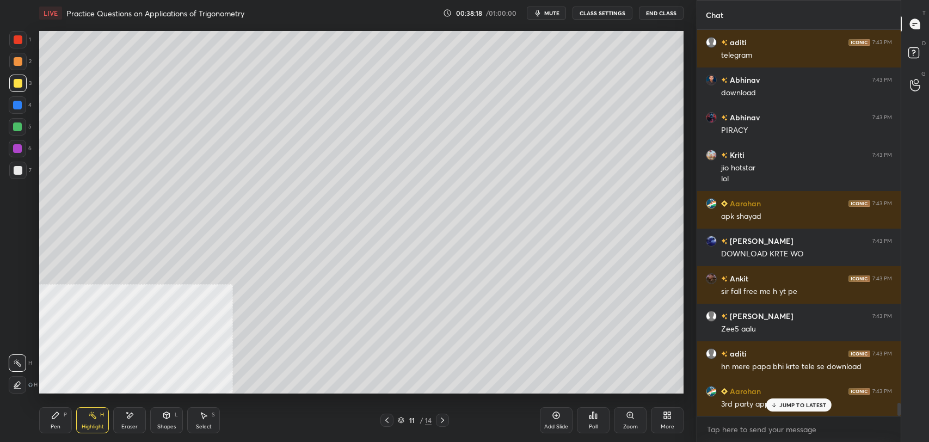
scroll to position [10867, 0]
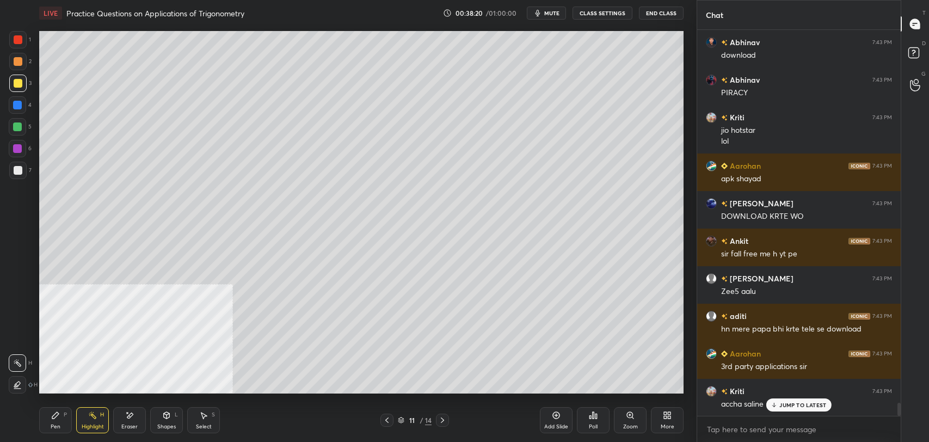
click at [784, 404] on p "JUMP TO LATEST" at bounding box center [802, 405] width 47 height 7
click at [17, 167] on div at bounding box center [18, 170] width 9 height 9
click at [56, 418] on icon at bounding box center [55, 415] width 9 height 9
click at [16, 85] on div at bounding box center [18, 83] width 9 height 9
click at [604, 11] on button "CLASS SETTINGS" at bounding box center [603, 13] width 60 height 13
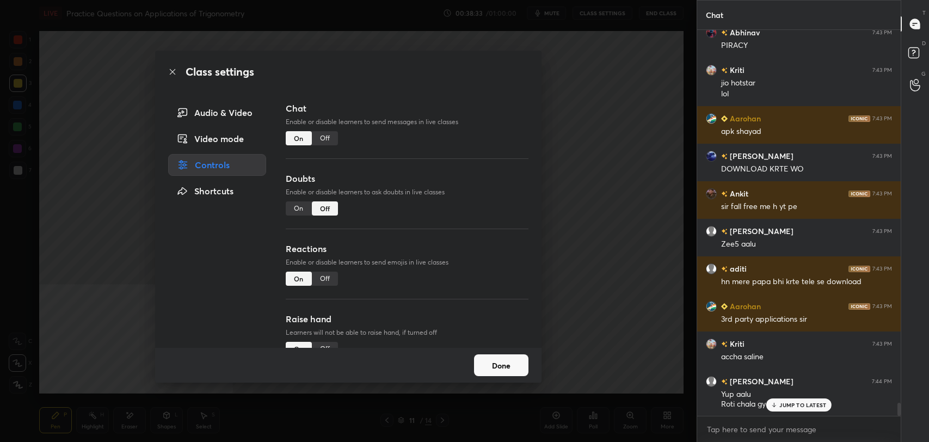
click at [321, 136] on div "Off" at bounding box center [325, 138] width 26 height 14
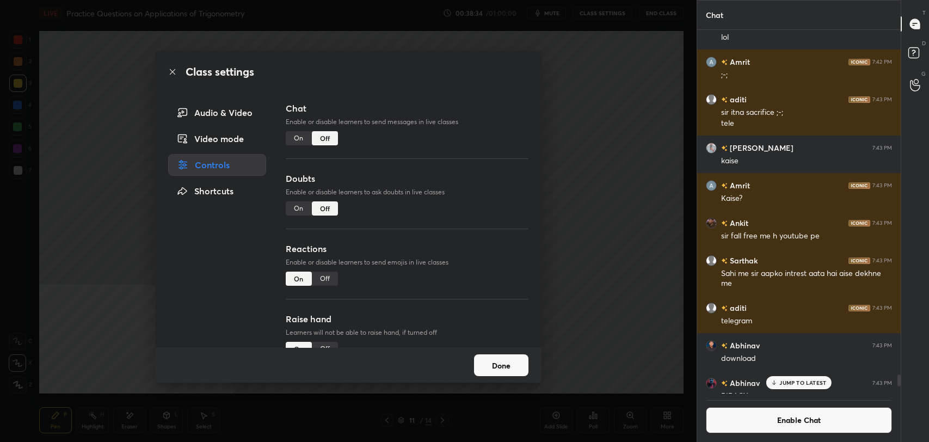
click at [175, 69] on icon at bounding box center [172, 71] width 5 height 5
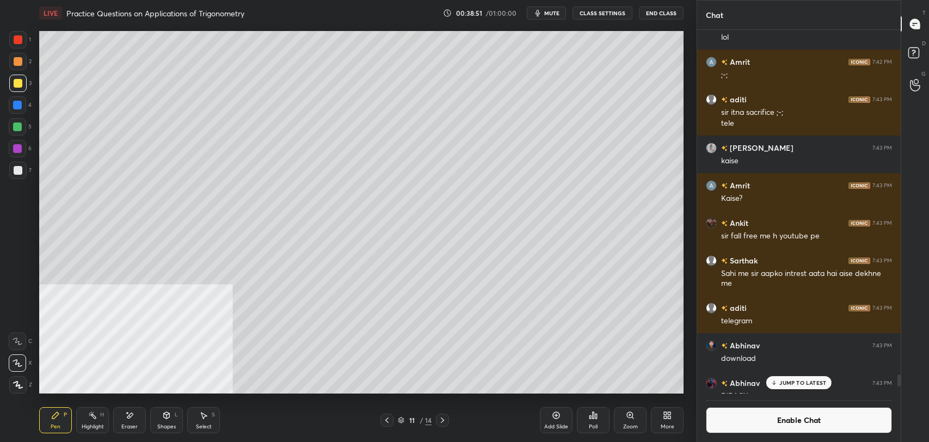
click at [17, 172] on div at bounding box center [18, 170] width 9 height 9
click at [759, 419] on button "Enable Chat" at bounding box center [799, 420] width 186 height 26
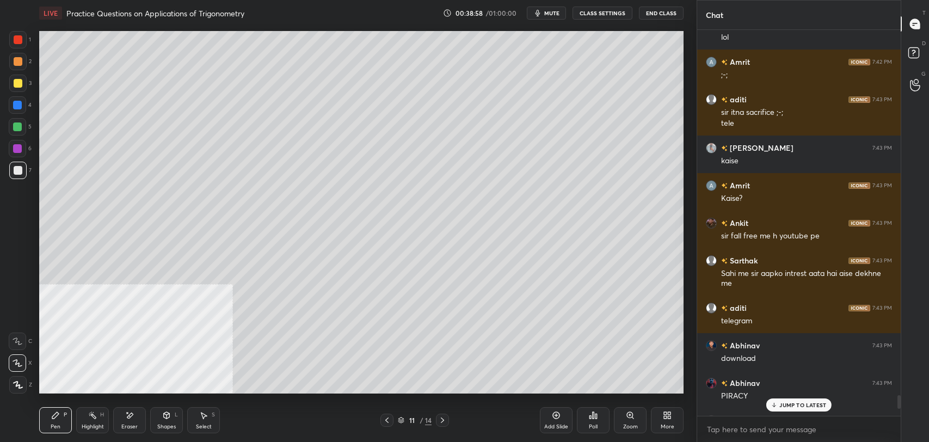
scroll to position [383, 200]
click at [800, 403] on p "JUMP TO LATEST" at bounding box center [802, 405] width 47 height 7
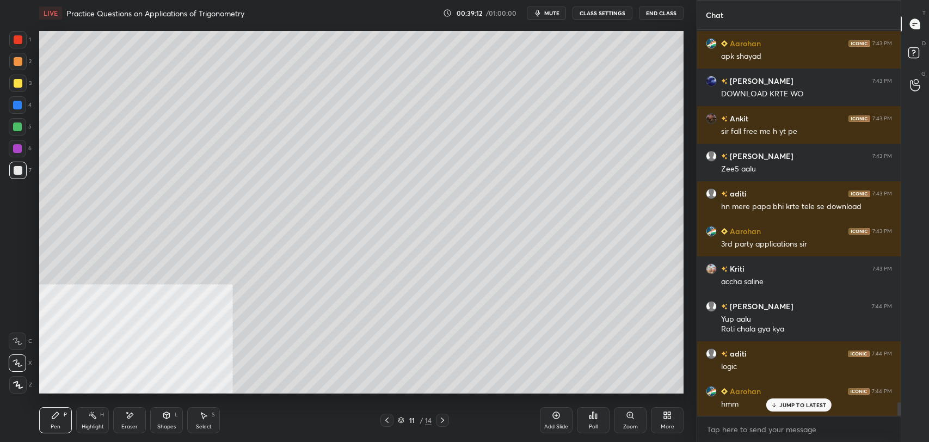
scroll to position [10800, 0]
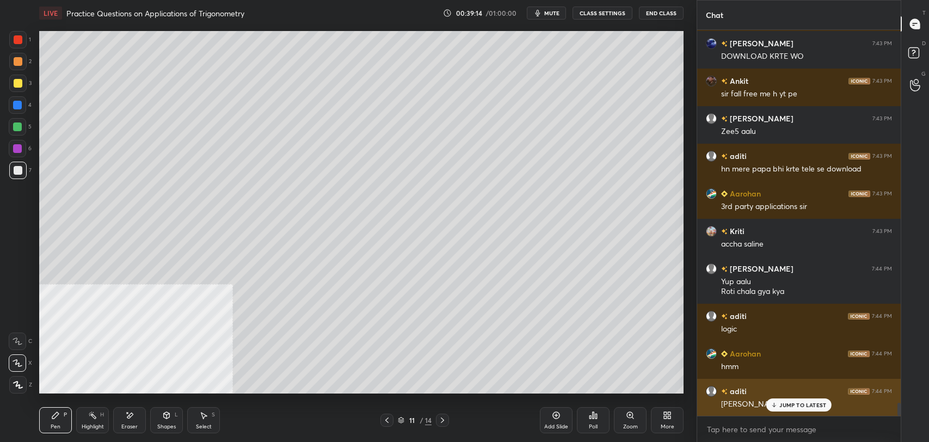
click at [786, 409] on div "JUMP TO LATEST" at bounding box center [798, 404] width 65 height 13
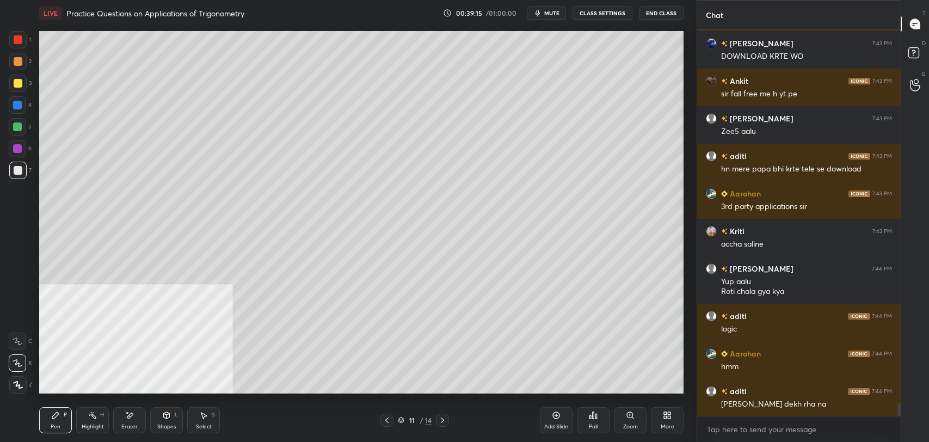
click at [126, 419] on icon at bounding box center [129, 415] width 9 height 9
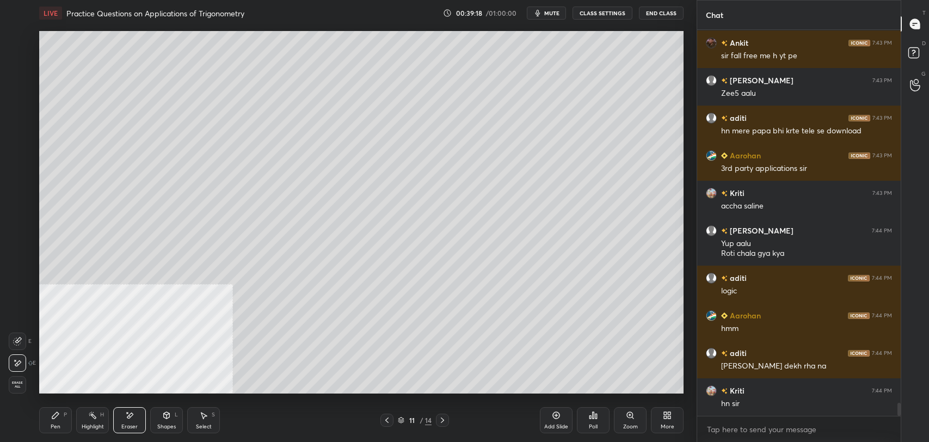
click at [57, 421] on div "Pen P" at bounding box center [55, 420] width 33 height 26
click at [9, 86] on div at bounding box center [17, 83] width 17 height 17
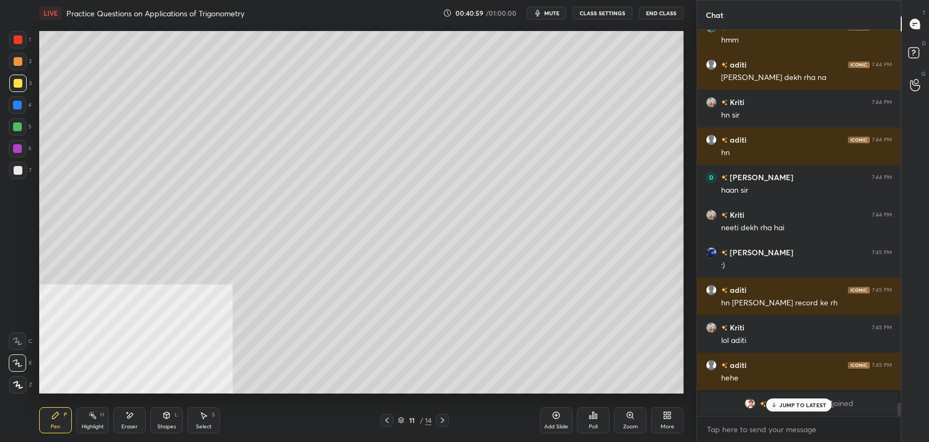
scroll to position [11174, 0]
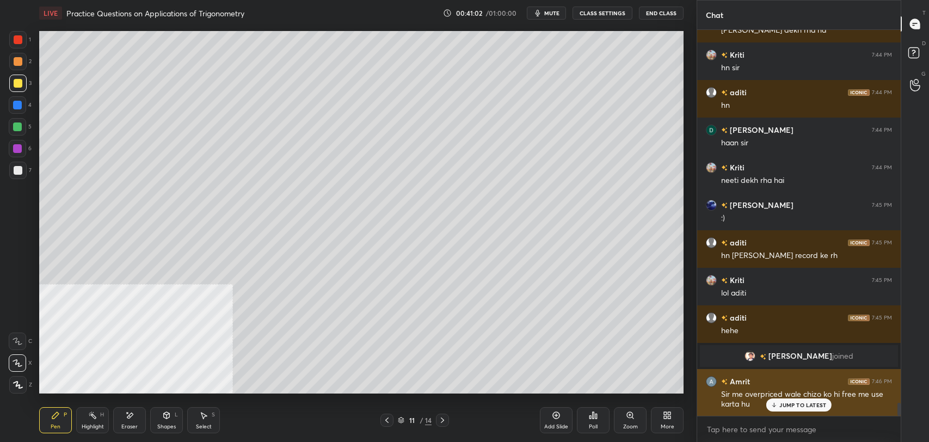
click at [779, 404] on p "JUMP TO LATEST" at bounding box center [802, 405] width 47 height 7
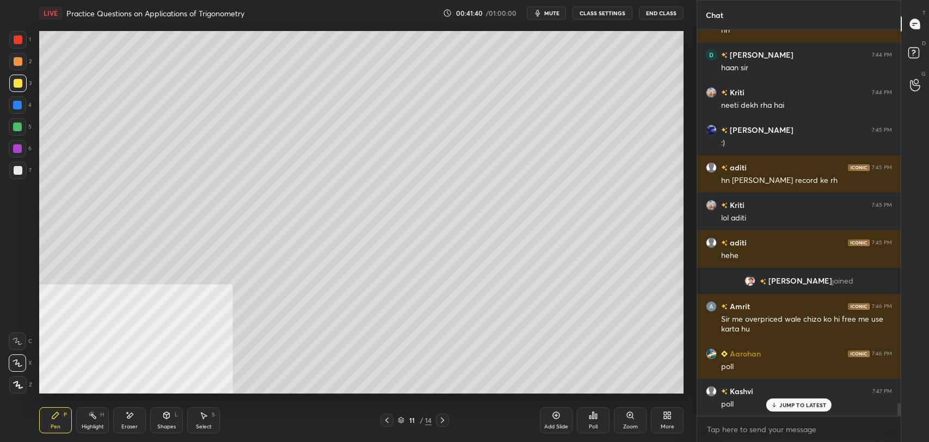
scroll to position [11286, 0]
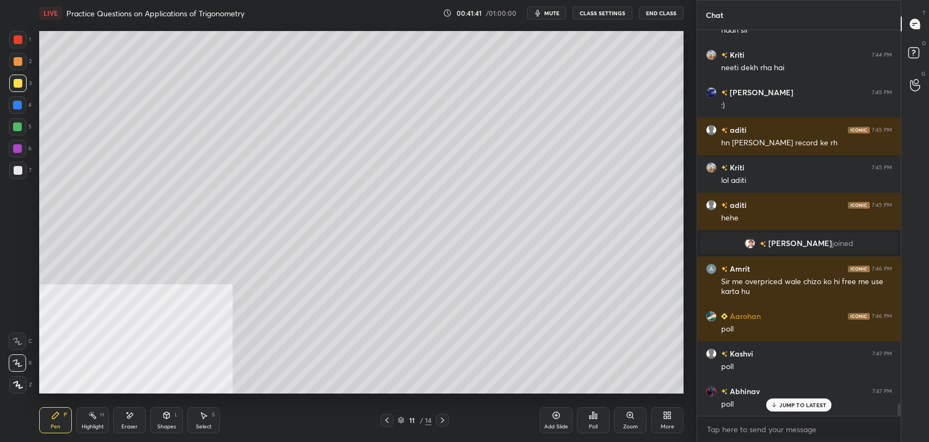
click at [796, 406] on p "JUMP TO LATEST" at bounding box center [802, 405] width 47 height 7
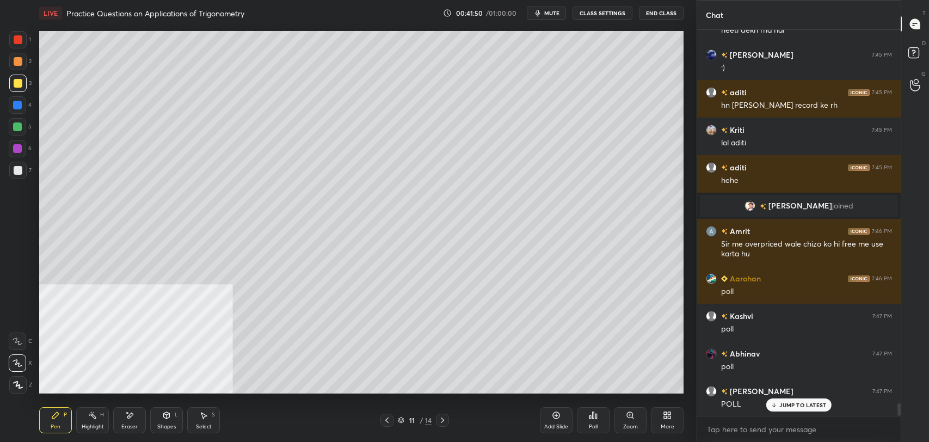
click at [786, 407] on p "JUMP TO LATEST" at bounding box center [802, 405] width 47 height 7
click at [589, 421] on div "Poll" at bounding box center [593, 420] width 33 height 26
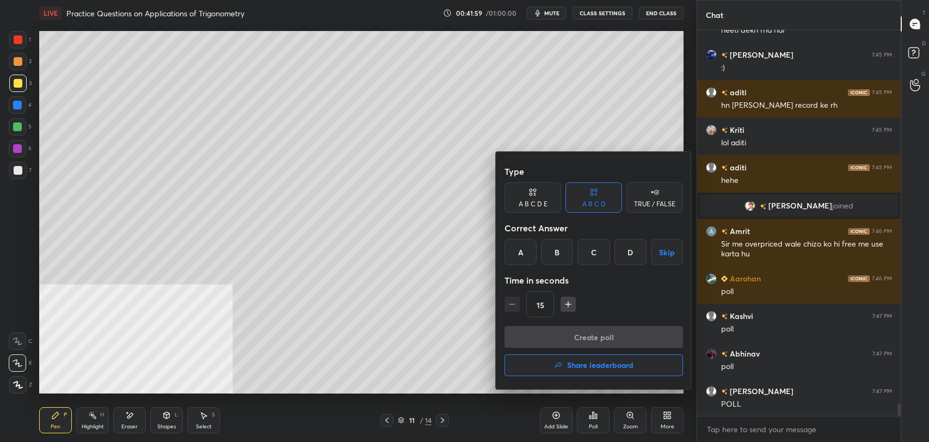
click at [525, 249] on div "A" at bounding box center [521, 252] width 32 height 26
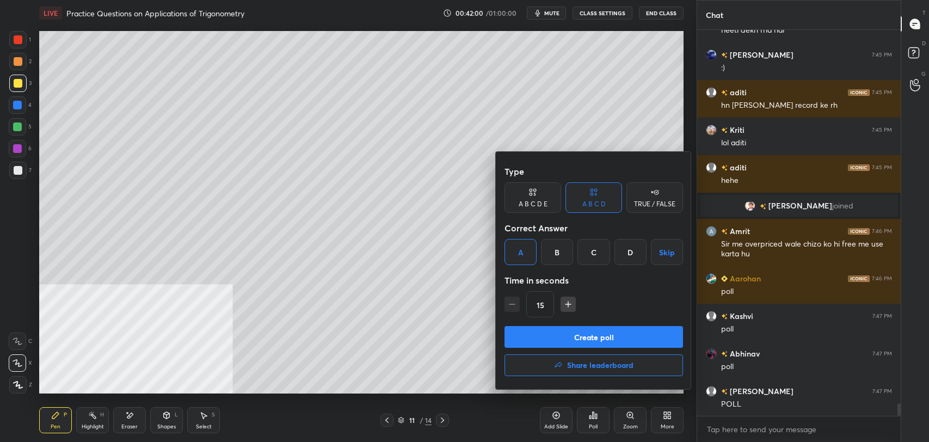
click at [568, 340] on button "Create poll" at bounding box center [594, 337] width 179 height 22
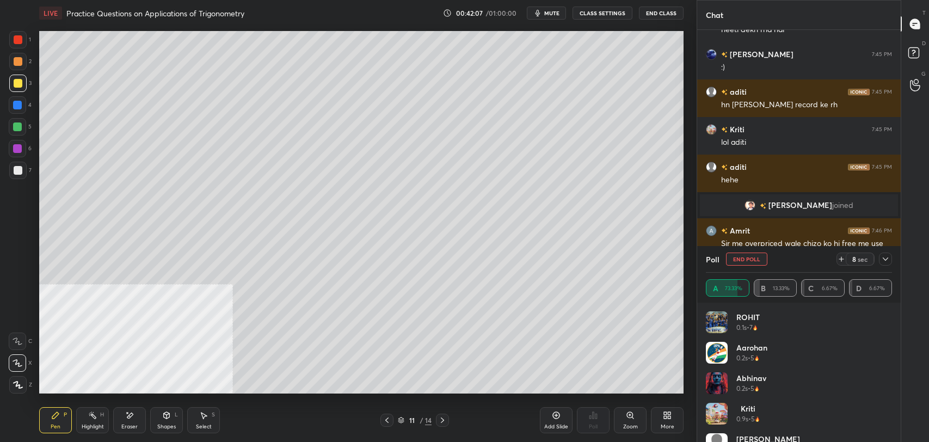
scroll to position [11418, 0]
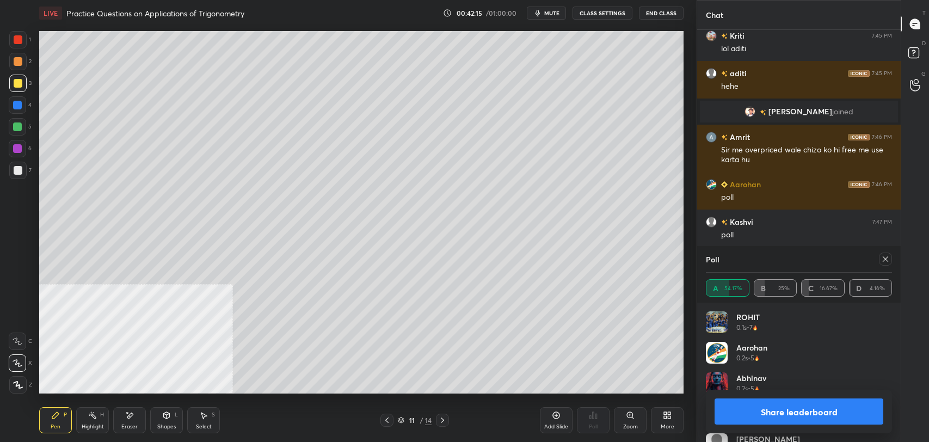
click at [821, 408] on button "Share leaderboard" at bounding box center [799, 411] width 169 height 26
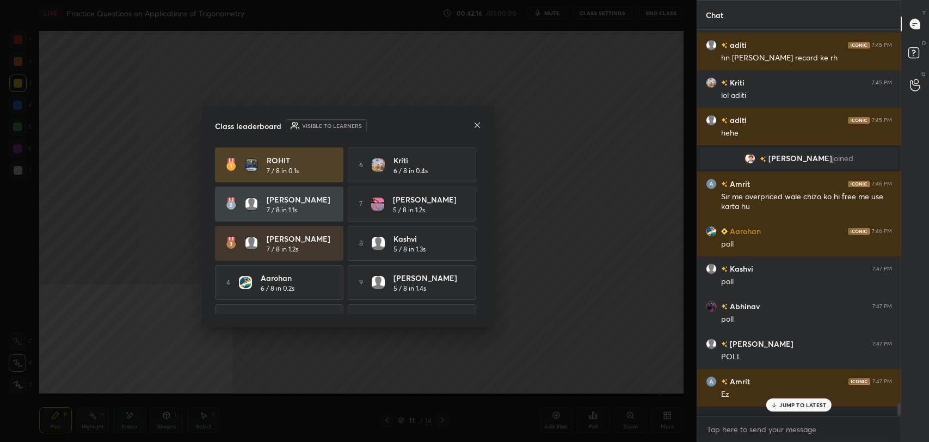
scroll to position [382, 200]
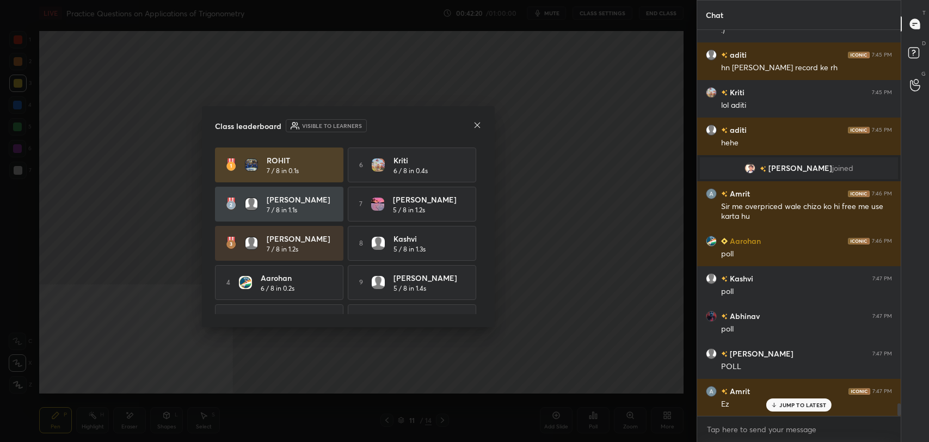
click at [476, 128] on icon at bounding box center [477, 125] width 9 height 9
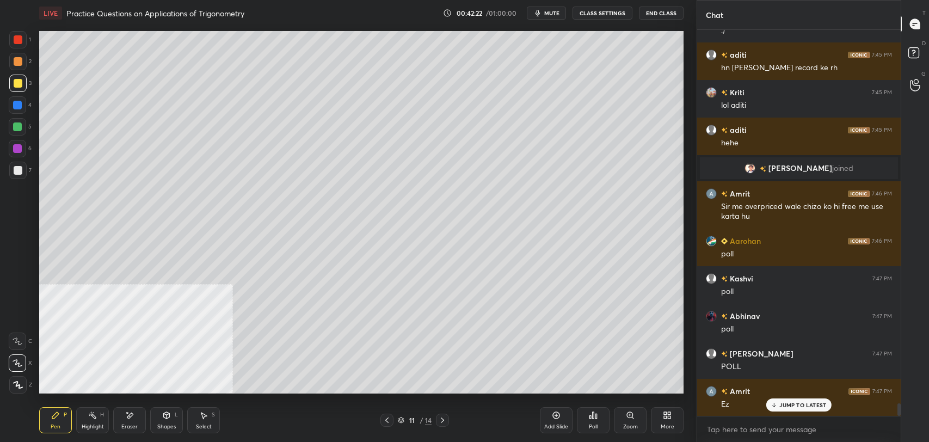
click at [561, 419] on div "Add Slide" at bounding box center [556, 420] width 33 height 26
click at [385, 423] on icon at bounding box center [387, 420] width 9 height 9
click at [446, 419] on icon at bounding box center [442, 420] width 9 height 9
click at [153, 419] on div "Shapes L" at bounding box center [166, 420] width 33 height 26
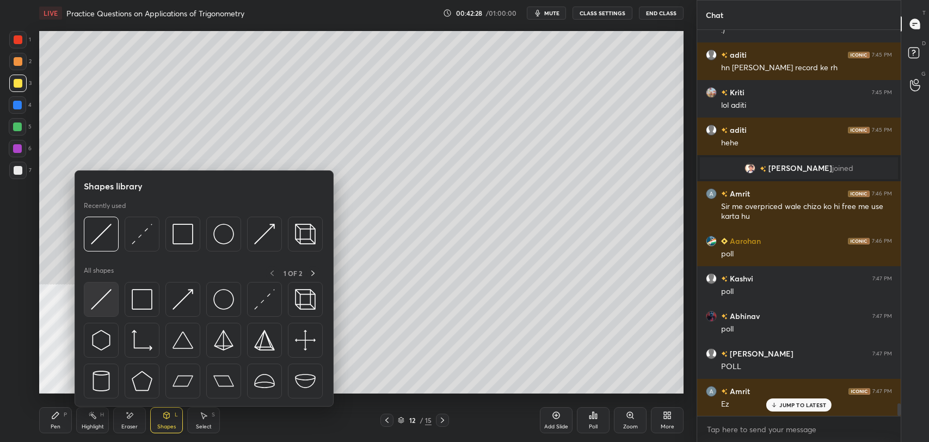
click at [97, 296] on img at bounding box center [101, 299] width 21 height 21
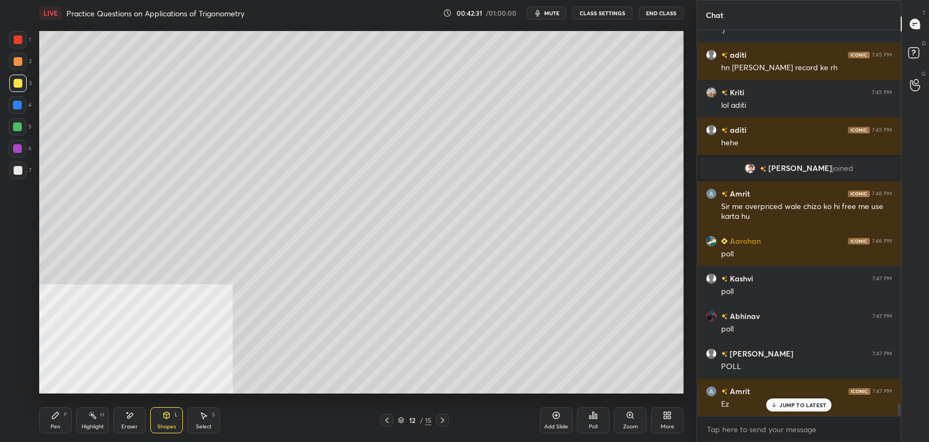
click at [58, 411] on icon at bounding box center [55, 415] width 9 height 9
click at [391, 418] on div at bounding box center [386, 420] width 13 height 13
click at [444, 421] on icon at bounding box center [442, 420] width 9 height 9
click at [171, 419] on div "Shapes L" at bounding box center [166, 420] width 33 height 26
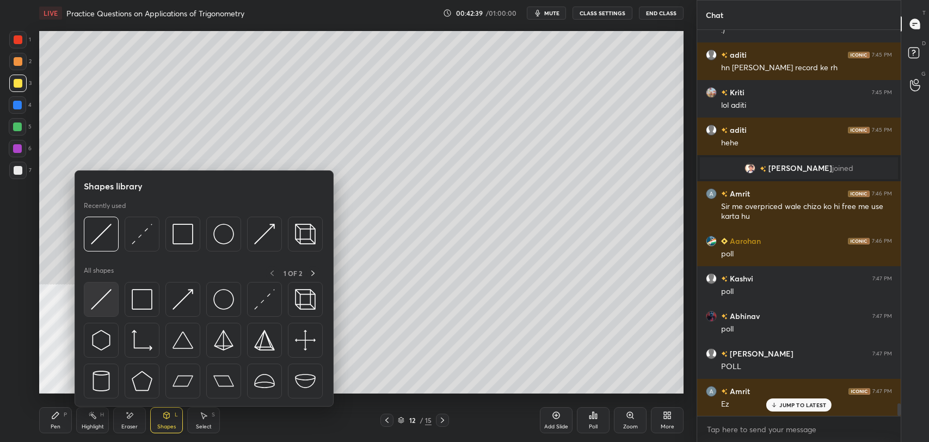
click at [102, 293] on img at bounding box center [101, 299] width 21 height 21
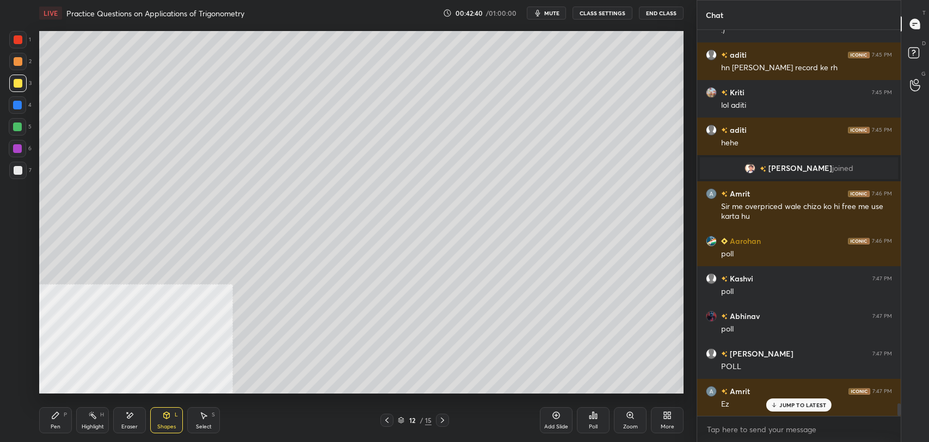
click at [21, 103] on div at bounding box center [17, 105] width 9 height 9
click at [53, 419] on icon at bounding box center [55, 415] width 7 height 7
click at [383, 419] on icon at bounding box center [387, 420] width 9 height 9
click at [448, 422] on div at bounding box center [442, 420] width 13 height 13
click at [387, 419] on icon at bounding box center [386, 419] width 3 height 5
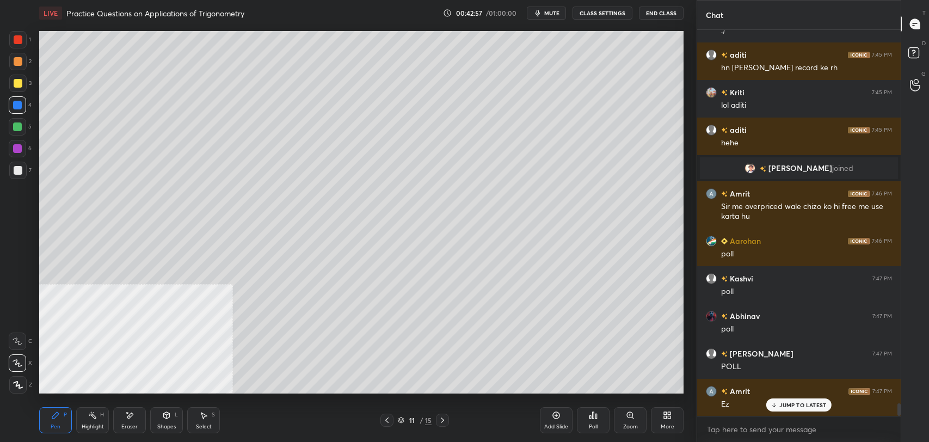
click at [447, 419] on div at bounding box center [442, 420] width 13 height 13
click at [384, 421] on icon at bounding box center [387, 420] width 9 height 9
click at [444, 419] on icon at bounding box center [442, 420] width 9 height 9
click at [20, 175] on div at bounding box center [17, 170] width 17 height 17
click at [797, 402] on p "JUMP TO LATEST" at bounding box center [802, 405] width 47 height 7
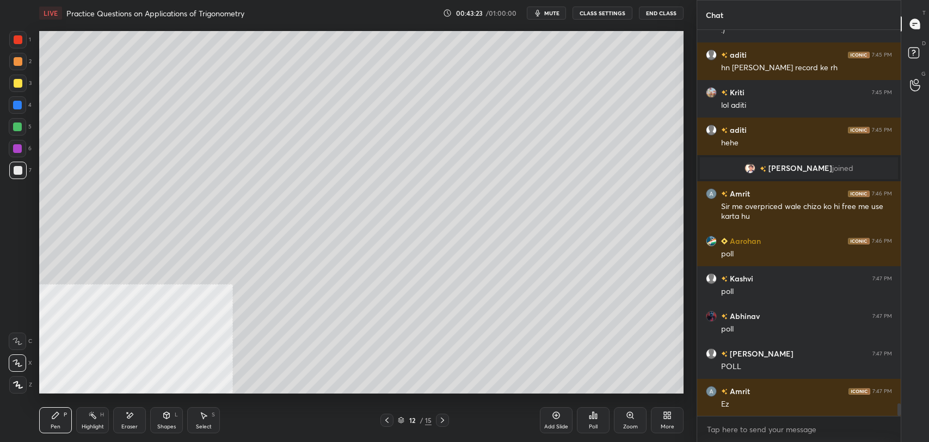
click at [384, 421] on icon at bounding box center [387, 420] width 9 height 9
click at [447, 420] on div at bounding box center [442, 420] width 13 height 13
click at [557, 417] on icon at bounding box center [556, 415] width 9 height 9
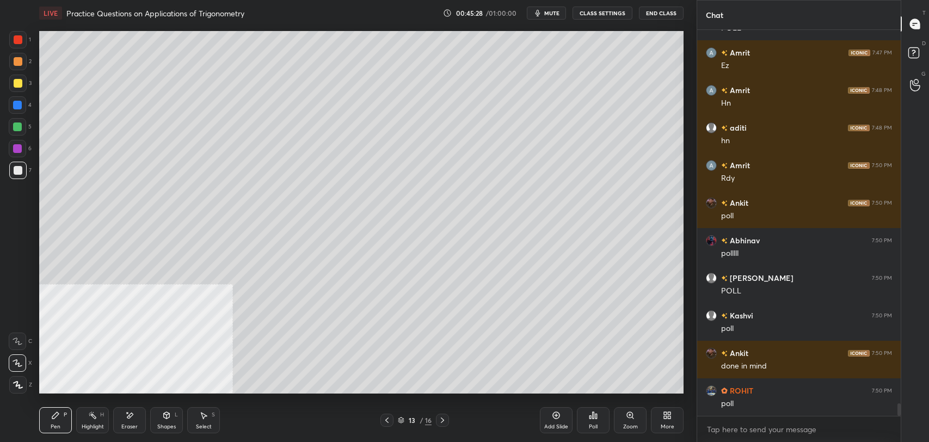
scroll to position [11737, 0]
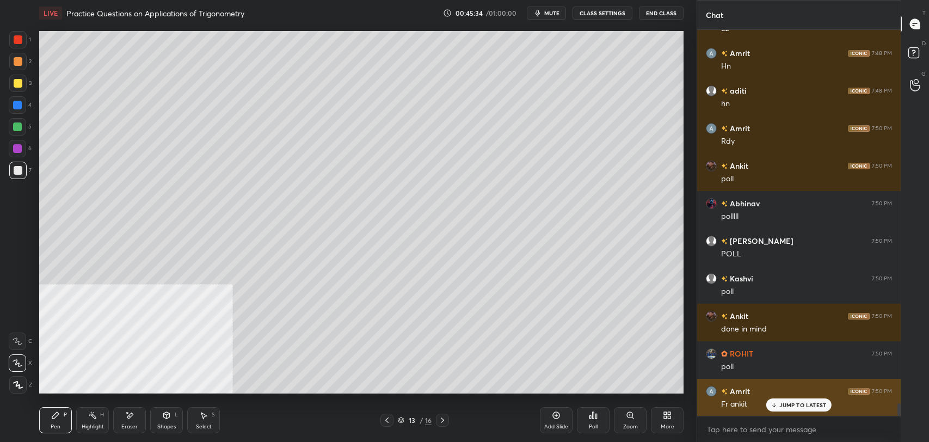
click at [784, 408] on p "JUMP TO LATEST" at bounding box center [802, 405] width 47 height 7
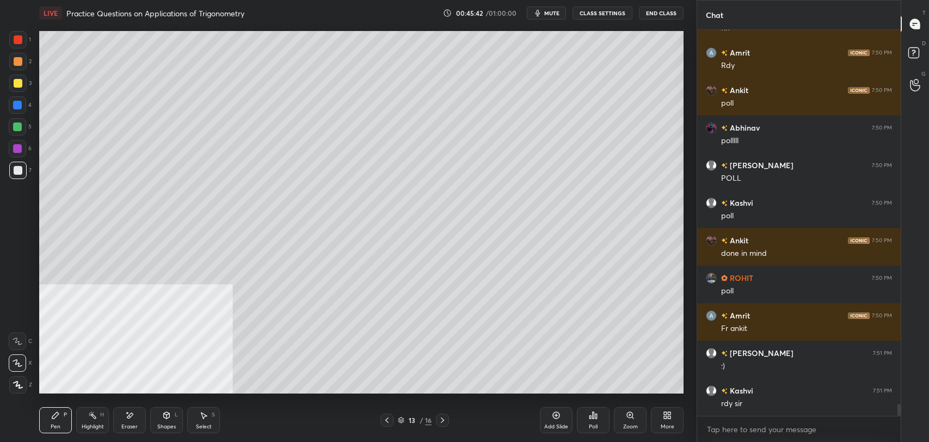
scroll to position [11850, 0]
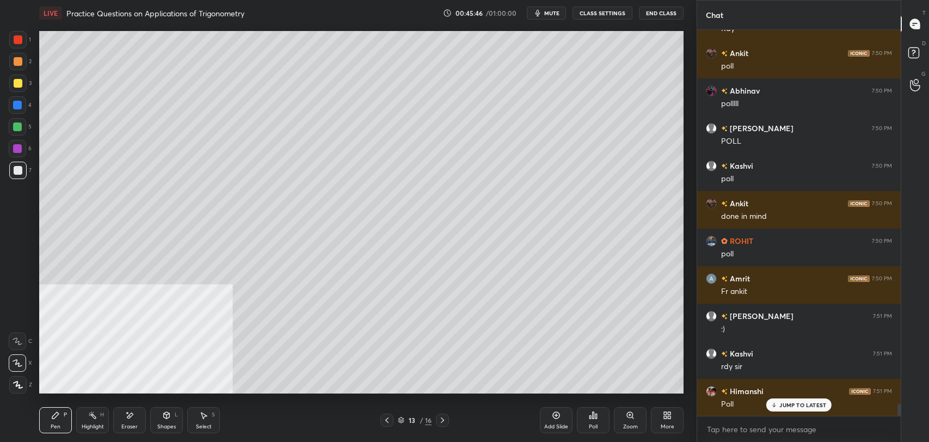
click at [588, 420] on div "Poll" at bounding box center [593, 420] width 33 height 26
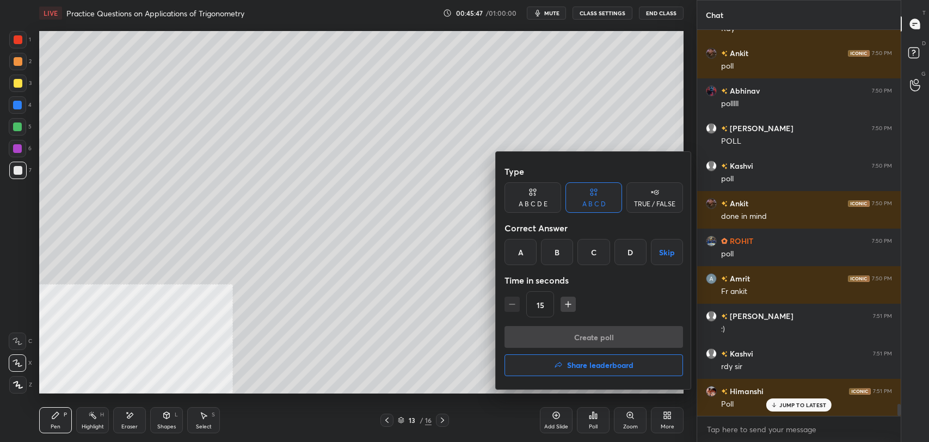
click at [552, 251] on div "B" at bounding box center [557, 252] width 32 height 26
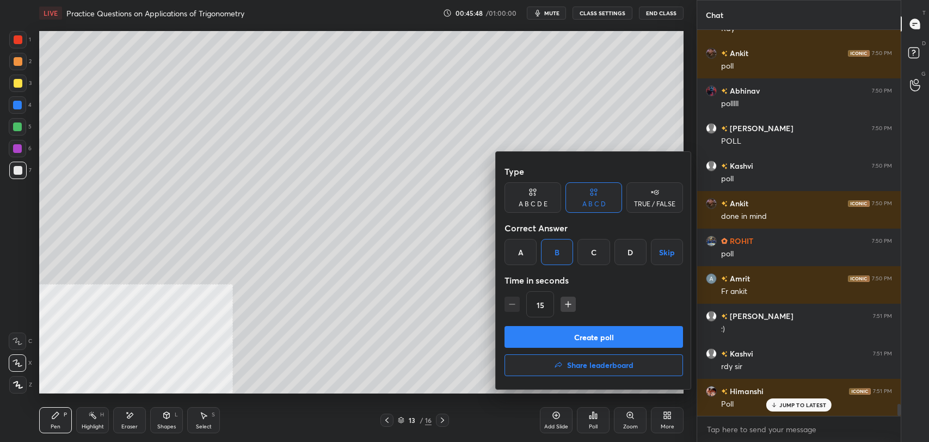
click at [567, 333] on button "Create poll" at bounding box center [594, 337] width 179 height 22
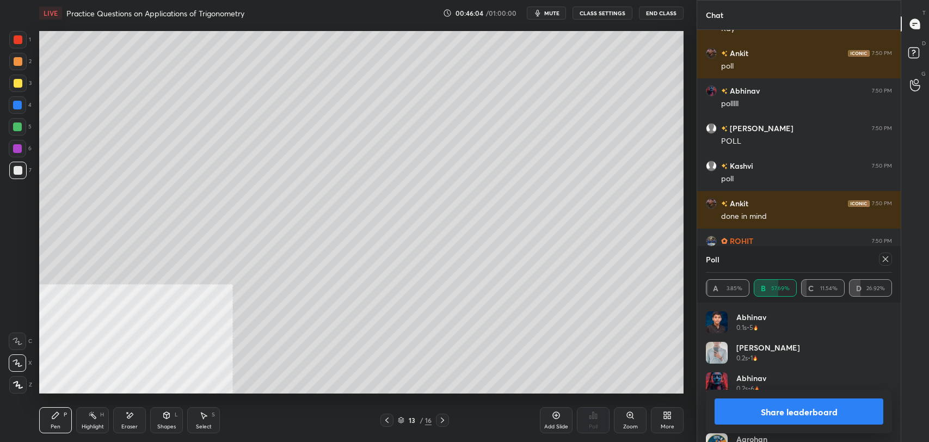
scroll to position [11944, 0]
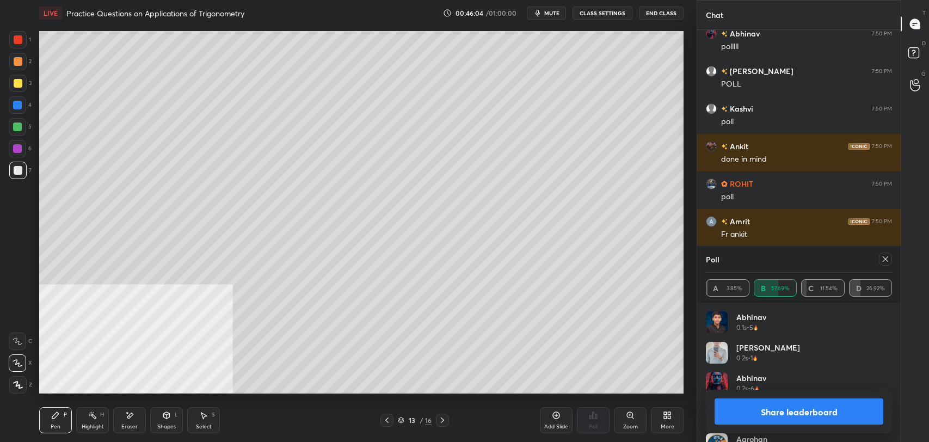
click at [778, 410] on button "Share leaderboard" at bounding box center [799, 411] width 169 height 26
type textarea "x"
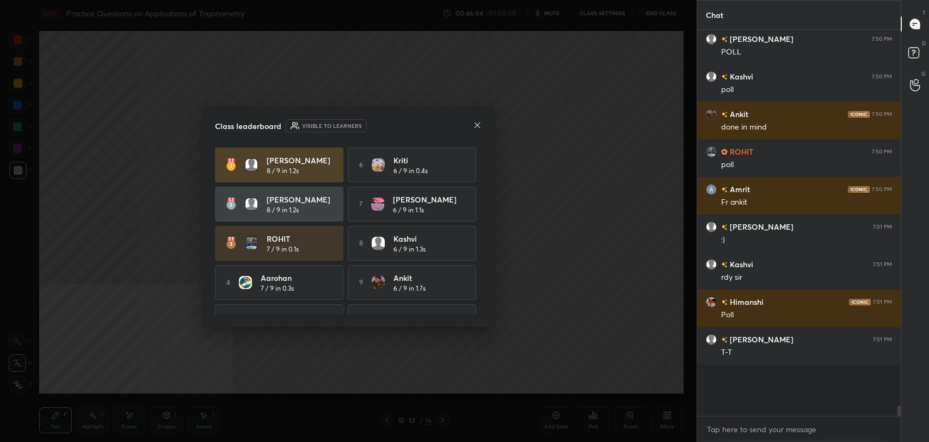
scroll to position [11922, 0]
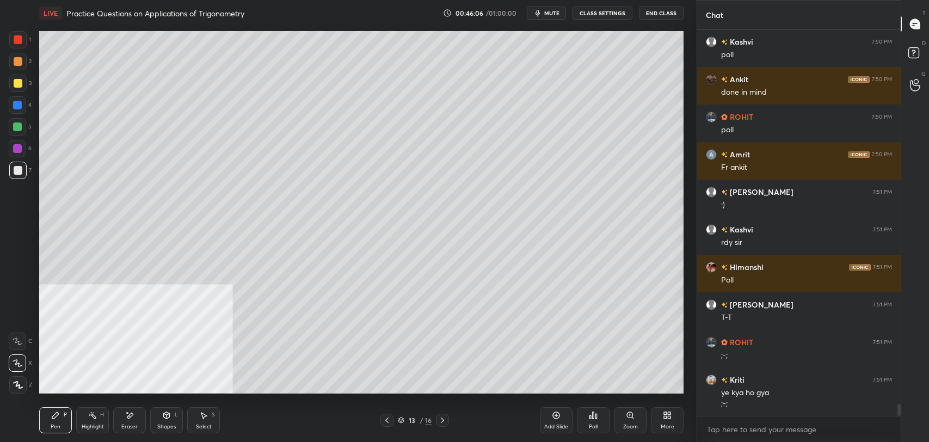
click at [597, 415] on icon at bounding box center [593, 415] width 9 height 9
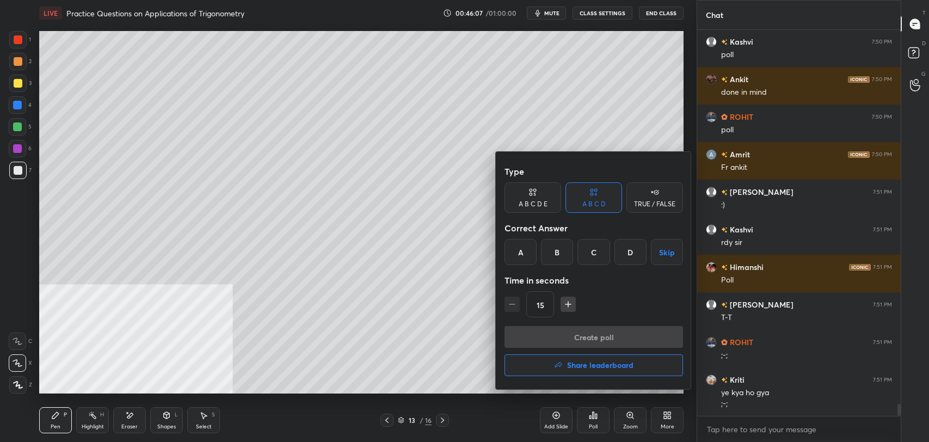
click at [590, 355] on button "Share leaderboard" at bounding box center [594, 365] width 179 height 22
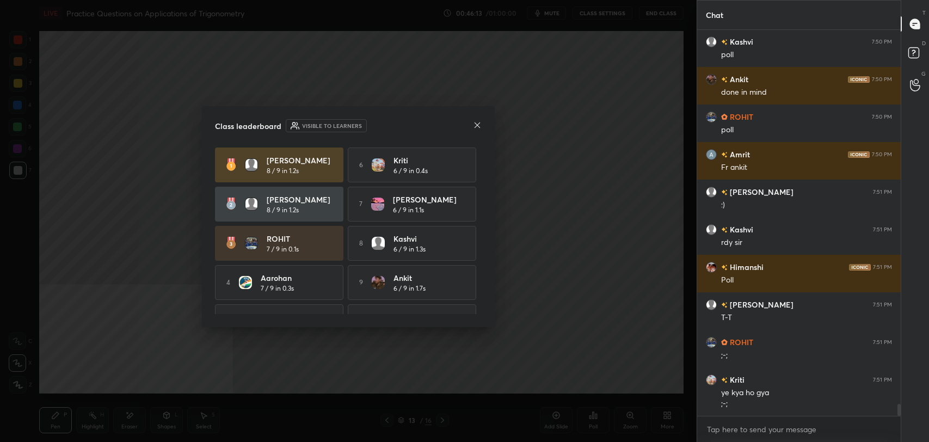
click at [481, 125] on icon at bounding box center [477, 125] width 9 height 9
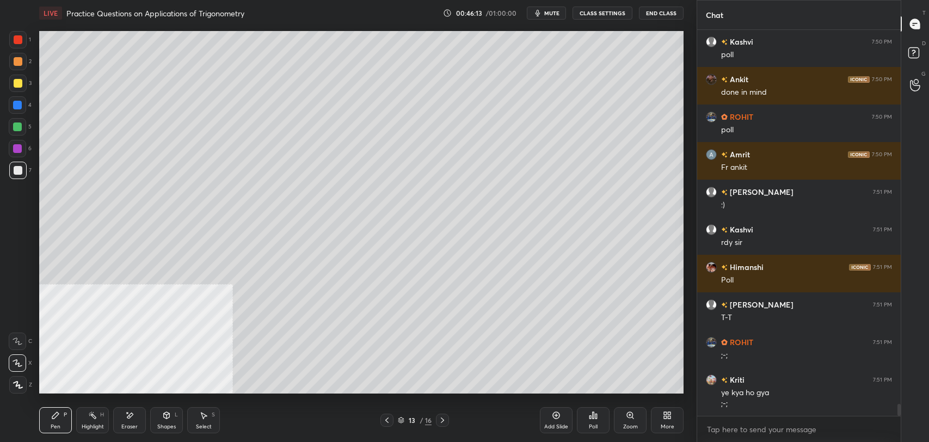
click at [609, 9] on button "CLASS SETTINGS" at bounding box center [603, 13] width 60 height 13
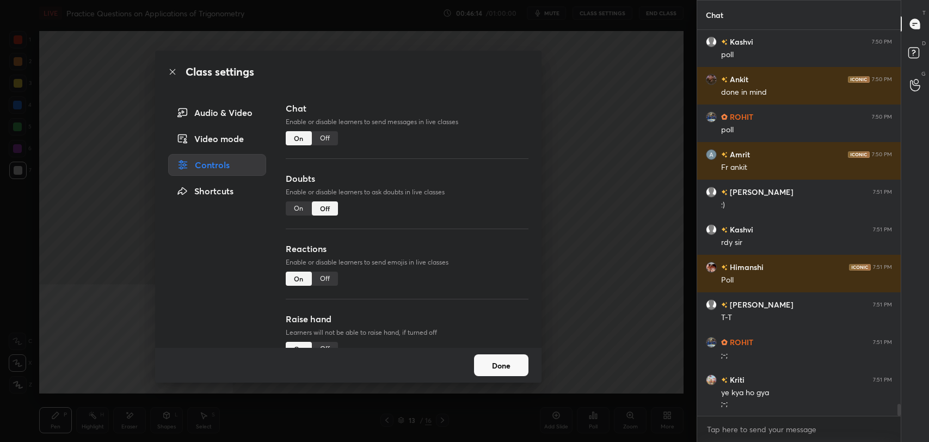
click at [315, 158] on div at bounding box center [407, 158] width 243 height 1
click at [327, 133] on div "Off" at bounding box center [325, 138] width 26 height 14
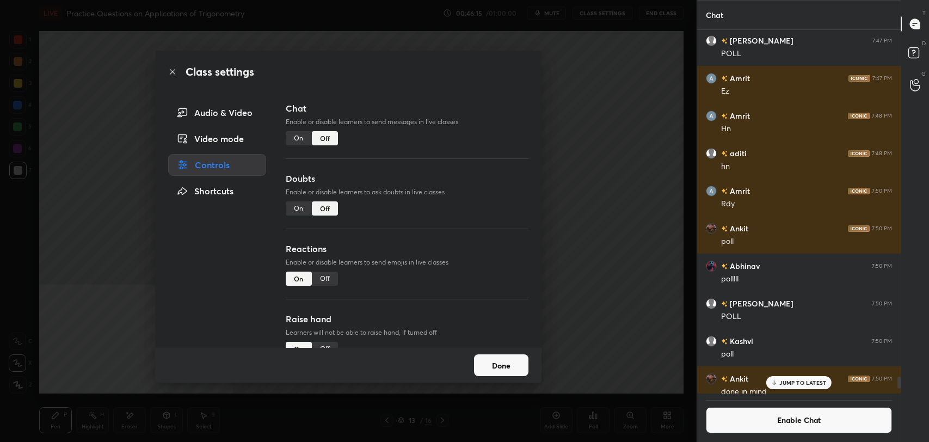
click at [171, 70] on icon at bounding box center [172, 71] width 5 height 5
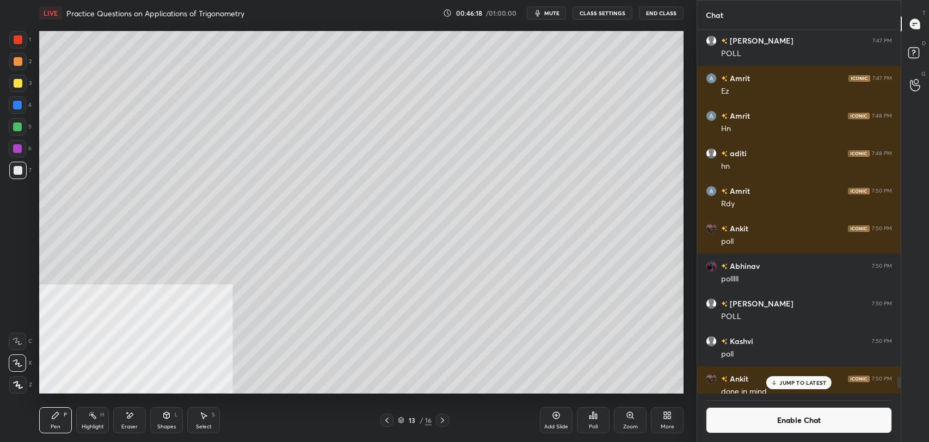
click at [556, 417] on icon at bounding box center [556, 415] width 9 height 9
click at [163, 417] on icon at bounding box center [166, 415] width 9 height 9
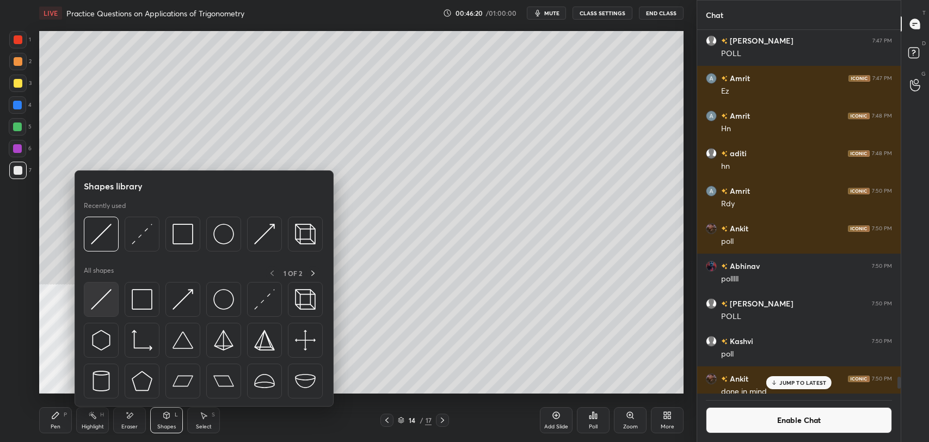
click at [106, 293] on img at bounding box center [101, 299] width 21 height 21
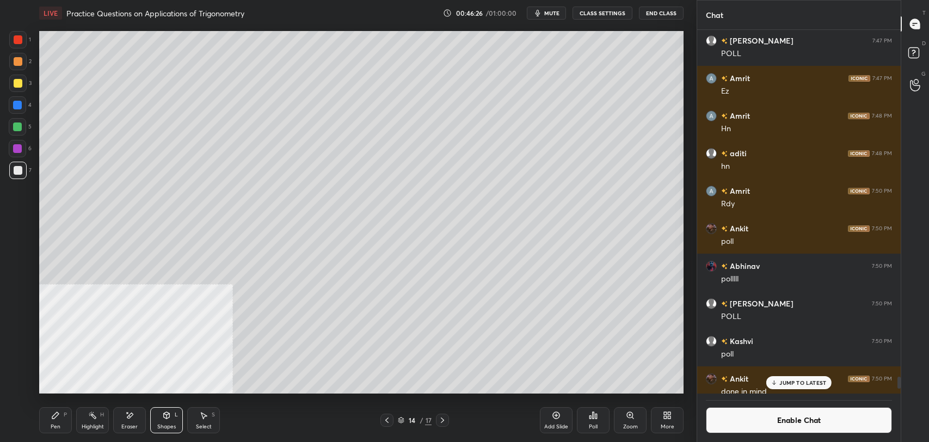
click at [64, 413] on div "P" at bounding box center [65, 414] width 3 height 5
click at [385, 416] on icon at bounding box center [387, 420] width 9 height 9
click at [452, 416] on div "13 / 17" at bounding box center [415, 420] width 250 height 13
click at [446, 421] on icon at bounding box center [442, 420] width 9 height 9
click at [385, 419] on icon at bounding box center [387, 420] width 9 height 9
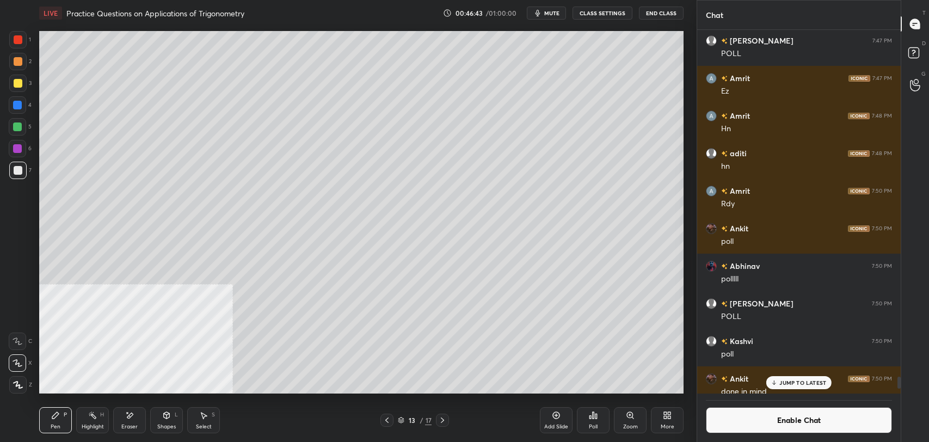
click at [450, 403] on div "Pen P Highlight H Eraser Shapes L Select S 13 / 17 Add Slide Poll Zoom More" at bounding box center [361, 420] width 644 height 44
click at [445, 419] on icon at bounding box center [442, 420] width 9 height 9
click at [165, 410] on div "Shapes L" at bounding box center [166, 420] width 33 height 26
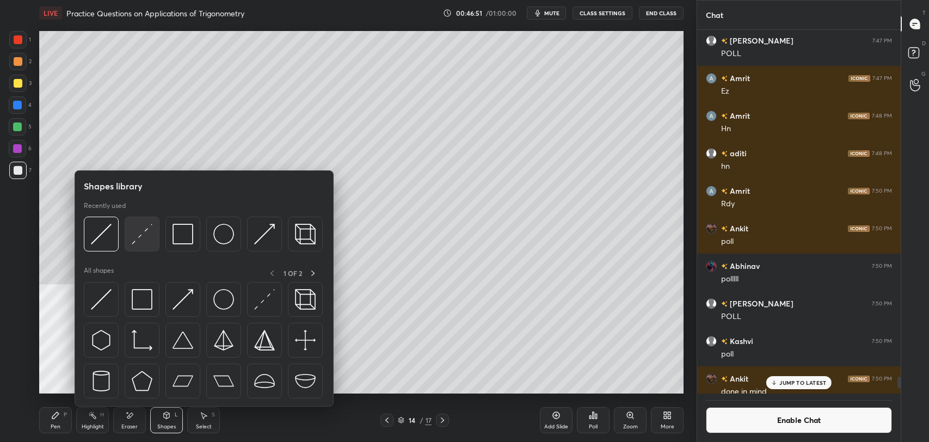
click at [148, 232] on img at bounding box center [142, 234] width 21 height 21
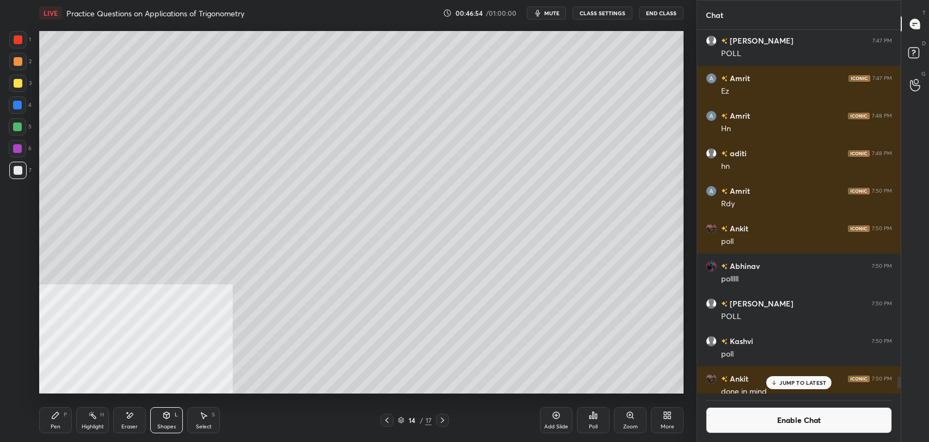
click at [58, 404] on div "Pen P Highlight H Eraser Shapes L Select S 14 / 17 Add Slide Poll Zoom More" at bounding box center [361, 420] width 644 height 44
click at [65, 427] on div "Pen P" at bounding box center [55, 420] width 33 height 26
click at [90, 416] on icon at bounding box center [92, 415] width 9 height 9
click at [61, 420] on div "Pen P" at bounding box center [55, 420] width 33 height 26
click at [764, 411] on button "Enable Chat" at bounding box center [799, 420] width 186 height 26
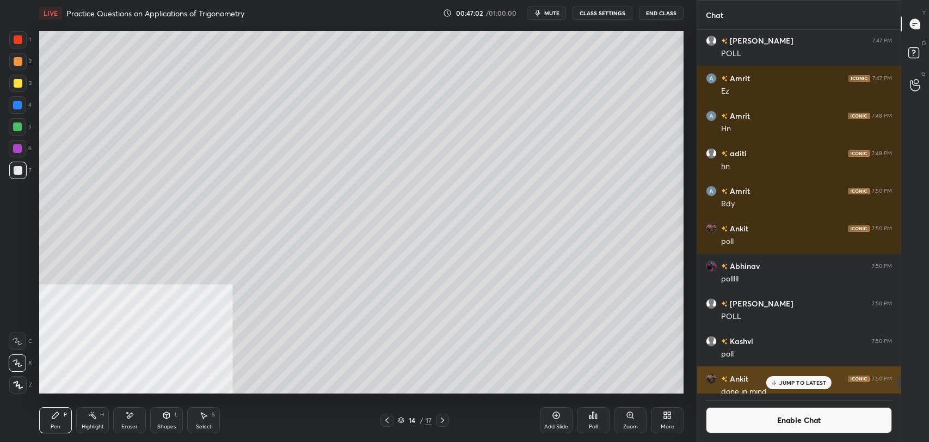
scroll to position [383, 200]
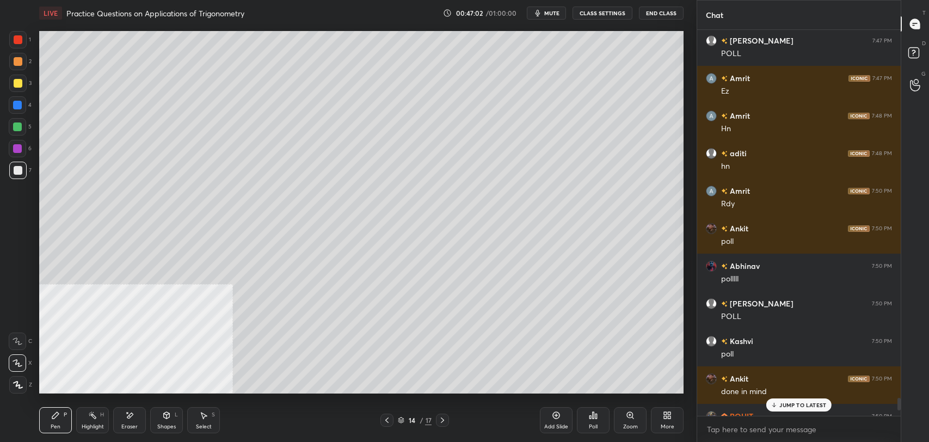
click at [784, 401] on div "JUMP TO LATEST" at bounding box center [798, 404] width 65 height 13
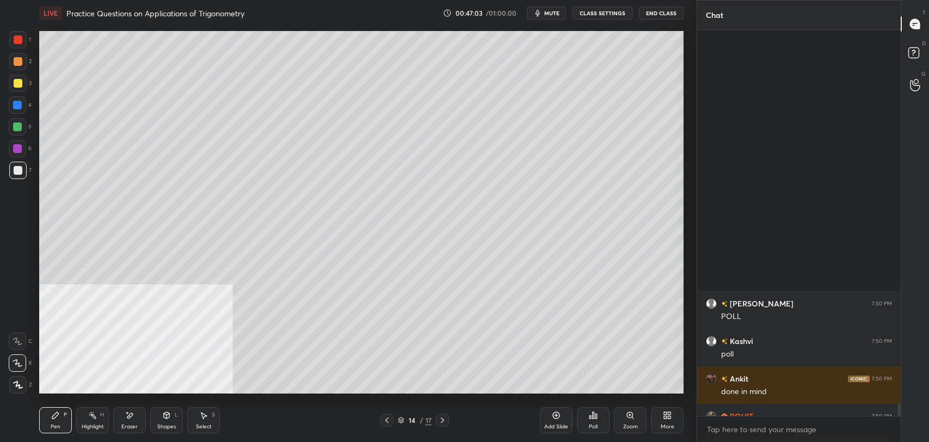
scroll to position [11561, 0]
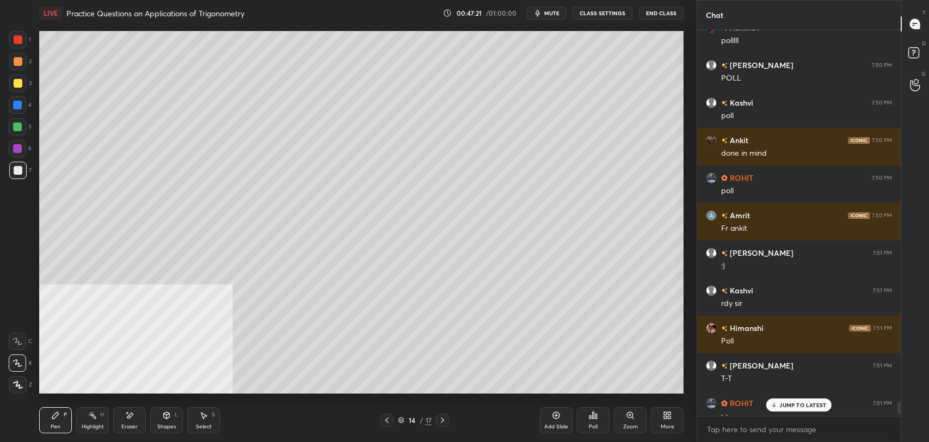
click at [810, 405] on p "JUMP TO LATEST" at bounding box center [802, 405] width 47 height 7
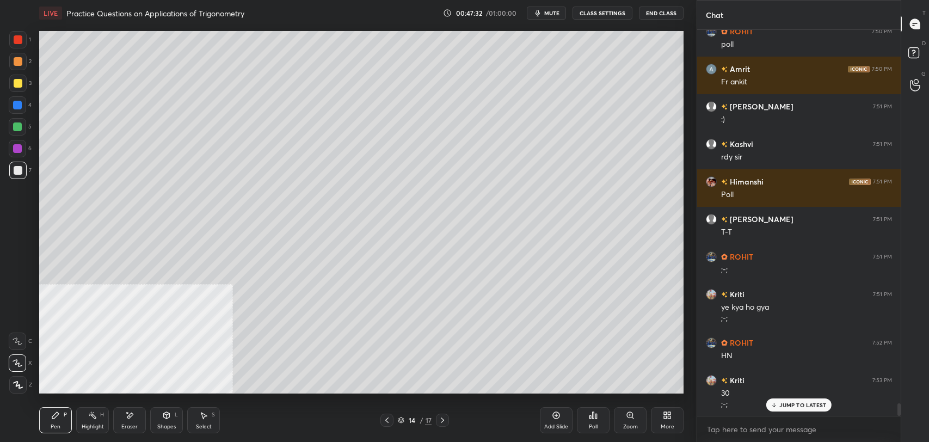
scroll to position [11684, 0]
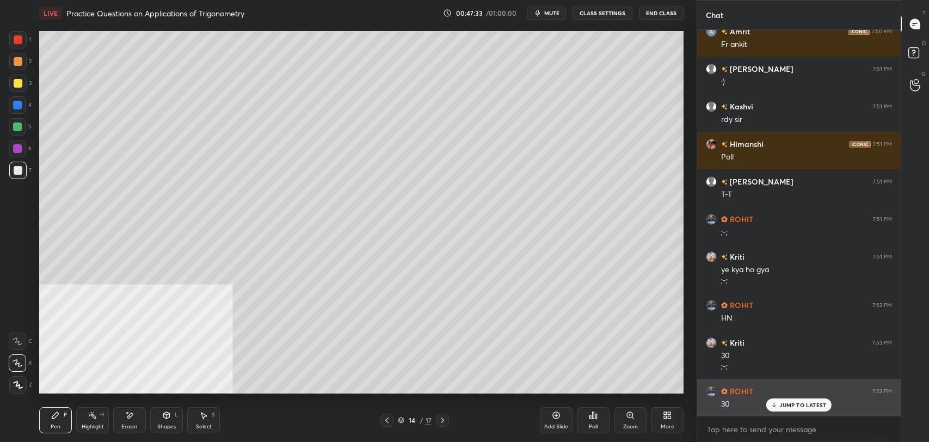
click at [797, 405] on p "JUMP TO LATEST" at bounding box center [802, 405] width 47 height 7
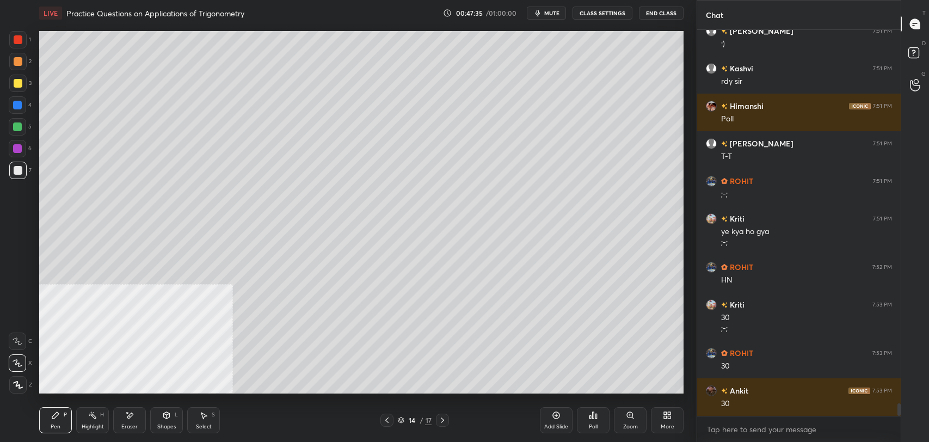
scroll to position [11759, 0]
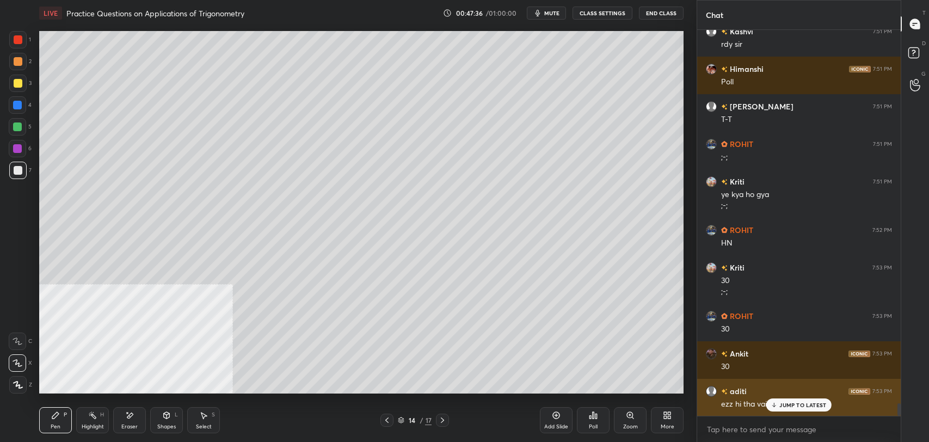
click at [798, 409] on div "JUMP TO LATEST" at bounding box center [798, 404] width 65 height 13
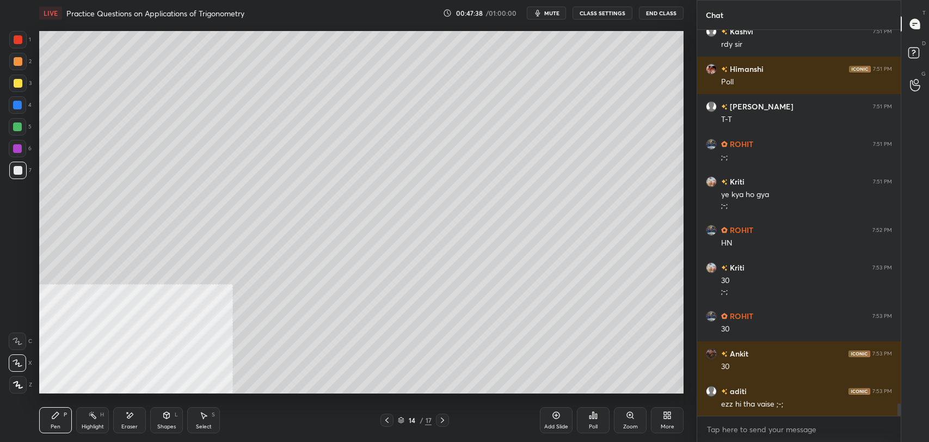
click at [556, 415] on icon at bounding box center [556, 415] width 3 height 3
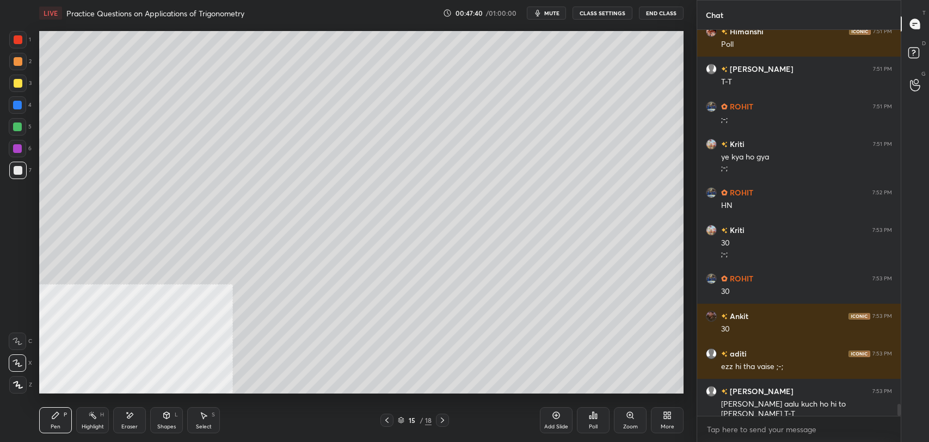
scroll to position [11834, 0]
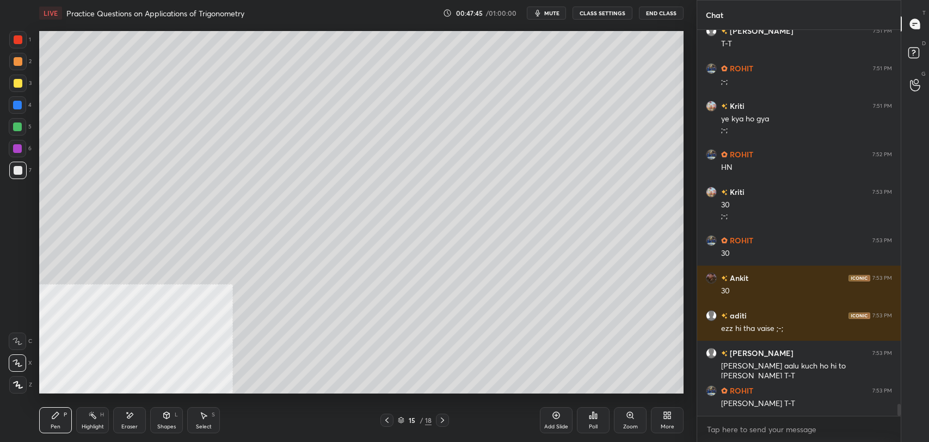
click at [18, 84] on div at bounding box center [18, 83] width 9 height 9
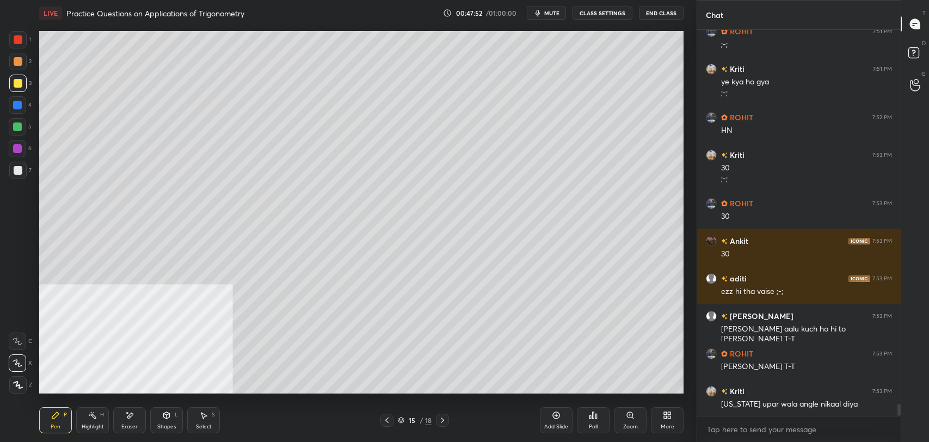
scroll to position [11909, 0]
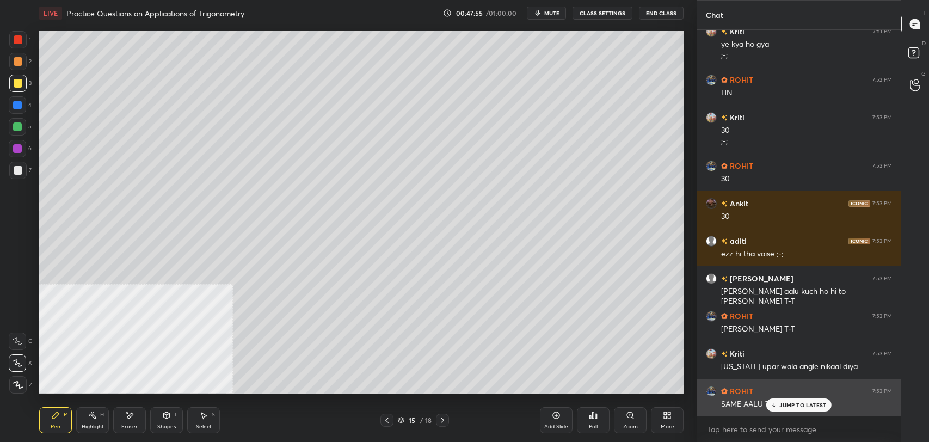
click at [784, 395] on div "ROHIT 7:53 PM" at bounding box center [799, 390] width 186 height 11
click at [792, 403] on p "JUMP TO LATEST" at bounding box center [802, 405] width 47 height 7
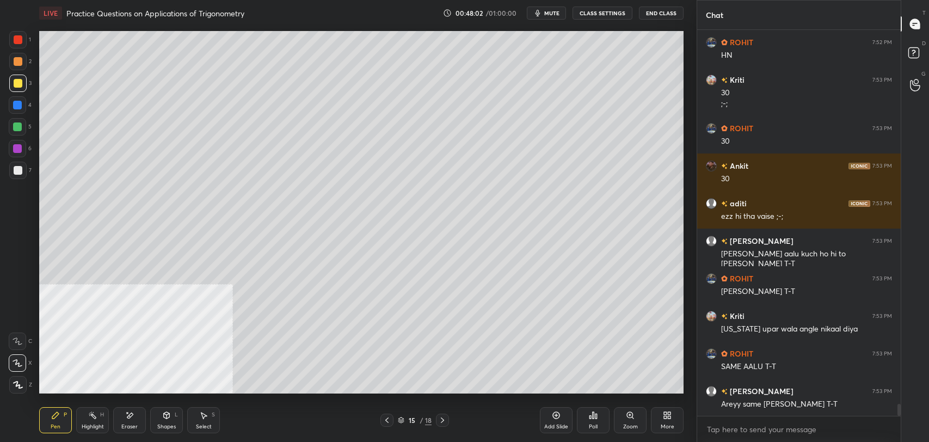
scroll to position [11984, 0]
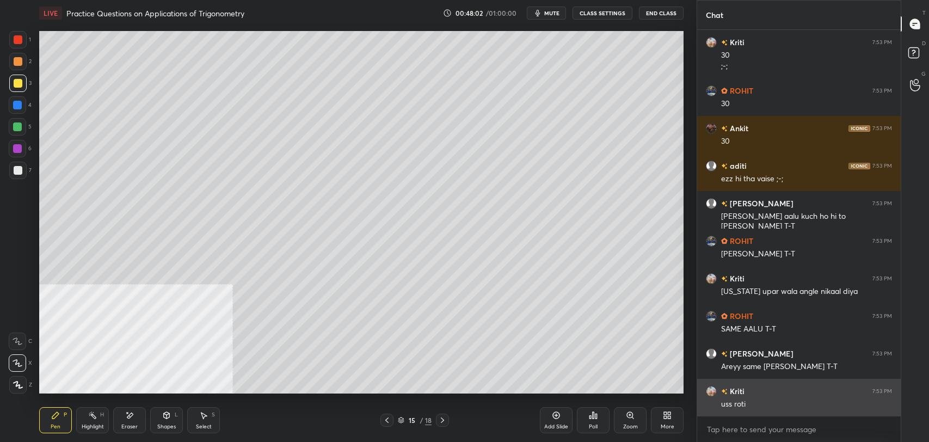
click at [802, 406] on div "ROHIT 7:52 PM HN Kriti 7:53 PM 30 ;-; ROHIT 7:53 PM 30 Ankit 7:53 PM 30 aditi 7…" at bounding box center [799, 223] width 204 height 386
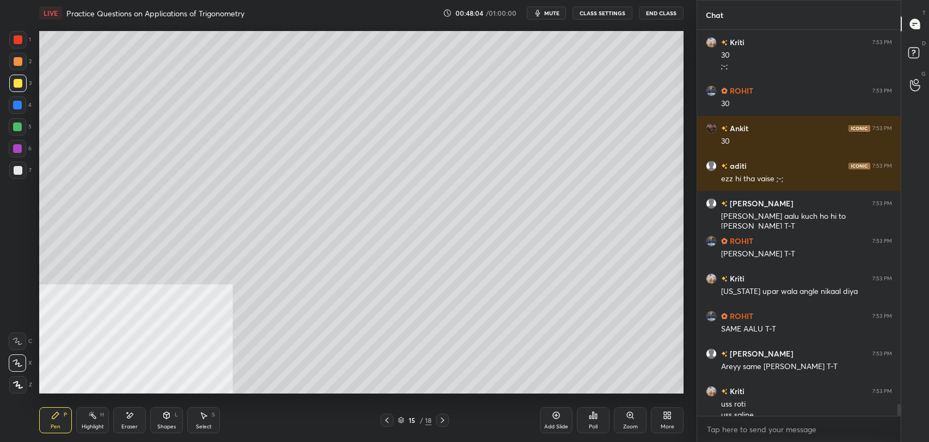
scroll to position [11996, 0]
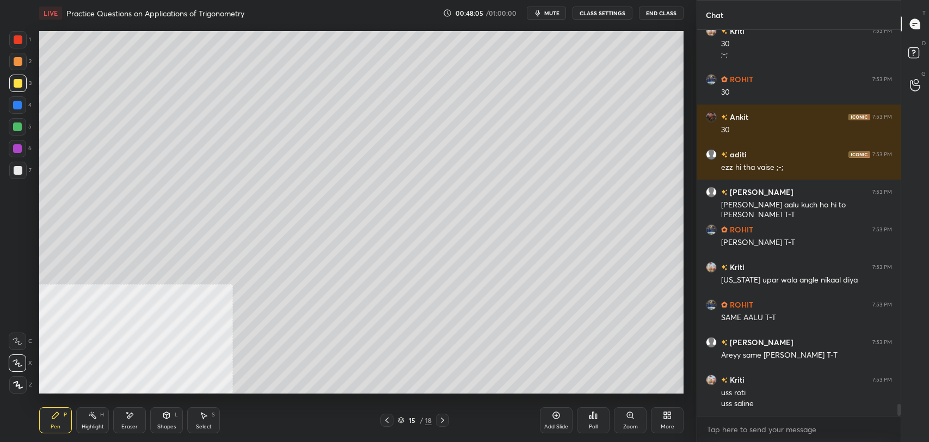
click at [20, 170] on div at bounding box center [18, 170] width 9 height 9
click at [20, 84] on div at bounding box center [18, 83] width 9 height 9
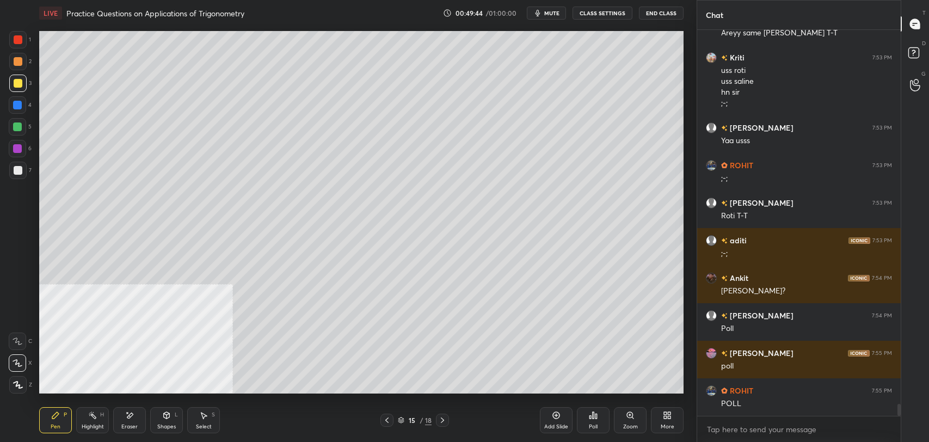
scroll to position [12355, 0]
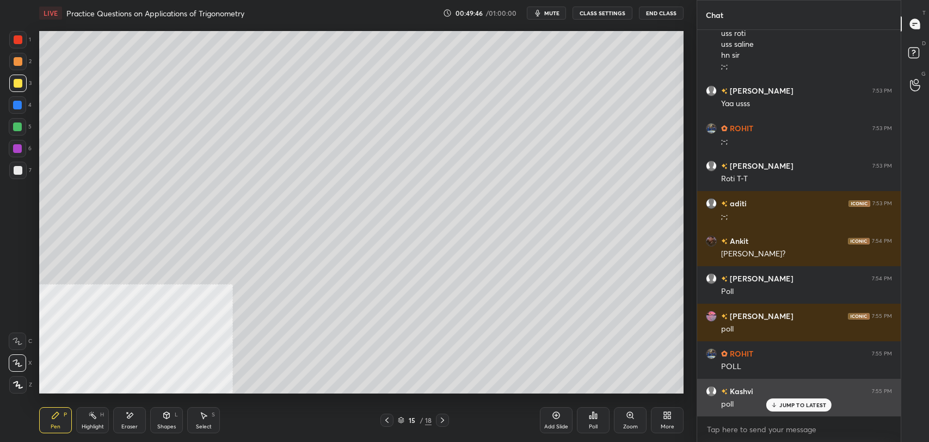
click at [781, 406] on p "JUMP TO LATEST" at bounding box center [802, 405] width 47 height 7
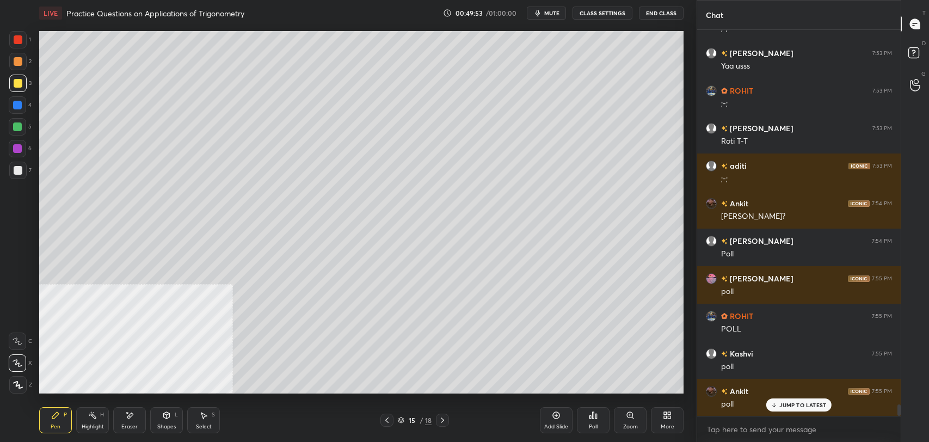
scroll to position [12430, 0]
click at [795, 408] on p "JUMP TO LATEST" at bounding box center [802, 405] width 47 height 7
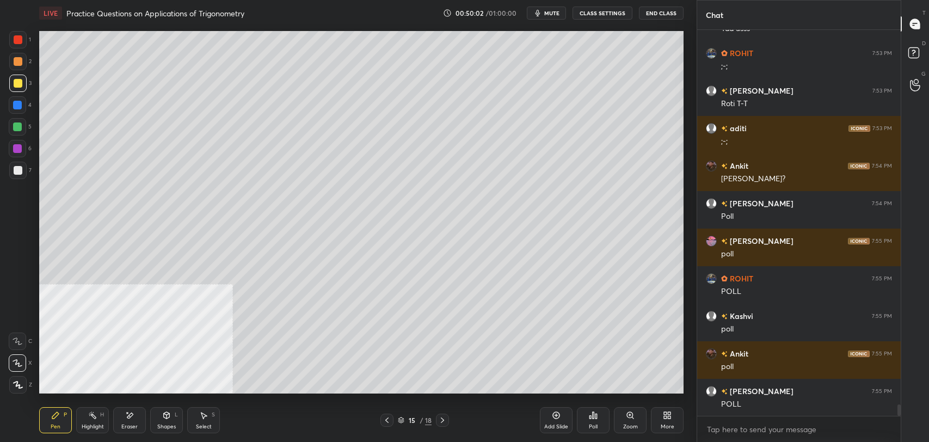
click at [593, 416] on icon at bounding box center [594, 415] width 2 height 7
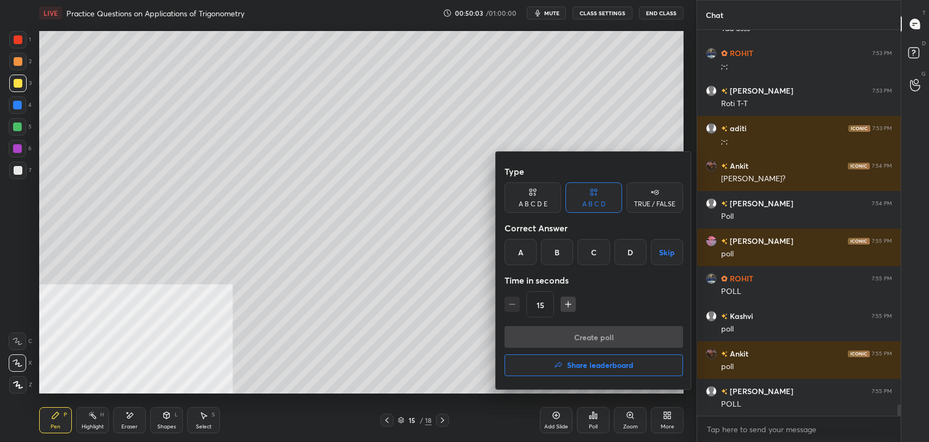
click at [626, 249] on div "D" at bounding box center [631, 252] width 32 height 26
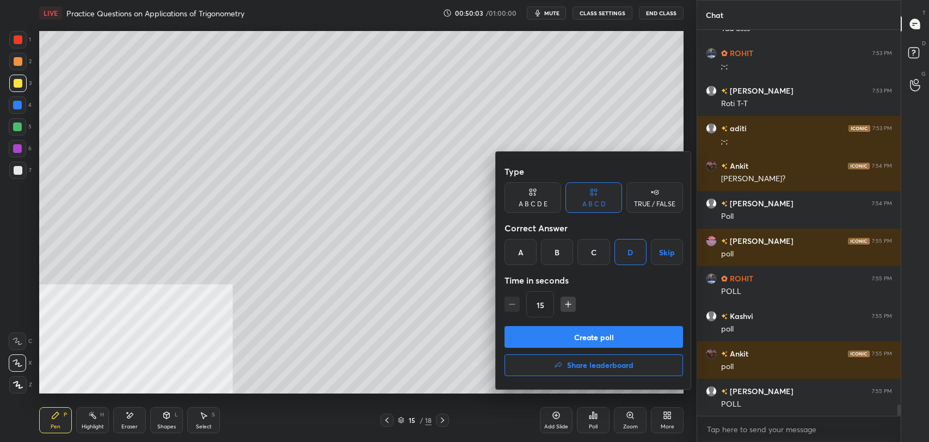
click at [594, 330] on button "Create poll" at bounding box center [594, 337] width 179 height 22
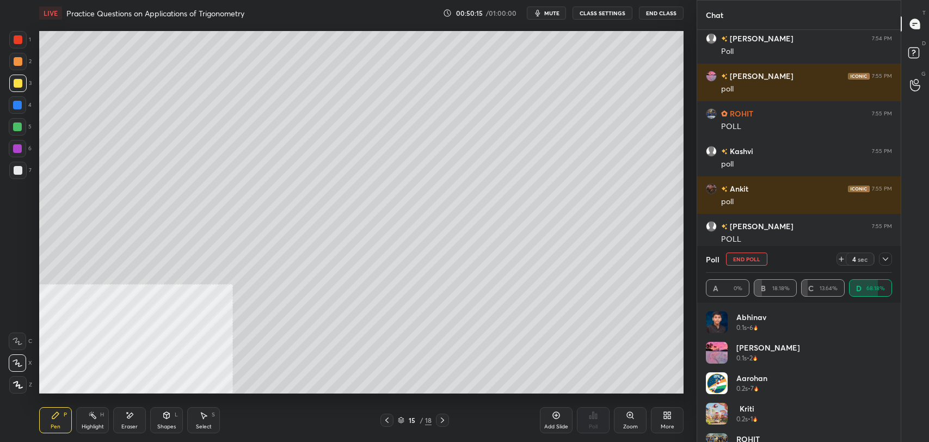
scroll to position [12621, 0]
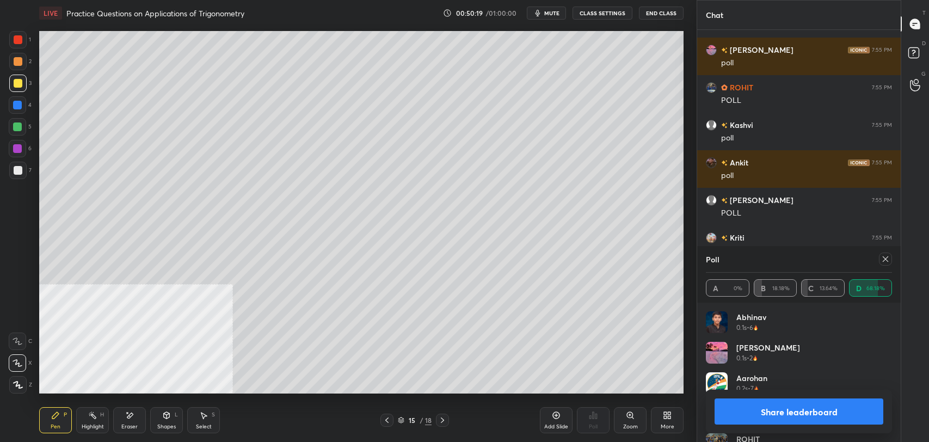
click at [827, 411] on button "Share leaderboard" at bounding box center [799, 411] width 169 height 26
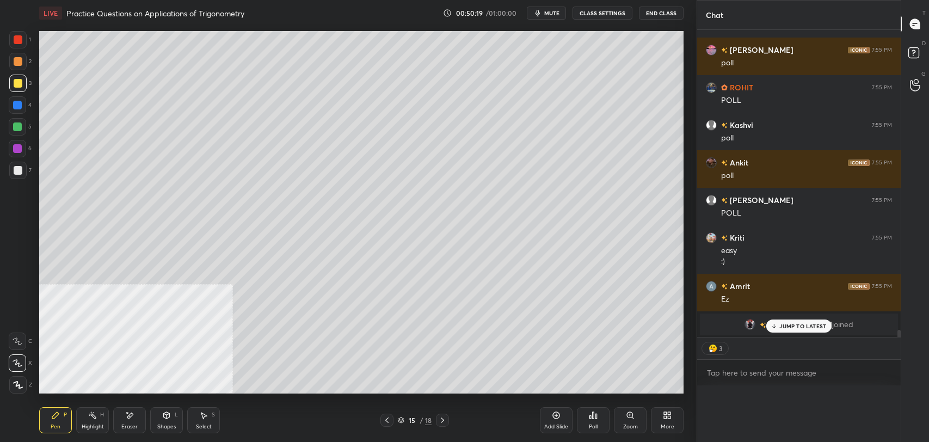
scroll to position [0, 0]
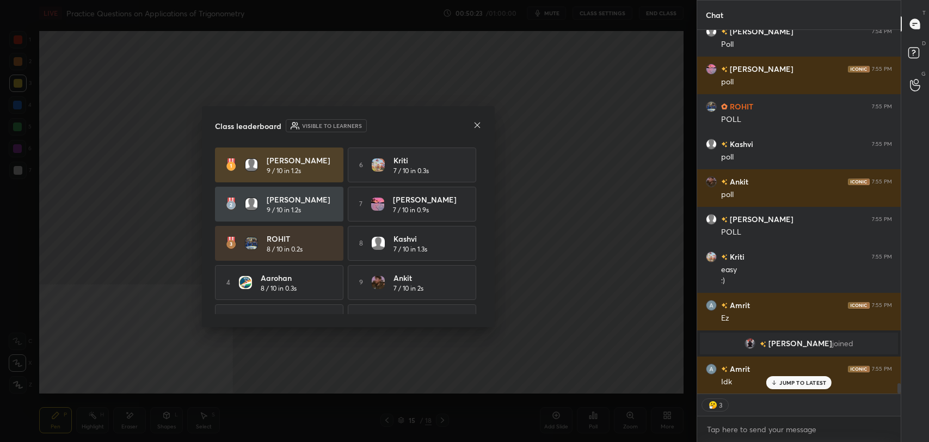
click at [479, 126] on icon at bounding box center [477, 125] width 9 height 9
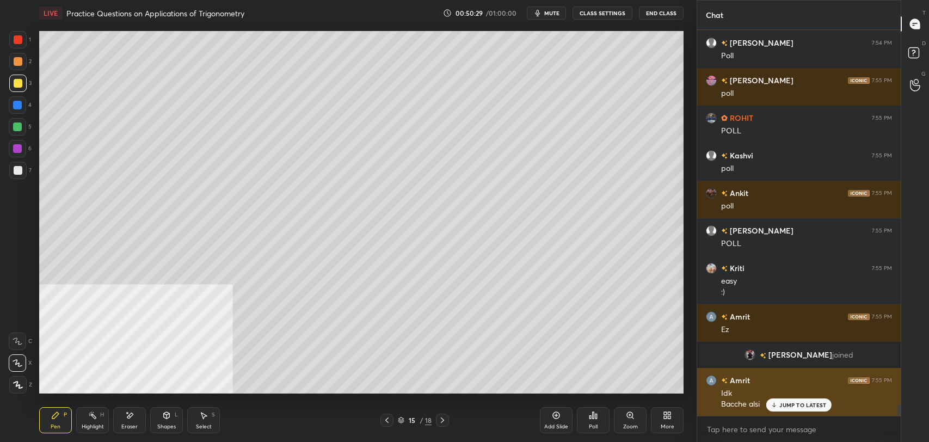
click at [796, 408] on p "JUMP TO LATEST" at bounding box center [802, 405] width 47 height 7
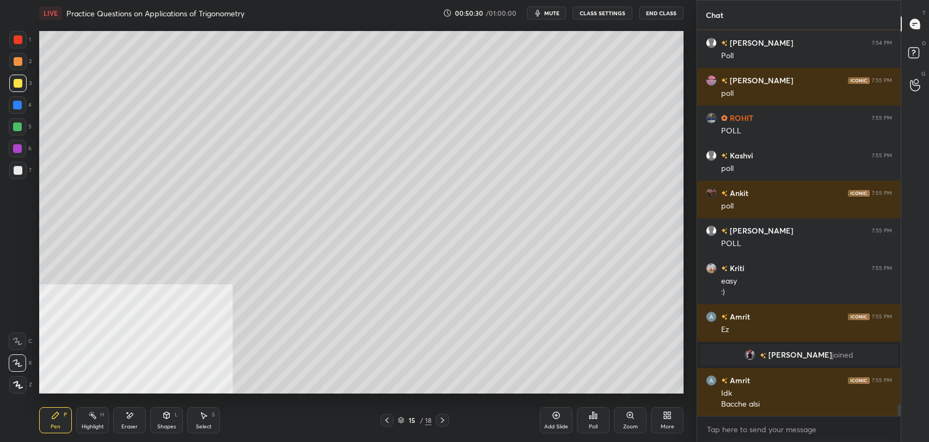
click at [551, 415] on div "Add Slide" at bounding box center [556, 420] width 33 height 26
click at [161, 415] on div "Shapes L" at bounding box center [166, 420] width 33 height 26
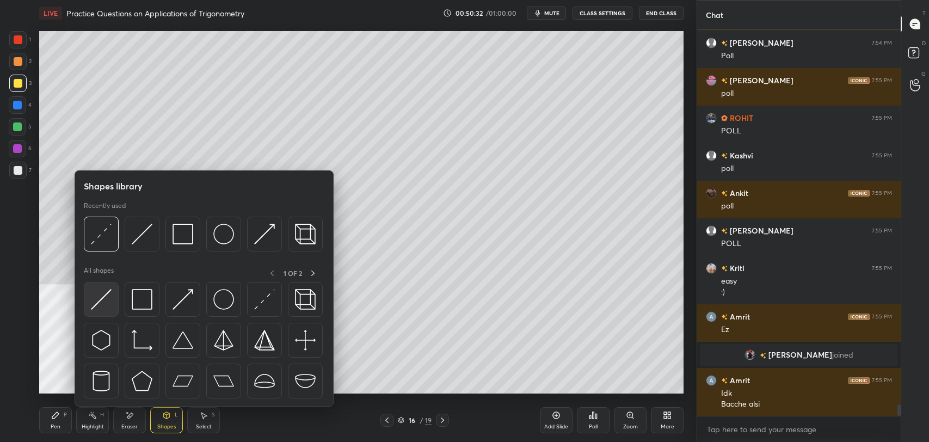
click at [106, 297] on img at bounding box center [101, 299] width 21 height 21
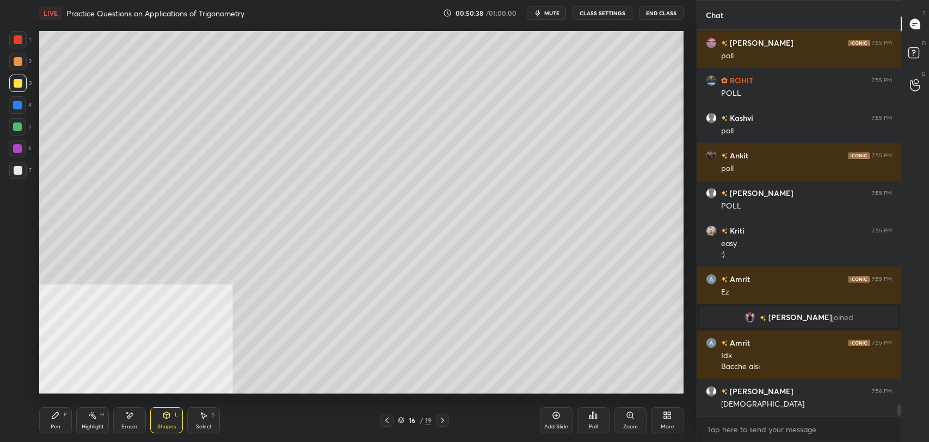
click at [56, 420] on div "Pen P" at bounding box center [55, 420] width 33 height 26
click at [17, 170] on div at bounding box center [18, 170] width 9 height 9
click at [389, 418] on icon at bounding box center [387, 420] width 9 height 9
click at [442, 420] on icon at bounding box center [442, 420] width 9 height 9
click at [380, 416] on div at bounding box center [386, 420] width 13 height 13
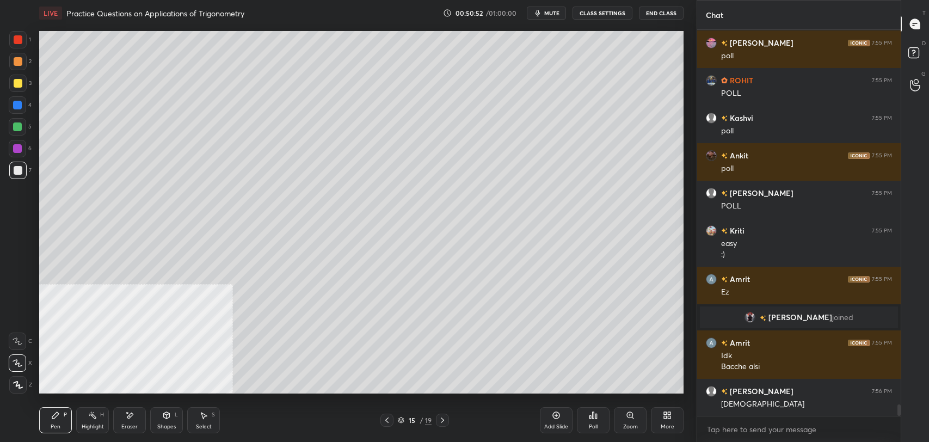
click at [444, 420] on icon at bounding box center [442, 420] width 9 height 9
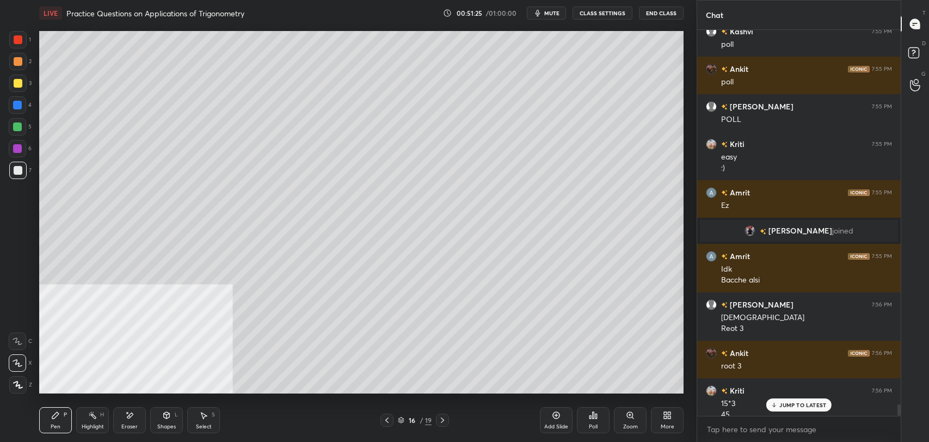
scroll to position [12725, 0]
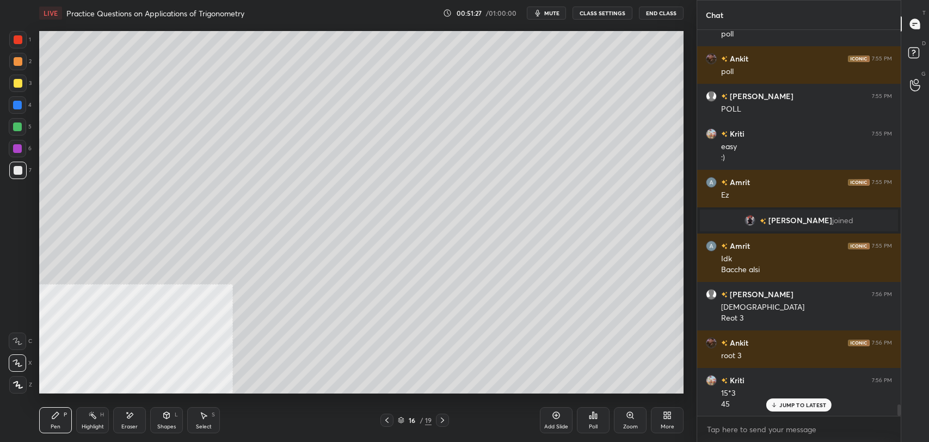
click at [388, 421] on icon at bounding box center [387, 420] width 9 height 9
click at [799, 404] on p "JUMP TO LATEST" at bounding box center [802, 405] width 47 height 7
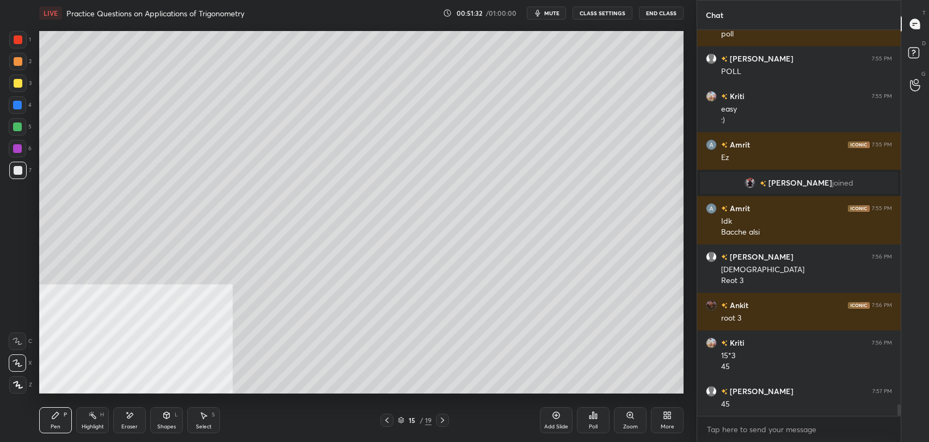
click at [447, 420] on div at bounding box center [442, 420] width 13 height 13
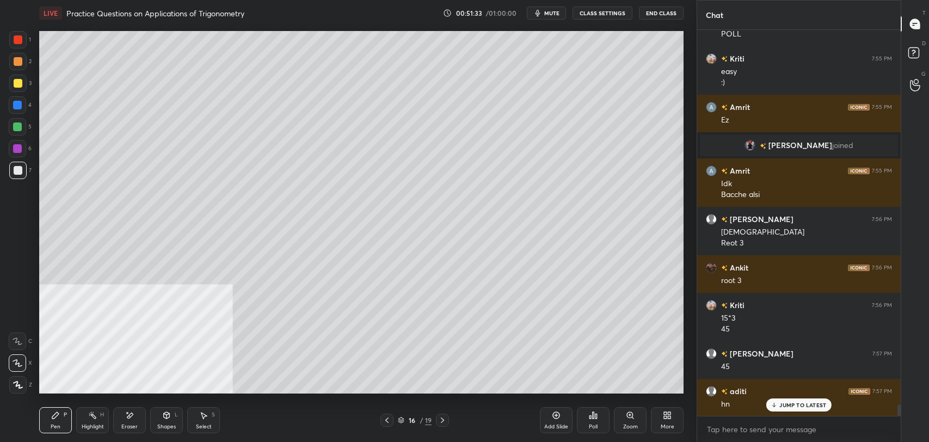
click at [557, 411] on icon at bounding box center [556, 415] width 9 height 9
click at [17, 82] on div at bounding box center [18, 83] width 9 height 9
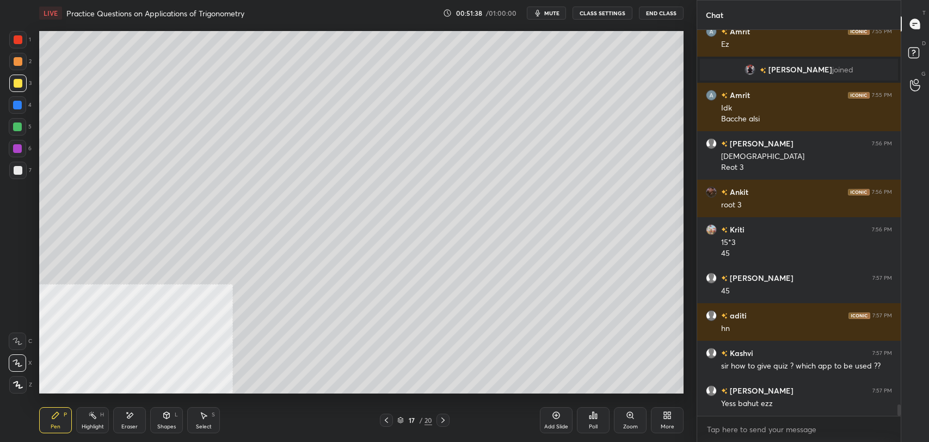
scroll to position [12932, 0]
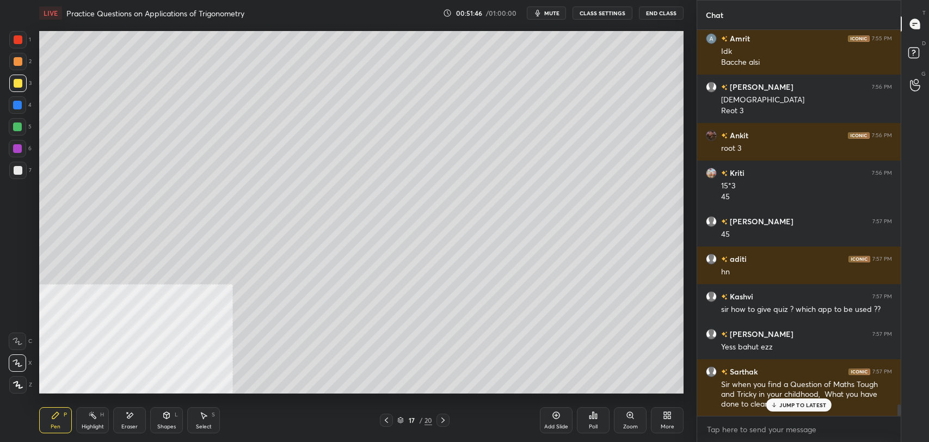
click at [789, 402] on p "JUMP TO LATEST" at bounding box center [802, 405] width 47 height 7
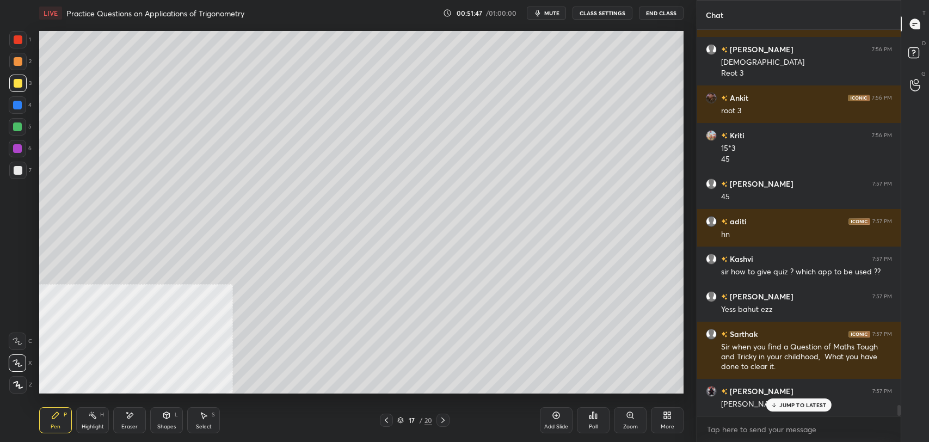
scroll to position [13007, 0]
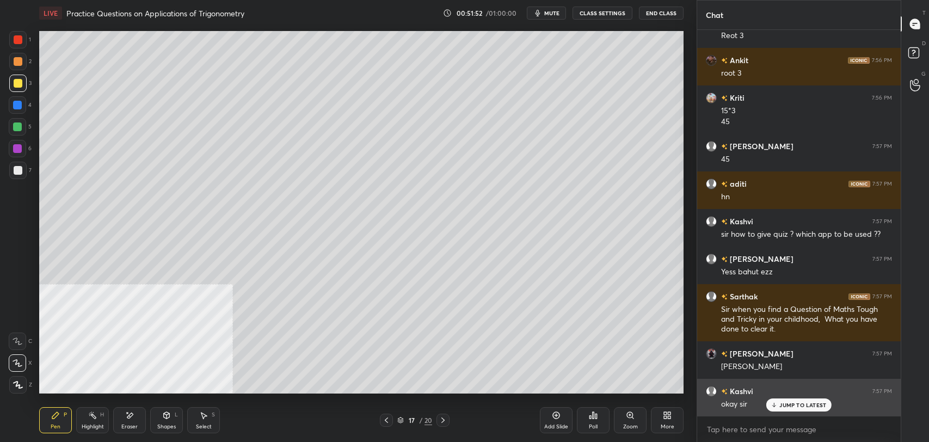
click at [803, 404] on p "JUMP TO LATEST" at bounding box center [802, 405] width 47 height 7
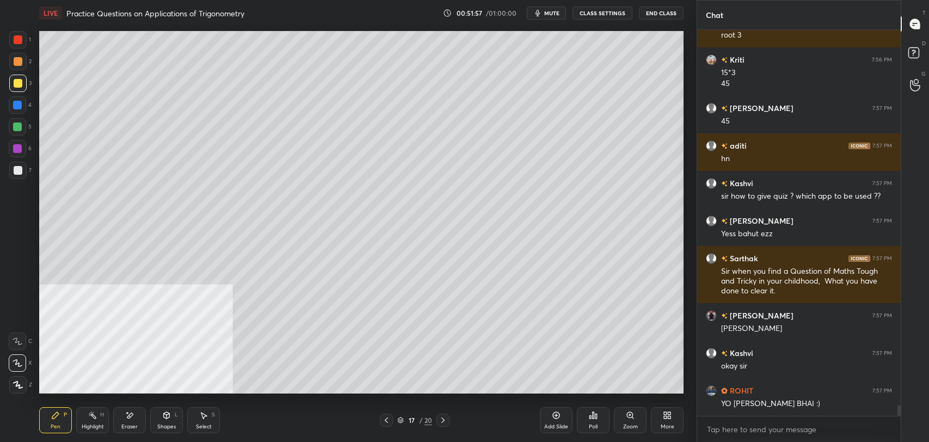
scroll to position [13082, 0]
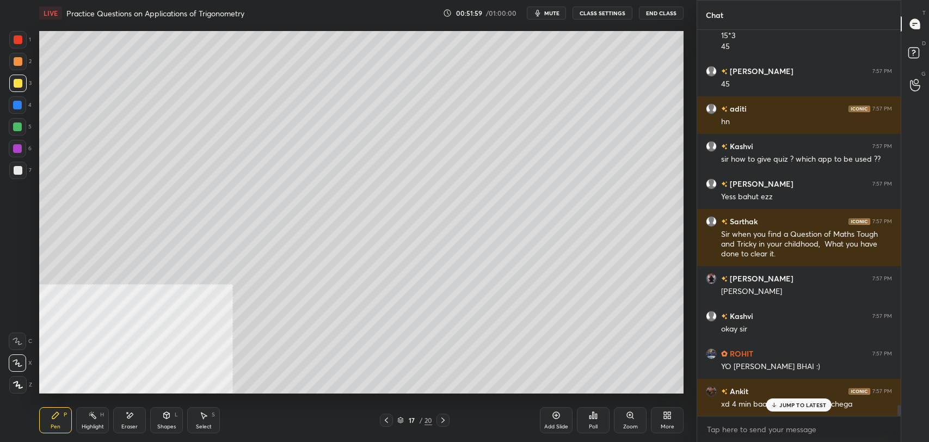
click at [799, 404] on p "JUMP TO LATEST" at bounding box center [802, 405] width 47 height 7
click at [20, 80] on div at bounding box center [18, 83] width 9 height 9
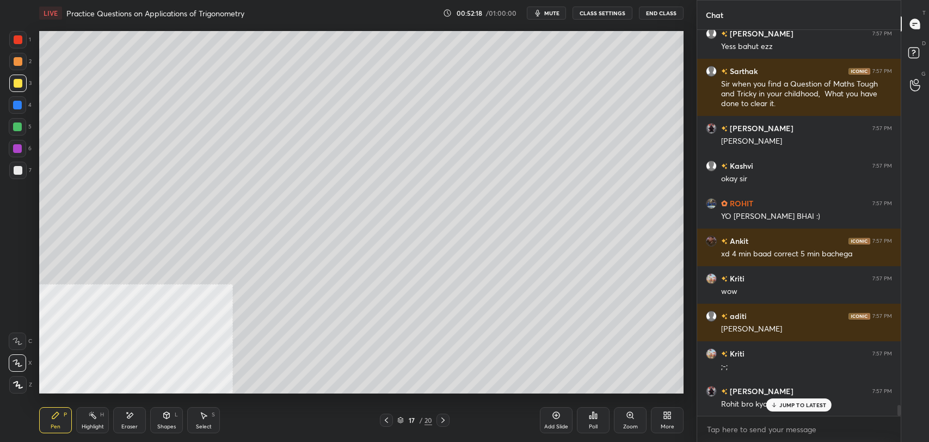
scroll to position [13270, 0]
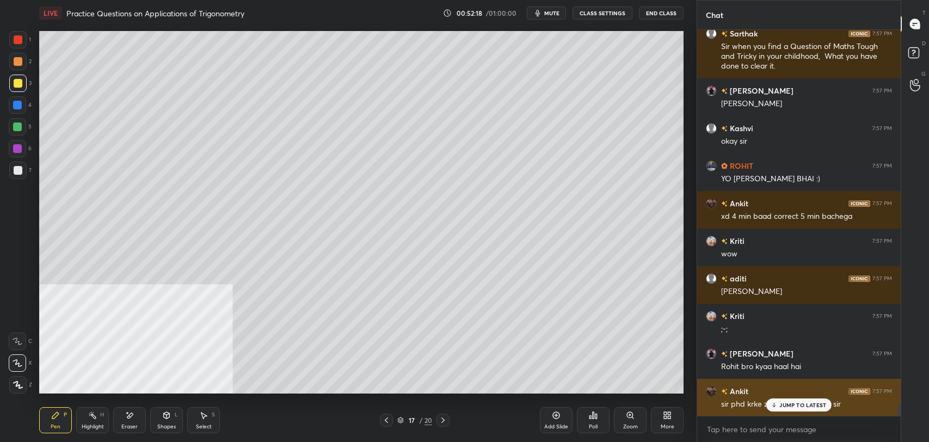
click at [795, 405] on p "JUMP TO LATEST" at bounding box center [802, 405] width 47 height 7
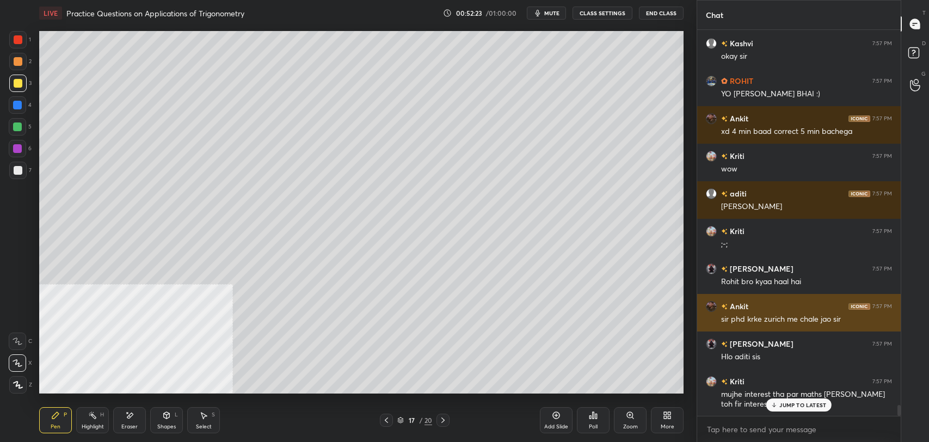
scroll to position [13393, 0]
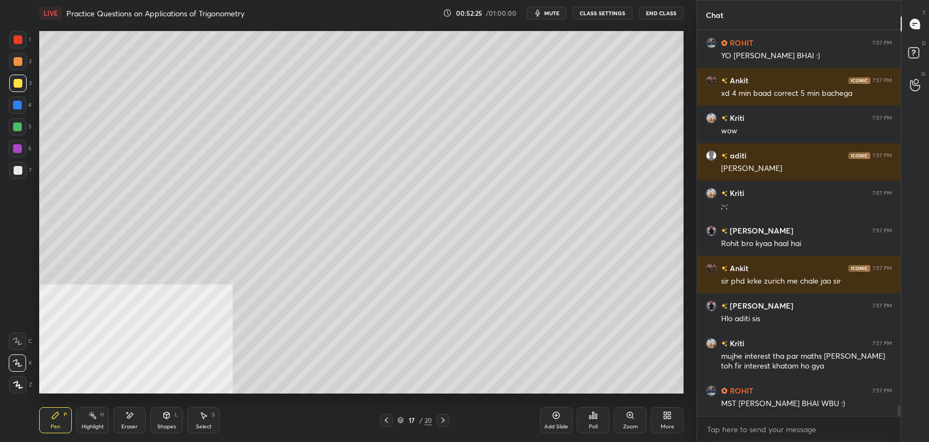
click at [128, 417] on icon at bounding box center [130, 415] width 6 height 5
click at [70, 426] on div "Pen P" at bounding box center [55, 420] width 33 height 26
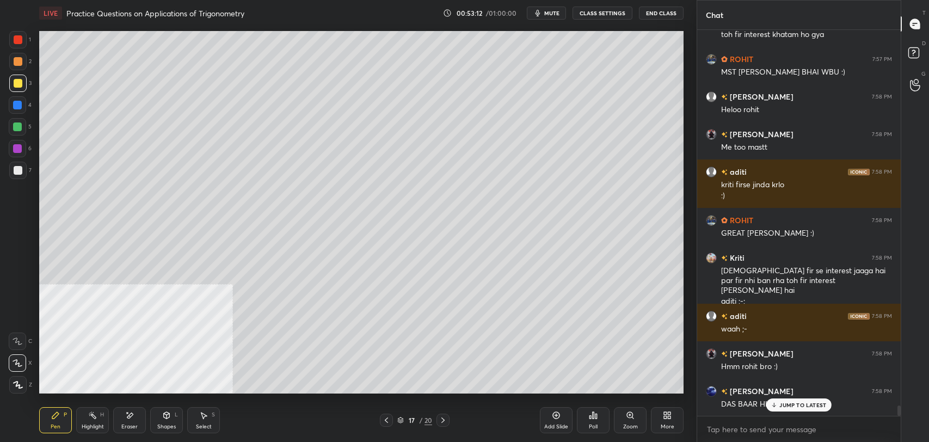
scroll to position [13736, 0]
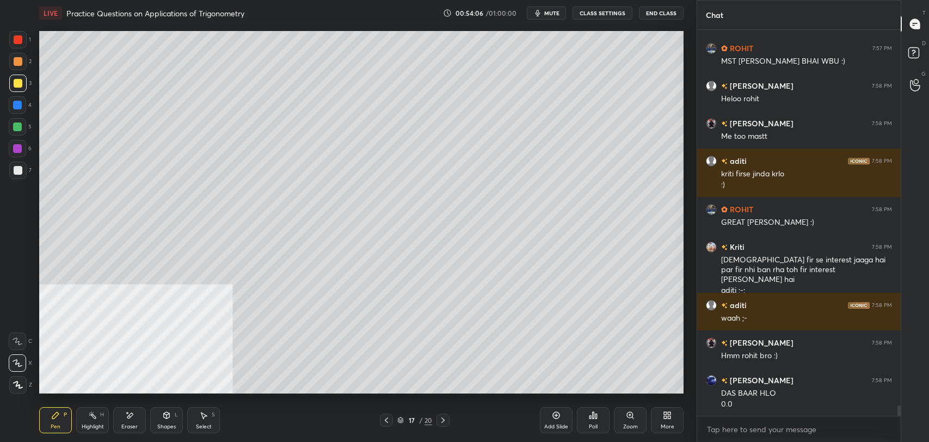
click at [20, 170] on div at bounding box center [18, 170] width 9 height 9
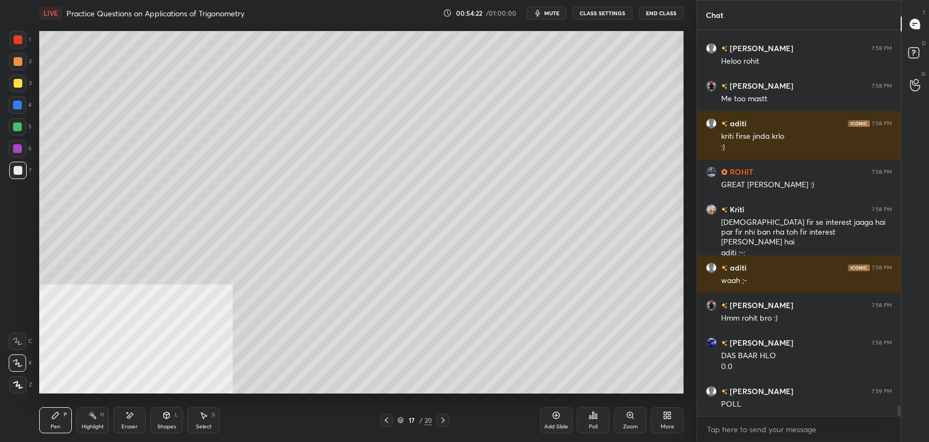
click at [131, 419] on icon at bounding box center [129, 415] width 9 height 9
click at [63, 417] on div "Pen P" at bounding box center [55, 420] width 33 height 26
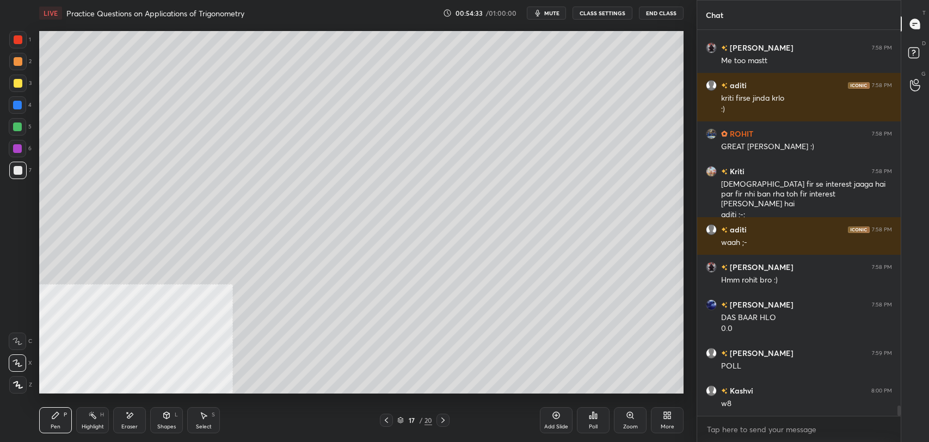
scroll to position [13848, 0]
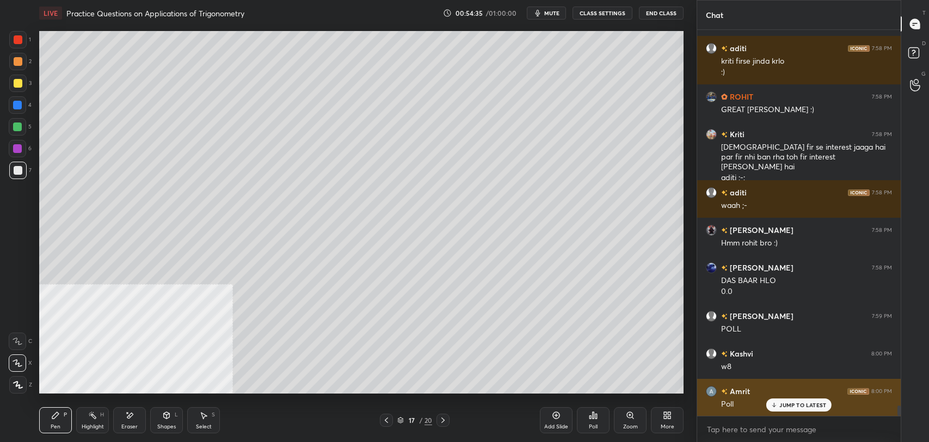
click at [793, 406] on p "JUMP TO LATEST" at bounding box center [802, 405] width 47 height 7
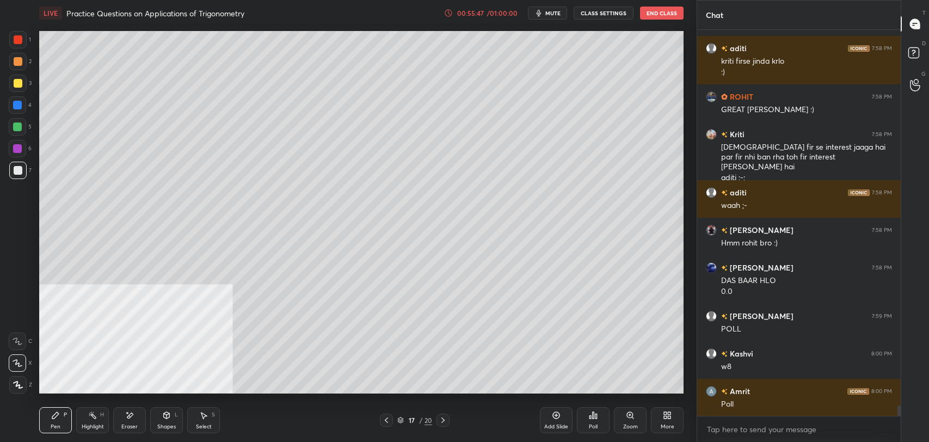
scroll to position [13923, 0]
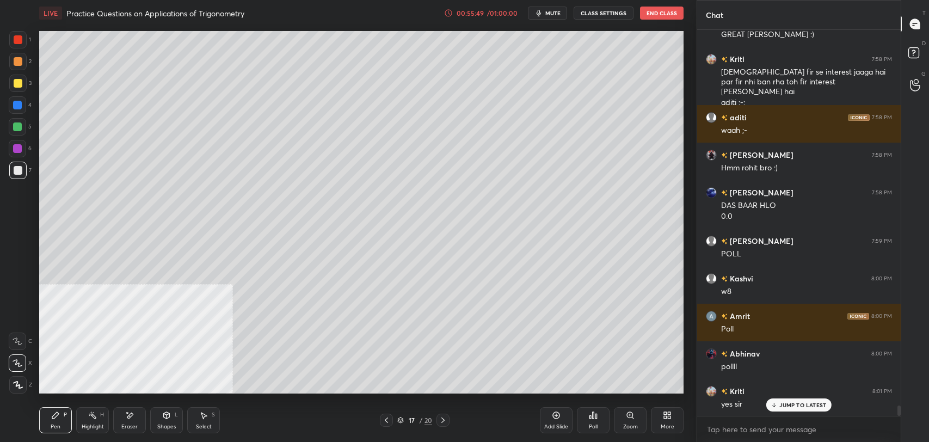
click at [782, 400] on div "JUMP TO LATEST" at bounding box center [798, 404] width 65 height 13
click at [588, 416] on div "Poll" at bounding box center [593, 420] width 33 height 26
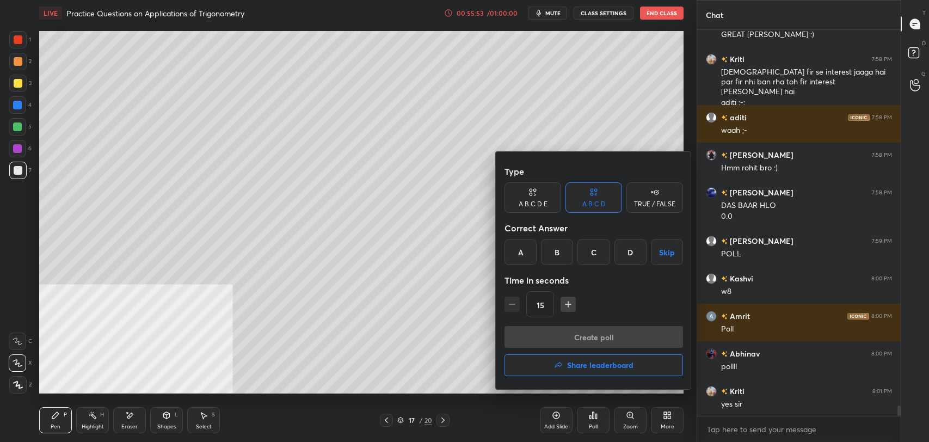
click at [554, 244] on div "B" at bounding box center [557, 252] width 32 height 26
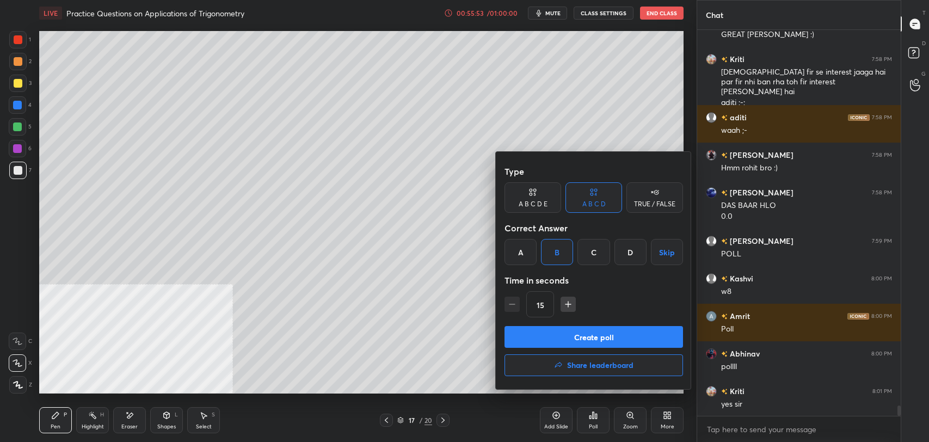
click at [574, 341] on button "Create poll" at bounding box center [594, 337] width 179 height 22
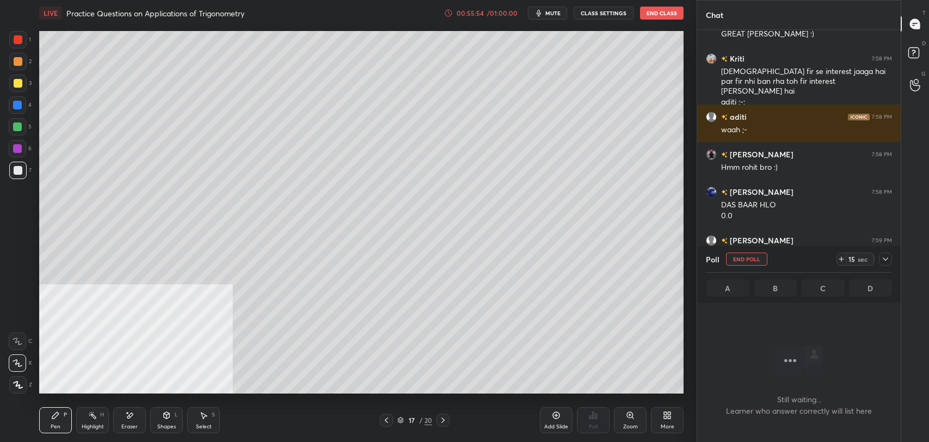
scroll to position [327, 200]
click at [488, 10] on div "/ 01:00:00" at bounding box center [503, 13] width 34 height 7
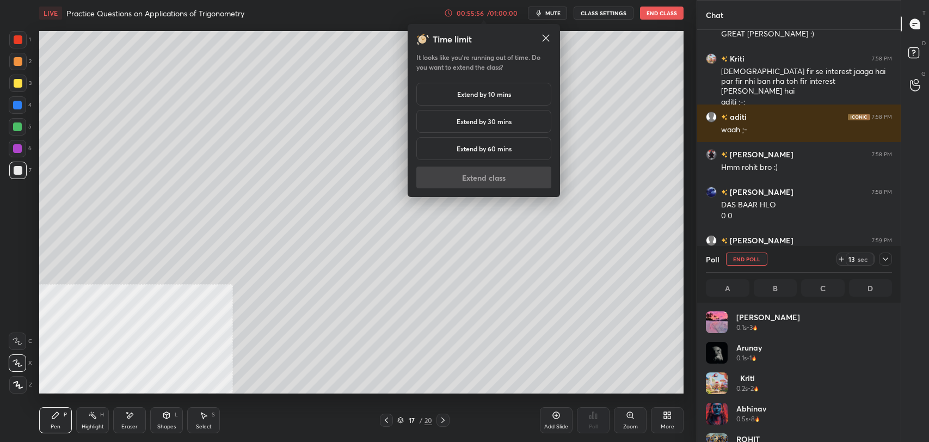
click at [486, 93] on h5 "Extend by 10 mins" at bounding box center [484, 94] width 54 height 10
click at [481, 171] on button "Extend class" at bounding box center [483, 178] width 135 height 22
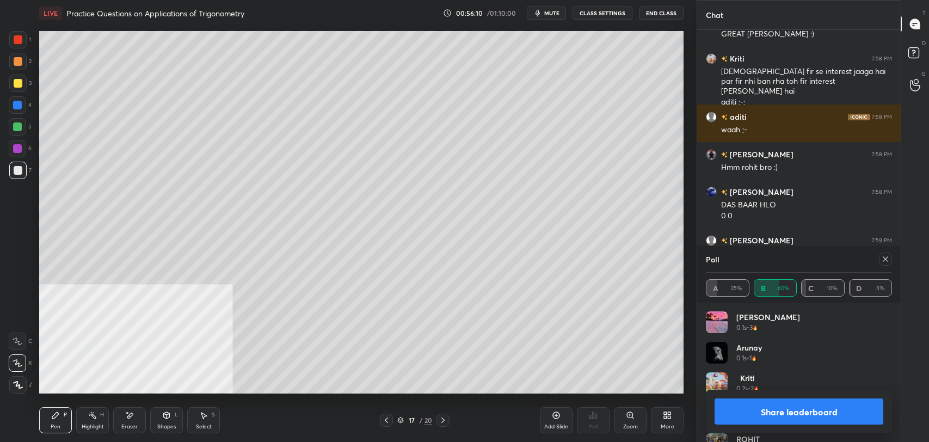
click at [790, 407] on button "Share leaderboard" at bounding box center [799, 411] width 169 height 26
type textarea "x"
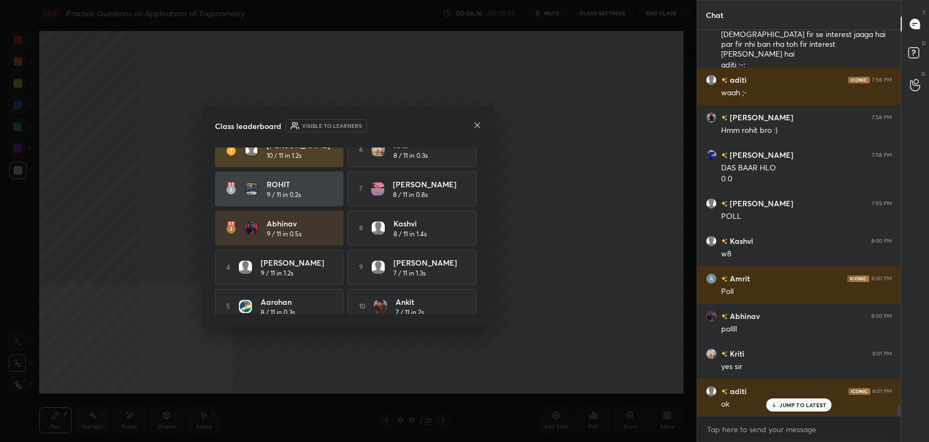
scroll to position [28, 0]
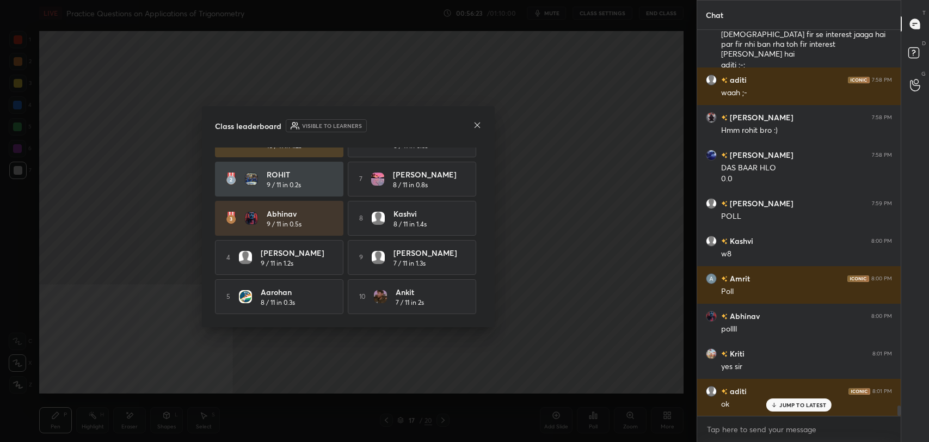
click at [480, 124] on icon at bounding box center [477, 125] width 9 height 9
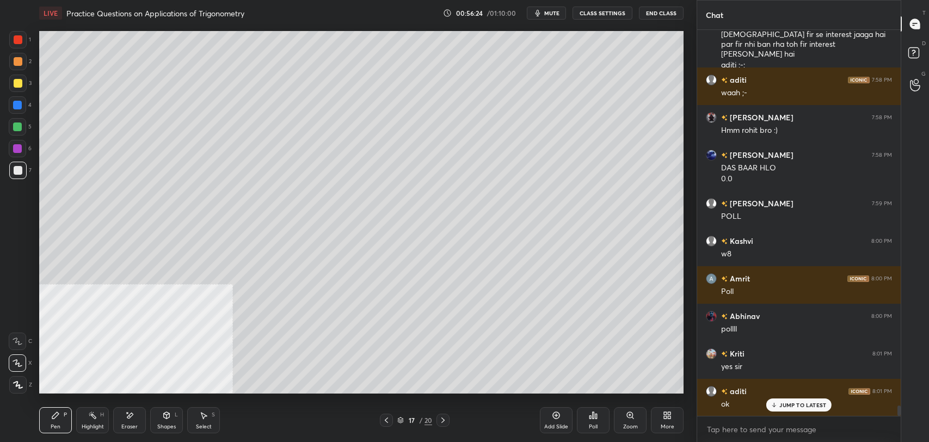
click at [813, 402] on p "JUMP TO LATEST" at bounding box center [802, 405] width 47 height 7
click at [549, 417] on div "Add Slide" at bounding box center [556, 420] width 33 height 26
click at [17, 84] on div at bounding box center [18, 83] width 9 height 9
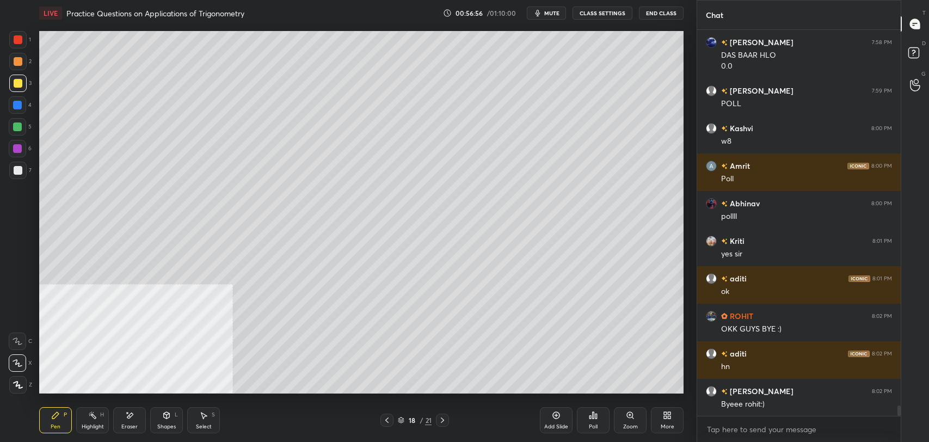
scroll to position [14112, 0]
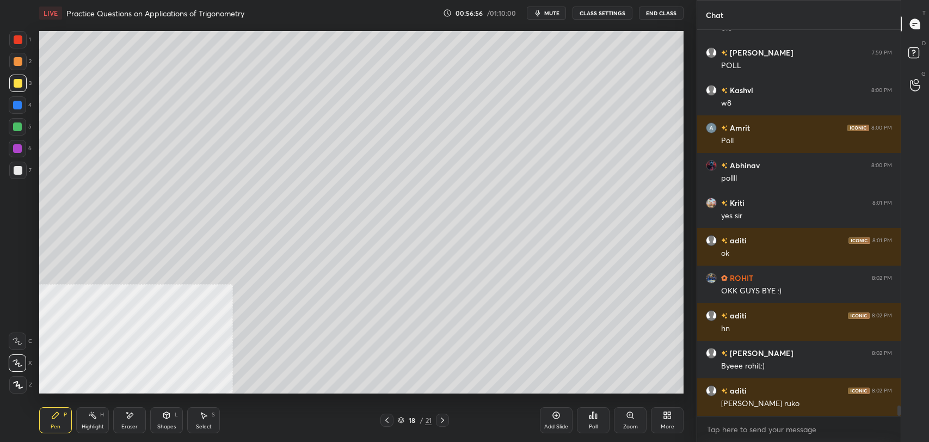
click at [791, 401] on div "Rajvir 7:58 PM Hmm rohit bro :) Navneet 7:58 PM DAS BAAR HLO 0.0 Shalini 7:59 P…" at bounding box center [799, 223] width 204 height 386
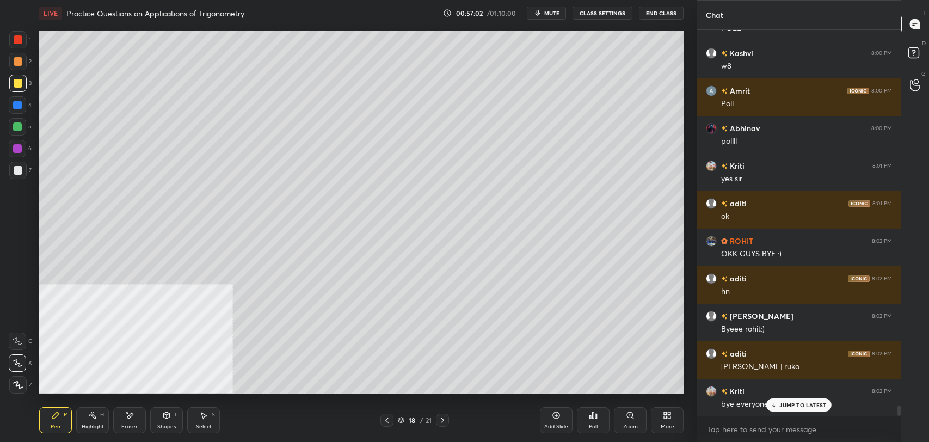
click at [764, 402] on div "bye everyone" at bounding box center [806, 404] width 171 height 11
click at [794, 407] on p "JUMP TO LATEST" at bounding box center [802, 405] width 47 height 7
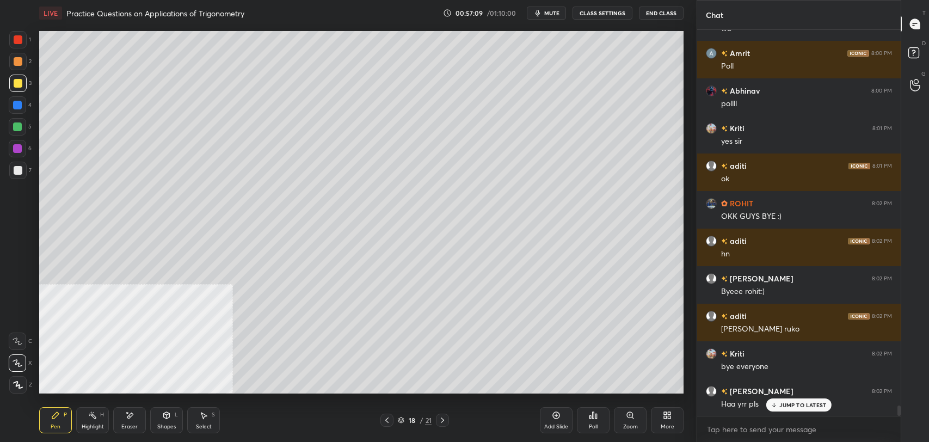
scroll to position [14224, 0]
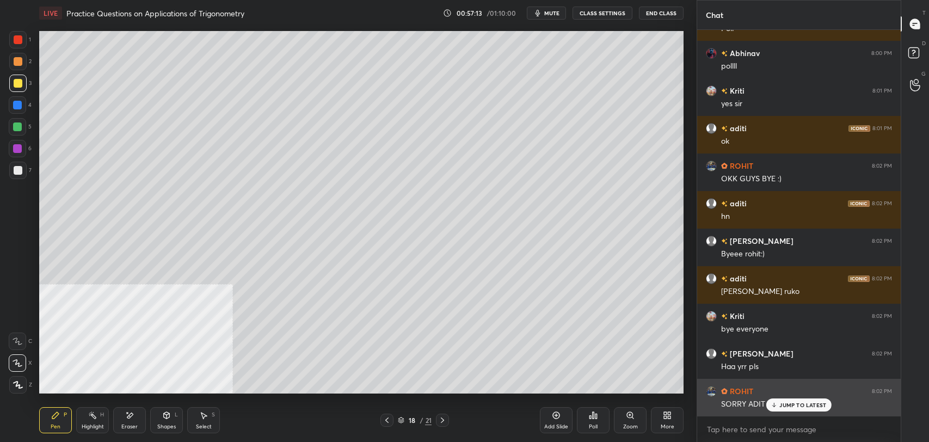
click at [795, 408] on div "JUMP TO LATEST" at bounding box center [798, 404] width 65 height 13
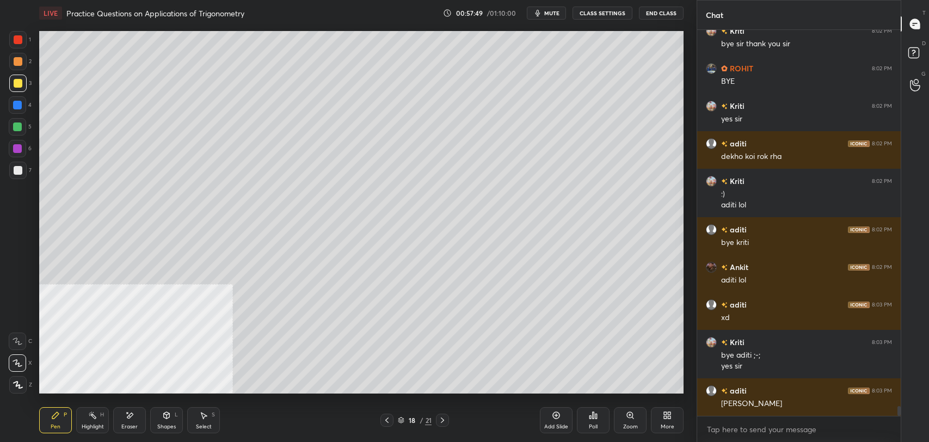
scroll to position [14659, 0]
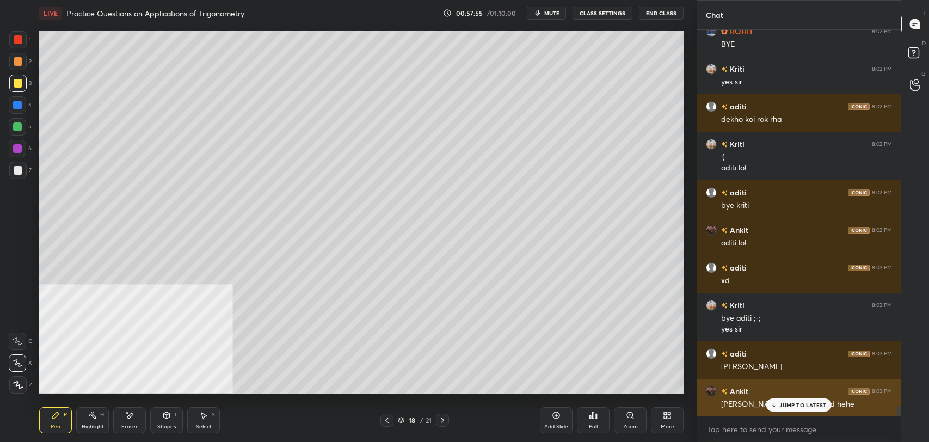
click at [789, 403] on p "JUMP TO LATEST" at bounding box center [802, 405] width 47 height 7
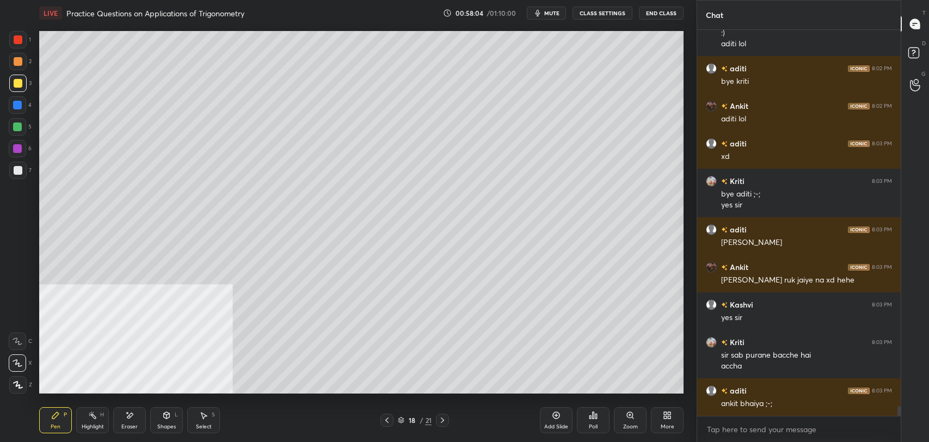
scroll to position [14820, 0]
click at [602, 12] on button "CLASS SETTINGS" at bounding box center [603, 13] width 60 height 13
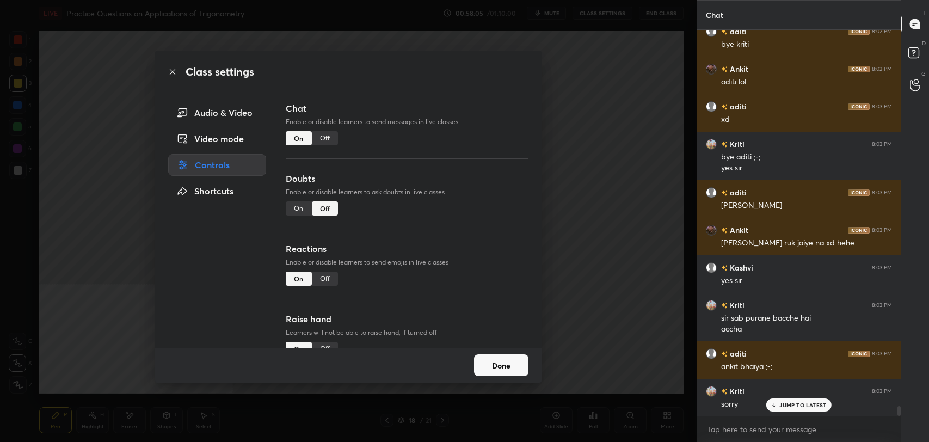
click at [330, 132] on div "Off" at bounding box center [325, 138] width 26 height 14
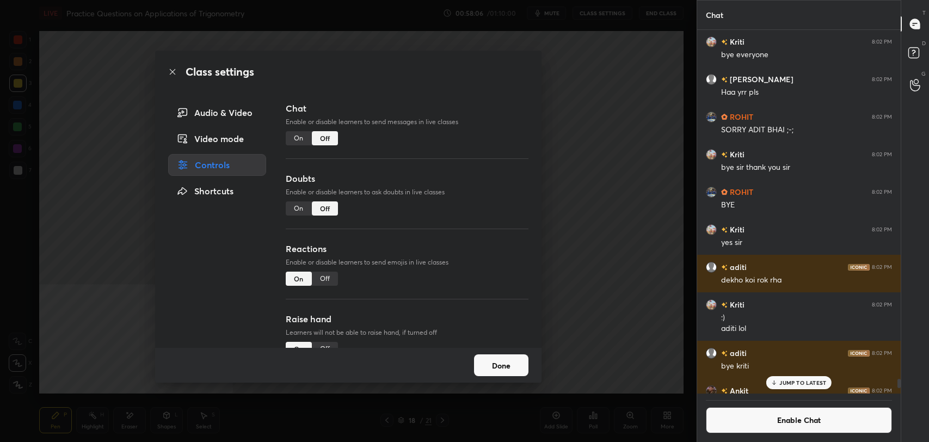
scroll to position [360, 200]
click at [171, 72] on icon at bounding box center [172, 71] width 9 height 9
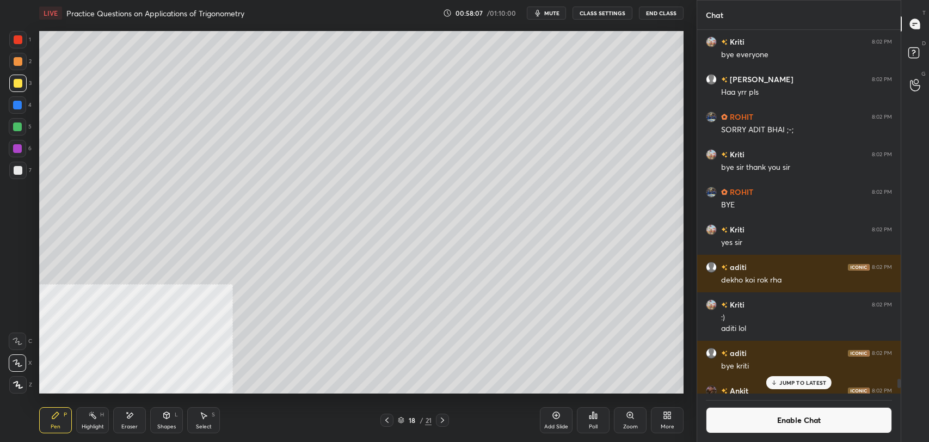
click at [84, 420] on div "Highlight H" at bounding box center [92, 420] width 33 height 26
click at [56, 420] on div "Pen P" at bounding box center [55, 420] width 33 height 26
click at [14, 176] on div at bounding box center [17, 170] width 17 height 17
click at [91, 427] on div "Highlight" at bounding box center [93, 426] width 22 height 5
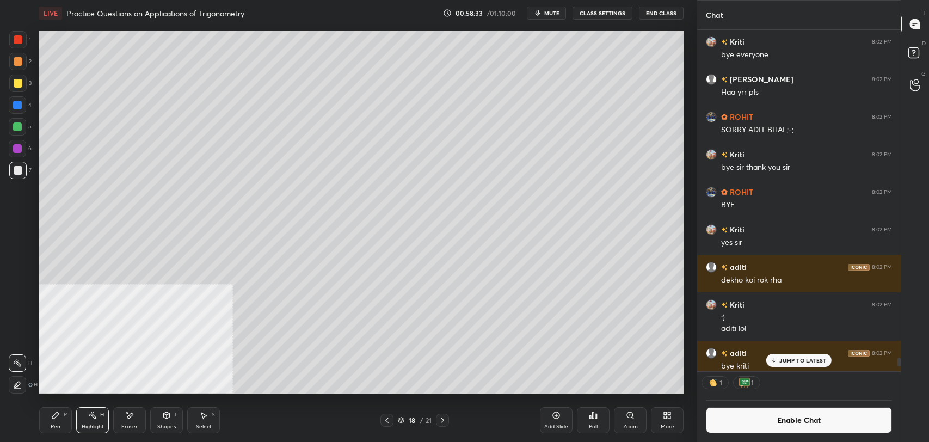
click at [51, 421] on div "Pen P" at bounding box center [55, 420] width 33 height 26
click at [557, 417] on icon at bounding box center [556, 415] width 9 height 9
click at [17, 83] on div at bounding box center [18, 83] width 9 height 9
click at [21, 171] on div at bounding box center [18, 170] width 9 height 9
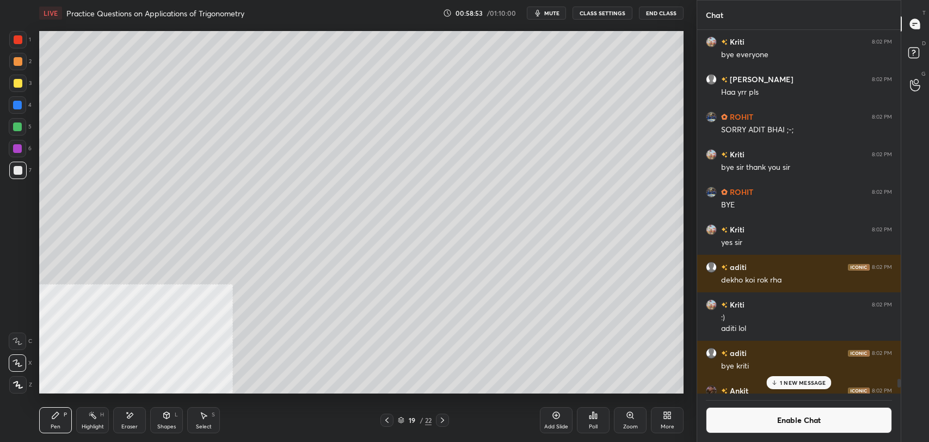
scroll to position [360, 200]
click at [168, 419] on icon at bounding box center [166, 415] width 9 height 9
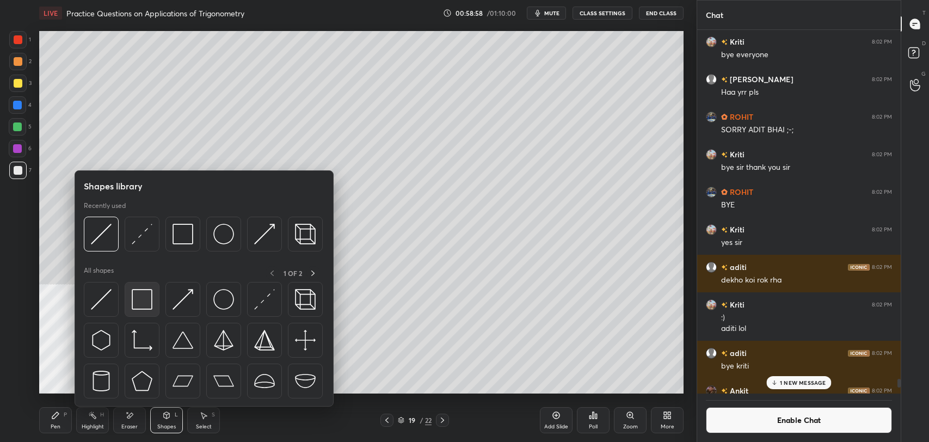
click at [143, 302] on img at bounding box center [142, 299] width 21 height 21
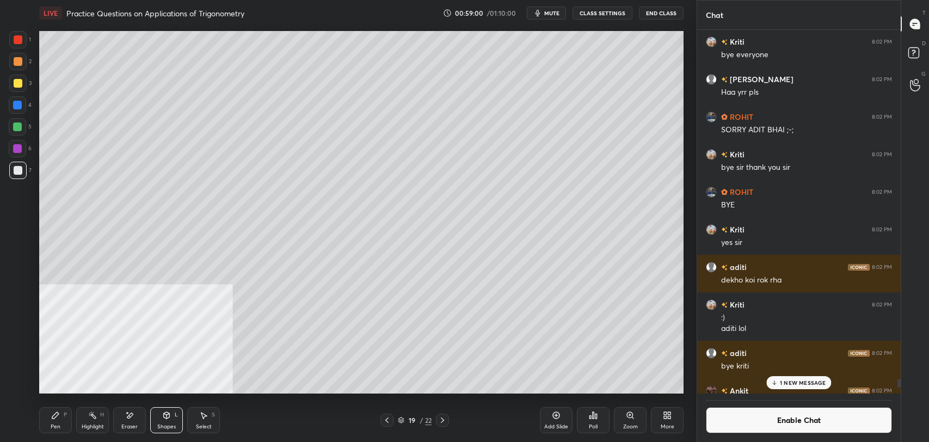
click at [23, 82] on div at bounding box center [17, 83] width 17 height 17
click at [167, 417] on icon at bounding box center [167, 415] width 6 height 7
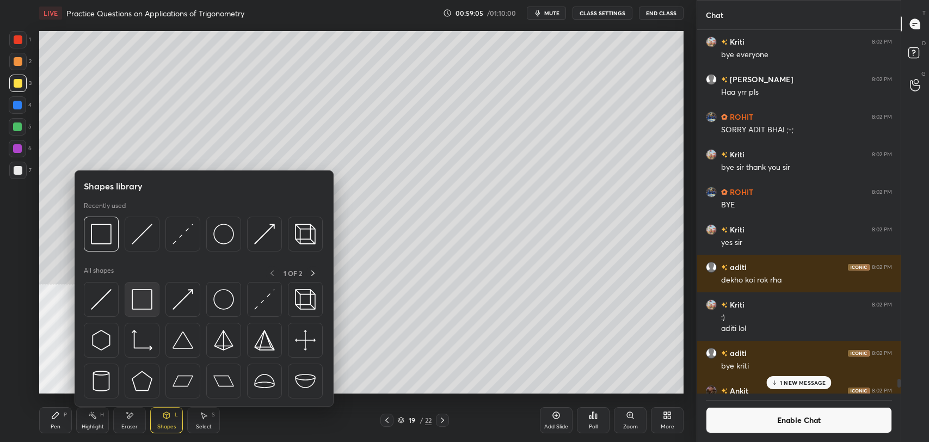
click at [139, 296] on img at bounding box center [142, 299] width 21 height 21
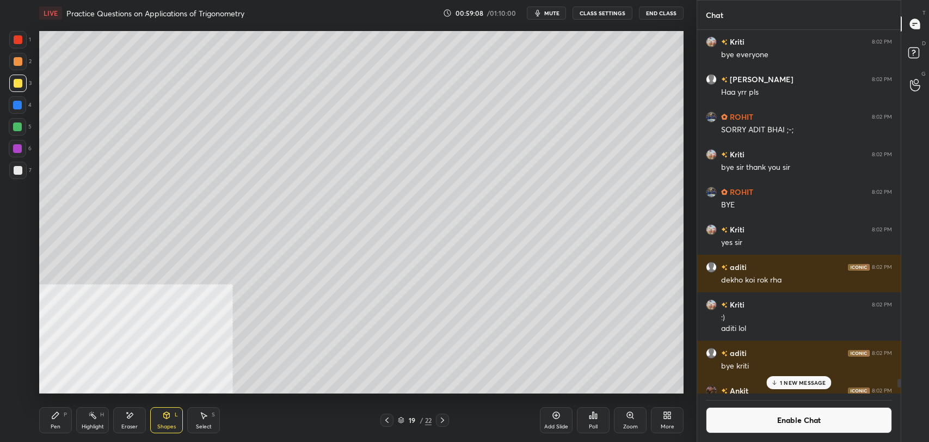
click at [169, 414] on icon at bounding box center [167, 415] width 6 height 7
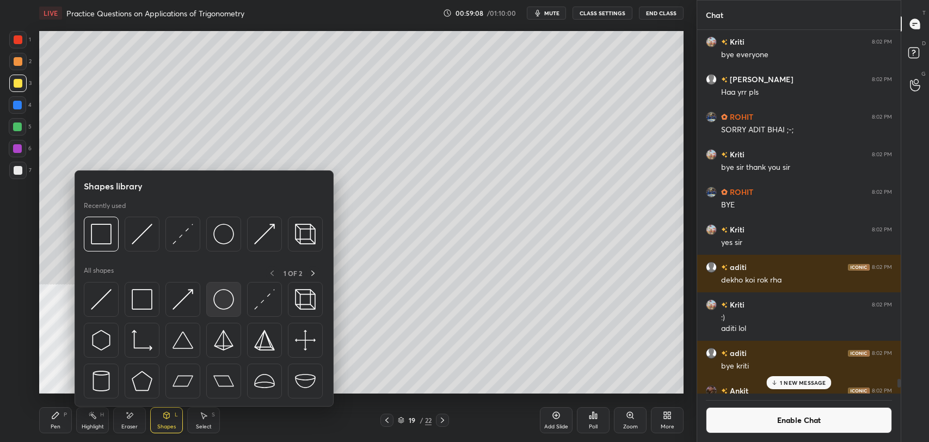
click at [216, 305] on img at bounding box center [223, 299] width 21 height 21
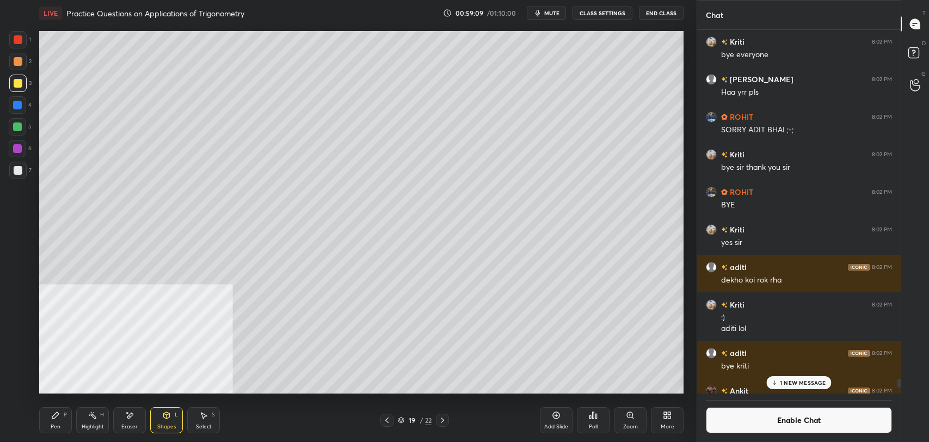
click at [20, 173] on div at bounding box center [18, 170] width 9 height 9
click at [44, 419] on div "Pen P" at bounding box center [55, 420] width 33 height 26
click at [79, 423] on div "Highlight H" at bounding box center [92, 420] width 33 height 26
click at [167, 415] on icon at bounding box center [167, 417] width 0 height 4
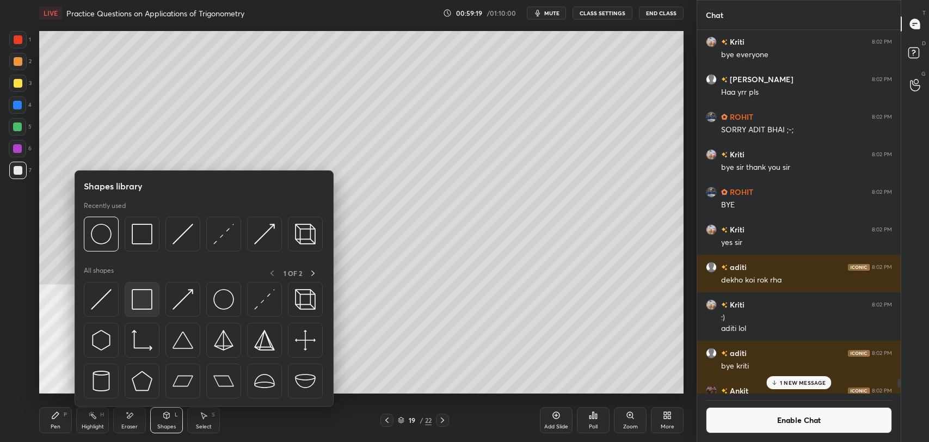
click at [139, 297] on img at bounding box center [142, 299] width 21 height 21
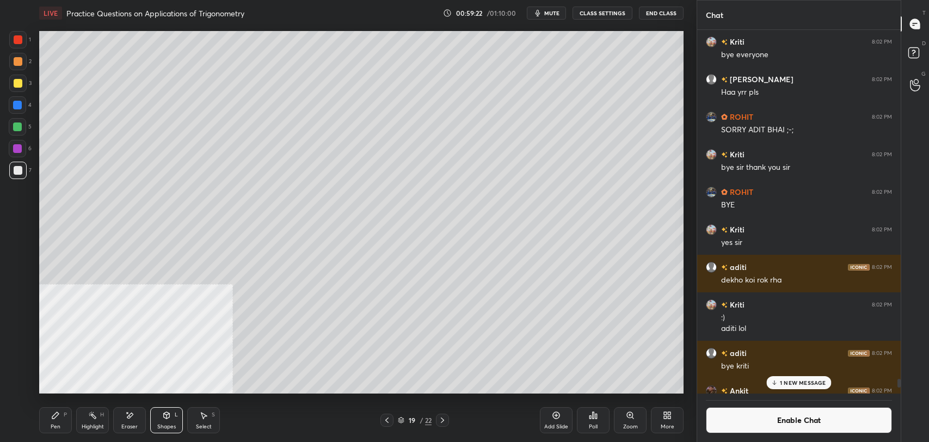
click at [59, 420] on div "Pen P" at bounding box center [55, 420] width 33 height 26
click at [88, 427] on div "Highlight" at bounding box center [93, 426] width 22 height 5
click at [735, 416] on button "Enable Chat" at bounding box center [799, 420] width 186 height 26
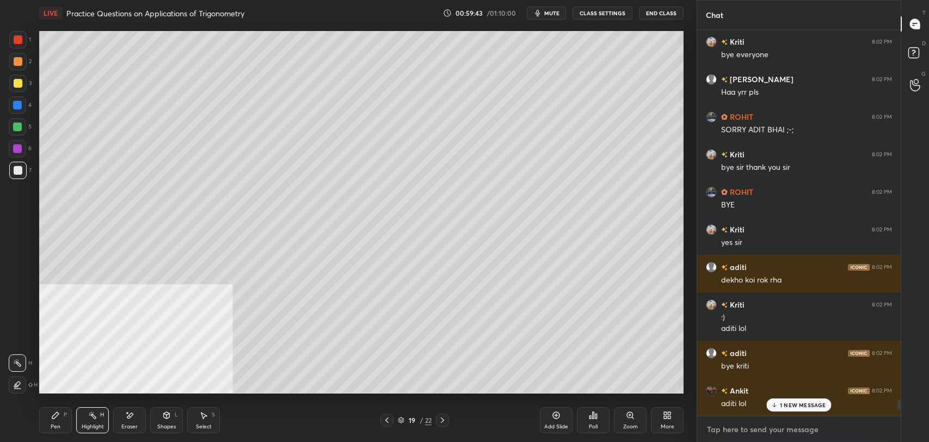
type textarea "x"
click at [761, 421] on textarea at bounding box center [799, 429] width 186 height 17
paste textarea "O711444"
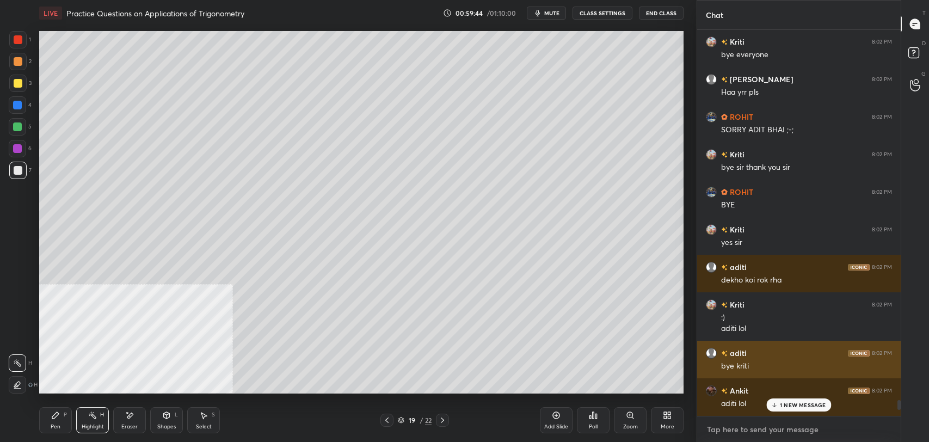
type textarea "O711444"
type textarea "x"
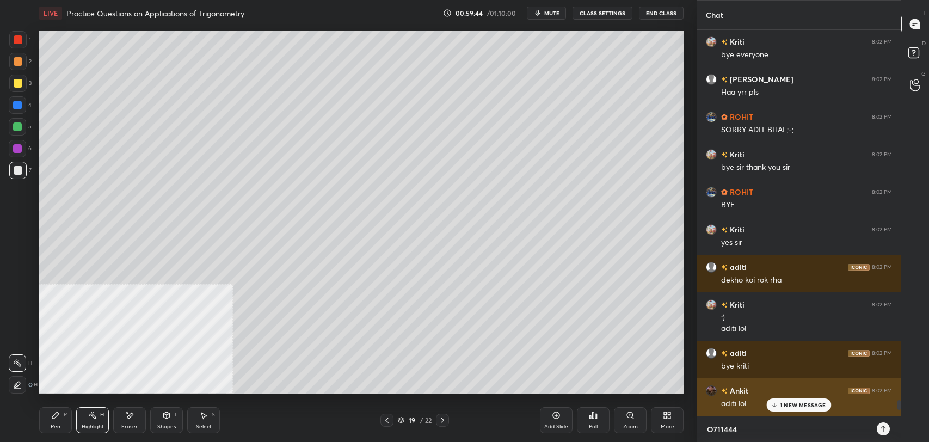
scroll to position [409, 200]
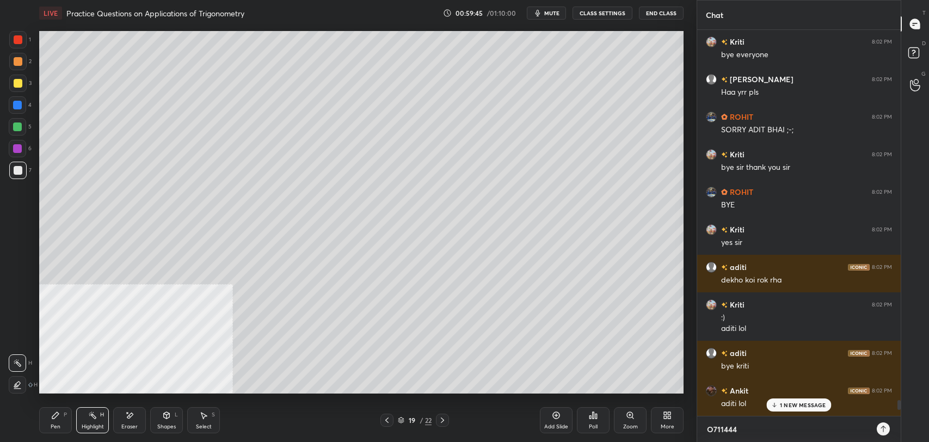
type textarea "O711444"
type textarea "x"
click at [884, 427] on icon at bounding box center [883, 429] width 9 height 9
click at [813, 408] on p "2 NEW MESSAGES" at bounding box center [803, 405] width 50 height 7
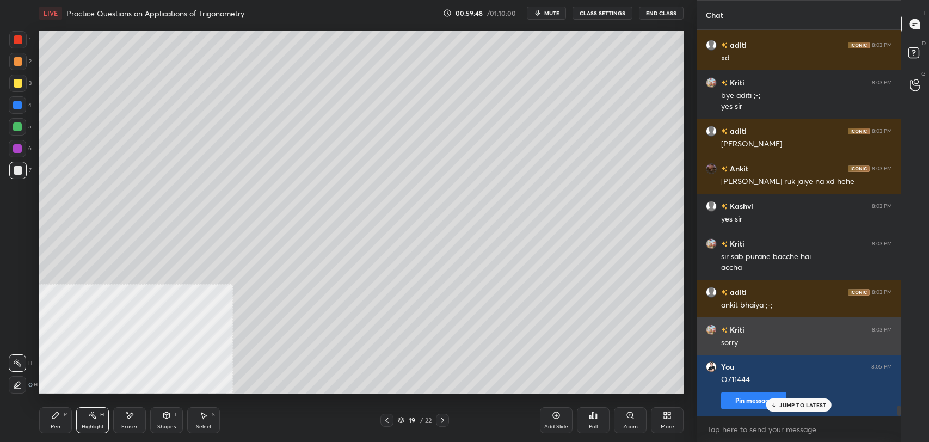
scroll to position [13914, 0]
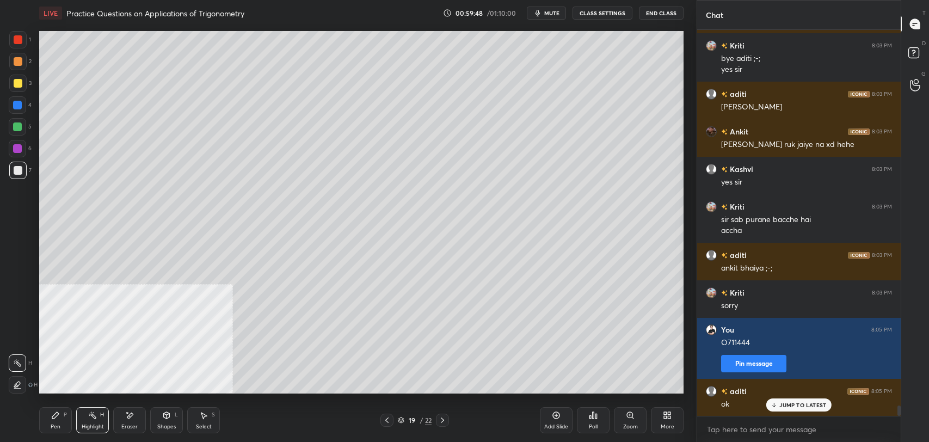
click at [53, 416] on icon at bounding box center [55, 415] width 7 height 7
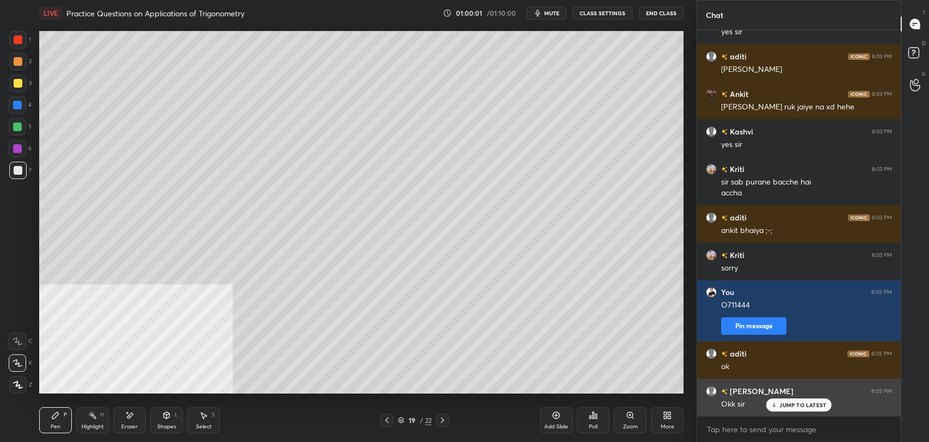
click at [797, 402] on p "JUMP TO LATEST" at bounding box center [802, 405] width 47 height 7
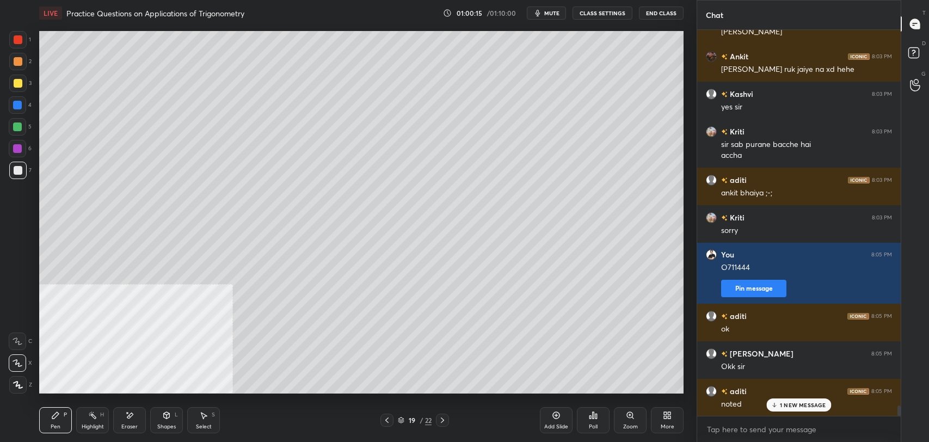
scroll to position [14026, 0]
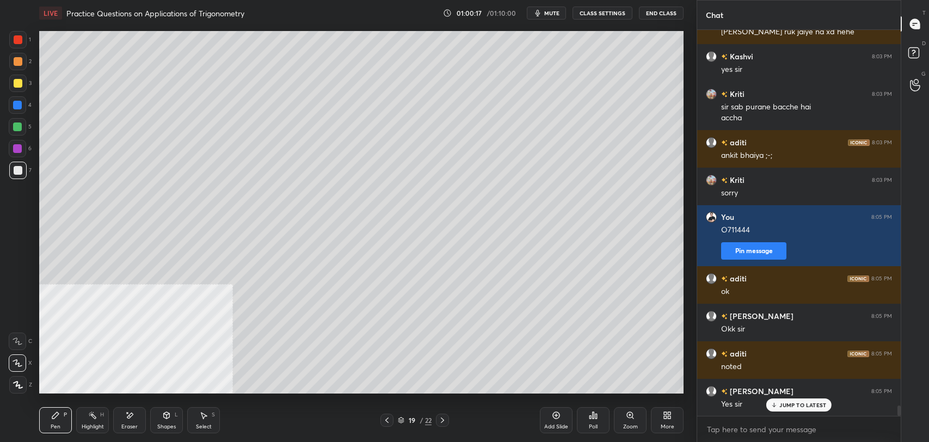
click at [782, 402] on p "JUMP TO LATEST" at bounding box center [802, 405] width 47 height 7
type textarea "x"
click at [736, 427] on textarea at bounding box center [799, 429] width 186 height 17
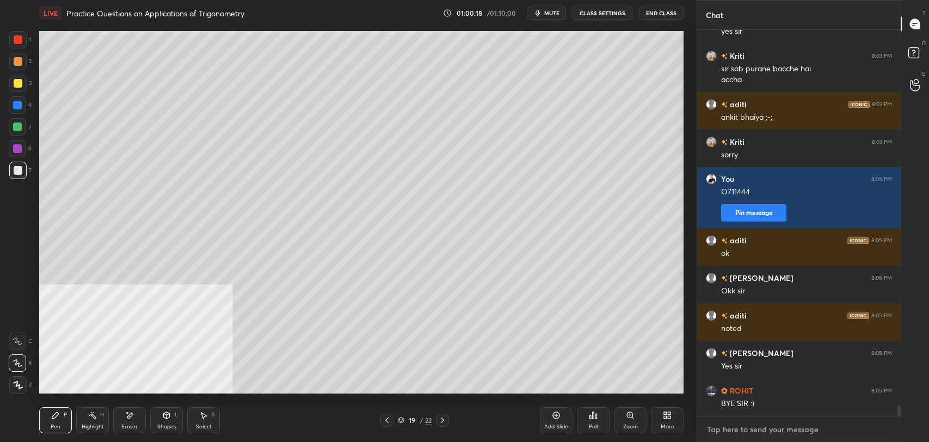
paste textarea "https://wayground.com/join?showGroupJoin=true&t=rtn0Ocbmn8FomWY_BHujbl8XypMMyQ5…"
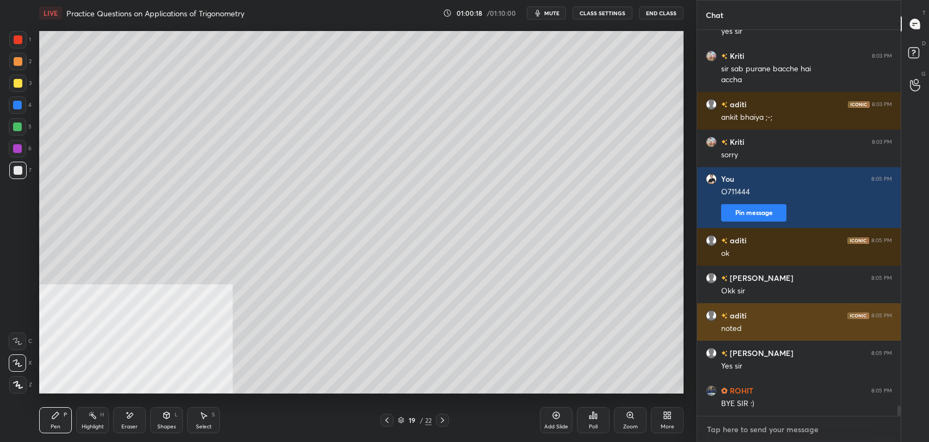
type textarea "https://wayground.com/join?showGroupJoin=true&t=rtn0Ocbmn8FomWY_BHujbl8XypMMyQ5…"
type textarea "x"
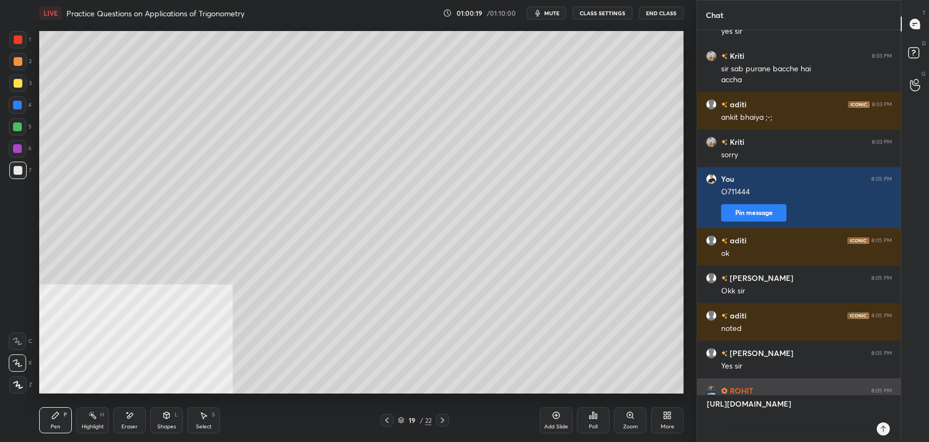
scroll to position [4, 3]
type textarea "https://wayground.com/join?showGroupJoin=true&t=rtn0Ocbmn8FomWY_BHujbl8XypMMyQ5…"
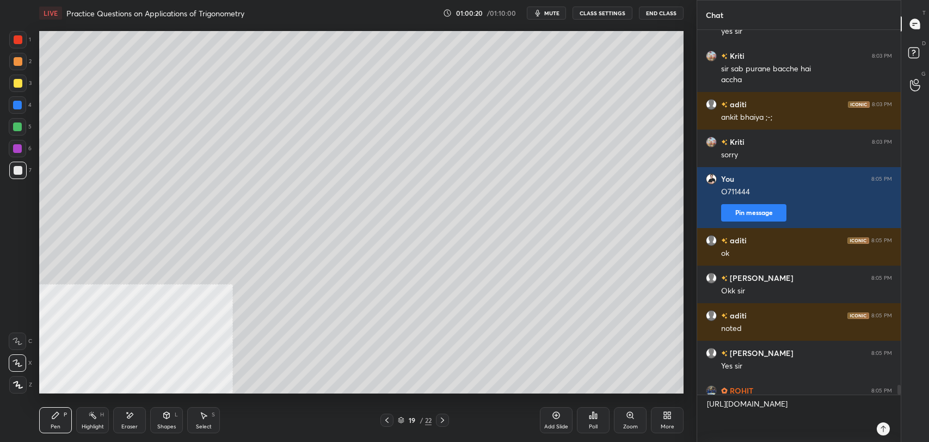
type textarea "x"
click at [885, 426] on icon at bounding box center [883, 429] width 9 height 9
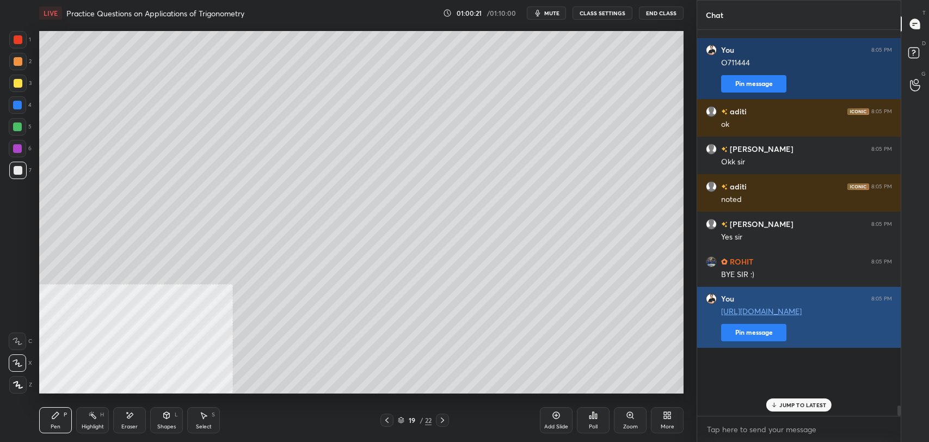
scroll to position [14231, 0]
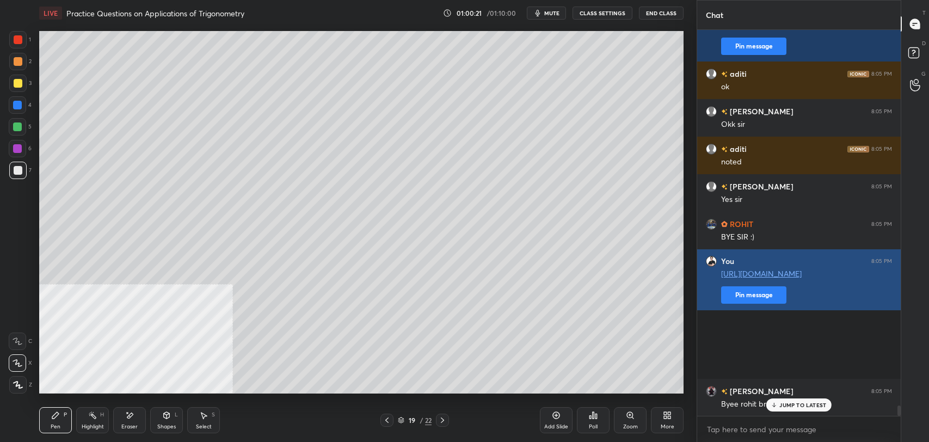
click at [756, 397] on div "aditi 8:02 PM bye kriti Ankit 8:02 PM aditi lol aditi 8:03 PM xd Kriti 8:03 PM …" at bounding box center [799, 223] width 204 height 386
click at [746, 304] on button "Pin message" at bounding box center [753, 294] width 65 height 17
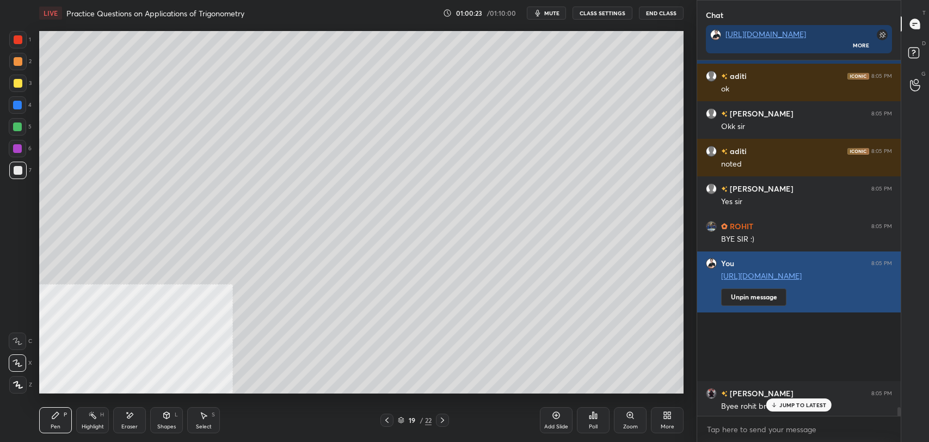
scroll to position [14261, 0]
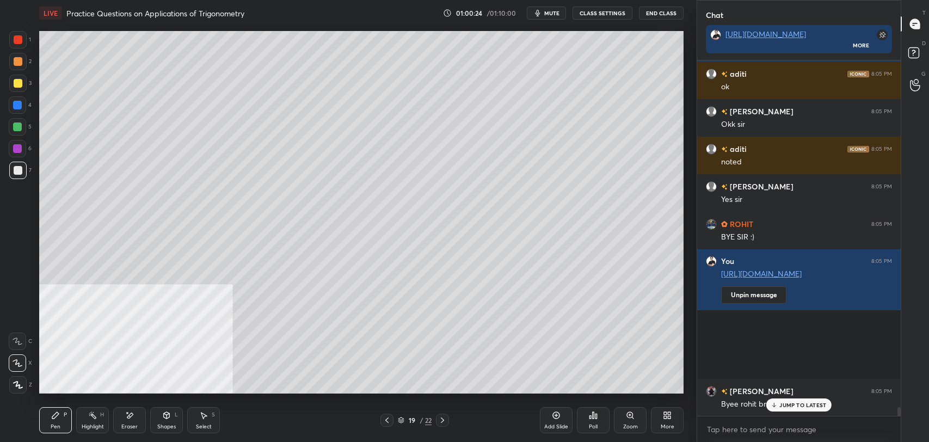
click at [795, 403] on p "JUMP TO LATEST" at bounding box center [802, 405] width 47 height 7
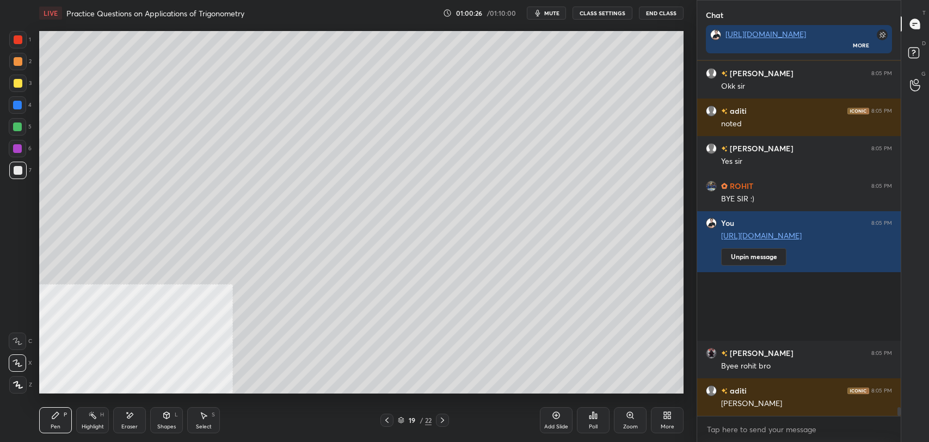
scroll to position [14337, 0]
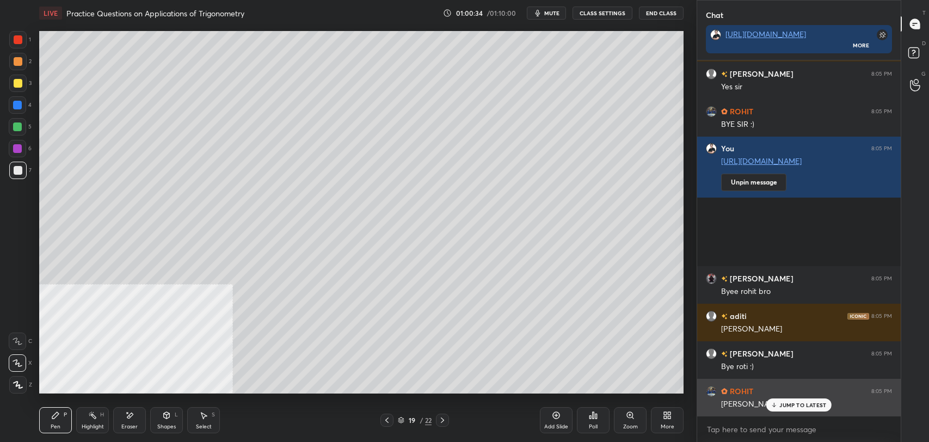
click at [788, 403] on p "JUMP TO LATEST" at bounding box center [802, 405] width 47 height 7
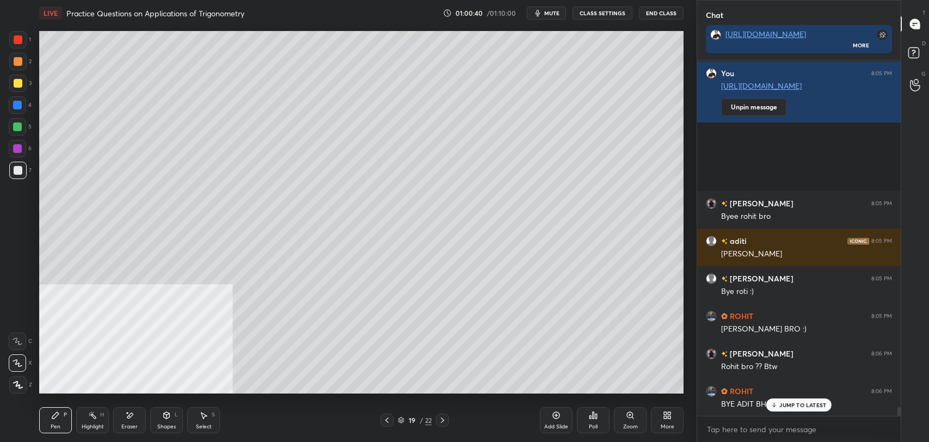
click at [553, 417] on icon at bounding box center [556, 415] width 7 height 7
click at [160, 420] on div "Shapes L" at bounding box center [166, 420] width 33 height 26
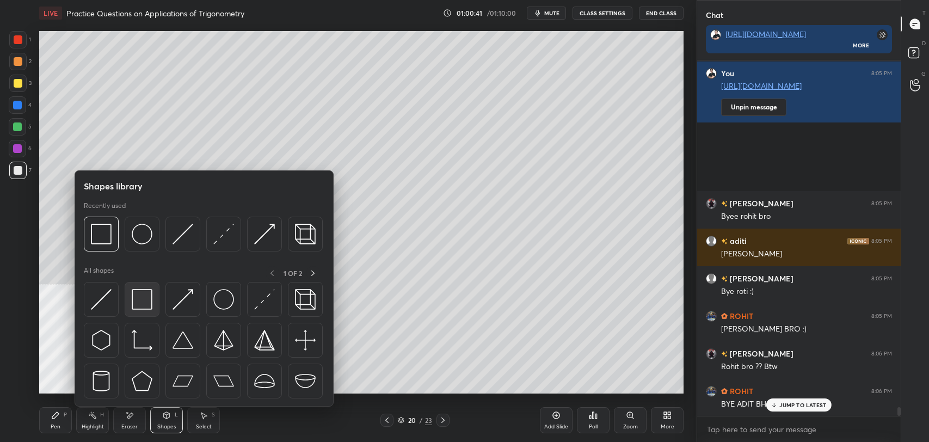
click at [136, 293] on img at bounding box center [142, 299] width 21 height 21
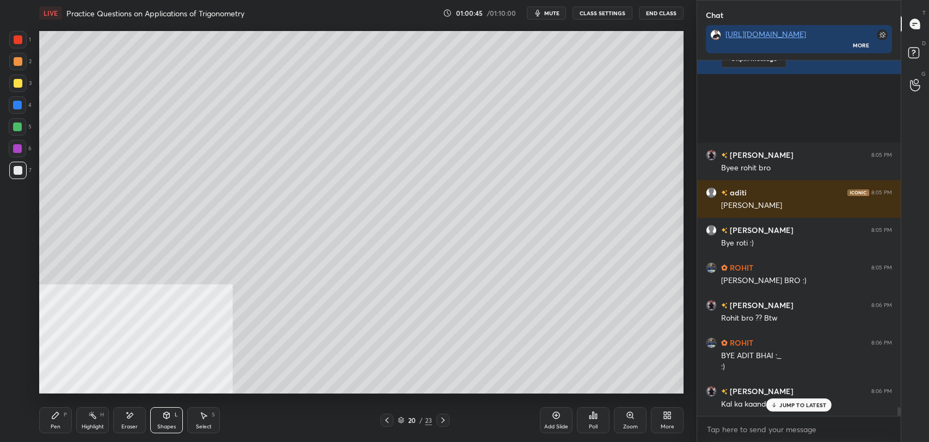
click at [57, 422] on div "Pen P" at bounding box center [55, 420] width 33 height 26
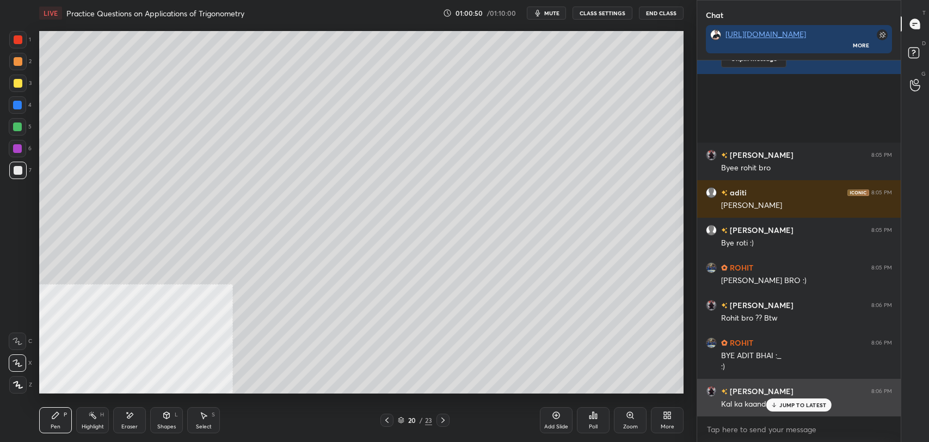
click at [799, 403] on p "JUMP TO LATEST" at bounding box center [802, 405] width 47 height 7
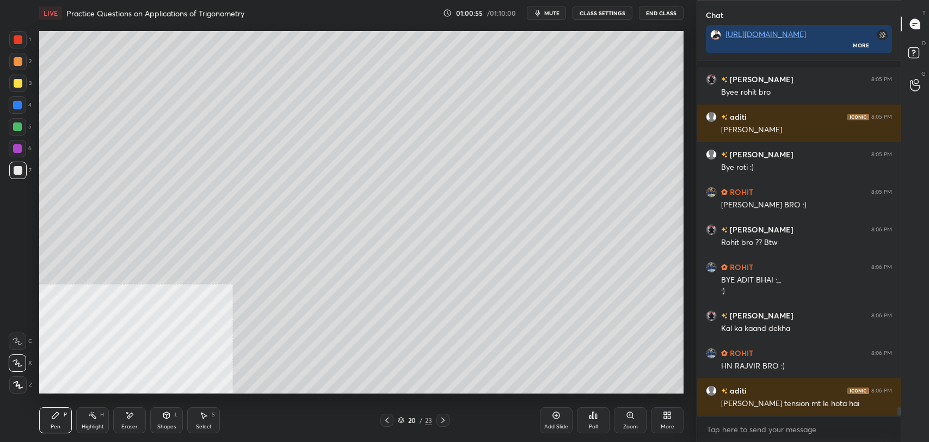
scroll to position [14610, 0]
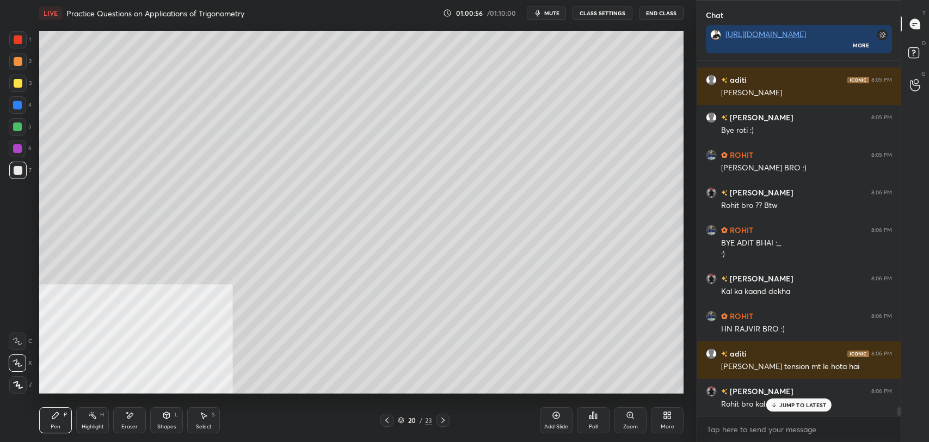
click at [795, 402] on p "JUMP TO LATEST" at bounding box center [802, 405] width 47 height 7
click at [387, 422] on icon at bounding box center [387, 420] width 9 height 9
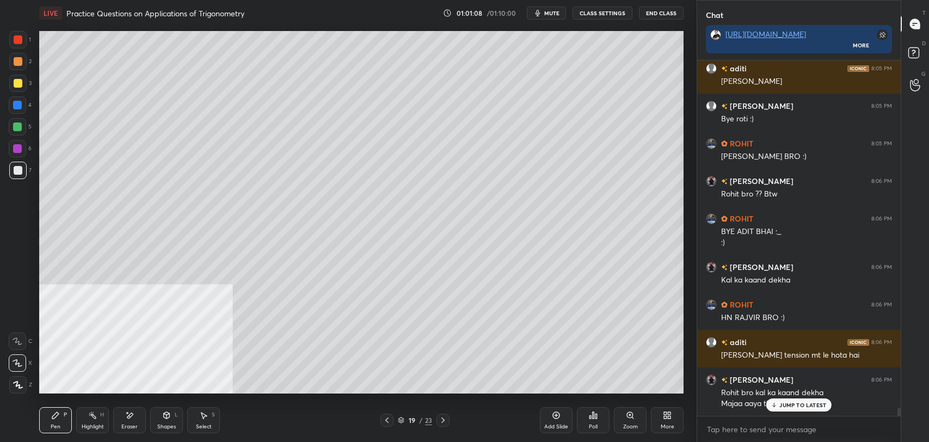
scroll to position [14659, 0]
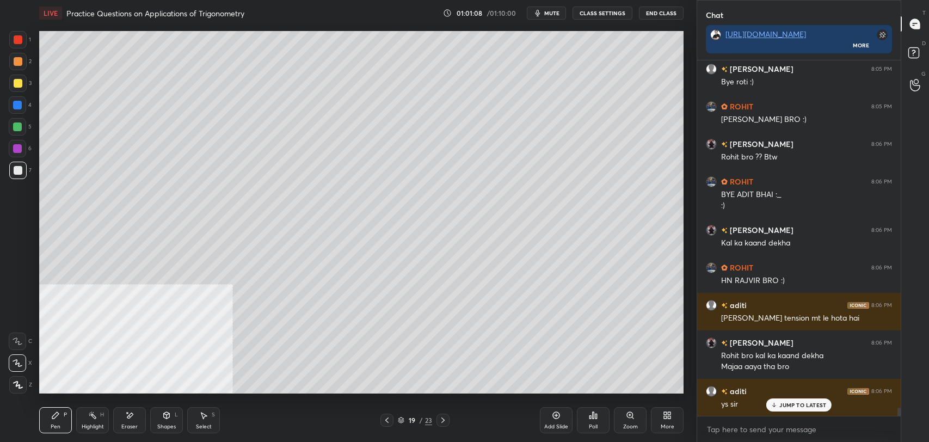
click at [443, 422] on icon at bounding box center [443, 420] width 9 height 9
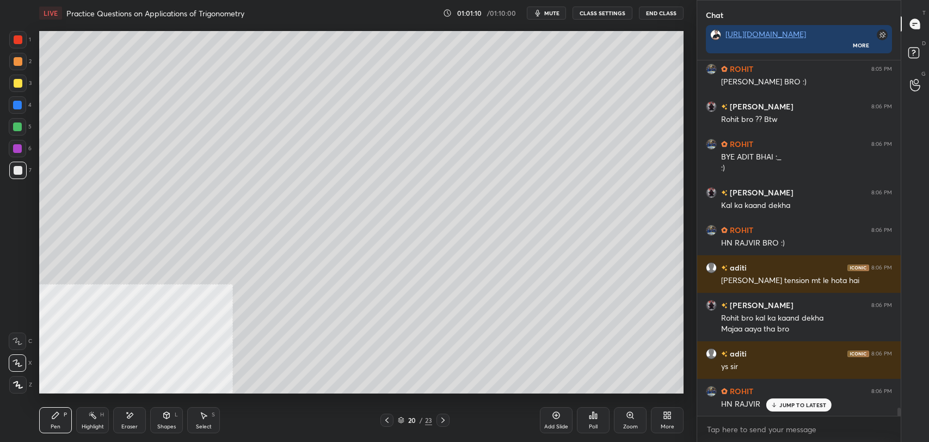
click at [806, 406] on p "JUMP TO LATEST" at bounding box center [802, 405] width 47 height 7
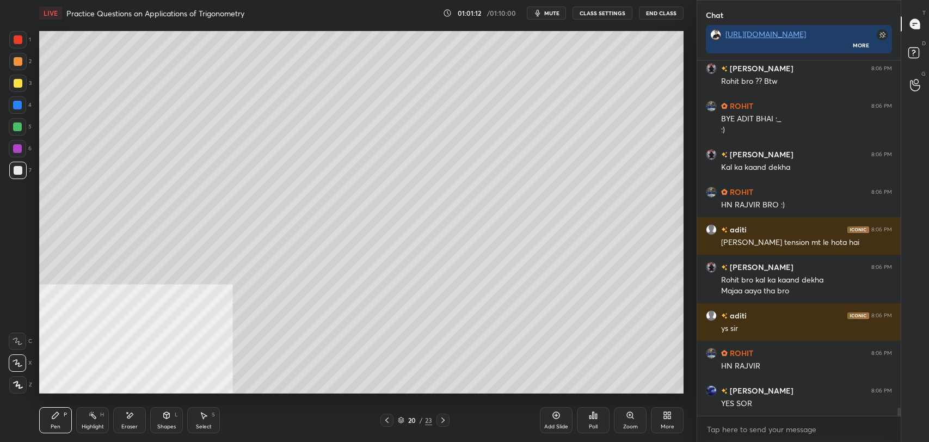
scroll to position [14771, 0]
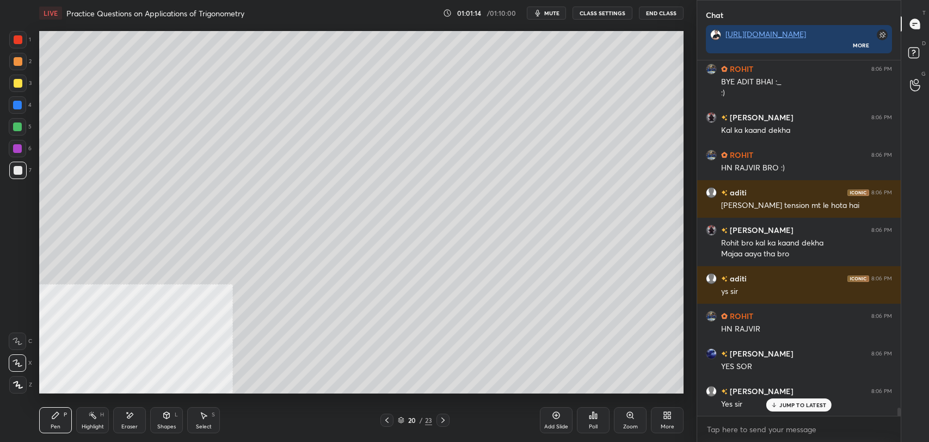
click at [789, 406] on p "JUMP TO LATEST" at bounding box center [802, 405] width 47 height 7
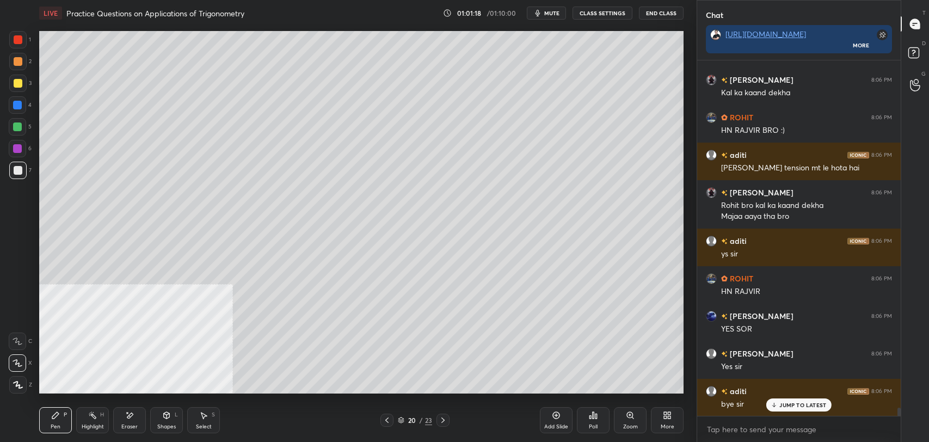
scroll to position [14847, 0]
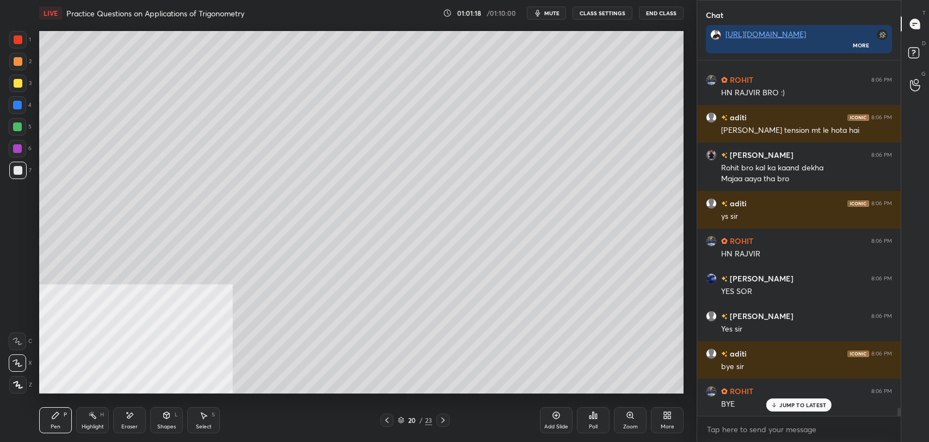
click at [814, 407] on p "JUMP TO LATEST" at bounding box center [802, 405] width 47 height 7
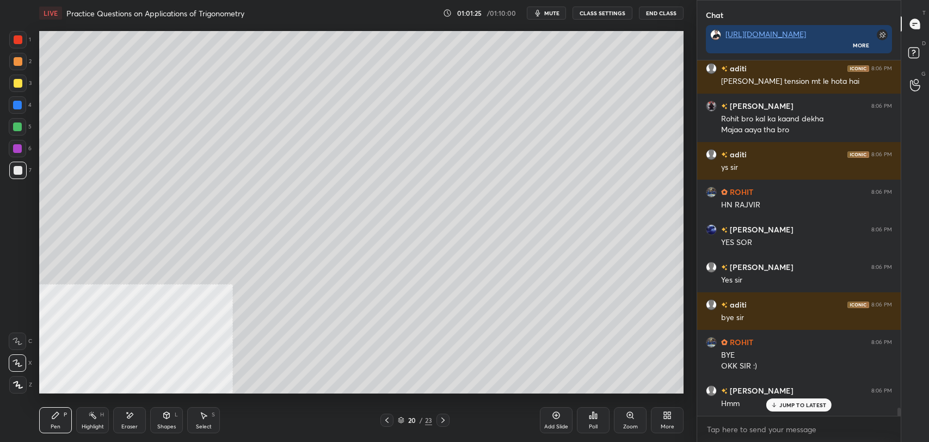
scroll to position [14933, 0]
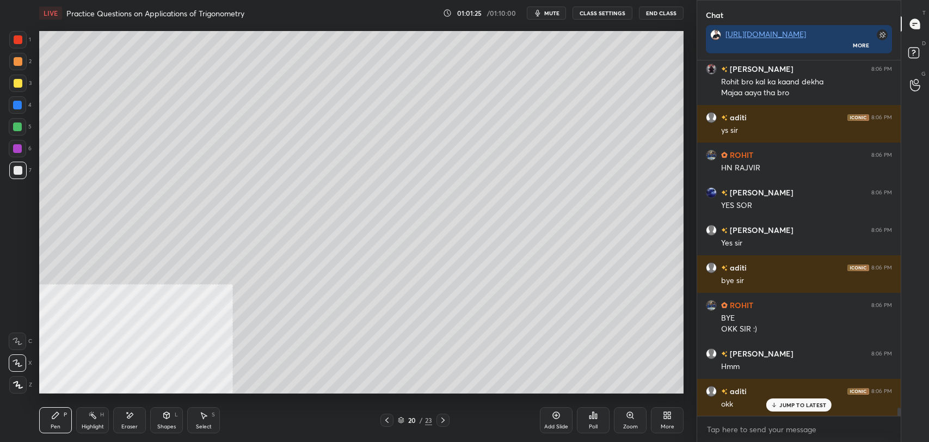
click at [659, 14] on button "End Class" at bounding box center [661, 13] width 45 height 13
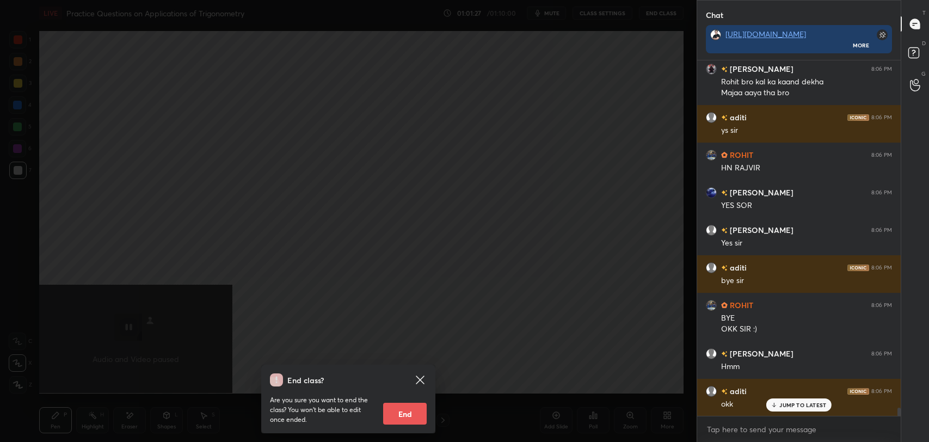
click at [401, 413] on button "End" at bounding box center [405, 414] width 44 height 22
type textarea "x"
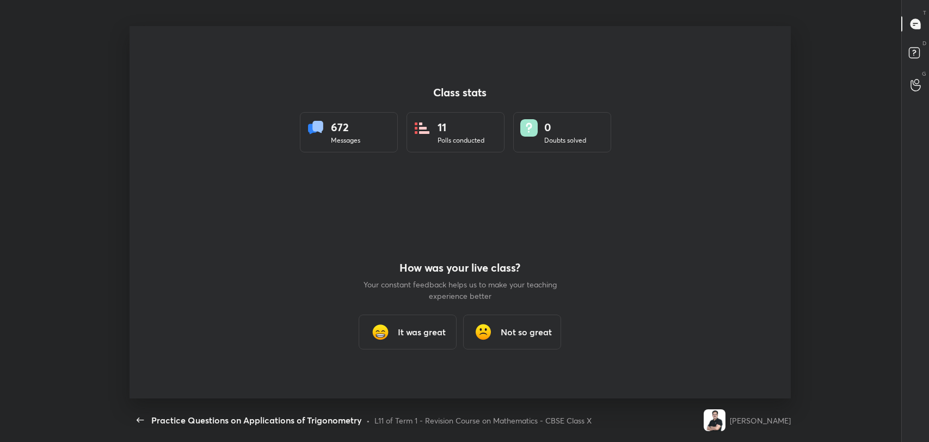
scroll to position [0, 0]
click at [414, 331] on h3 "It was great" at bounding box center [422, 331] width 48 height 13
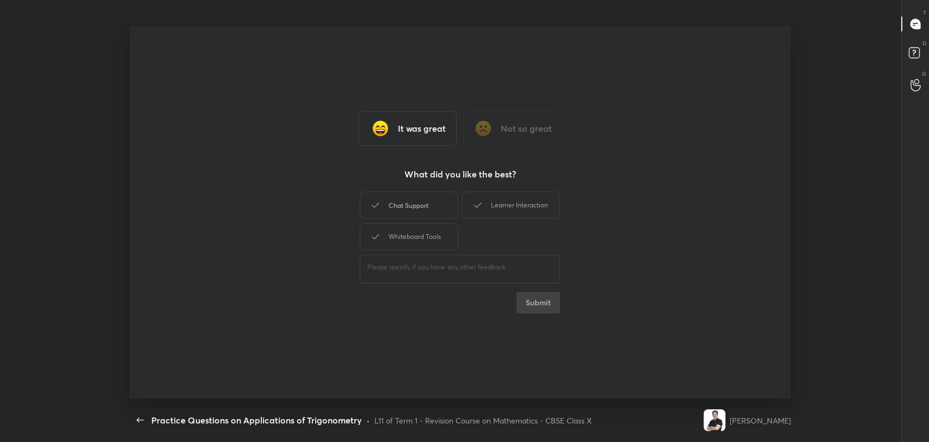
click at [410, 206] on div "Chat Support" at bounding box center [409, 205] width 98 height 27
click at [490, 201] on div "Learner Interaction" at bounding box center [511, 205] width 98 height 27
click at [443, 230] on div "Whiteboard Tools" at bounding box center [409, 236] width 98 height 27
click at [540, 298] on button "Submit" at bounding box center [539, 303] width 44 height 22
